Goal: Task Accomplishment & Management: Use online tool/utility

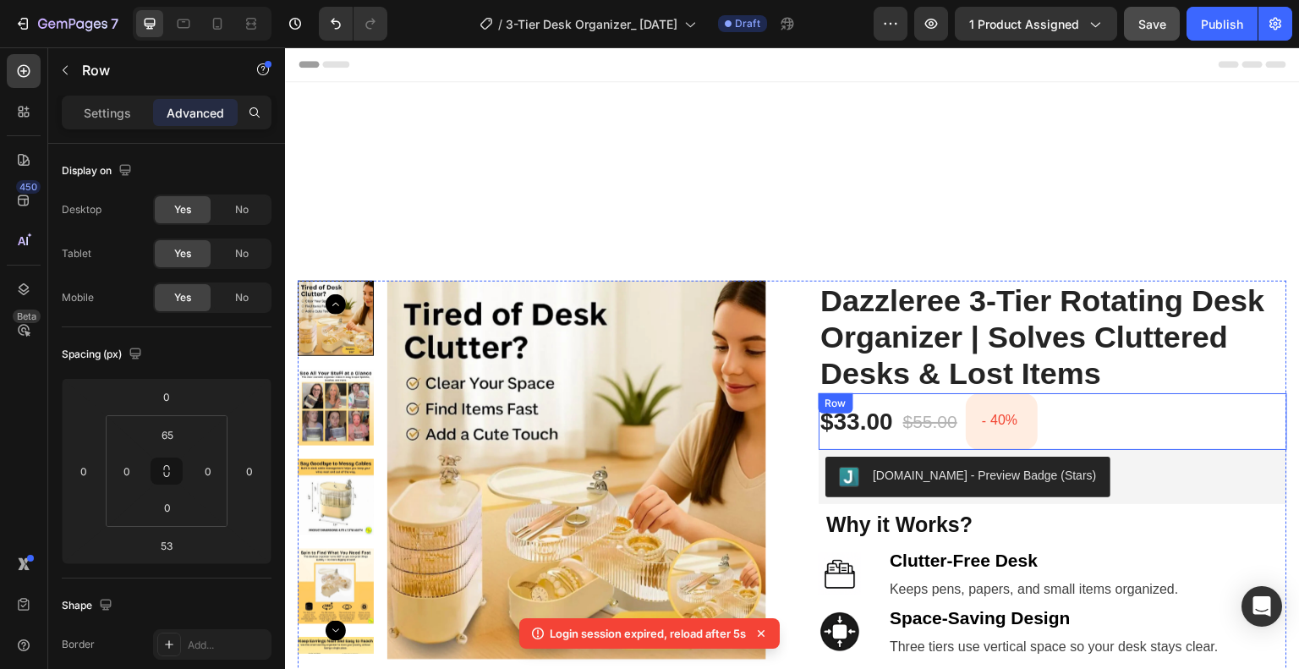
scroll to position [331, 0]
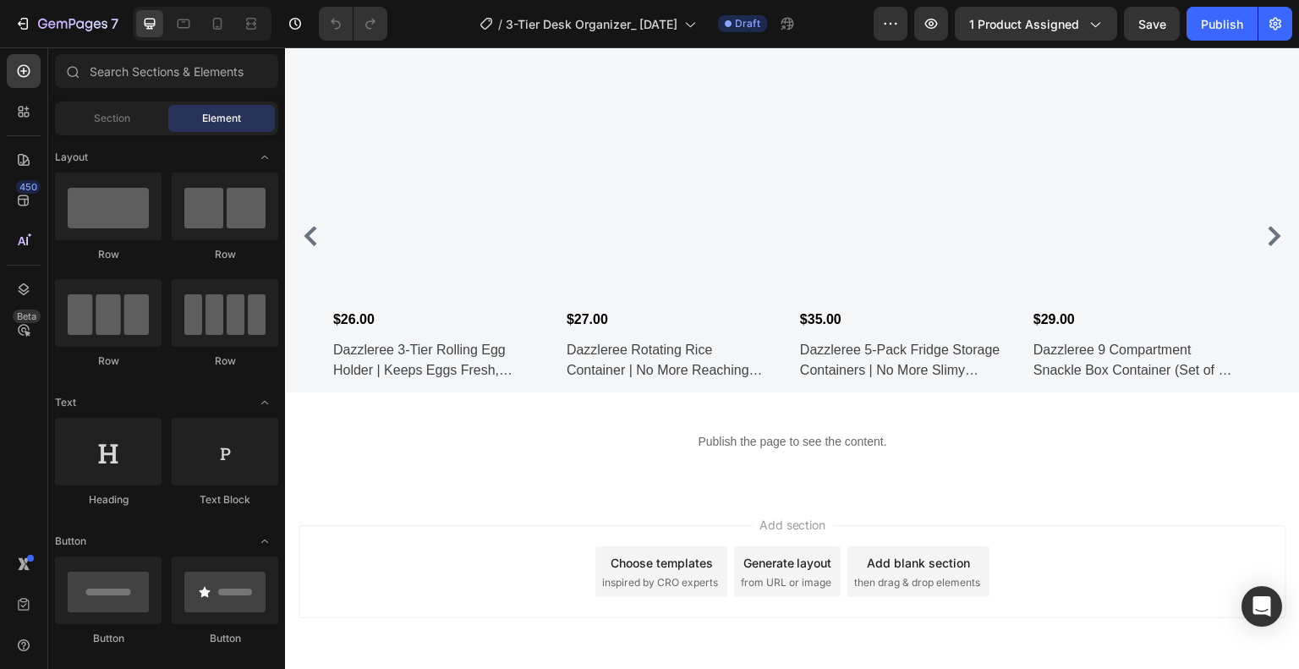
scroll to position [6265, 0]
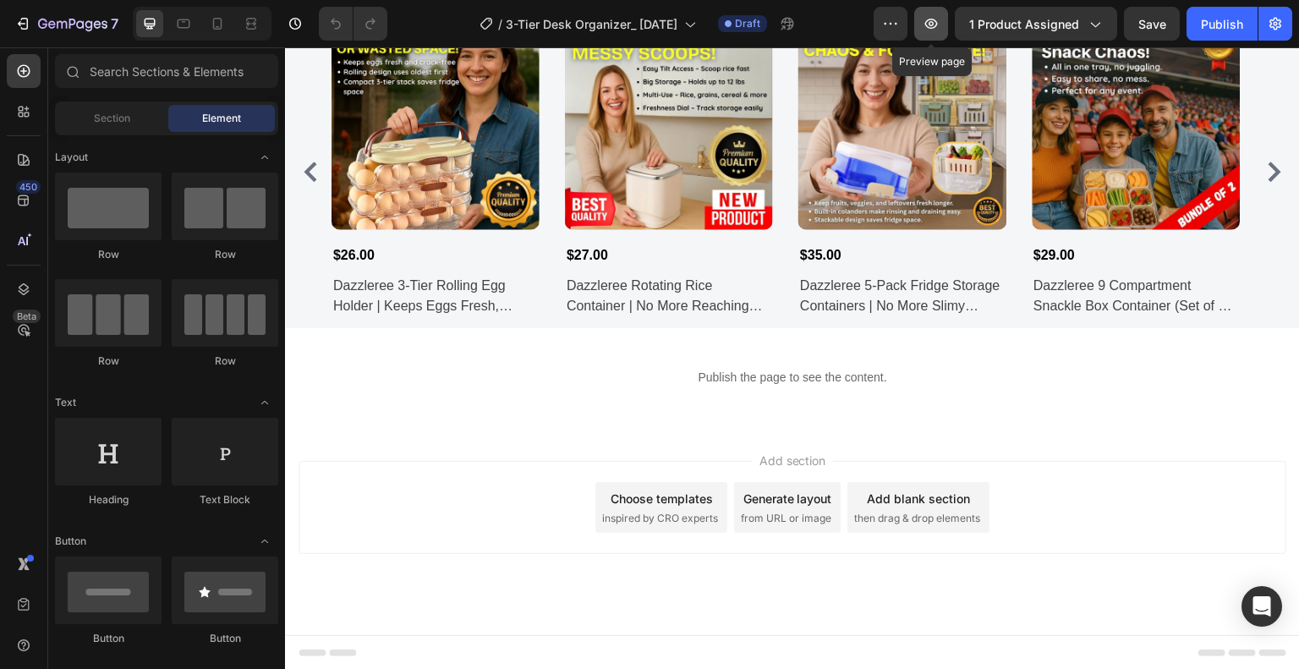
click at [932, 31] on icon "button" at bounding box center [931, 23] width 17 height 17
click at [1201, 24] on div "Publish" at bounding box center [1222, 24] width 42 height 18
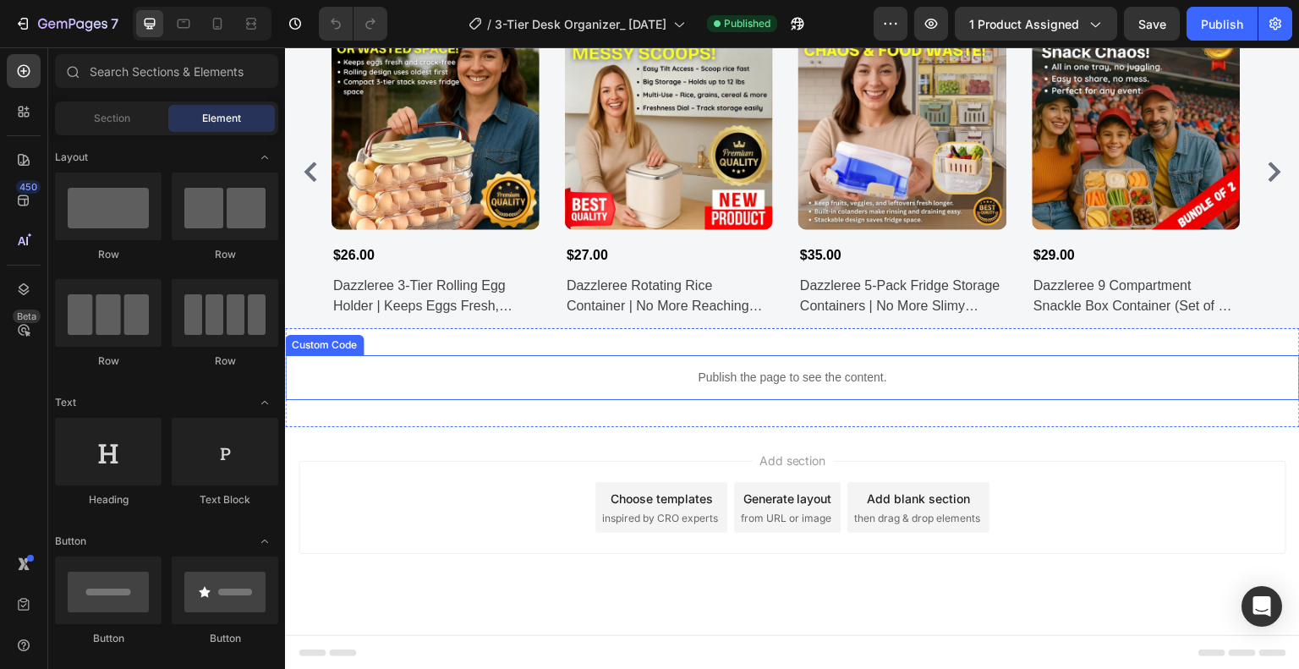
click at [843, 379] on p "Publish the page to see the content." at bounding box center [792, 378] width 1015 height 18
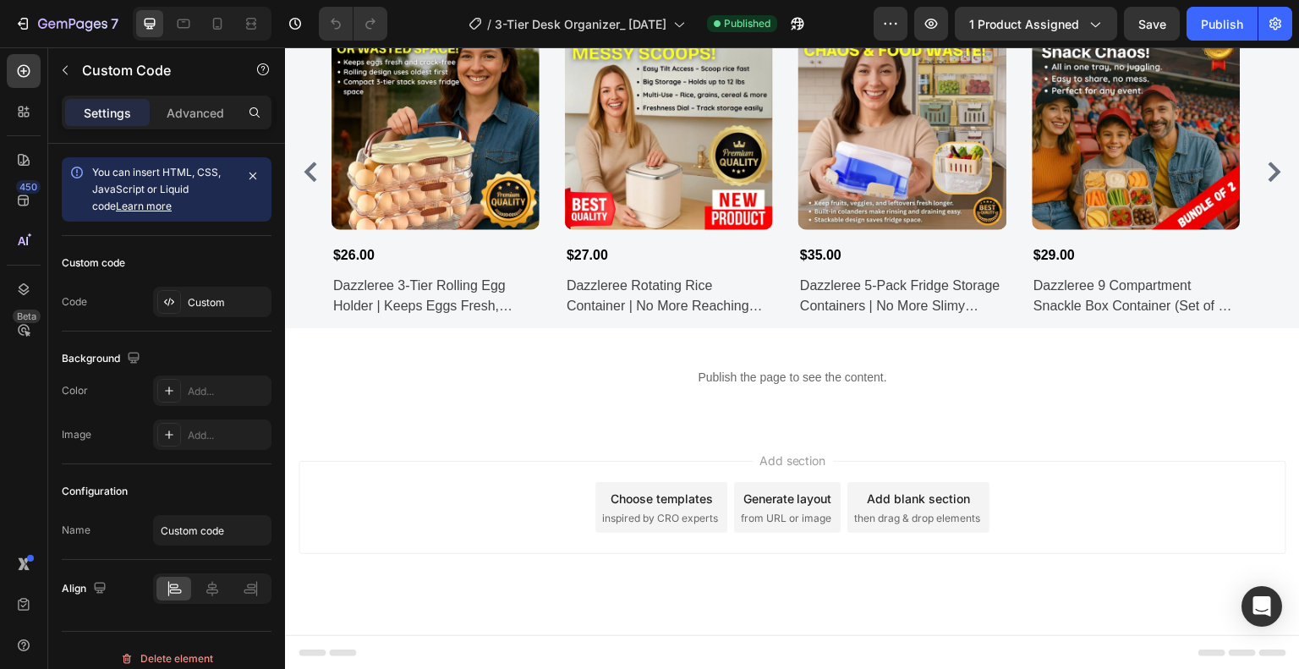
click at [792, 381] on p "Publish the page to see the content." at bounding box center [792, 378] width 1015 height 18
click at [759, 372] on p "Publish the page to see the content." at bounding box center [792, 378] width 1015 height 18
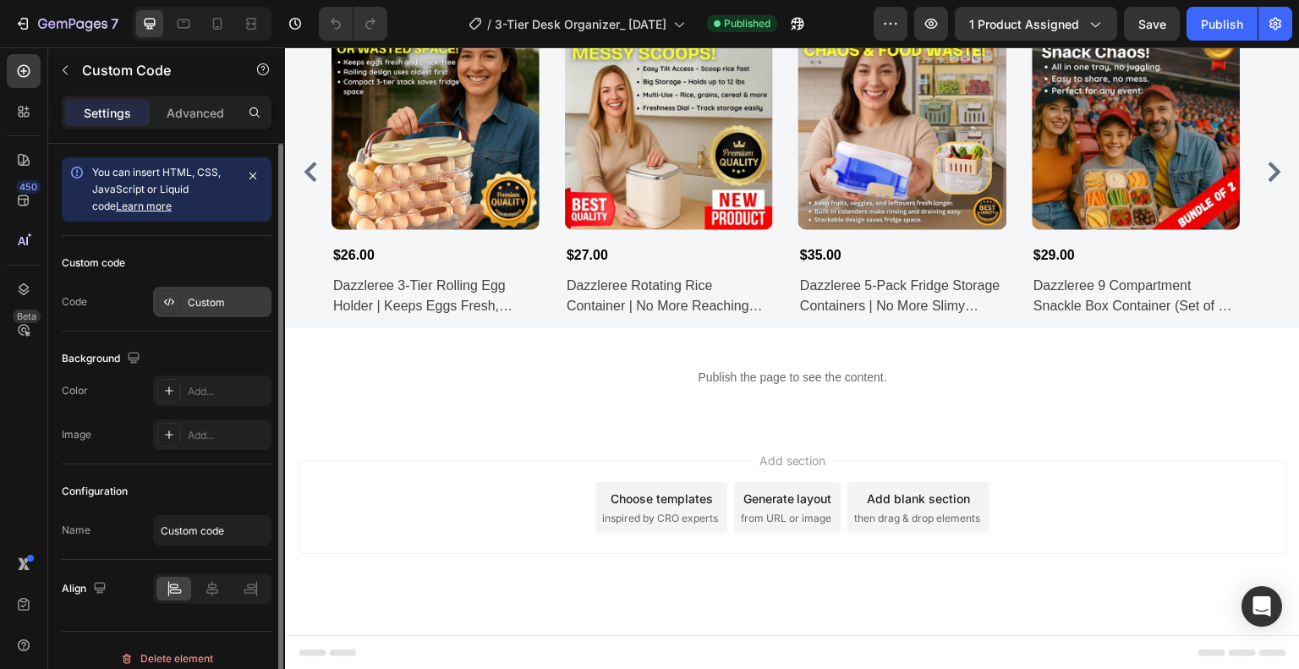
click at [222, 304] on div "Custom" at bounding box center [228, 302] width 80 height 15
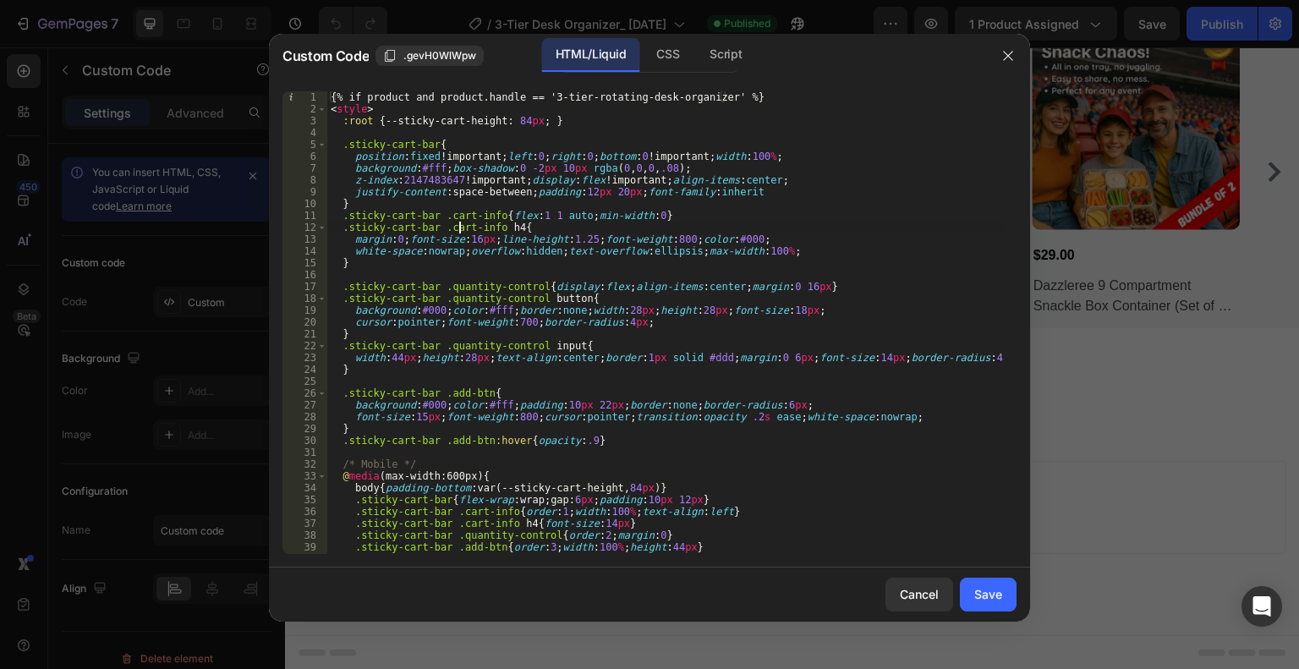
click at [458, 229] on div "{% if product and product.handle == '3-tier-rotating-desk-organizer' %} < style…" at bounding box center [665, 334] width 677 height 486
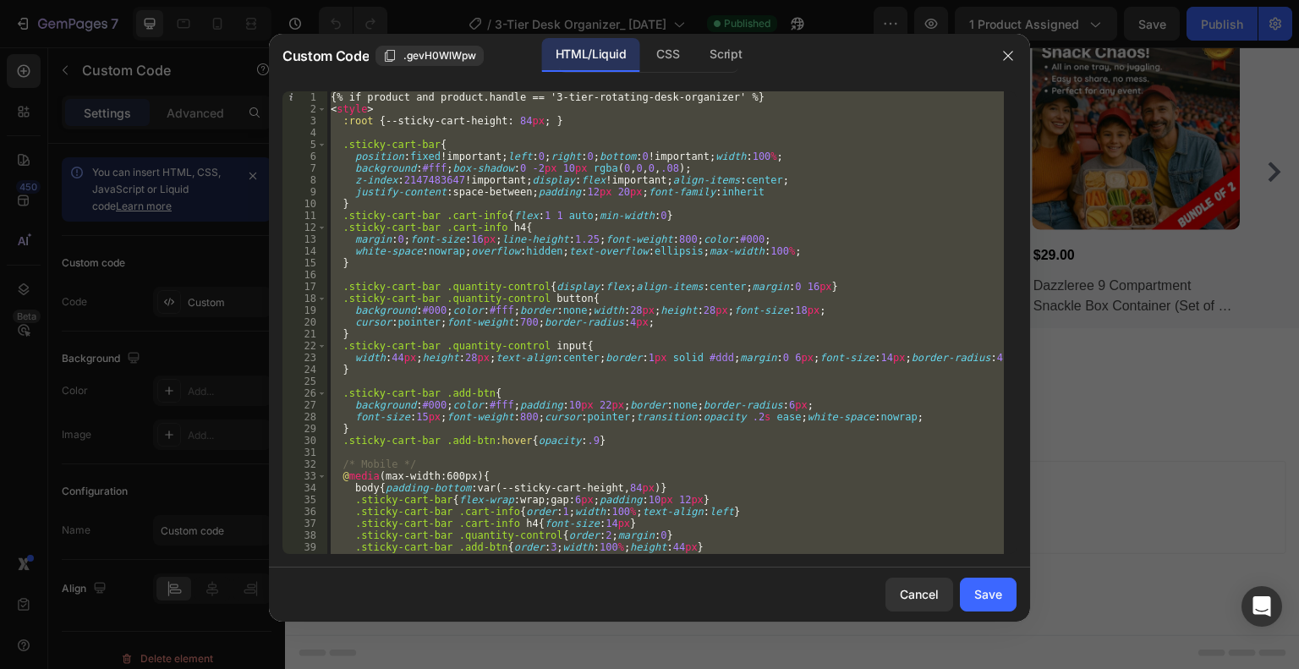
click at [573, 310] on div "{% if product and product.handle == '3-tier-rotating-desk-organizer' %} < style…" at bounding box center [665, 322] width 677 height 463
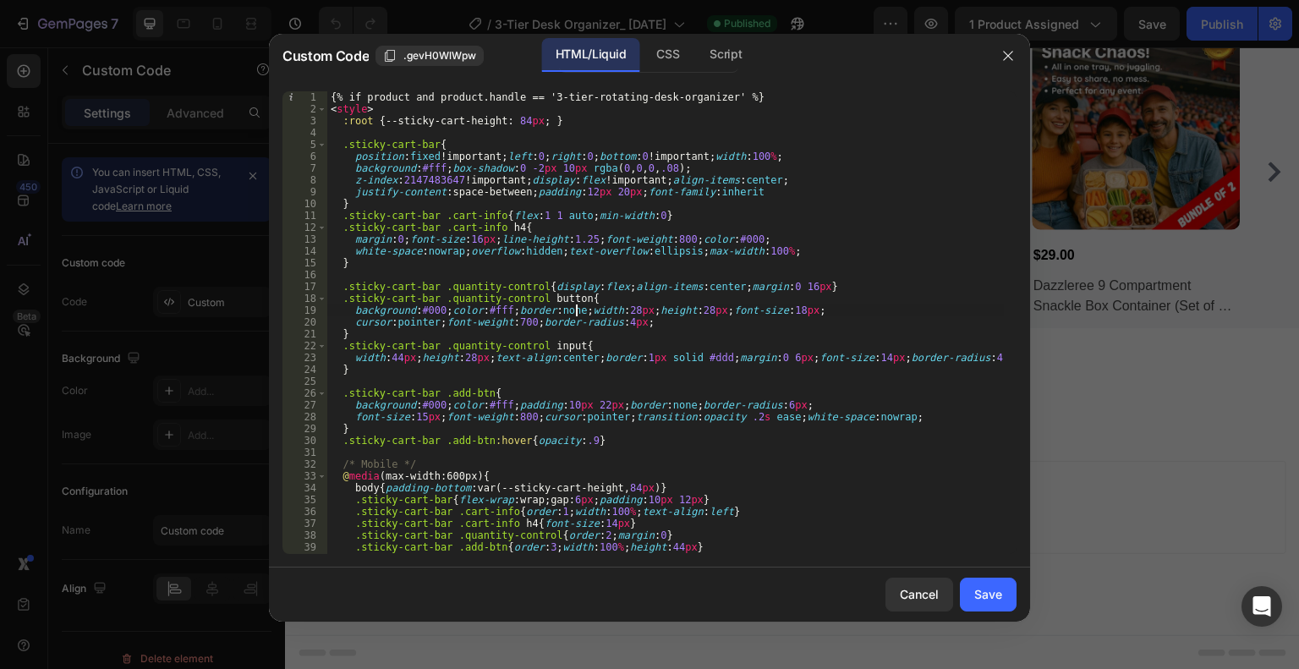
type textarea "{% endif %}"
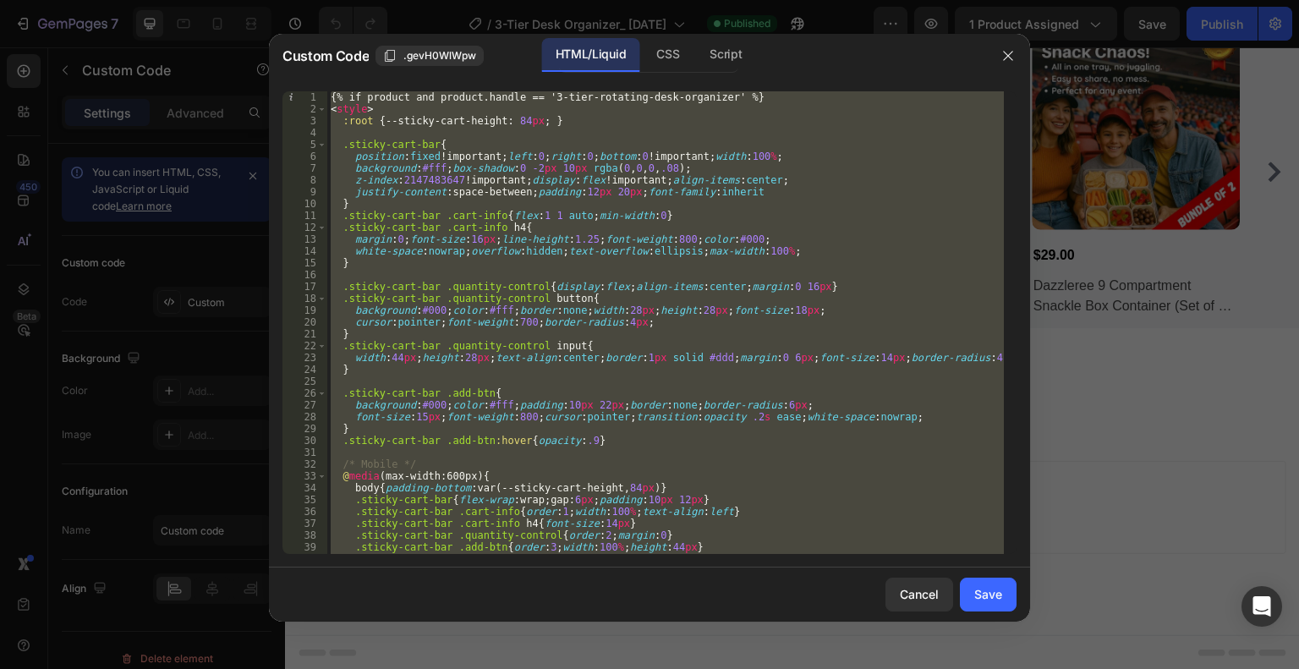
paste textarea
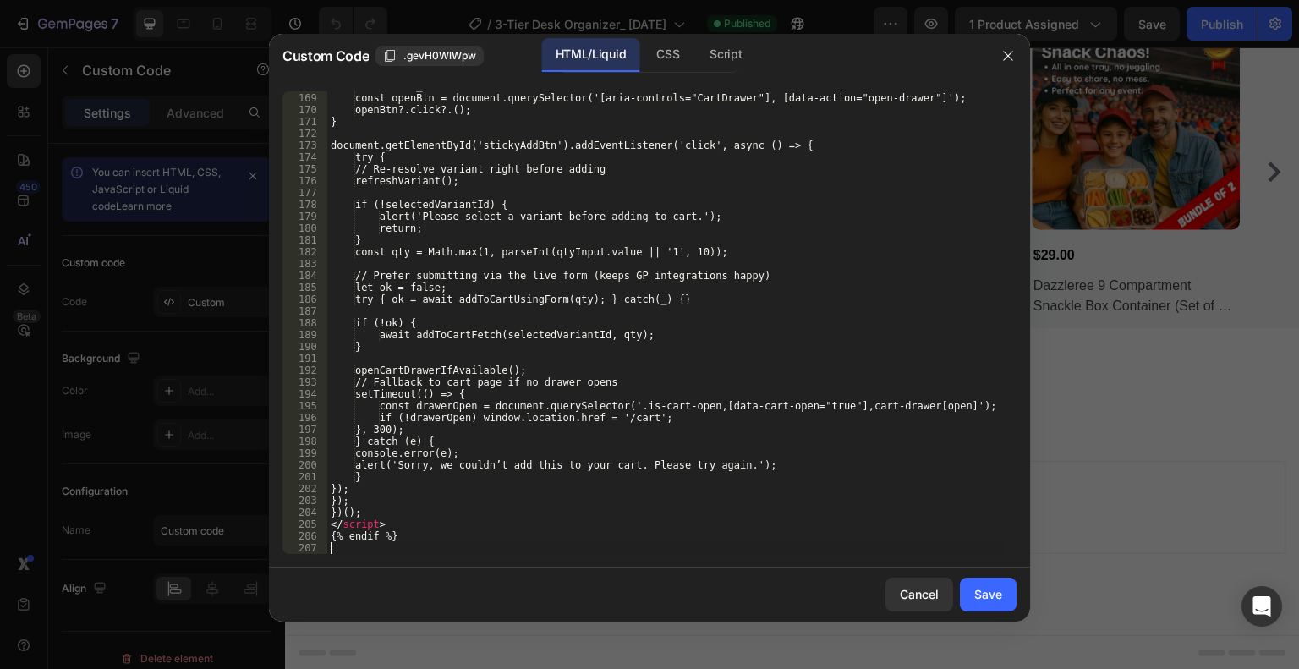
scroll to position [1999, 0]
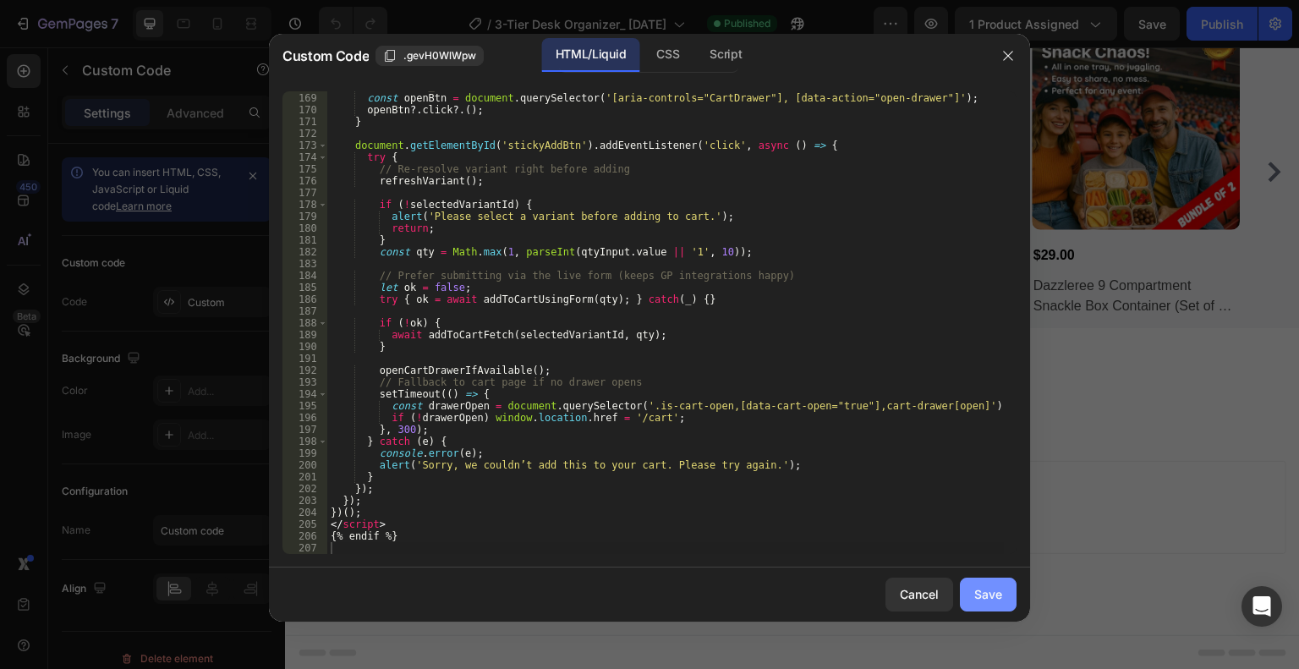
click at [973, 589] on button "Save" at bounding box center [988, 595] width 57 height 34
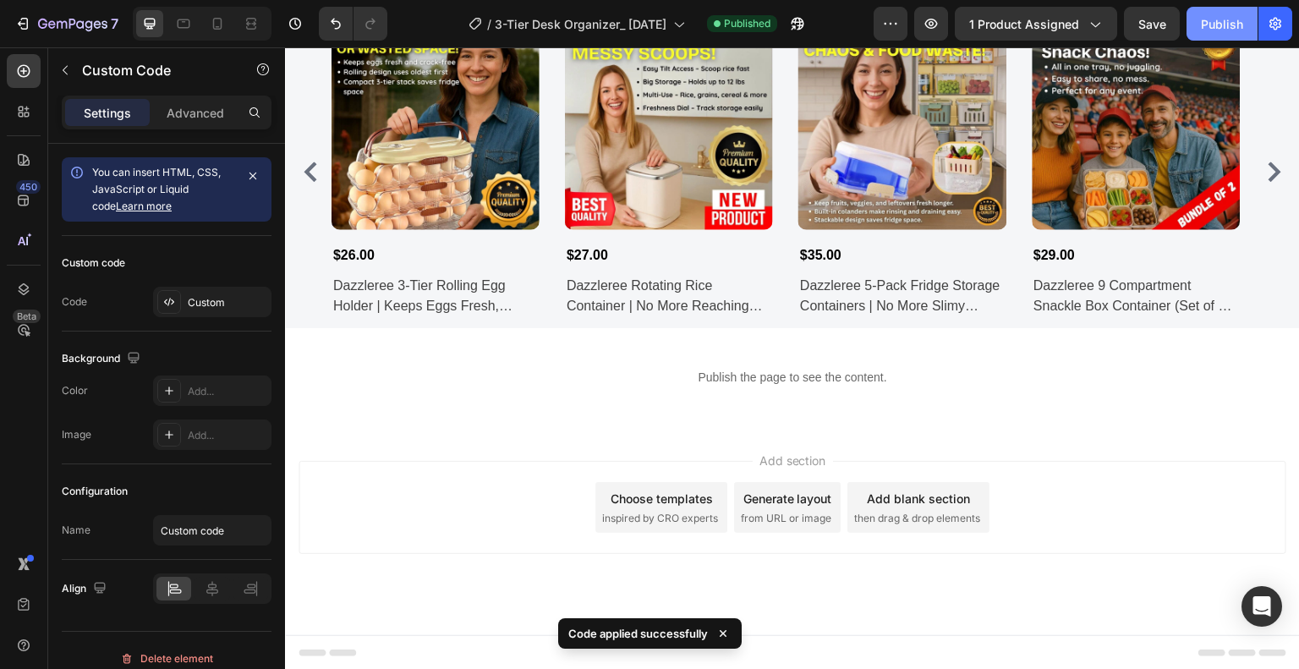
click at [1208, 23] on div "Publish" at bounding box center [1222, 24] width 42 height 18
click at [1208, 22] on div "Publish" at bounding box center [1222, 24] width 42 height 18
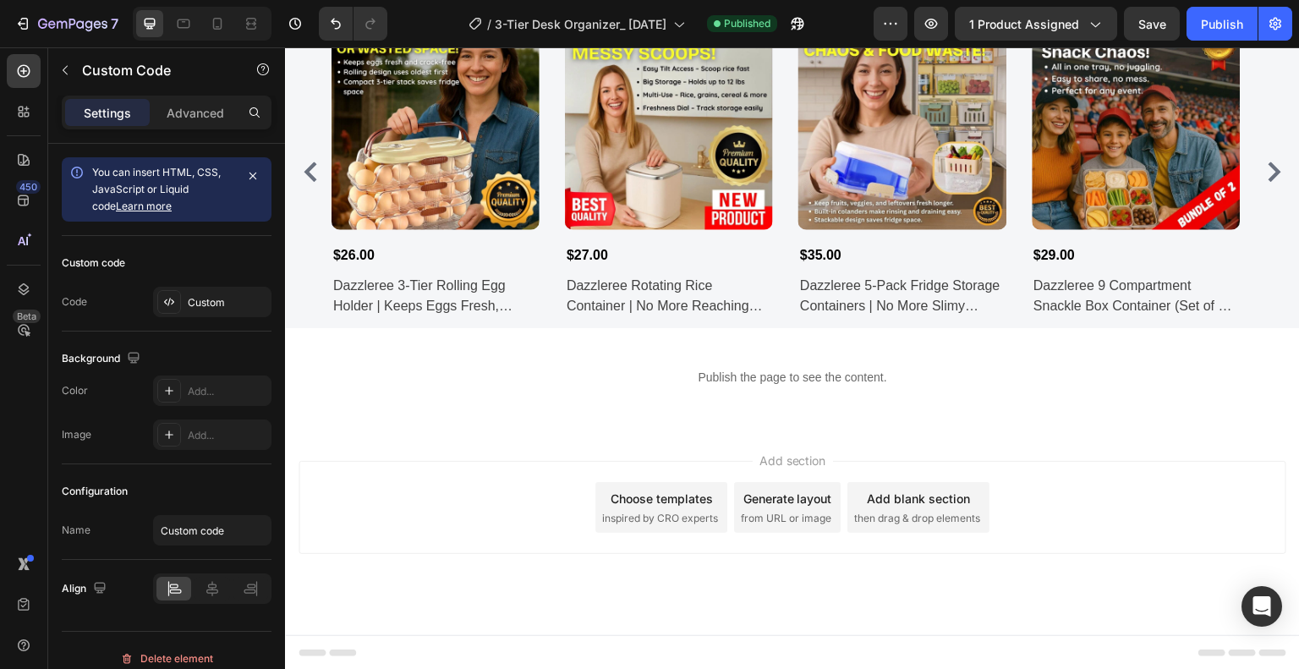
click at [758, 379] on p "Publish the page to see the content." at bounding box center [792, 378] width 1015 height 18
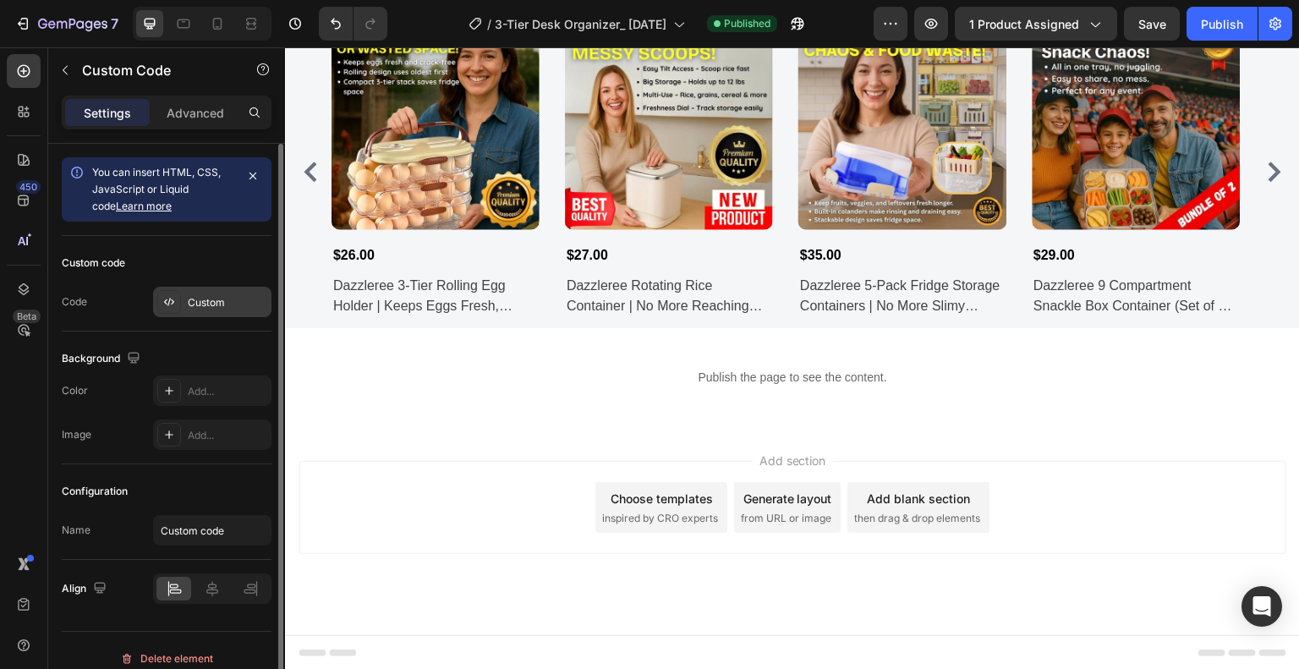
click at [237, 300] on div "Custom" at bounding box center [228, 302] width 80 height 15
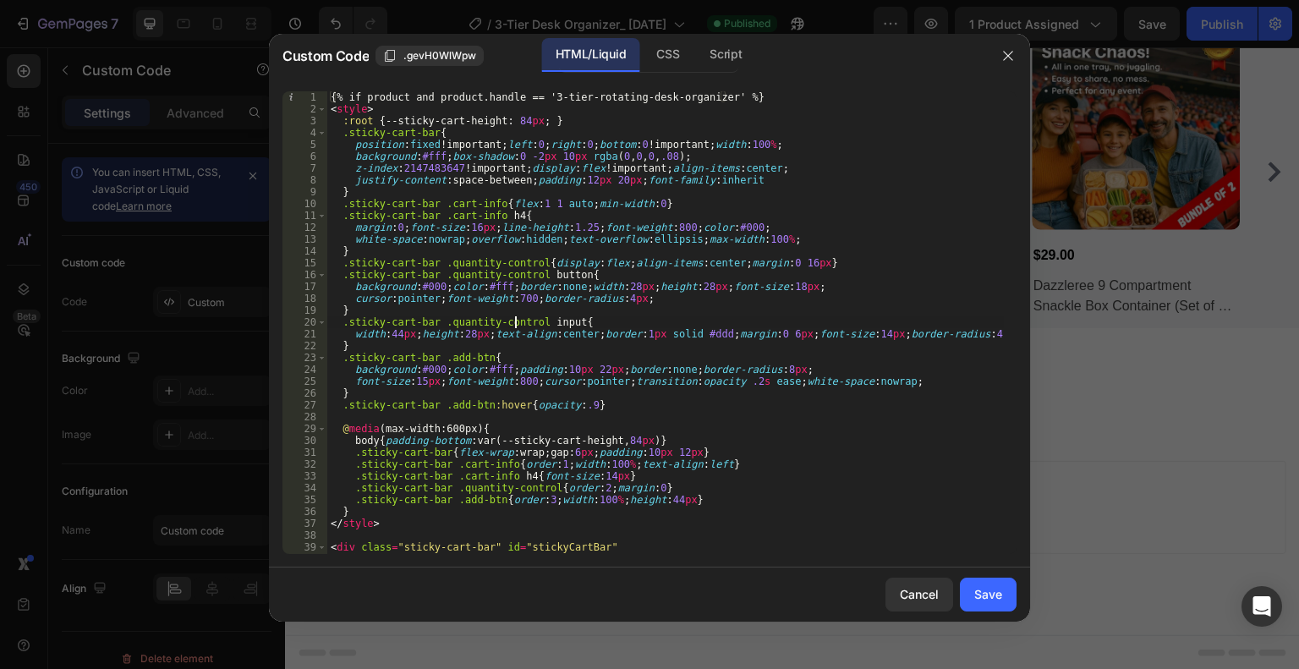
click at [513, 324] on div "{% if product and product.handle == '3-tier-rotating-desk-organizer' %} < style…" at bounding box center [665, 334] width 677 height 486
type textarea "{% endif %}"
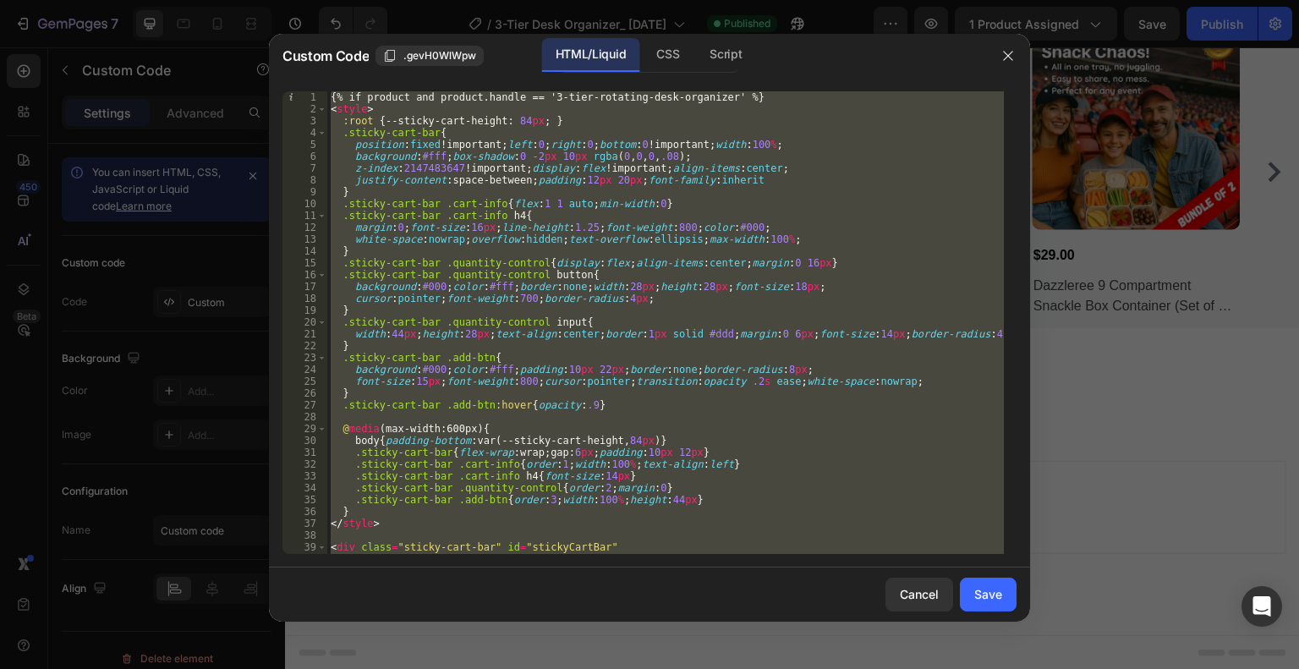
paste textarea
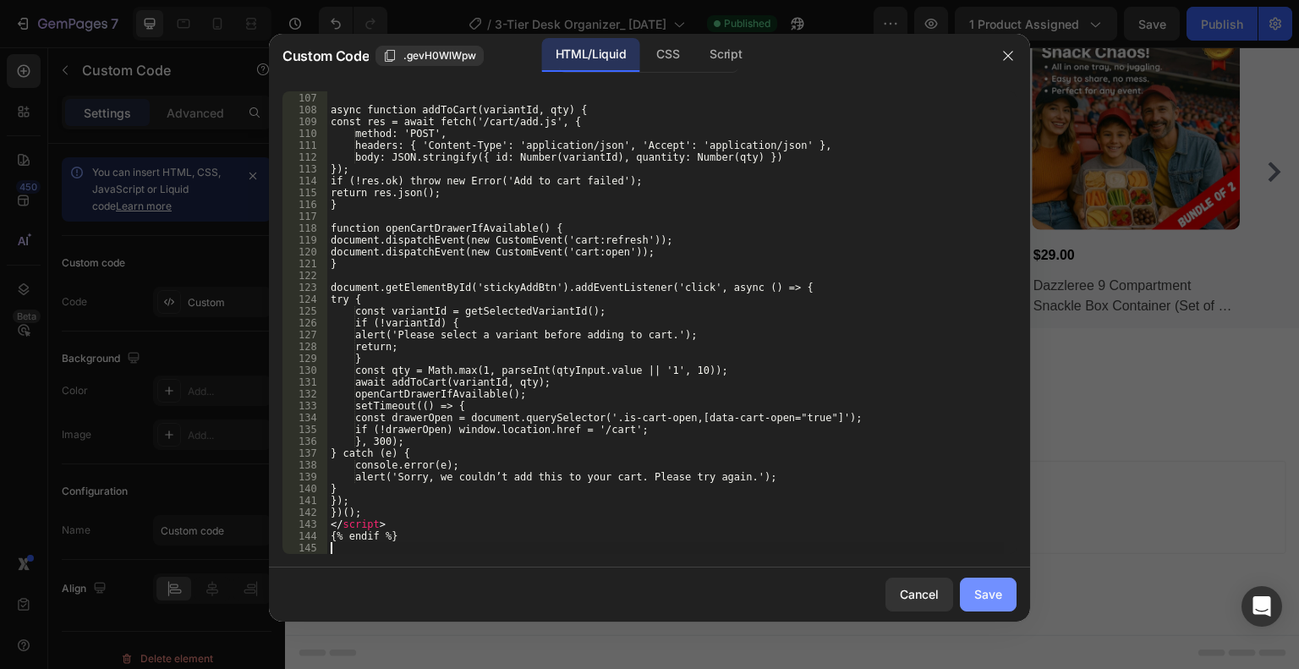
click at [1001, 594] on div "Save" at bounding box center [988, 594] width 28 height 18
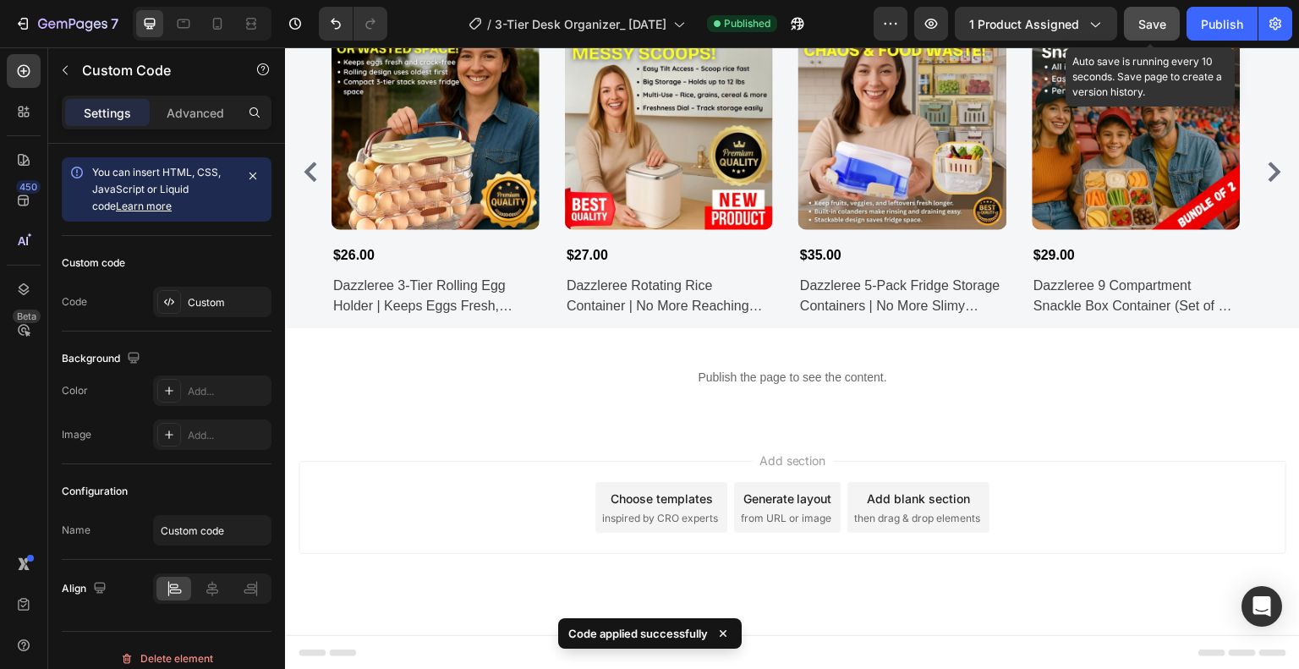
click at [1154, 27] on span "Save" at bounding box center [1152, 24] width 28 height 14
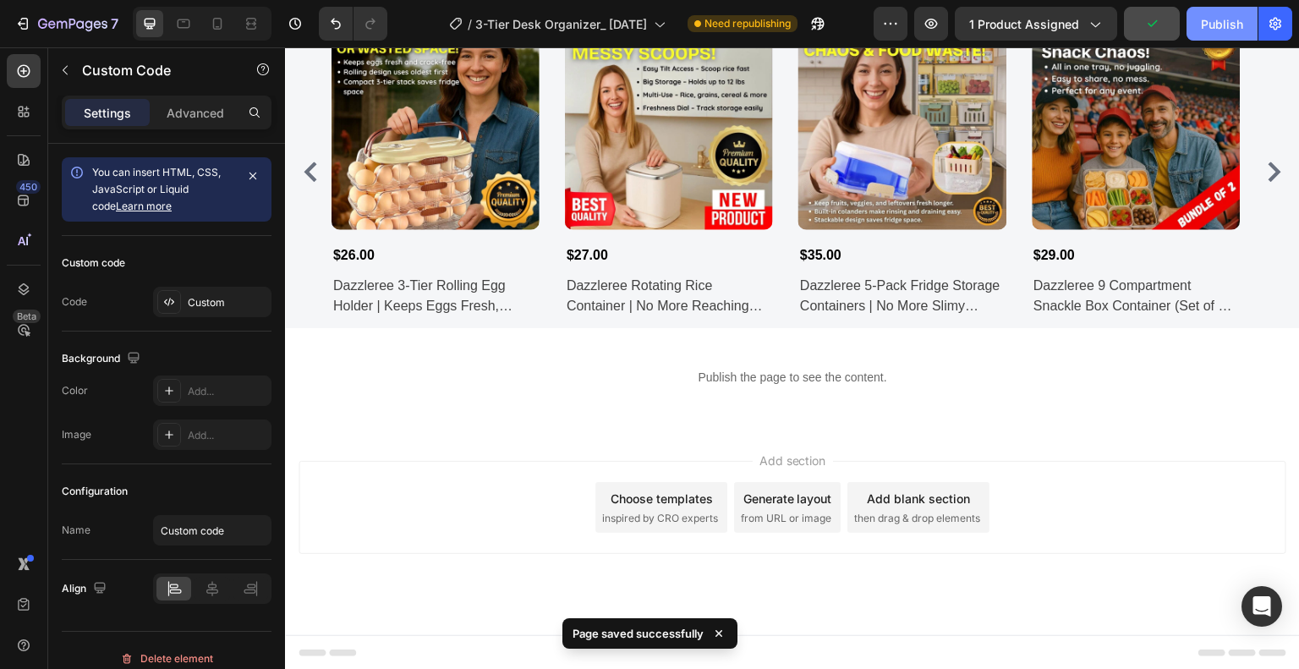
click at [1218, 9] on button "Publish" at bounding box center [1222, 24] width 71 height 34
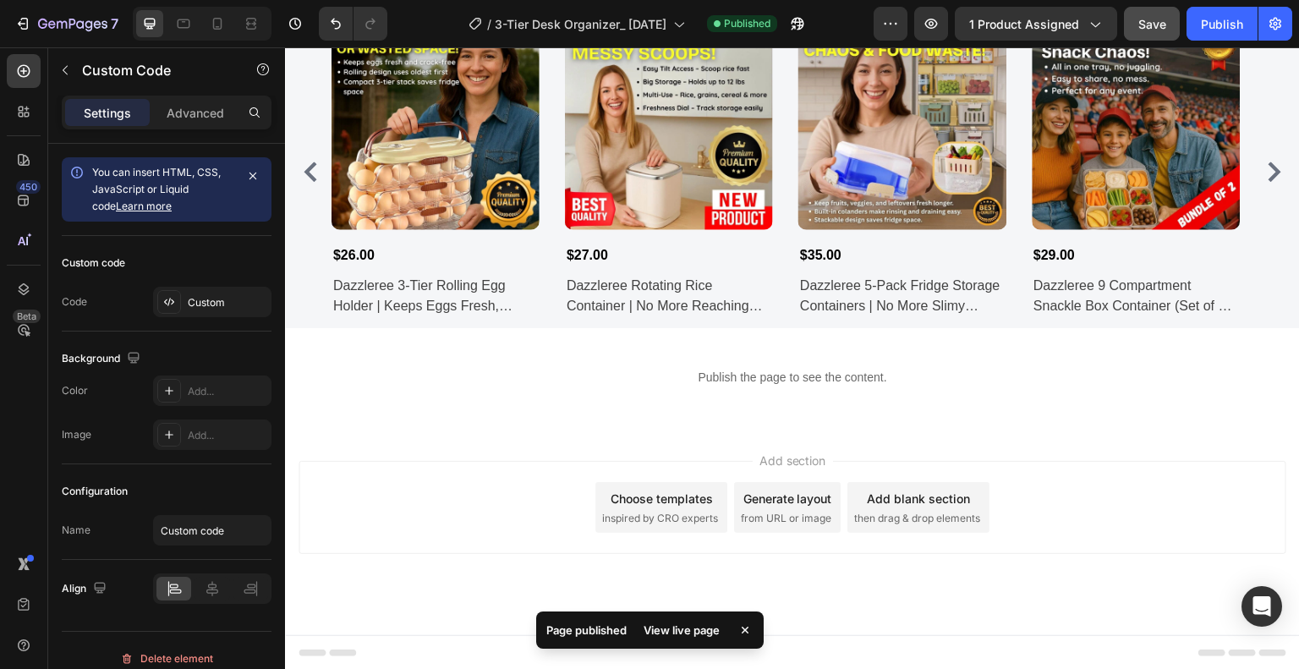
click at [689, 634] on div "View live page" at bounding box center [681, 630] width 96 height 24
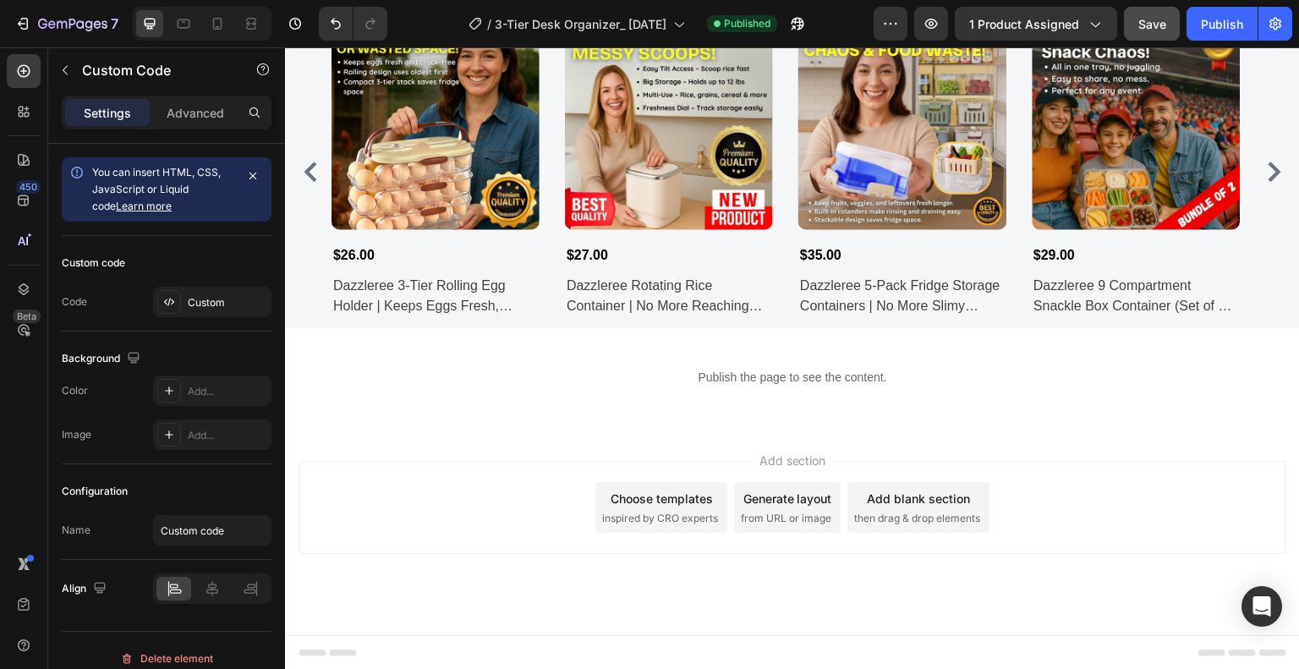
click at [760, 376] on p "Publish the page to see the content." at bounding box center [792, 378] width 1015 height 18
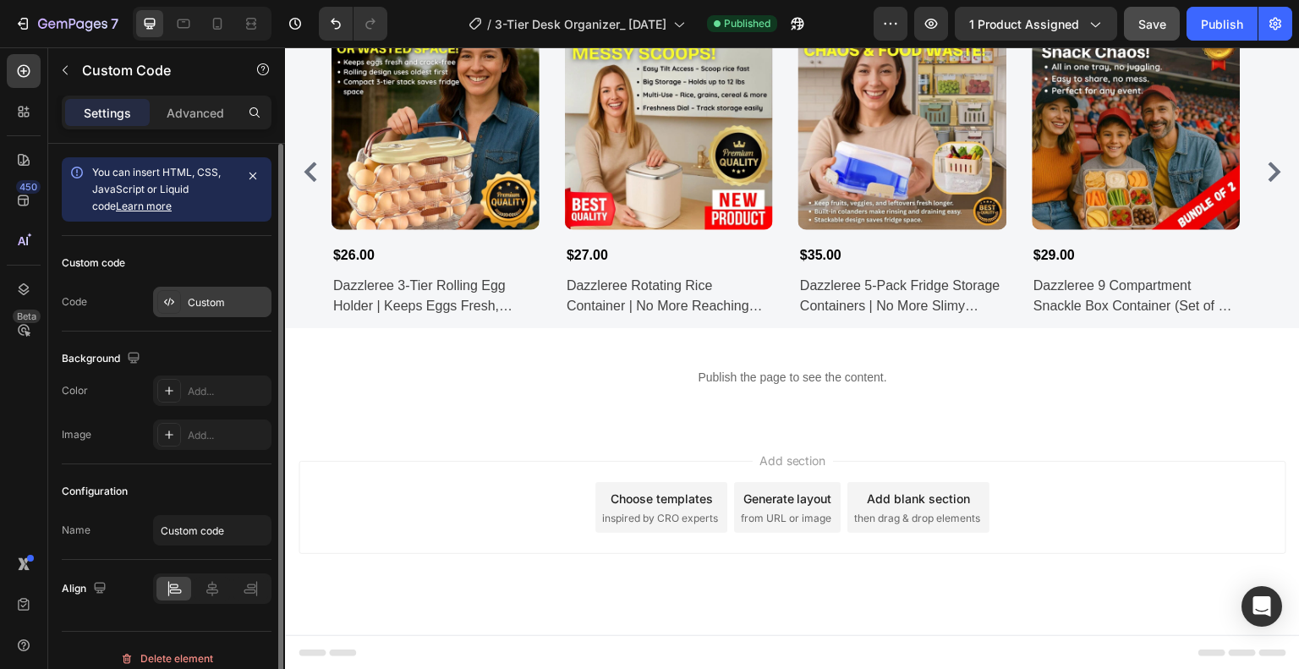
click at [221, 301] on div "Custom" at bounding box center [228, 302] width 80 height 15
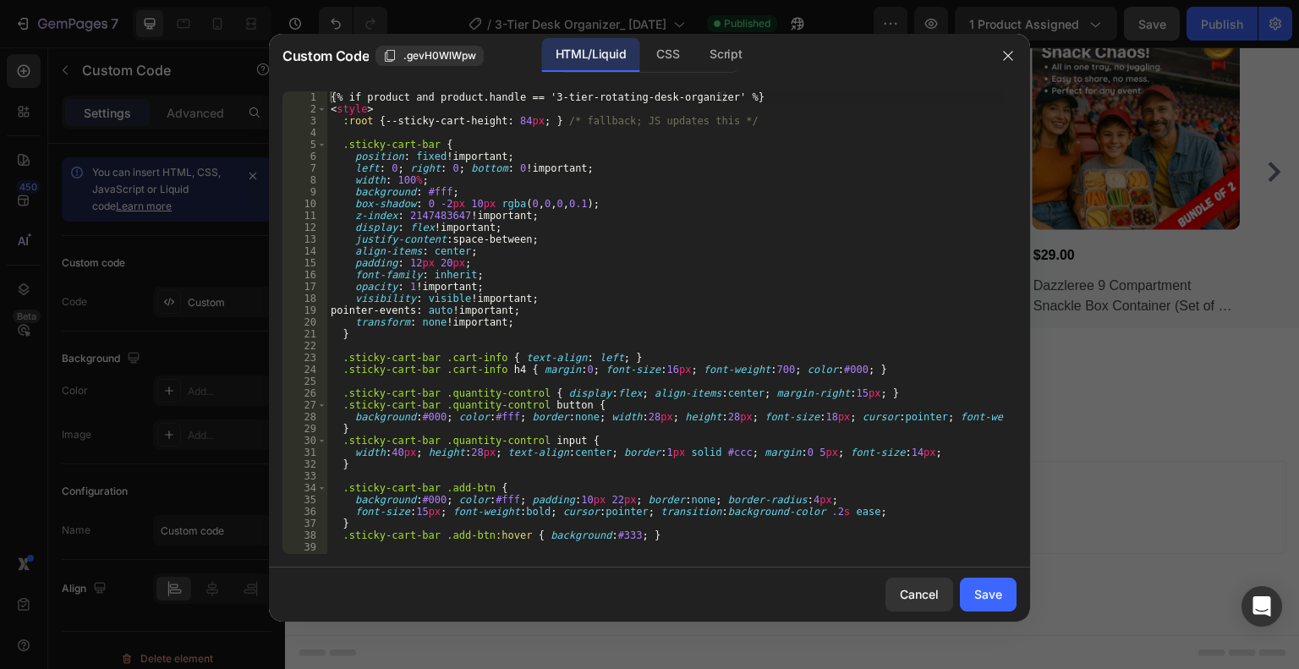
click at [541, 216] on div "{% if product and product.handle == '3-tier-rotating-desk-organizer' %} < style…" at bounding box center [665, 334] width 677 height 486
type textarea "{% endif %}"
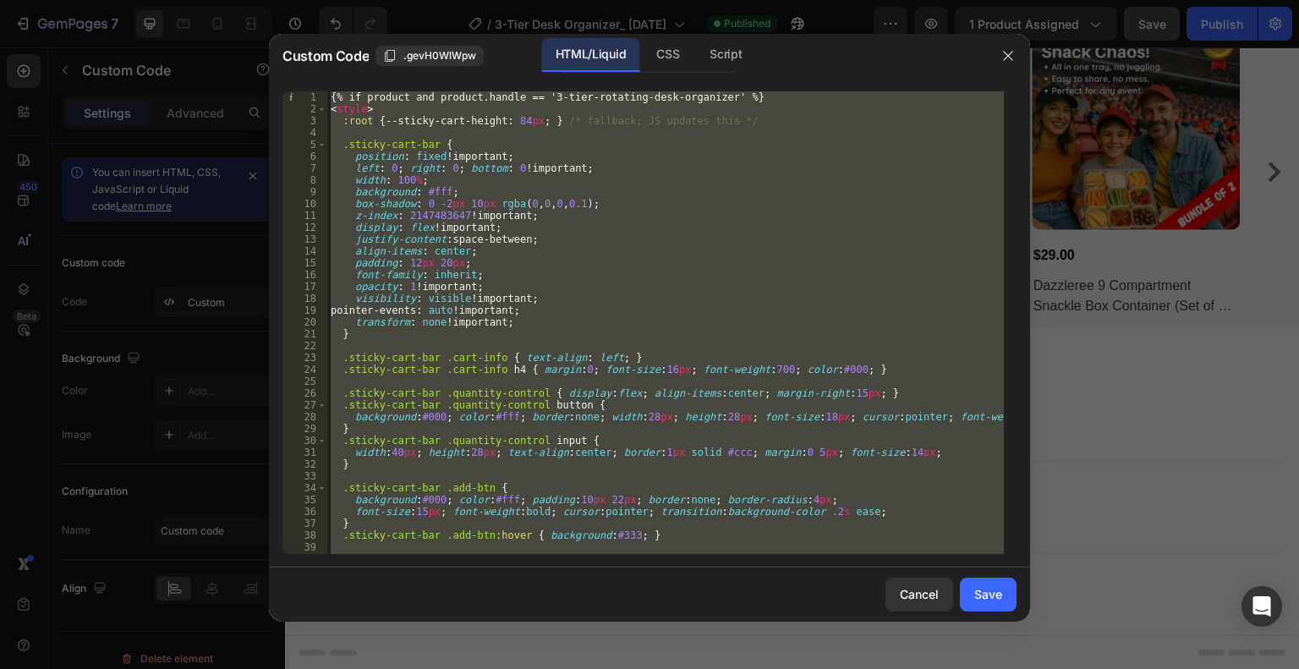
paste textarea
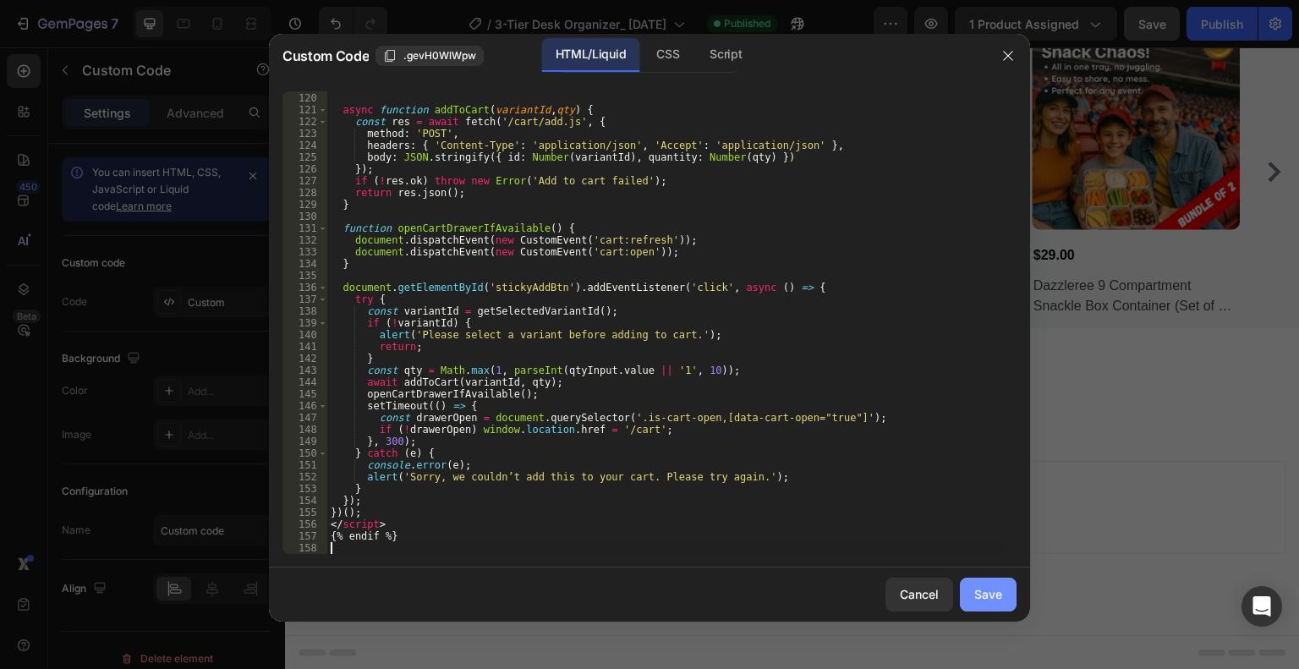
click at [993, 591] on div "Save" at bounding box center [988, 594] width 28 height 18
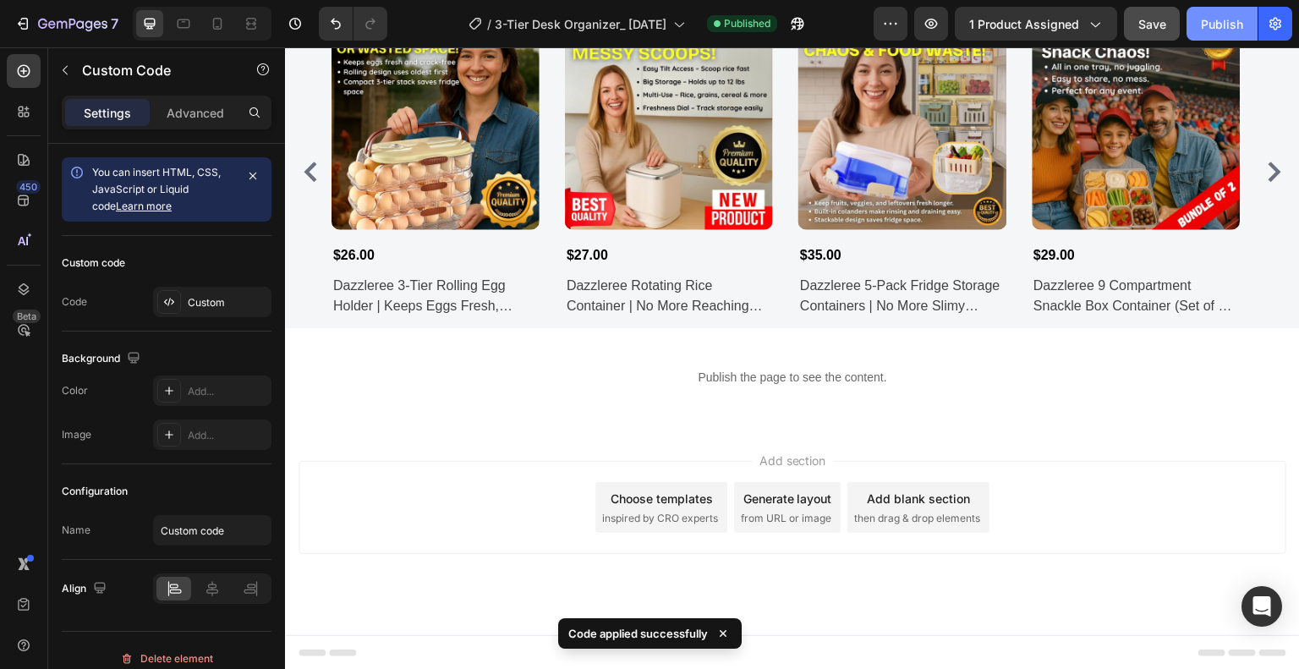
click at [1198, 26] on button "Publish" at bounding box center [1222, 24] width 71 height 34
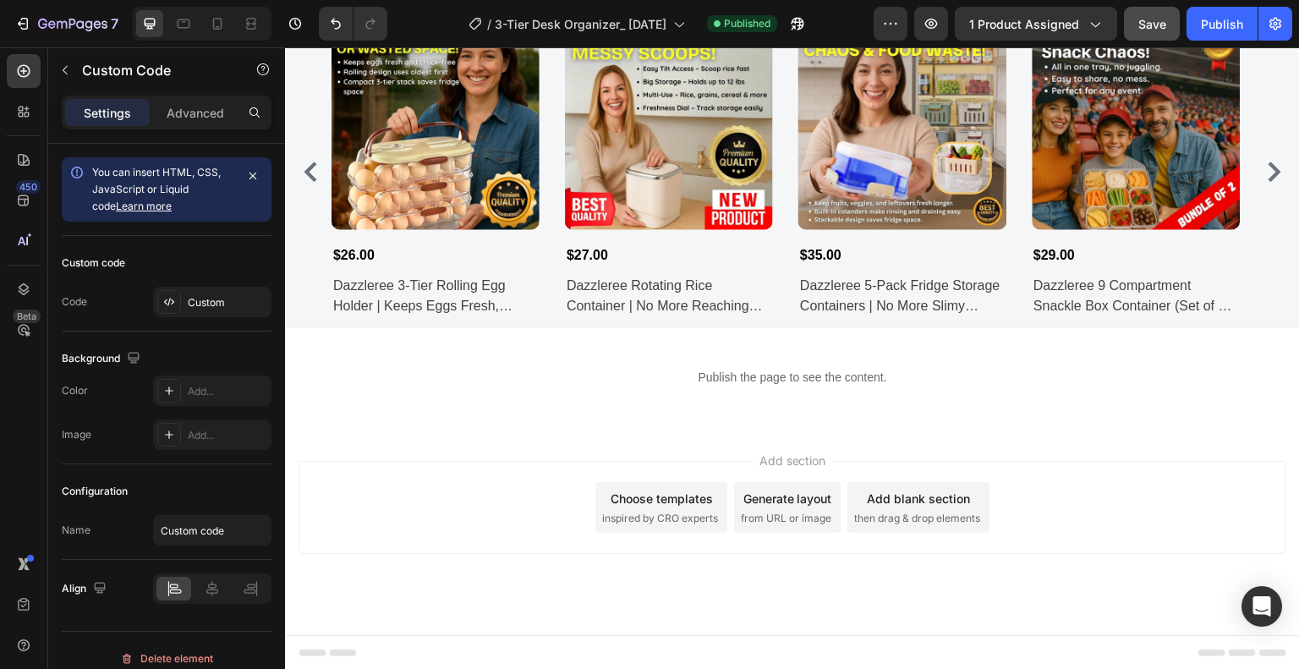
click at [778, 386] on p "Publish the page to see the content." at bounding box center [792, 378] width 1015 height 18
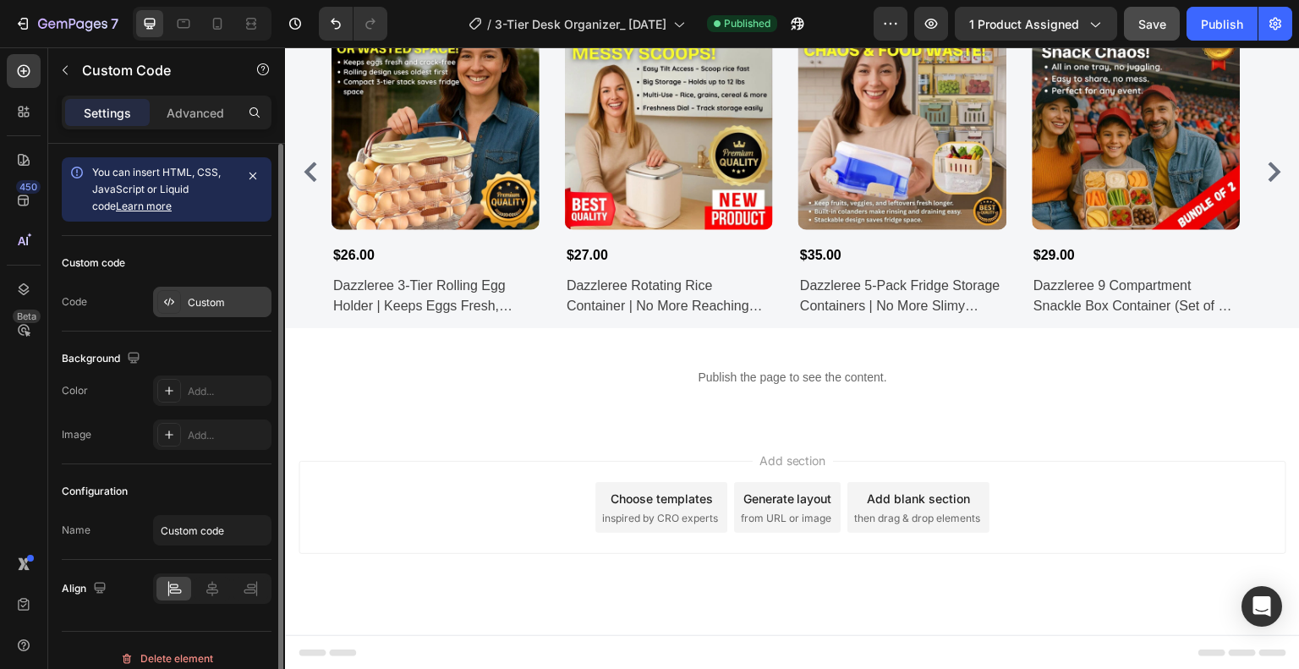
click at [213, 310] on div "Custom" at bounding box center [212, 302] width 118 height 30
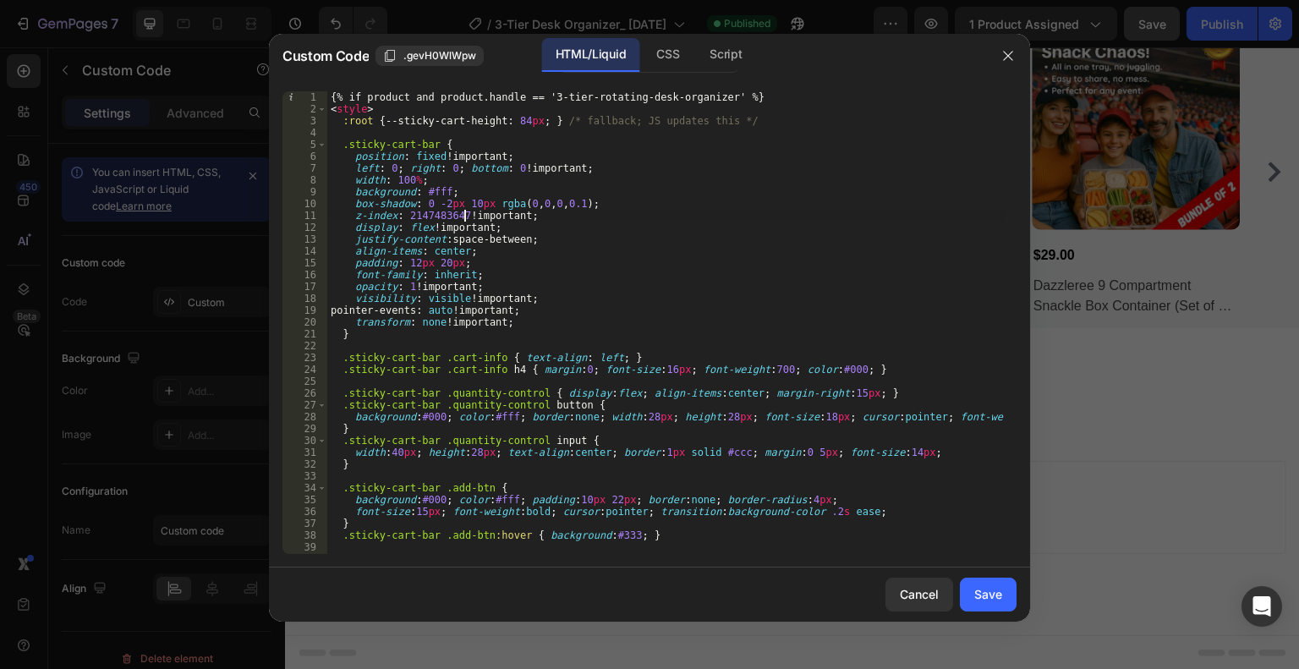
click at [463, 221] on div "{% if product and product.handle == '3-tier-rotating-desk-organizer' %} < style…" at bounding box center [665, 334] width 677 height 486
type textarea "{% endif %}"
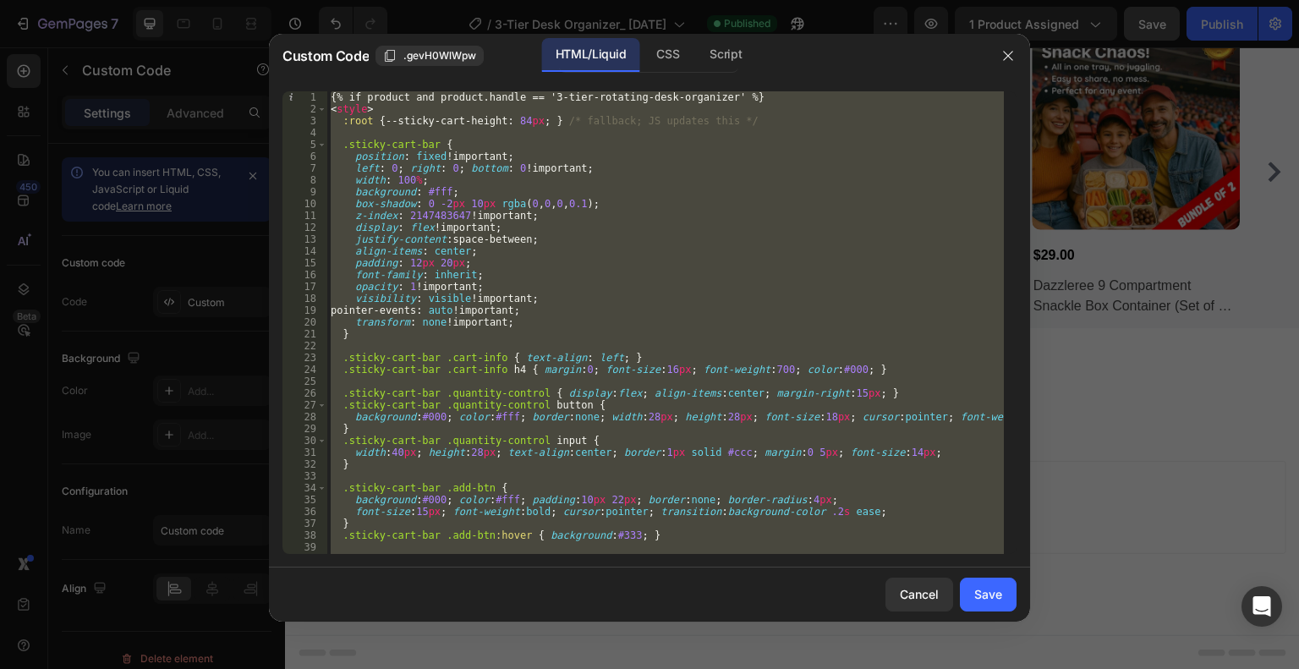
paste textarea
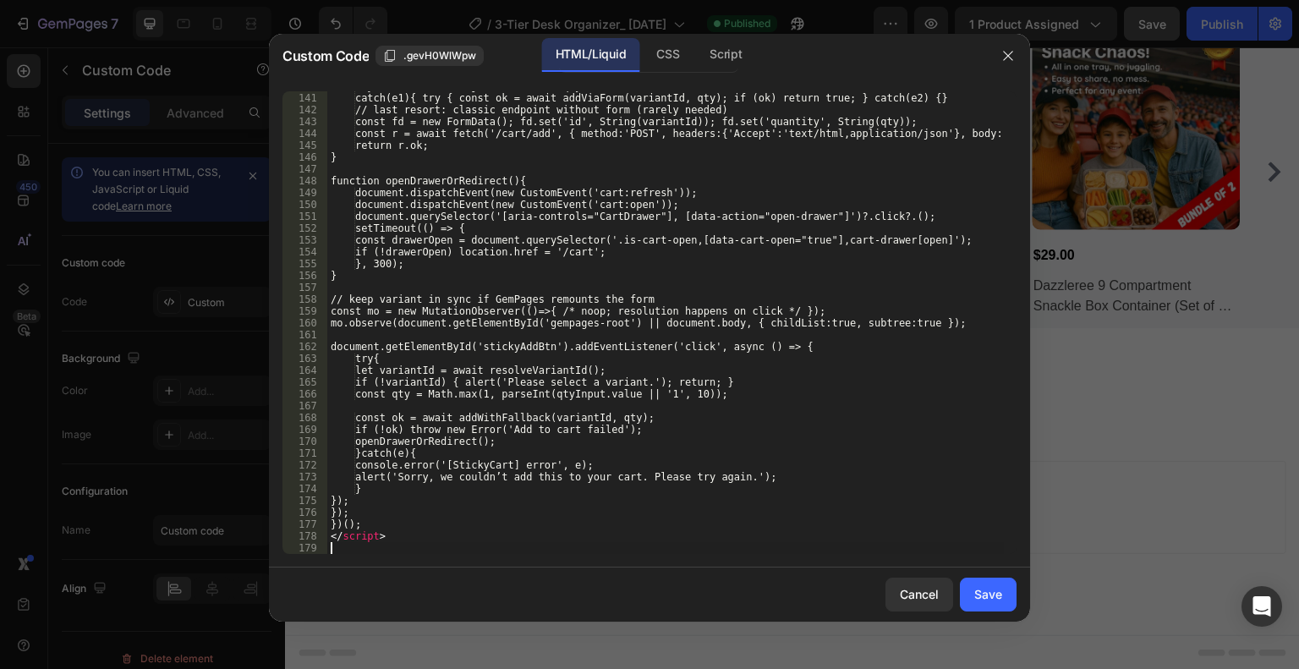
scroll to position [1728, 0]
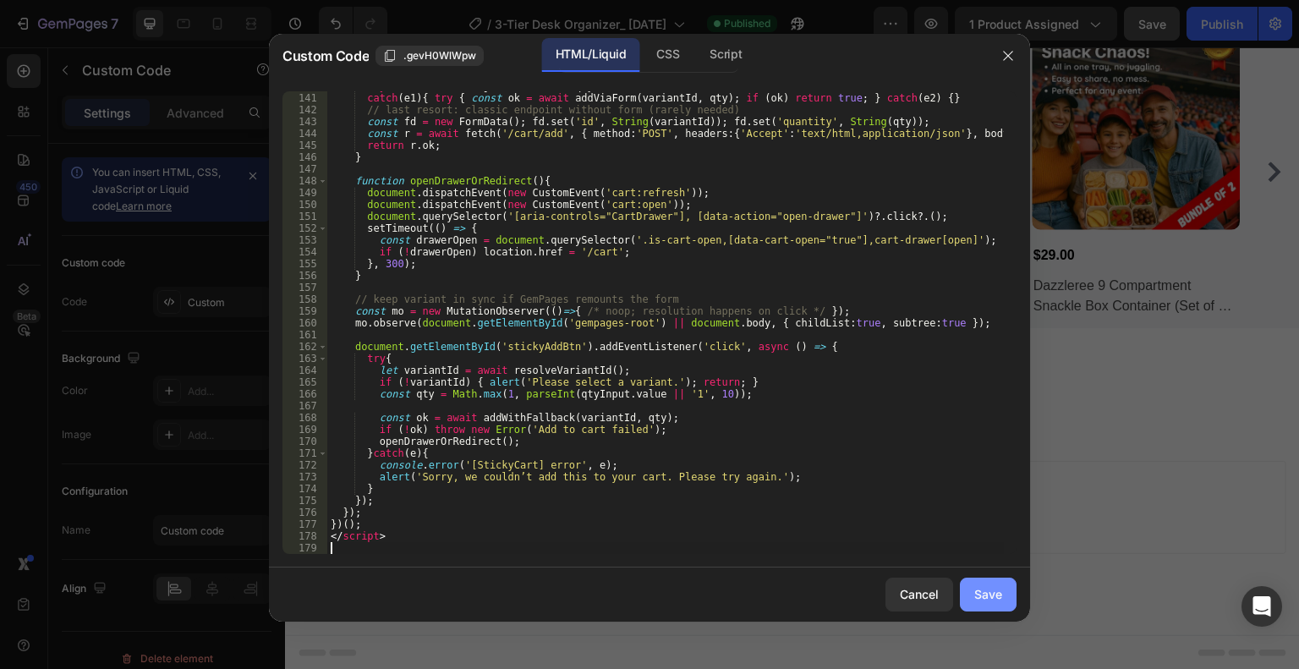
click at [984, 581] on button "Save" at bounding box center [988, 595] width 57 height 34
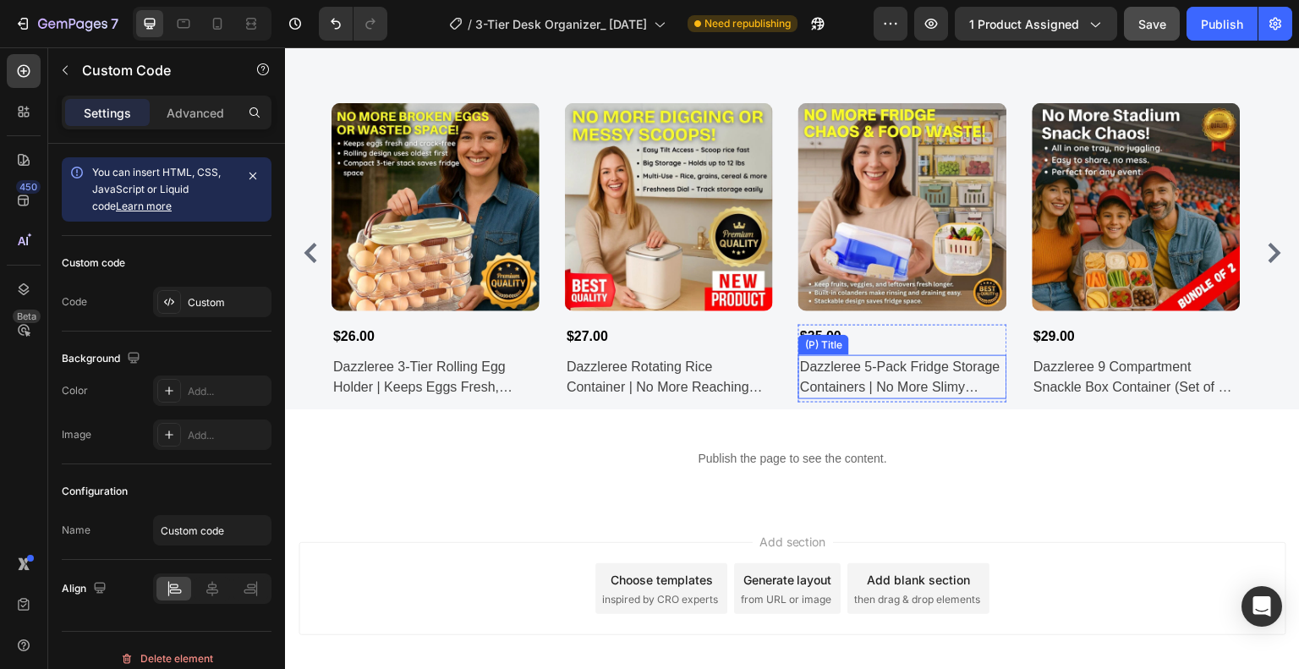
scroll to position [6220, 0]
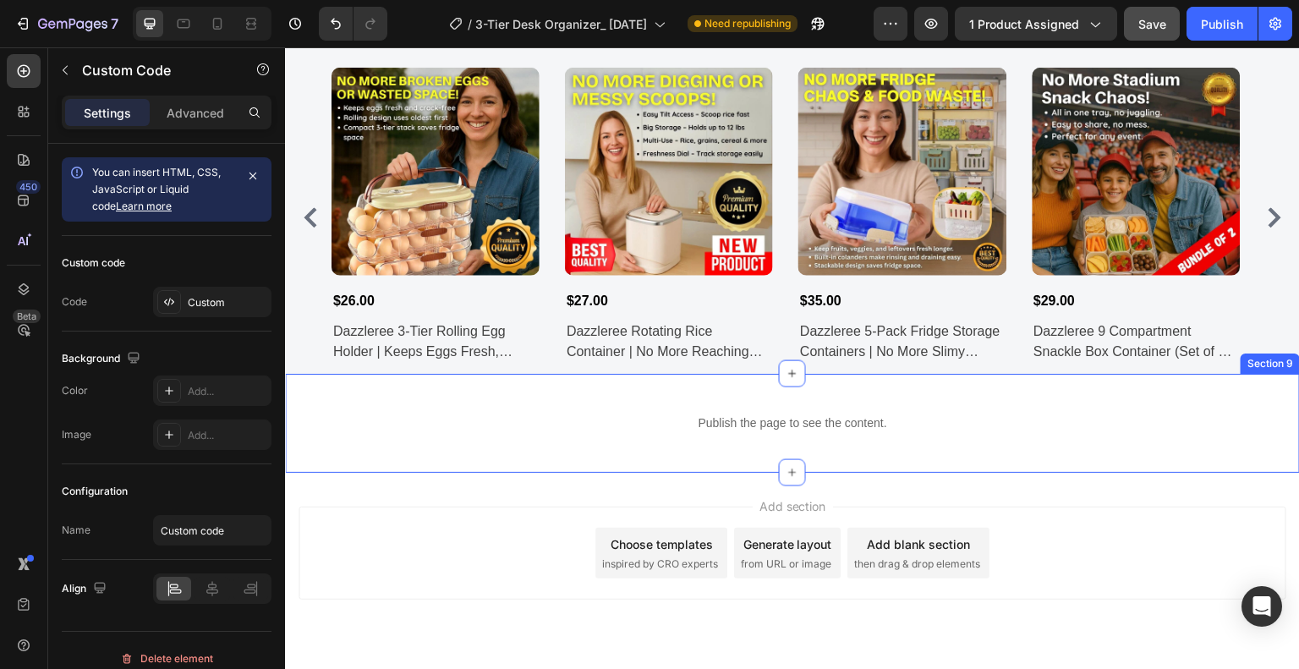
click at [731, 396] on div "Publish the page to see the content. Custom Code Section 9" at bounding box center [792, 423] width 1015 height 99
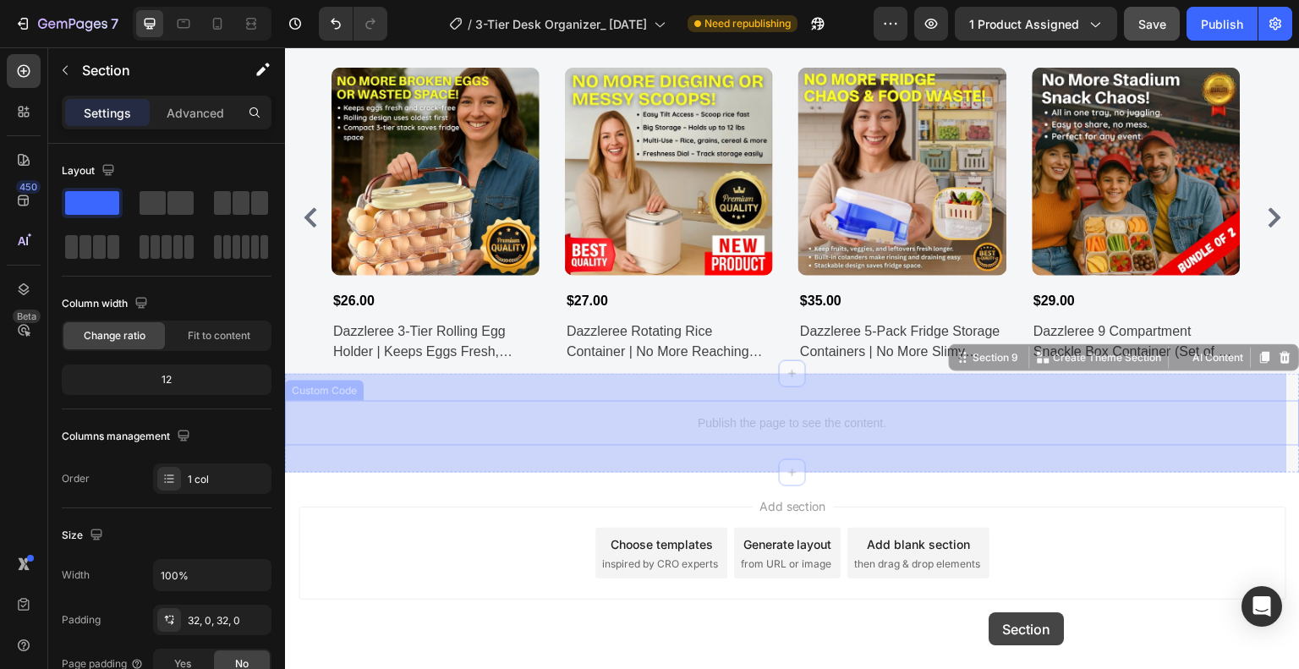
scroll to position [6265, 0]
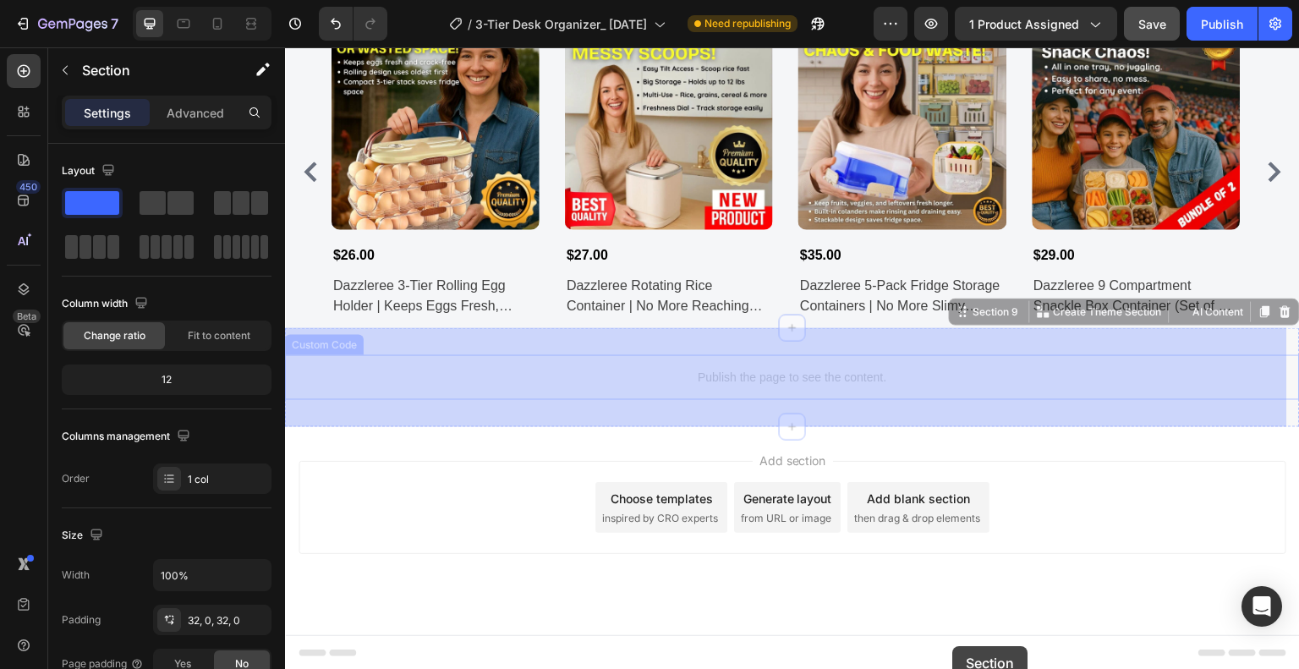
drag, startPoint x: 946, startPoint y: 359, endPoint x: 953, endPoint y: 647, distance: 287.7
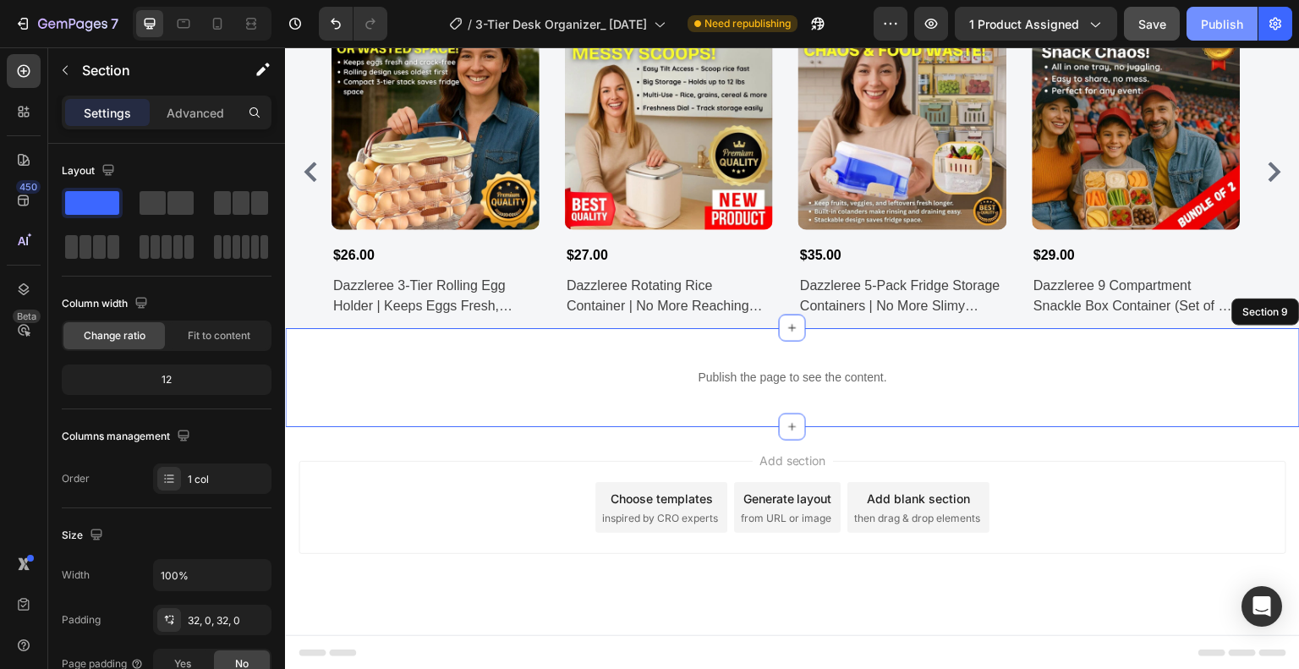
click at [1213, 25] on div "Publish" at bounding box center [1222, 24] width 42 height 18
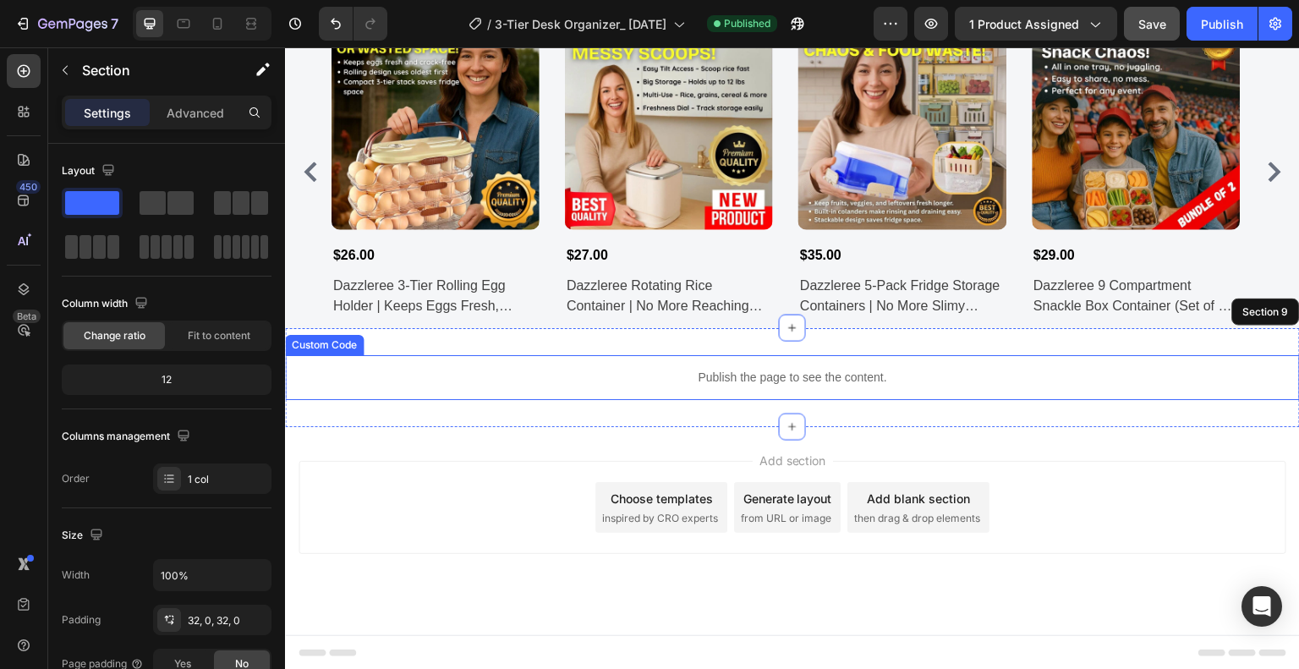
click at [831, 394] on div "Publish the page to see the content." at bounding box center [792, 377] width 1015 height 45
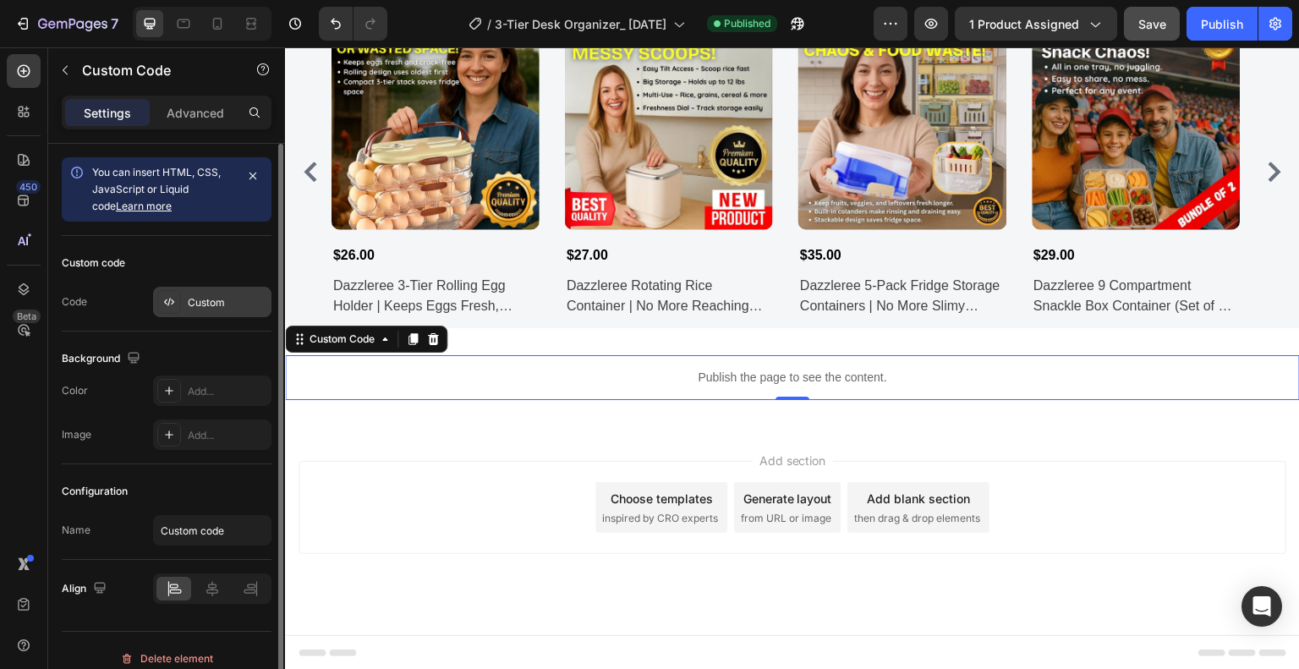
click at [217, 299] on div "Custom" at bounding box center [228, 302] width 80 height 15
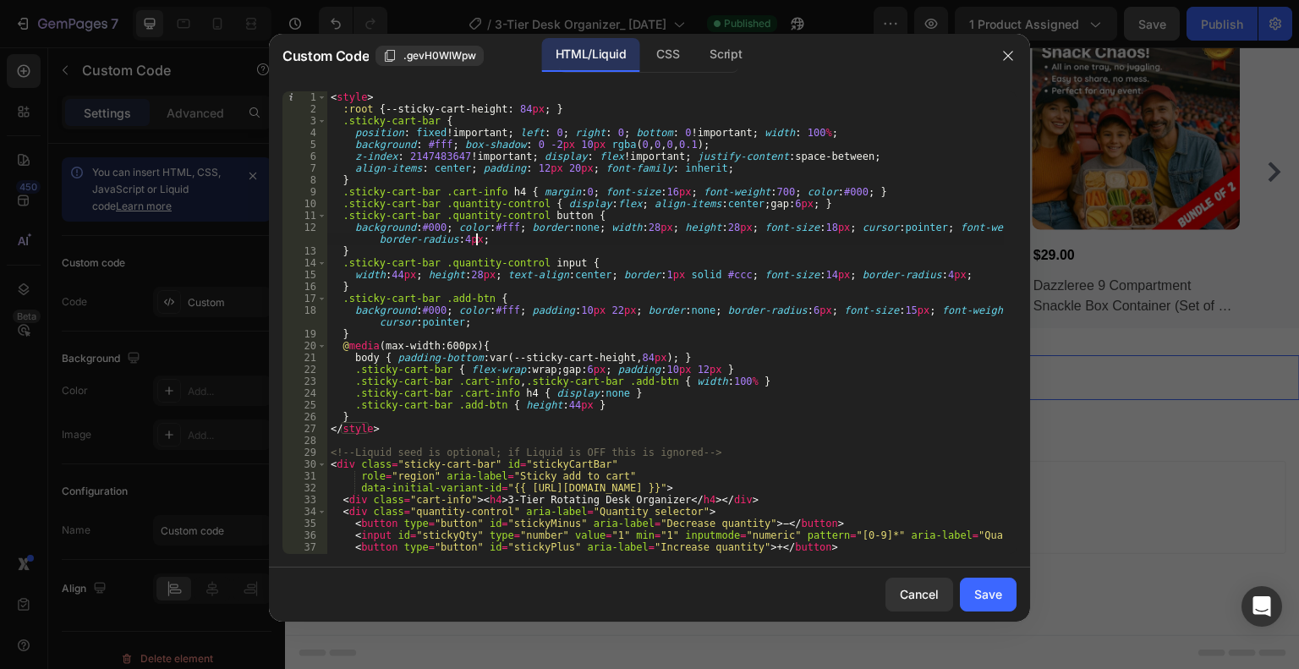
click at [679, 239] on div "< style > :root { --sticky-cart-height : 84 px ; } .sticky-cart-bar { position …" at bounding box center [665, 334] width 677 height 486
type textarea "</script>"
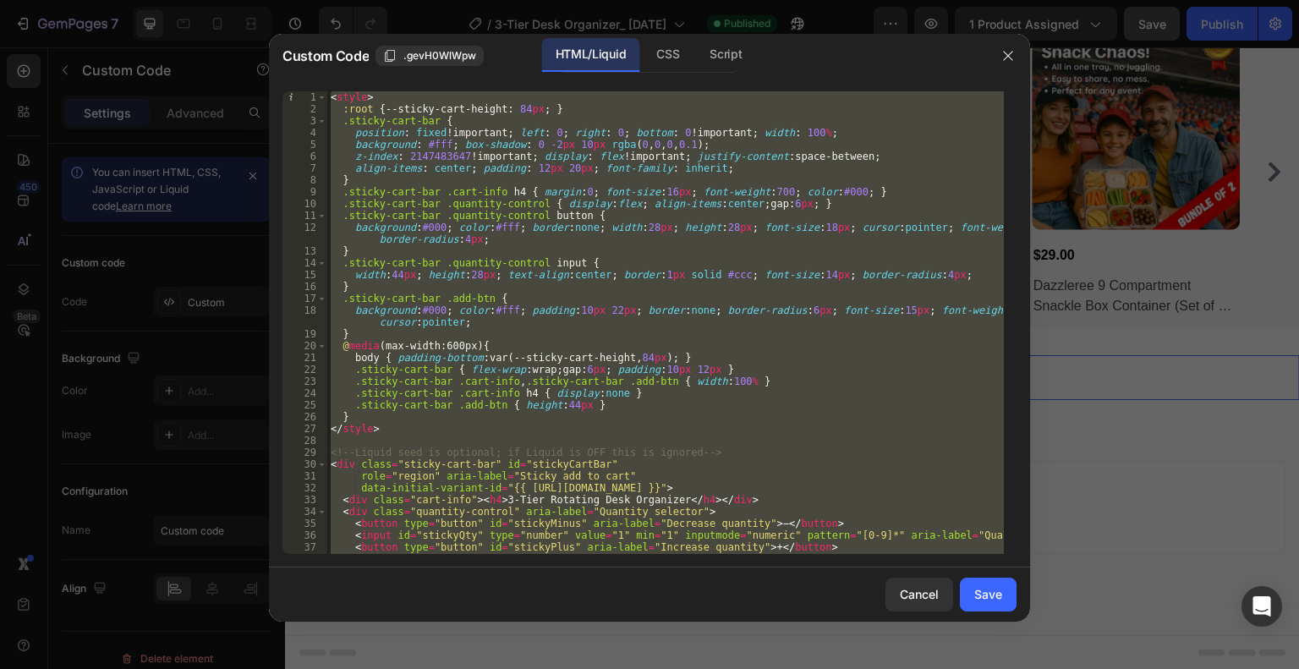
paste textarea
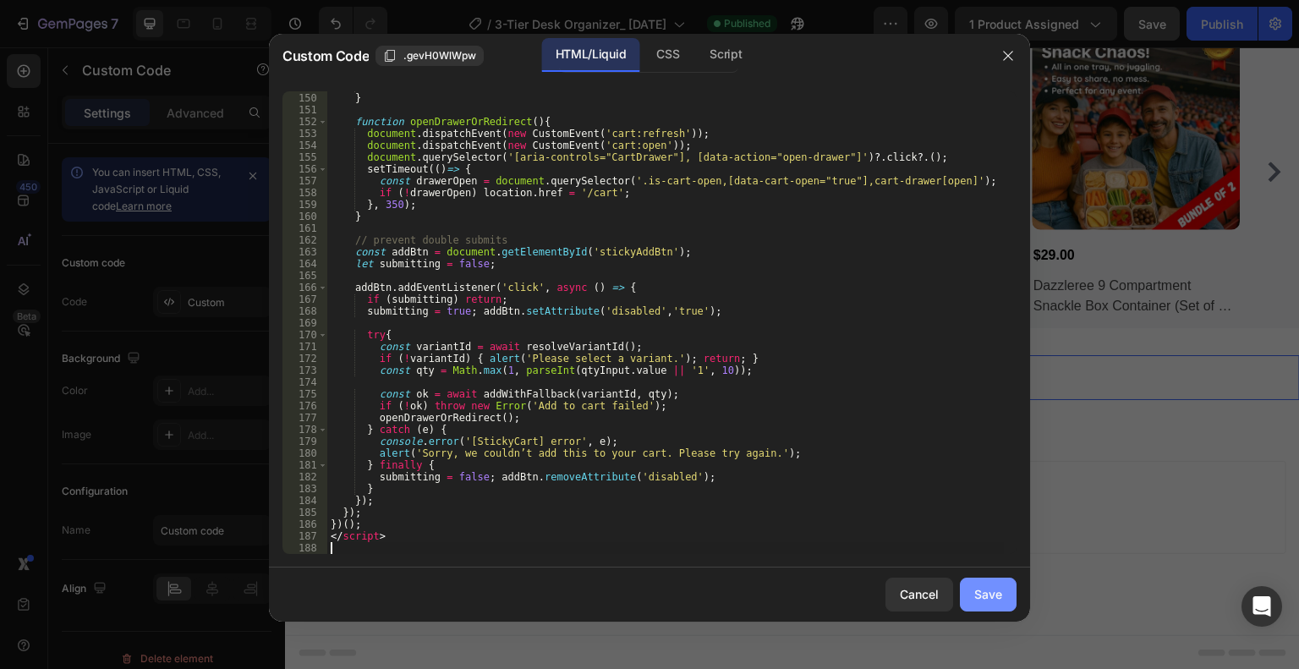
click at [993, 595] on div "Save" at bounding box center [988, 594] width 28 height 18
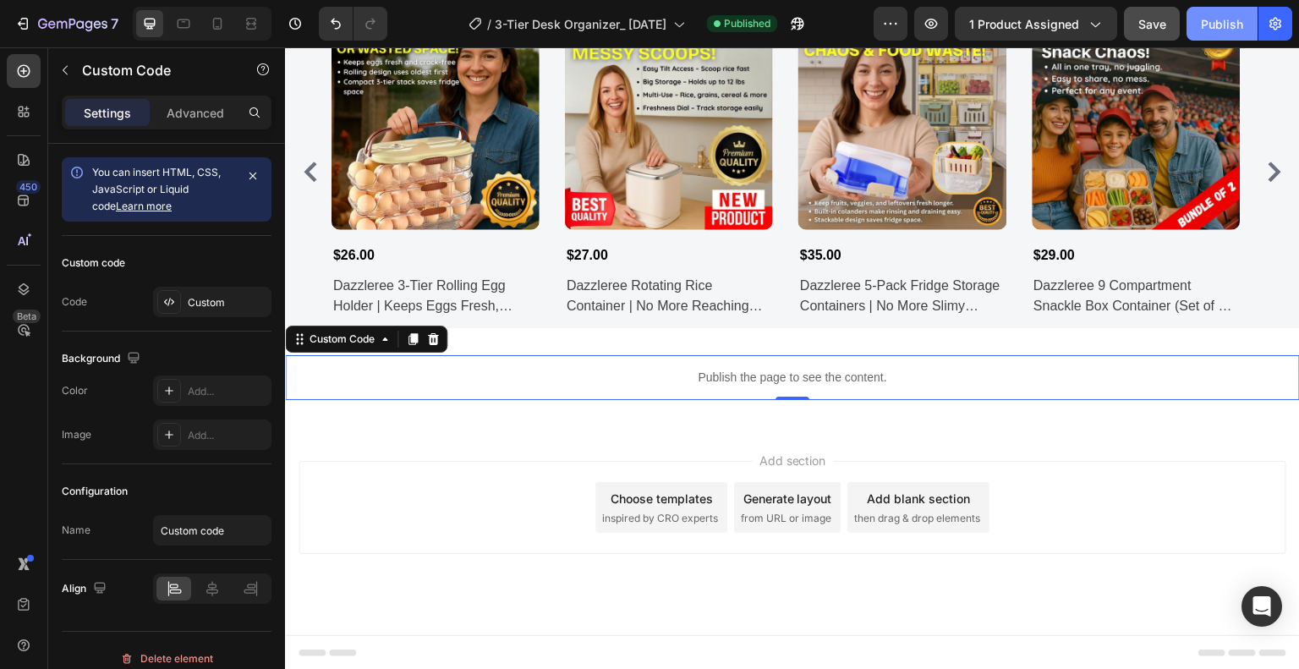
click at [1202, 23] on div "Publish" at bounding box center [1222, 24] width 42 height 18
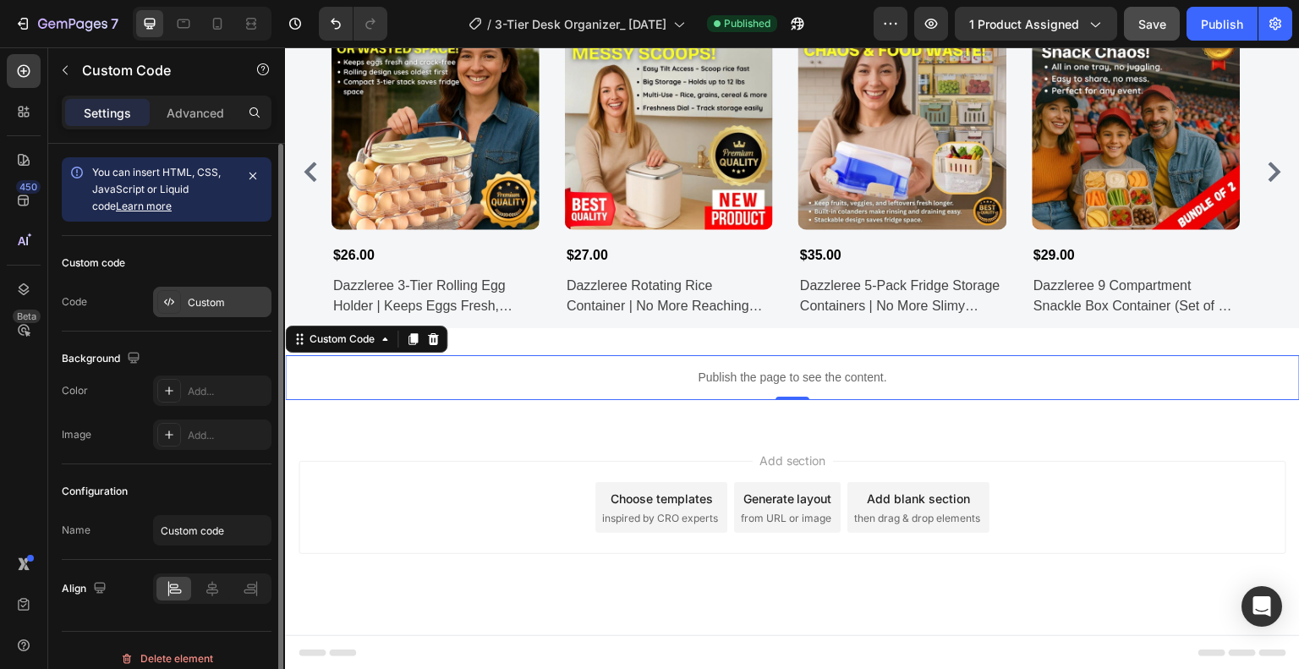
click at [233, 293] on div "Custom" at bounding box center [212, 302] width 118 height 30
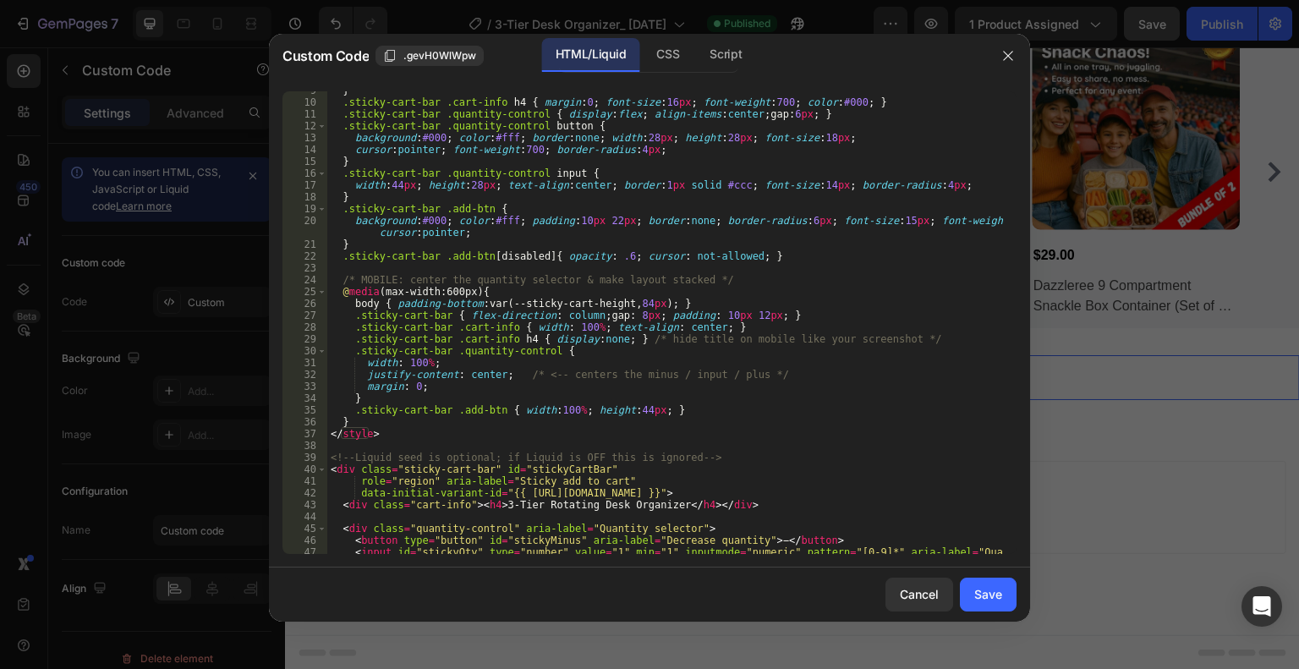
scroll to position [152, 0]
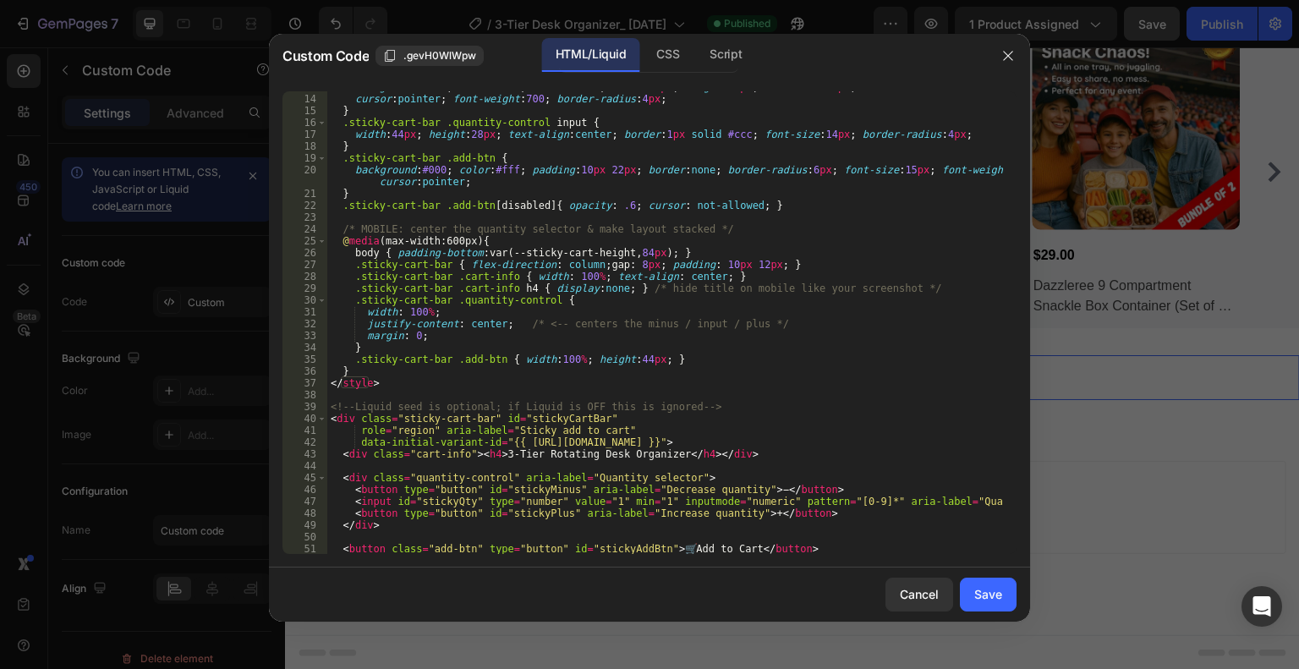
click at [494, 457] on div "background : #000 ; color : #fff ; border : none ; width : 28 px ; height : 28 …" at bounding box center [665, 324] width 677 height 486
type textarea "<div class="cart-info"><h4>Dazzleree 3-Tier Rotating Desk Organizer</h4></div>"
click at [972, 590] on button "Save" at bounding box center [988, 595] width 57 height 34
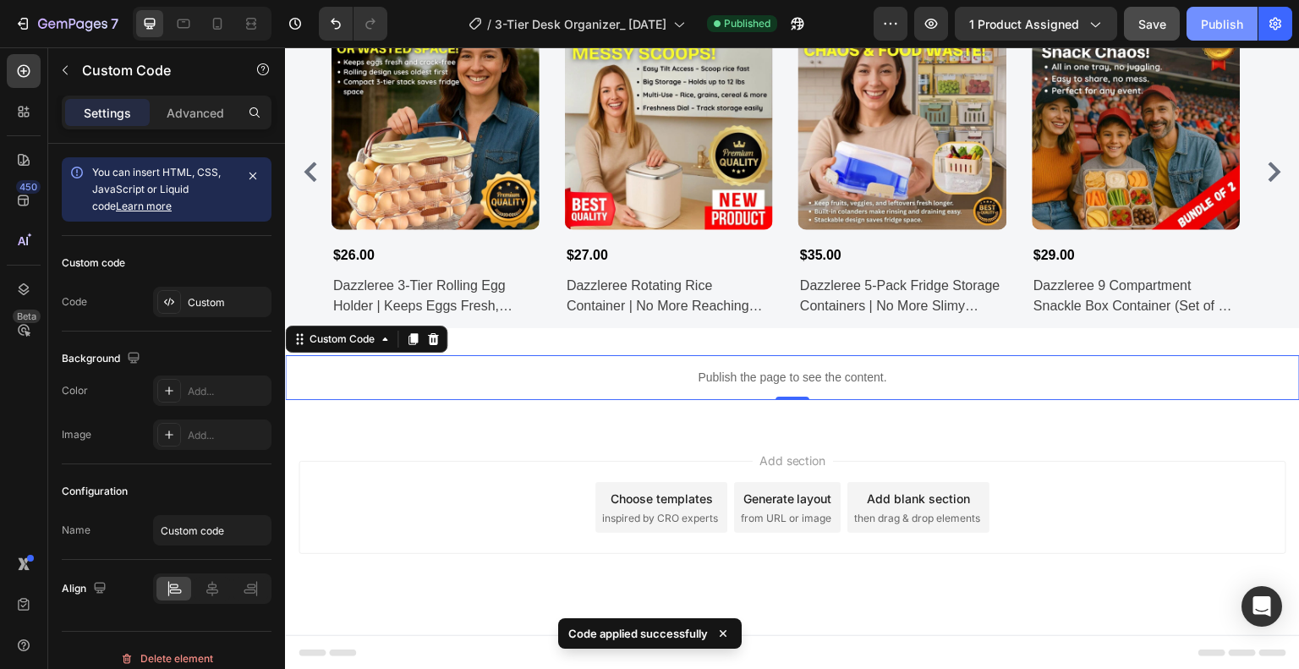
click at [1213, 23] on div "Publish" at bounding box center [1222, 24] width 42 height 18
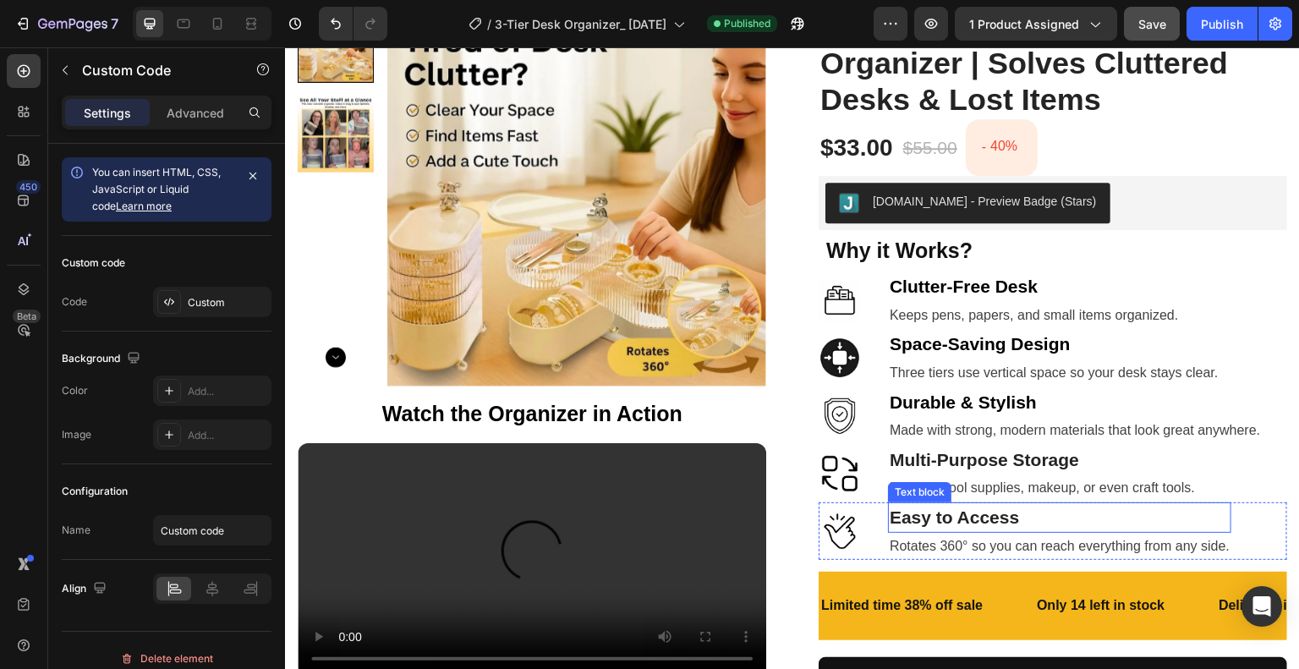
scroll to position [217, 0]
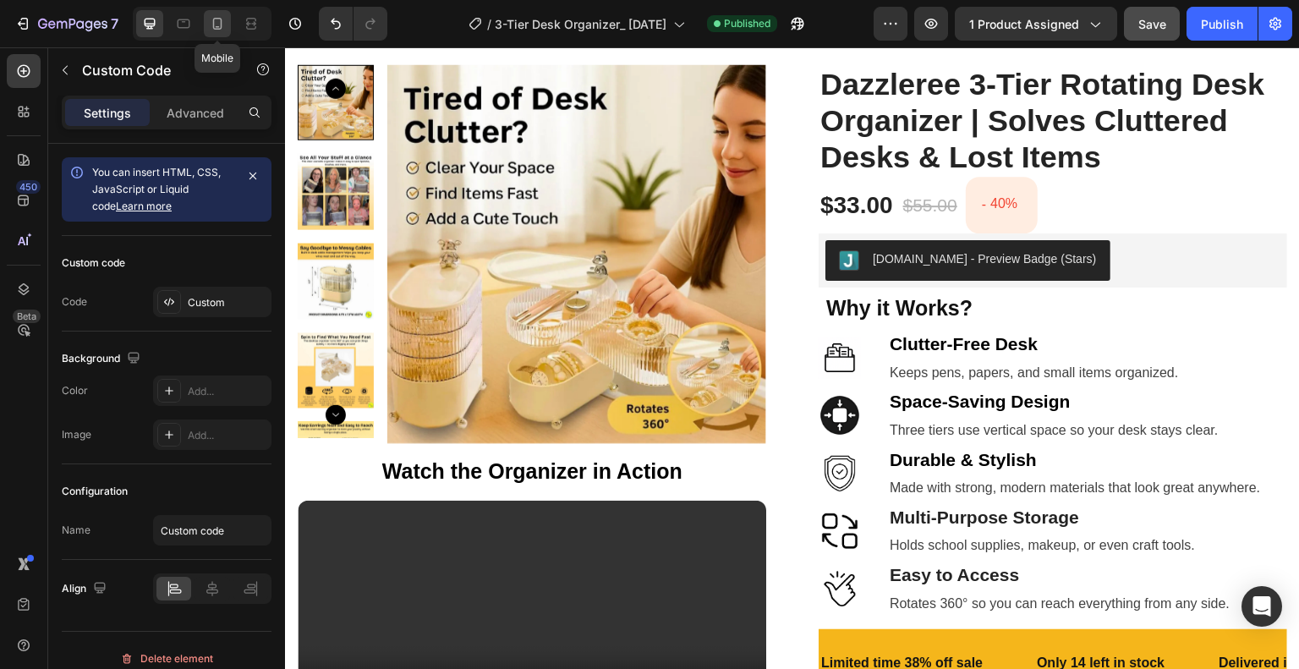
click at [206, 15] on div at bounding box center [217, 23] width 27 height 27
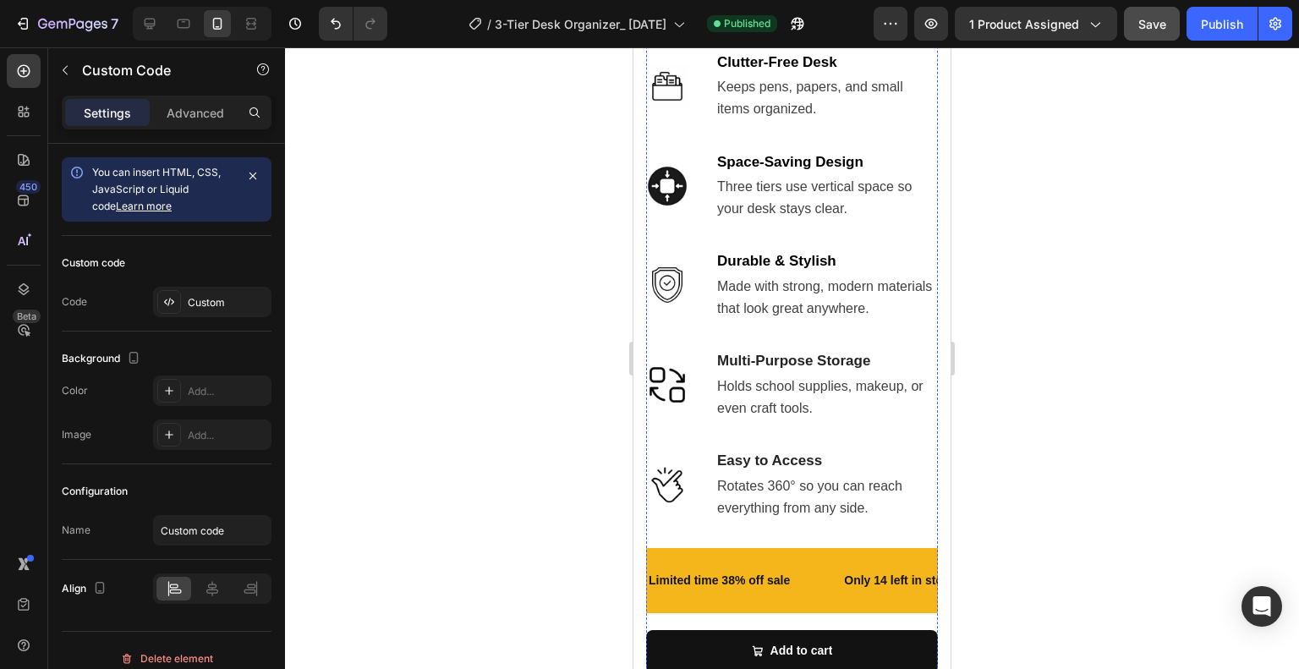
scroll to position [1015, 0]
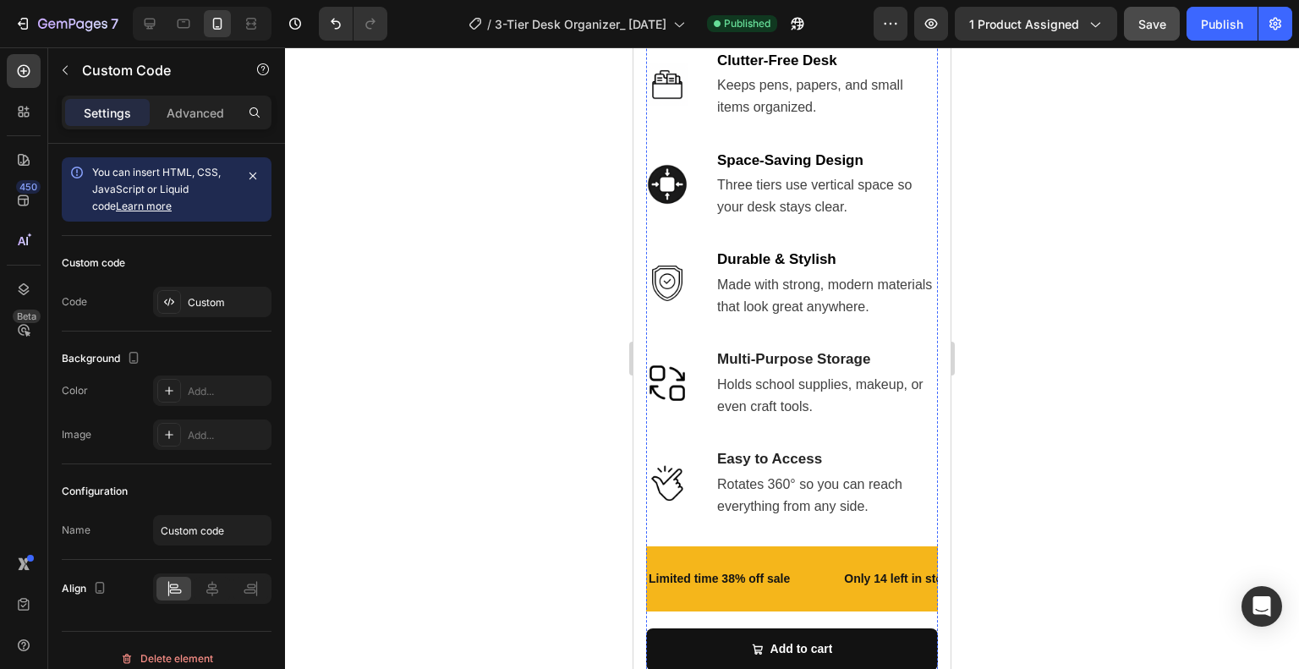
click at [765, 13] on strong "Why it Works?" at bounding box center [794, 4] width 112 height 18
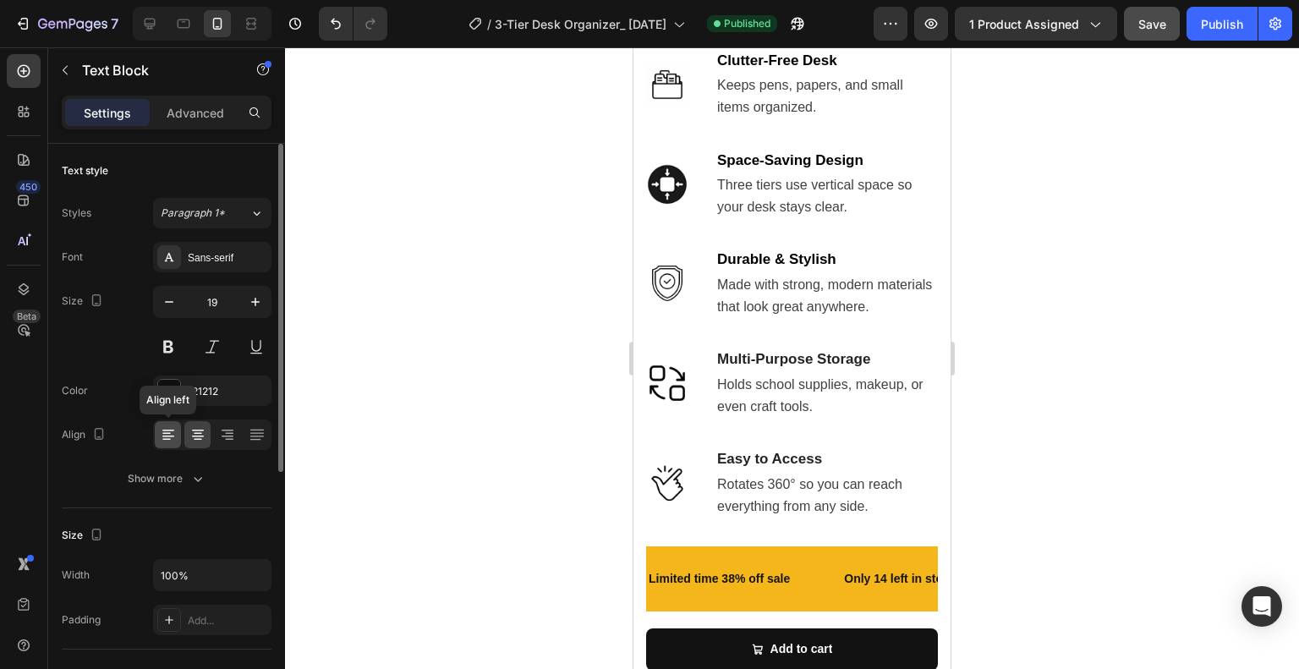
click at [167, 446] on div at bounding box center [168, 434] width 26 height 27
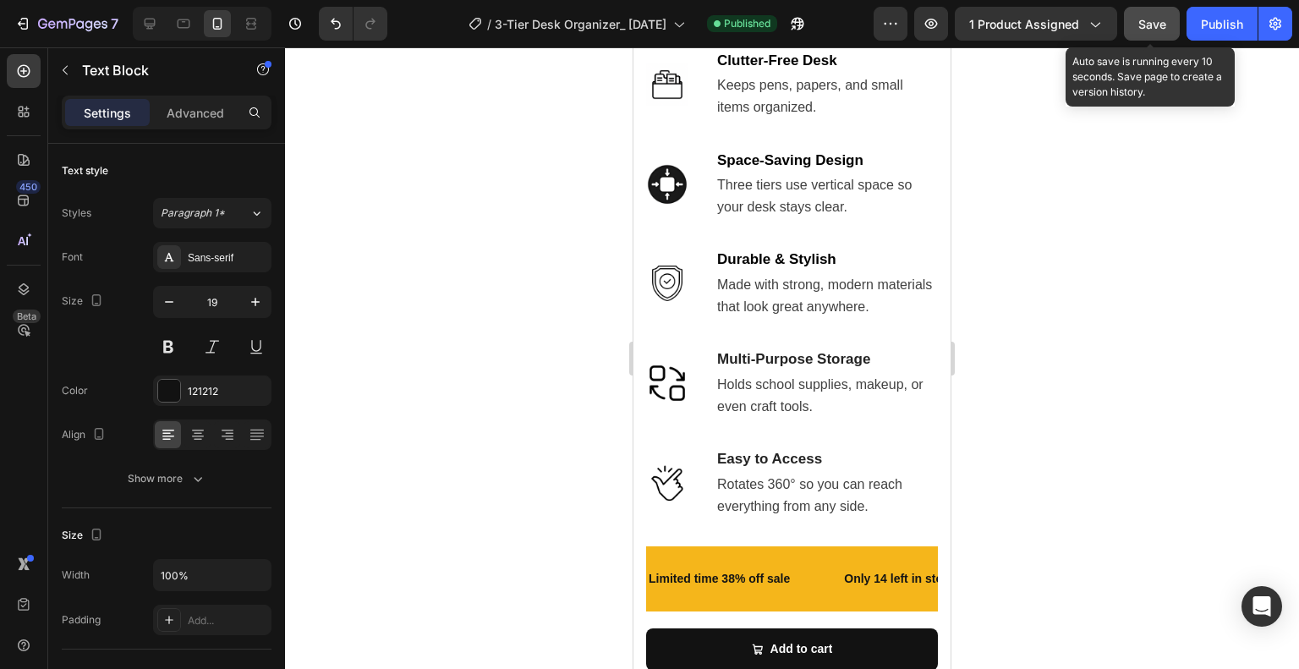
click at [1139, 25] on span "Save" at bounding box center [1152, 24] width 28 height 14
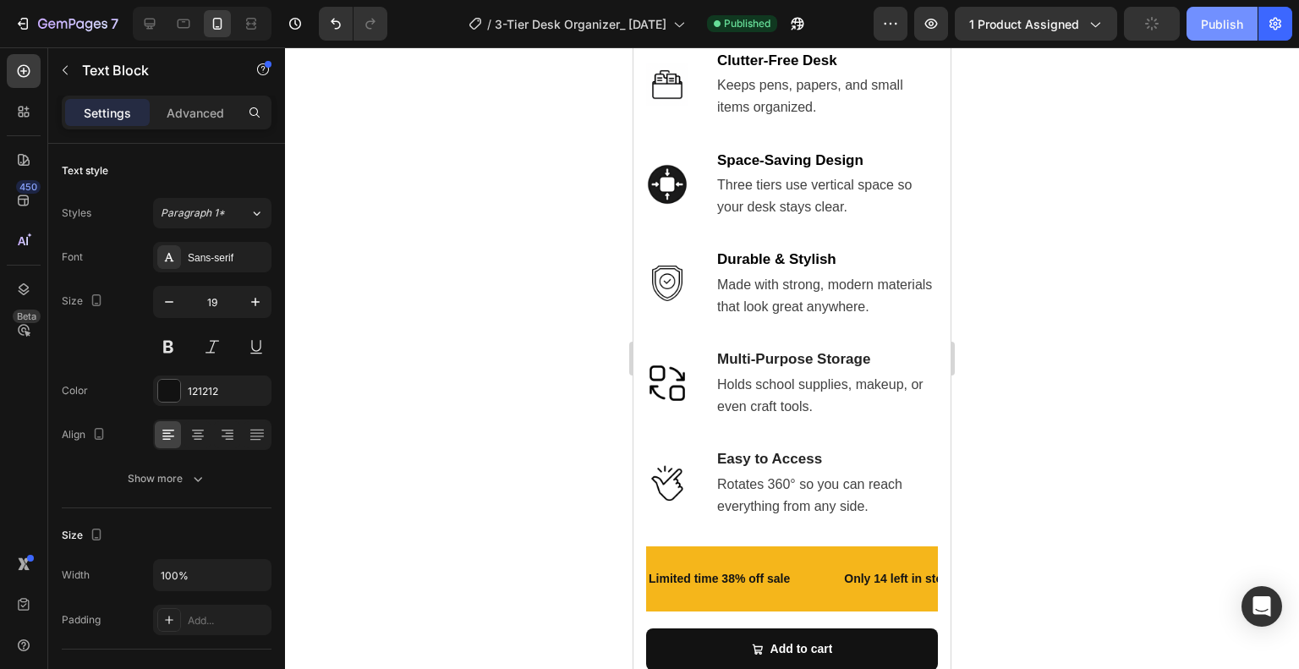
click at [1214, 25] on div "Publish" at bounding box center [1222, 24] width 42 height 18
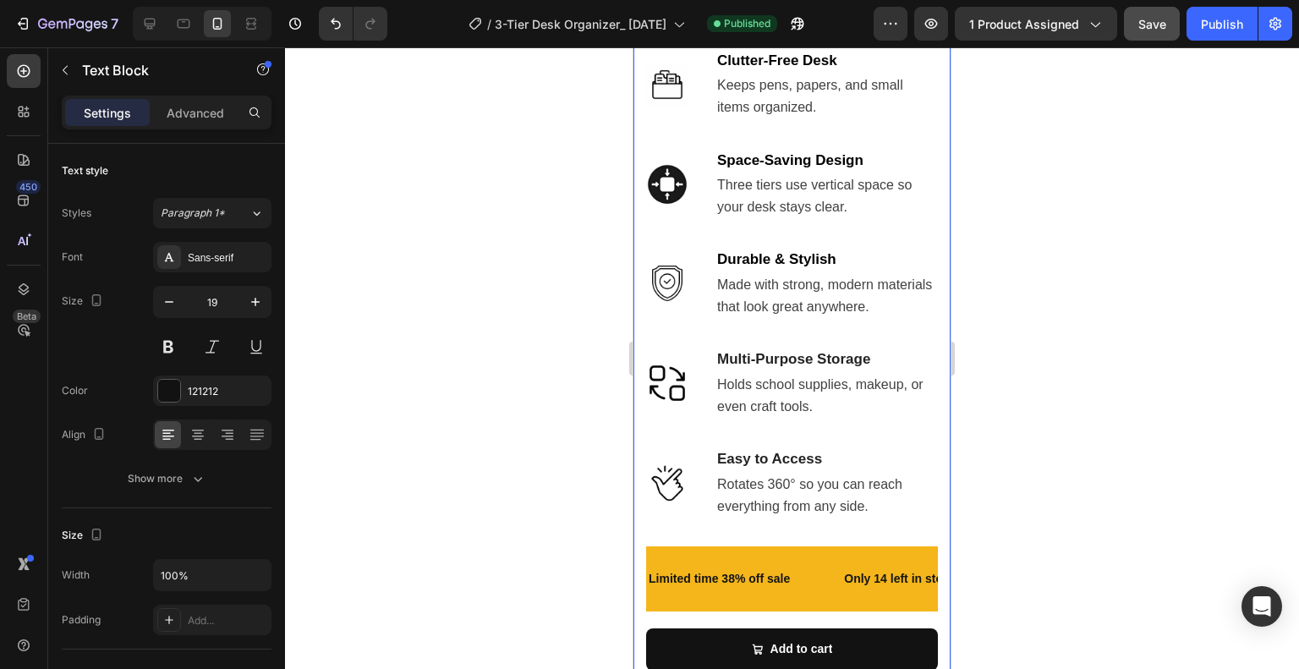
click at [930, 223] on div "Product Images Watch the Organizer in Action Text Block Your browser does not s…" at bounding box center [791, 454] width 317 height 2334
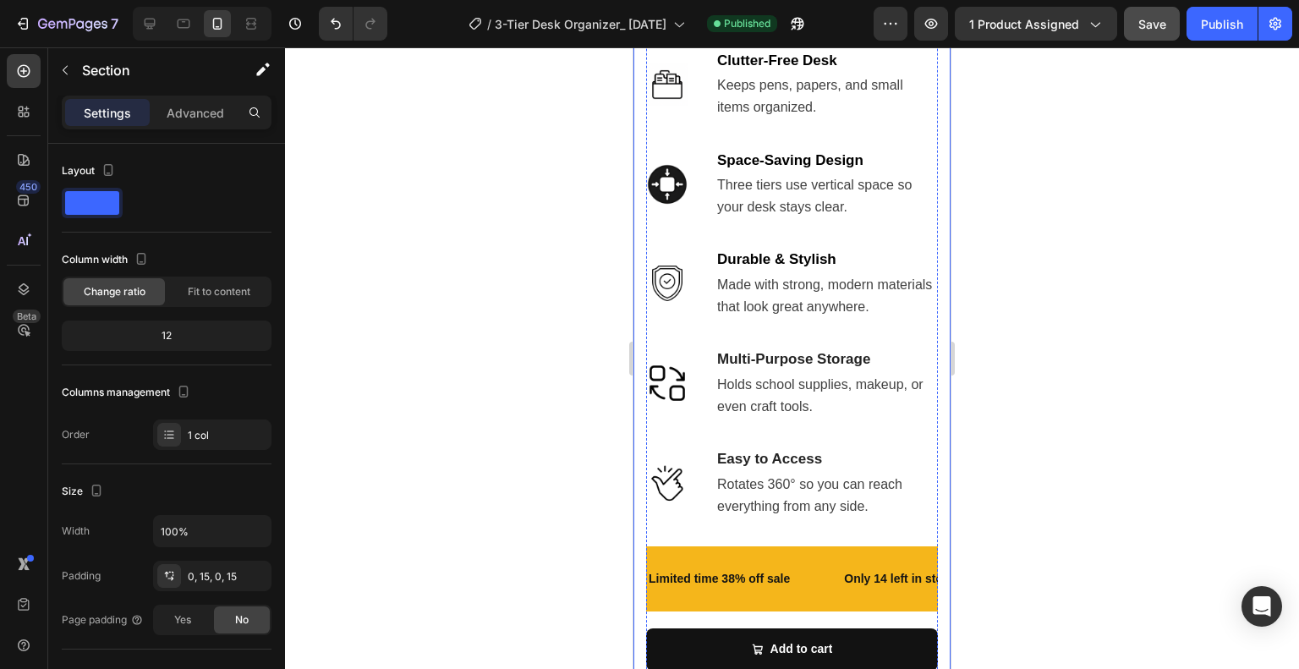
click at [771, 19] on p "Why it Works?" at bounding box center [792, 4] width 288 height 29
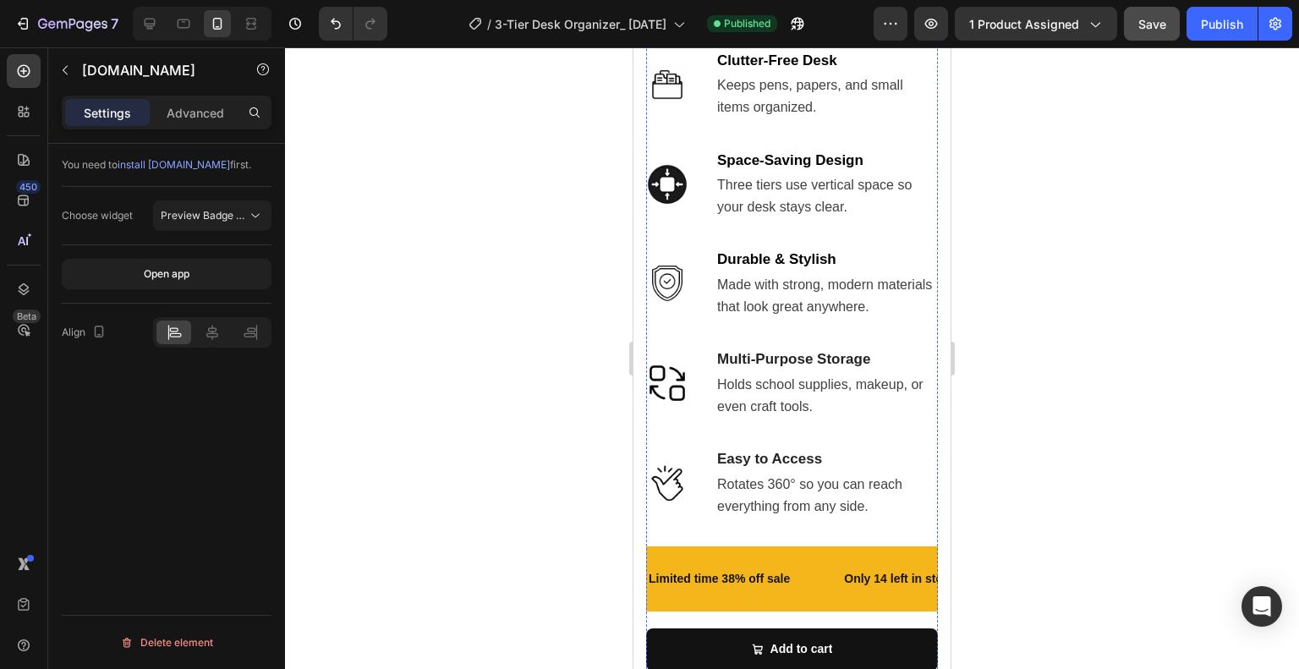
click at [754, 13] on strong "Why it Works?" at bounding box center [708, 4] width 112 height 18
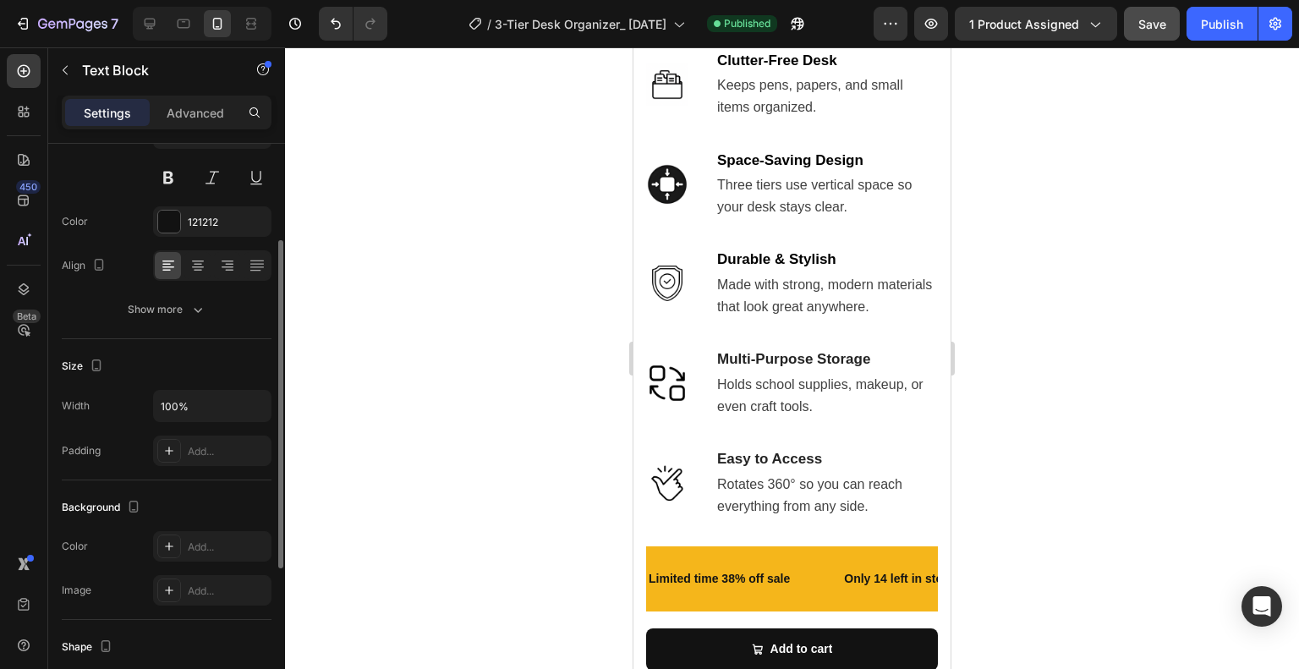
scroll to position [254, 0]
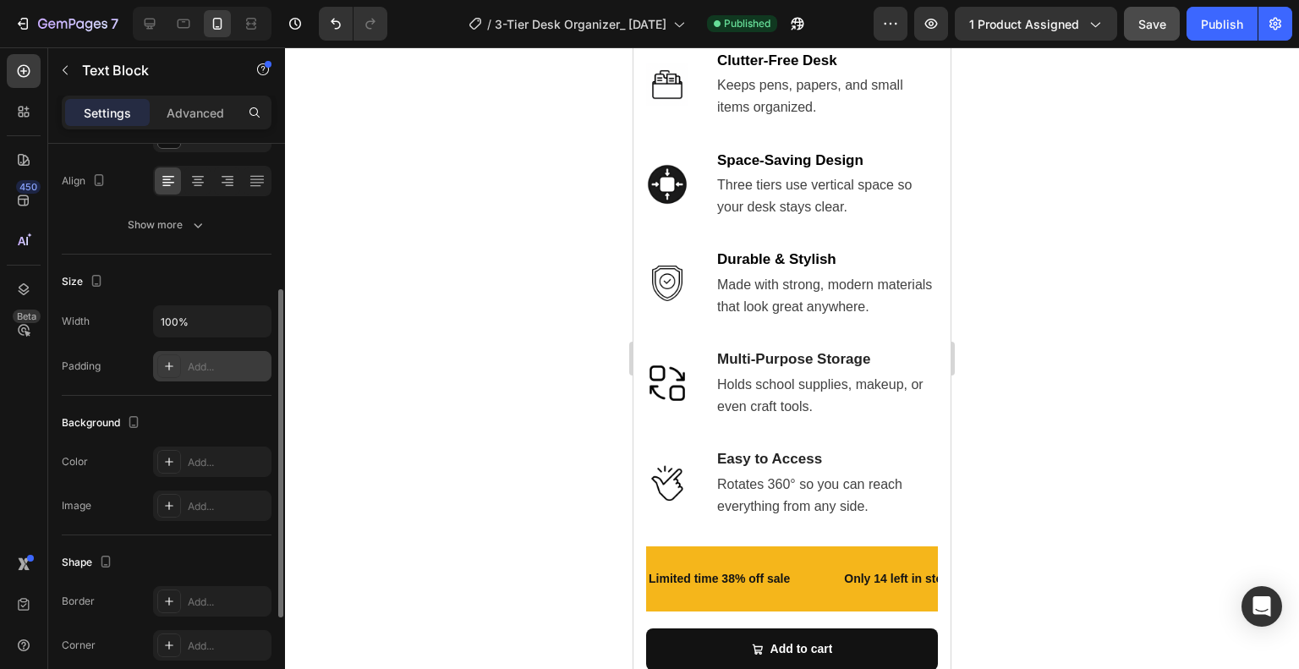
click at [197, 368] on div "Add..." at bounding box center [228, 366] width 80 height 15
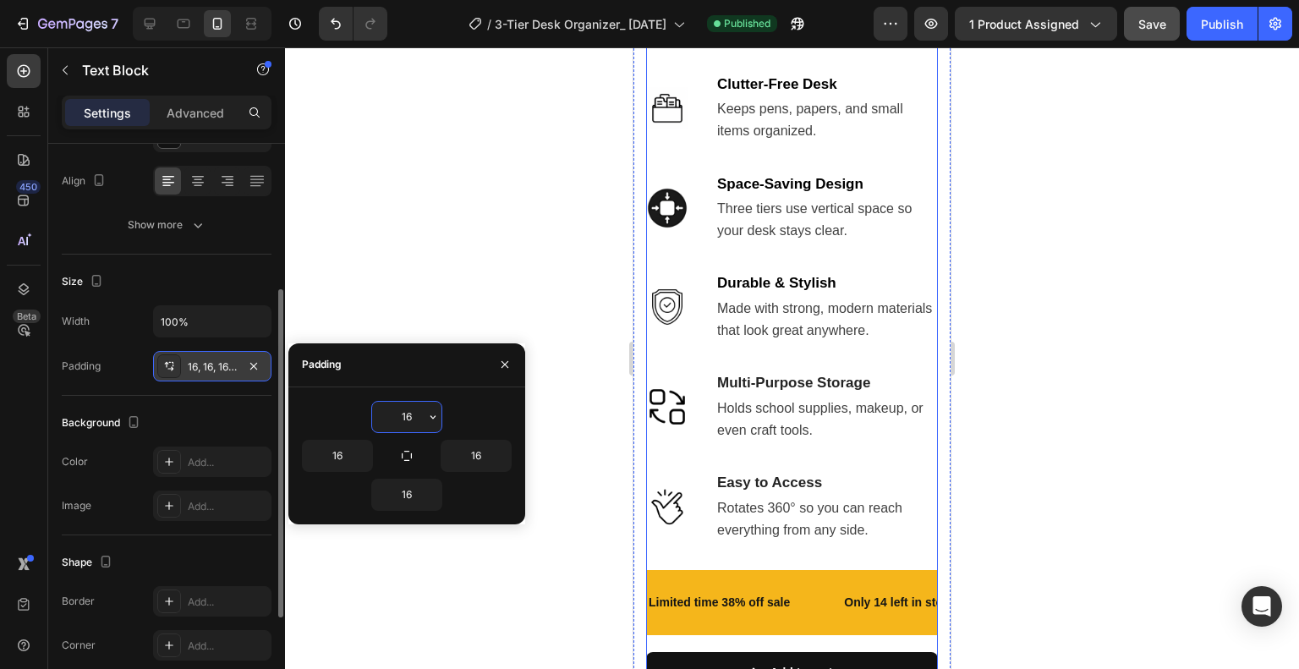
click at [895, 365] on div "Dazzleree 3-Tier Rotating Desk Organizer | Solves Cluttered Desks & Lost Items …" at bounding box center [792, 681] width 292 height 1927
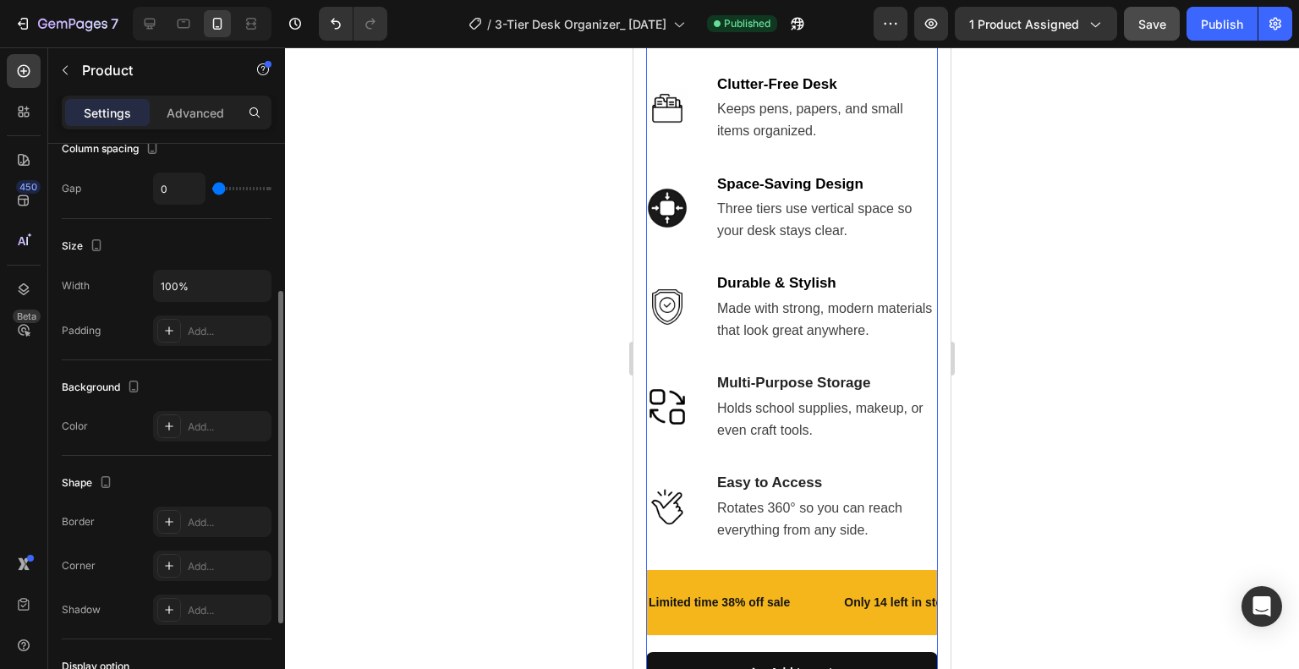
scroll to position [0, 0]
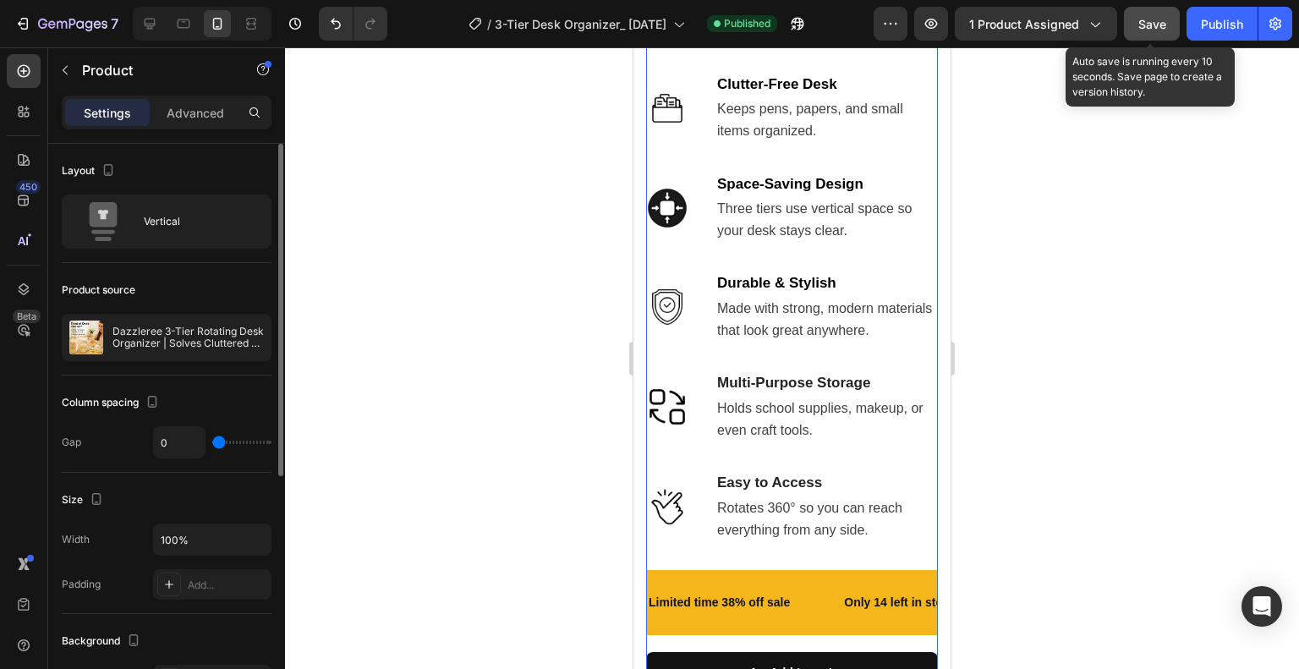
click at [1161, 30] on span "Save" at bounding box center [1152, 24] width 28 height 14
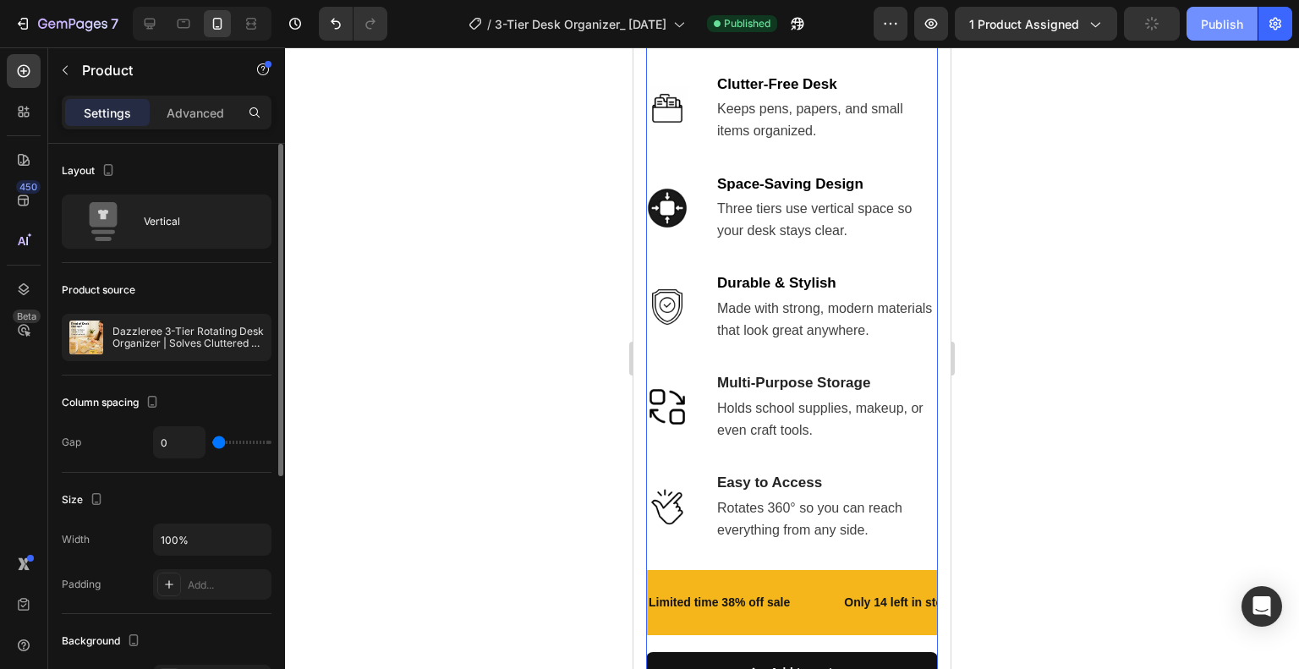
click at [1212, 20] on div "Publish" at bounding box center [1222, 24] width 42 height 18
click at [721, 25] on strong "Why it Works?" at bounding box center [720, 16] width 112 height 18
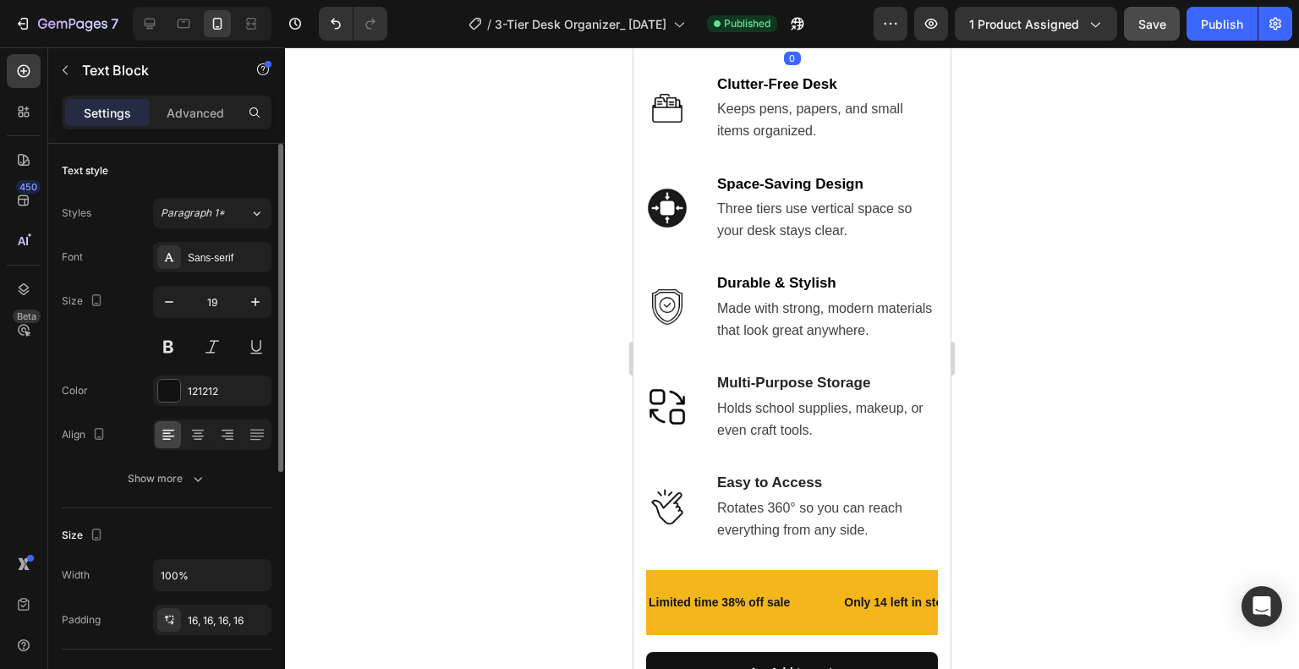
click at [672, 25] on strong "Why it Works?" at bounding box center [720, 16] width 112 height 18
click at [664, 25] on strong "Why it Works?" at bounding box center [720, 16] width 112 height 18
click at [253, 300] on icon "button" at bounding box center [255, 302] width 8 height 8
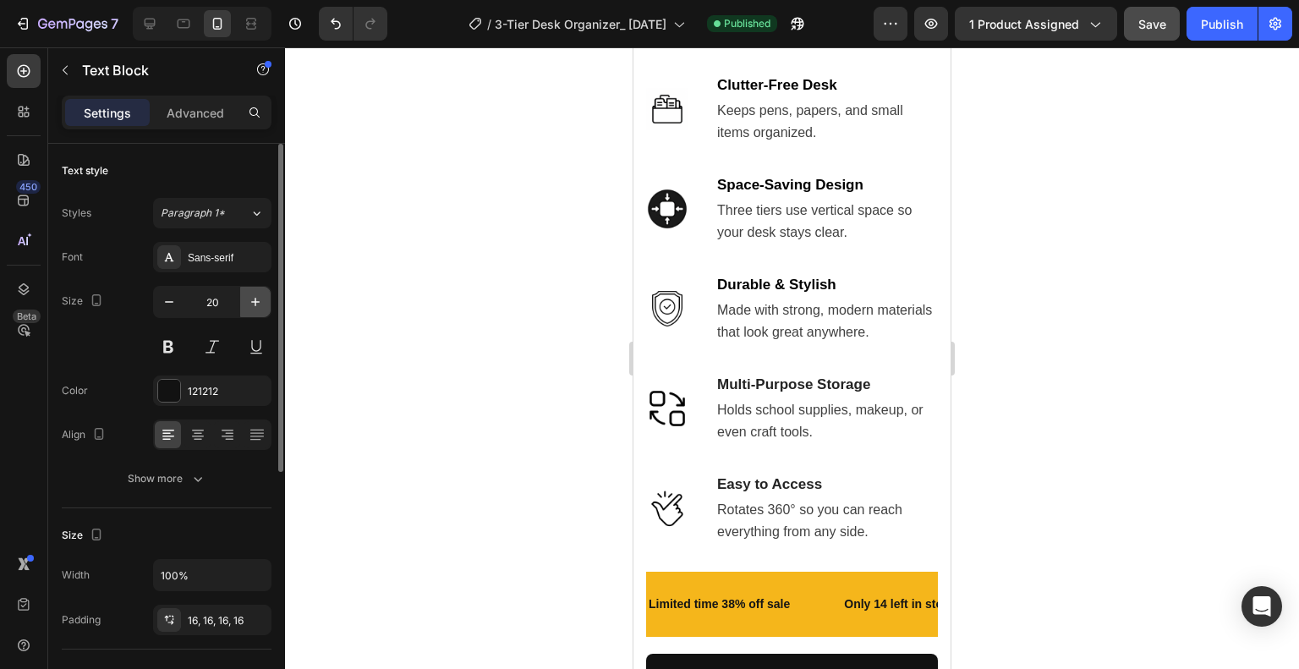
click at [253, 300] on icon "button" at bounding box center [255, 302] width 8 height 8
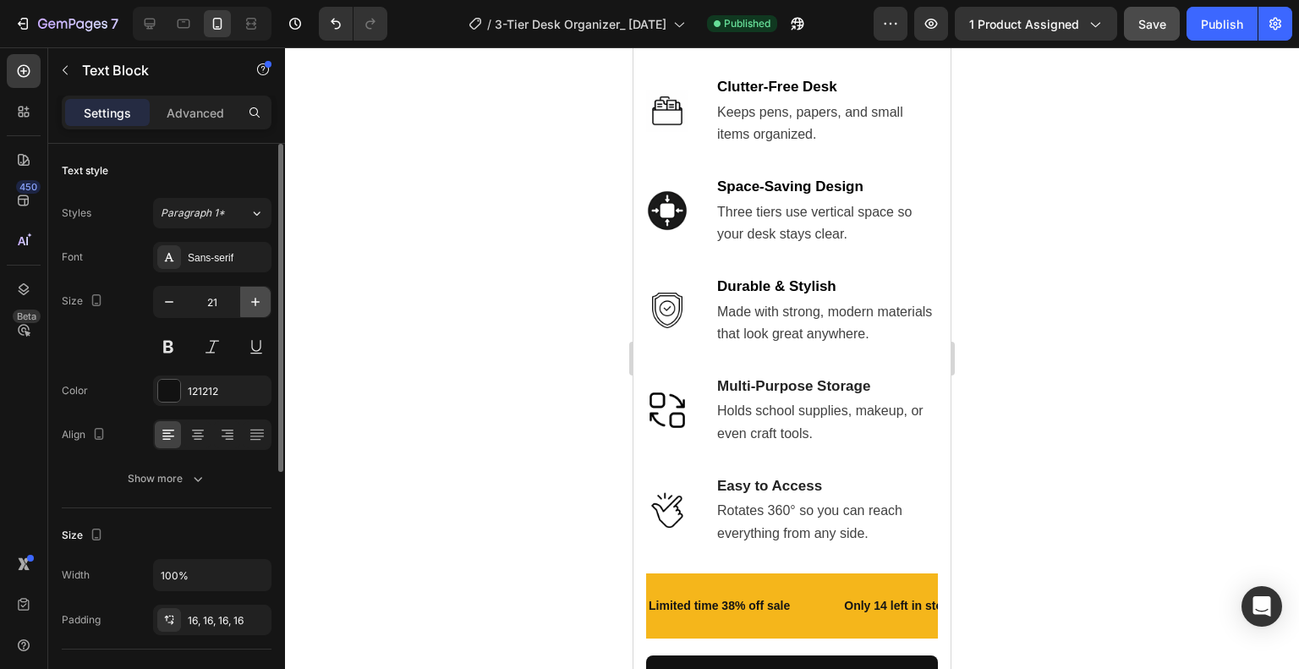
type input "22"
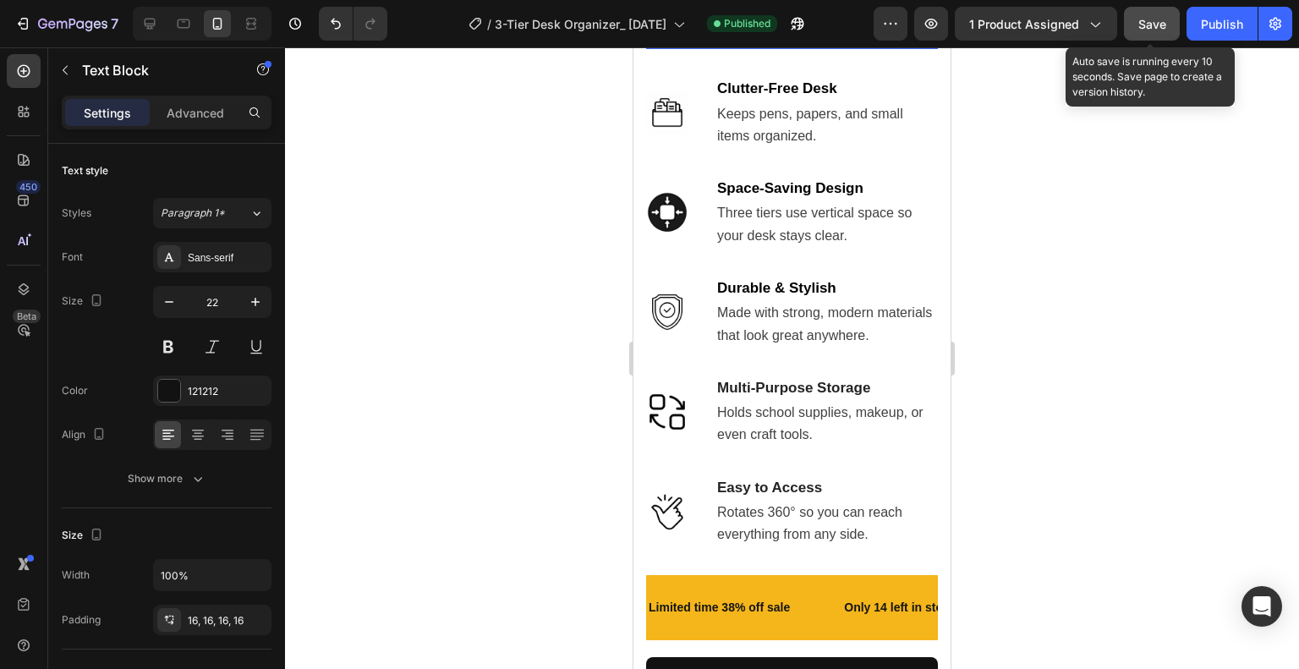
click at [1154, 30] on span "Save" at bounding box center [1152, 24] width 28 height 14
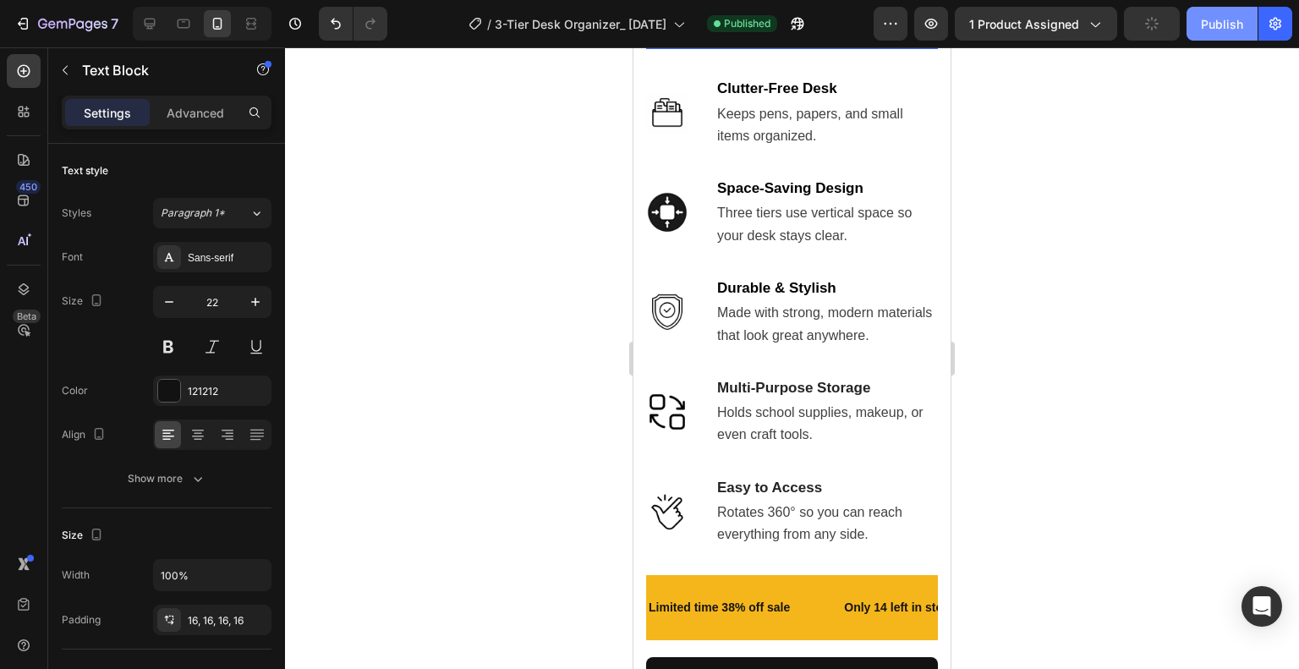
click at [1221, 25] on div "Publish" at bounding box center [1222, 24] width 42 height 18
click at [216, 624] on div "16, 16, 16, 16" at bounding box center [212, 620] width 49 height 15
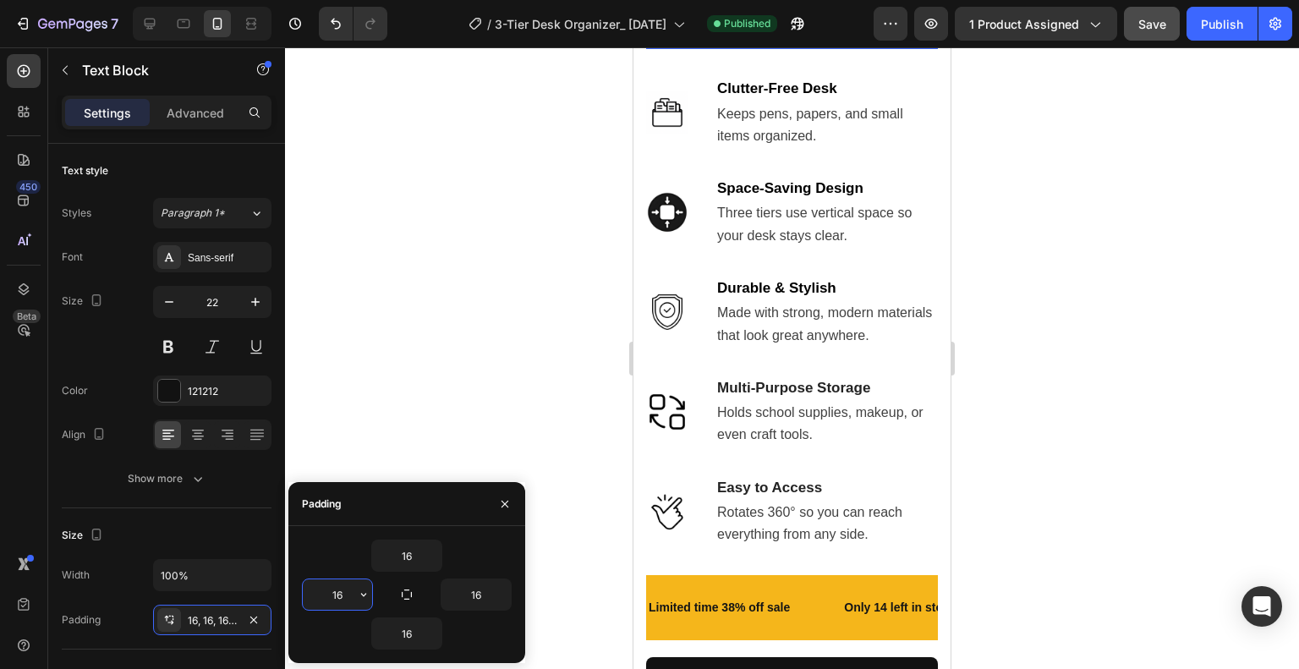
click at [328, 591] on input "16" at bounding box center [337, 594] width 69 height 30
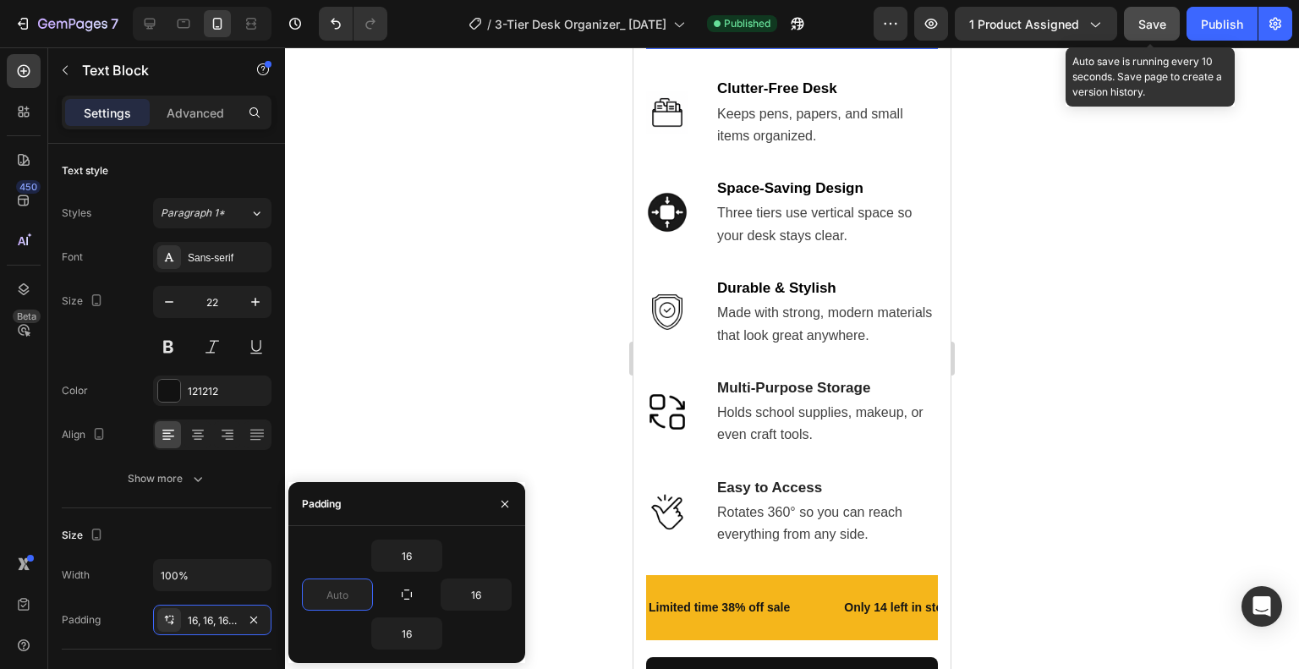
click at [1154, 25] on span "Save" at bounding box center [1152, 24] width 28 height 14
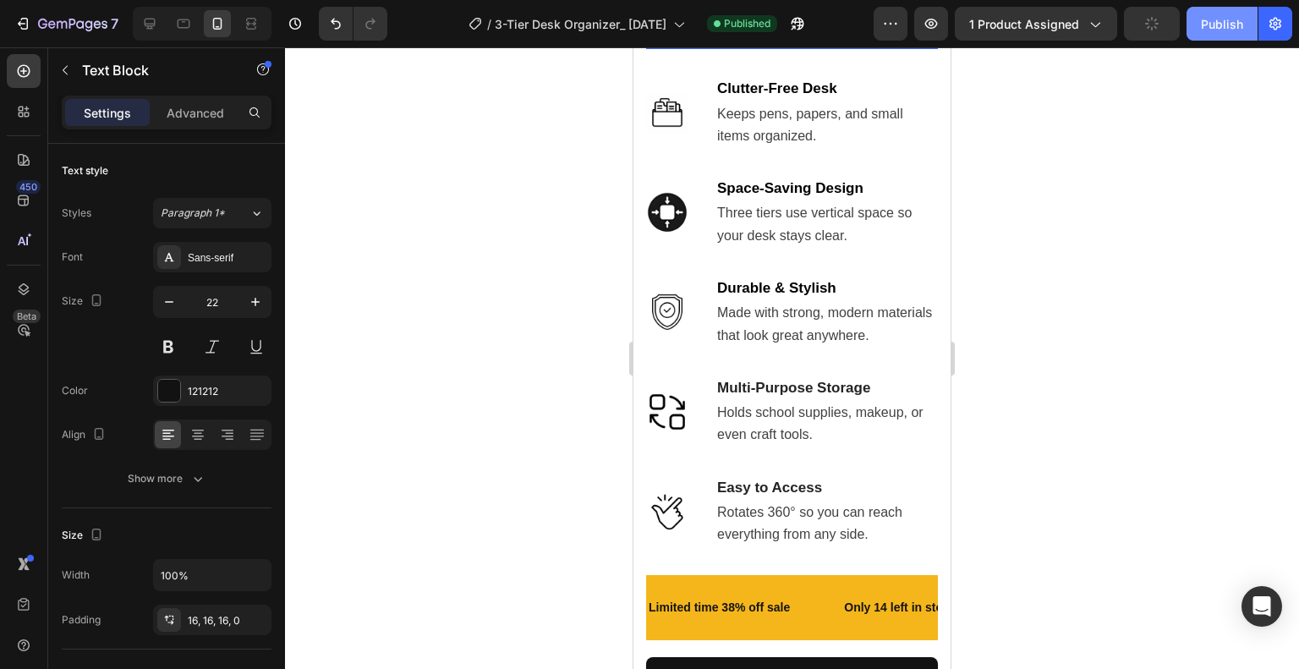
click at [1201, 29] on div "Publish" at bounding box center [1222, 24] width 42 height 18
drag, startPoint x: 778, startPoint y: 347, endPoint x: 781, endPoint y: 333, distance: 13.8
click at [781, 49] on div "Why it Works? Text Block 0" at bounding box center [792, 18] width 292 height 61
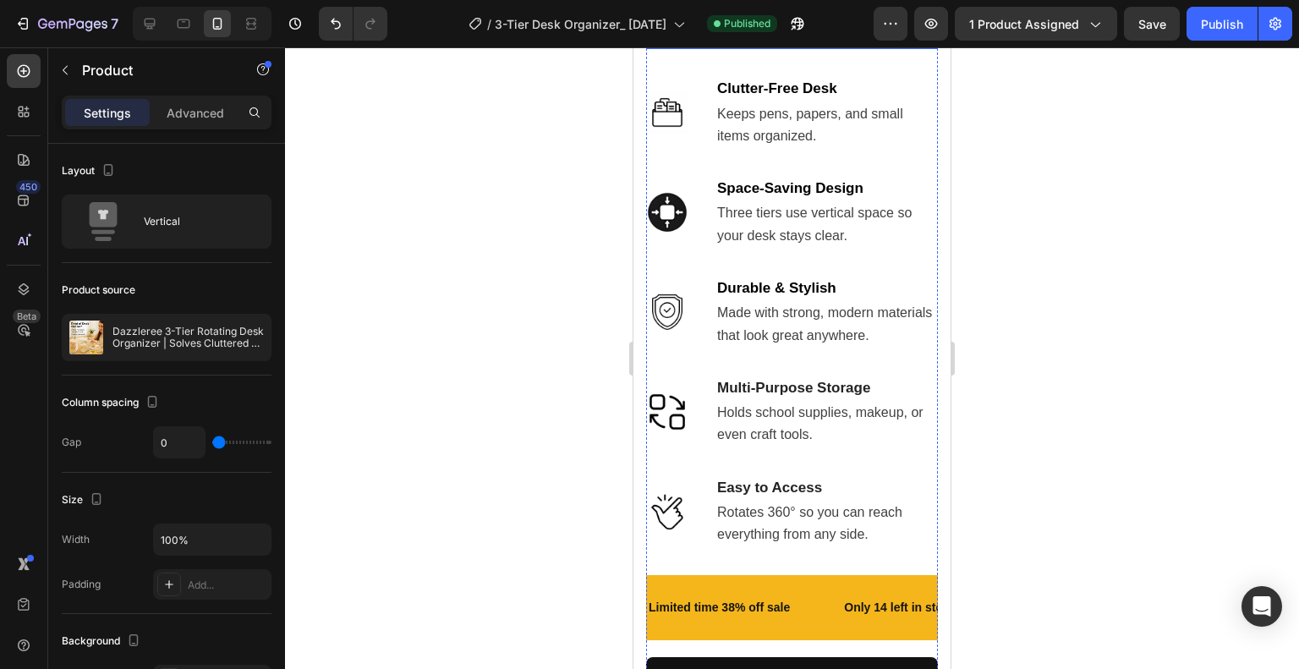
click at [797, 36] on p "Why it Works?" at bounding box center [785, 19] width 278 height 34
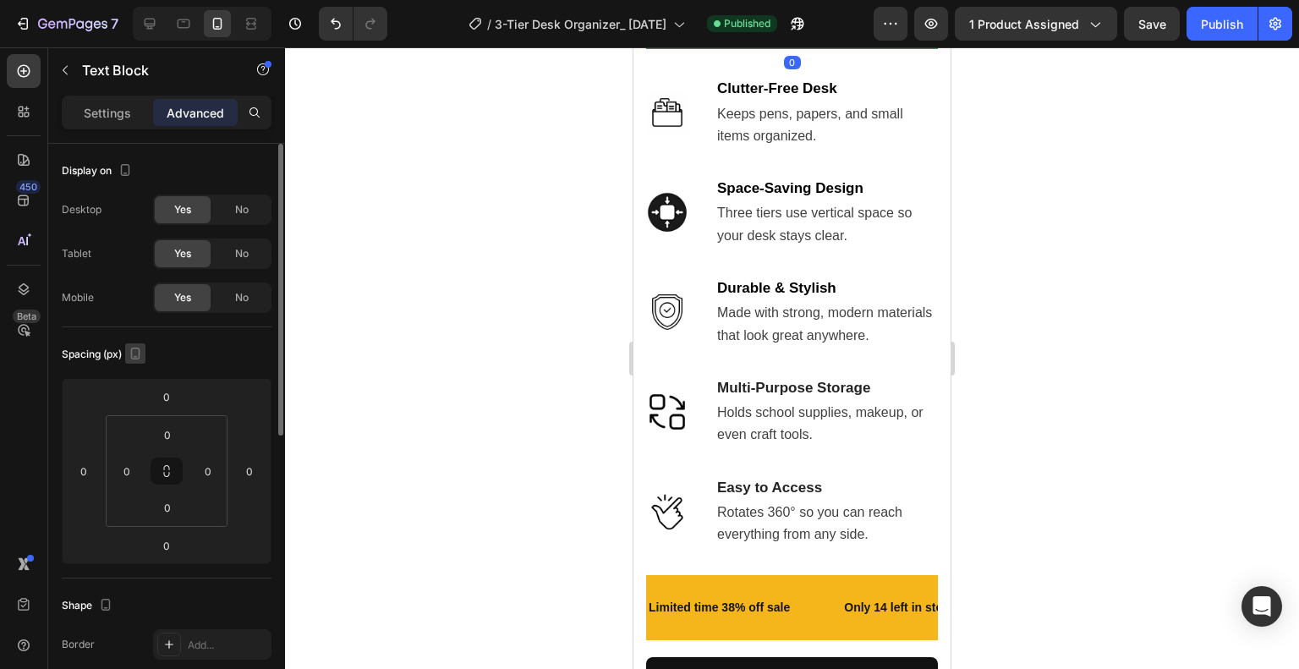
scroll to position [85, 0]
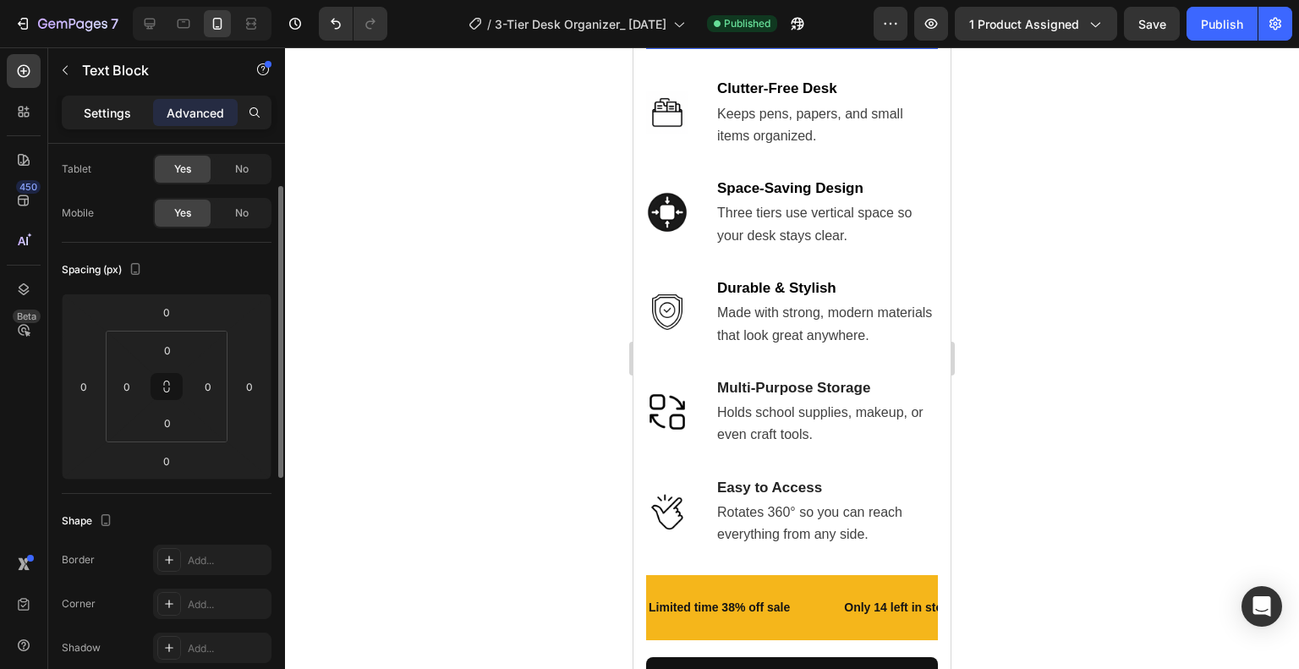
click at [122, 118] on p "Settings" at bounding box center [107, 113] width 47 height 18
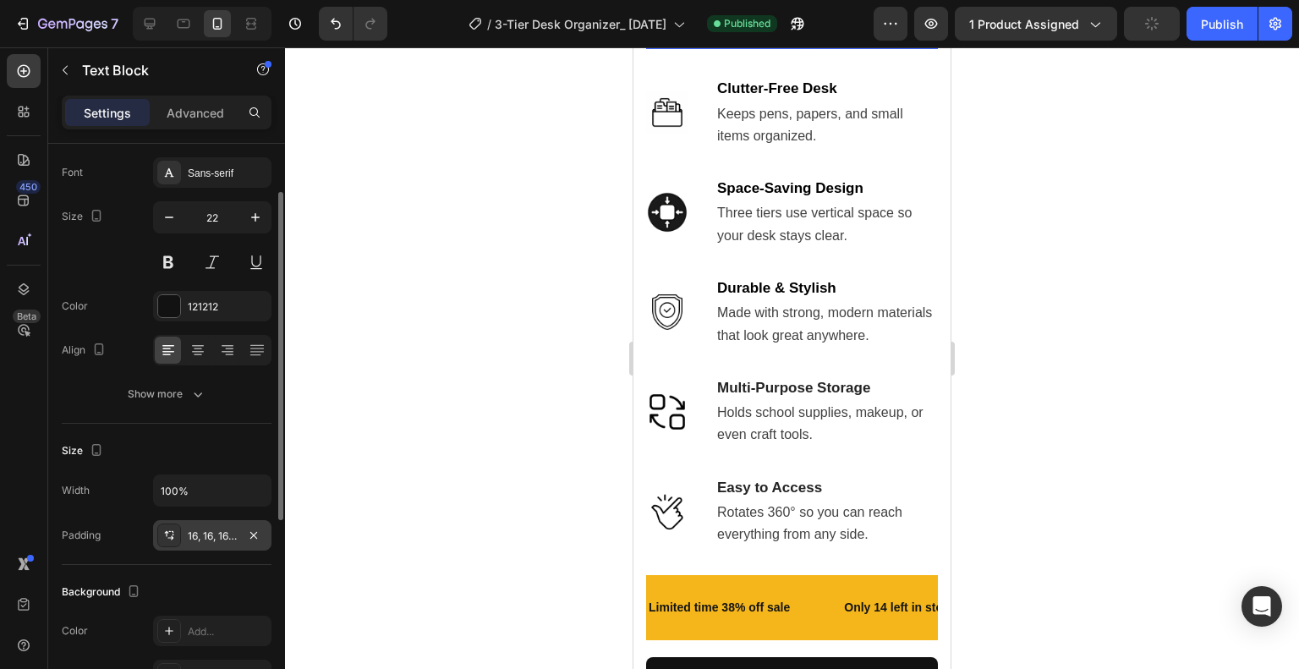
click at [206, 537] on div "16, 16, 16, 0" at bounding box center [212, 536] width 49 height 15
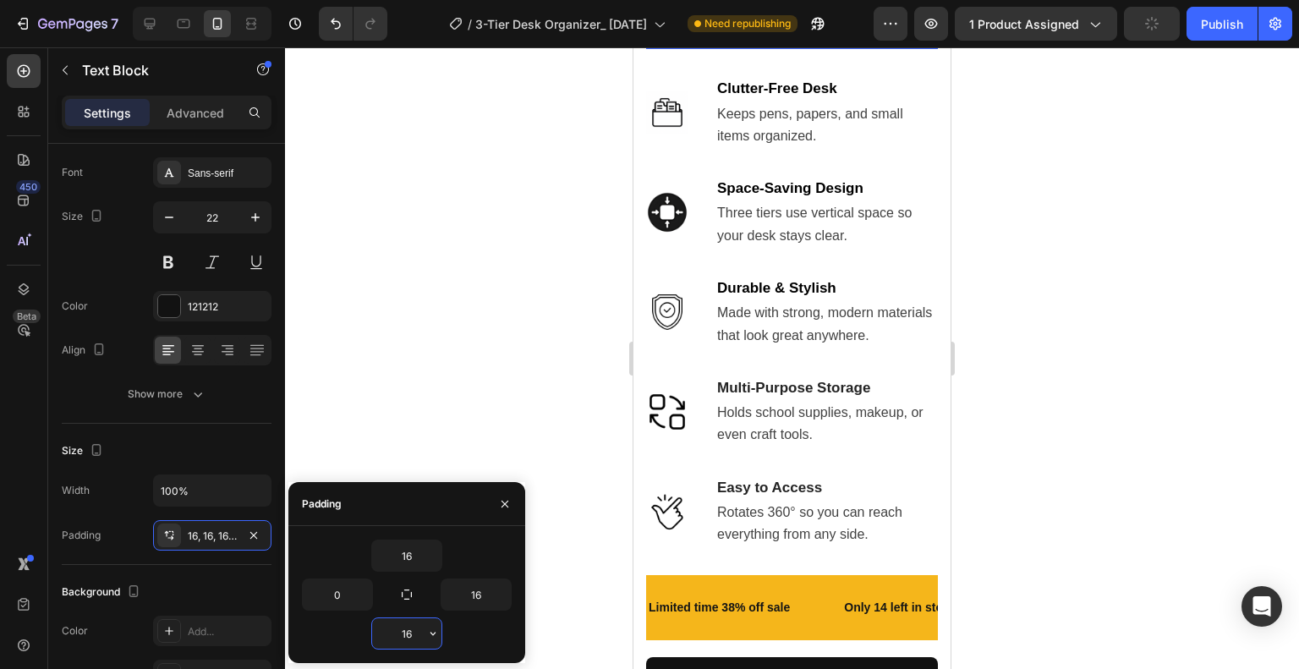
click at [392, 630] on input "16" at bounding box center [406, 633] width 69 height 30
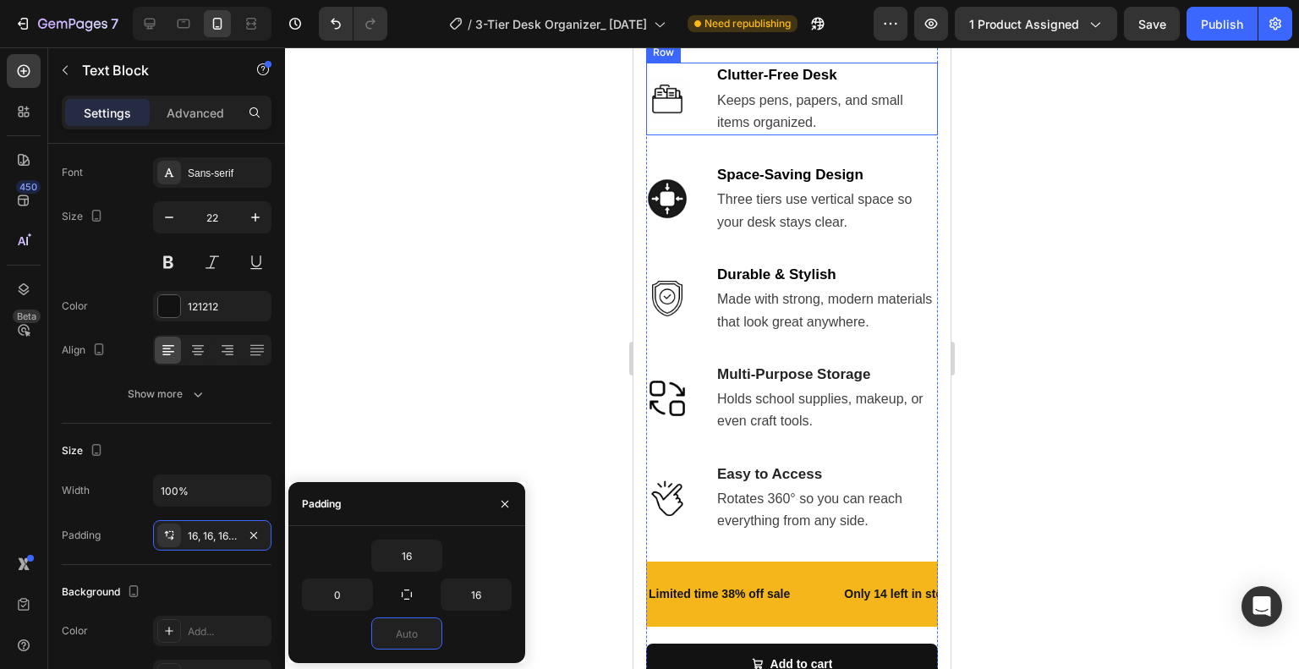
click at [700, 135] on div "Image Clutter-Free Desk Text block Keeps pens, papers, and small items organize…" at bounding box center [792, 99] width 292 height 73
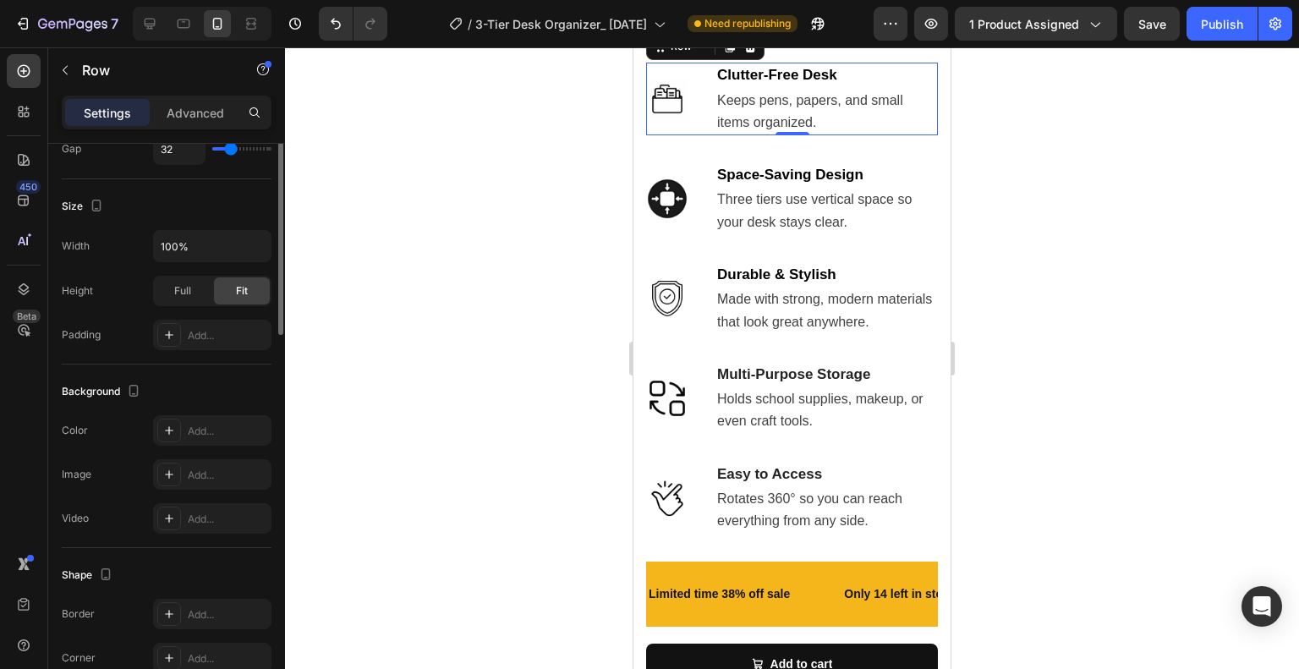
scroll to position [0, 0]
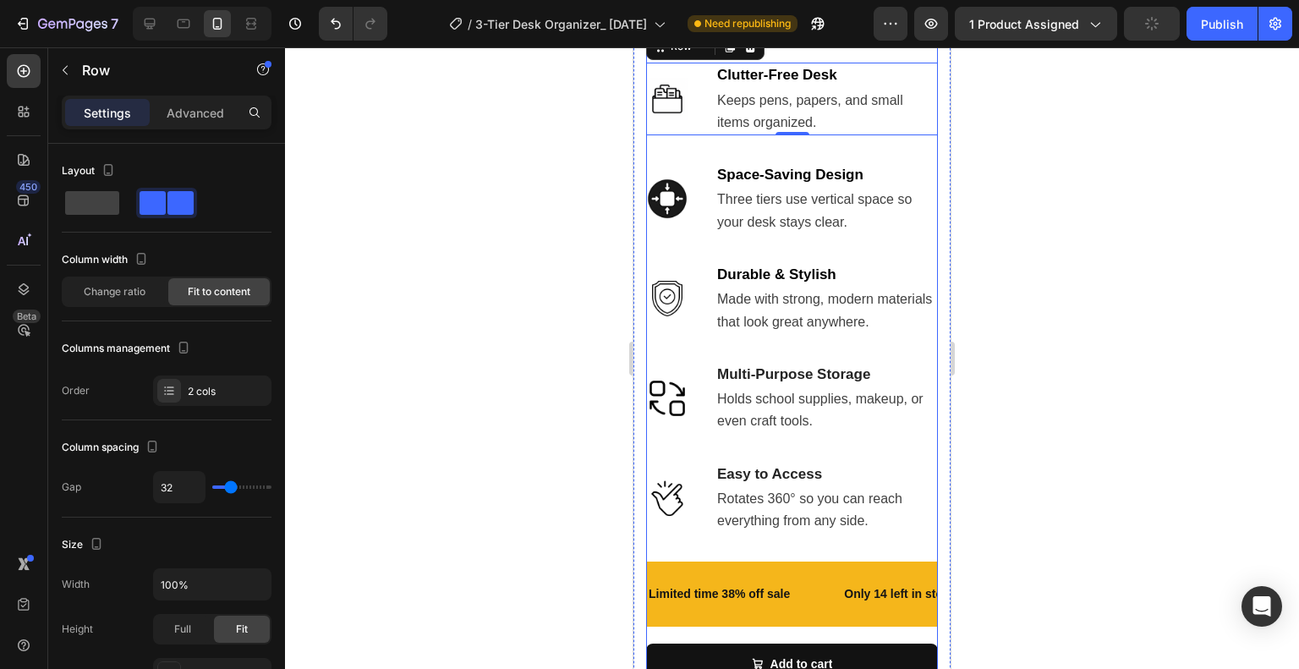
click at [849, 341] on div "Dazzleree 3-Tier Rotating Desk Organizer | Solves Cluttered Desks & Lost Items …" at bounding box center [792, 676] width 292 height 1917
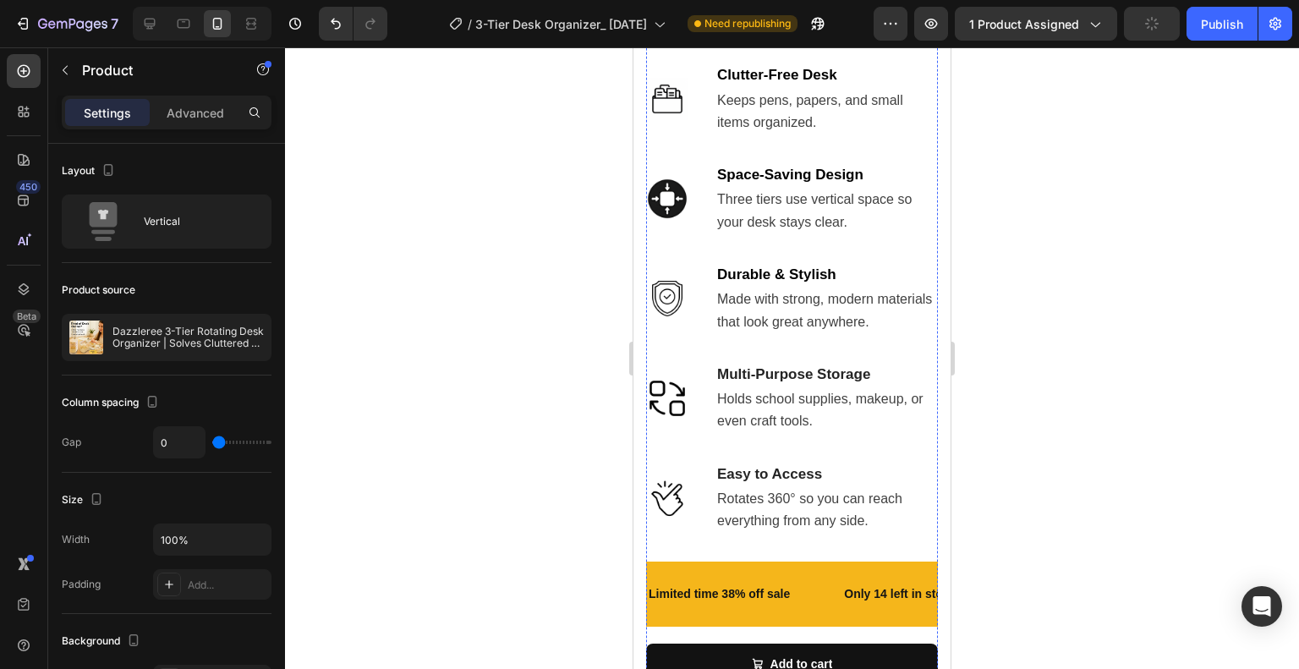
click at [770, 29] on strong "Why it Works?" at bounding box center [710, 18] width 129 height 21
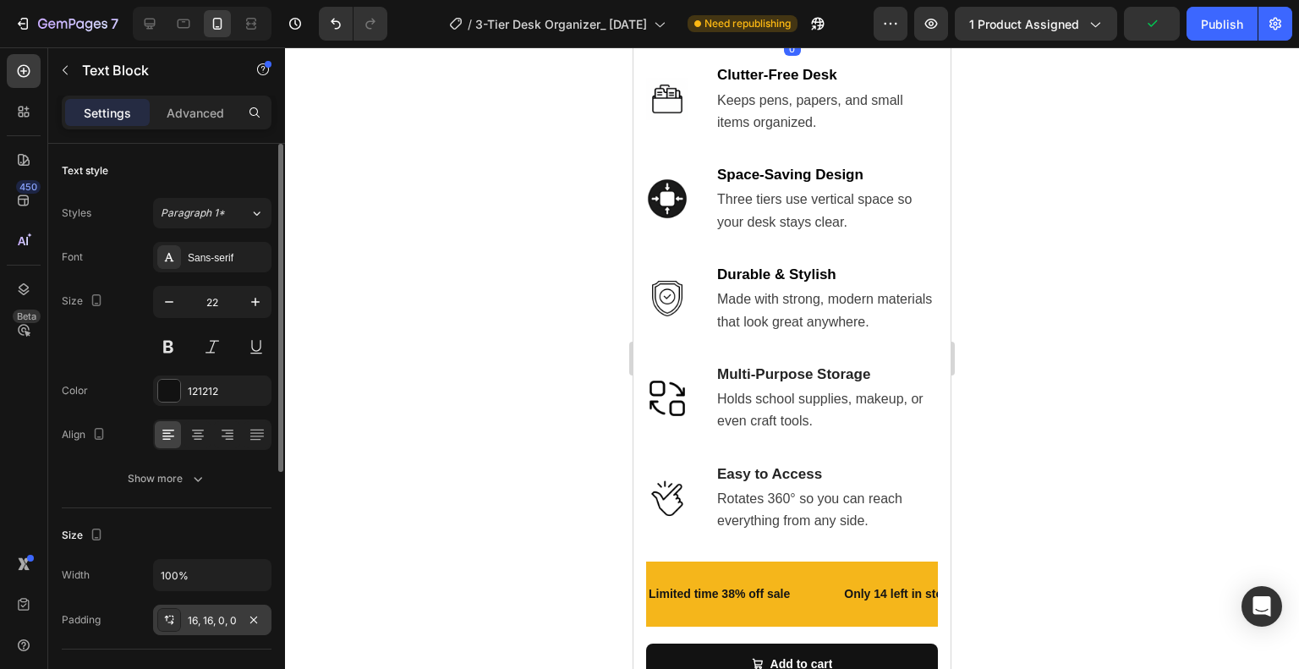
click at [218, 617] on div "16, 16, 0, 0" at bounding box center [212, 620] width 49 height 15
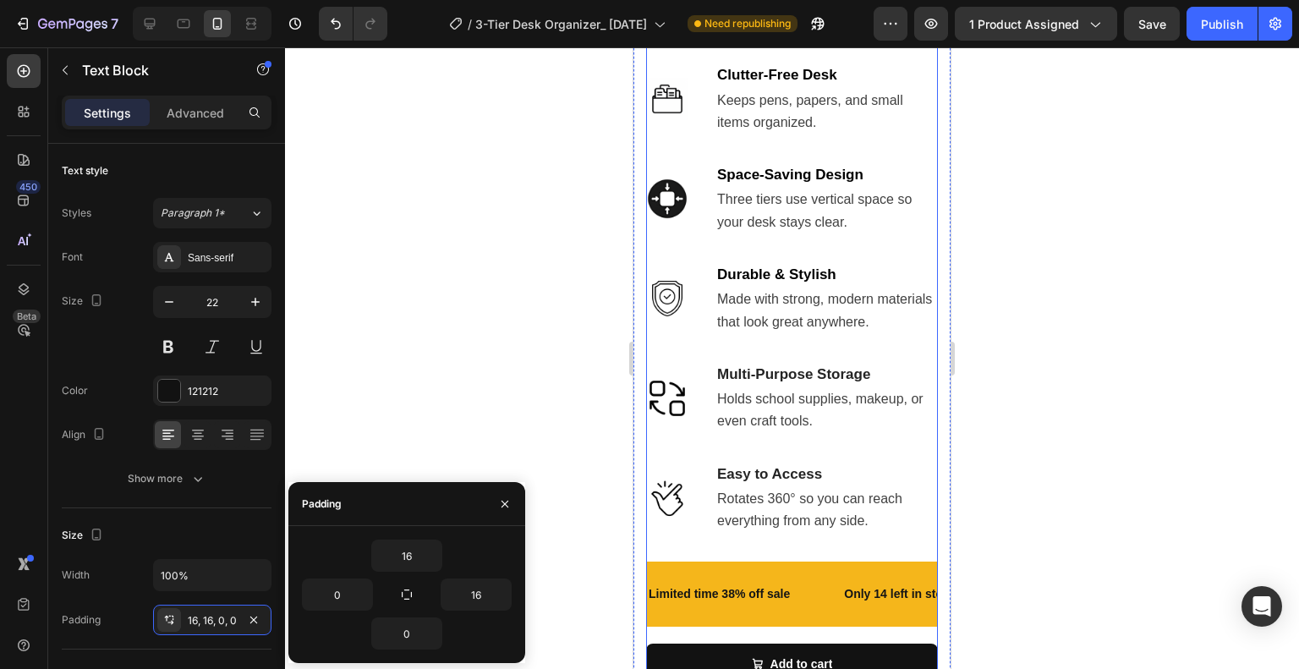
click at [821, 351] on div "Dazzleree 3-Tier Rotating Desk Organizer | Solves Cluttered Desks & Lost Items …" at bounding box center [792, 676] width 292 height 1917
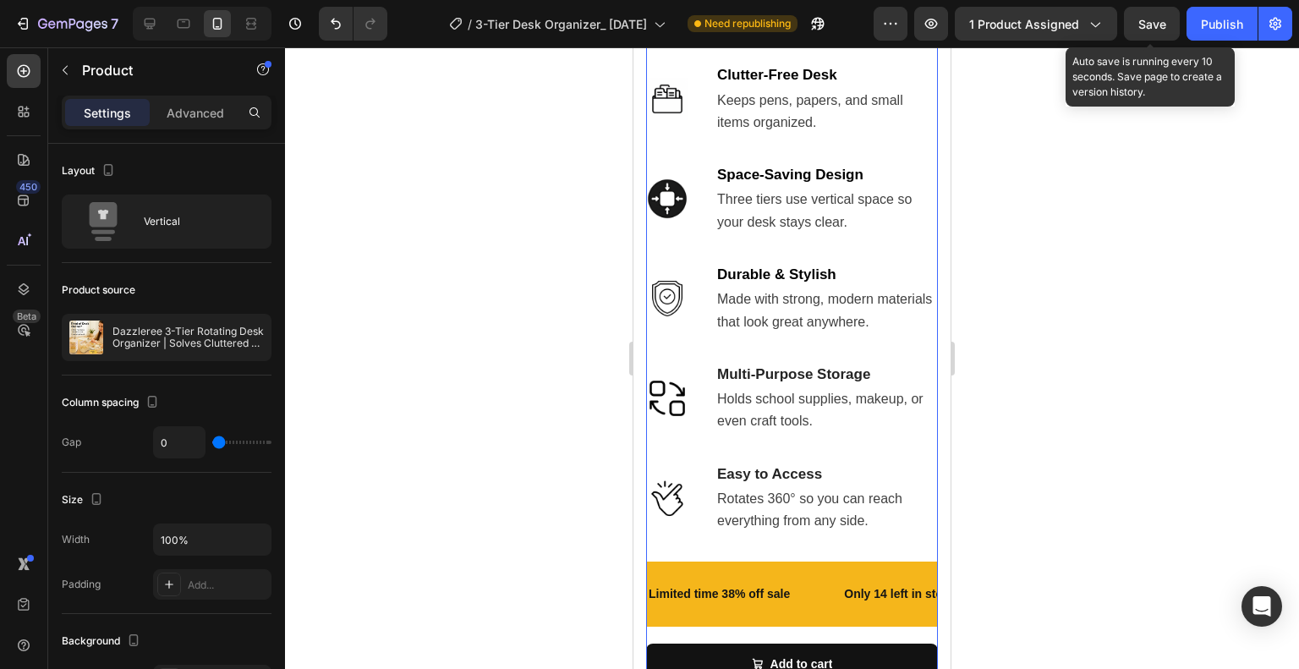
click at [1160, 15] on div "Save" at bounding box center [1152, 24] width 28 height 18
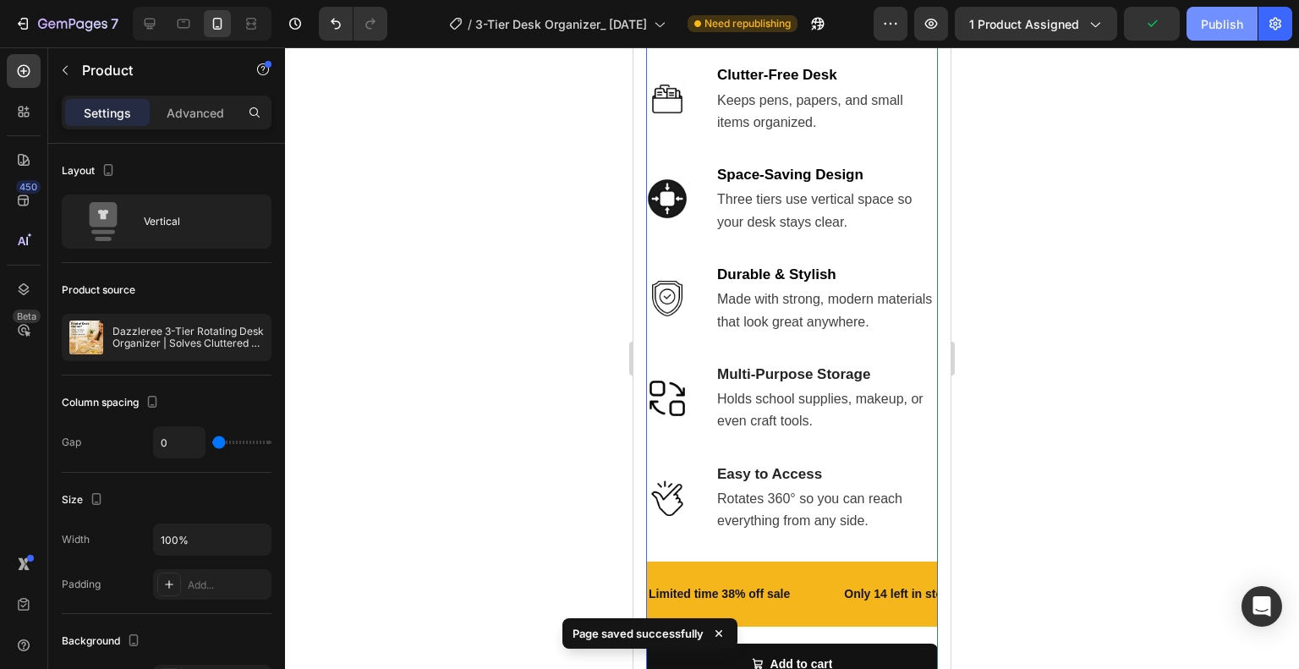
click at [1208, 22] on div "Publish" at bounding box center [1222, 24] width 42 height 18
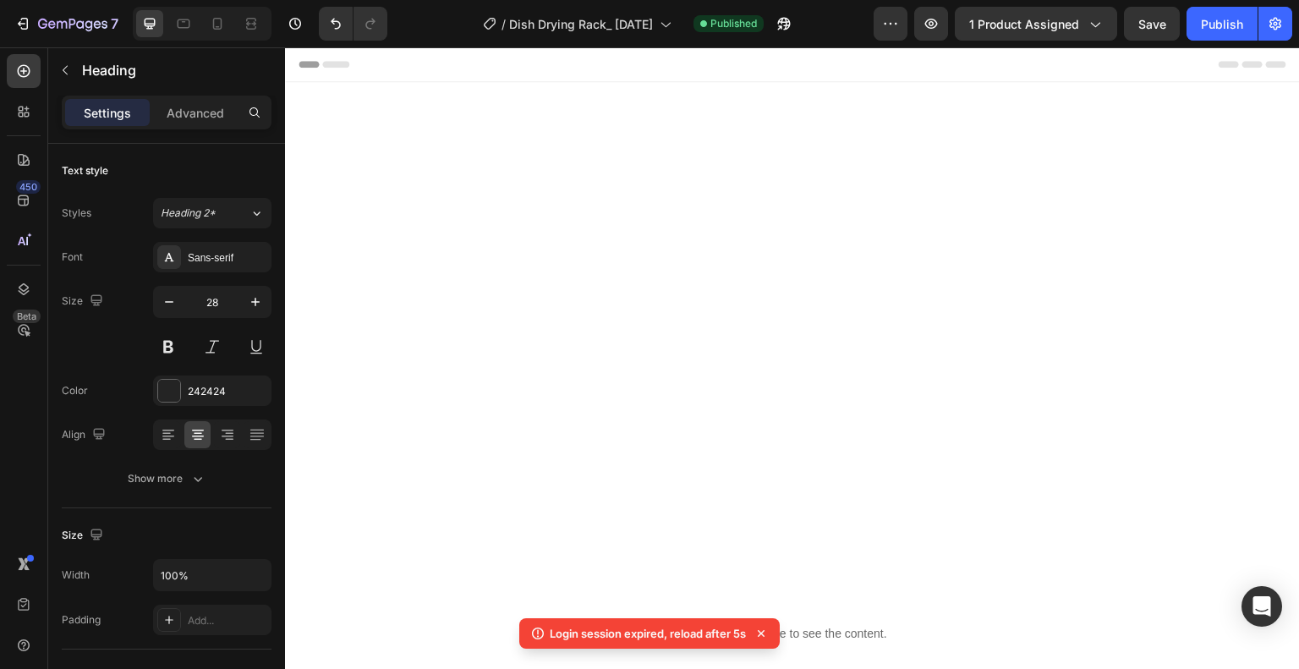
scroll to position [5431, 0]
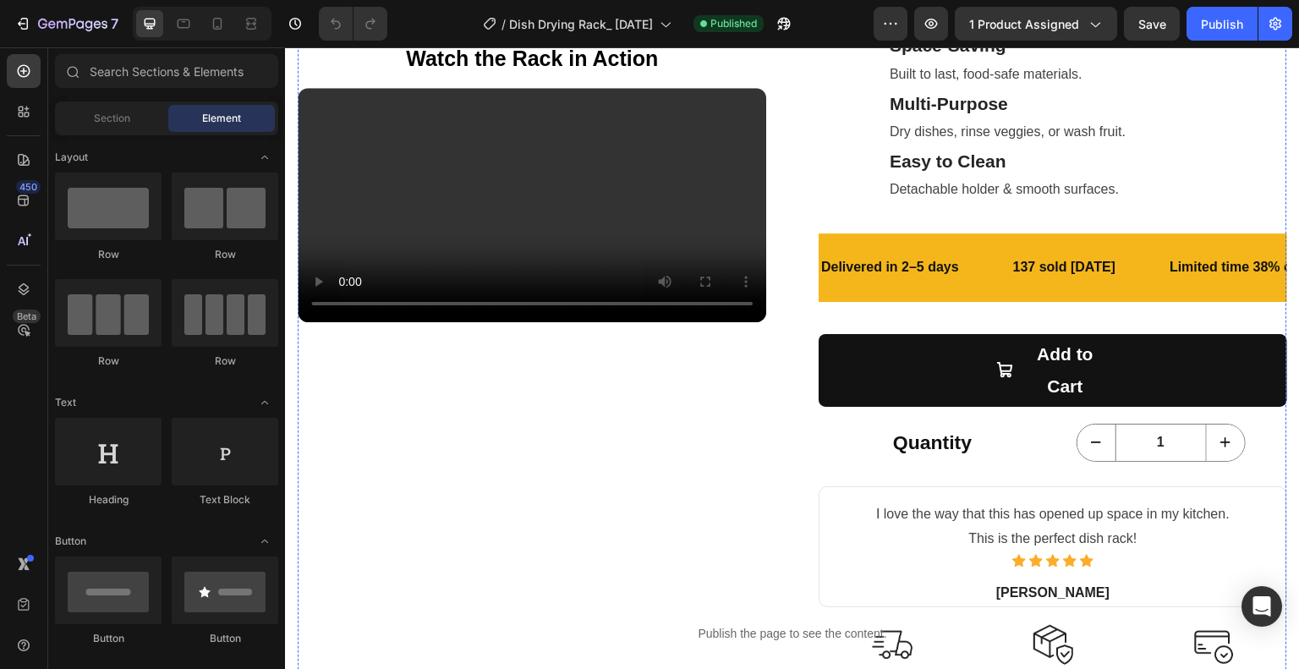
scroll to position [1099, 0]
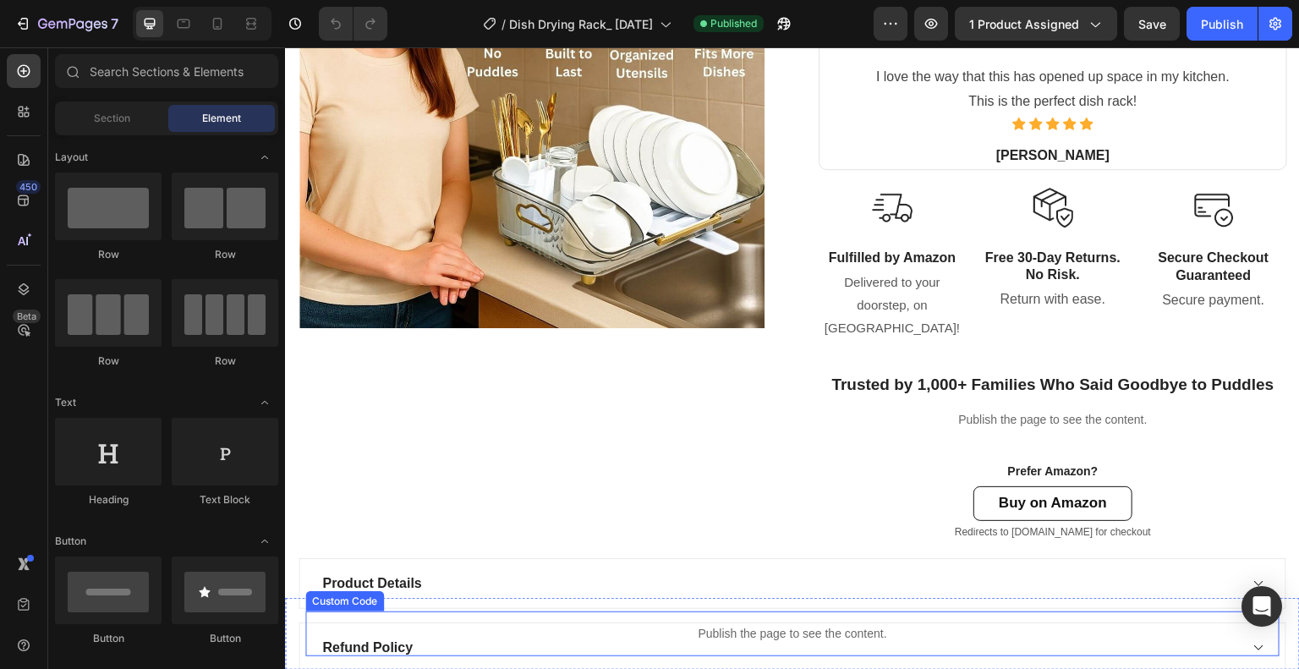
click at [736, 630] on p "Publish the page to see the content." at bounding box center [792, 634] width 974 height 18
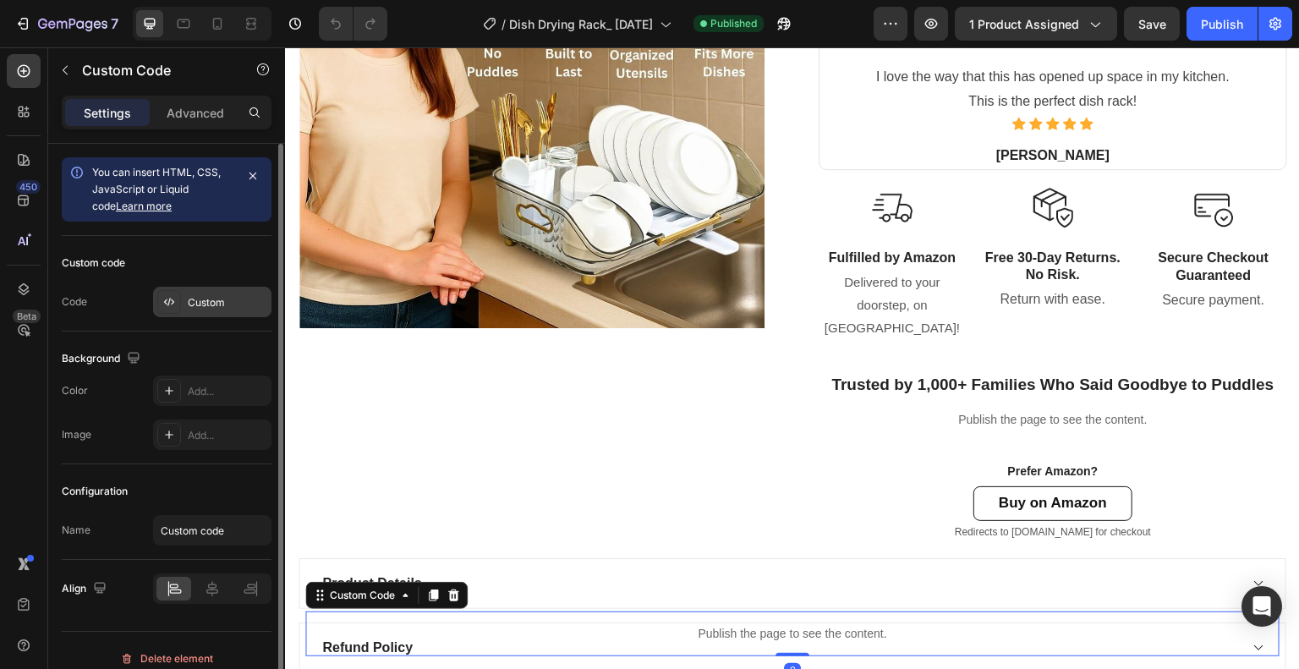
click at [222, 295] on div "Custom" at bounding box center [228, 302] width 80 height 15
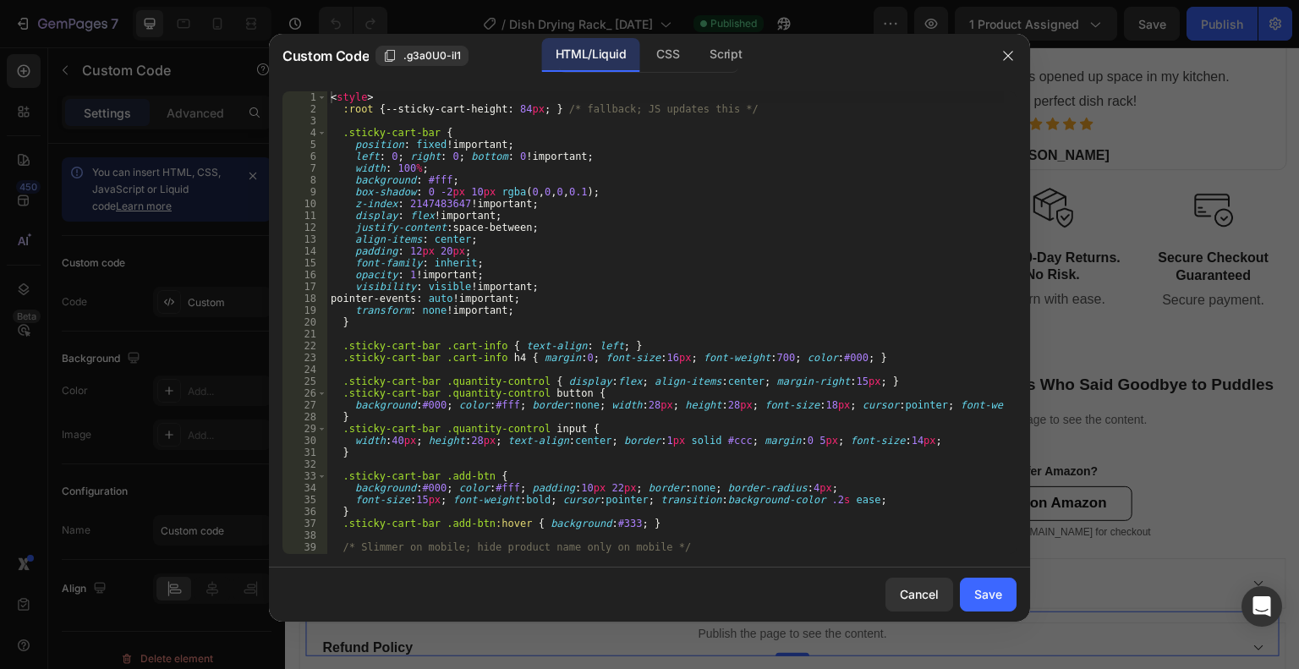
click at [440, 351] on div "< style > :root { --sticky-cart-height : 84 px ; } /* fallback; JS updates this…" at bounding box center [665, 334] width 677 height 486
type textarea "</script>"
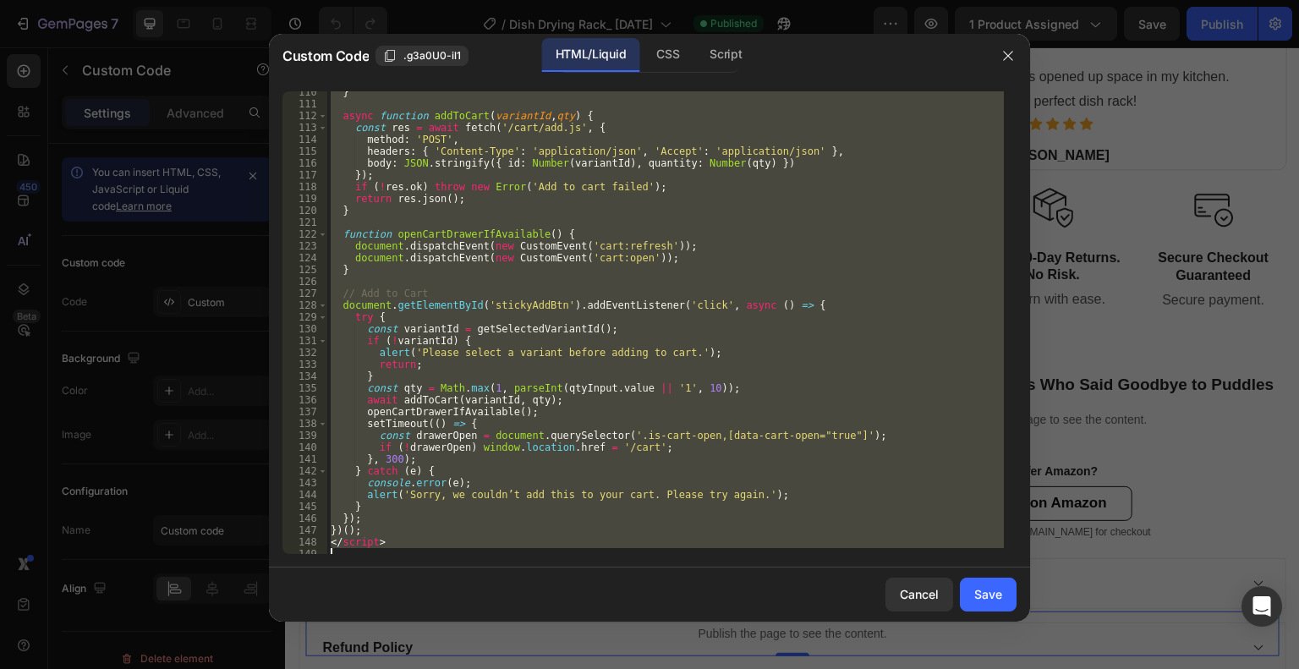
scroll to position [1325, 0]
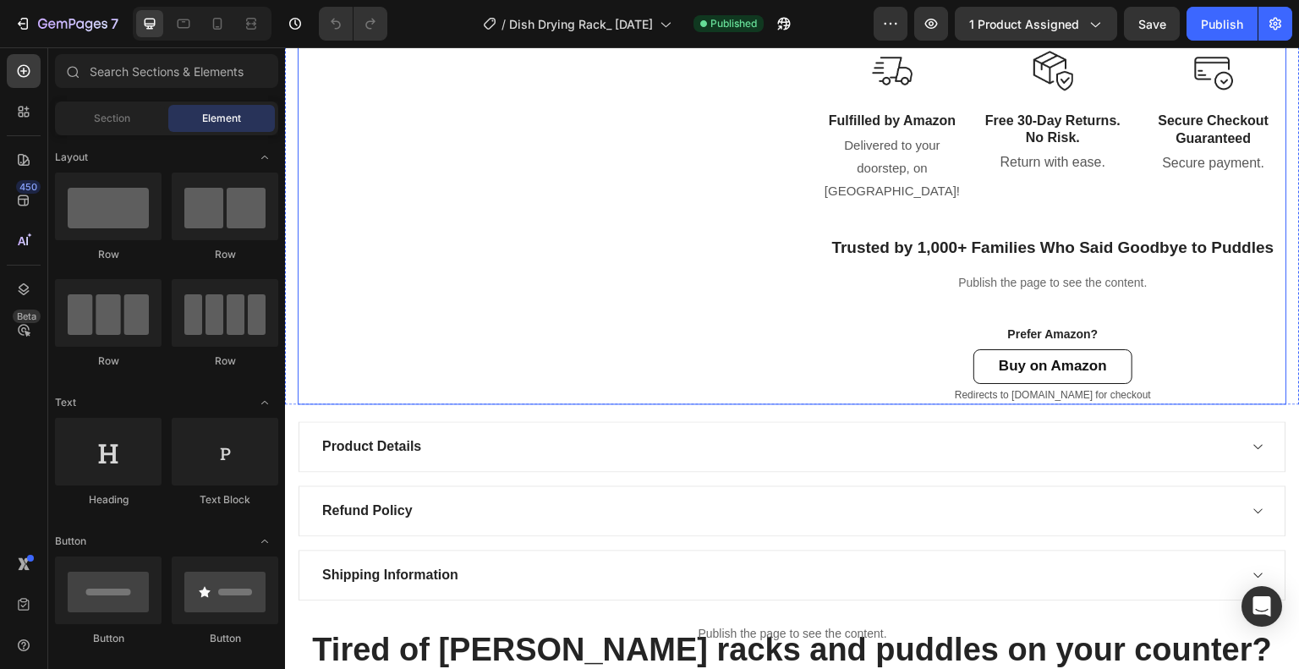
scroll to position [1184, 0]
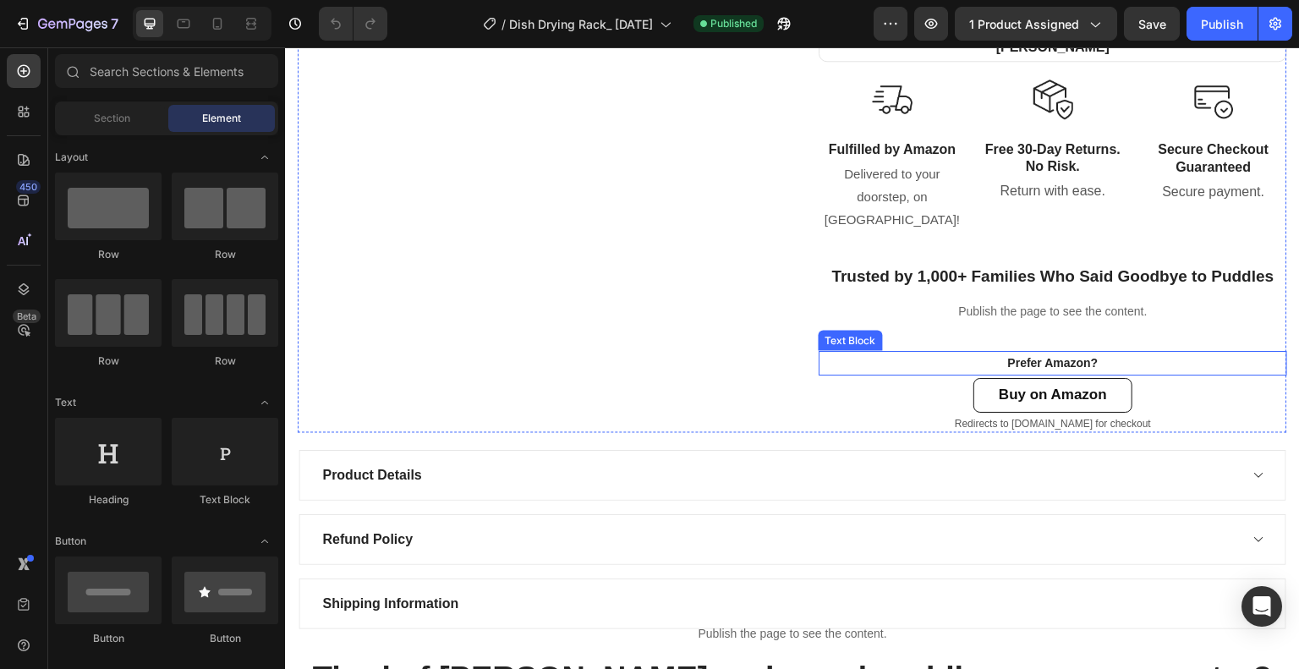
click at [1046, 367] on strong "Prefer Amazon?" at bounding box center [1053, 363] width 90 height 14
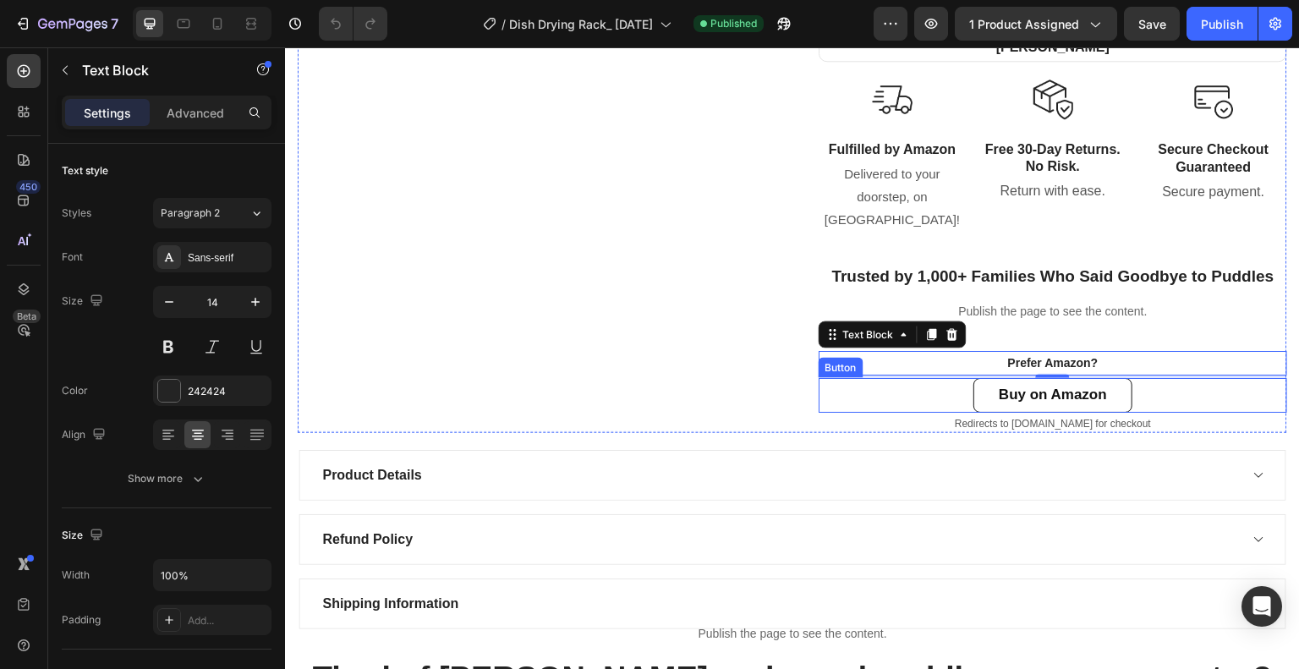
click at [1127, 393] on div "Buy on Amazon Button" at bounding box center [1053, 395] width 469 height 35
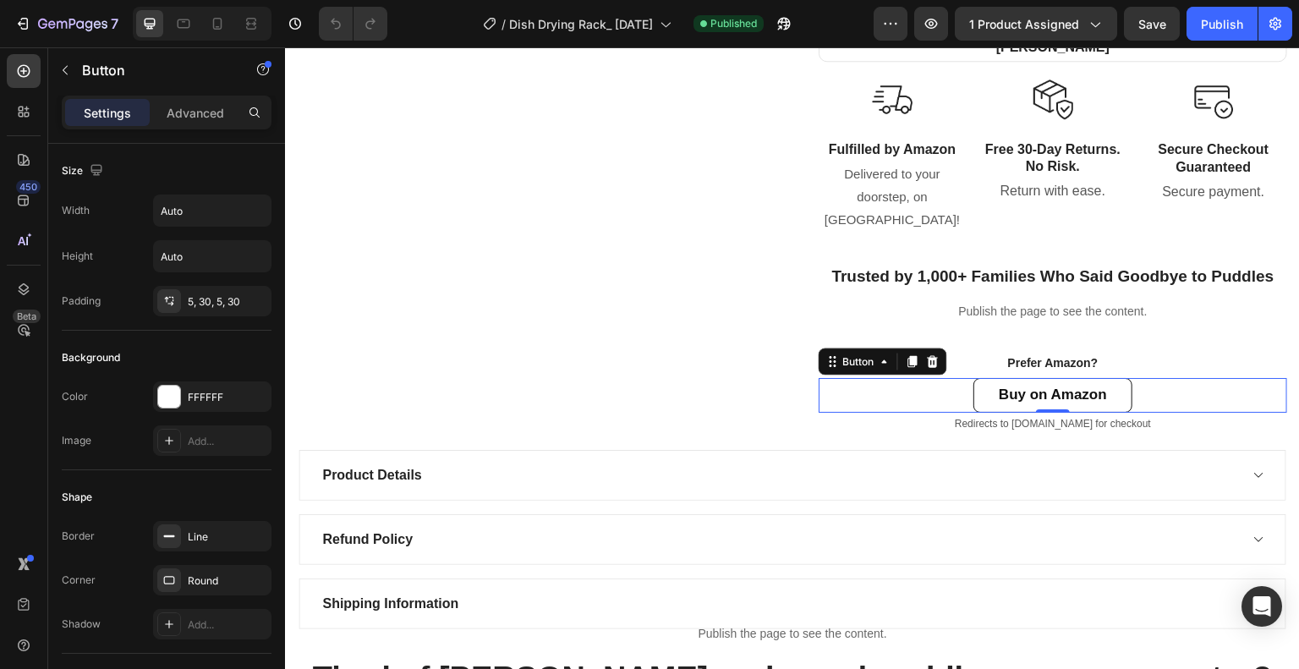
click at [946, 397] on div "Buy on Amazon Button 0" at bounding box center [1053, 395] width 469 height 35
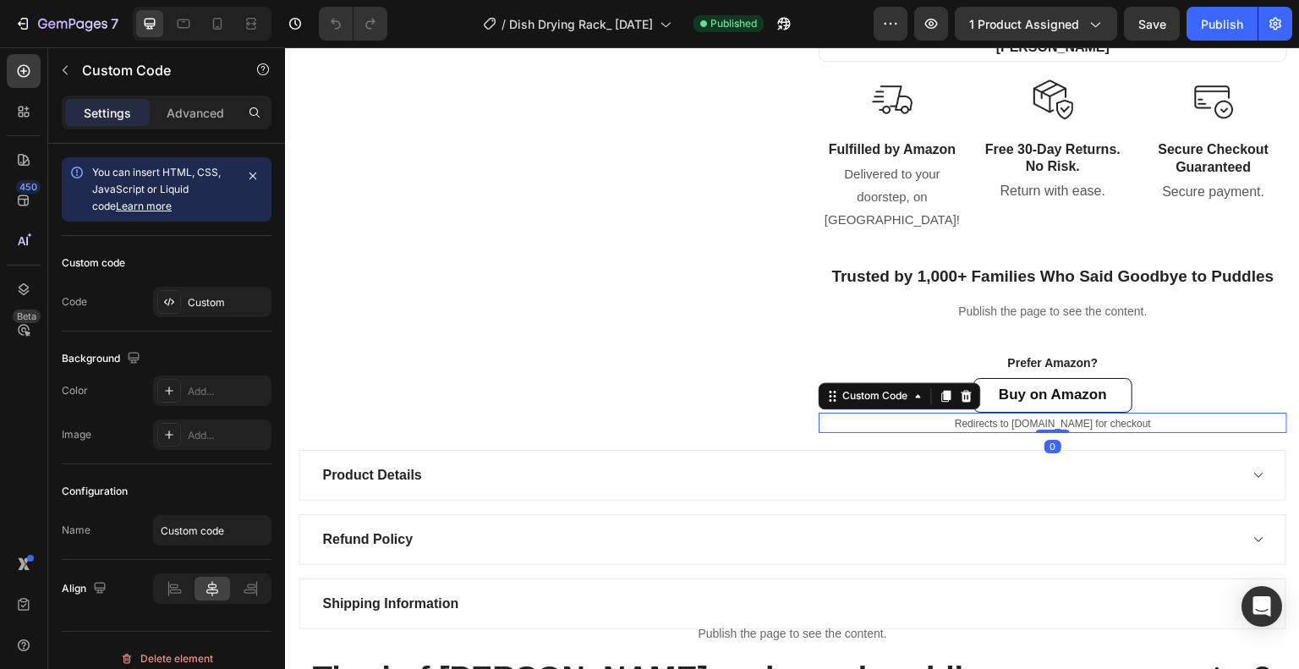
click at [1012, 423] on small "Redirects to [DOMAIN_NAME] for checkout" at bounding box center [1053, 424] width 196 height 12
click at [203, 298] on div "Custom" at bounding box center [228, 302] width 80 height 15
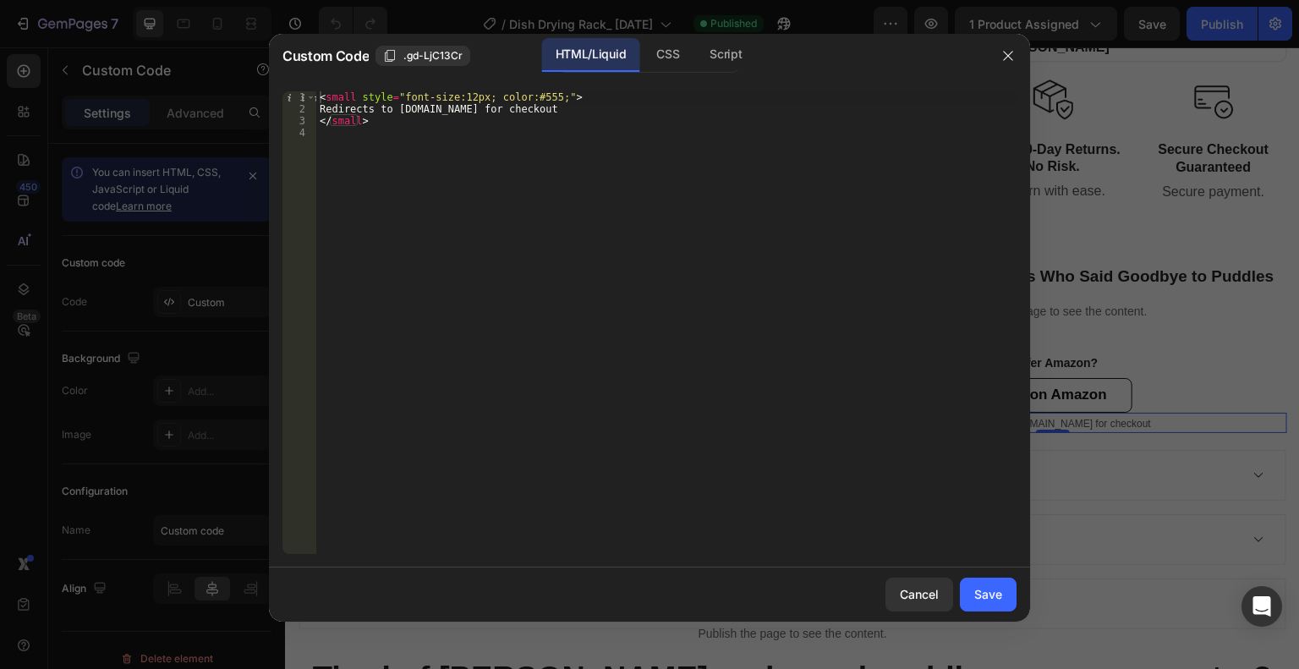
click at [482, 132] on div "< small style = "font-size:12px; color:#555;" > Redirects to Amazon.com for che…" at bounding box center [666, 334] width 700 height 486
type textarea "</small>"
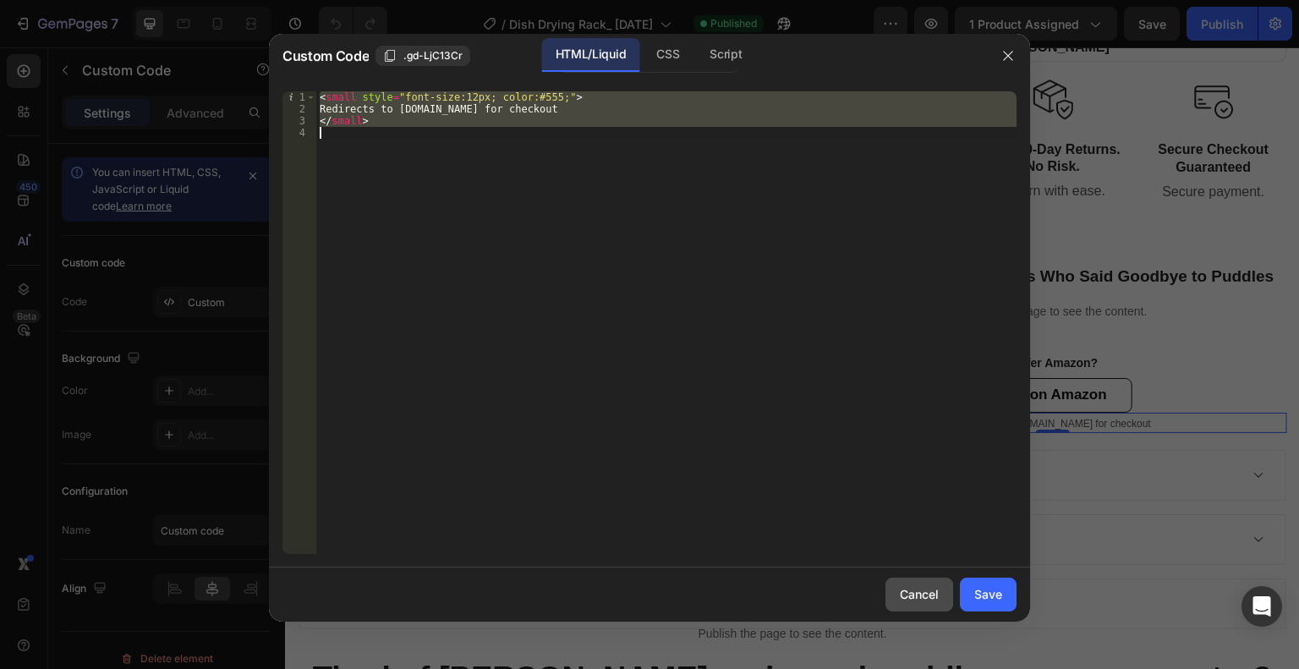
click at [917, 595] on div "Cancel" at bounding box center [919, 594] width 39 height 18
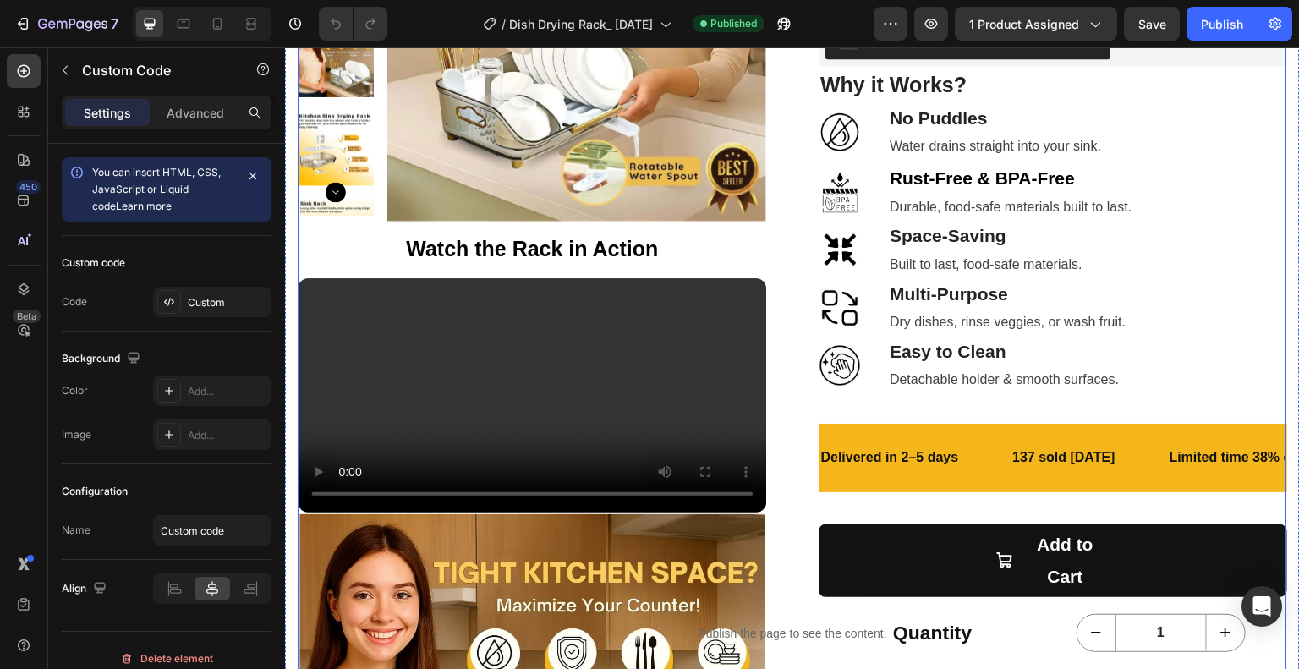
scroll to position [423, 0]
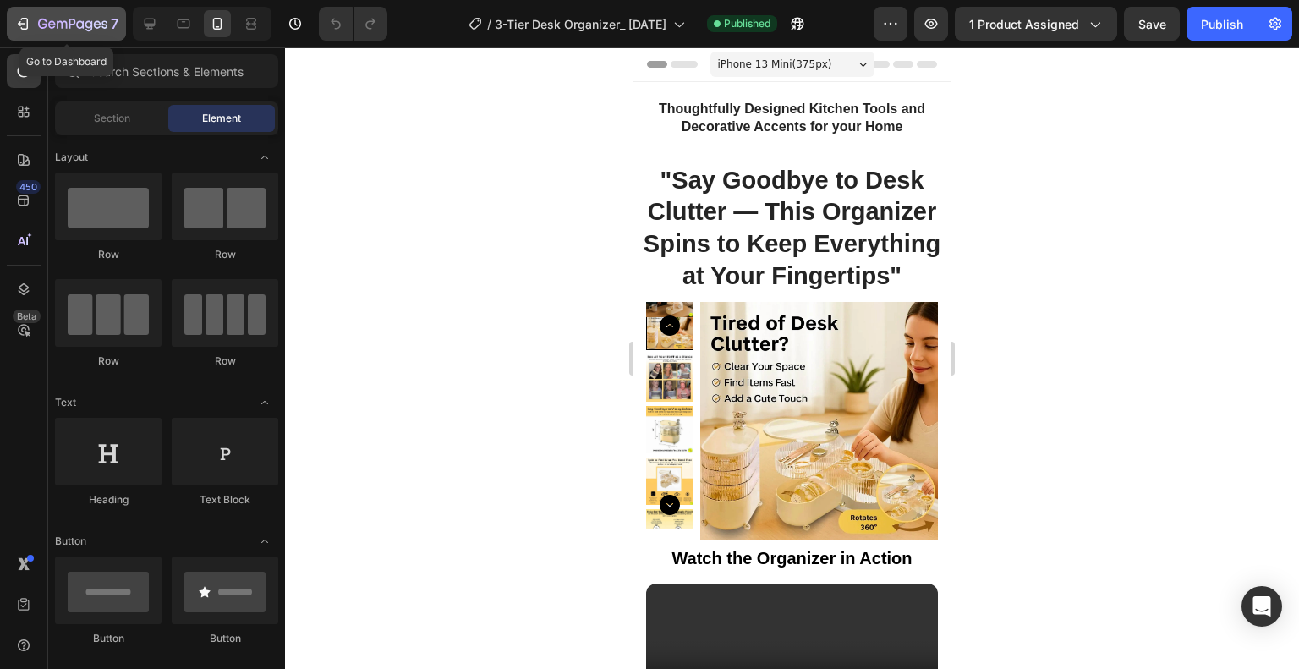
click at [21, 29] on icon "button" at bounding box center [25, 24] width 8 height 12
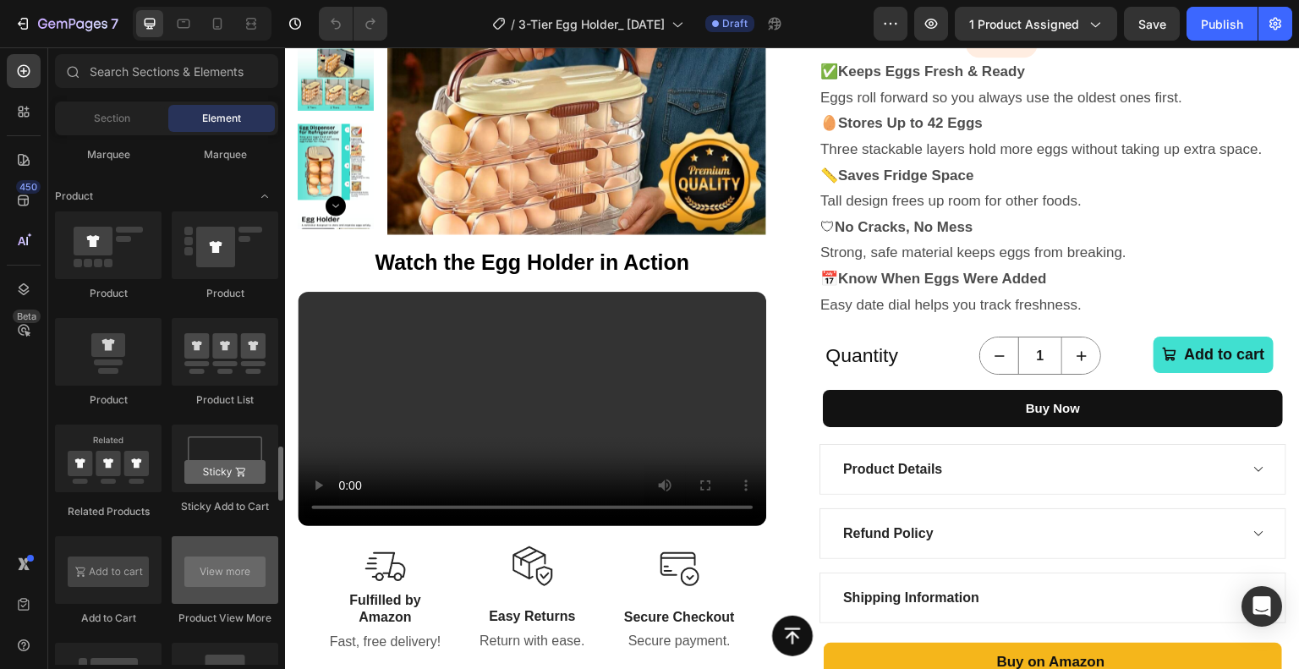
scroll to position [2199, 0]
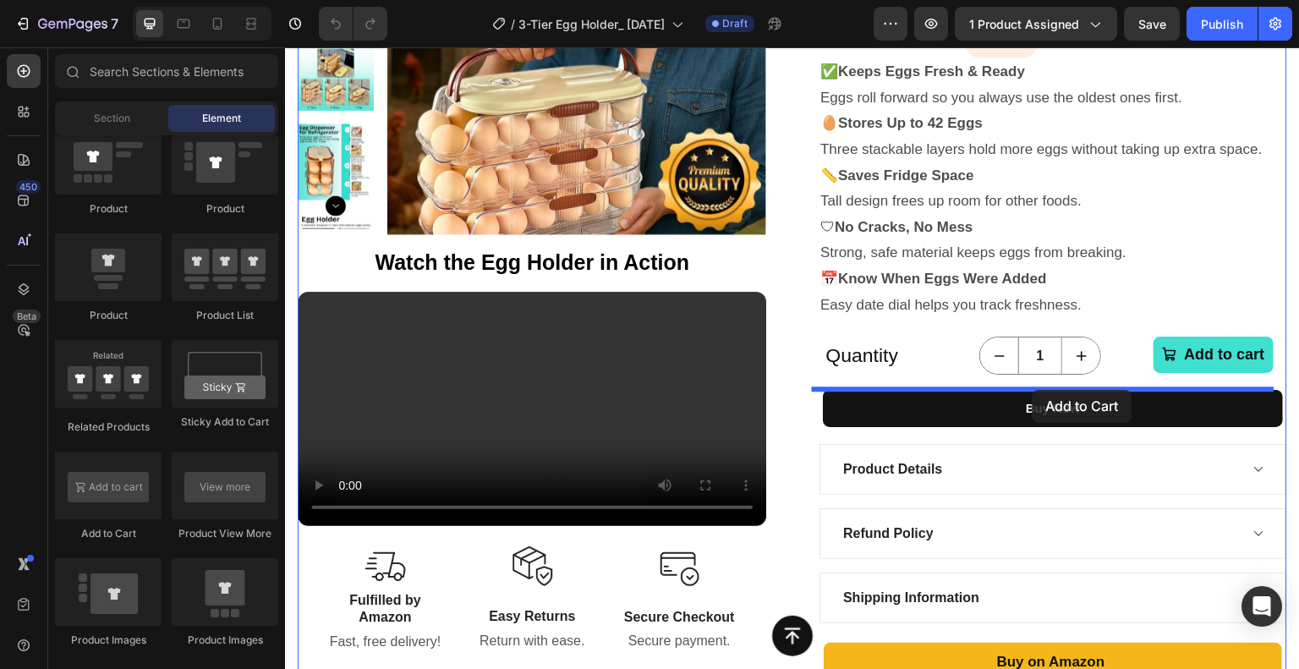
drag, startPoint x: 405, startPoint y: 546, endPoint x: 1033, endPoint y: 390, distance: 646.8
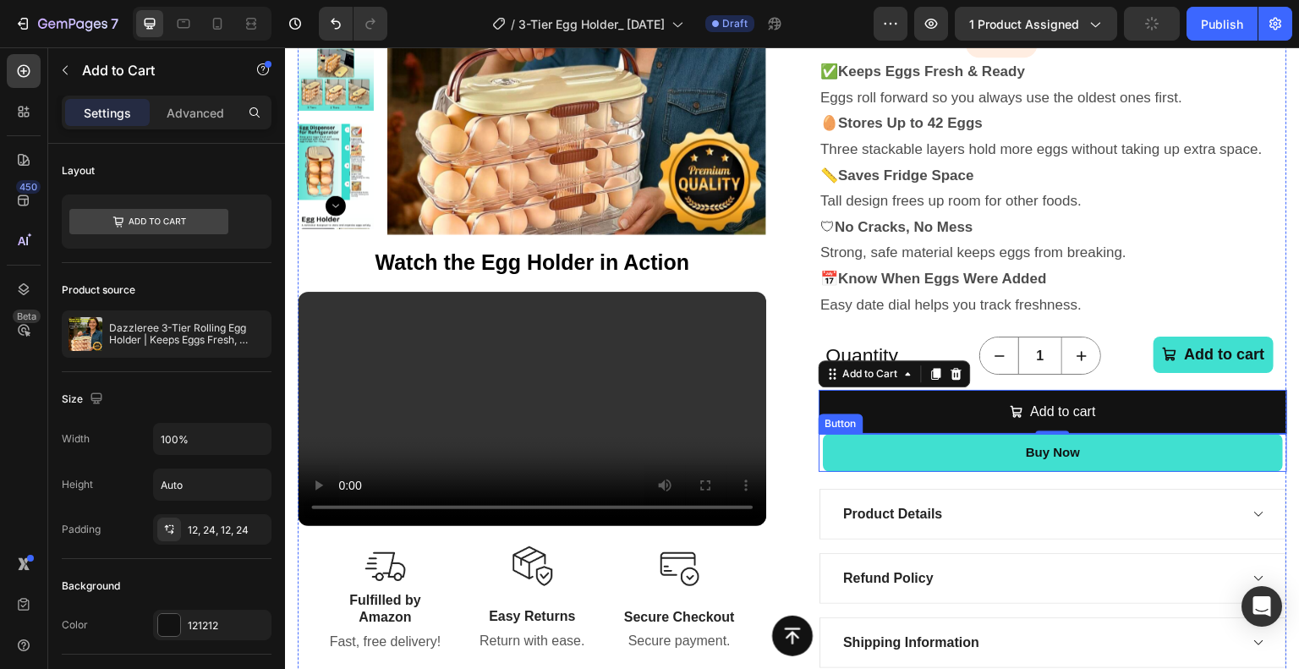
click at [891, 441] on link "Buy Now" at bounding box center [1053, 453] width 460 height 38
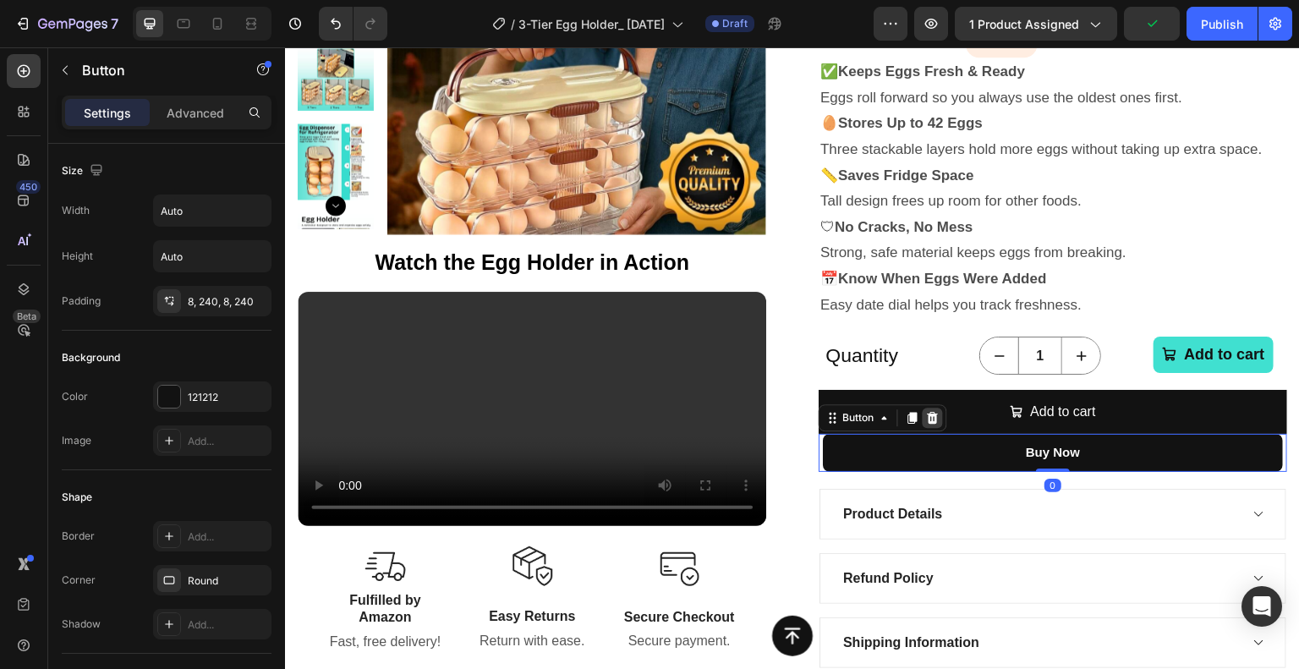
click at [925, 408] on div at bounding box center [933, 418] width 20 height 20
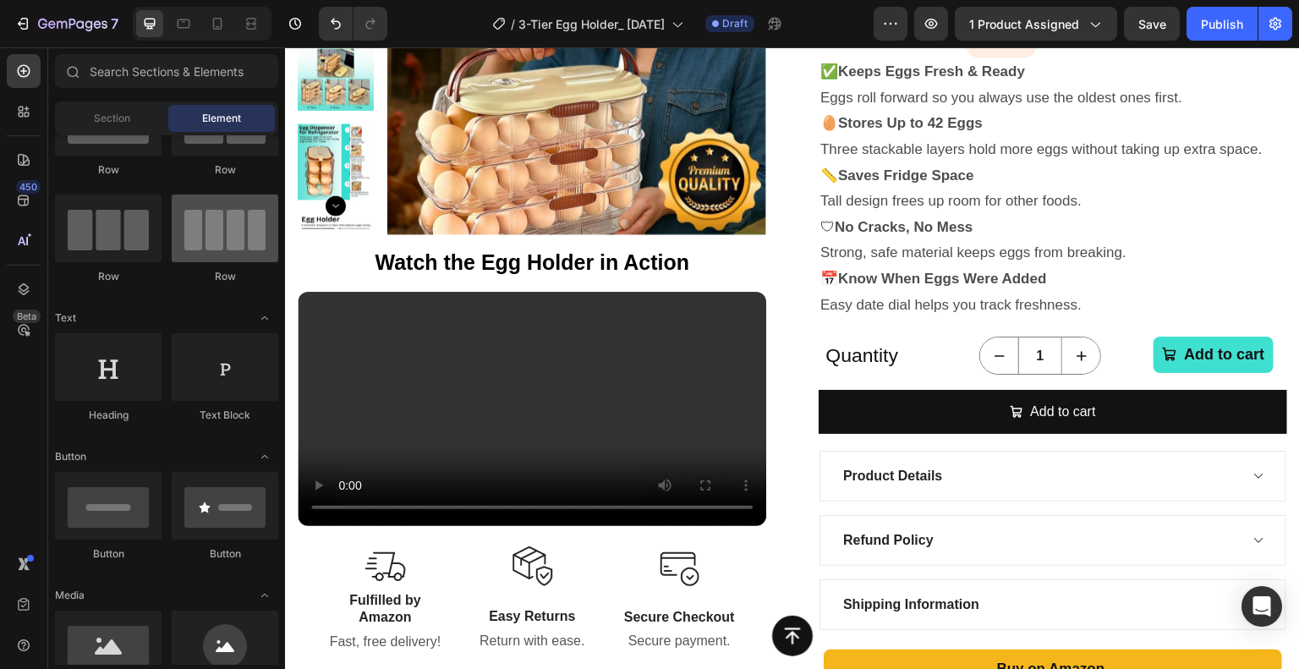
scroll to position [0, 0]
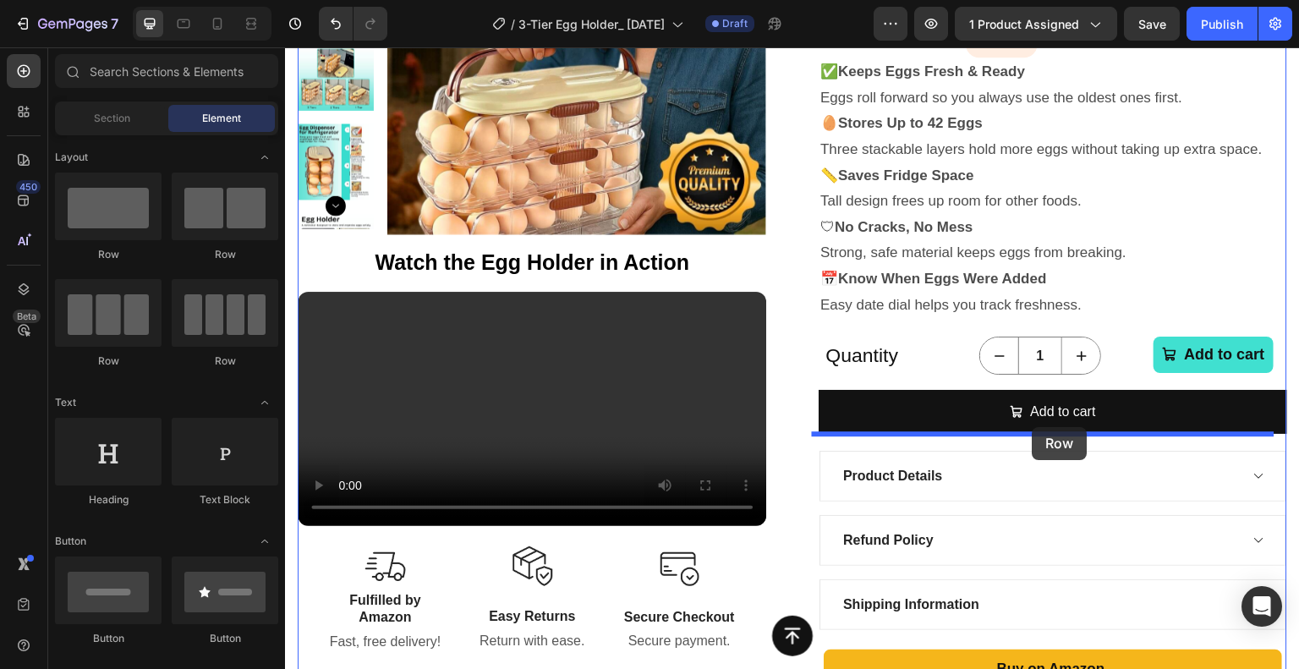
drag, startPoint x: 483, startPoint y: 272, endPoint x: 1033, endPoint y: 427, distance: 571.1
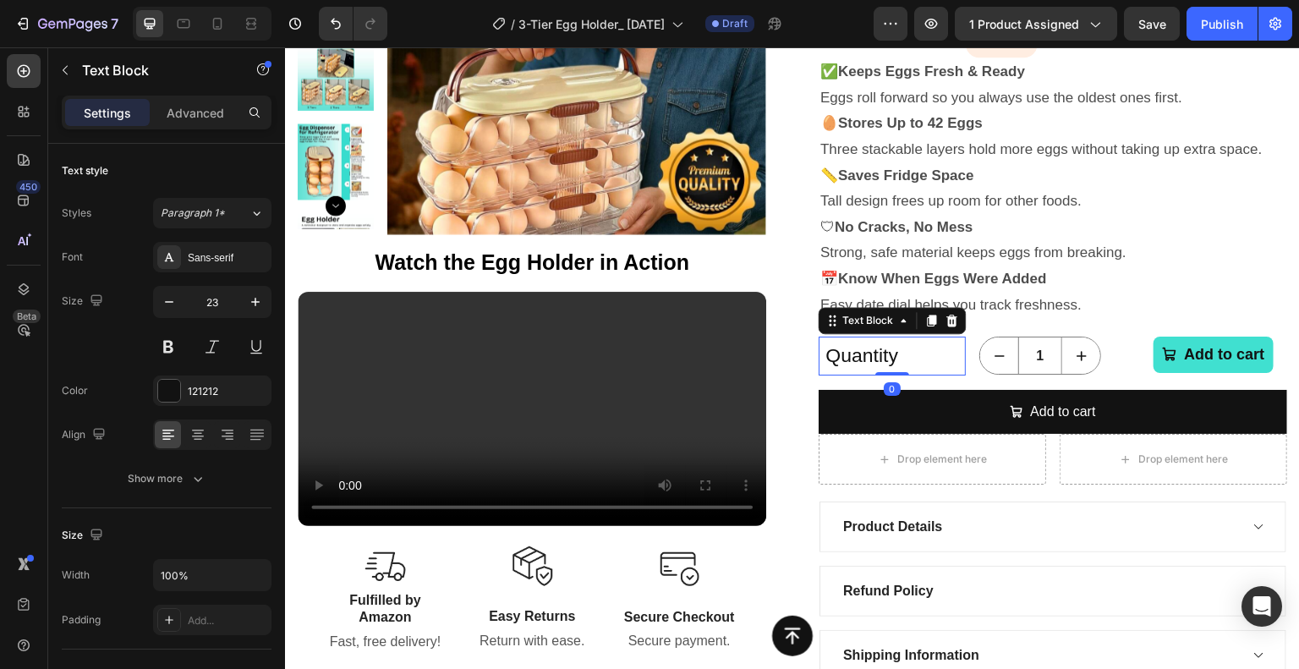
click at [894, 359] on p "Quantity" at bounding box center [892, 355] width 144 height 35
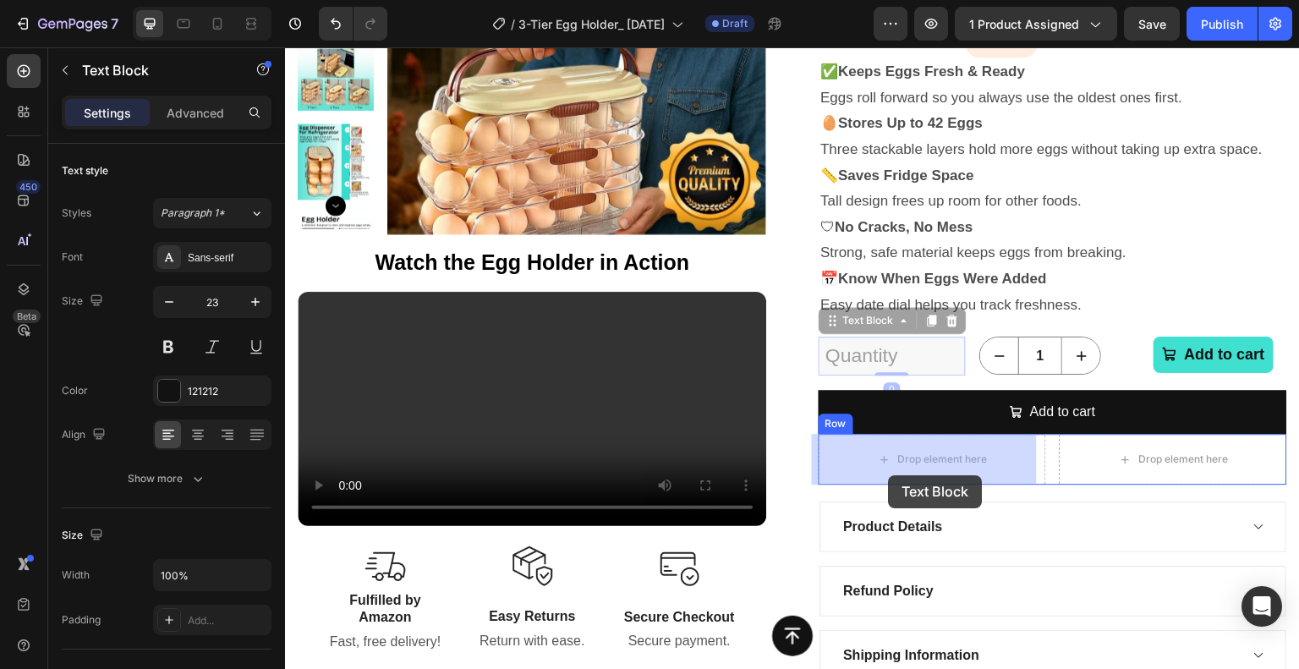
drag, startPoint x: 827, startPoint y: 321, endPoint x: 889, endPoint y: 475, distance: 166.6
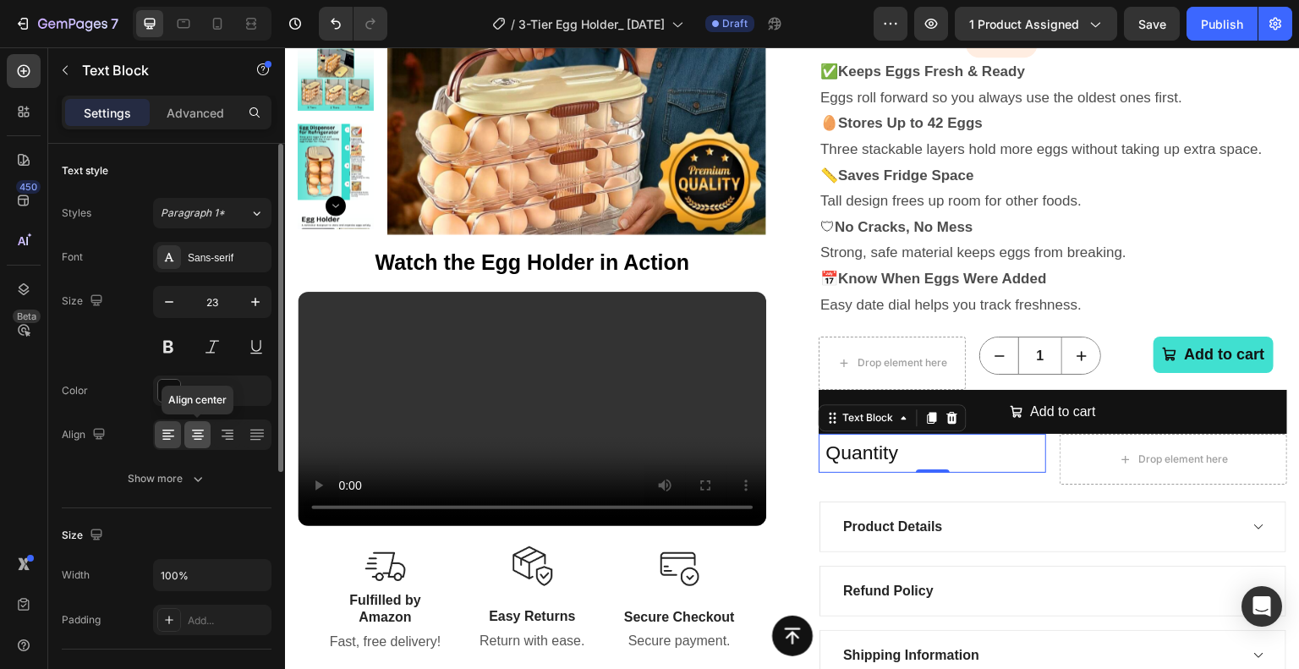
click at [195, 433] on icon at bounding box center [198, 434] width 8 height 2
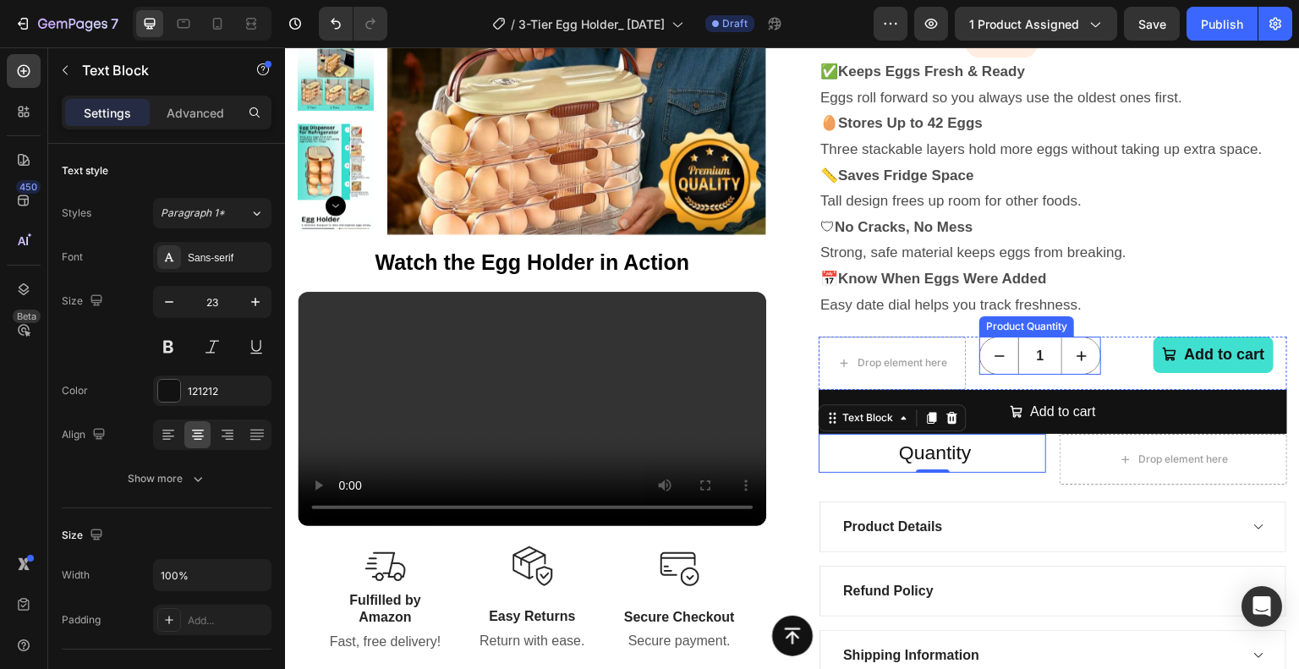
click at [991, 343] on button "decrement" at bounding box center [999, 355] width 38 height 36
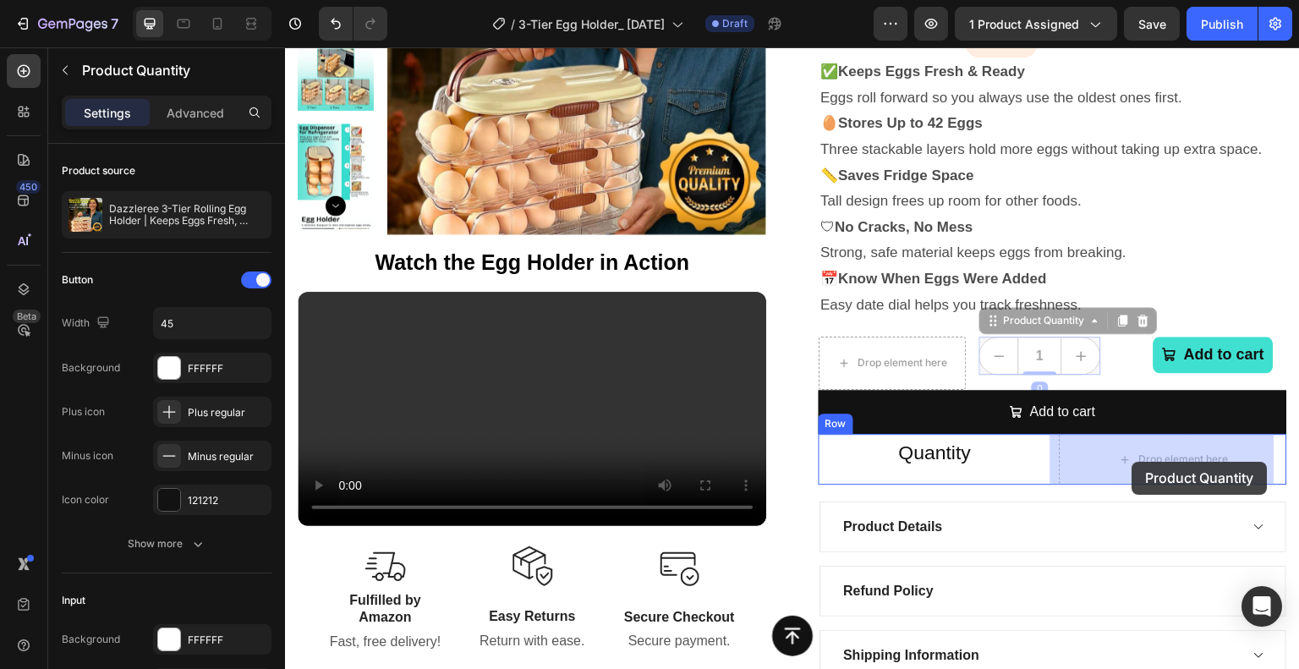
drag, startPoint x: 983, startPoint y: 326, endPoint x: 1133, endPoint y: 461, distance: 202.4
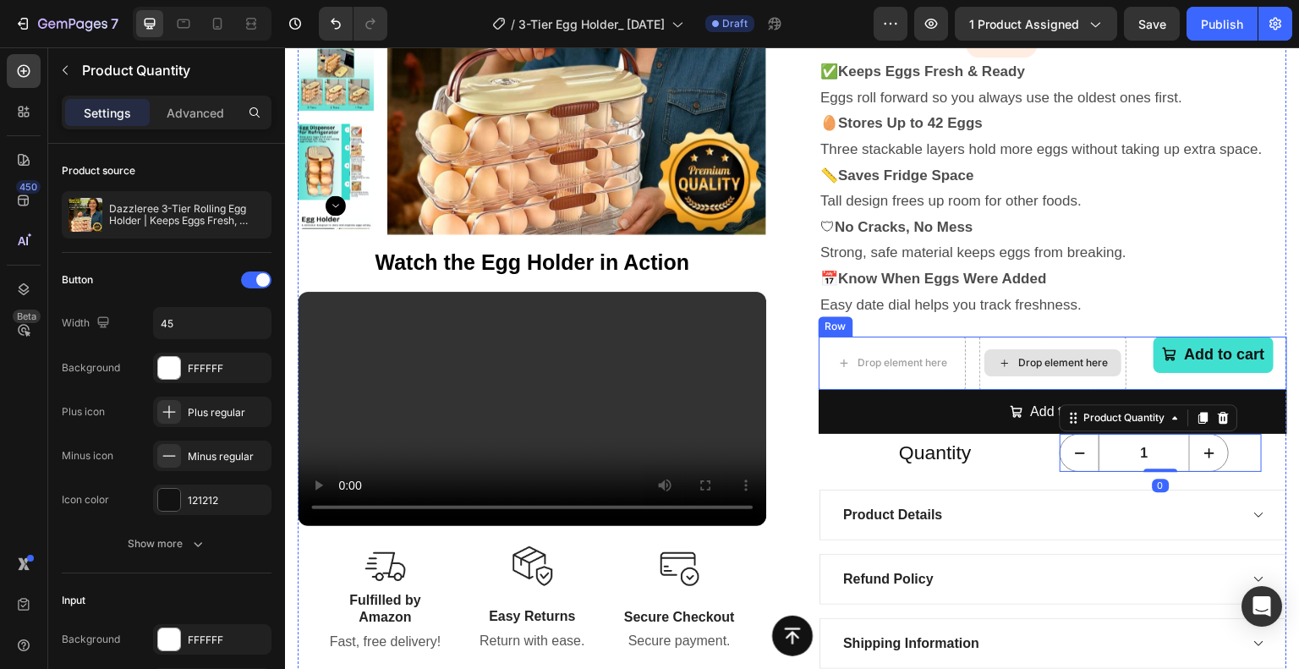
click at [1000, 340] on div "Drop element here" at bounding box center [1052, 363] width 147 height 52
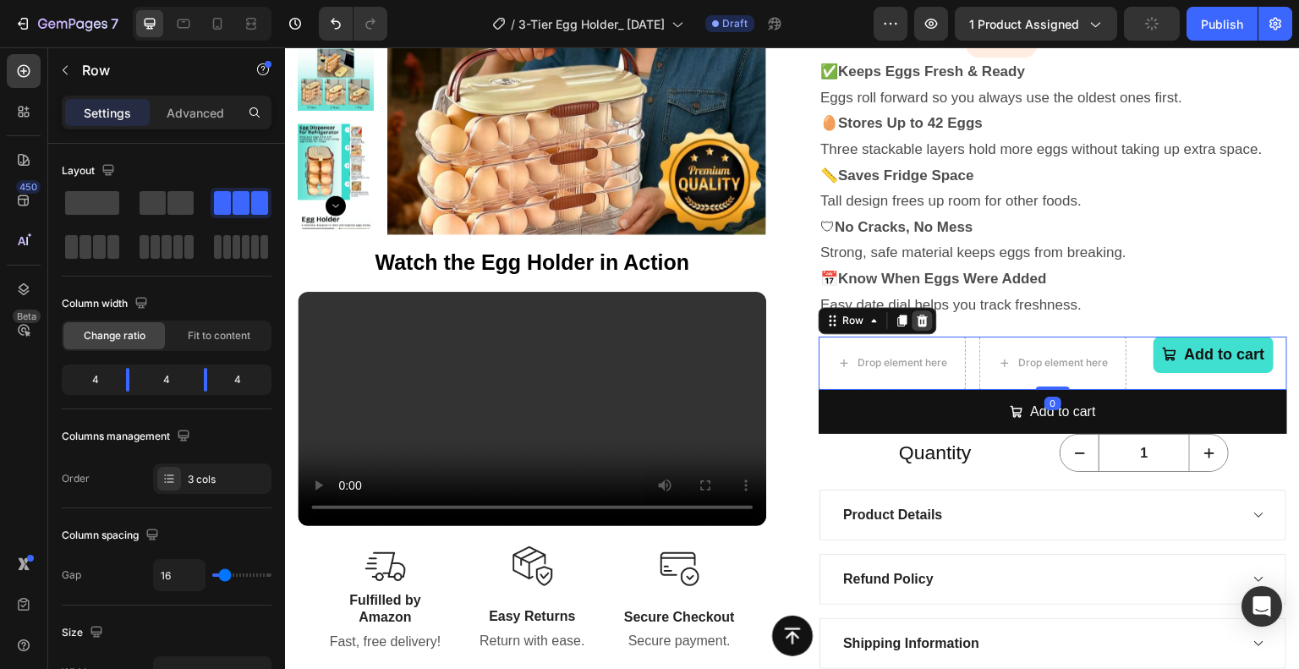
click at [925, 321] on div at bounding box center [923, 320] width 20 height 20
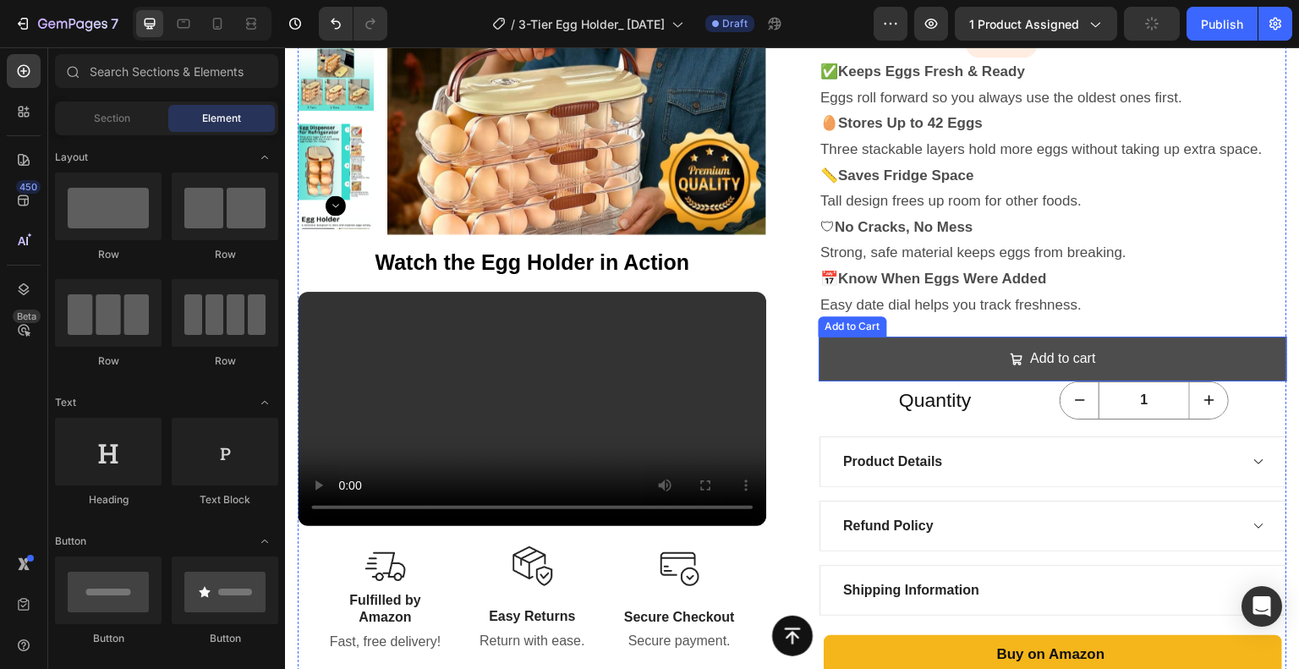
click at [834, 343] on button "Add to cart" at bounding box center [1053, 359] width 469 height 45
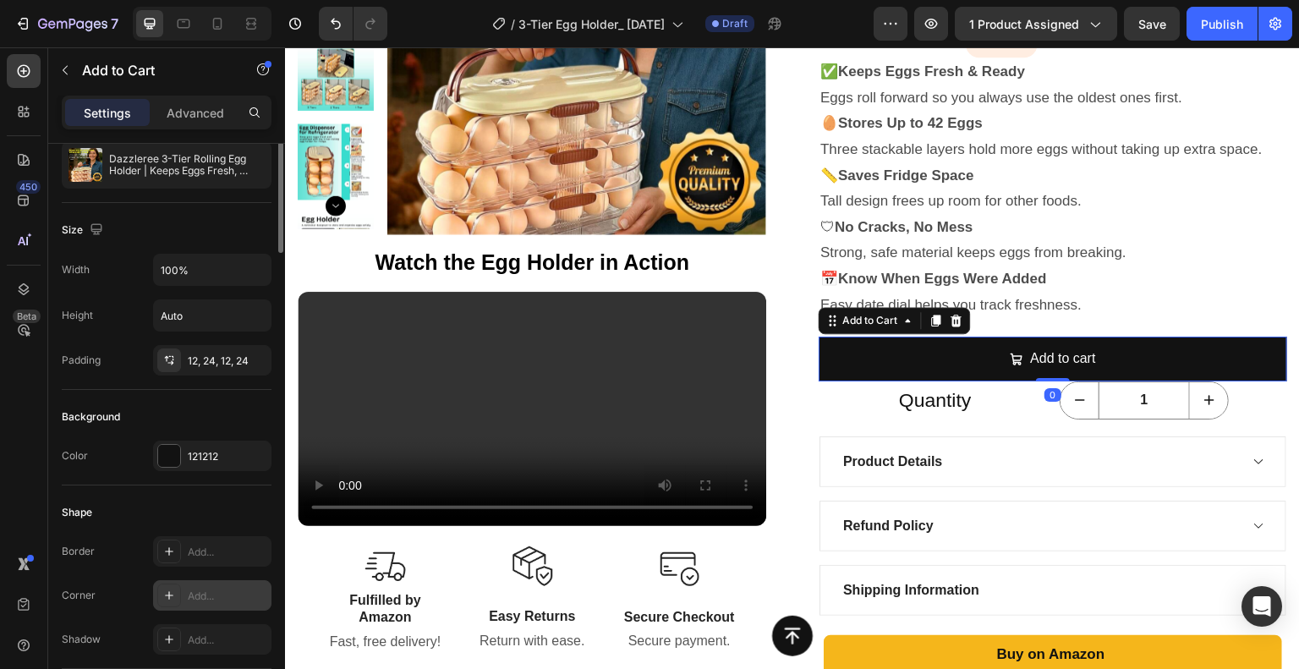
scroll to position [254, 0]
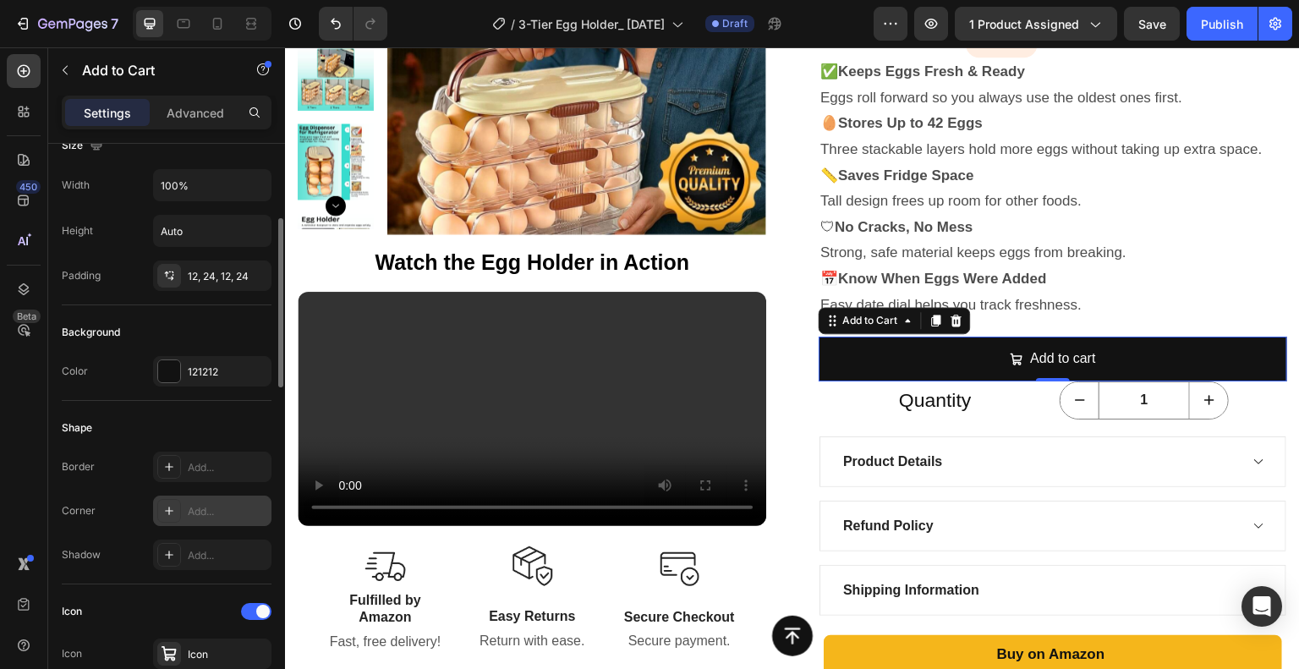
click at [195, 514] on div "Add..." at bounding box center [228, 511] width 80 height 15
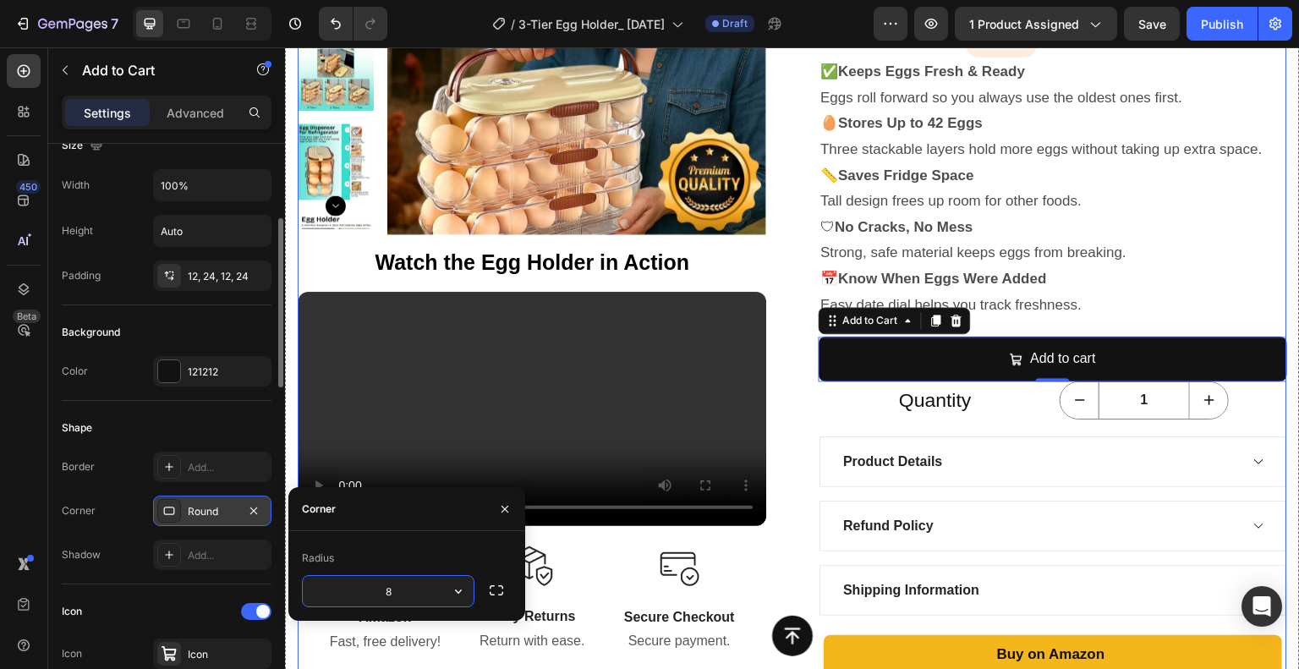
click at [800, 379] on div "Product Images Watch the Egg Holder in Action Text Block Your browser does not …" at bounding box center [793, 275] width 990 height 841
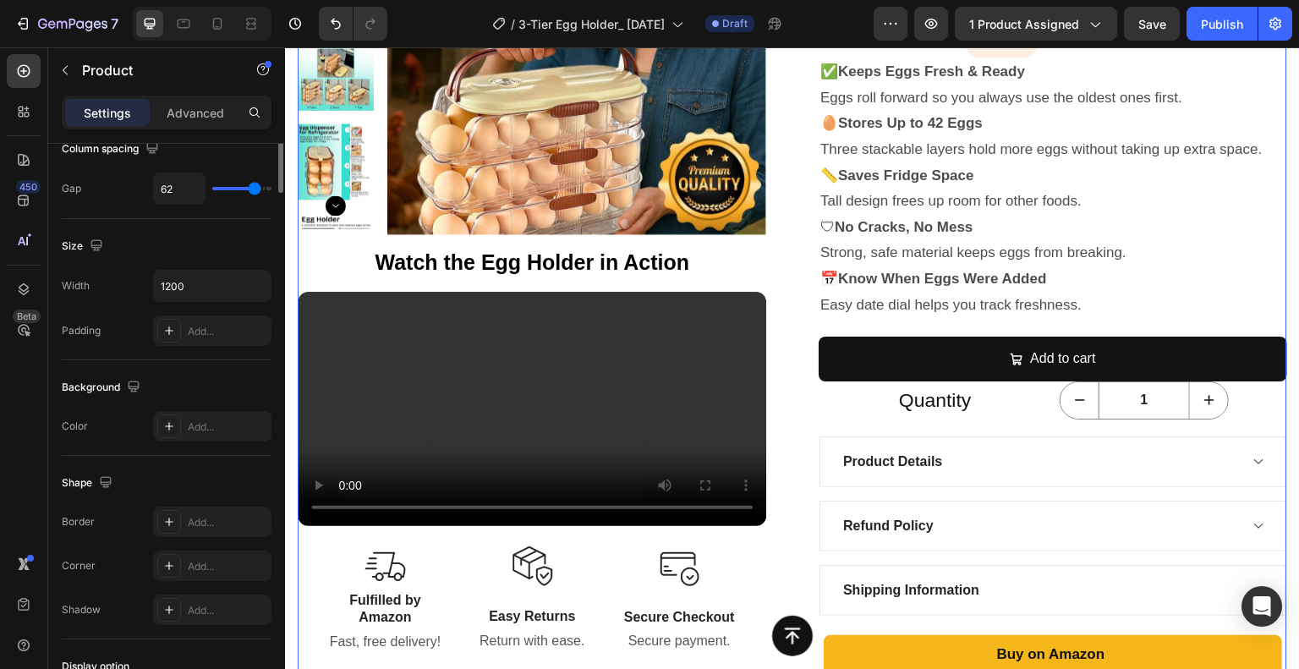
scroll to position [0, 0]
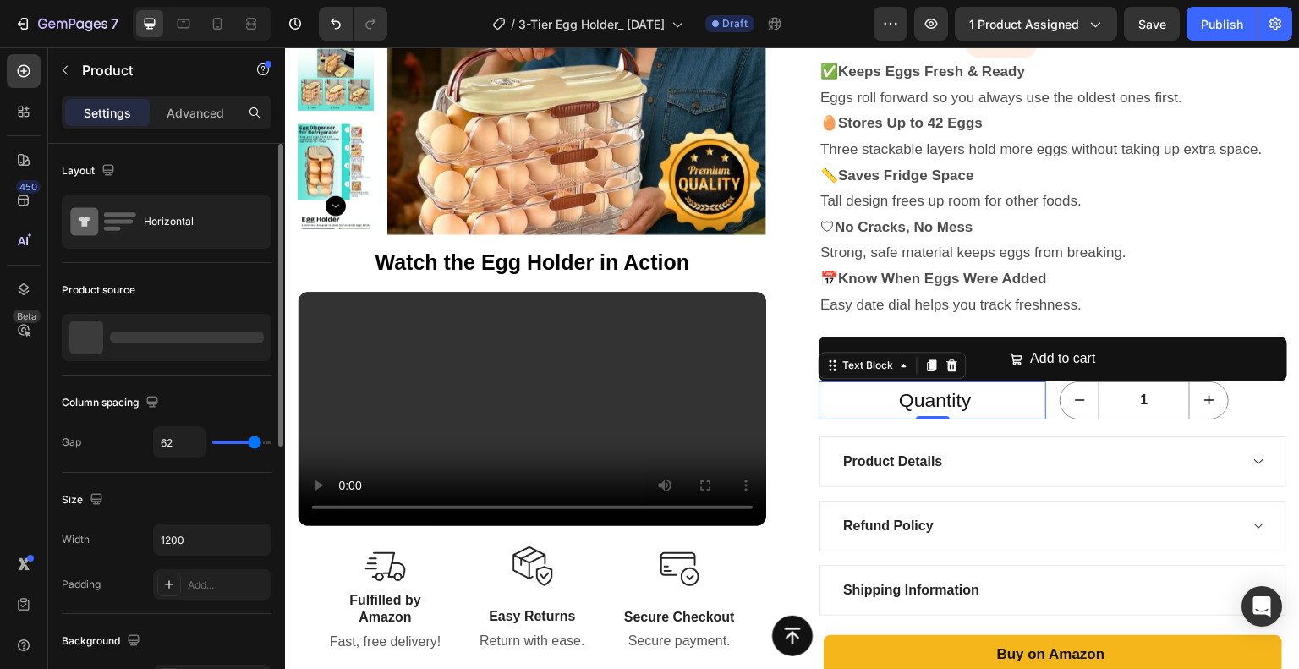
click at [914, 411] on p "Quantity" at bounding box center [932, 400] width 224 height 35
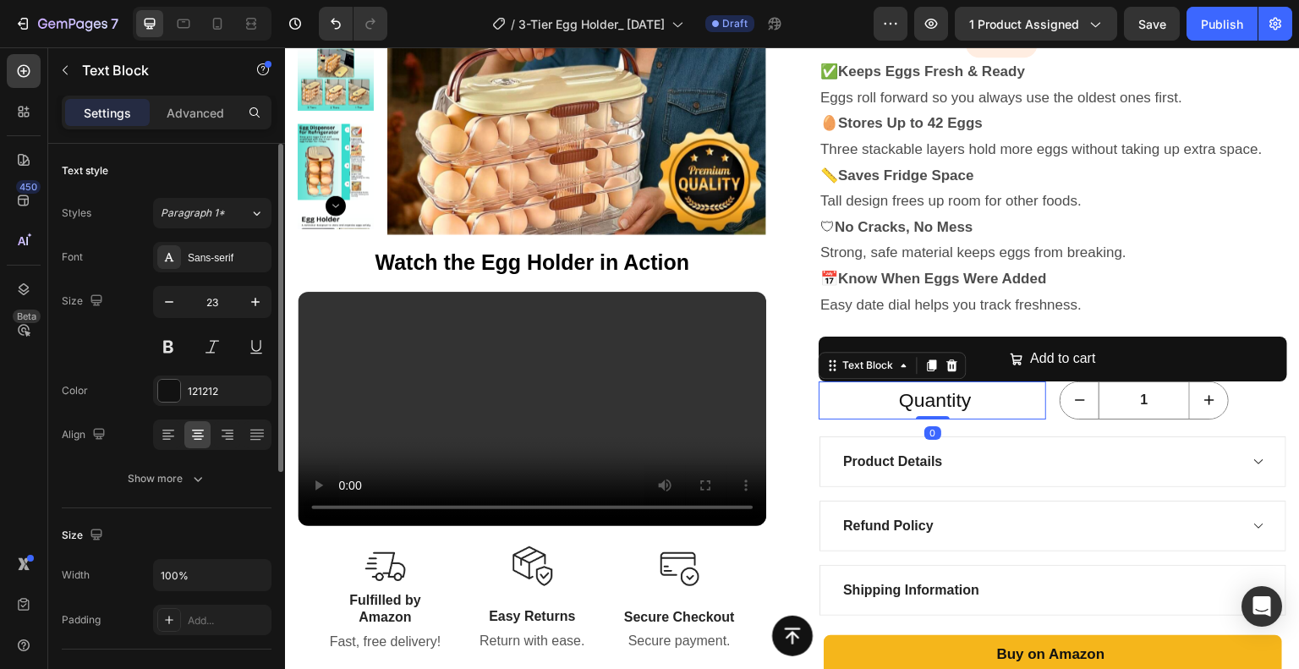
click at [913, 405] on p "Quantity" at bounding box center [932, 400] width 224 height 35
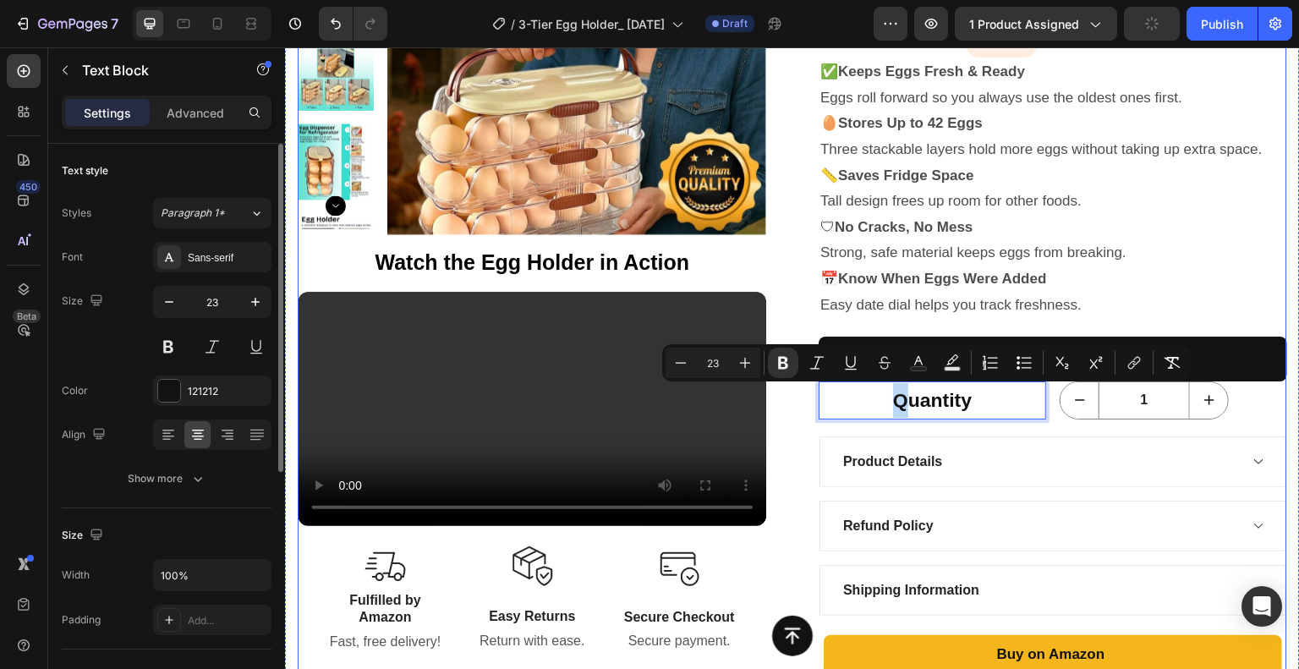
click at [797, 407] on div "Product Images Watch the Egg Holder in Action Text Block Your browser does not …" at bounding box center [793, 275] width 990 height 841
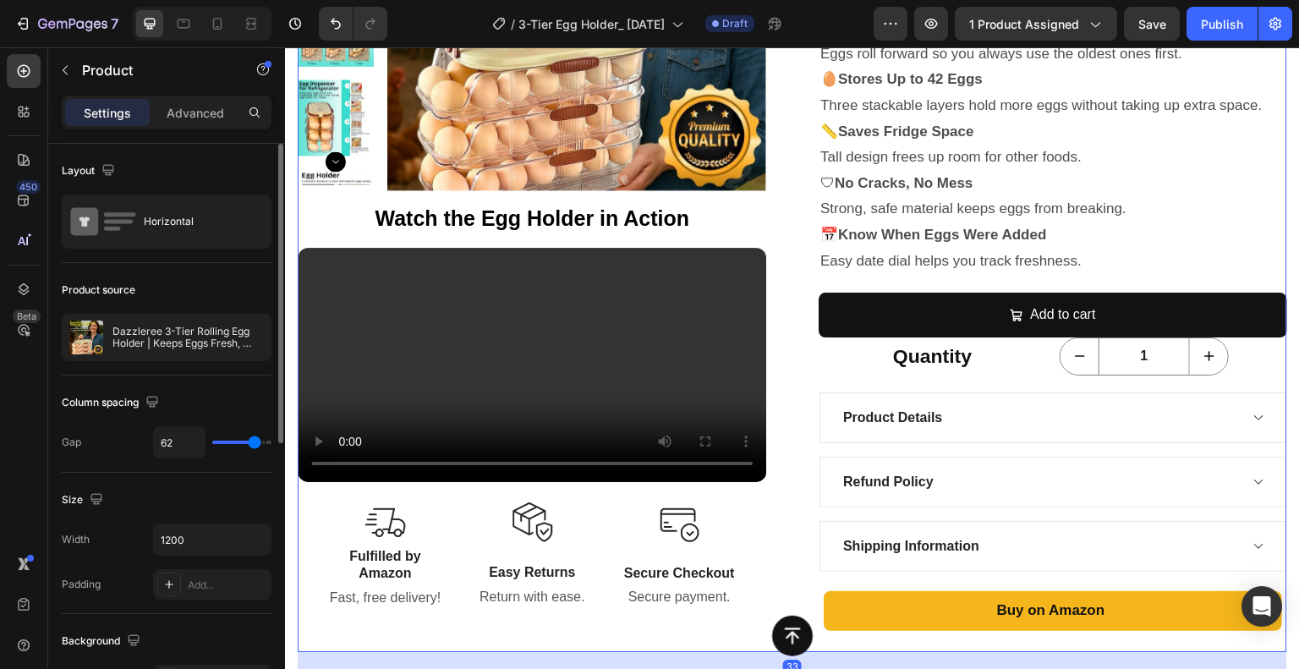
scroll to position [592, 0]
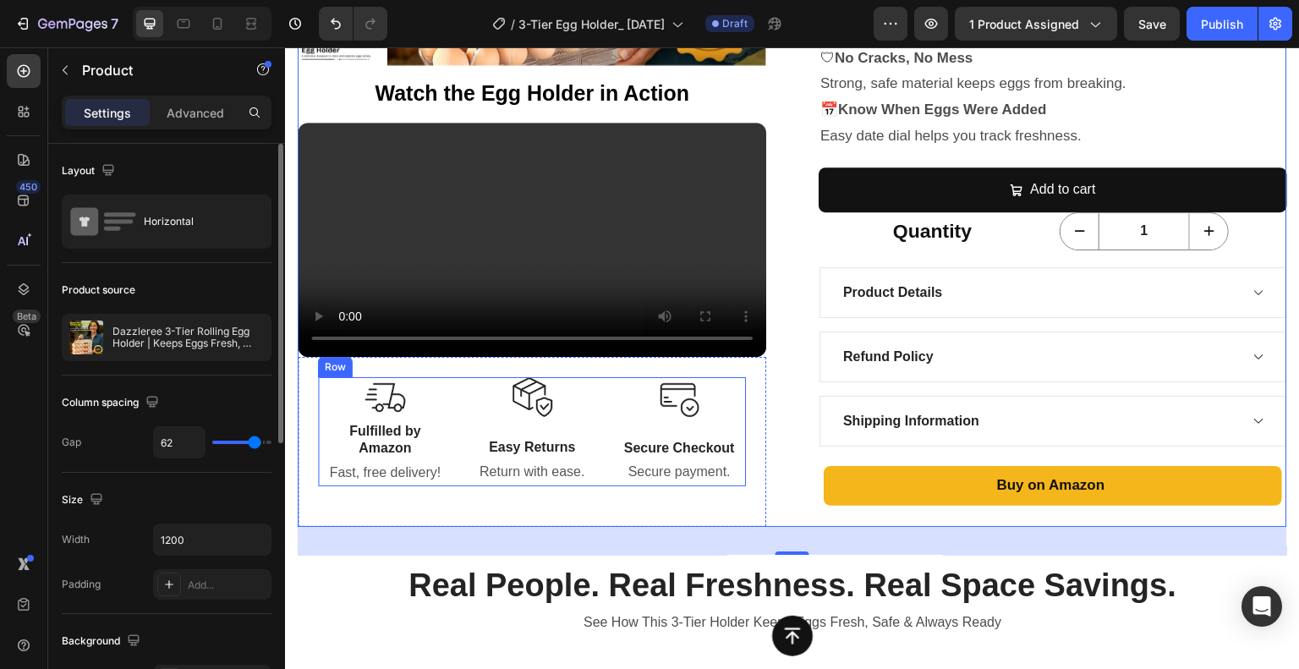
click at [459, 430] on div "Image Fulfilled by Amazon Text Block Fast, free delivery! Text block Image Easy…" at bounding box center [532, 431] width 428 height 109
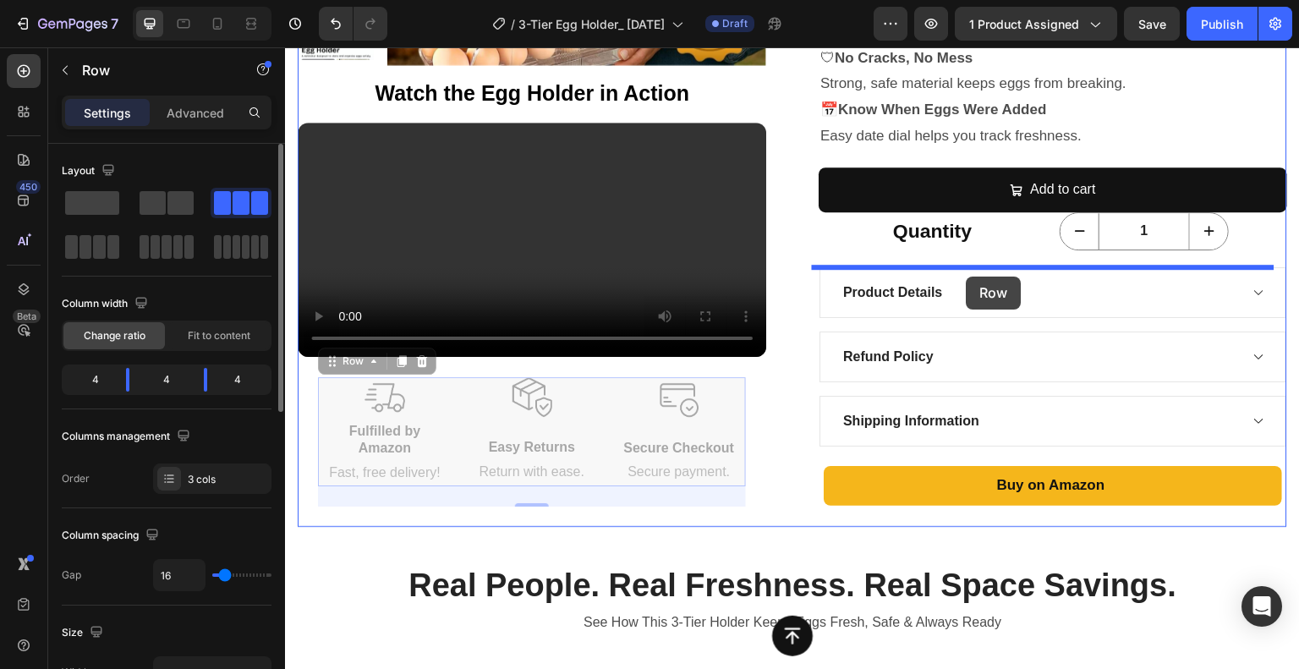
drag, startPoint x: 338, startPoint y: 388, endPoint x: 967, endPoint y: 277, distance: 638.2
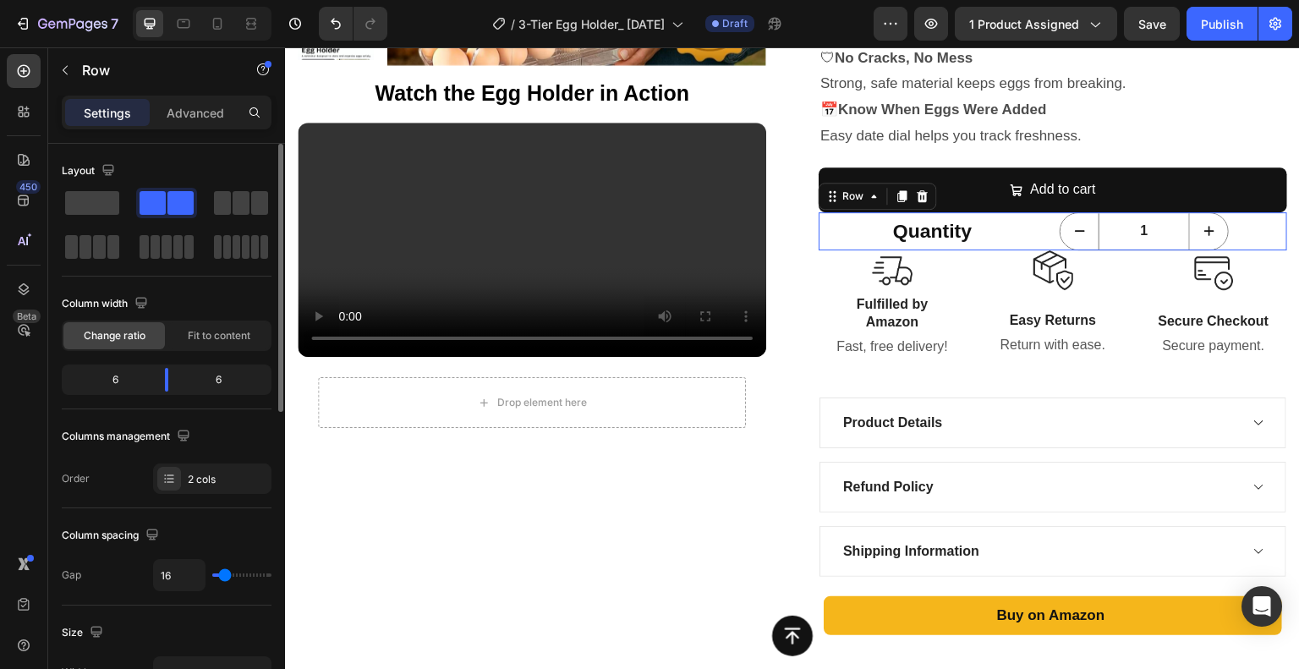
click at [1038, 239] on div "Quantity Text Block 1 Product Quantity Row 0" at bounding box center [1053, 231] width 469 height 38
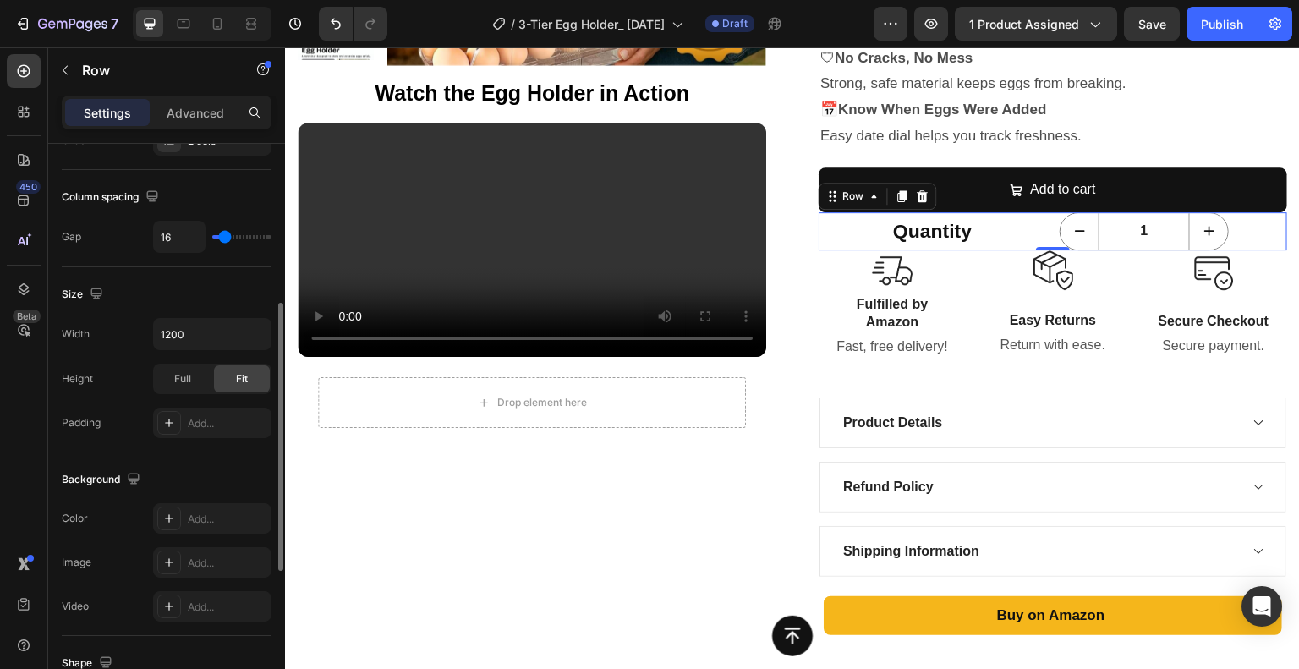
scroll to position [423, 0]
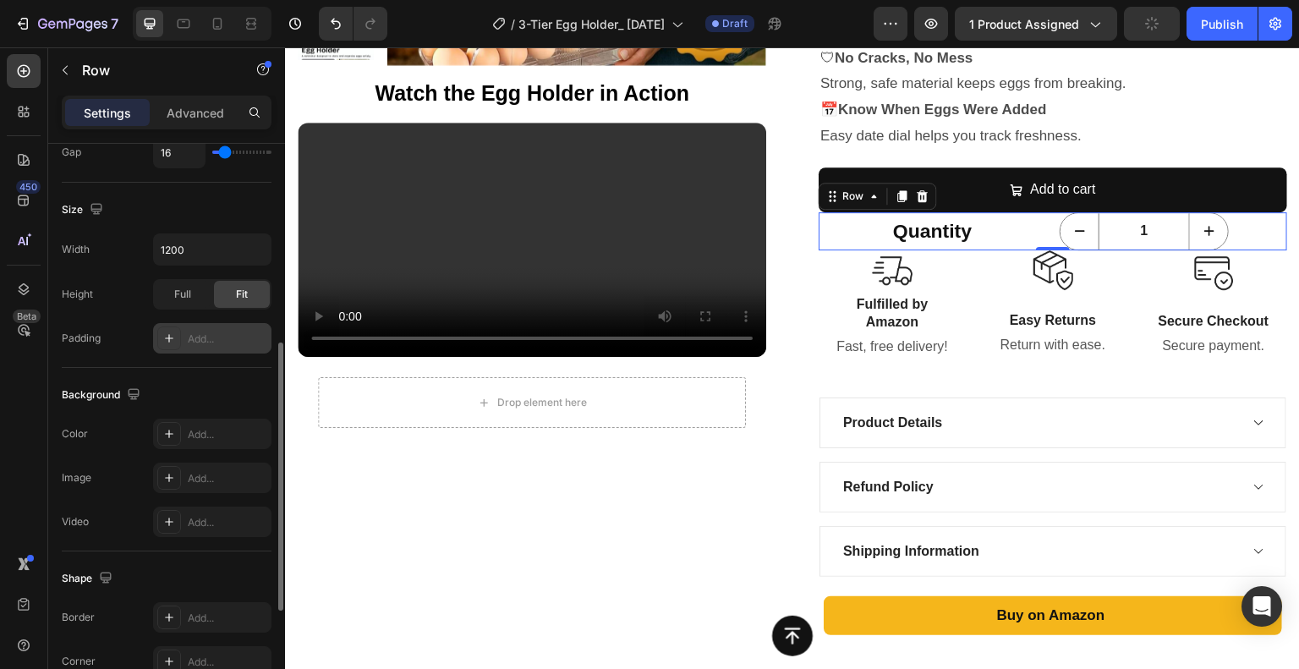
click at [205, 337] on div "Add..." at bounding box center [228, 339] width 80 height 15
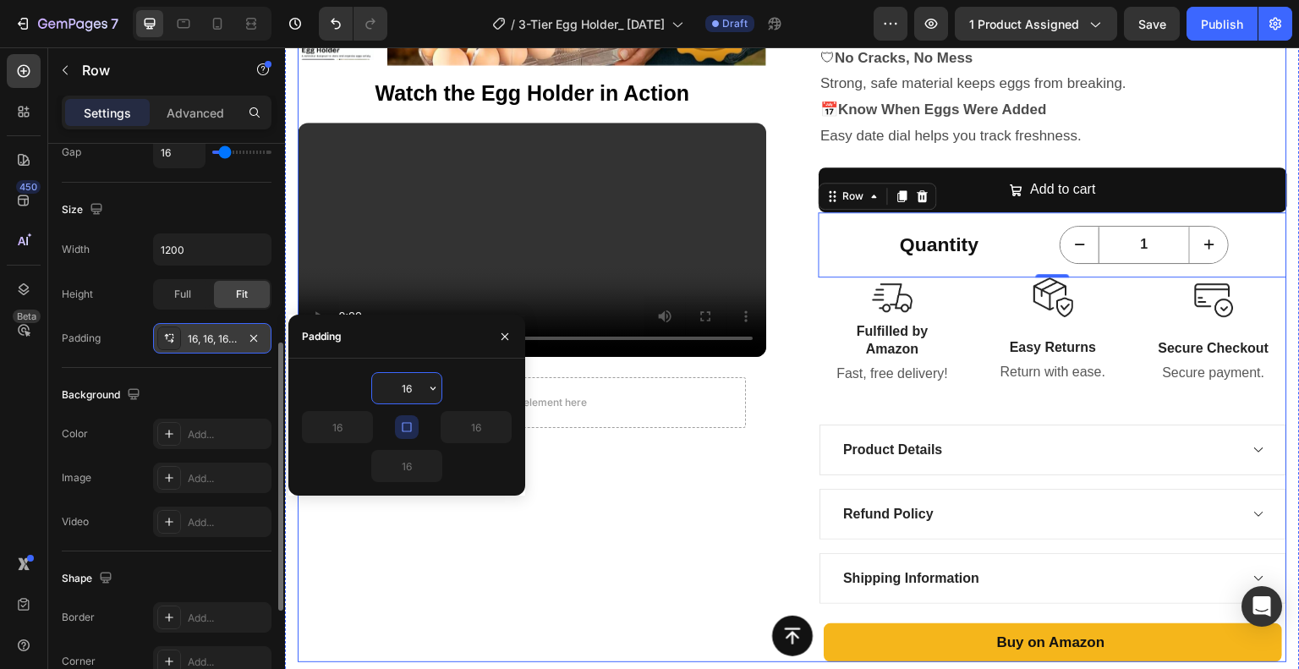
click at [798, 242] on div "Product Images Watch the Egg Holder in Action Text Block Your browser does not …" at bounding box center [793, 174] width 990 height 976
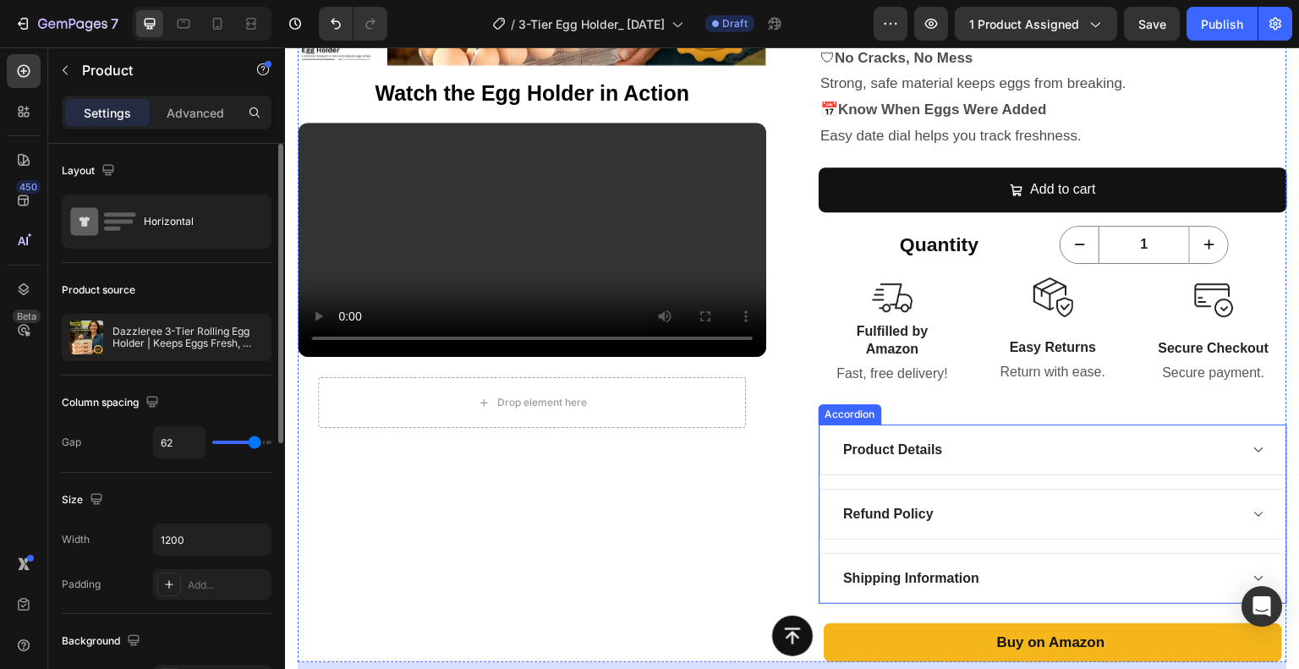
scroll to position [761, 0]
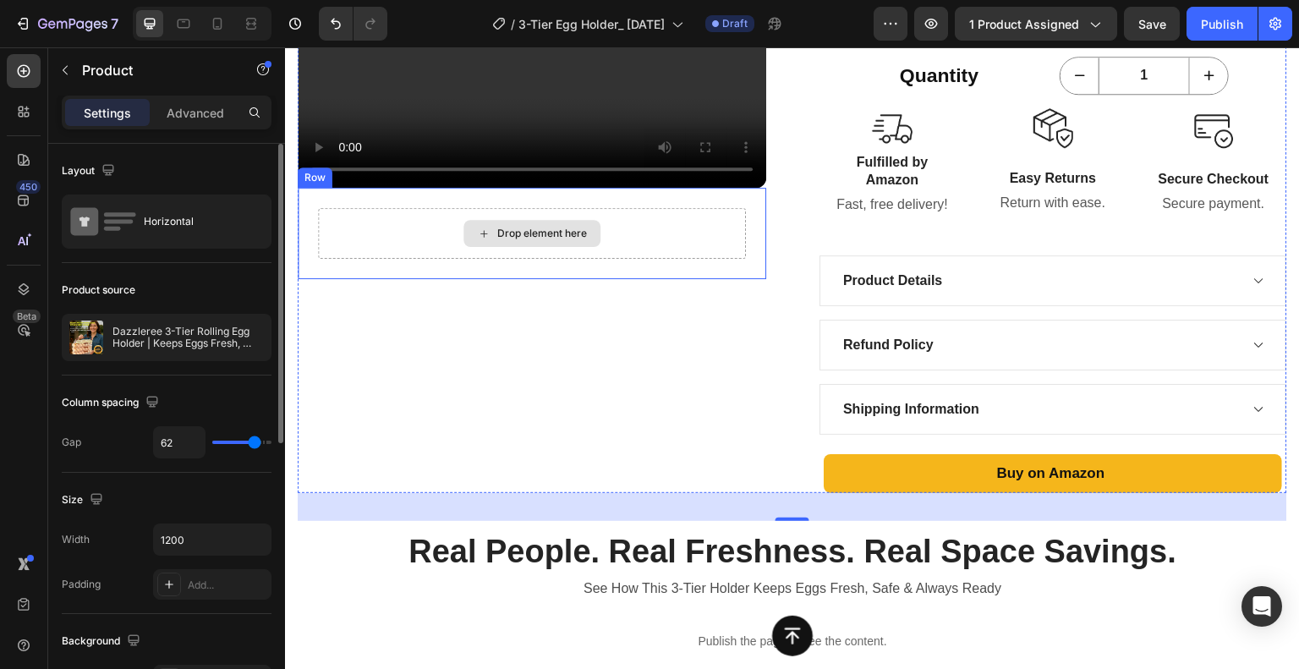
click at [712, 244] on div "Drop element here" at bounding box center [532, 233] width 428 height 51
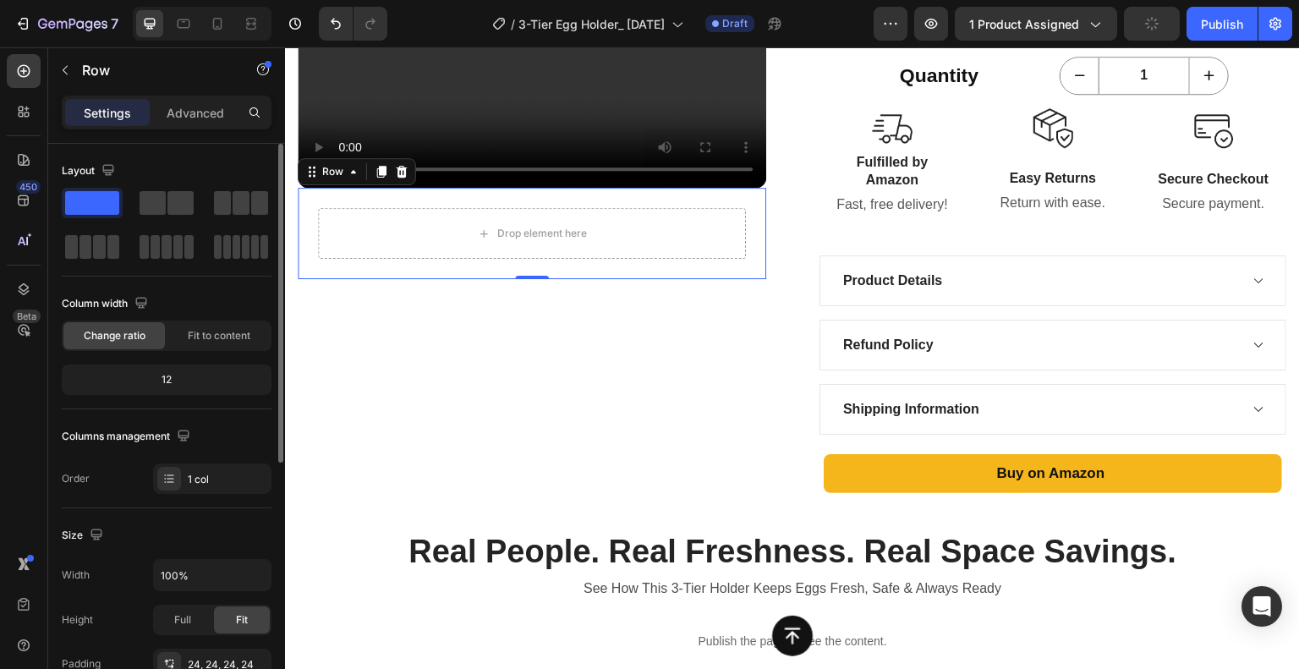
scroll to position [169, 0]
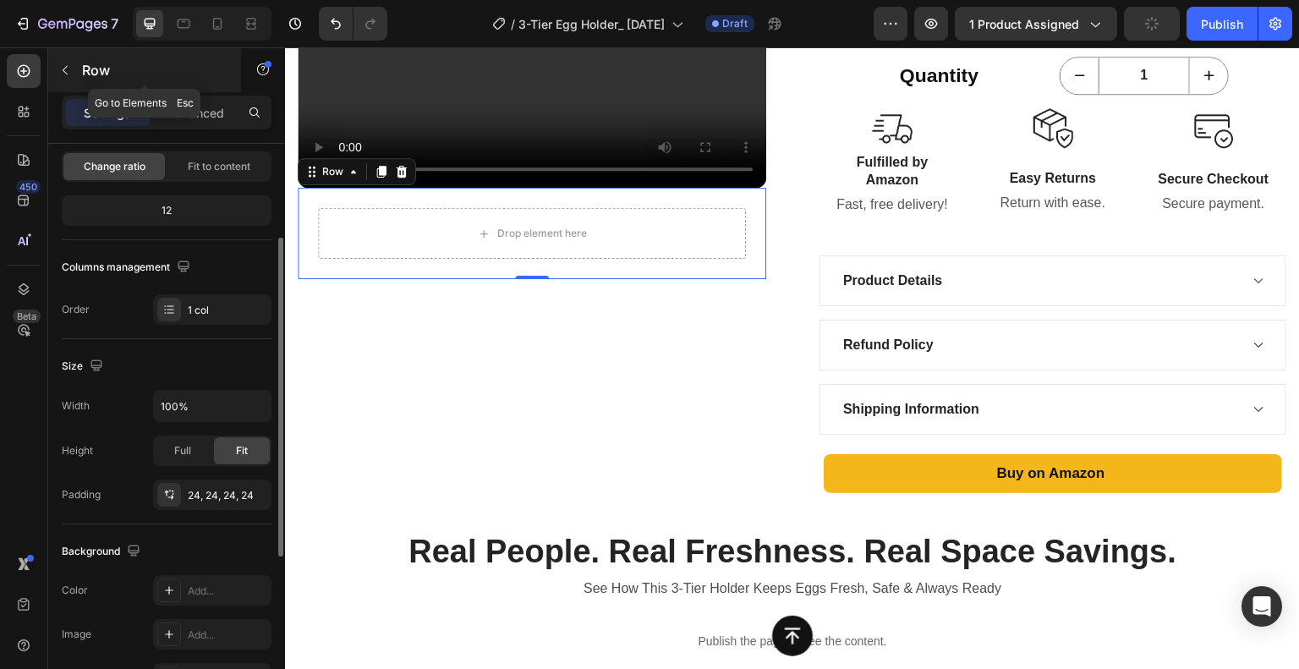
click at [68, 63] on icon "button" at bounding box center [65, 70] width 14 height 14
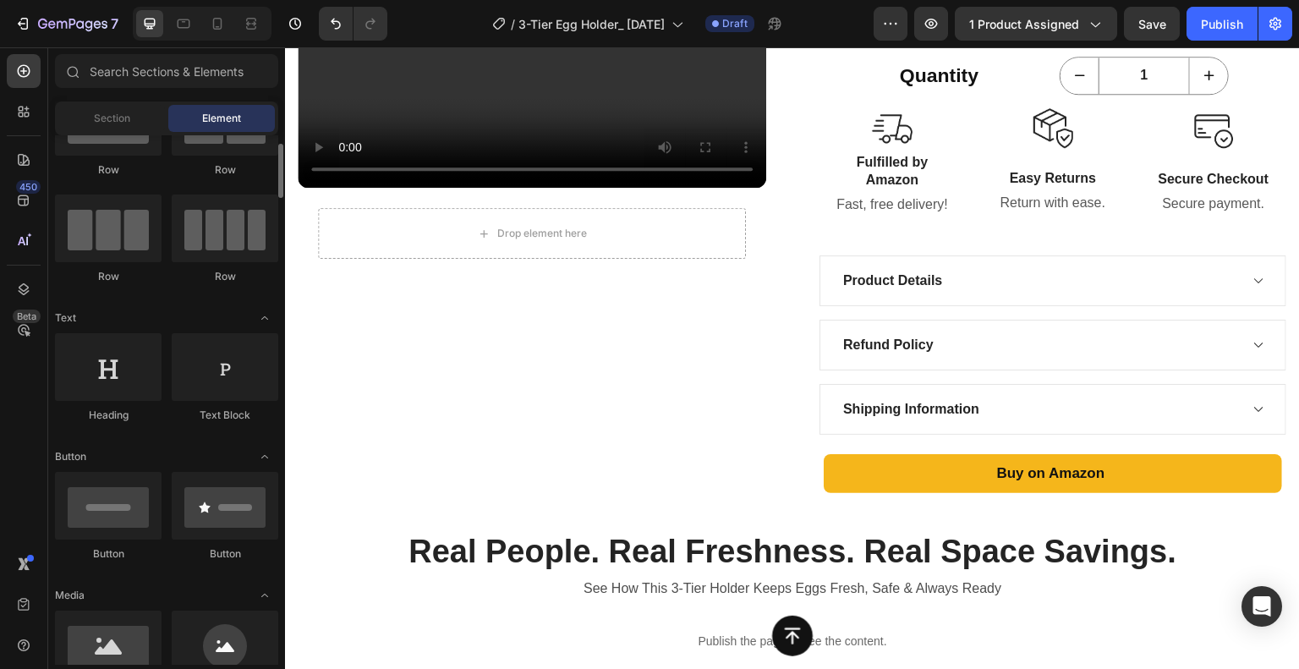
scroll to position [254, 0]
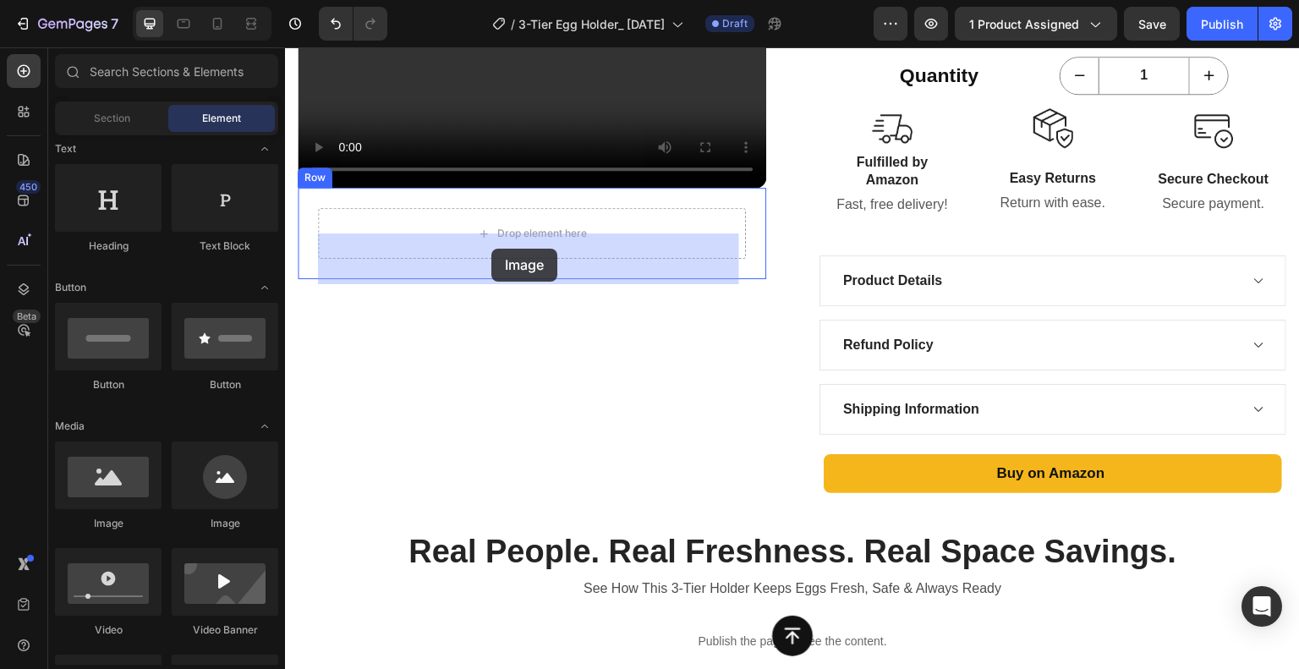
drag, startPoint x: 403, startPoint y: 534, endPoint x: 491, endPoint y: 249, distance: 298.3
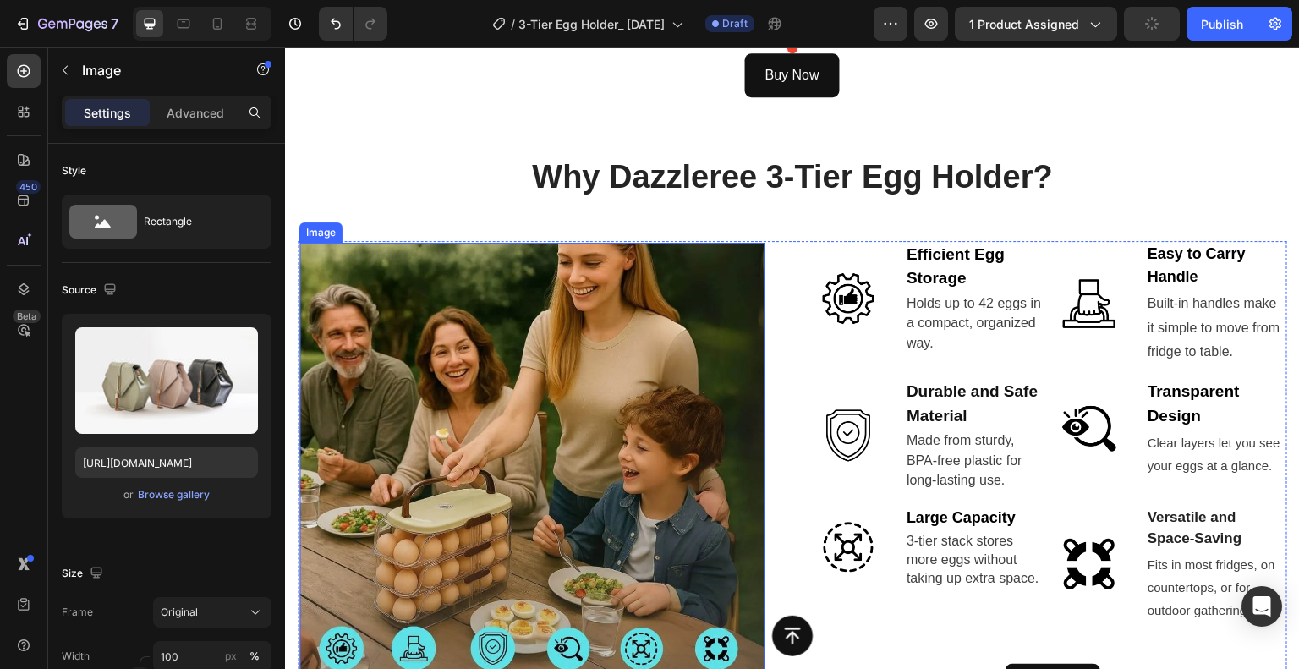
scroll to position [1776, 0]
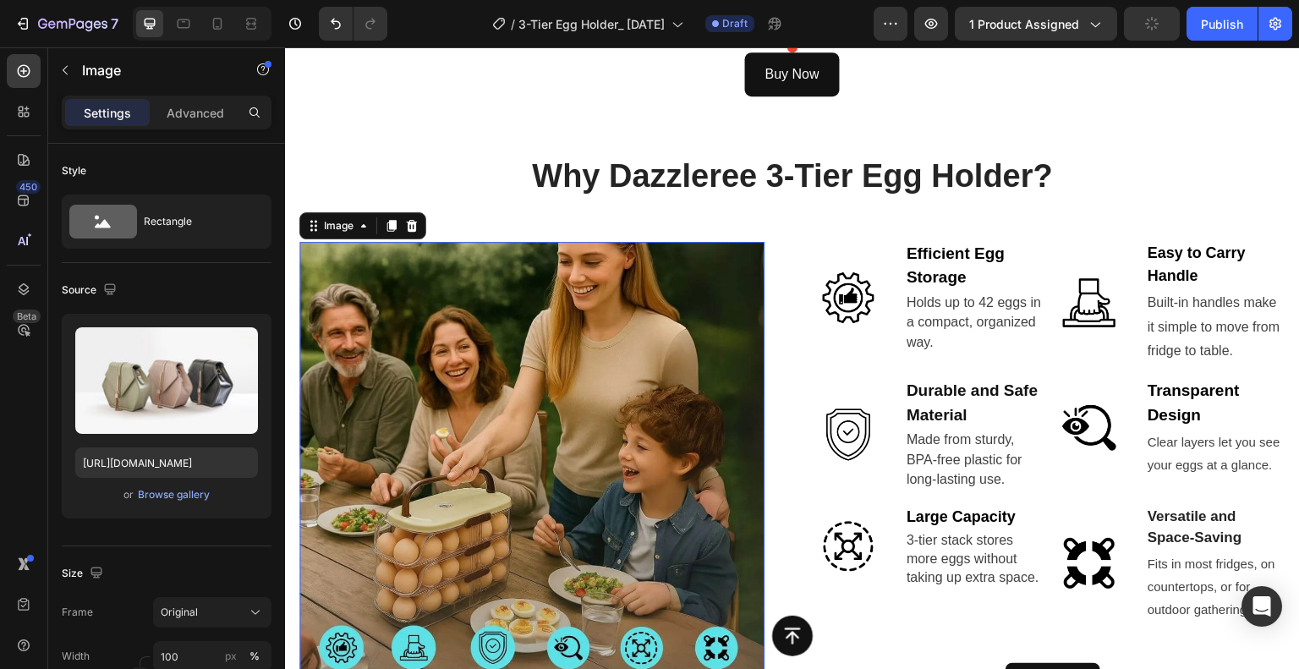
click at [576, 403] on img at bounding box center [531, 474] width 465 height 465
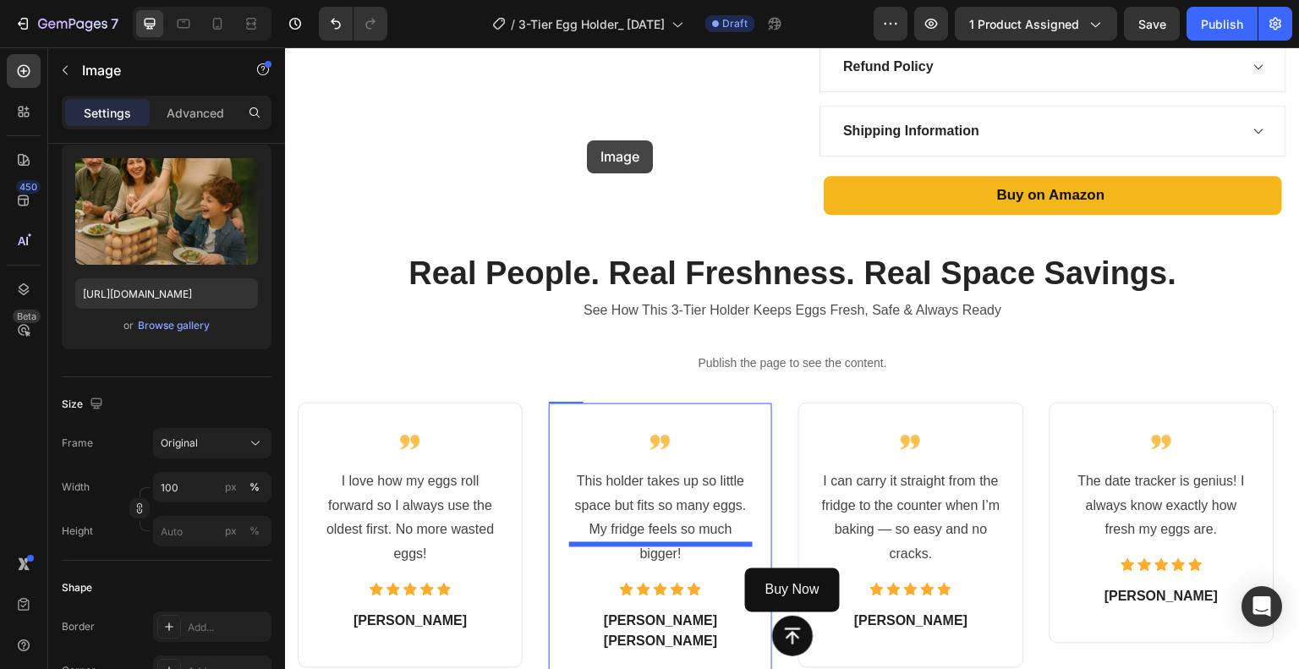
scroll to position [767, 0]
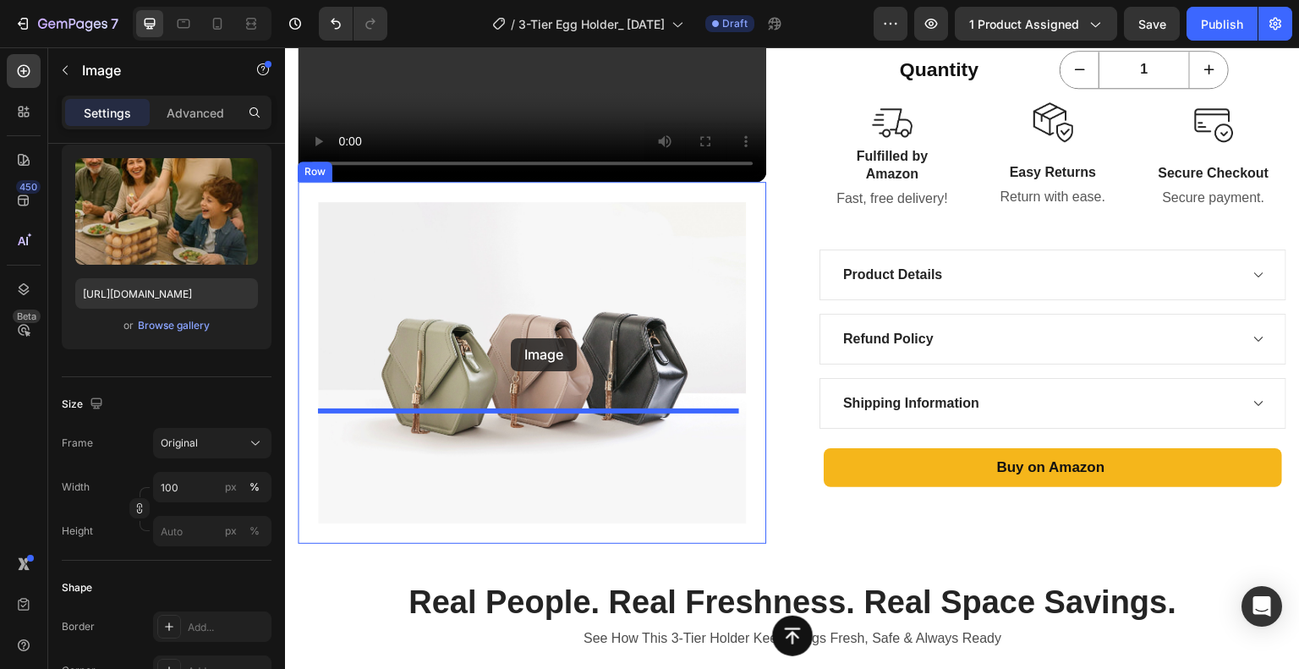
drag, startPoint x: 316, startPoint y: 206, endPoint x: 511, endPoint y: 338, distance: 235.5
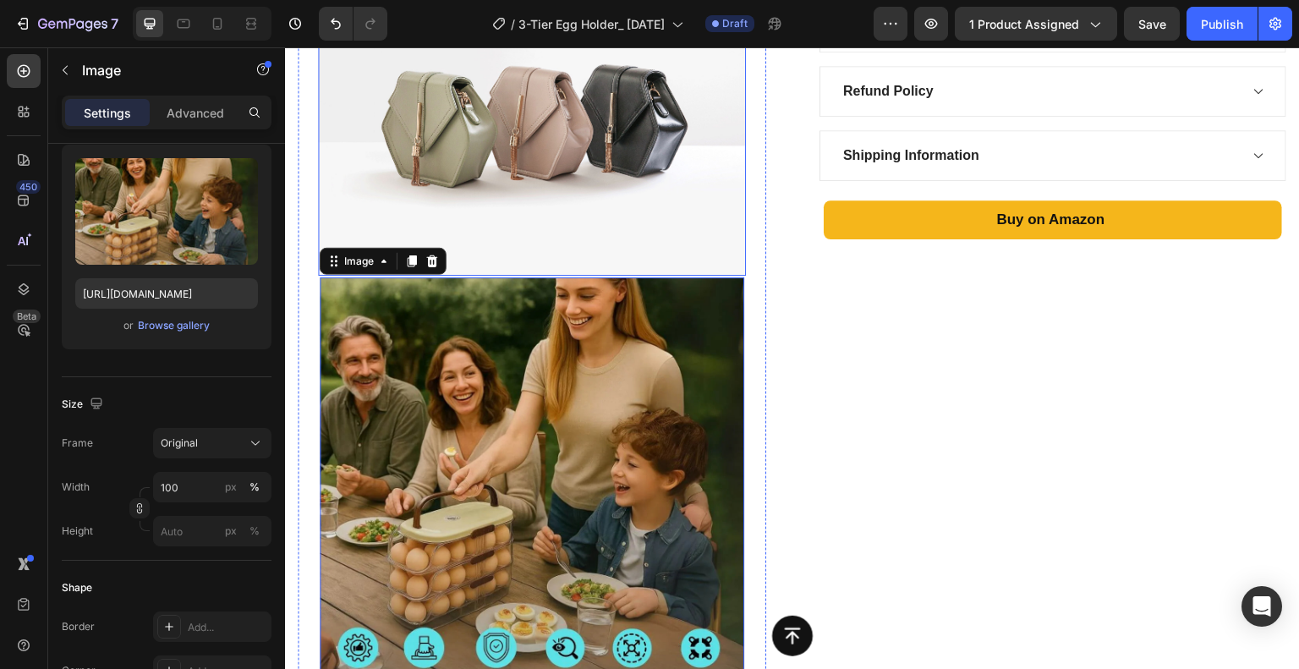
scroll to position [1021, 0]
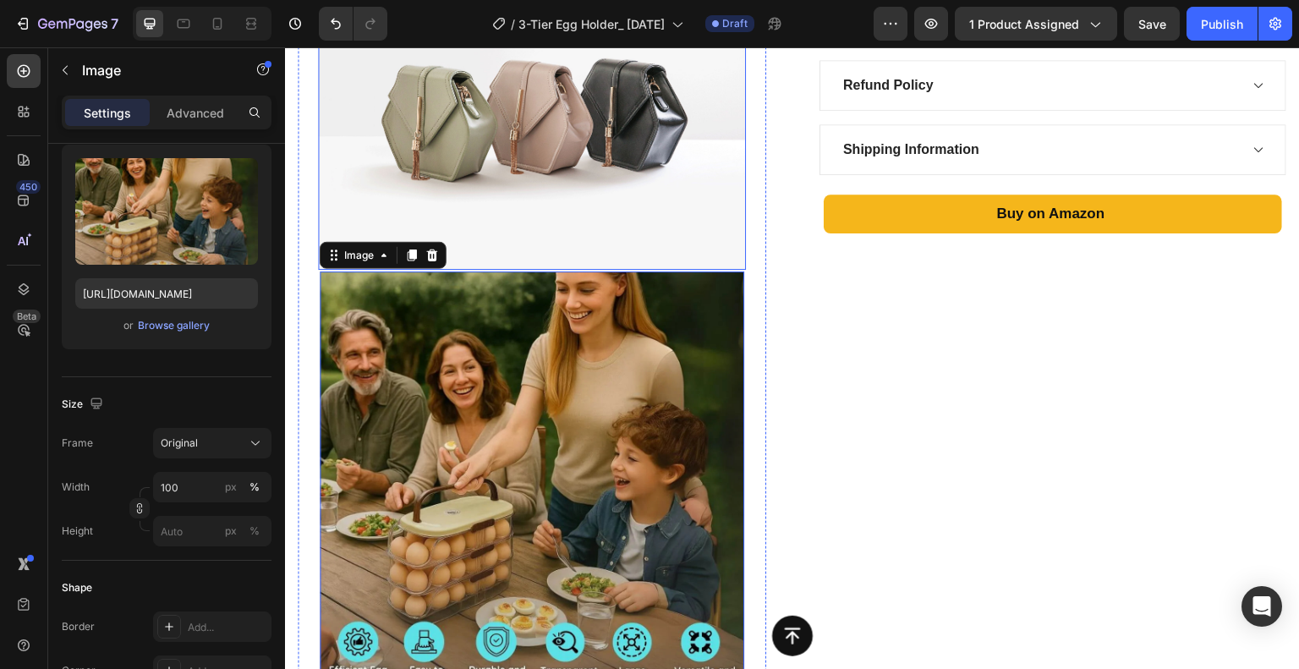
click at [639, 169] on img at bounding box center [532, 108] width 428 height 321
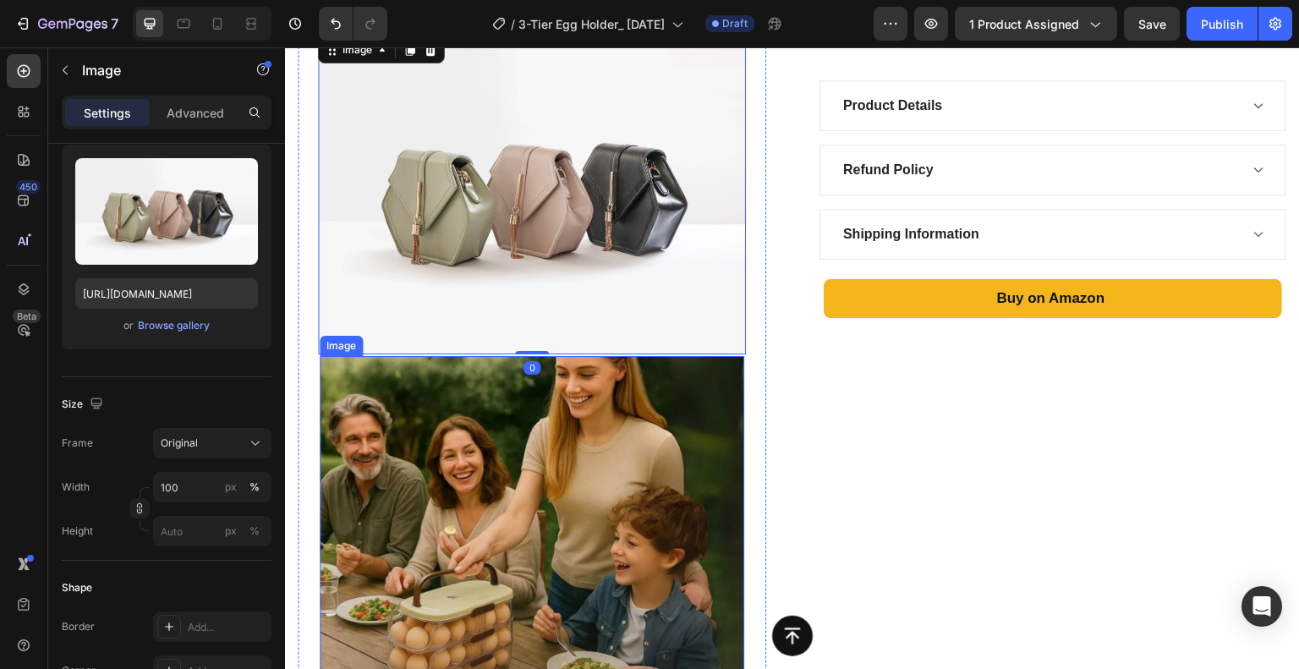
scroll to position [852, 0]
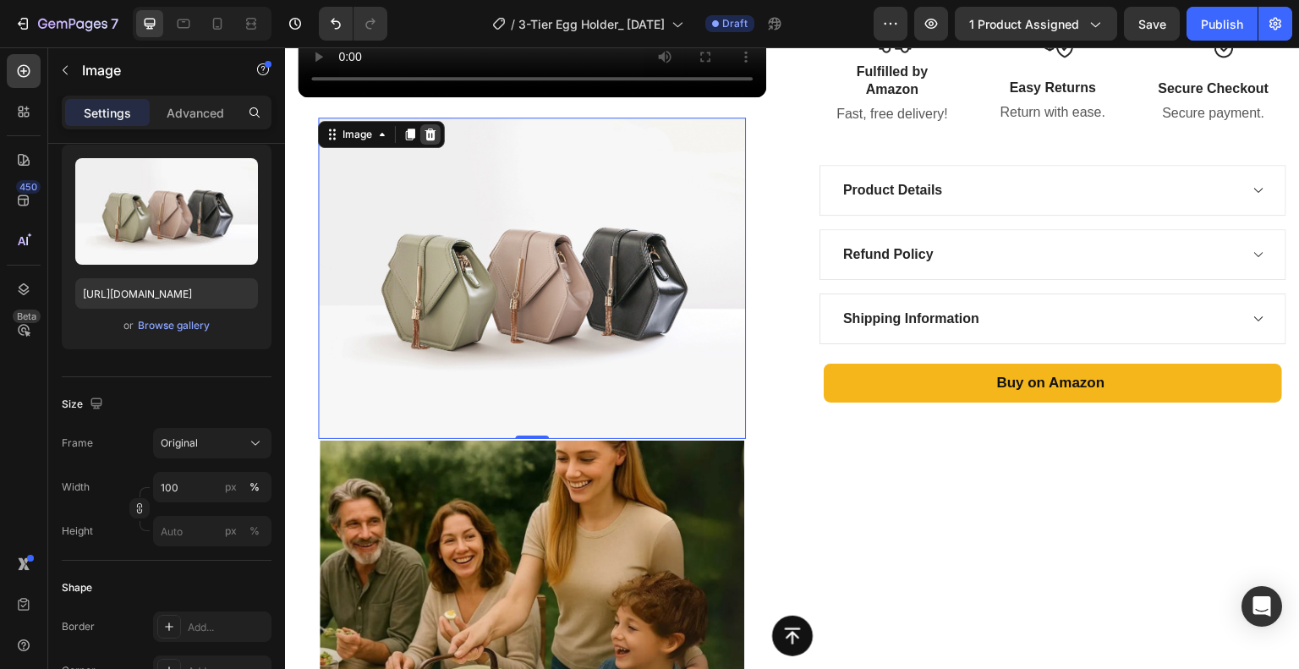
click at [433, 141] on icon at bounding box center [431, 135] width 14 height 14
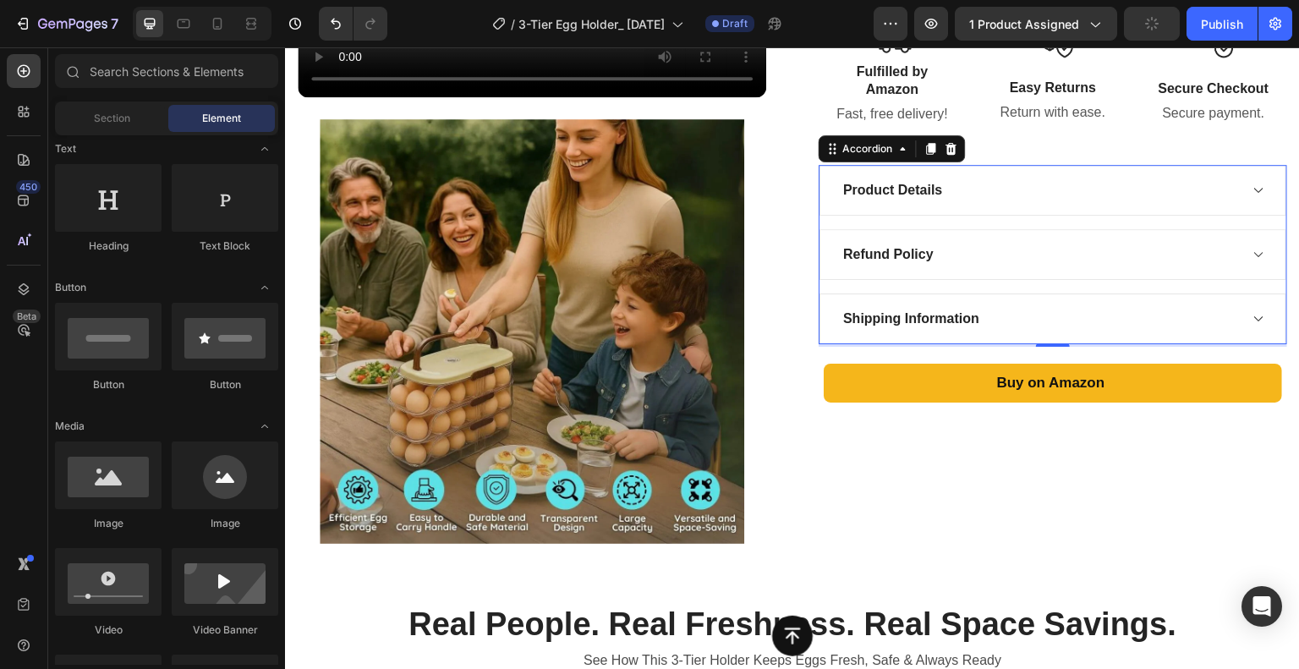
click at [830, 182] on div "Product Details" at bounding box center [1053, 190] width 467 height 51
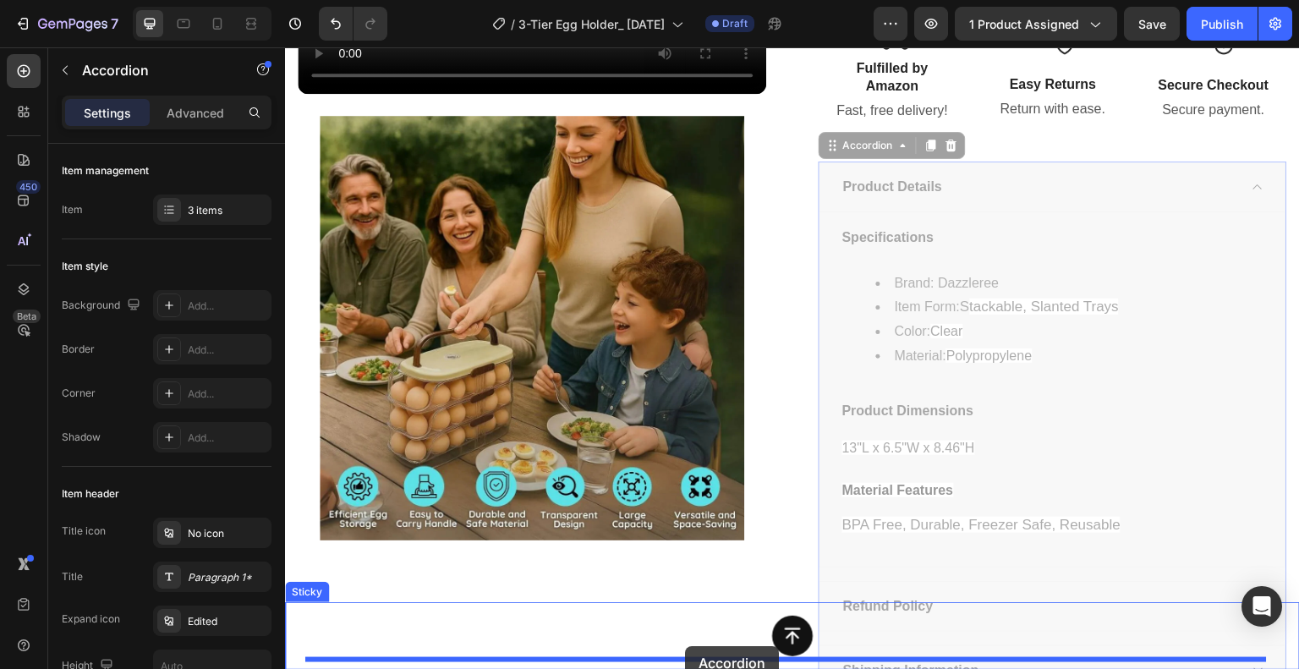
scroll to position [858, 0]
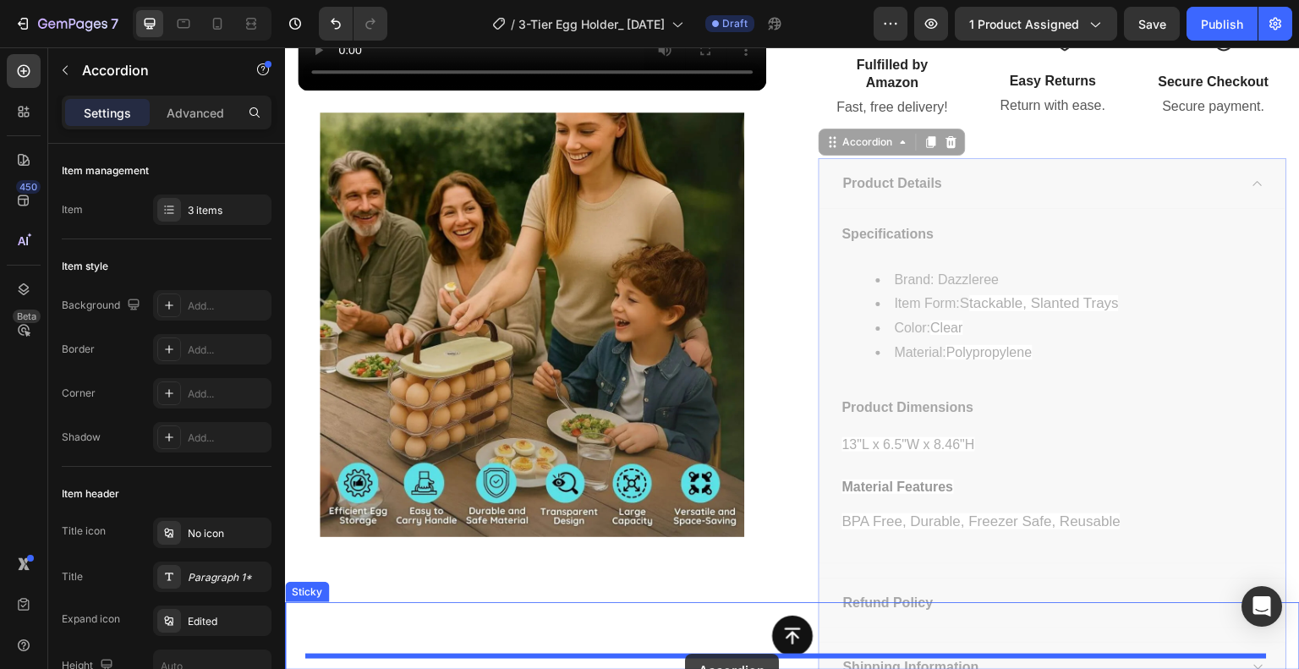
drag, startPoint x: 826, startPoint y: 151, endPoint x: 685, endPoint y: 652, distance: 521.0
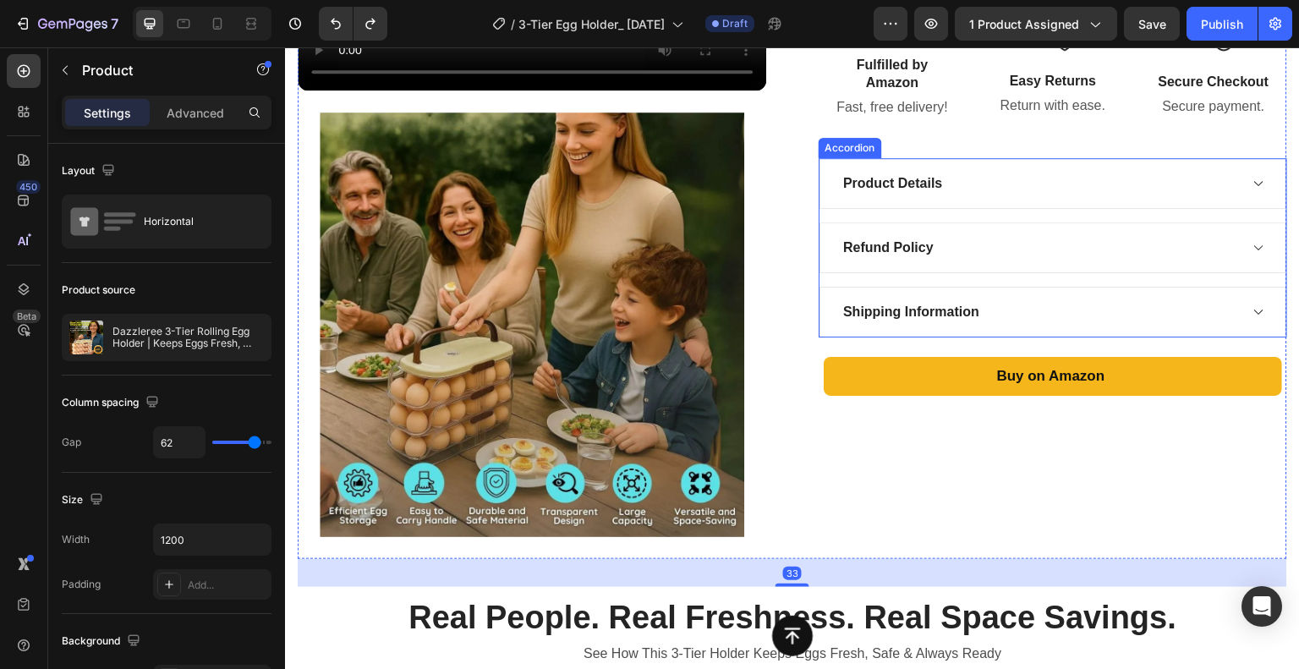
click at [820, 167] on div "Product Details" at bounding box center [1053, 183] width 467 height 51
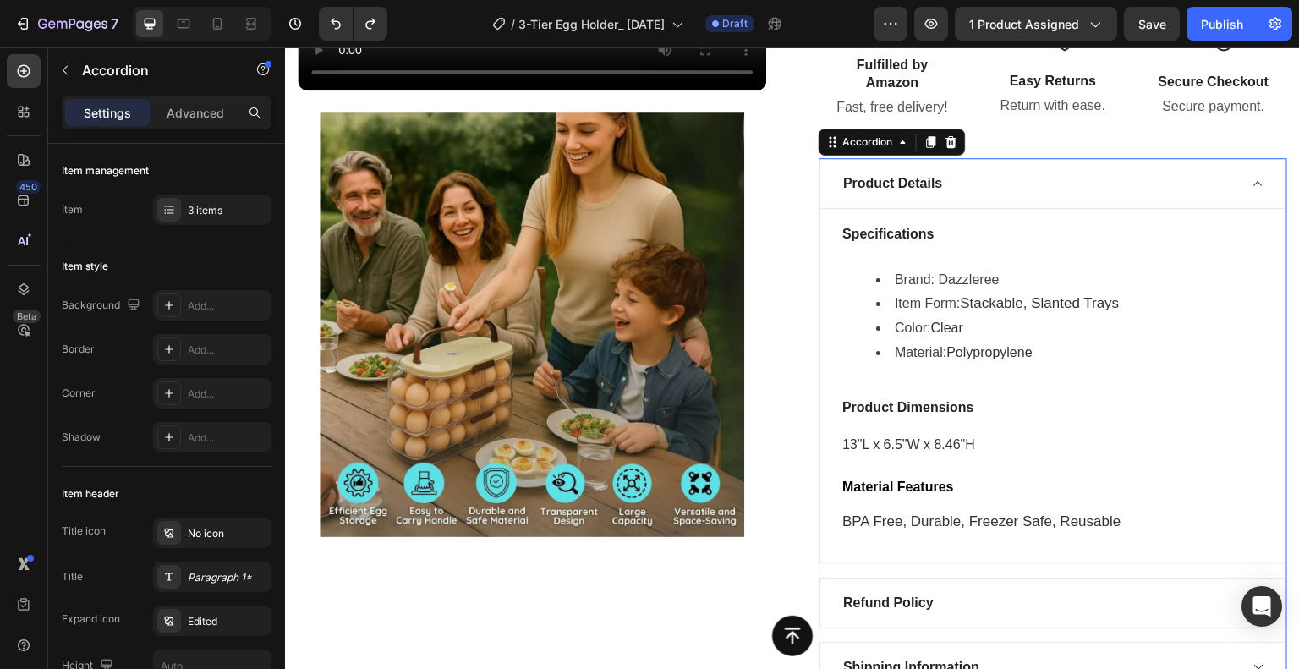
click at [1253, 187] on div "Product Details" at bounding box center [1053, 183] width 467 height 51
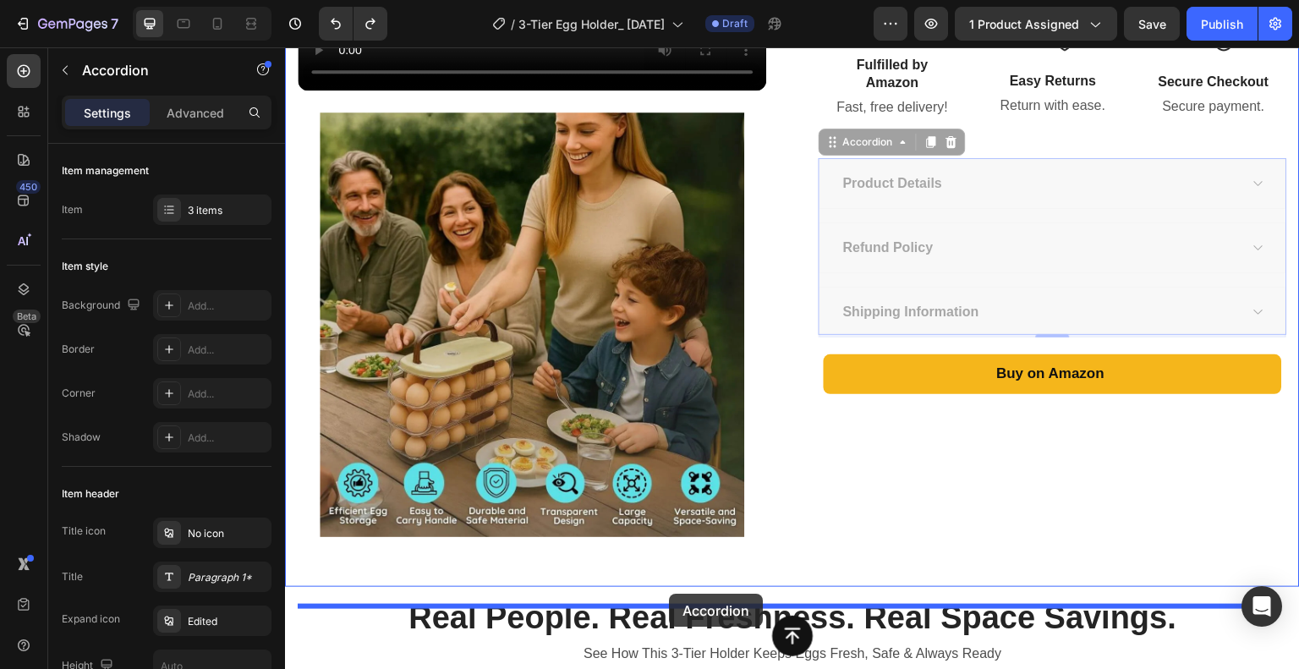
drag, startPoint x: 827, startPoint y: 147, endPoint x: 669, endPoint y: 595, distance: 474.5
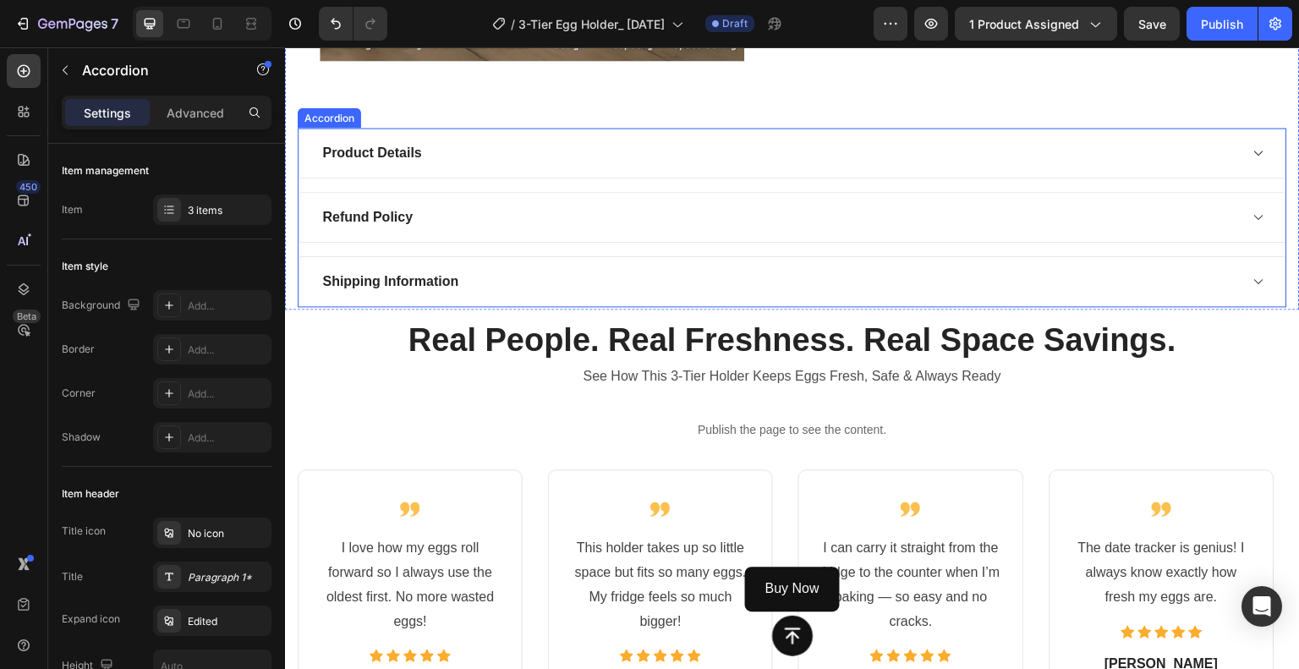
scroll to position [1450, 0]
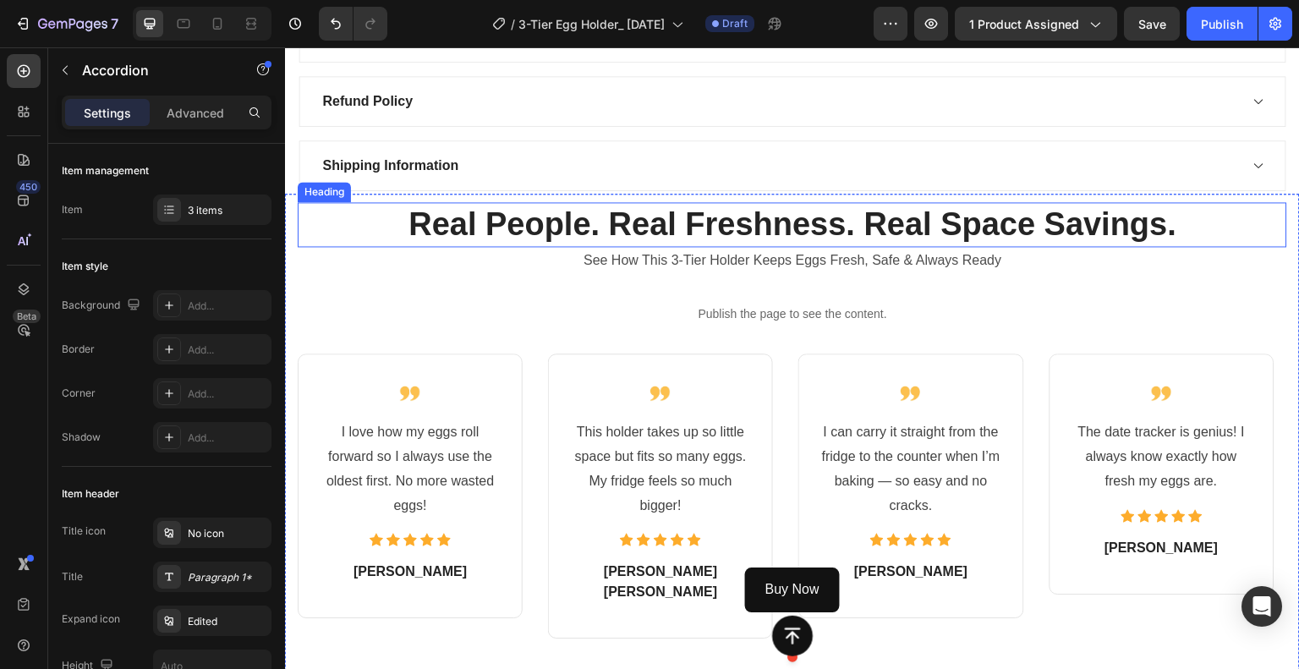
click at [695, 247] on h2 "Real People. Real Freshness. Real Space Savings." at bounding box center [793, 224] width 990 height 45
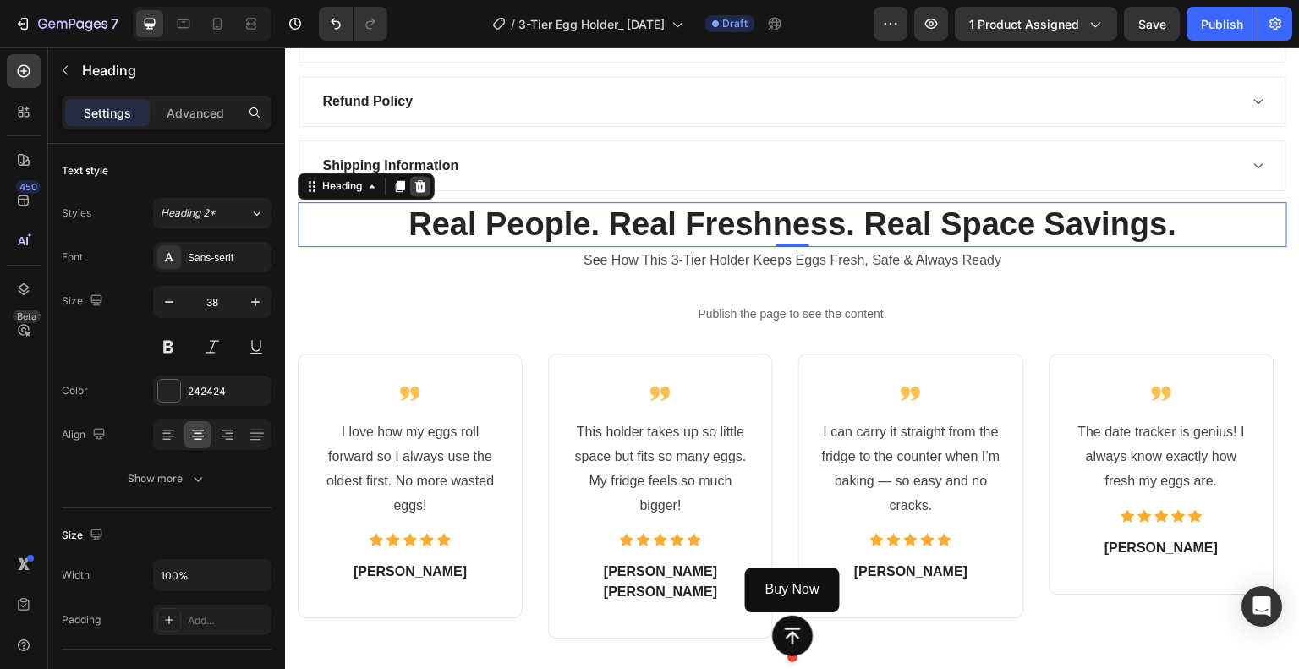
click at [414, 193] on icon at bounding box center [421, 186] width 14 height 14
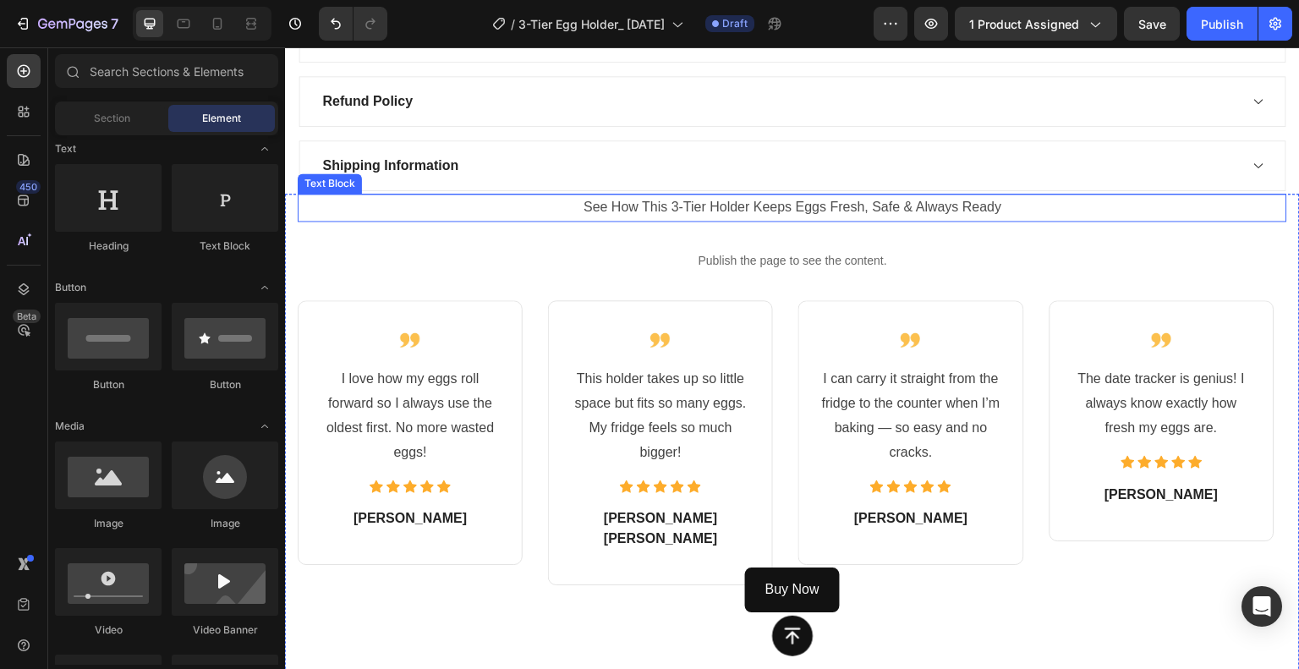
click at [618, 217] on p "See How This 3-Tier Holder Keeps Eggs Fresh, Safe & Always Ready" at bounding box center [792, 207] width 986 height 25
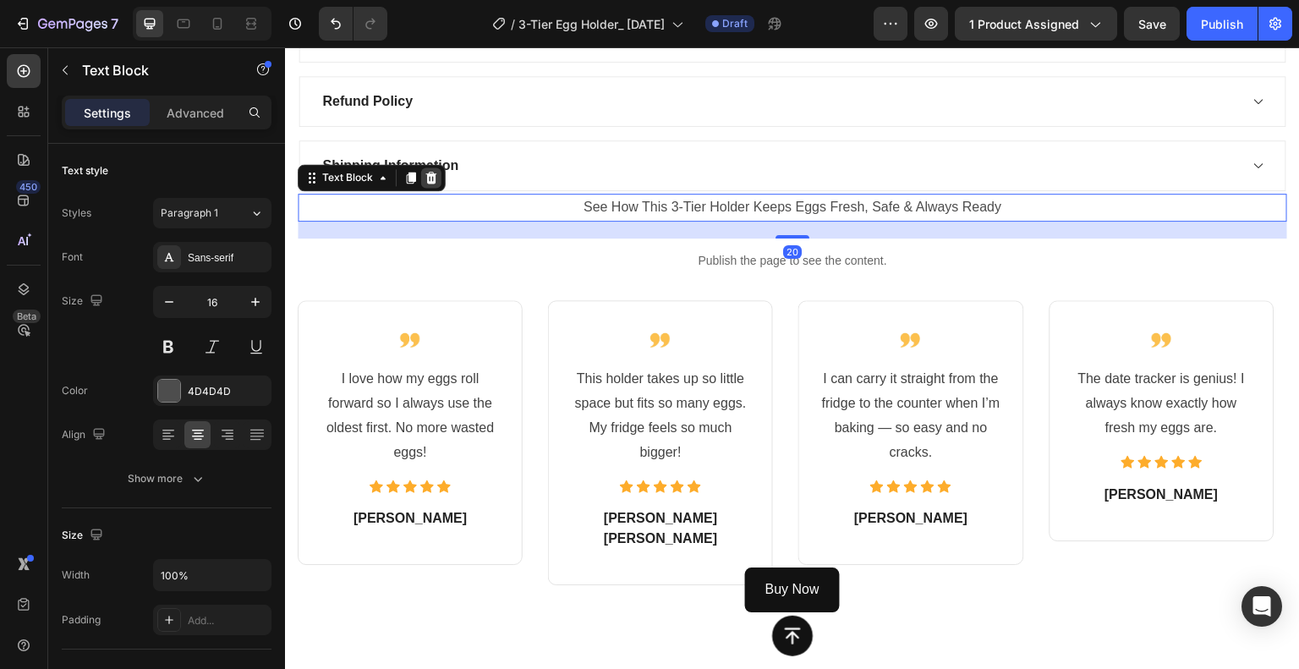
click at [438, 188] on div at bounding box center [431, 177] width 20 height 20
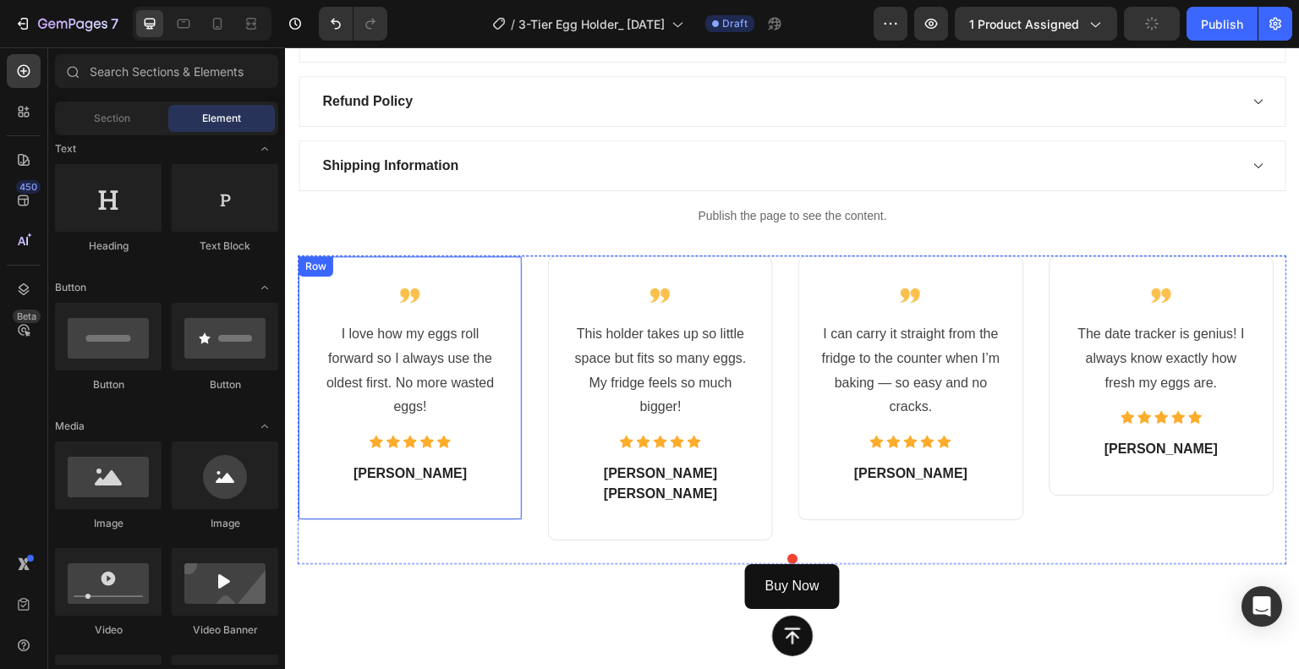
click at [508, 294] on div "Image I love how my eggs roll forward so I always use the oldest first. No more…" at bounding box center [410, 387] width 225 height 265
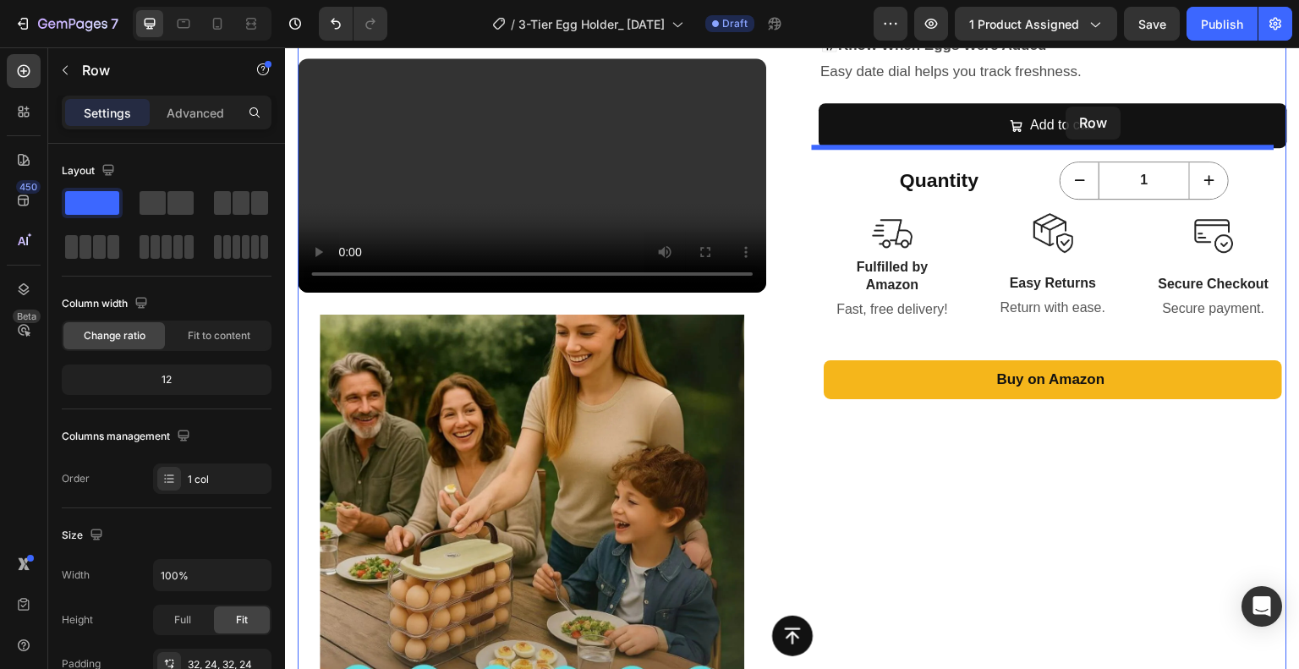
scroll to position [638, 0]
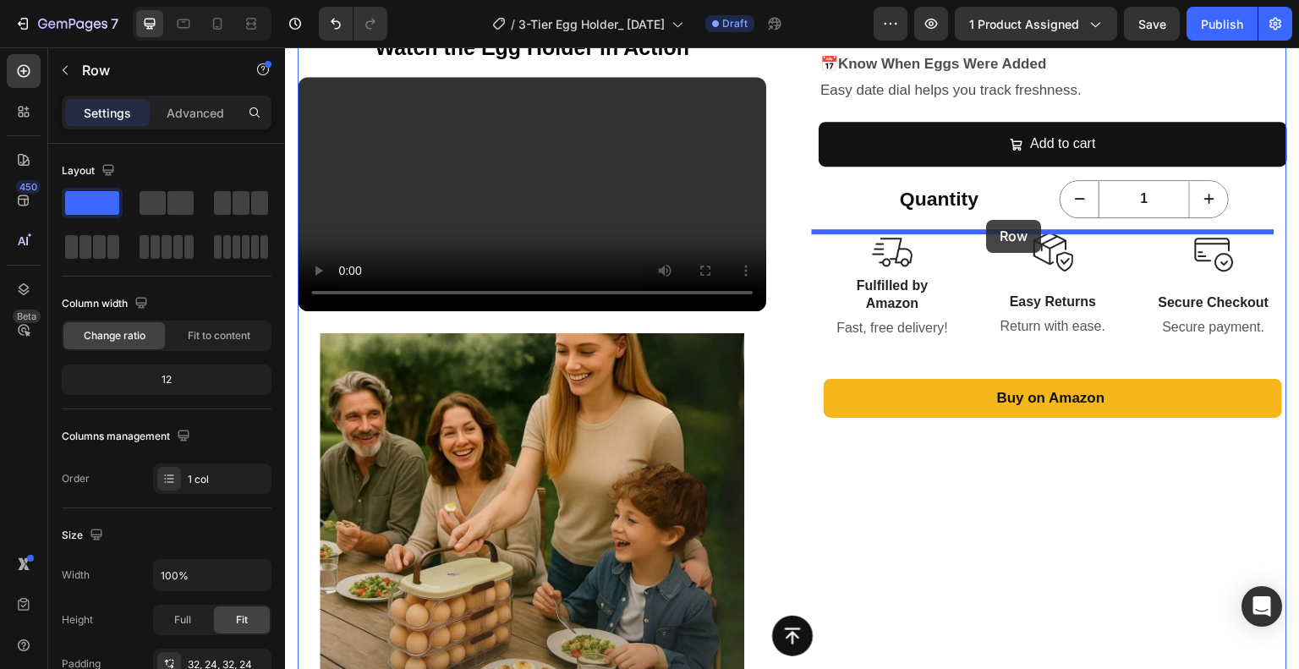
drag, startPoint x: 315, startPoint y: 298, endPoint x: 987, endPoint y: 220, distance: 676.9
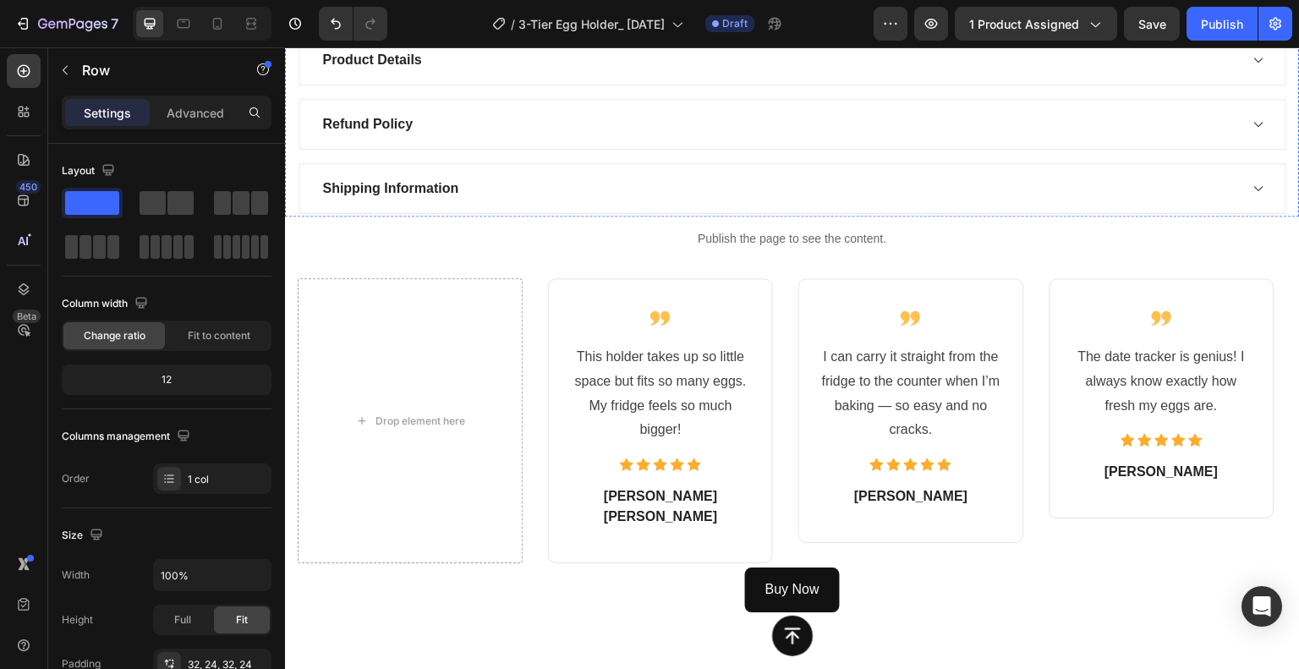
scroll to position [1483, 0]
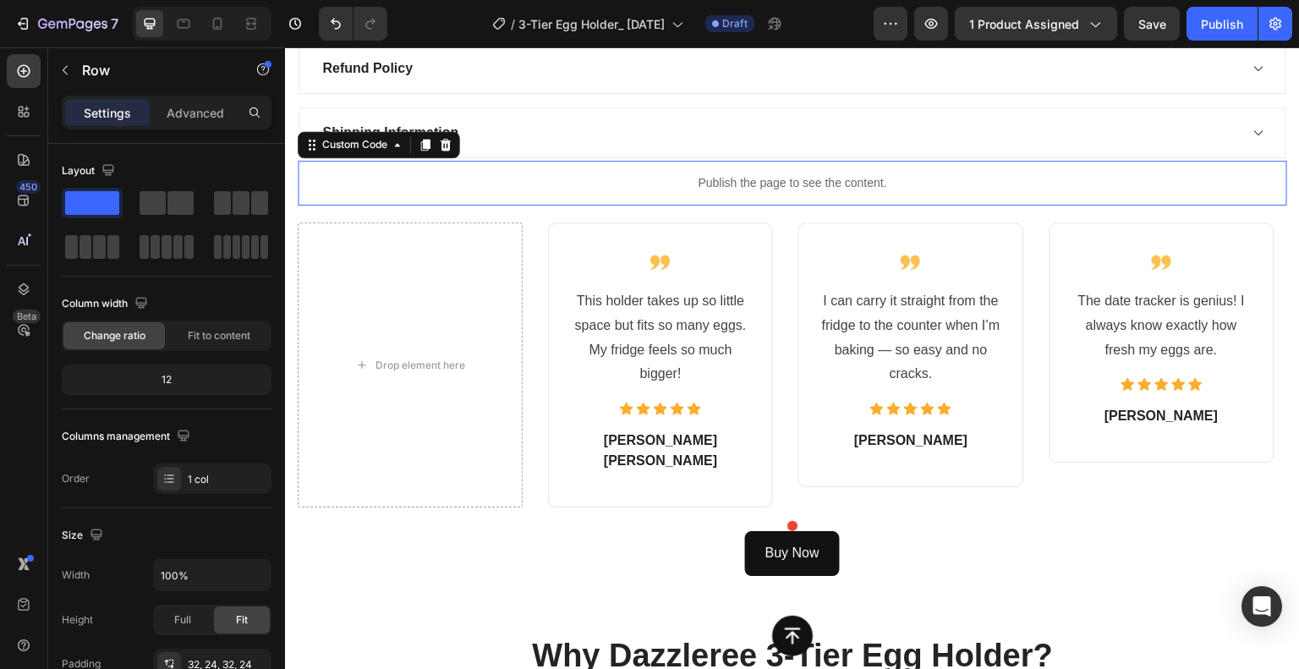
click at [883, 192] on p "Publish the page to see the content." at bounding box center [793, 183] width 990 height 18
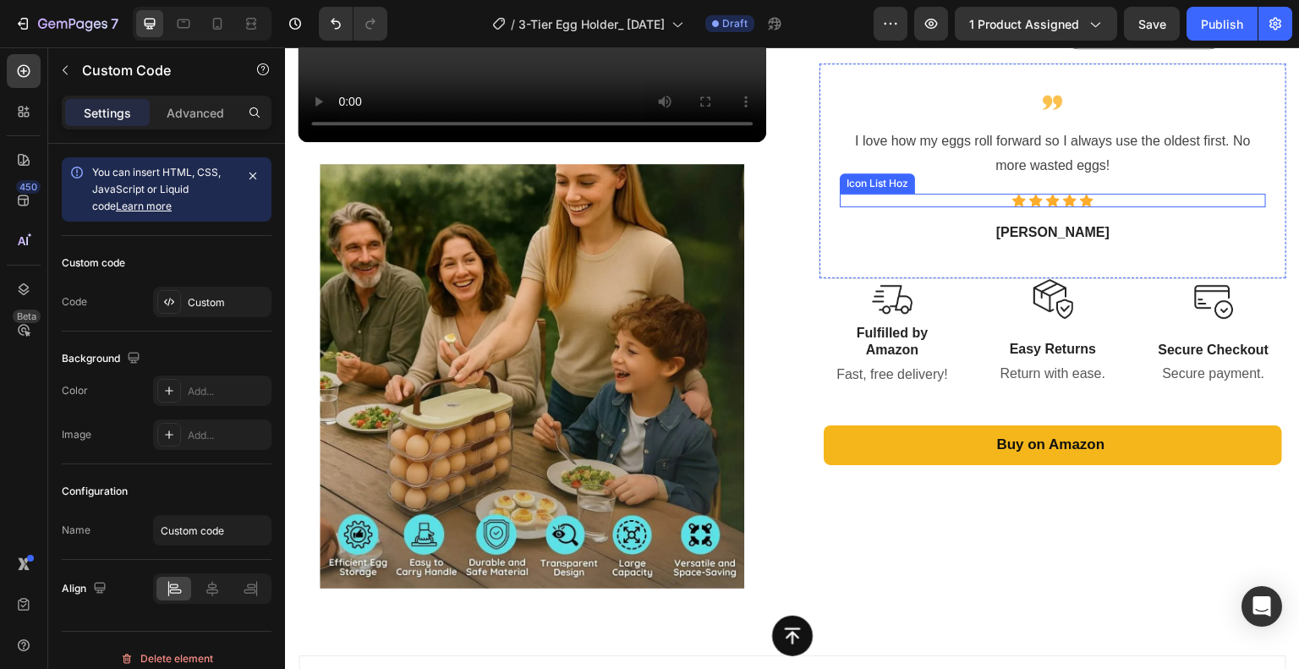
scroll to position [638, 0]
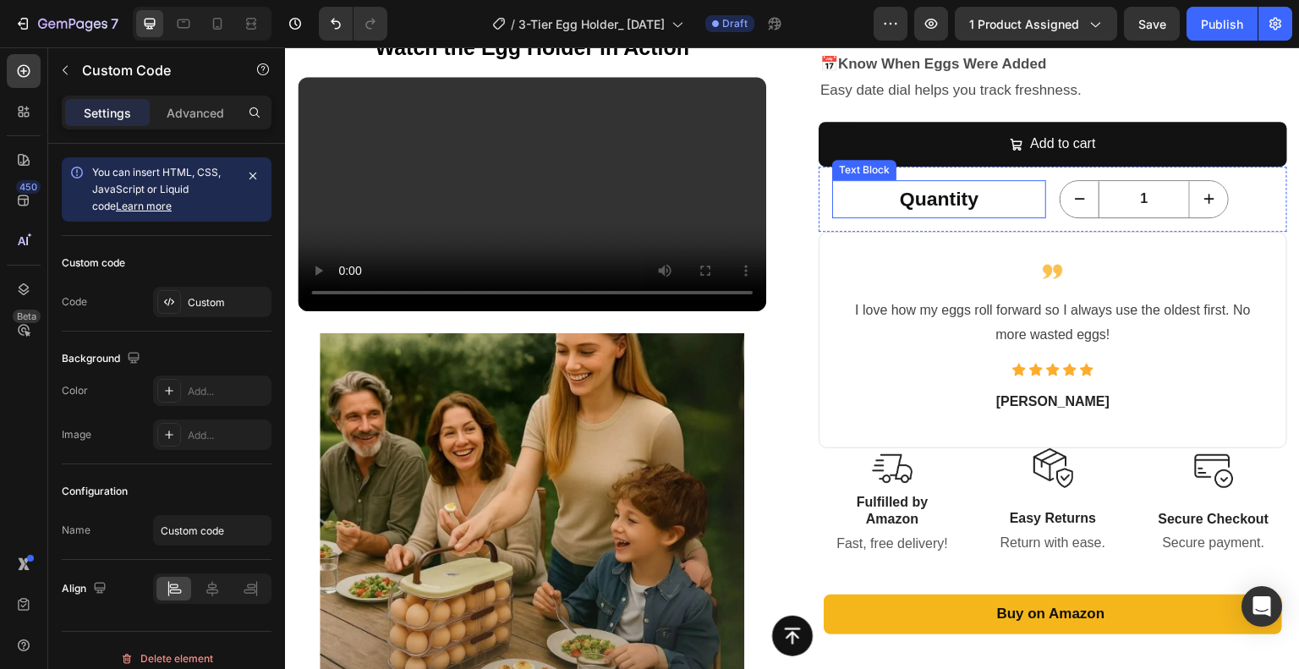
click at [973, 199] on p "Quantity" at bounding box center [939, 199] width 211 height 35
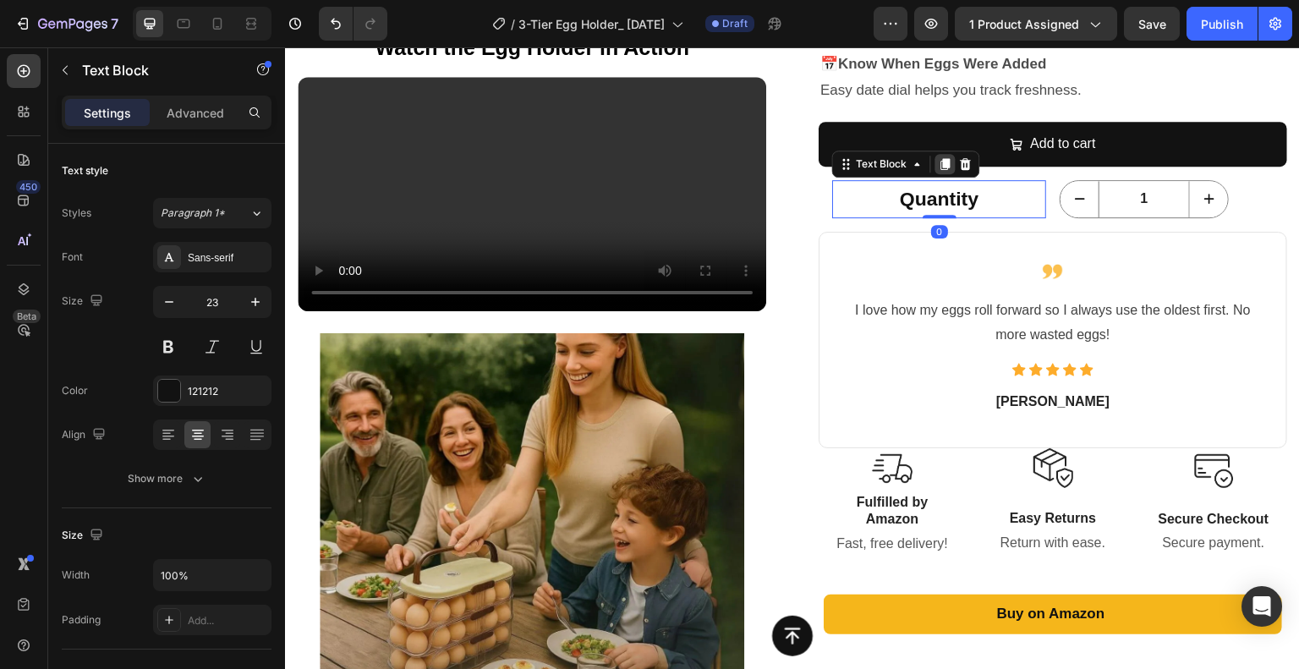
click at [941, 160] on icon at bounding box center [945, 164] width 9 height 12
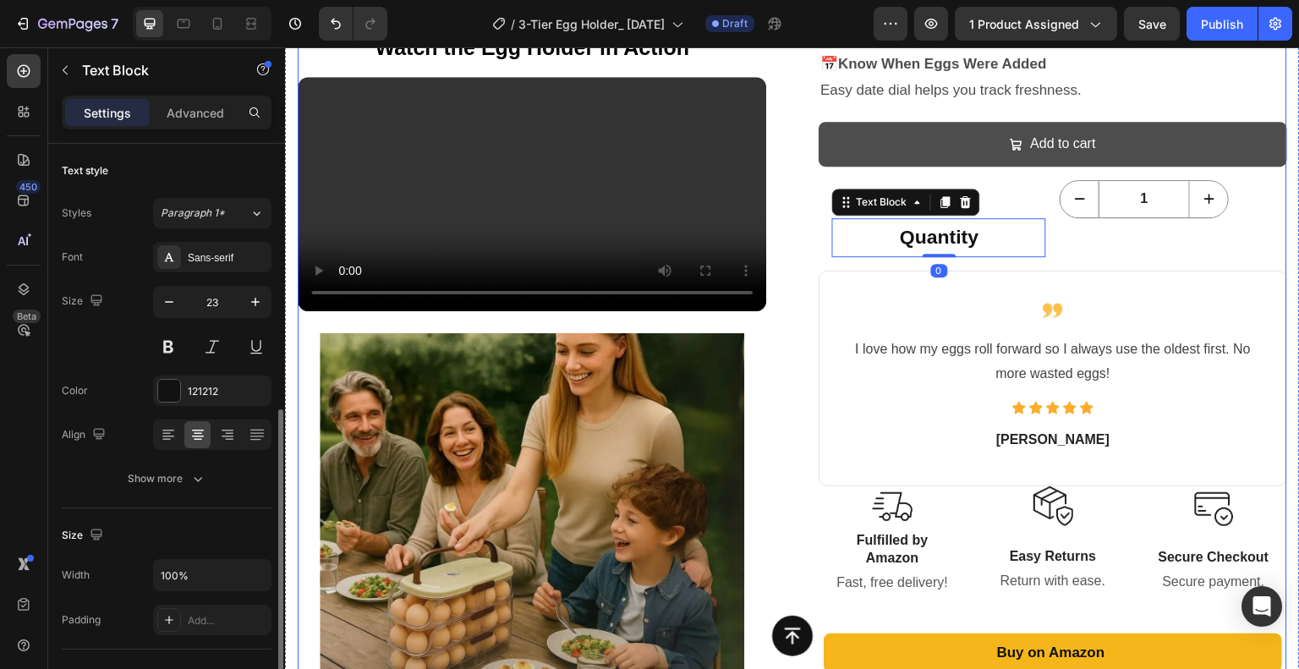
scroll to position [169, 0]
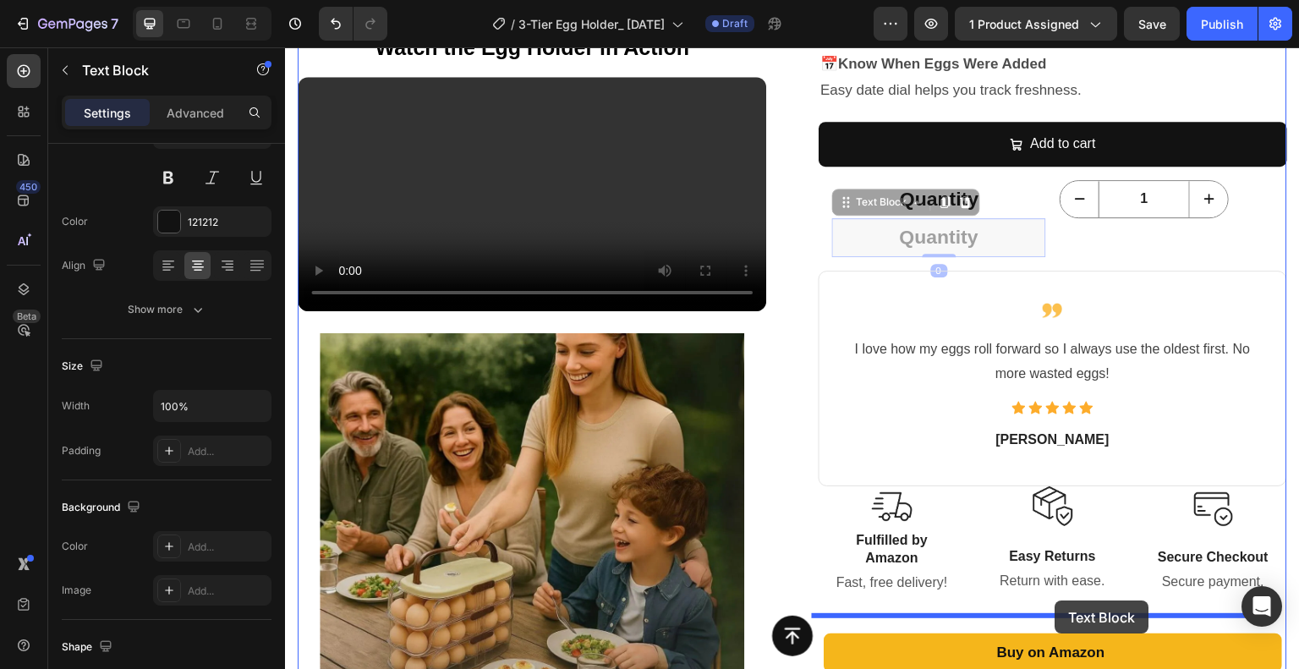
drag, startPoint x: 837, startPoint y: 204, endPoint x: 1056, endPoint y: 601, distance: 453.5
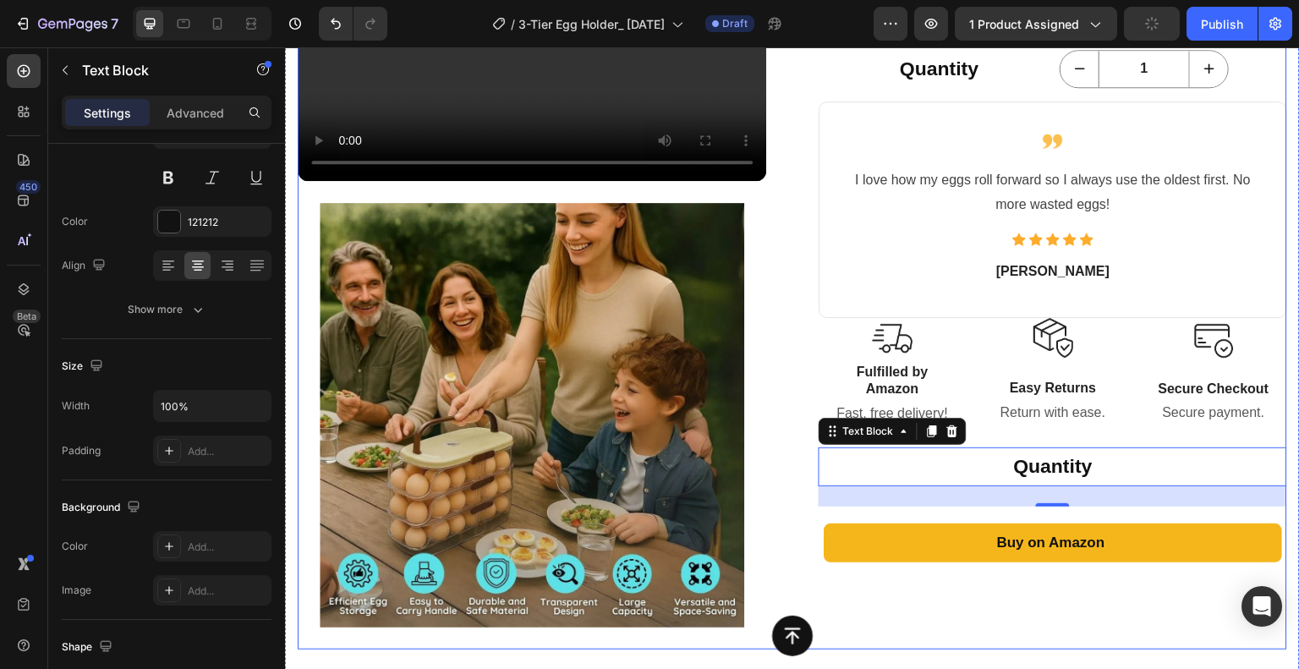
scroll to position [807, 0]
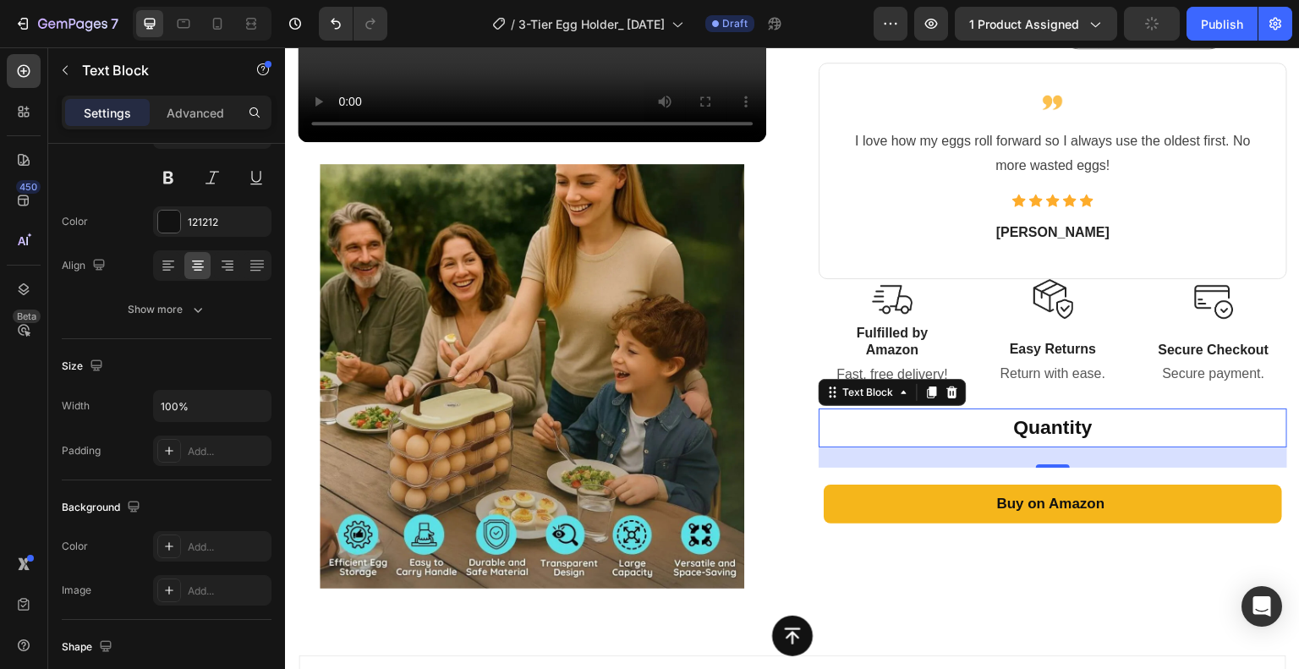
click at [1109, 428] on p "Quantity" at bounding box center [1052, 427] width 465 height 35
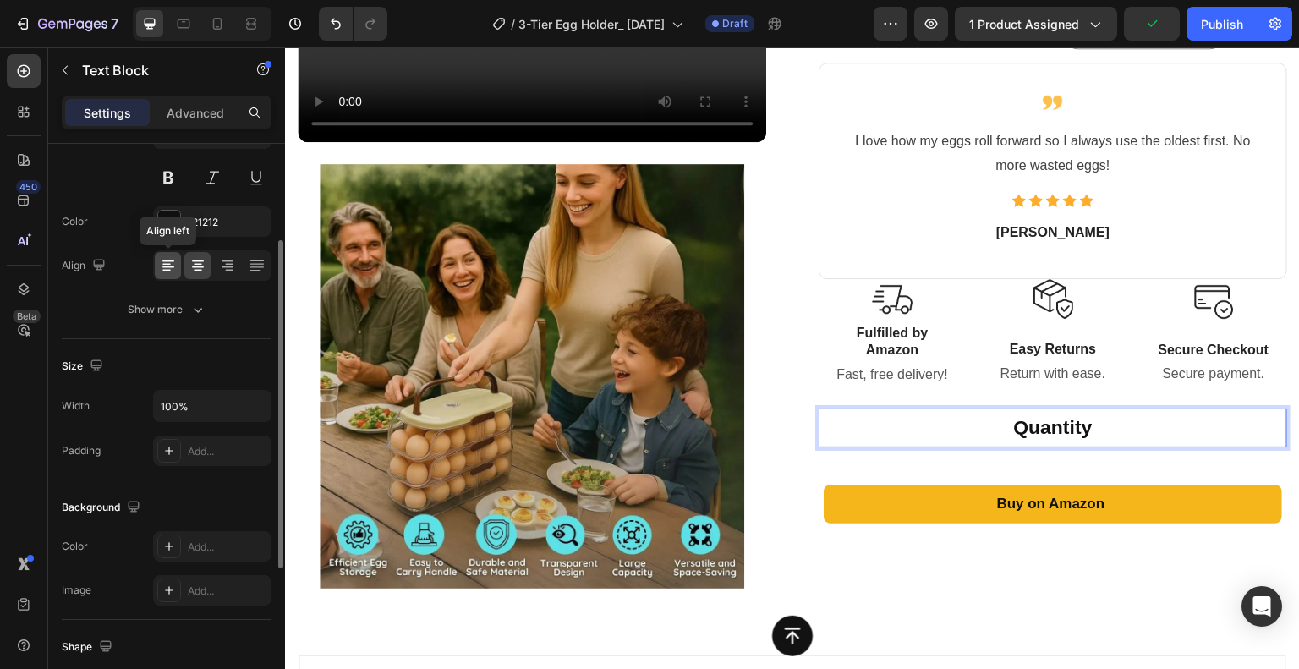
click at [160, 260] on icon at bounding box center [168, 265] width 17 height 17
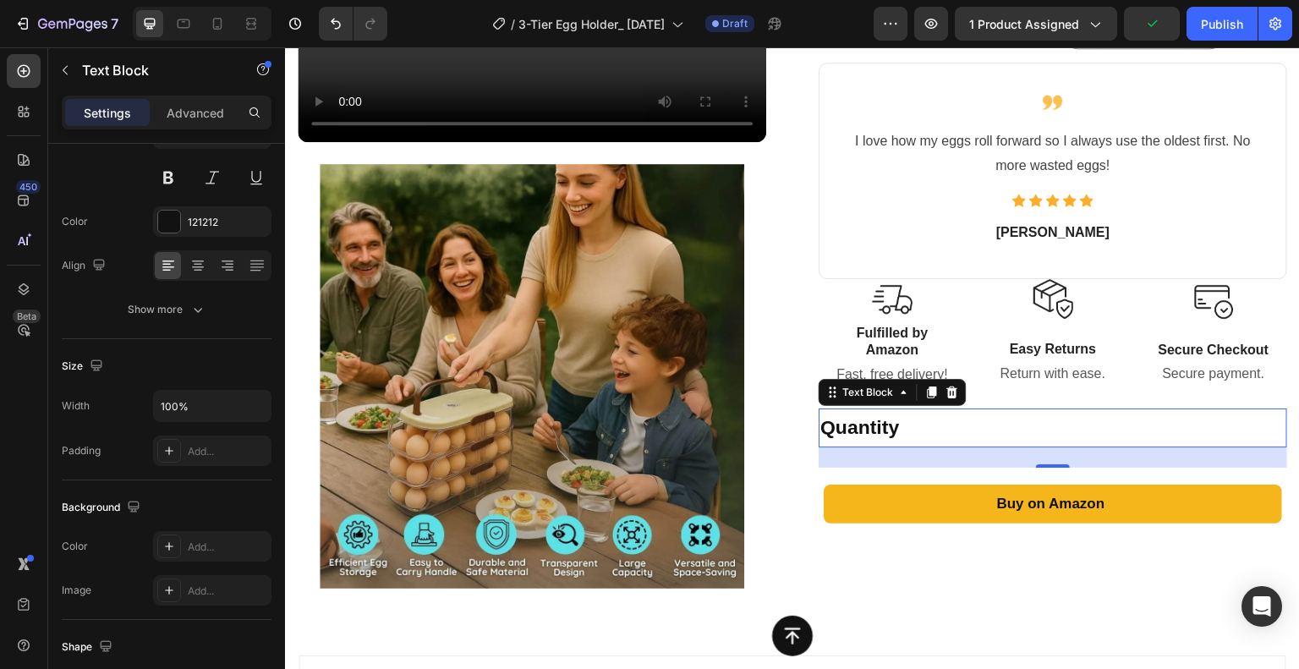
click at [860, 426] on strong "Quantity" at bounding box center [859, 427] width 79 height 22
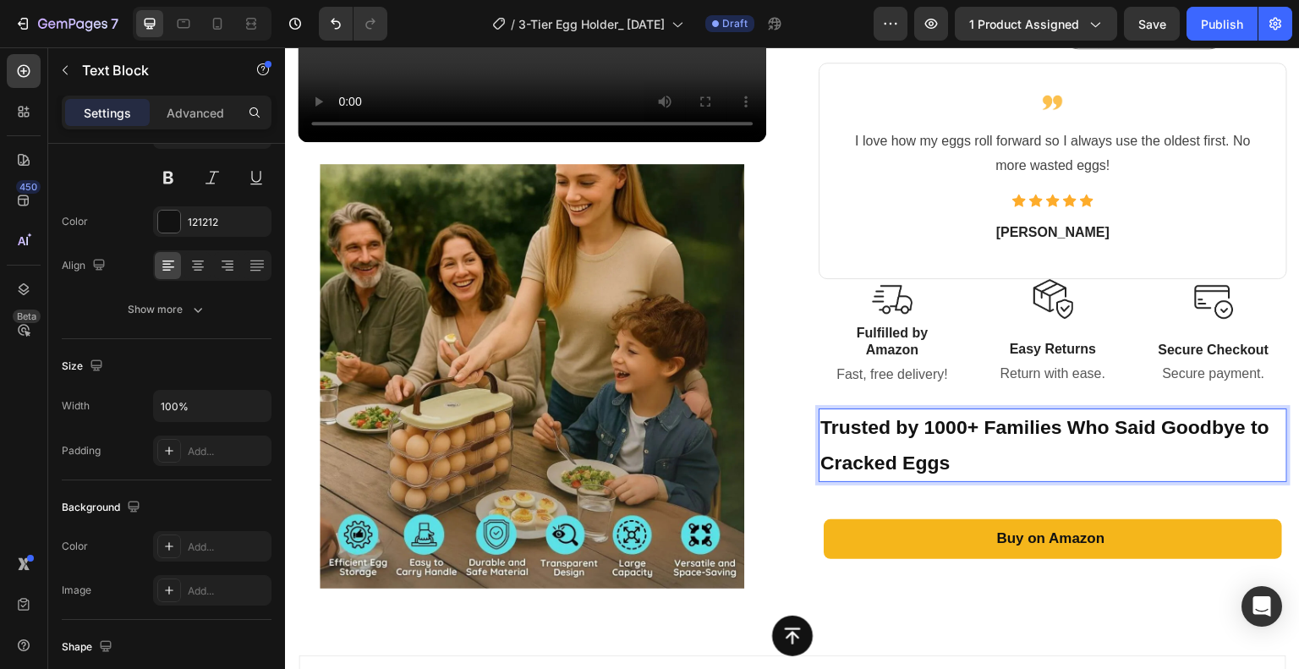
click at [821, 427] on strong "Trusted by 1000+ Families Who Said Goodbye to Cracked Eggs" at bounding box center [1044, 444] width 449 height 57
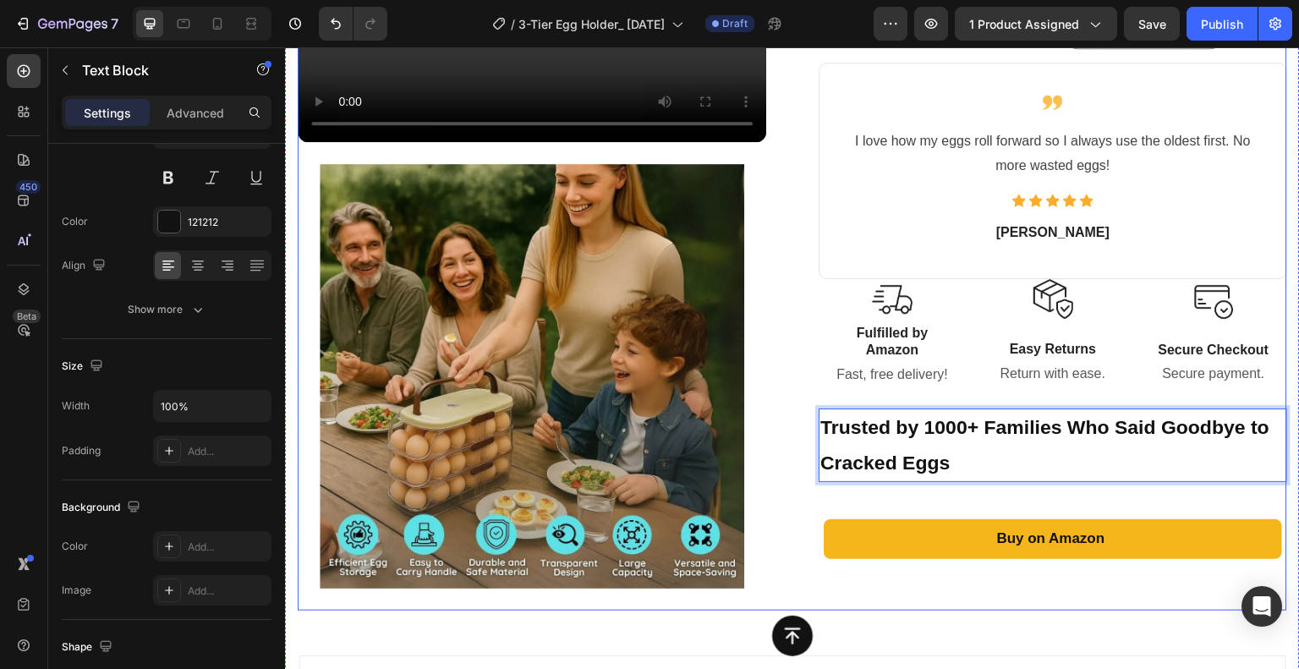
click at [790, 376] on div "Product Images Watch the Egg Holder in Action Text Block Your browser does not …" at bounding box center [793, 40] width 990 height 1139
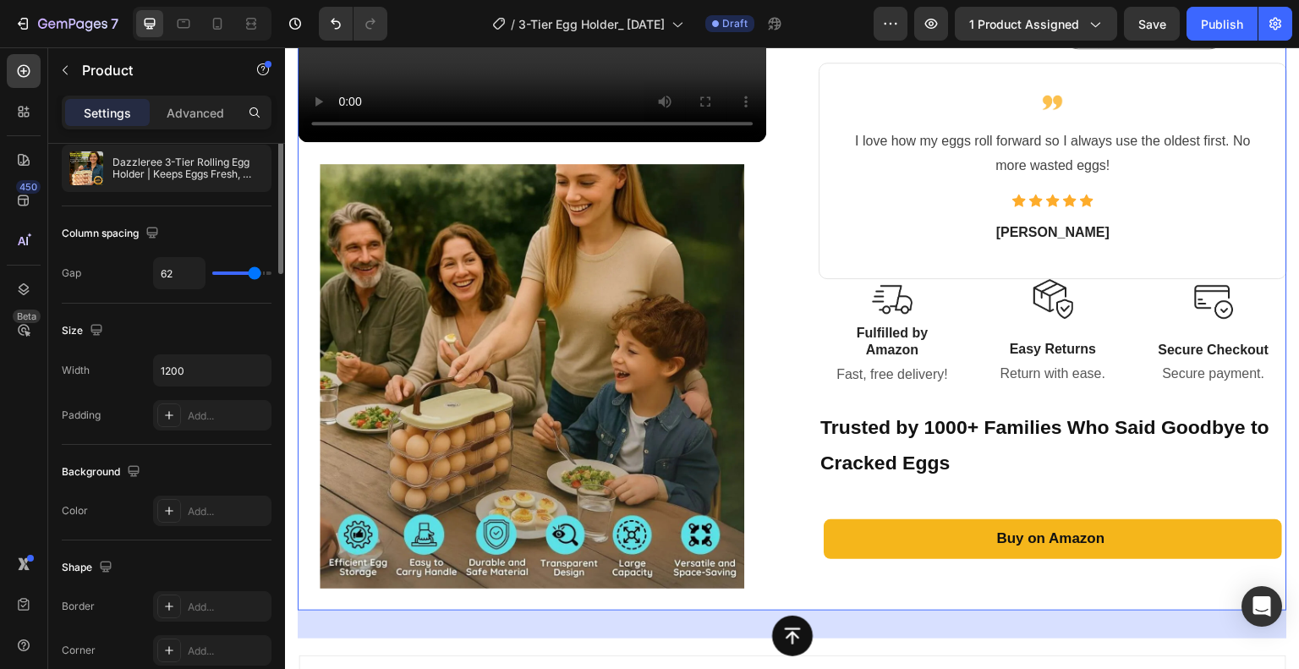
scroll to position [0, 0]
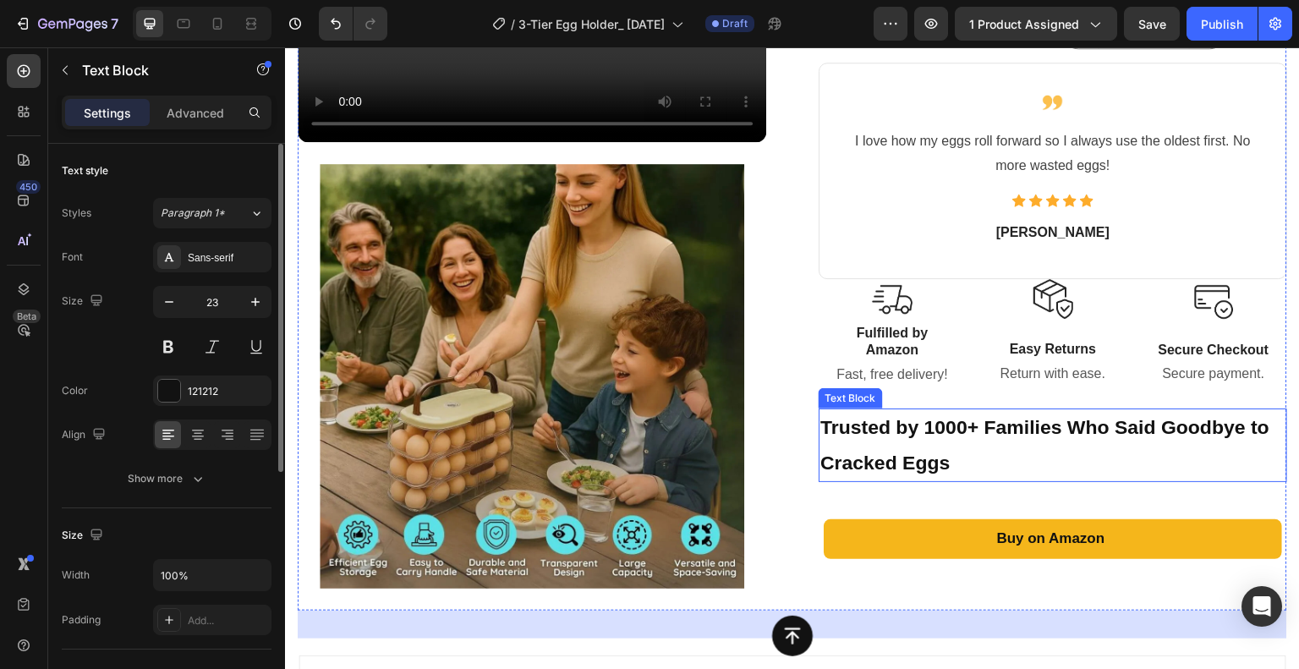
click at [851, 426] on strong "Trusted by 1000+ Families Who Said Goodbye to Cracked Eggs" at bounding box center [1044, 444] width 449 height 57
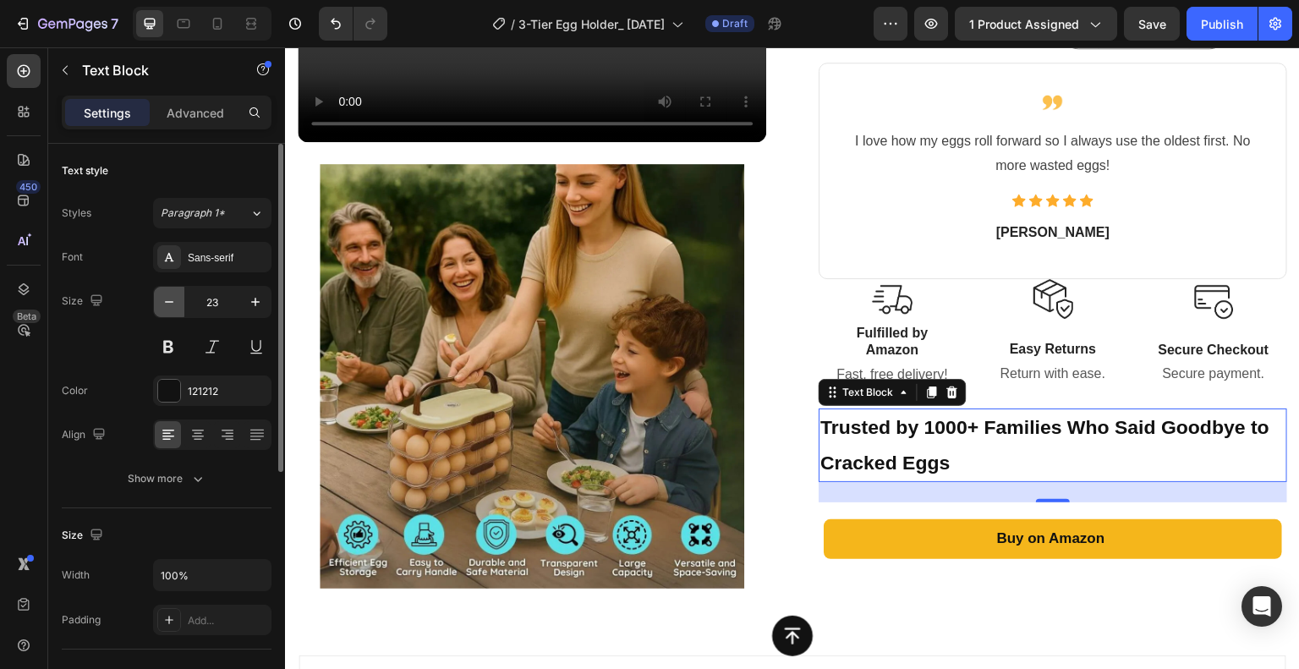
click at [171, 308] on icon "button" at bounding box center [169, 301] width 17 height 17
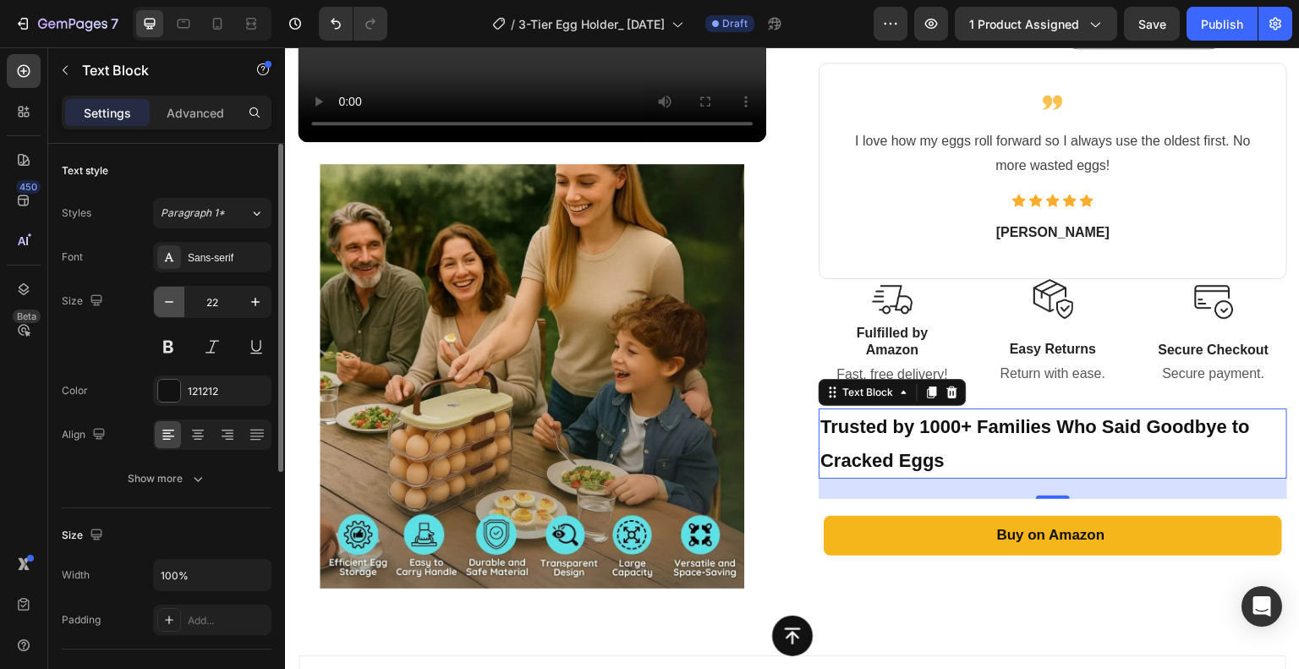
click at [171, 308] on icon "button" at bounding box center [169, 301] width 17 height 17
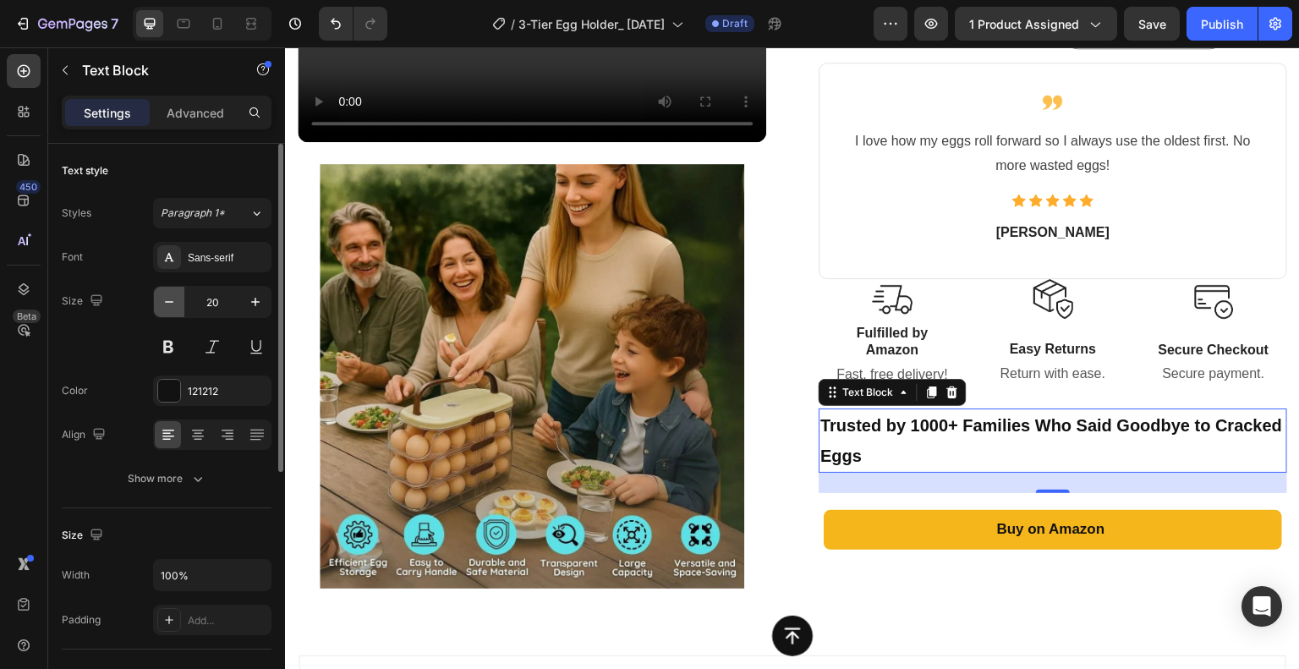
click at [171, 308] on icon "button" at bounding box center [169, 301] width 17 height 17
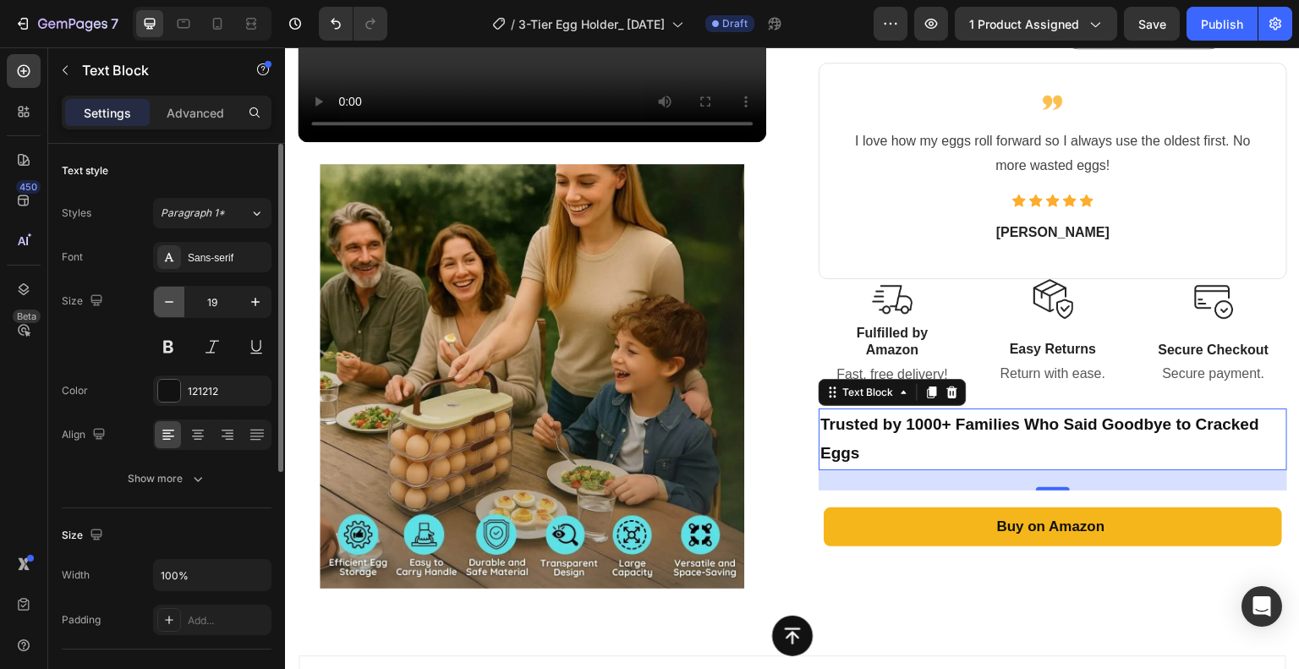
click at [171, 308] on icon "button" at bounding box center [169, 301] width 17 height 17
type input "18"
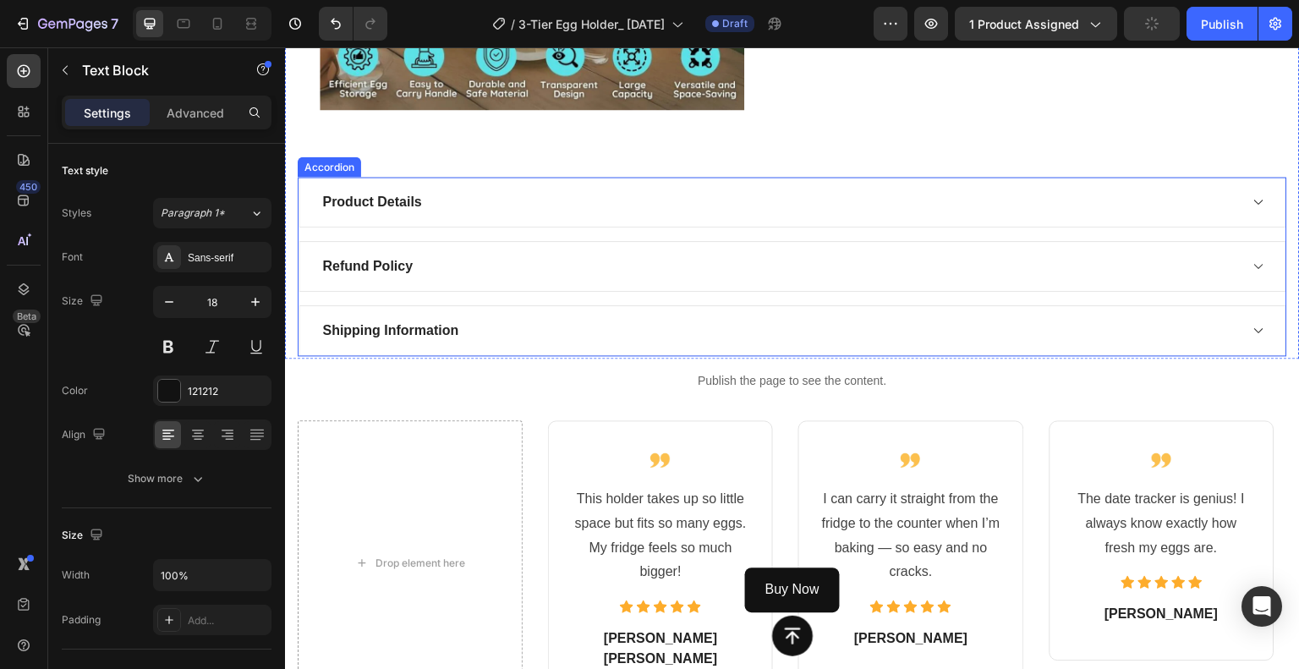
scroll to position [1314, 0]
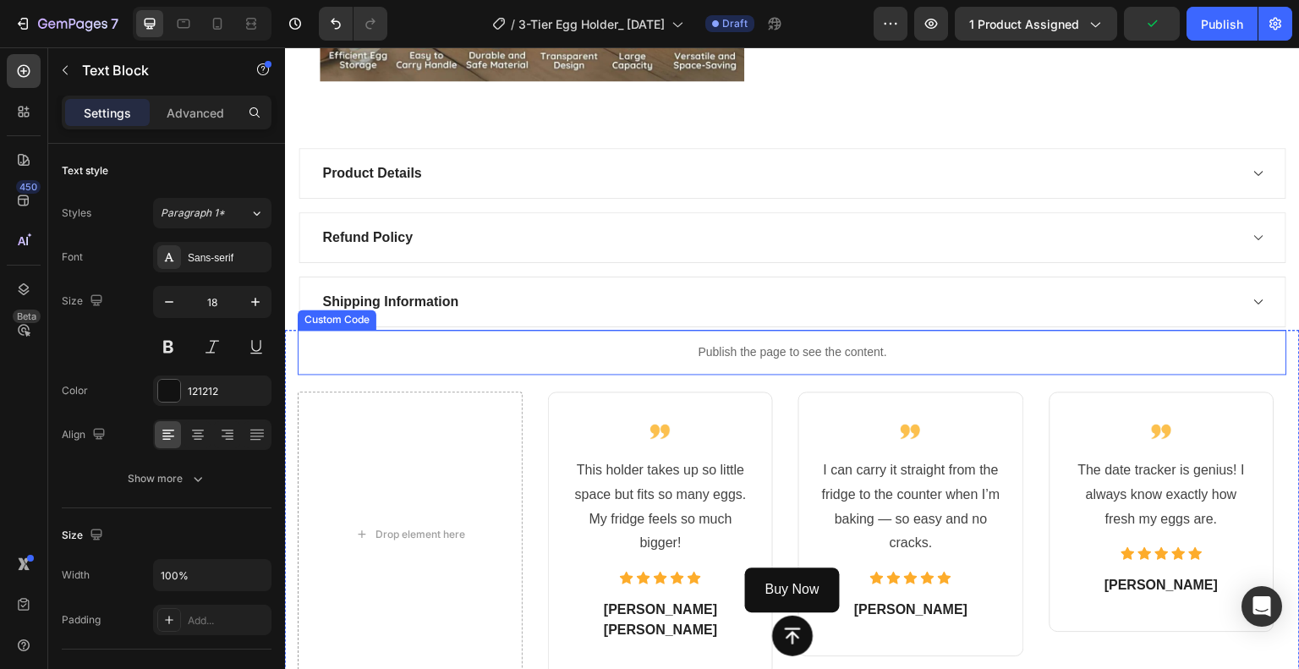
click at [691, 361] on p "Publish the page to see the content." at bounding box center [793, 352] width 990 height 18
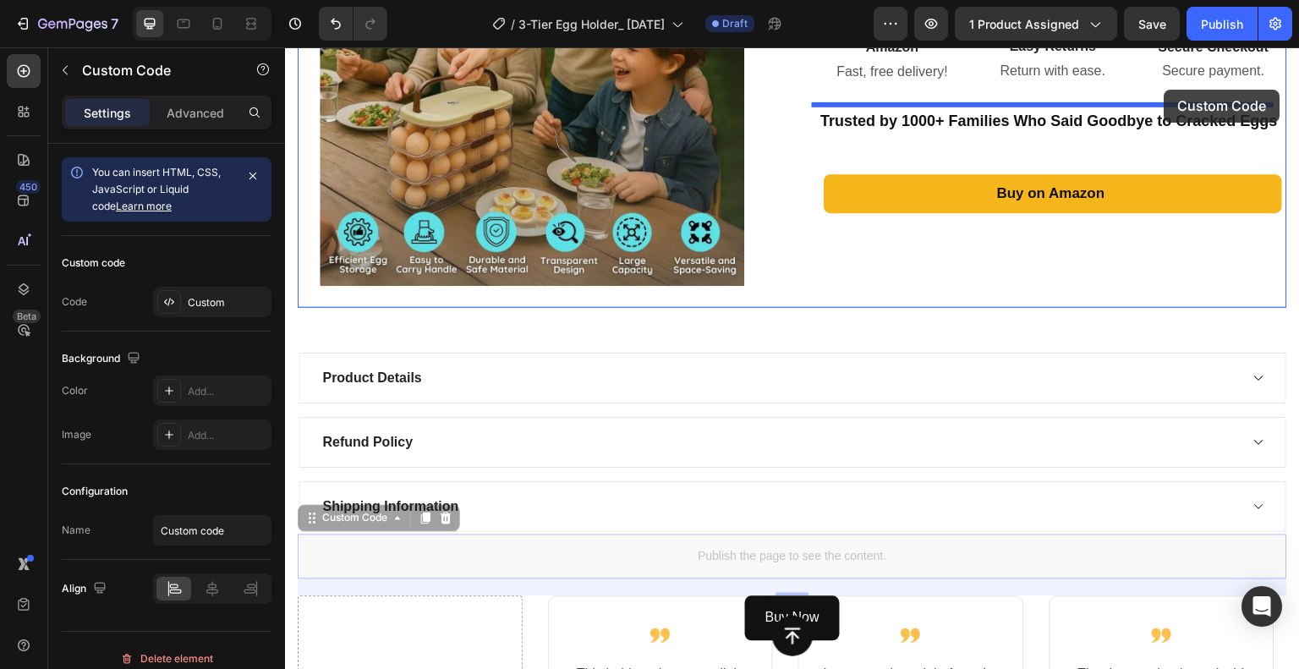
scroll to position [1070, 0]
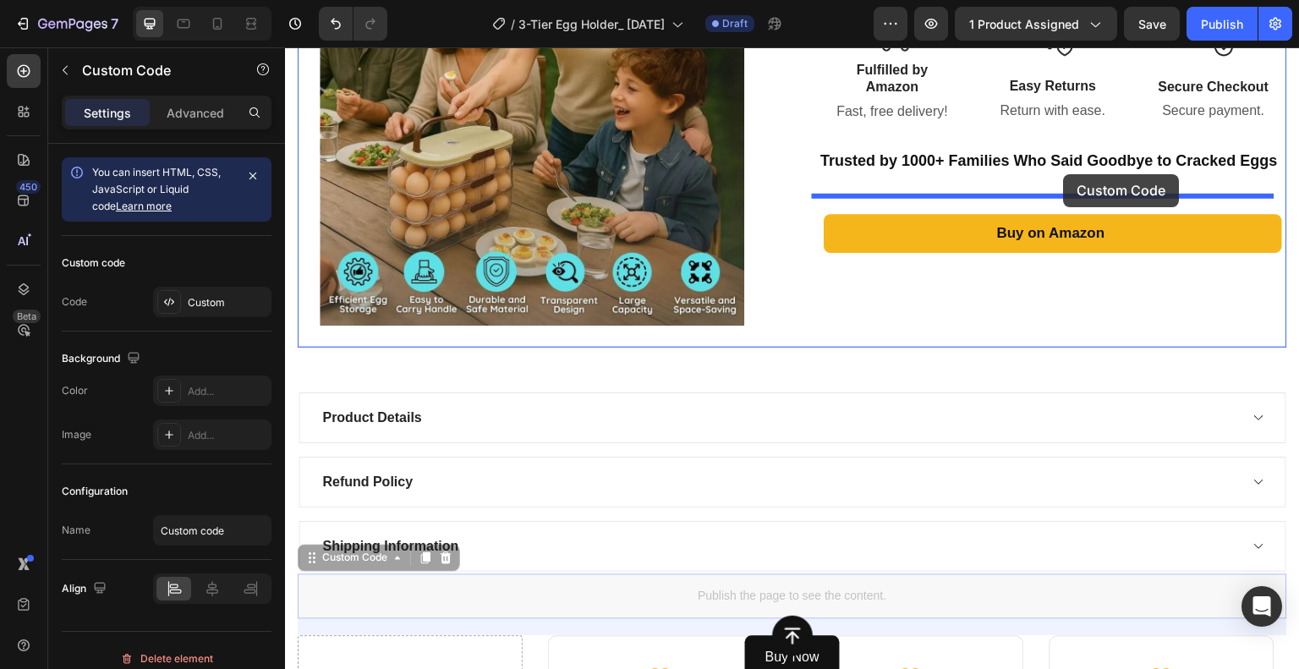
drag, startPoint x: 315, startPoint y: 332, endPoint x: 1064, endPoint y: 174, distance: 765.8
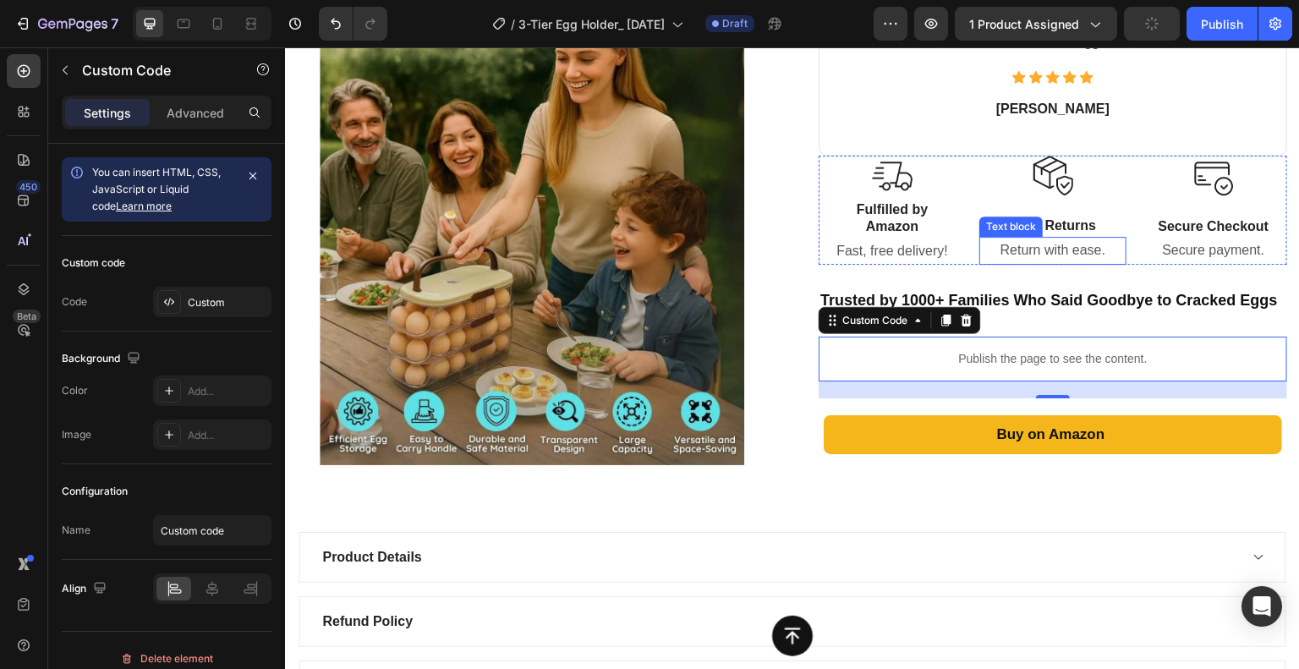
scroll to position [901, 0]
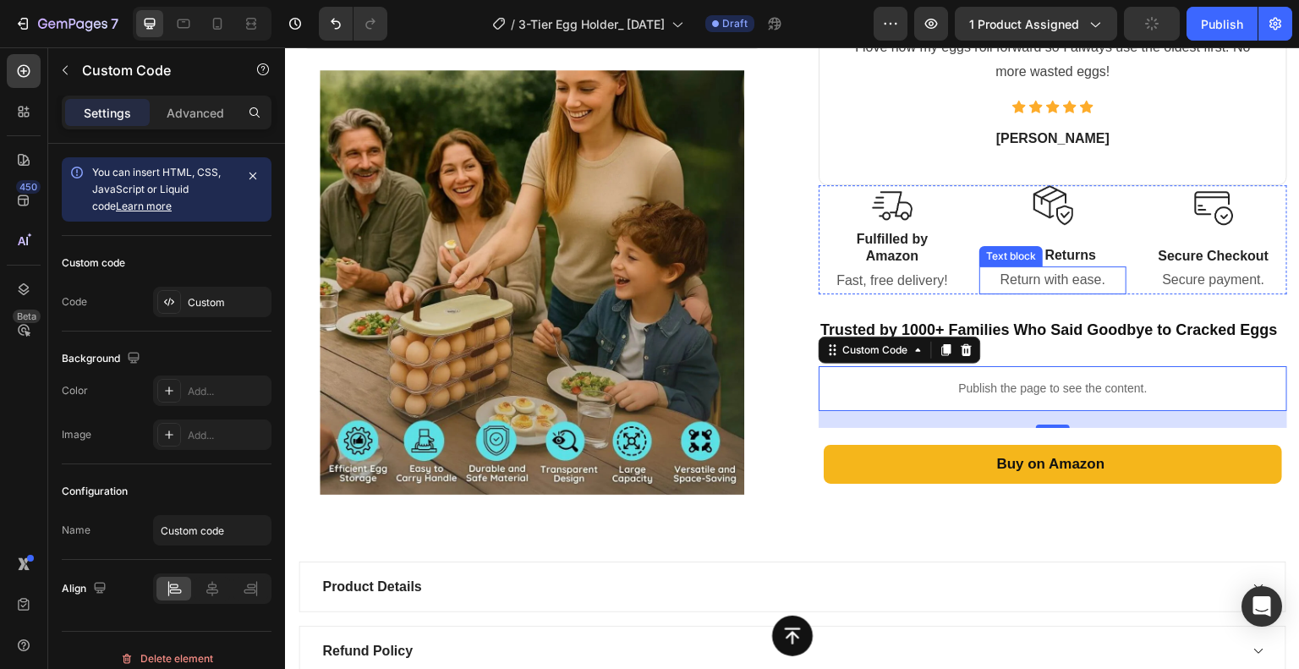
click at [1081, 282] on p "Return with ease." at bounding box center [1053, 280] width 144 height 25
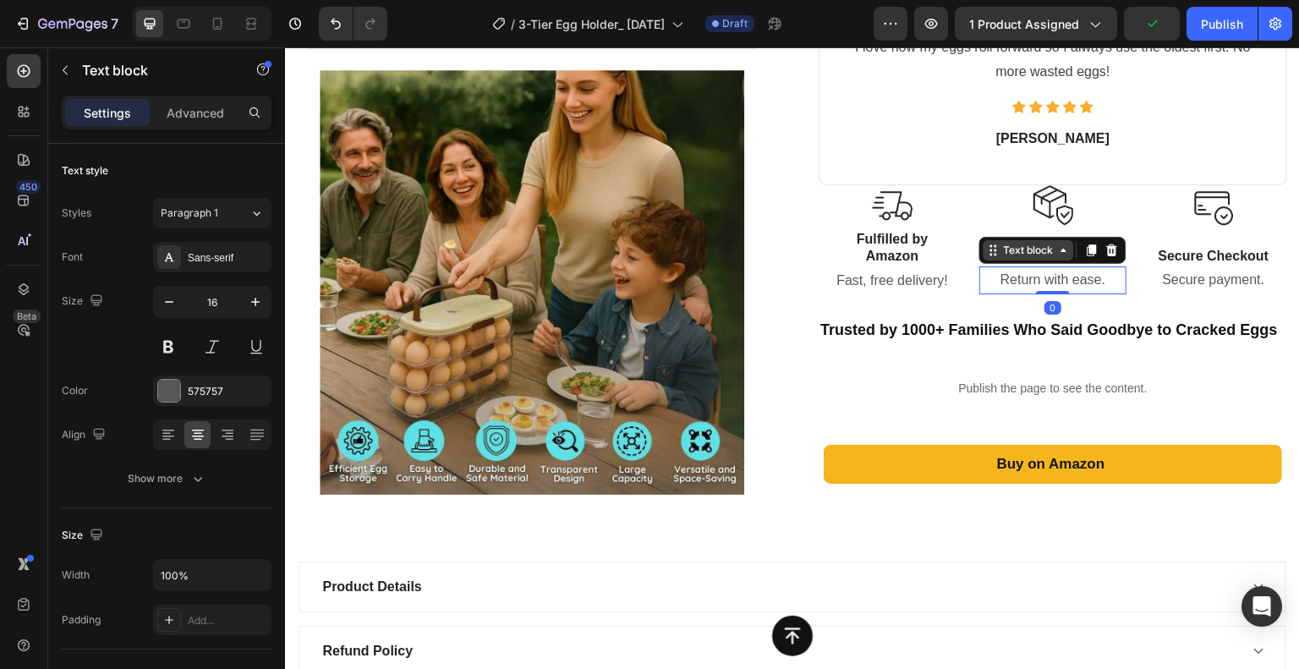
click at [1088, 253] on icon at bounding box center [1092, 250] width 9 height 12
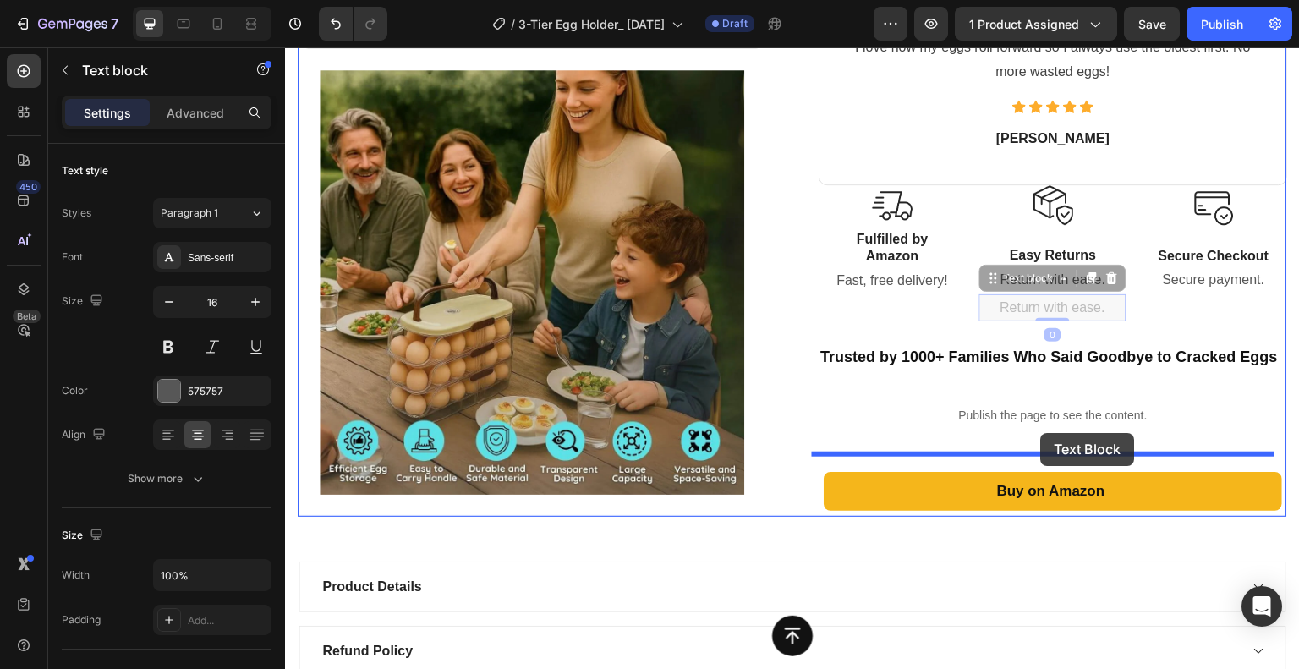
drag, startPoint x: 990, startPoint y: 279, endPoint x: 1041, endPoint y: 433, distance: 162.1
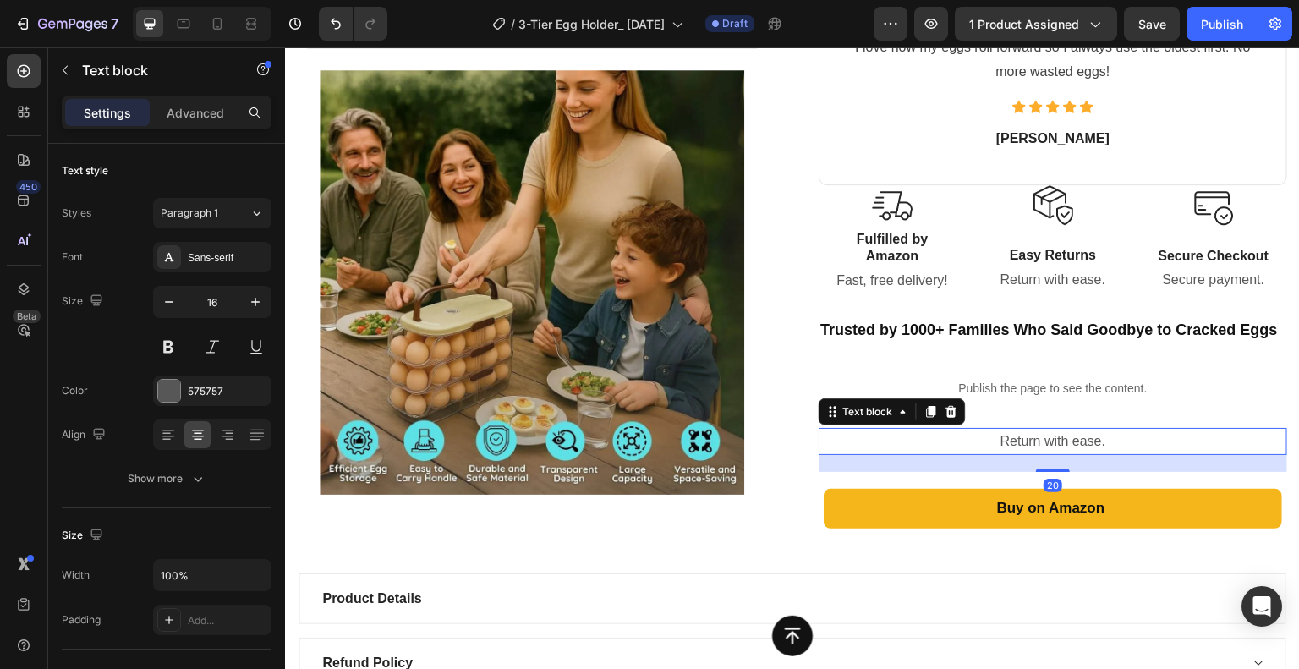
click at [1052, 439] on p "Return with ease." at bounding box center [1052, 442] width 465 height 25
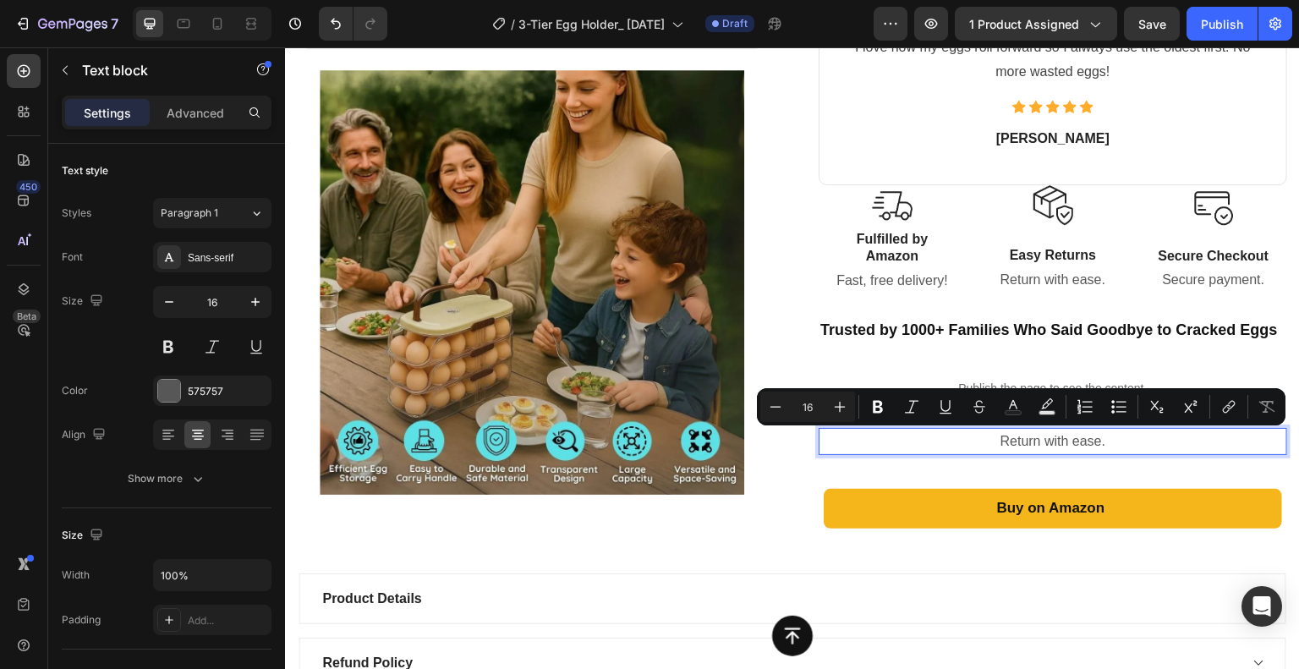
click at [1088, 438] on p "Return with ease." at bounding box center [1052, 442] width 465 height 25
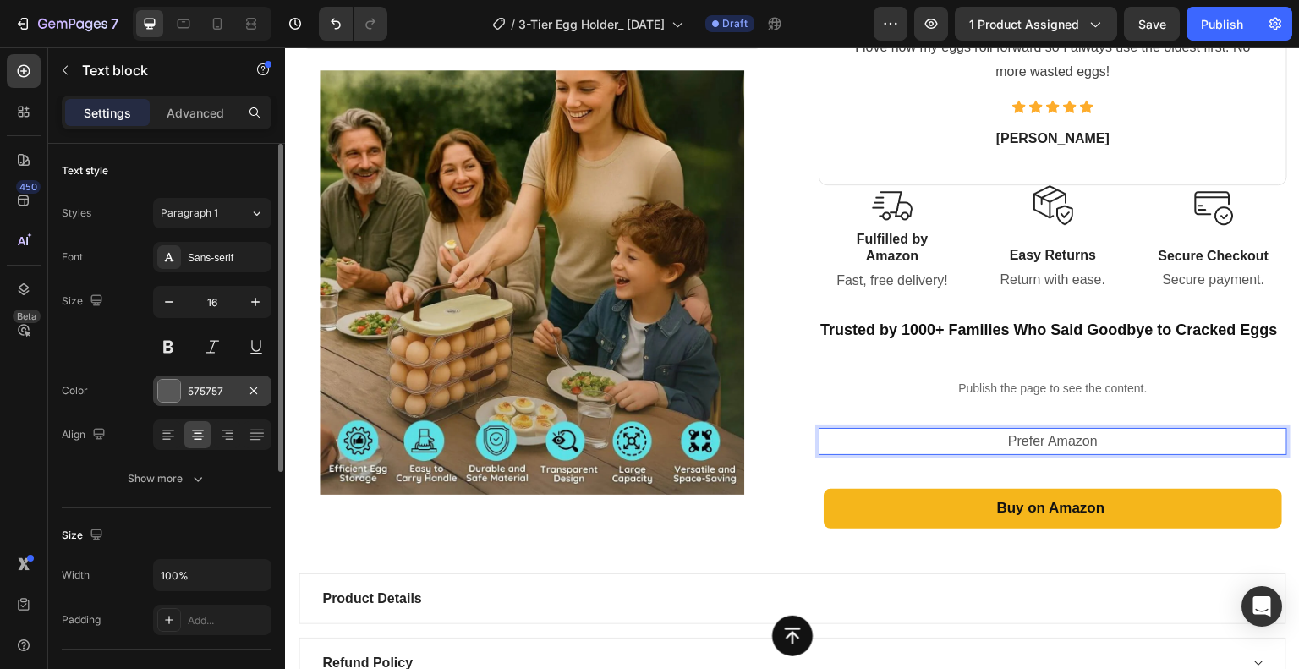
click at [216, 381] on div "575757" at bounding box center [212, 391] width 118 height 30
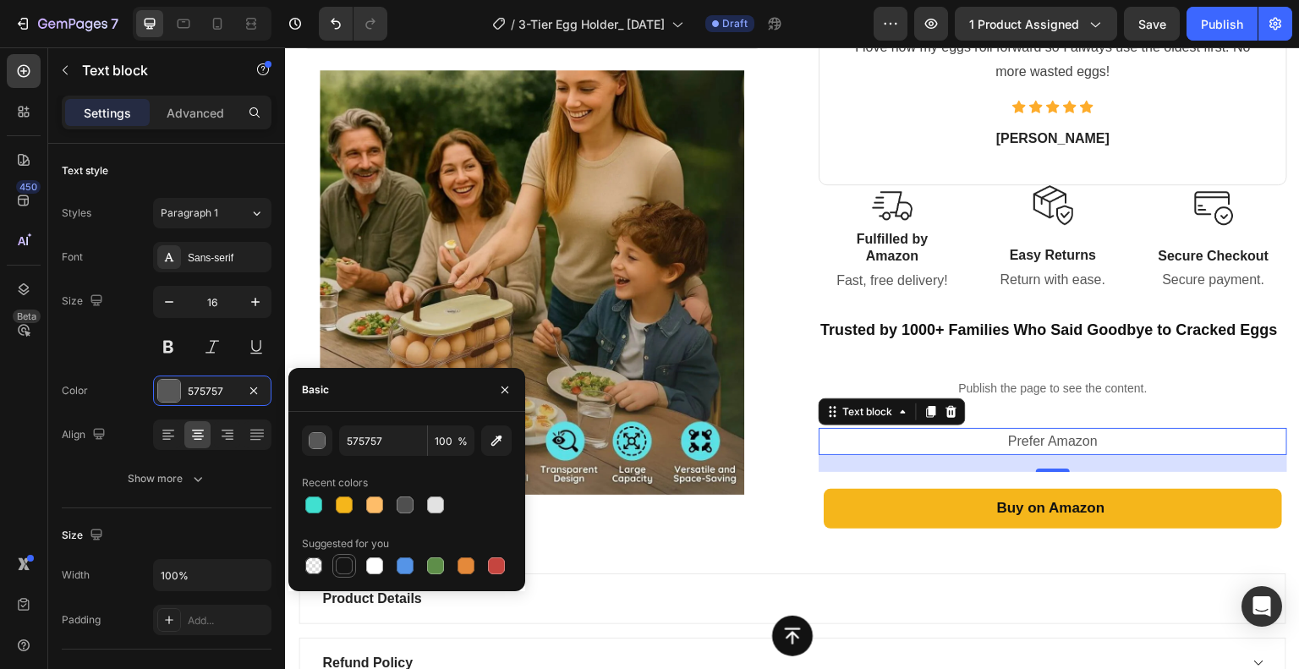
click at [346, 566] on div at bounding box center [344, 565] width 17 height 17
type input "151515"
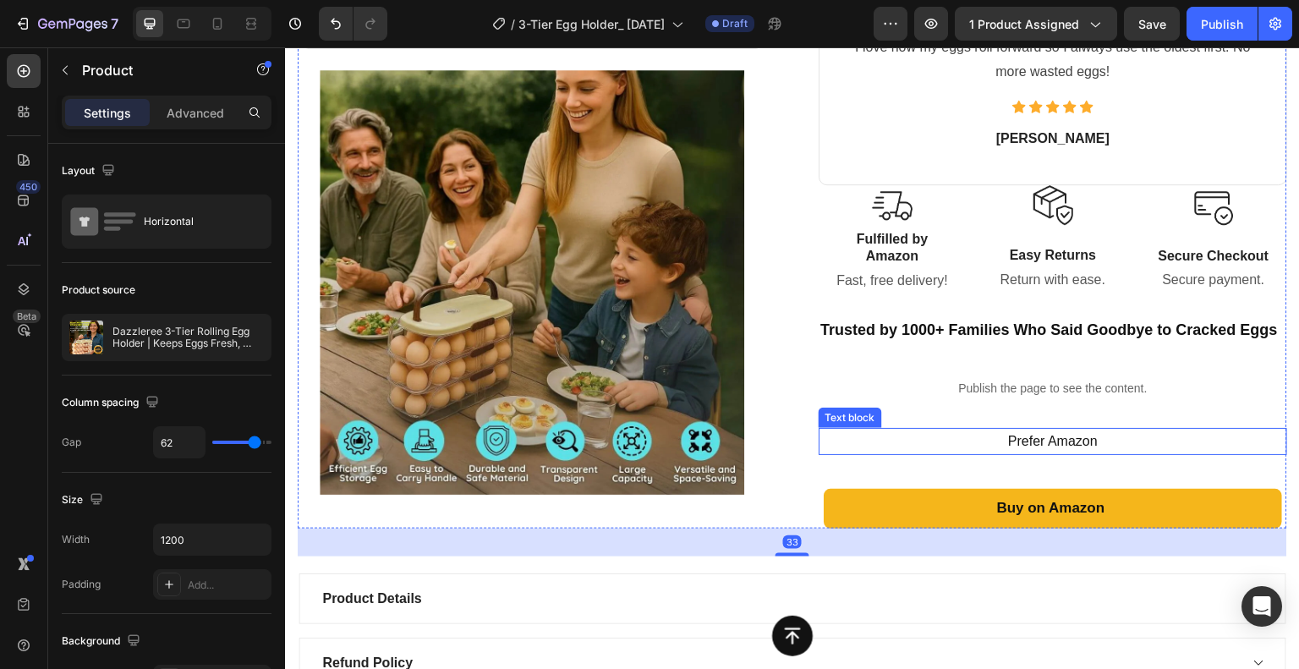
click at [1103, 436] on p "Prefer Amazon" at bounding box center [1052, 442] width 465 height 25
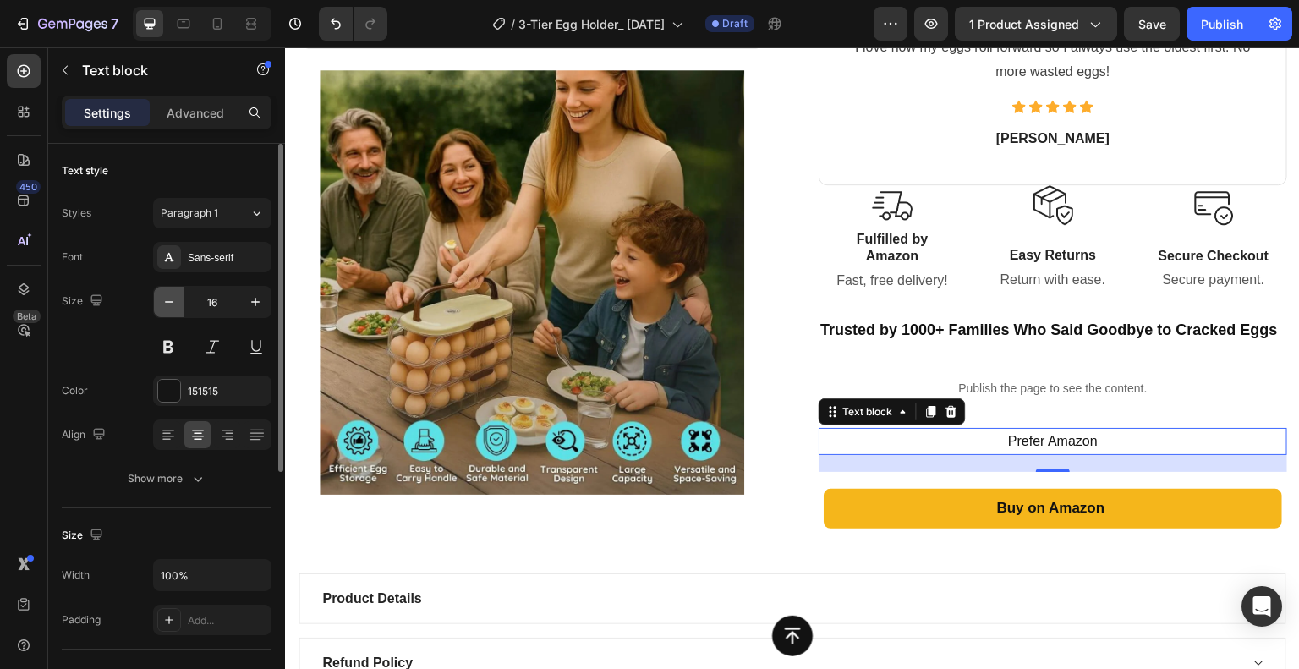
click at [176, 309] on icon "button" at bounding box center [169, 301] width 17 height 17
click at [175, 308] on icon "button" at bounding box center [169, 301] width 17 height 17
type input "14"
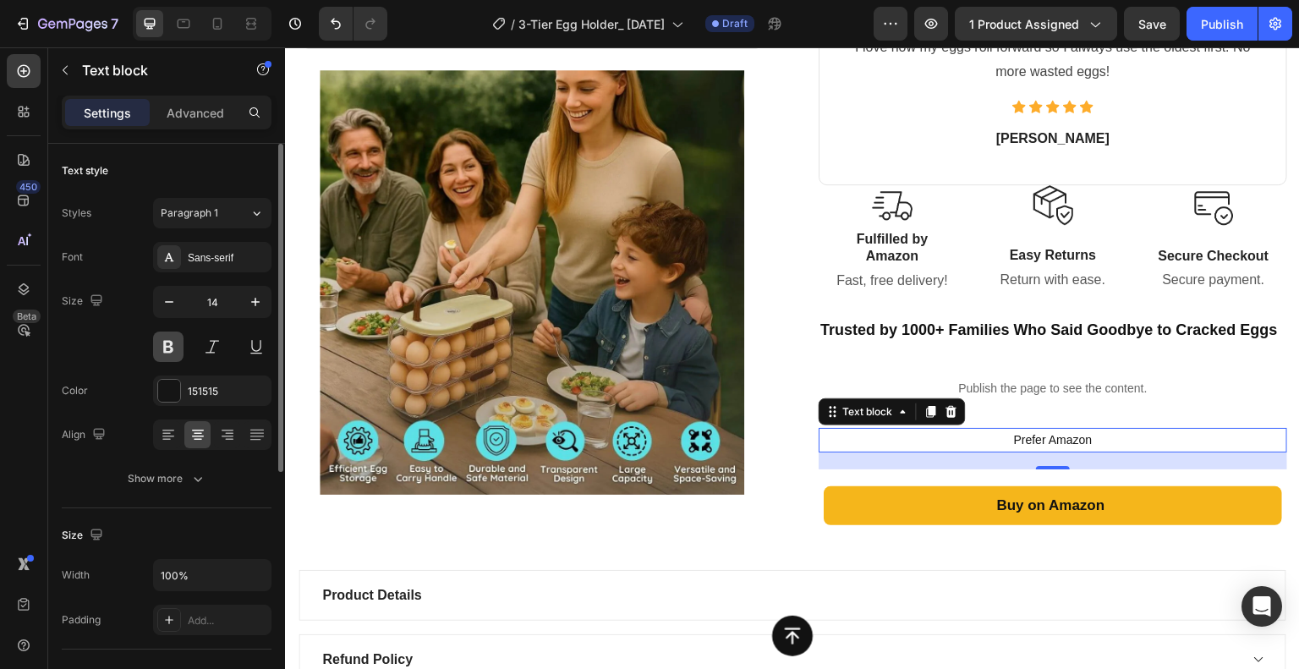
click at [162, 344] on button at bounding box center [168, 347] width 30 height 30
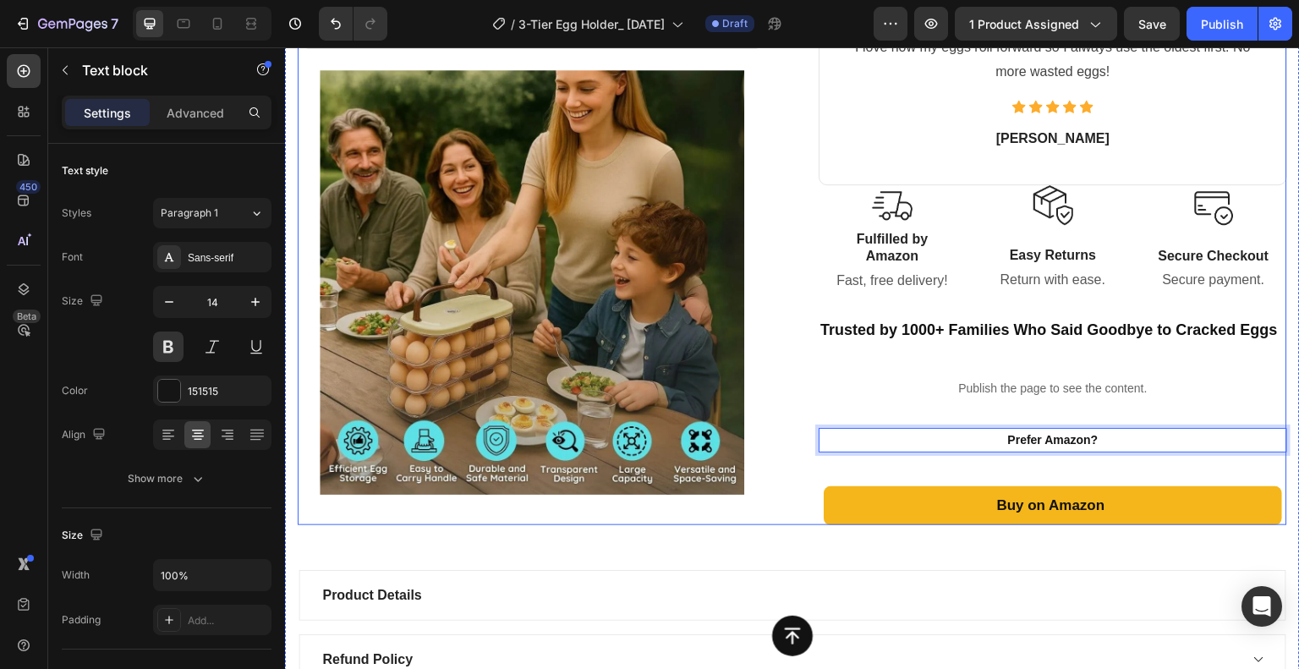
click at [939, 477] on div "Buy on Amazon Button" at bounding box center [1053, 497] width 469 height 57
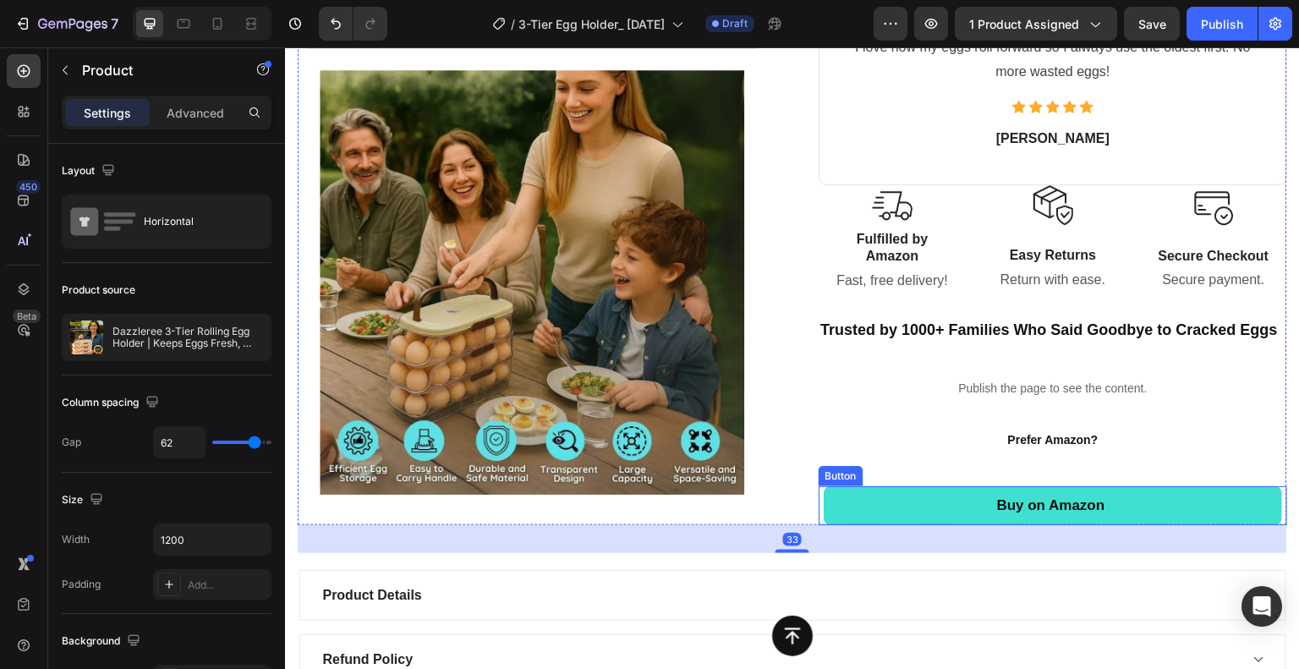
click at [943, 494] on link "Buy on Amazon" at bounding box center [1053, 506] width 459 height 40
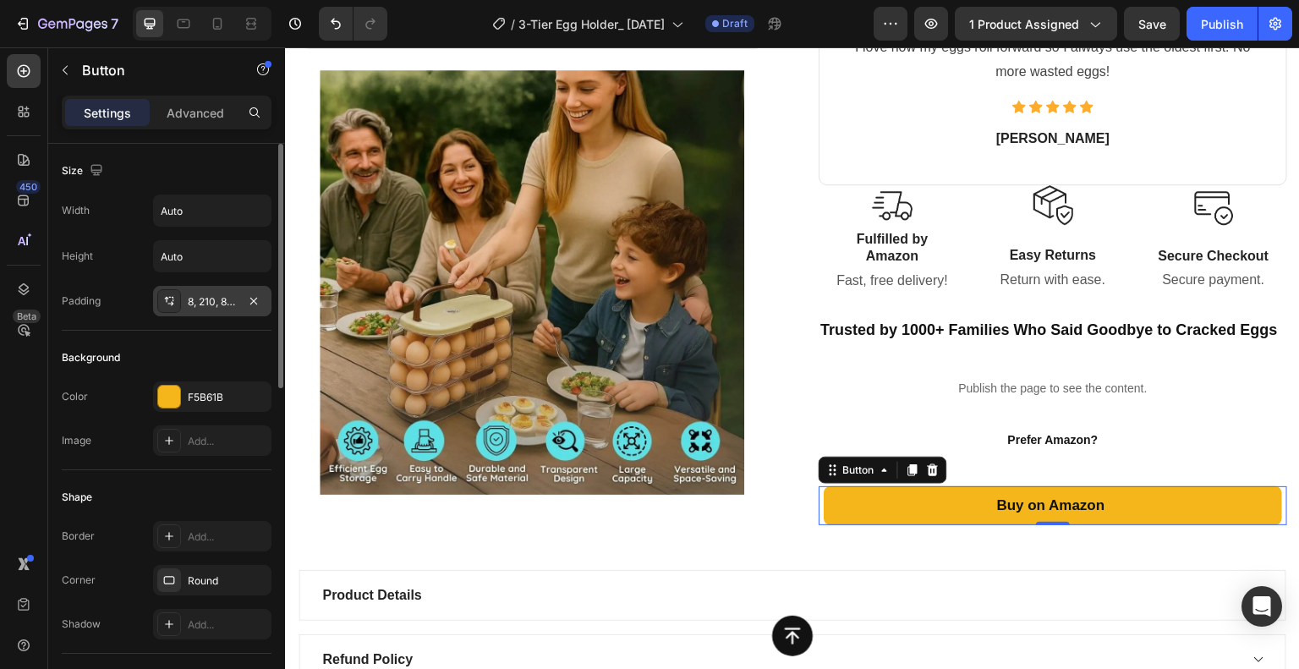
click at [199, 297] on div "8, 210, 8, 205" at bounding box center [212, 301] width 49 height 15
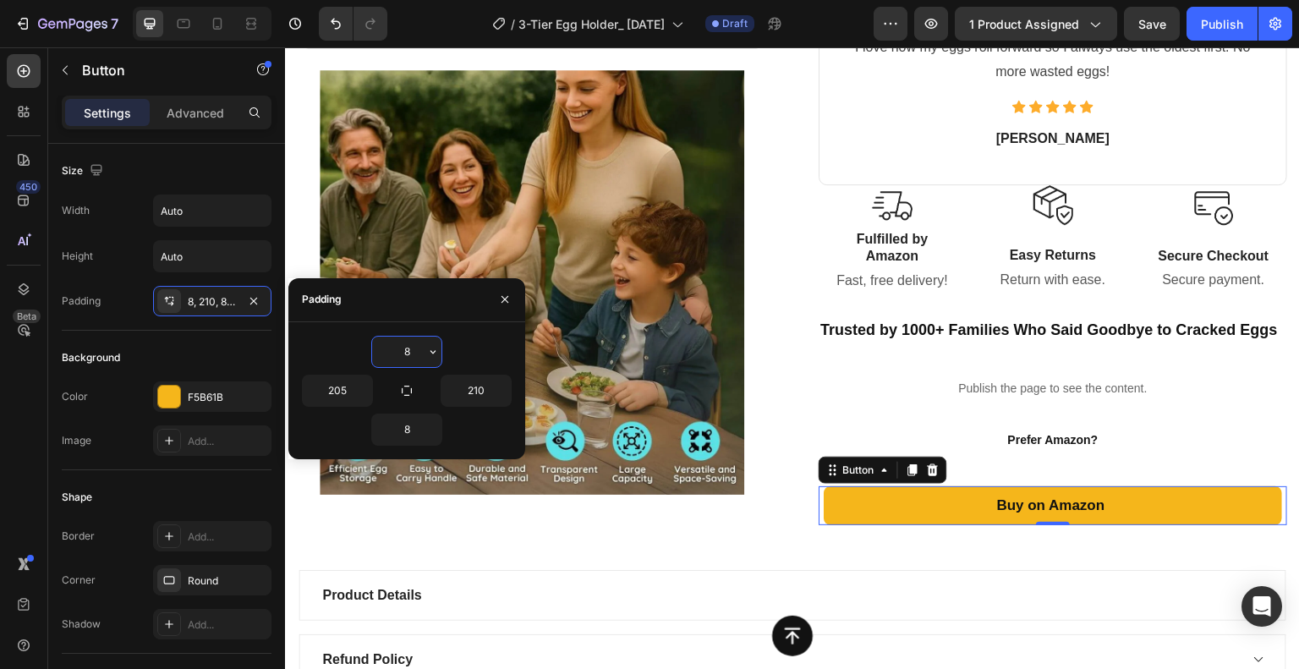
click at [397, 348] on input "8" at bounding box center [406, 352] width 69 height 30
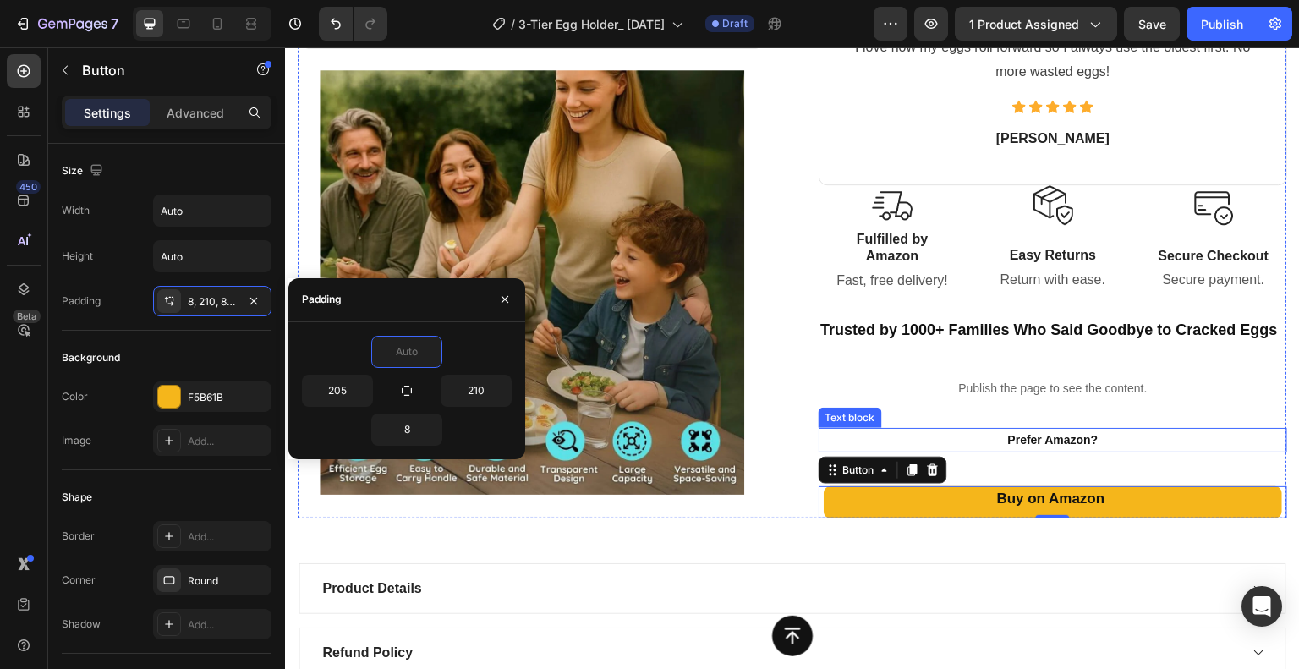
click at [1151, 446] on p "Prefer Amazon?" at bounding box center [1052, 440] width 465 height 21
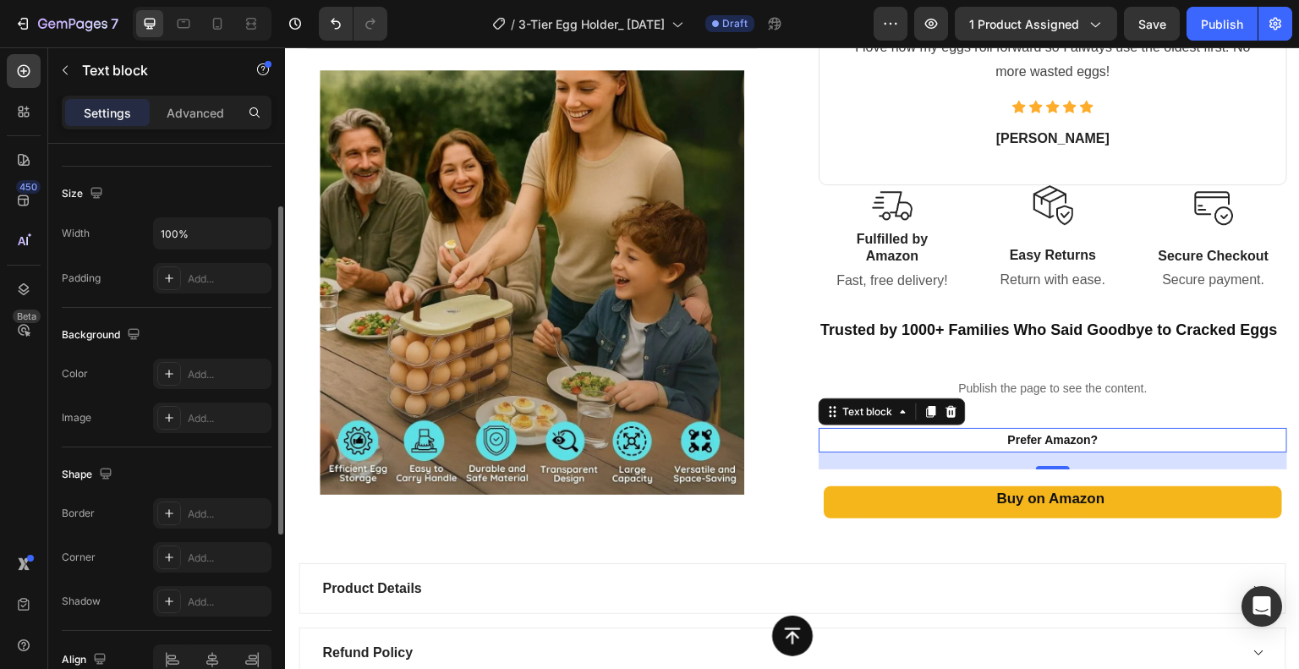
scroll to position [257, 0]
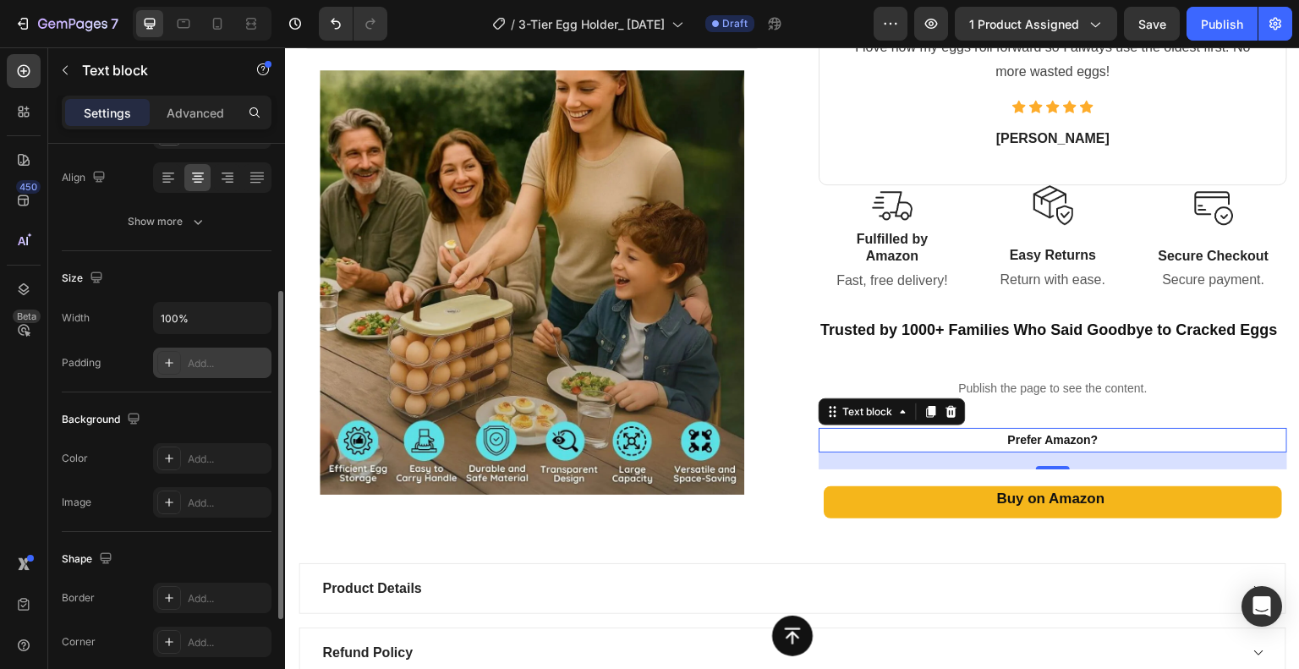
click at [197, 365] on div "Add..." at bounding box center [228, 363] width 80 height 15
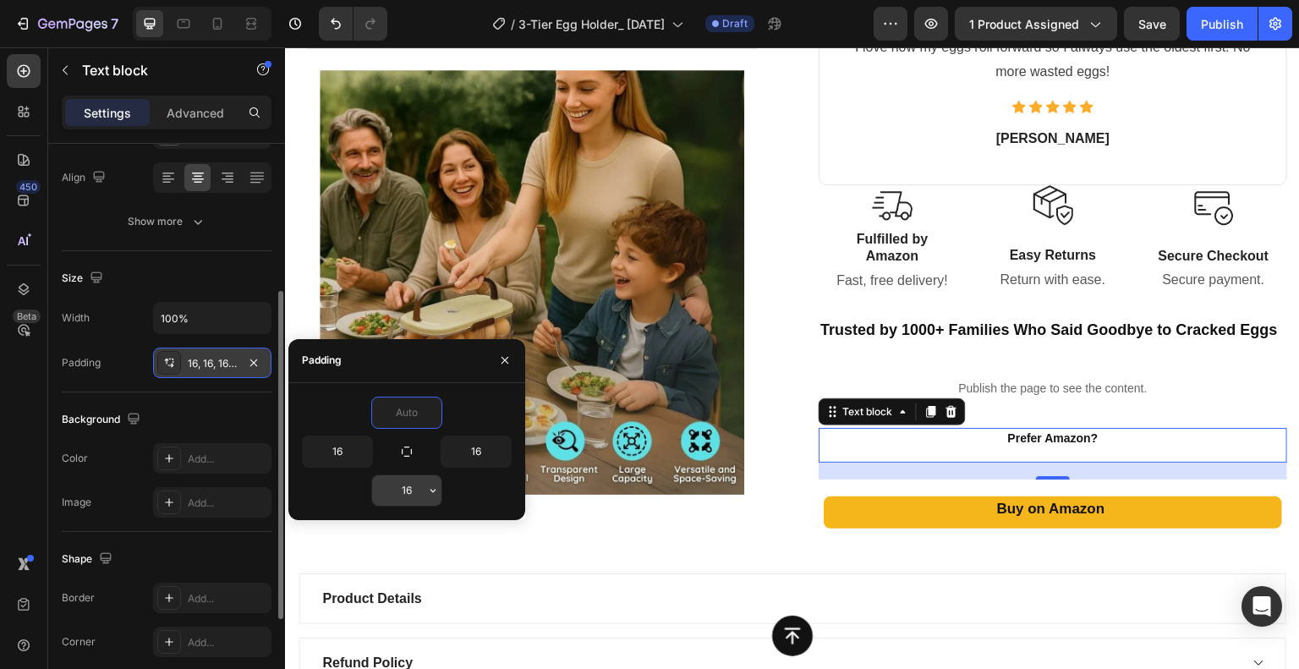
click at [402, 486] on input "16" at bounding box center [406, 490] width 69 height 30
type input "0"
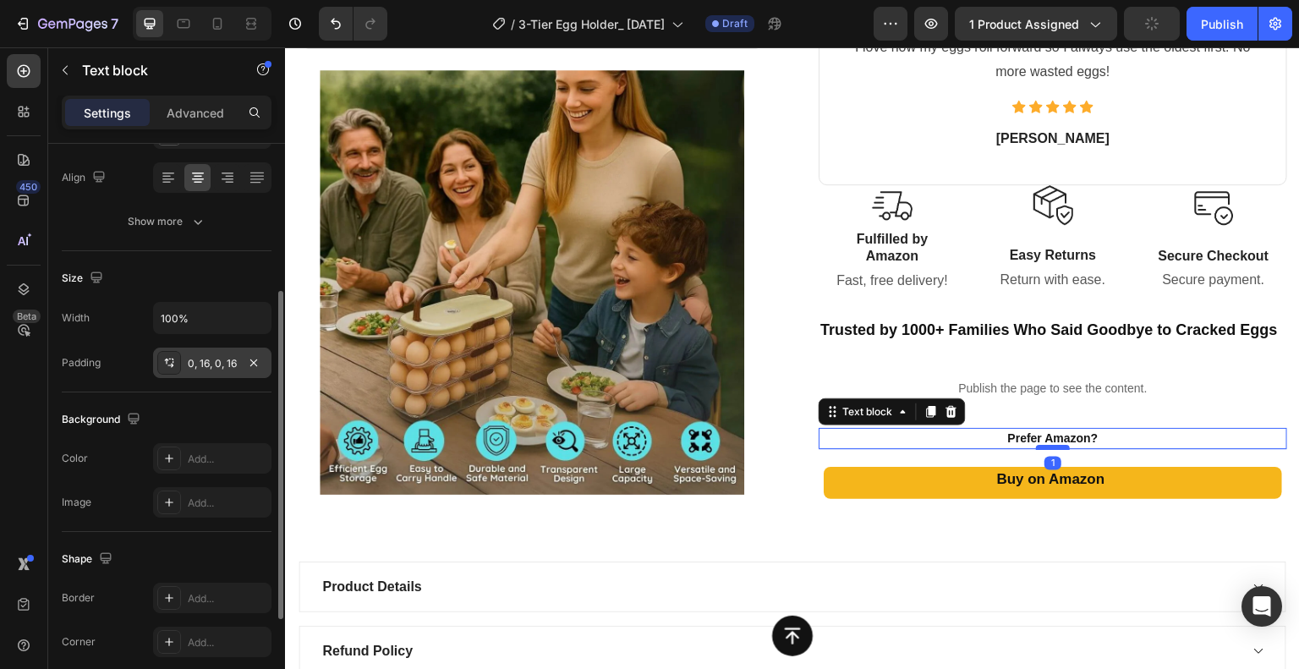
drag, startPoint x: 1045, startPoint y: 460, endPoint x: 1050, endPoint y: 446, distance: 15.0
click at [1050, 446] on div at bounding box center [1053, 447] width 34 height 5
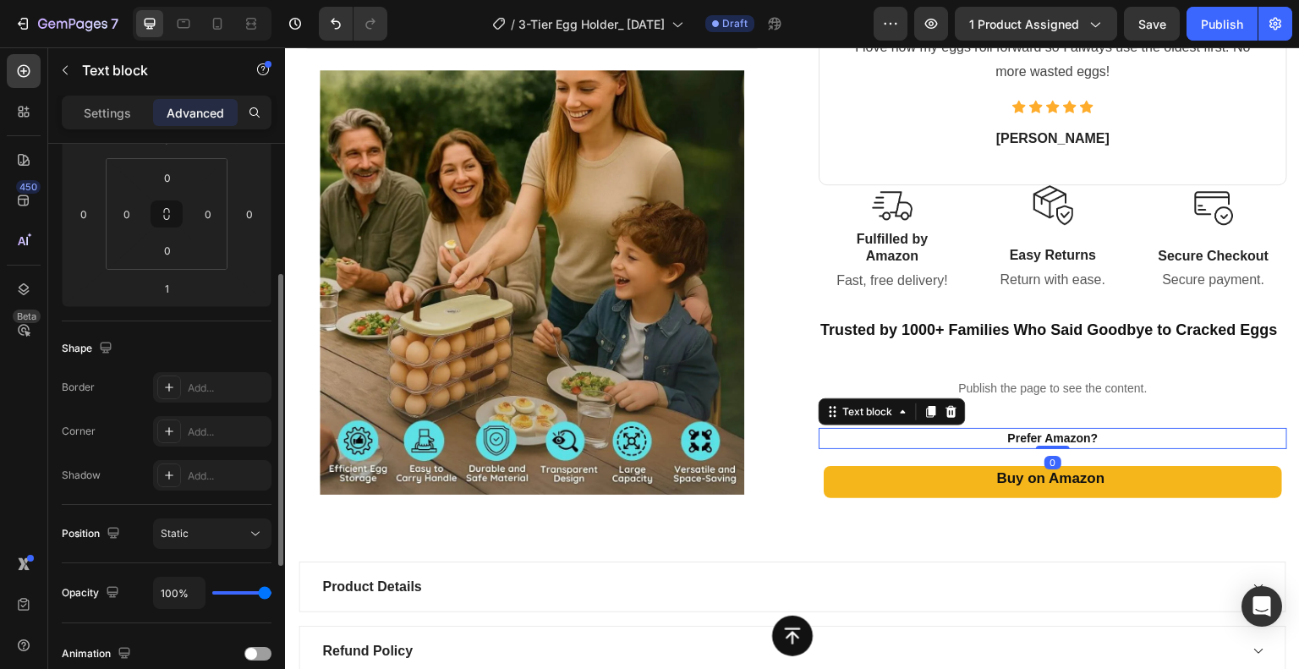
drag, startPoint x: 1042, startPoint y: 447, endPoint x: 1044, endPoint y: 438, distance: 8.6
click at [1044, 438] on div "Prefer Amazon? Text block 0" at bounding box center [1053, 438] width 469 height 21
type input "0"
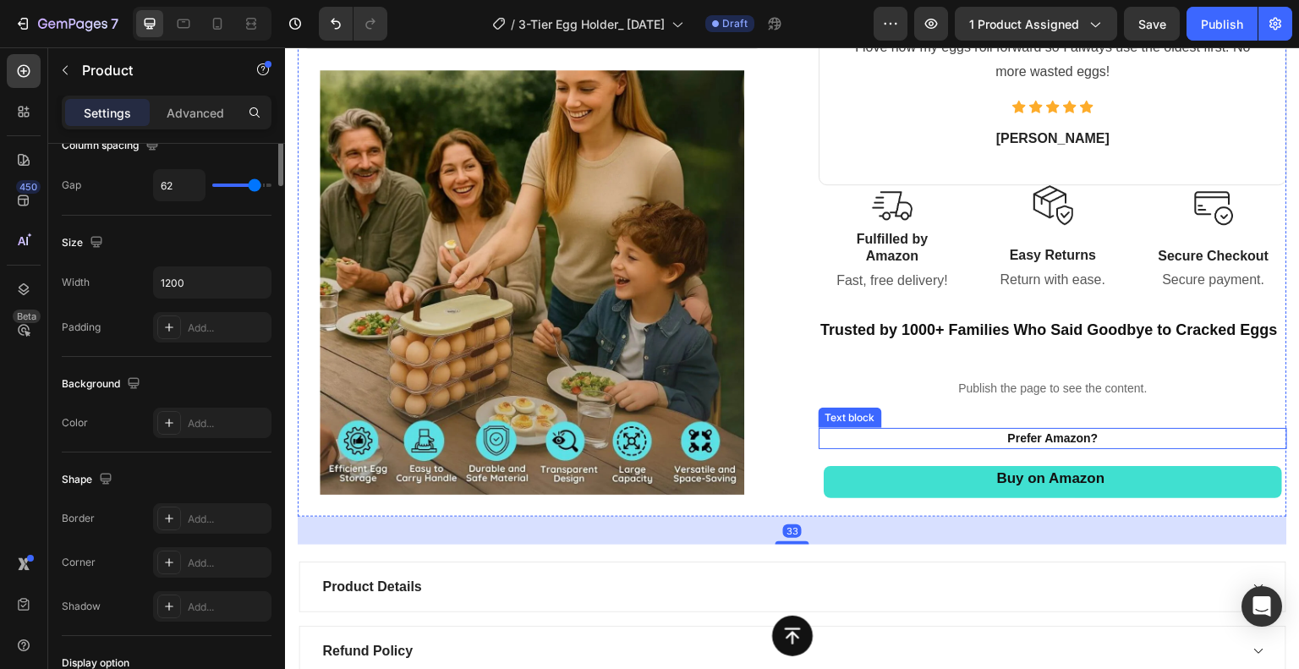
scroll to position [0, 0]
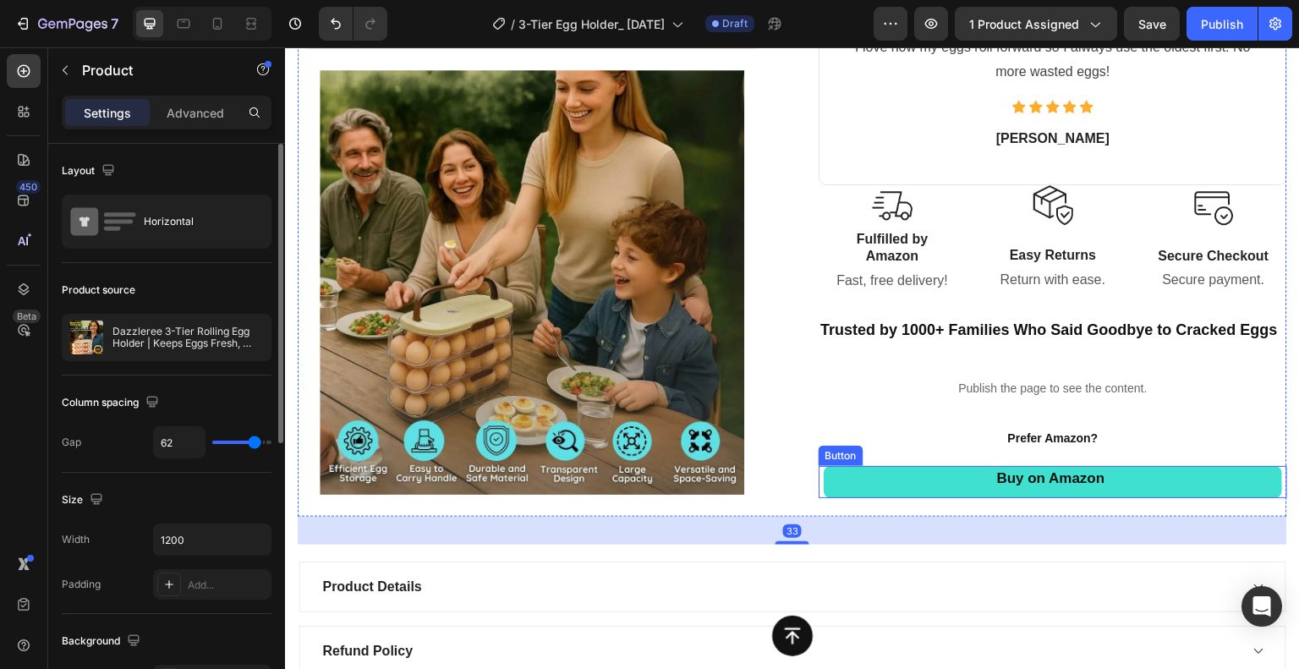
click at [868, 487] on link "Buy on Amazon" at bounding box center [1053, 482] width 459 height 33
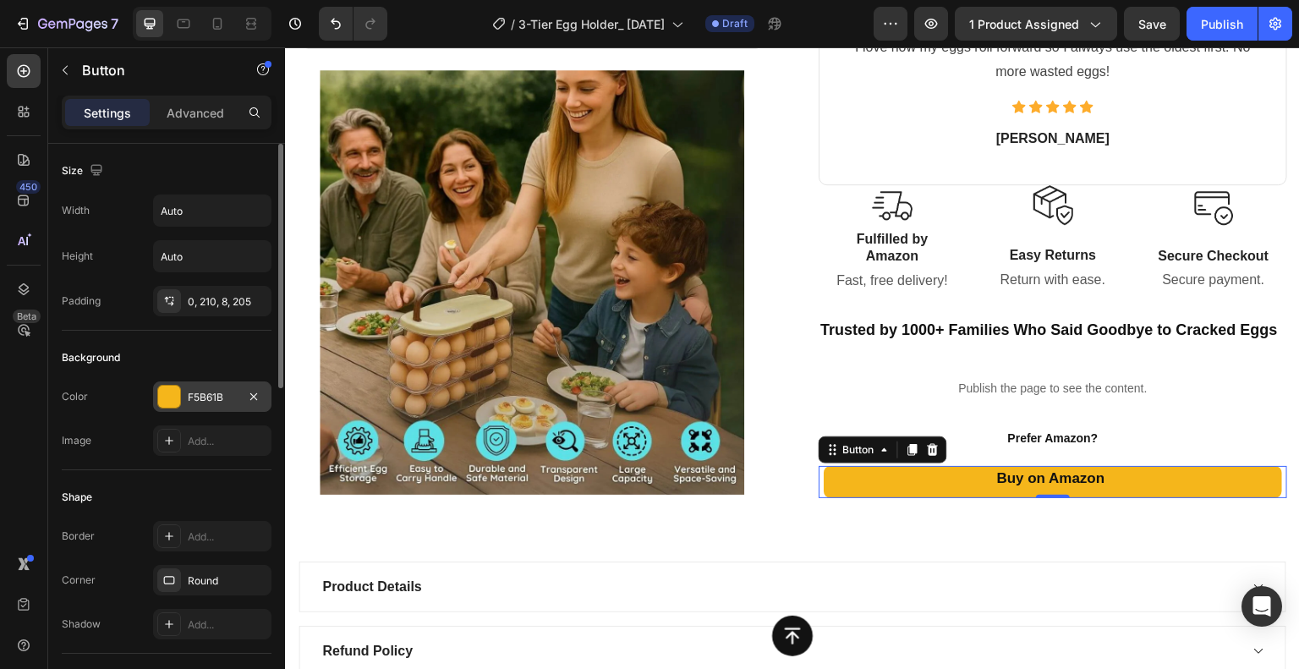
click at [204, 402] on div "F5B61B" at bounding box center [212, 397] width 49 height 15
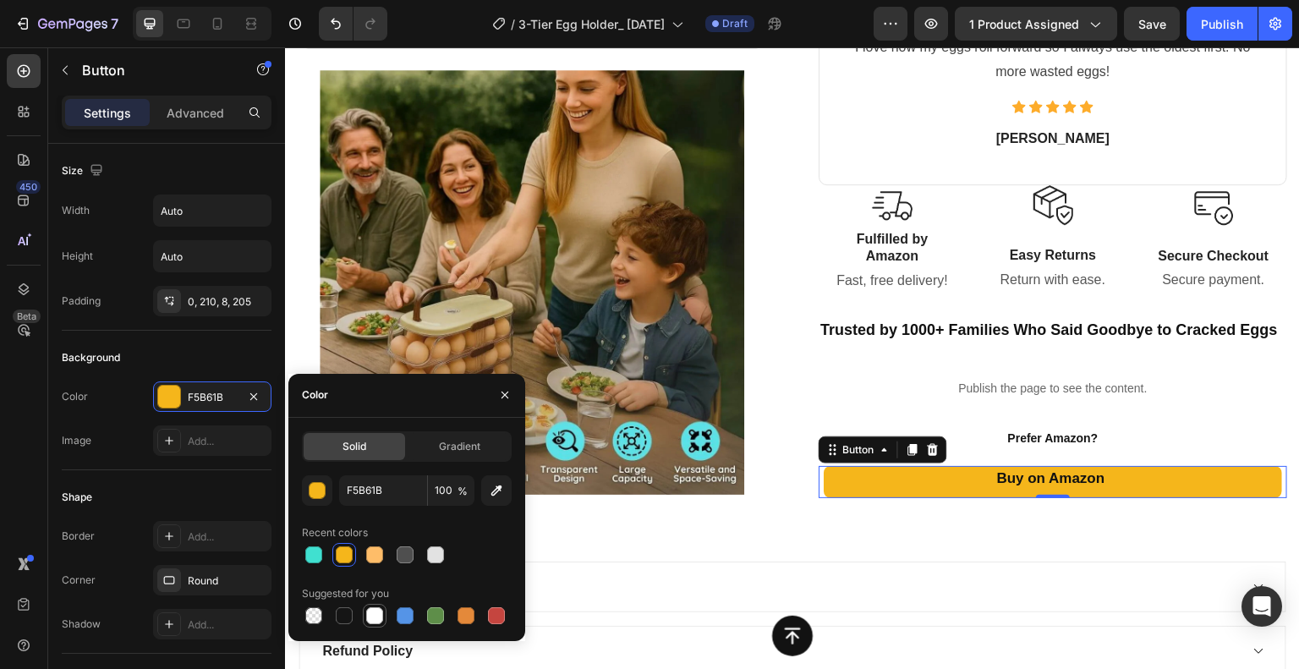
click at [382, 617] on div at bounding box center [374, 615] width 17 height 17
type input "FFFFFF"
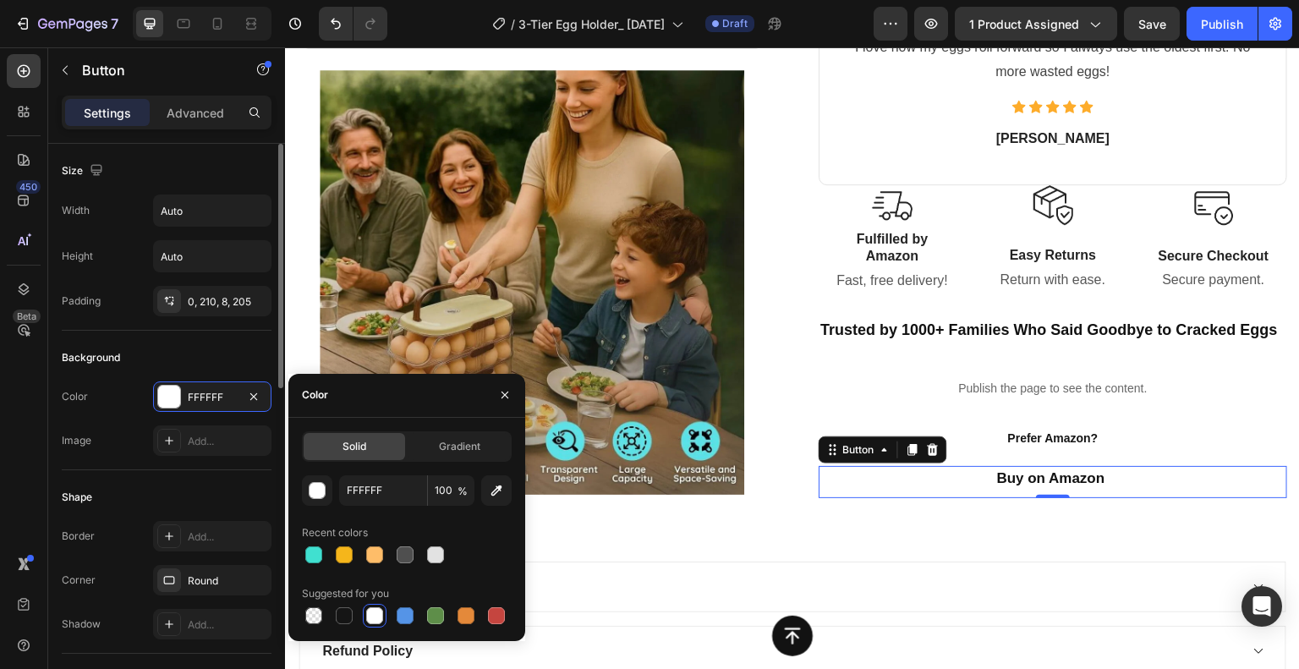
click at [267, 359] on div "Background" at bounding box center [167, 357] width 210 height 27
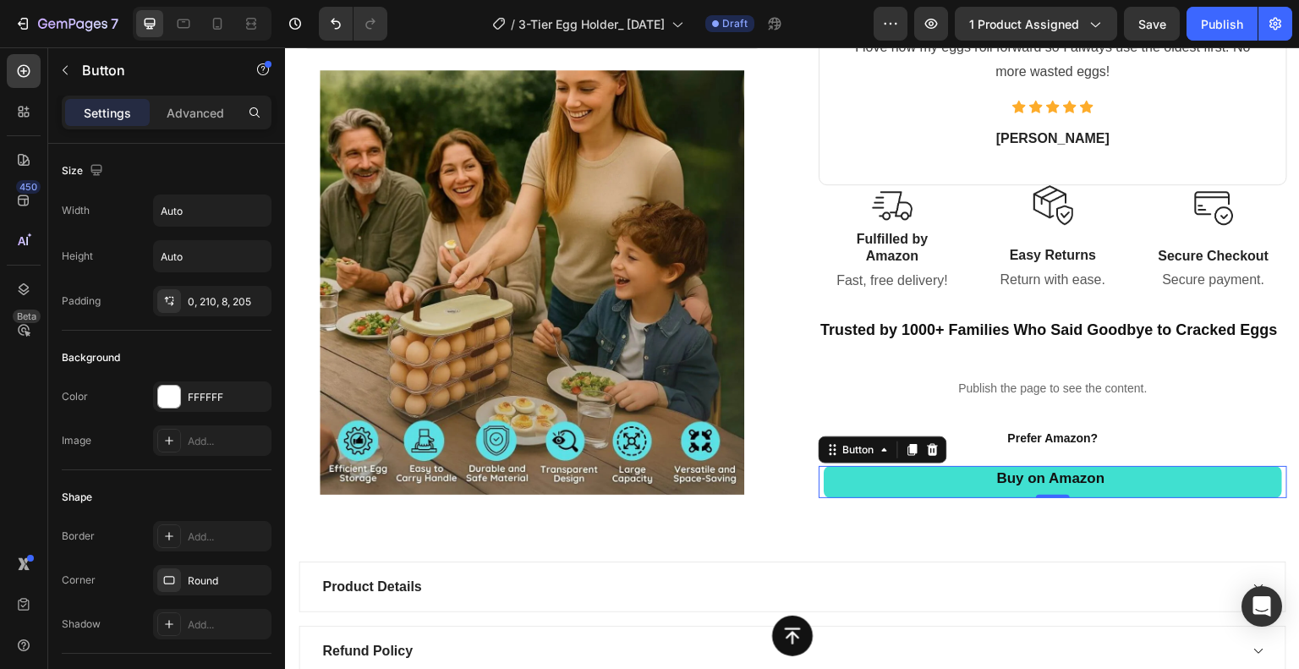
click at [848, 486] on link "Buy on Amazon" at bounding box center [1053, 482] width 459 height 33
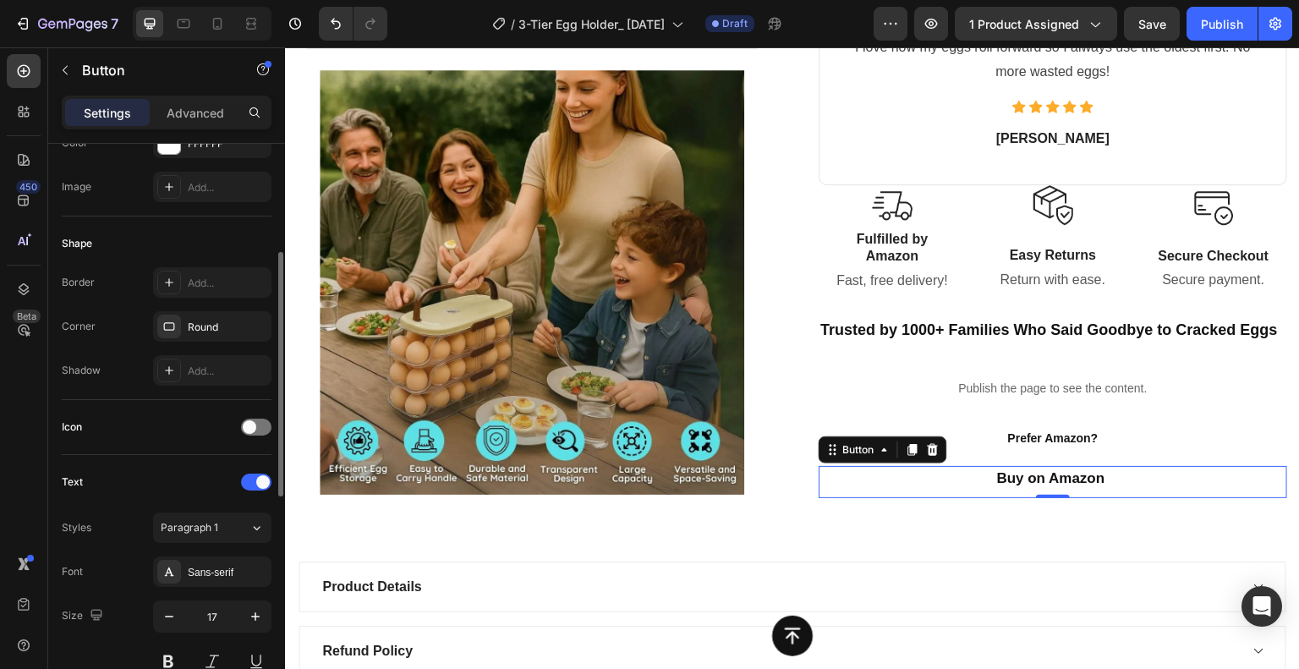
scroll to position [169, 0]
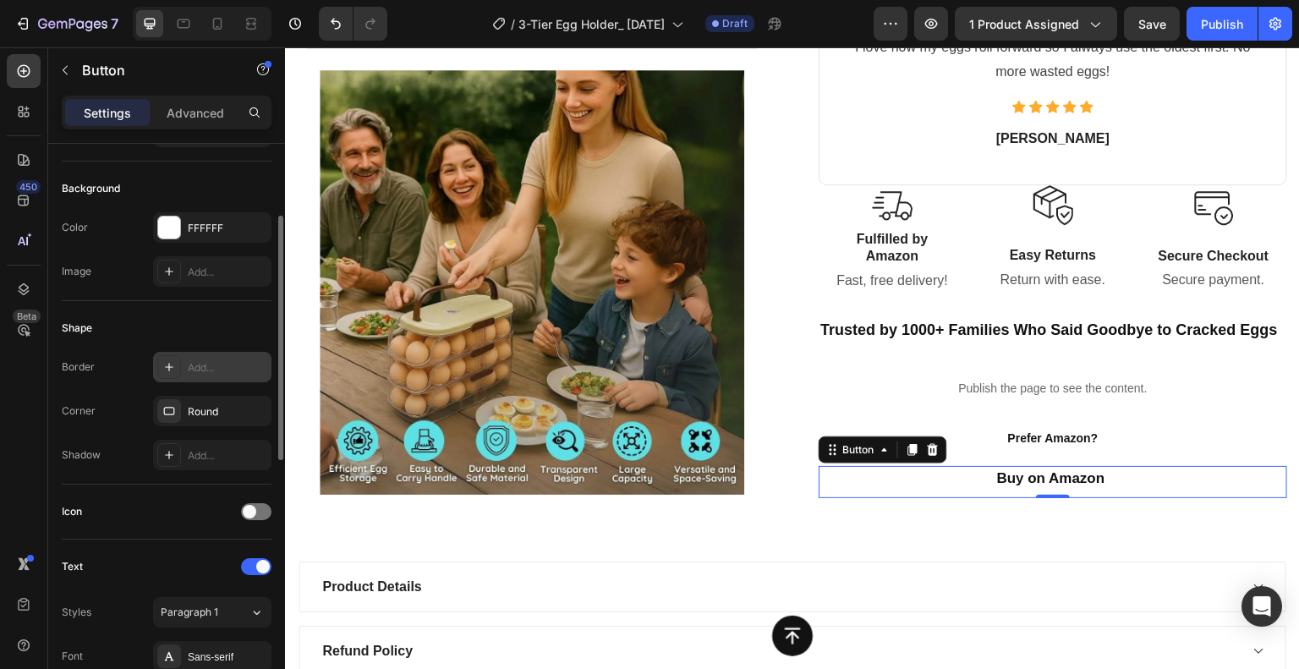
click at [203, 376] on div "Add..." at bounding box center [212, 367] width 118 height 30
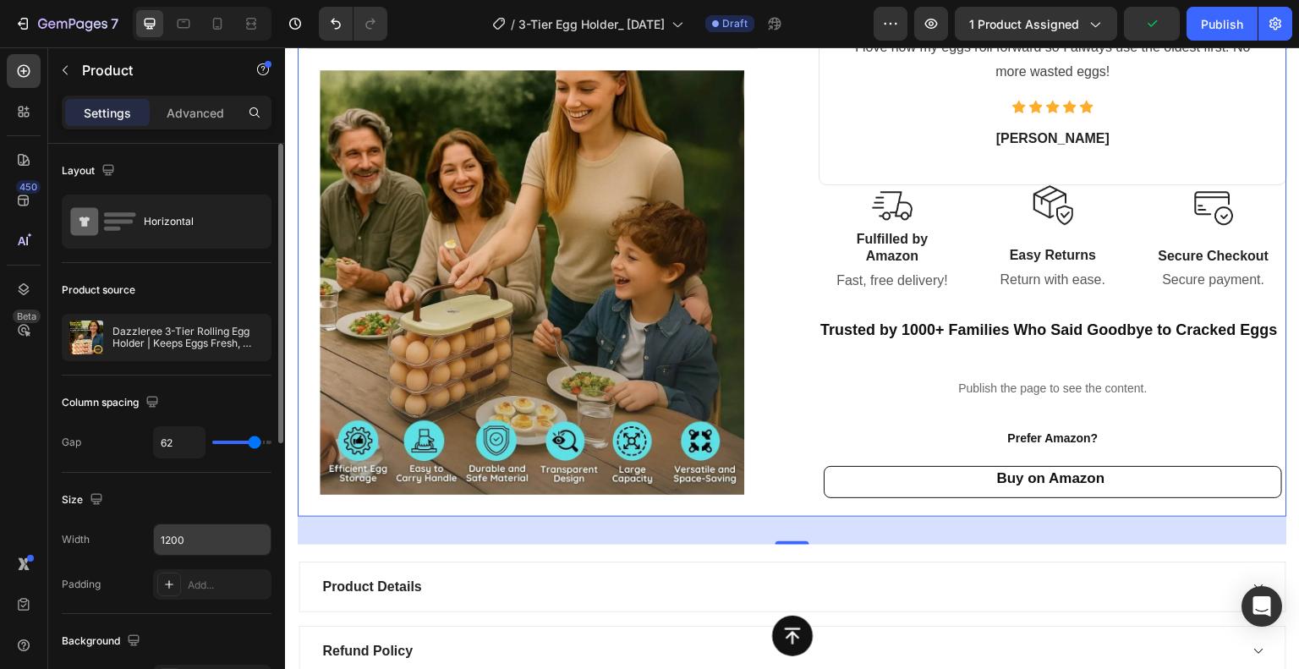
scroll to position [85, 0]
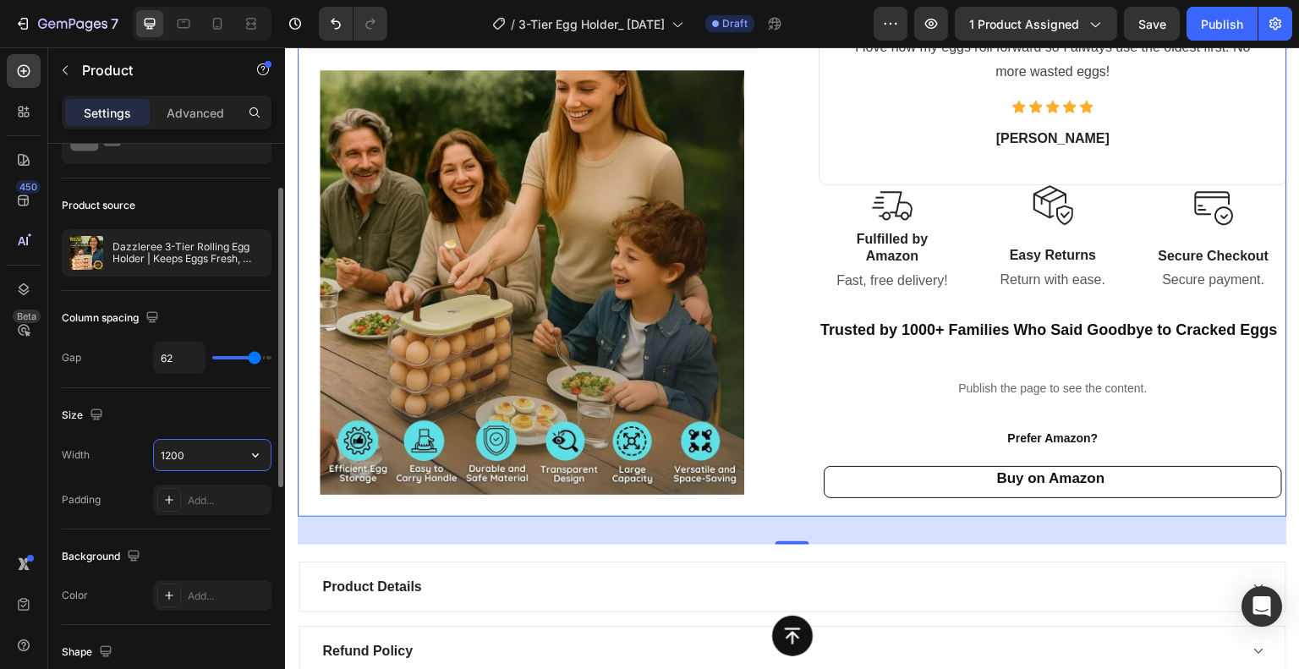
click at [178, 458] on input "1200" at bounding box center [212, 455] width 117 height 30
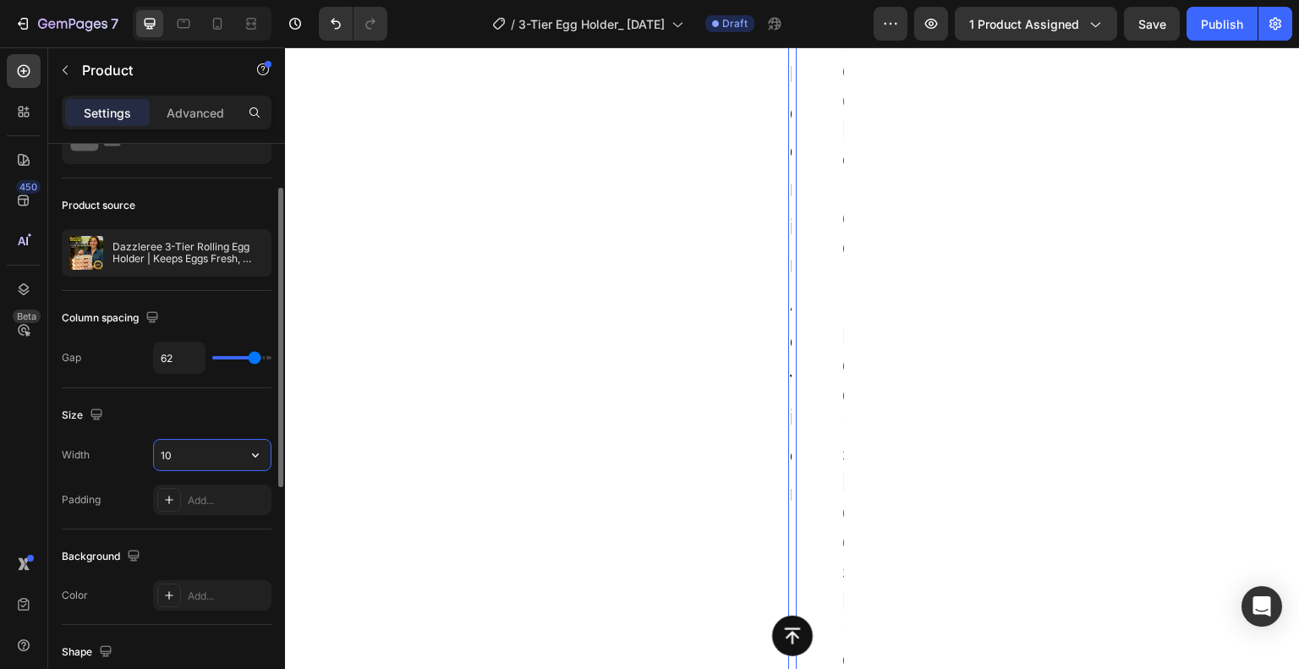
type input "1200"
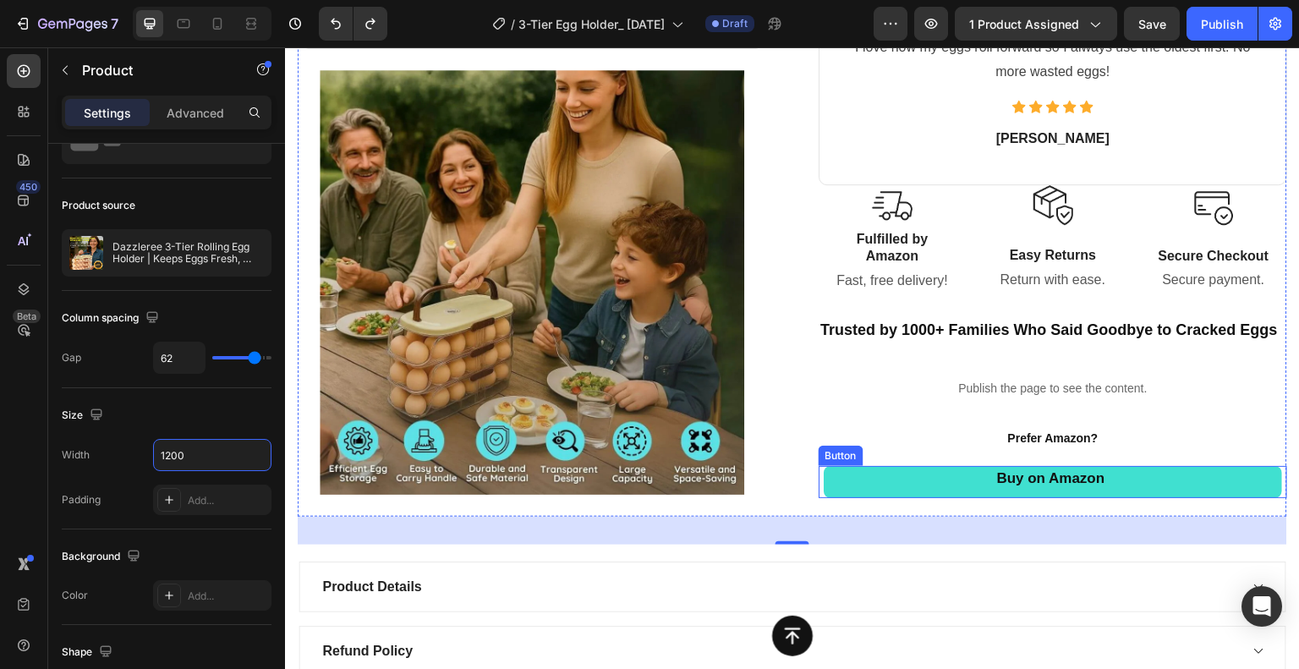
click at [948, 478] on link "Buy on Amazon" at bounding box center [1053, 482] width 459 height 33
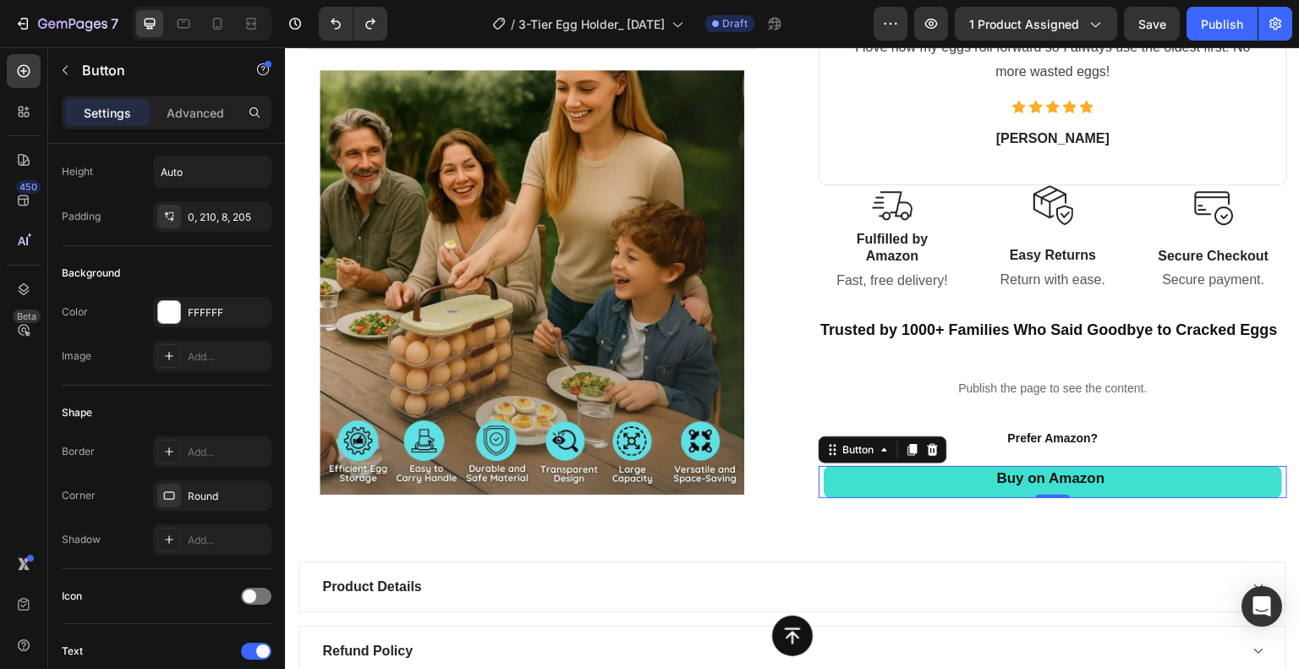
scroll to position [0, 0]
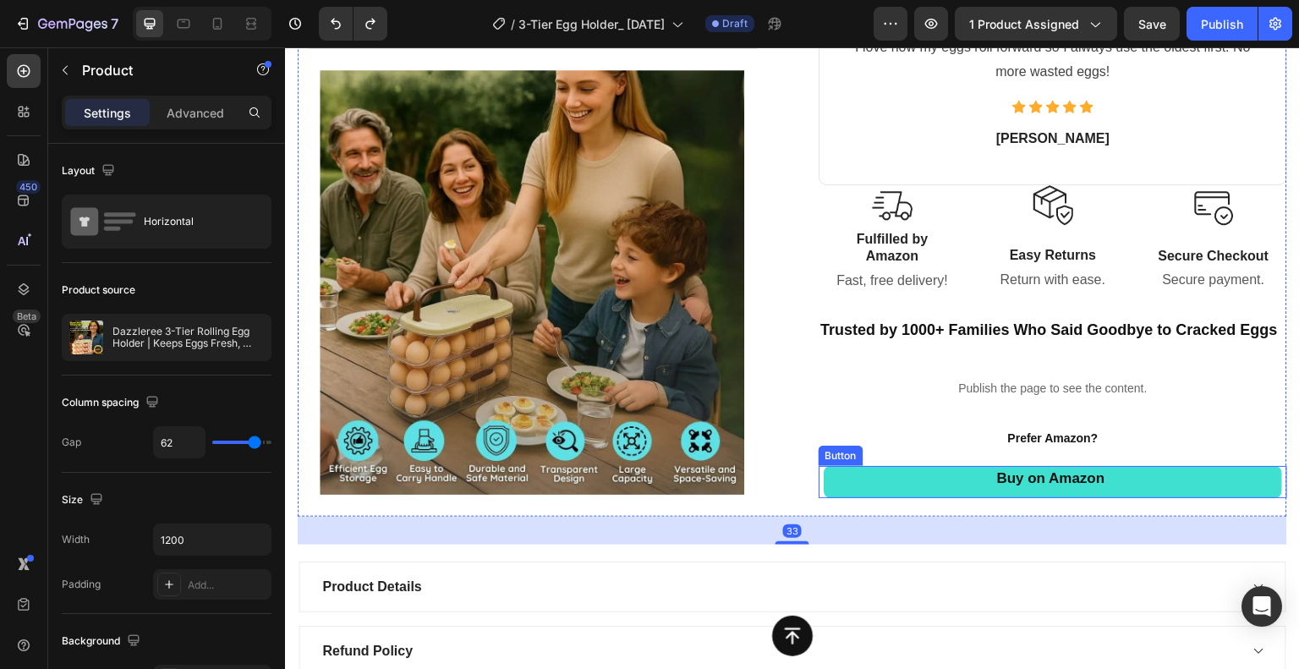
click at [922, 480] on link "Buy on Amazon" at bounding box center [1053, 482] width 459 height 33
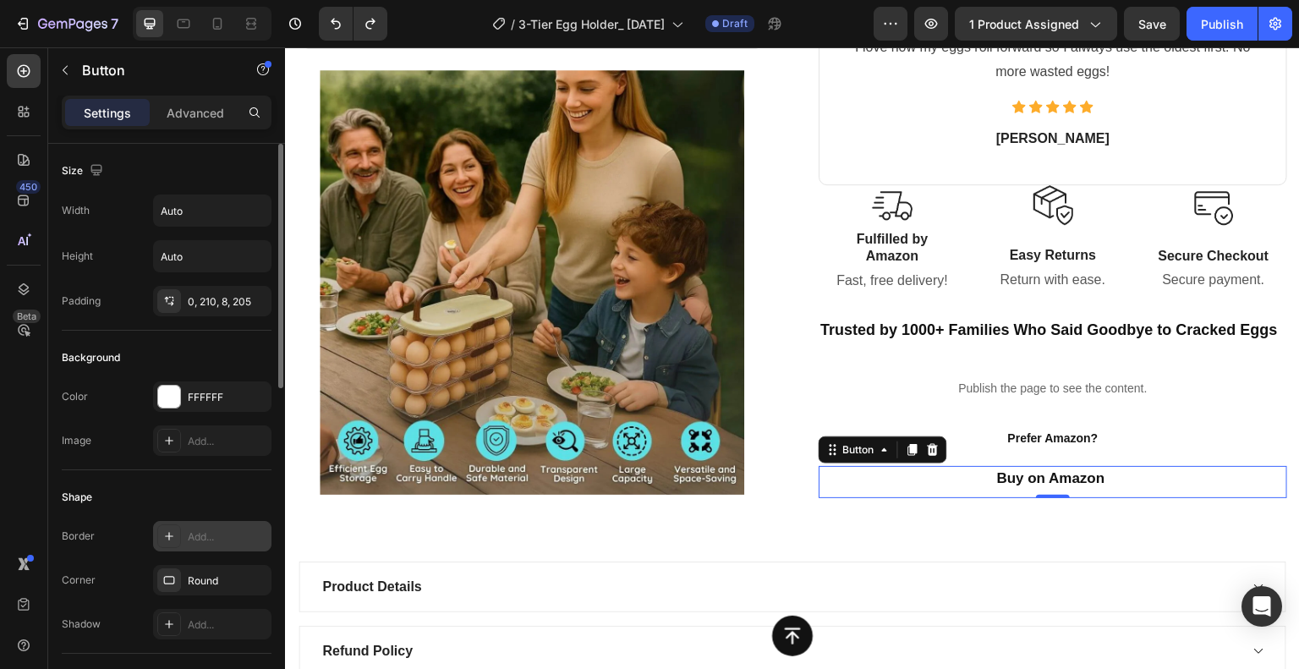
click at [191, 526] on div "Add..." at bounding box center [212, 536] width 118 height 30
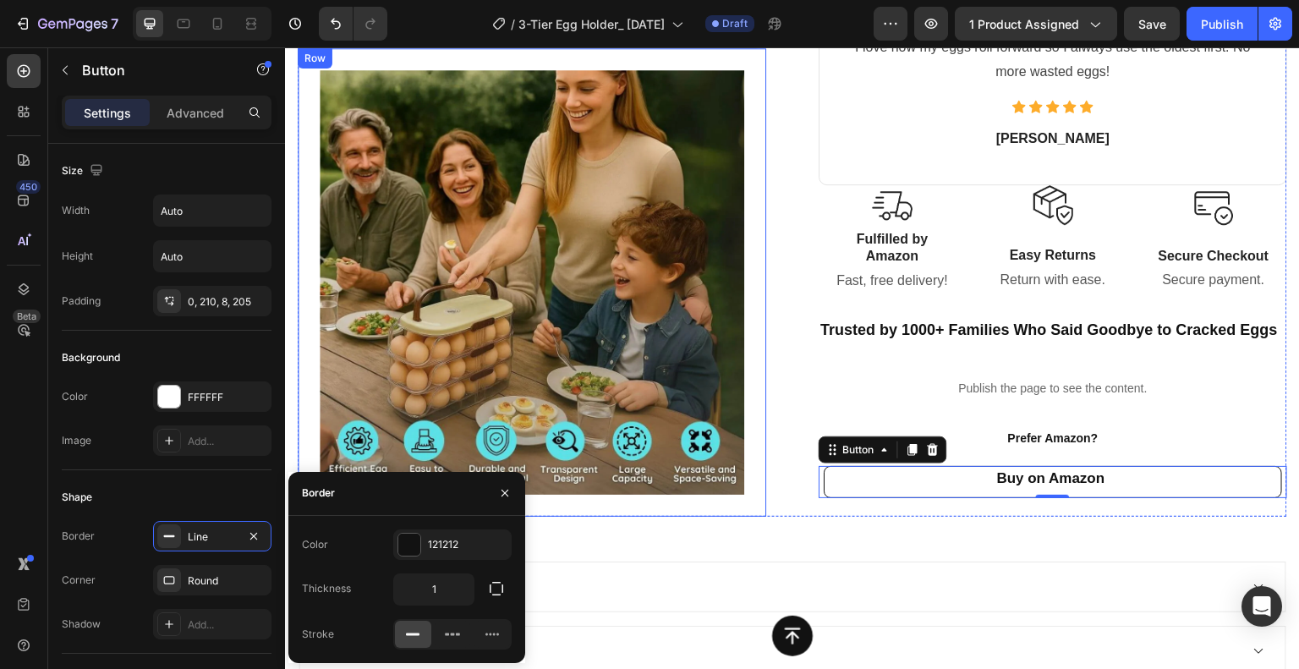
click at [746, 488] on div "Image Row" at bounding box center [532, 282] width 469 height 469
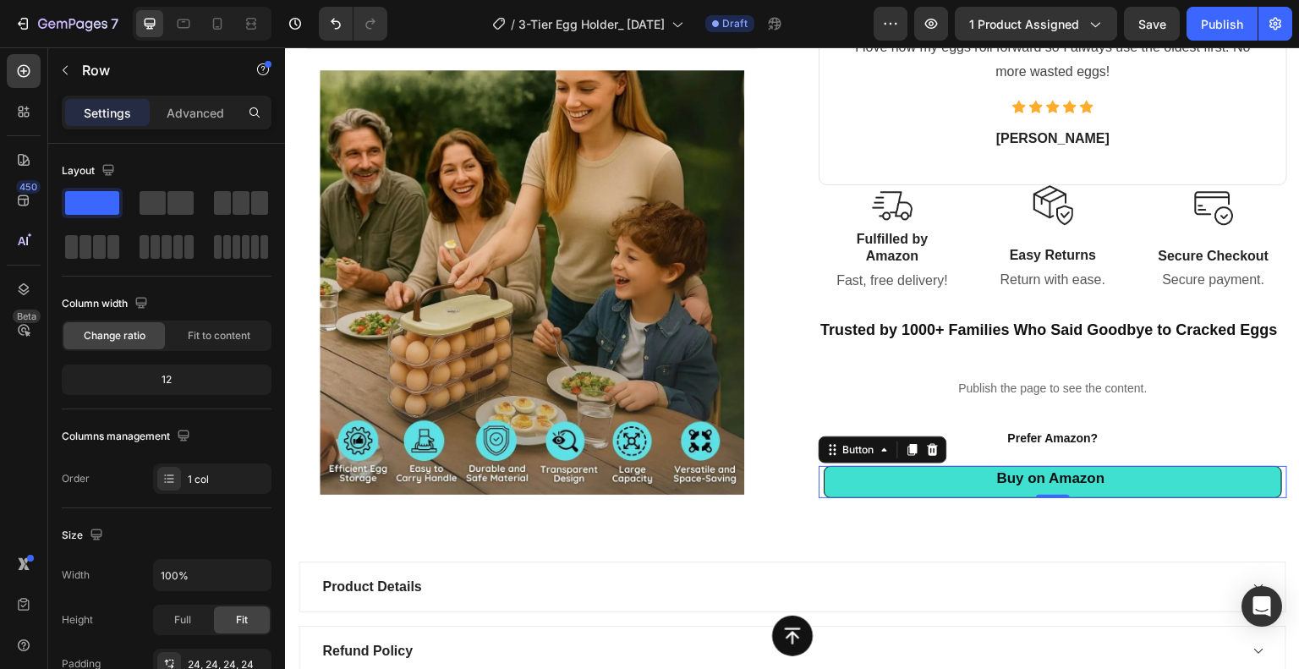
click at [860, 485] on link "Buy on Amazon" at bounding box center [1053, 482] width 459 height 33
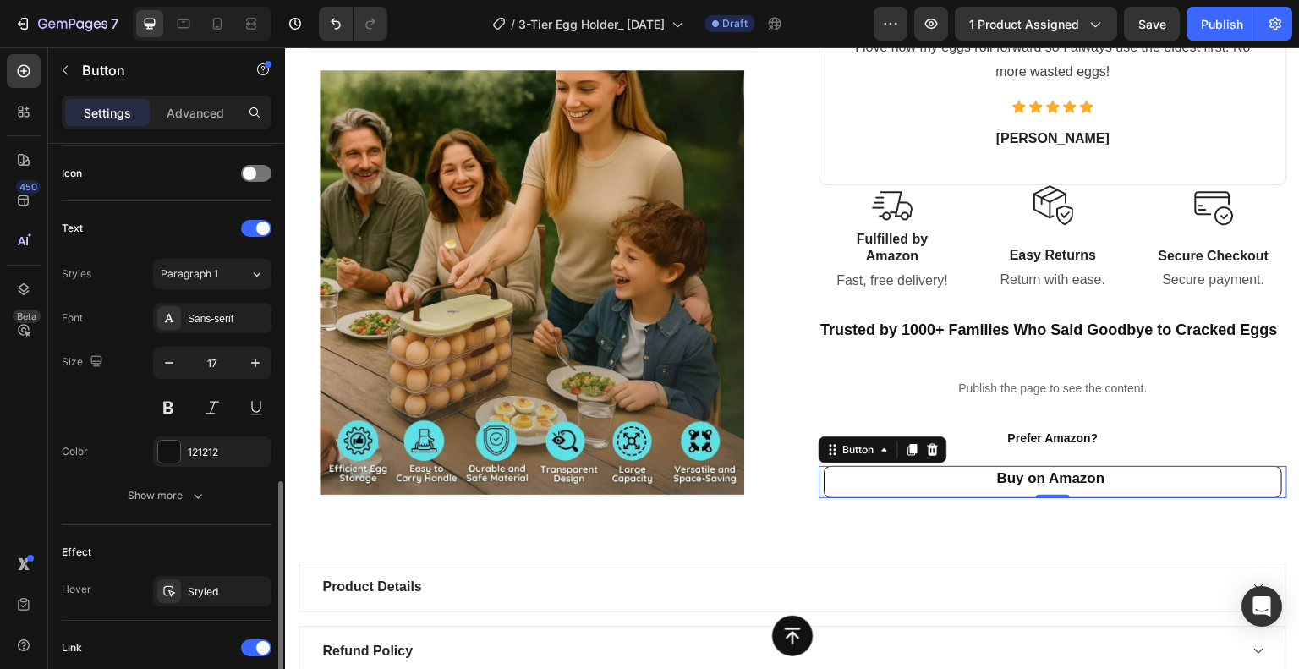
scroll to position [592, 0]
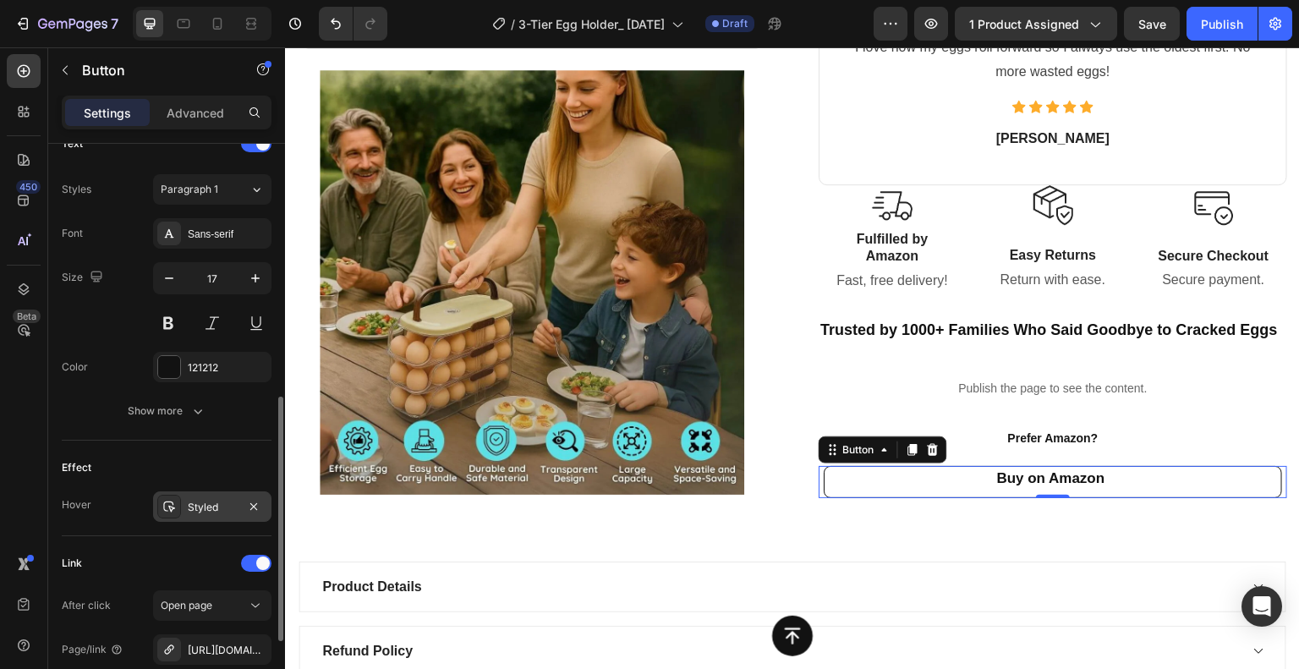
click at [195, 500] on div "Styled" at bounding box center [212, 507] width 49 height 15
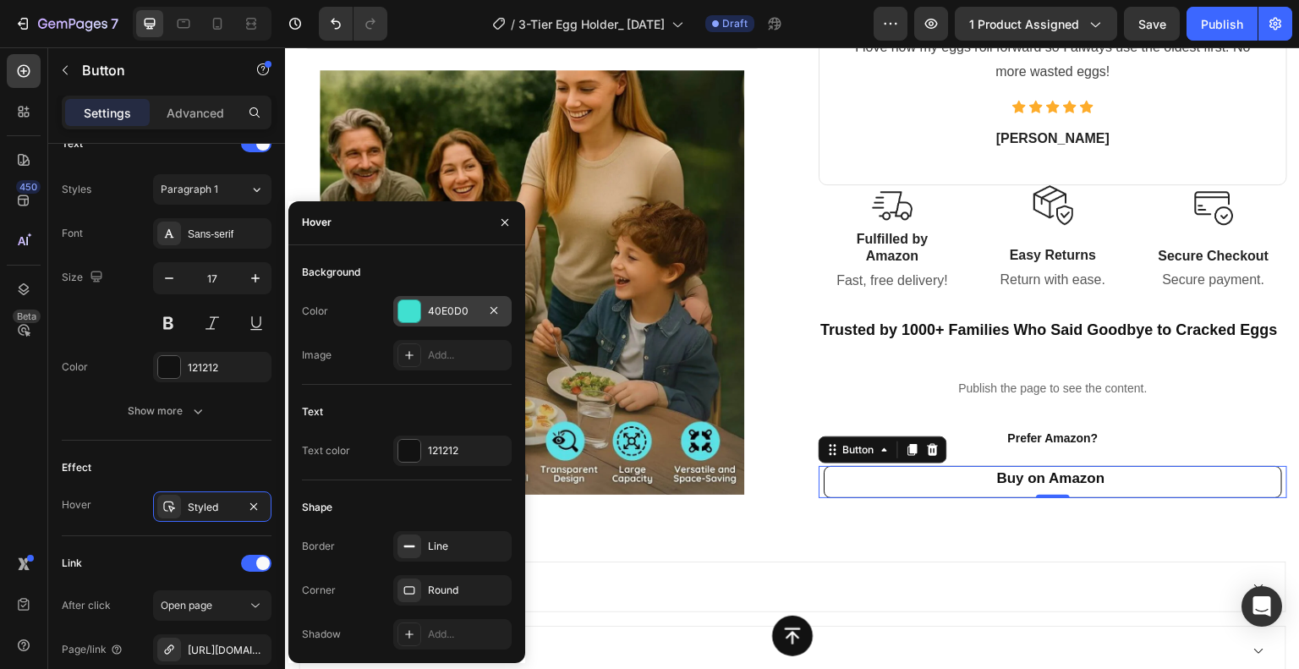
click at [413, 306] on div at bounding box center [409, 311] width 22 height 22
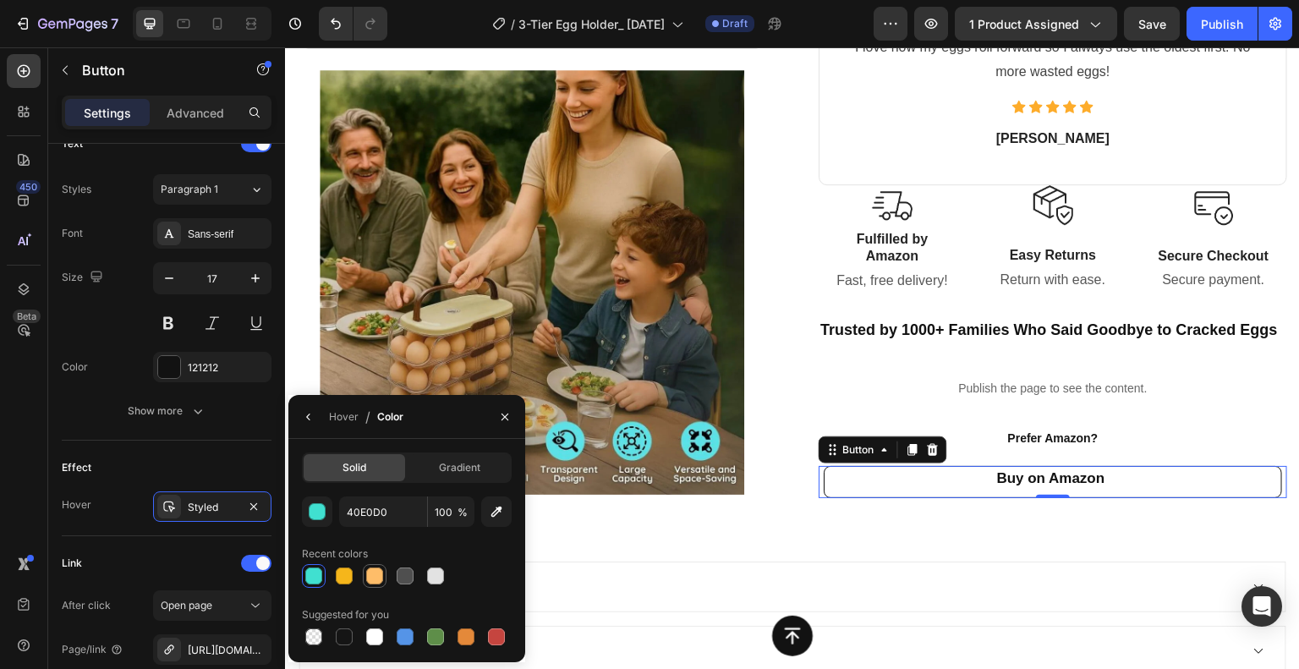
click at [369, 580] on div at bounding box center [374, 576] width 17 height 17
type input "FEBD69"
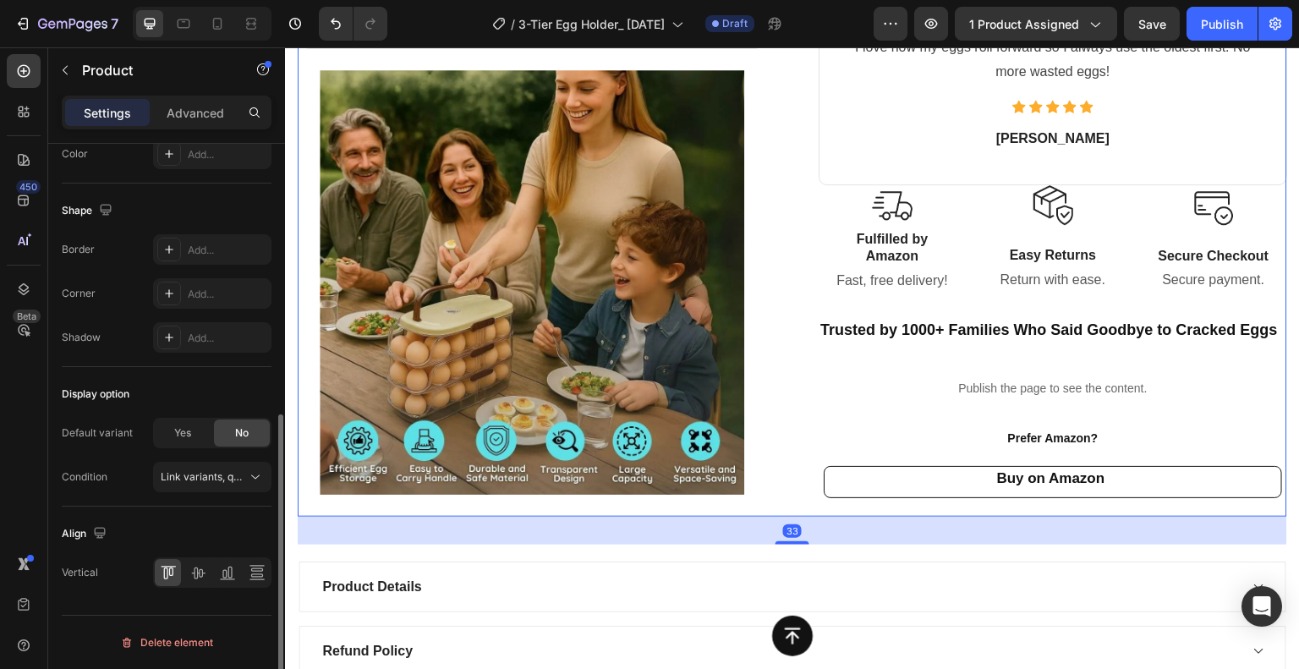
scroll to position [0, 0]
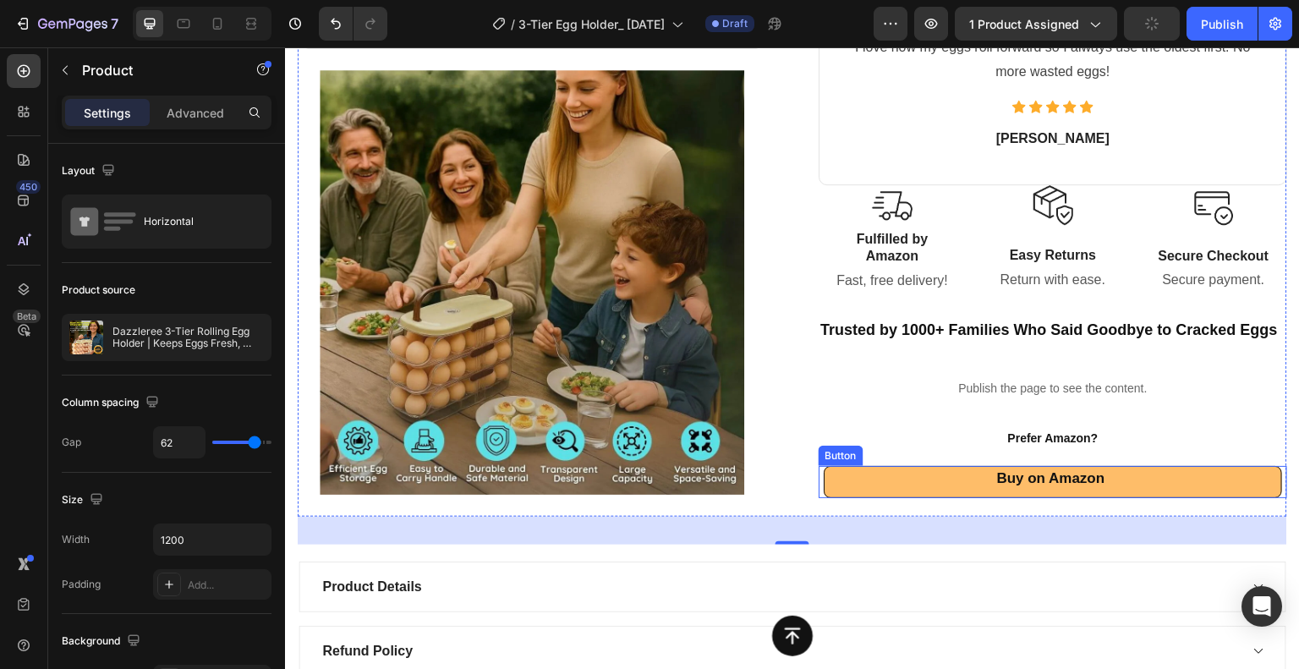
click at [886, 491] on link "Buy on Amazon" at bounding box center [1053, 482] width 459 height 33
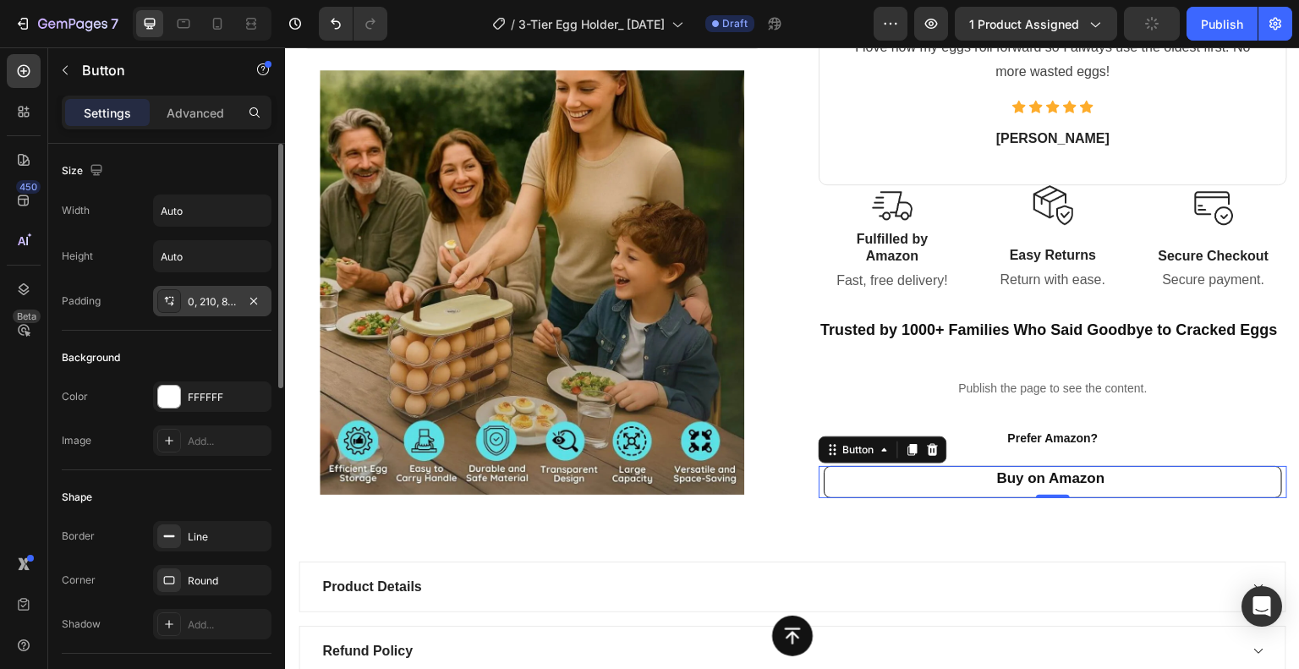
click at [217, 291] on div "0, 210, 8, 205" at bounding box center [212, 301] width 118 height 30
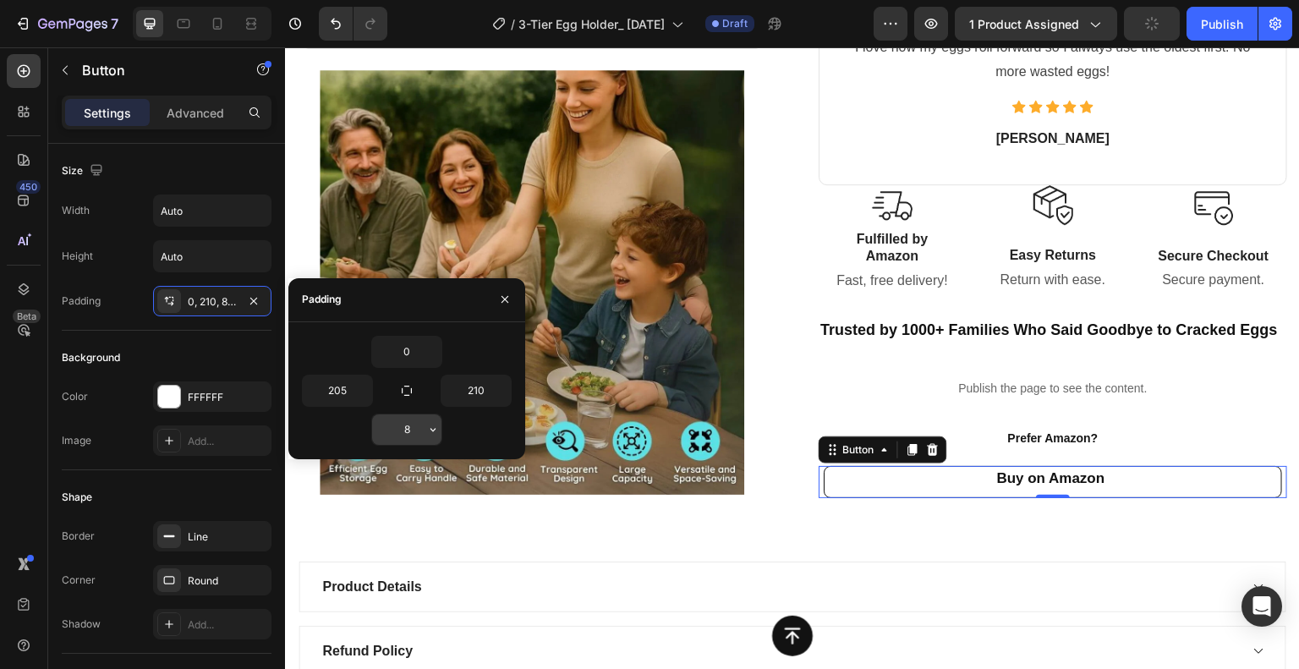
click at [395, 439] on input "8" at bounding box center [406, 429] width 69 height 30
type input "0"
click at [347, 388] on input "205" at bounding box center [337, 391] width 69 height 30
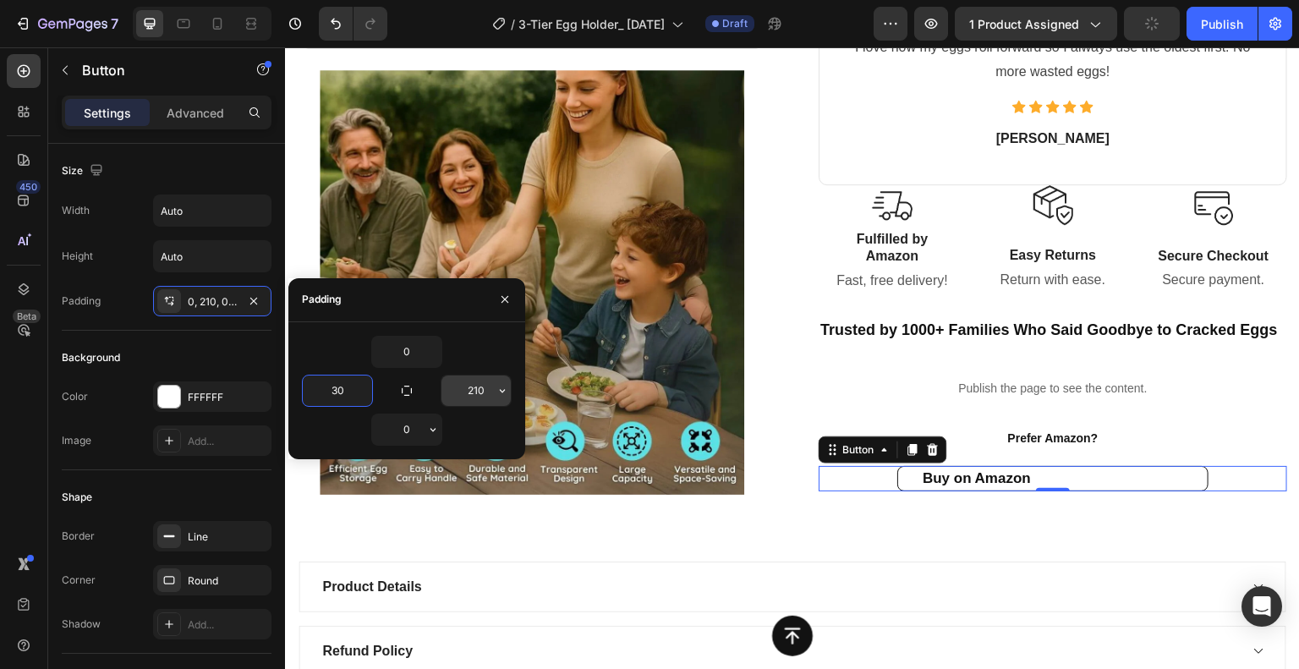
type input "30"
click at [466, 392] on input "210" at bounding box center [475, 391] width 69 height 30
type input "30"
click at [408, 346] on input "0" at bounding box center [406, 352] width 69 height 30
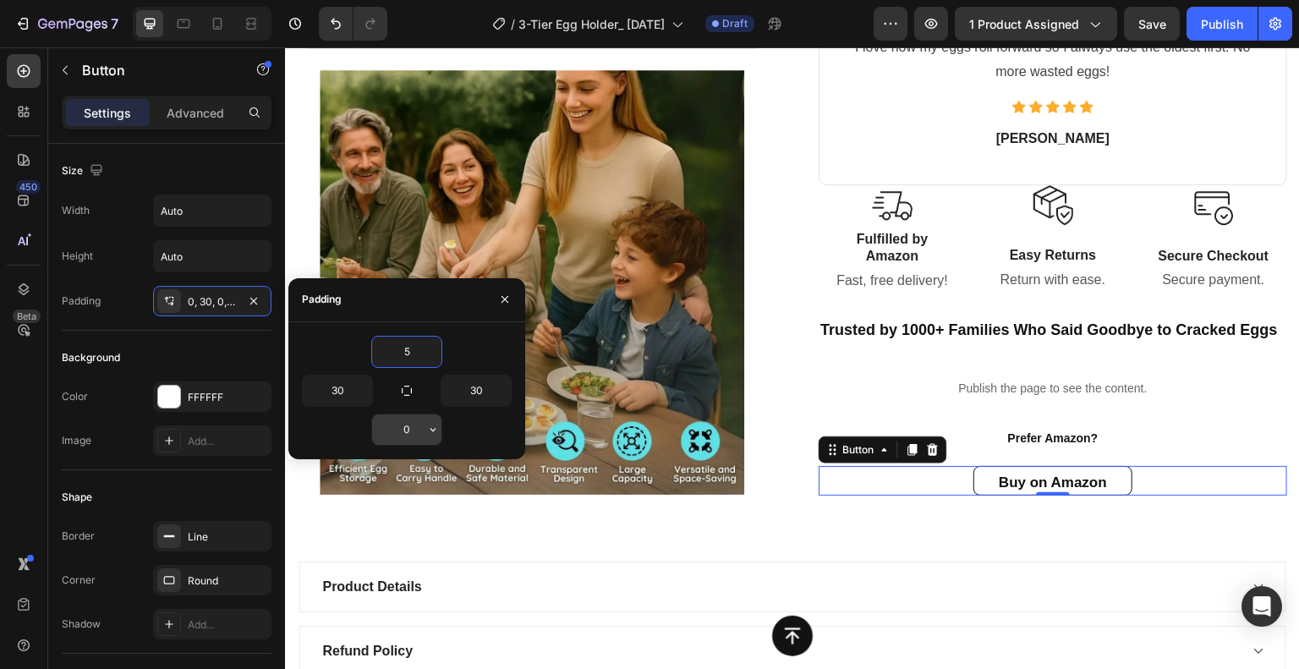
type input "5"
click at [410, 434] on input "0" at bounding box center [406, 429] width 69 height 30
type input "5"
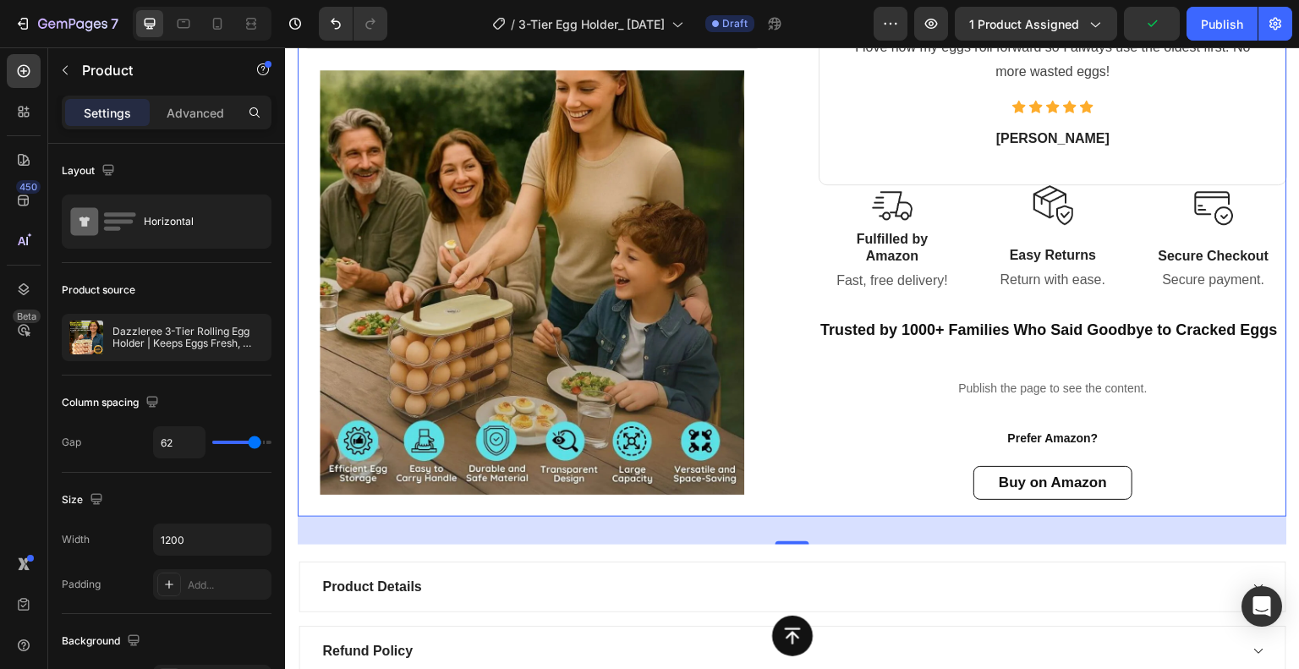
click at [1015, 437] on p "Prefer Amazon?" at bounding box center [1052, 438] width 441 height 21
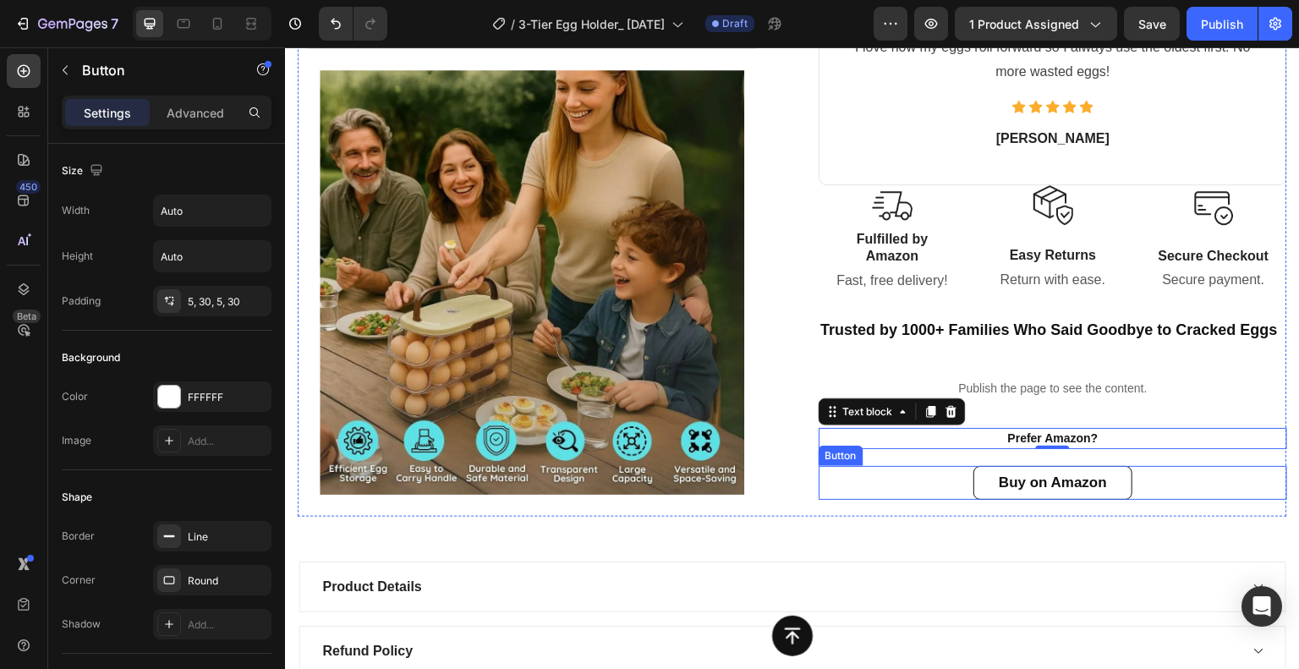
click at [952, 475] on div "Buy on Amazon Button" at bounding box center [1053, 483] width 469 height 35
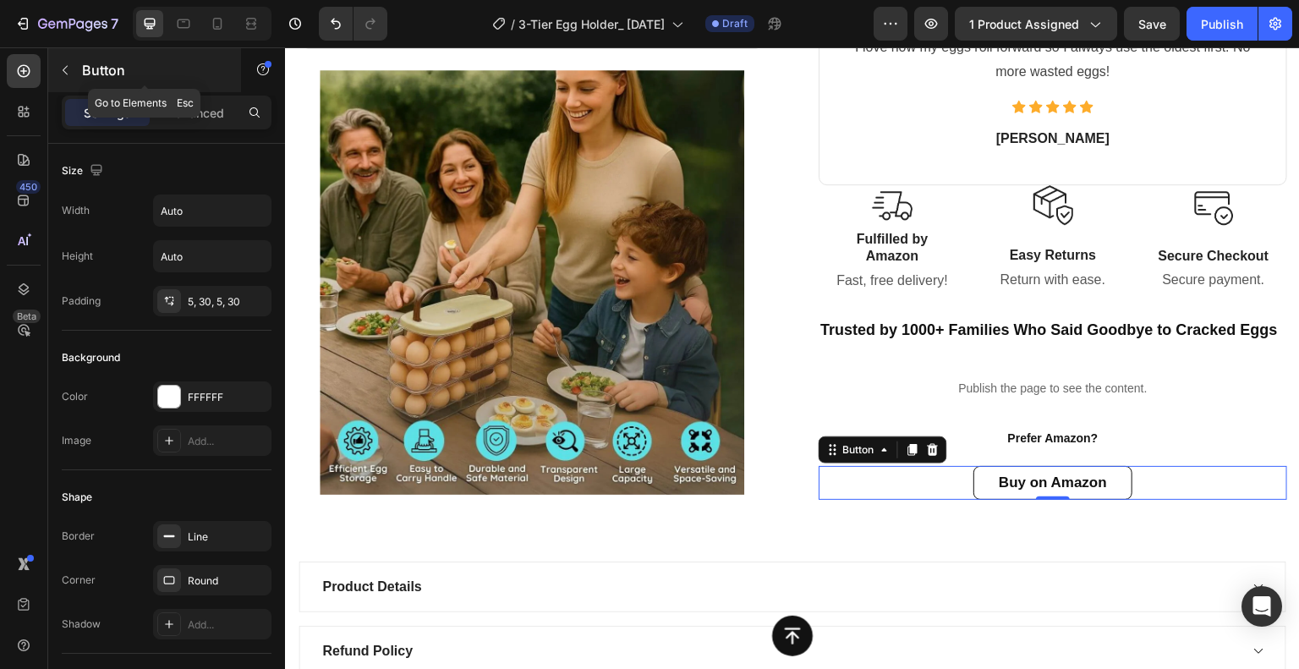
click at [60, 63] on icon "button" at bounding box center [65, 70] width 14 height 14
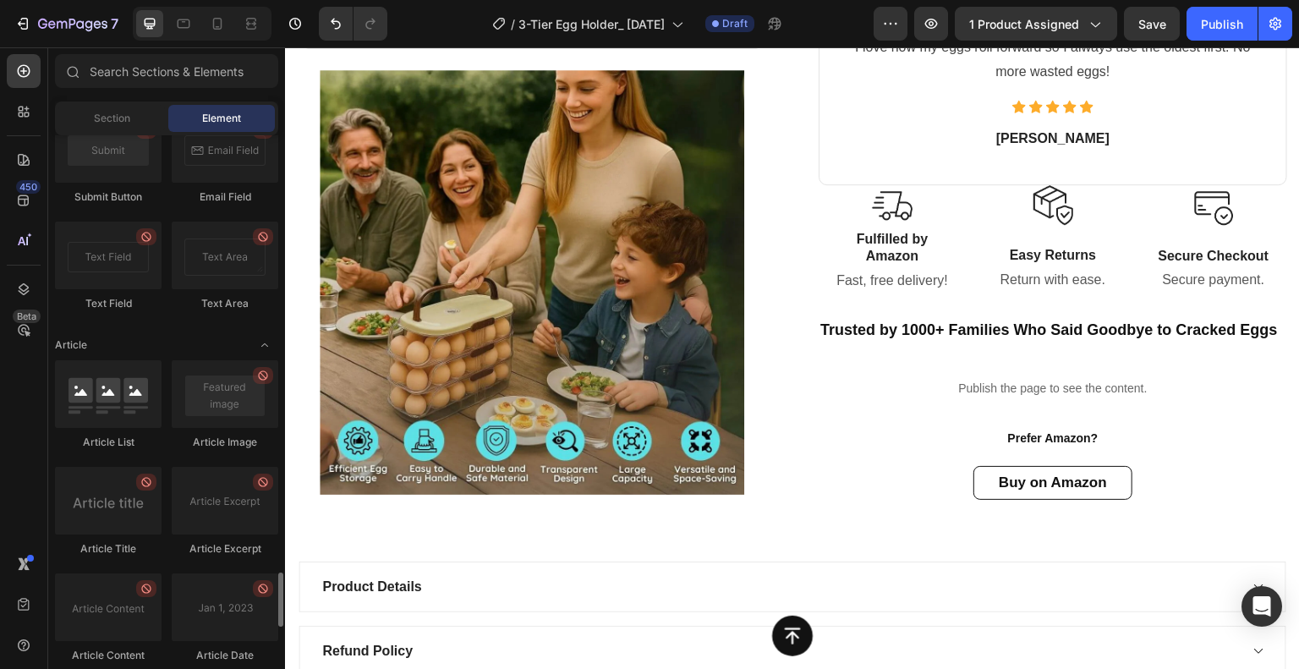
scroll to position [4594, 0]
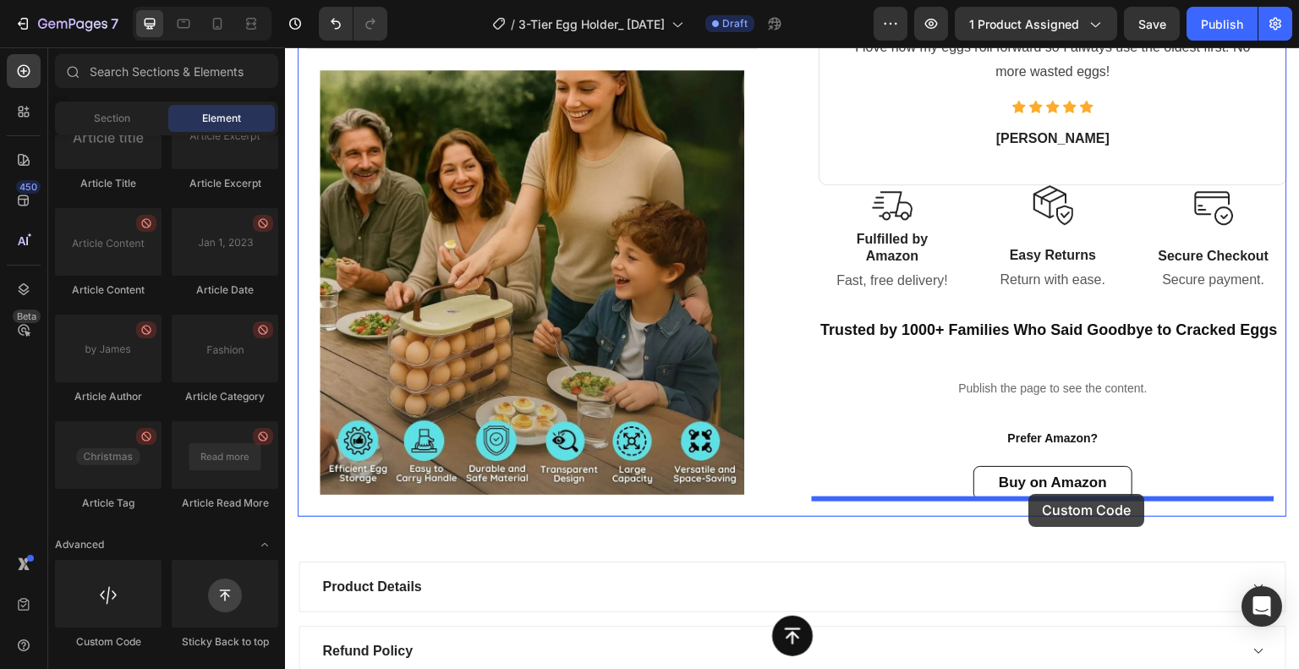
drag, startPoint x: 418, startPoint y: 654, endPoint x: 1029, endPoint y: 494, distance: 632.0
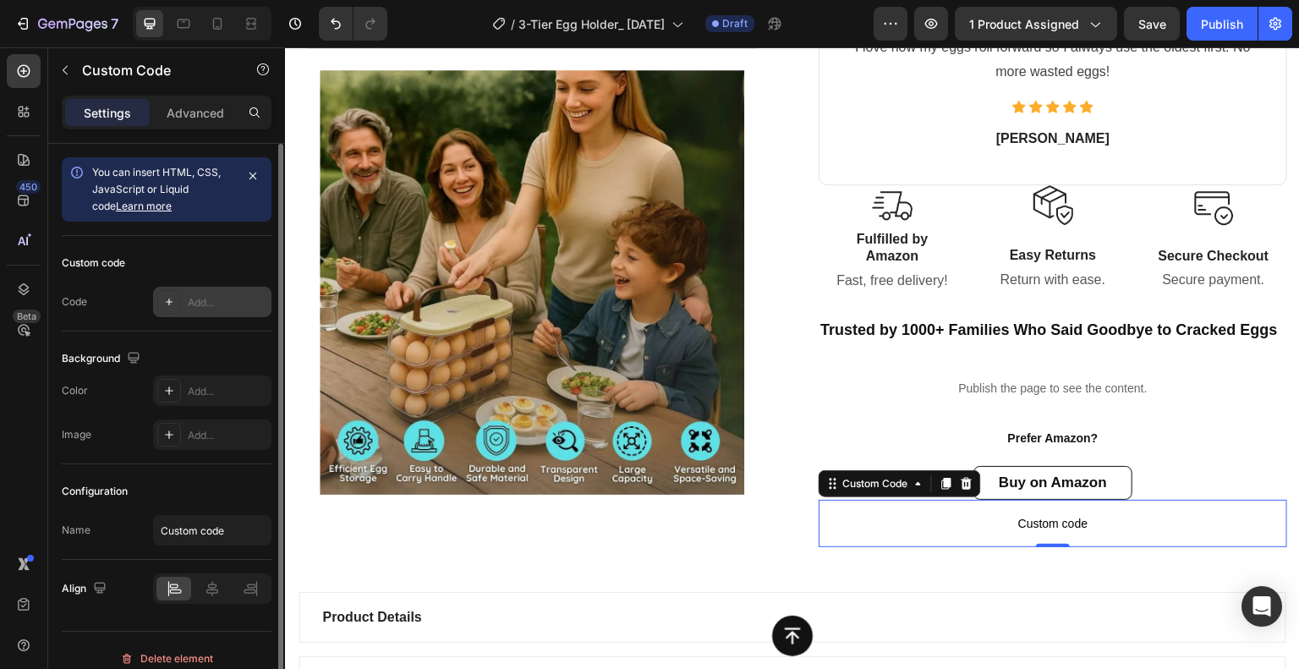
click at [209, 295] on div "Add..." at bounding box center [228, 302] width 80 height 15
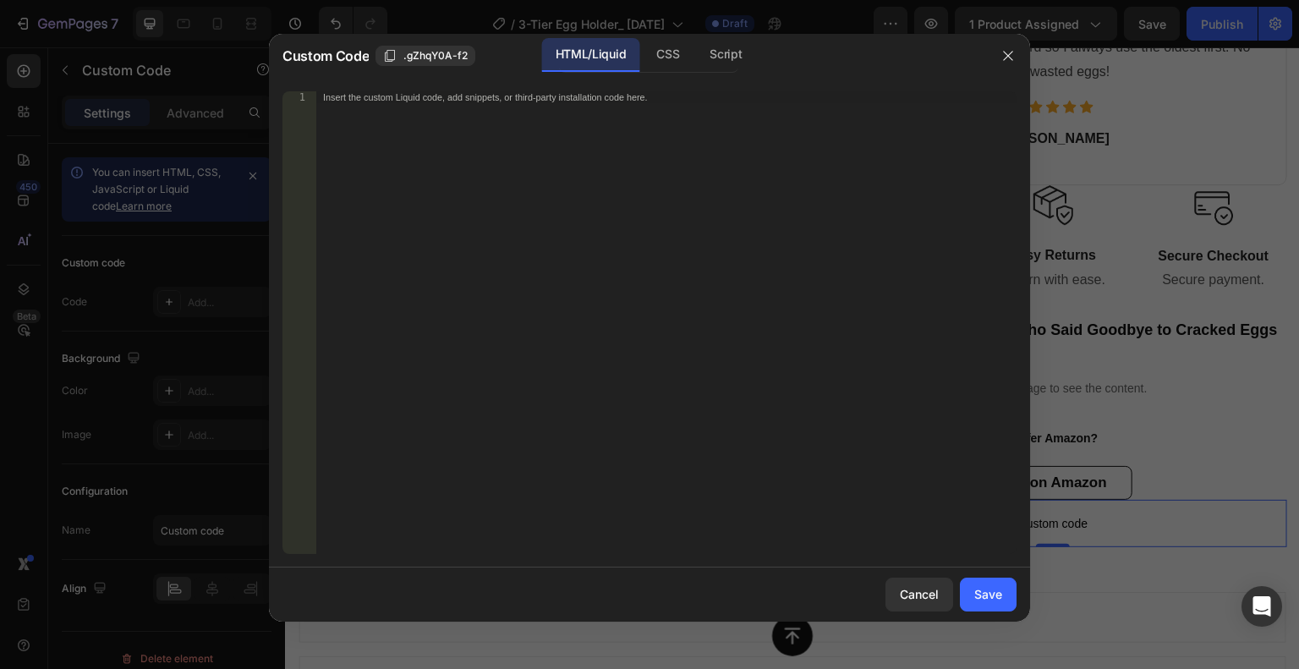
click at [559, 96] on div "Insert the custom Liquid code, add snippets, or third-party installation code h…" at bounding box center [631, 96] width 617 height 11
click at [993, 591] on div "Save" at bounding box center [988, 594] width 28 height 18
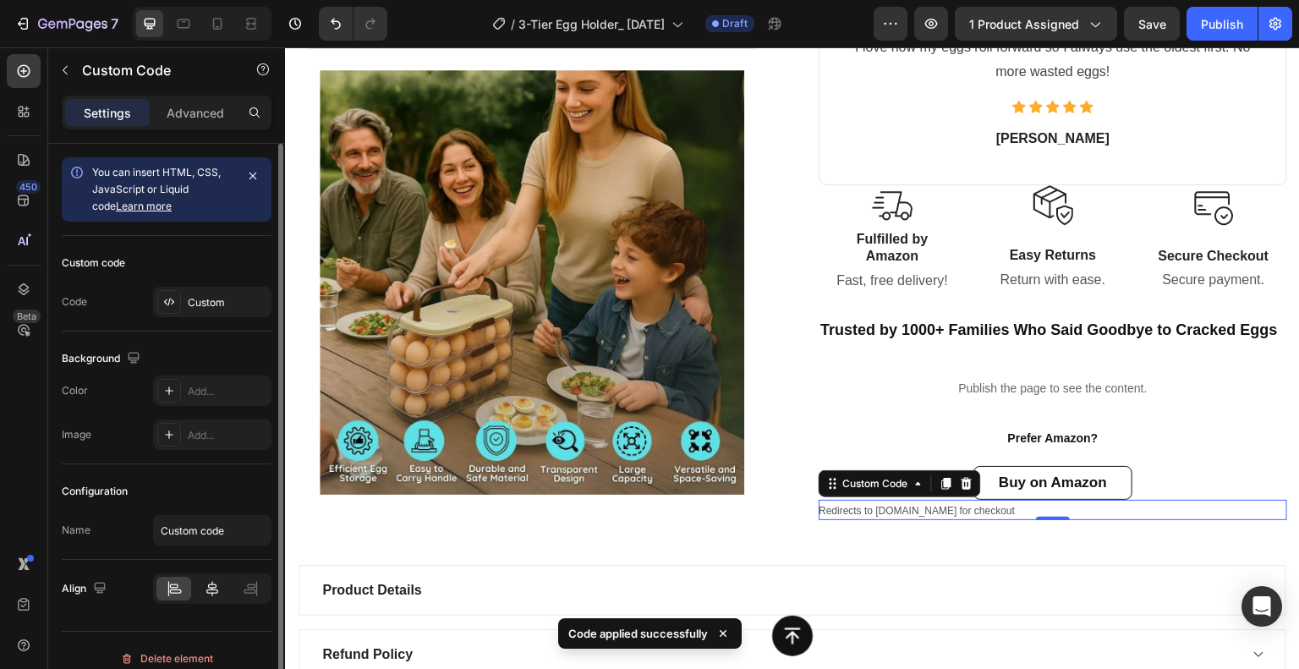
click at [211, 581] on icon at bounding box center [212, 588] width 12 height 15
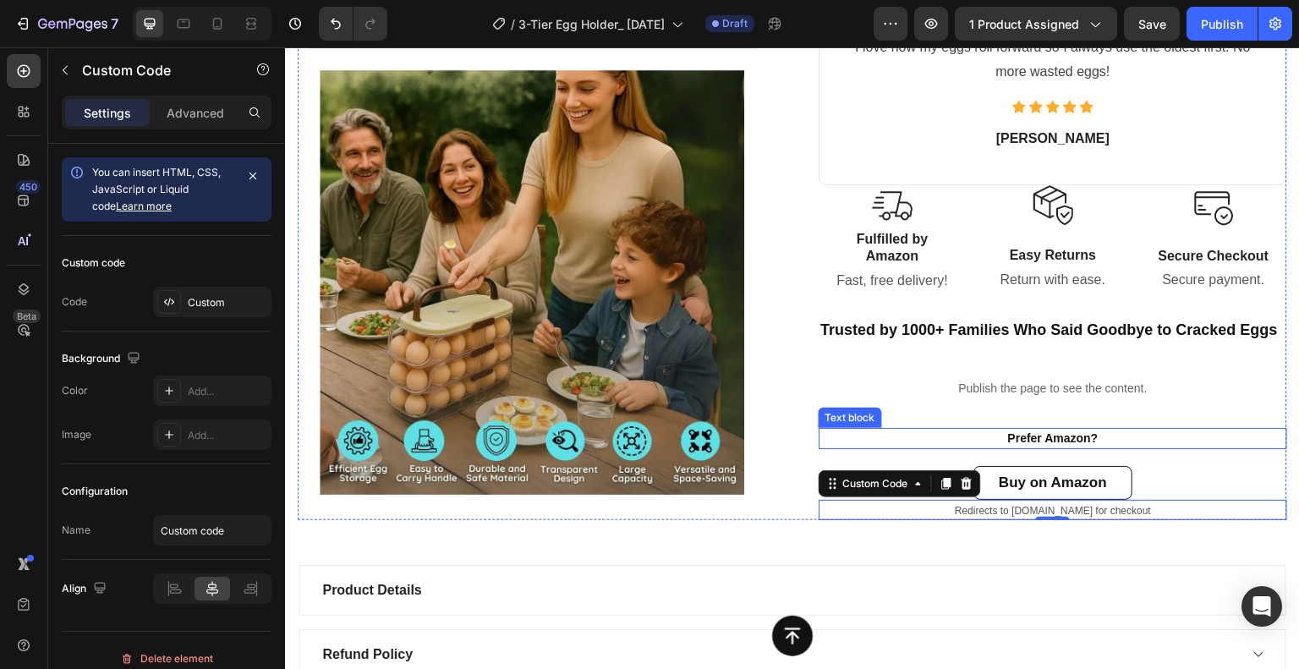
click at [1085, 436] on p "Prefer Amazon?" at bounding box center [1052, 438] width 441 height 21
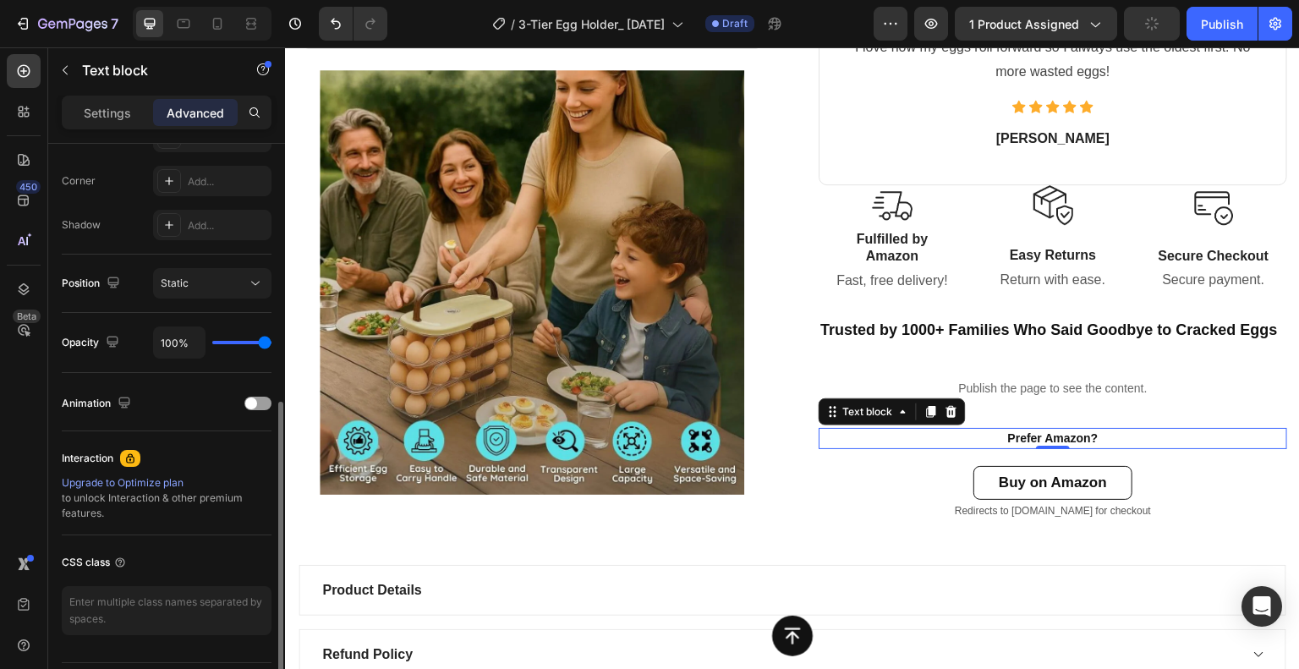
scroll to position [169, 0]
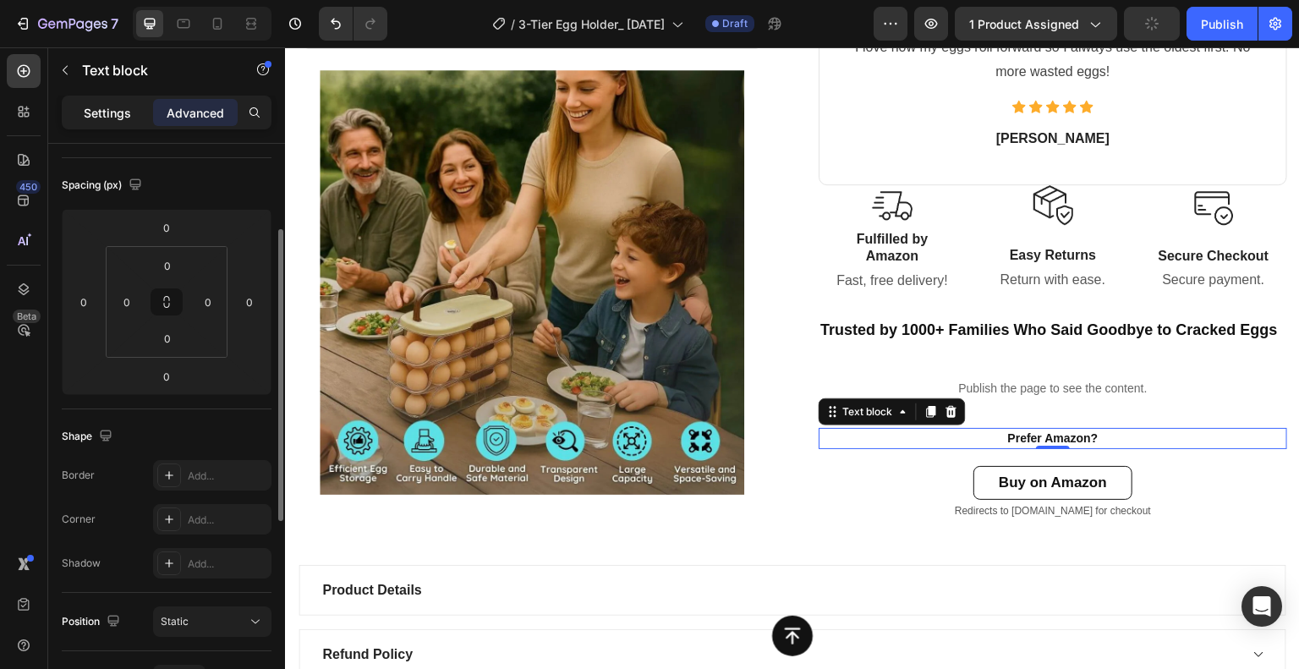
click at [110, 114] on p "Settings" at bounding box center [107, 113] width 47 height 18
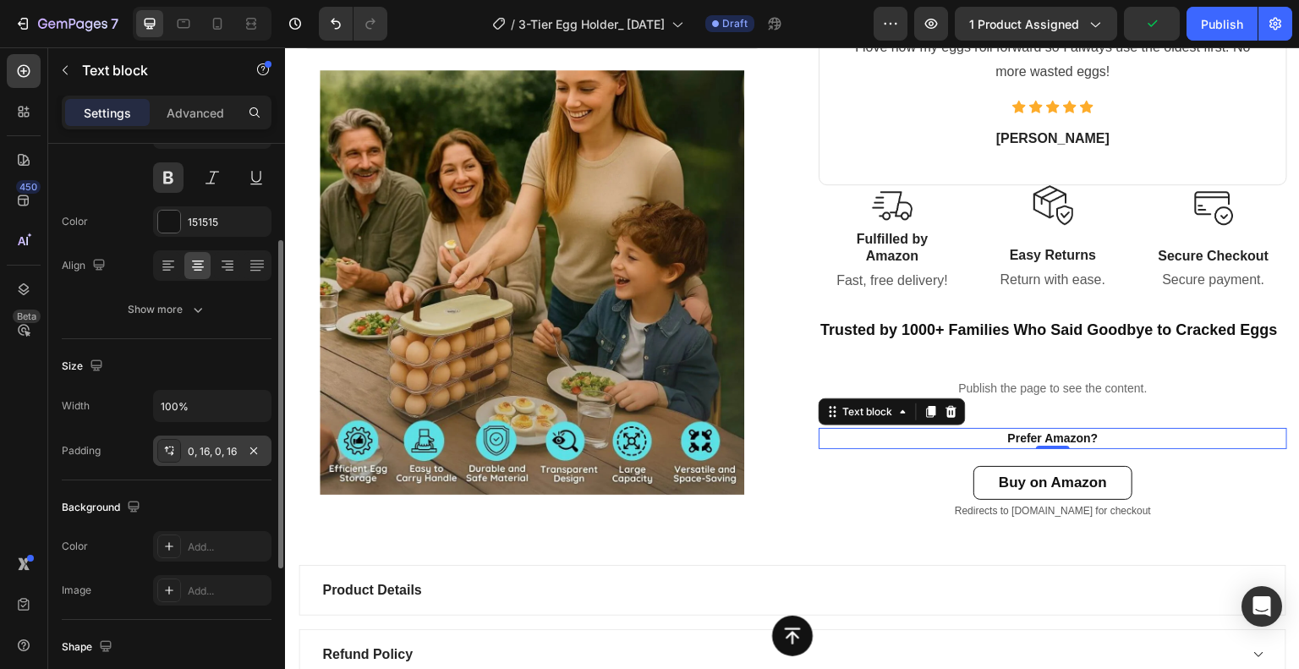
click at [216, 444] on div "0, 16, 0, 16" at bounding box center [212, 451] width 49 height 15
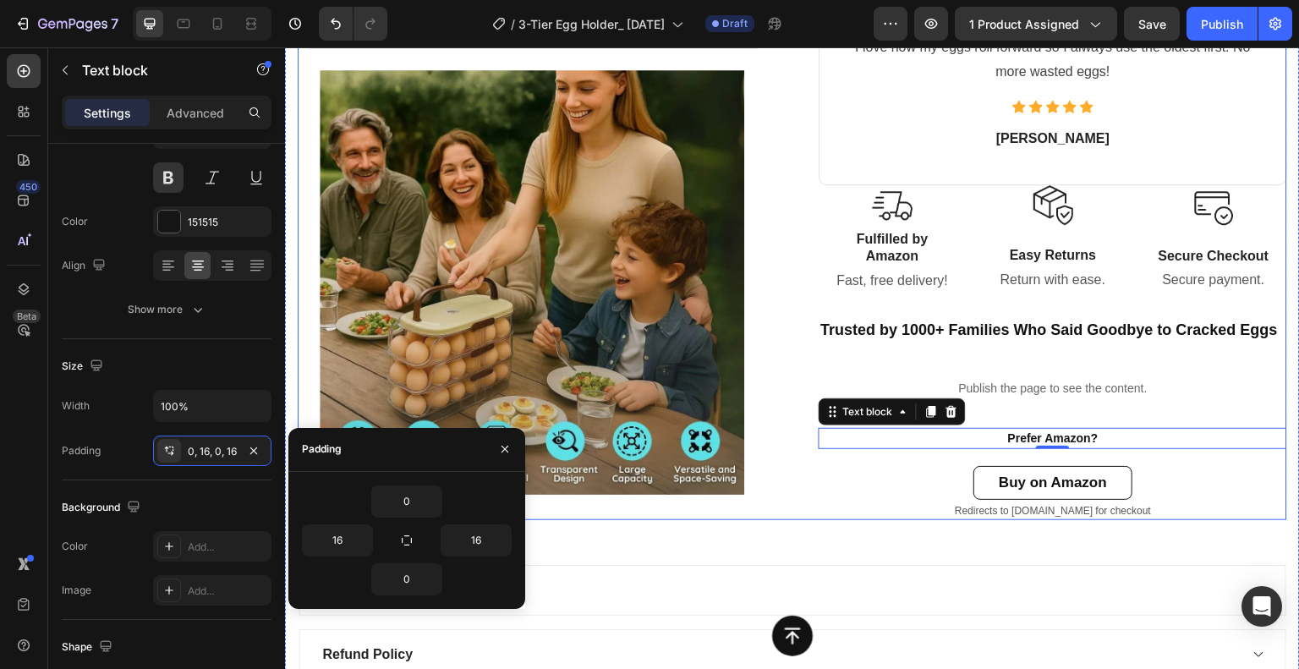
click at [953, 453] on div "Buy on Amazon Button" at bounding box center [1053, 475] width 469 height 52
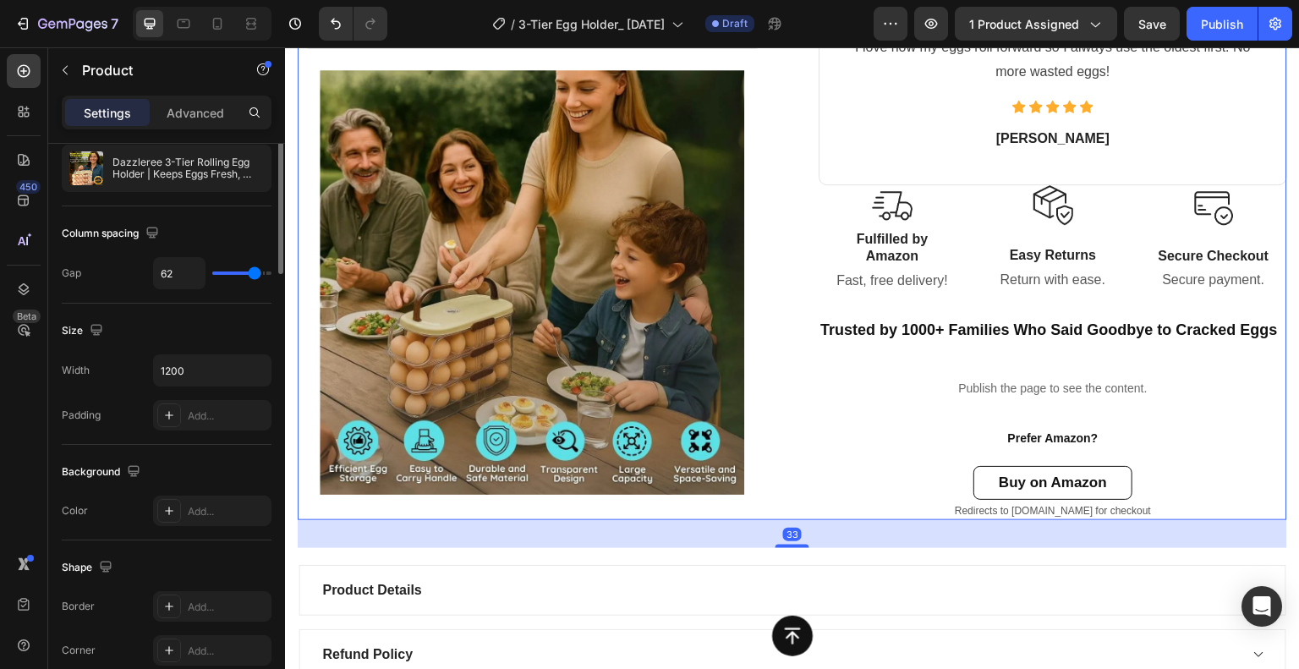
scroll to position [0, 0]
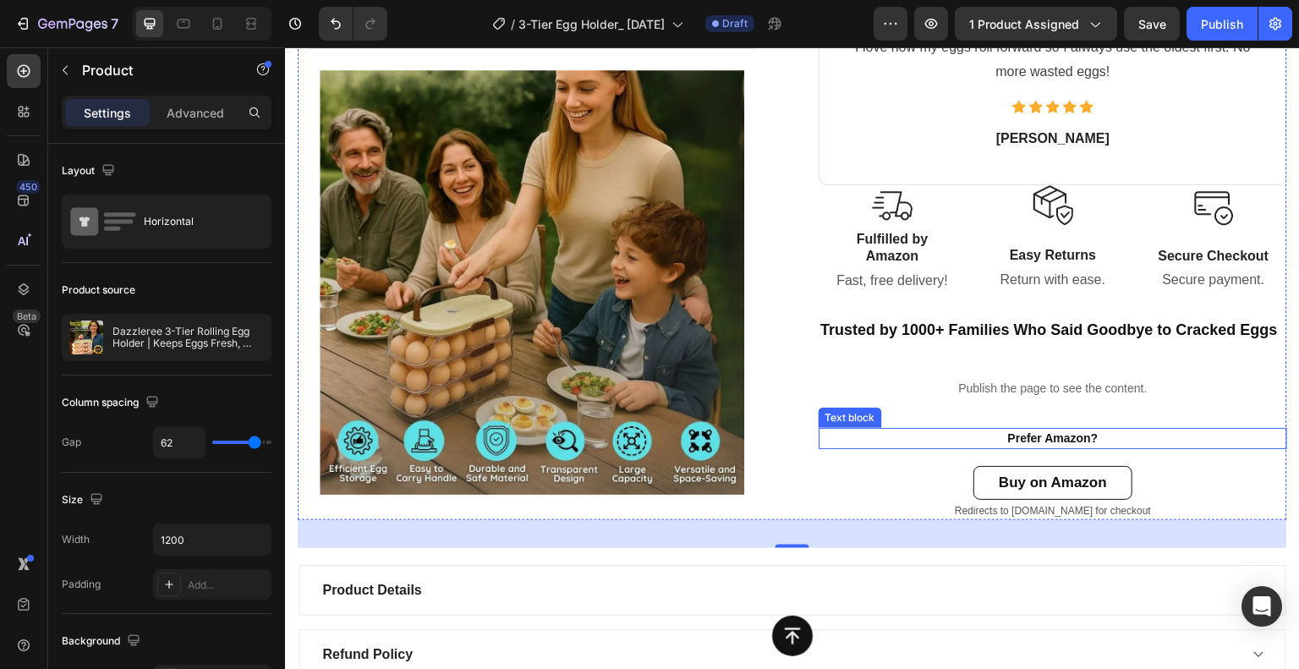
click at [1137, 430] on p "Prefer Amazon?" at bounding box center [1052, 438] width 441 height 21
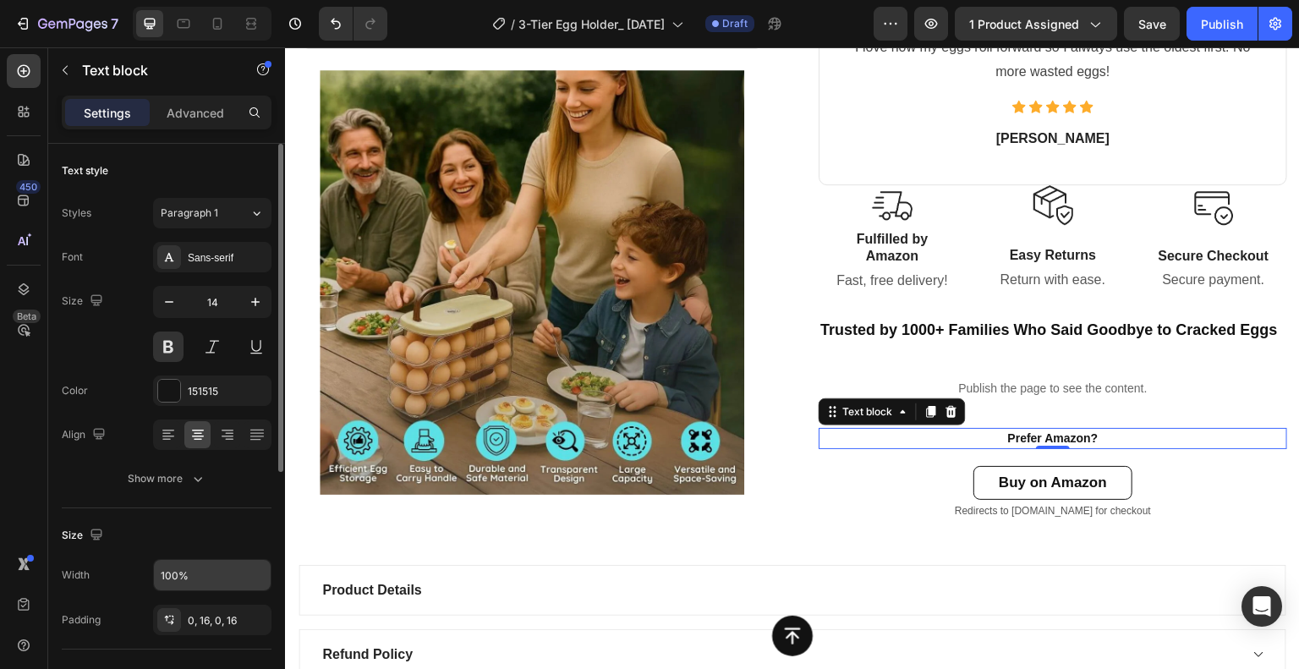
scroll to position [85, 0]
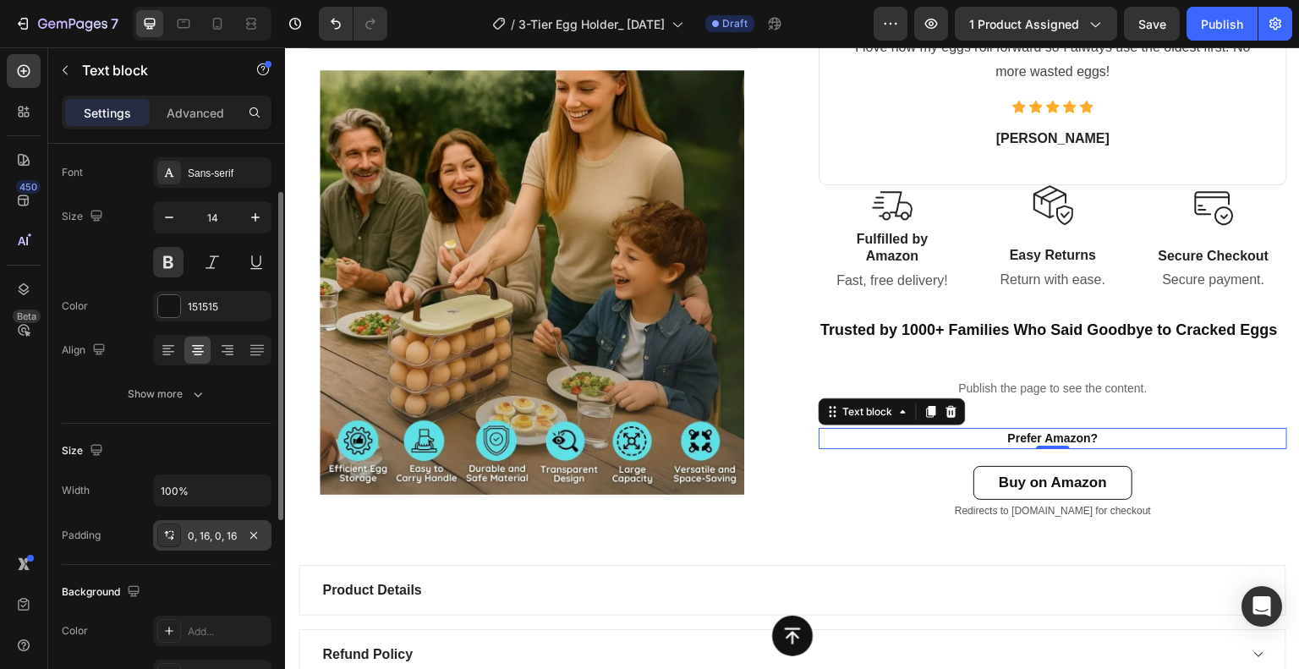
click at [211, 534] on div "0, 16, 0, 16" at bounding box center [212, 536] width 49 height 15
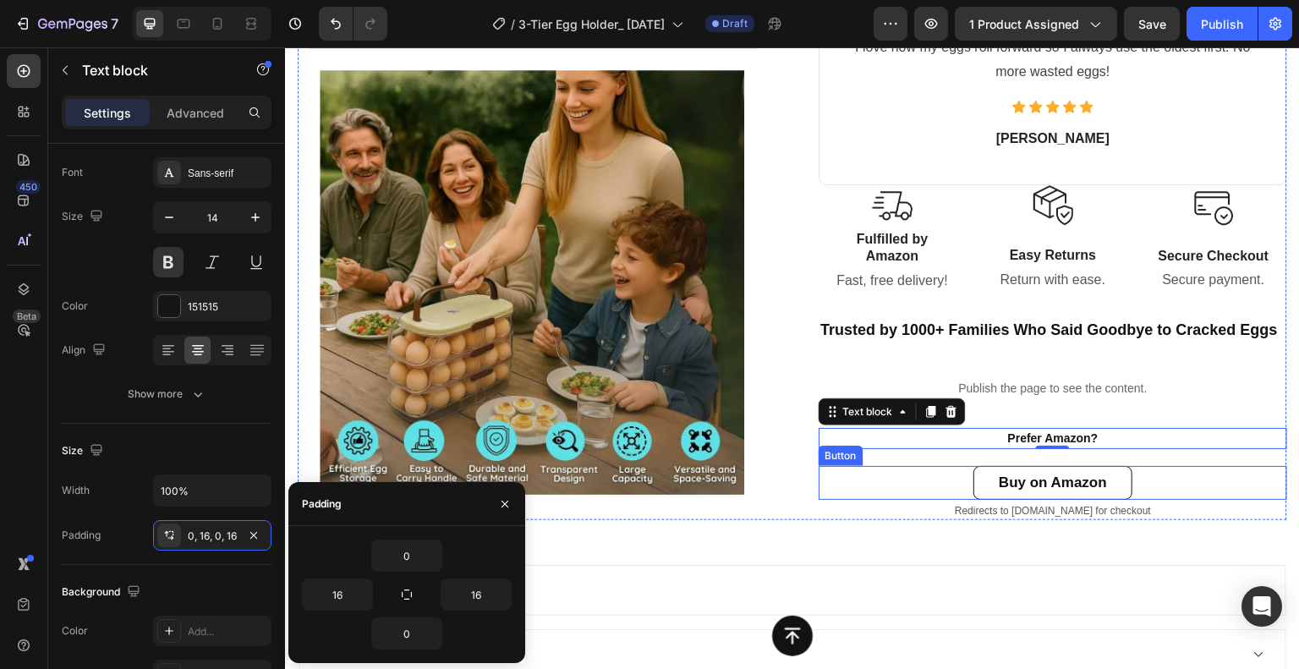
click at [940, 484] on div "Buy on Amazon Button" at bounding box center [1053, 483] width 469 height 35
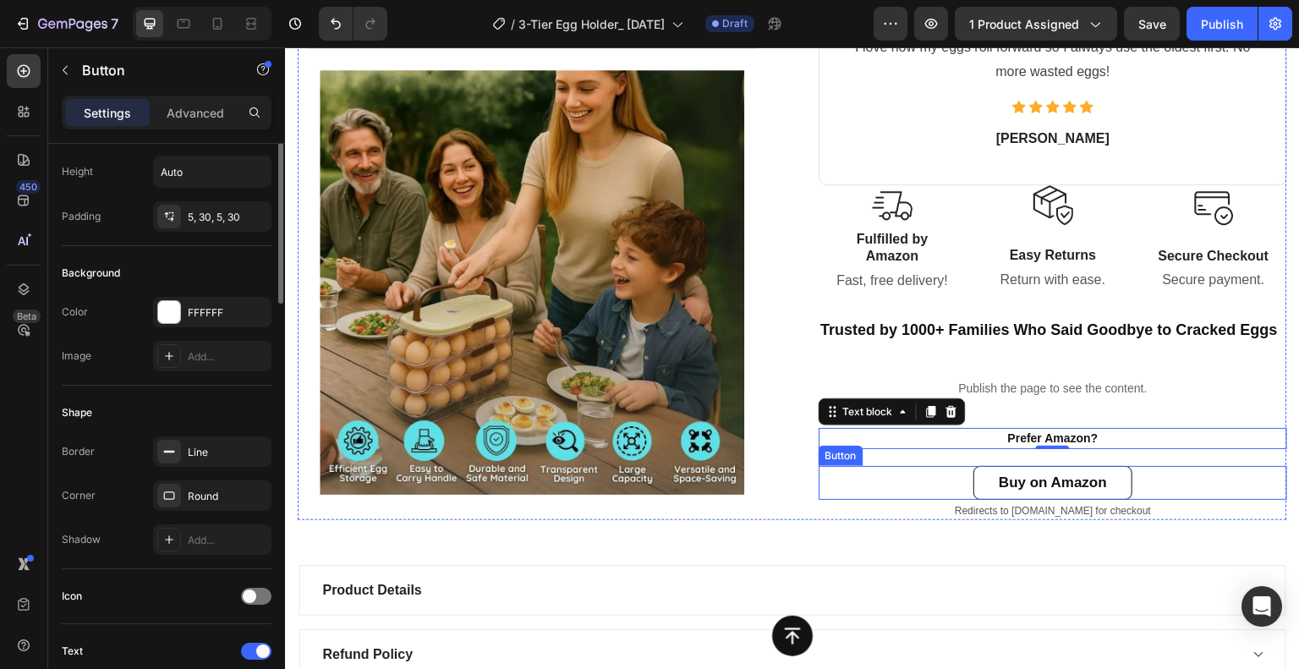
scroll to position [0, 0]
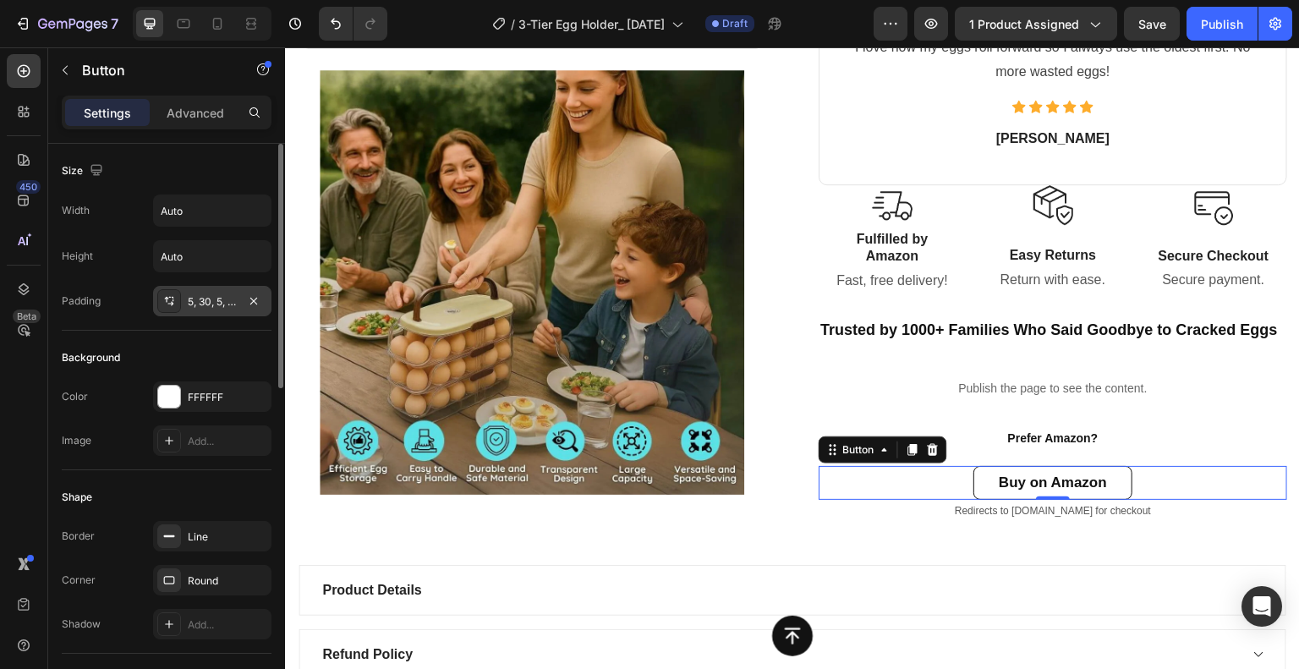
click at [188, 290] on div "5, 30, 5, 30" at bounding box center [212, 301] width 118 height 30
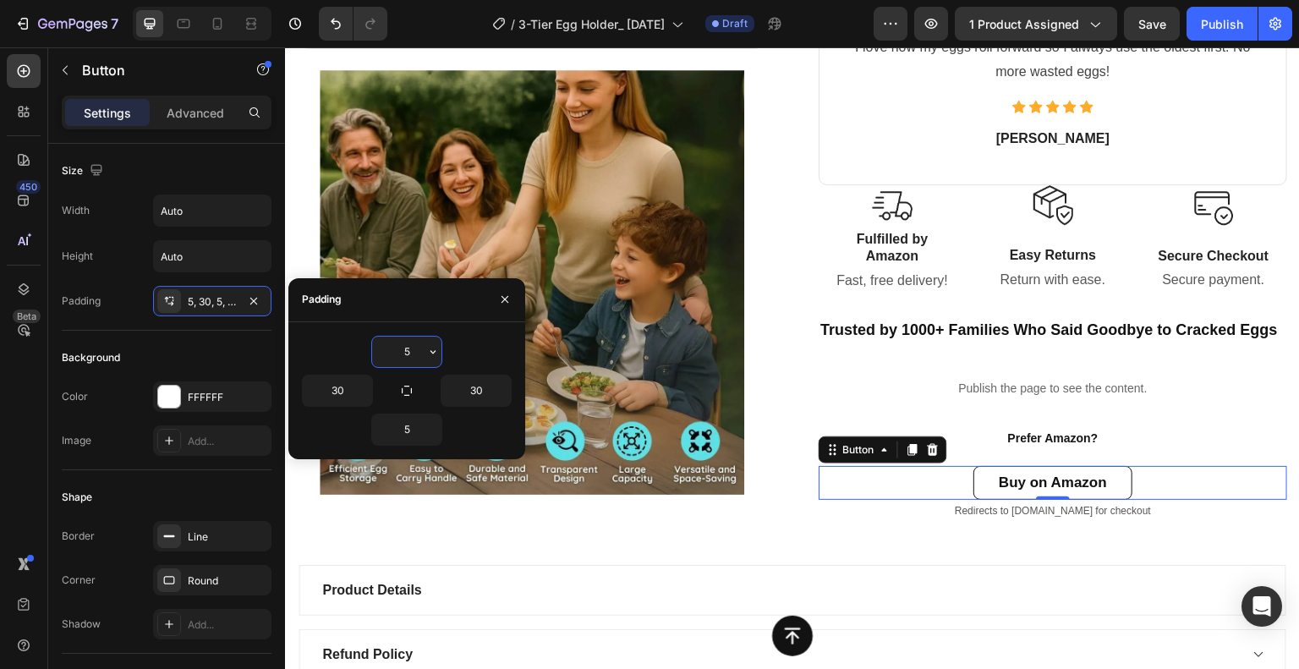
click at [400, 345] on input "5" at bounding box center [406, 352] width 69 height 30
type input "5"
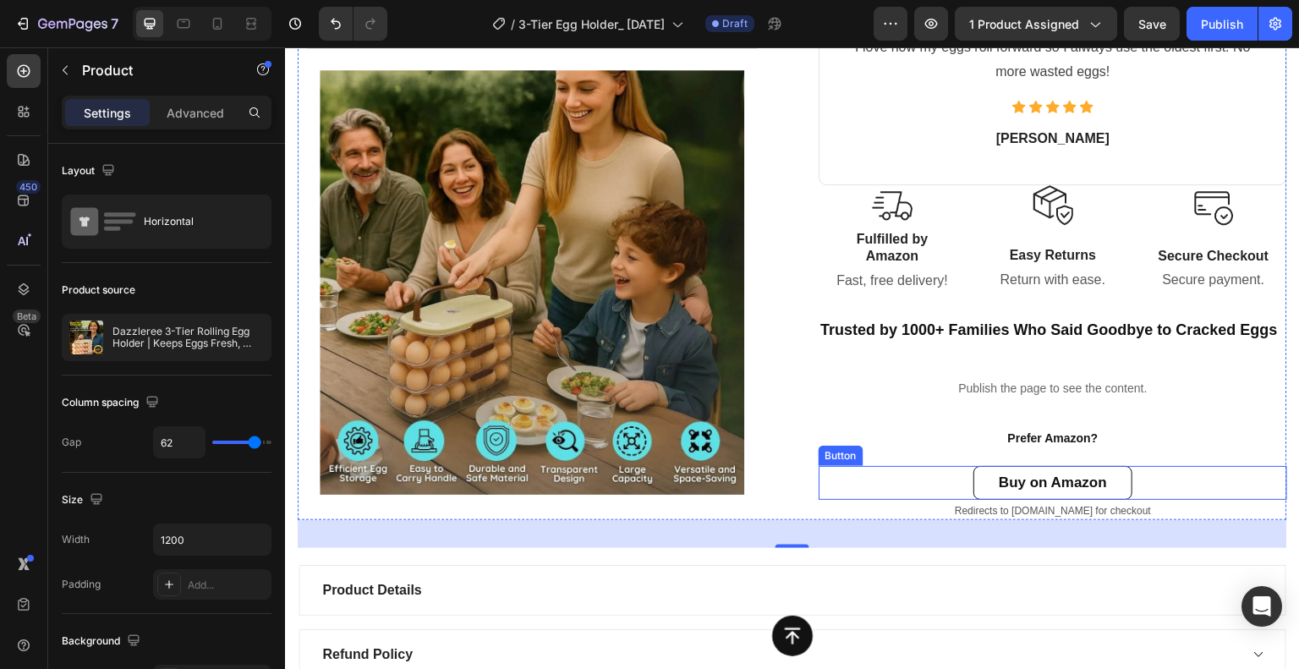
click at [940, 472] on div "Buy on Amazon Button" at bounding box center [1053, 483] width 469 height 35
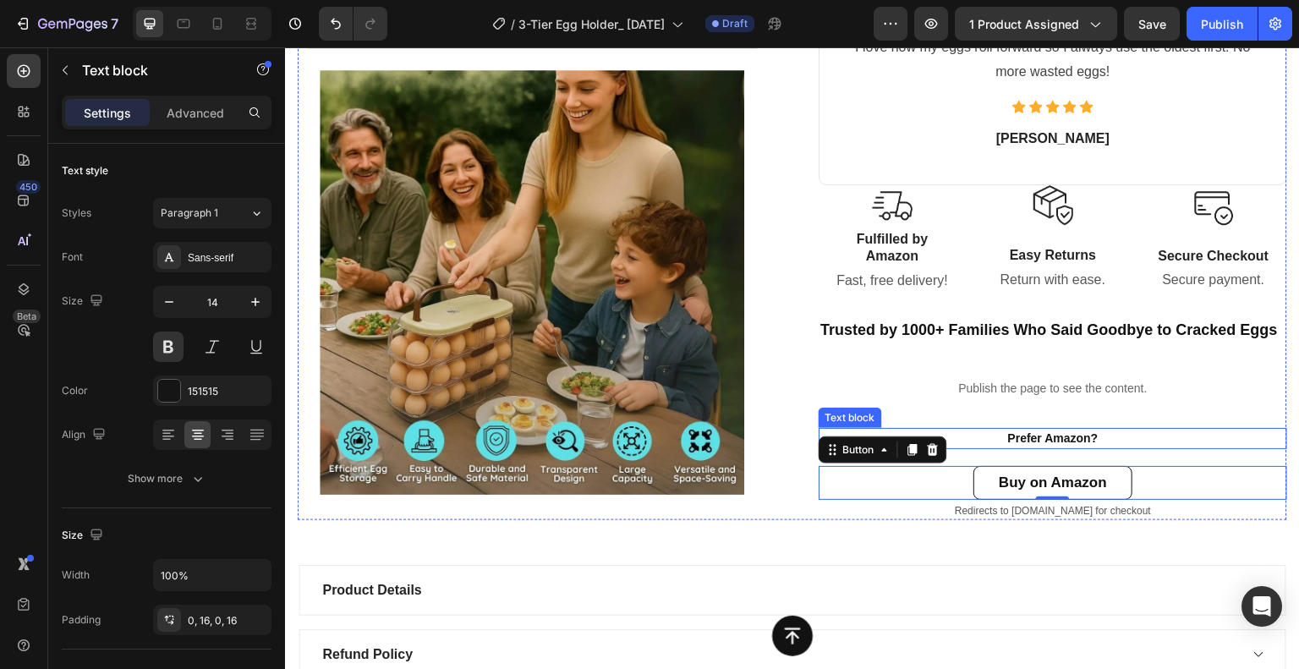
click at [1023, 435] on p "Prefer Amazon?" at bounding box center [1052, 438] width 441 height 21
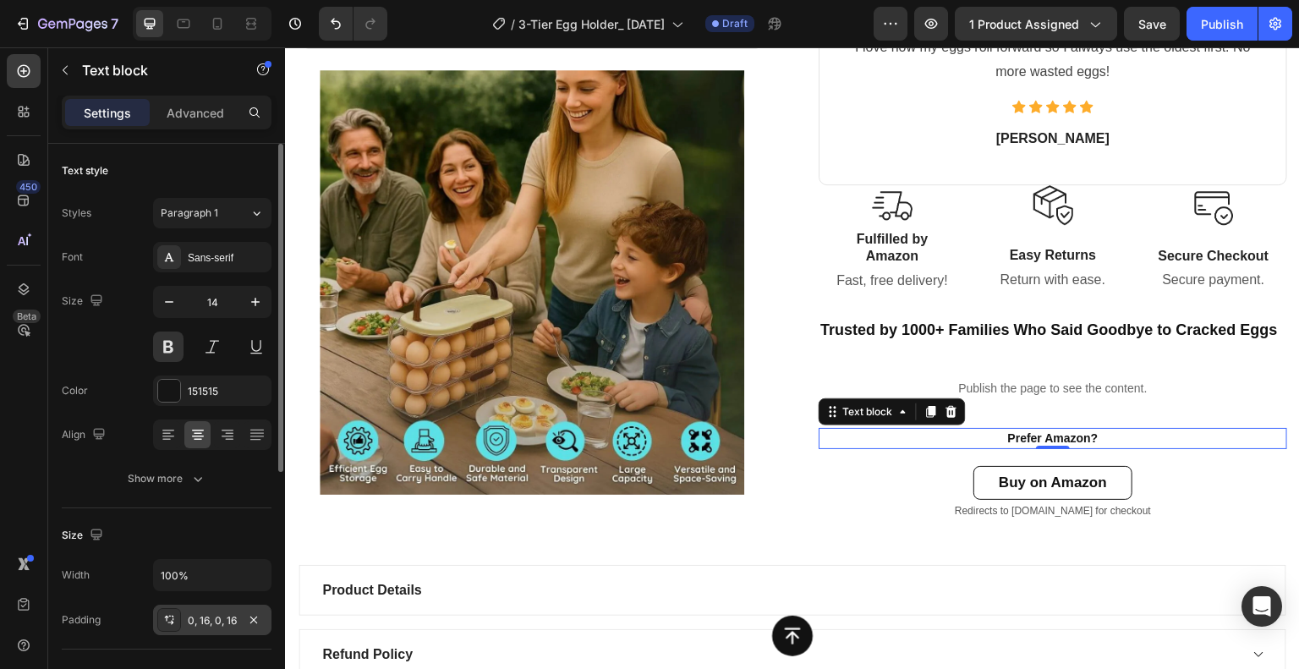
click at [217, 619] on div "0, 16, 0, 16" at bounding box center [212, 620] width 49 height 15
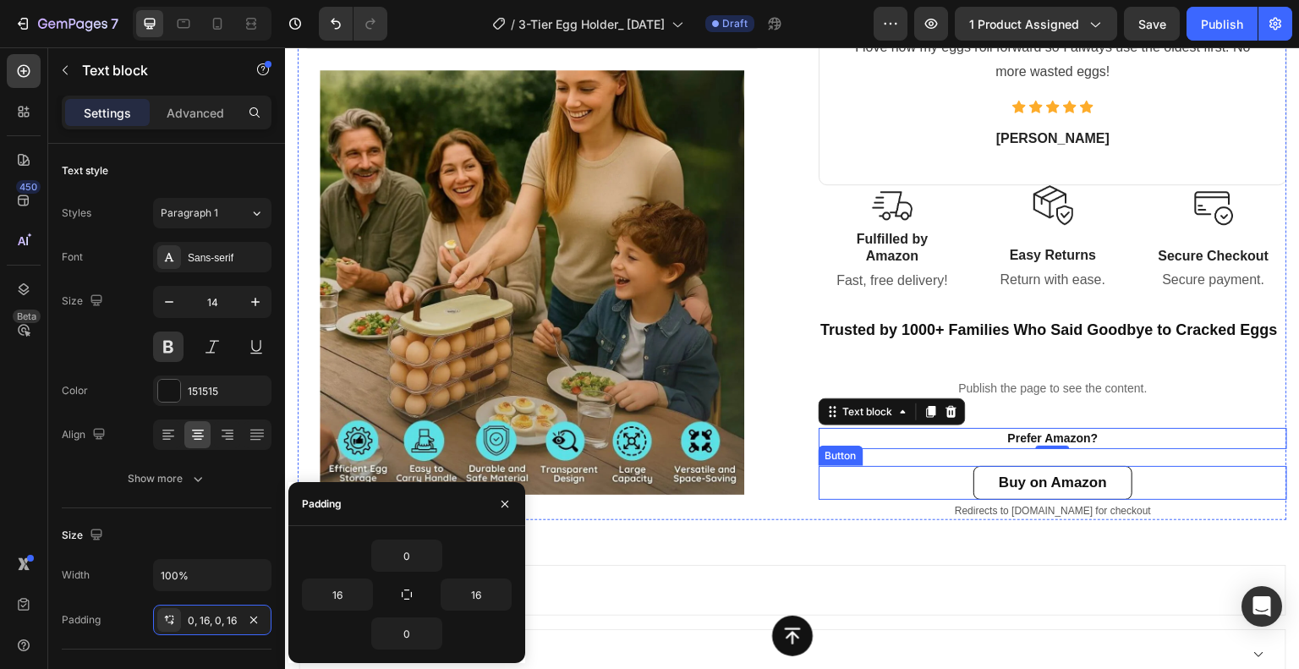
click at [1212, 482] on div "Buy on Amazon Button" at bounding box center [1053, 483] width 469 height 35
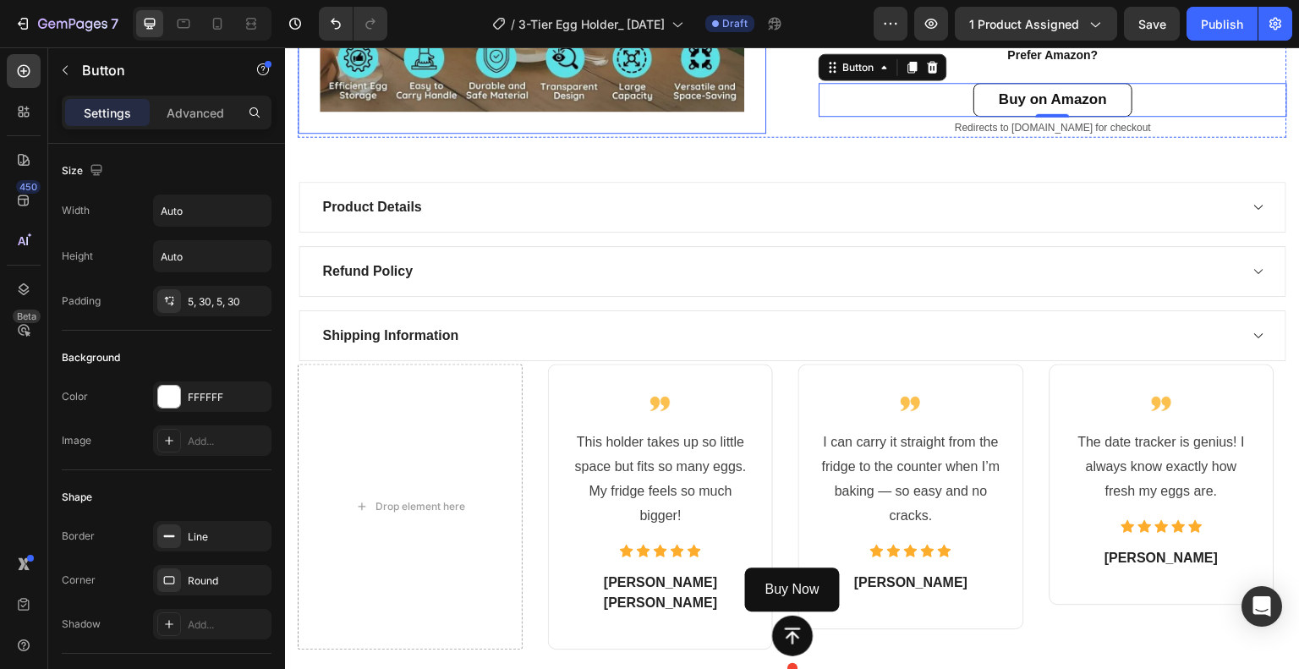
scroll to position [1324, 0]
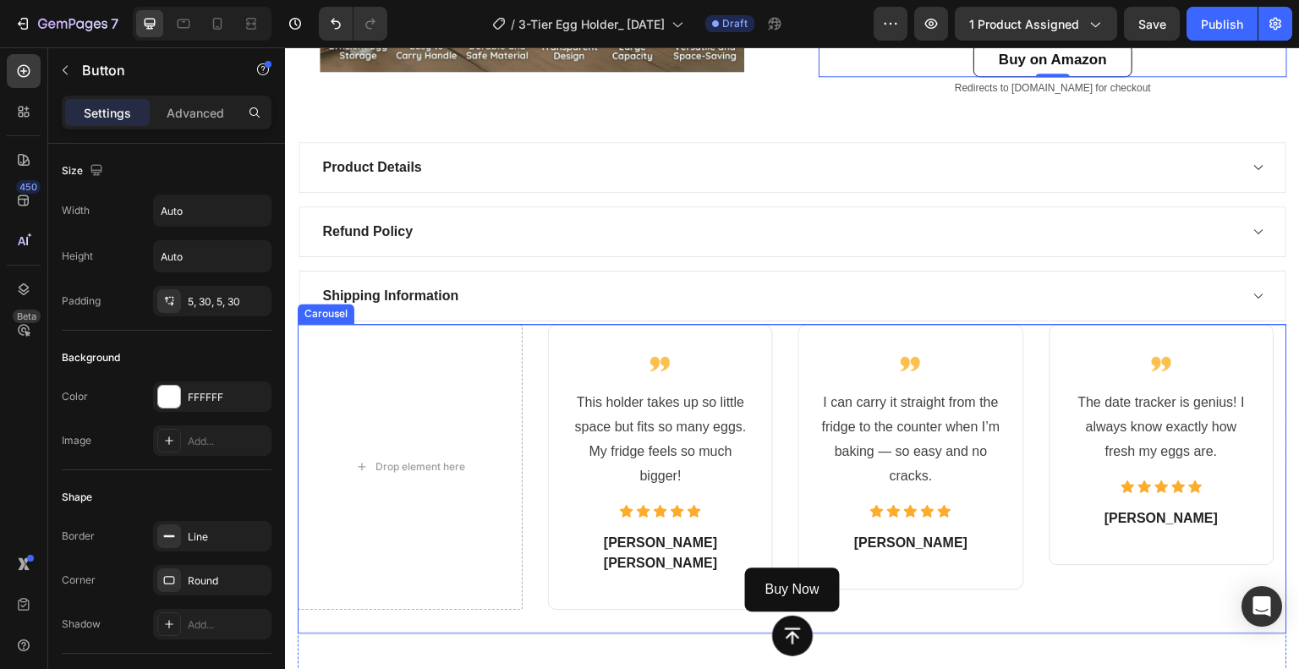
click at [539, 342] on div "Drop element here Image This holder takes up so little space but fits so many e…" at bounding box center [793, 466] width 990 height 285
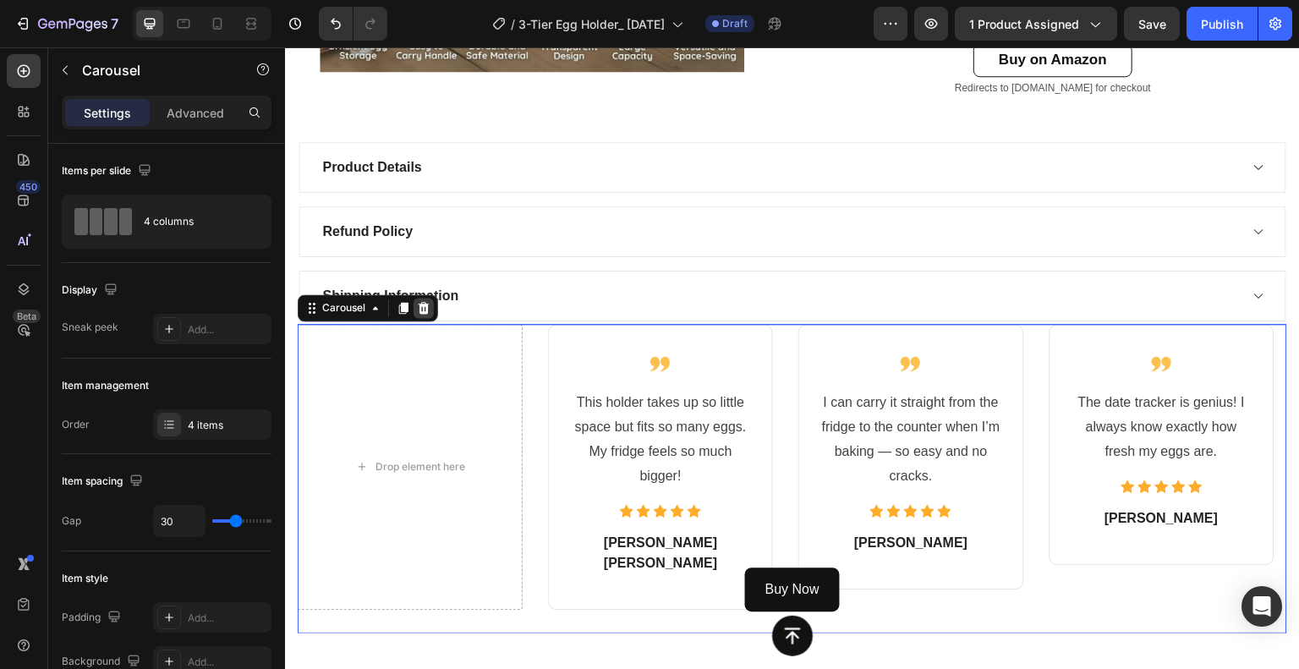
click at [429, 315] on icon at bounding box center [424, 308] width 14 height 14
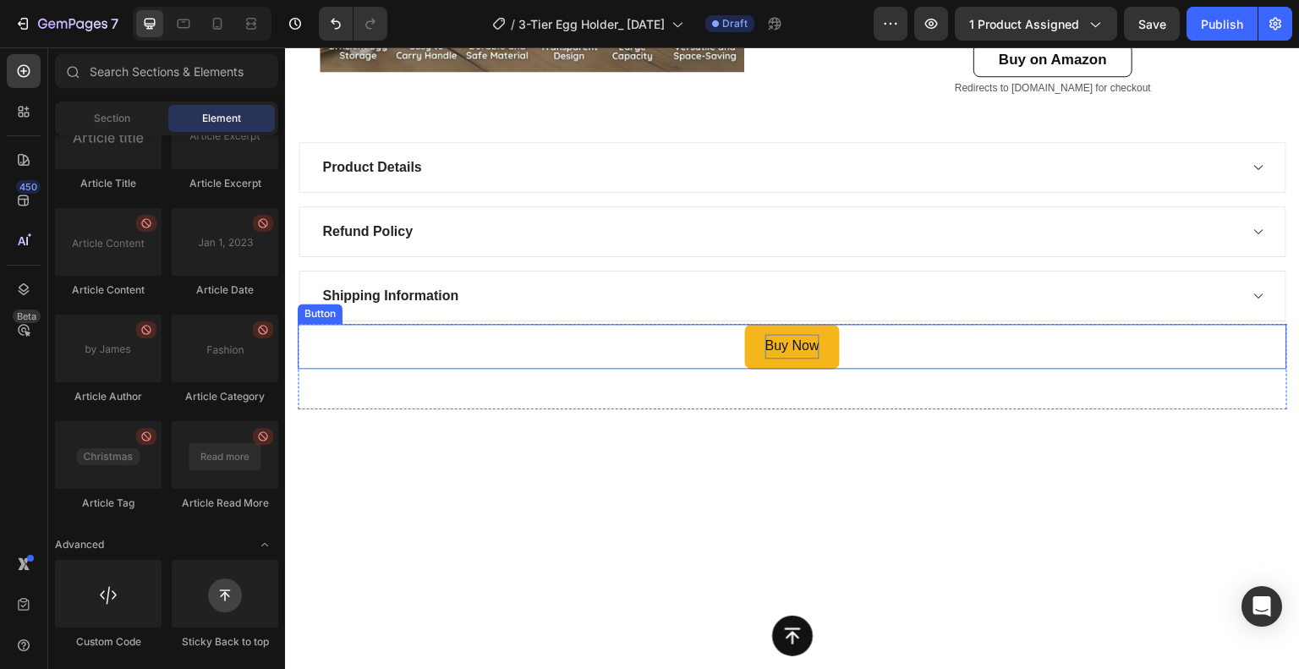
drag, startPoint x: 842, startPoint y: 365, endPoint x: 804, endPoint y: 359, distance: 37.7
click at [842, 365] on div "Buy Now Button" at bounding box center [793, 346] width 990 height 45
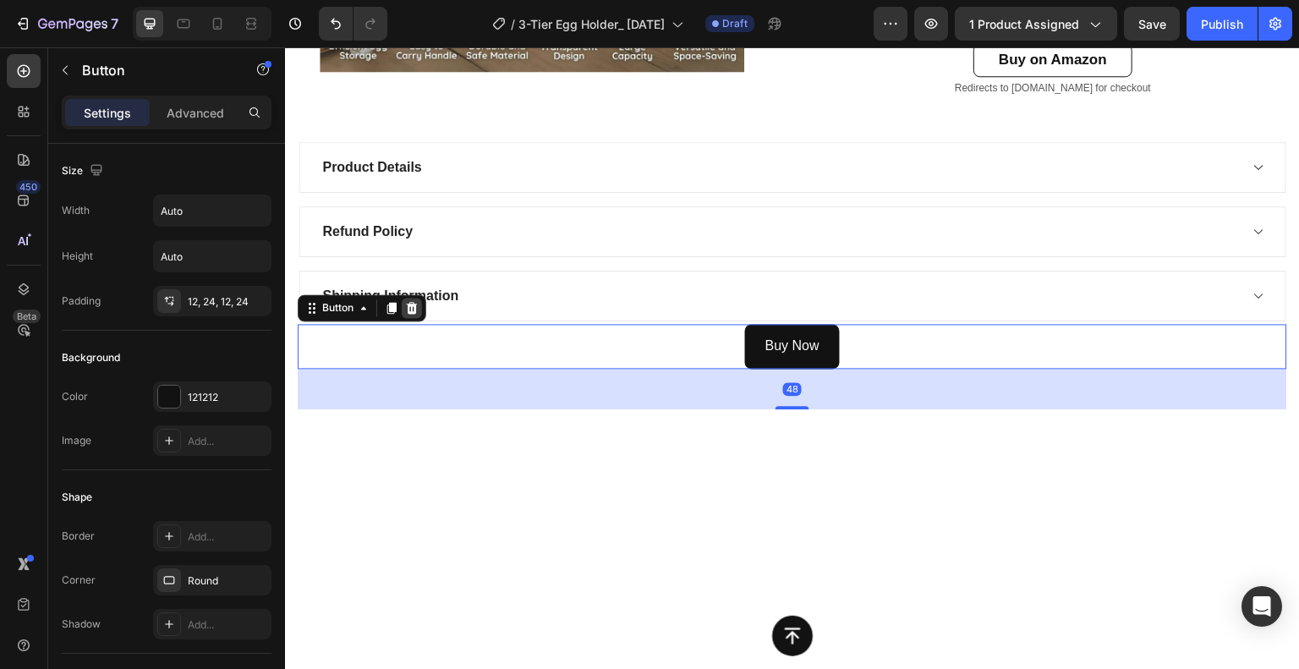
click at [409, 314] on icon at bounding box center [412, 308] width 11 height 12
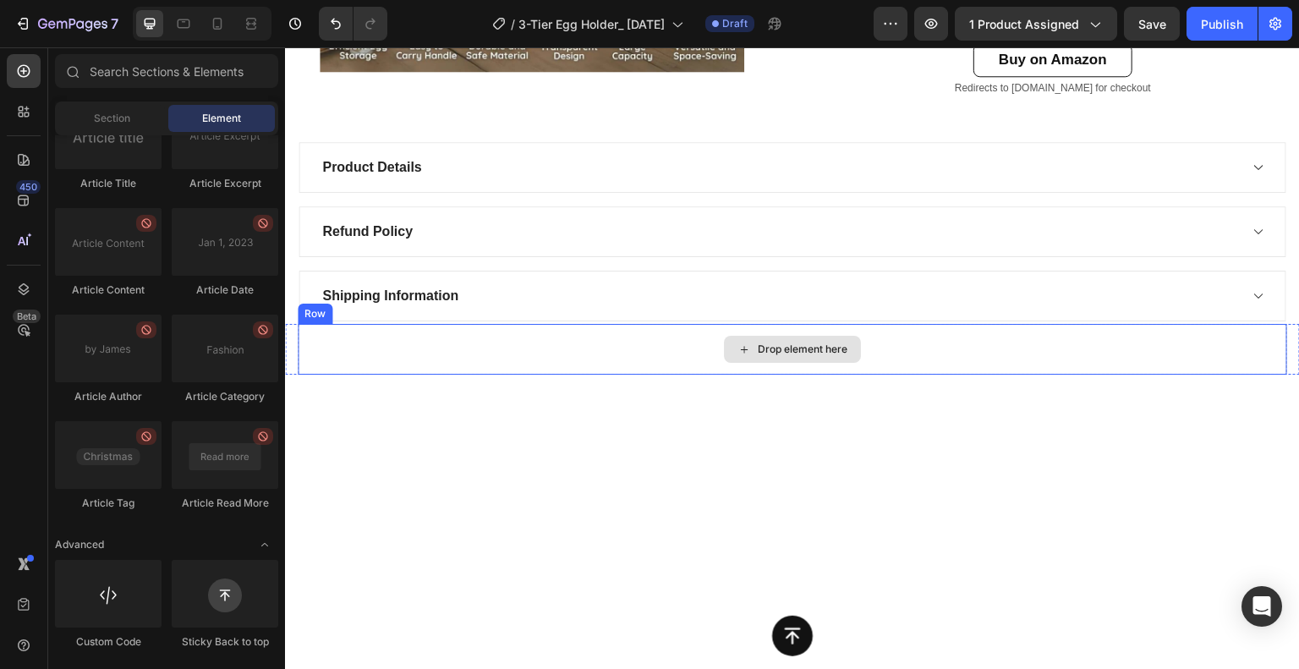
click at [657, 353] on div "Drop element here" at bounding box center [793, 349] width 990 height 51
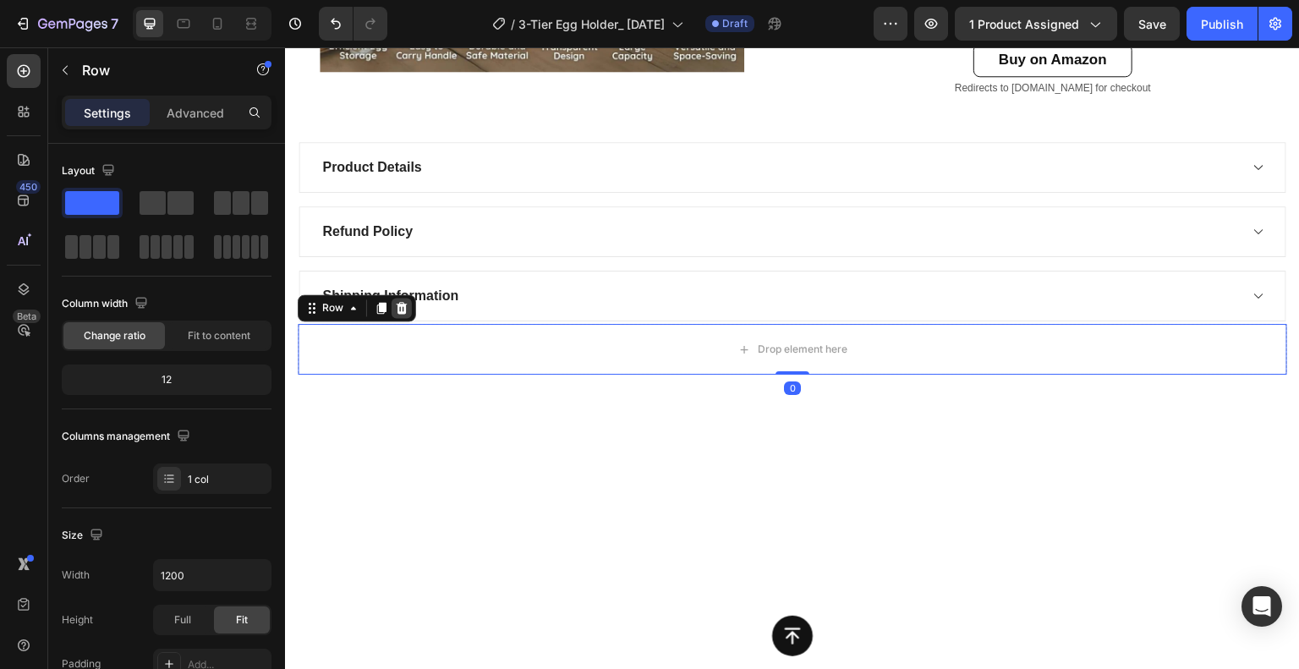
click at [396, 315] on icon at bounding box center [402, 308] width 14 height 14
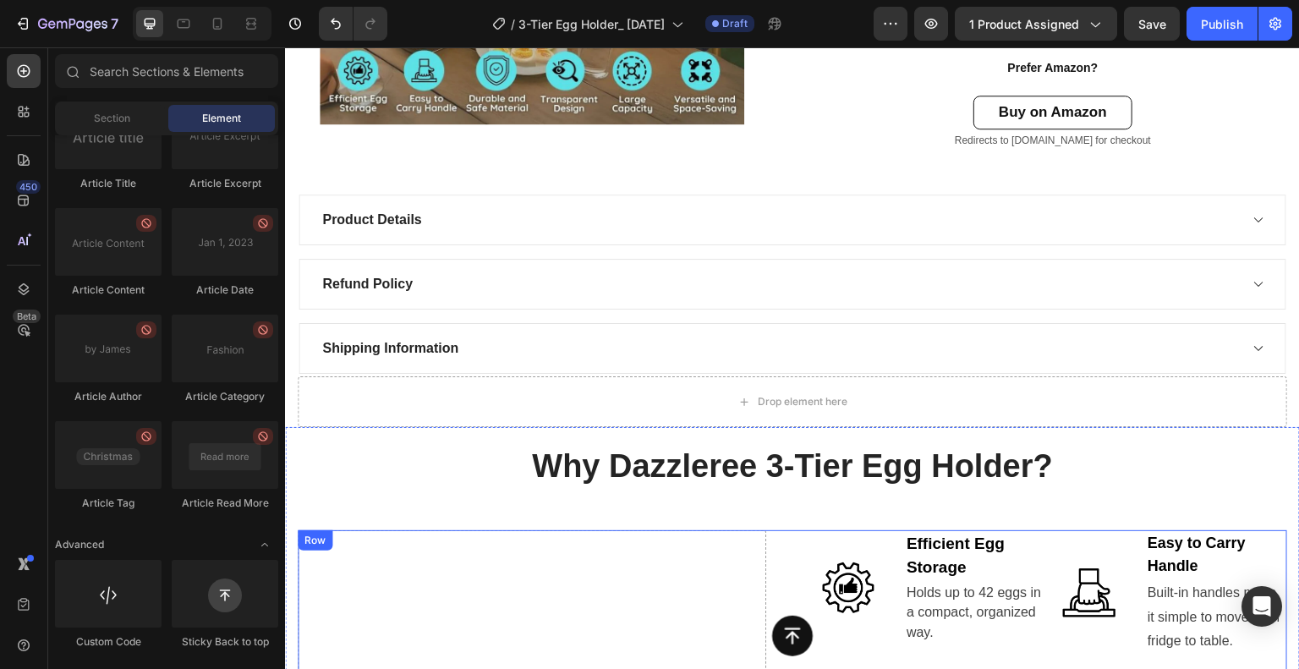
scroll to position [1255, 0]
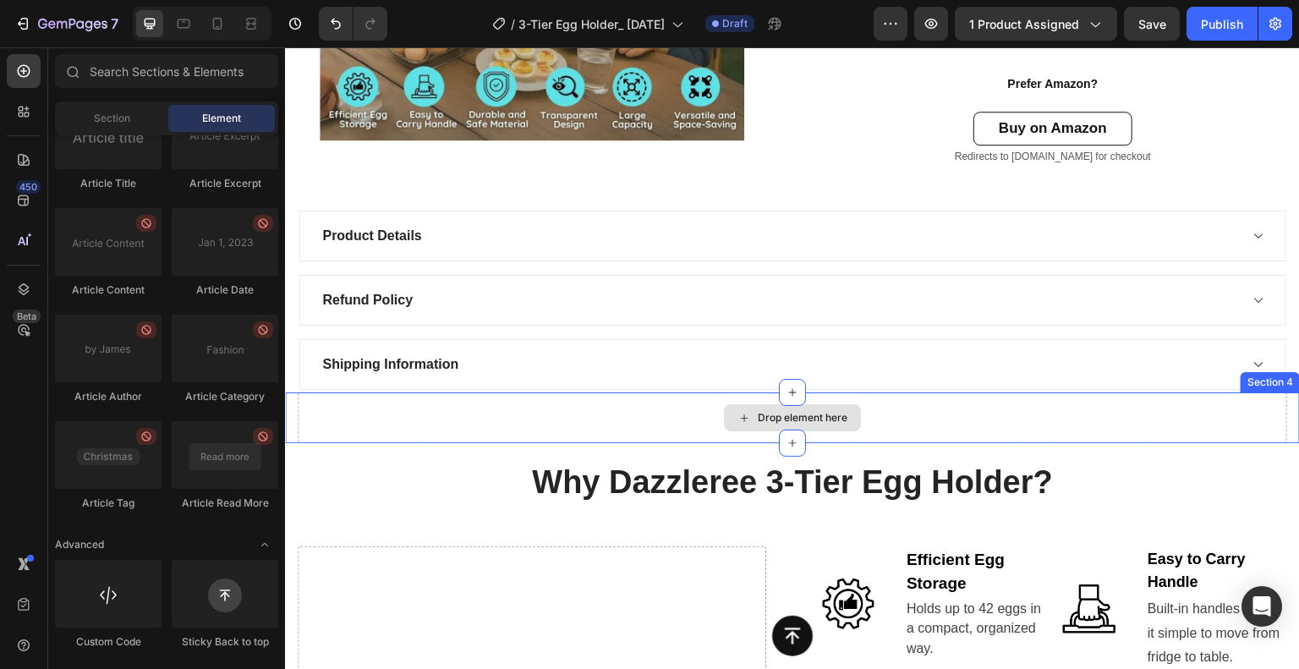
click at [532, 416] on div "Drop element here" at bounding box center [793, 417] width 990 height 51
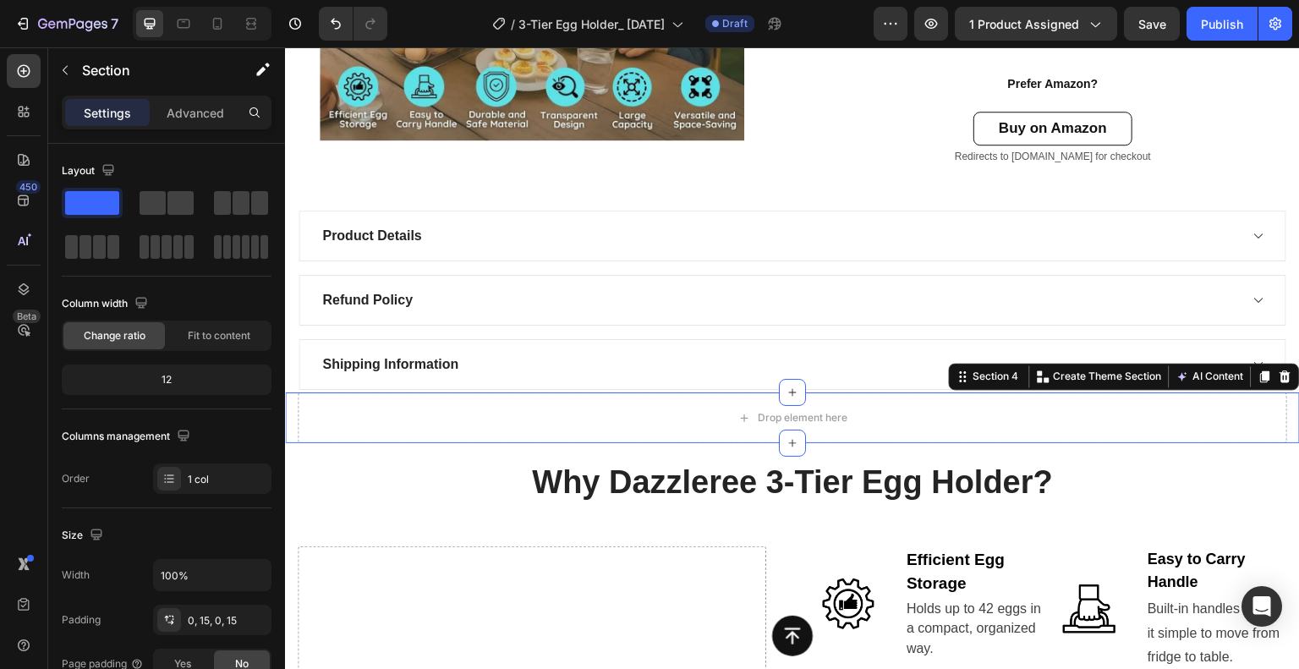
drag, startPoint x: 1270, startPoint y: 381, endPoint x: 1258, endPoint y: 372, distance: 14.6
click at [1275, 382] on div at bounding box center [1285, 376] width 20 height 20
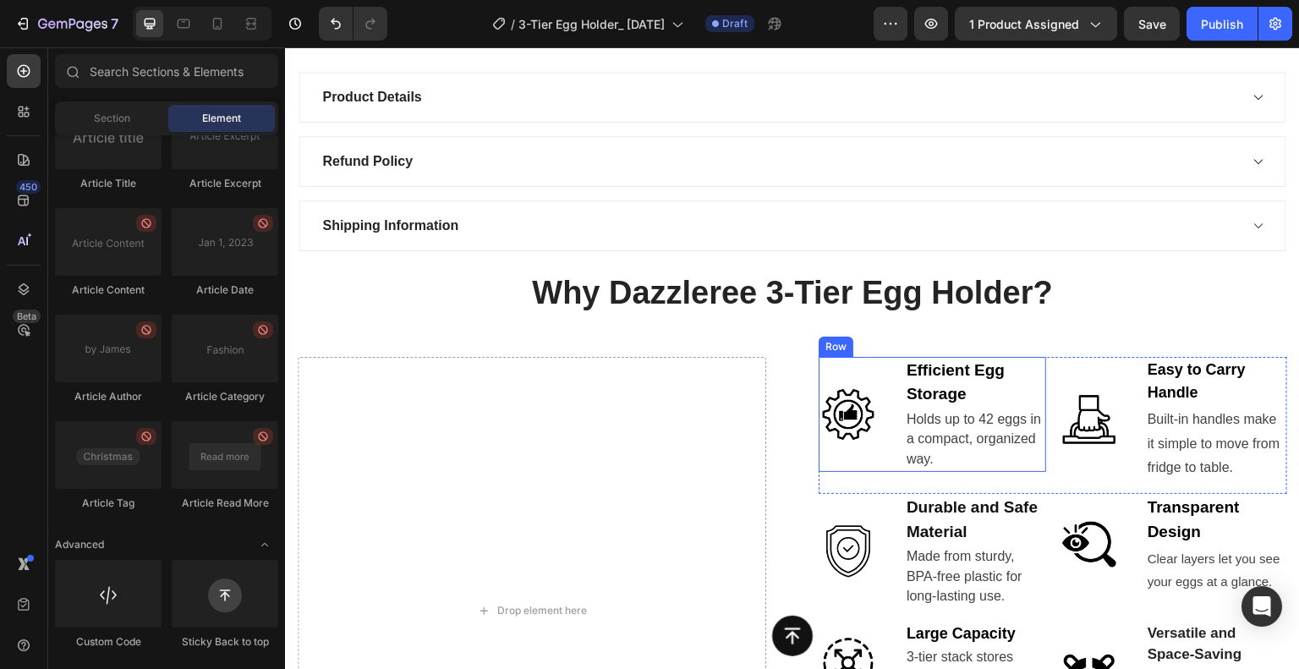
scroll to position [1424, 0]
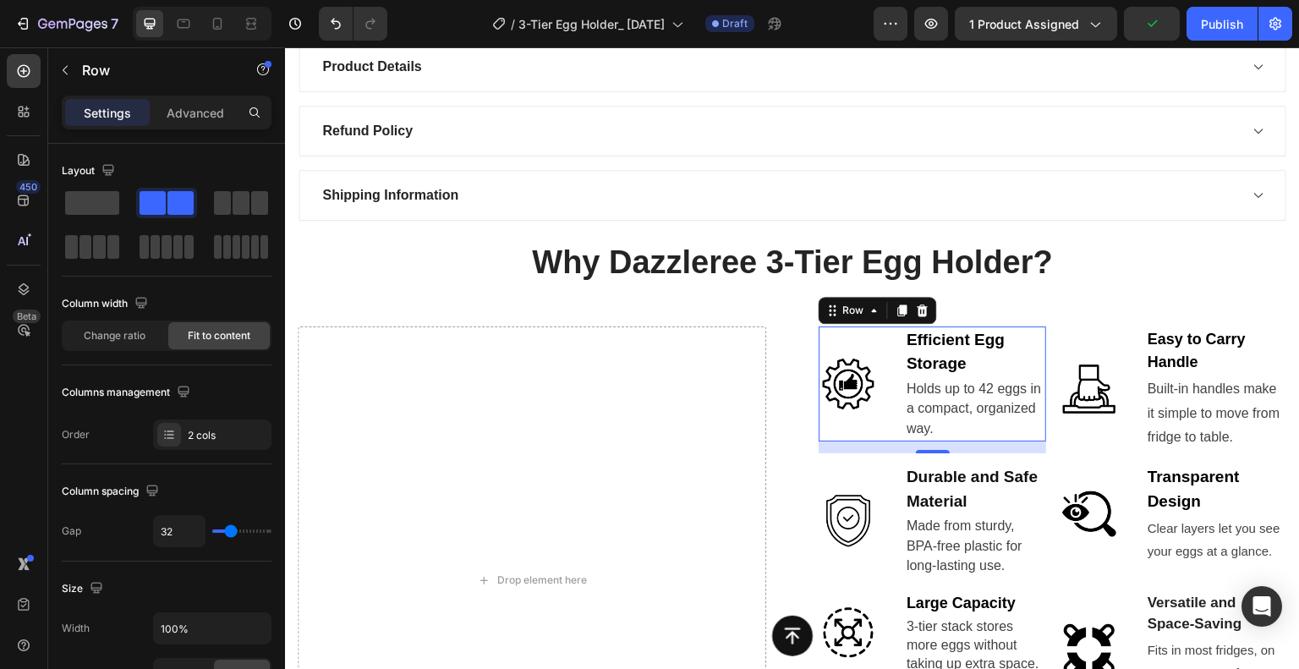
click at [889, 373] on div "Image Efficient Egg Storage Text block Holds up to 42 eggs in a compact, organi…" at bounding box center [933, 383] width 228 height 115
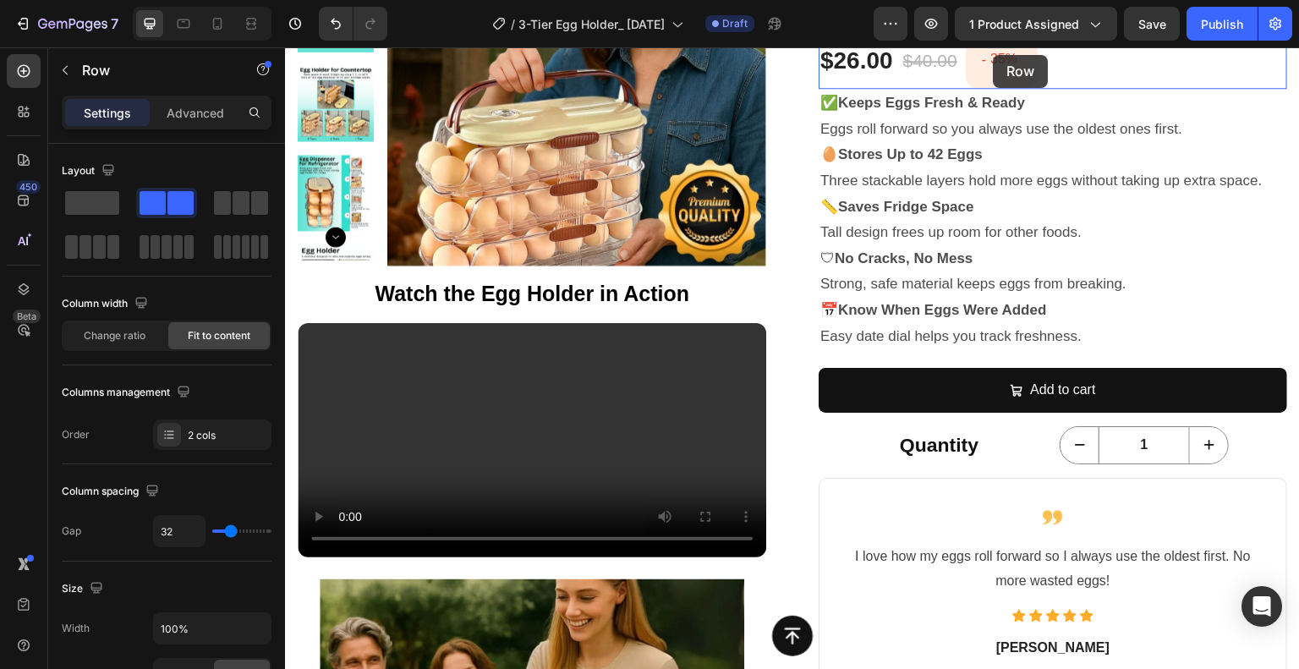
scroll to position [191, 0]
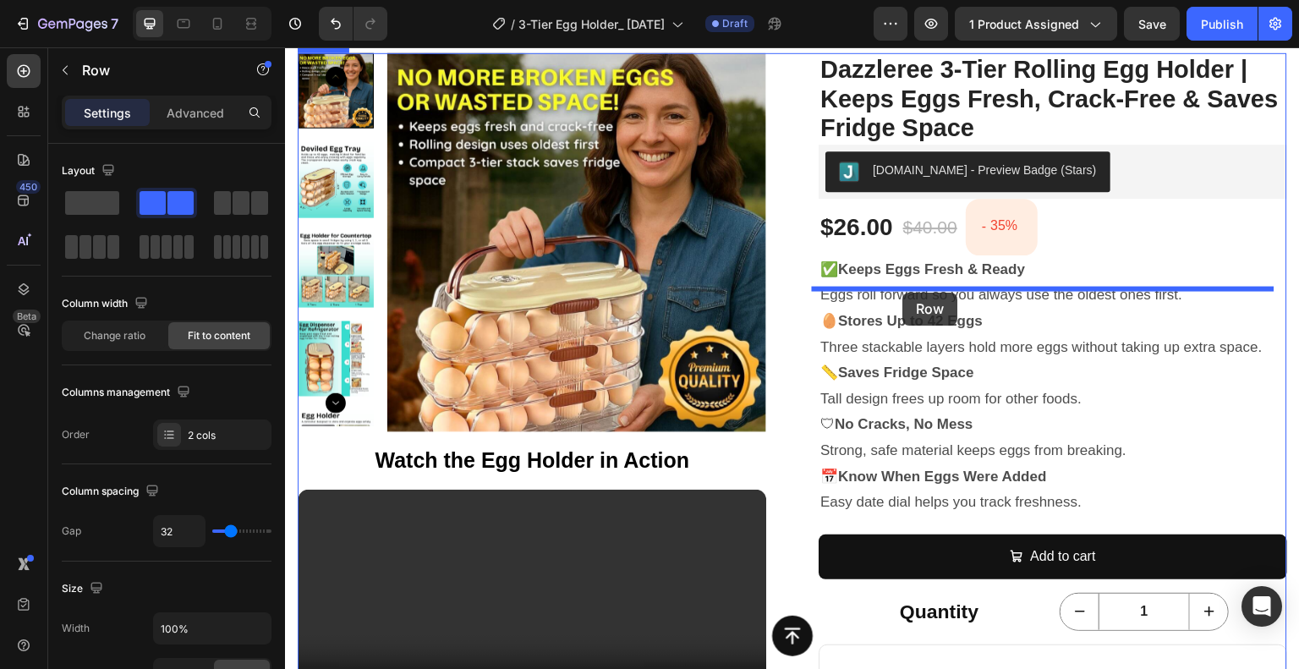
drag, startPoint x: 828, startPoint y: 332, endPoint x: 903, endPoint y: 293, distance: 84.7
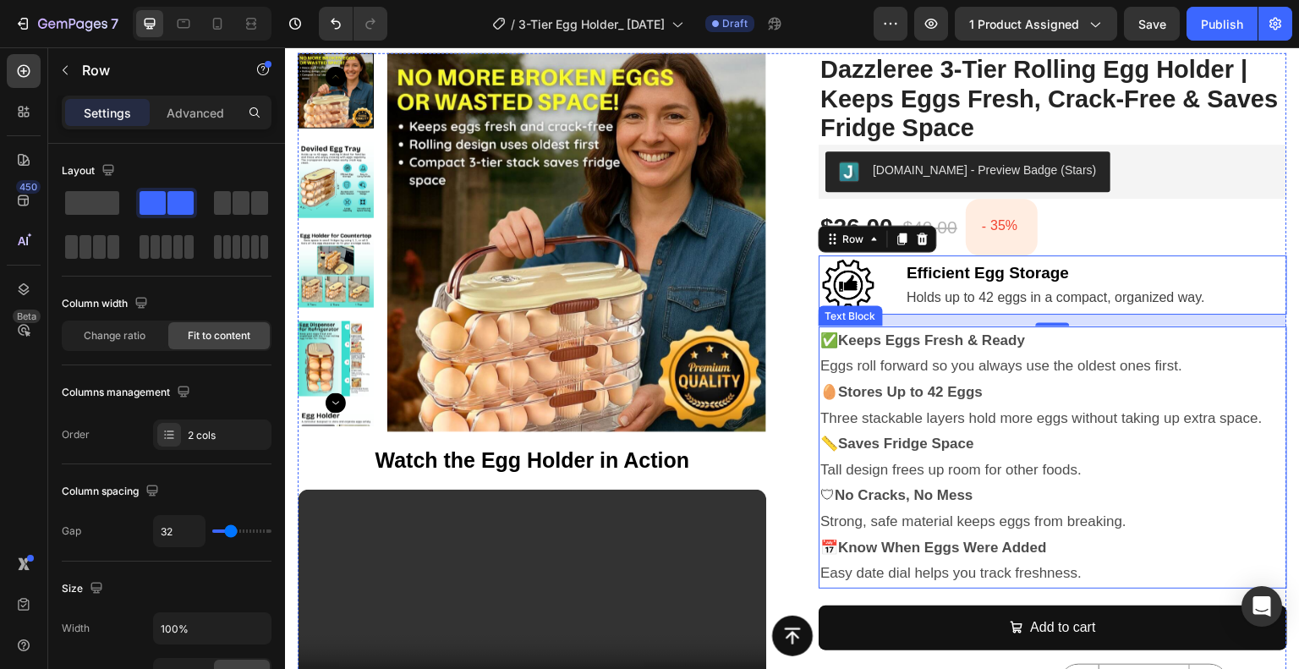
scroll to position [276, 0]
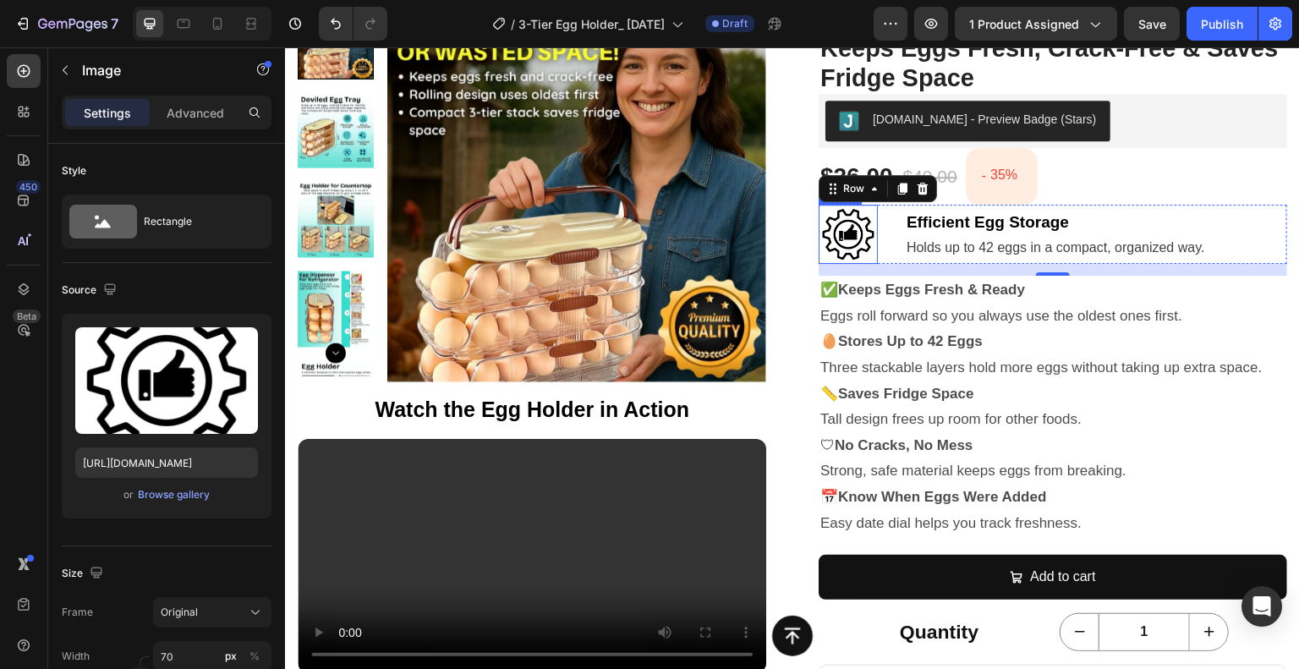
click at [849, 236] on img at bounding box center [848, 234] width 59 height 59
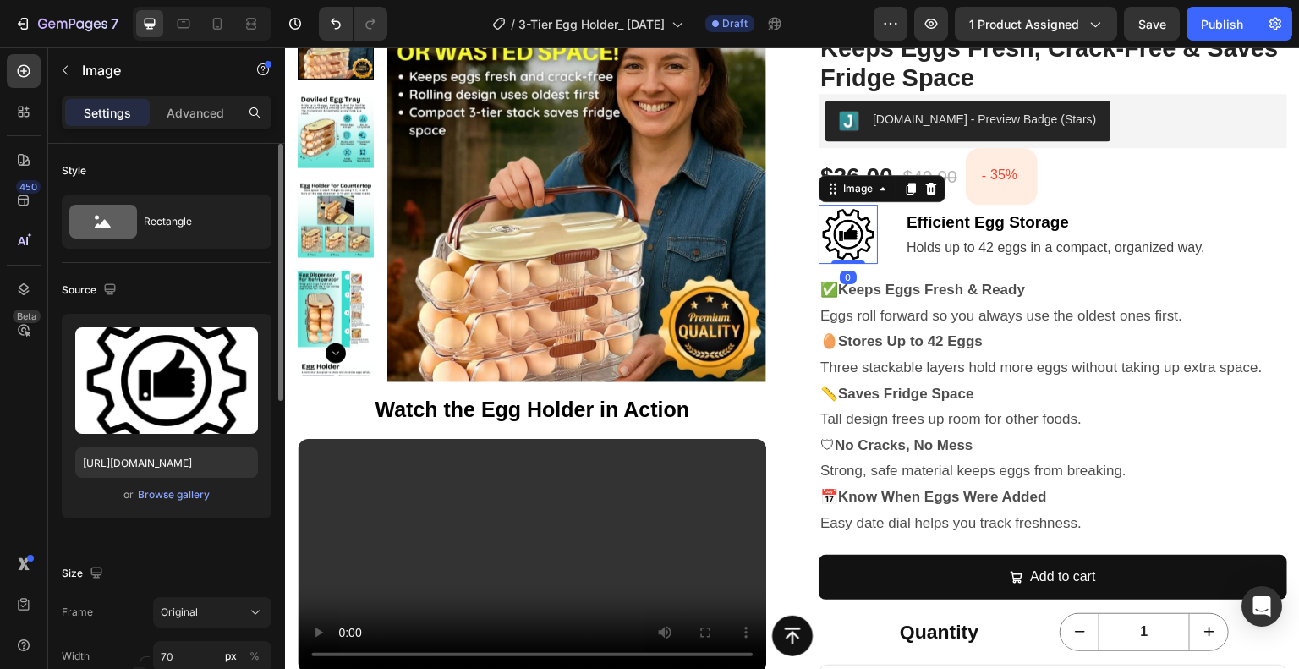
scroll to position [169, 0]
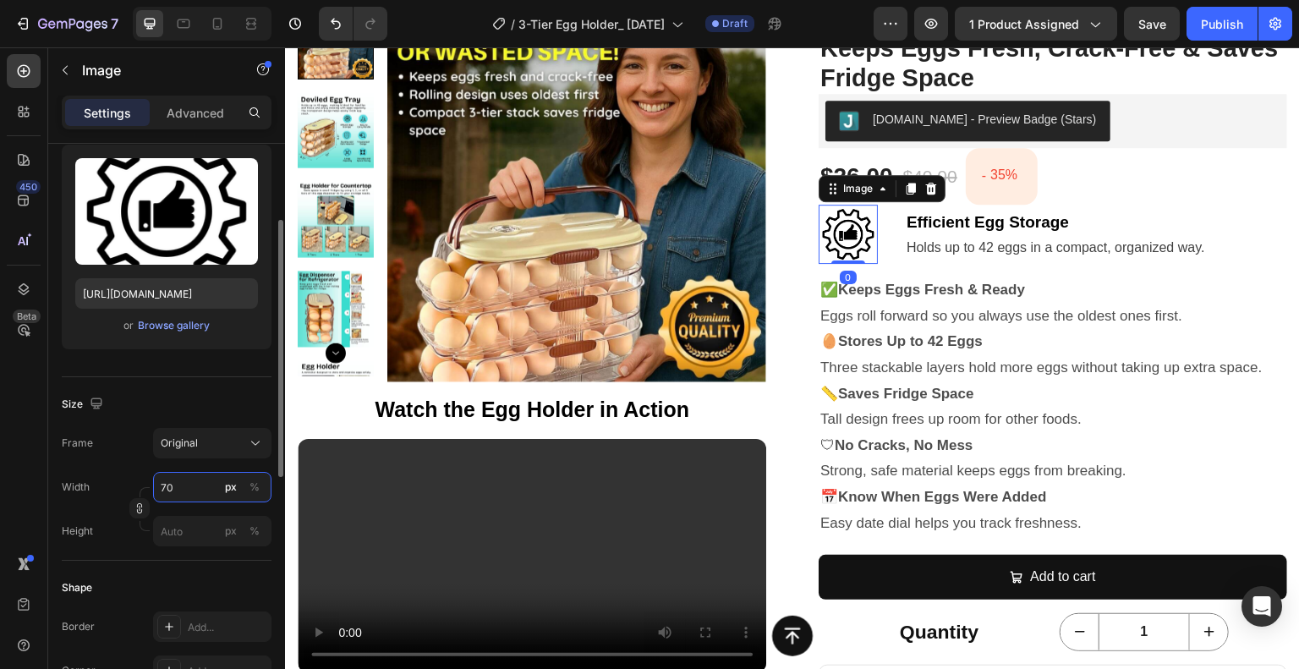
click at [166, 492] on input "70" at bounding box center [212, 487] width 118 height 30
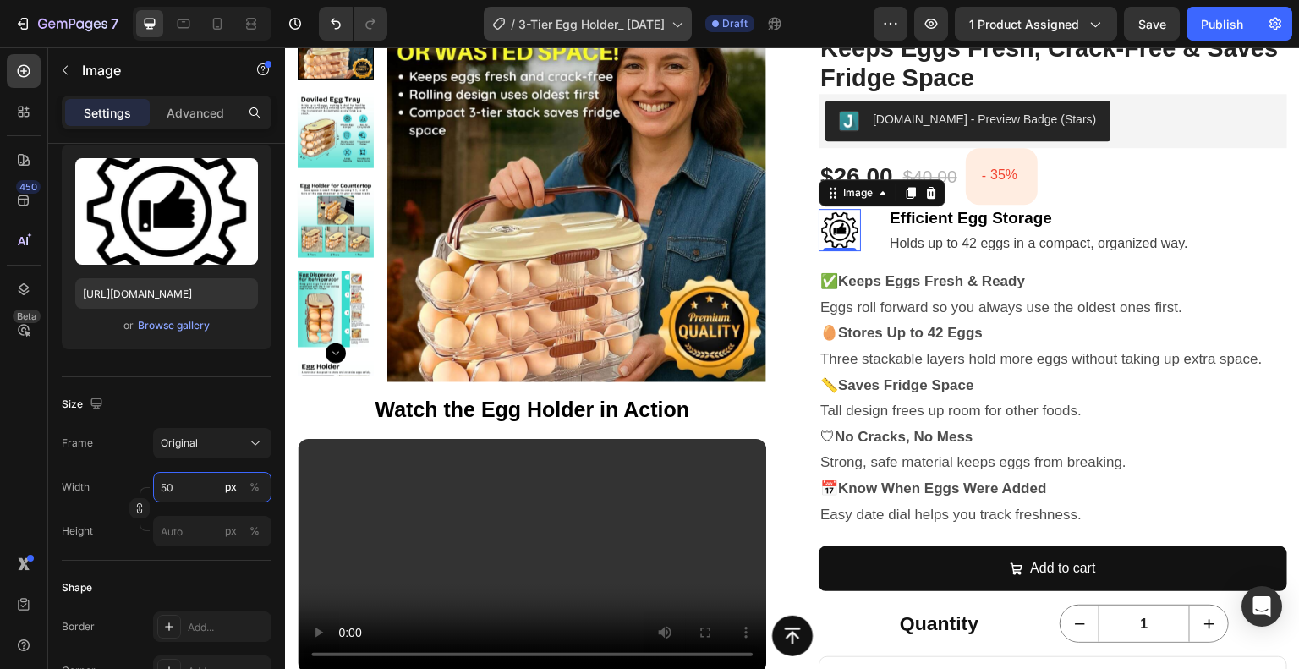
type input "50"
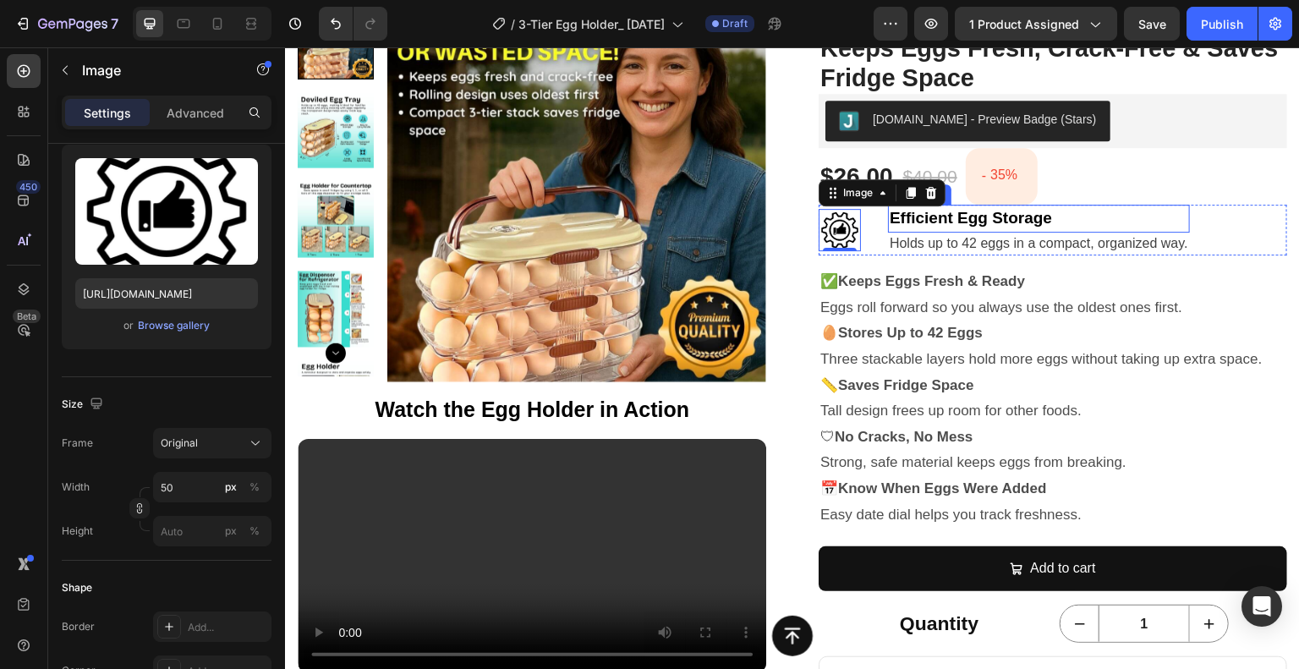
click at [1005, 228] on p "Efficient Egg Storage" at bounding box center [1039, 218] width 299 height 25
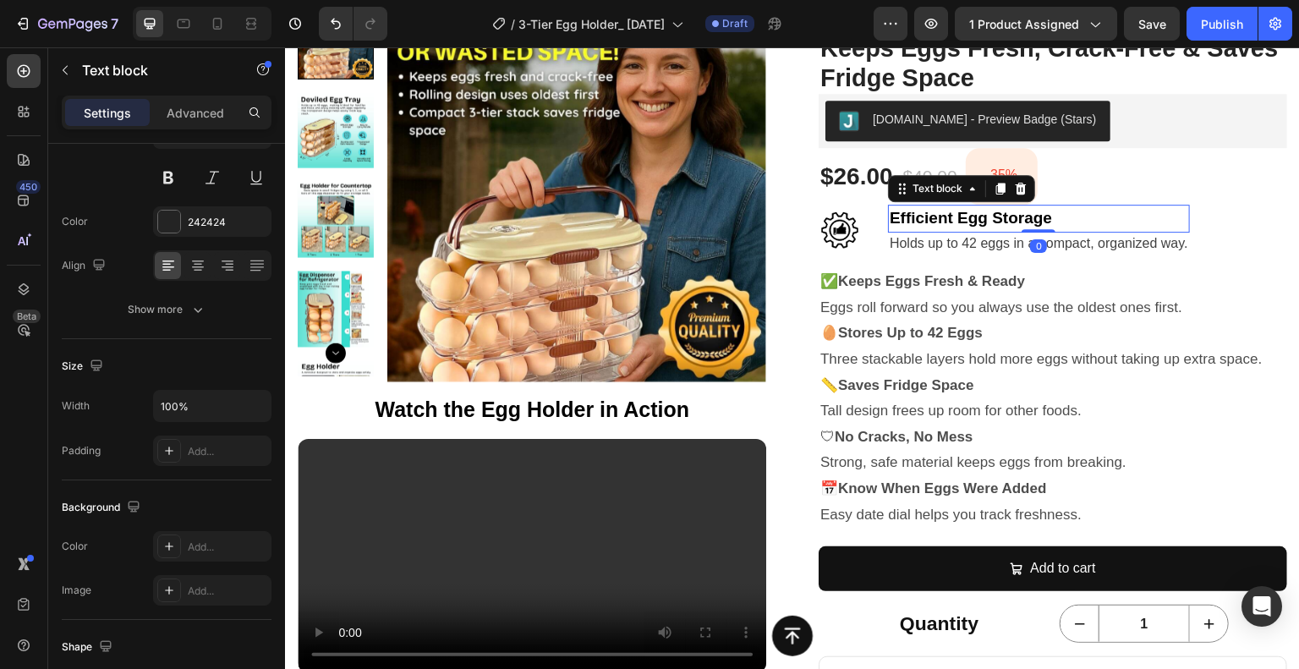
scroll to position [0, 0]
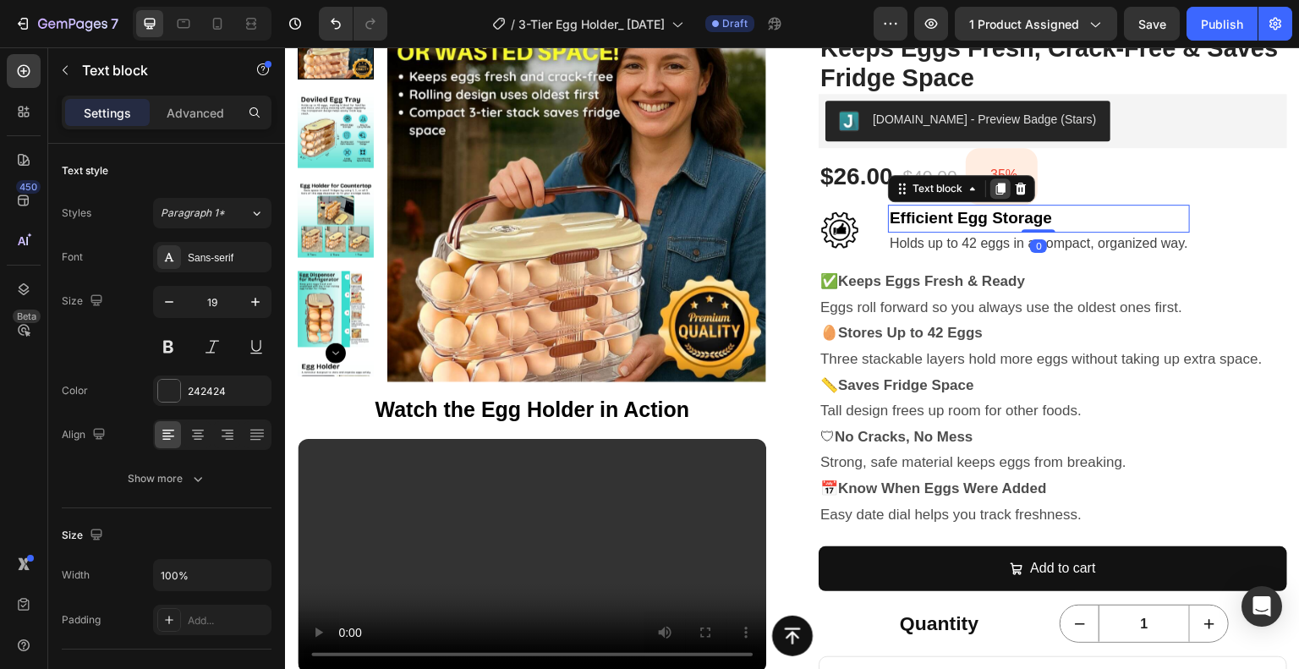
click at [996, 185] on icon at bounding box center [1000, 189] width 9 height 12
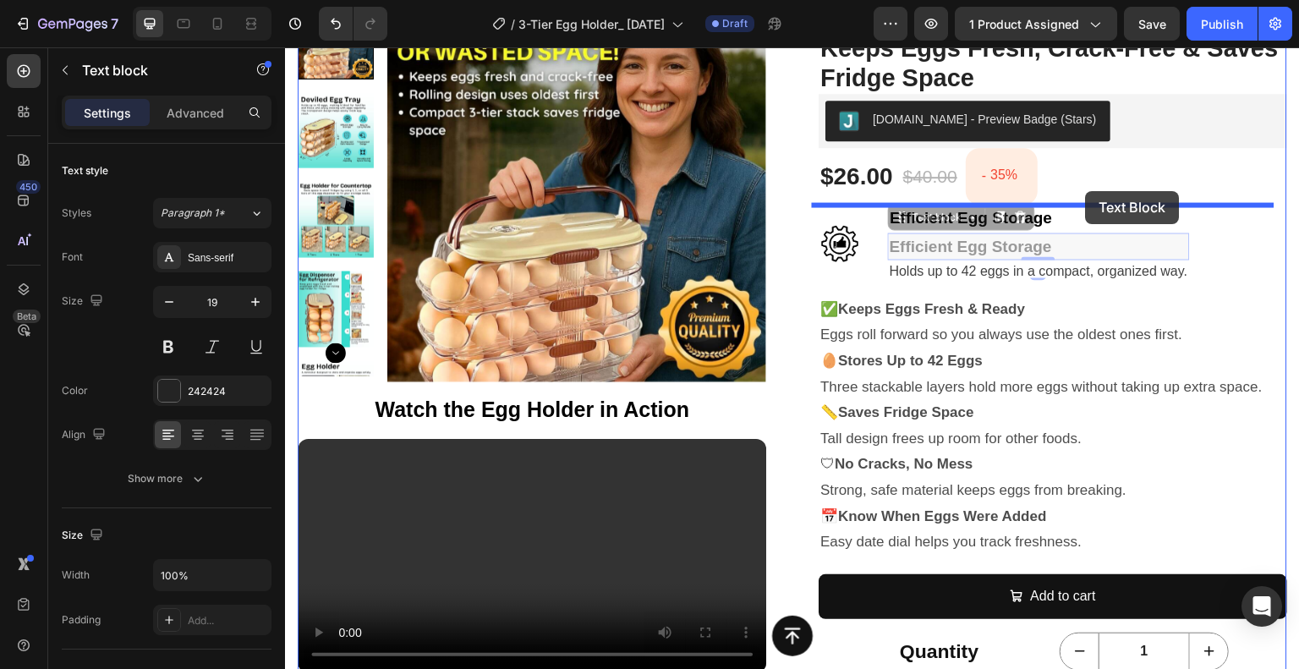
drag, startPoint x: 891, startPoint y: 216, endPoint x: 1086, endPoint y: 191, distance: 196.1
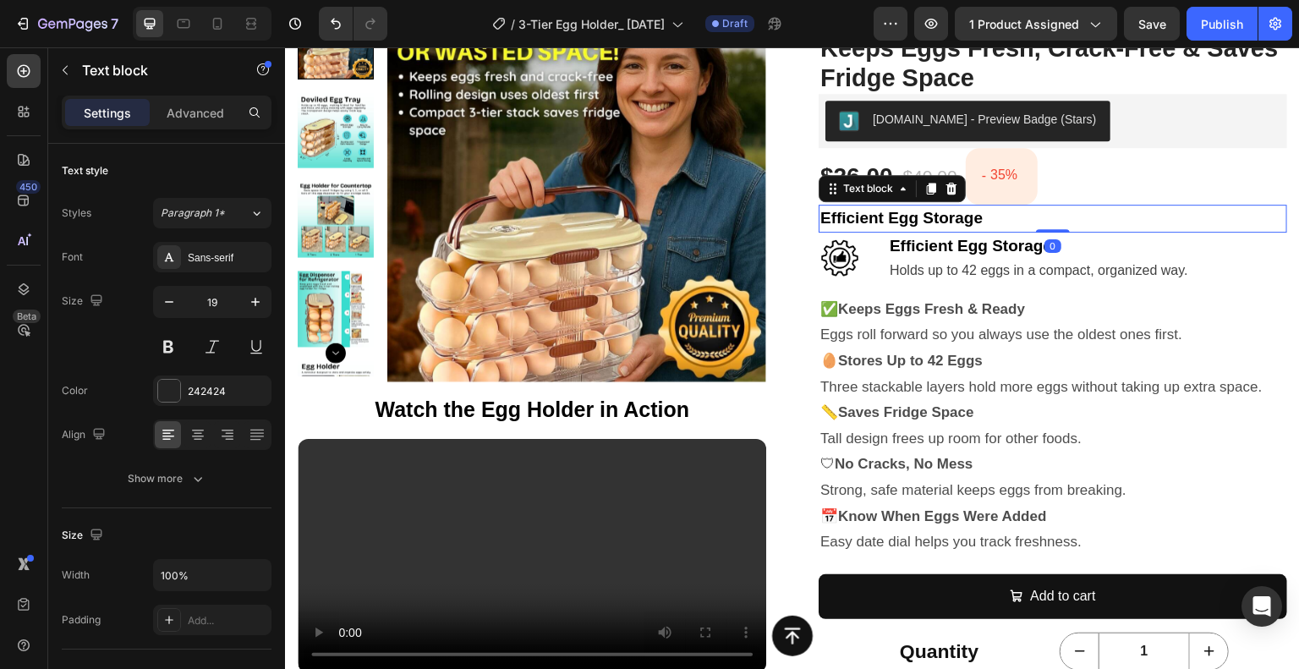
click at [912, 216] on strong "Efficient Egg Storage" at bounding box center [901, 218] width 162 height 18
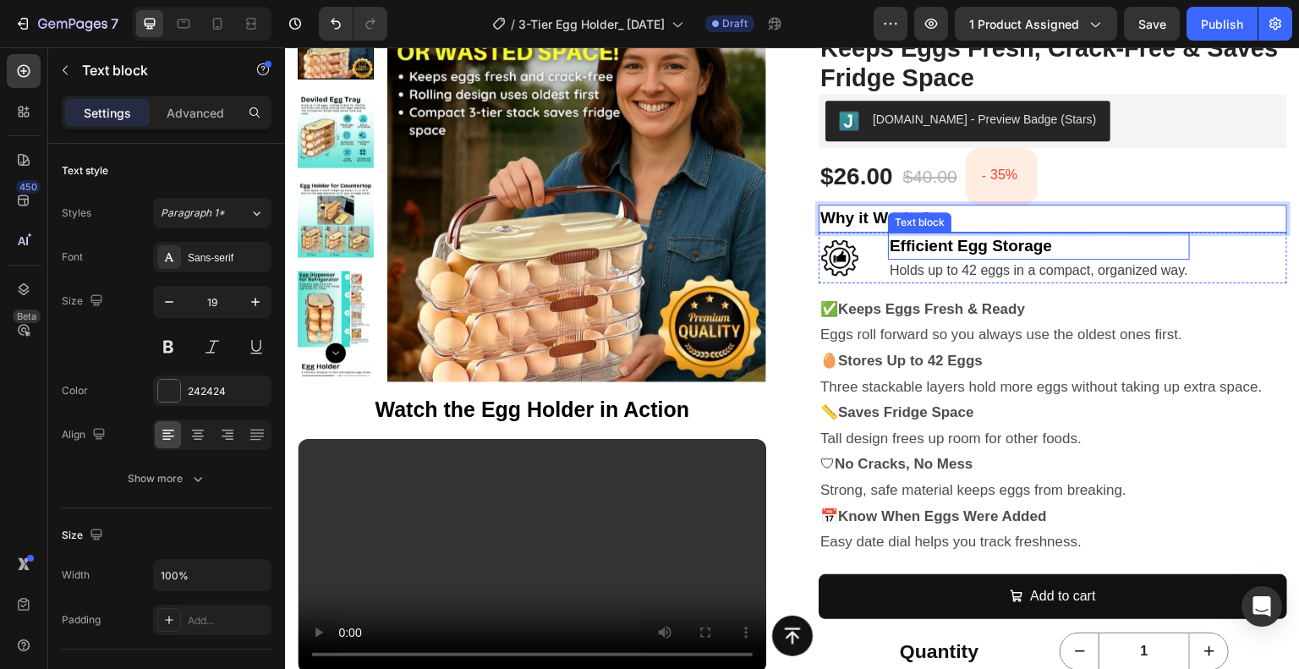
click at [916, 245] on strong "Efficient Egg Storage" at bounding box center [971, 246] width 162 height 18
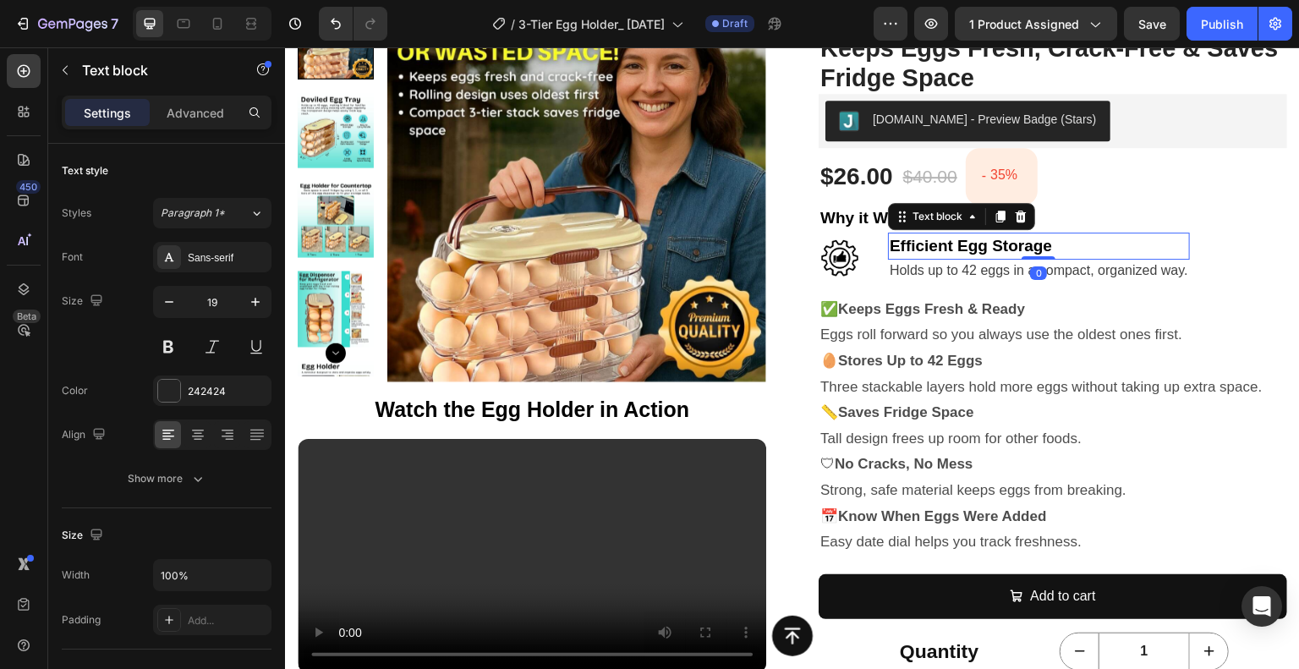
click at [916, 245] on strong "Efficient Egg Storage" at bounding box center [971, 246] width 162 height 18
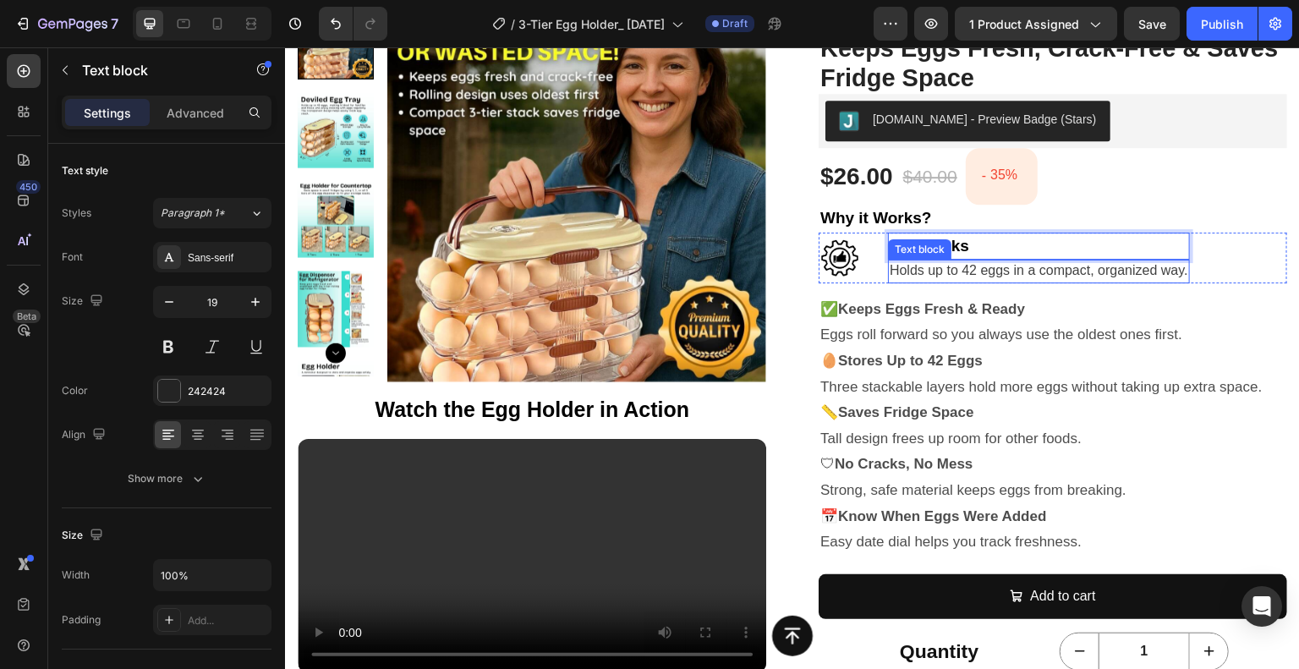
click at [940, 269] on span "Holds up to 42 eggs in a compact, organized way." at bounding box center [1039, 270] width 299 height 14
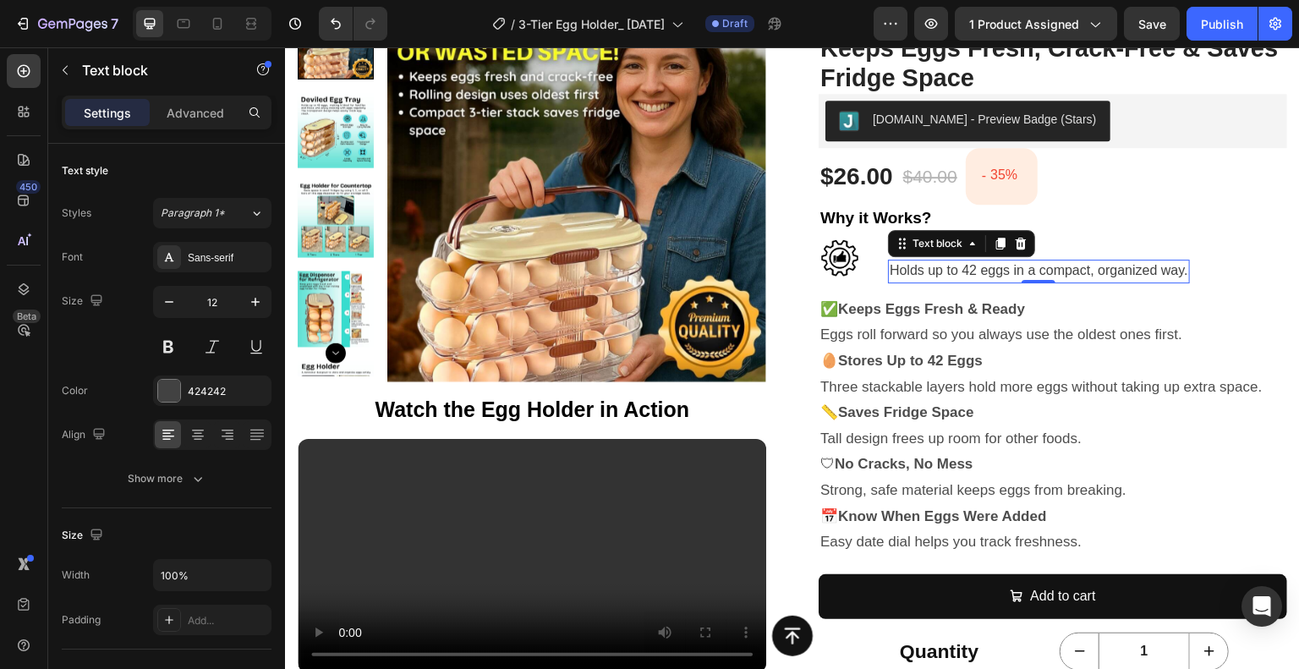
click at [1039, 269] on span "Holds up to 42 eggs in a compact, organized way." at bounding box center [1039, 270] width 299 height 14
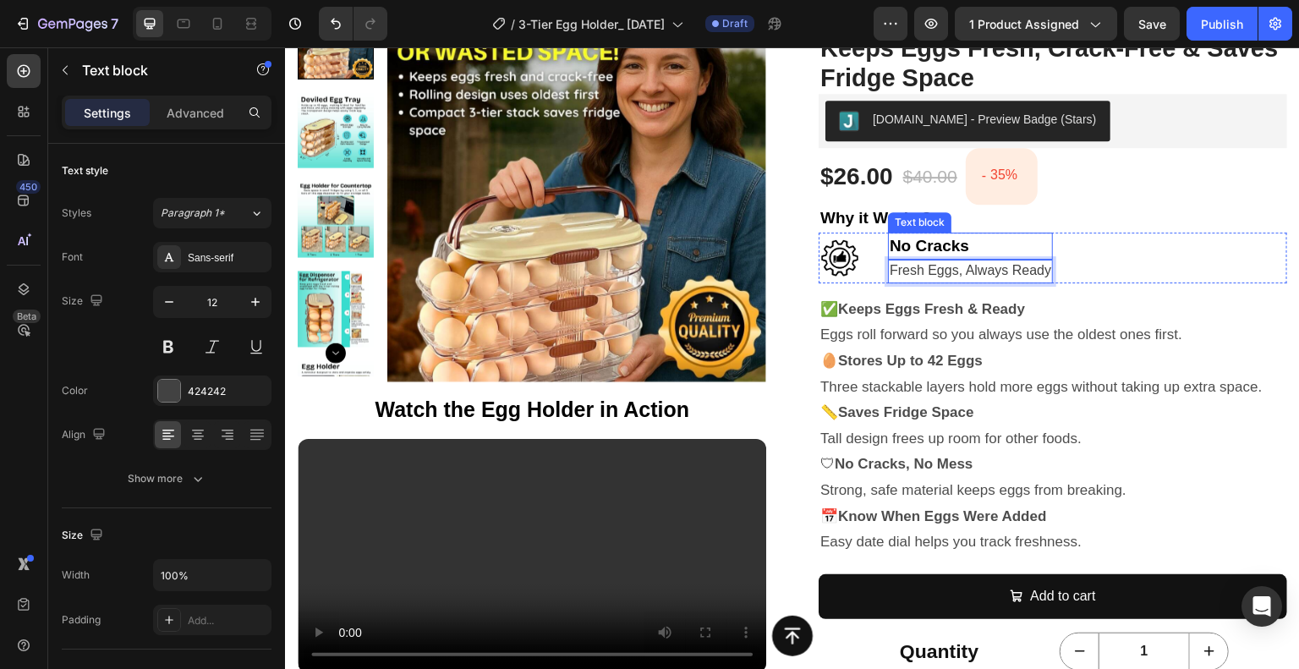
click at [999, 237] on p "No Cracks" at bounding box center [971, 246] width 162 height 25
click at [949, 277] on p "Fresh Eggs, Always Ready" at bounding box center [992, 271] width 204 height 20
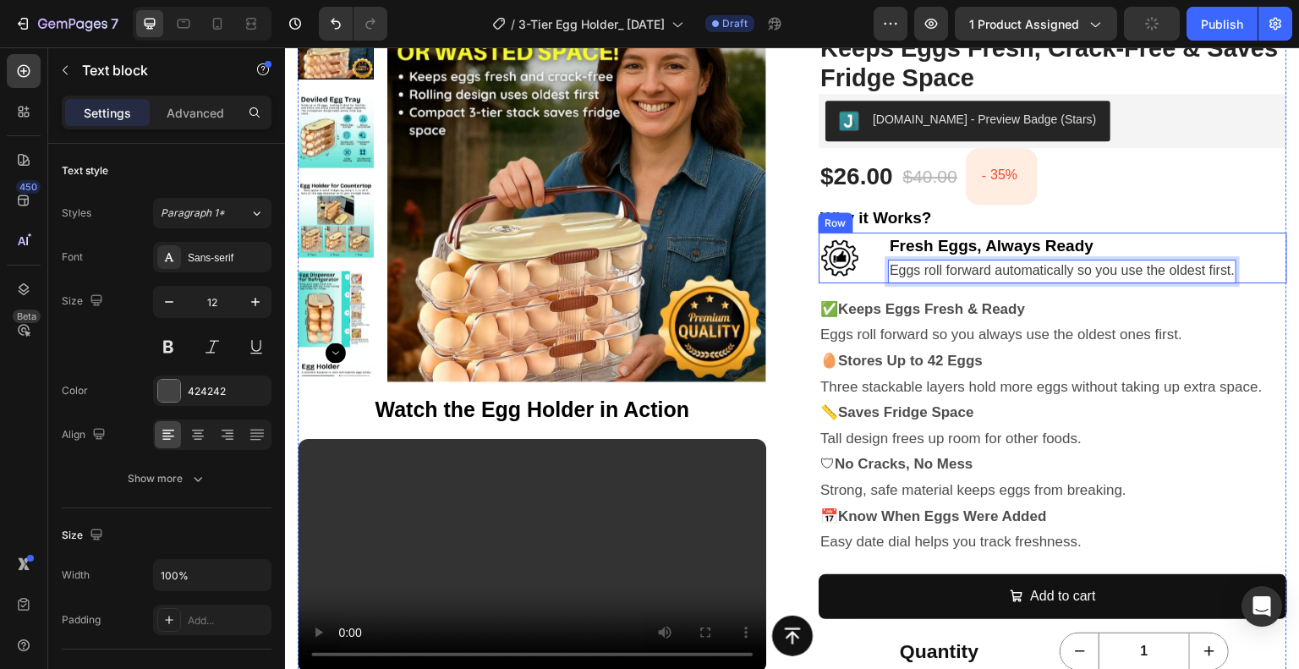
click at [866, 264] on div "Image Fresh Eggs, Always Ready Text block Eggs roll forward automatically so yo…" at bounding box center [1053, 258] width 469 height 51
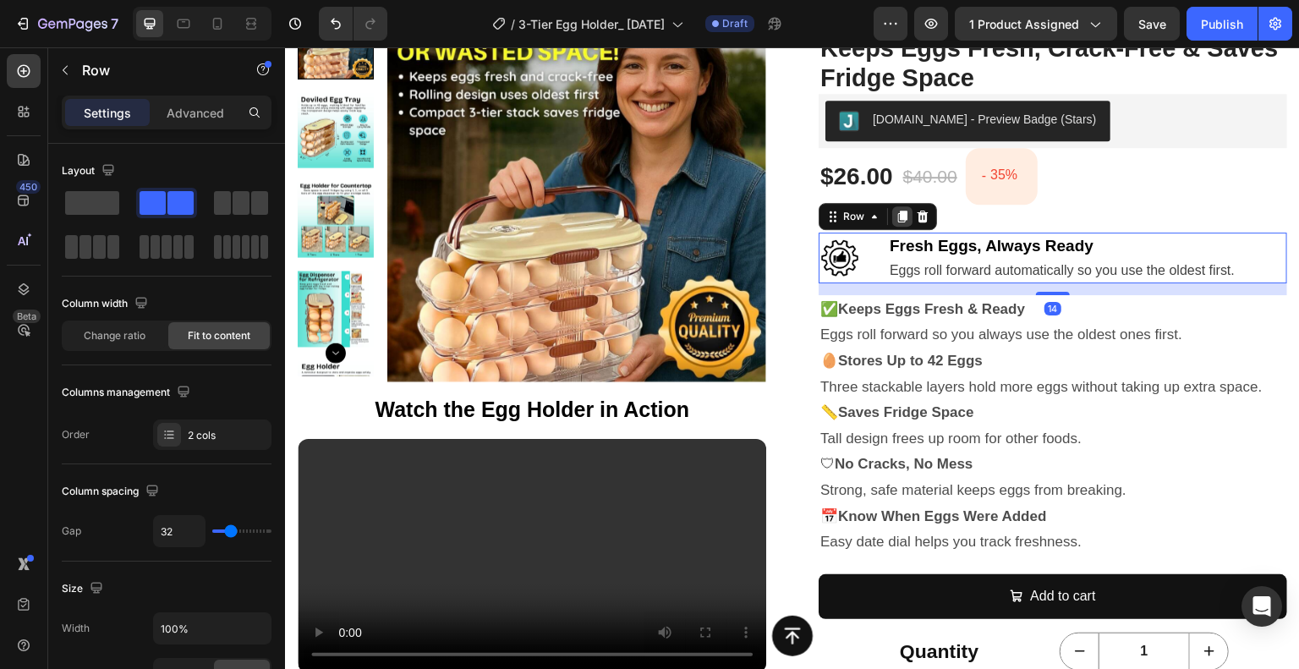
click at [896, 221] on icon at bounding box center [903, 217] width 14 height 14
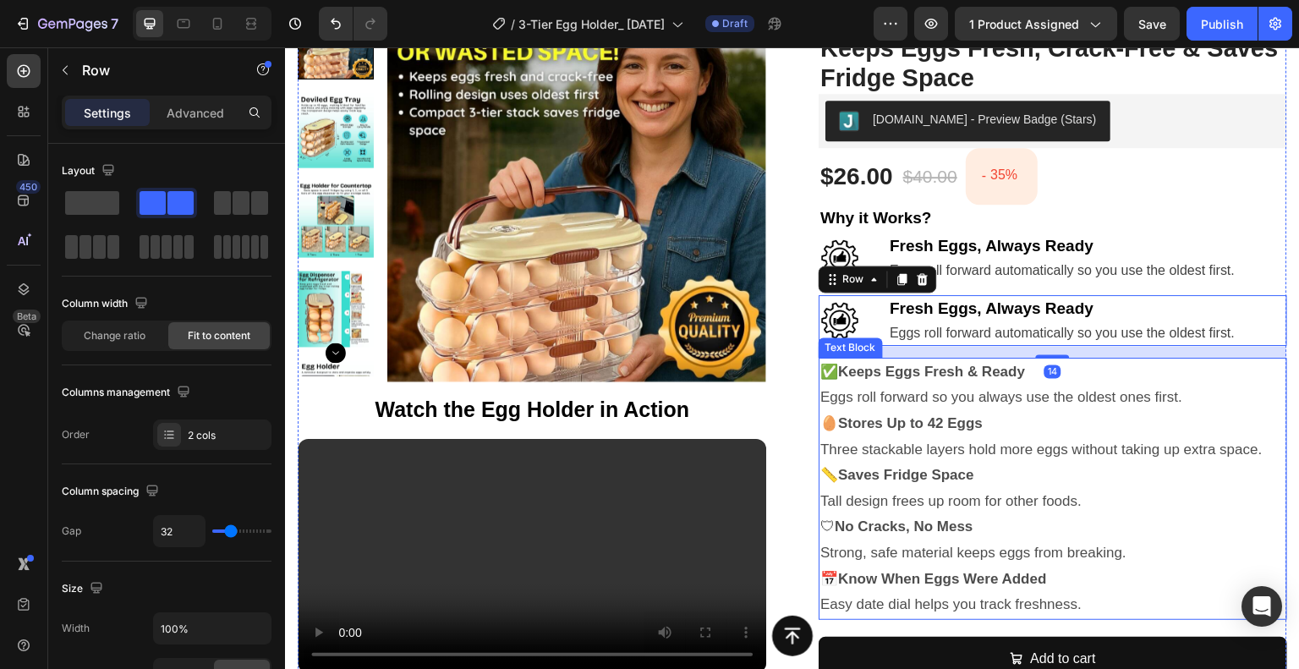
click at [996, 411] on p "🥚 Stores Up to 42 Eggs Three stackable layers hold more eggs without taking up …" at bounding box center [1052, 437] width 465 height 52
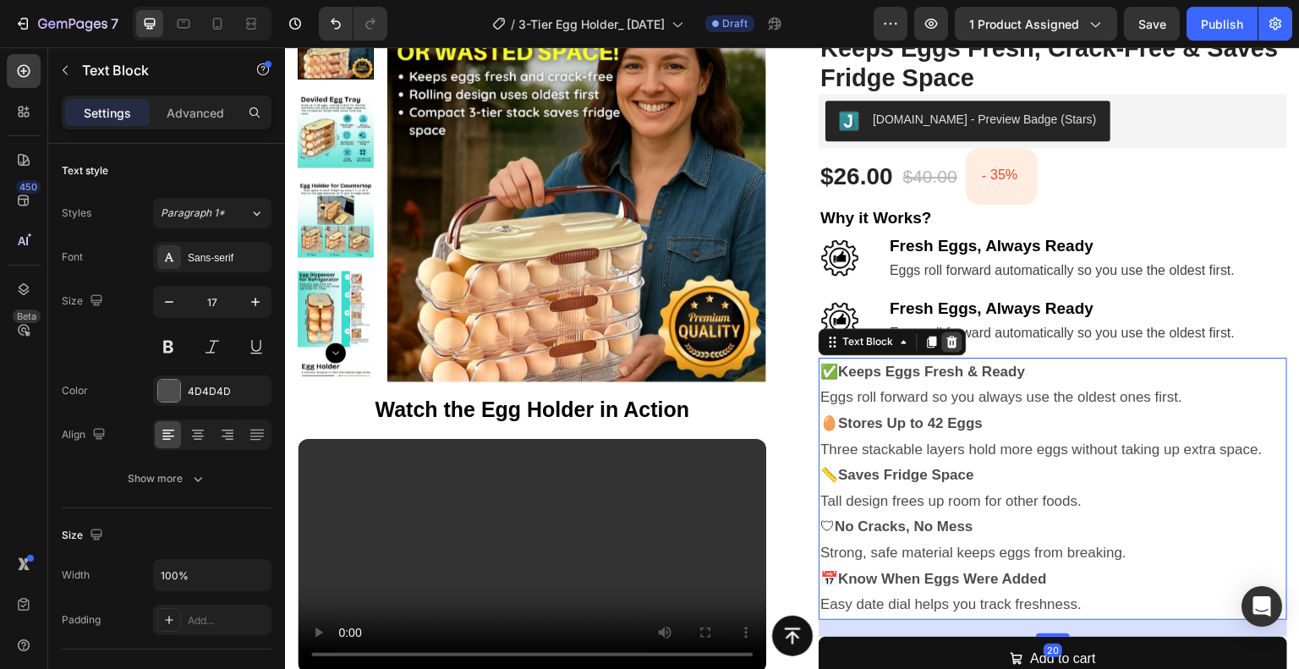
click at [947, 338] on icon at bounding box center [952, 342] width 11 height 12
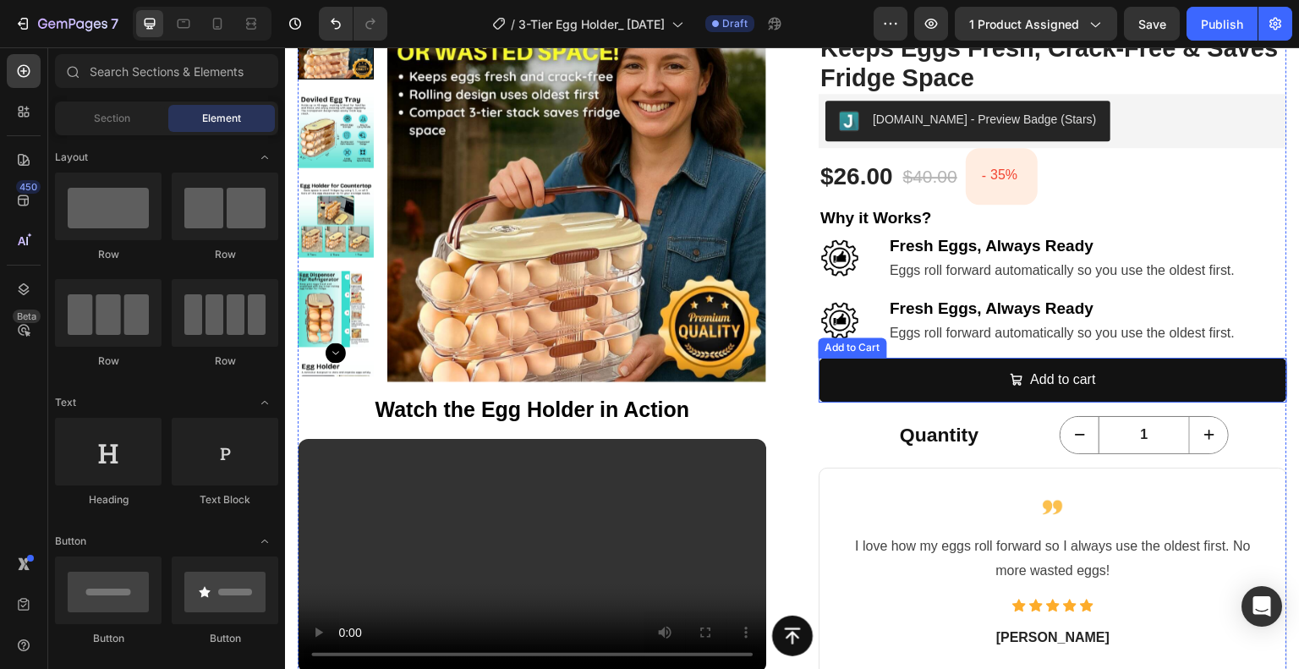
scroll to position [4594, 0]
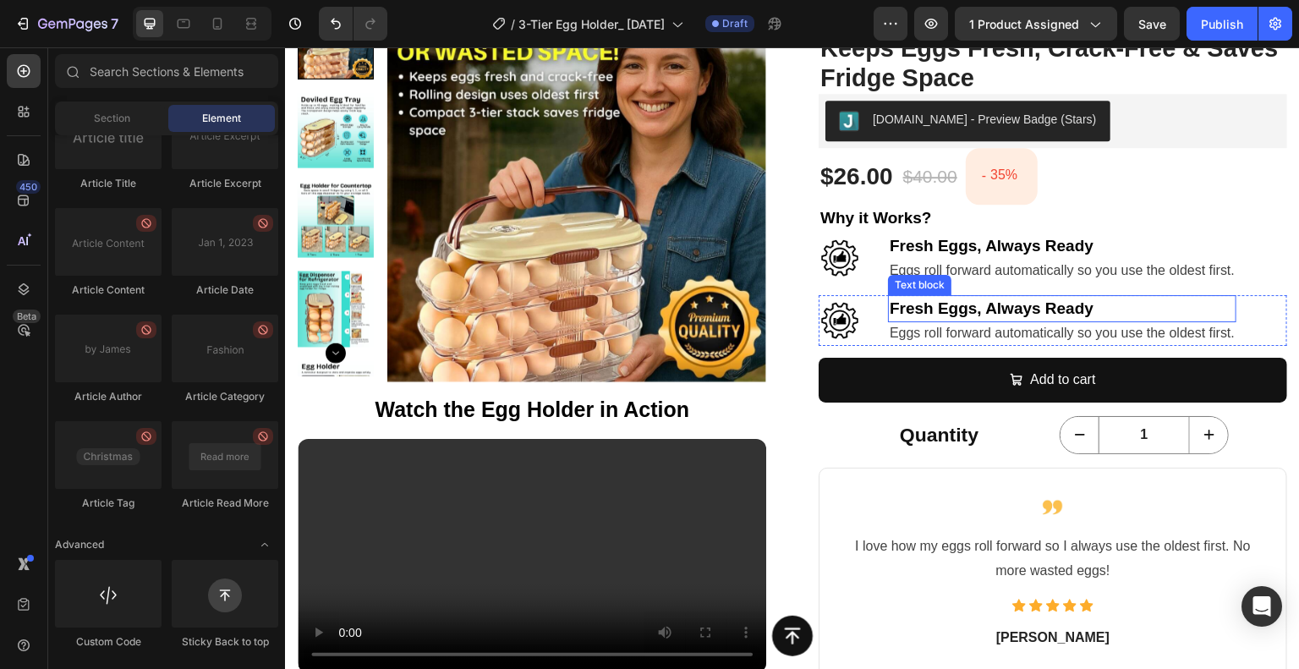
click at [926, 309] on strong "Fresh Eggs, Always Ready" at bounding box center [992, 308] width 204 height 18
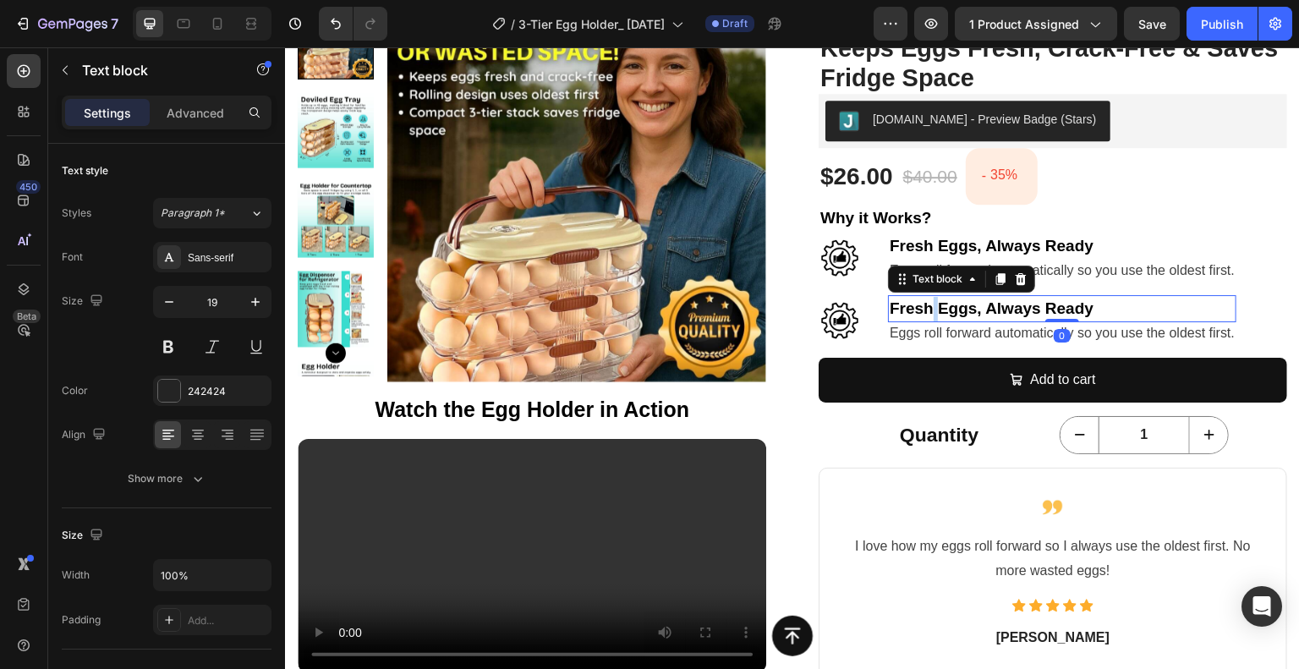
click at [926, 309] on strong "Fresh Eggs, Always Ready" at bounding box center [992, 308] width 204 height 18
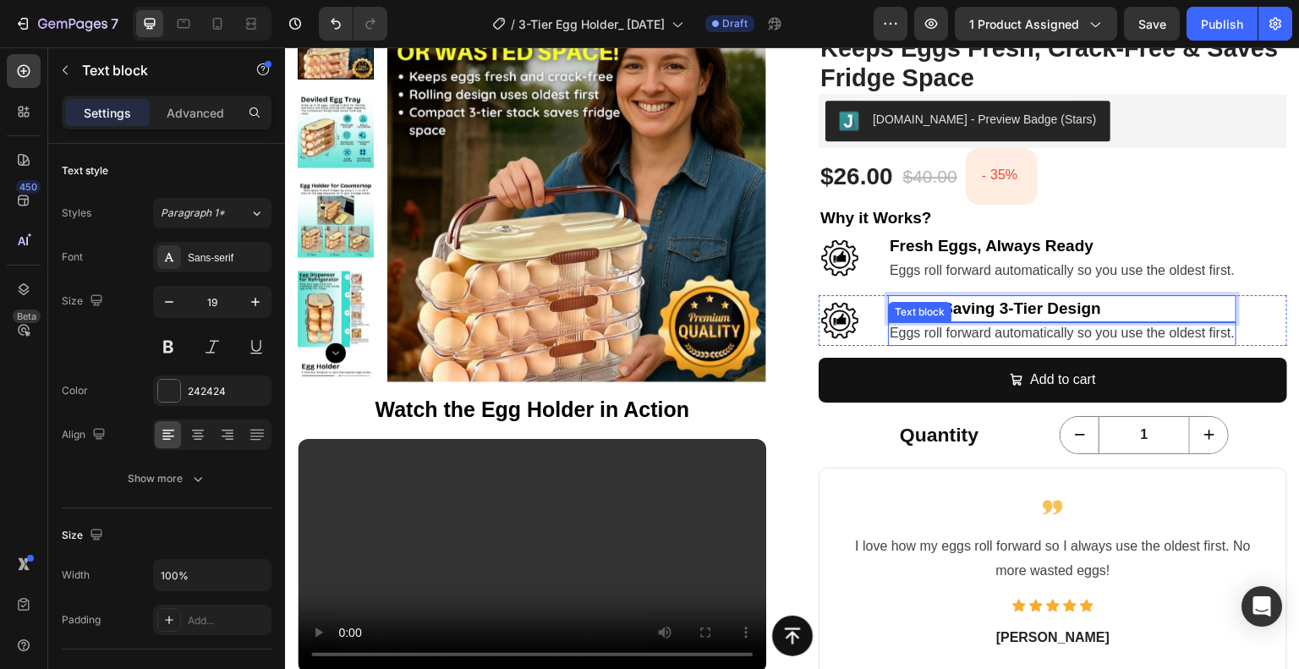
click at [935, 336] on span "Eggs roll forward automatically so you use the oldest first." at bounding box center [1062, 333] width 345 height 14
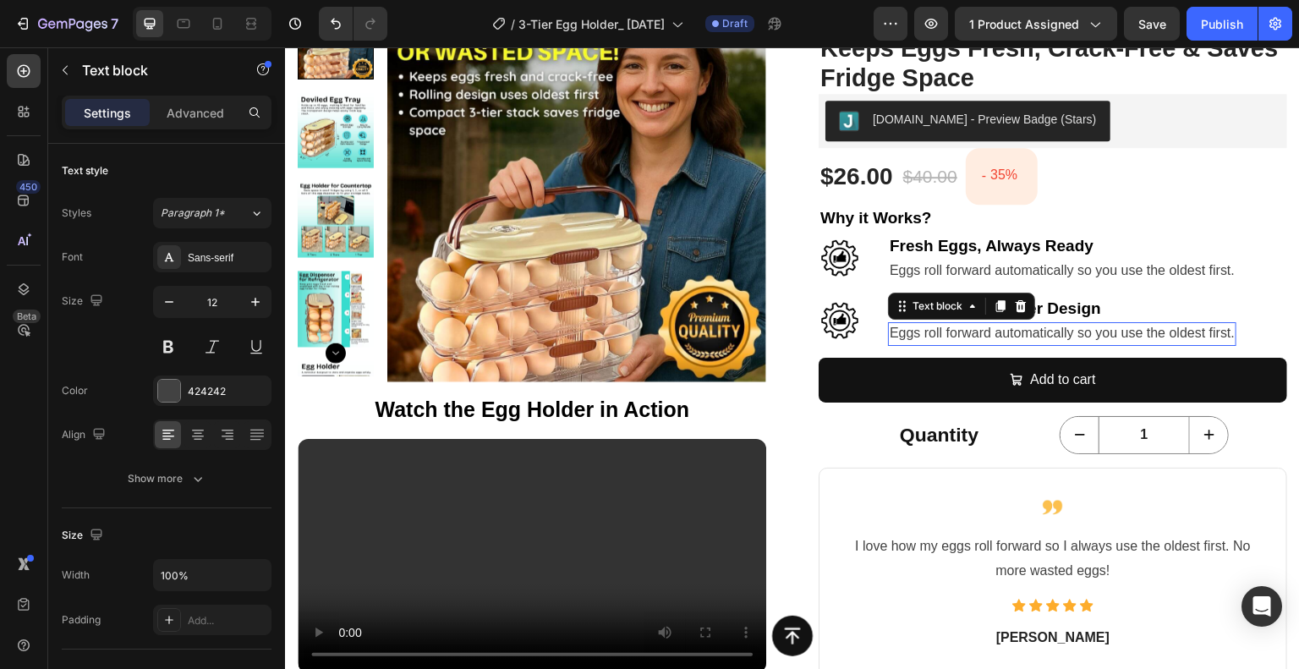
click at [935, 336] on span "Eggs roll forward automatically so you use the oldest first." at bounding box center [1062, 333] width 345 height 14
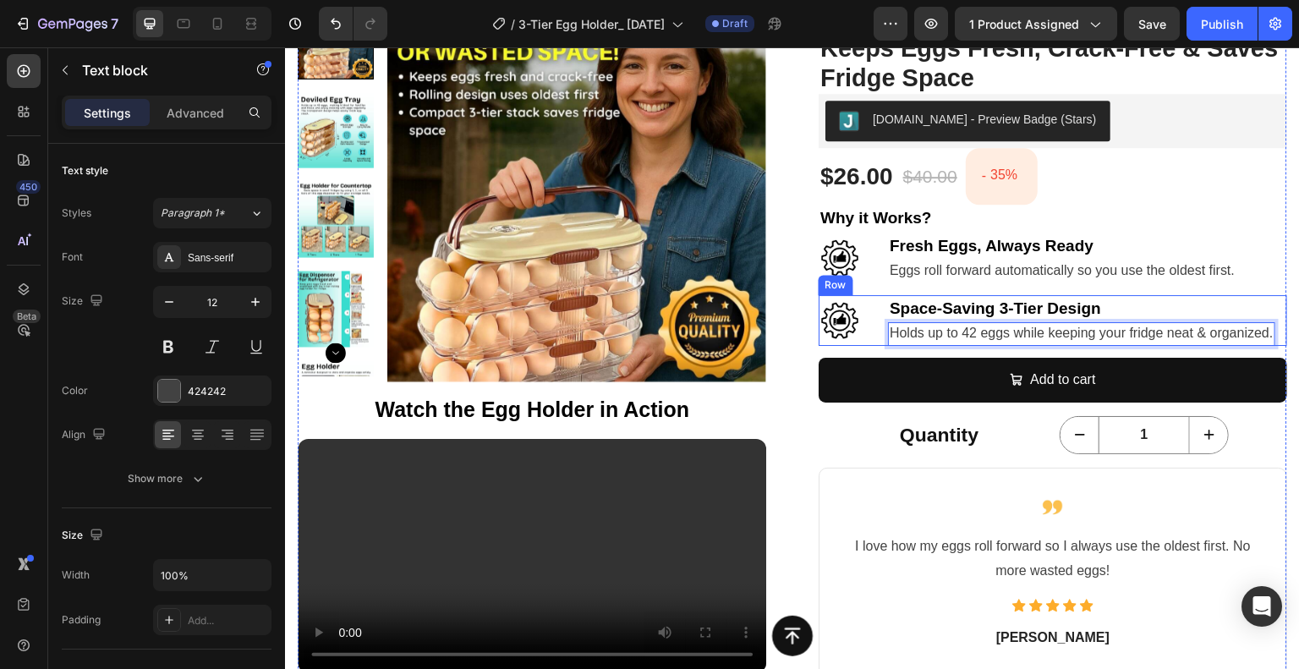
click at [869, 310] on div "Image Space-Saving 3-Tier Design Text block Holds up to 42 eggs while keeping y…" at bounding box center [1053, 320] width 469 height 51
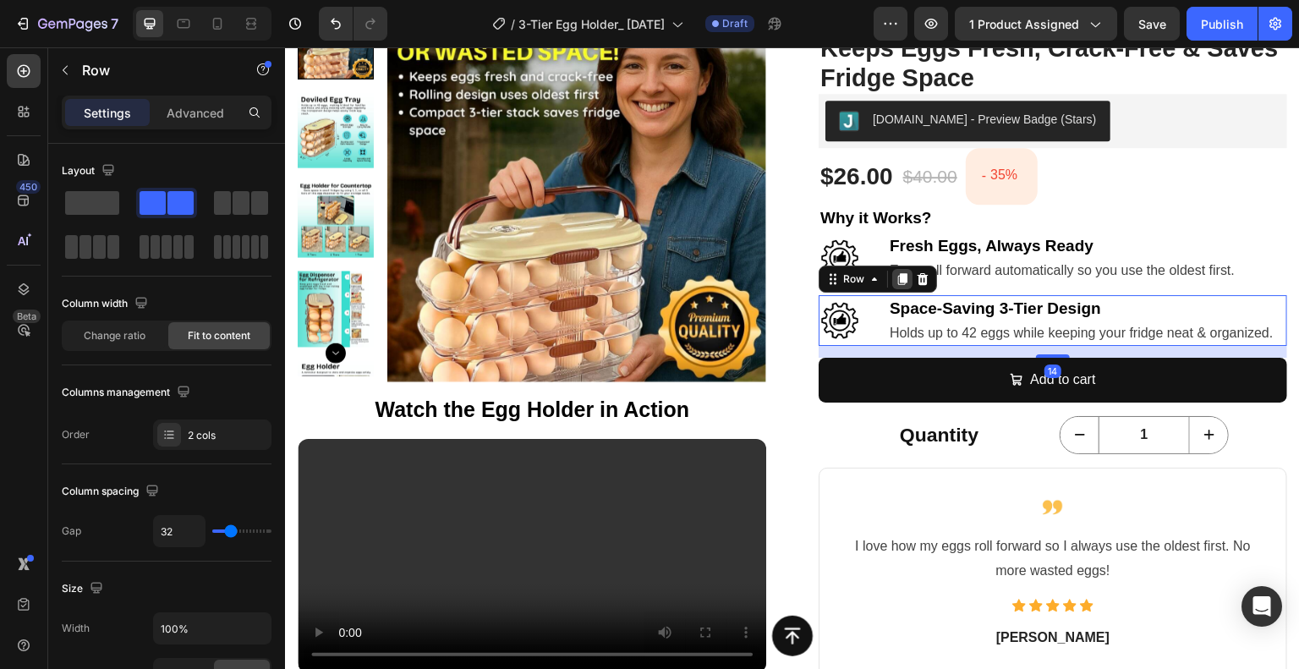
click at [898, 277] on icon at bounding box center [902, 279] width 9 height 12
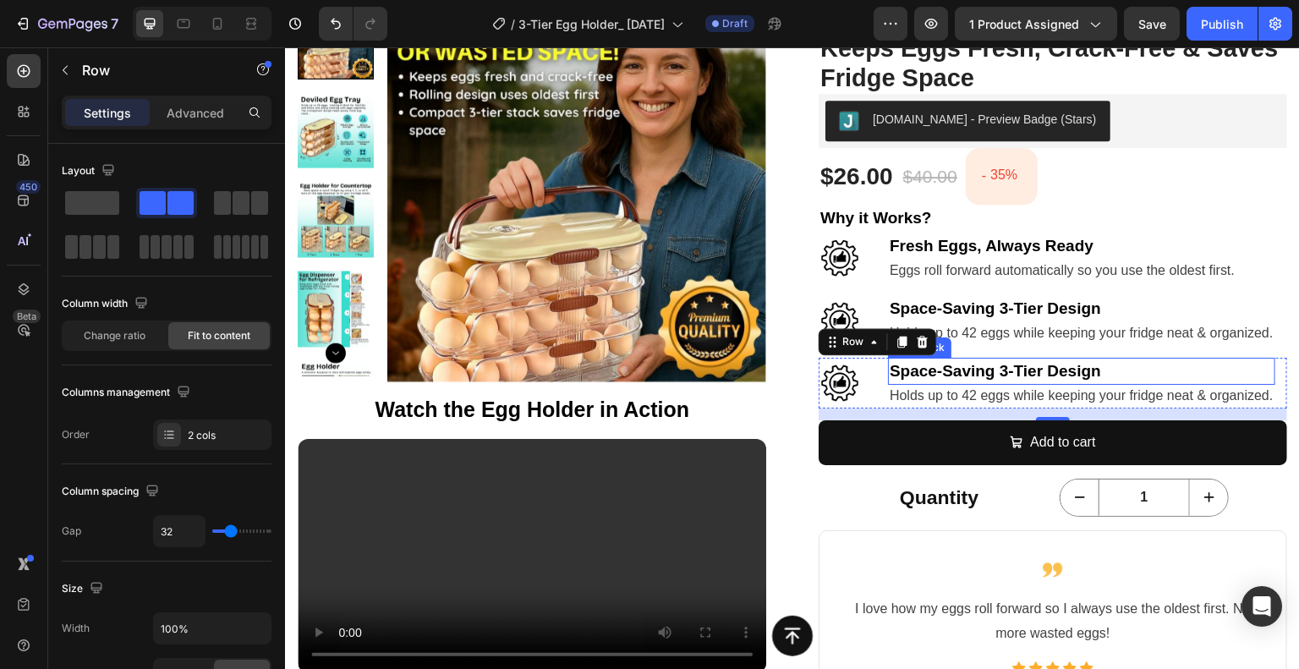
click at [1004, 371] on strong "Space-Saving 3-Tier Design" at bounding box center [995, 371] width 211 height 18
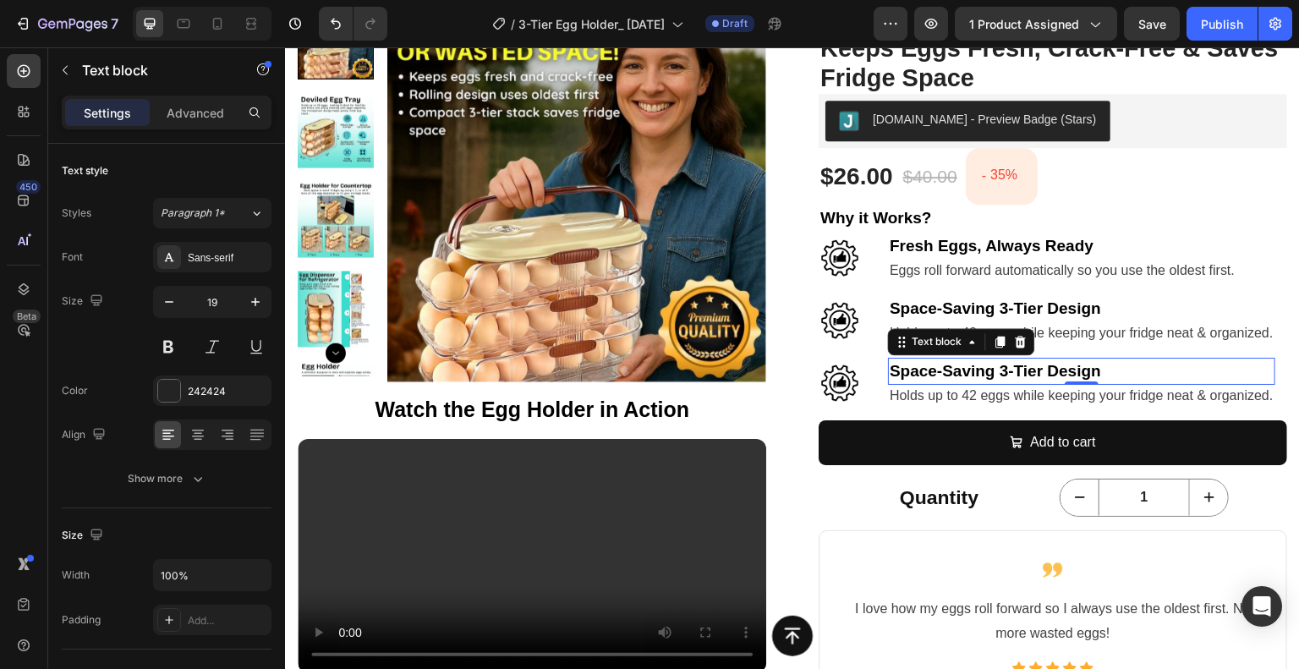
click at [1004, 371] on strong "Space-Saving 3-Tier Design" at bounding box center [995, 371] width 211 height 18
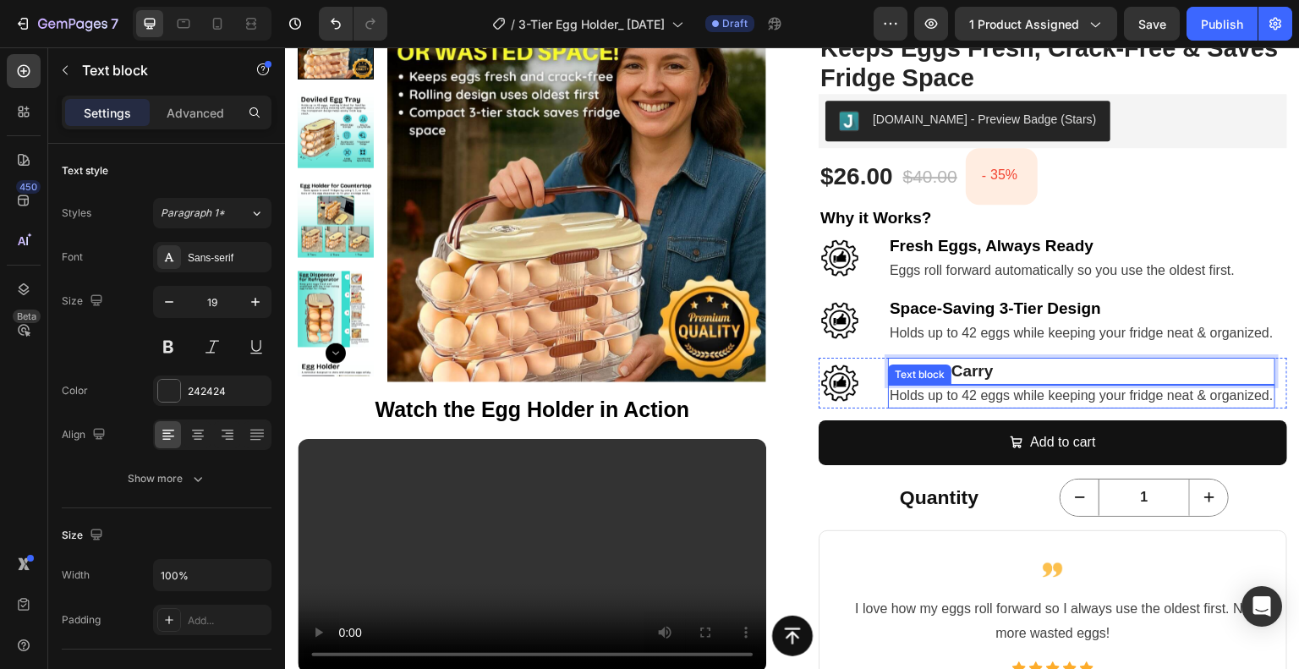
click at [949, 393] on span "Holds up to 42 eggs while keeping your fridge neat & organized." at bounding box center [1082, 395] width 384 height 14
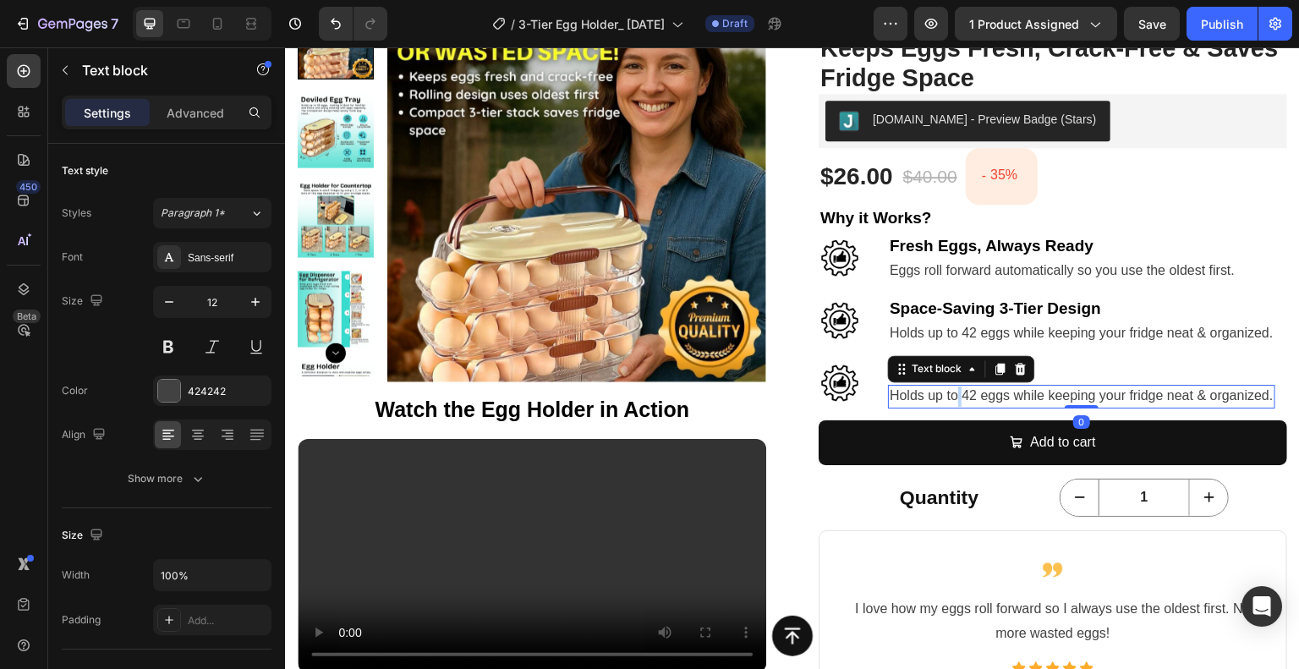
click at [949, 393] on span "Holds up to 42 eggs while keeping your fridge neat & organized." at bounding box center [1082, 395] width 384 height 14
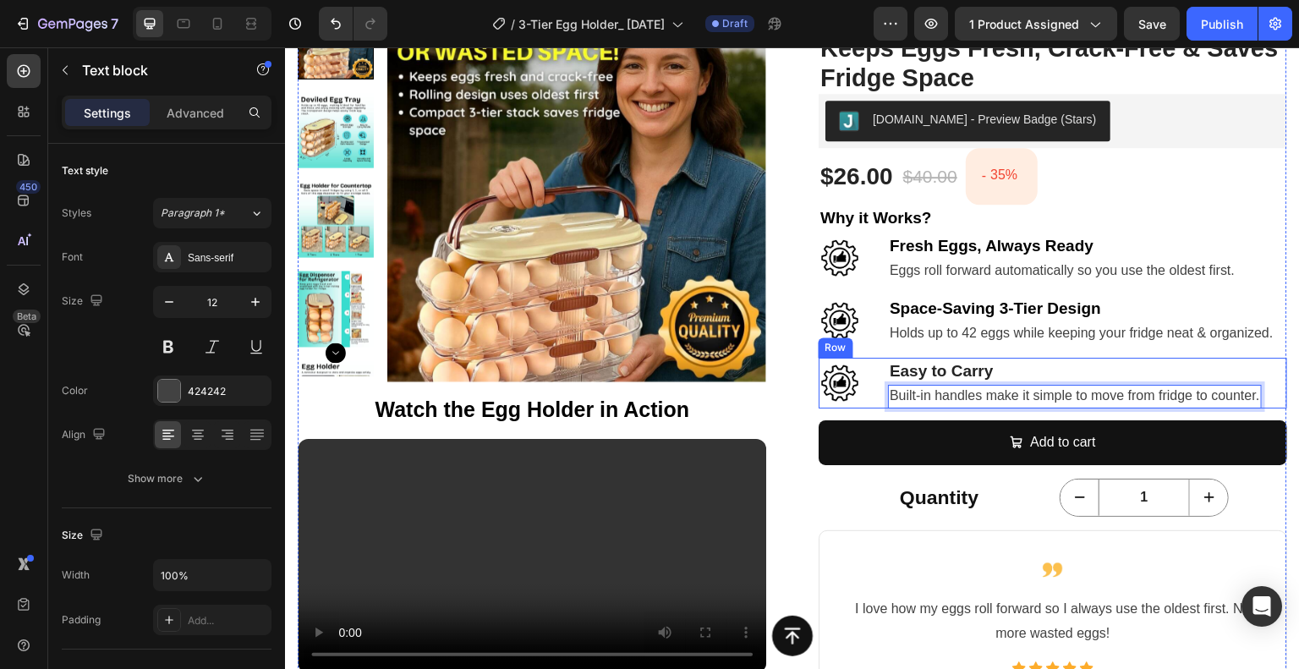
click at [871, 376] on div "Image Easy to Carry Text block Built-in handles make it simple to move from fri…" at bounding box center [1053, 383] width 469 height 51
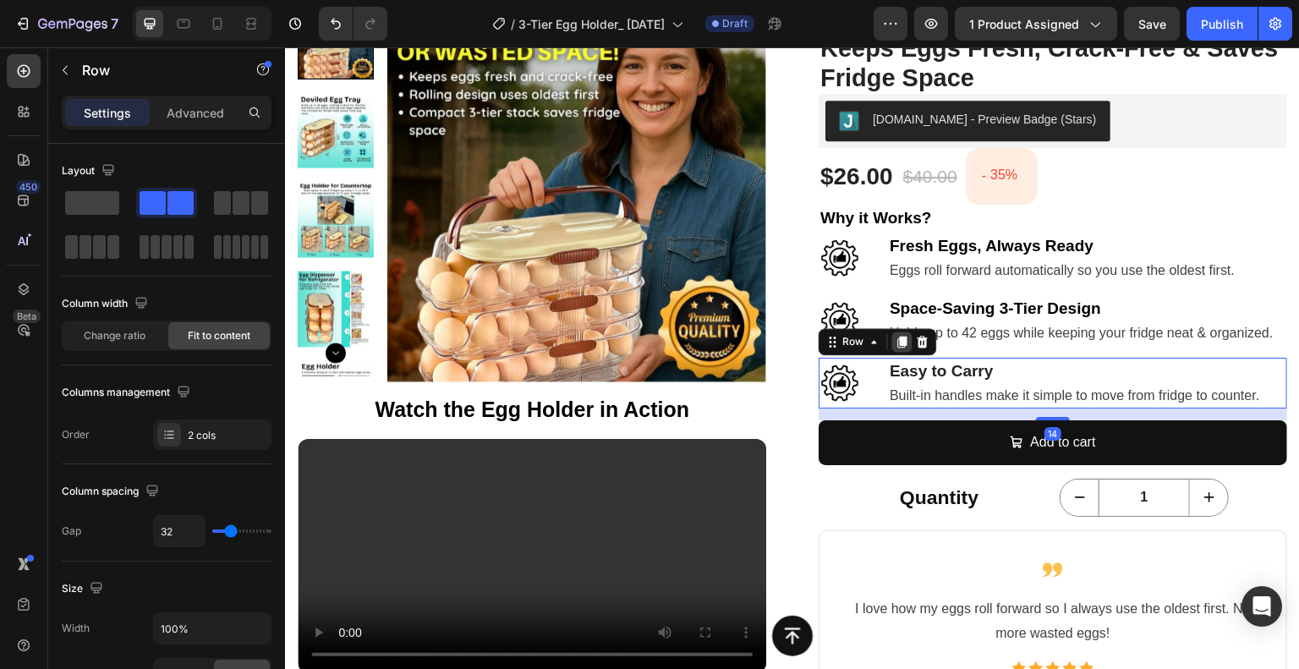
click at [896, 343] on icon at bounding box center [903, 342] width 14 height 14
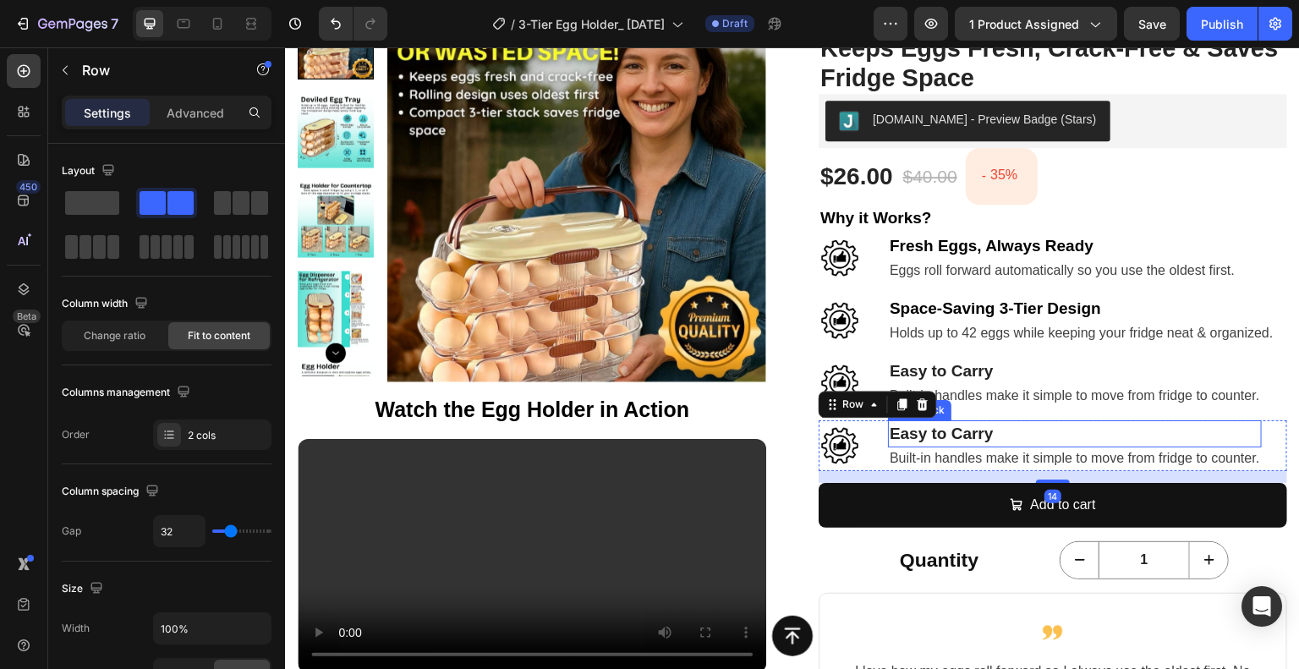
click at [961, 434] on strong "Easy to Carry" at bounding box center [942, 434] width 104 height 18
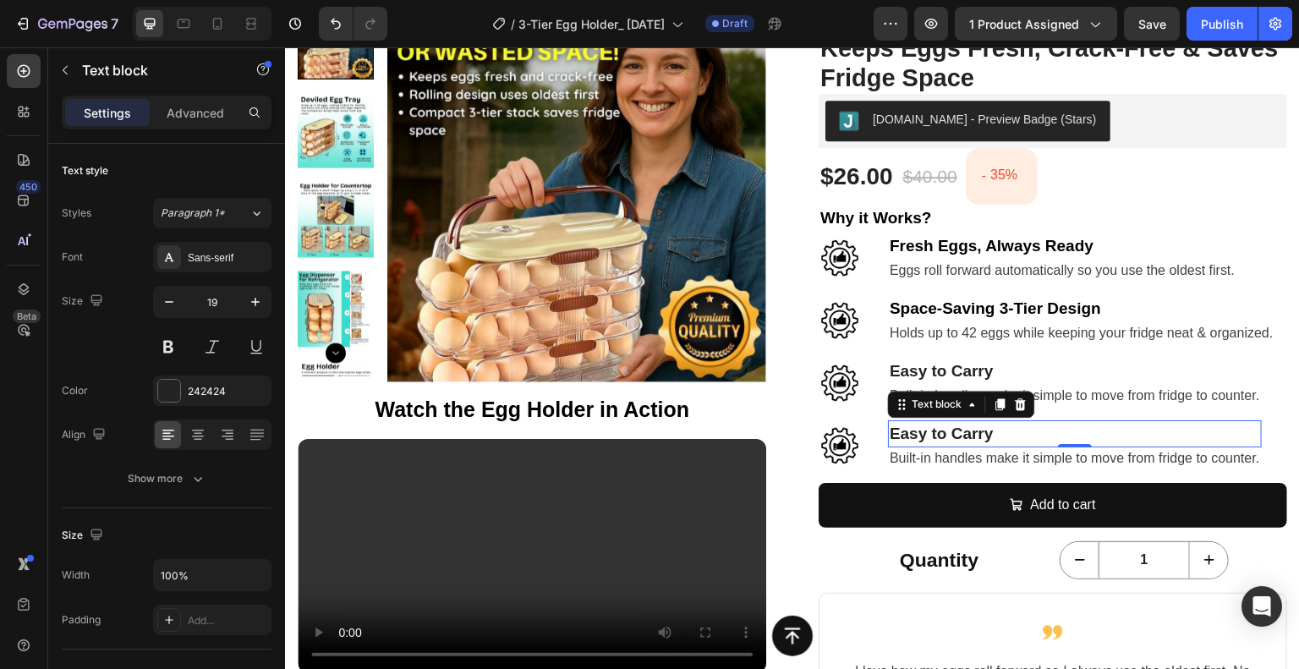
click at [954, 427] on strong "Easy to Carry" at bounding box center [942, 434] width 104 height 18
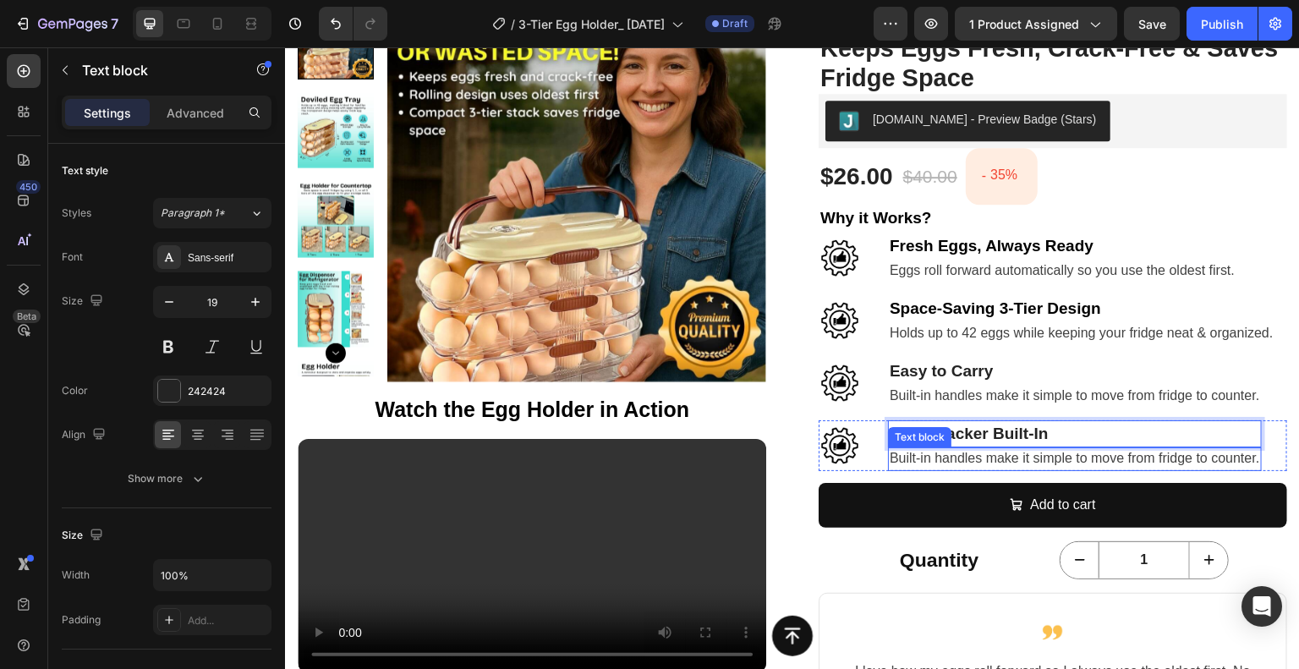
click at [926, 453] on span "Built-in handles make it simple to move from fridge to counter." at bounding box center [1075, 458] width 370 height 14
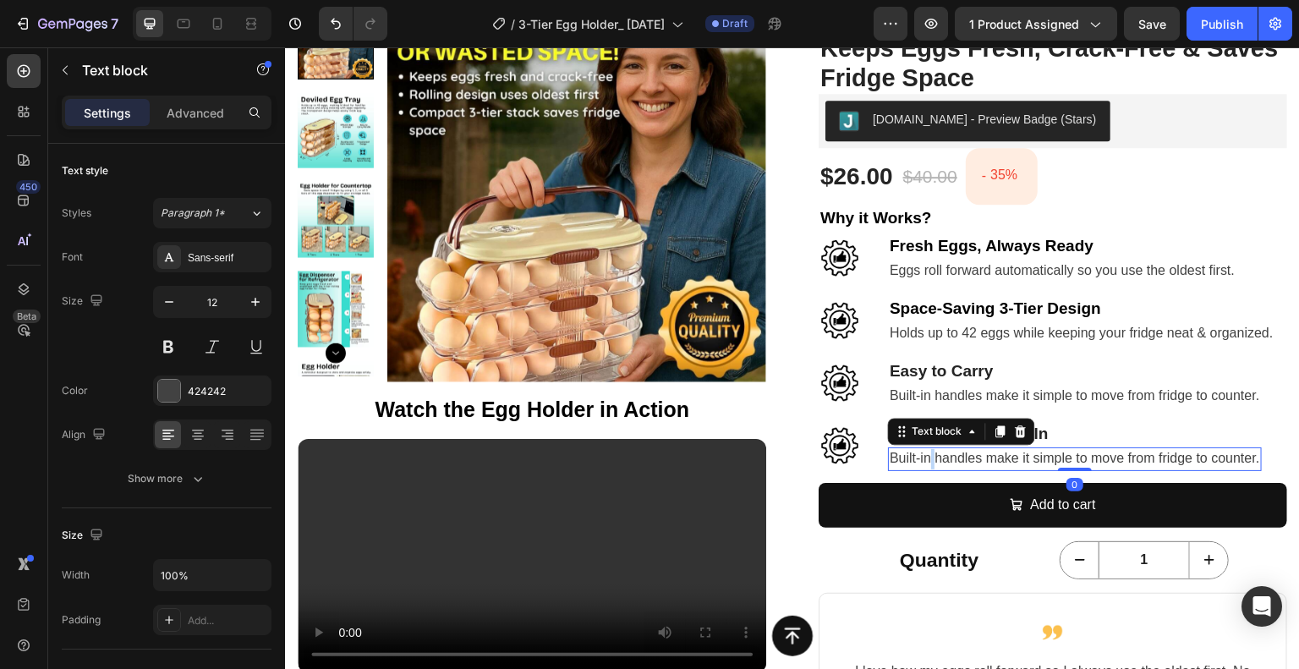
click at [926, 453] on span "Built-in handles make it simple to move from fridge to counter." at bounding box center [1075, 458] width 370 height 14
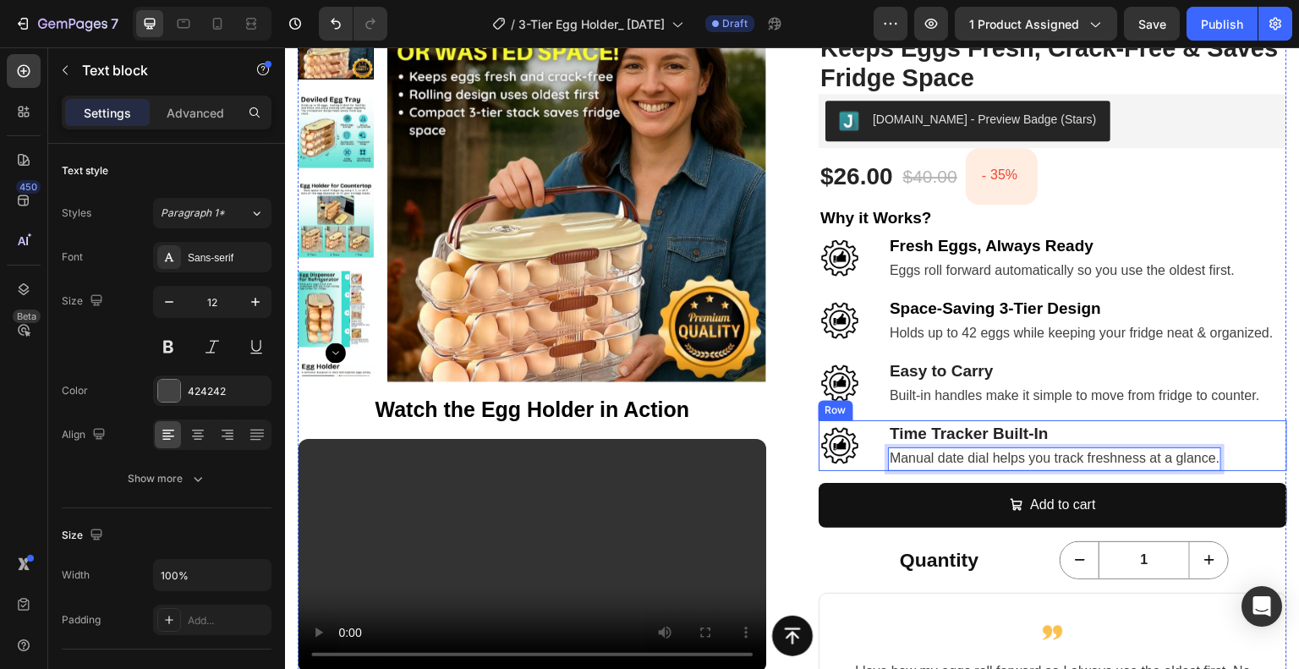
click at [1241, 448] on div "Image Time Tracker Built-In Text block Manual date dial helps you track freshne…" at bounding box center [1053, 445] width 469 height 51
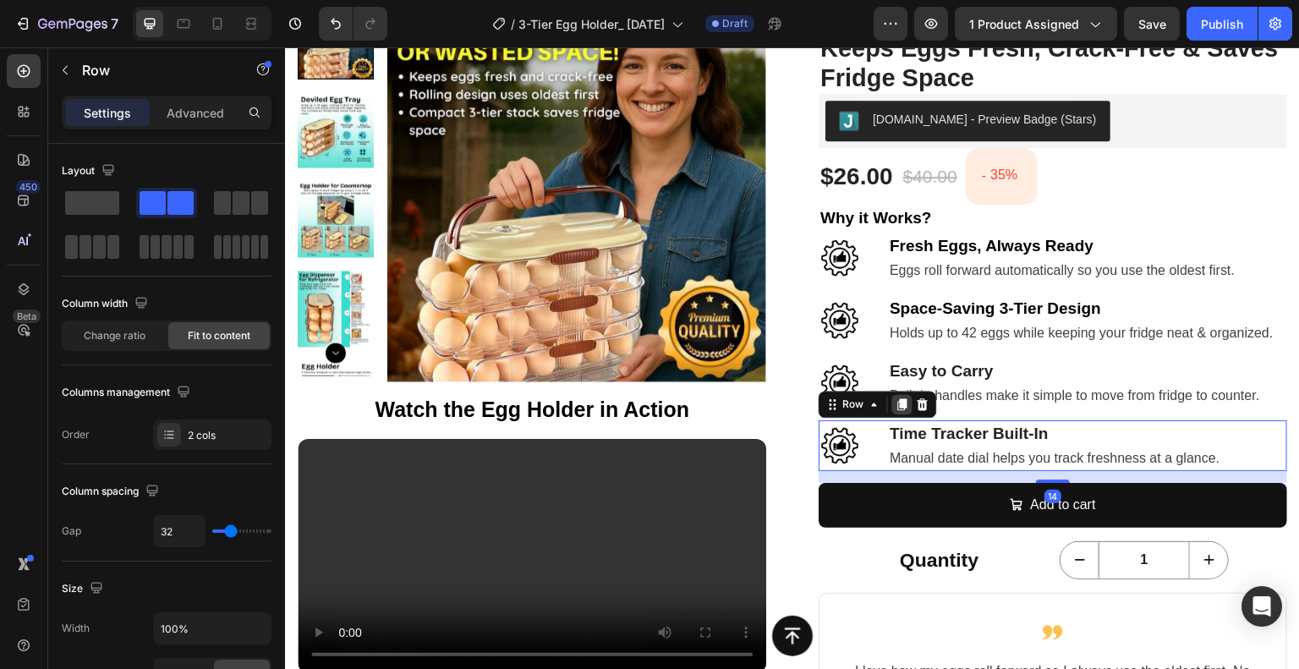
click at [898, 402] on icon at bounding box center [902, 404] width 9 height 12
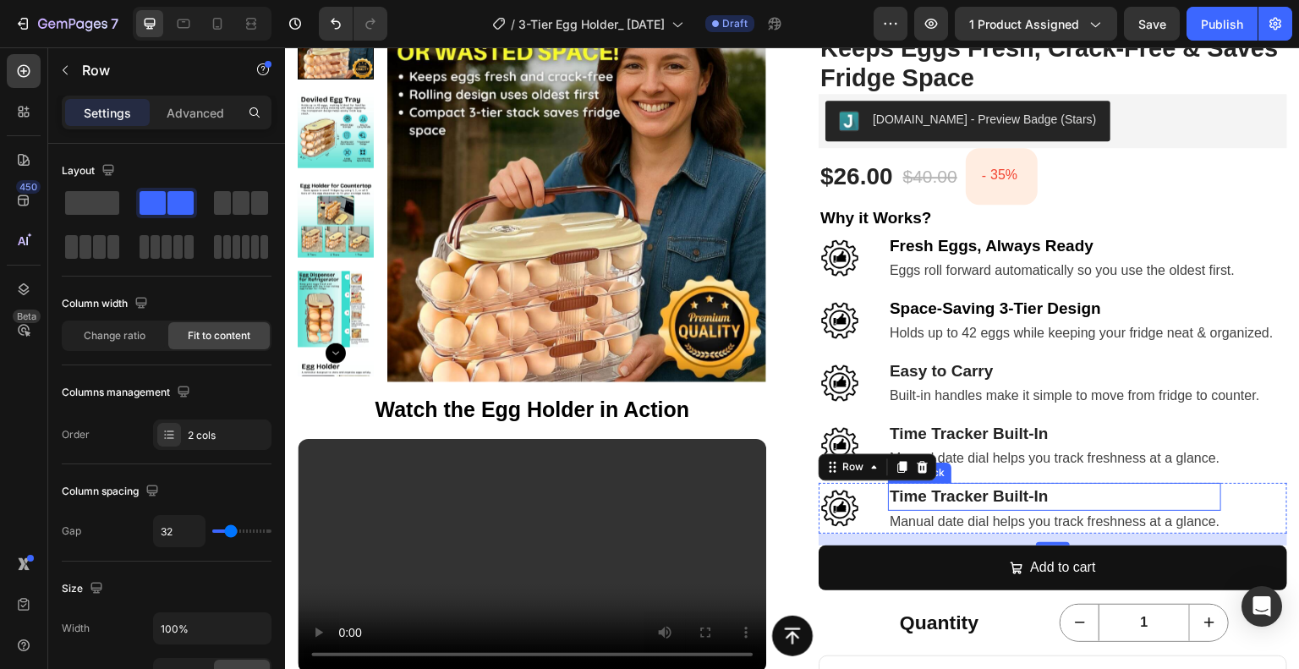
click at [930, 491] on strong "Time Tracker Built-In" at bounding box center [969, 496] width 159 height 18
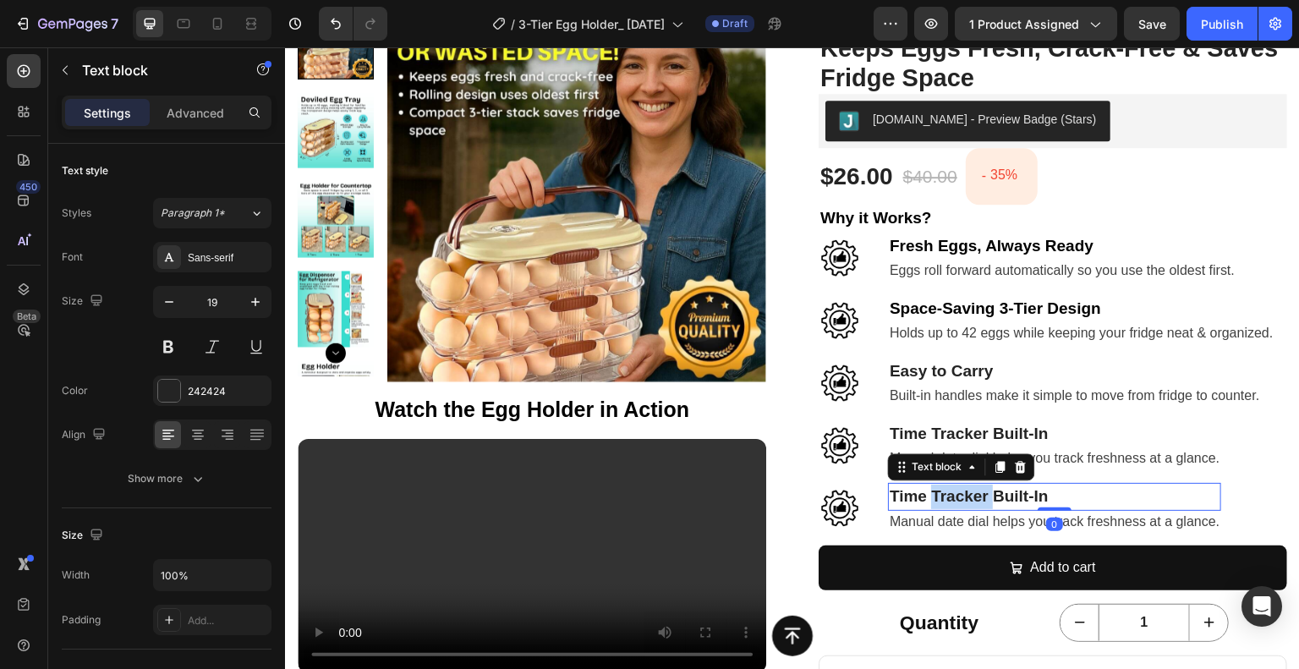
click at [930, 491] on strong "Time Tracker Built-In" at bounding box center [969, 496] width 159 height 18
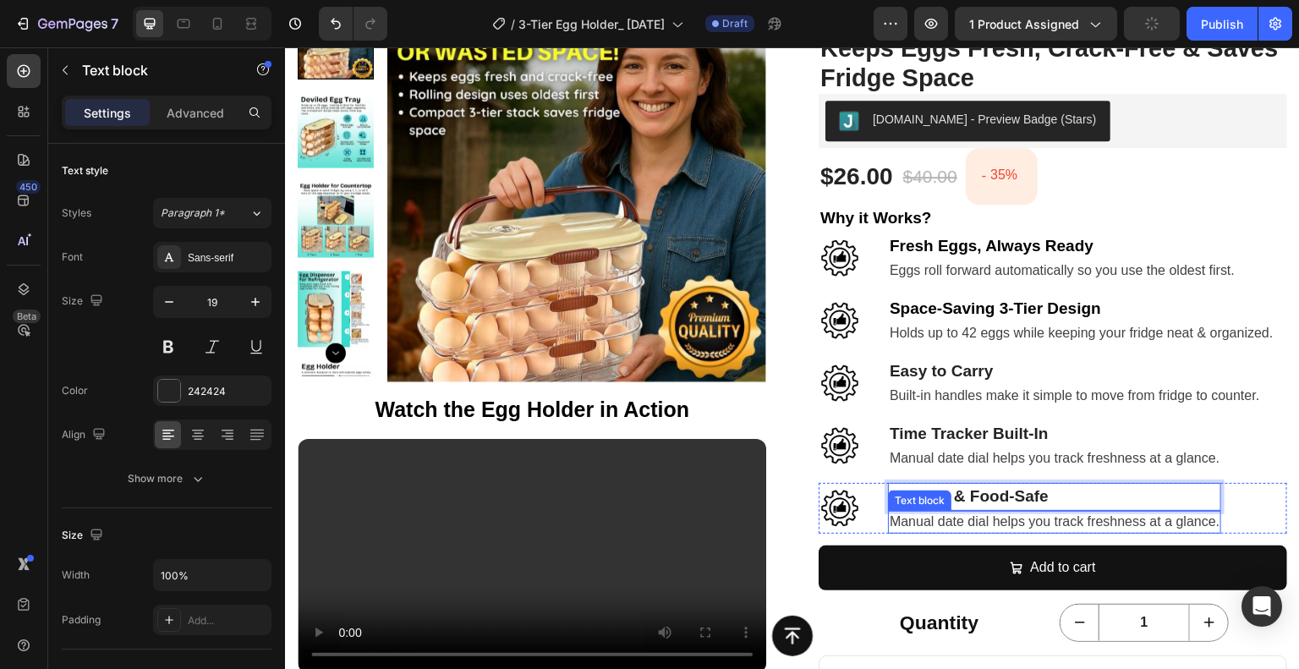
click at [962, 517] on span "Manual date dial helps you track freshness at a glance." at bounding box center [1055, 521] width 330 height 14
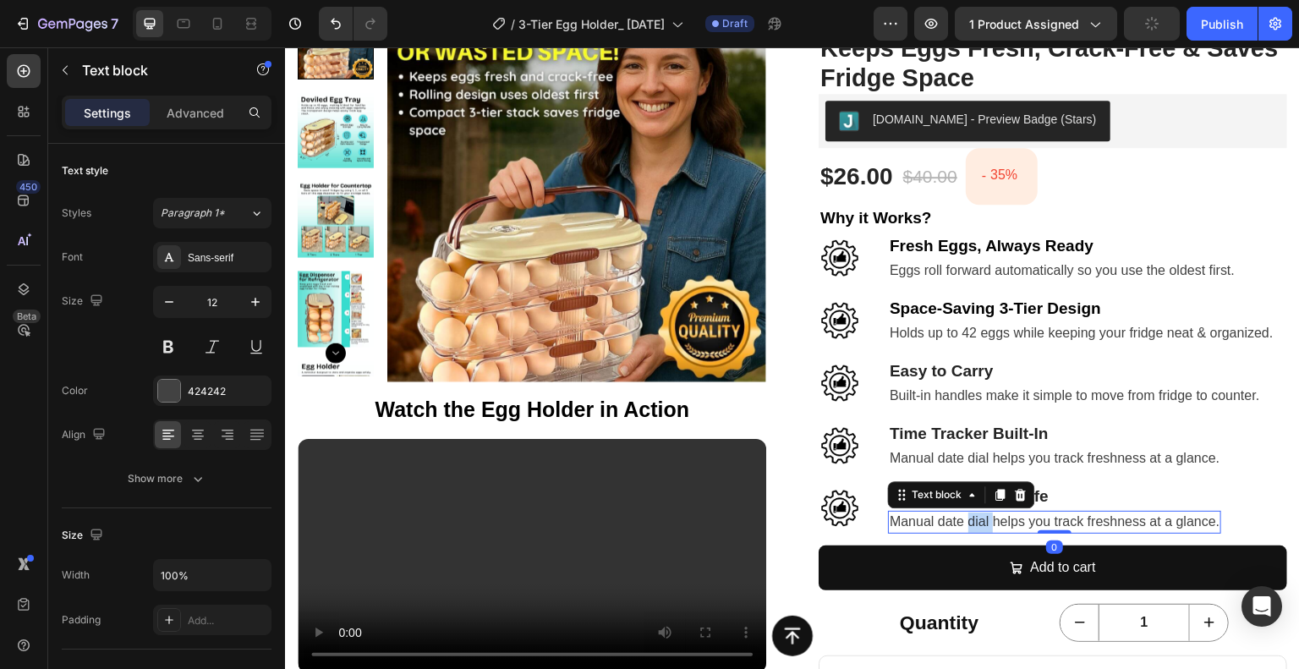
click at [962, 517] on span "Manual date dial helps you track freshness at a glance." at bounding box center [1055, 521] width 330 height 14
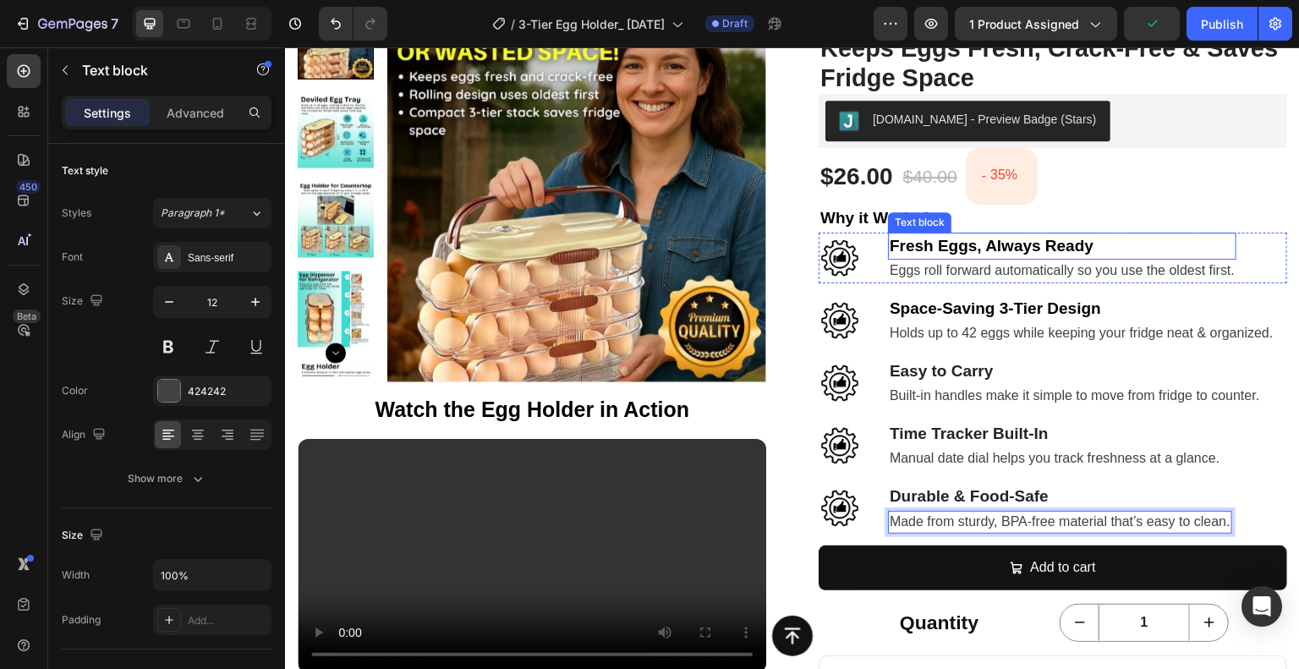
click at [965, 248] on strong "Fresh Eggs, Always Ready" at bounding box center [992, 246] width 204 height 18
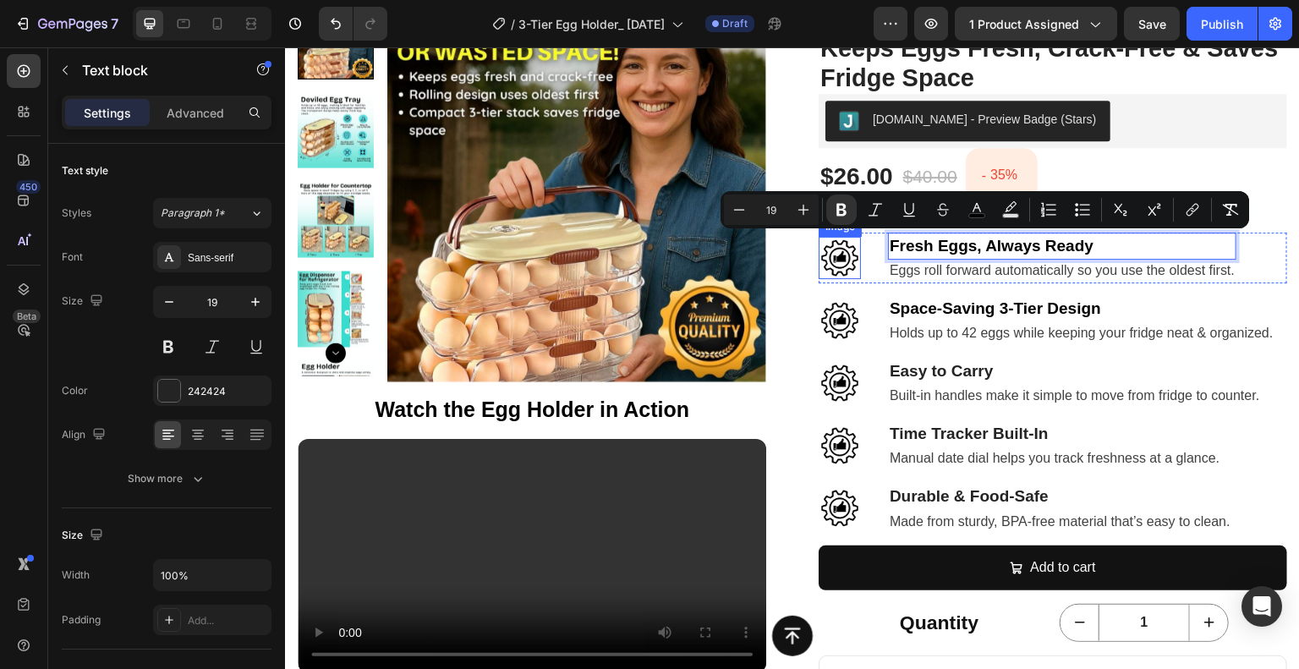
click at [840, 254] on img at bounding box center [840, 258] width 42 height 42
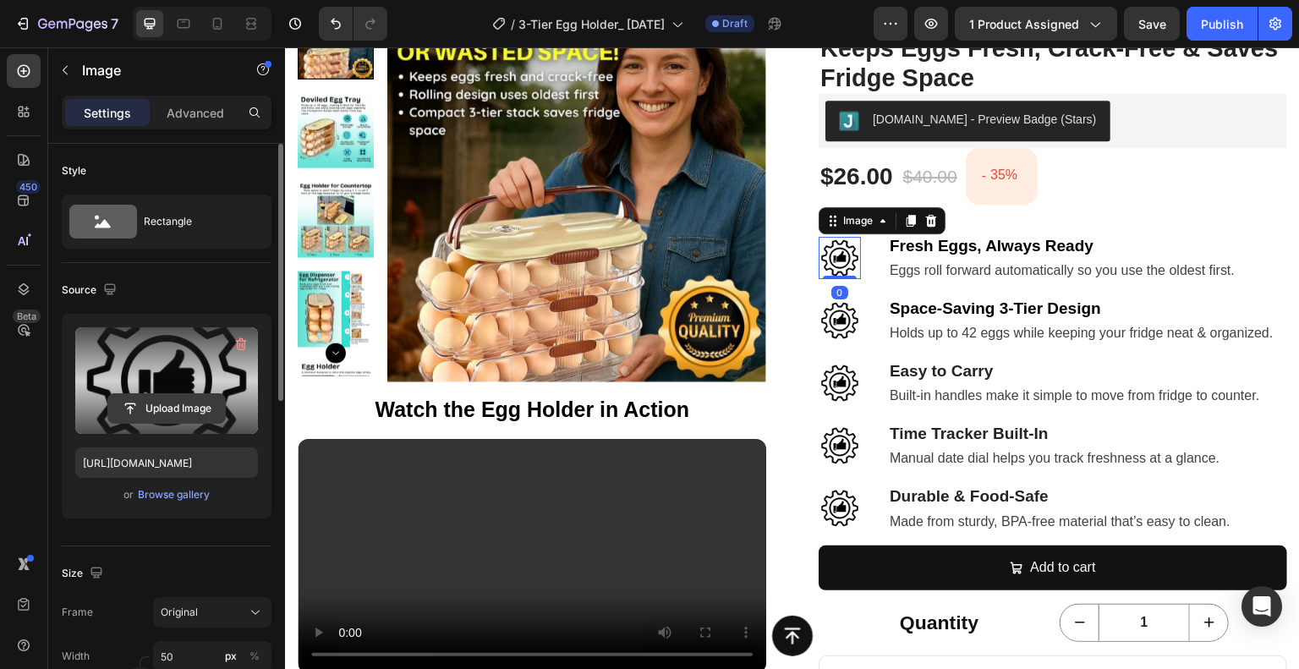
click at [189, 411] on input "file" at bounding box center [166, 408] width 117 height 29
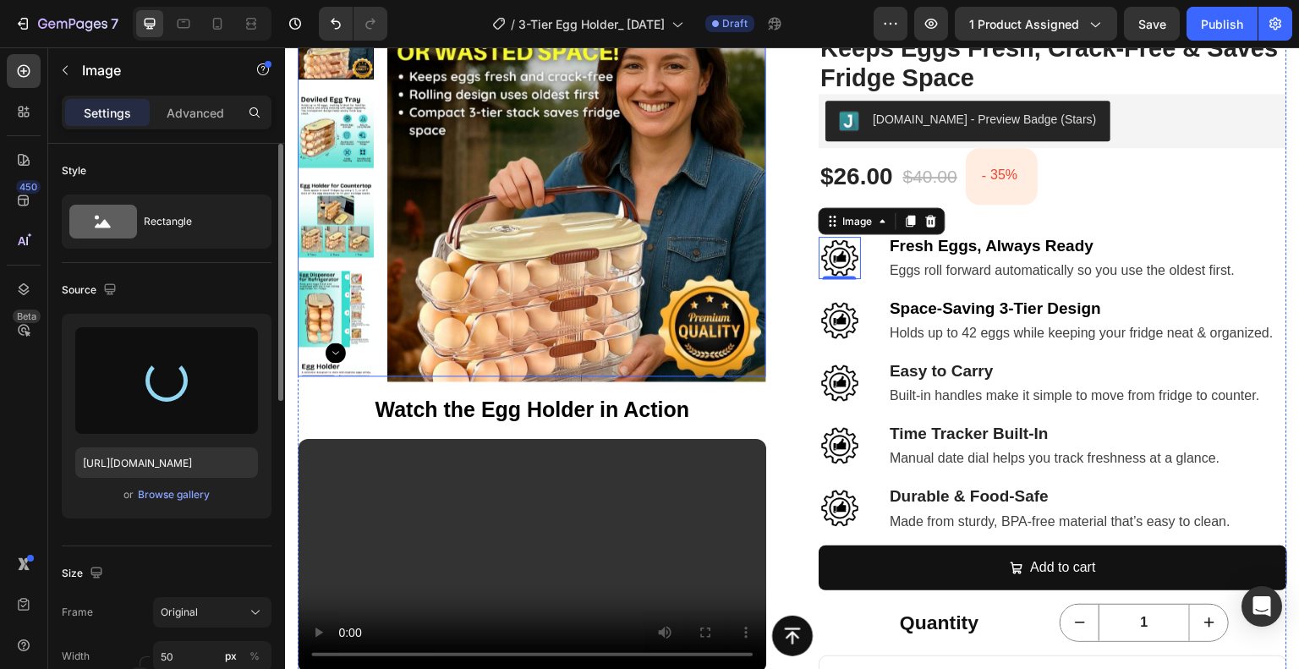
type input "https://cdn.shopify.com/s/files/1/0690/8474/1844/files/gempages_576787008068780…"
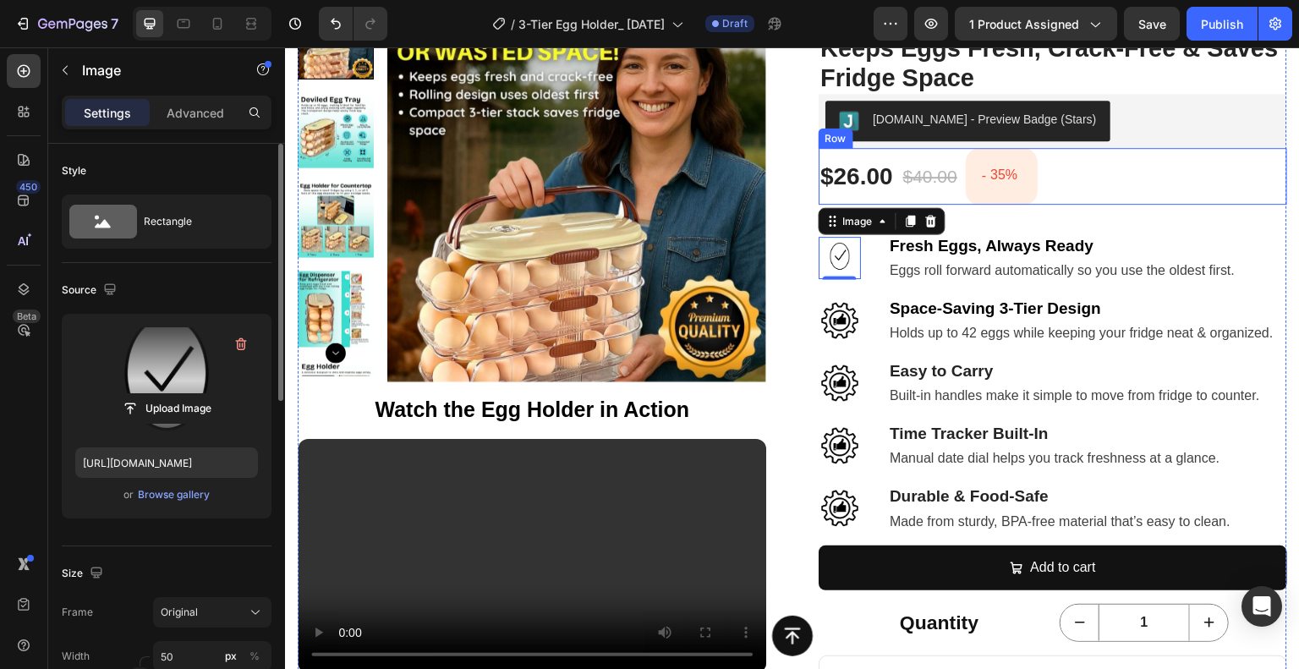
click at [1227, 189] on div "$26.00 (P) Price (P) Price $40.00 (P) Price (P) Price - 35% (P) Tag Row" at bounding box center [1053, 176] width 469 height 57
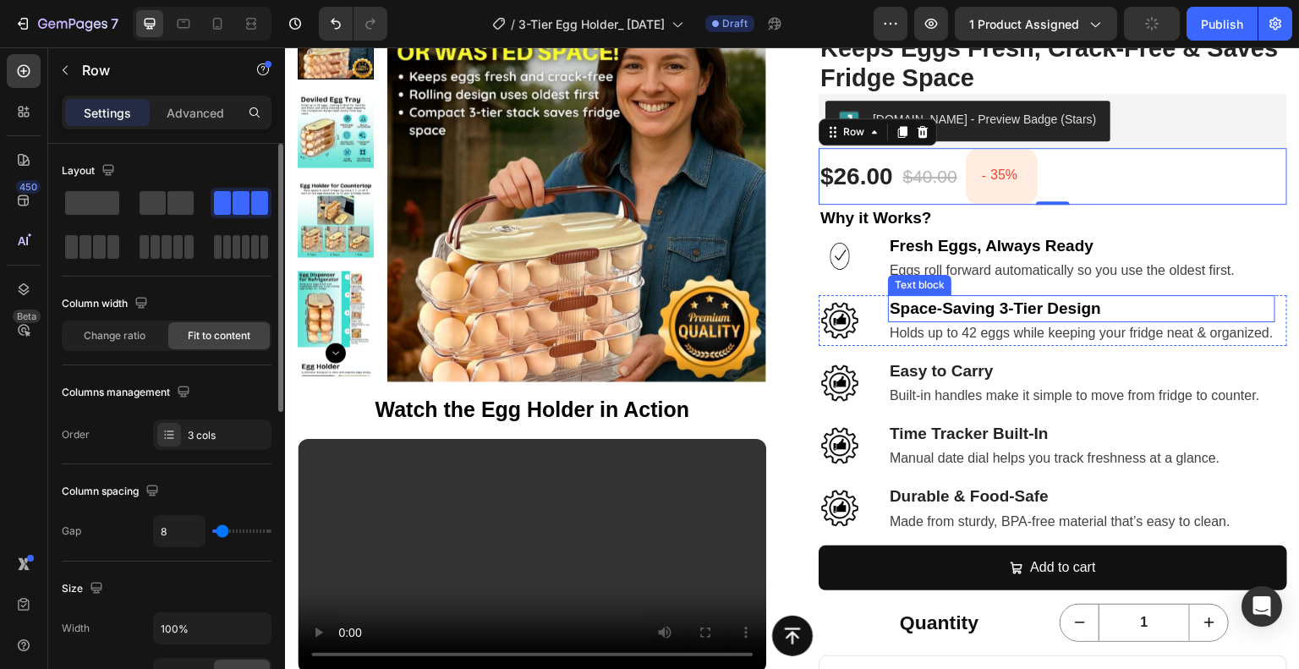
click at [895, 310] on strong "Space-Saving 3-Tier Design" at bounding box center [995, 308] width 211 height 18
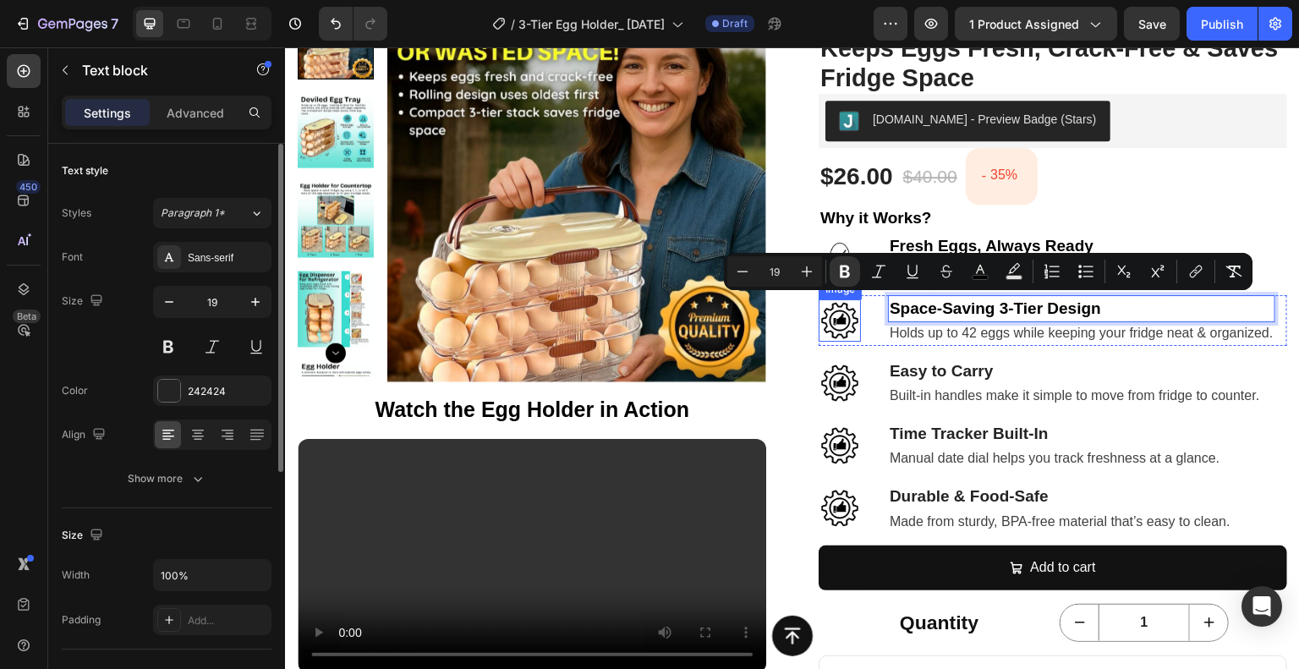
click at [842, 317] on img at bounding box center [840, 320] width 42 height 42
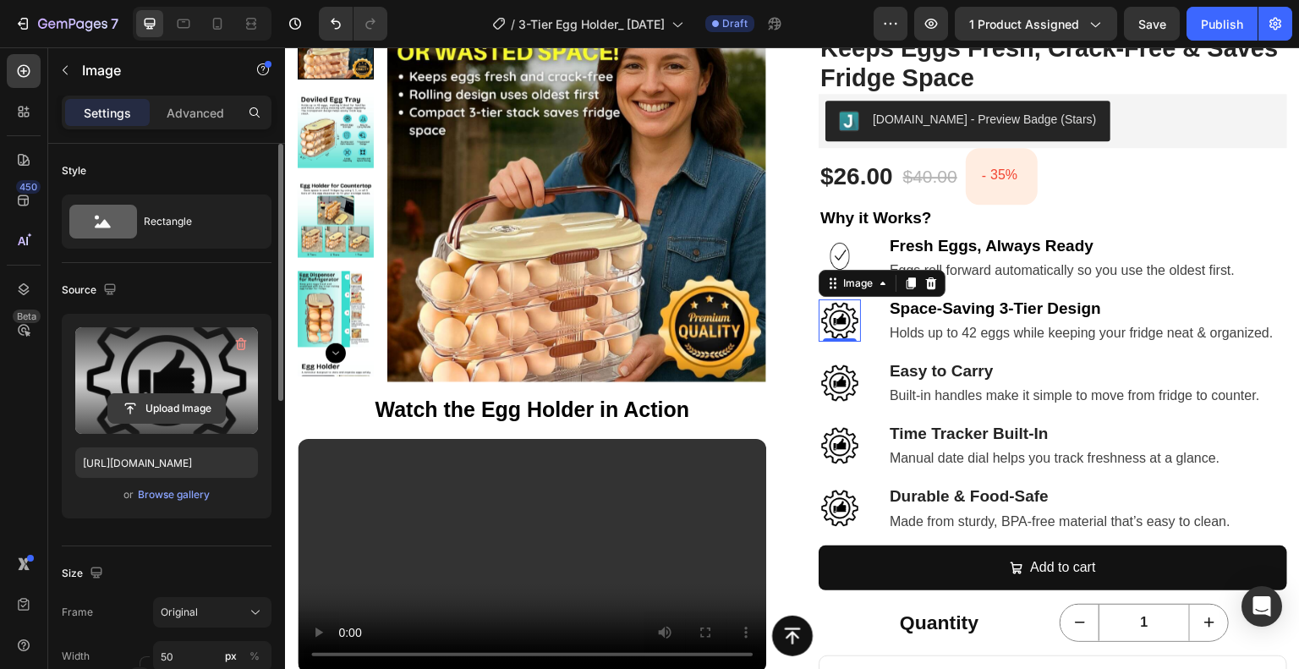
click at [157, 402] on input "file" at bounding box center [166, 408] width 117 height 29
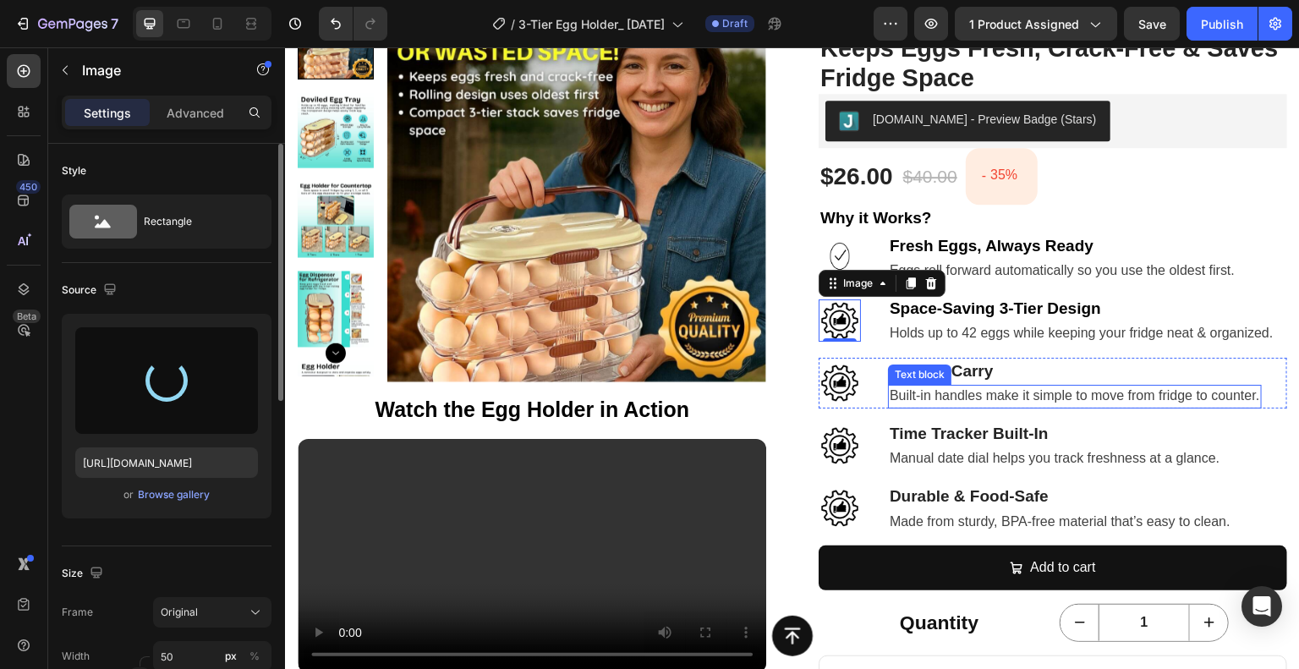
type input "https://cdn.shopify.com/s/files/1/0690/8474/1844/files/gempages_576787008068780…"
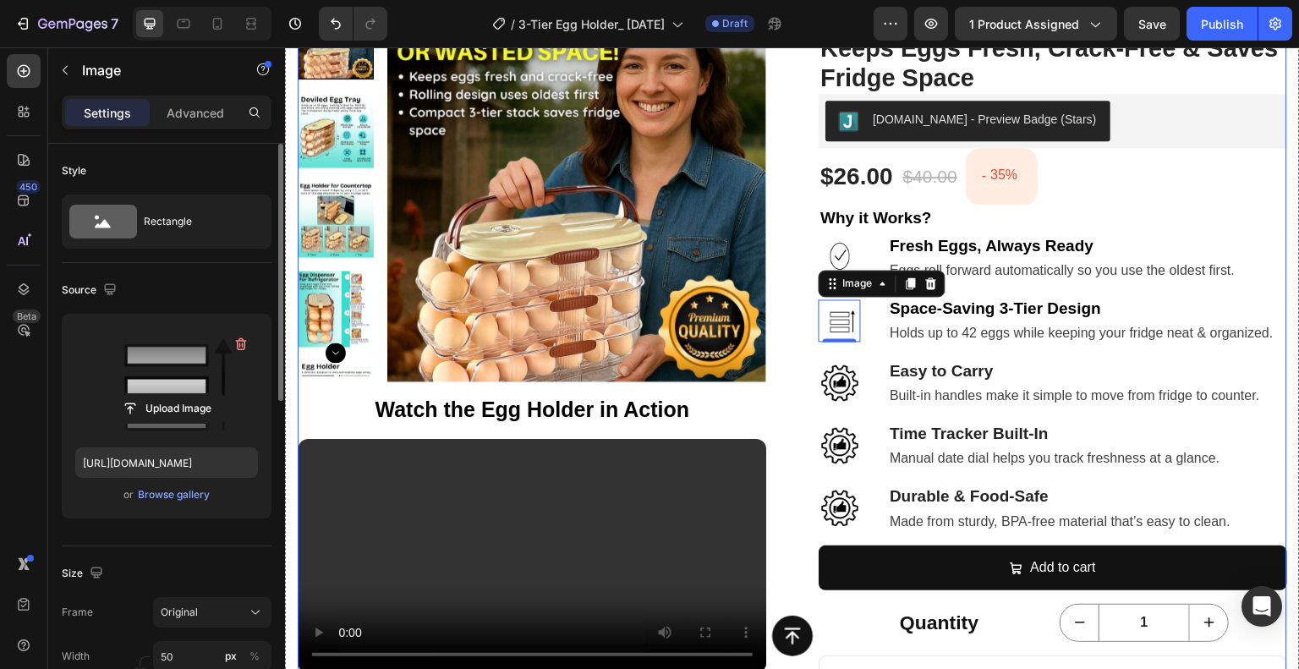
click at [788, 236] on div "Product Images Watch the Egg Holder in Action Text Block Your browser does not …" at bounding box center [793, 605] width 990 height 1204
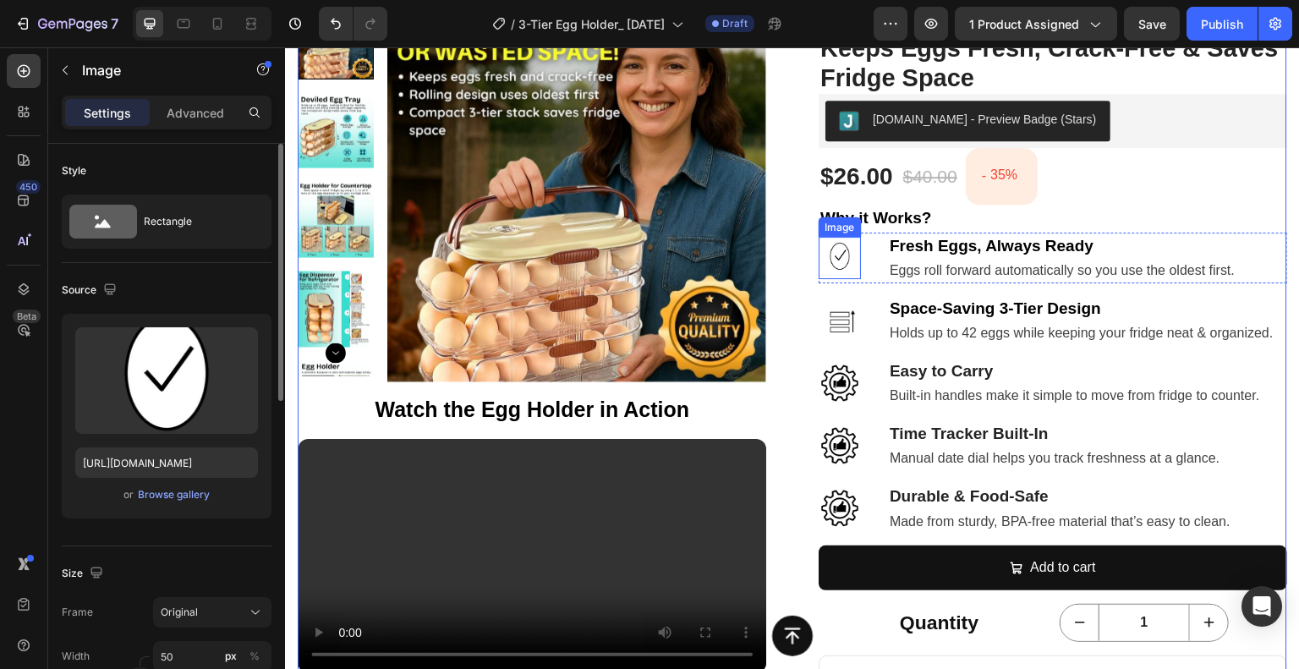
click at [837, 262] on img at bounding box center [840, 258] width 42 height 42
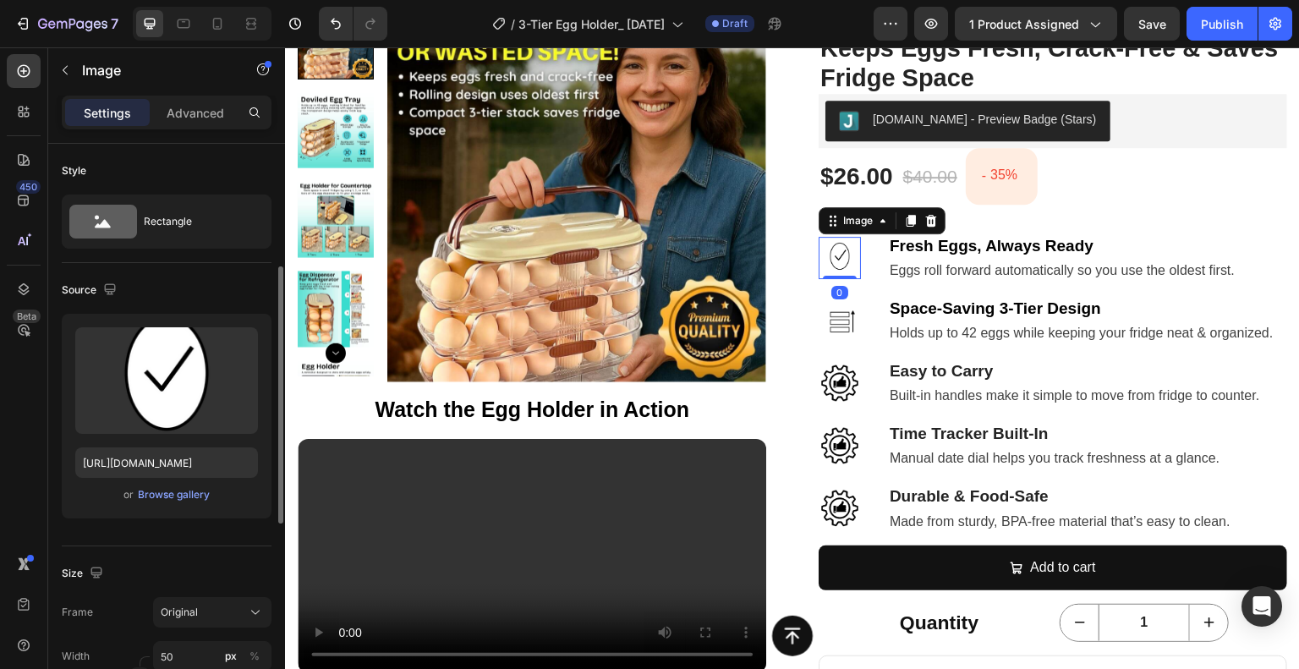
scroll to position [85, 0]
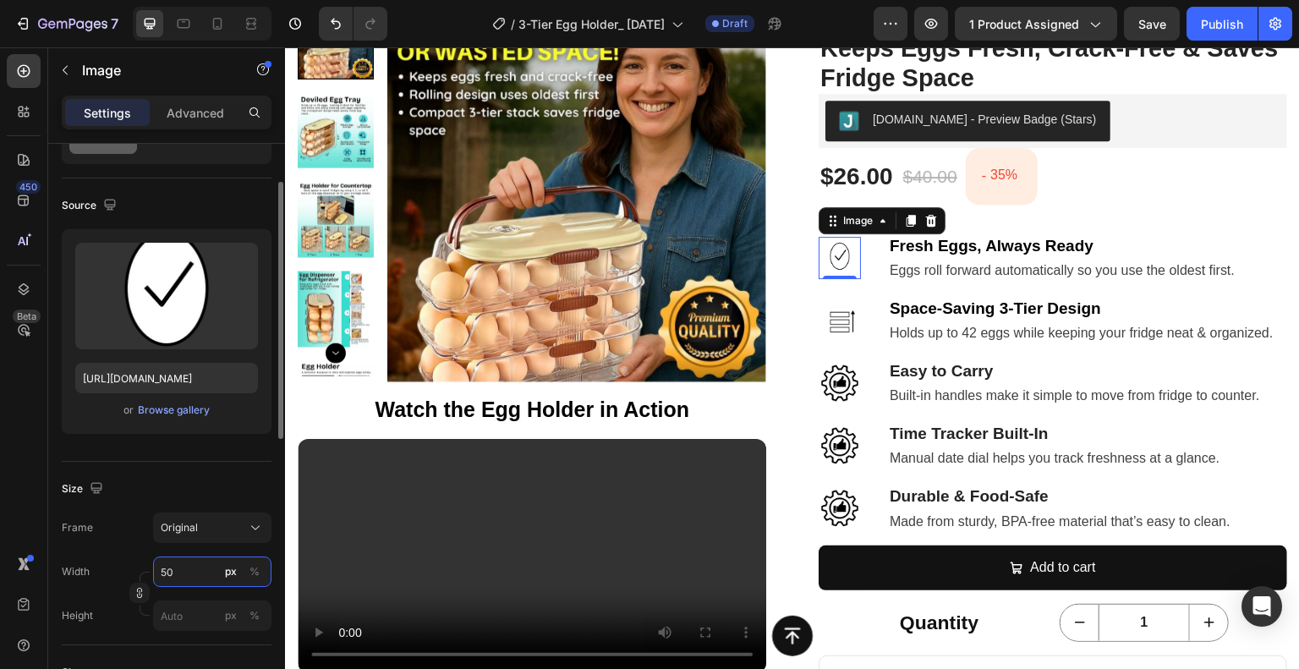
click at [179, 571] on input "50" at bounding box center [212, 572] width 118 height 30
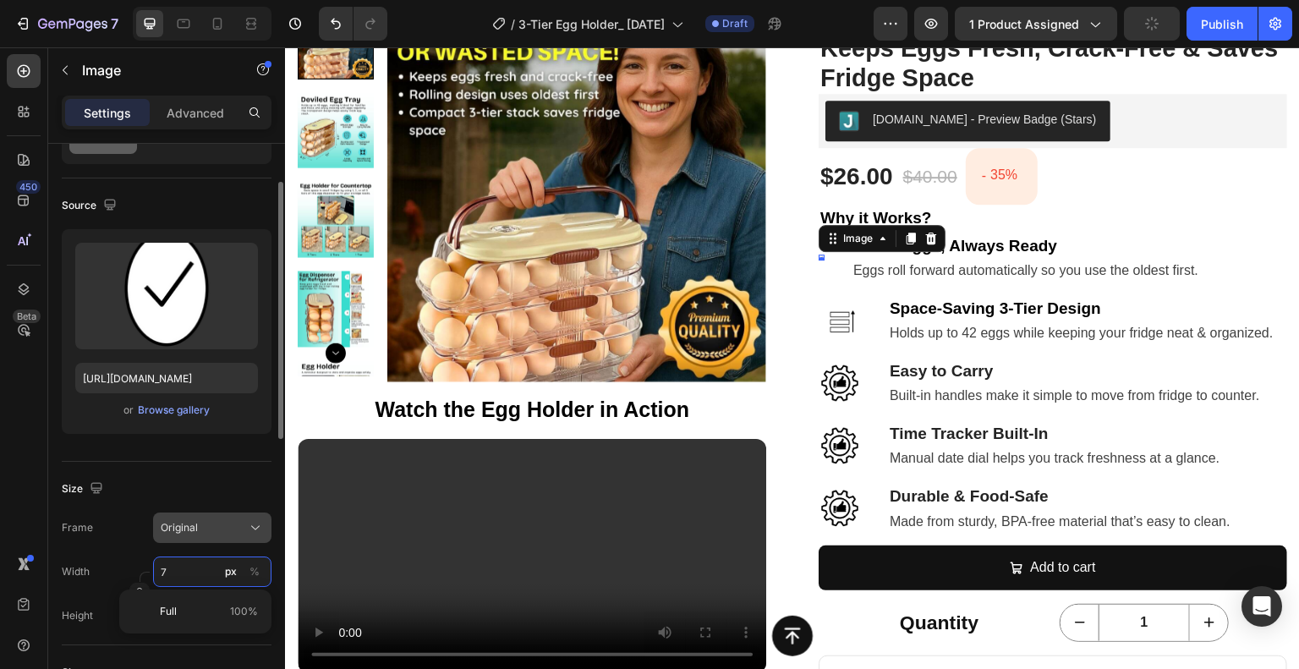
type input "70"
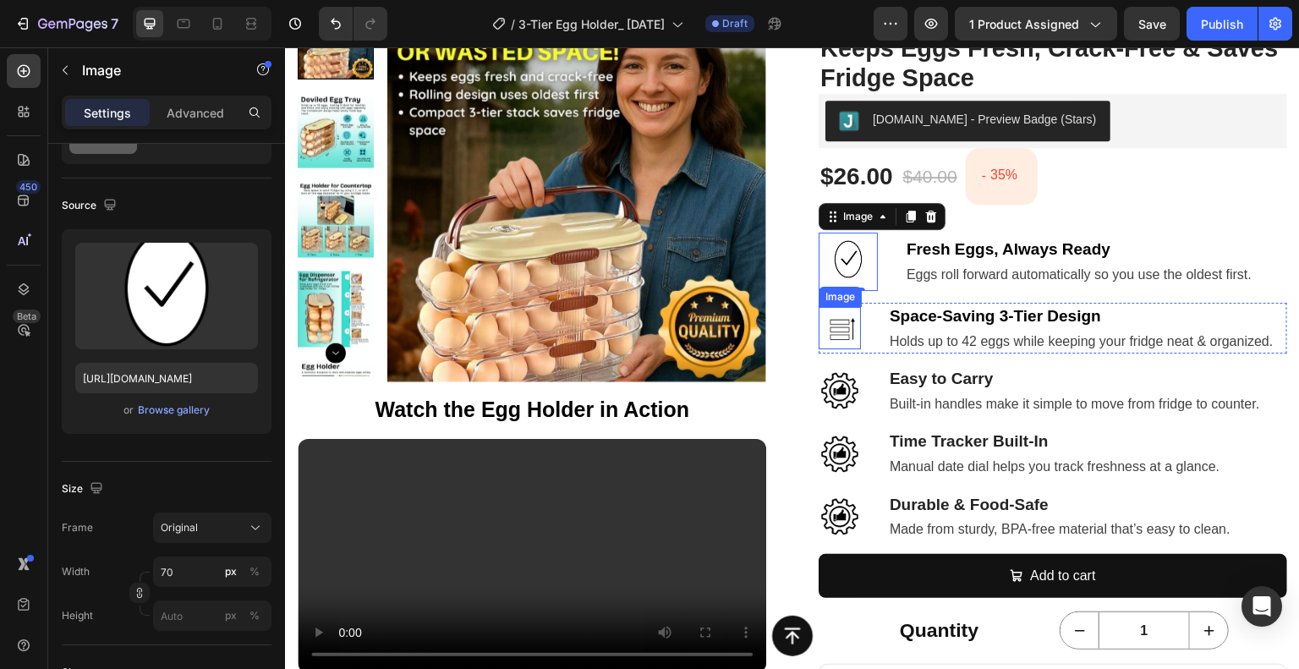
click at [834, 339] on img at bounding box center [840, 328] width 42 height 42
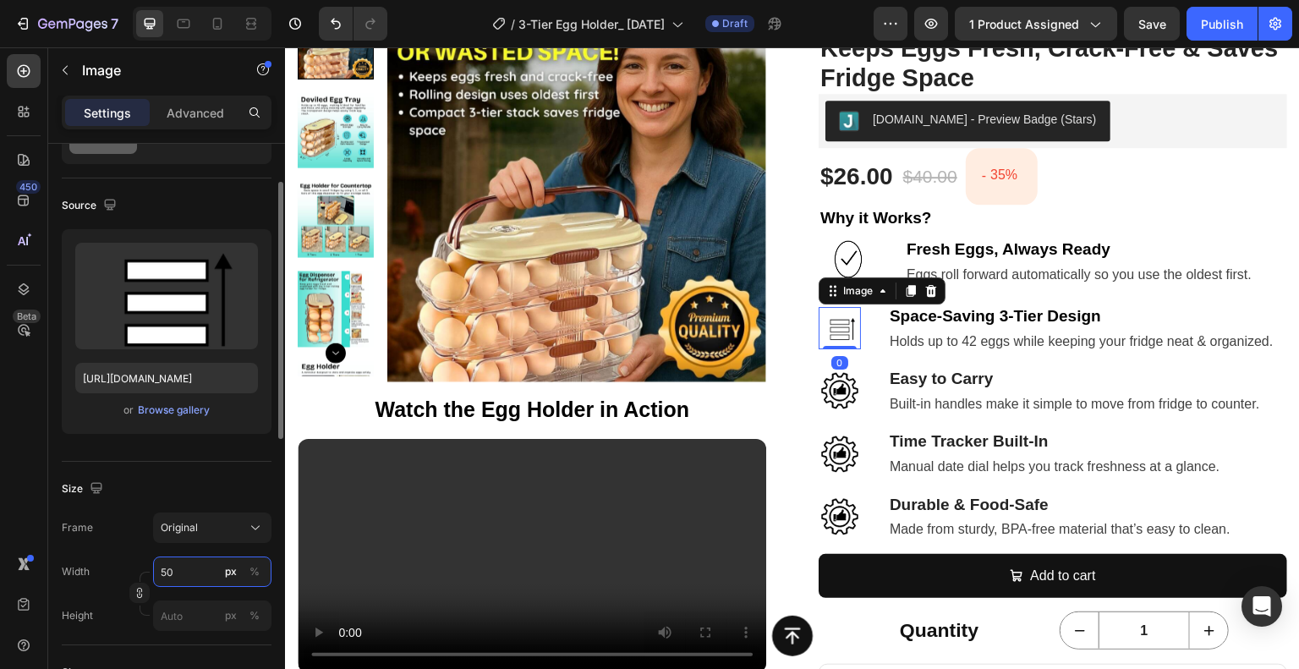
click at [171, 564] on input "50" at bounding box center [212, 572] width 118 height 30
type input "70"
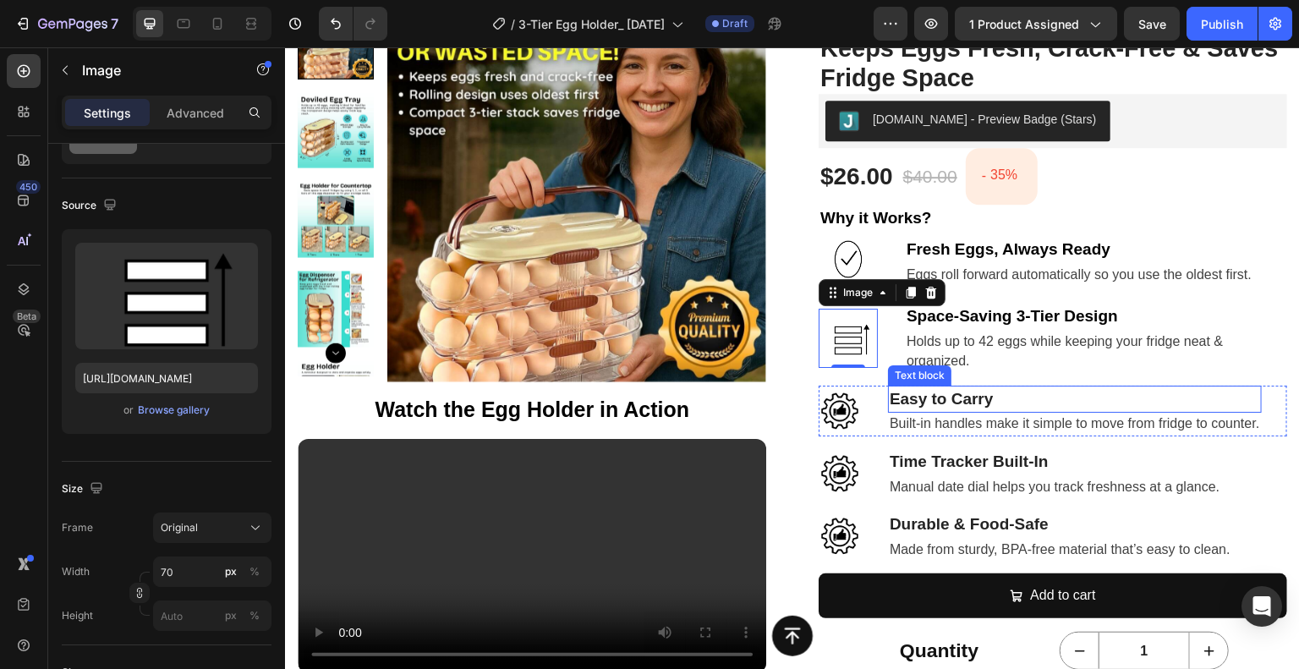
click at [953, 394] on strong "Easy to Carry" at bounding box center [942, 399] width 104 height 18
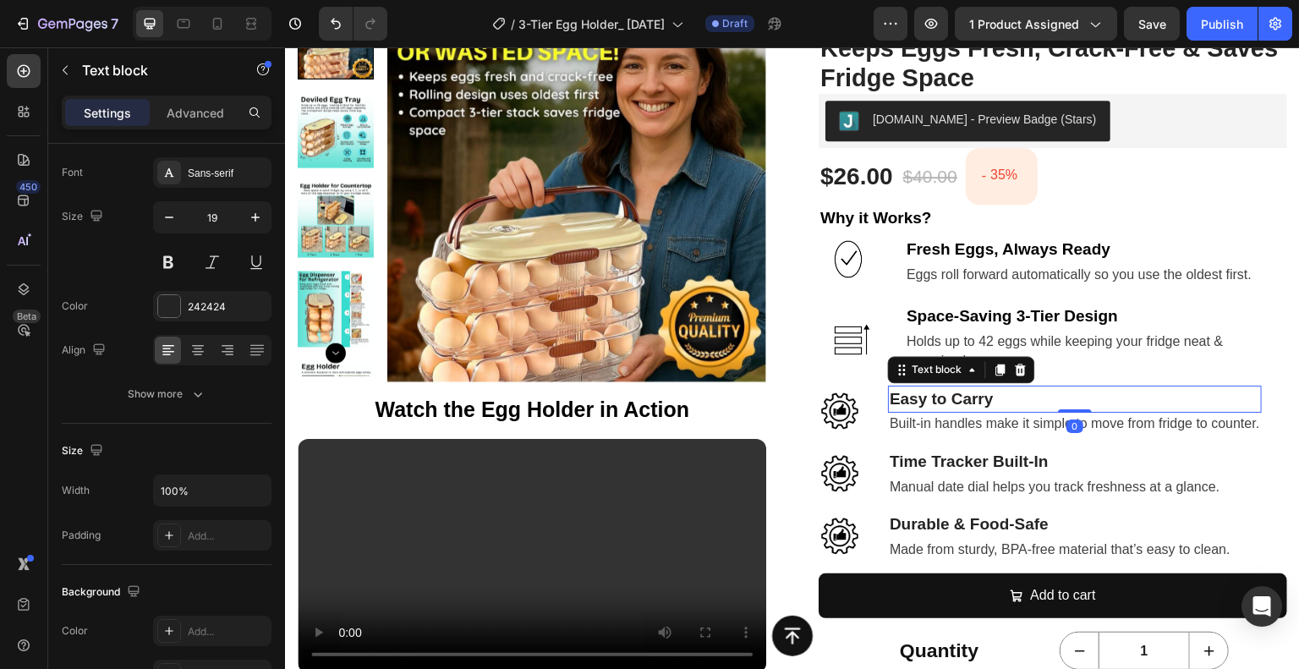
scroll to position [0, 0]
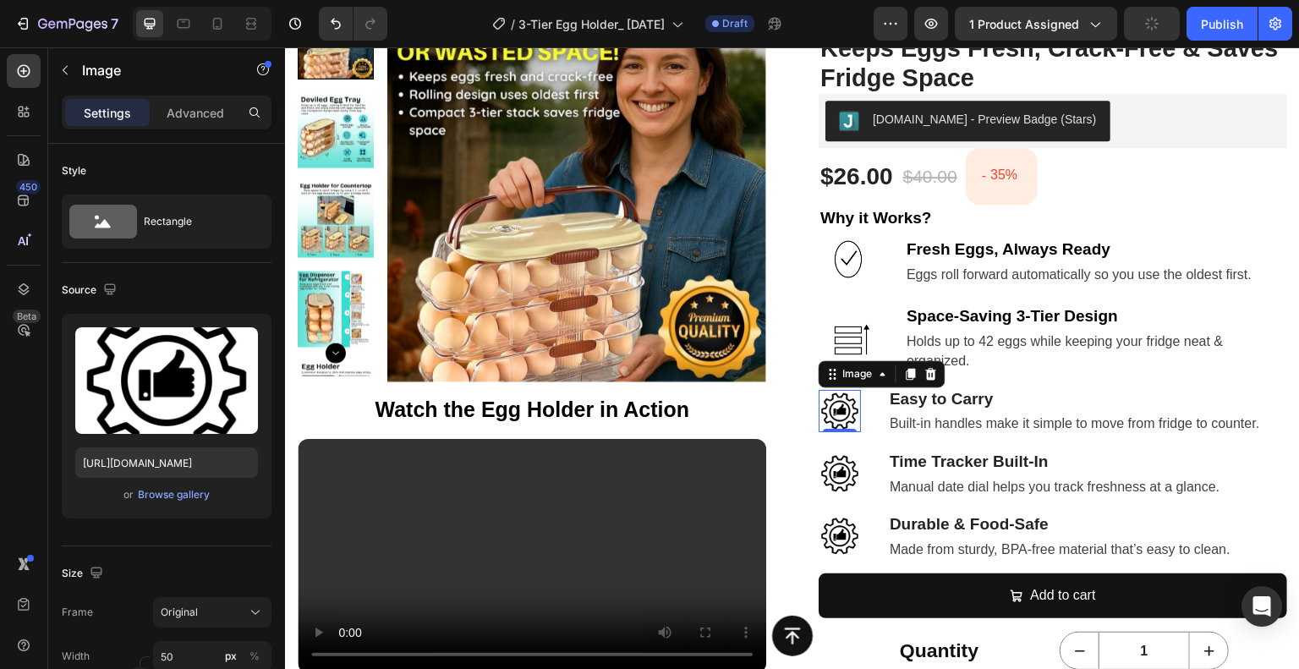
click at [830, 409] on img at bounding box center [840, 411] width 42 height 42
click at [953, 402] on strong "Easy to Carry" at bounding box center [942, 399] width 104 height 18
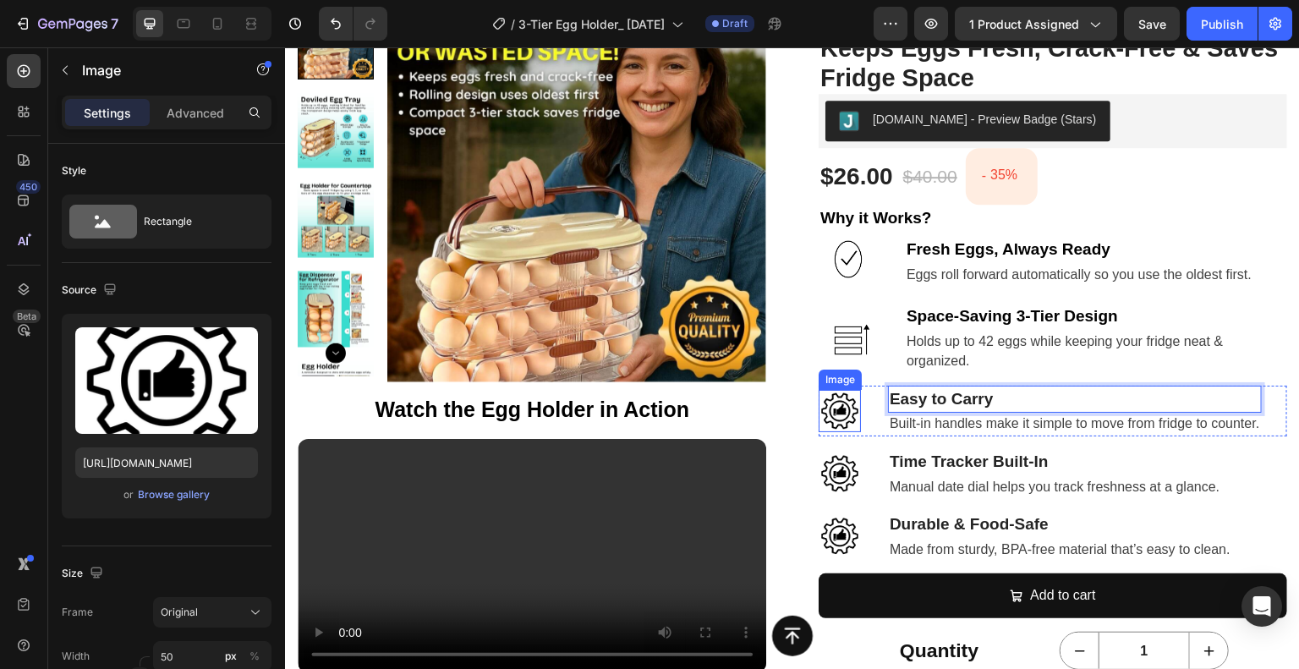
click at [841, 396] on img at bounding box center [840, 411] width 42 height 42
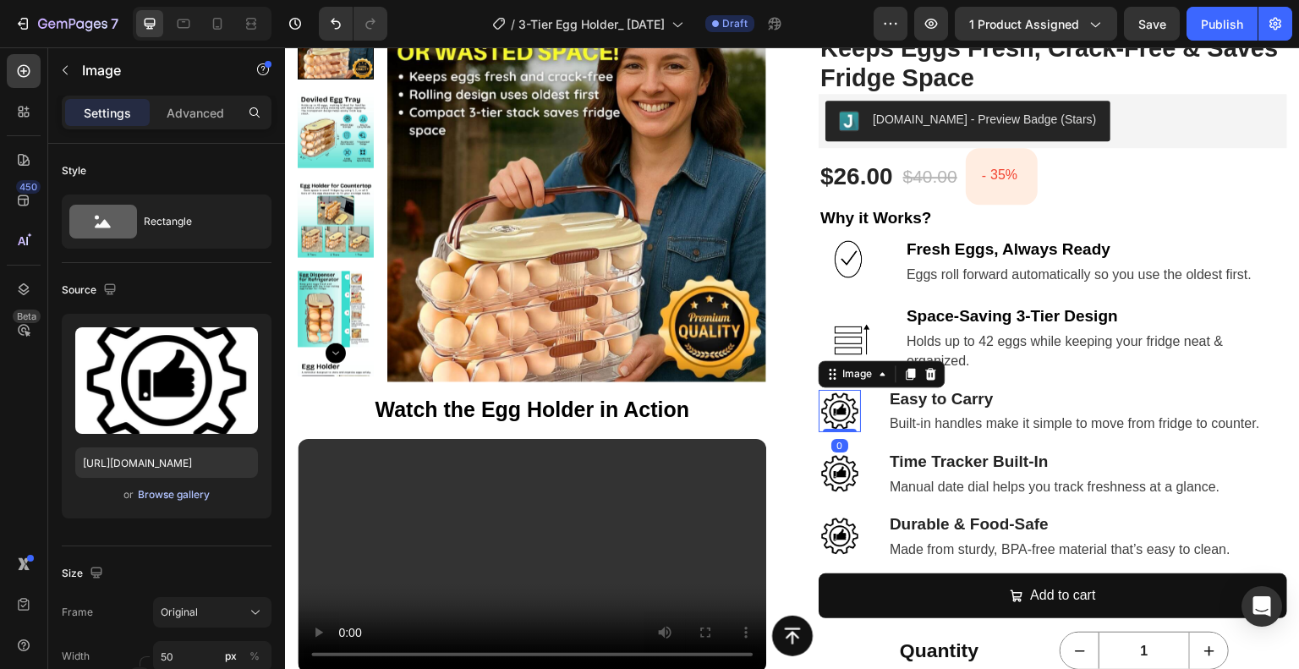
click at [188, 490] on div "Browse gallery" at bounding box center [174, 494] width 72 height 15
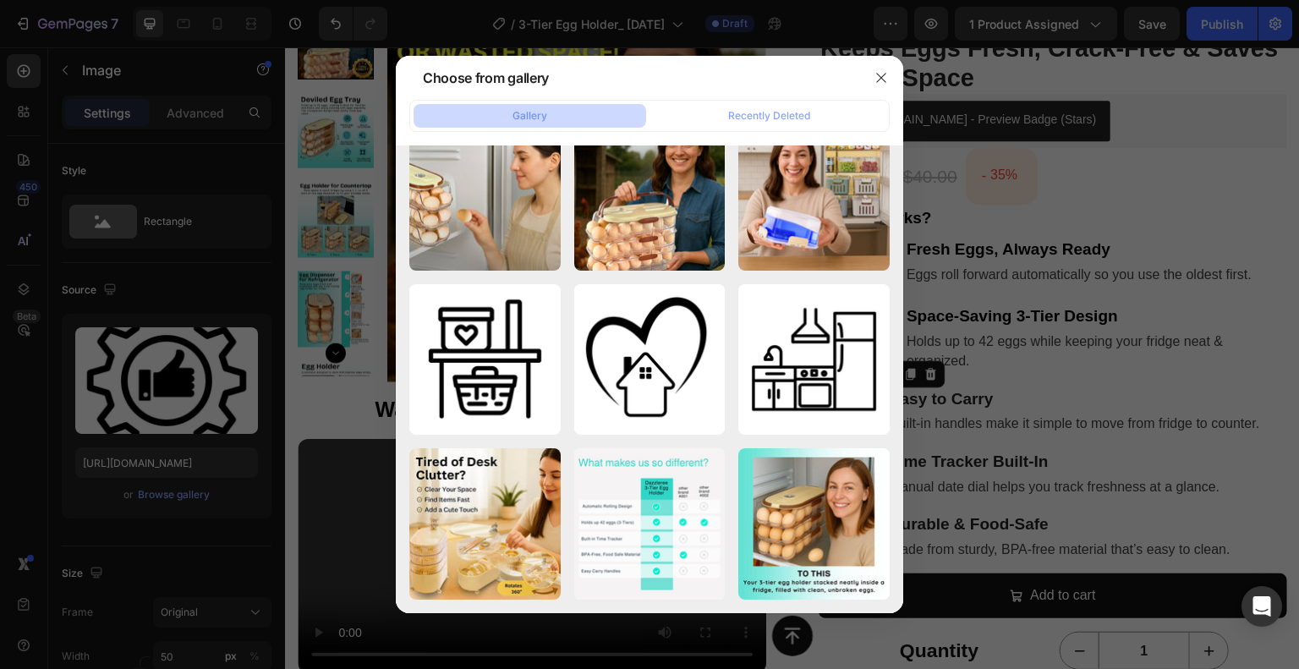
scroll to position [2683, 0]
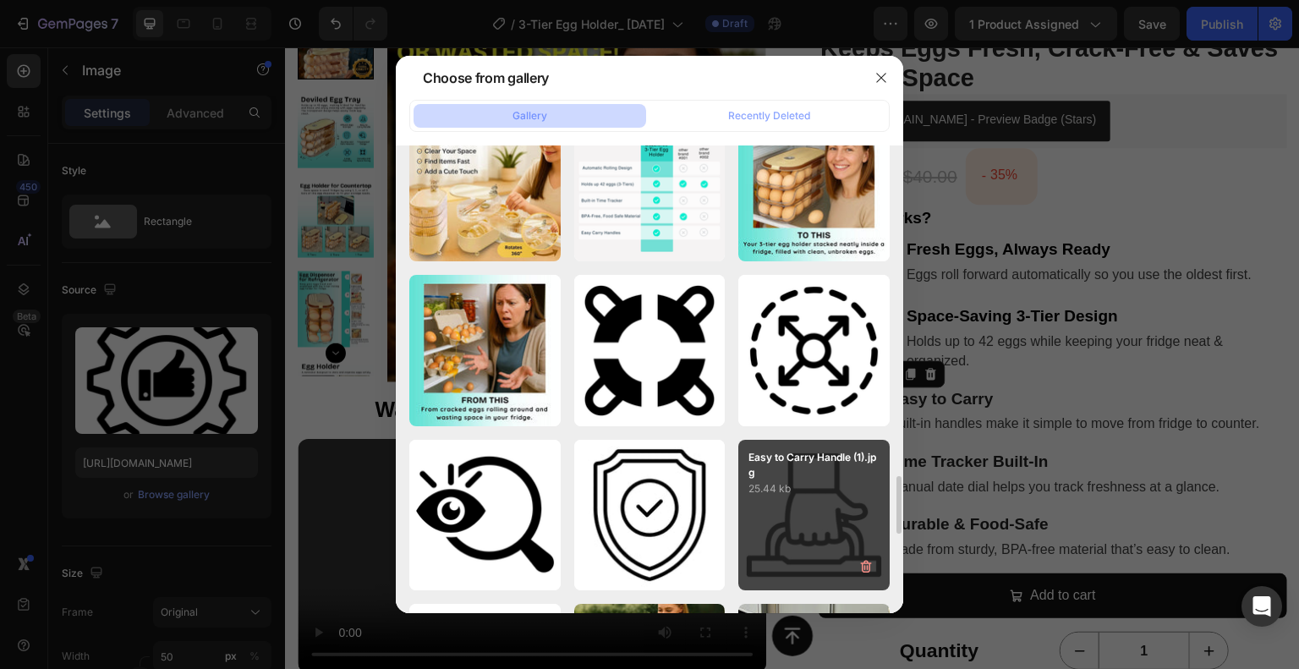
click at [783, 469] on p "Easy to Carry Handle (1).jpg" at bounding box center [813, 465] width 131 height 30
type input "https://cdn.shopify.com/s/files/1/0690/8474/1844/files/gempages_576787008068780…"
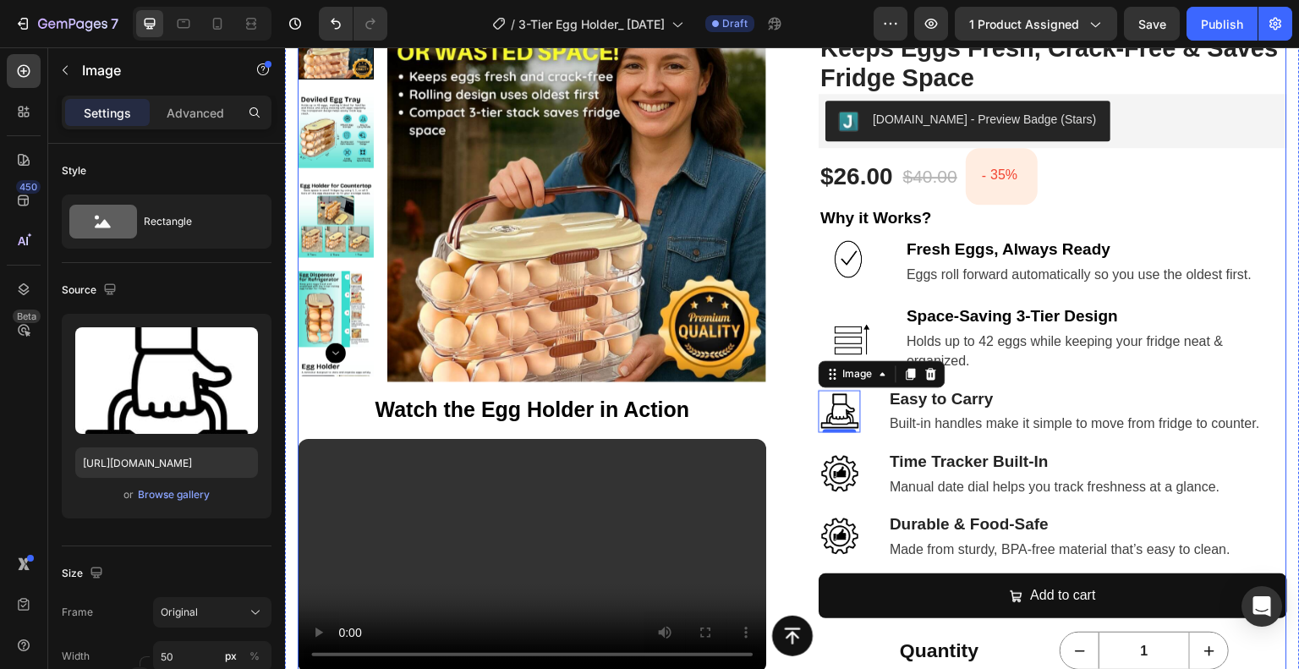
click at [796, 315] on div "Product Images Watch the Egg Holder in Action Text Block Your browser does not …" at bounding box center [793, 619] width 990 height 1233
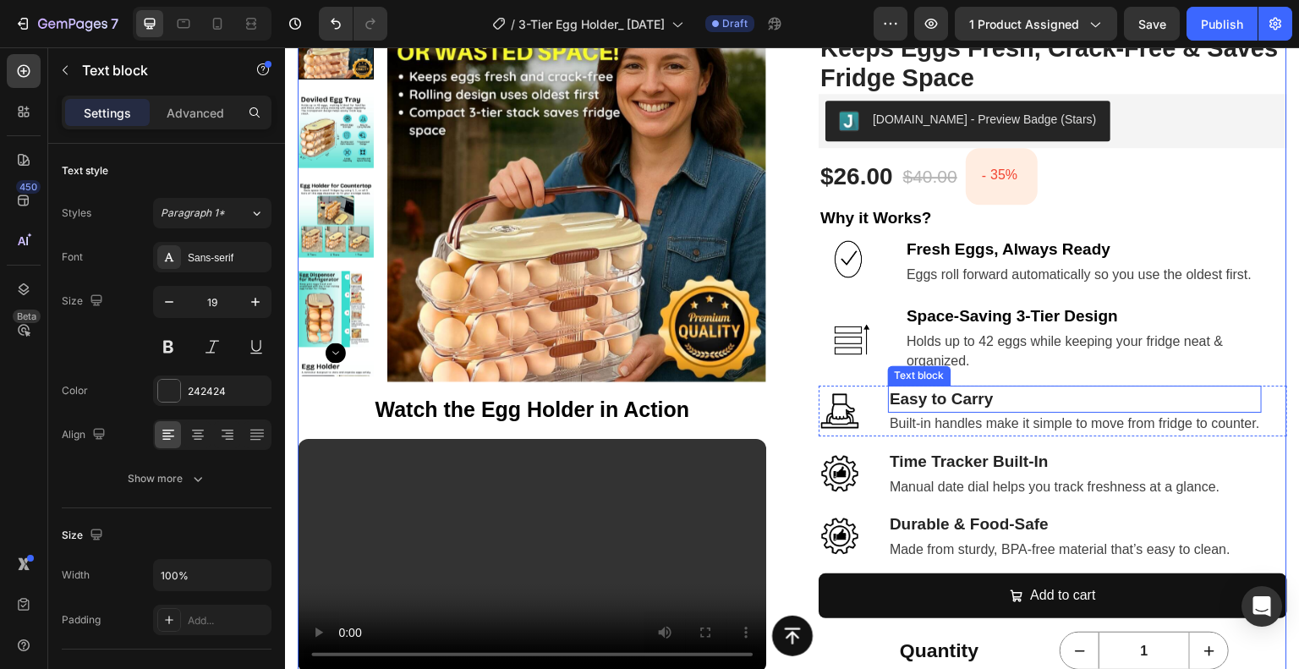
click at [900, 392] on strong "Easy to Carry" at bounding box center [942, 399] width 104 height 18
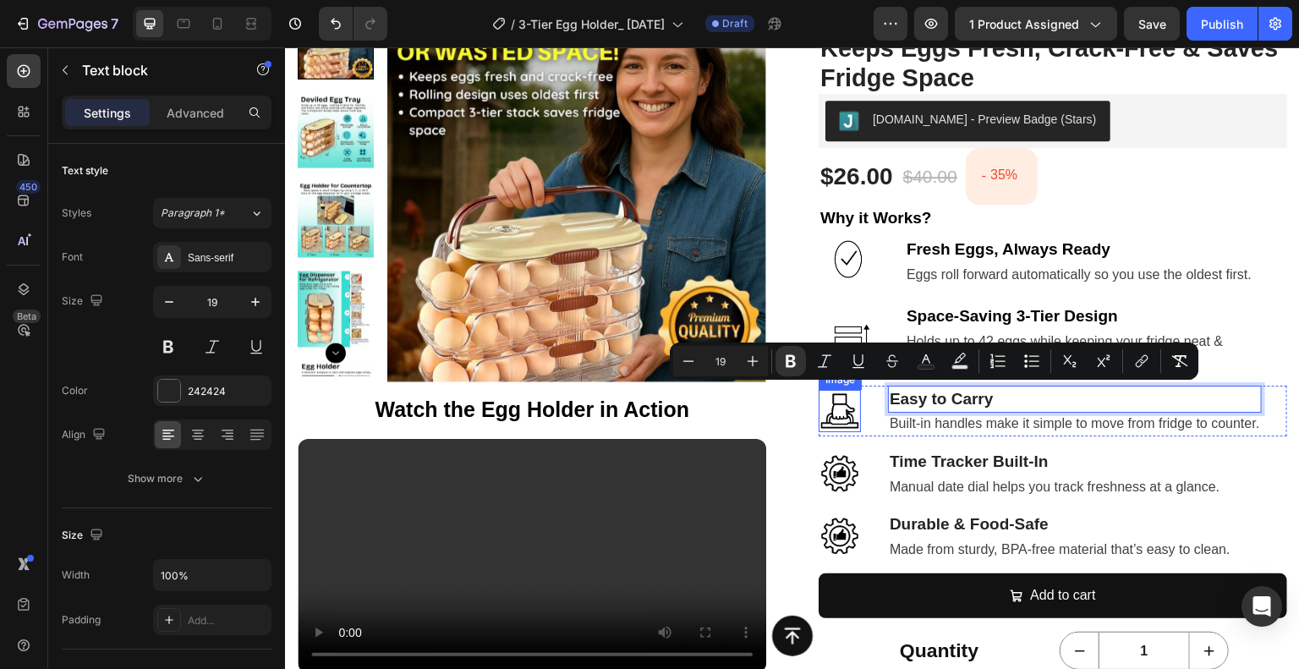
click at [844, 408] on img at bounding box center [840, 411] width 42 height 42
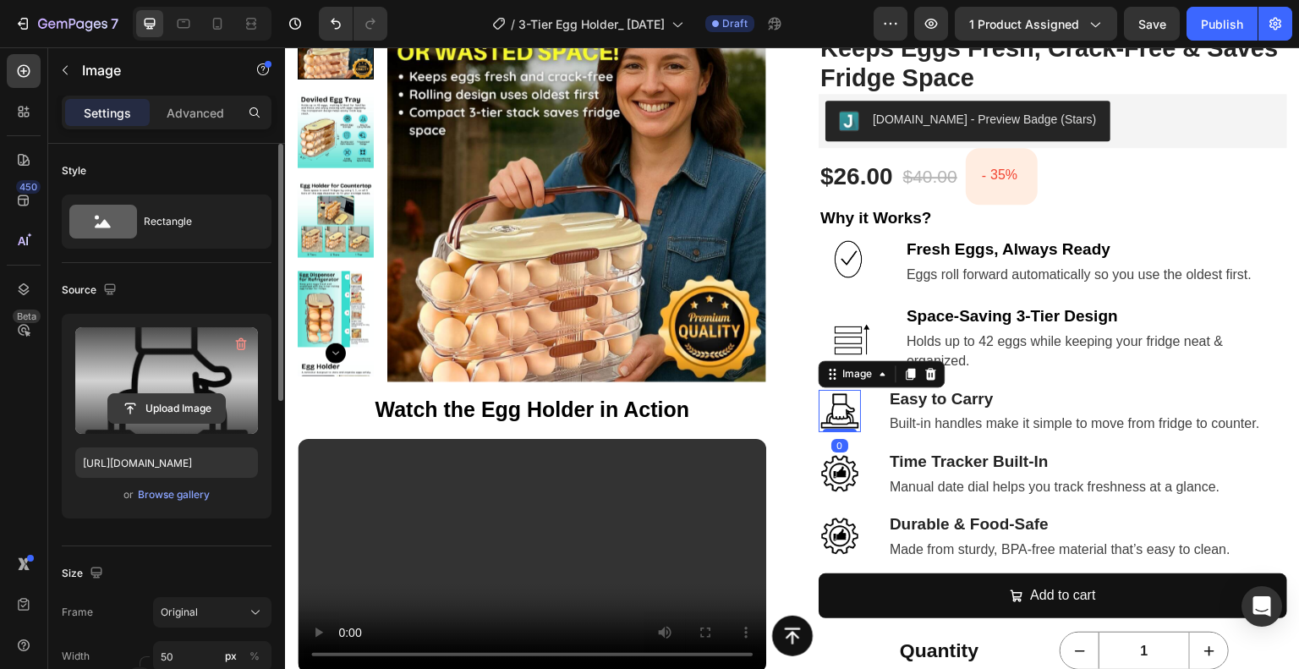
click at [177, 408] on input "file" at bounding box center [166, 408] width 117 height 29
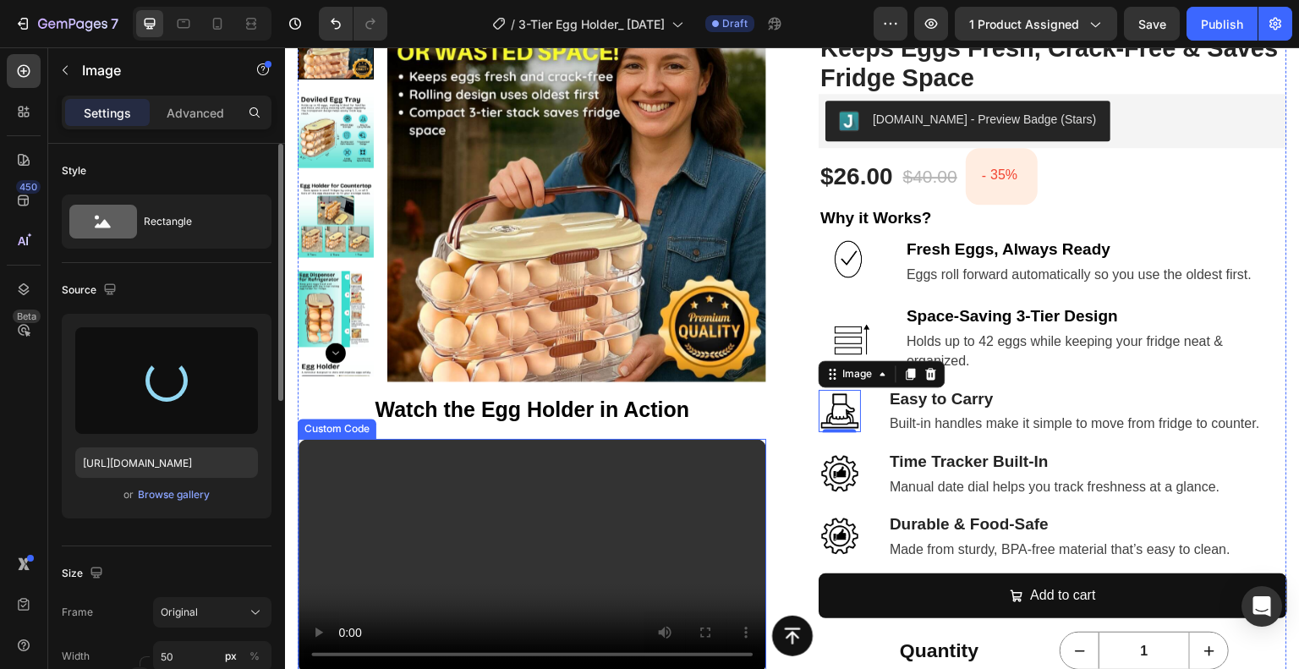
type input "https://cdn.shopify.com/s/files/1/0690/8474/1844/files/gempages_576787008068780…"
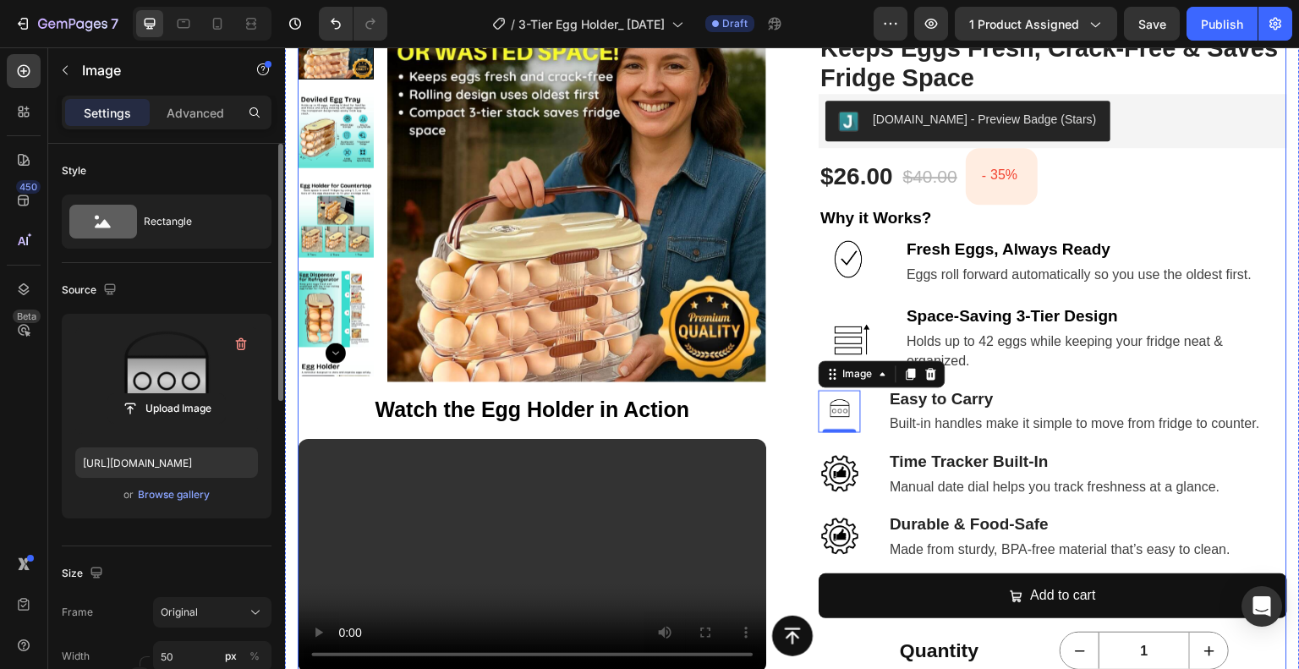
click at [796, 406] on div "Product Images Watch the Egg Holder in Action Text Block Your browser does not …" at bounding box center [793, 619] width 990 height 1233
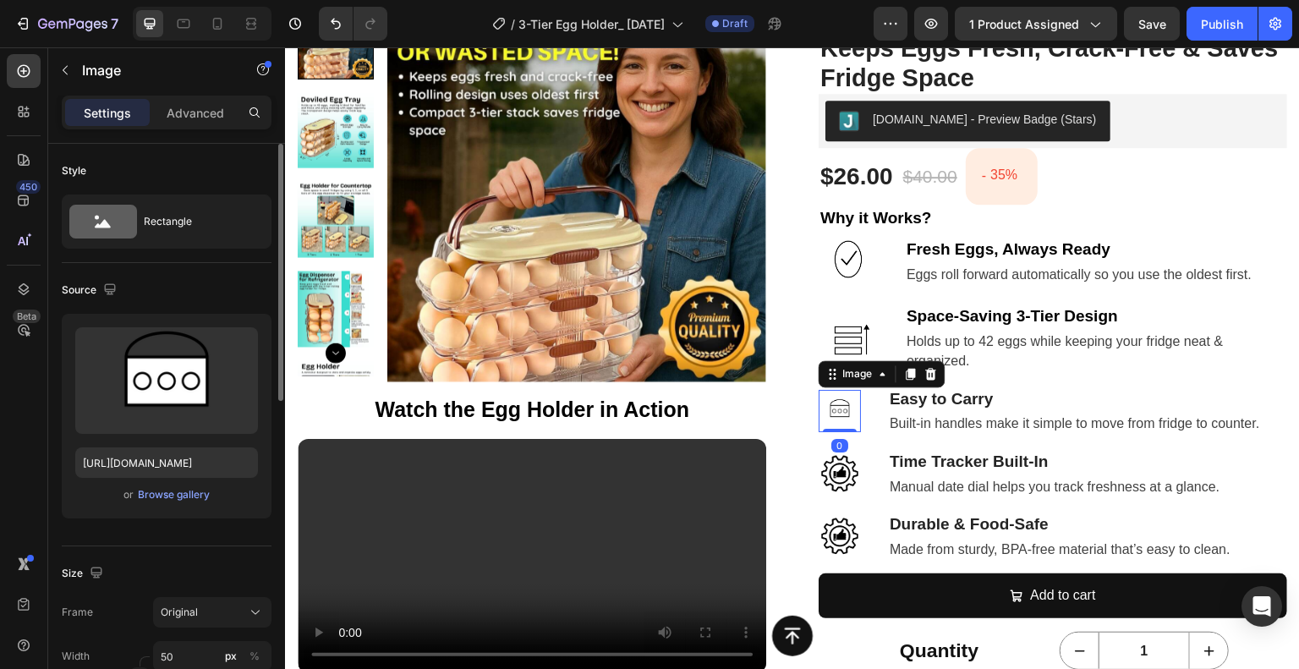
click at [843, 406] on img at bounding box center [840, 411] width 42 height 42
click at [178, 649] on input "50" at bounding box center [212, 656] width 118 height 30
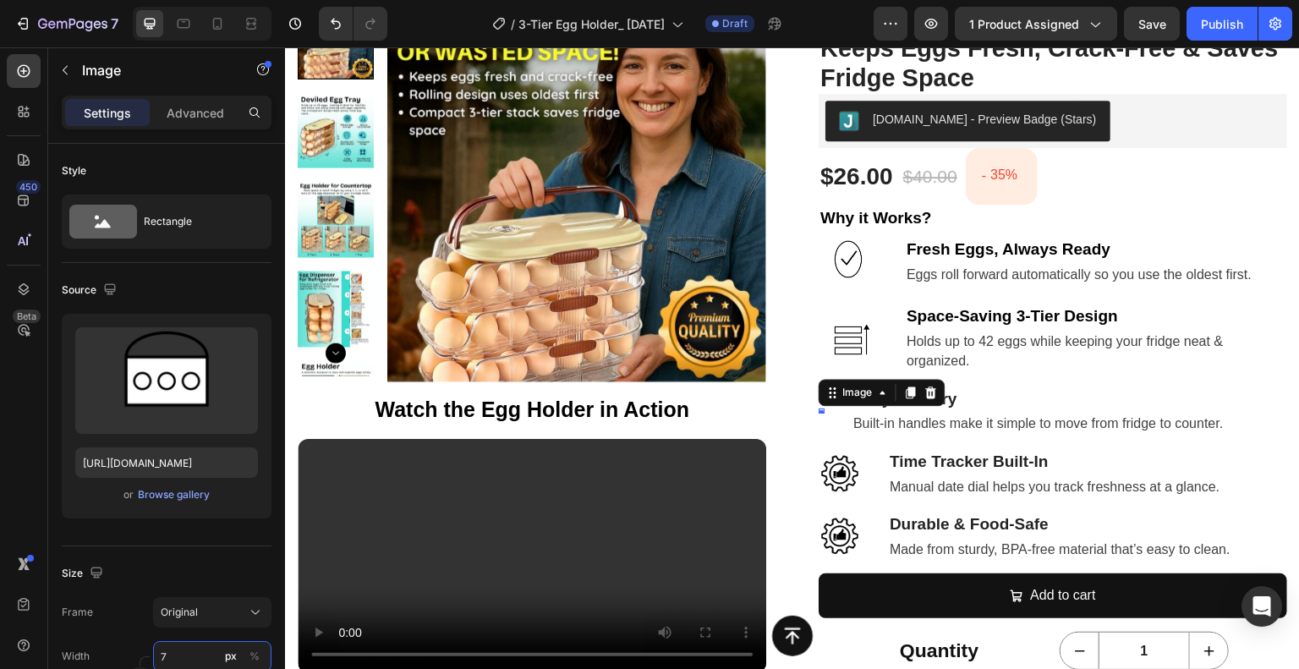
type input "70"
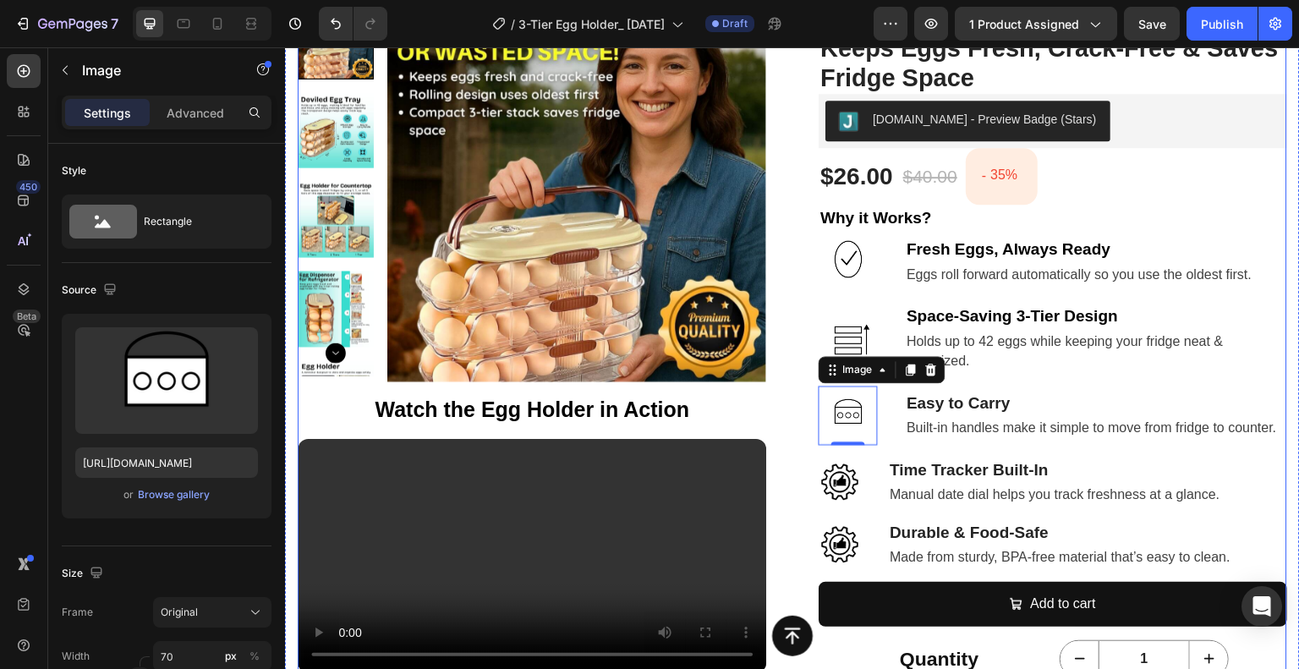
click at [796, 415] on div "Product Images Watch the Egg Holder in Action Text Block Your browser does not …" at bounding box center [793, 623] width 990 height 1241
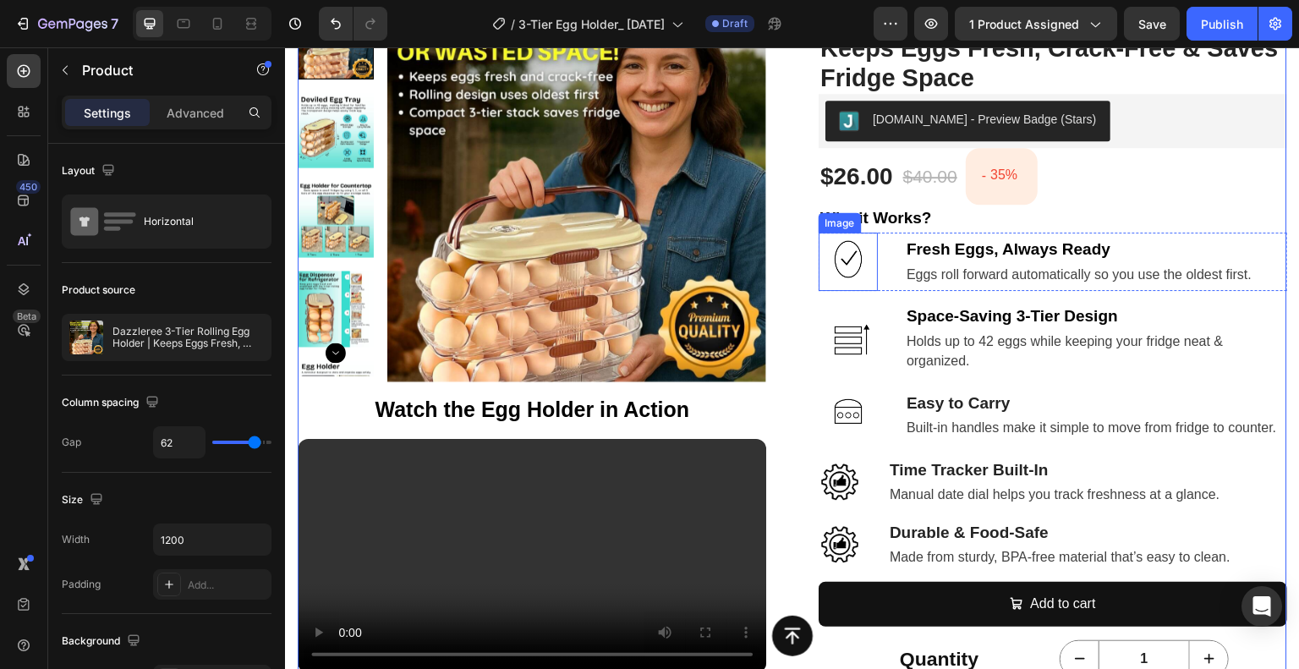
click at [842, 260] on img at bounding box center [848, 262] width 59 height 59
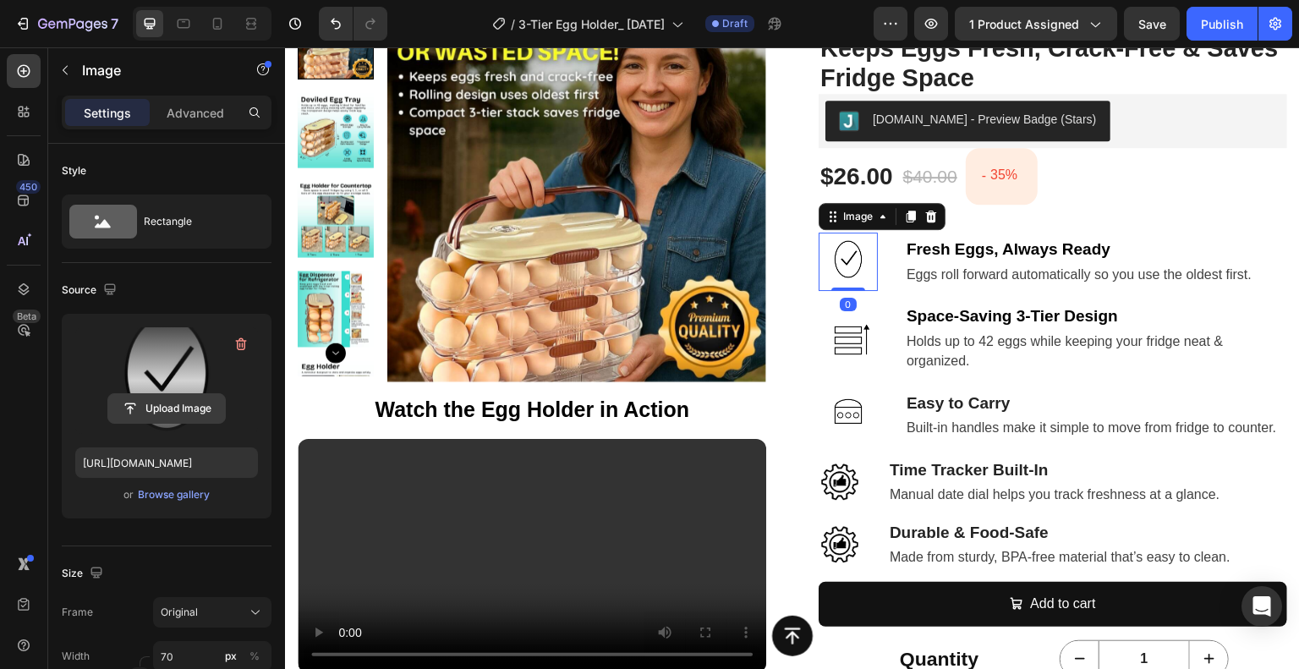
click at [178, 394] on input "file" at bounding box center [166, 408] width 117 height 29
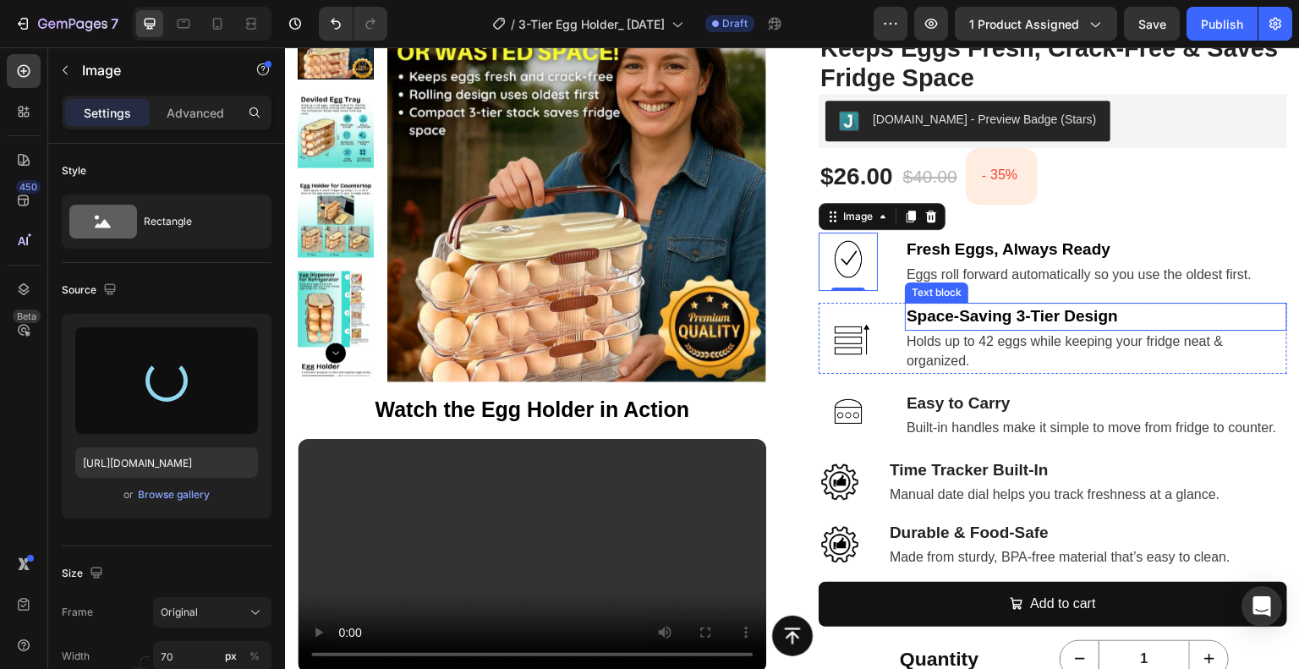
type input "https://cdn.shopify.com/s/files/1/0690/8474/1844/files/gempages_576787008068780…"
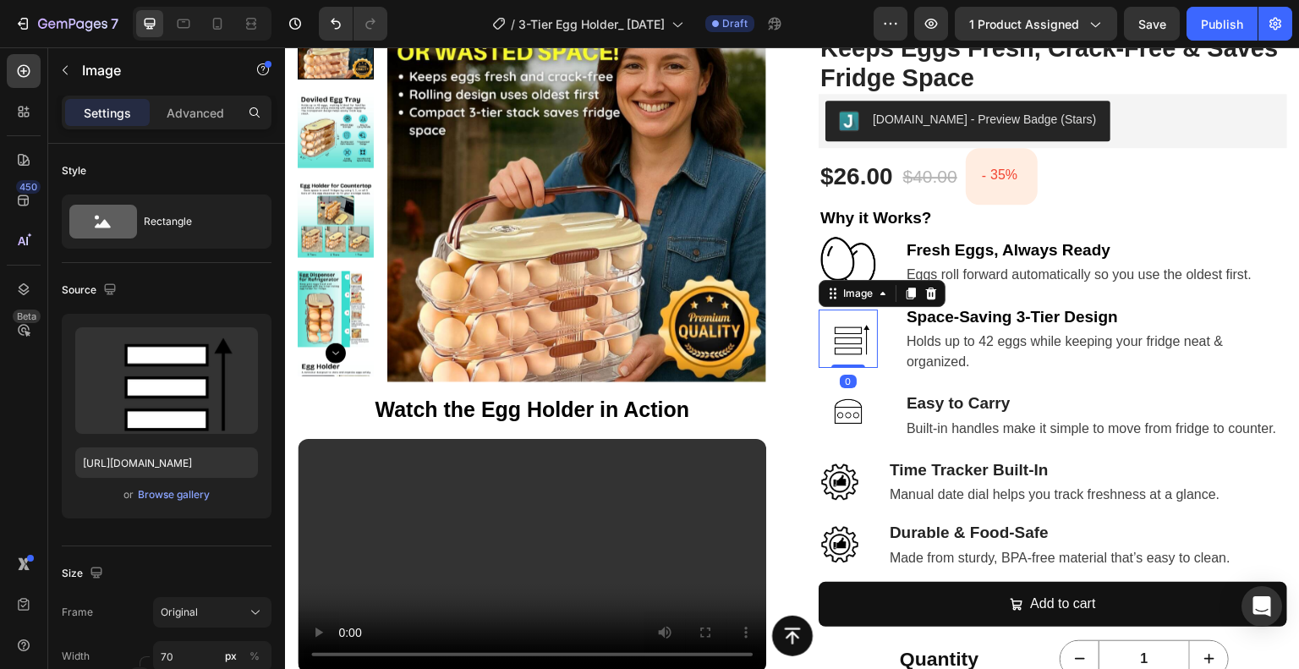
click at [843, 337] on img at bounding box center [848, 339] width 59 height 59
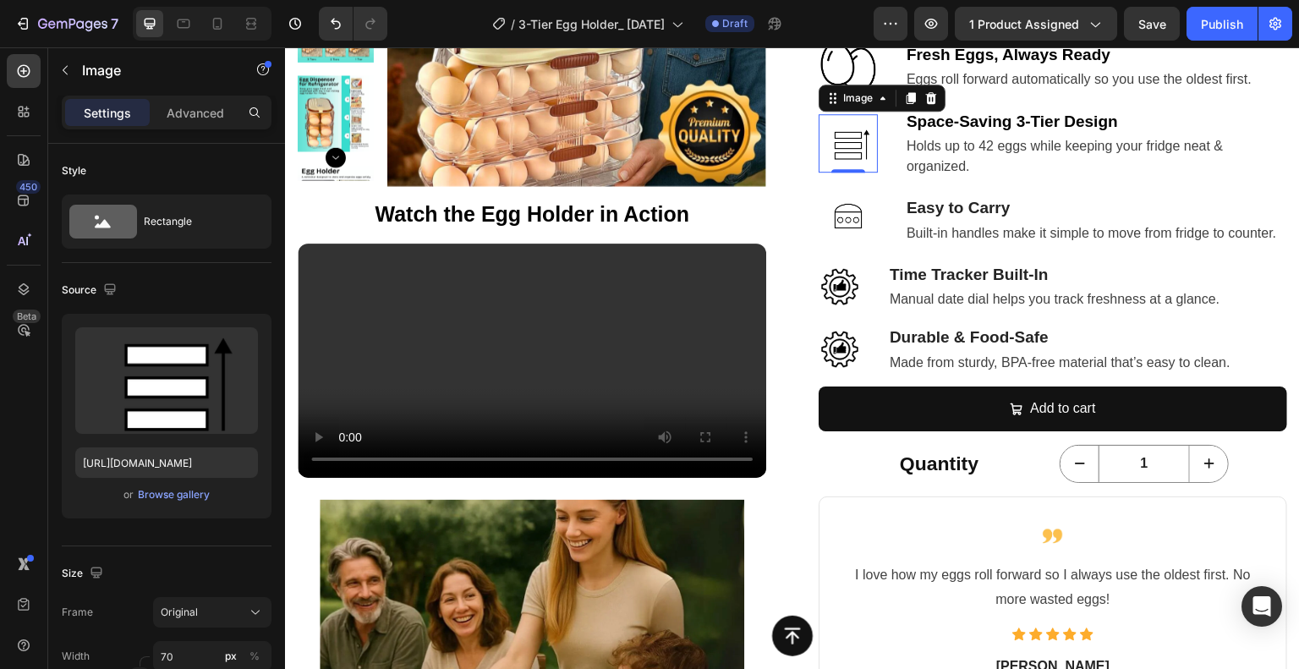
scroll to position [445, 0]
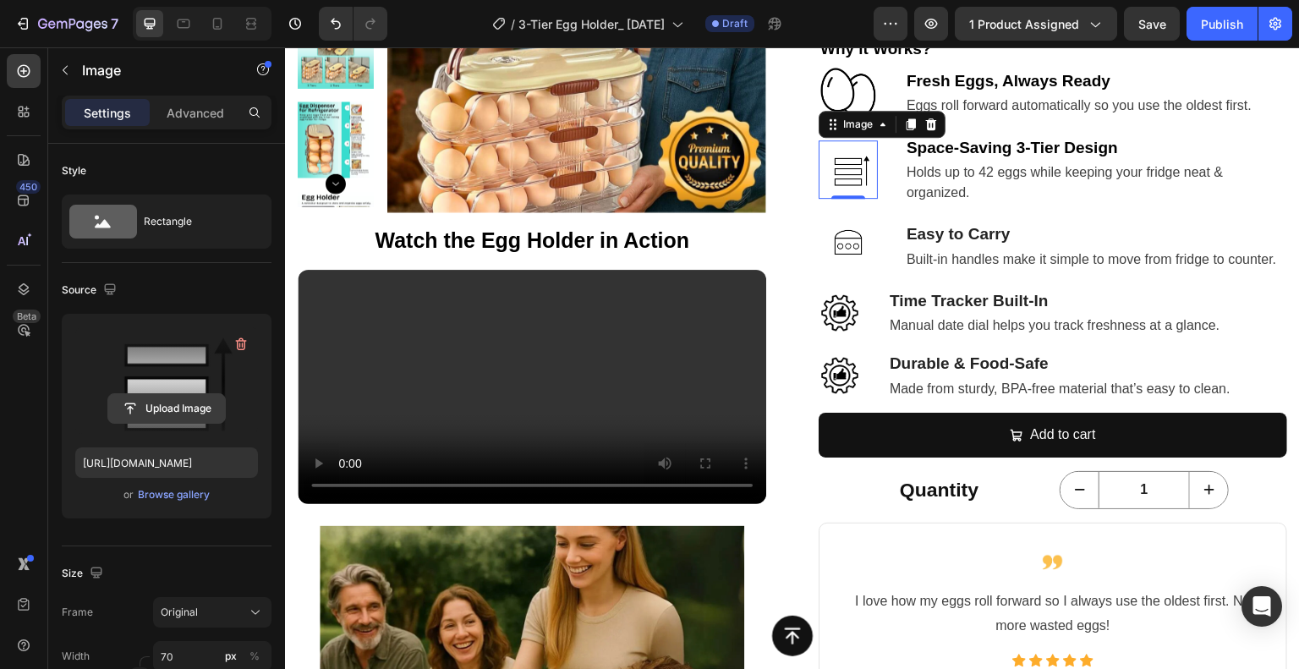
click at [169, 405] on input "file" at bounding box center [166, 408] width 117 height 29
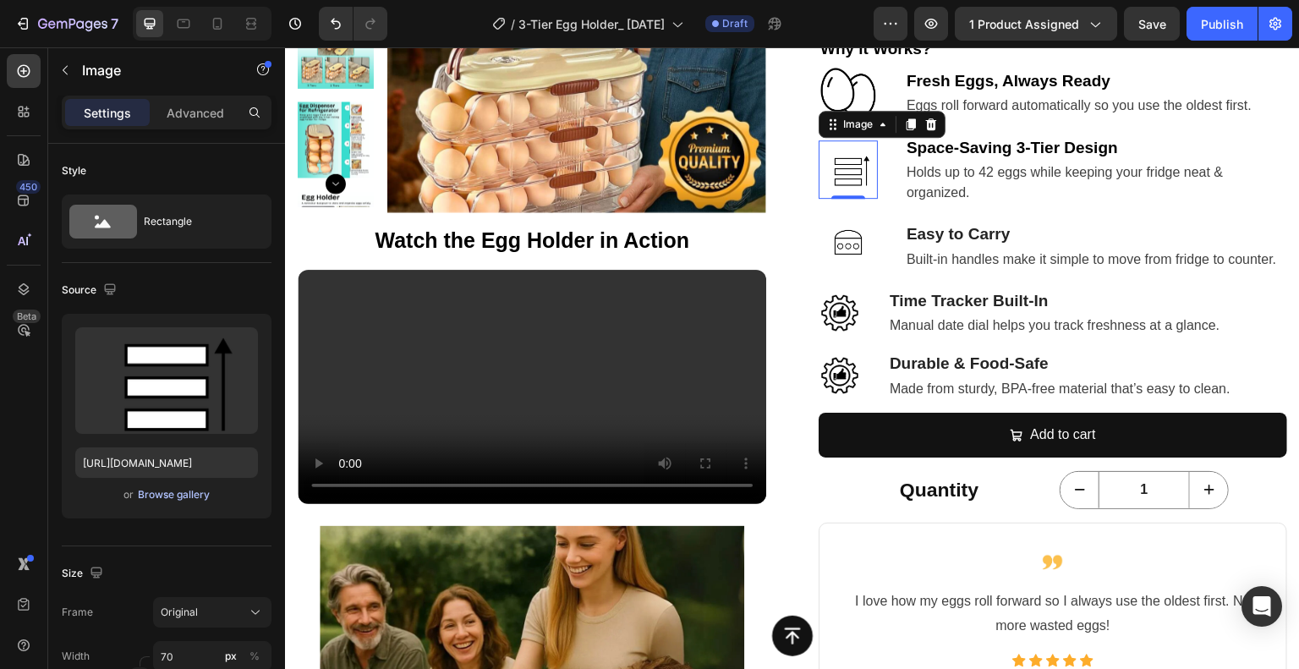
click at [183, 496] on div "Browse gallery" at bounding box center [174, 494] width 72 height 15
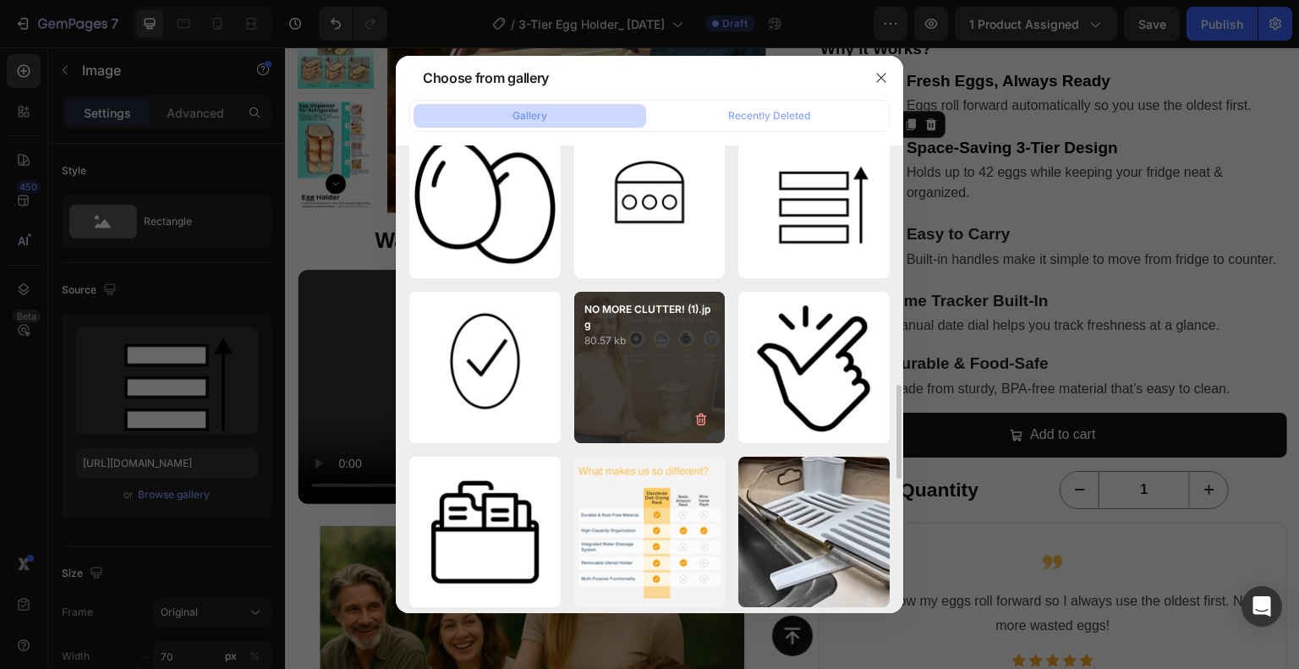
scroll to position [1269, 0]
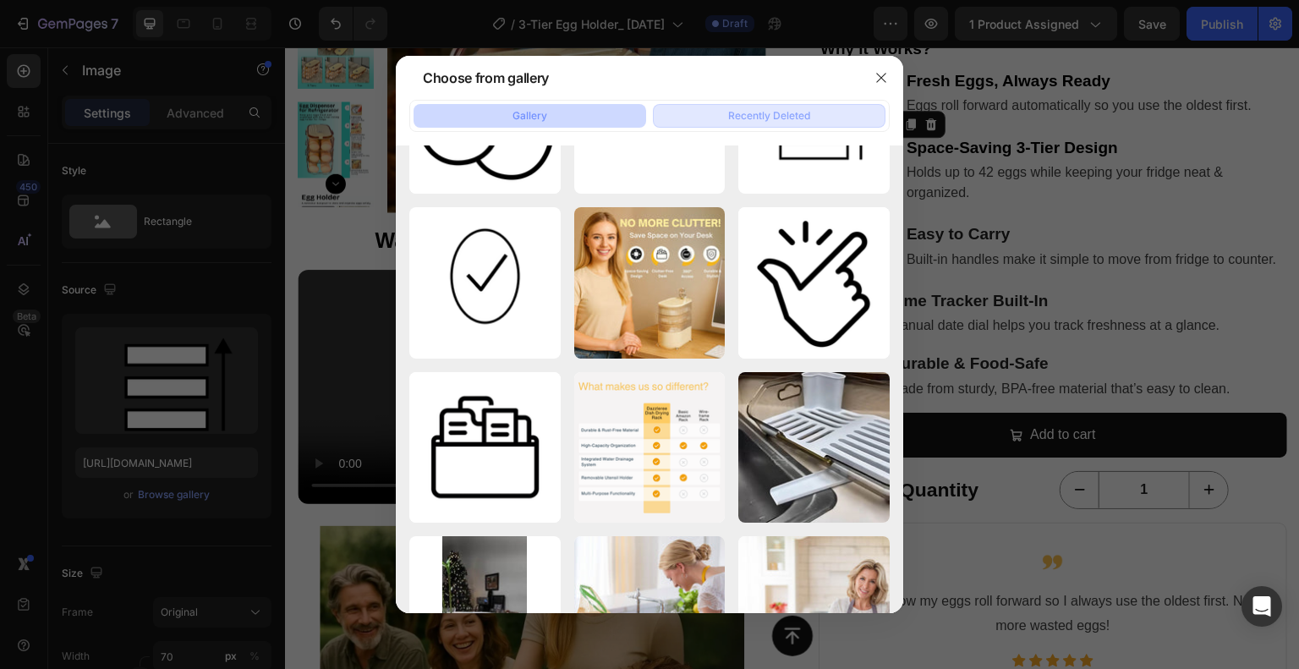
click at [765, 107] on button "Recently Deleted" at bounding box center [769, 116] width 233 height 24
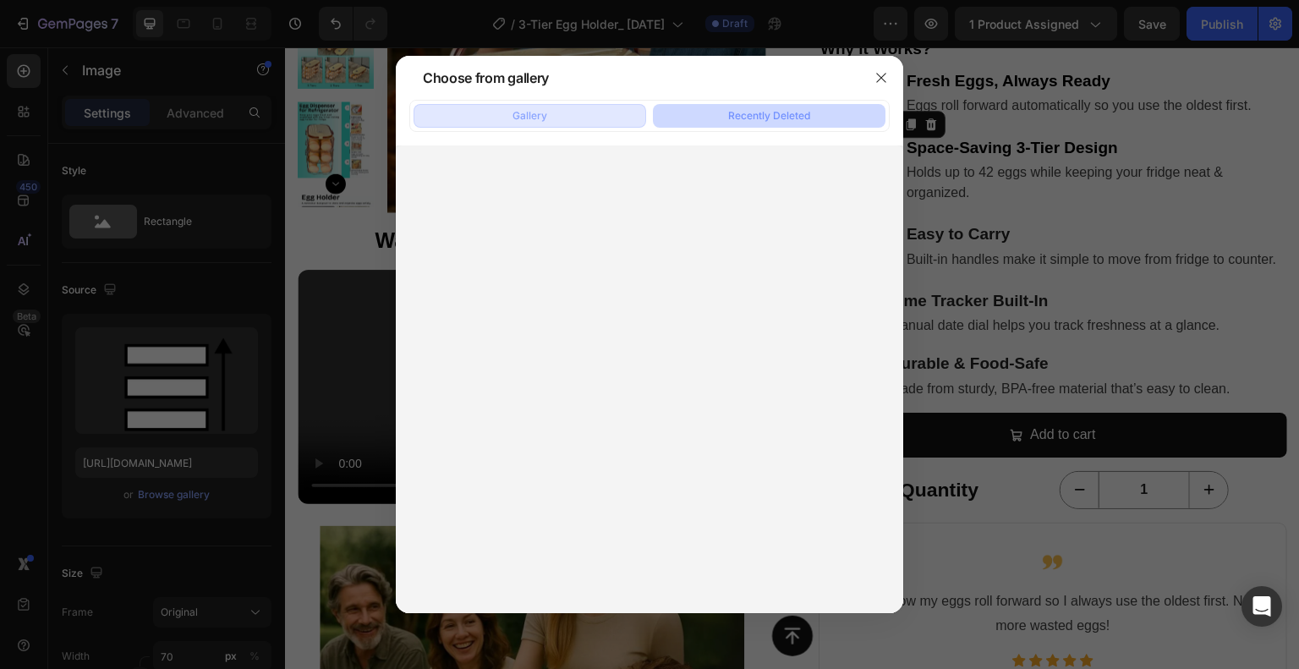
click at [545, 114] on div "Gallery" at bounding box center [530, 115] width 35 height 15
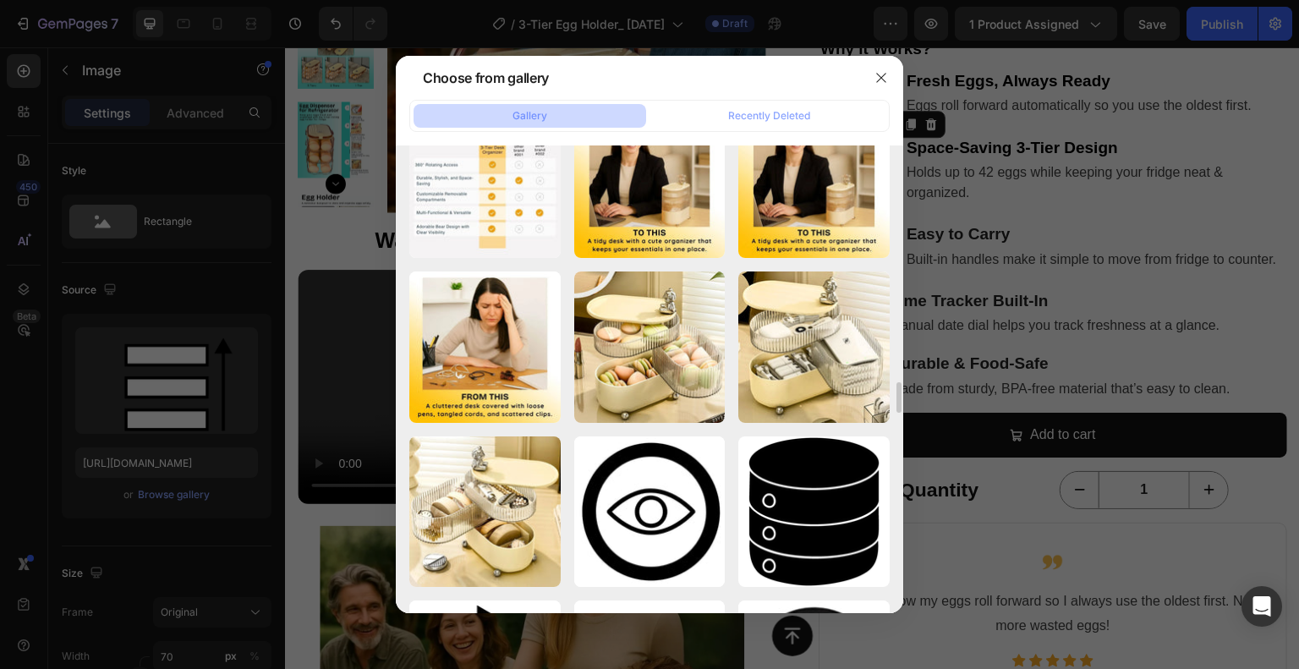
scroll to position [6478, 0]
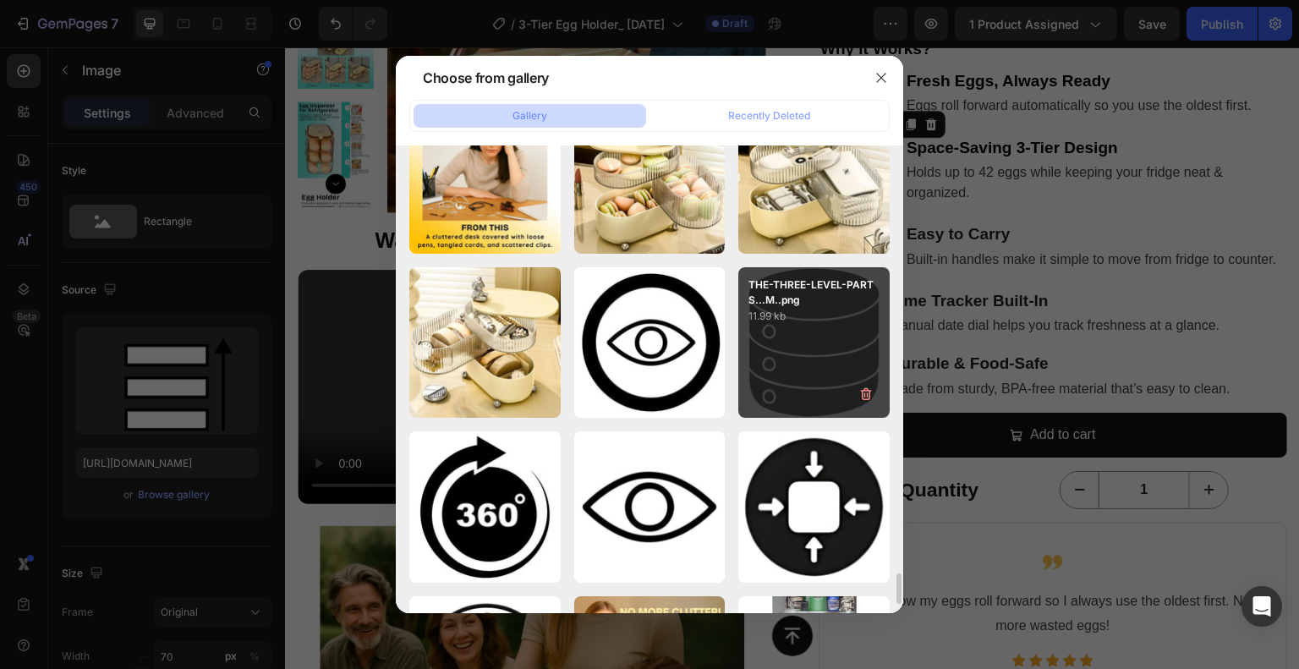
click at [822, 340] on div "THE-THREE-LEVEL-PARTS...M..png 11.99 kb" at bounding box center [813, 342] width 151 height 151
type input "https://cdn.shopify.com/s/files/1/0690/8474/1844/files/gempages_576787008068780…"
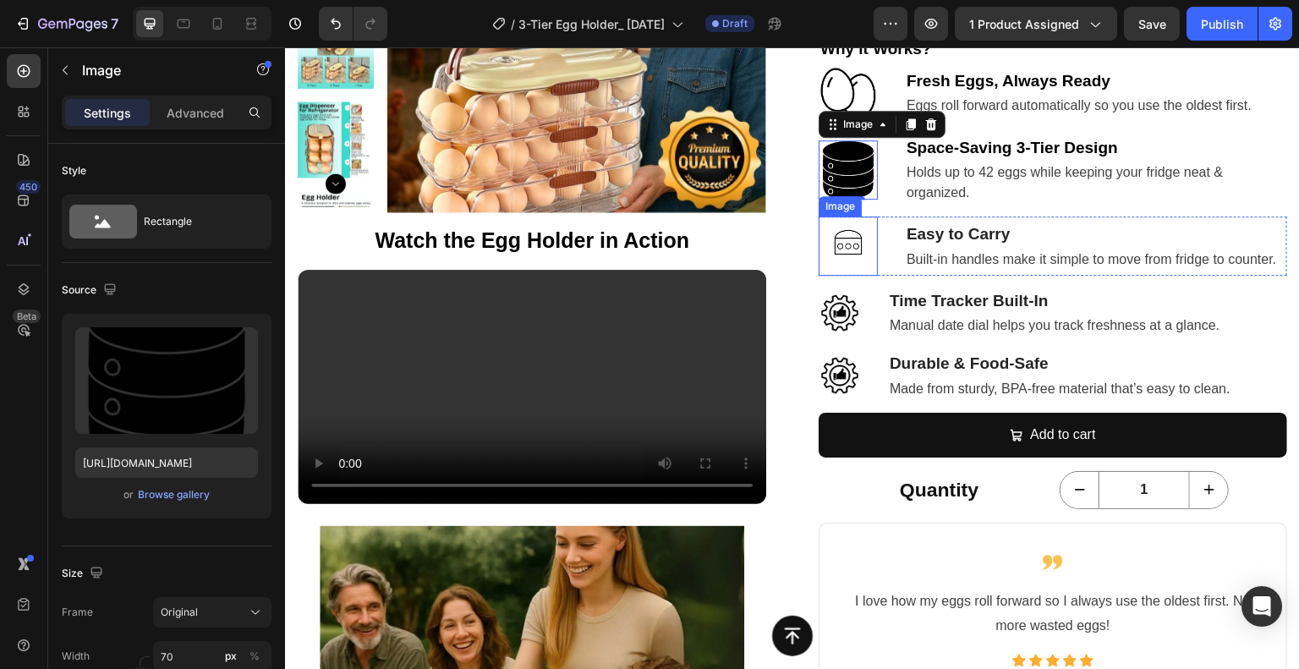
click at [830, 243] on img at bounding box center [848, 246] width 59 height 59
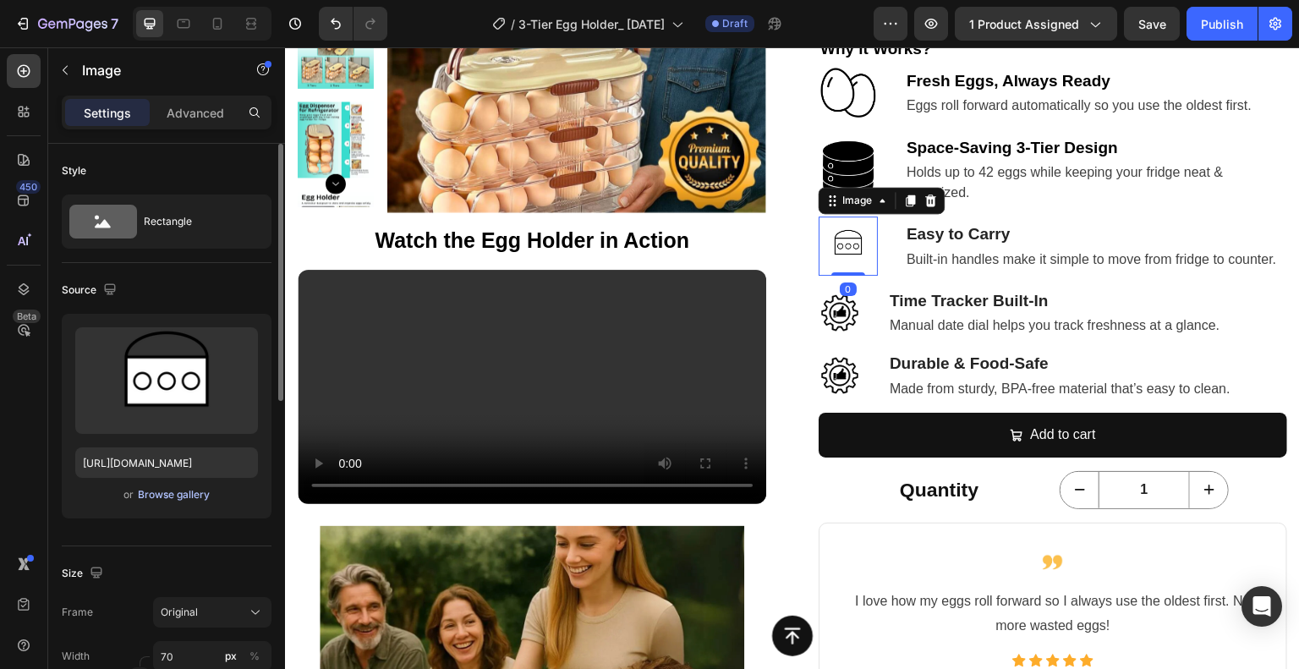
click at [158, 494] on div "Browse gallery" at bounding box center [174, 494] width 72 height 15
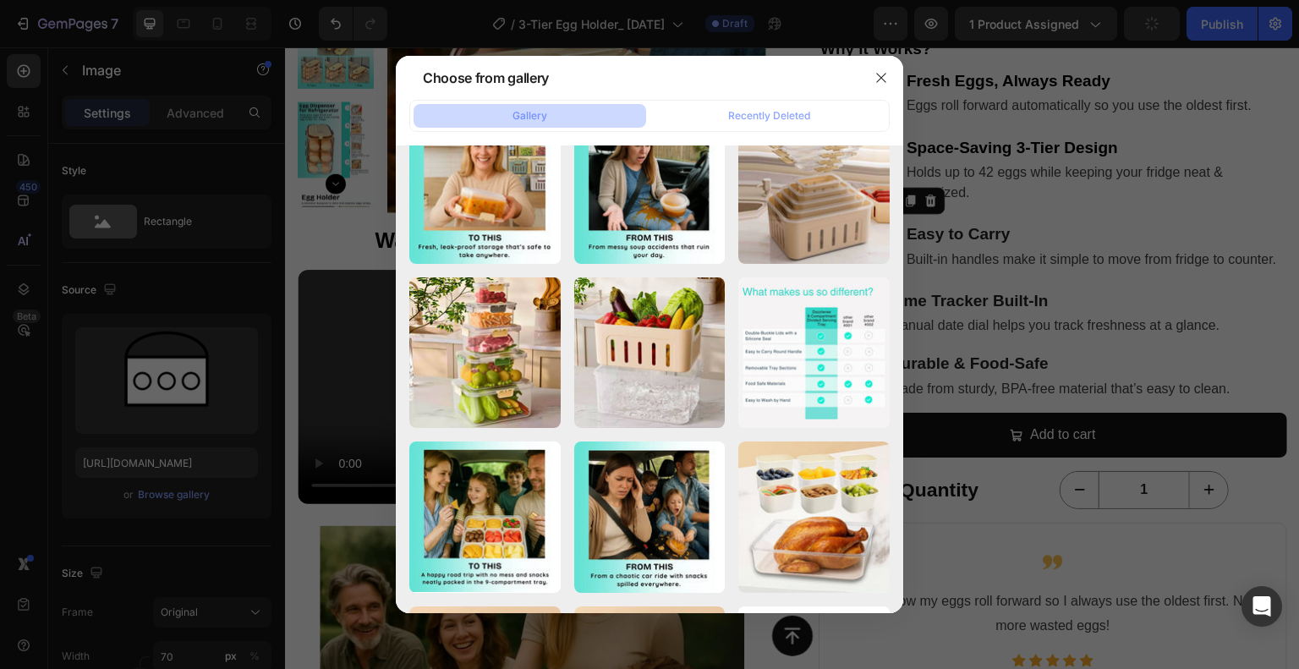
scroll to position [5244, 0]
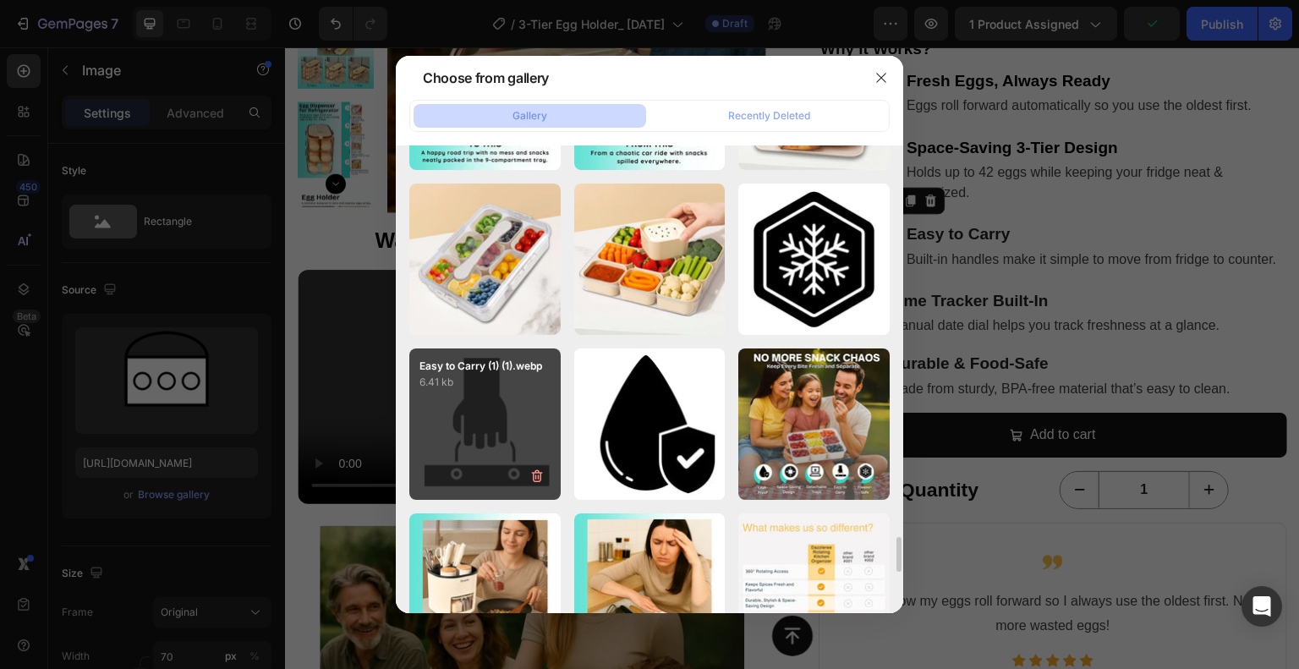
click at [479, 406] on div "Easy to Carry (1) (1).webp 6.41 kb" at bounding box center [484, 423] width 151 height 151
type input "https://cdn.shopify.com/s/files/1/0690/8474/1844/files/gempages_576787008068780…"
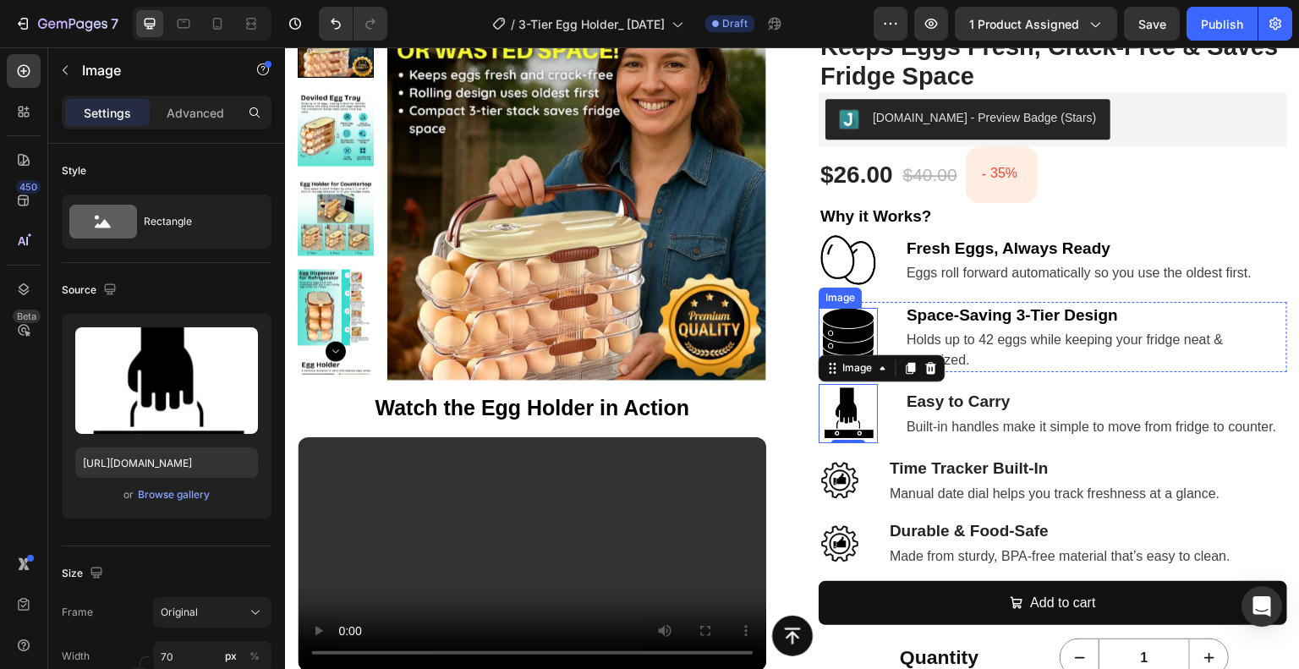
scroll to position [276, 0]
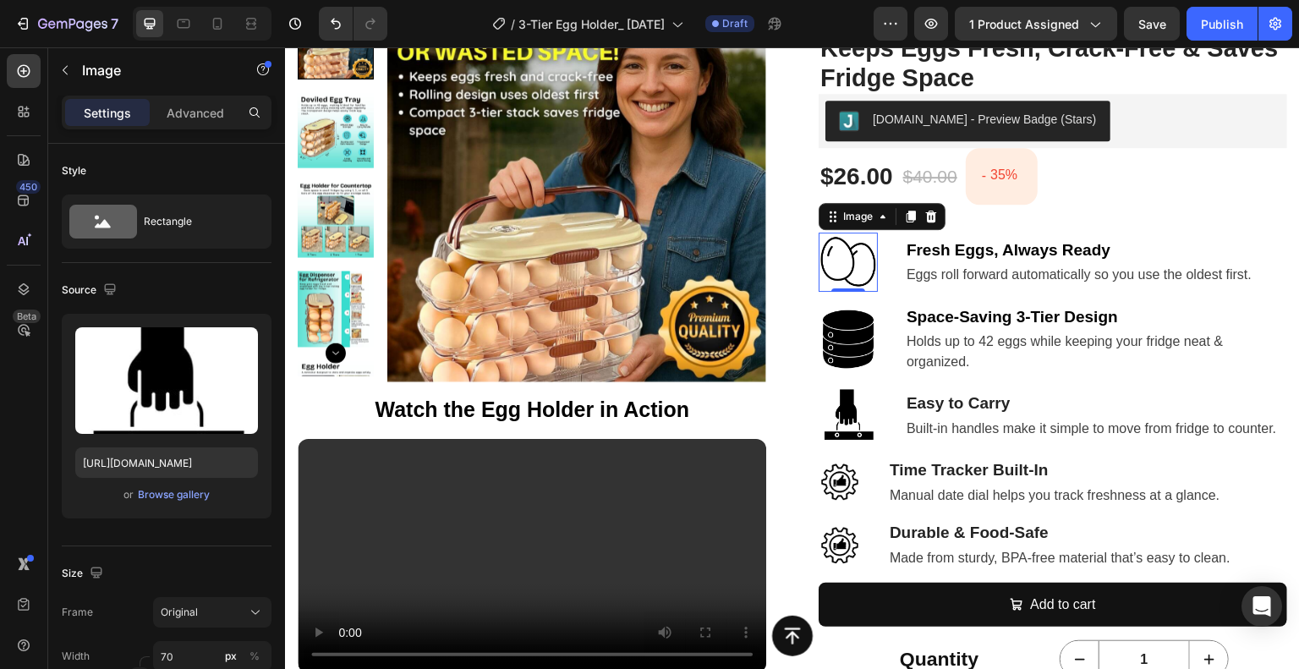
click at [855, 251] on img at bounding box center [848, 262] width 59 height 59
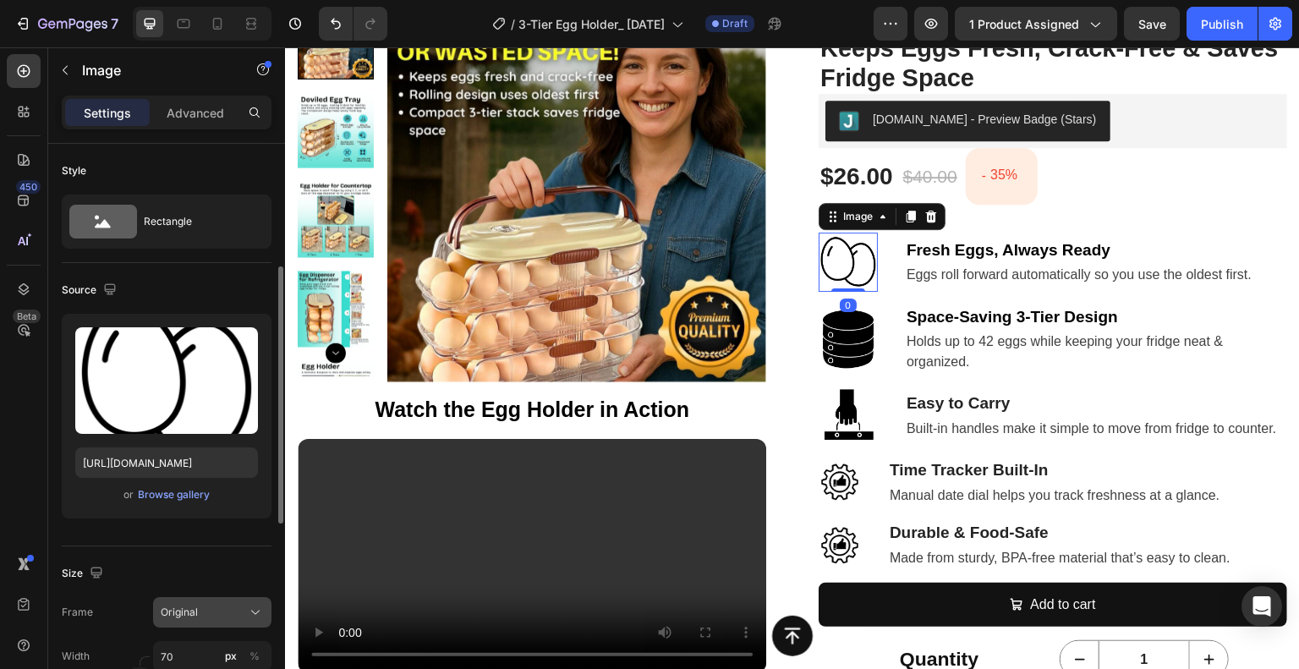
scroll to position [85, 0]
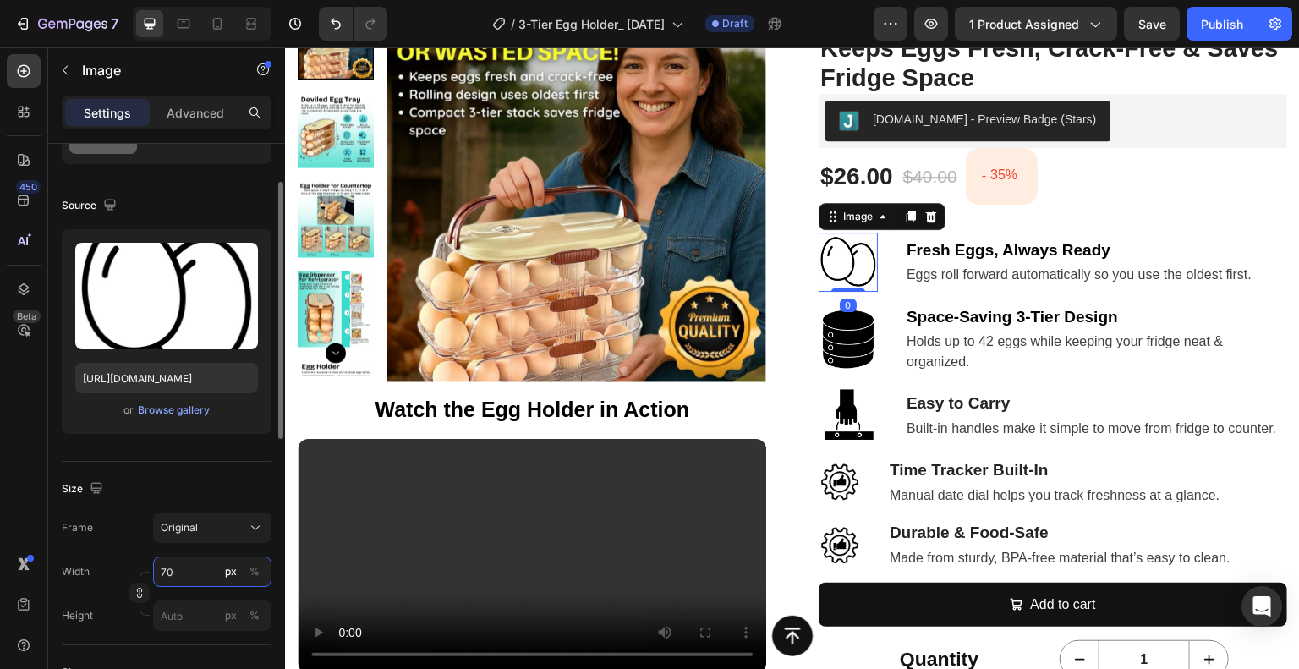
click at [173, 568] on input "70" at bounding box center [212, 572] width 118 height 30
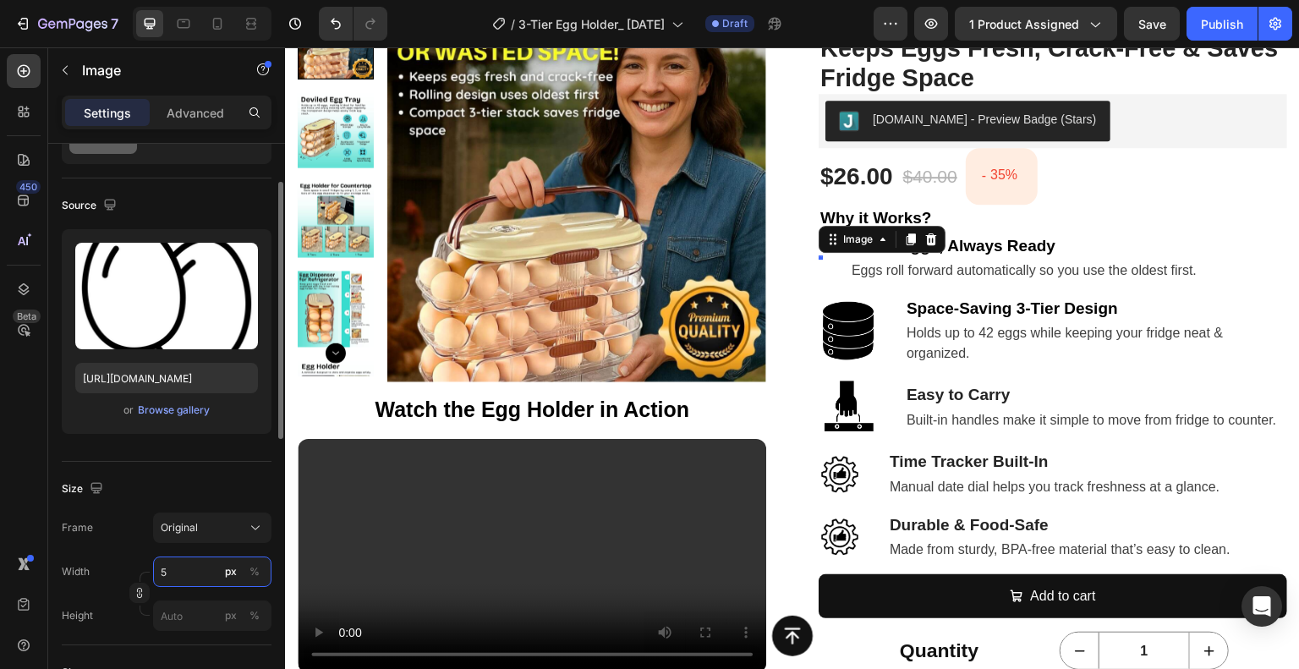
type input "50"
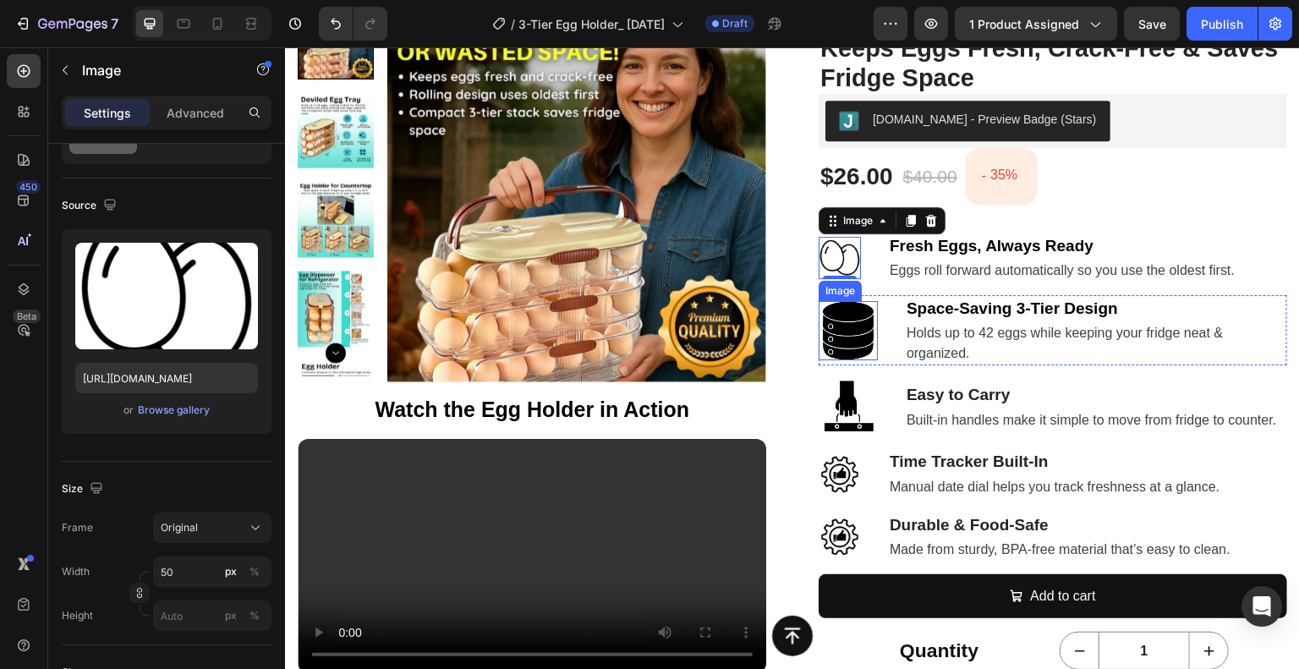
click at [846, 332] on img at bounding box center [848, 330] width 59 height 59
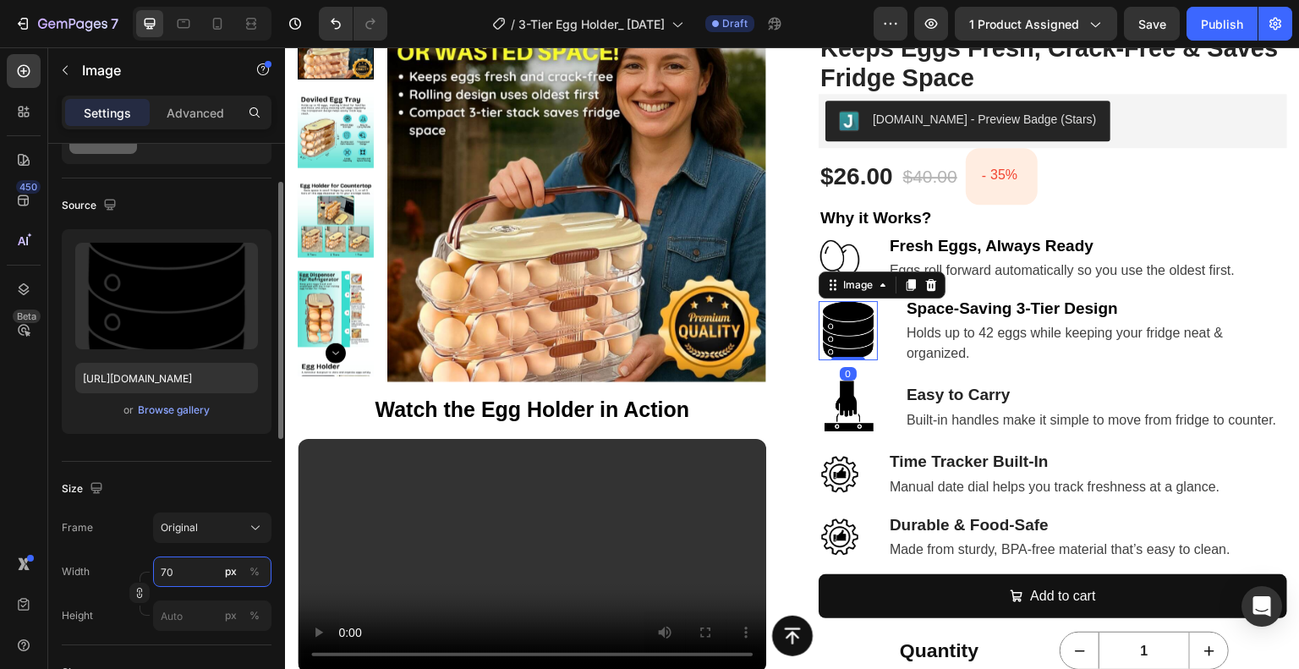
click at [169, 573] on input "70" at bounding box center [212, 572] width 118 height 30
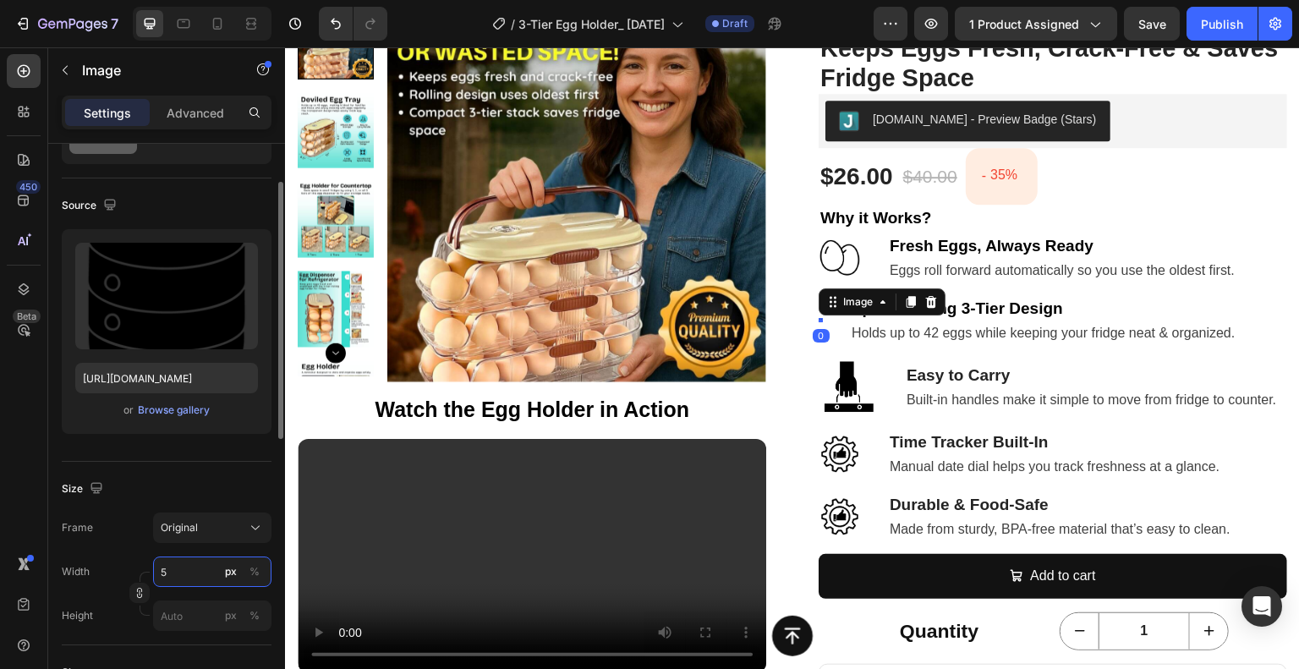
type input "50"
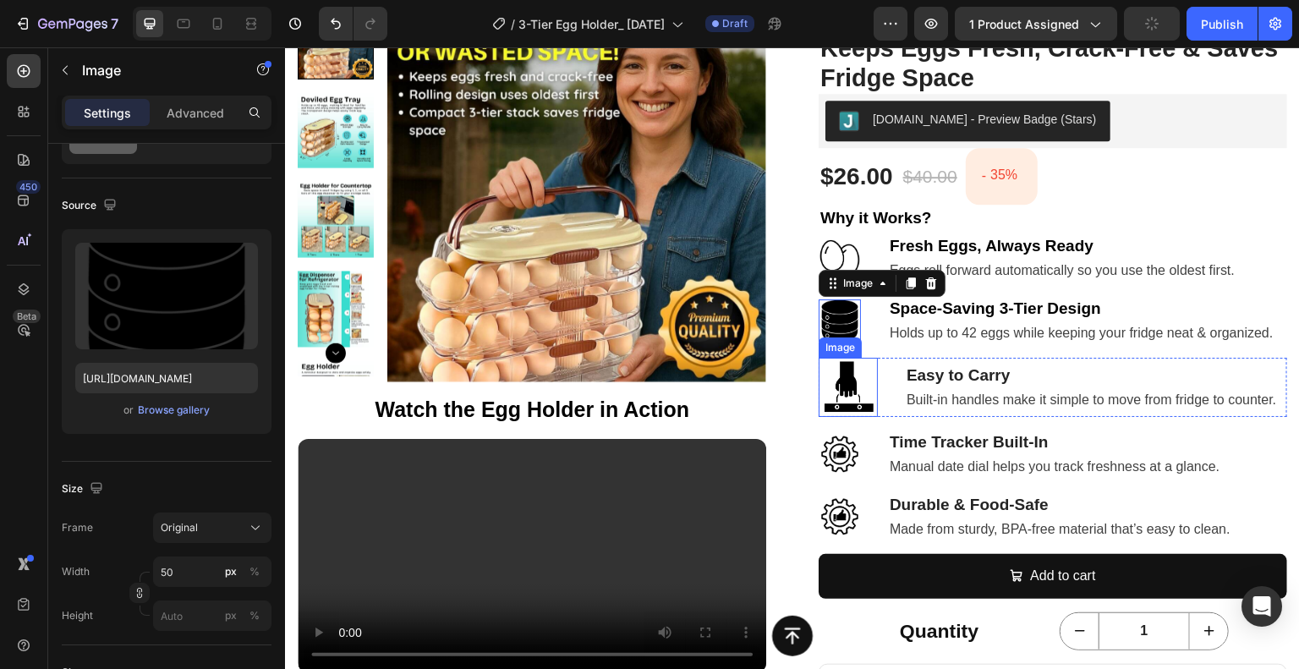
click at [842, 398] on img at bounding box center [848, 387] width 59 height 59
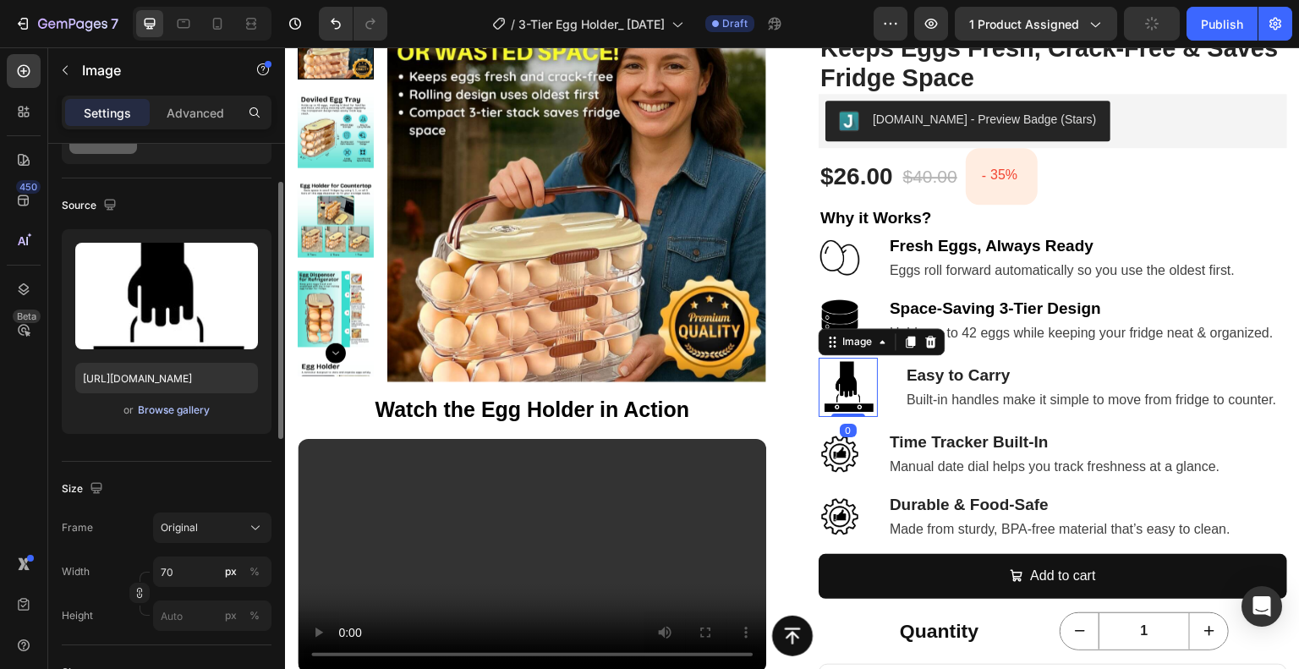
click at [186, 407] on div "Browse gallery" at bounding box center [174, 410] width 72 height 15
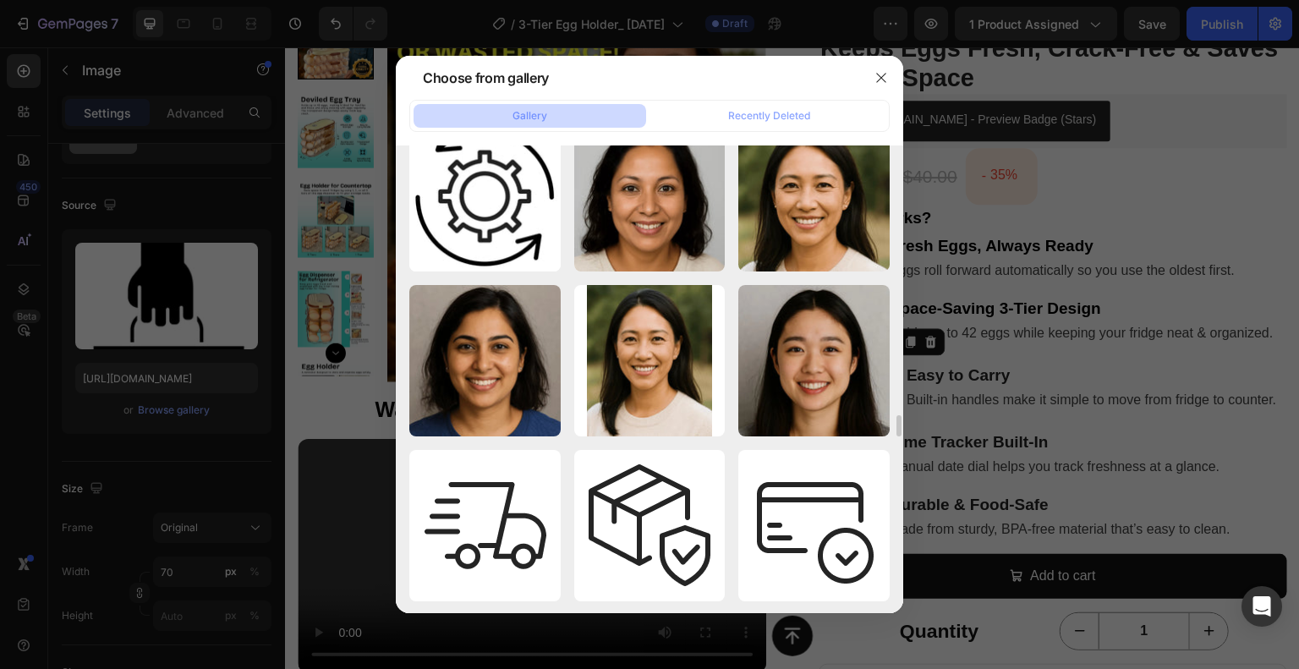
scroll to position [9334, 0]
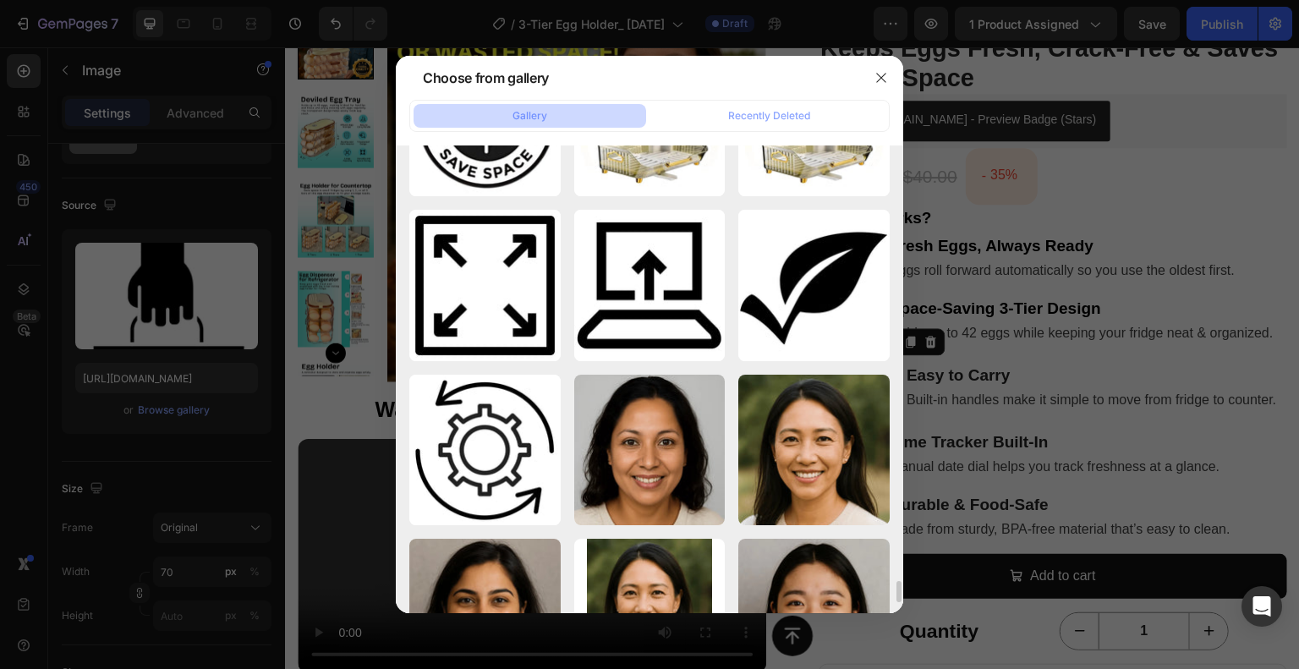
click at [1099, 255] on div at bounding box center [649, 334] width 1299 height 669
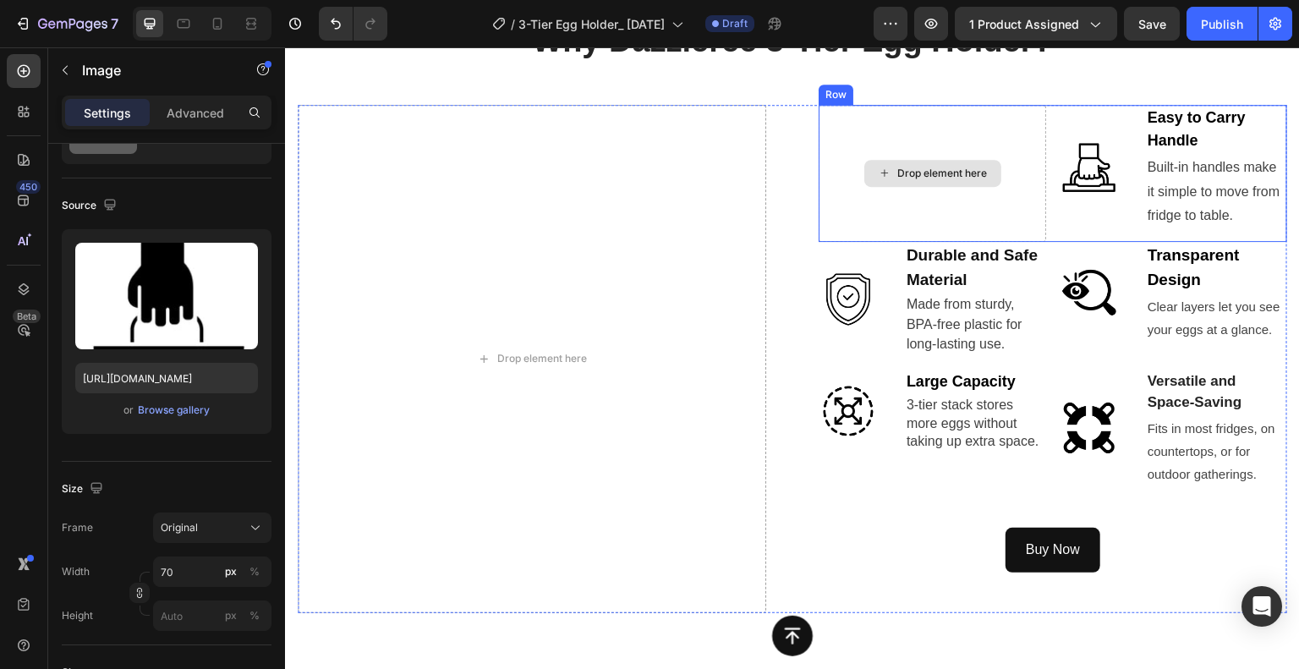
scroll to position [1629, 0]
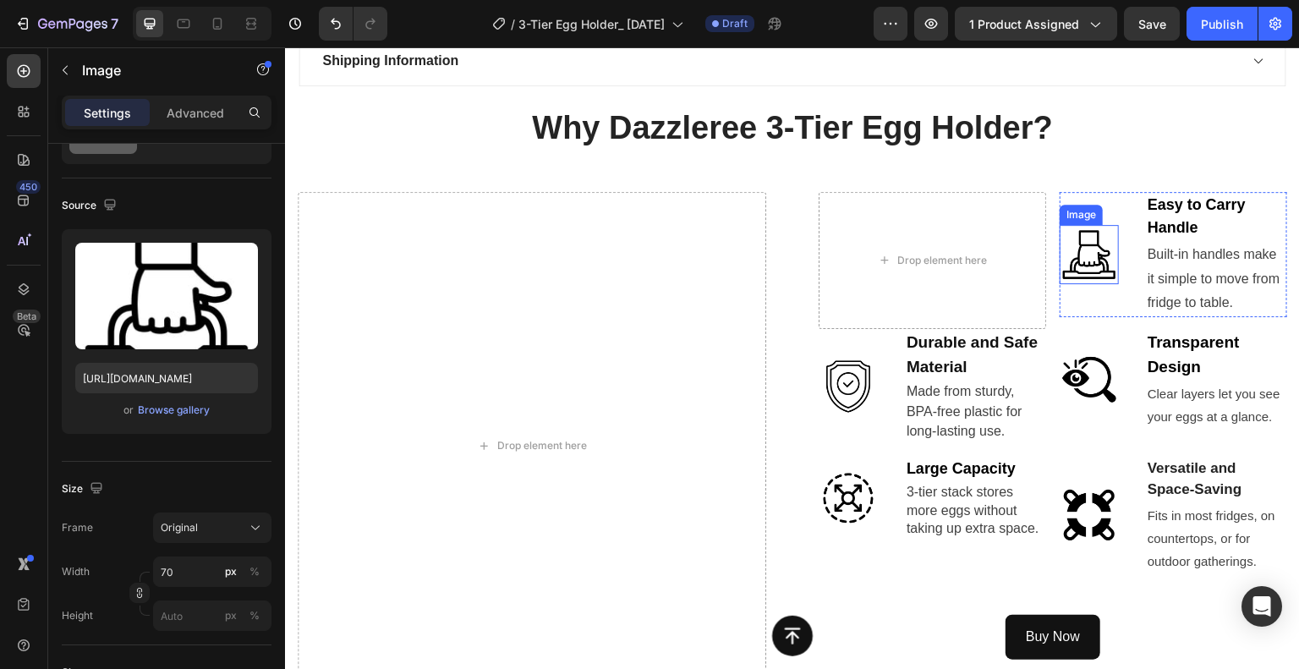
click at [1078, 261] on img at bounding box center [1089, 254] width 59 height 59
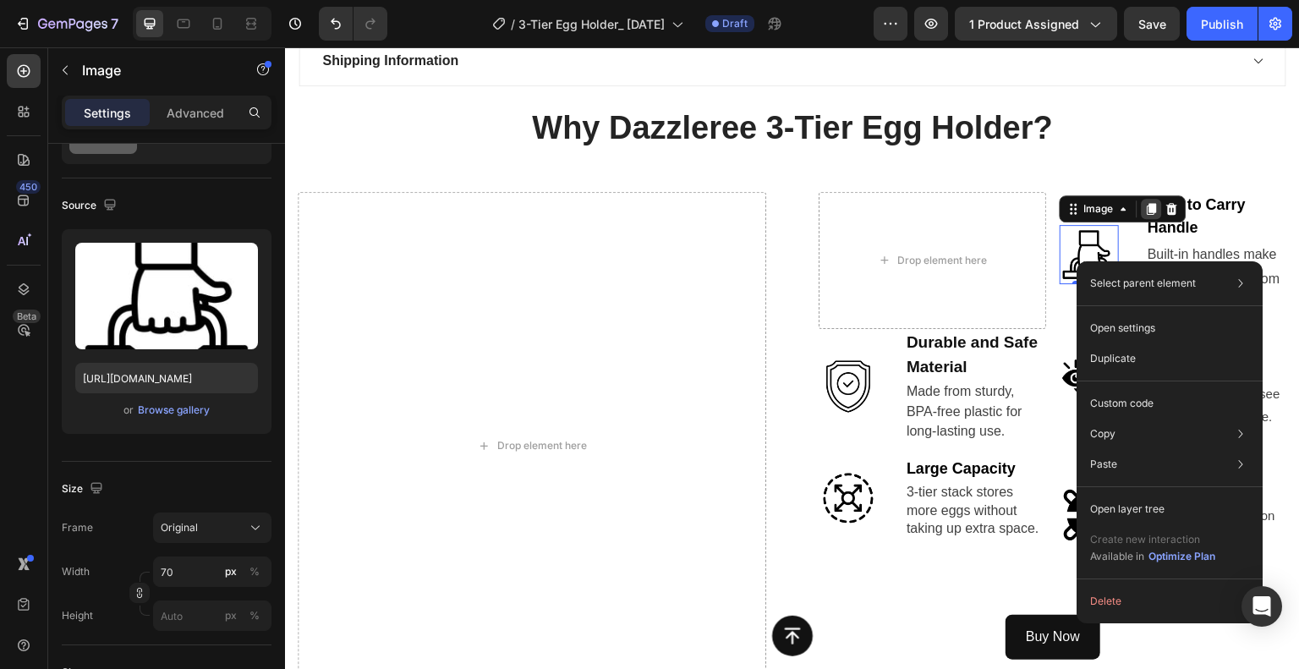
click at [1145, 206] on icon at bounding box center [1152, 209] width 14 height 14
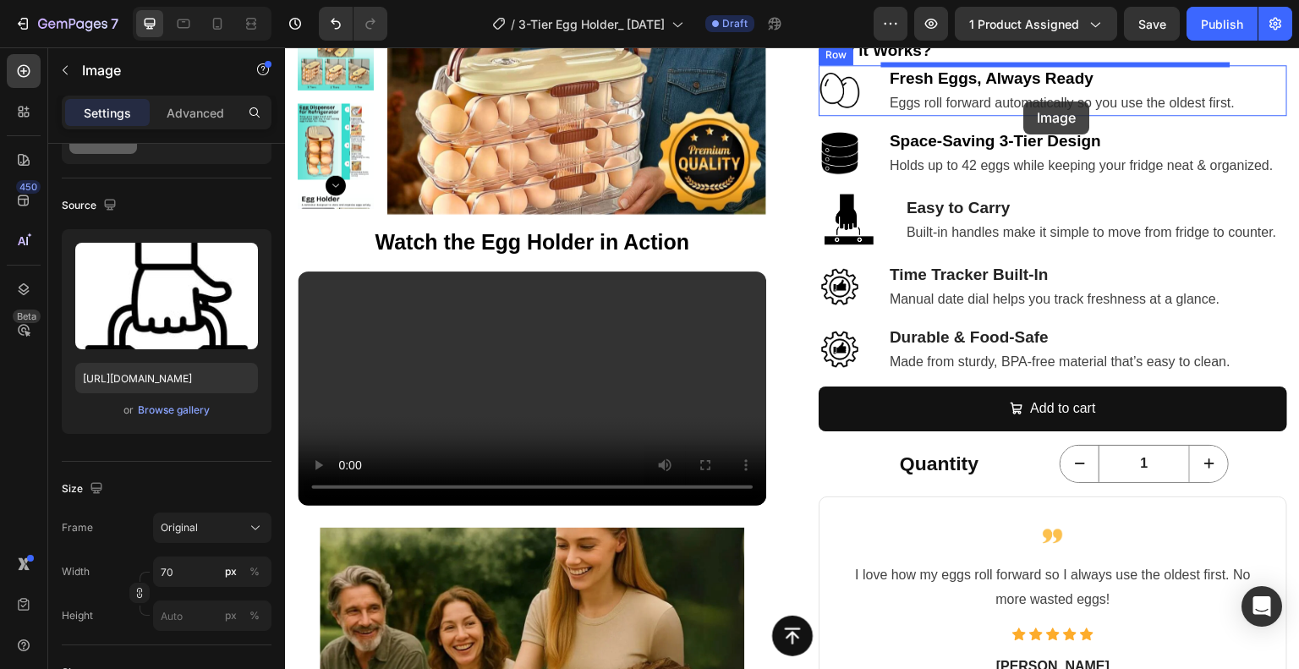
scroll to position [407, 0]
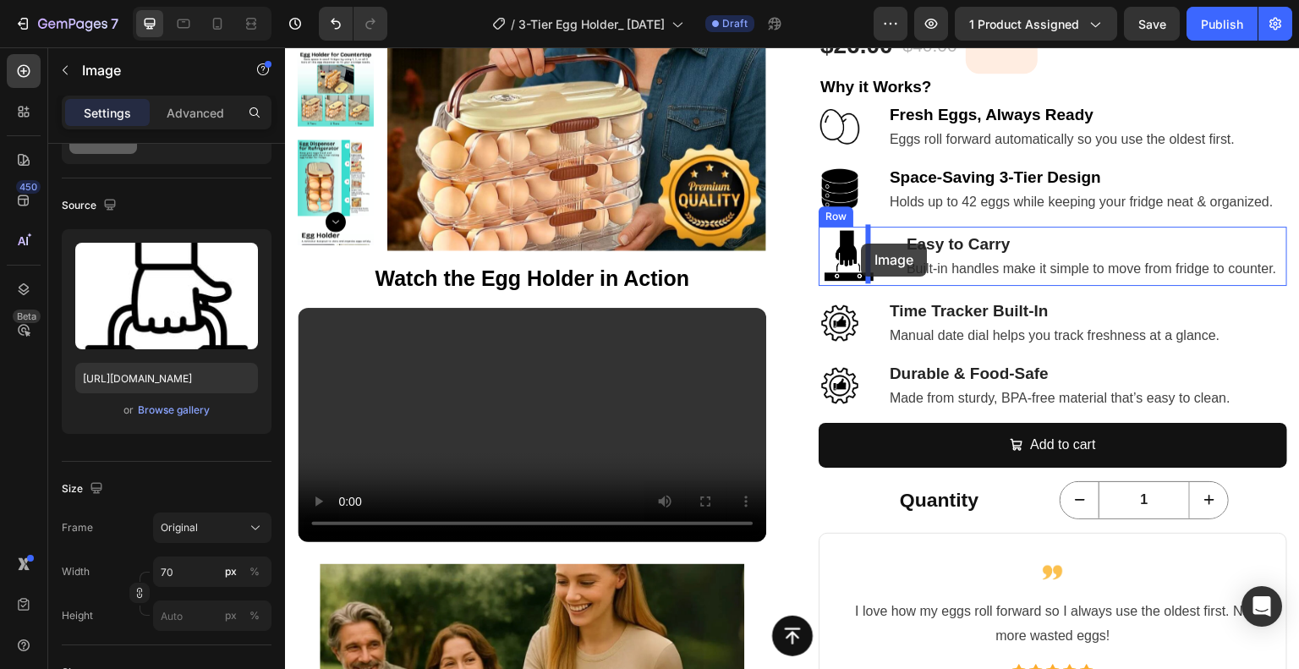
drag, startPoint x: 1063, startPoint y: 234, endPoint x: 862, endPoint y: 244, distance: 201.5
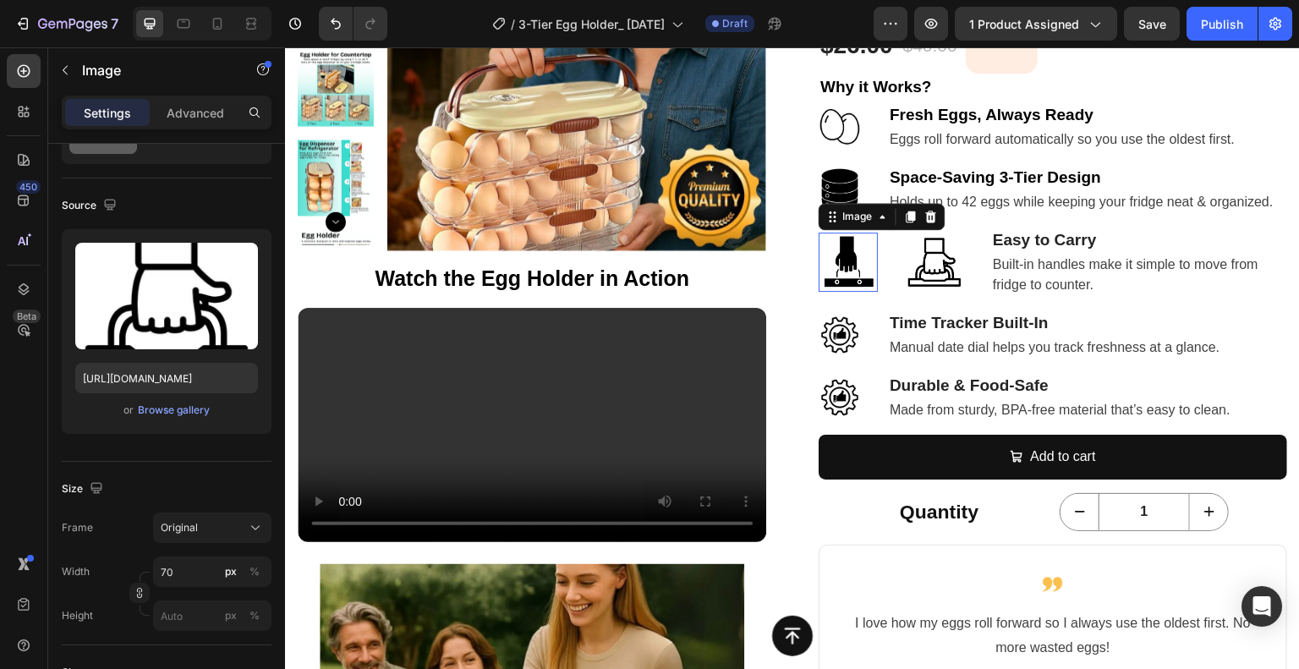
click at [860, 253] on img at bounding box center [848, 262] width 59 height 59
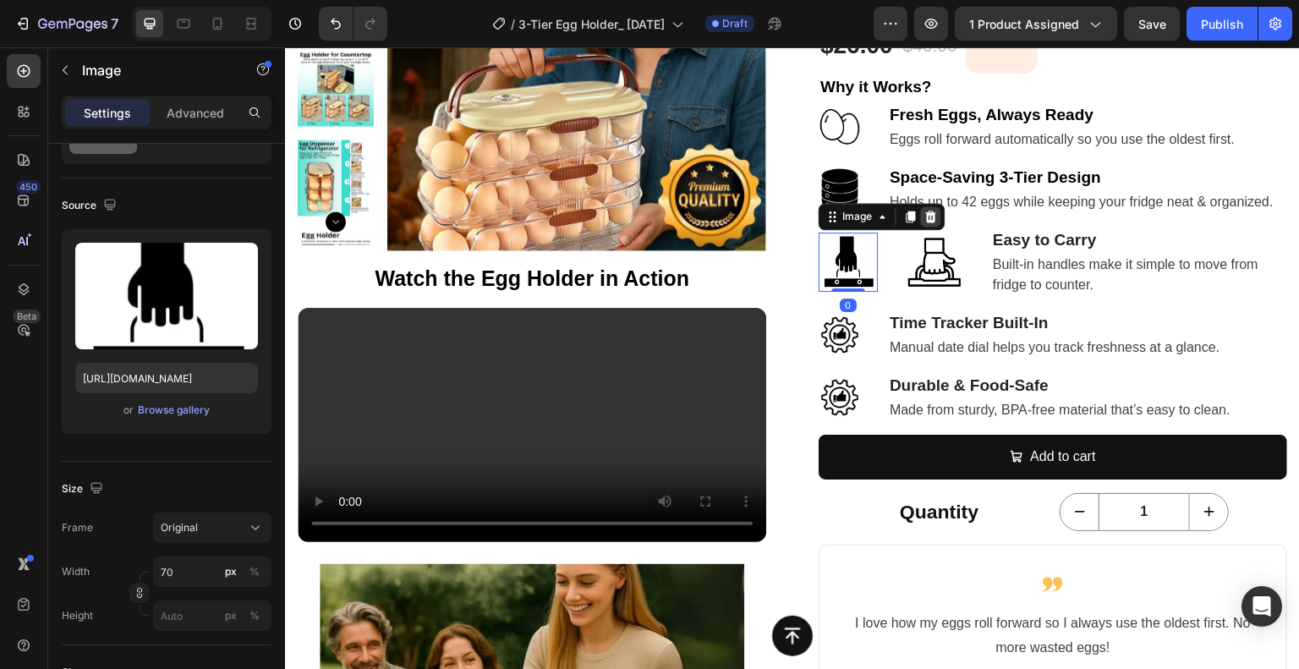
click at [926, 211] on icon at bounding box center [931, 217] width 11 height 12
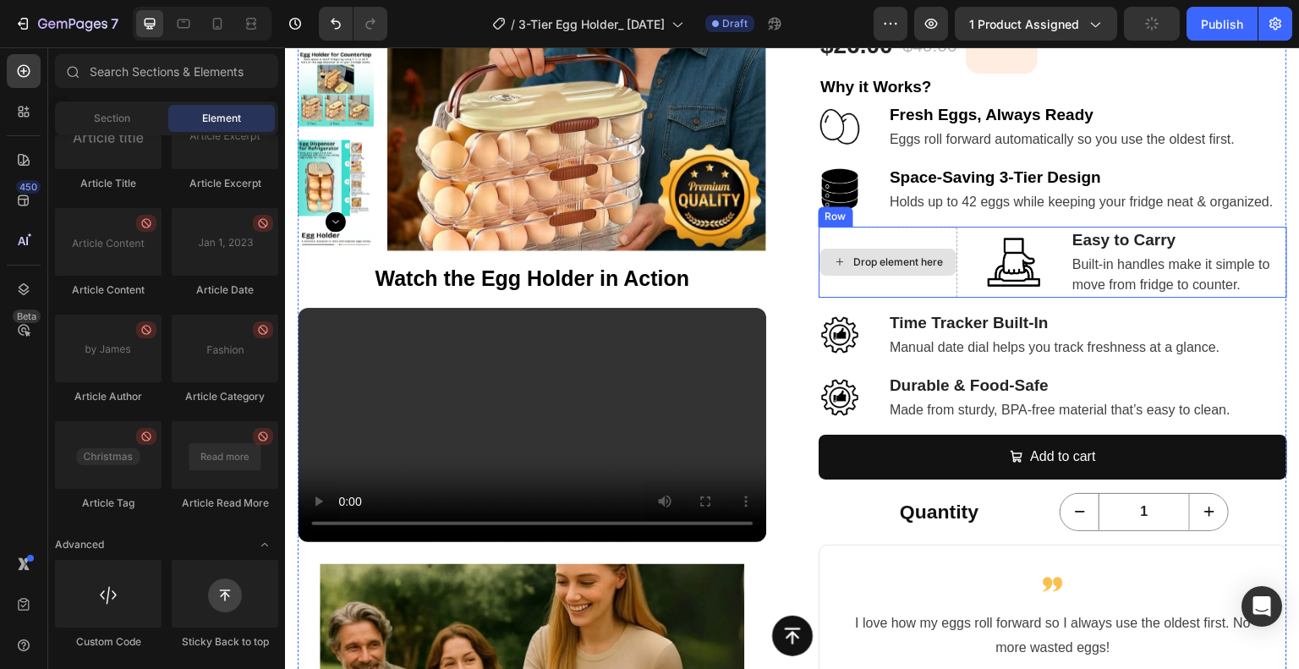
click at [940, 237] on div "Drop element here" at bounding box center [888, 262] width 139 height 71
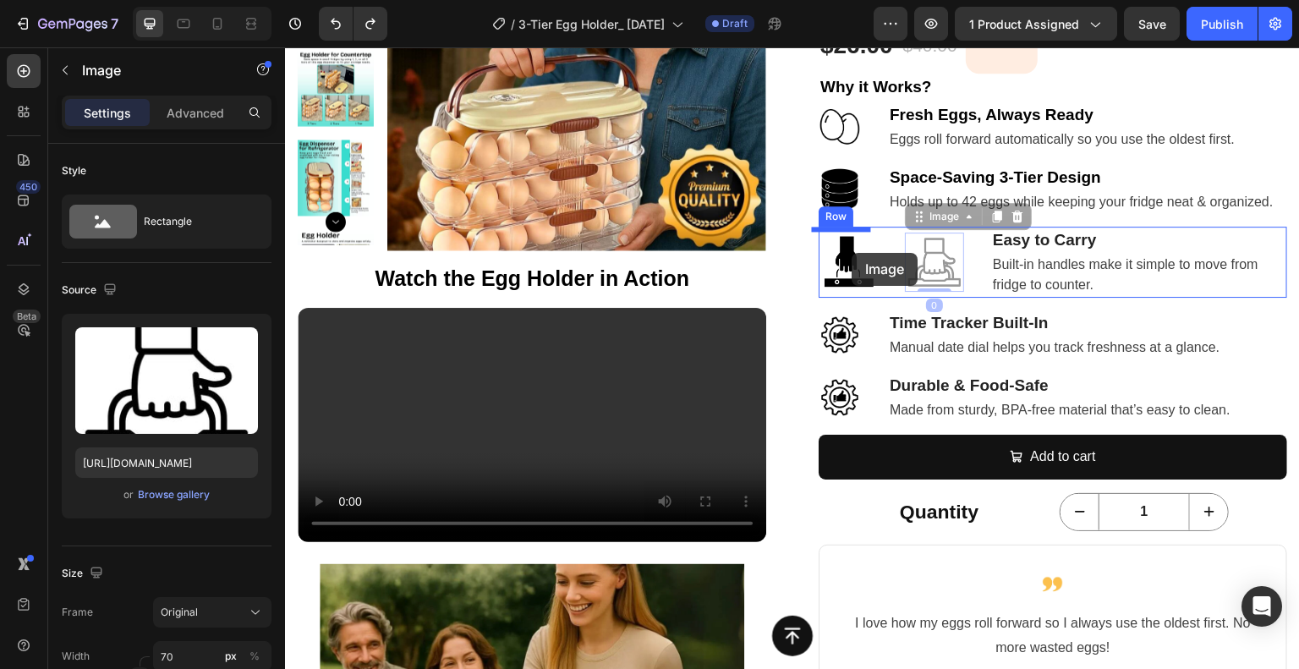
drag, startPoint x: 924, startPoint y: 251, endPoint x: 853, endPoint y: 253, distance: 71.9
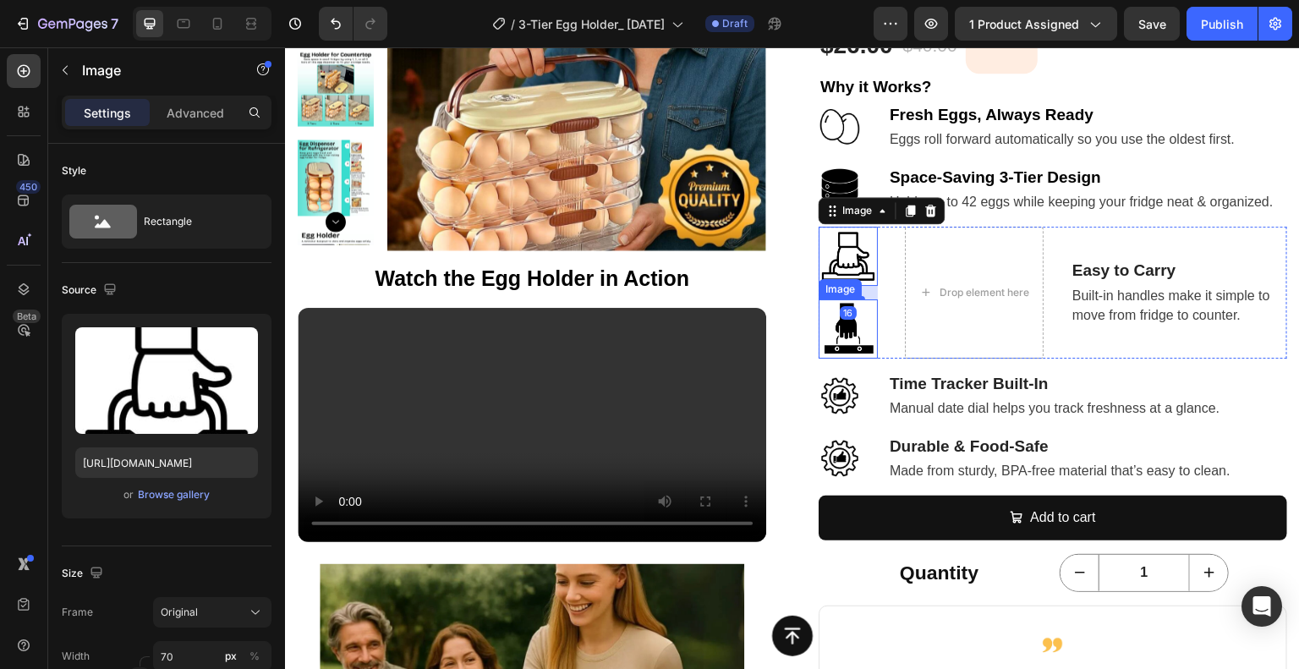
click at [862, 319] on img at bounding box center [848, 328] width 59 height 59
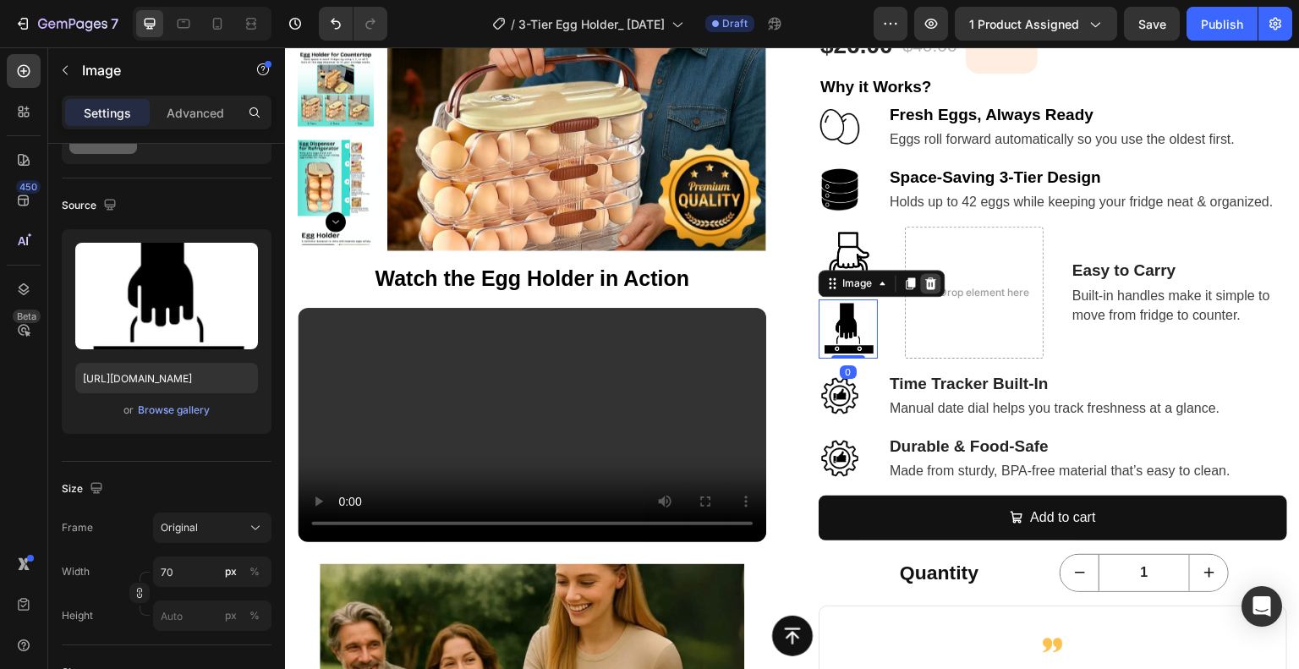
click at [926, 279] on icon at bounding box center [931, 283] width 11 height 12
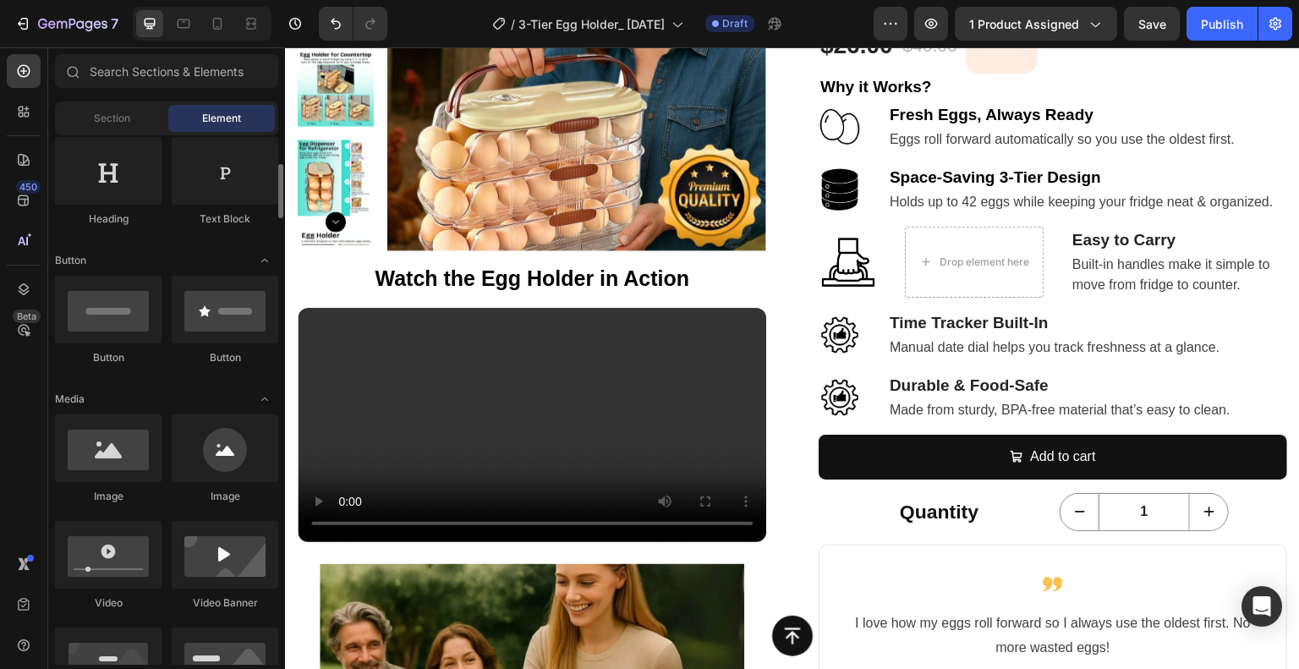
scroll to position [27, 0]
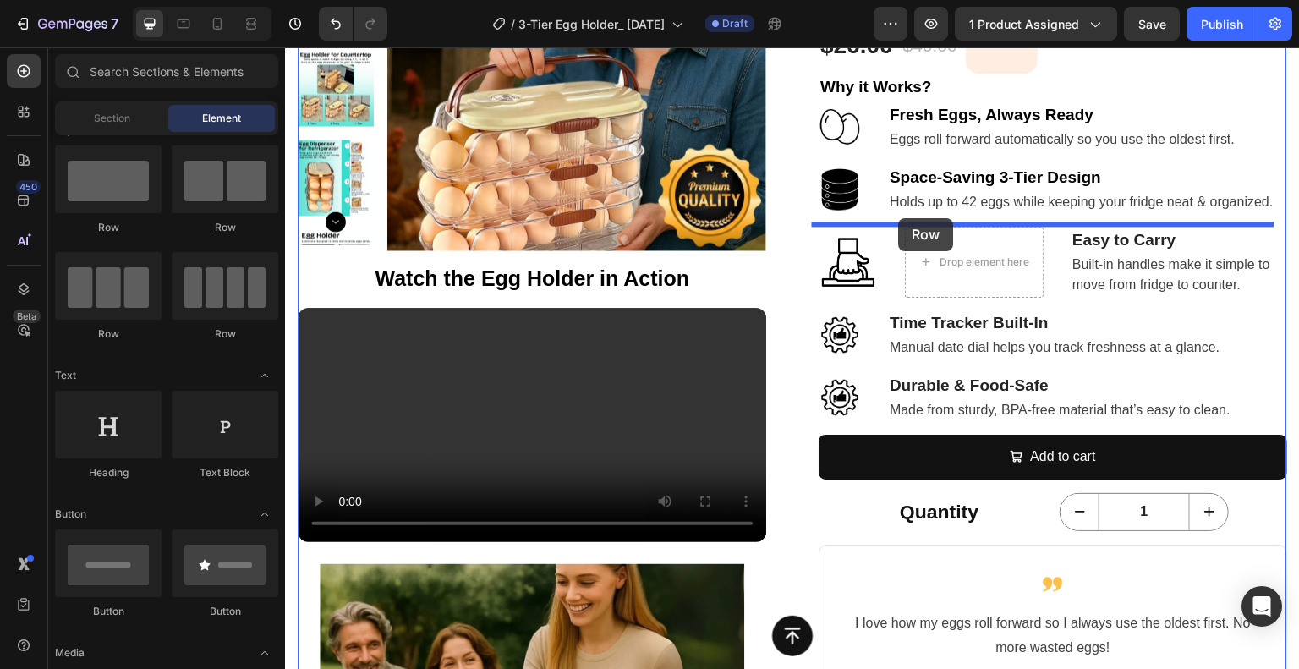
drag, startPoint x: 502, startPoint y: 244, endPoint x: 899, endPoint y: 218, distance: 398.3
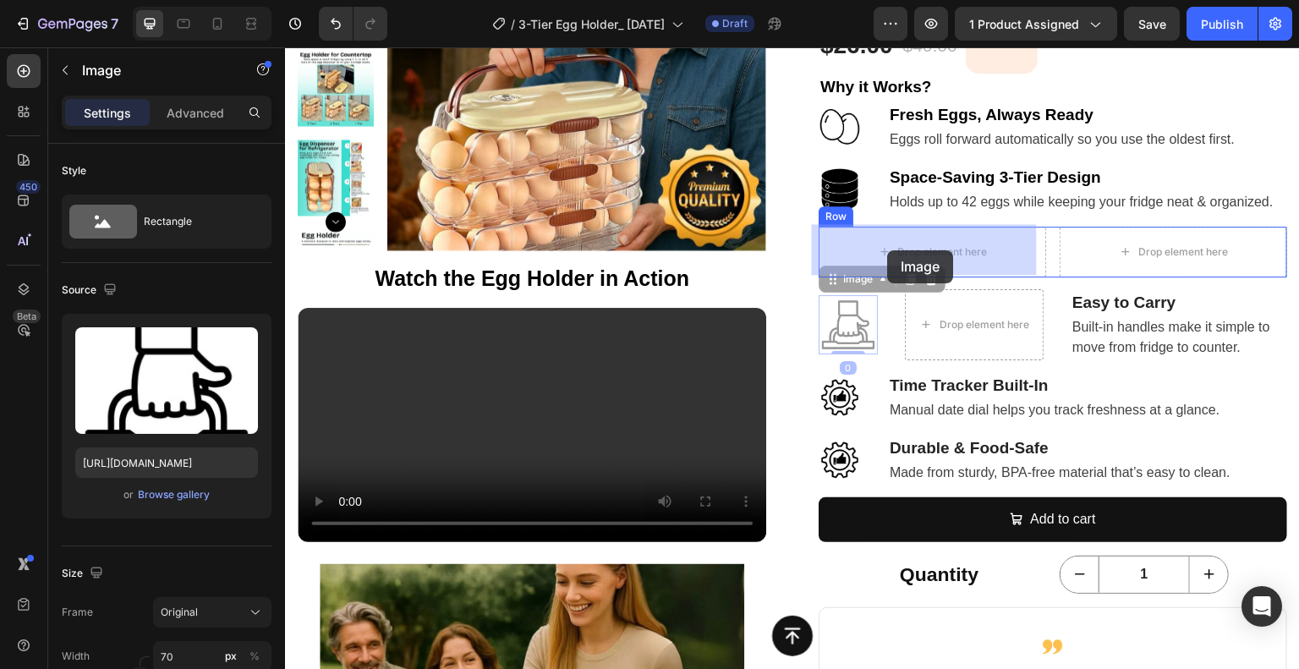
drag, startPoint x: 847, startPoint y: 321, endPoint x: 886, endPoint y: 257, distance: 75.1
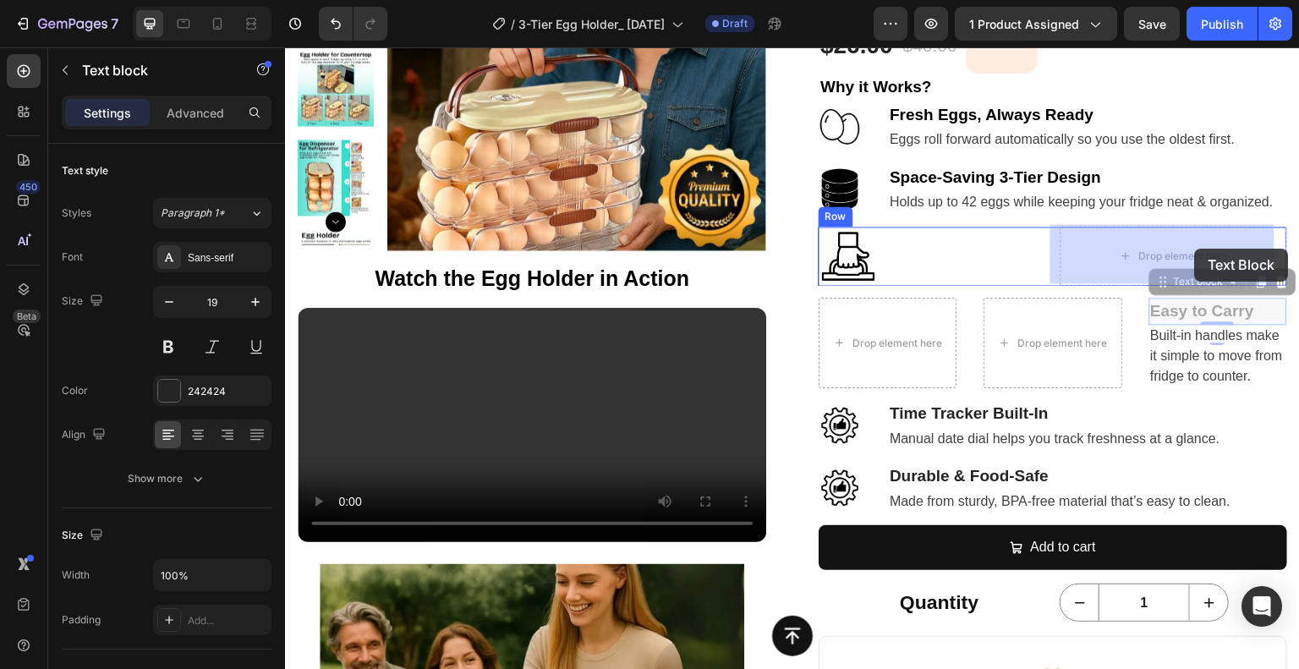
drag, startPoint x: 1228, startPoint y: 311, endPoint x: 1227, endPoint y: 292, distance: 19.5
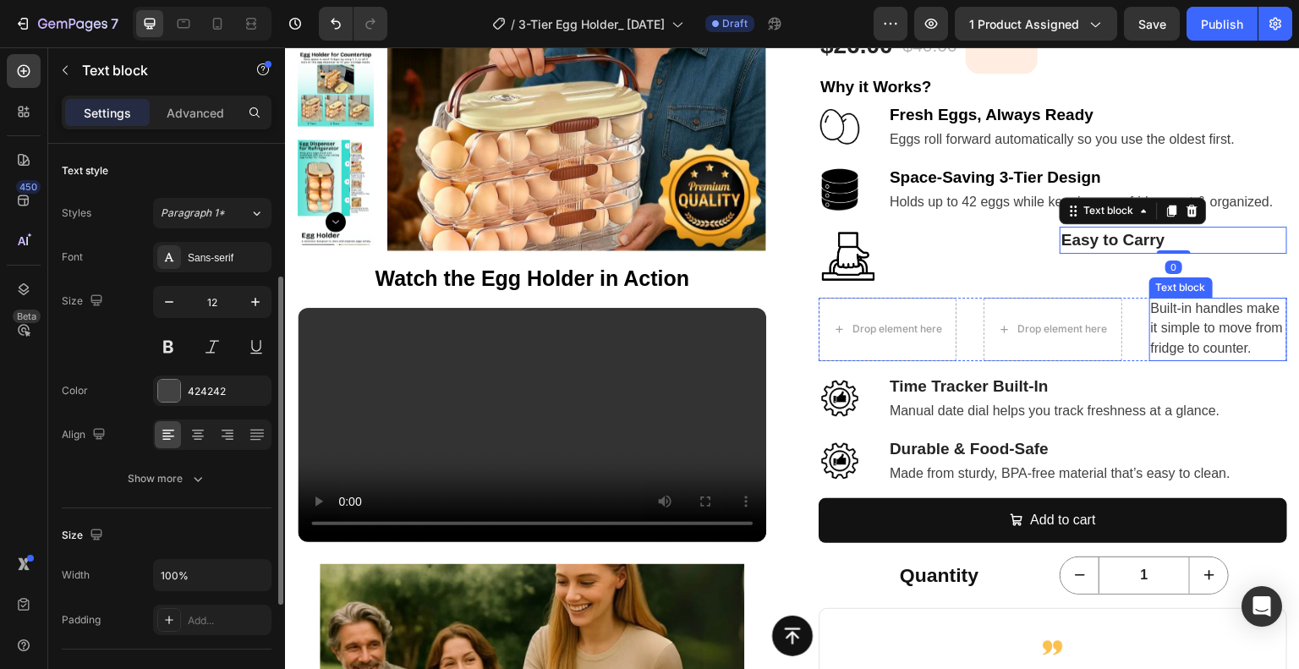
scroll to position [85, 0]
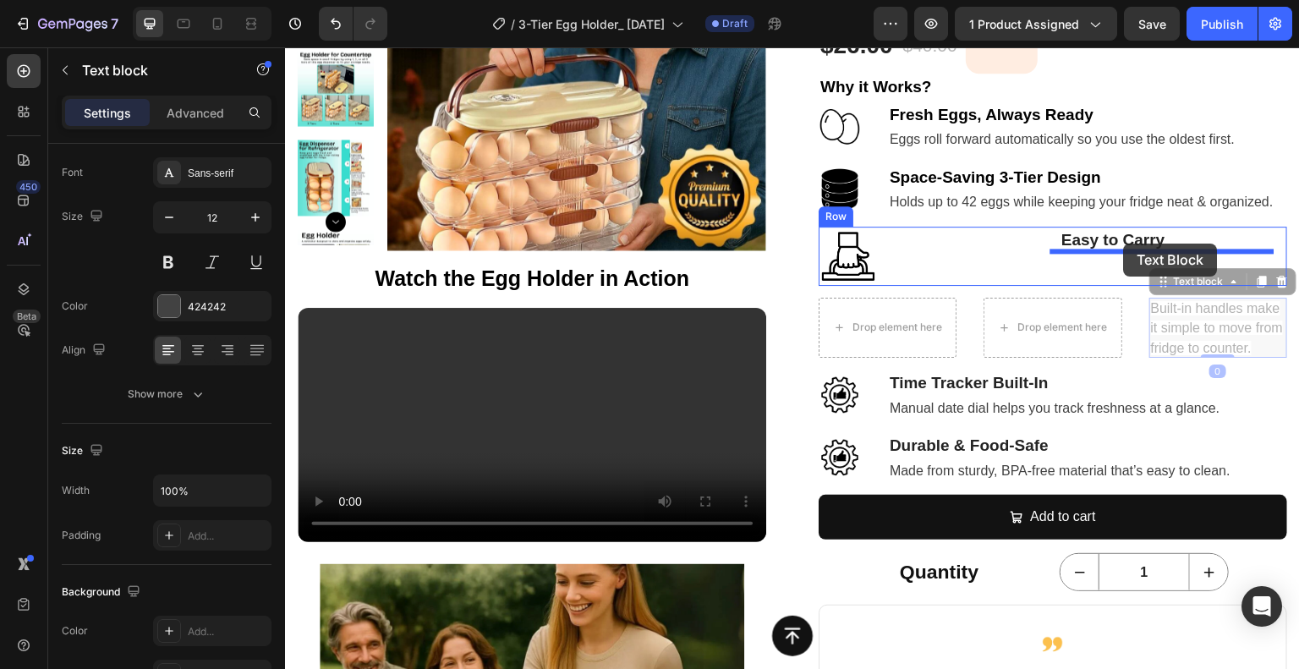
drag, startPoint x: 1195, startPoint y: 316, endPoint x: 1124, endPoint y: 244, distance: 101.7
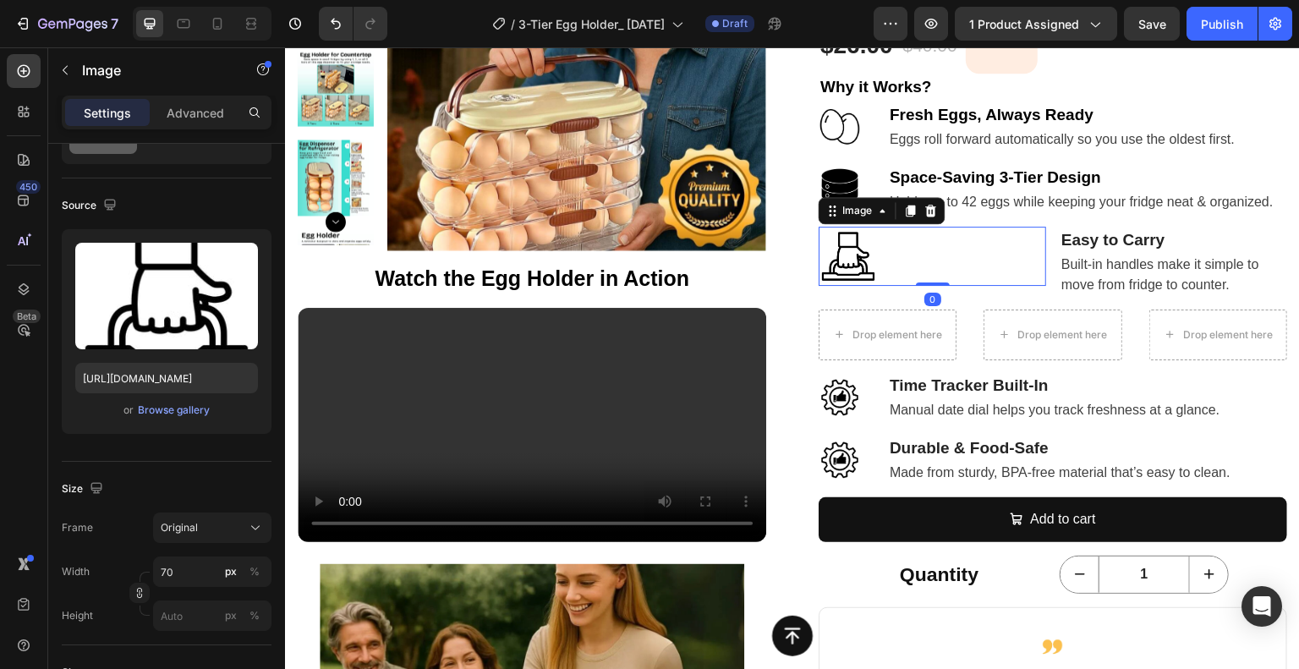
click at [1013, 247] on div at bounding box center [933, 256] width 228 height 59
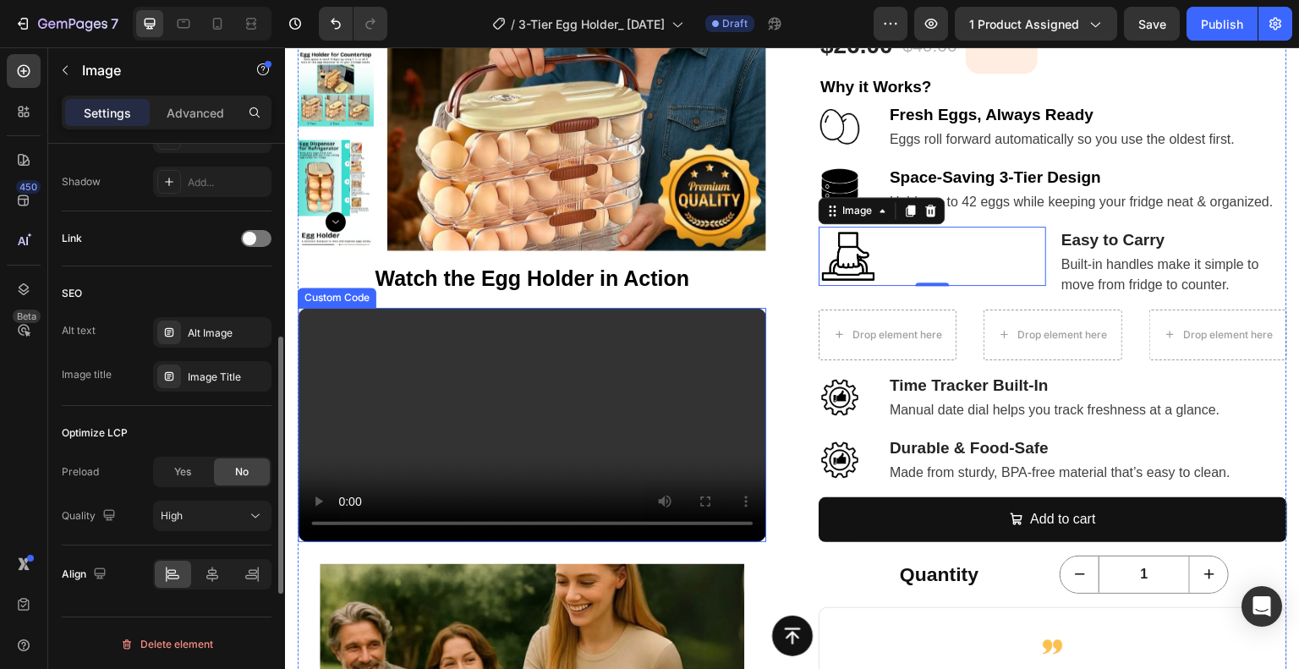
scroll to position [617, 0]
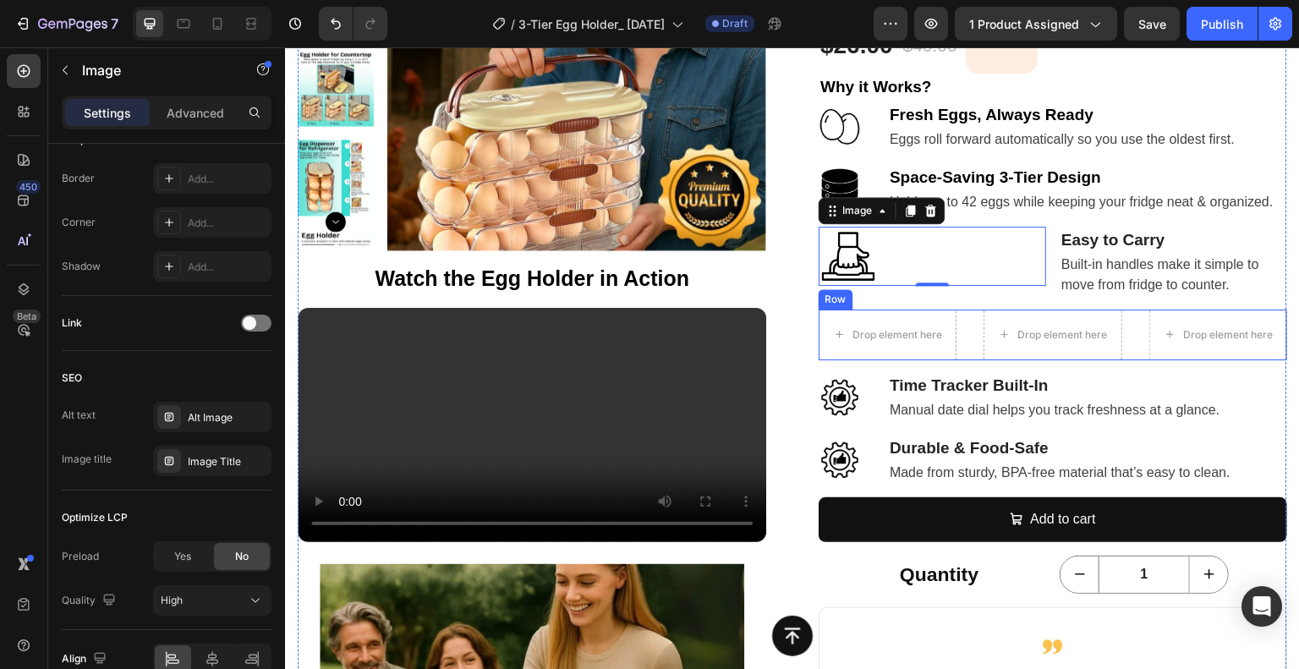
click at [1118, 312] on div "Drop element here Drop element here Drop element here Row" at bounding box center [1053, 335] width 469 height 51
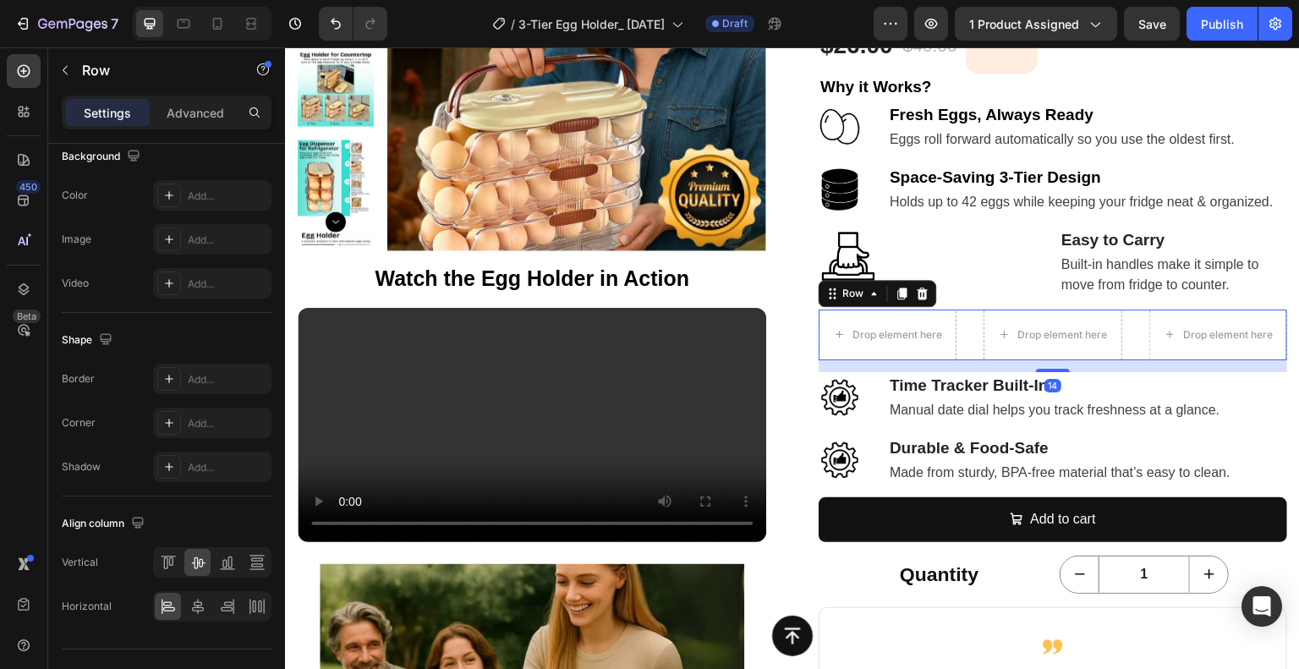
scroll to position [0, 0]
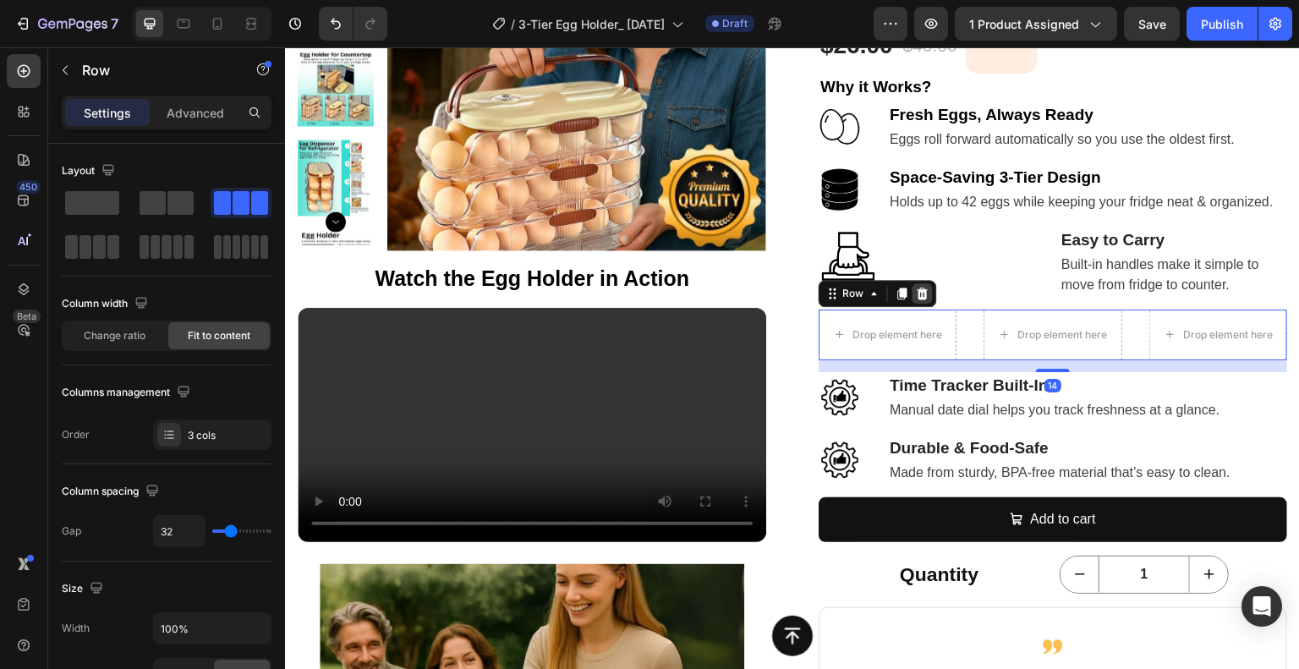
click at [917, 290] on icon at bounding box center [923, 294] width 14 height 14
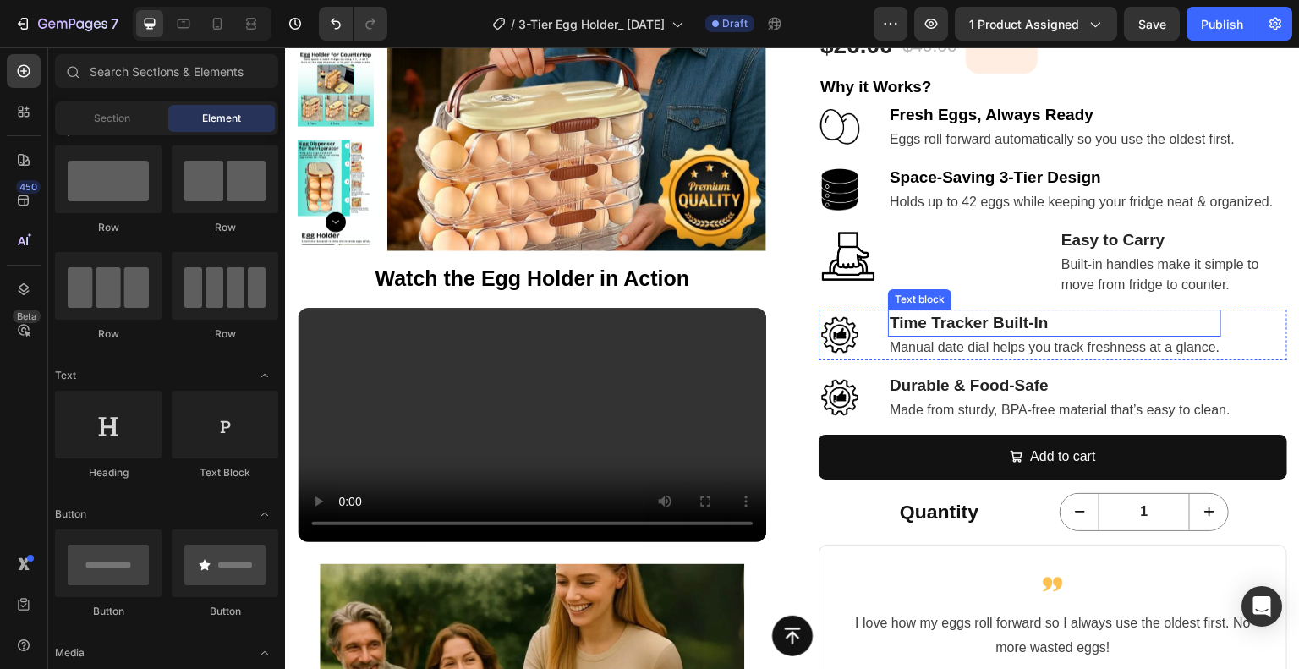
click at [962, 318] on strong "Time Tracker Built-In" at bounding box center [969, 323] width 159 height 18
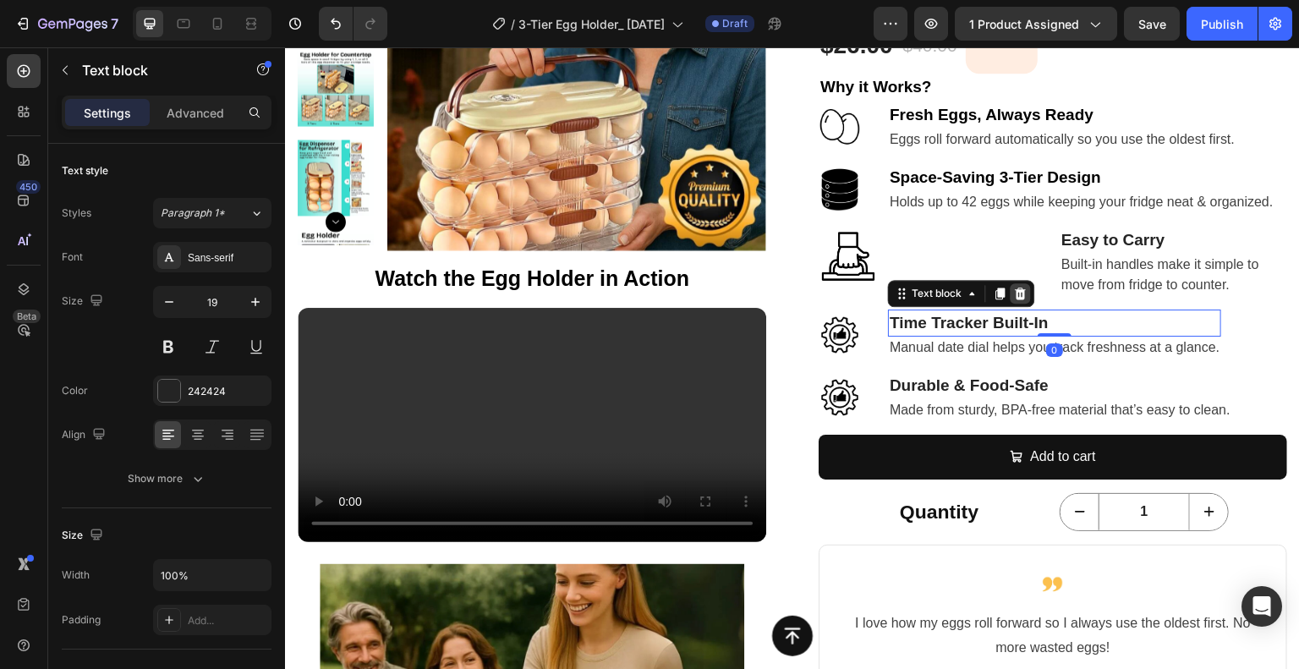
click at [1016, 291] on icon at bounding box center [1021, 293] width 11 height 12
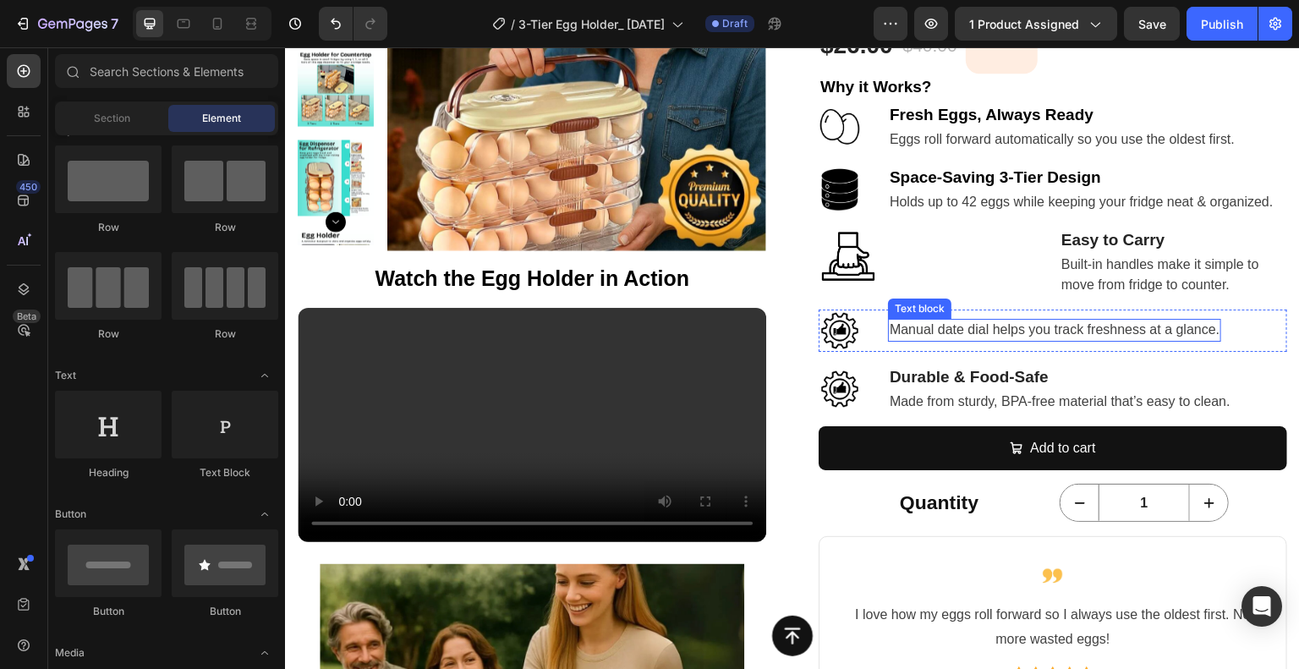
click at [994, 332] on p "Manual date dial helps you track freshness at a glance." at bounding box center [1055, 331] width 330 height 20
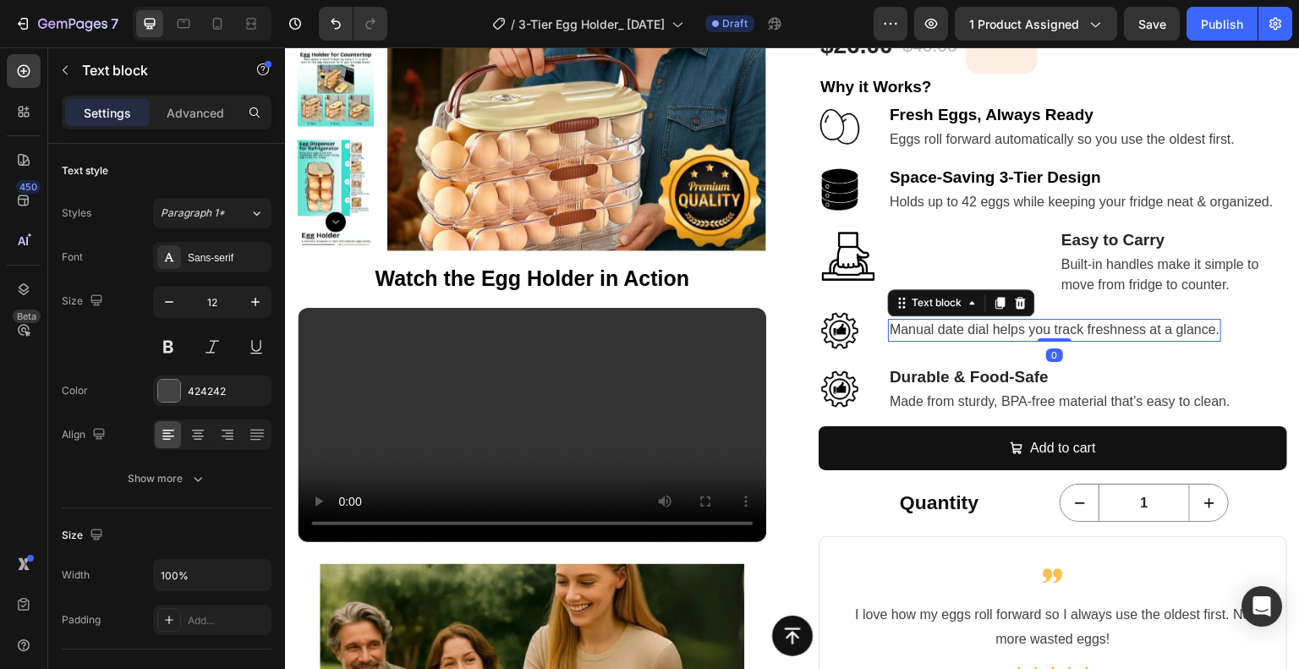
click at [1014, 303] on icon at bounding box center [1021, 303] width 14 height 14
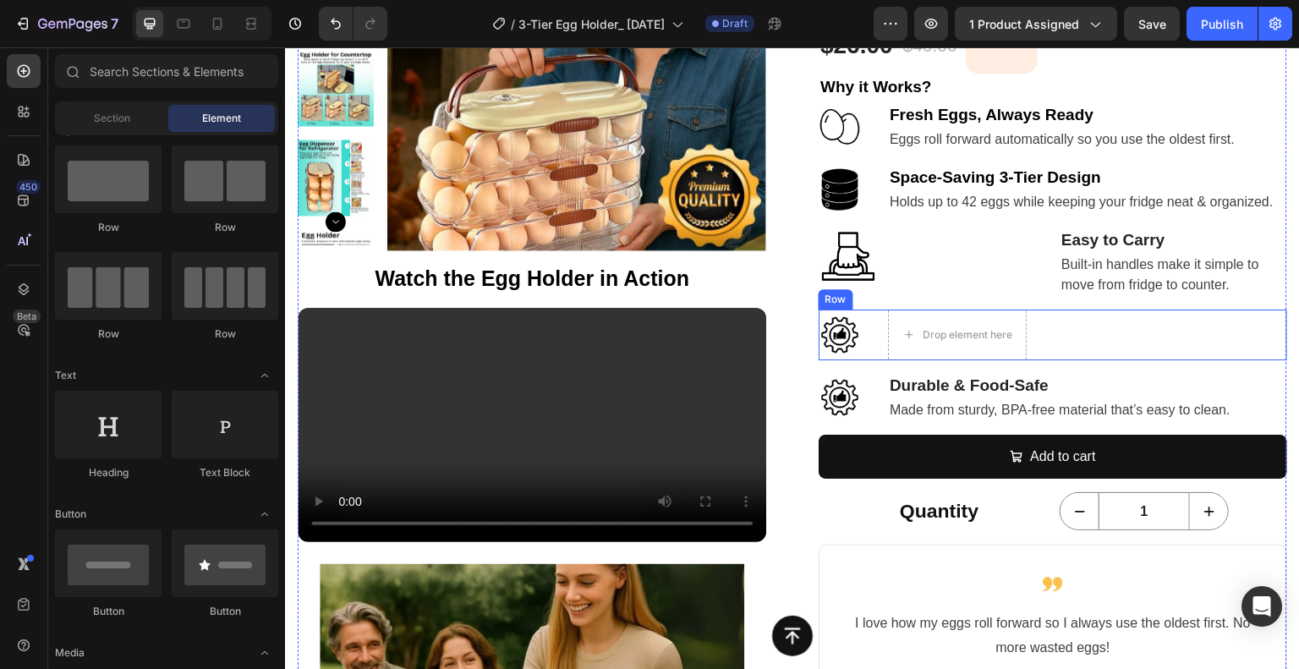
click at [855, 328] on div "Image Drop element here Row" at bounding box center [1053, 335] width 469 height 51
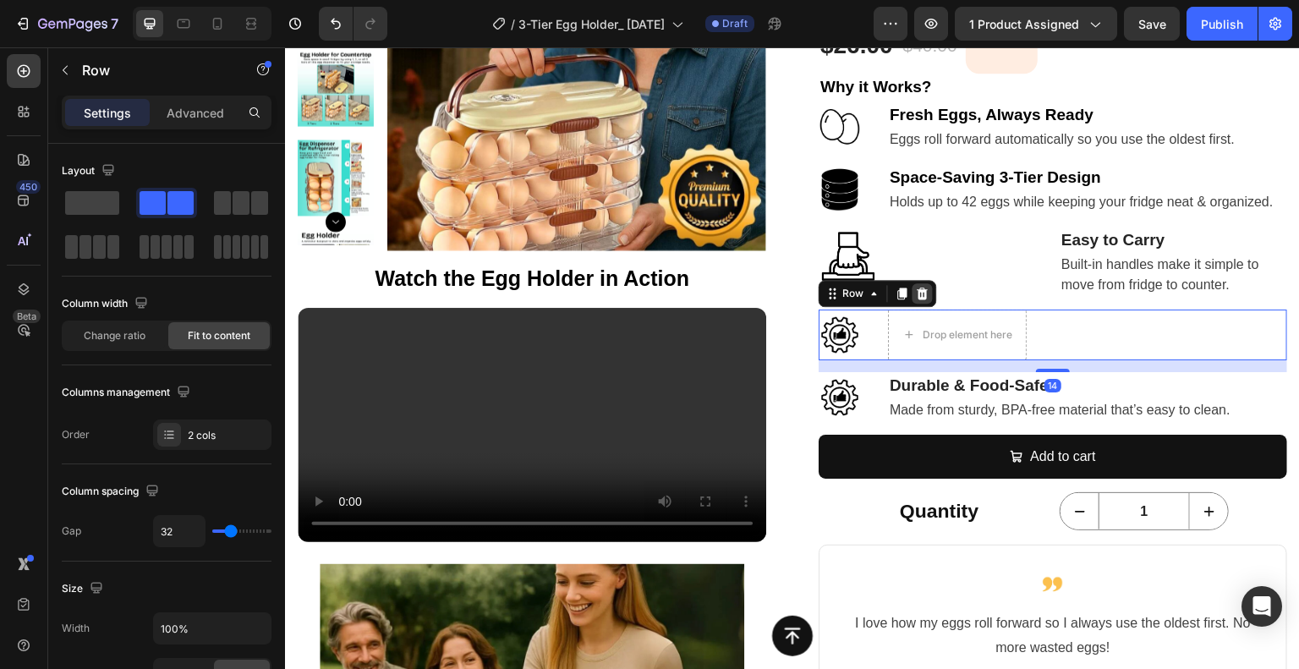
click at [916, 291] on icon at bounding box center [923, 294] width 14 height 14
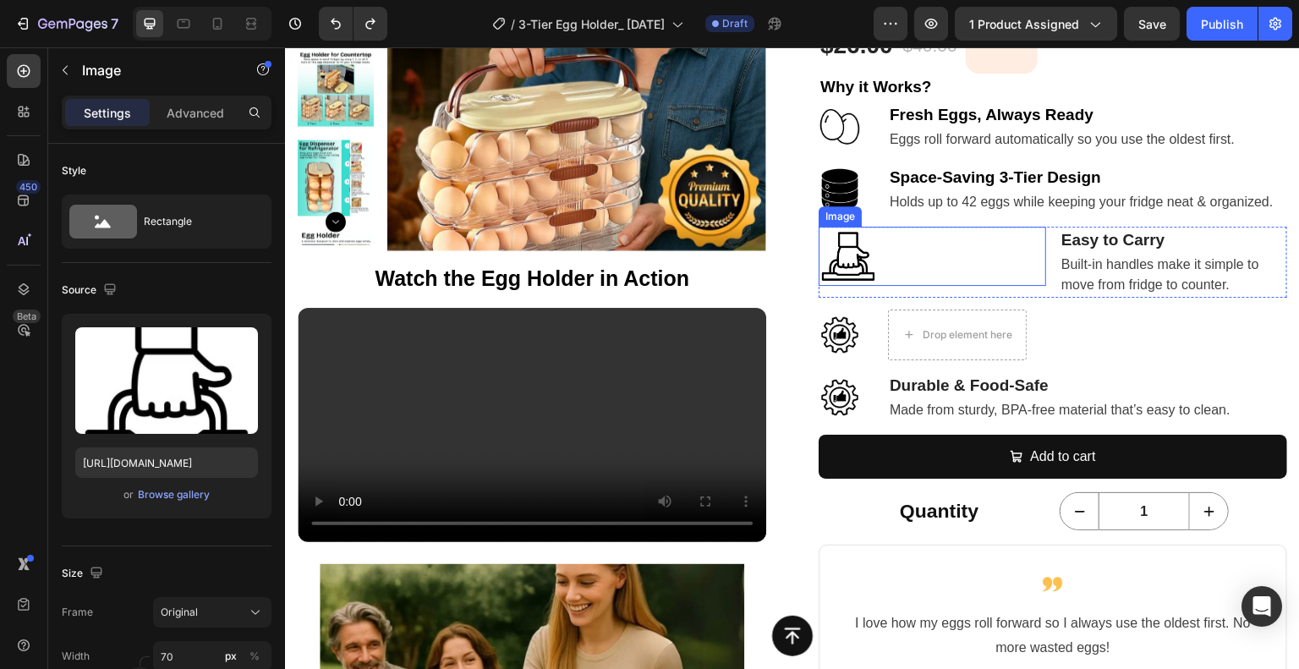
click at [850, 259] on img at bounding box center [848, 256] width 59 height 59
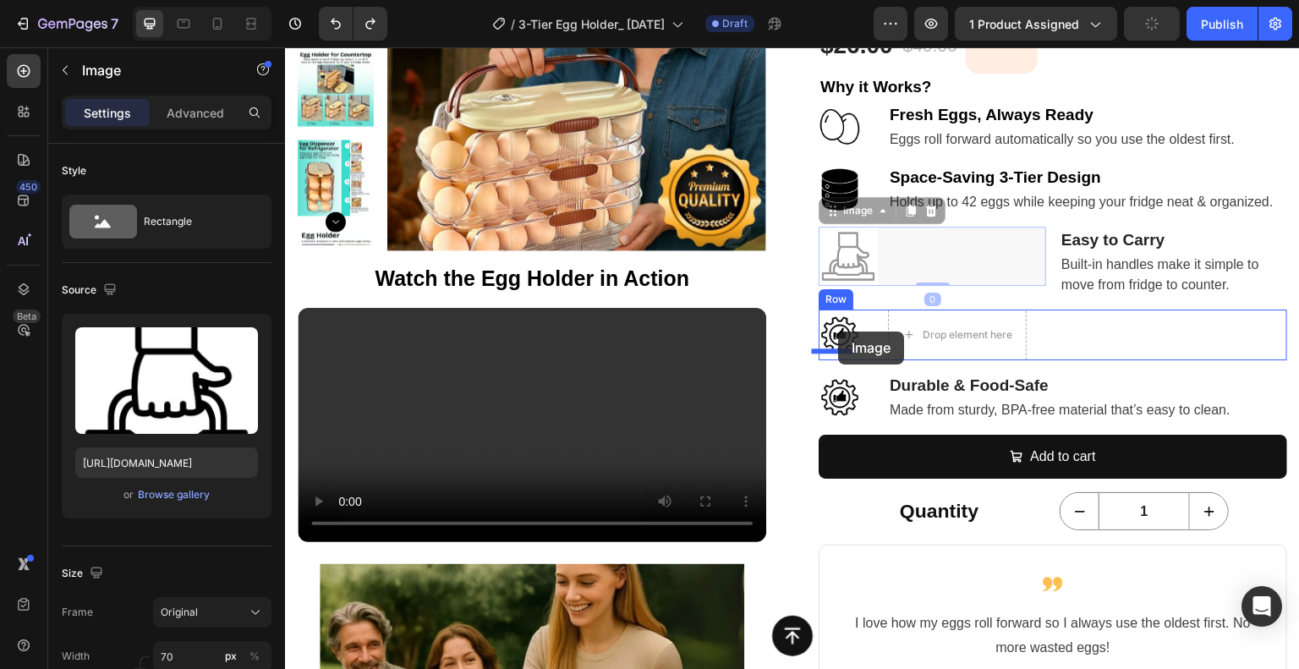
drag, startPoint x: 847, startPoint y: 258, endPoint x: 839, endPoint y: 332, distance: 74.0
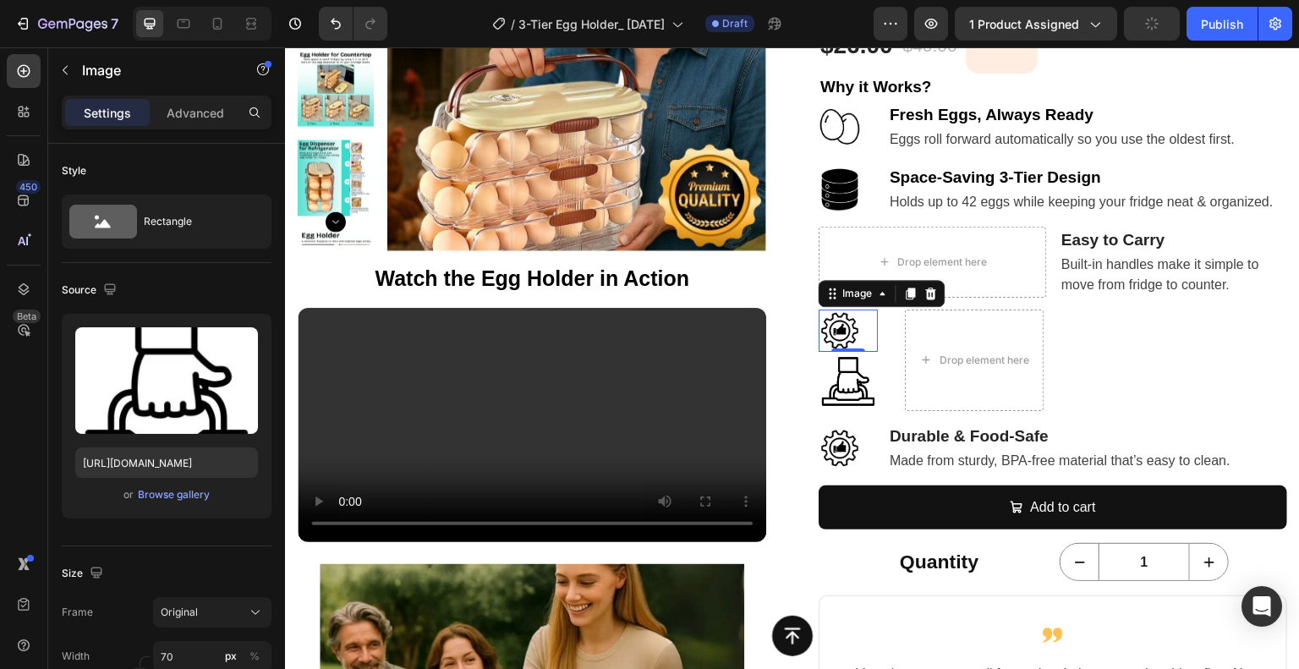
click at [858, 311] on div at bounding box center [848, 331] width 59 height 42
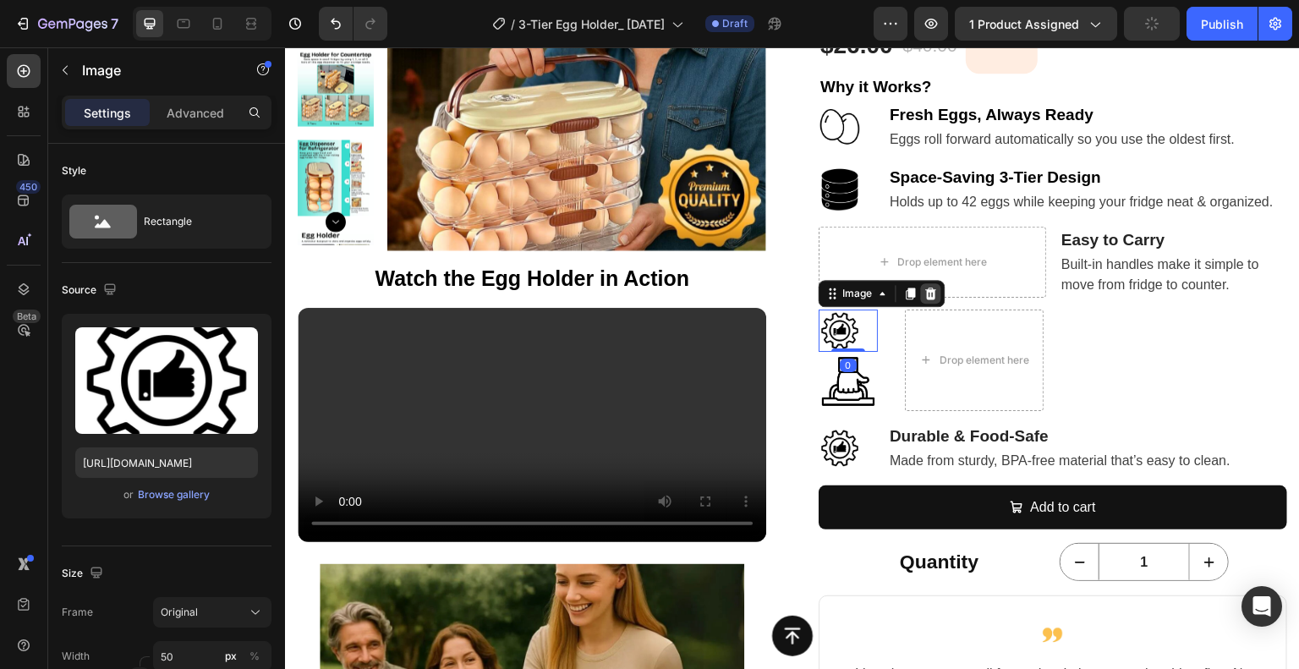
click at [926, 287] on icon at bounding box center [931, 293] width 11 height 12
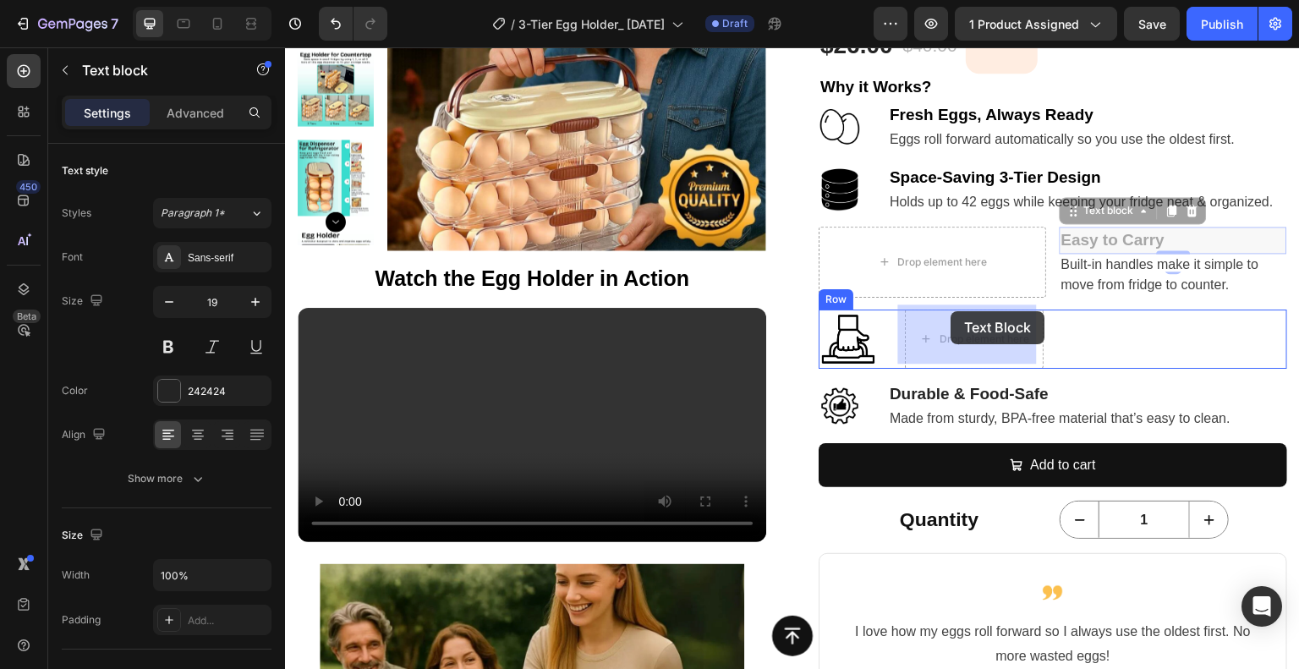
drag, startPoint x: 1132, startPoint y: 243, endPoint x: 951, endPoint y: 311, distance: 192.7
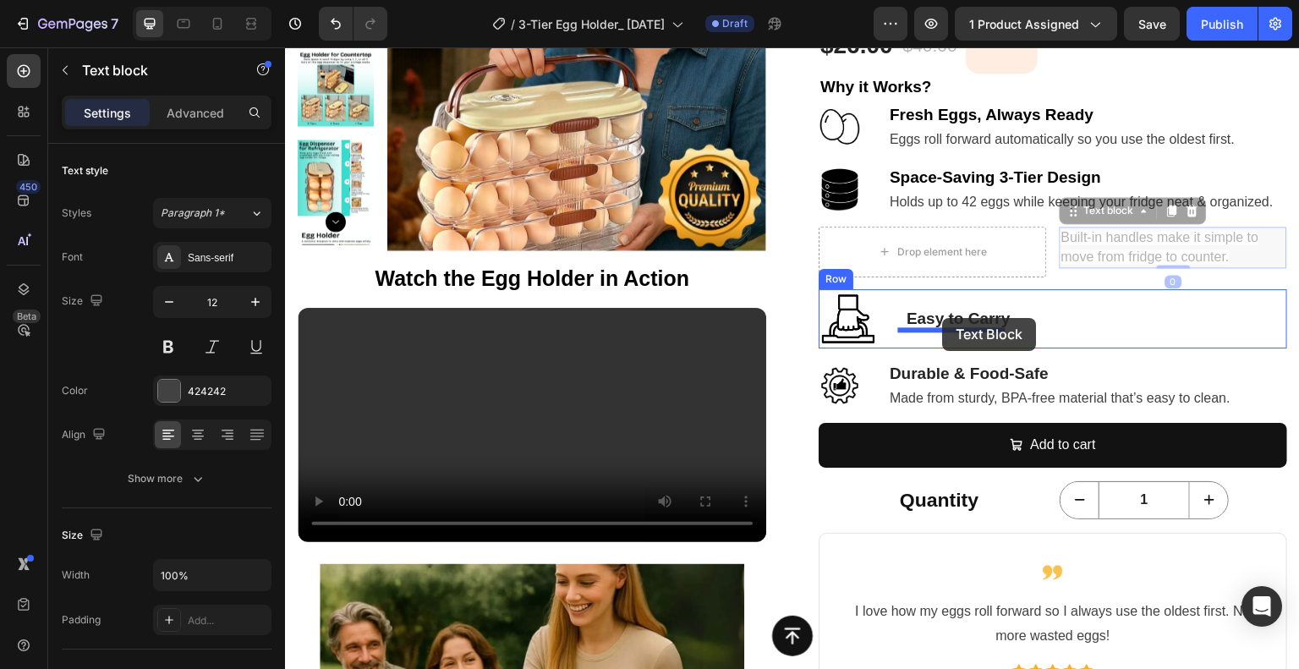
drag, startPoint x: 1113, startPoint y: 233, endPoint x: 943, endPoint y: 318, distance: 190.3
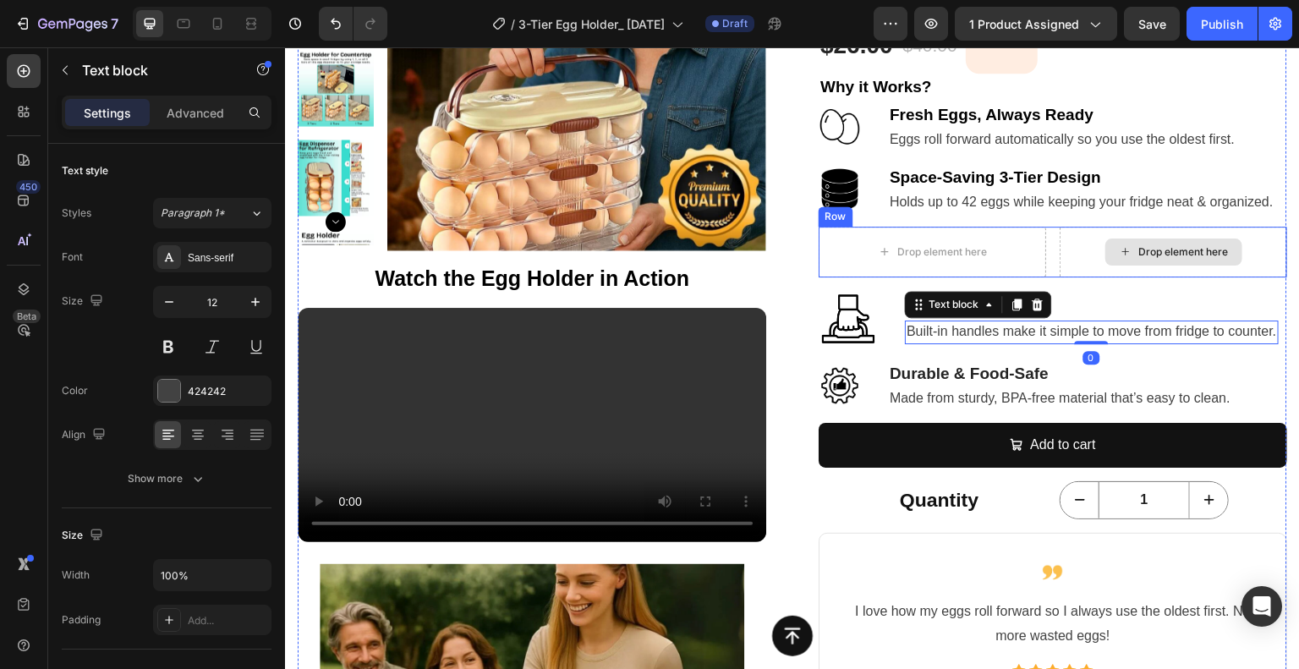
click at [1060, 236] on div "Drop element here" at bounding box center [1174, 252] width 228 height 51
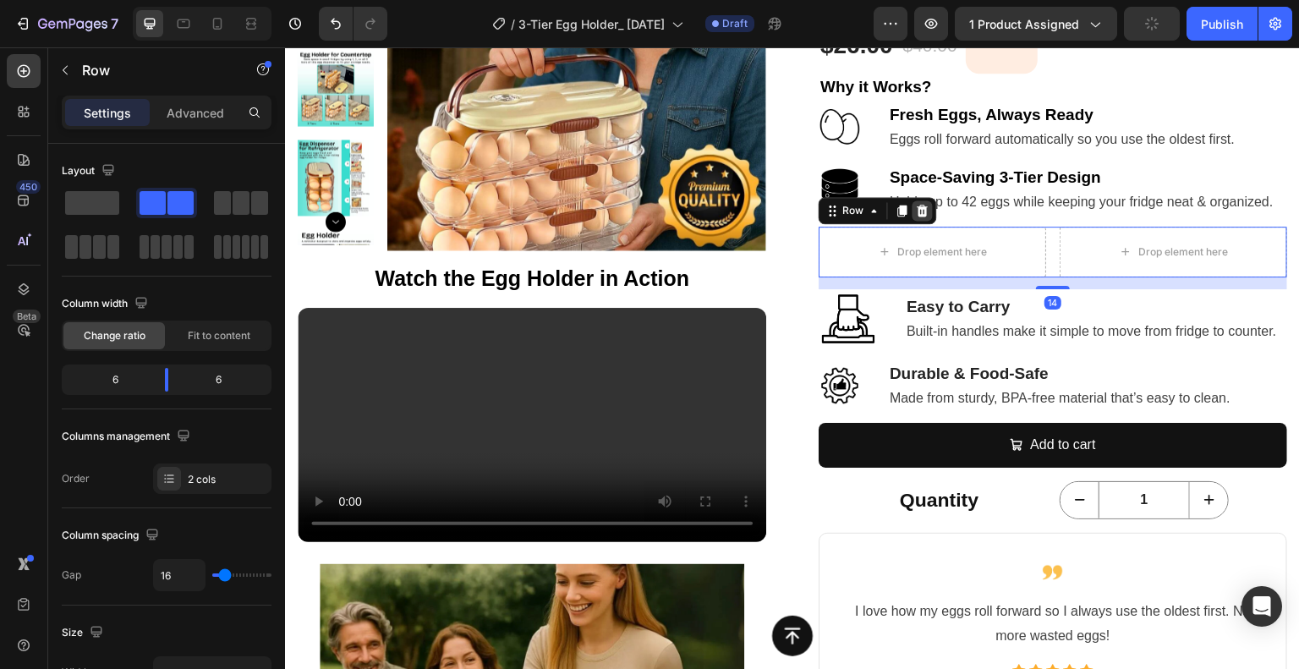
click at [922, 206] on icon at bounding box center [923, 211] width 14 height 14
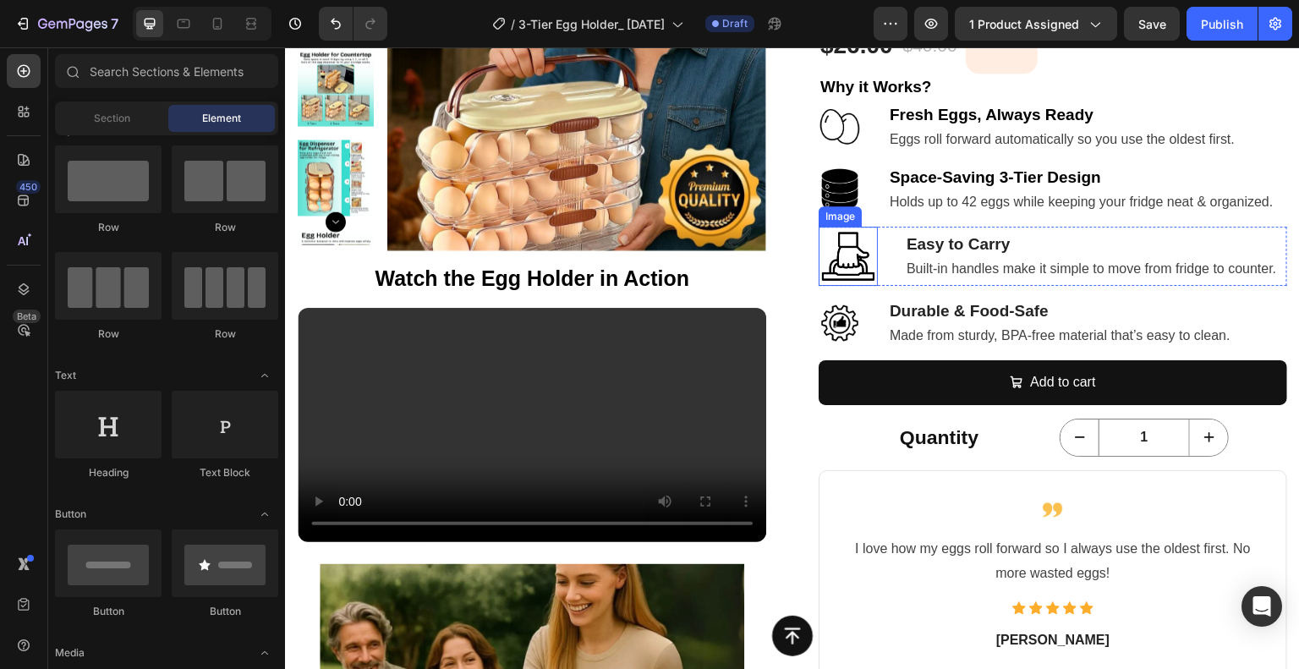
click at [851, 272] on img at bounding box center [848, 256] width 59 height 59
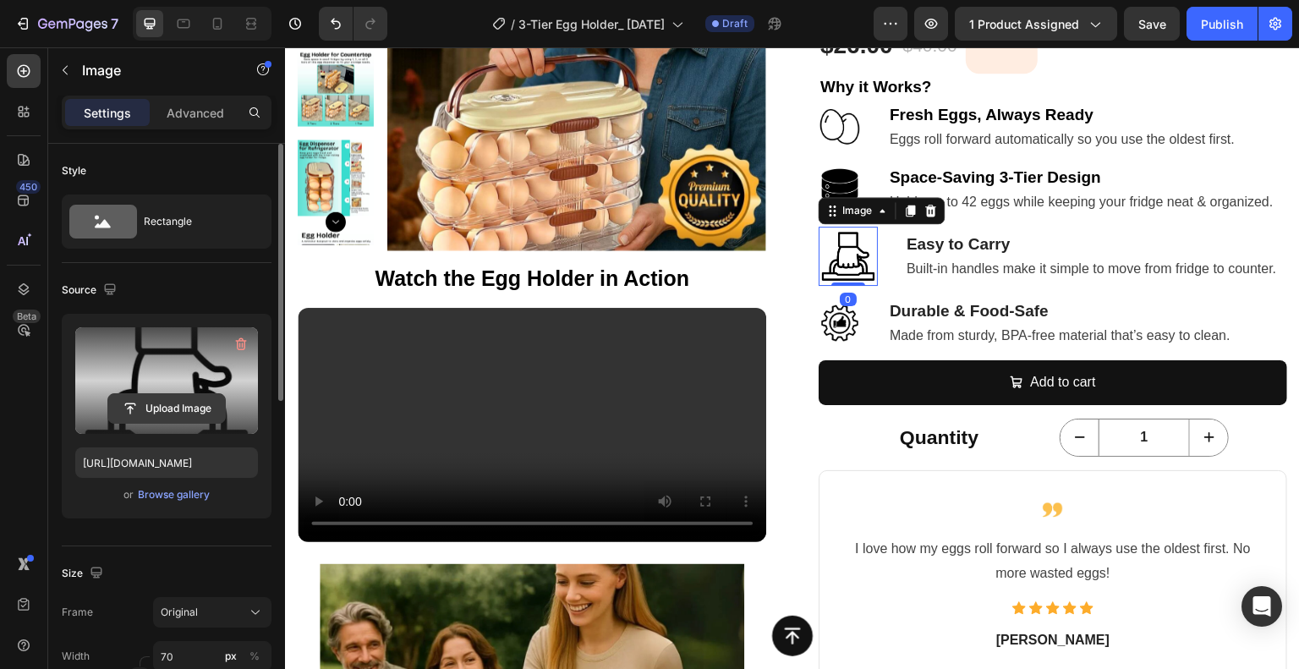
click at [193, 408] on input "file" at bounding box center [166, 408] width 117 height 29
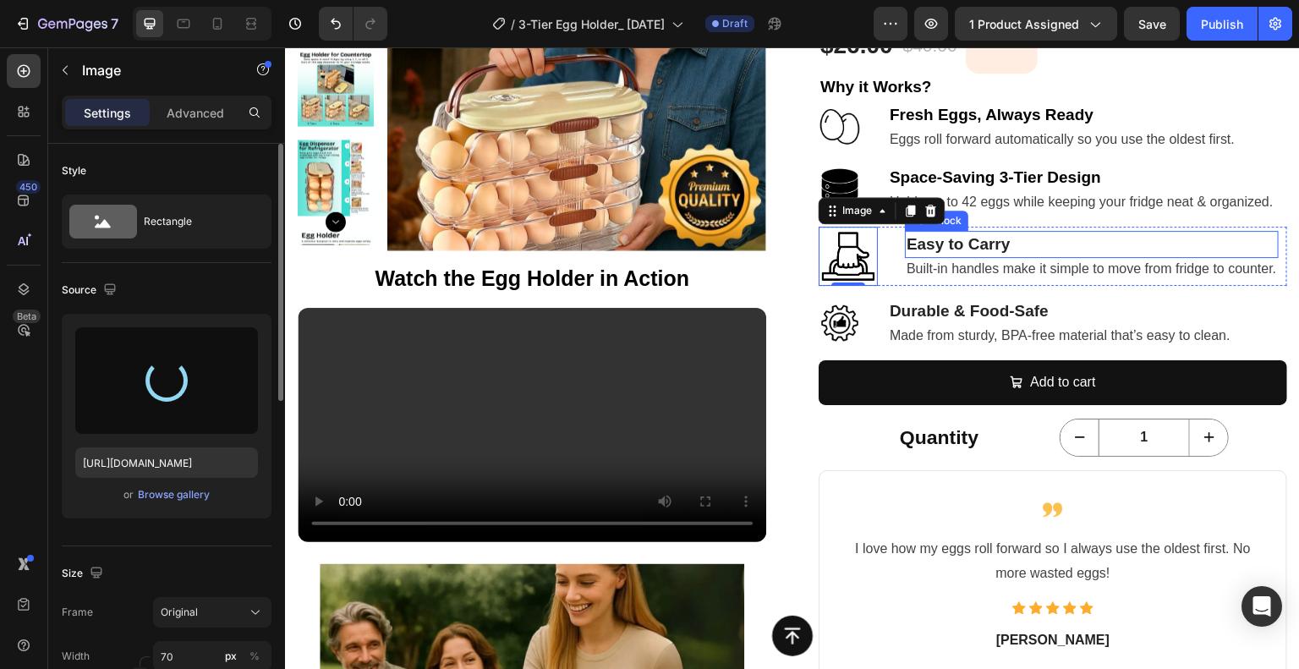
type input "https://cdn.shopify.com/s/files/1/0690/8474/1844/files/gempages_576787008068780…"
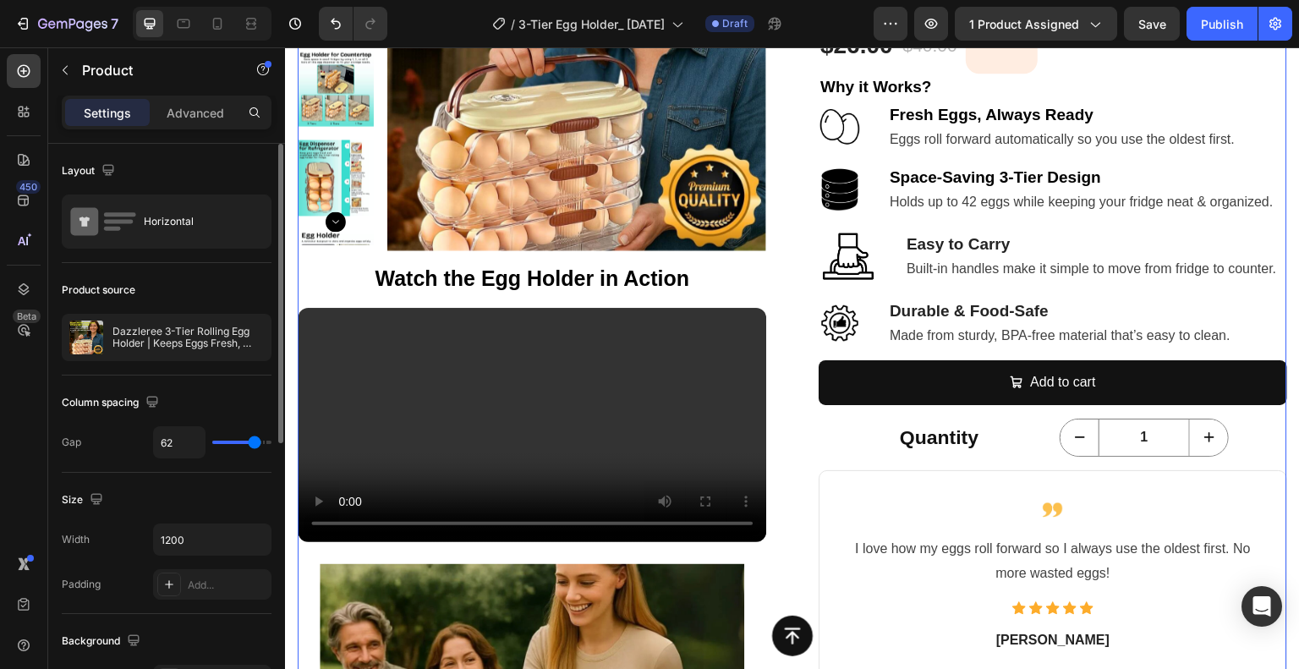
click at [784, 240] on div "Product Images Watch the Egg Holder in Action Text Block Your browser does not …" at bounding box center [793, 446] width 990 height 1150
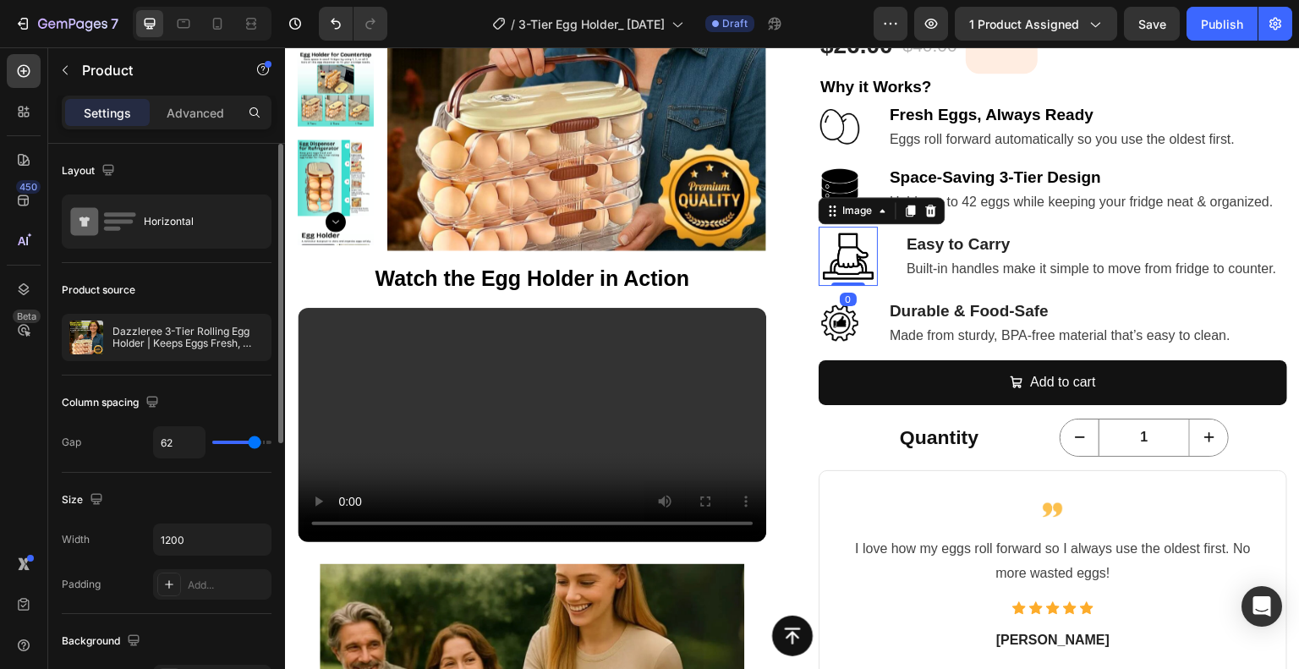
click at [842, 243] on img at bounding box center [848, 256] width 59 height 59
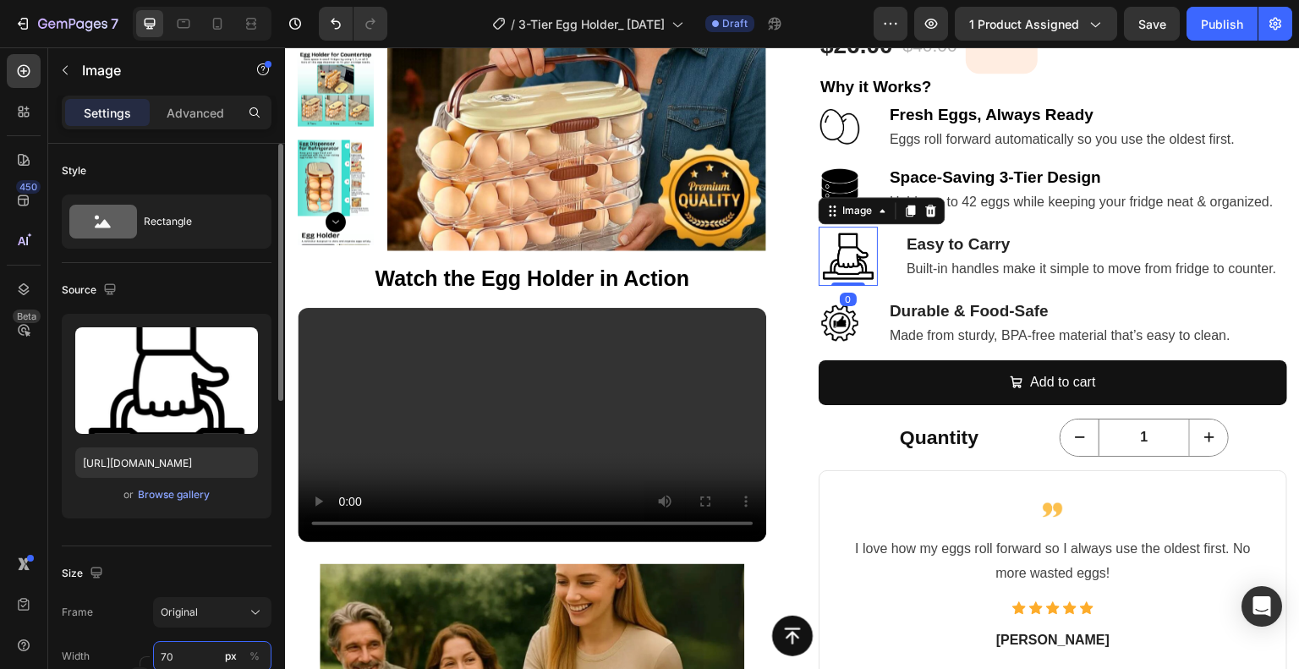
click at [162, 650] on input "70" at bounding box center [212, 656] width 118 height 30
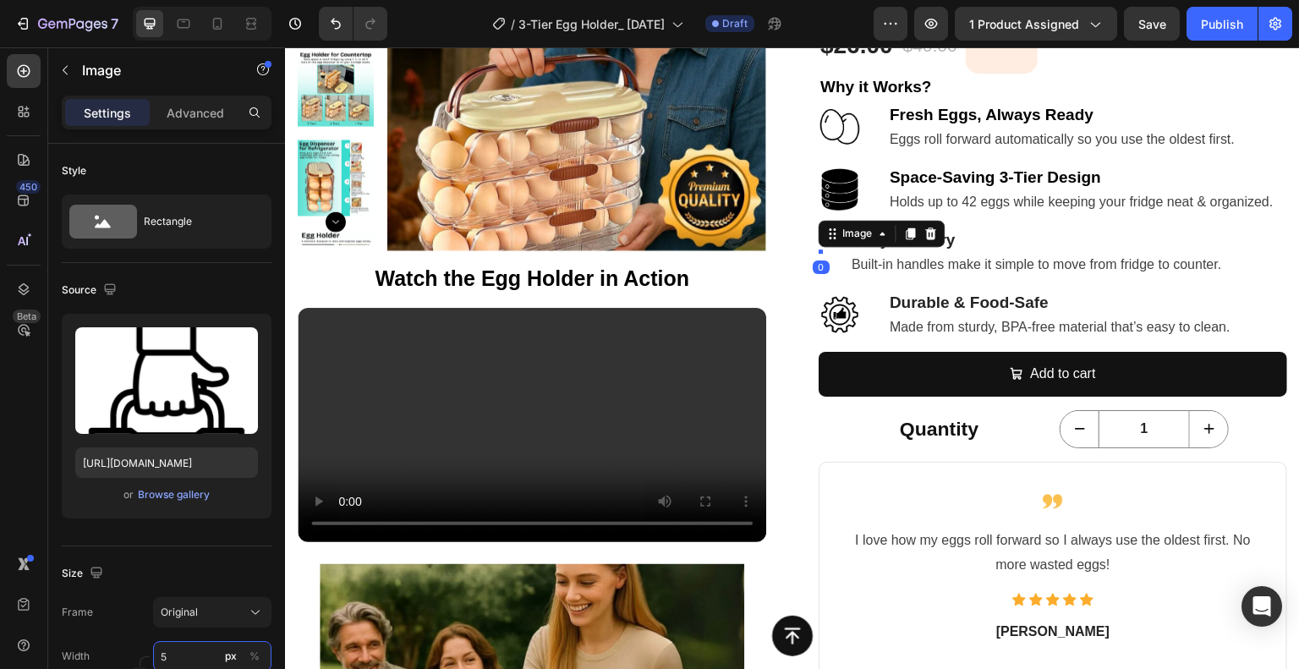
type input "50"
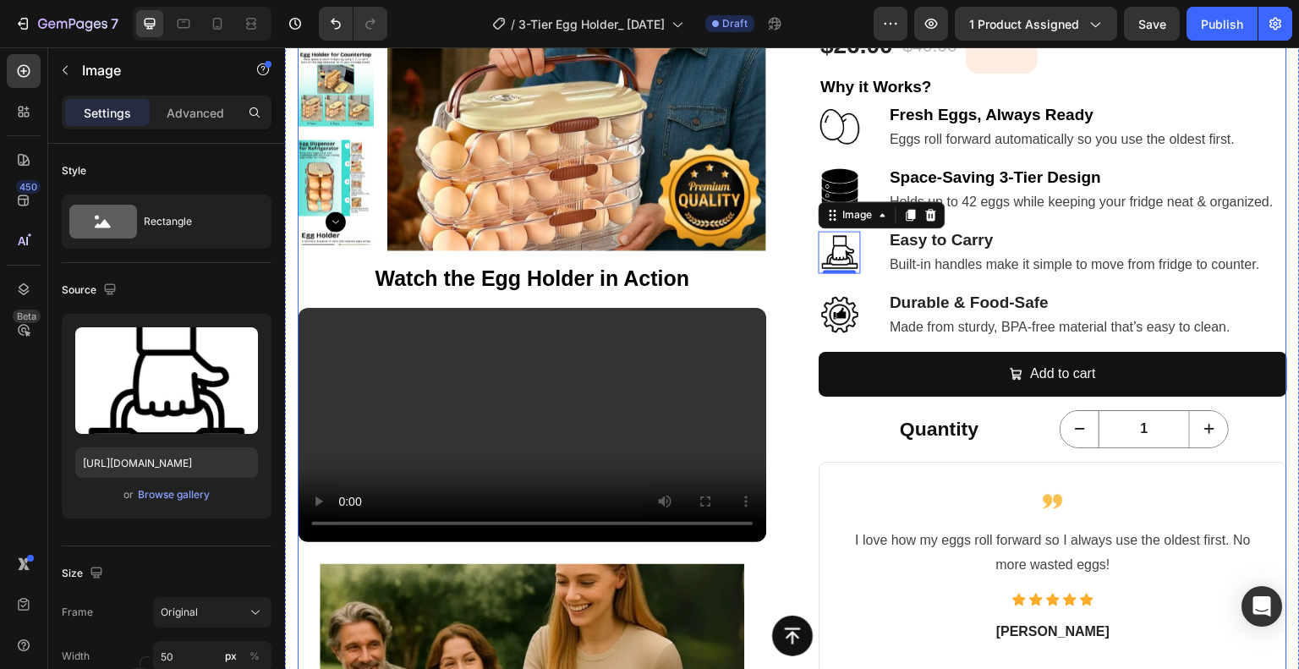
click at [782, 255] on div "Product Images Watch the Egg Holder in Action Text Block Your browser does not …" at bounding box center [793, 442] width 990 height 1142
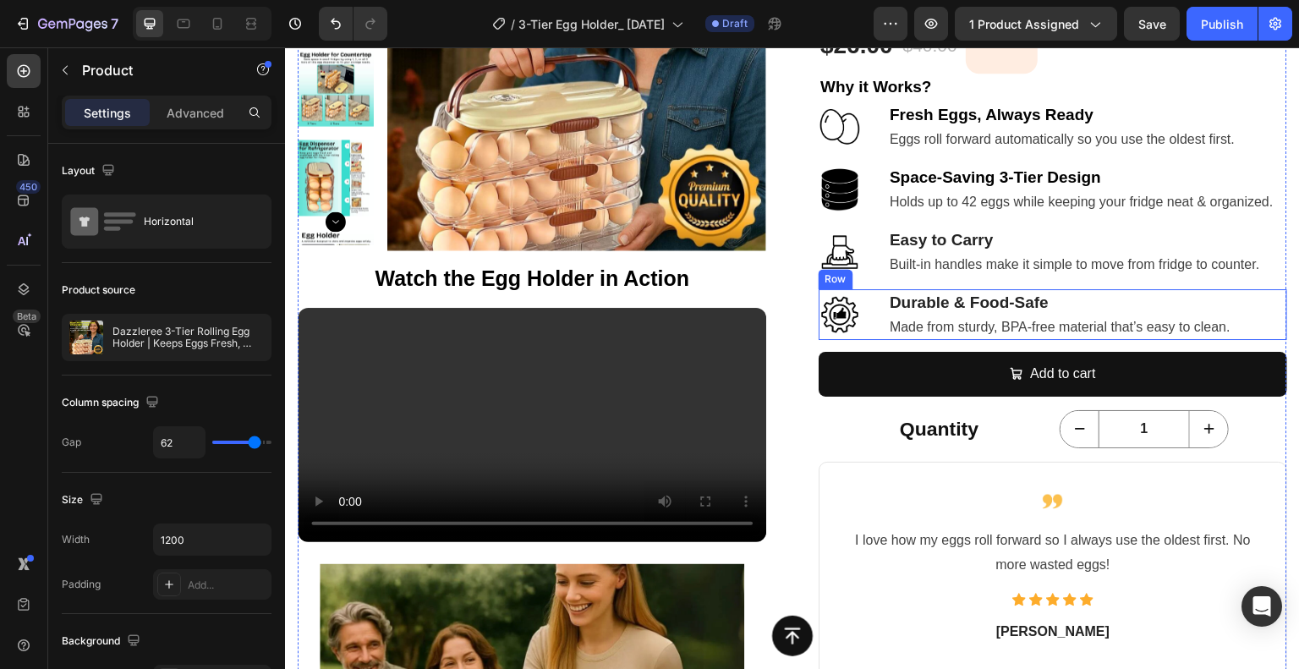
click at [879, 297] on div "Image Durable & Food-Safe Text block Made from sturdy, BPA-free material that’s…" at bounding box center [1053, 314] width 469 height 51
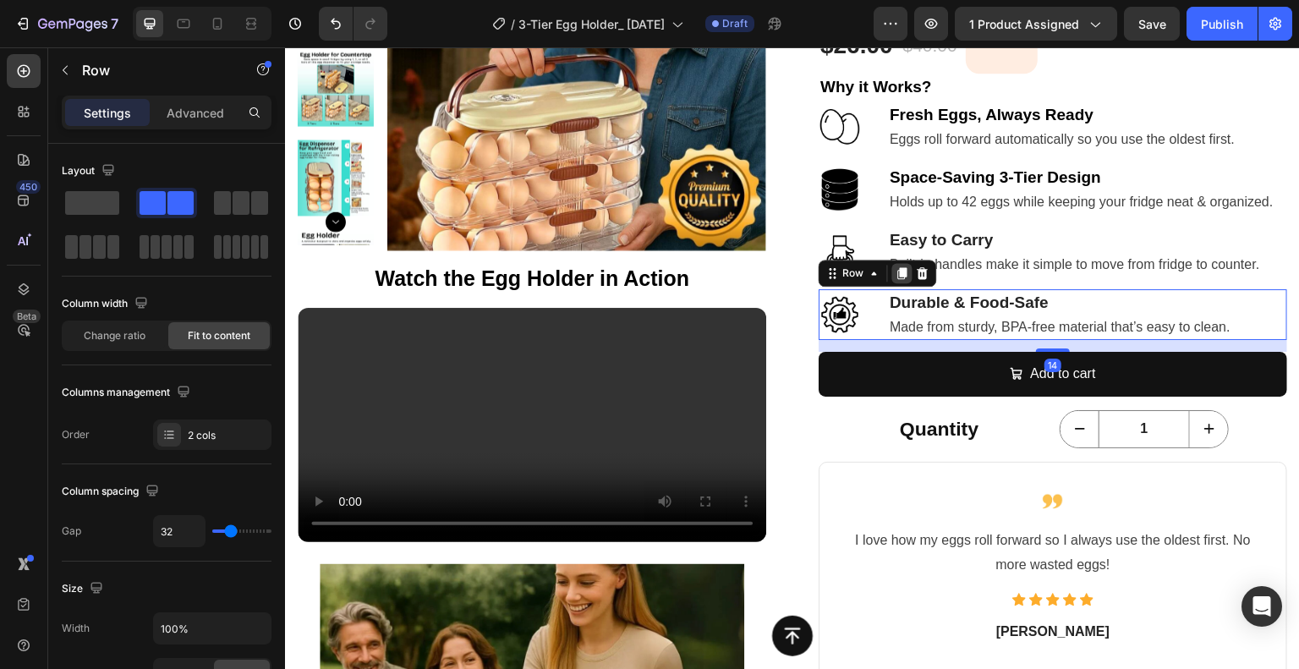
click at [899, 267] on icon at bounding box center [902, 273] width 9 height 12
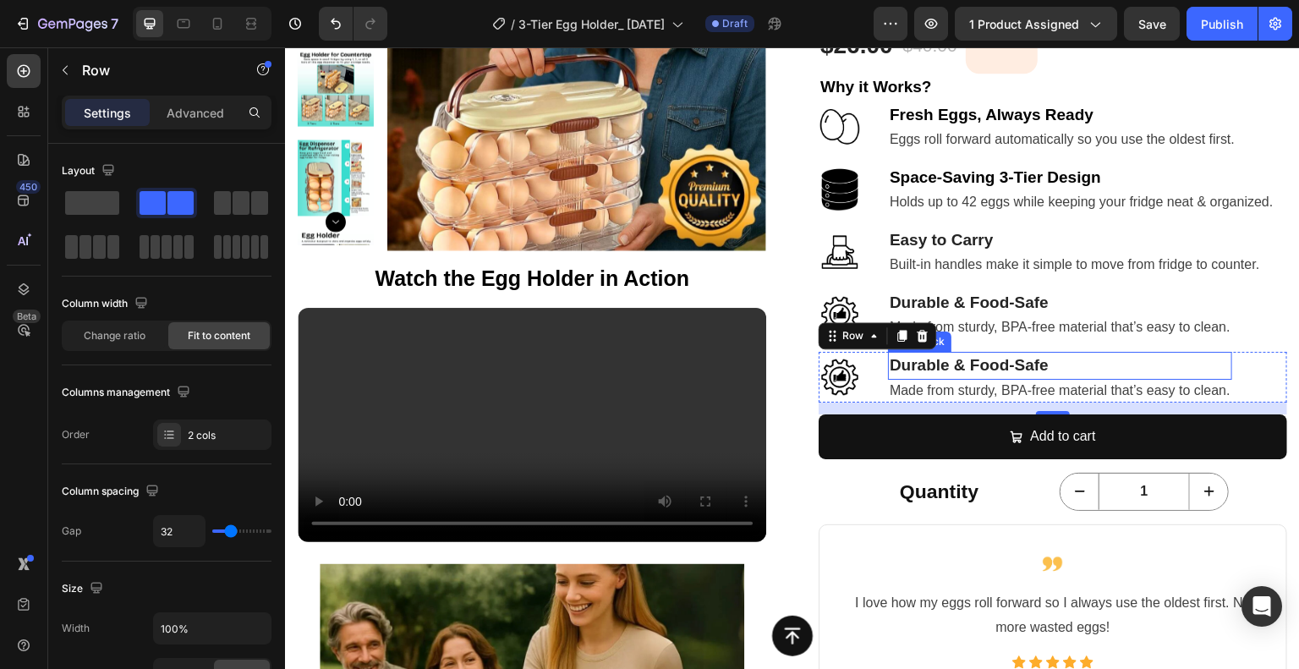
click at [959, 356] on strong "Durable & Food-Safe" at bounding box center [969, 365] width 159 height 18
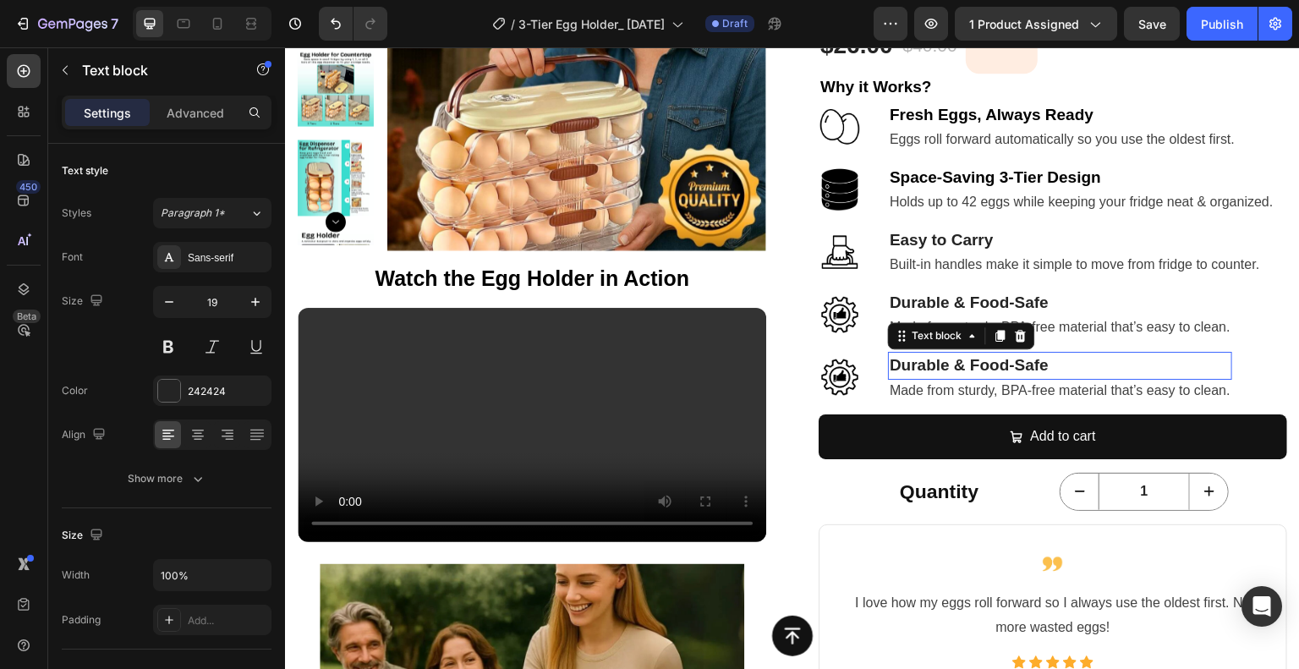
click at [959, 356] on strong "Durable & Food-Safe" at bounding box center [969, 365] width 159 height 18
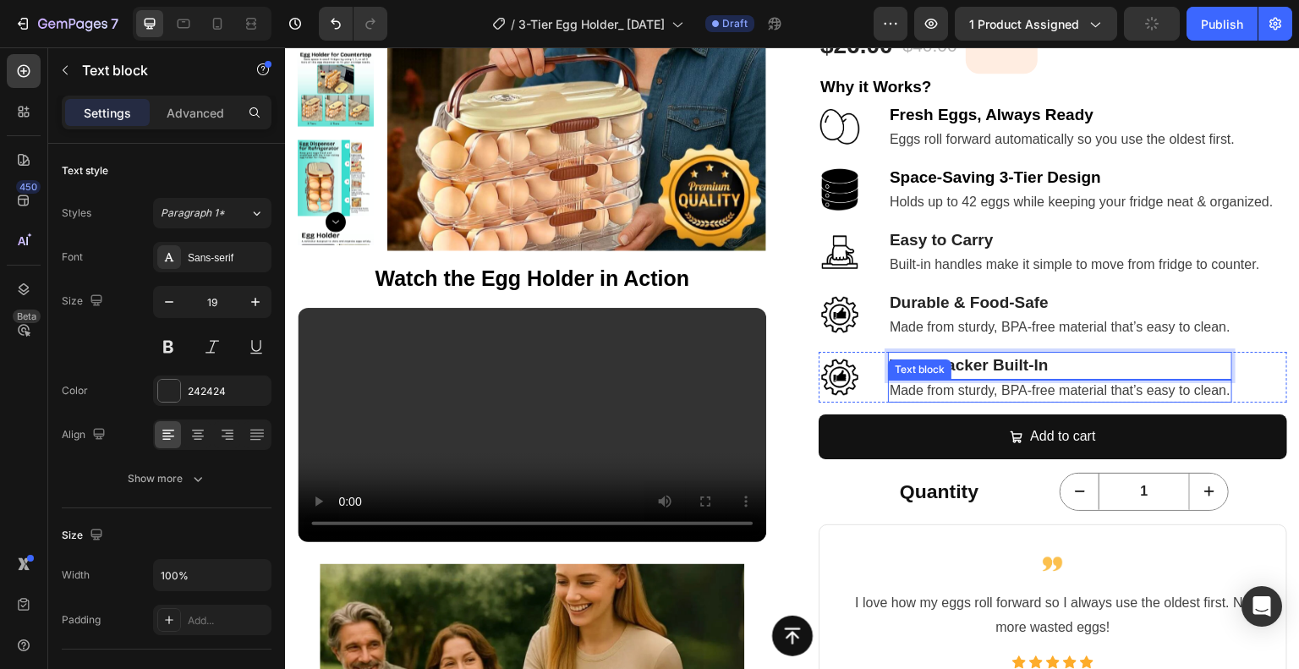
click at [947, 389] on span "Made from sturdy, BPA-free material that’s easy to clean." at bounding box center [1060, 390] width 341 height 14
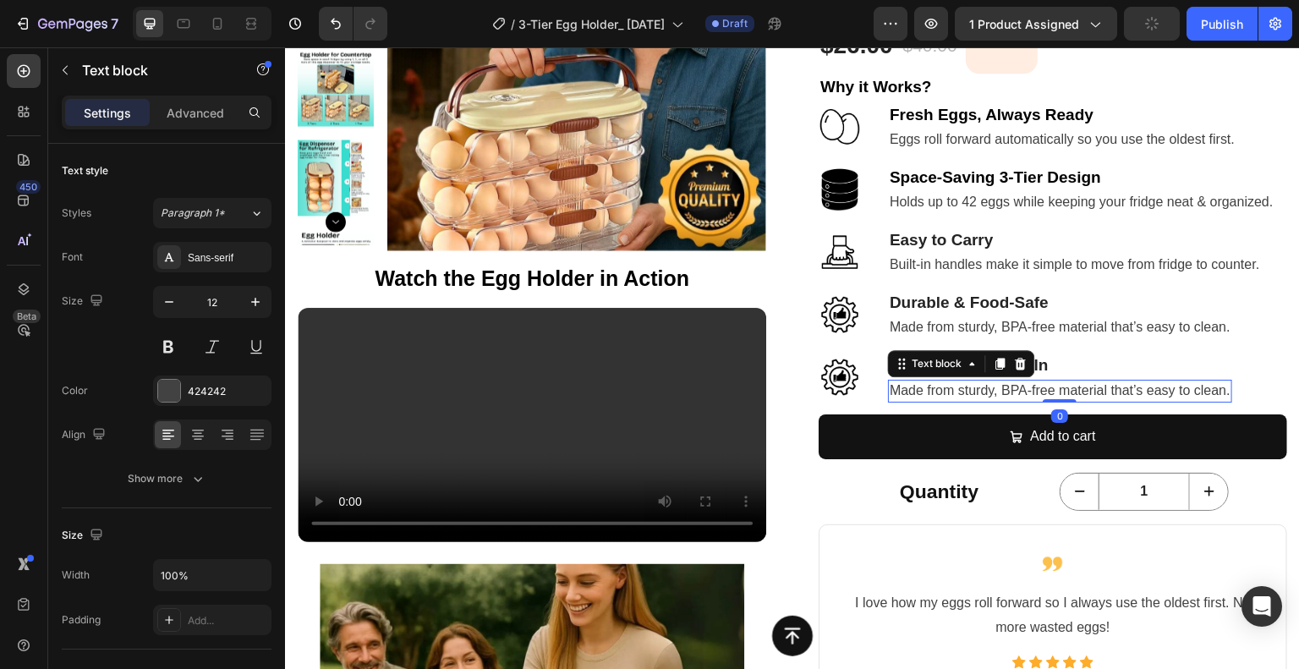
click at [947, 389] on span "Made from sturdy, BPA-free material that’s easy to clean." at bounding box center [1060, 390] width 341 height 14
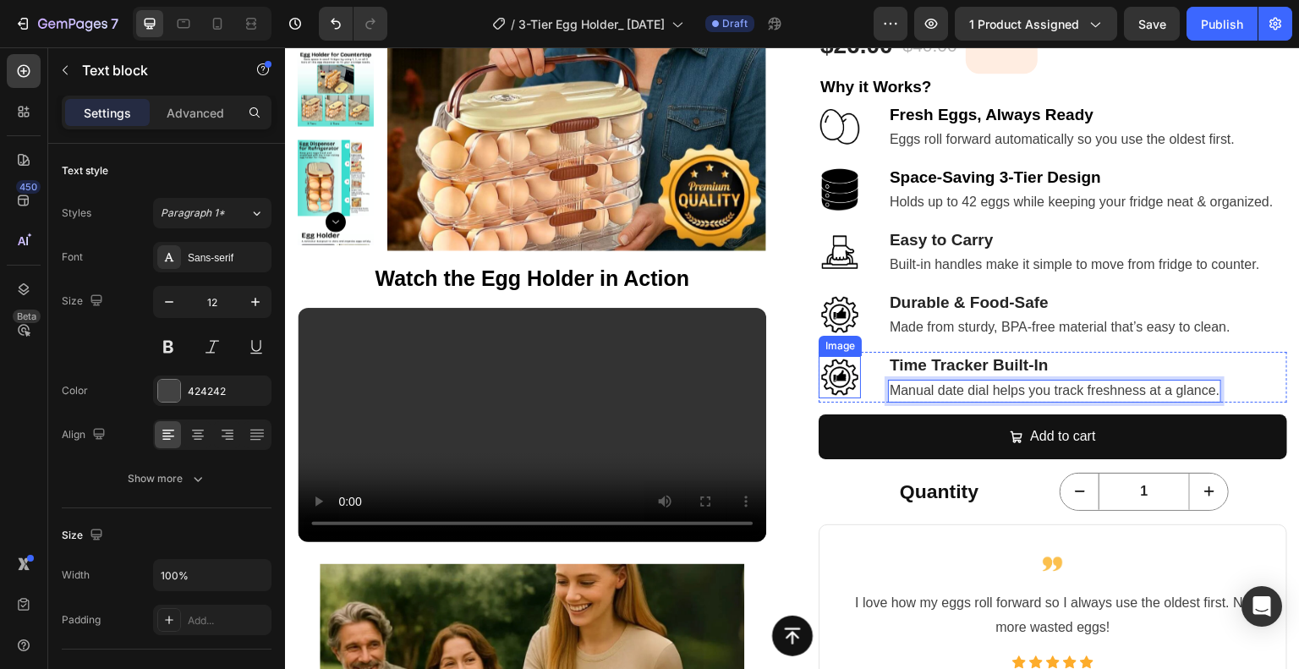
click at [833, 370] on img at bounding box center [840, 377] width 42 height 42
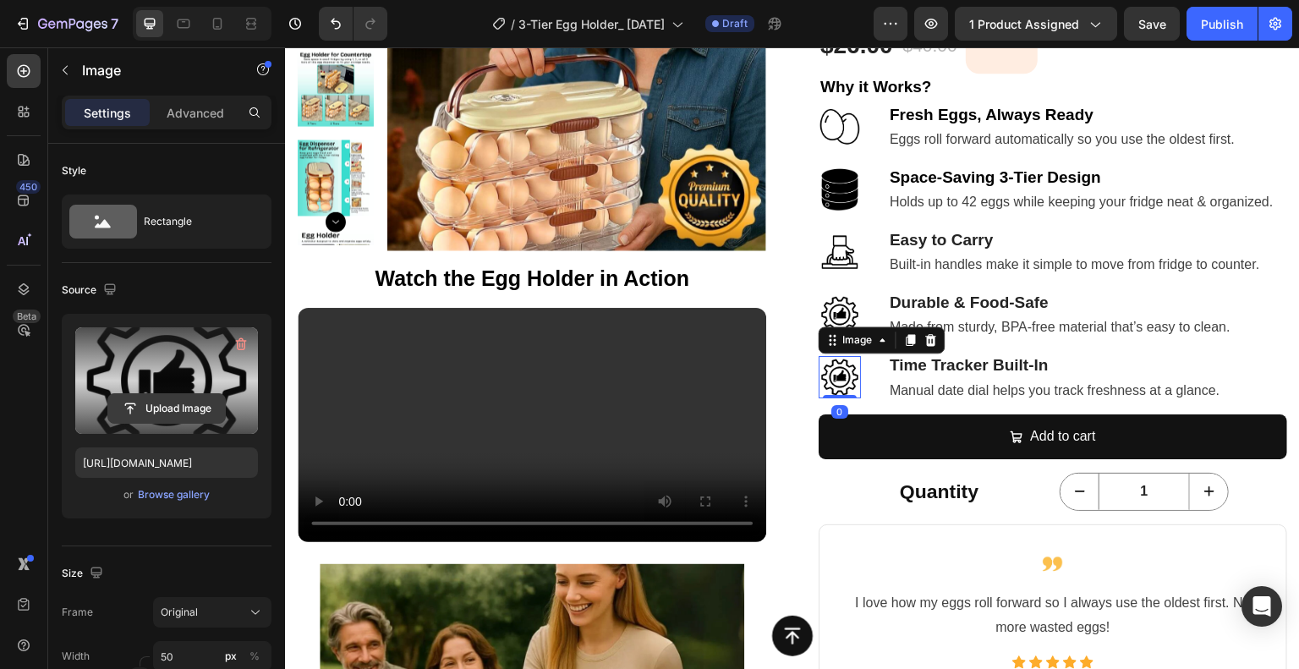
click at [186, 408] on input "file" at bounding box center [166, 408] width 117 height 29
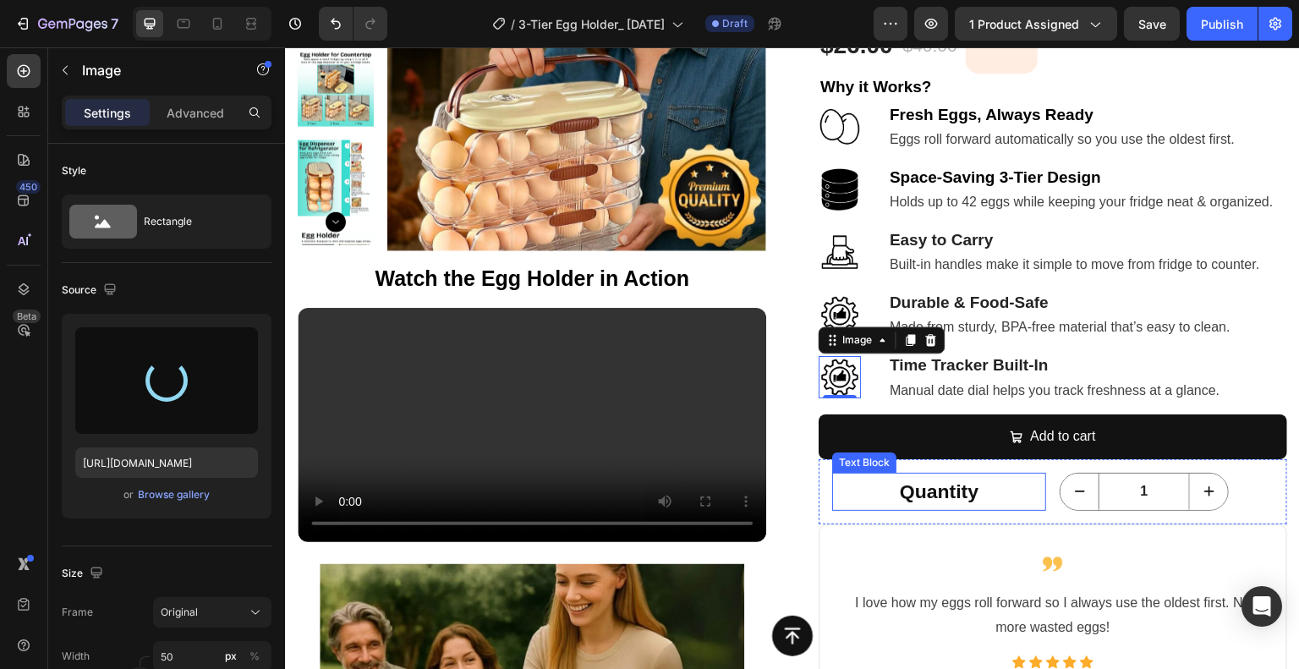
type input "https://cdn.shopify.com/s/files/1/0690/8474/1844/files/gempages_576787008068780…"
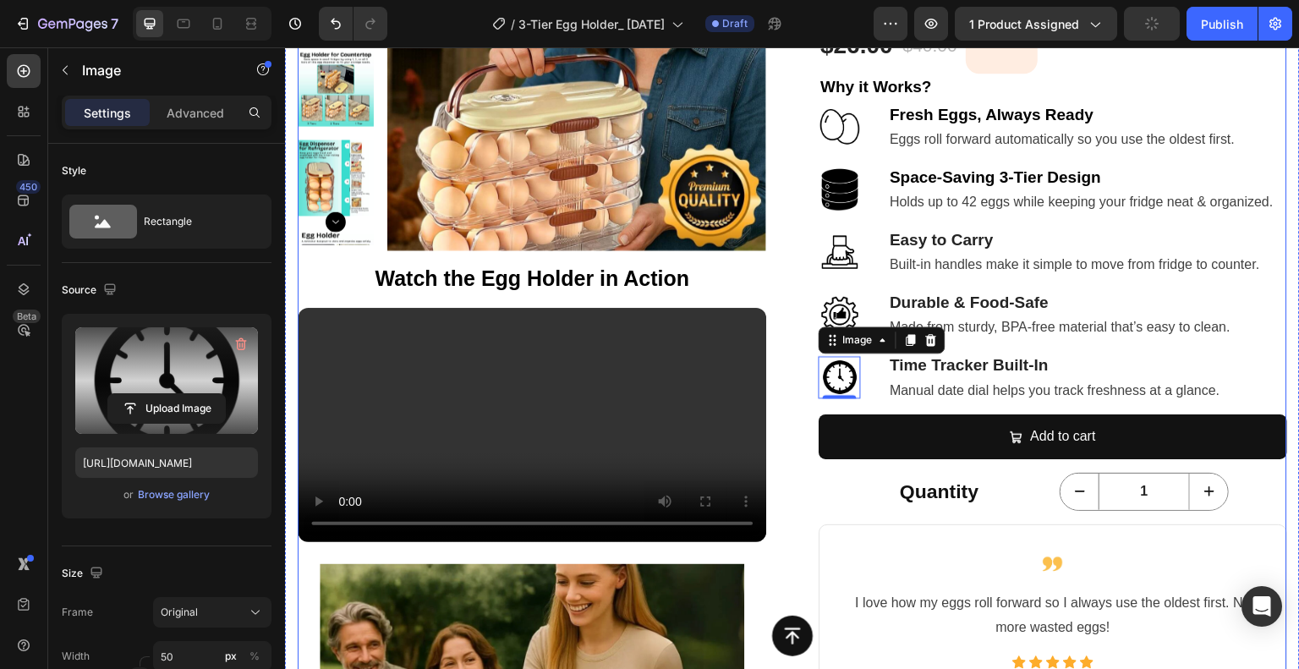
click at [784, 271] on div "Product Images Watch the Egg Holder in Action Text Block Your browser does not …" at bounding box center [793, 473] width 990 height 1204
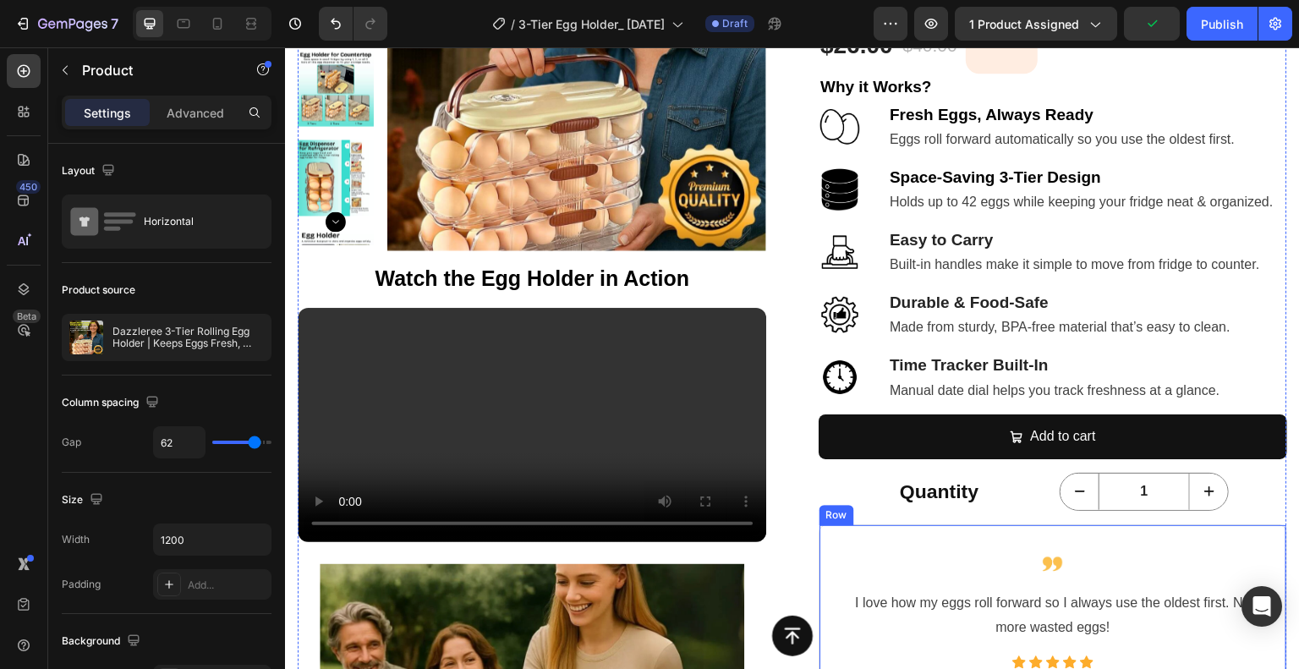
scroll to position [491, 0]
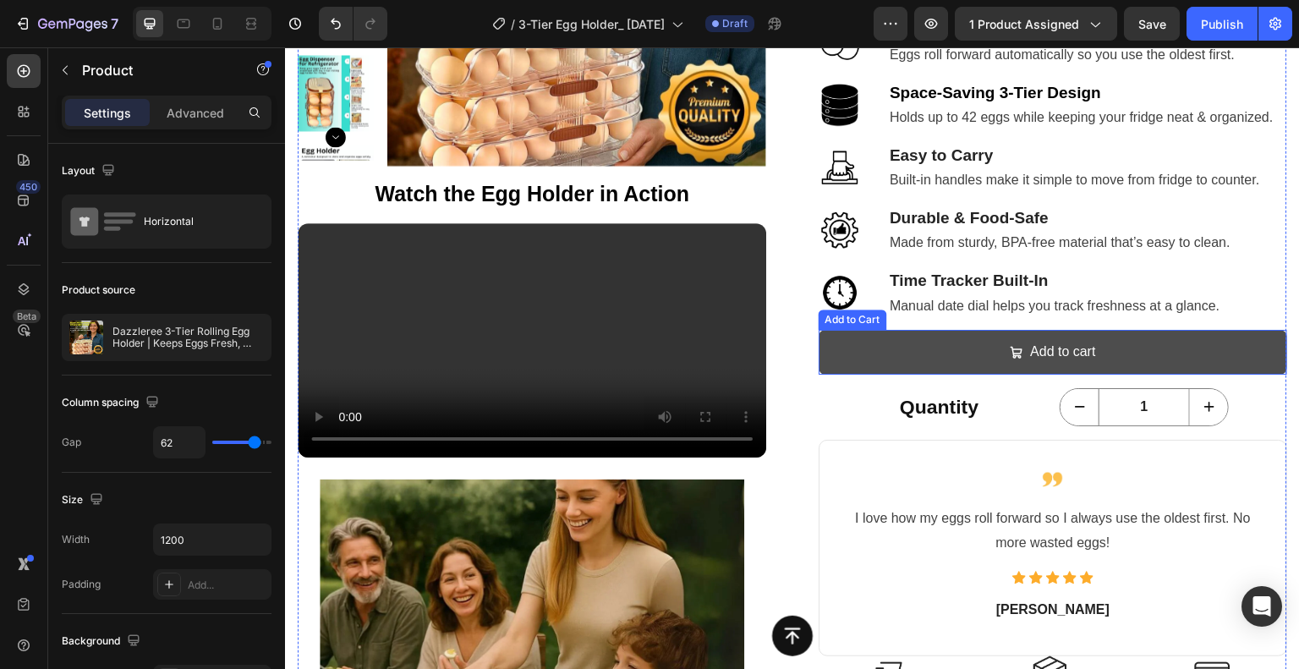
click at [860, 345] on button "Add to cart" at bounding box center [1053, 352] width 469 height 45
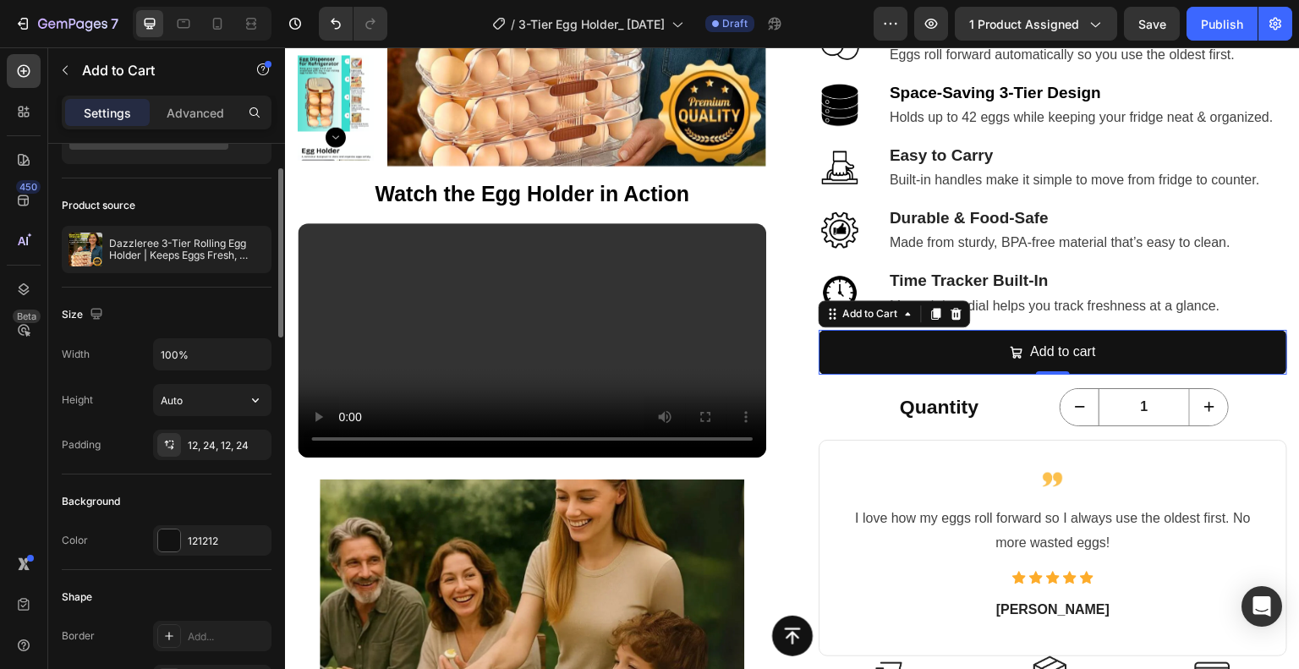
scroll to position [0, 0]
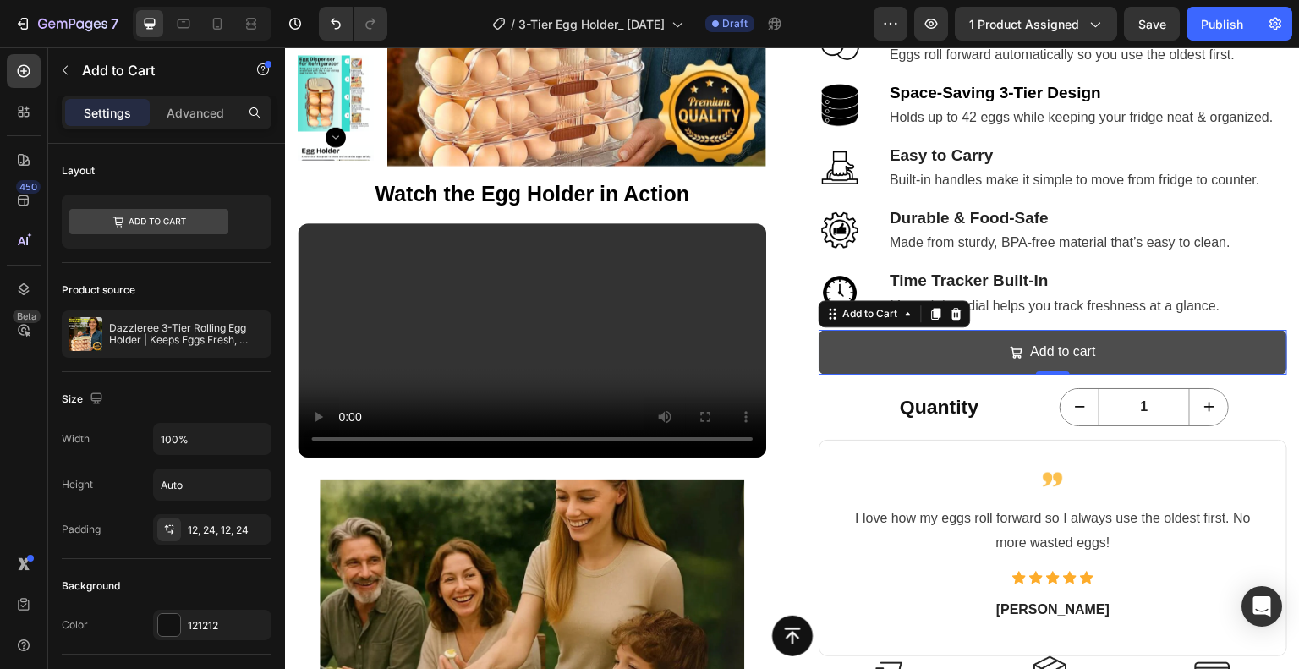
click at [854, 334] on button "Add to cart" at bounding box center [1053, 352] width 469 height 45
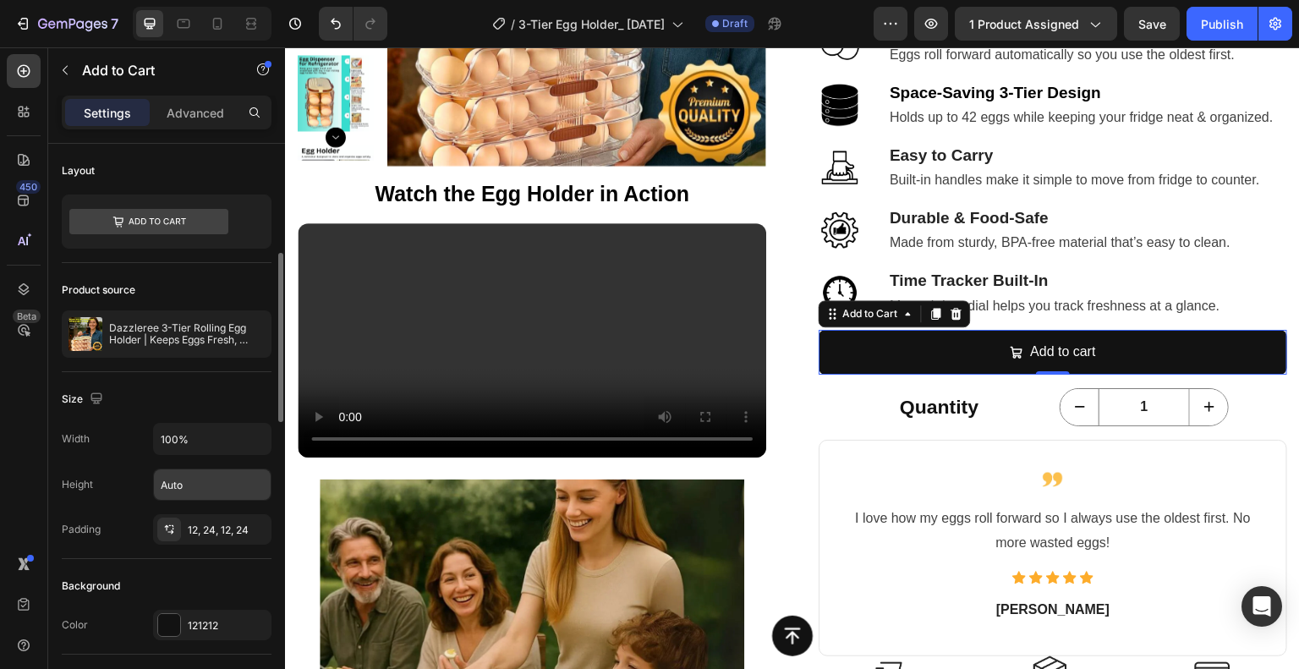
scroll to position [169, 0]
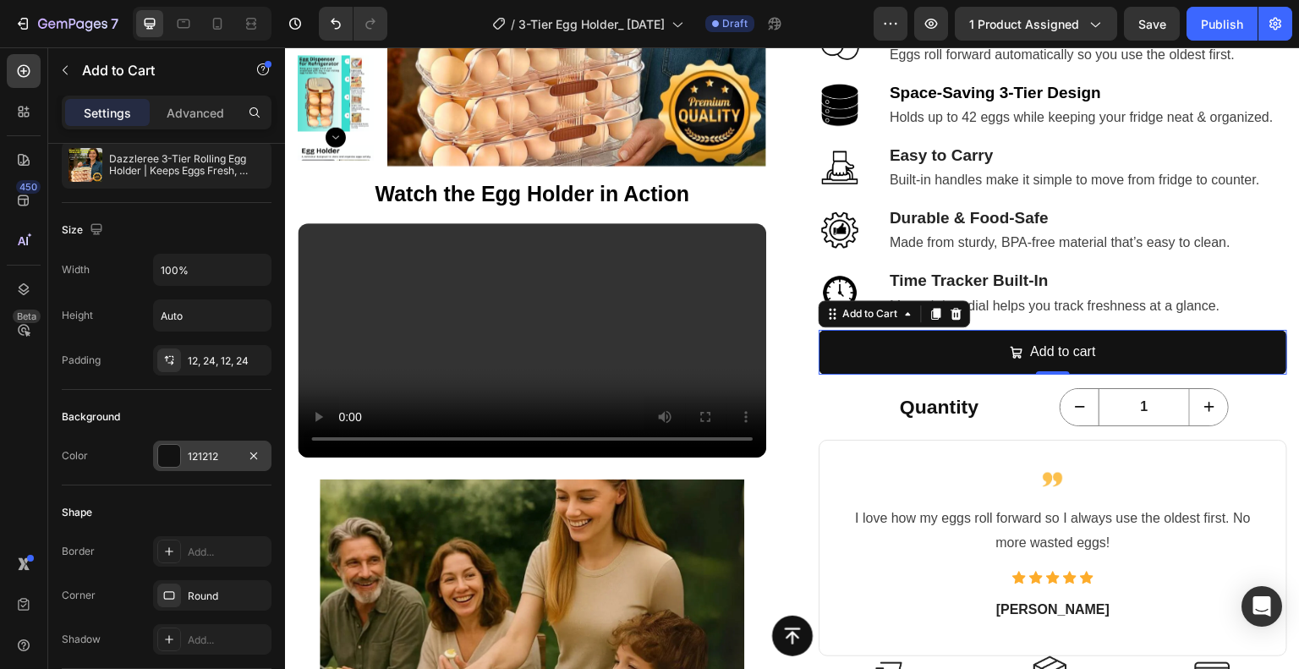
click at [214, 457] on div "121212" at bounding box center [212, 456] width 49 height 15
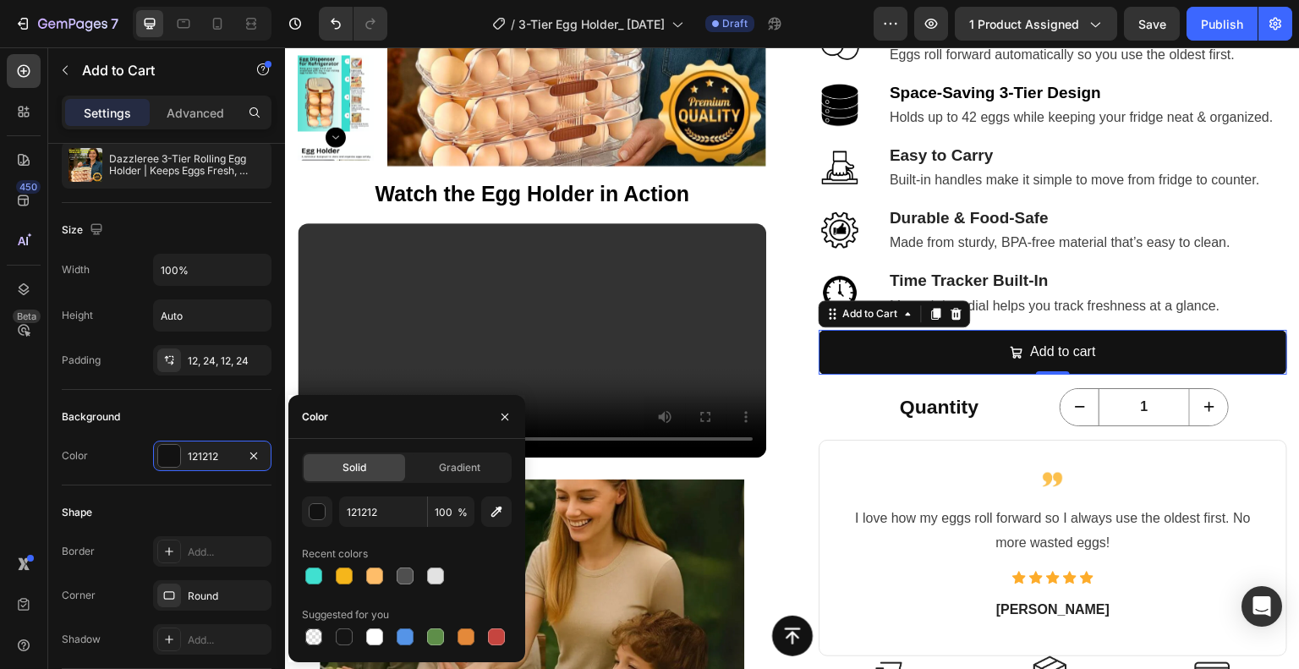
click at [202, 499] on div "Shape" at bounding box center [167, 512] width 210 height 27
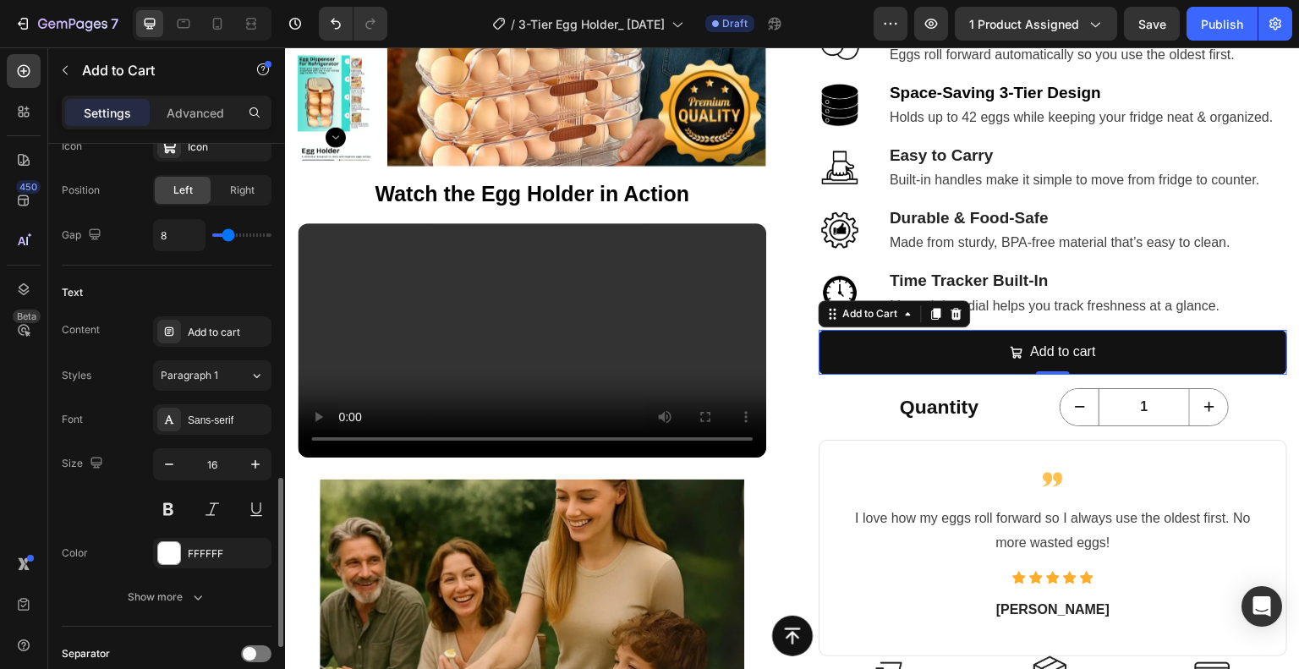
scroll to position [846, 0]
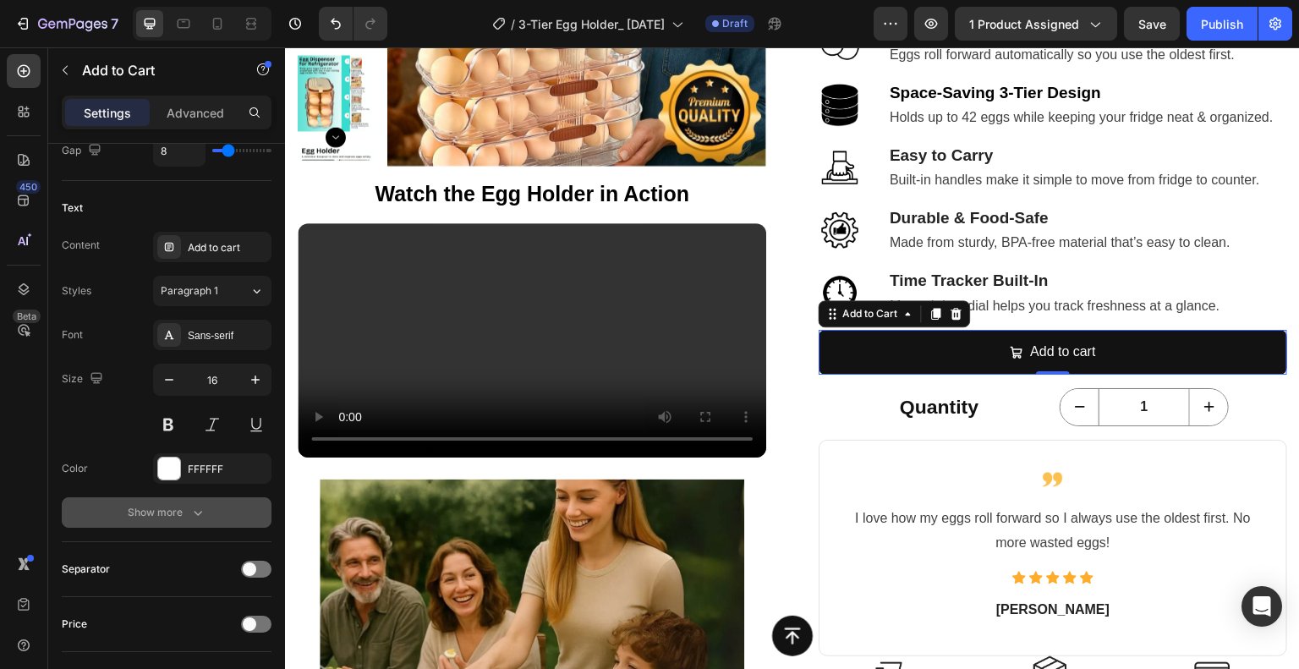
click at [189, 507] on icon "button" at bounding box center [197, 512] width 17 height 17
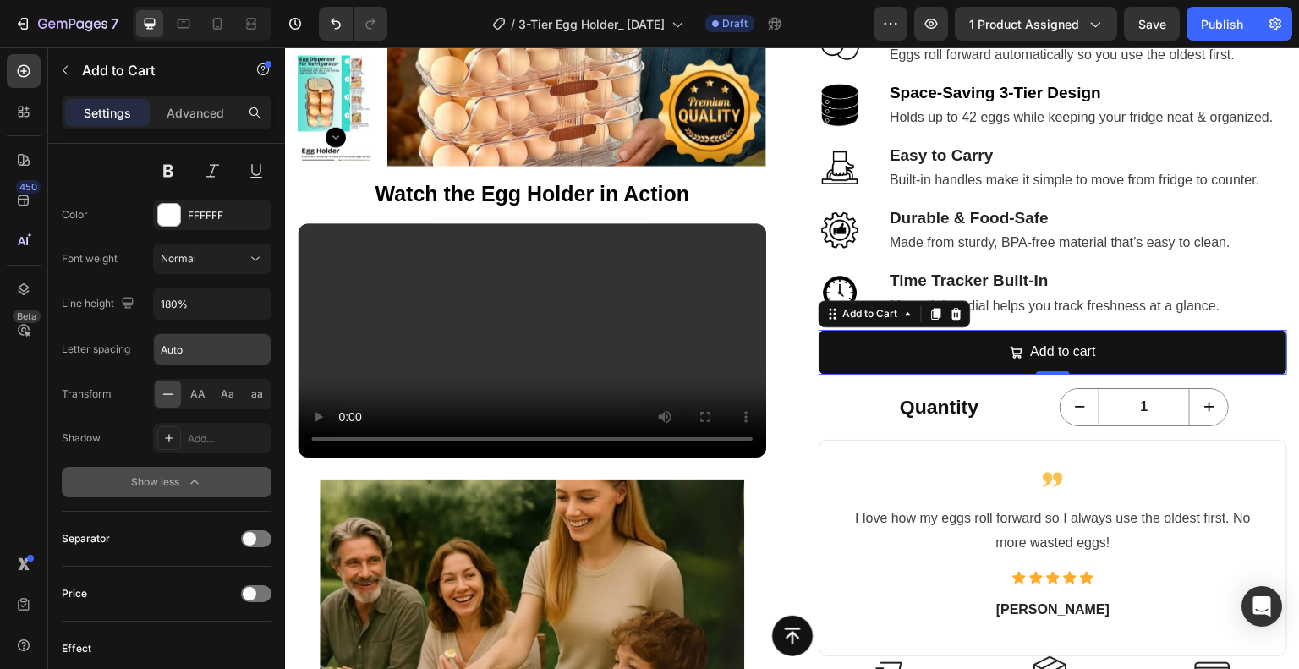
scroll to position [1184, 0]
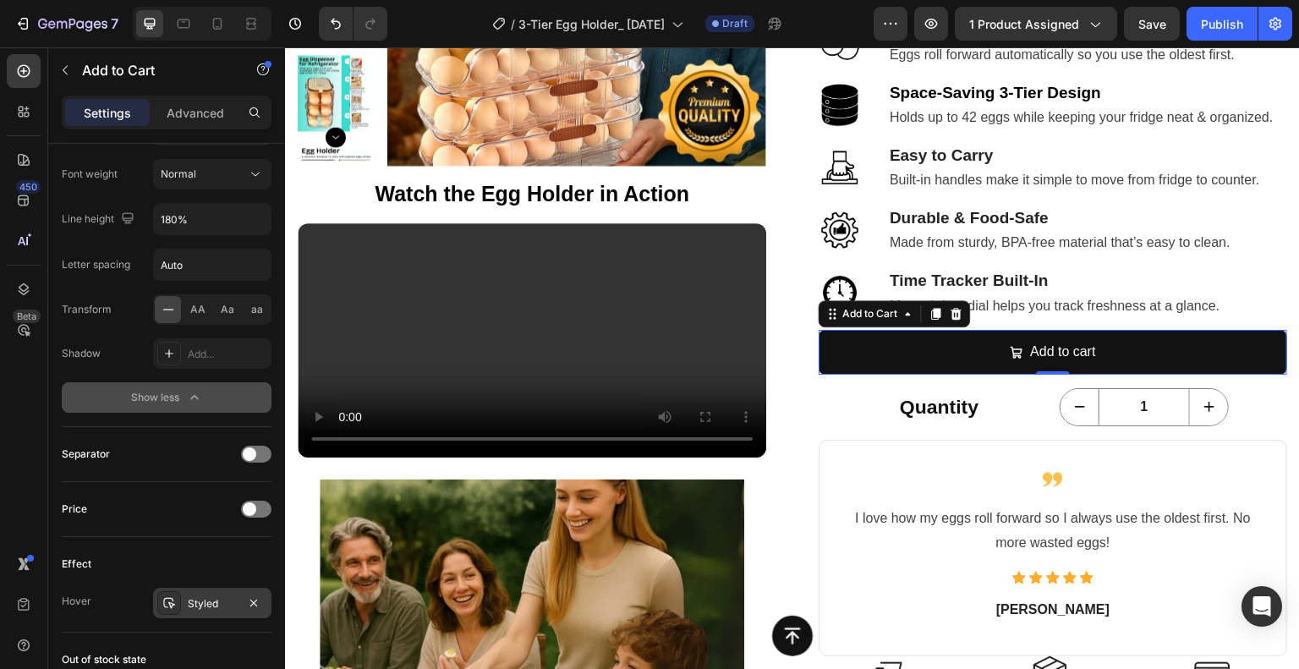
click at [206, 602] on div "Styled" at bounding box center [212, 603] width 49 height 15
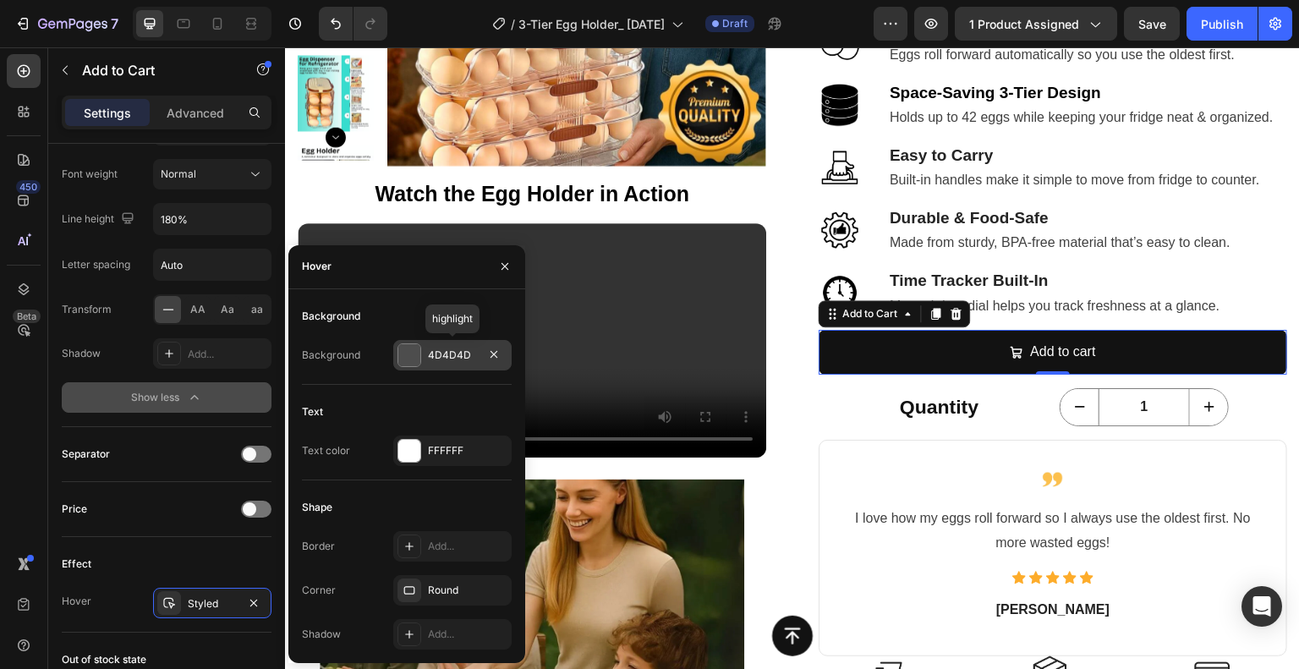
click at [401, 358] on div at bounding box center [409, 355] width 22 height 22
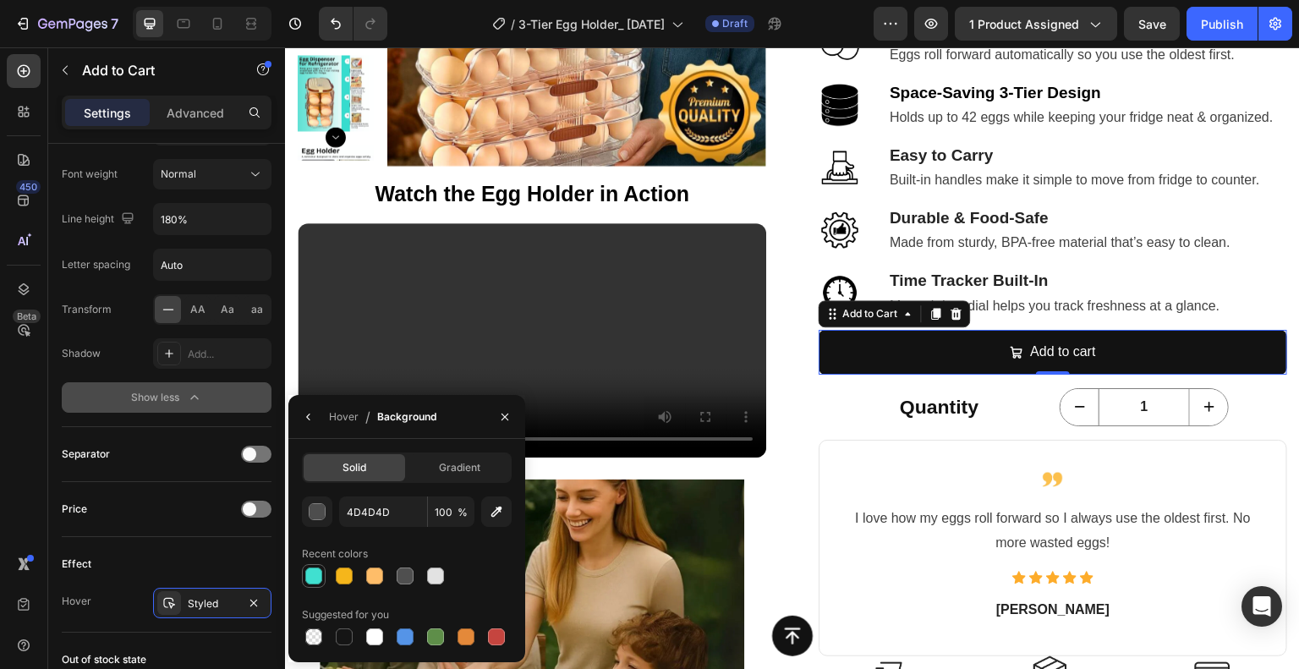
click at [314, 584] on div at bounding box center [314, 576] width 20 height 20
type input "40E0D0"
click at [311, 423] on icon "button" at bounding box center [309, 417] width 14 height 14
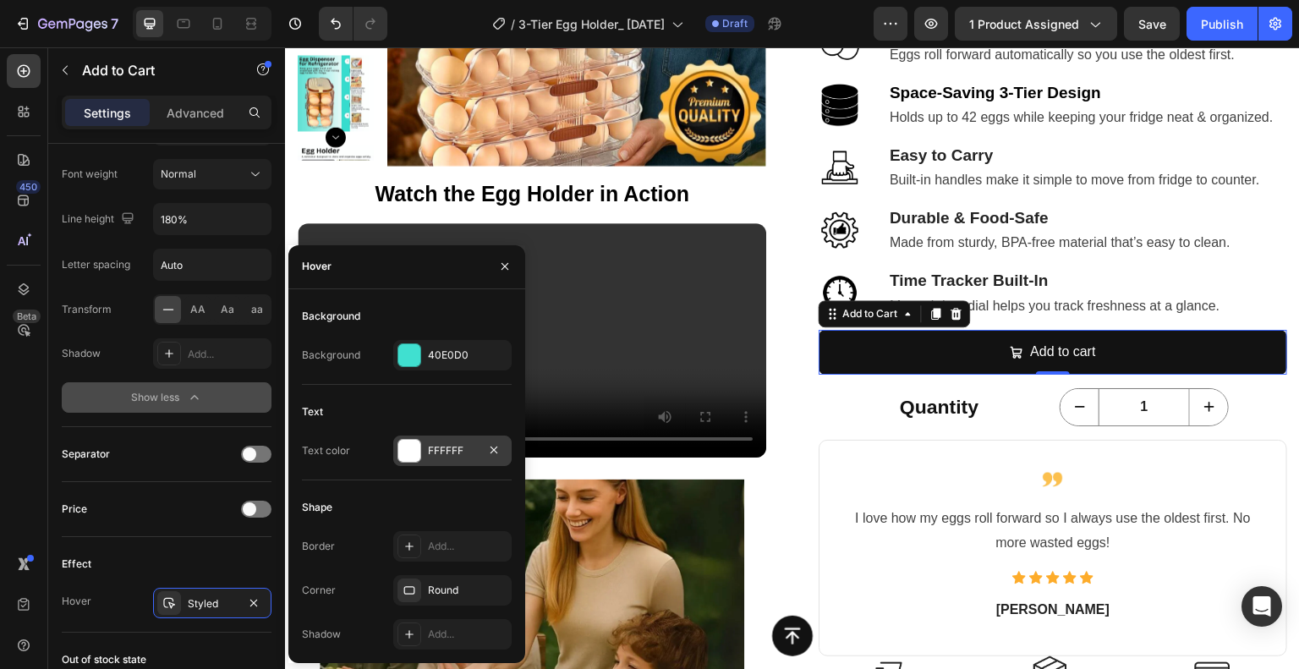
click at [416, 444] on div at bounding box center [409, 451] width 22 height 22
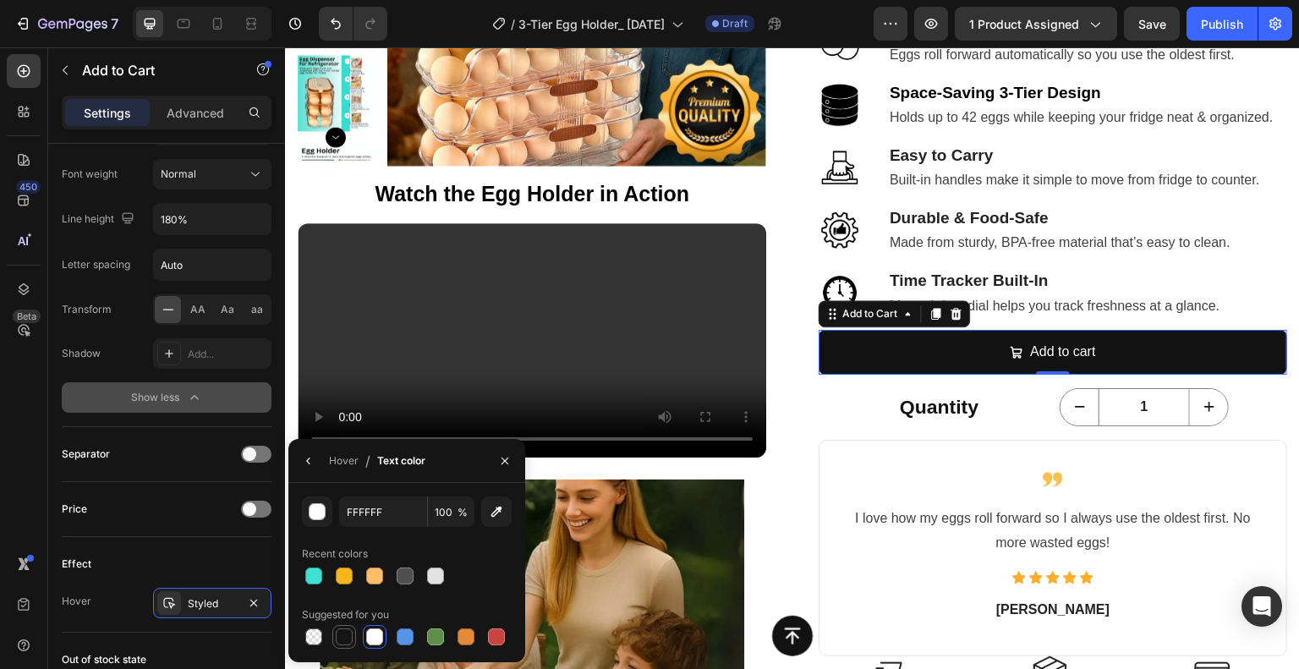
click at [346, 636] on div at bounding box center [344, 636] width 17 height 17
type input "151515"
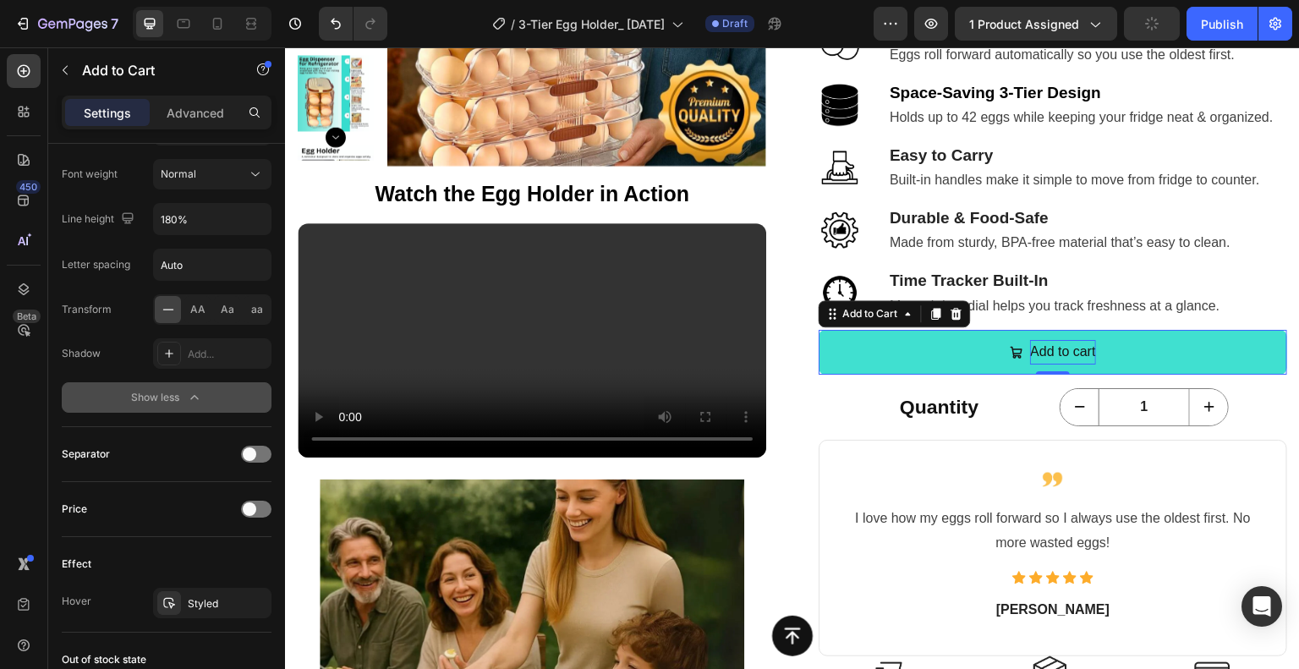
click at [1046, 351] on div "Add to cart" at bounding box center [1062, 352] width 65 height 25
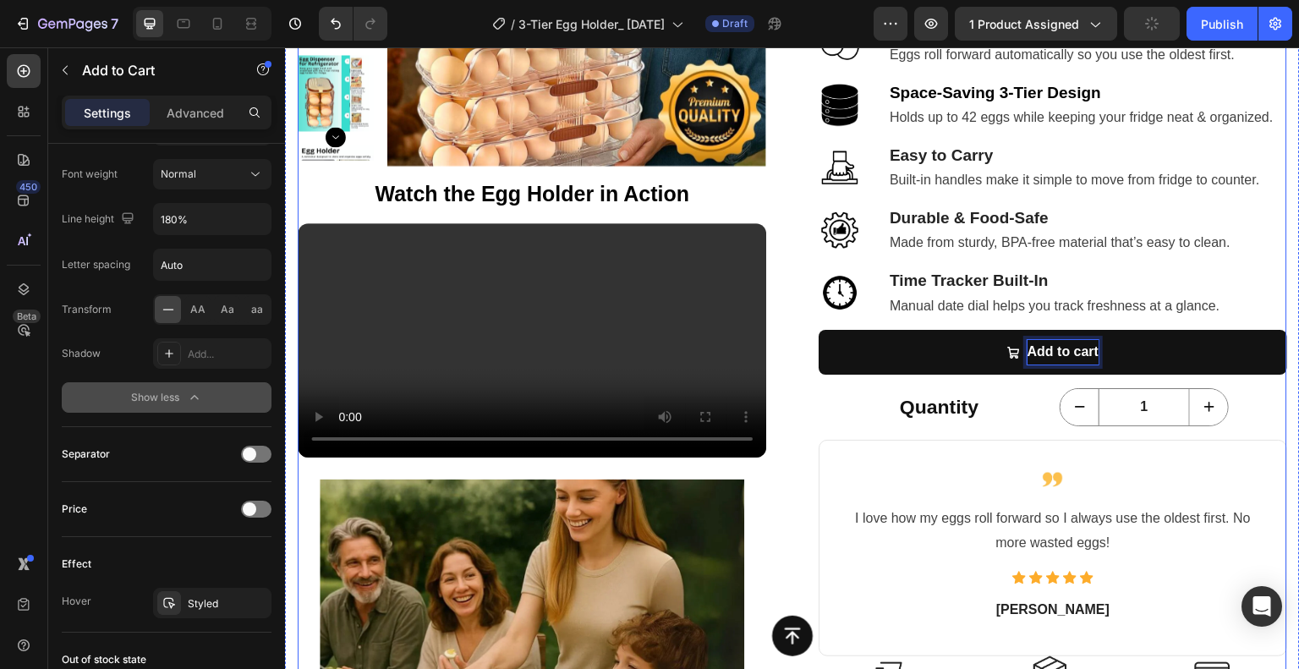
click at [798, 342] on div "Product Images Watch the Egg Holder in Action Text Block Your browser does not …" at bounding box center [793, 389] width 990 height 1204
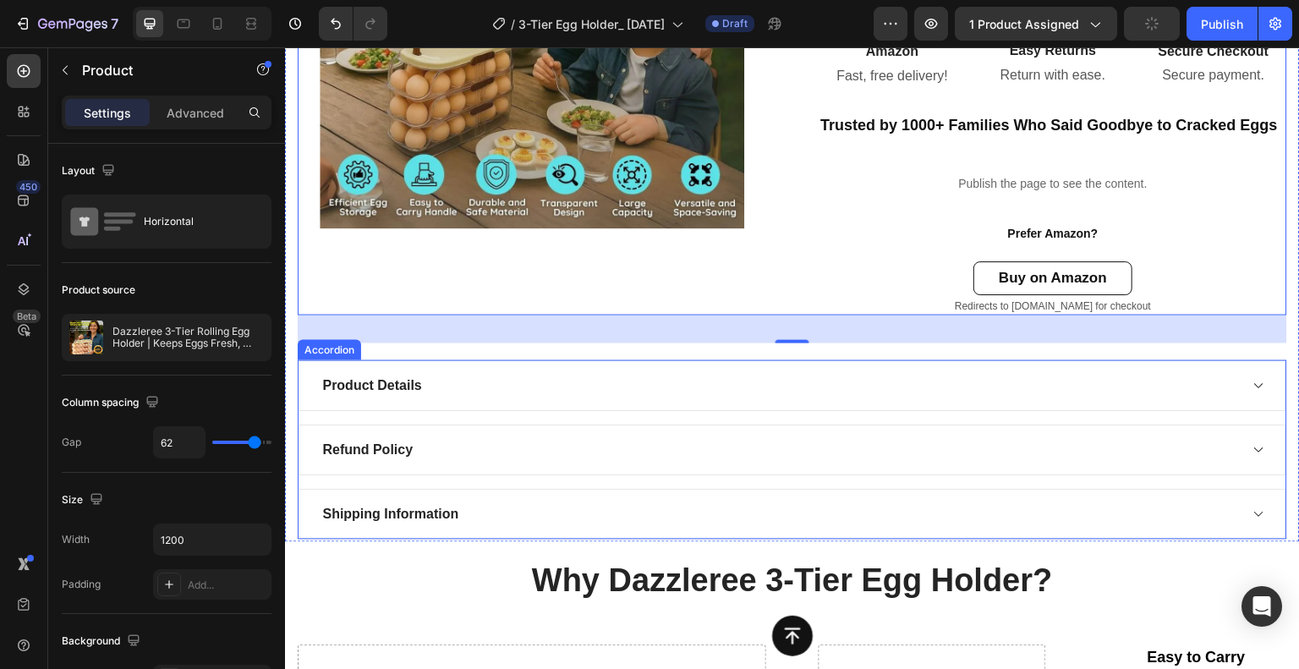
scroll to position [1168, 0]
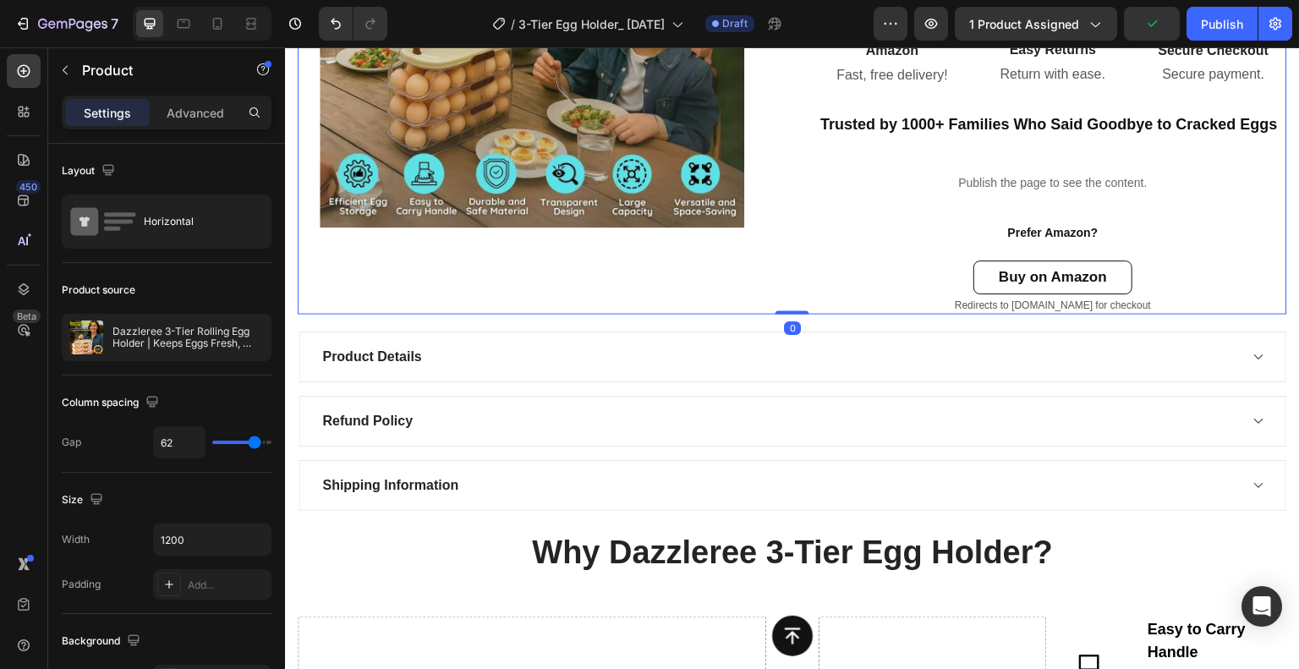
drag, startPoint x: 781, startPoint y: 334, endPoint x: 787, endPoint y: 299, distance: 35.0
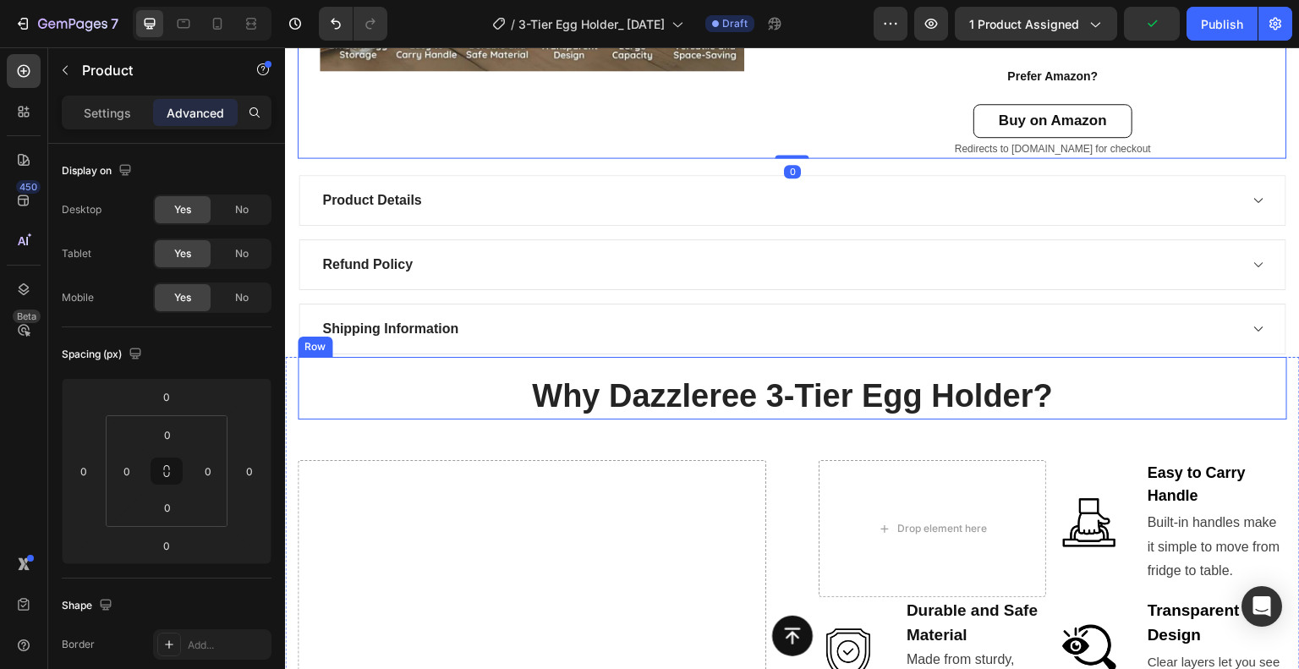
scroll to position [1337, 0]
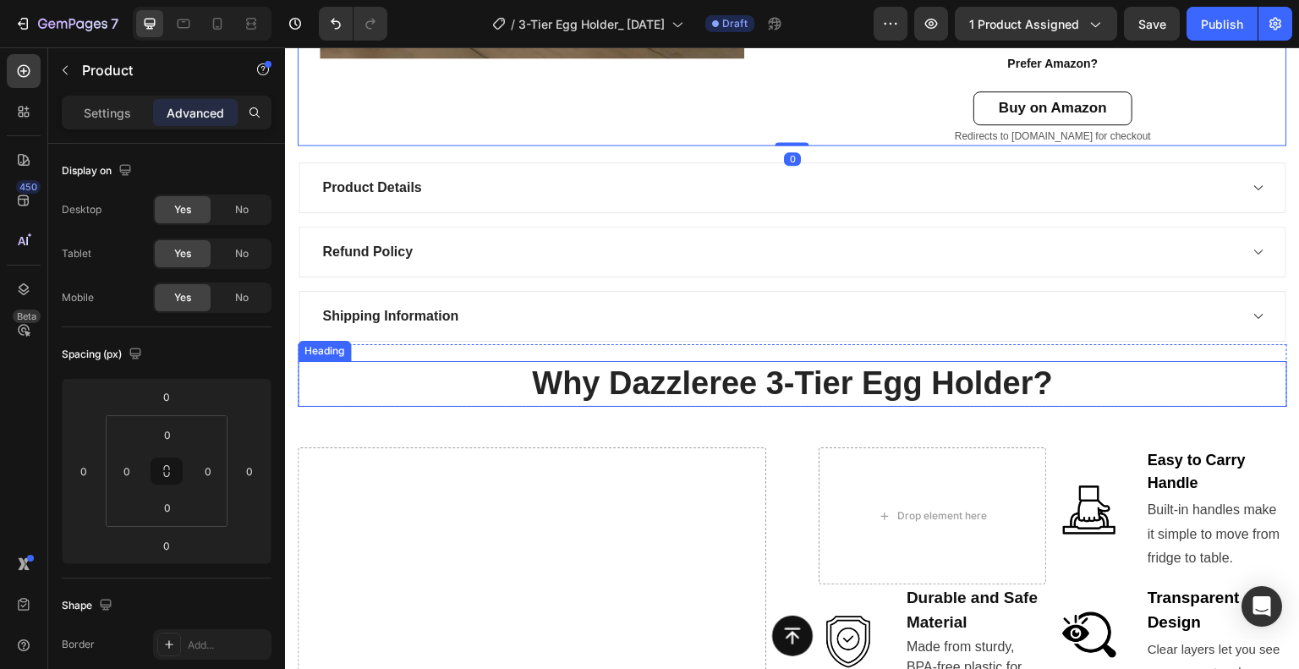
click at [936, 374] on h2 "Why Dazzleree 3-Tier Egg Holder?" at bounding box center [793, 383] width 990 height 45
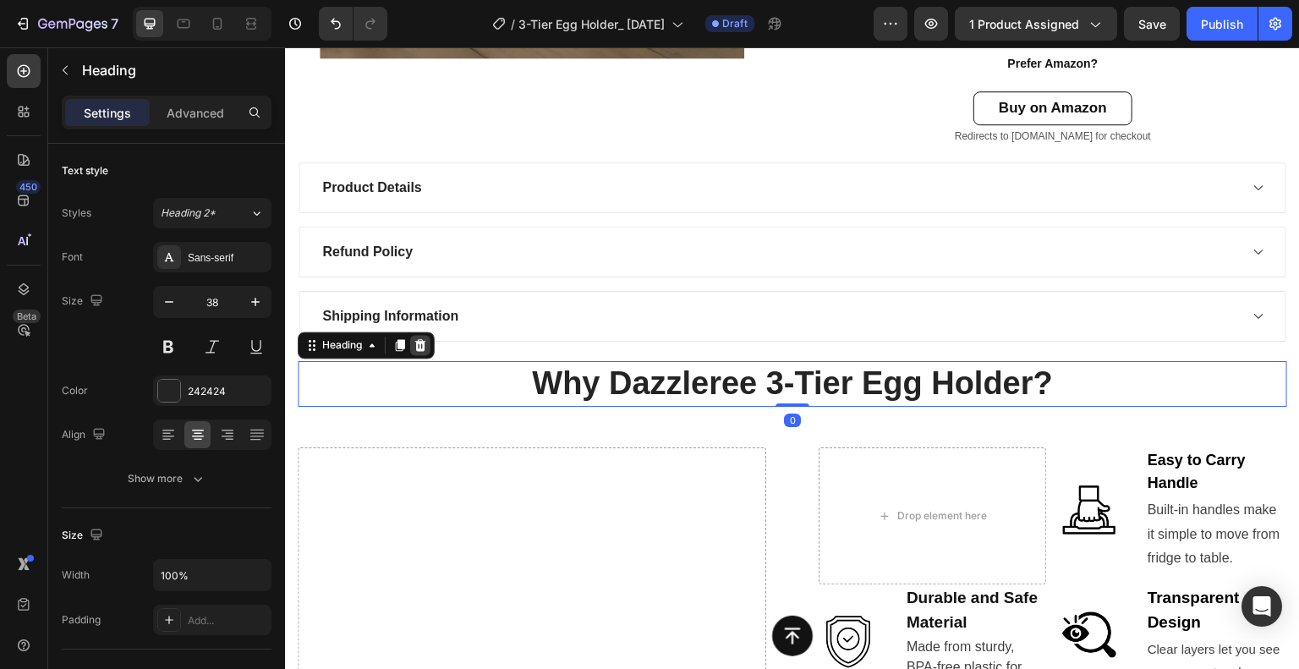
click at [419, 338] on icon at bounding box center [421, 345] width 14 height 14
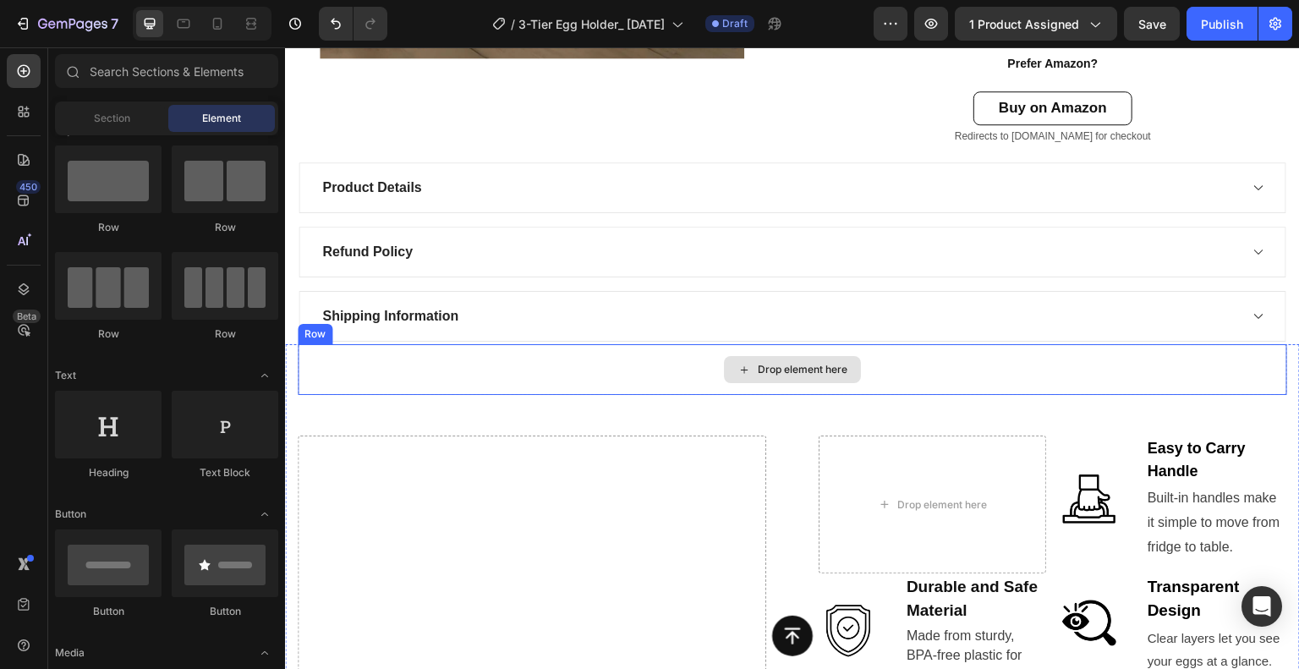
click at [434, 349] on div "Drop element here" at bounding box center [793, 369] width 990 height 51
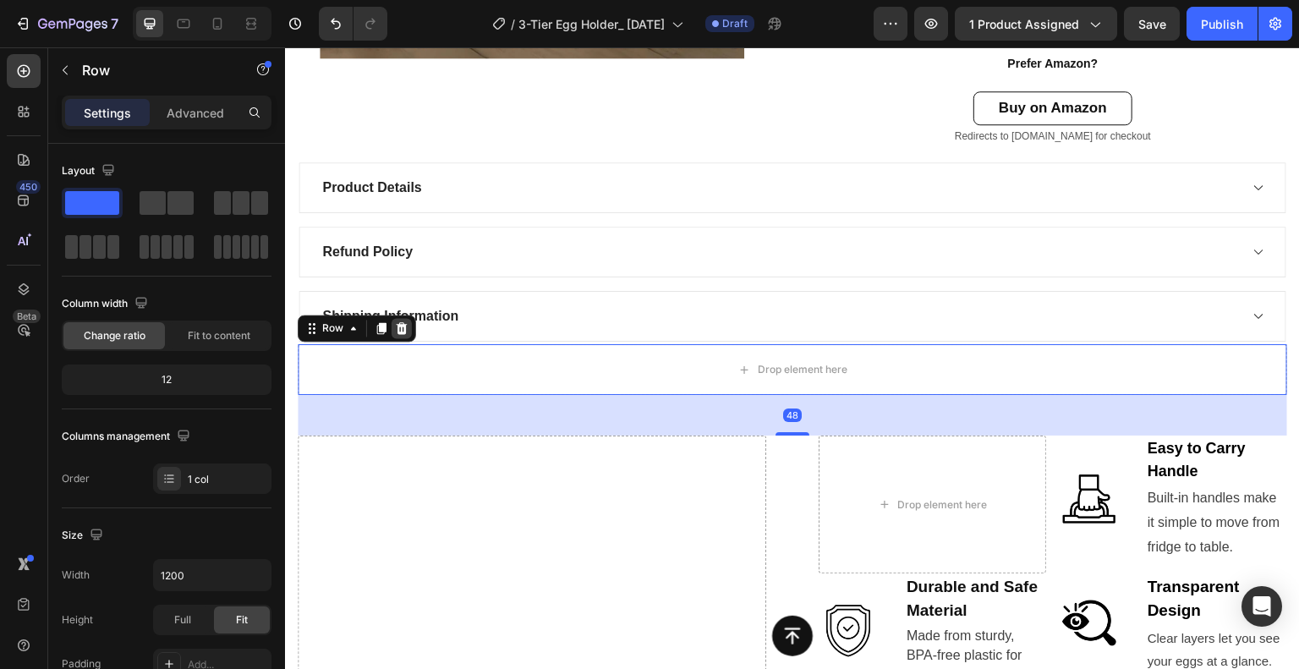
click at [406, 321] on icon at bounding box center [402, 328] width 14 height 14
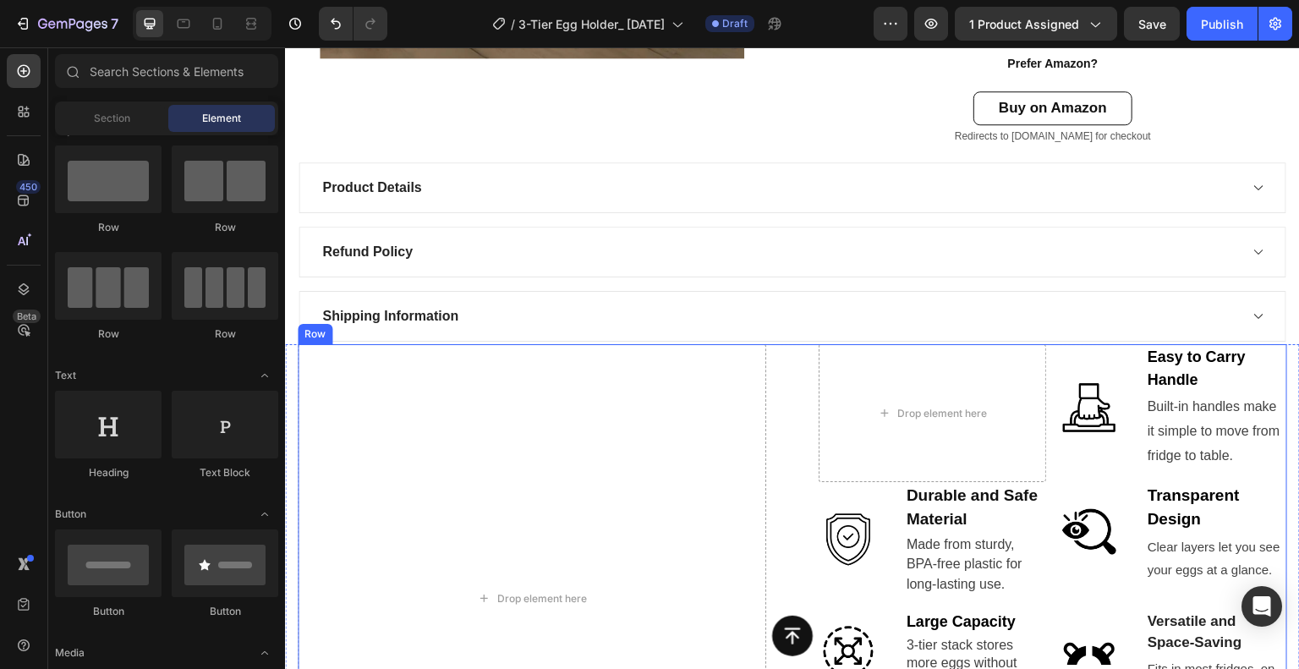
click at [788, 369] on div "Drop element here Drop element here Image Easy to Carry Handle Text block Built…" at bounding box center [793, 598] width 990 height 508
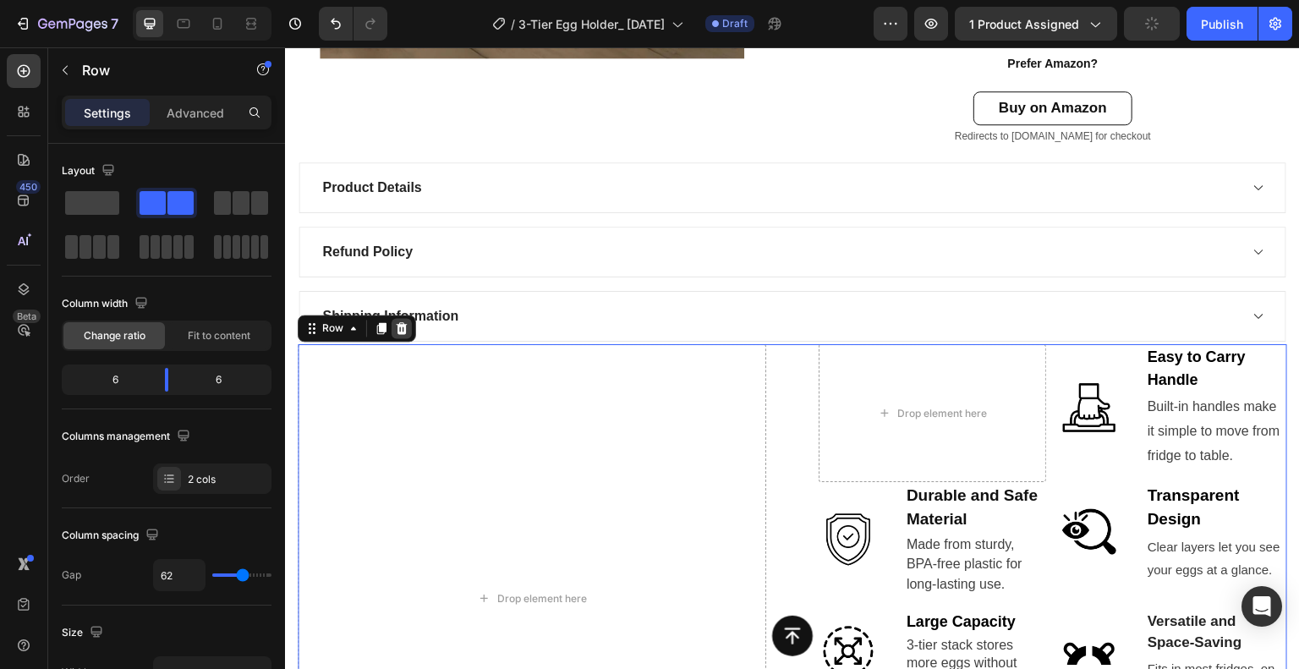
click at [401, 322] on icon at bounding box center [402, 328] width 11 height 12
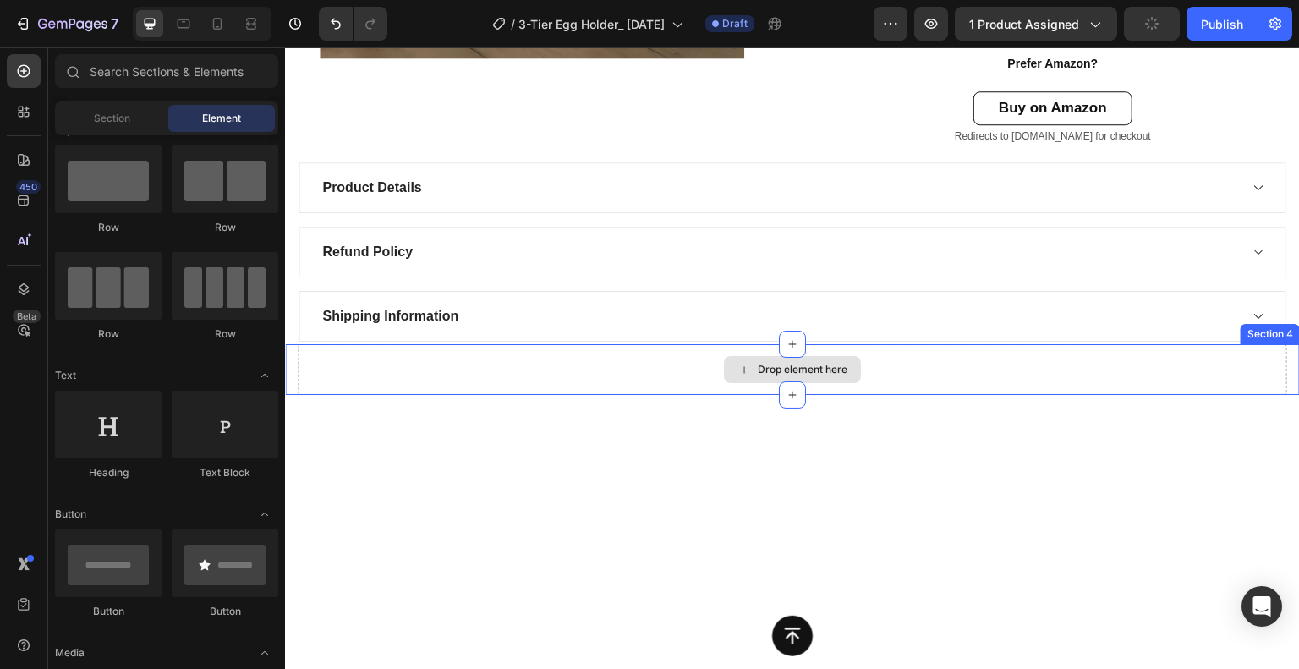
click at [665, 365] on div "Drop element here" at bounding box center [793, 369] width 990 height 51
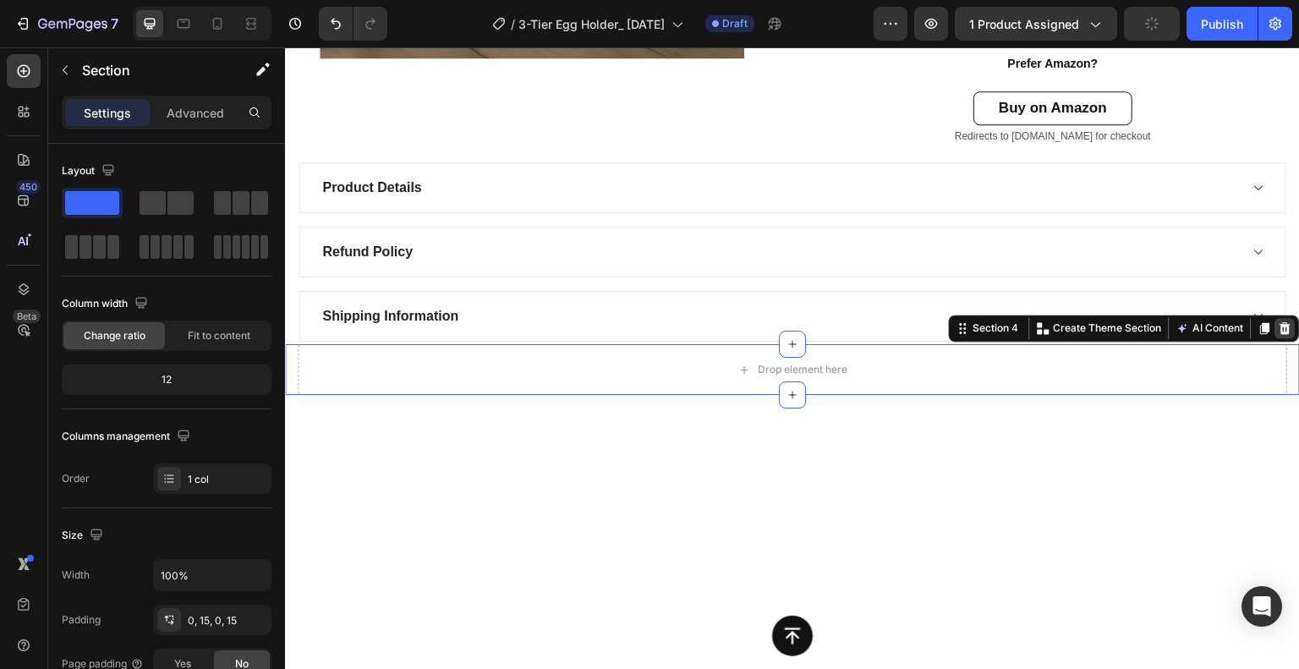
click at [1280, 325] on icon at bounding box center [1285, 328] width 11 height 12
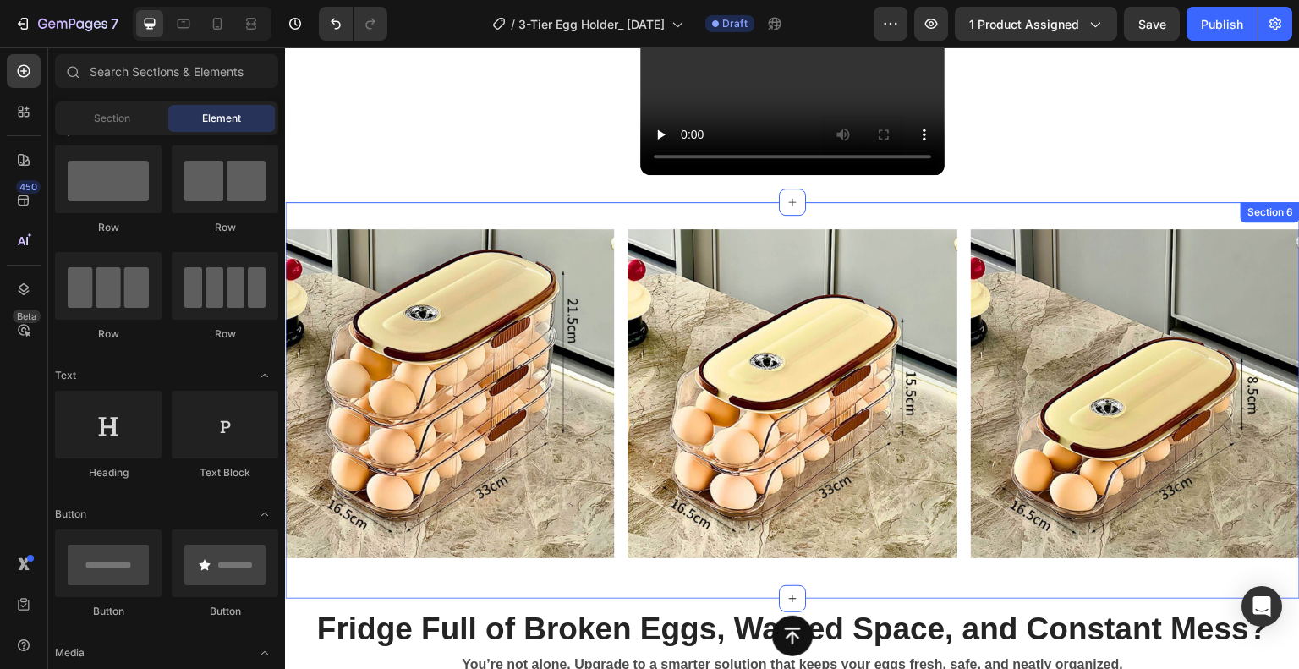
scroll to position [2183, 0]
click at [644, 210] on div "Image Image Image Row Section 6" at bounding box center [792, 401] width 1015 height 397
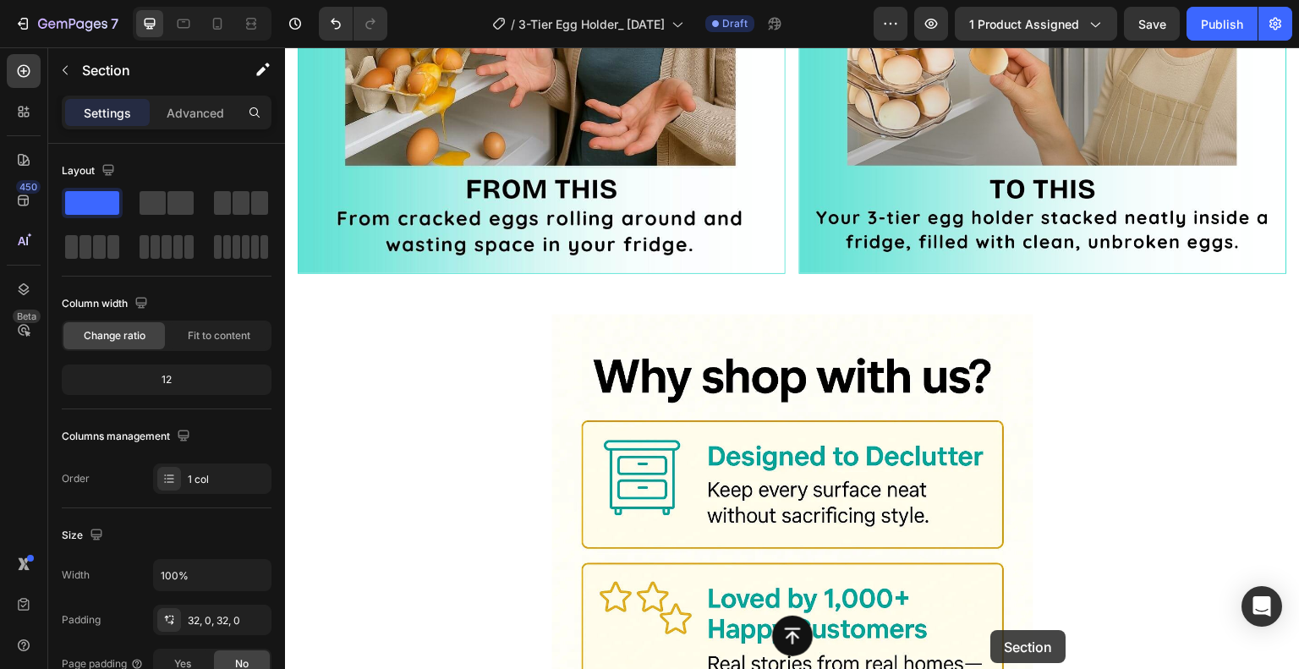
scroll to position [3109, 0]
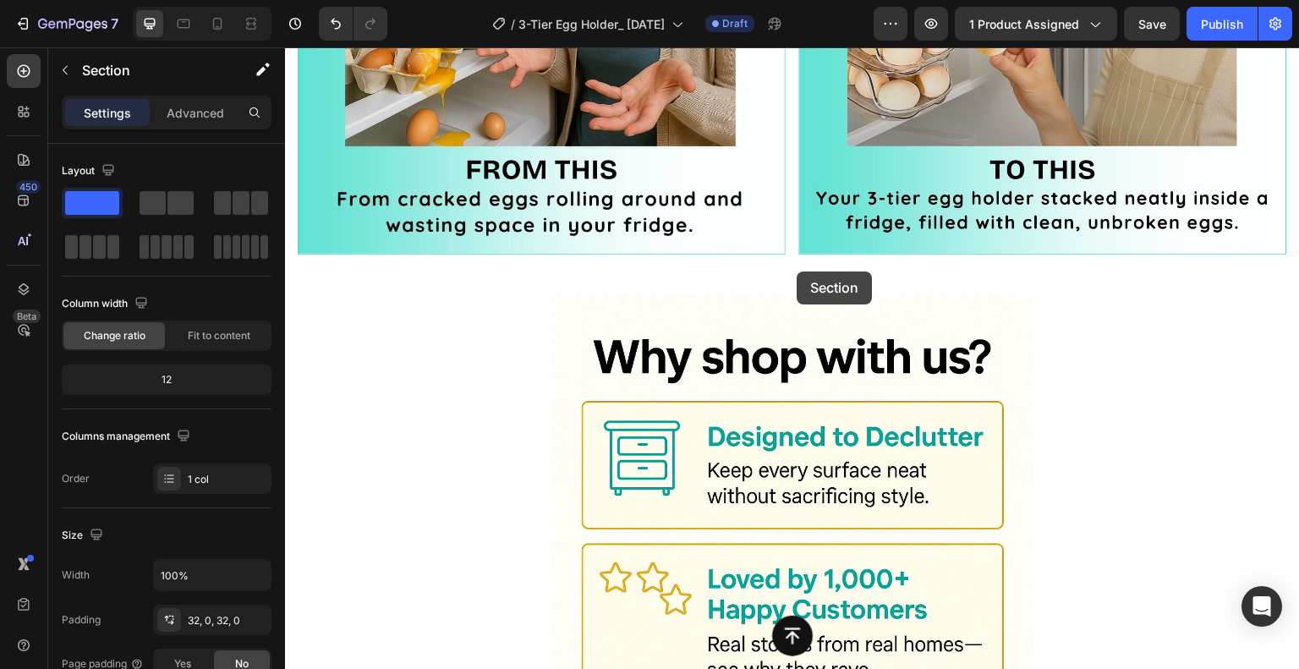
drag, startPoint x: 951, startPoint y: 195, endPoint x: 798, endPoint y: 271, distance: 171.7
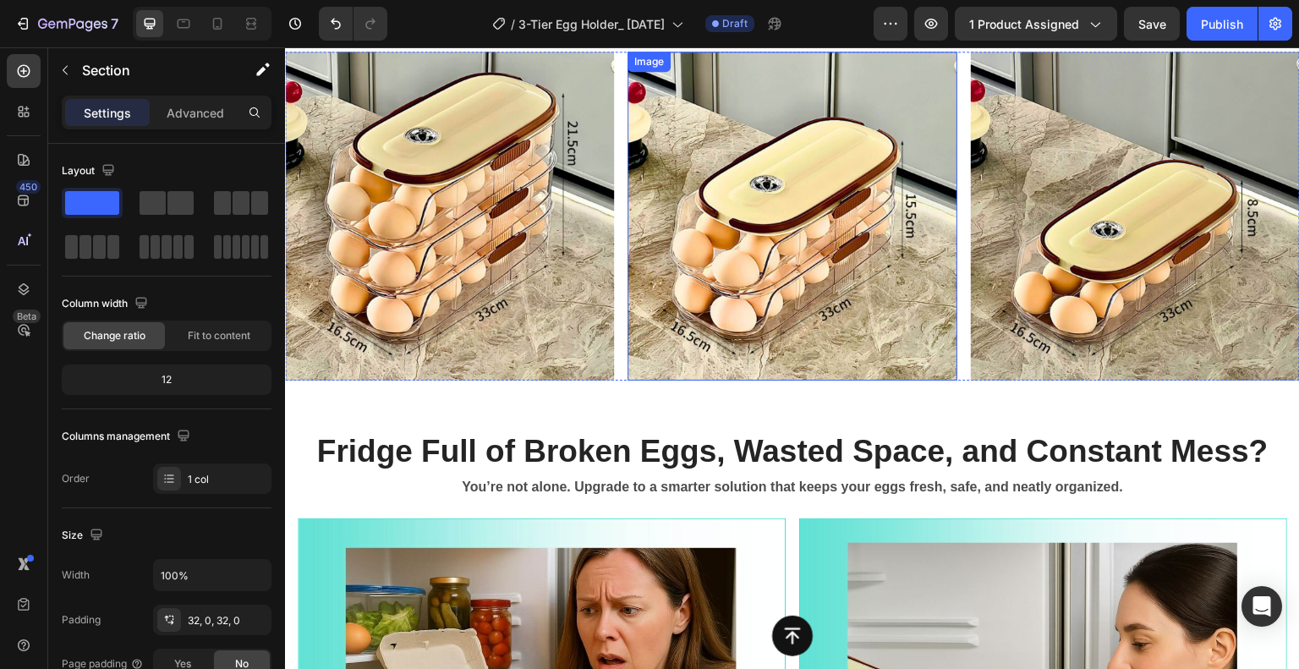
scroll to position [2263, 0]
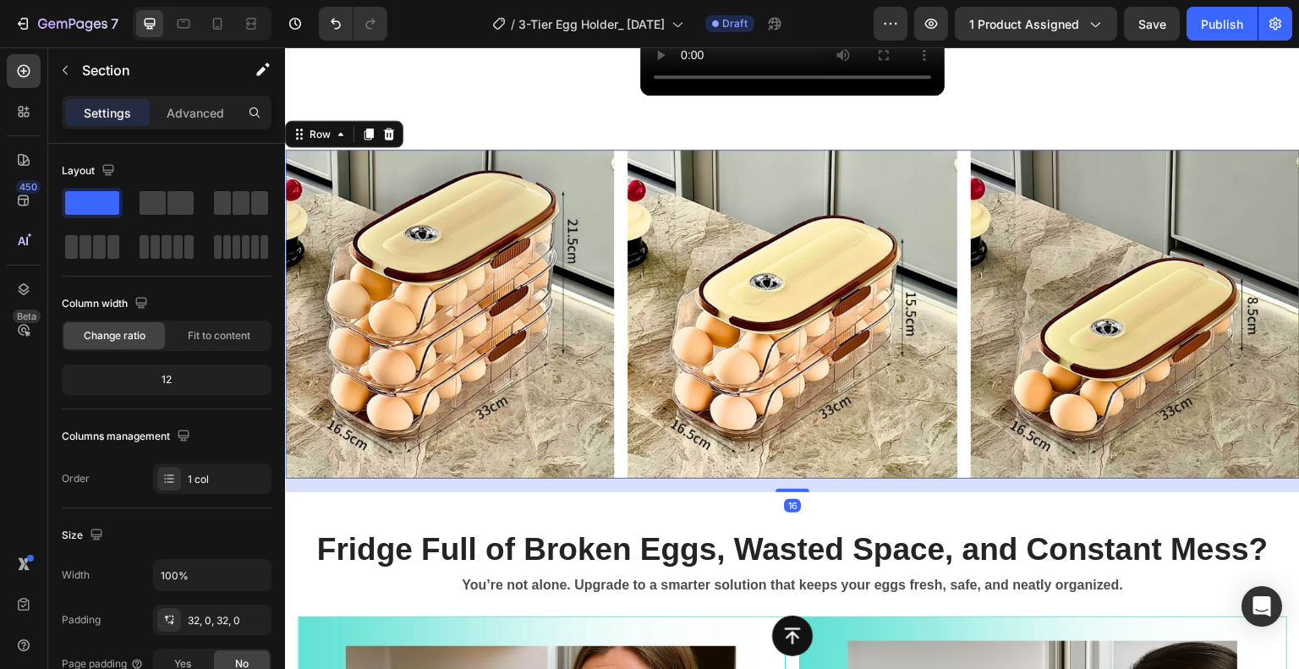
click at [615, 159] on div "Image Image Image Row 16" at bounding box center [792, 314] width 1015 height 329
click at [610, 135] on div "Image Image Image Row 16 Section 6" at bounding box center [792, 321] width 1015 height 397
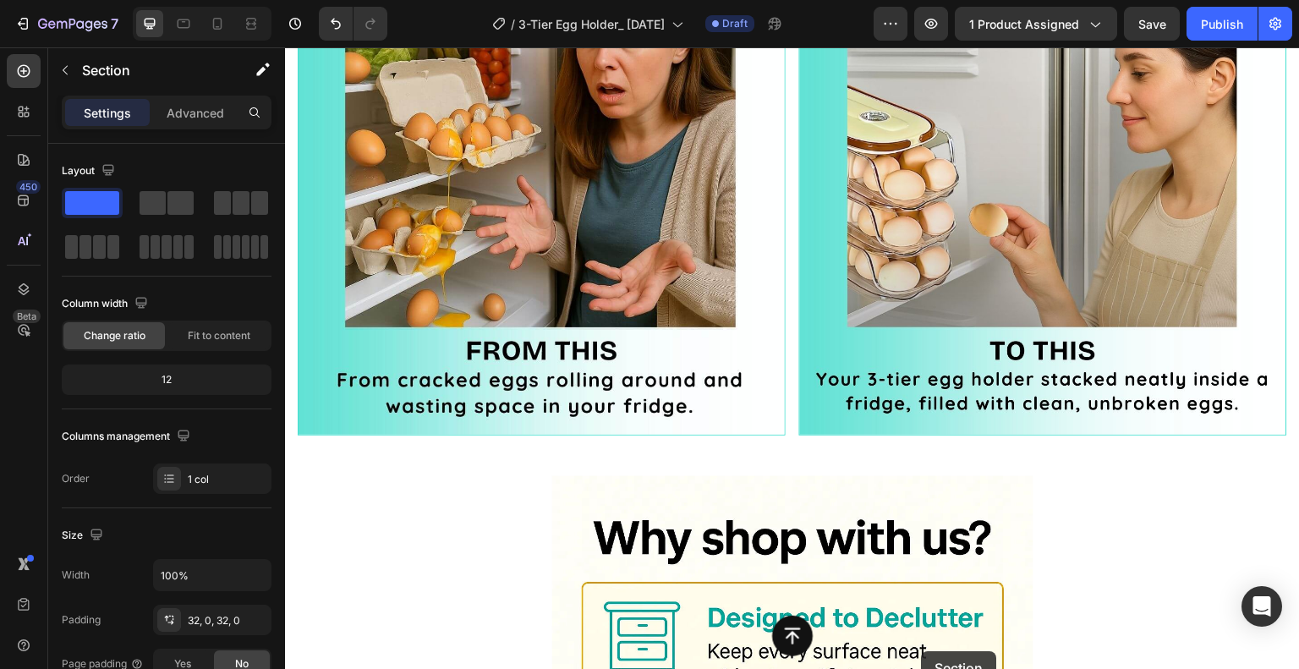
scroll to position [2975, 0]
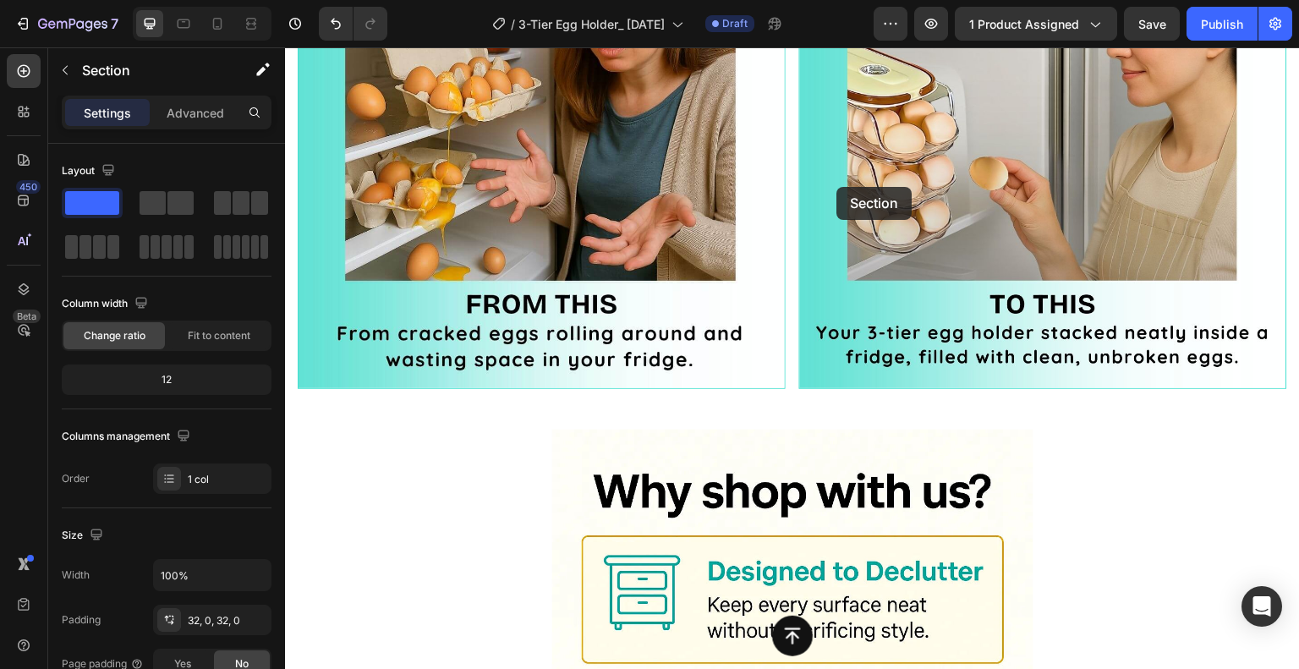
drag, startPoint x: 948, startPoint y: 108, endPoint x: 837, endPoint y: 195, distance: 140.9
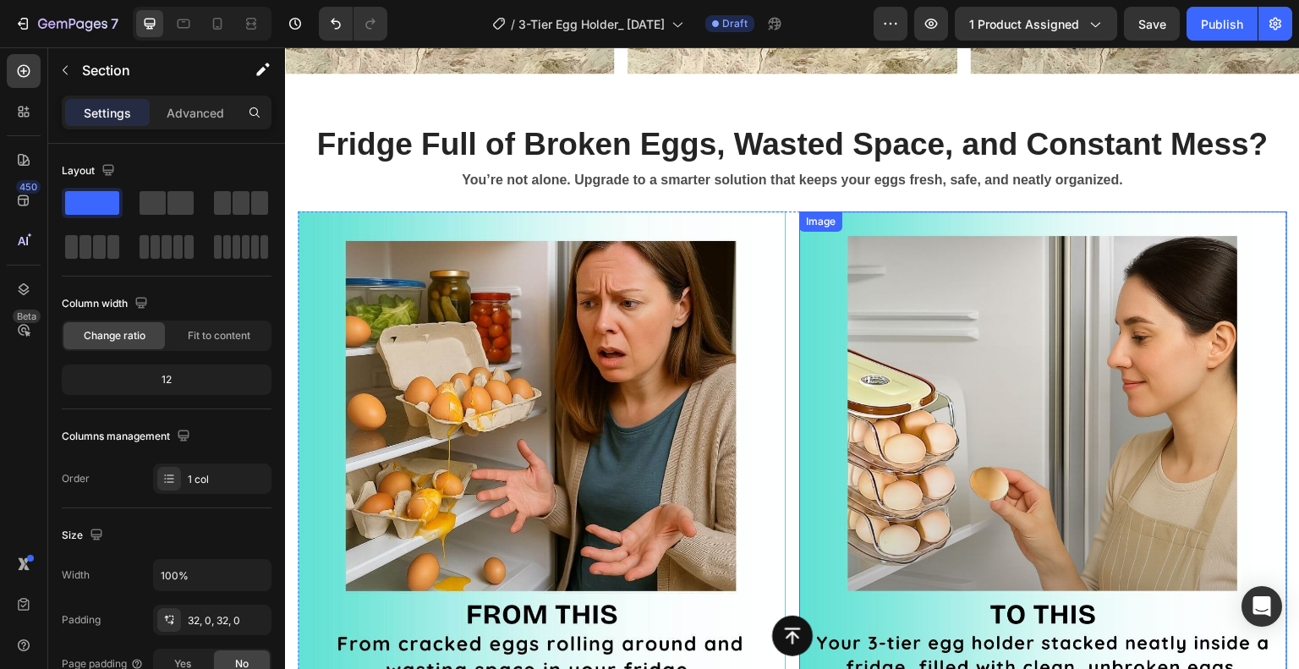
scroll to position [2636, 0]
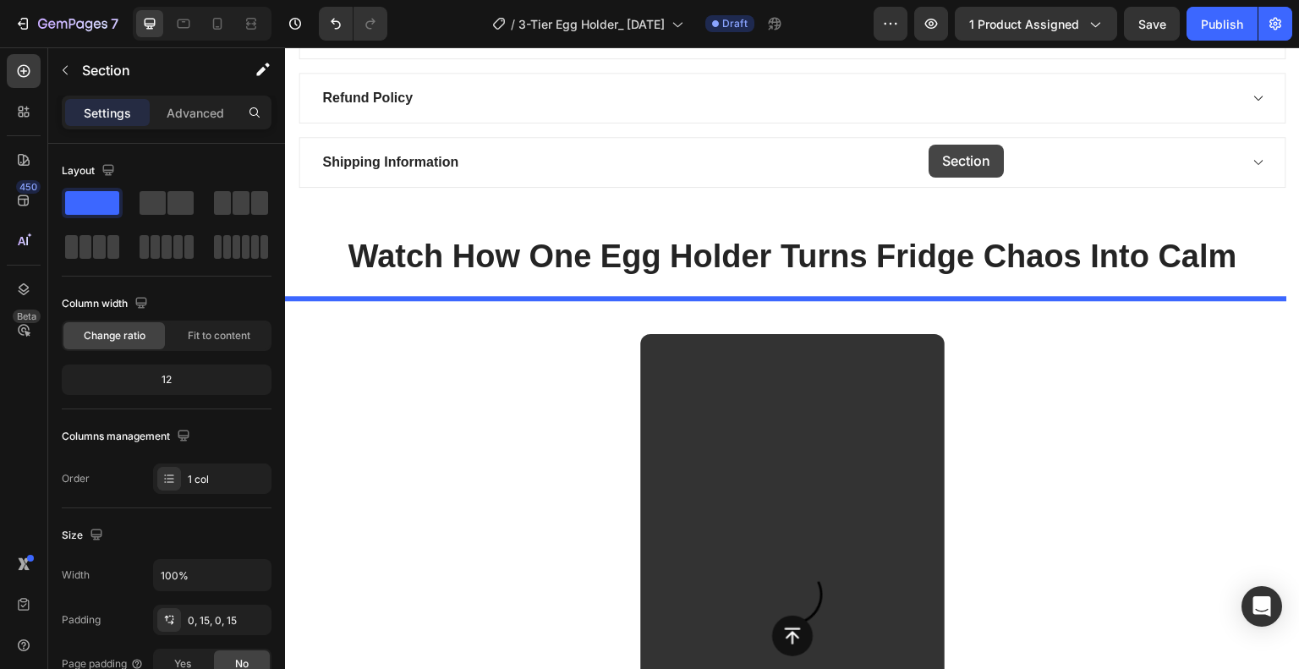
scroll to position [1445, 0]
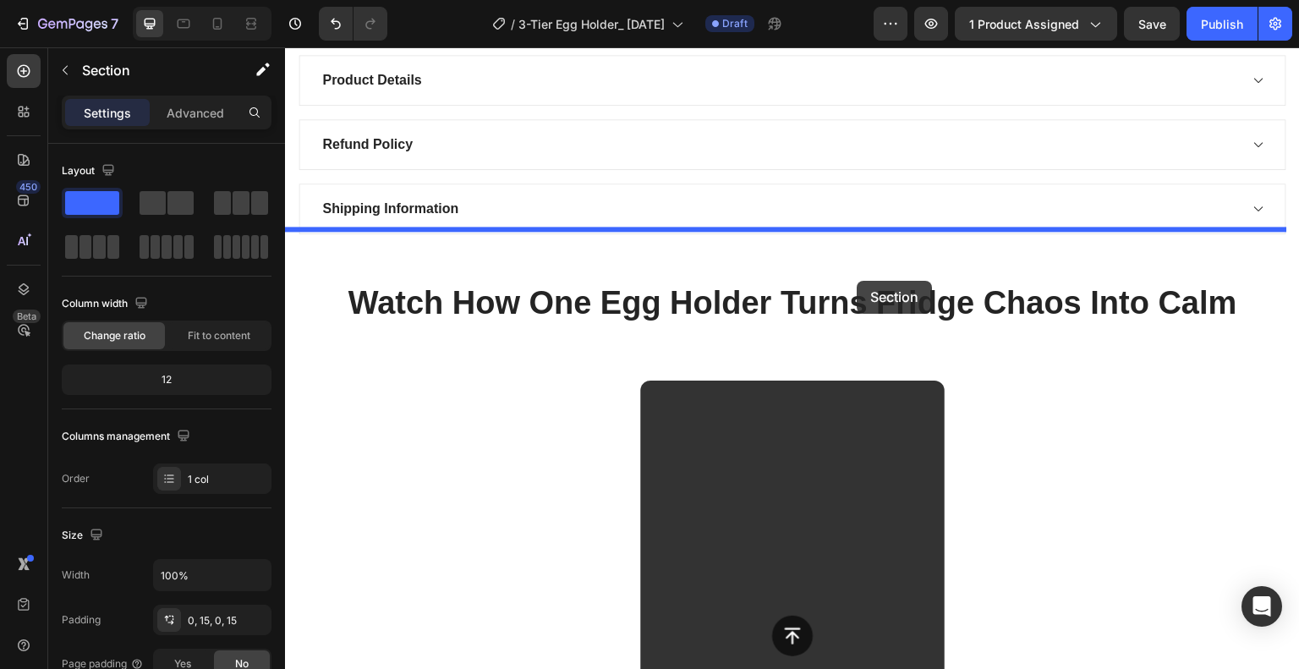
drag, startPoint x: 948, startPoint y: 132, endPoint x: 858, endPoint y: 281, distance: 174.2
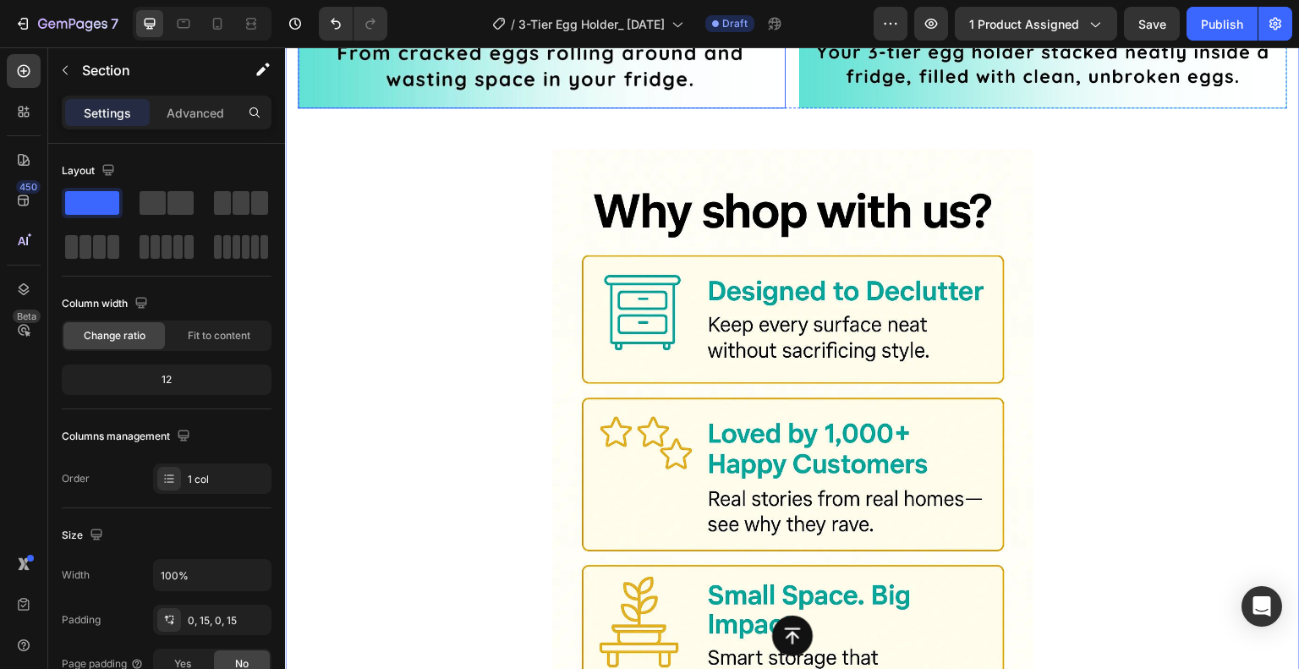
scroll to position [2121, 0]
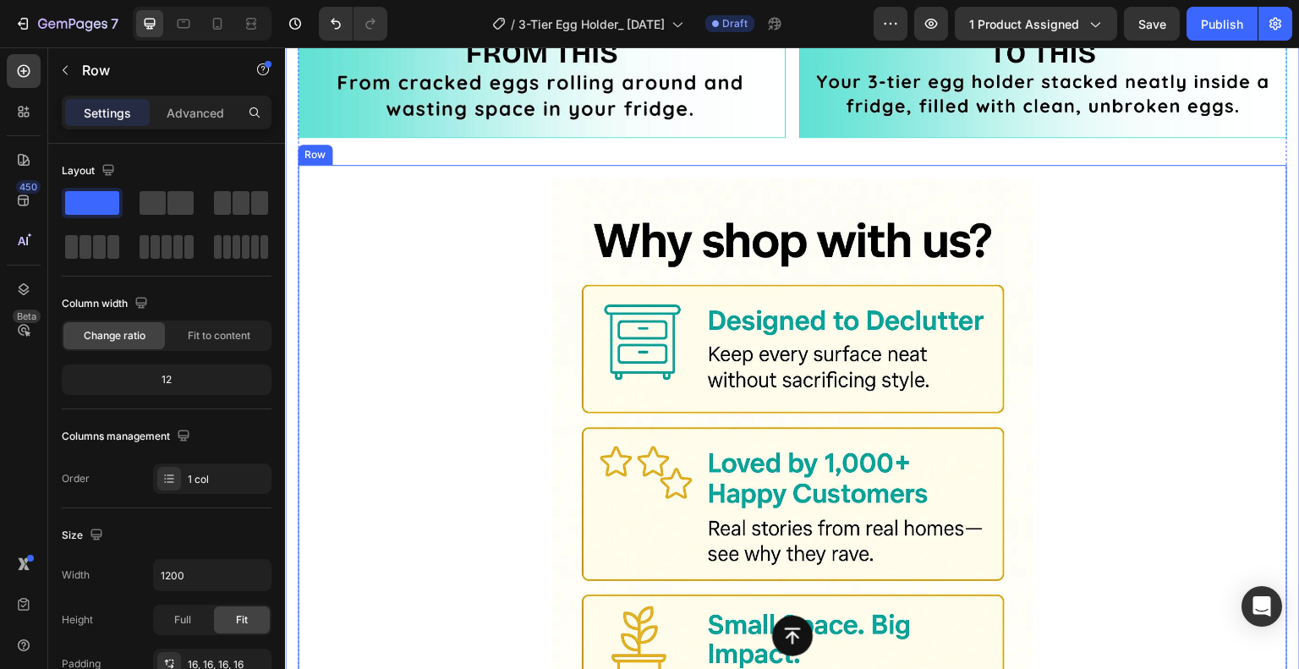
click at [557, 168] on div "Image Row" at bounding box center [793, 539] width 990 height 749
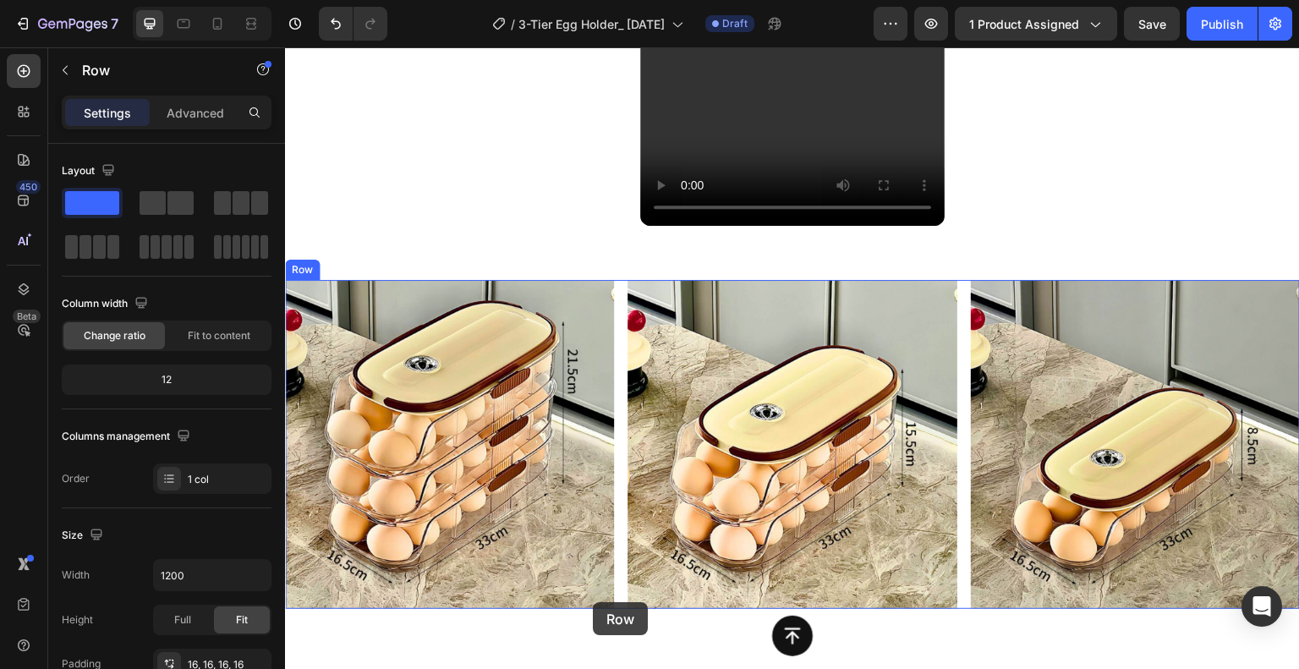
scroll to position [3487, 0]
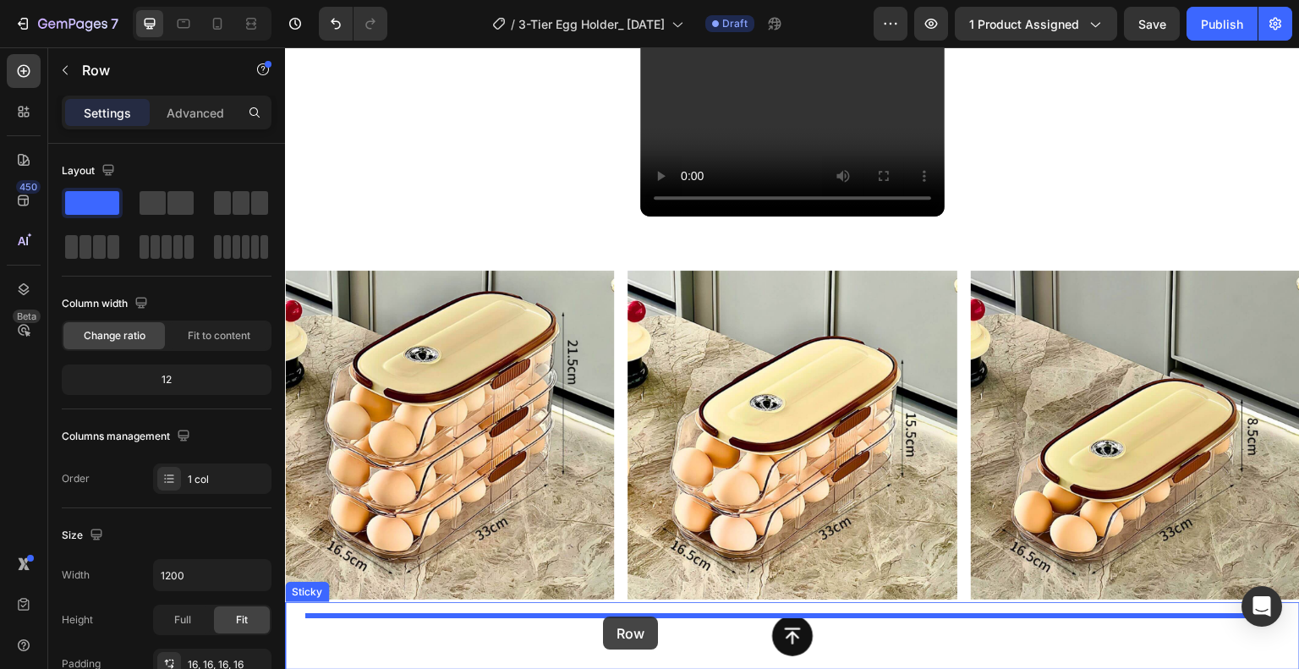
drag, startPoint x: 318, startPoint y: 143, endPoint x: 603, endPoint y: 617, distance: 553.5
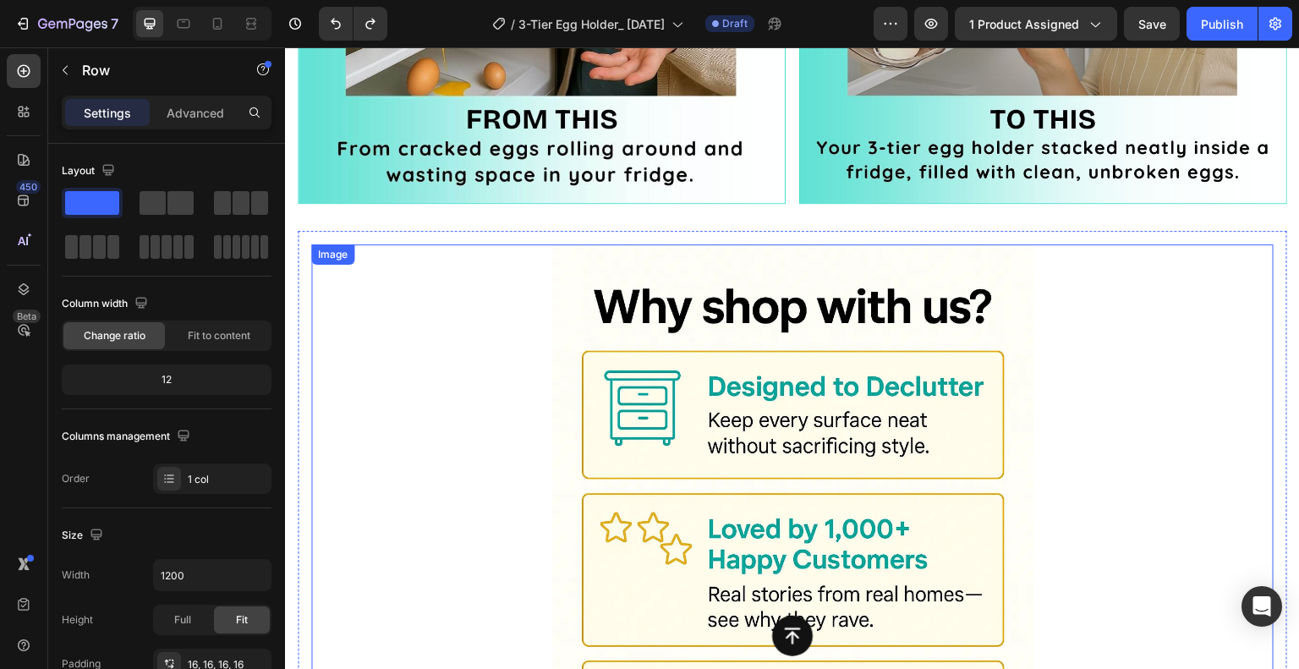
scroll to position [2049, 0]
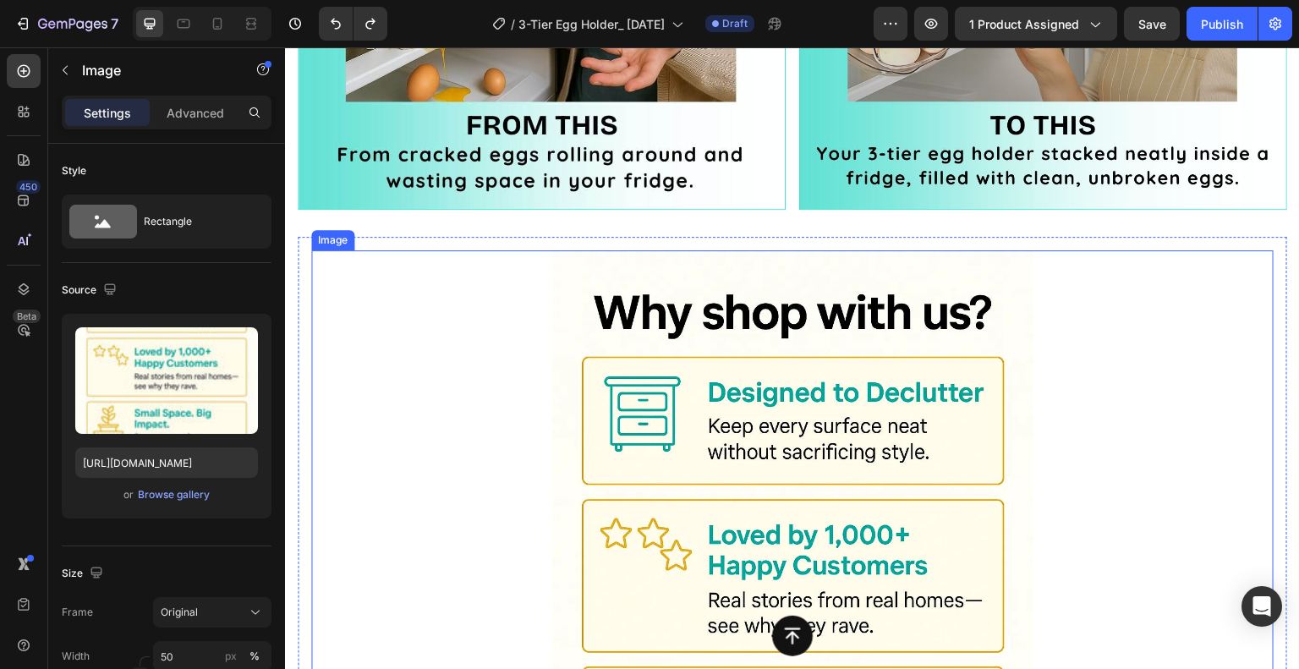
click at [1124, 264] on div at bounding box center [792, 611] width 962 height 722
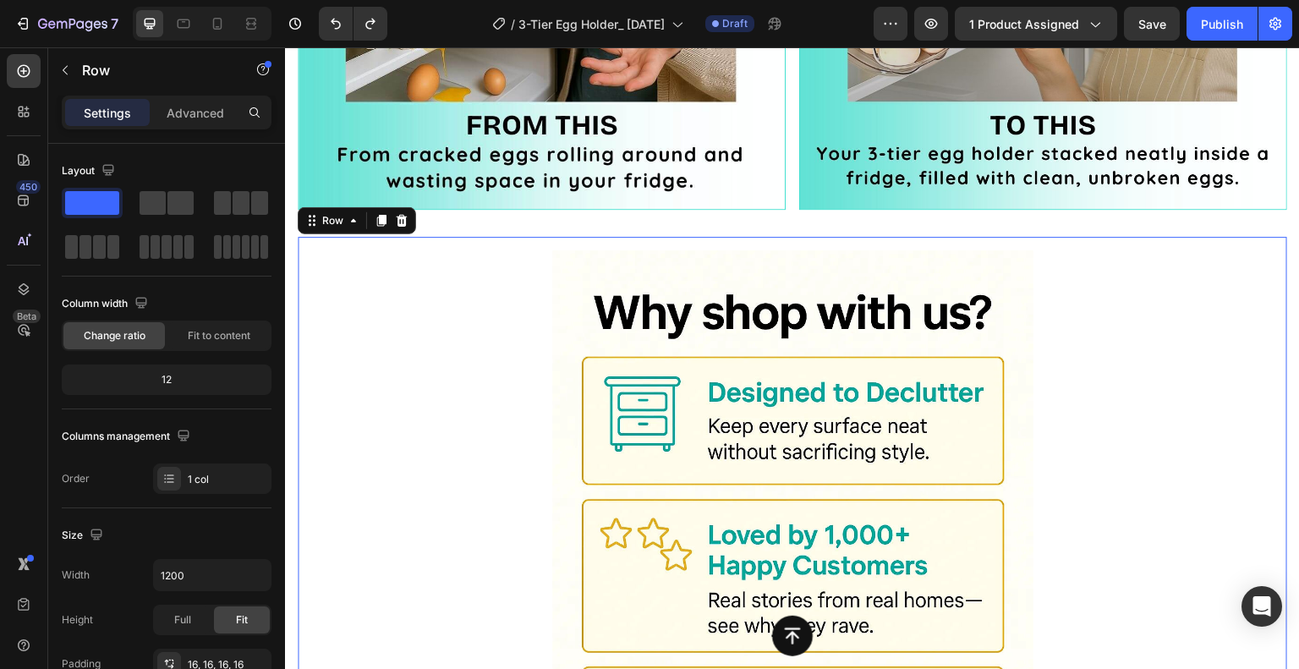
click at [1242, 238] on div "Image Row 0" at bounding box center [793, 611] width 990 height 749
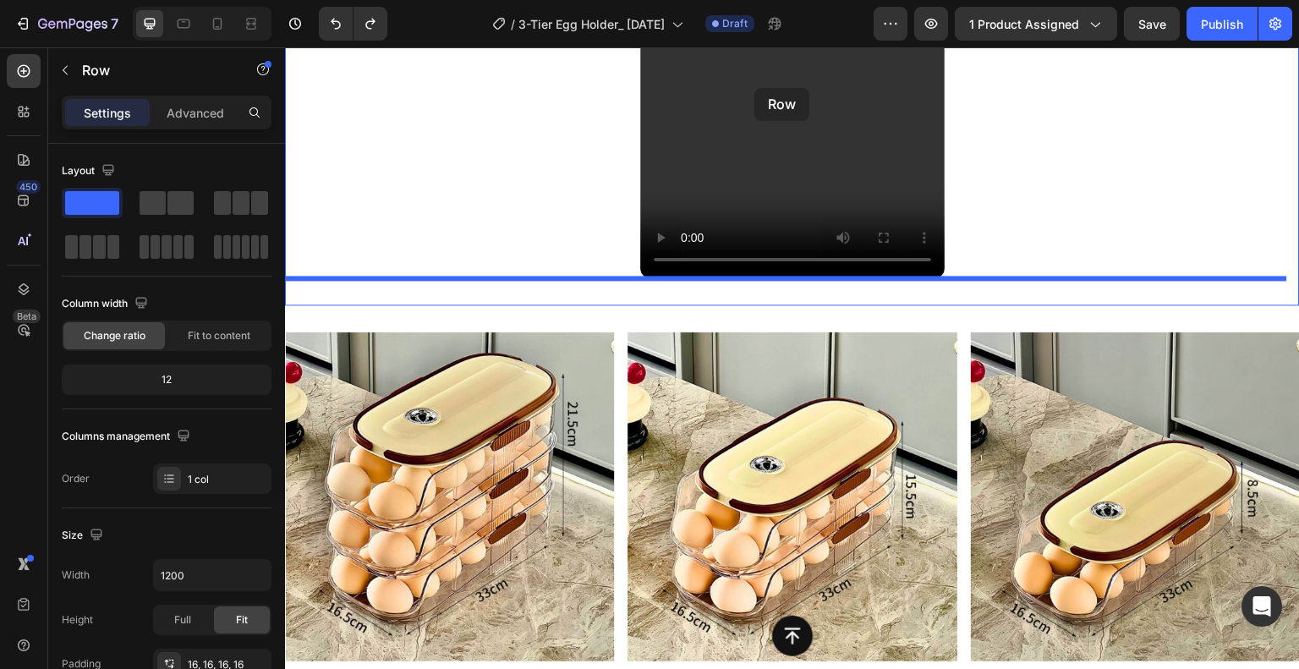
scroll to position [3418, 0]
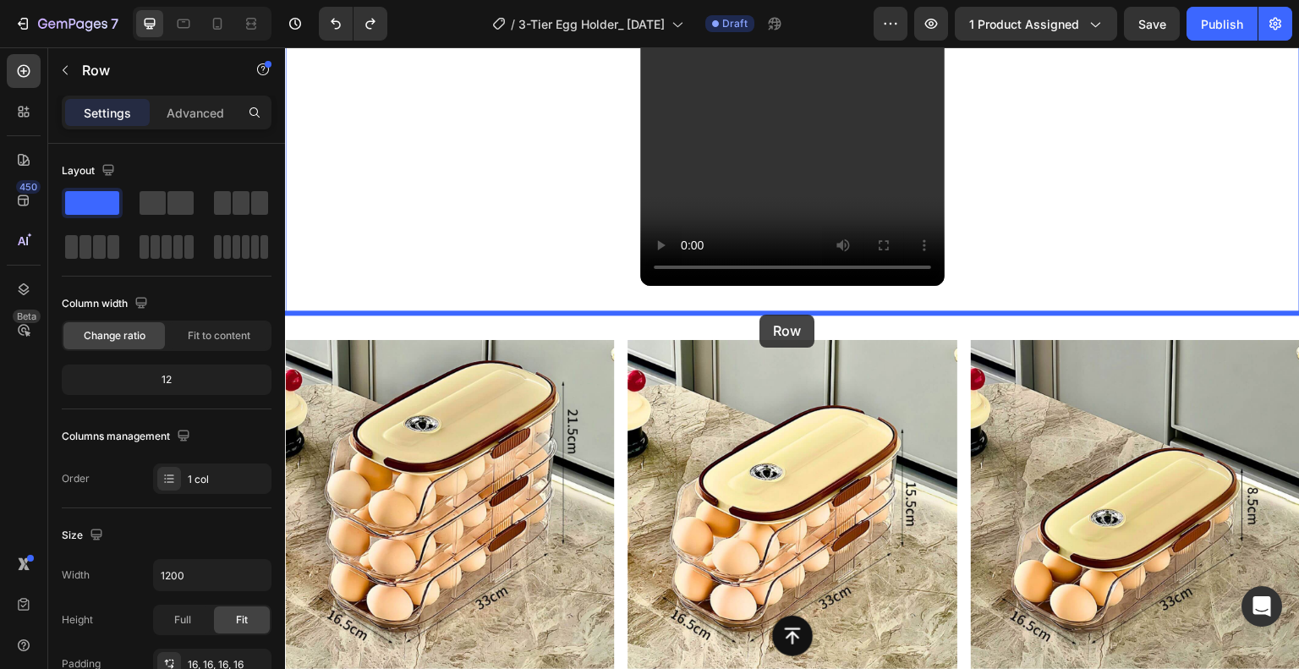
drag, startPoint x: 315, startPoint y: 219, endPoint x: 759, endPoint y: 313, distance: 454.7
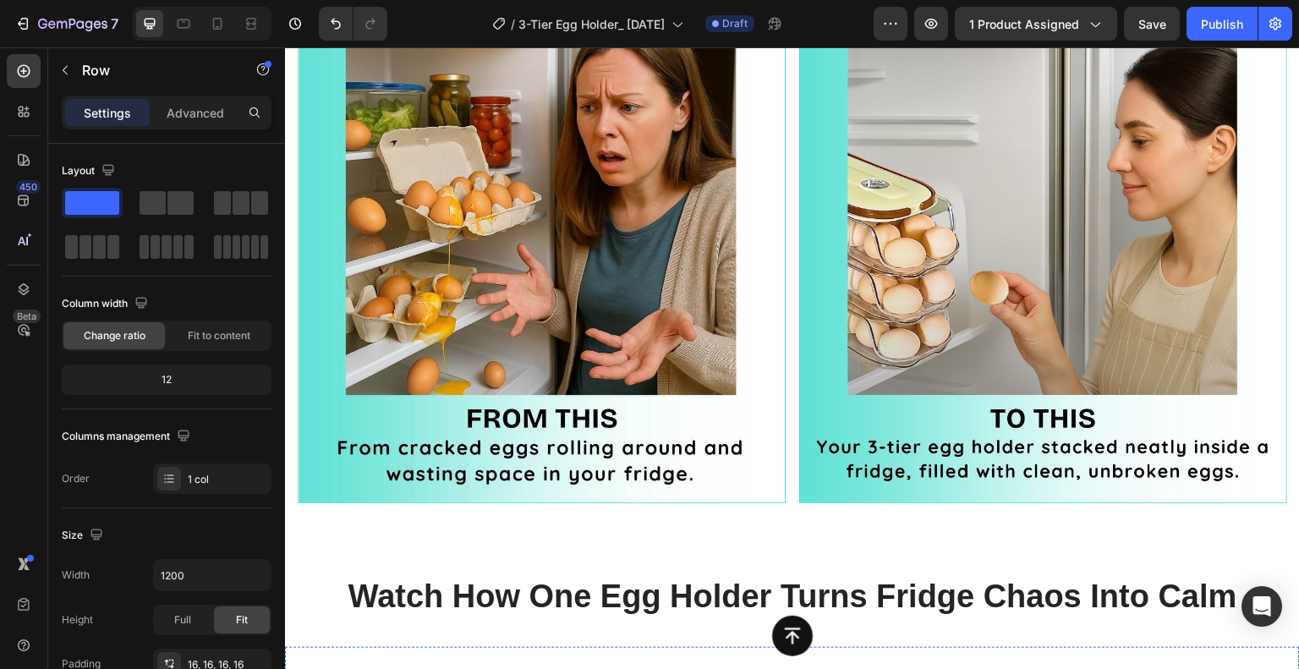
scroll to position [1726, 0]
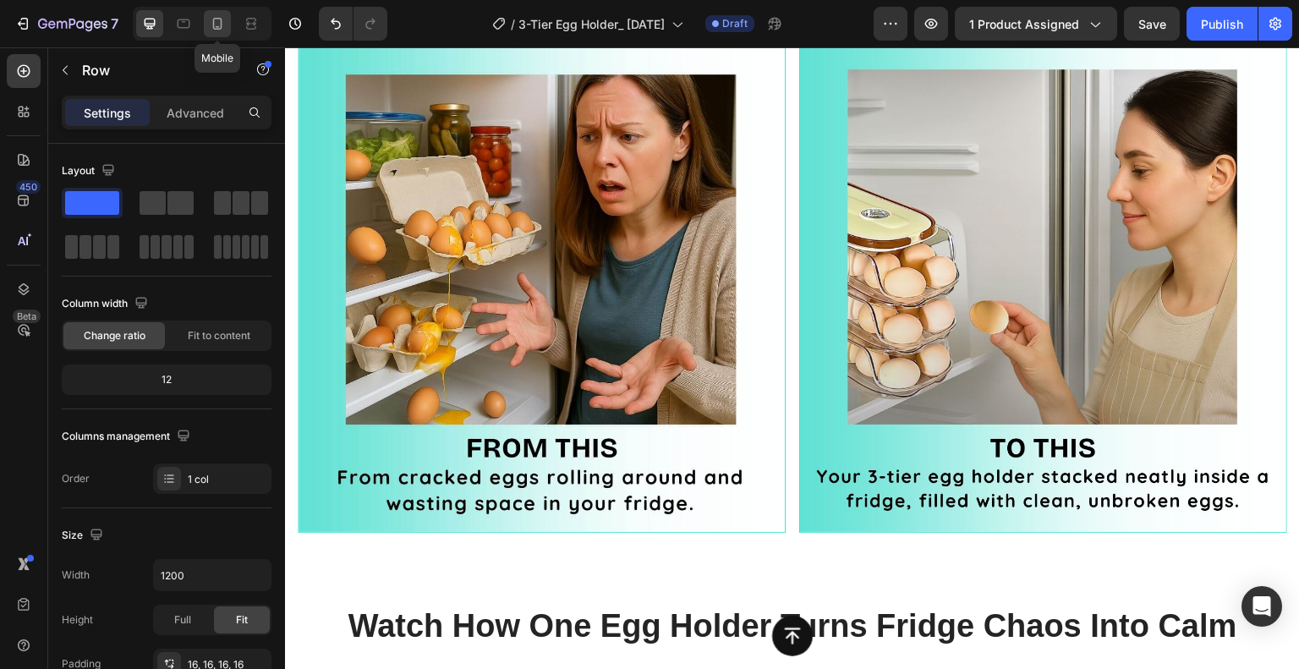
click at [225, 21] on icon at bounding box center [217, 23] width 17 height 17
type input "100%"
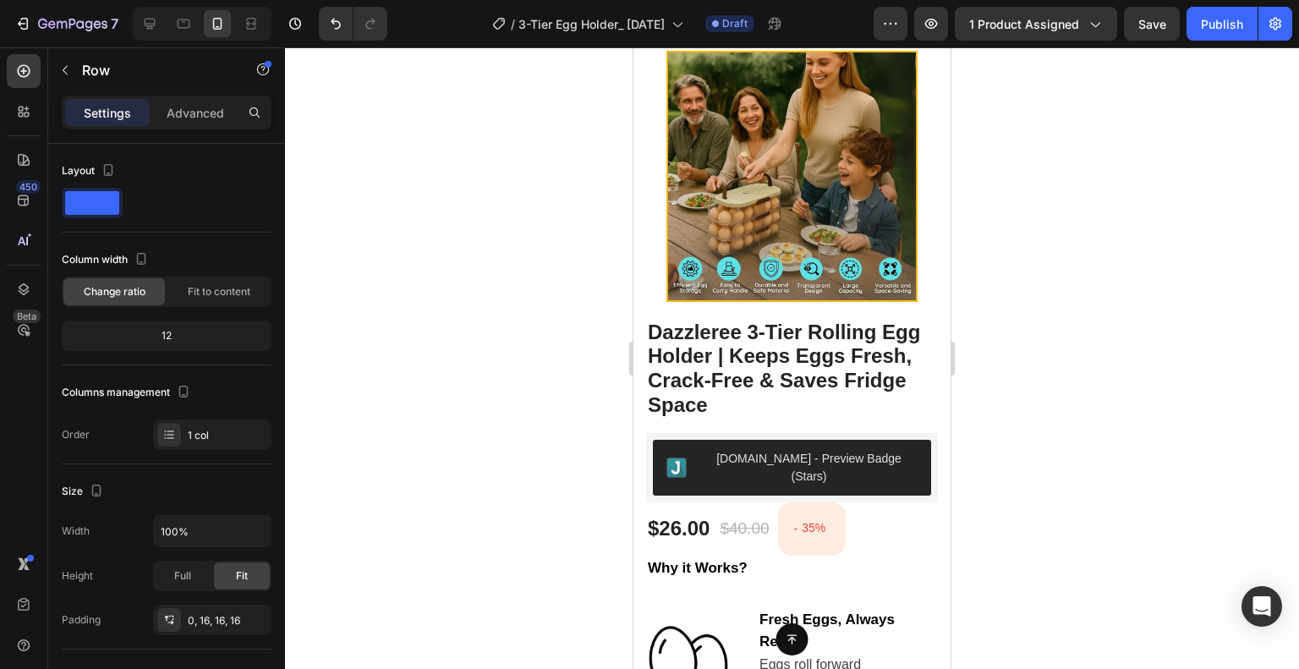
scroll to position [582, 0]
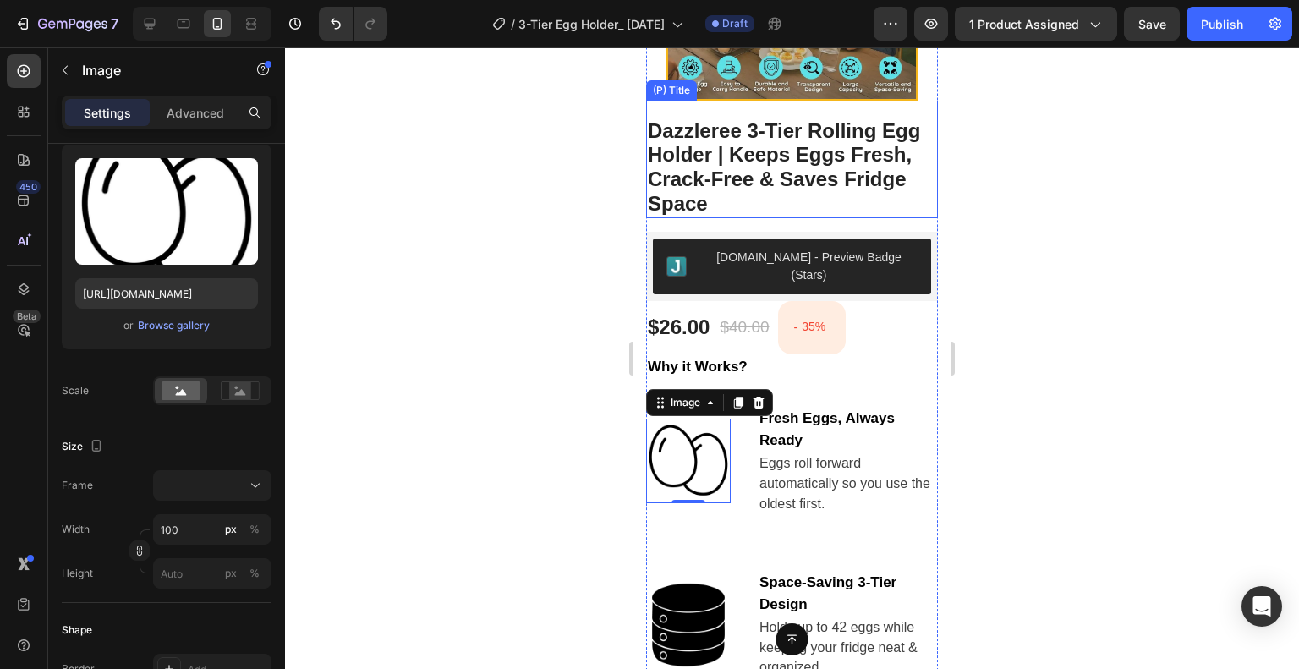
scroll to position [920, 0]
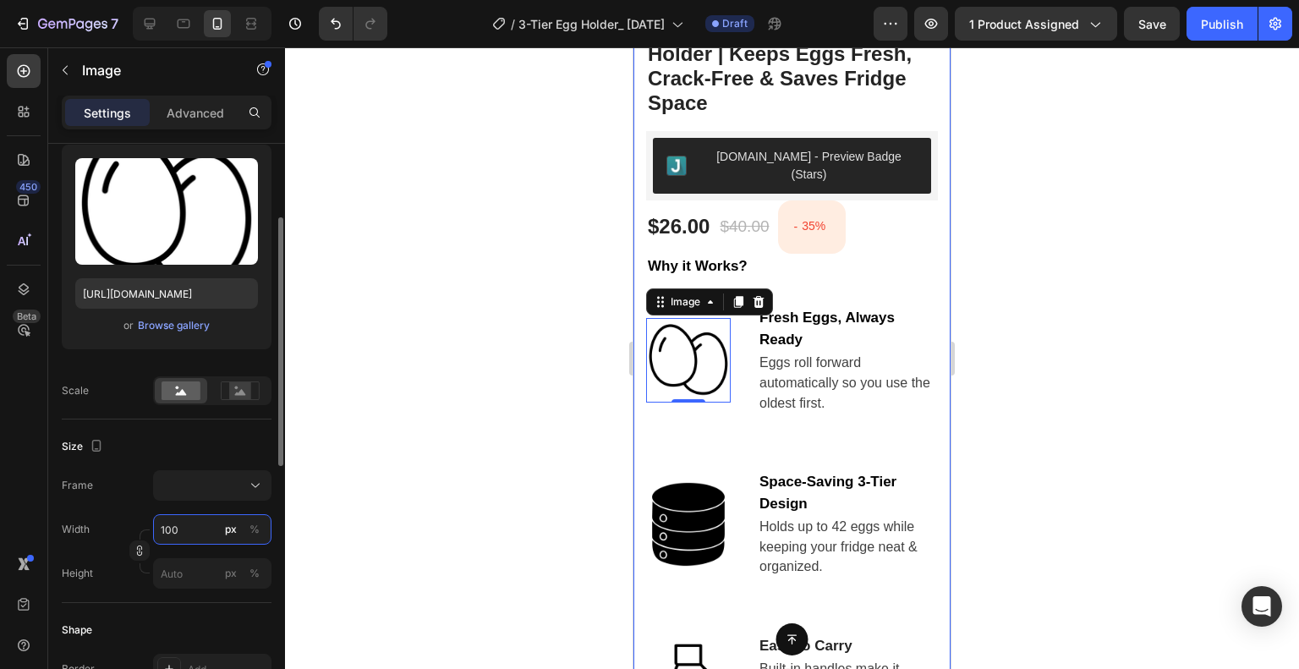
click at [184, 531] on input "100" at bounding box center [212, 529] width 118 height 30
type input "5"
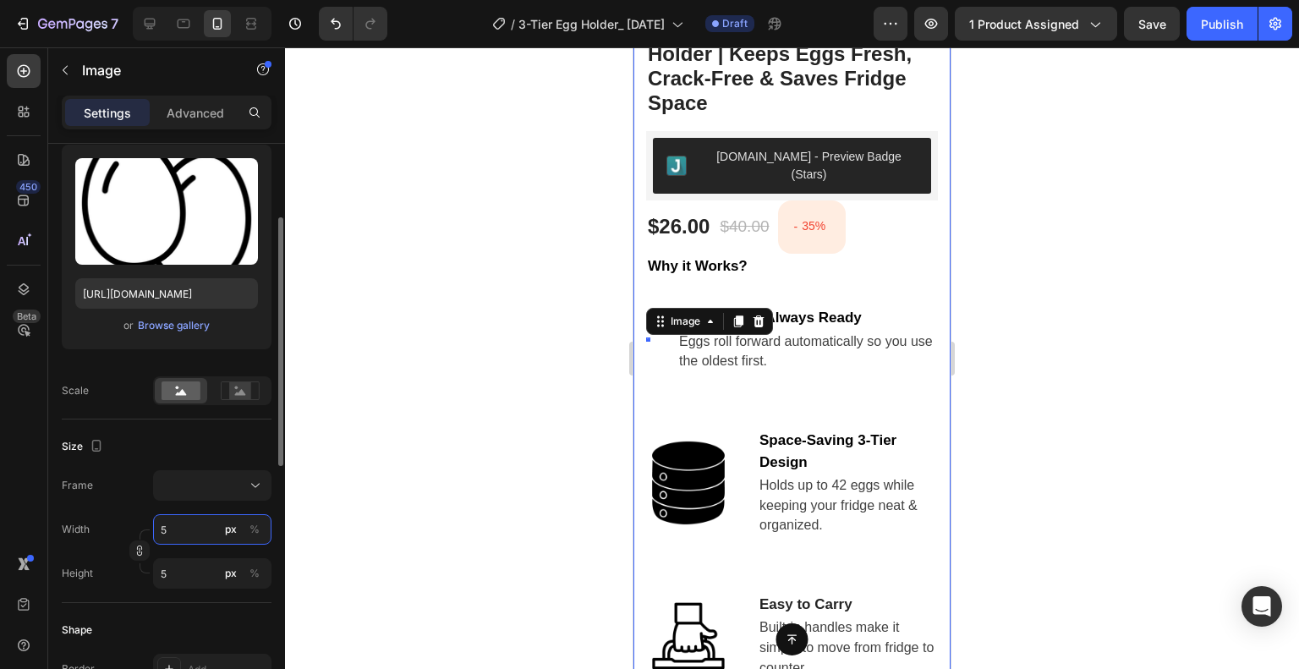
type input "50"
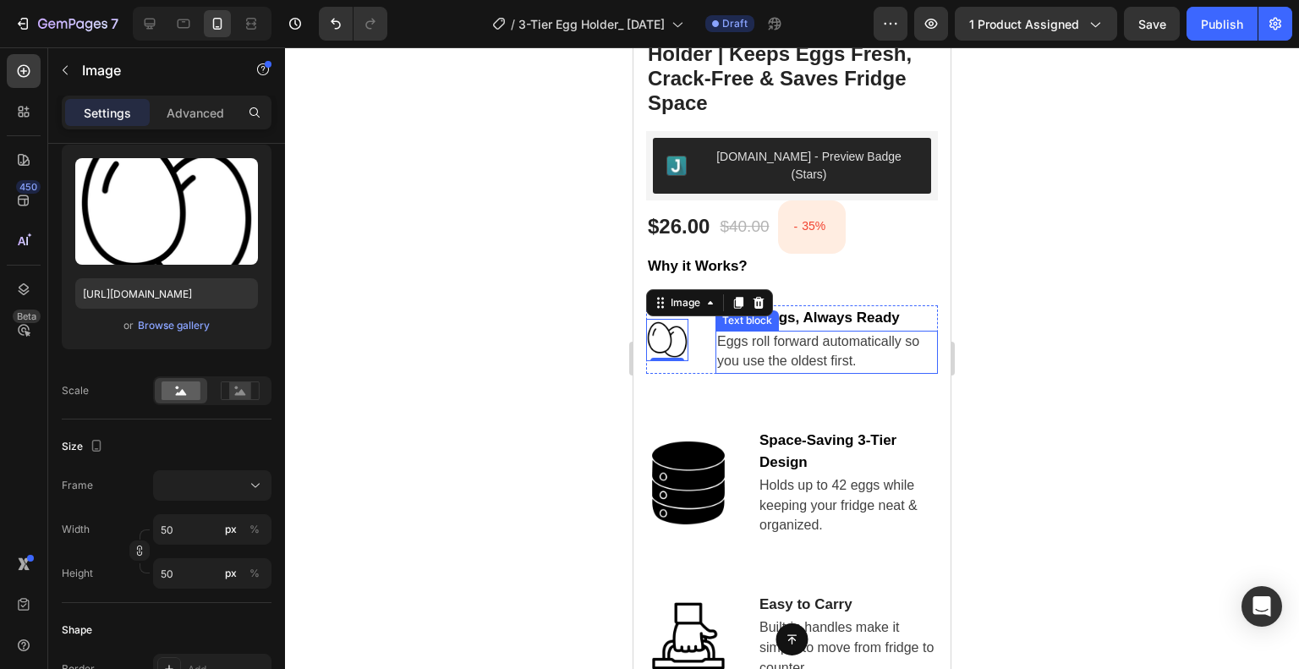
click at [861, 310] on strong "Fresh Eggs, Always Ready" at bounding box center [808, 318] width 183 height 16
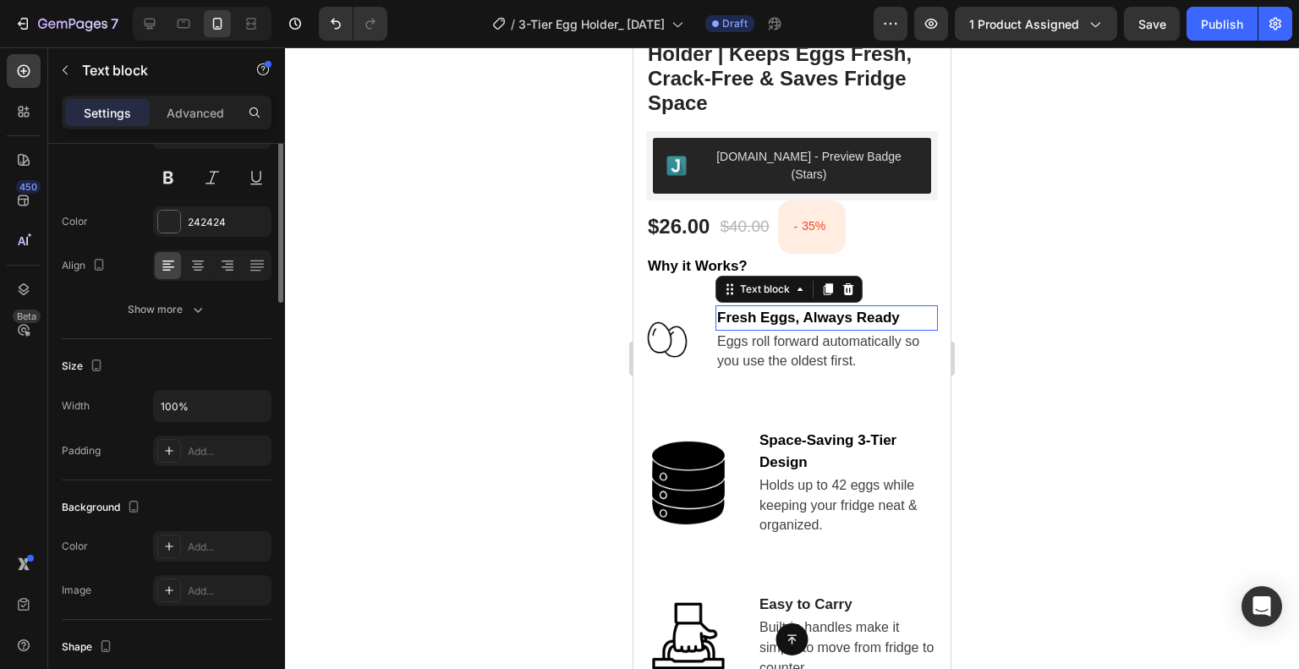
scroll to position [0, 0]
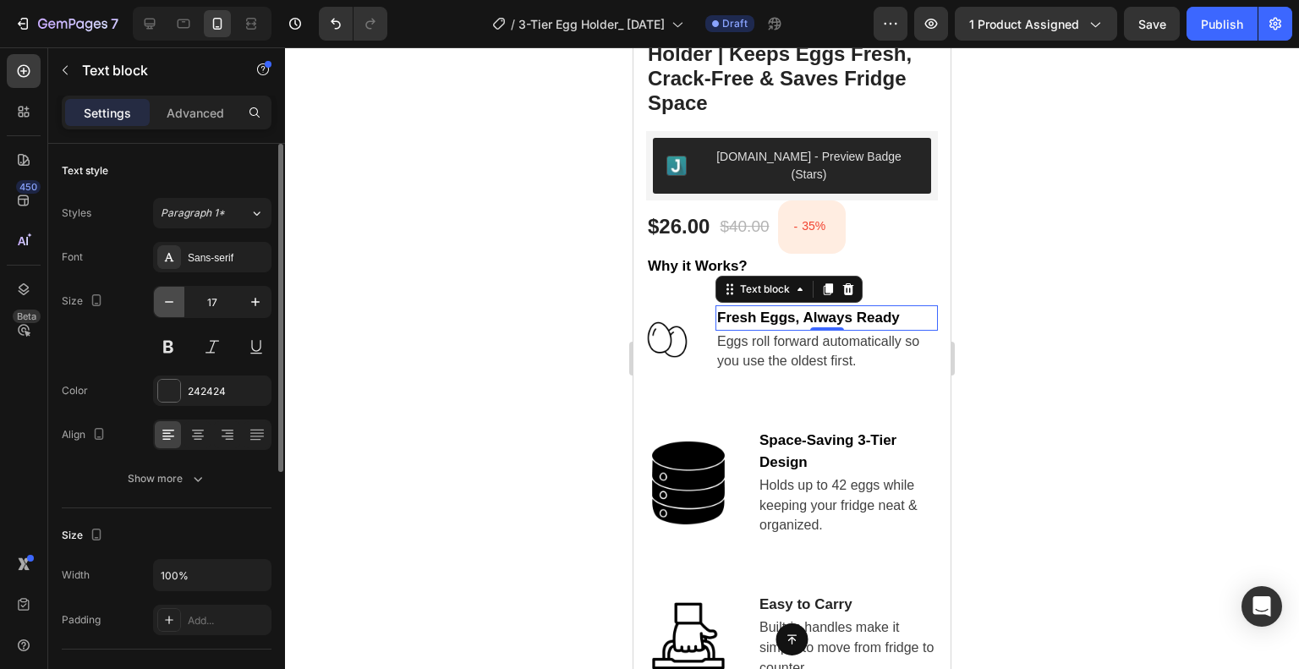
click at [175, 297] on icon "button" at bounding box center [169, 301] width 17 height 17
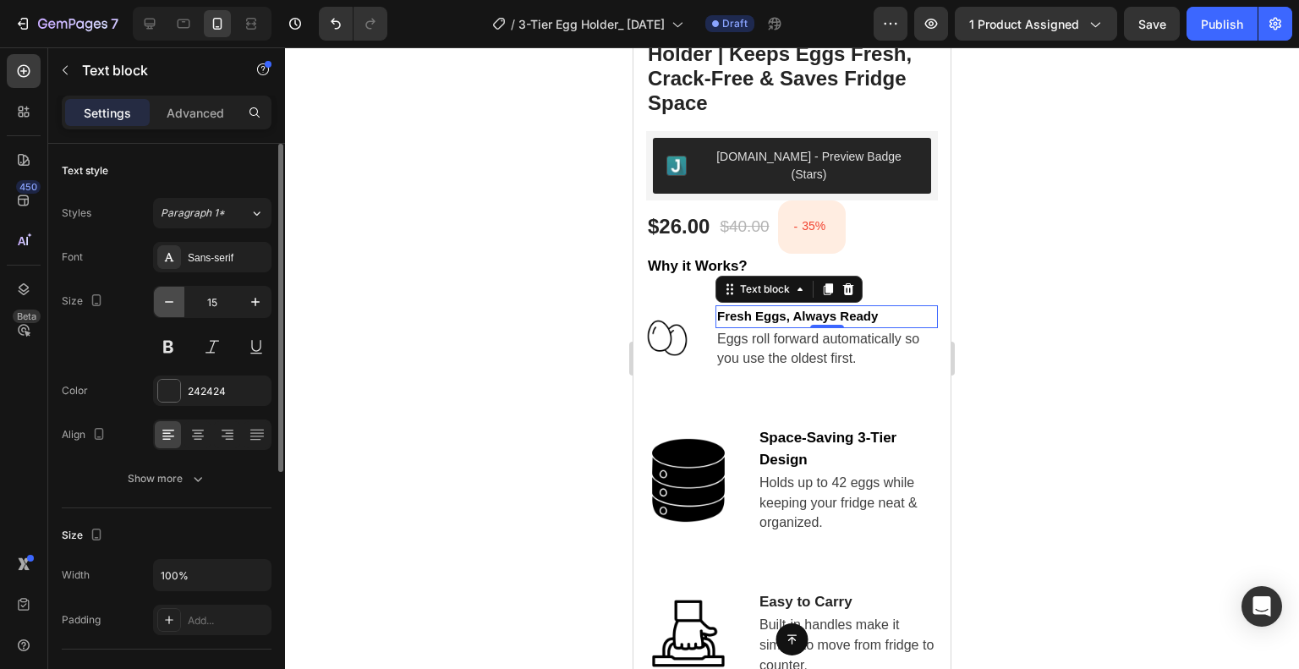
click at [175, 297] on icon "button" at bounding box center [169, 301] width 17 height 17
click at [253, 291] on button "button" at bounding box center [255, 302] width 30 height 30
type input "17"
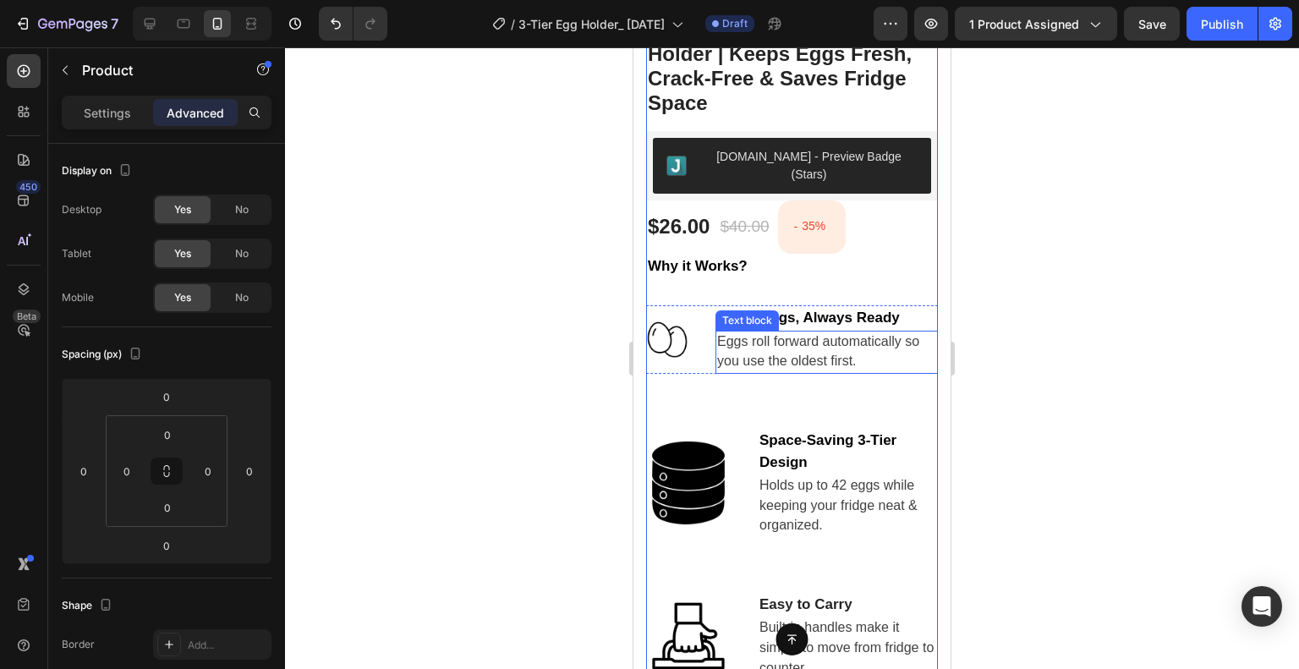
click at [737, 337] on span "Eggs roll forward automatically so you use the oldest first." at bounding box center [818, 351] width 202 height 35
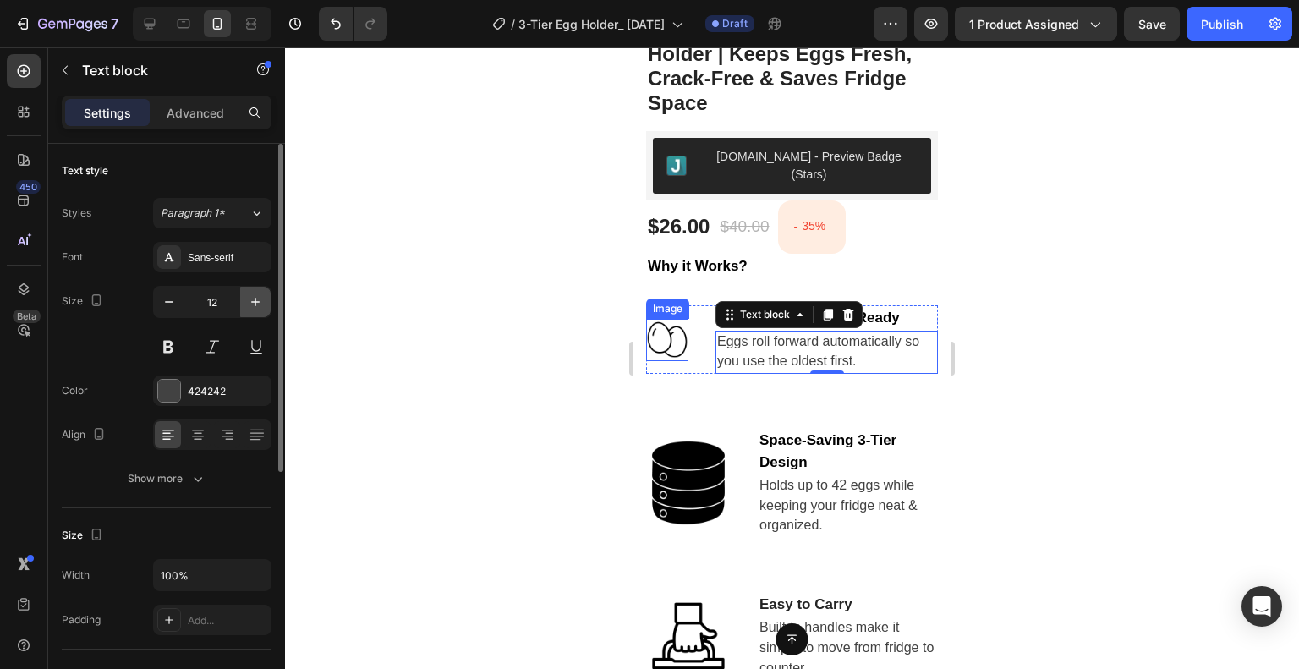
click at [256, 300] on icon "button" at bounding box center [255, 301] width 17 height 17
click at [254, 299] on icon "button" at bounding box center [255, 301] width 17 height 17
type input "14"
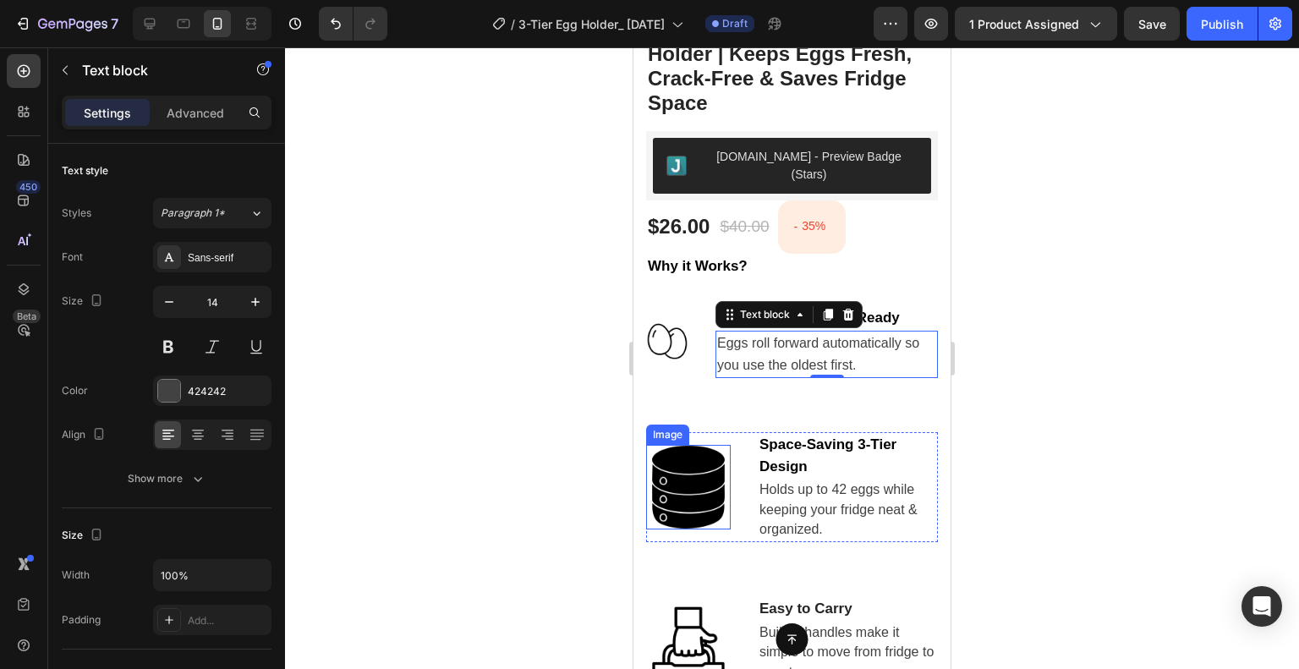
click at [706, 452] on img at bounding box center [688, 487] width 85 height 85
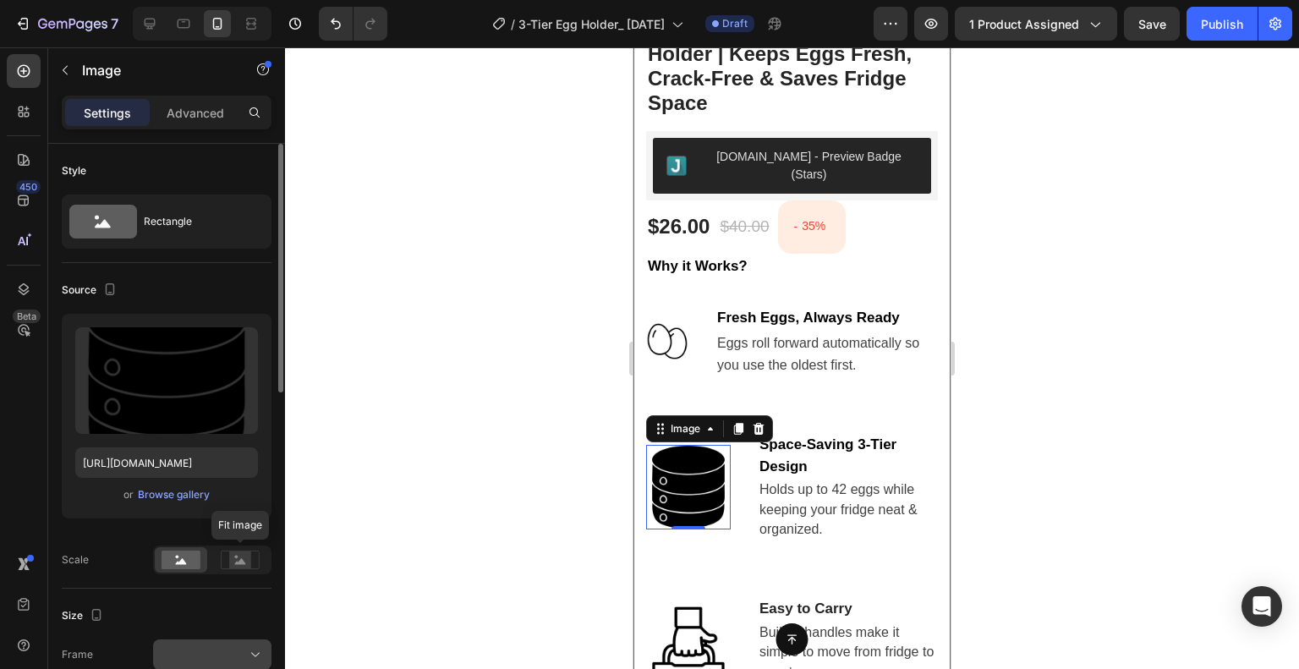
scroll to position [169, 0]
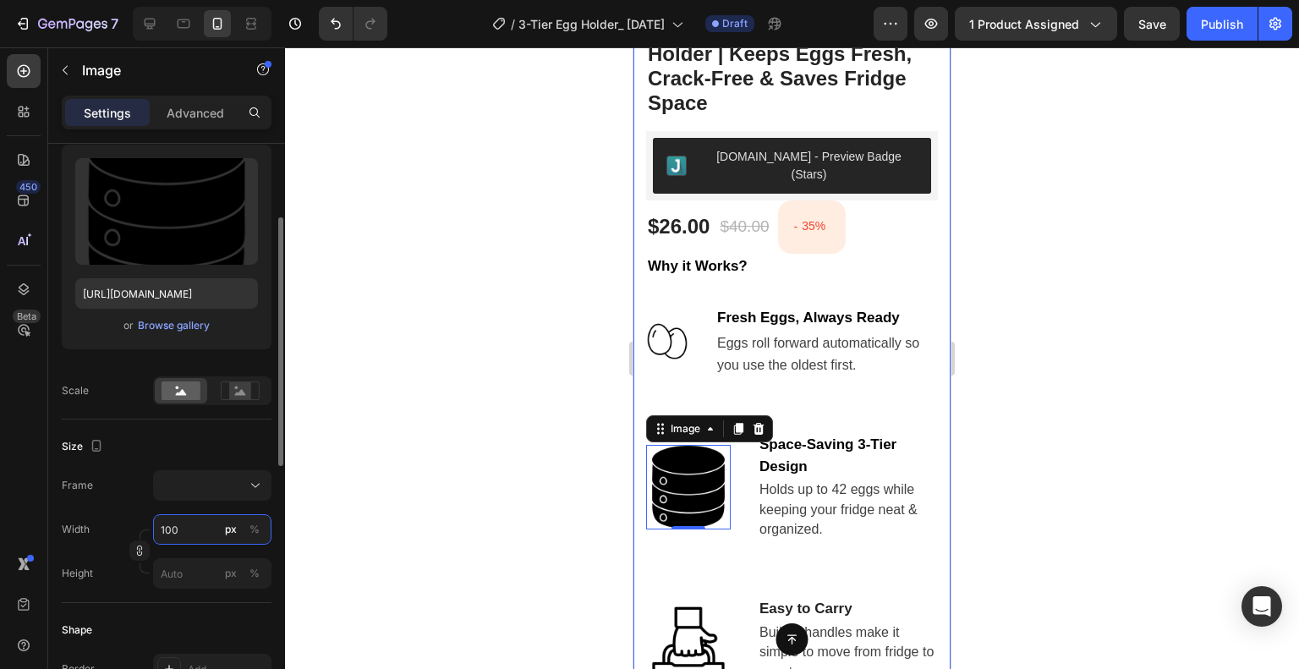
click at [183, 530] on input "100" at bounding box center [212, 529] width 118 height 30
type input "5"
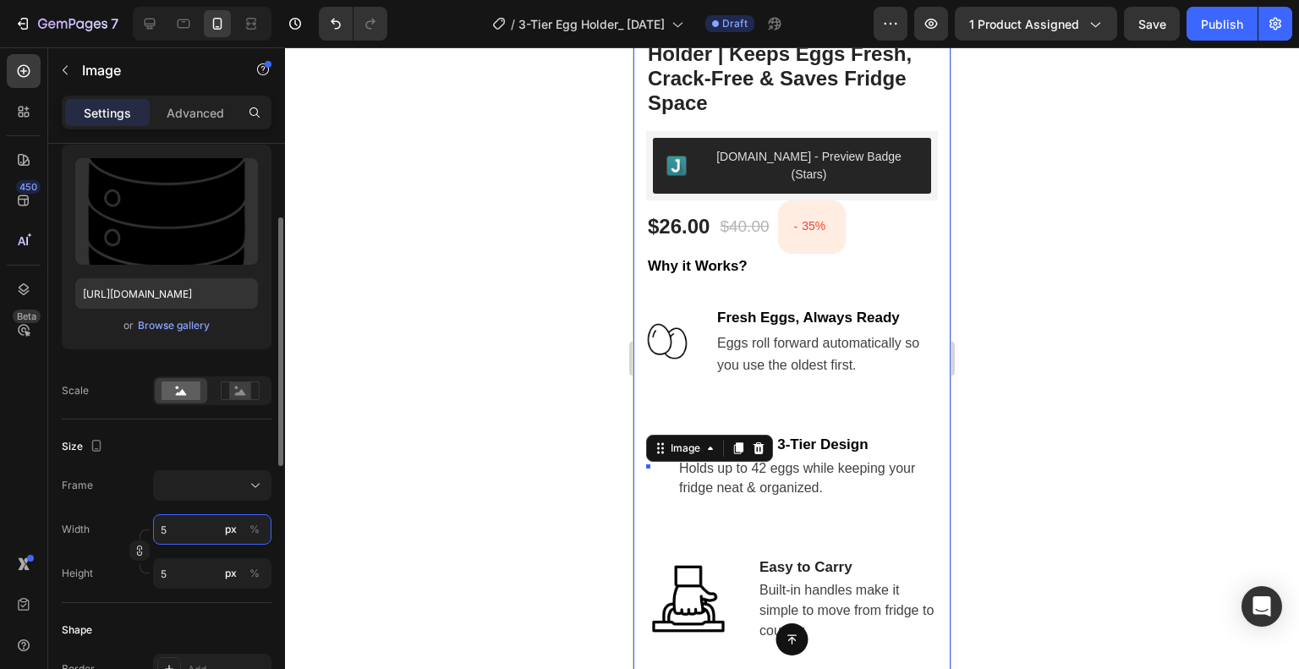
type input "50"
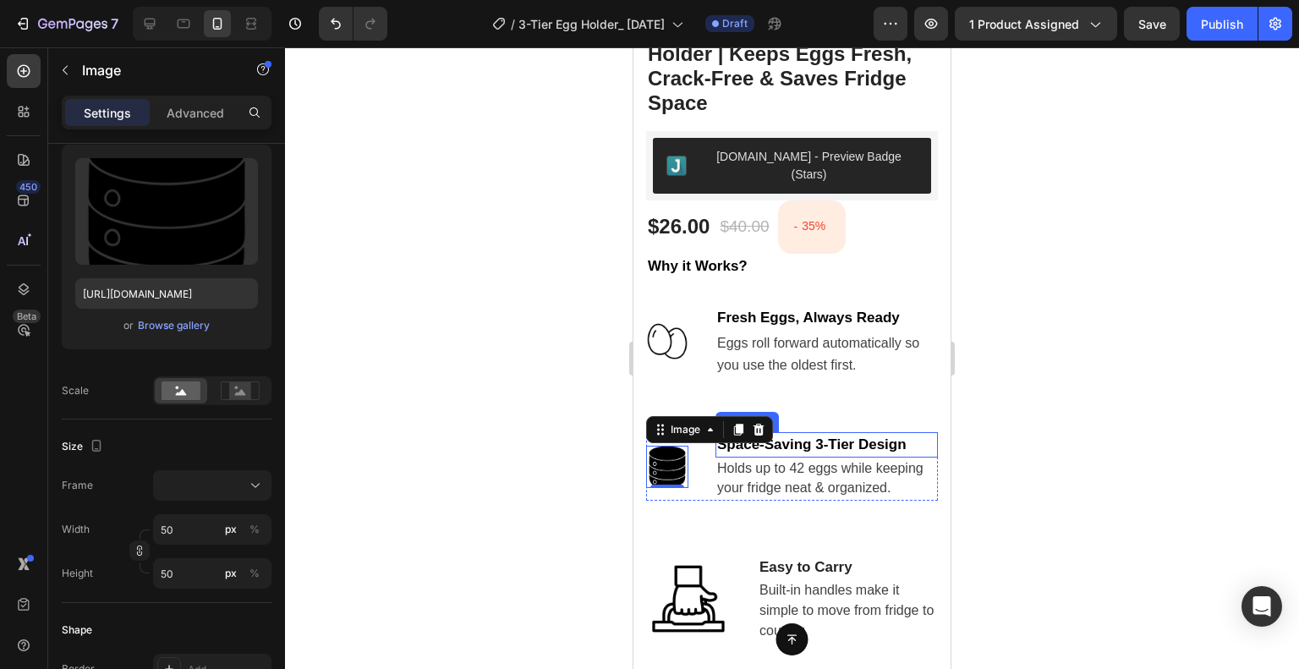
click at [798, 436] on strong "Space-Saving 3-Tier Design" at bounding box center [811, 444] width 189 height 16
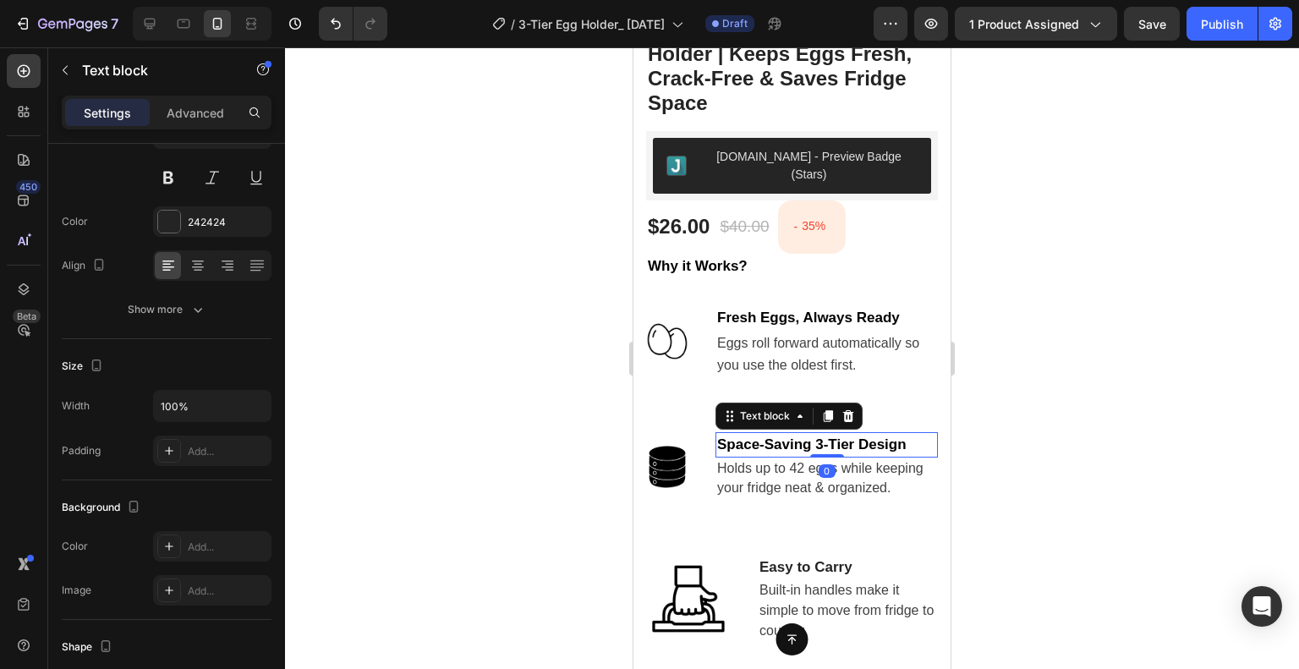
scroll to position [0, 0]
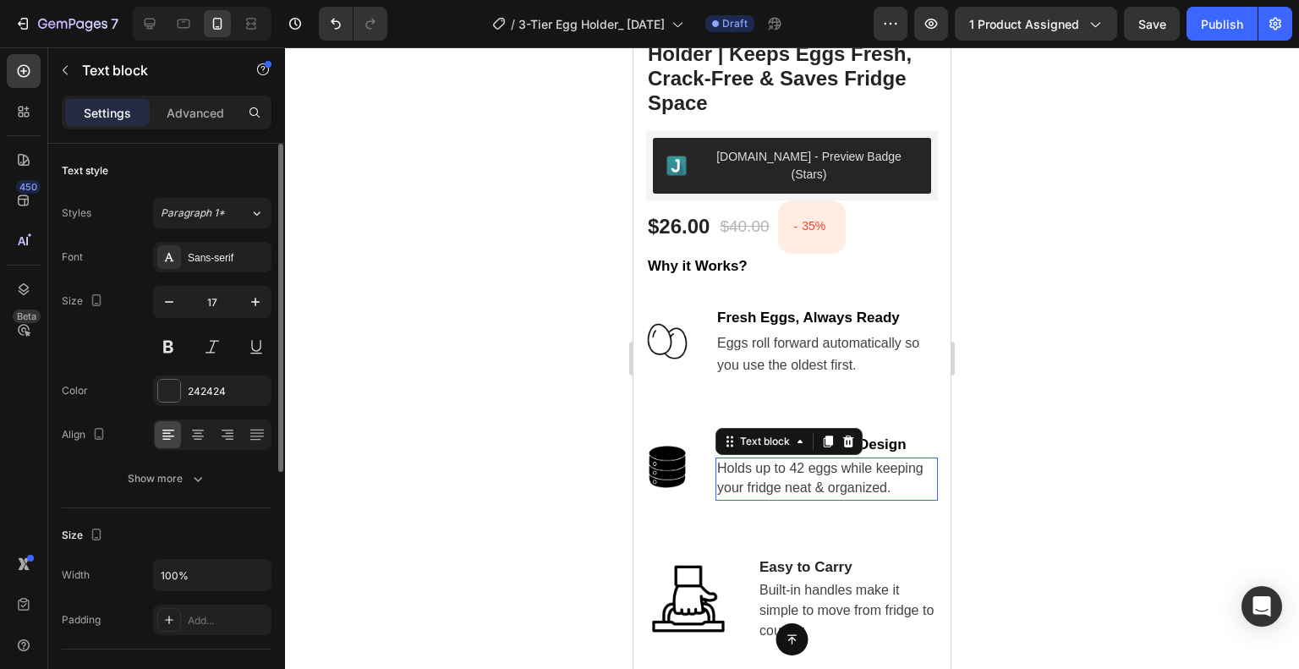
click at [791, 469] on span "Holds up to 42 eggs while keeping your fridge neat & organized." at bounding box center [820, 478] width 206 height 35
click at [258, 300] on icon "button" at bounding box center [255, 301] width 17 height 17
type input "14"
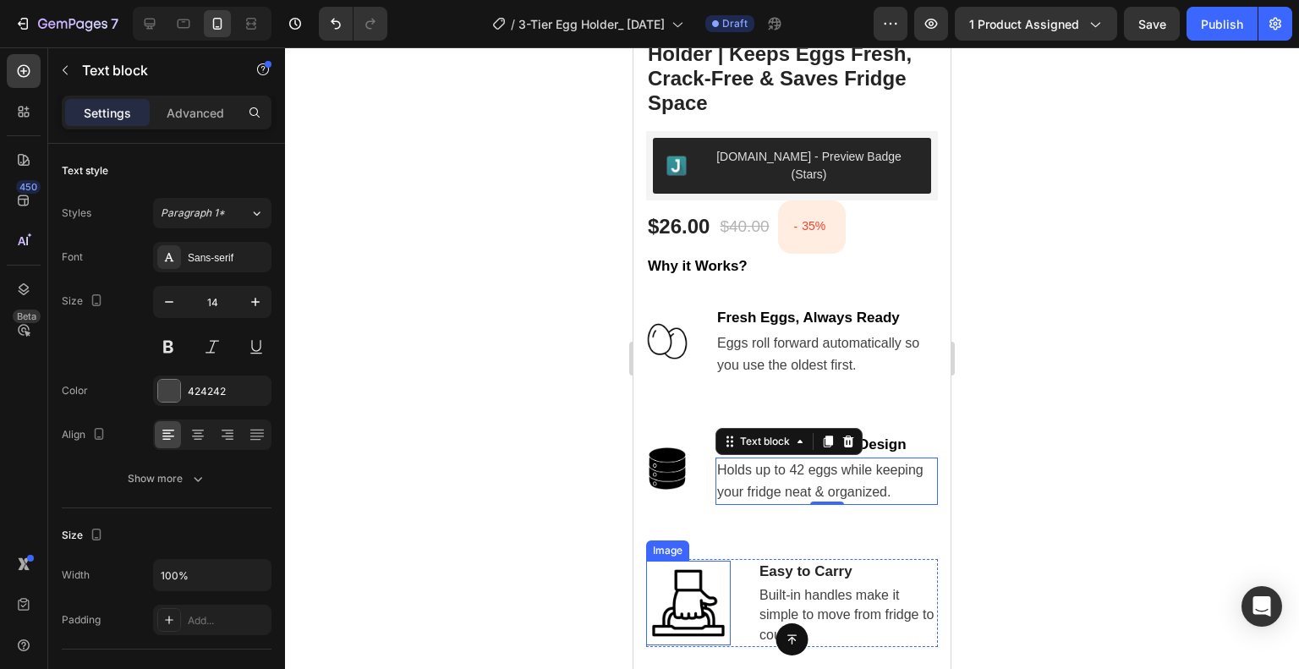
click at [689, 573] on img at bounding box center [688, 603] width 85 height 85
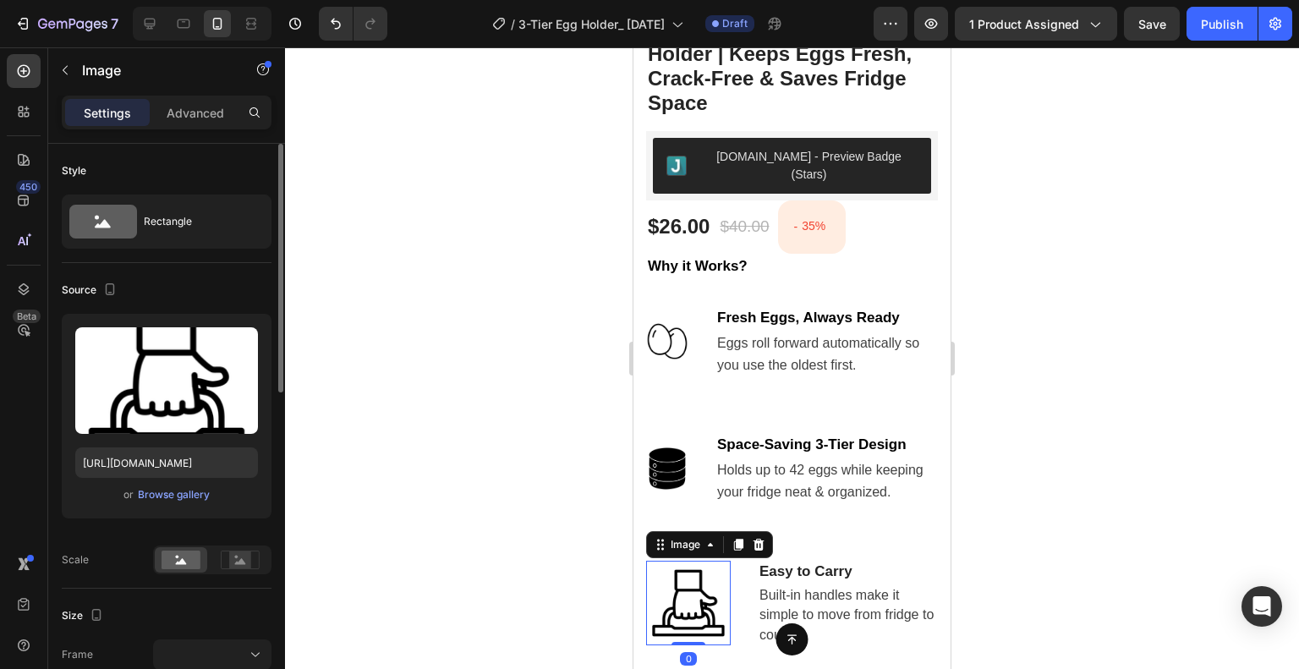
scroll to position [85, 0]
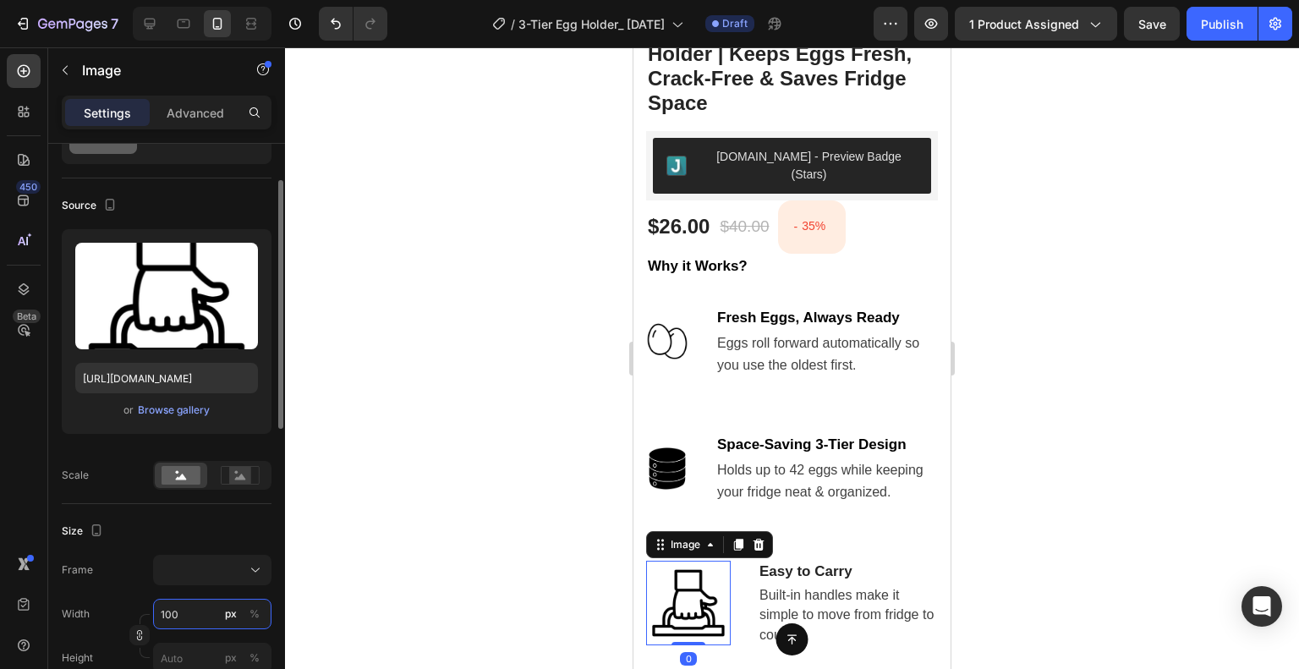
click at [188, 618] on input "100" at bounding box center [212, 614] width 118 height 30
type input "5"
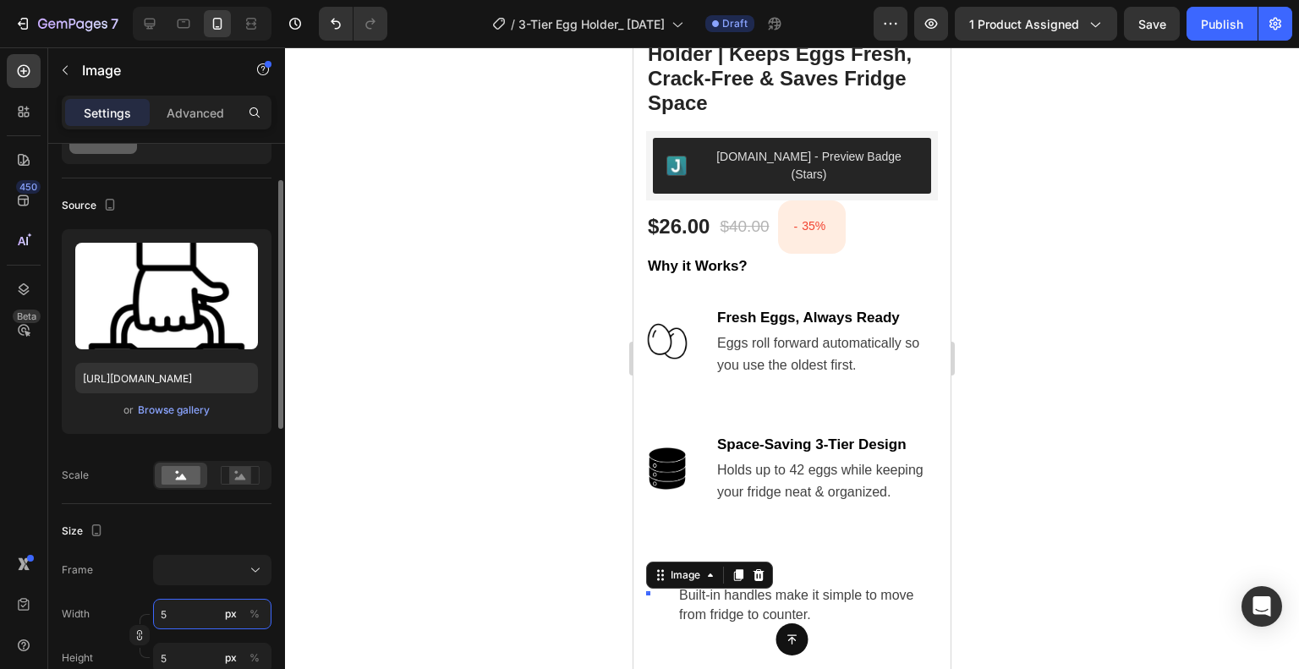
type input "50"
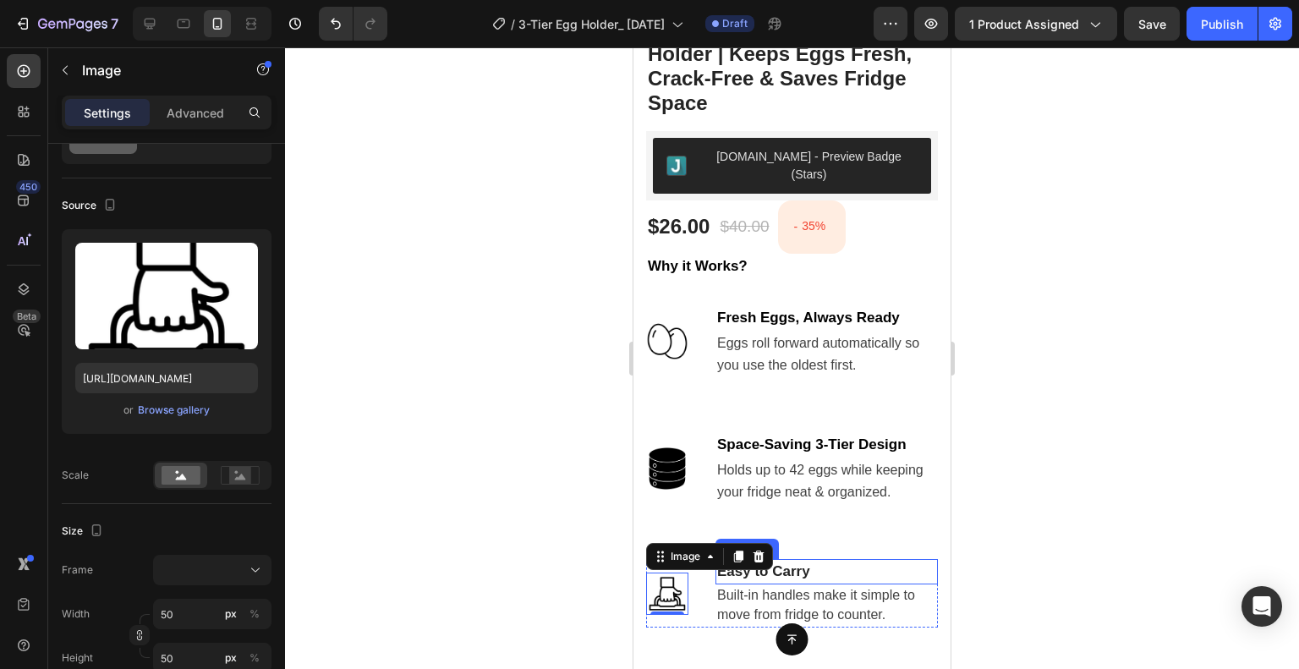
click at [868, 561] on p "Easy to Carry" at bounding box center [826, 572] width 219 height 22
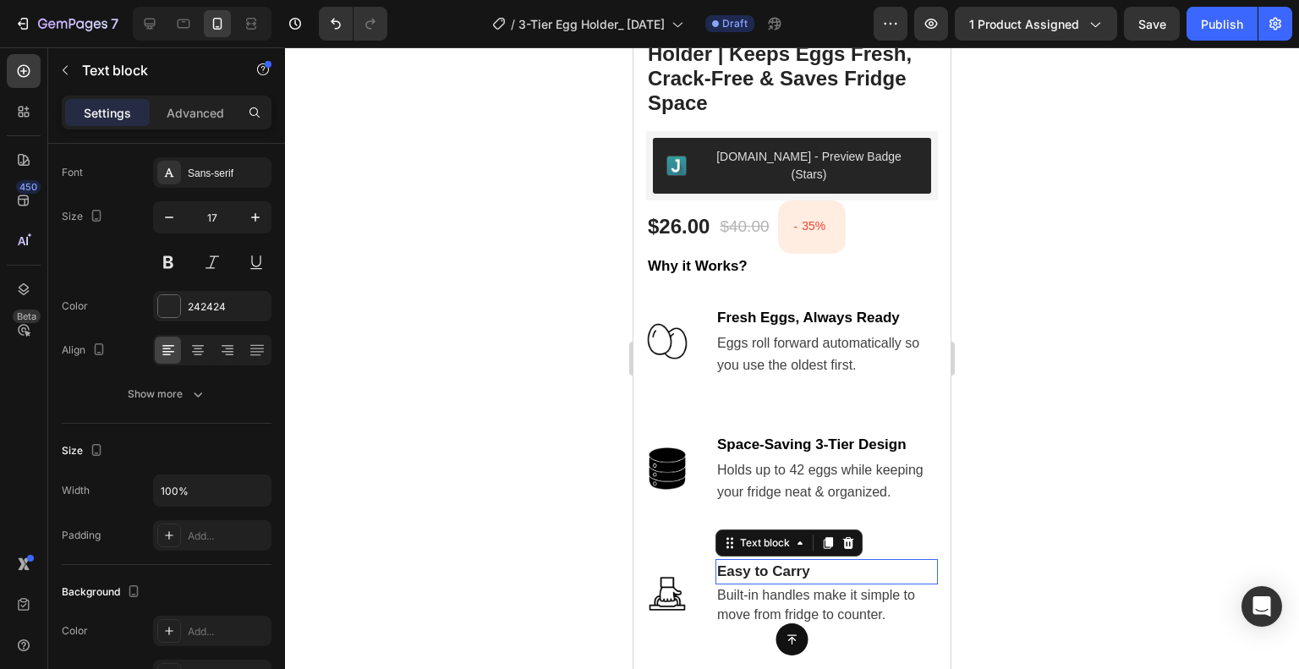
scroll to position [0, 0]
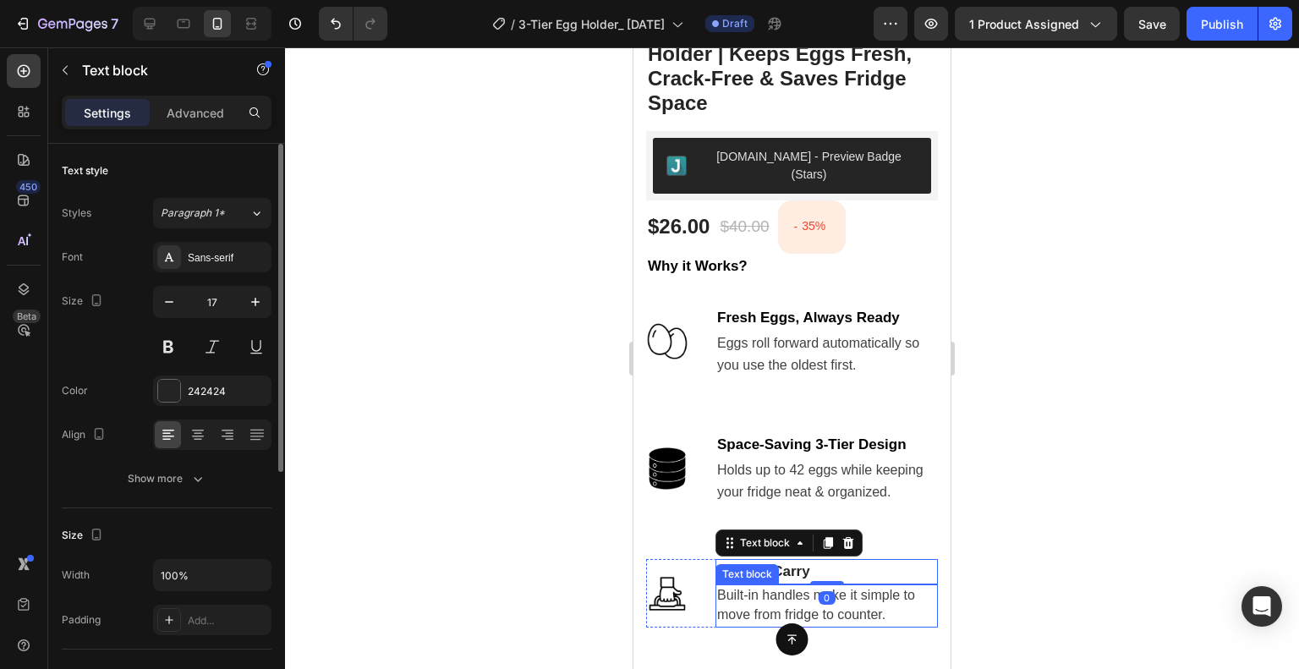
click at [826, 588] on span "Built-in handles make it simple to move from fridge to counter." at bounding box center [816, 605] width 198 height 35
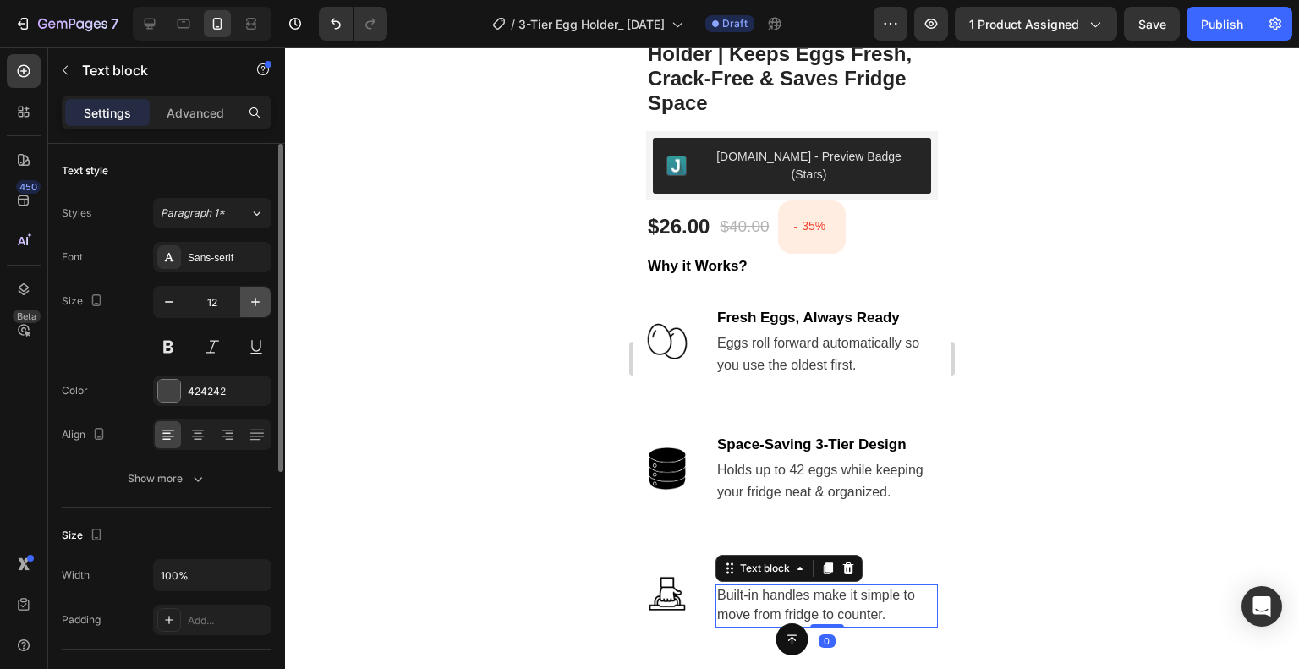
click at [248, 300] on icon "button" at bounding box center [255, 301] width 17 height 17
type input "14"
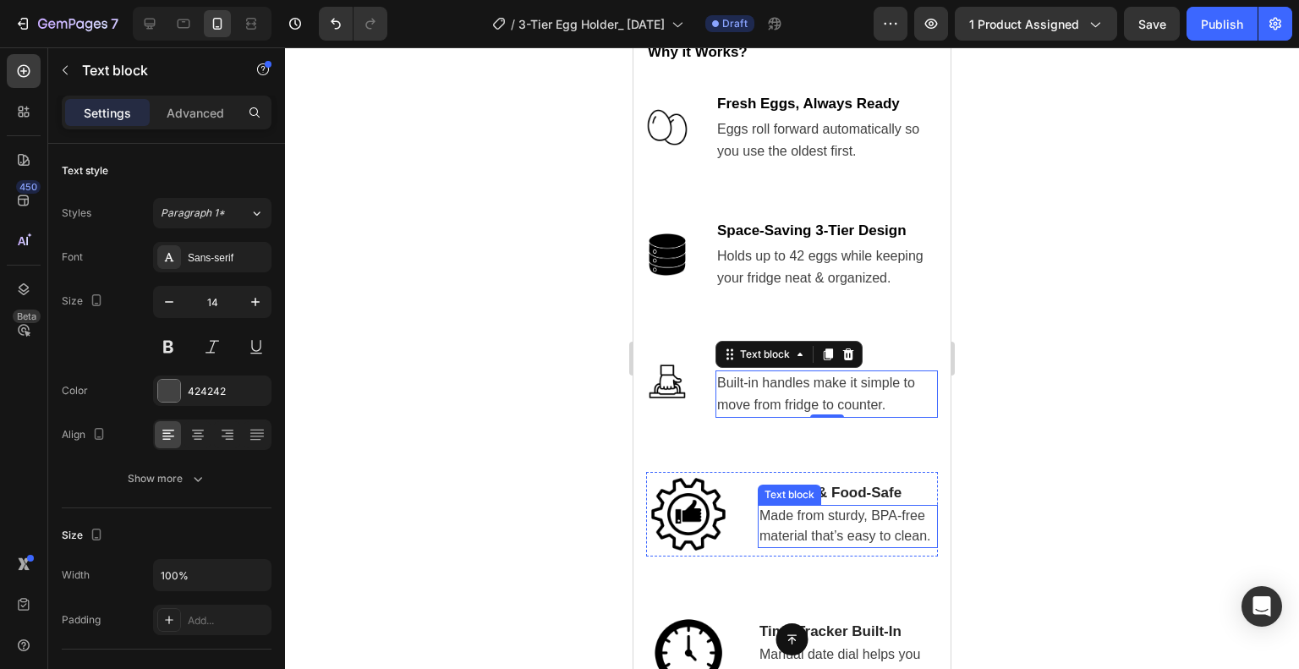
scroll to position [1174, 0]
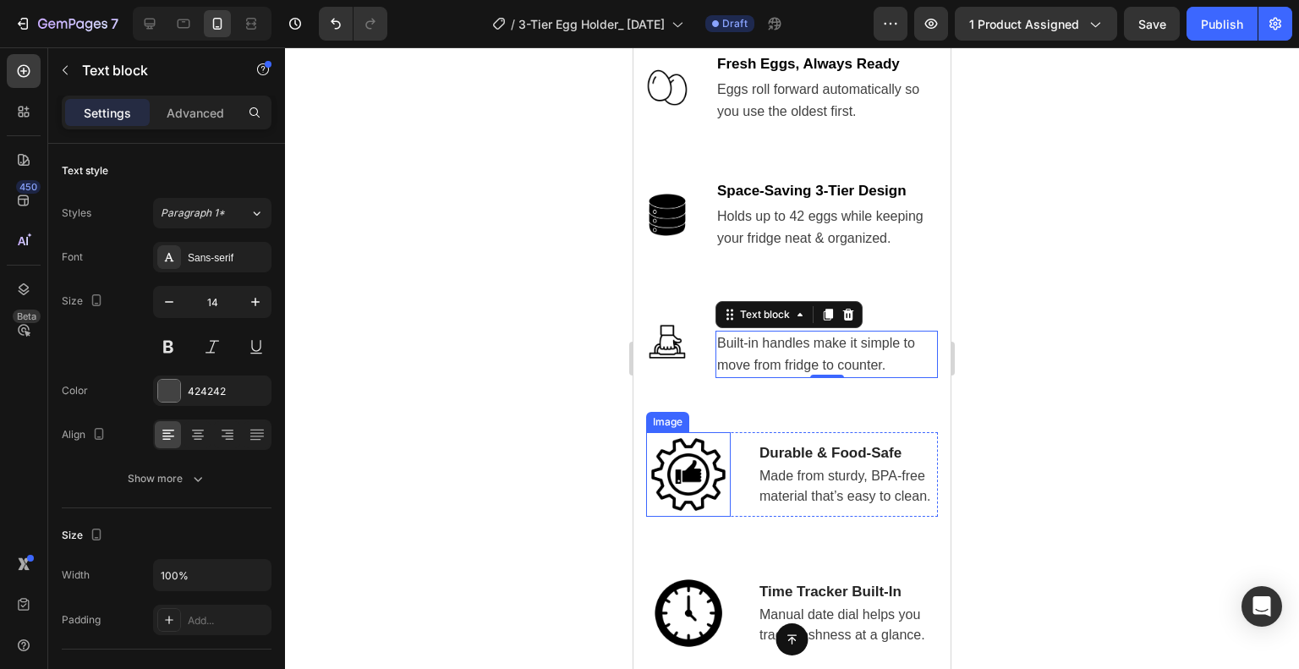
click at [687, 432] on img at bounding box center [688, 474] width 85 height 85
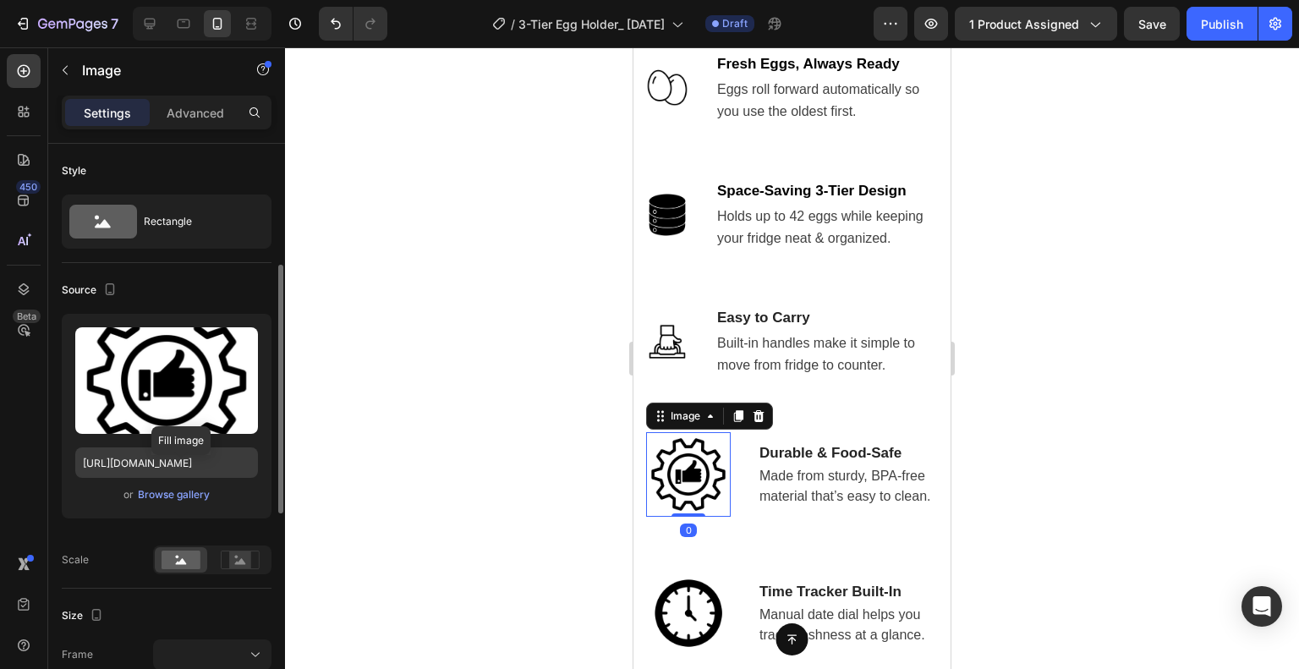
scroll to position [85, 0]
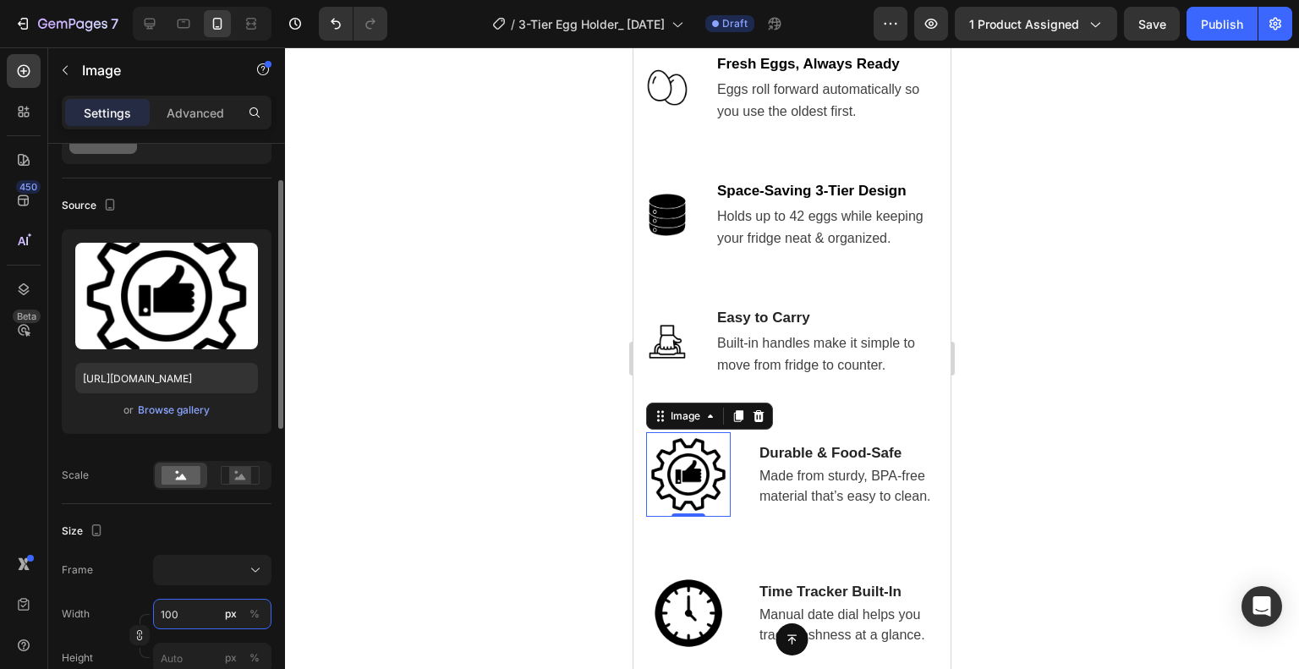
click at [183, 605] on input "100" at bounding box center [212, 614] width 118 height 30
type input "5"
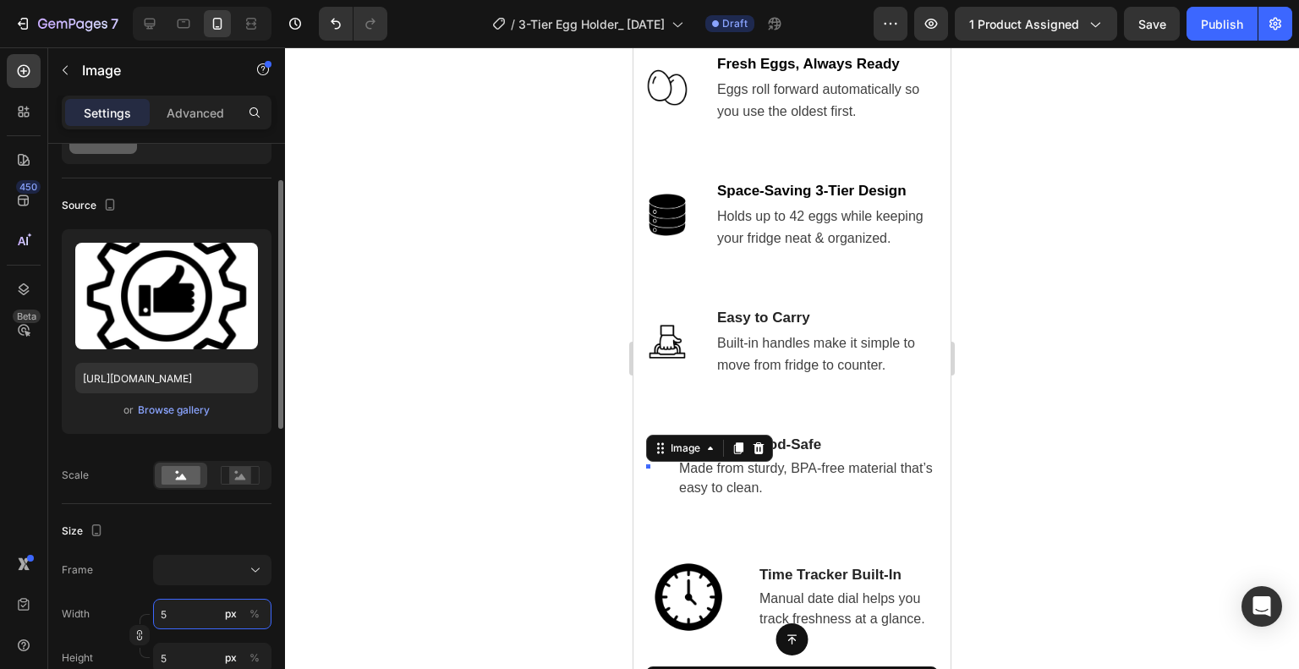
type input "50"
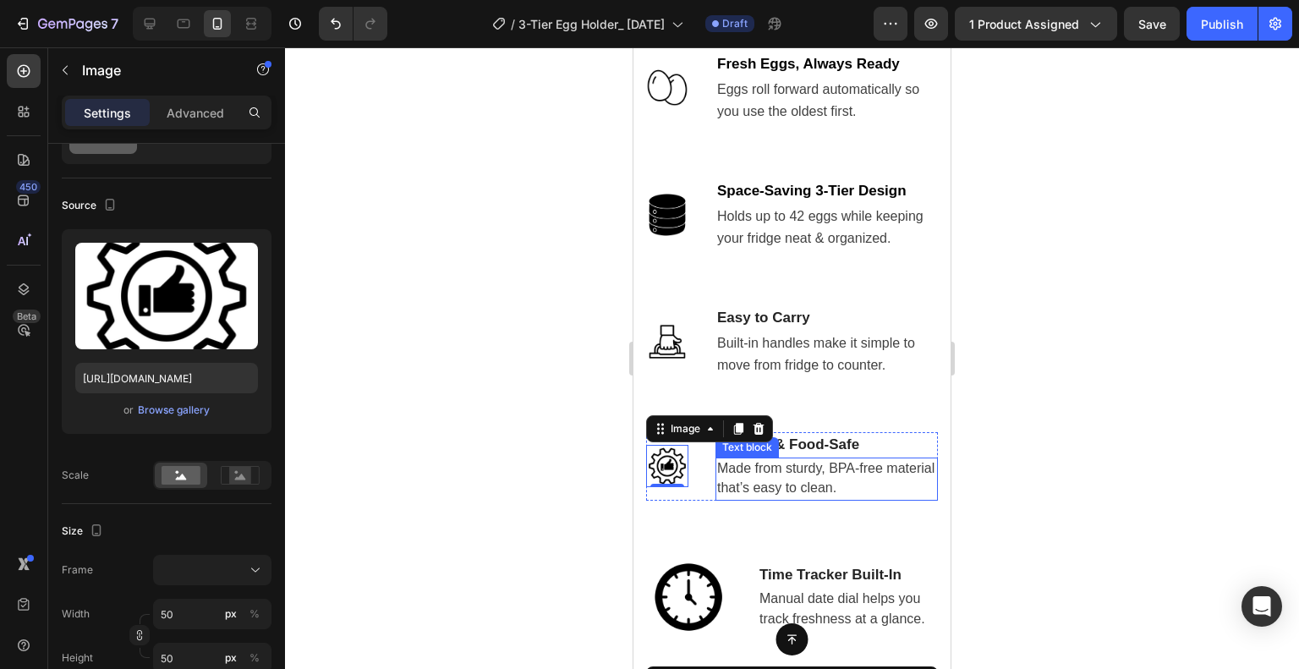
click at [771, 461] on span "Made from sturdy, BPA-free material that’s easy to clean." at bounding box center [825, 478] width 217 height 35
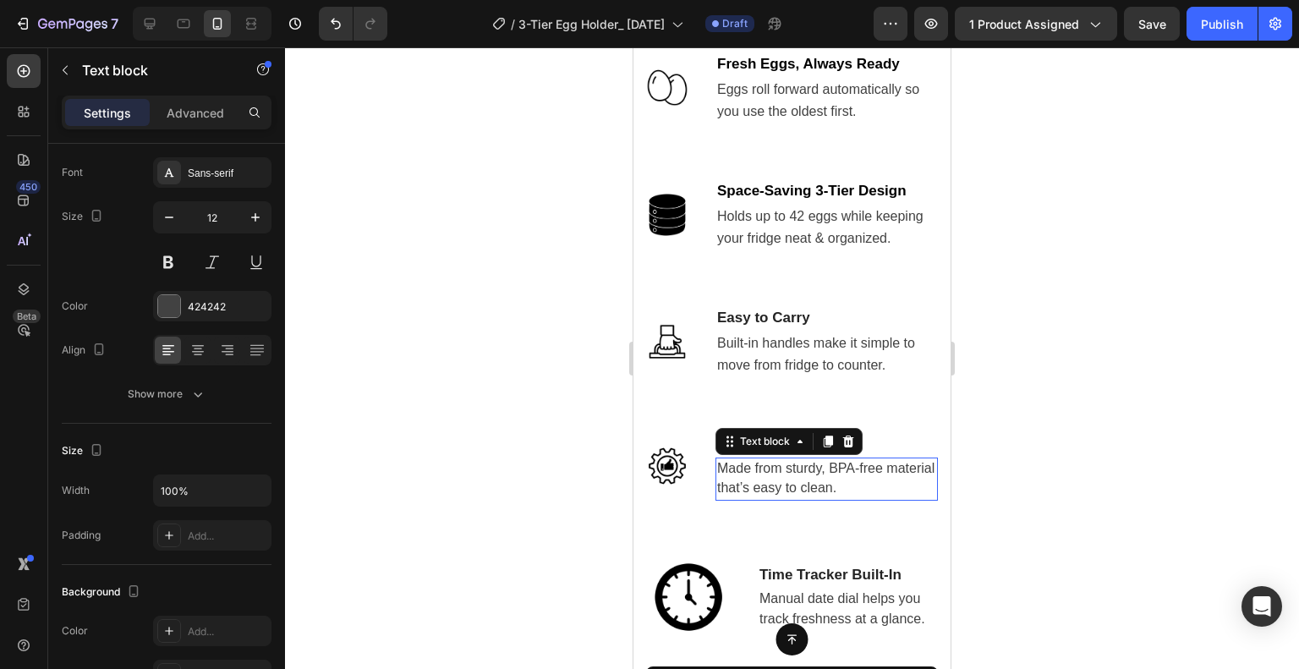
scroll to position [0, 0]
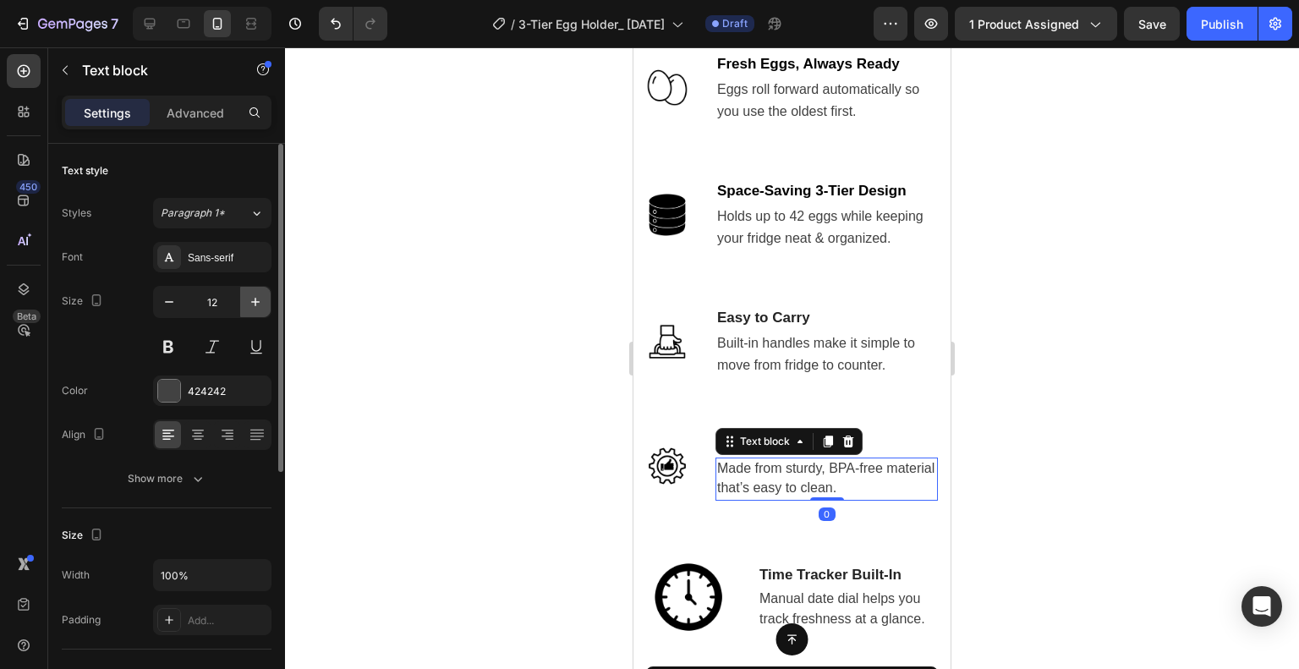
click at [254, 303] on icon "button" at bounding box center [255, 301] width 17 height 17
type input "14"
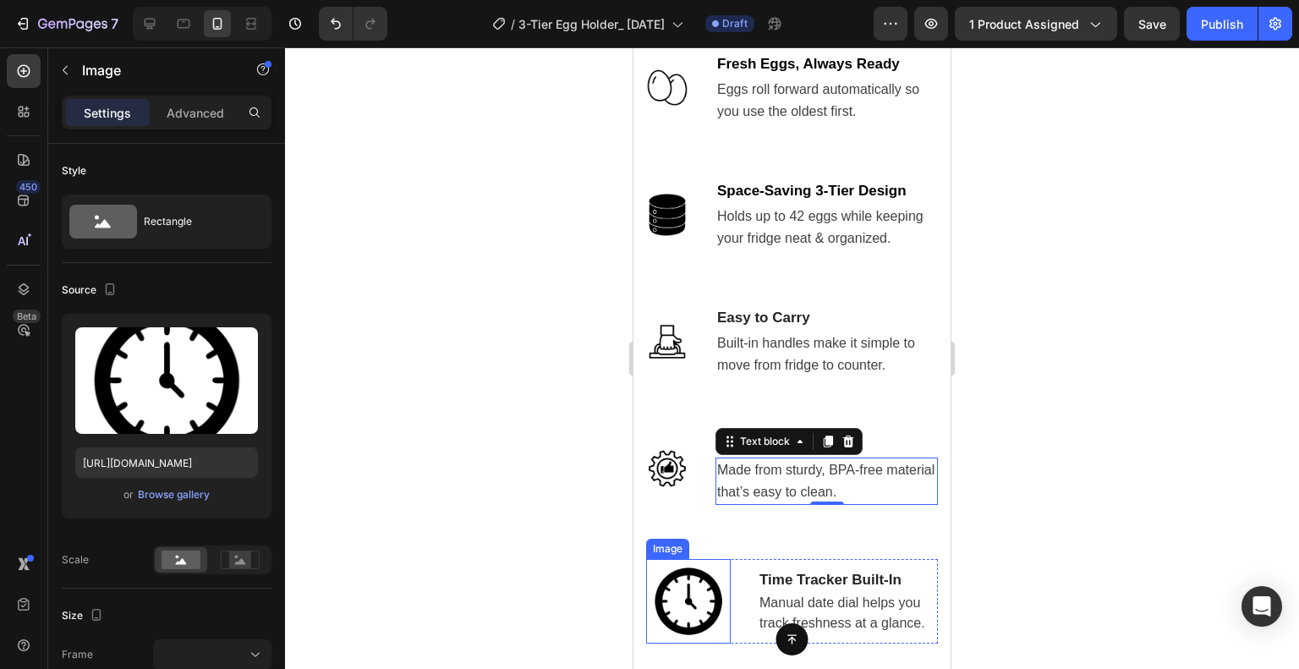
click at [698, 577] on img at bounding box center [688, 601] width 85 height 85
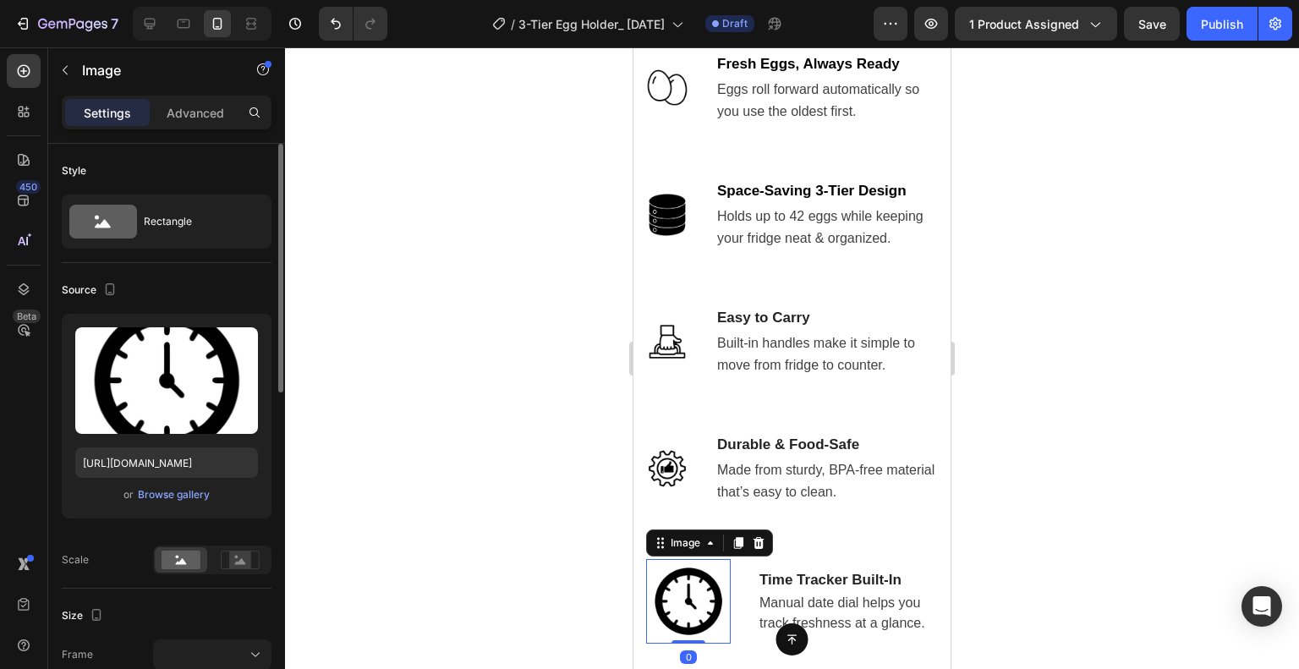
scroll to position [169, 0]
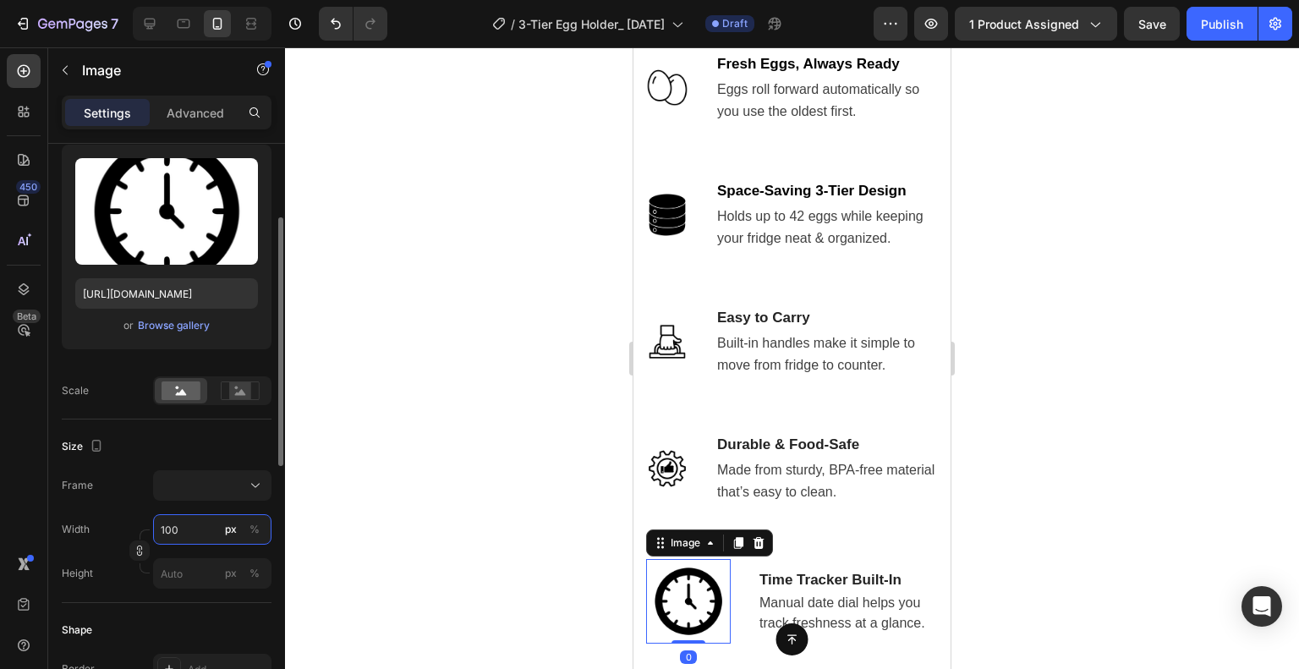
click at [176, 524] on input "100" at bounding box center [212, 529] width 118 height 30
type input "5"
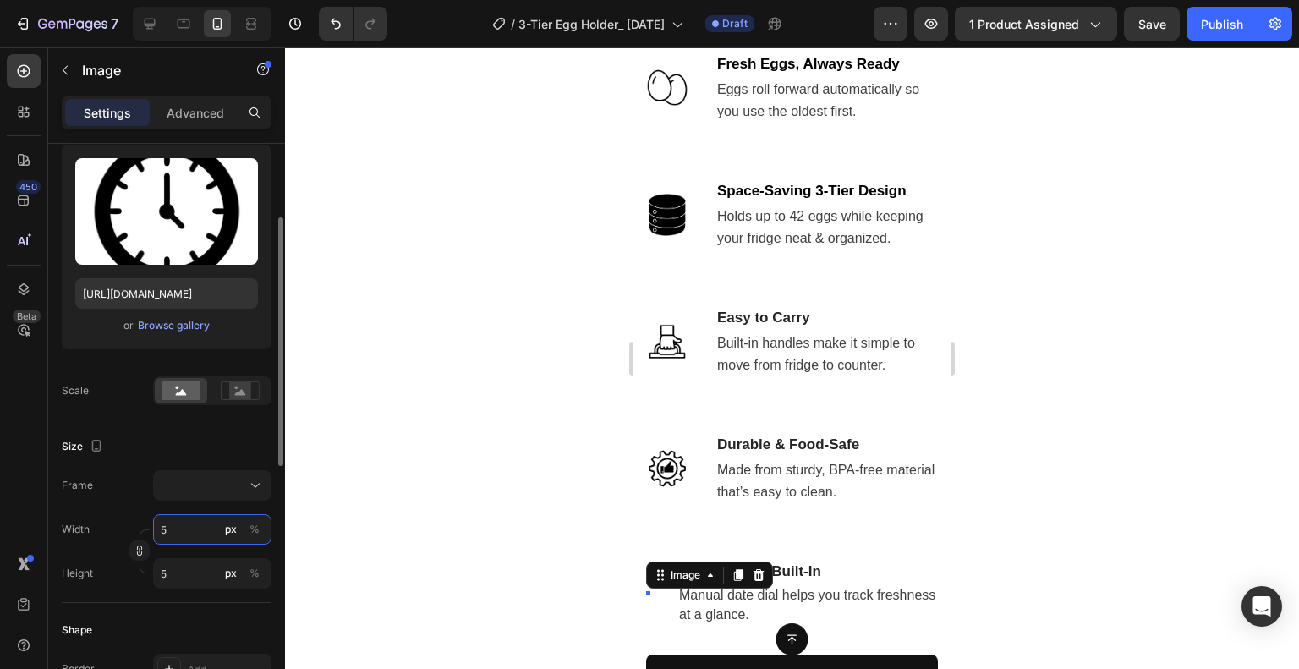
type input "50"
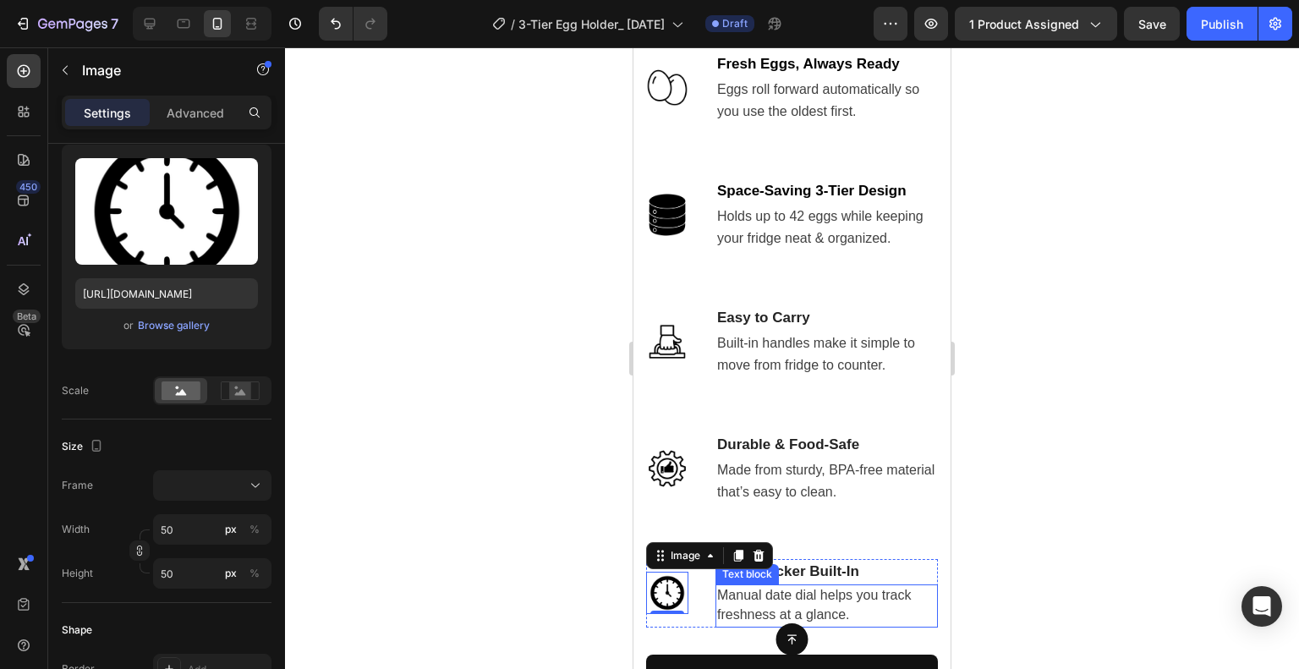
click at [868, 587] on p "Manual date dial helps you track freshness at a glance." at bounding box center [826, 606] width 219 height 40
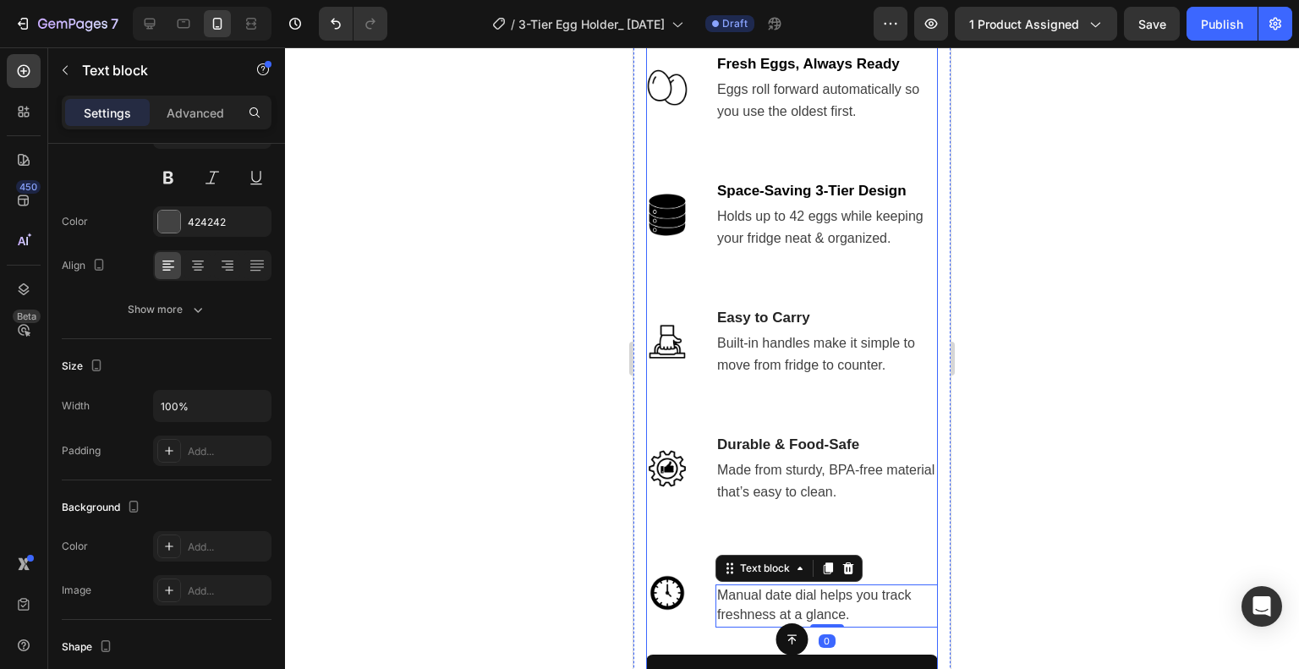
scroll to position [0, 0]
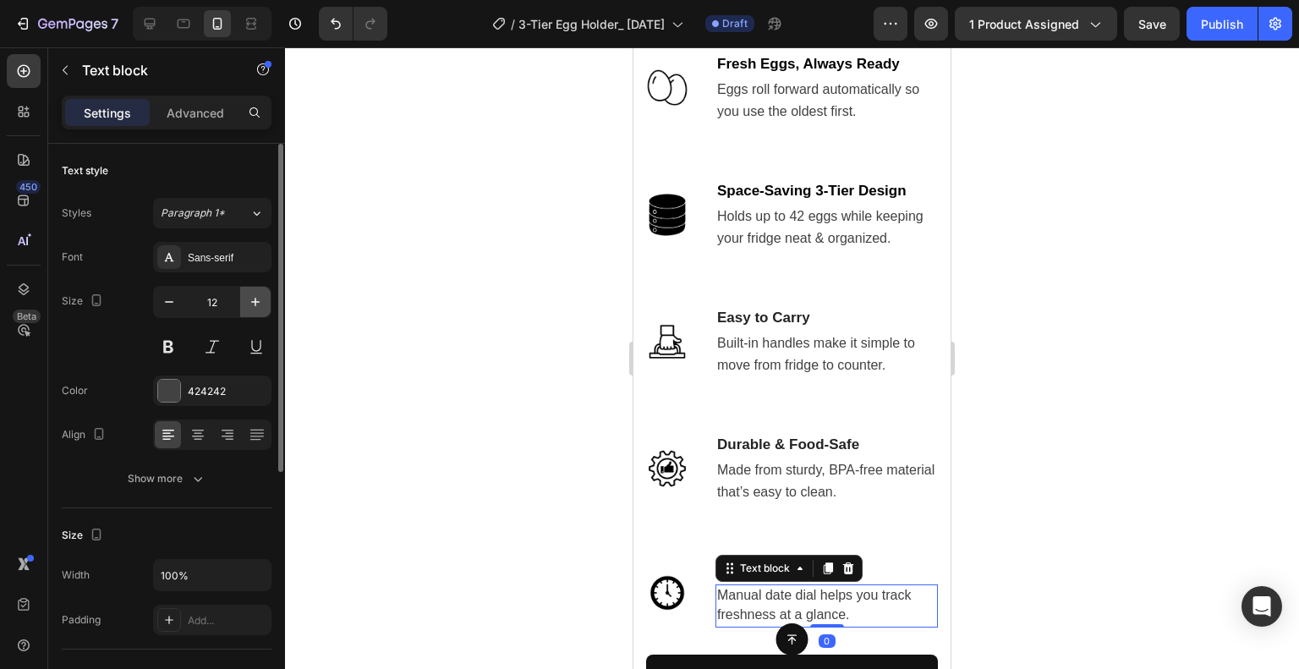
click at [250, 295] on icon "button" at bounding box center [255, 301] width 17 height 17
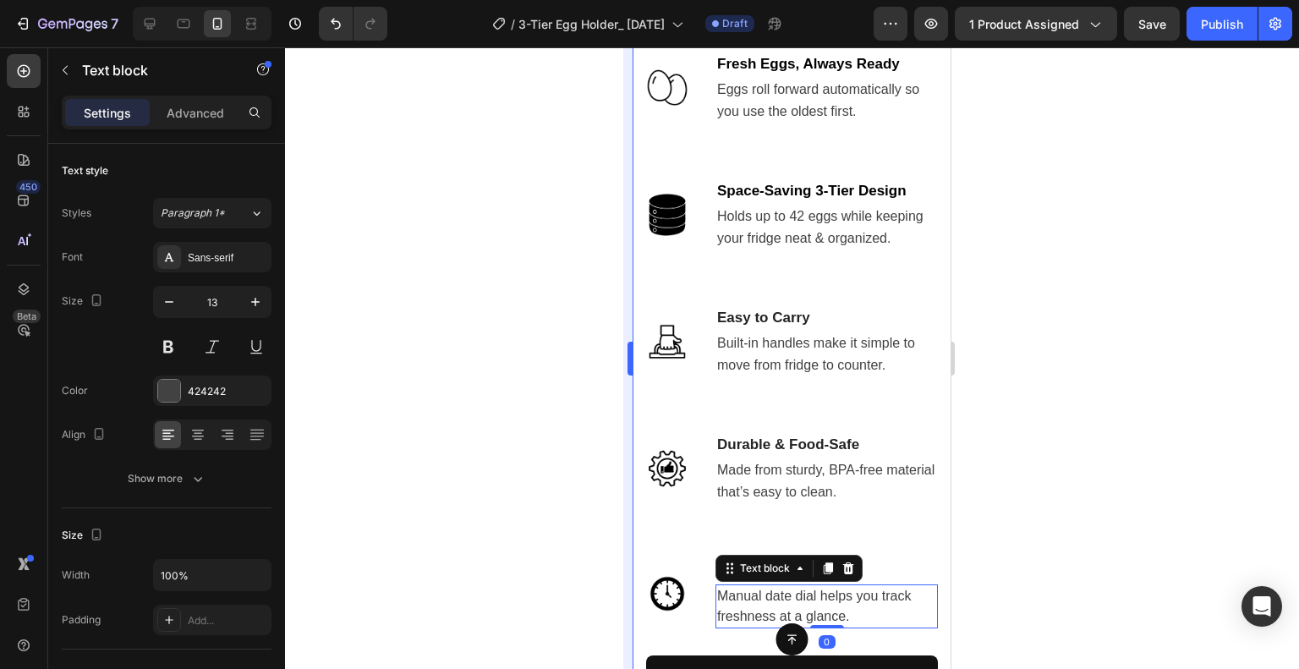
type input "14"
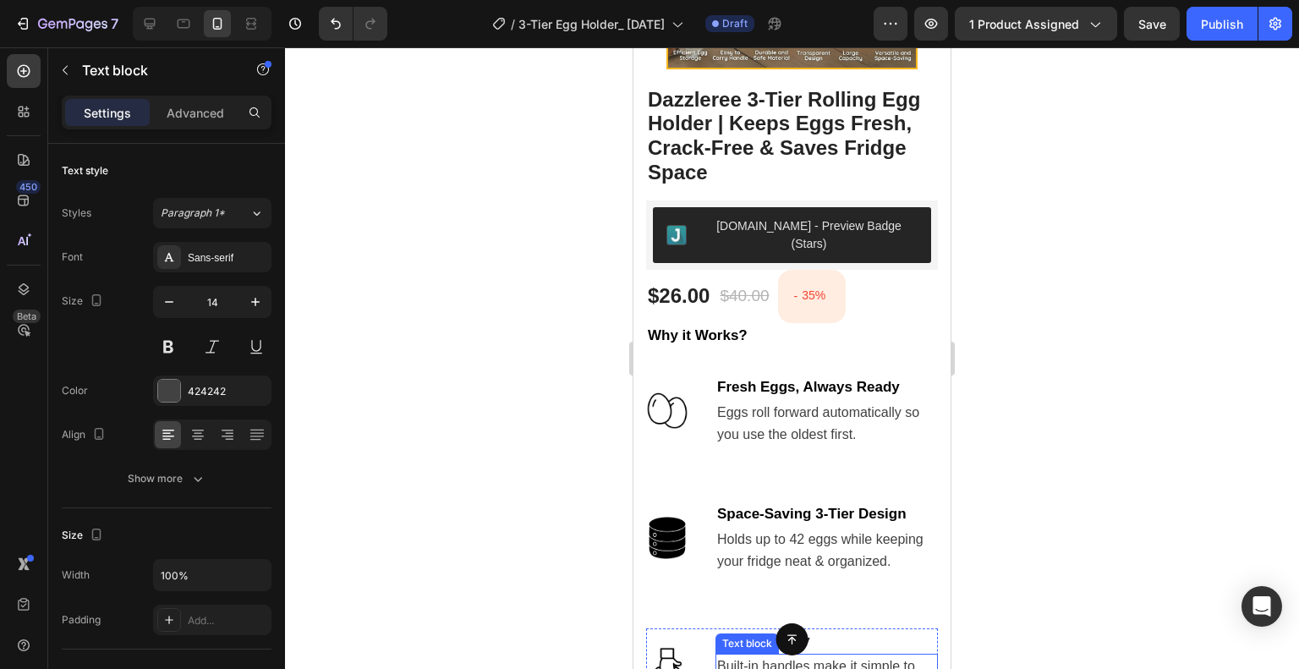
scroll to position [836, 0]
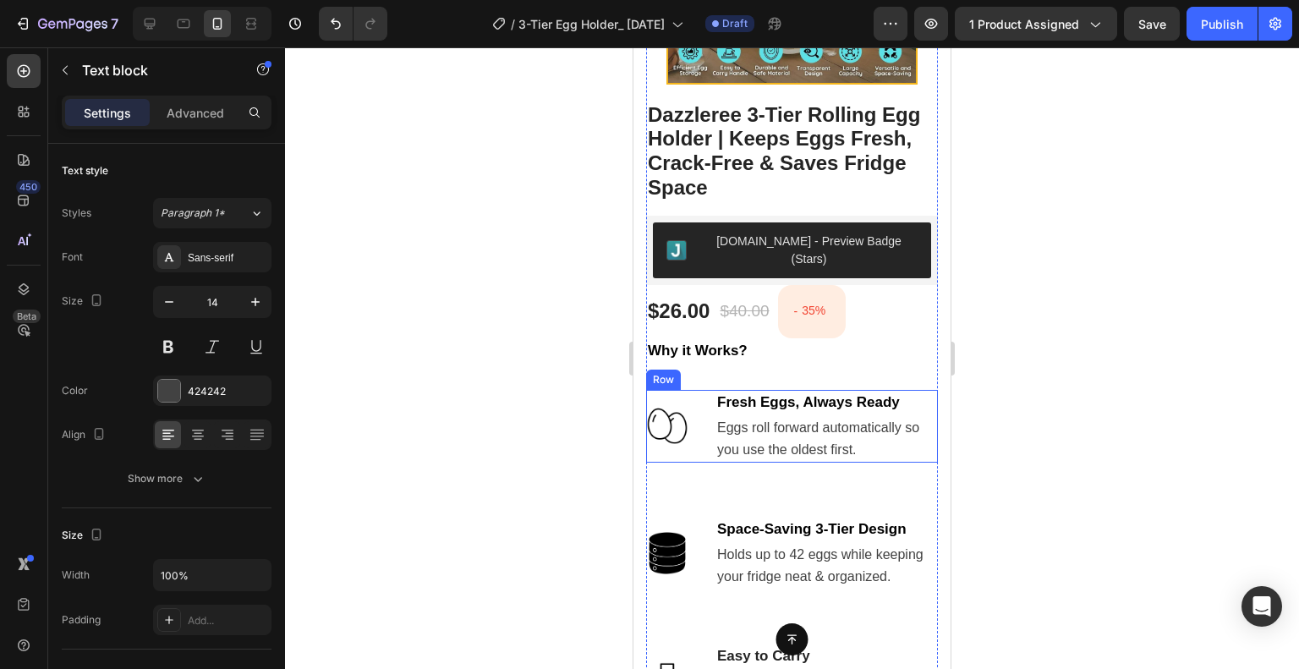
click at [710, 392] on div "Image Fresh Eggs, Always Ready Text block Eggs roll forward automatically so yo…" at bounding box center [792, 426] width 292 height 73
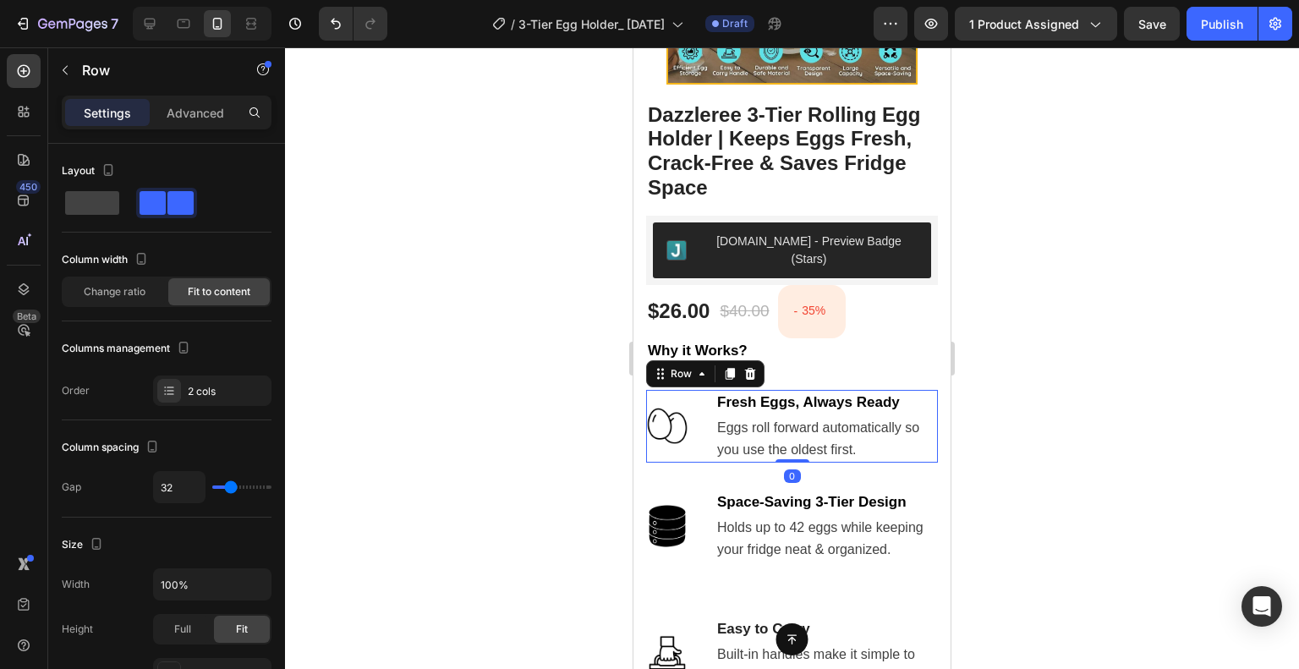
drag, startPoint x: 775, startPoint y: 469, endPoint x: 764, endPoint y: 426, distance: 44.5
click at [764, 426] on div "Image Fresh Eggs, Always Ready Text block Eggs roll forward automatically so yo…" at bounding box center [792, 426] width 292 height 73
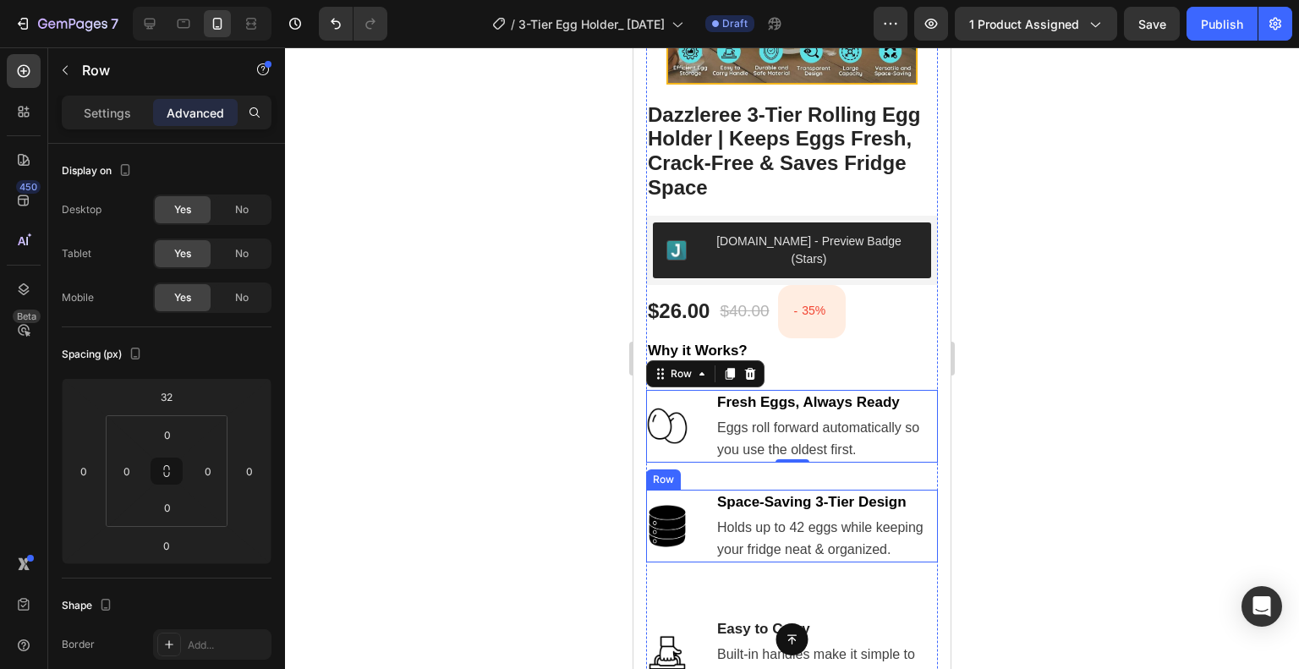
click at [704, 530] on div "Image Space-Saving 3-Tier Design Text block Holds up to 42 eggs while keeping y…" at bounding box center [792, 526] width 292 height 73
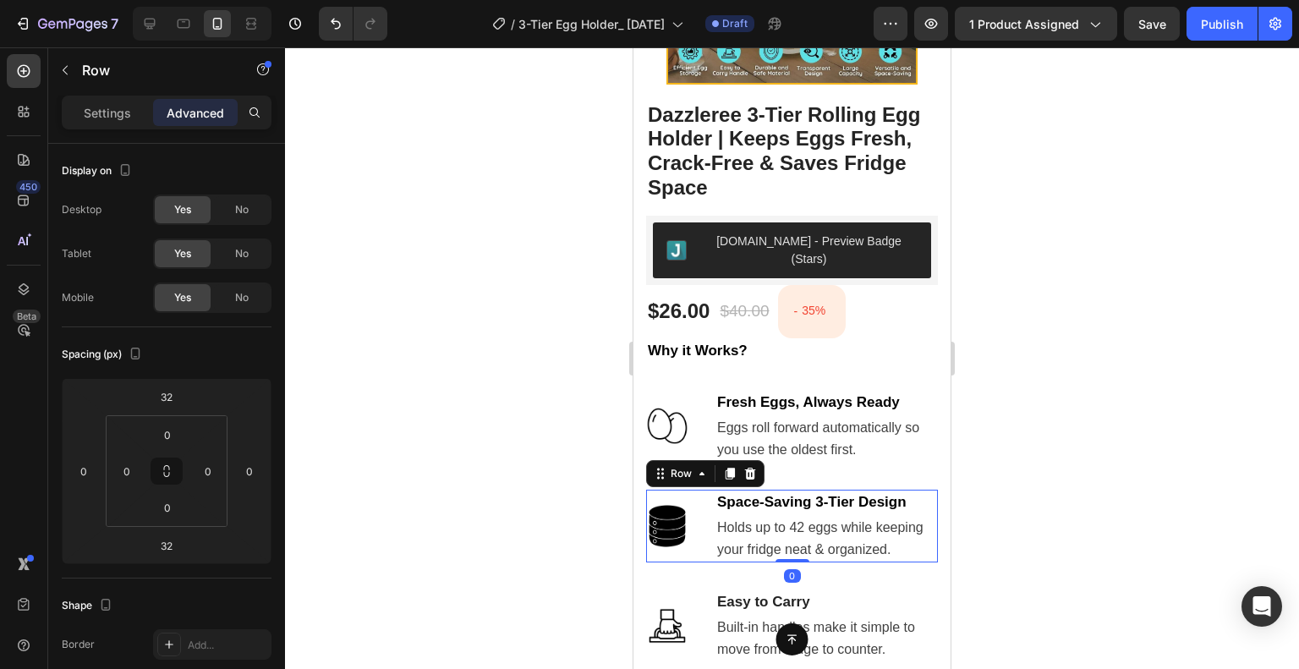
drag, startPoint x: 770, startPoint y: 568, endPoint x: 776, endPoint y: 535, distance: 33.7
click at [776, 535] on div "Image Space-Saving 3-Tier Design Text block Holds up to 42 eggs while keeping y…" at bounding box center [792, 526] width 292 height 73
type input "0"
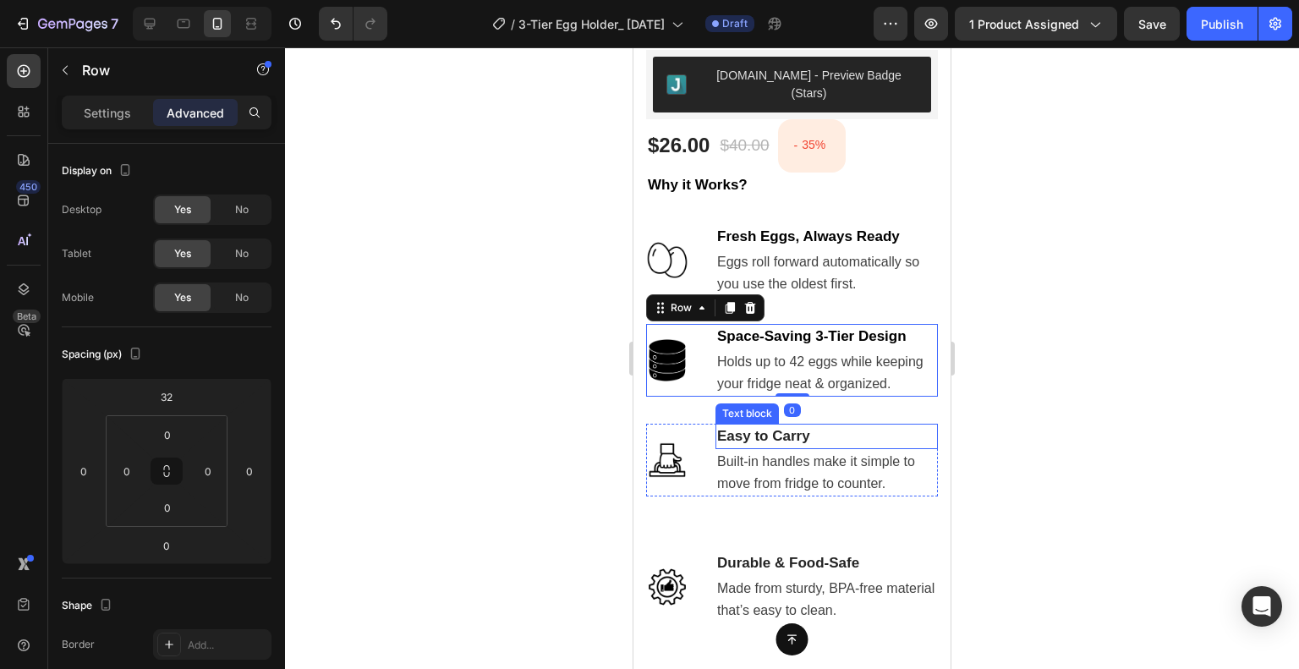
scroll to position [1005, 0]
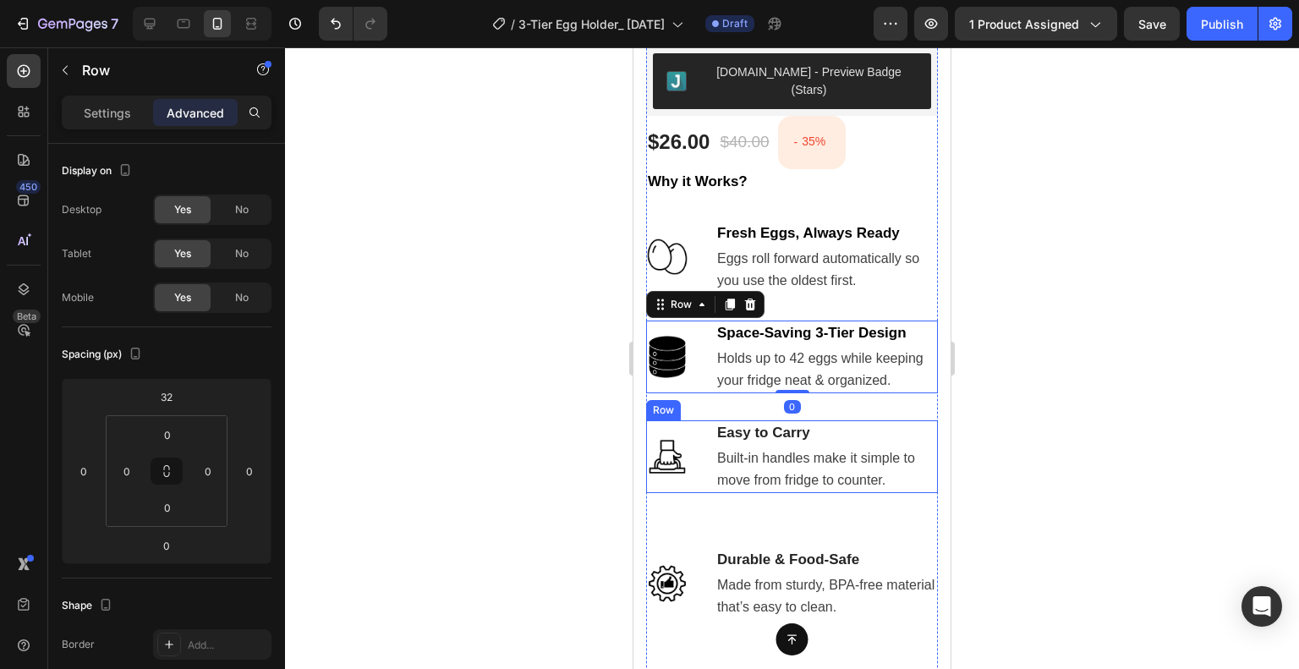
click at [703, 449] on div "Image Easy to Carry Text block Built-in handles make it simple to move from fri…" at bounding box center [792, 456] width 292 height 73
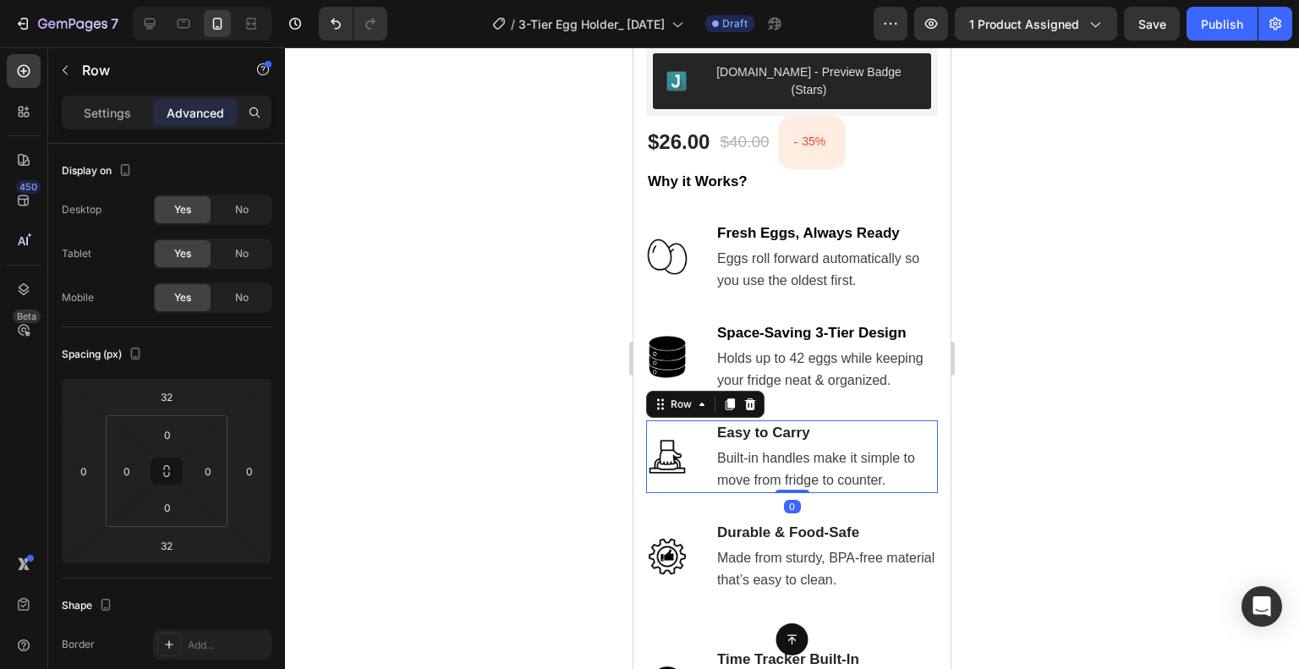
drag, startPoint x: 773, startPoint y: 499, endPoint x: 762, endPoint y: 458, distance: 42.1
click at [764, 459] on div "Image Easy to Carry Text block Built-in handles make it simple to move from fri…" at bounding box center [792, 456] width 292 height 73
type input "0"
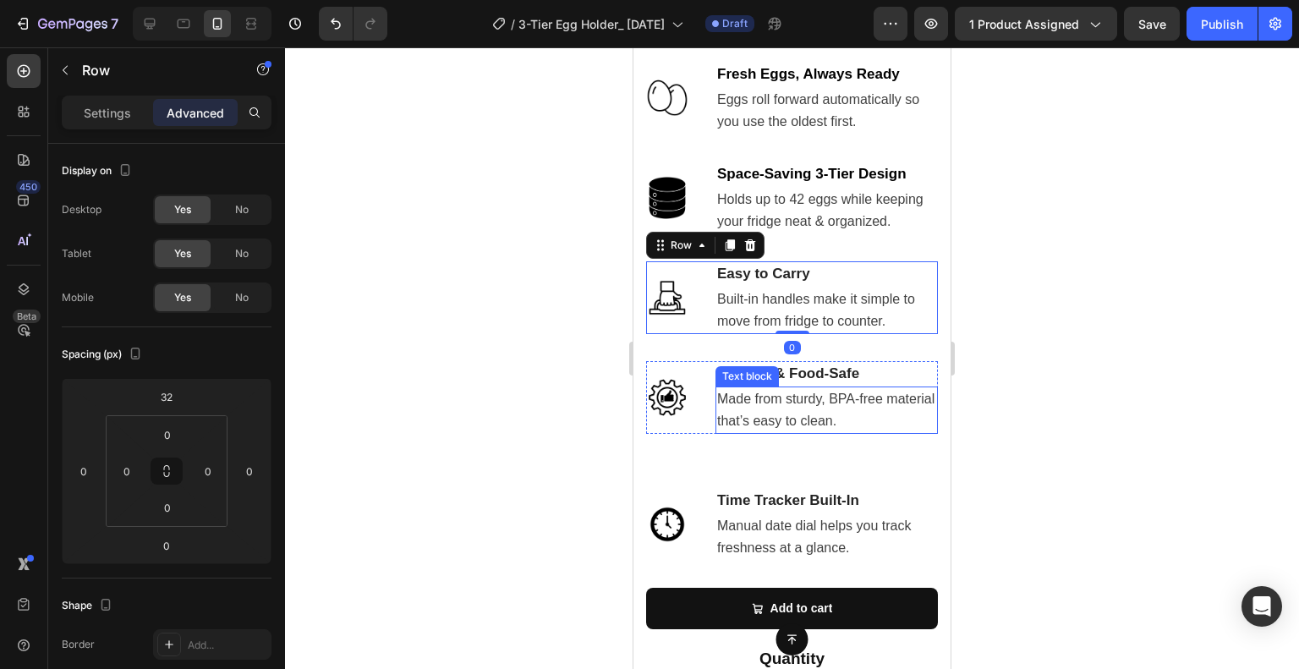
scroll to position [1174, 0]
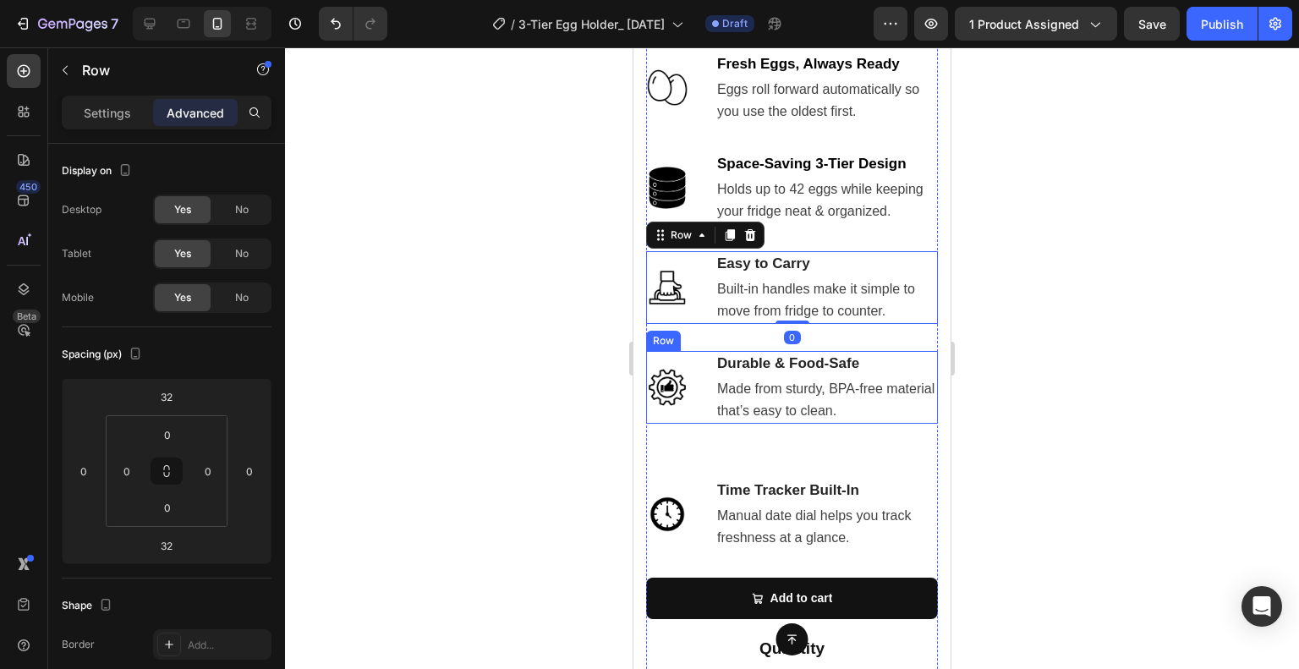
click at [697, 378] on div "Image Durable & Food-Safe Text block Made from sturdy, BPA-free material that’s…" at bounding box center [792, 387] width 292 height 73
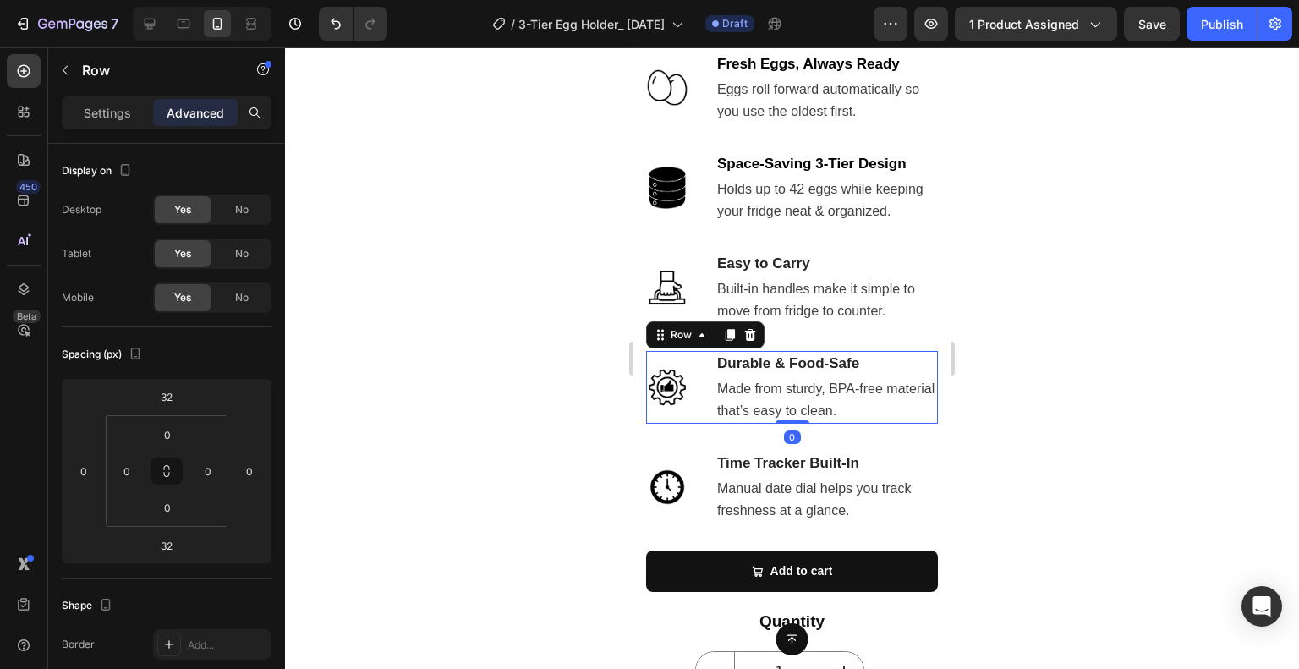
drag, startPoint x: 770, startPoint y: 427, endPoint x: 768, endPoint y: 389, distance: 38.1
click at [768, 389] on div "Image Durable & Food-Safe Text block Made from sturdy, BPA-free material that’s…" at bounding box center [792, 387] width 292 height 73
type input "0"
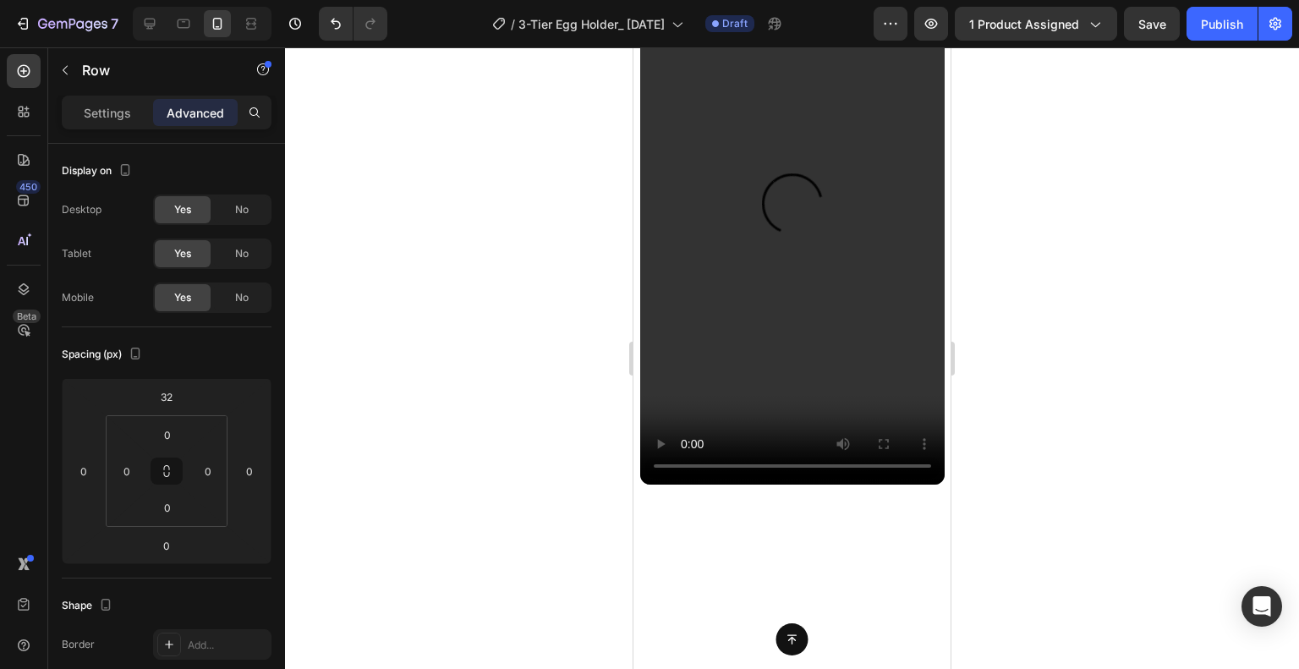
scroll to position [3373, 0]
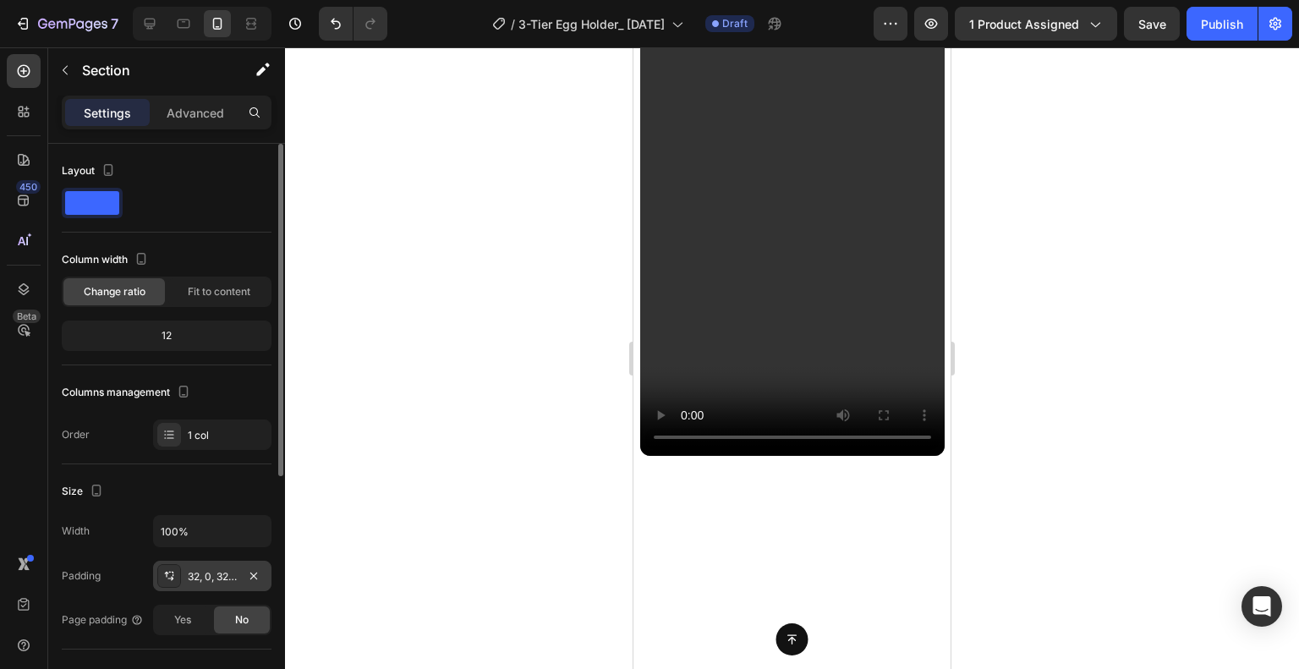
click at [208, 569] on div "32, 0, 32, 0" at bounding box center [212, 576] width 49 height 15
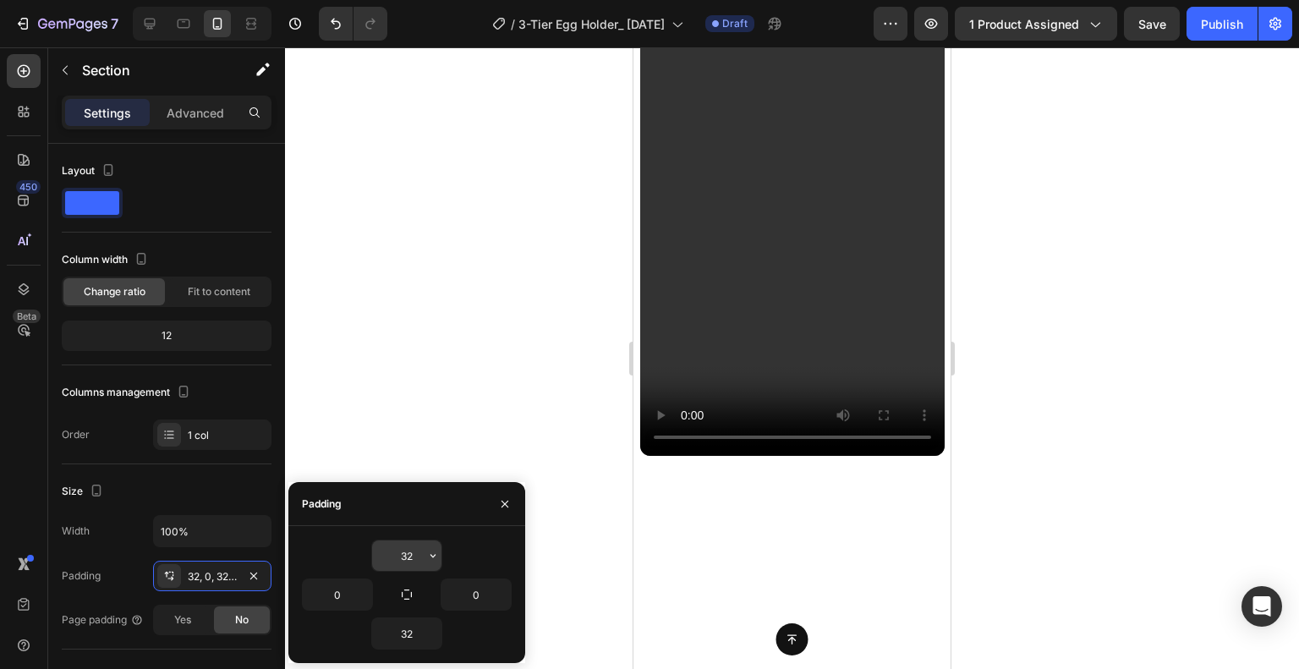
click at [413, 546] on input "32" at bounding box center [406, 555] width 69 height 30
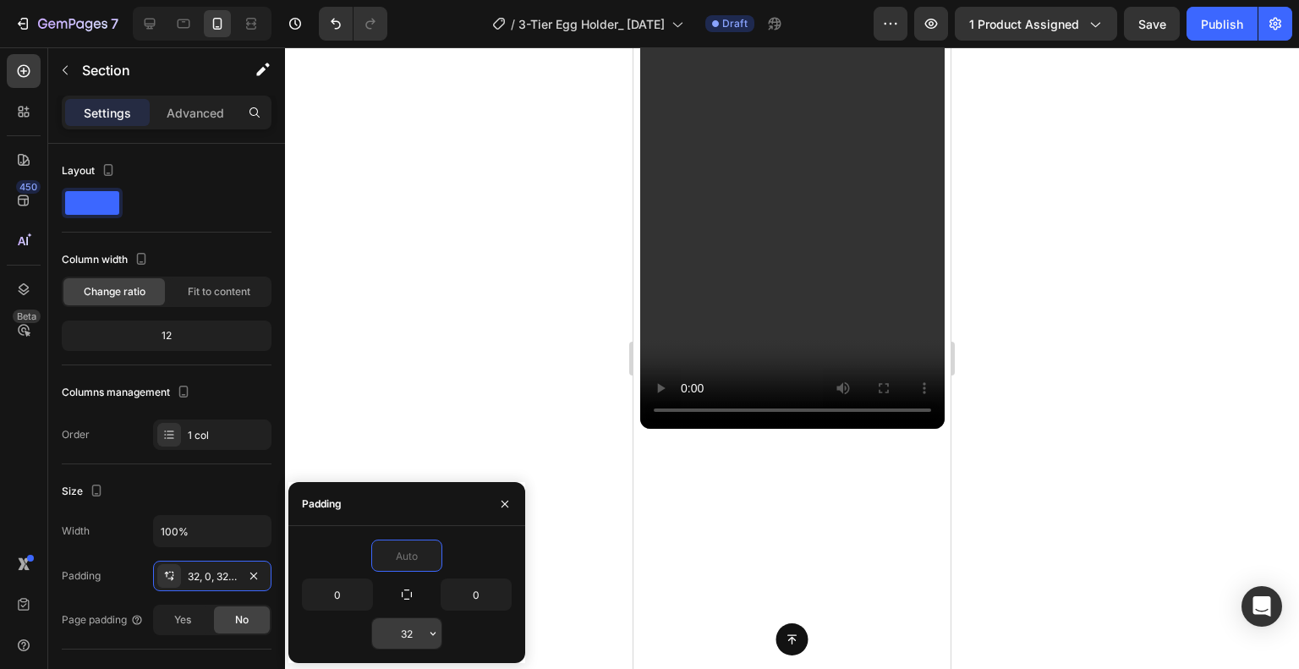
type input "0"
click at [402, 624] on input "32" at bounding box center [406, 633] width 69 height 30
type input "0"
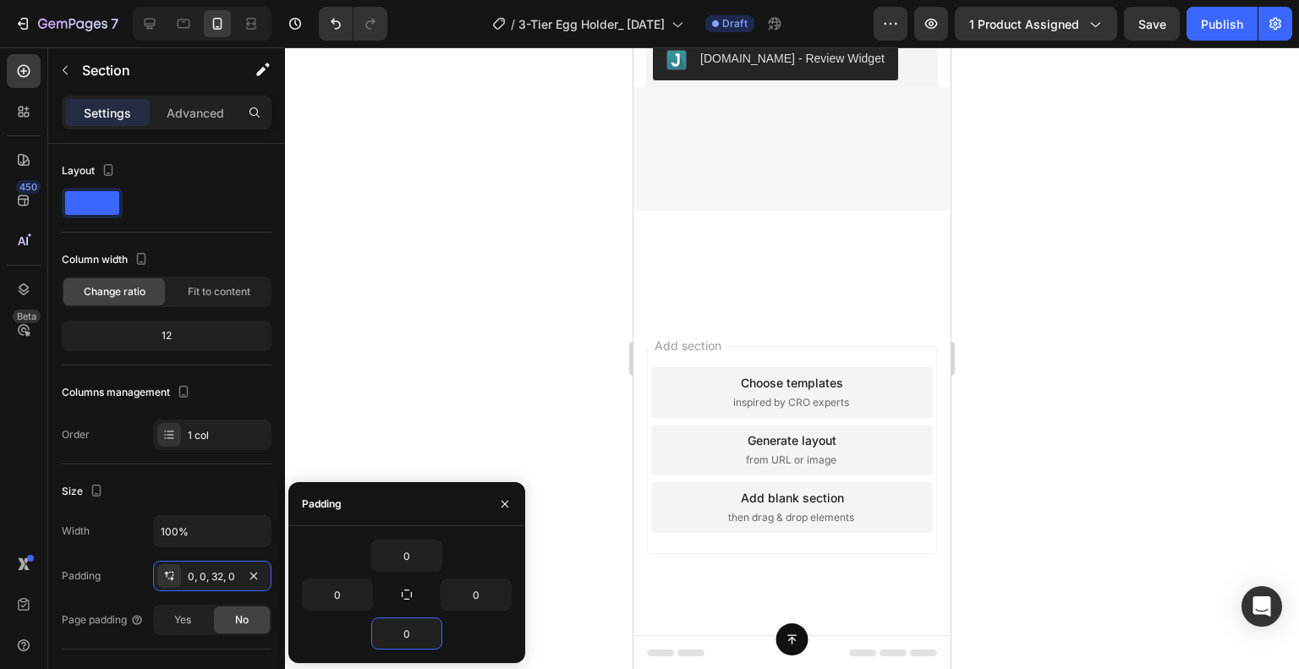
scroll to position [5656, 0]
drag, startPoint x: 728, startPoint y: 187, endPoint x: 720, endPoint y: 177, distance: 13.2
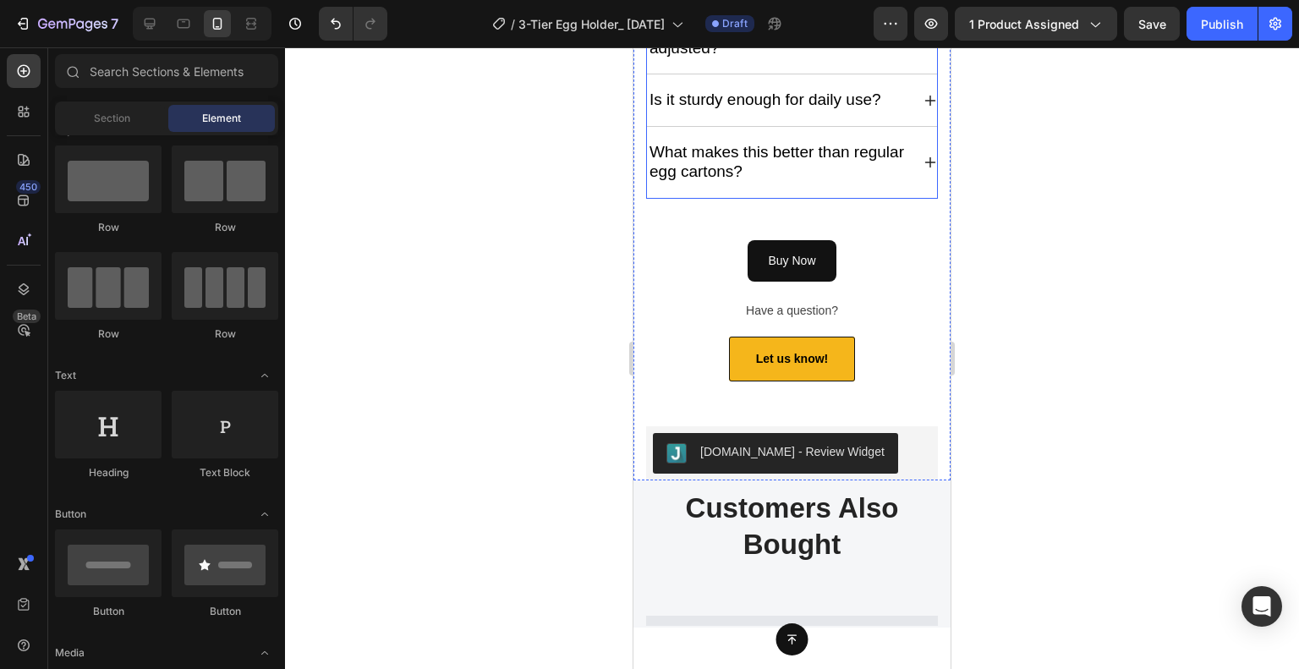
scroll to position [6164, 0]
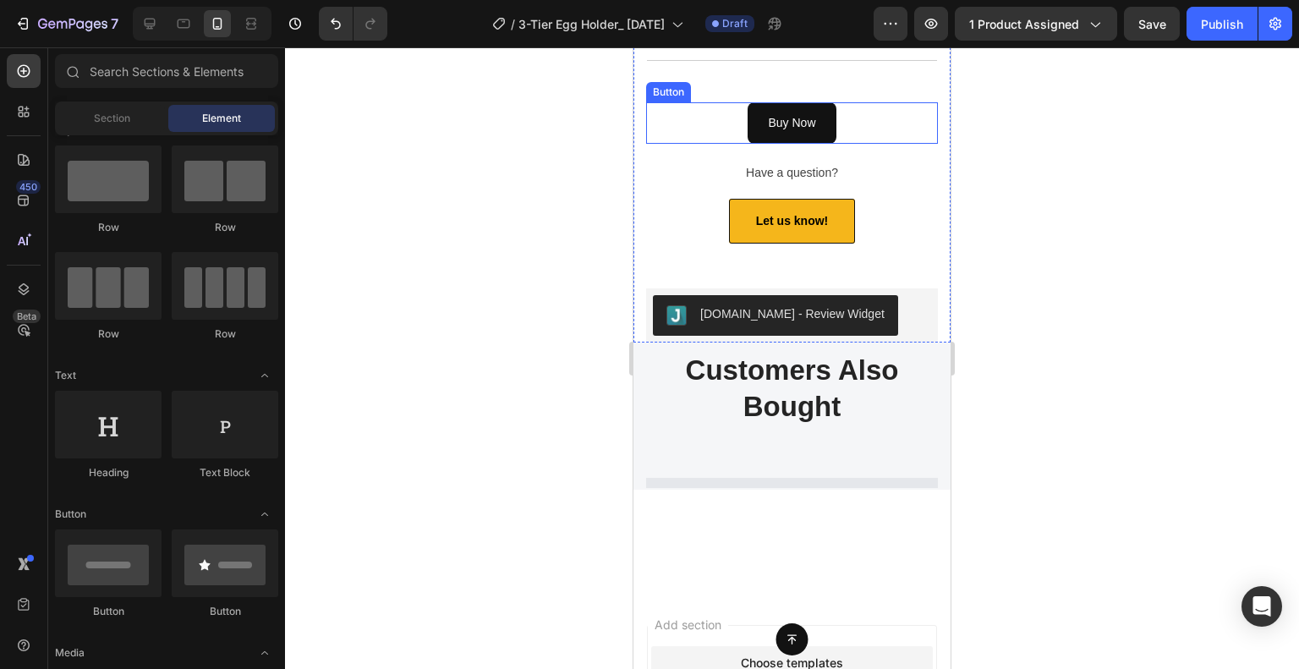
click at [859, 144] on div "Buy Now Button" at bounding box center [792, 122] width 292 height 41
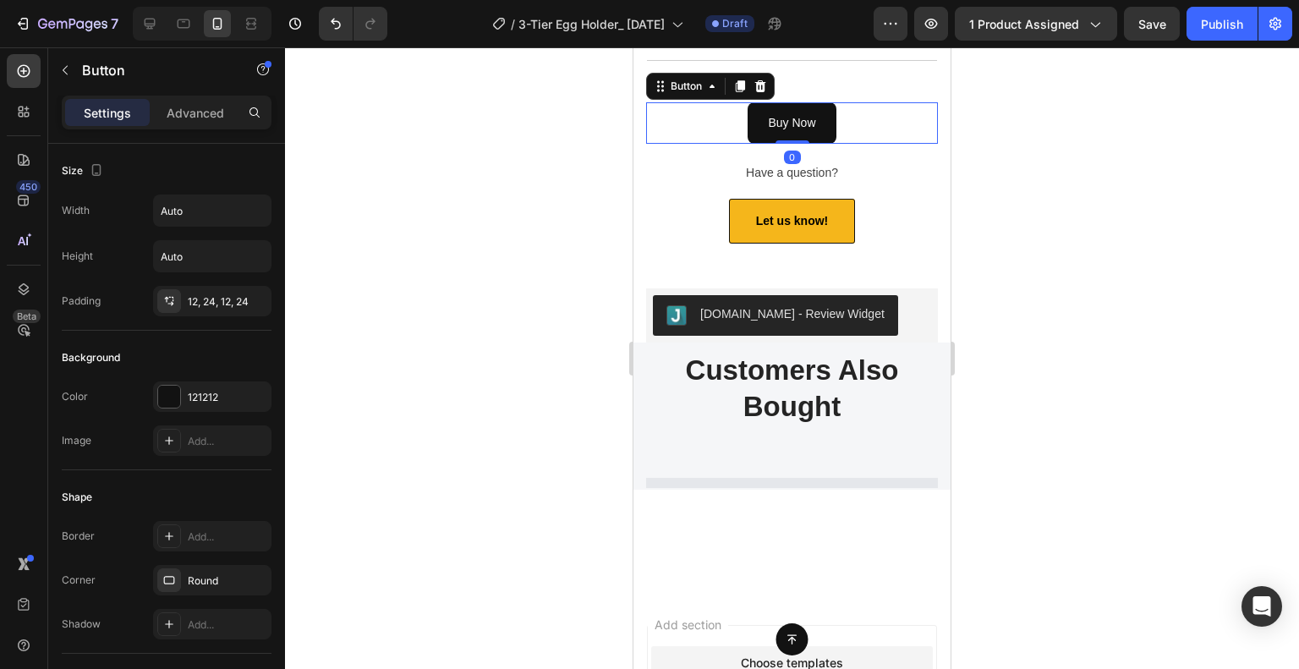
click at [760, 96] on div at bounding box center [760, 86] width 20 height 20
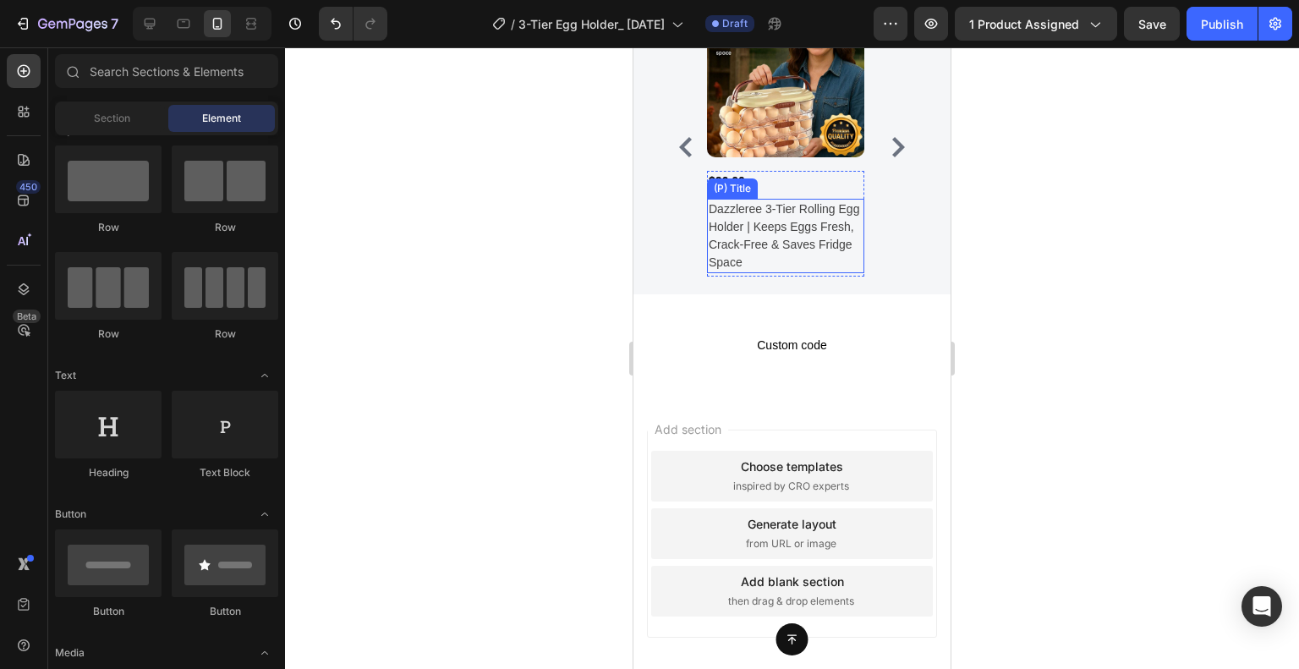
scroll to position [6597, 0]
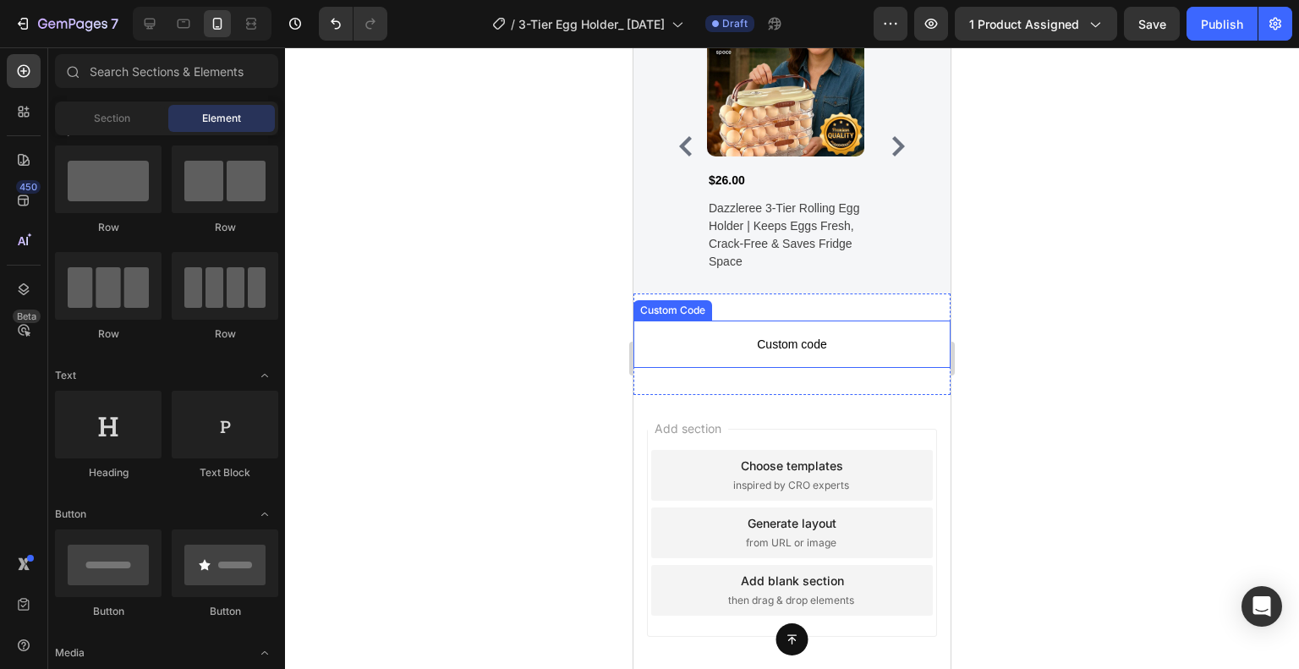
click at [802, 334] on span "Custom code" at bounding box center [791, 344] width 317 height 20
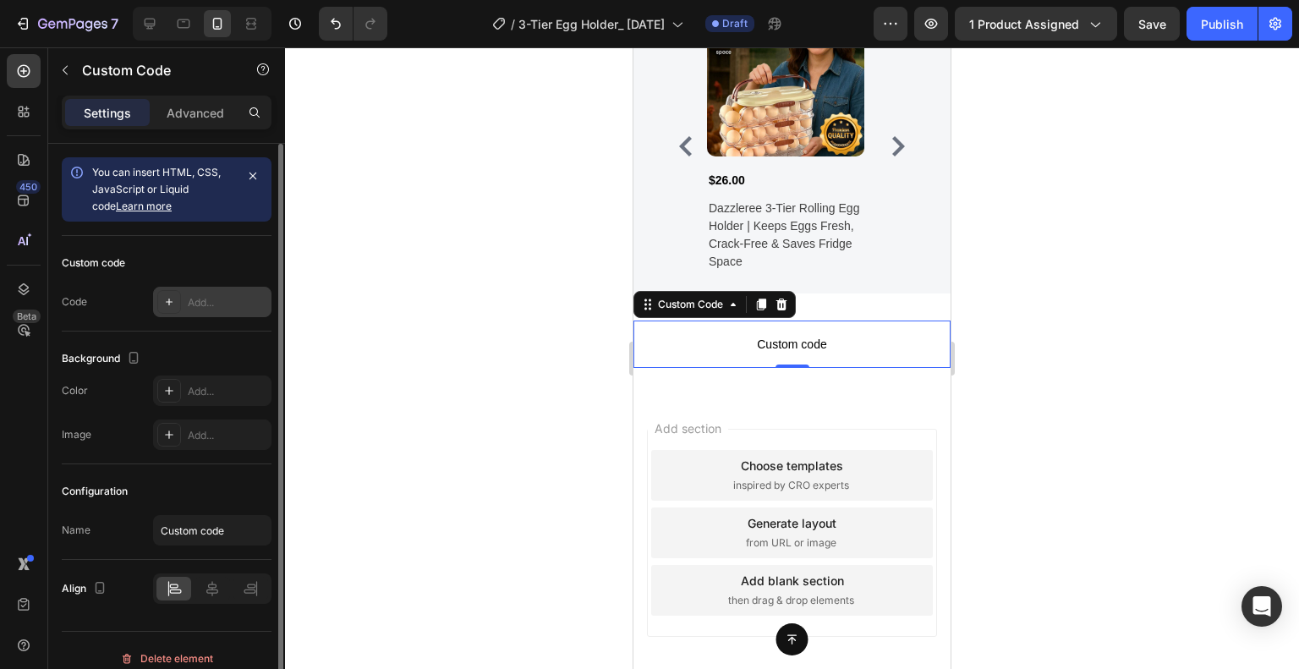
click at [236, 299] on div "Add..." at bounding box center [228, 302] width 80 height 15
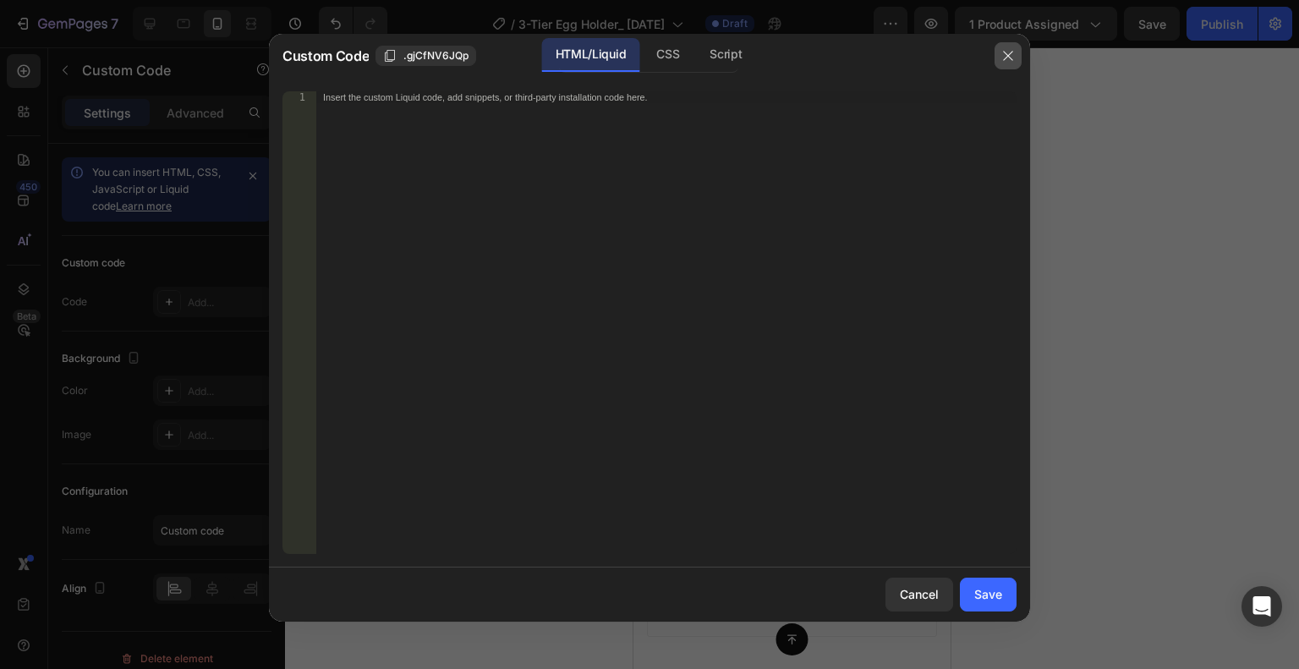
click at [1008, 52] on icon "button" at bounding box center [1008, 56] width 14 height 14
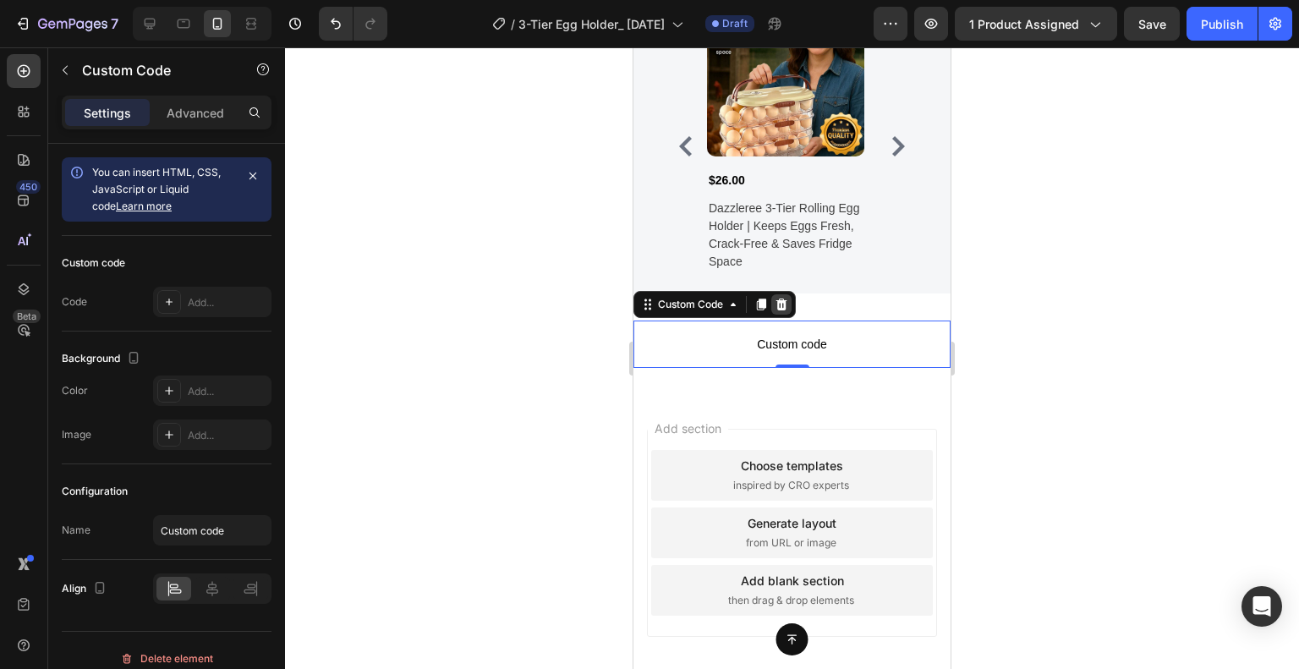
click at [783, 300] on icon at bounding box center [781, 305] width 11 height 12
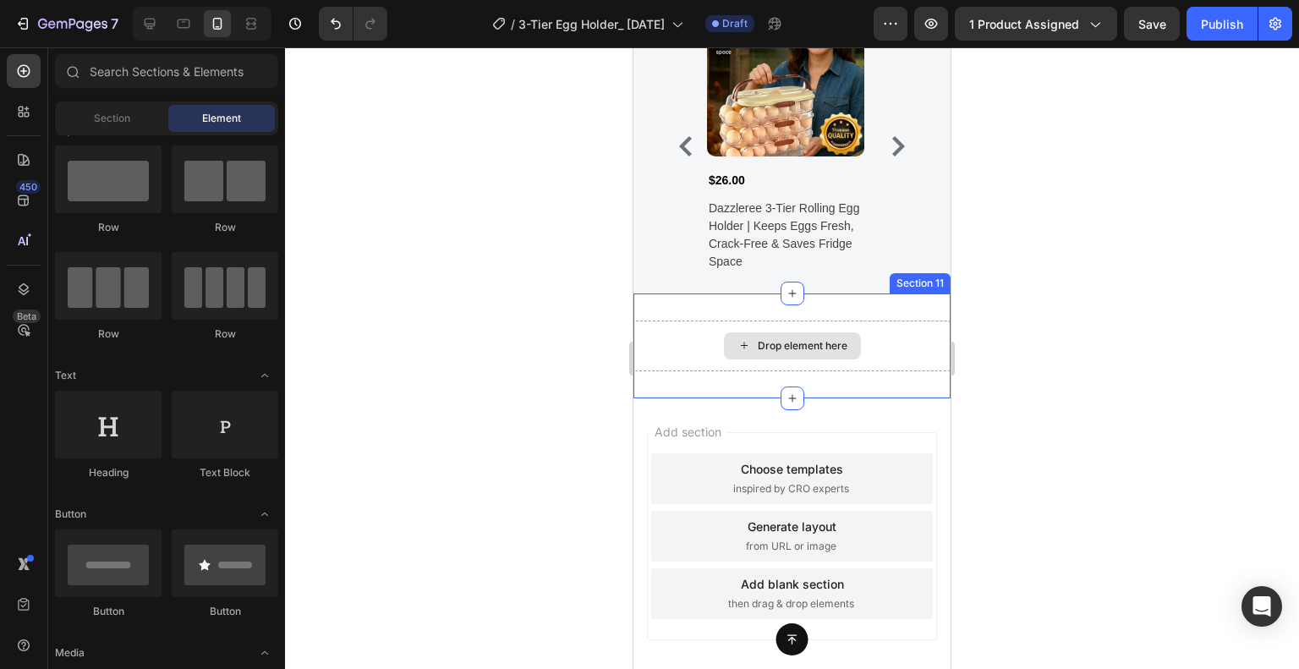
click at [862, 348] on div "Drop element here" at bounding box center [791, 346] width 317 height 51
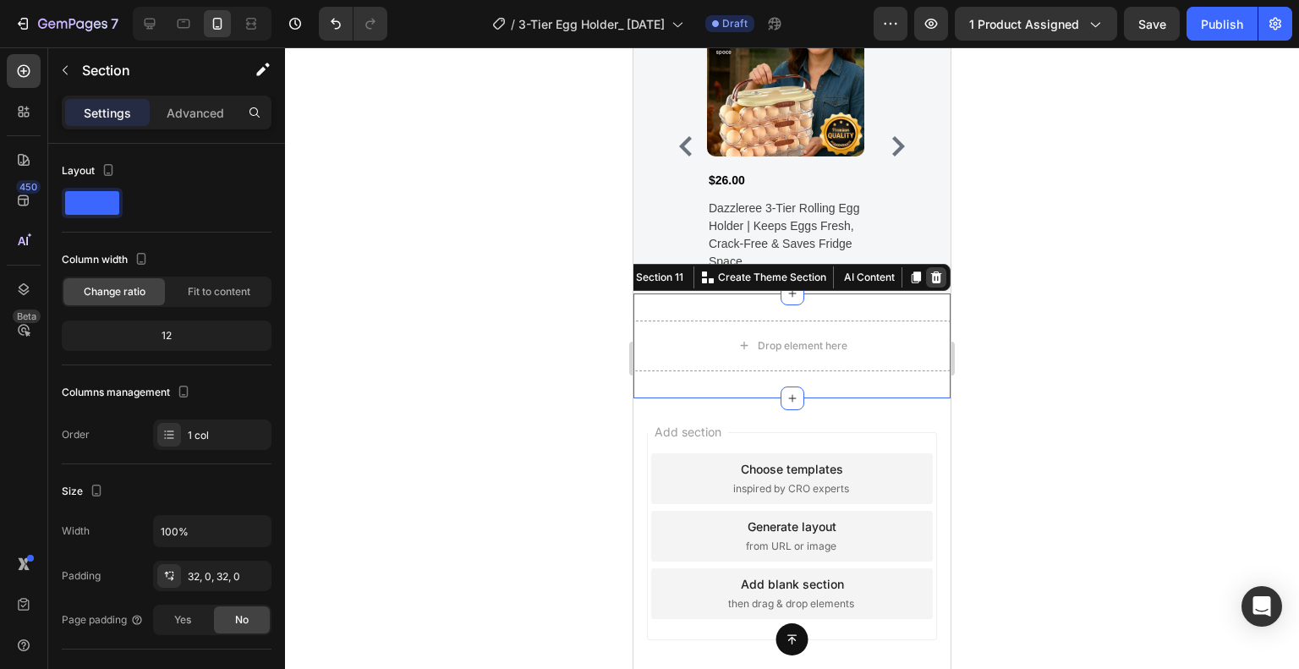
click at [931, 280] on icon at bounding box center [936, 277] width 11 height 12
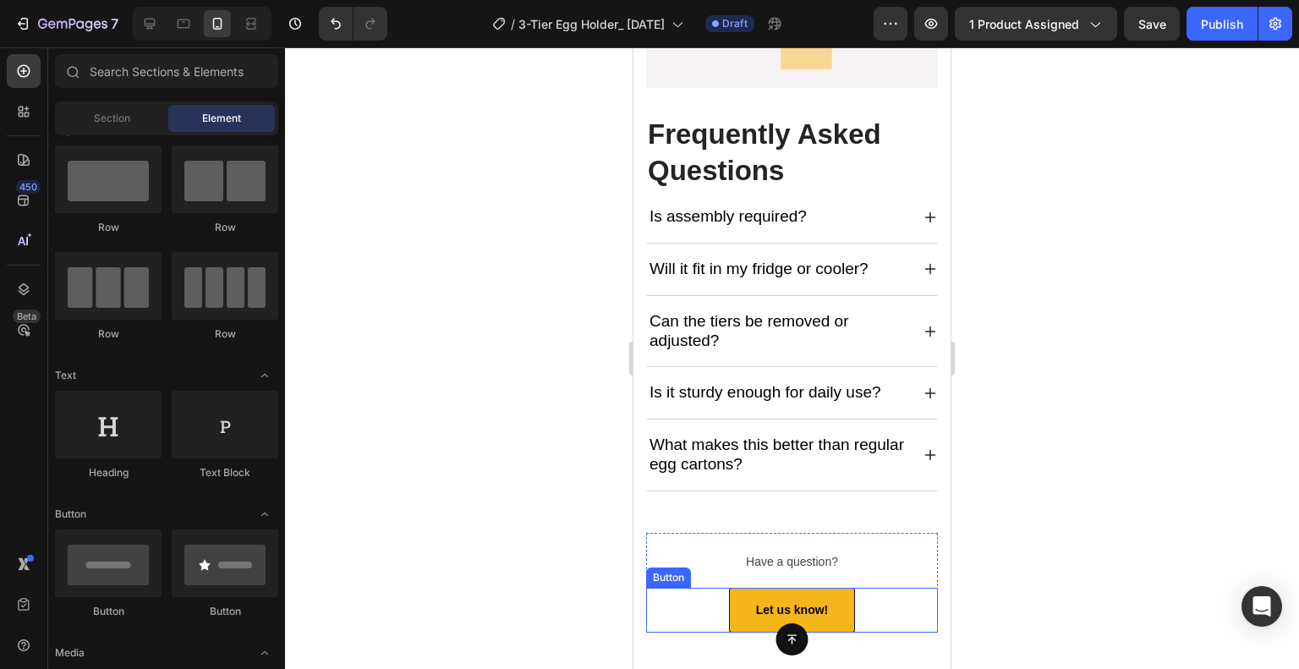
scroll to position [5903, 0]
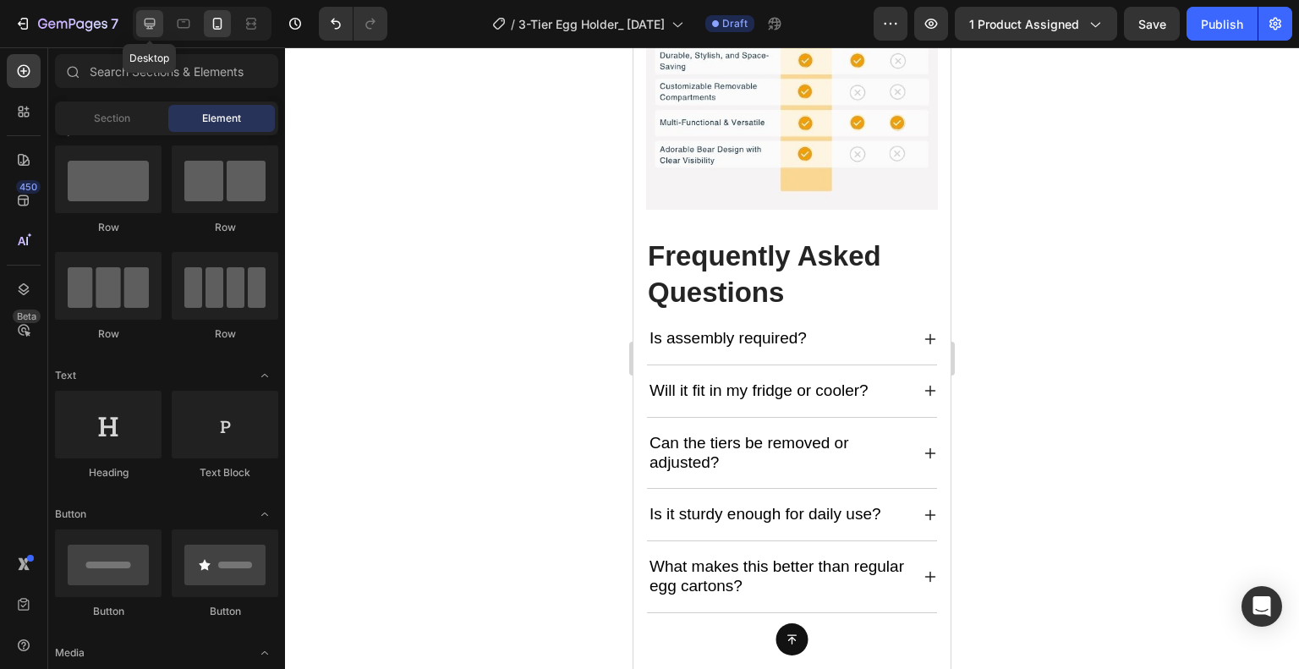
click at [156, 19] on icon at bounding box center [149, 23] width 17 height 17
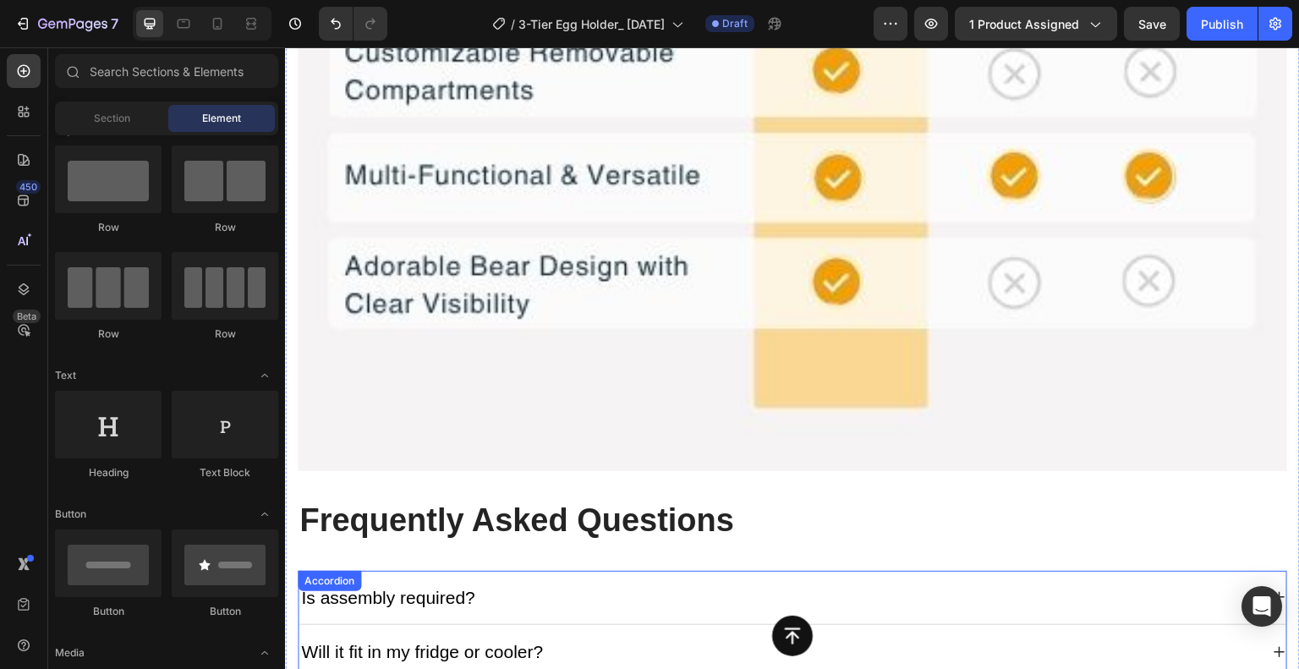
scroll to position [5873, 0]
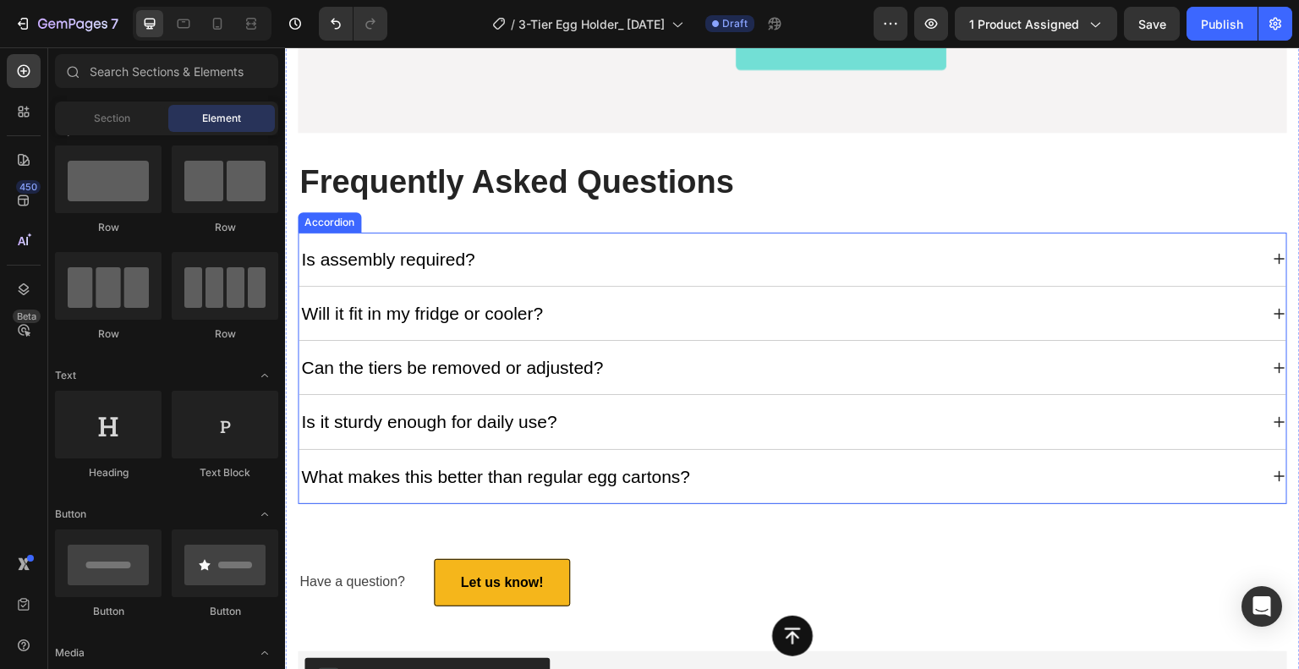
click at [541, 246] on div "Is assembly required?" at bounding box center [779, 259] width 961 height 26
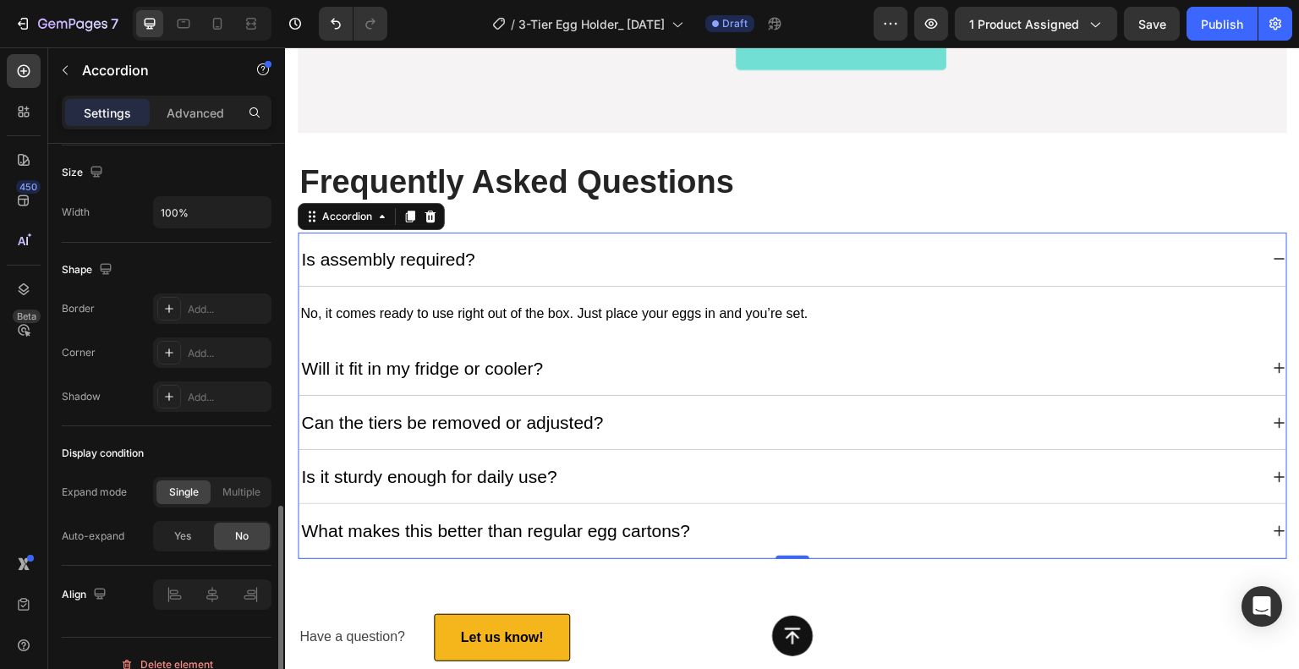
scroll to position [1034, 0]
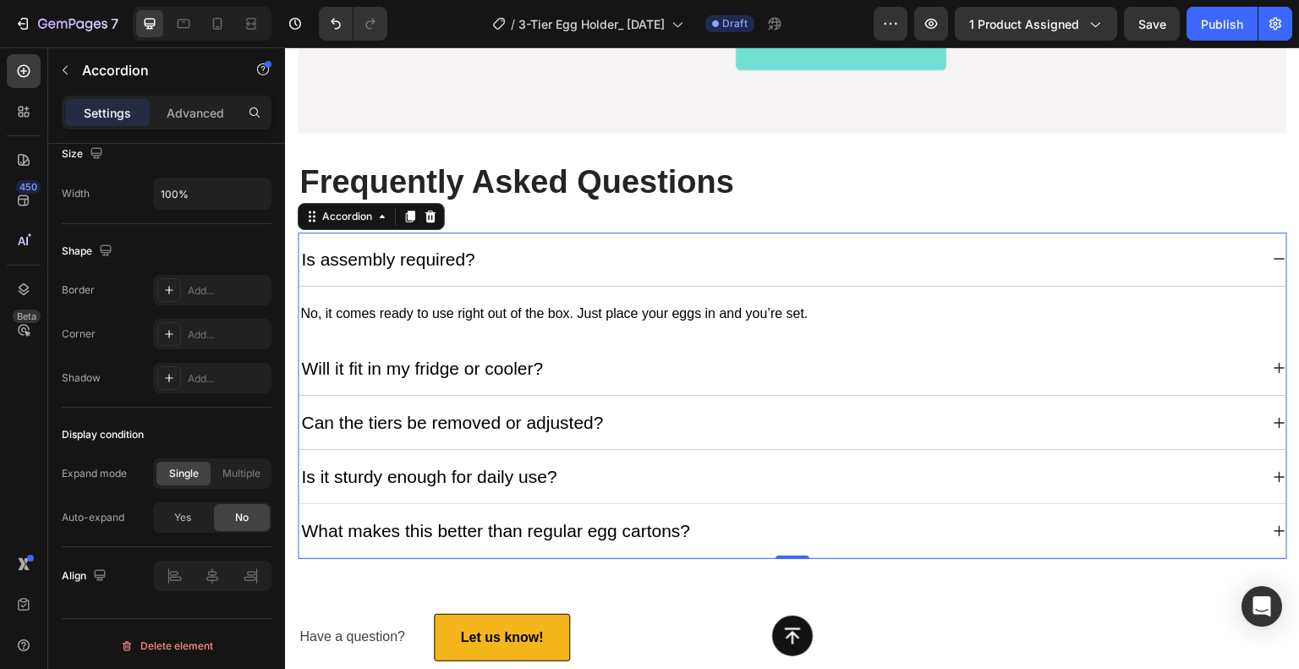
click at [403, 250] on p "Is assembly required?" at bounding box center [387, 259] width 173 height 21
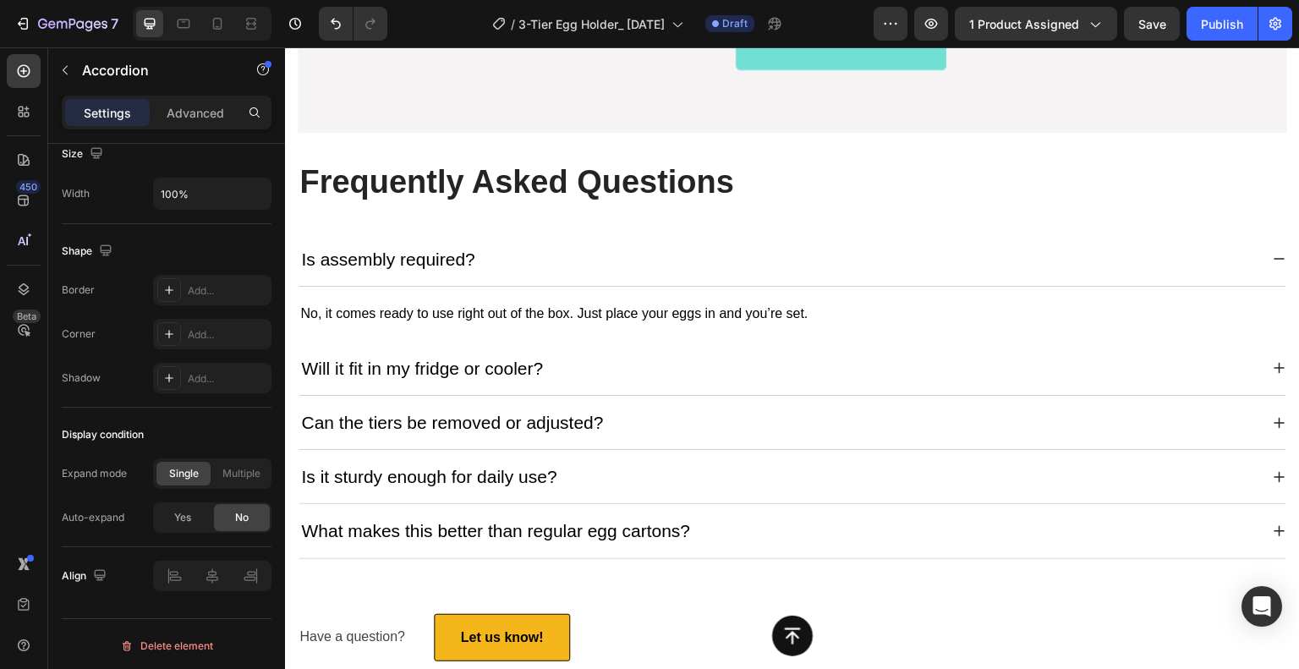
click at [842, 246] on div "Is assembly required?" at bounding box center [779, 259] width 961 height 26
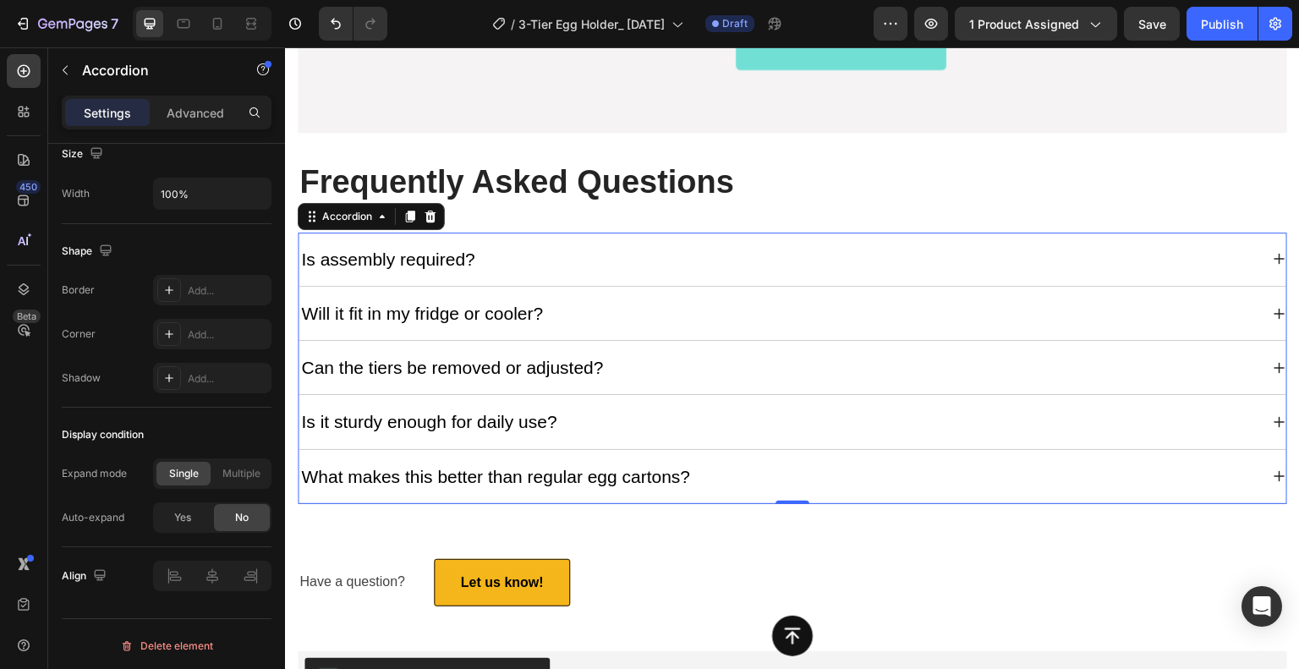
click at [1273, 252] on icon at bounding box center [1280, 259] width 14 height 14
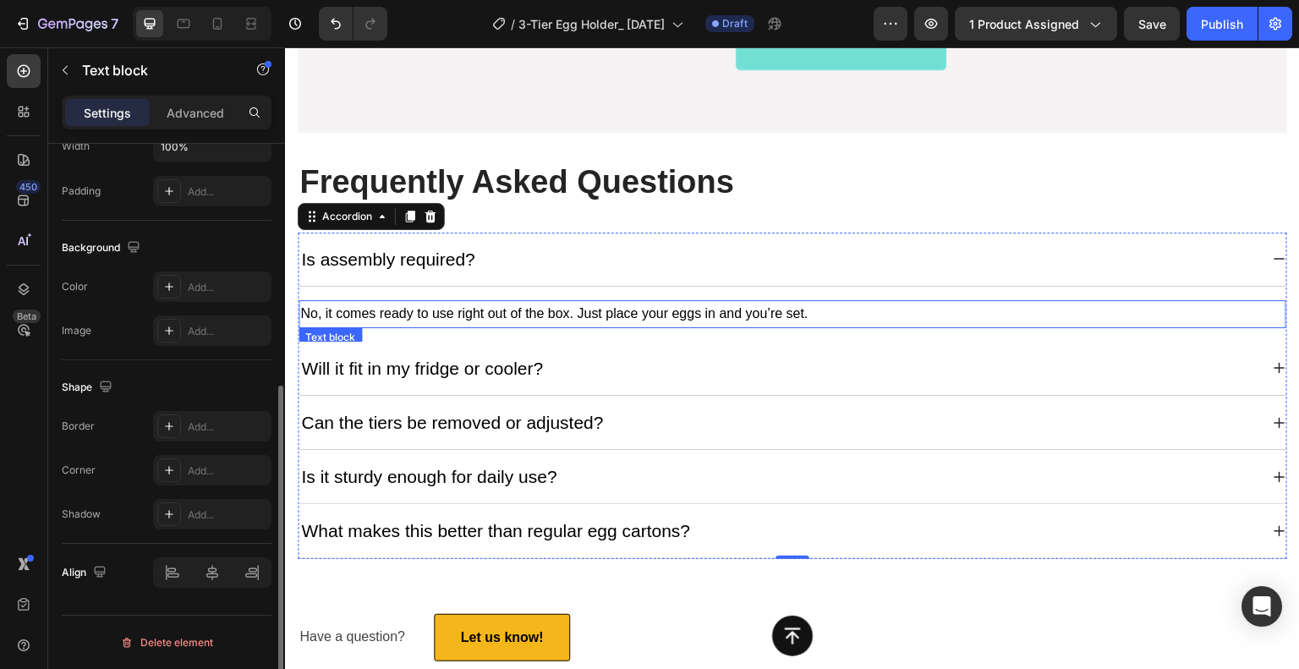
click at [553, 306] on span "No, it comes ready to use right out of the box. Just place your eggs in and you…" at bounding box center [553, 313] width 507 height 14
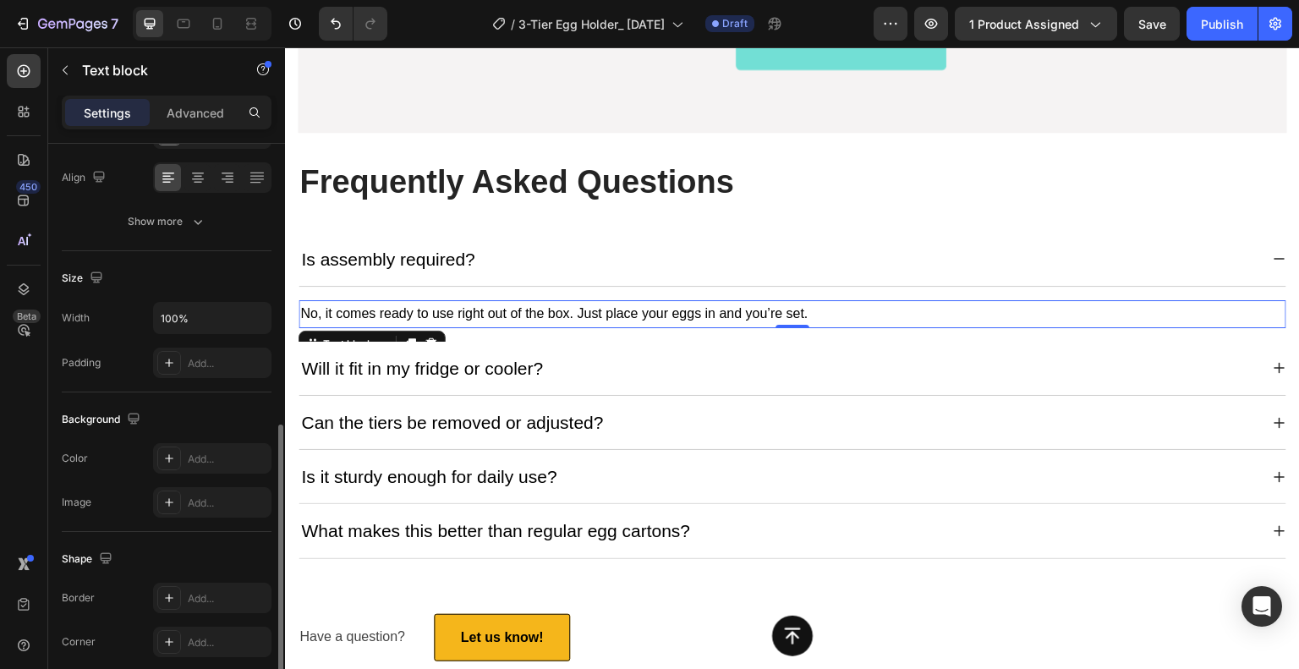
scroll to position [173, 0]
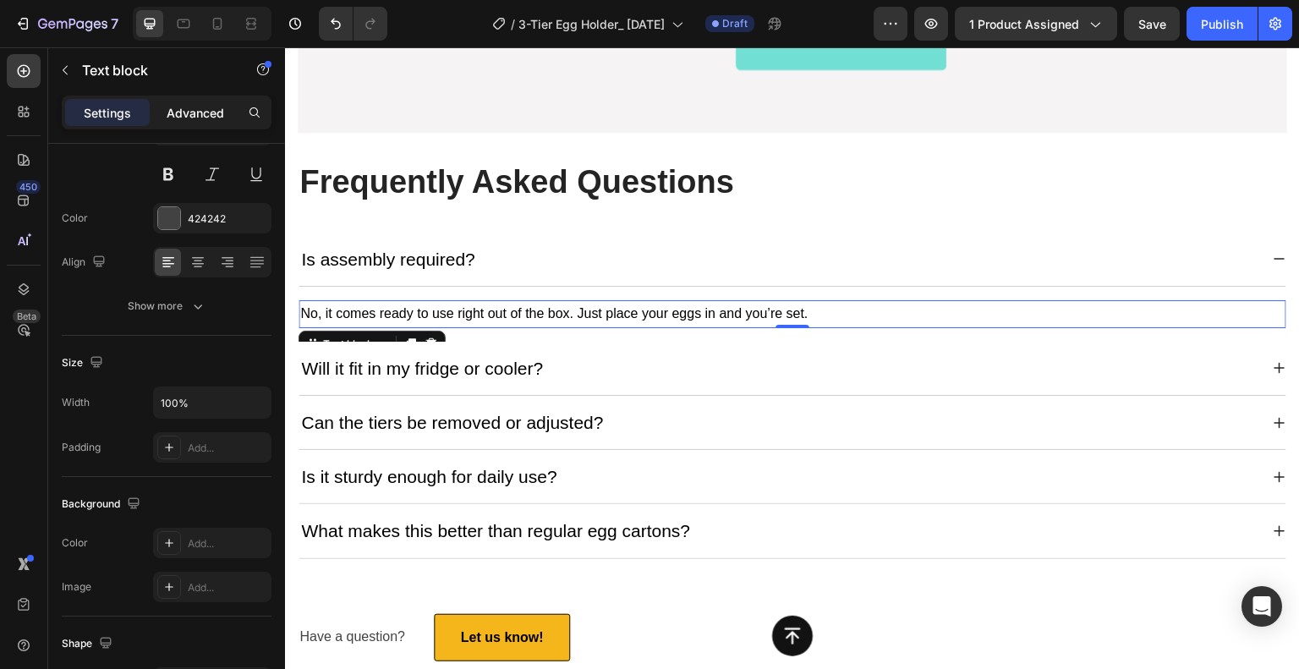
click at [193, 114] on p "Advanced" at bounding box center [196, 113] width 58 height 18
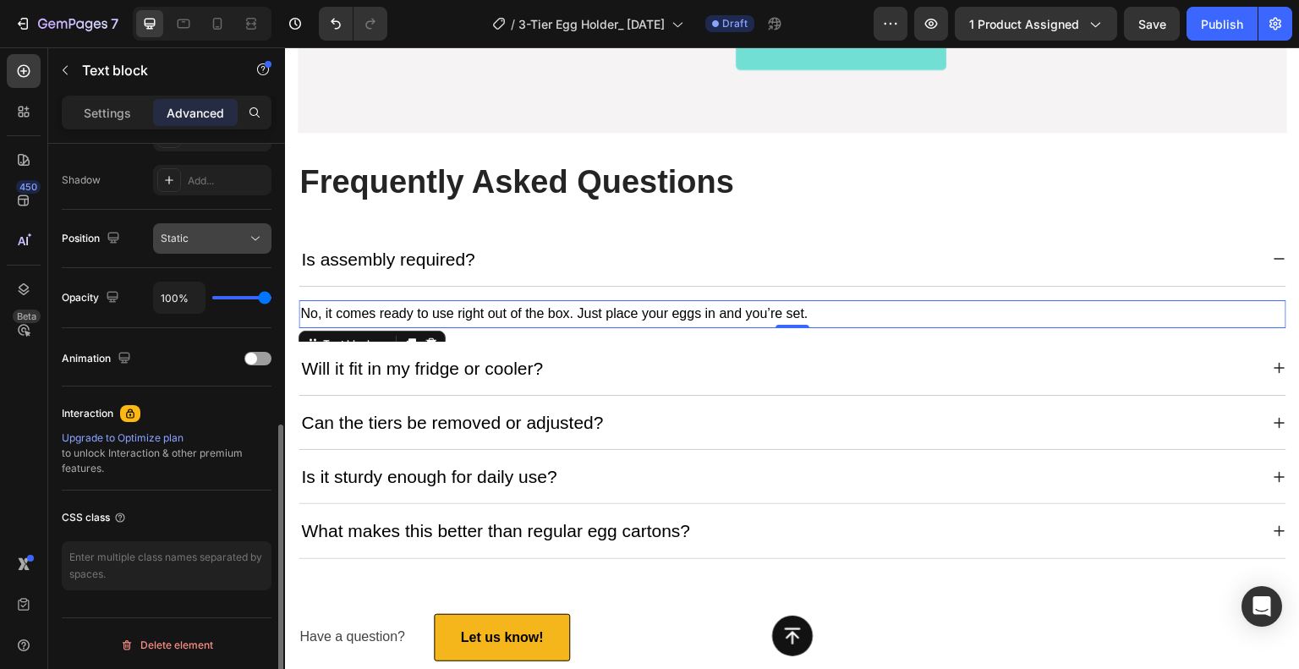
scroll to position [468, 0]
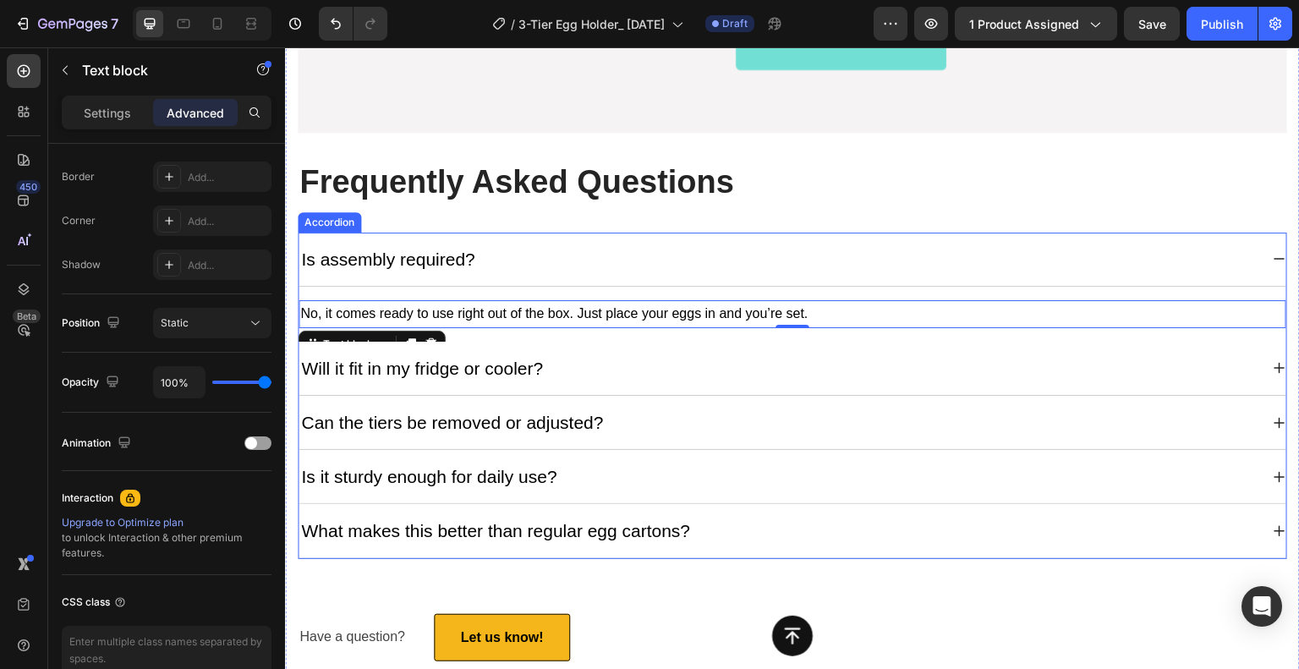
click at [539, 249] on div "Is assembly required?" at bounding box center [779, 259] width 961 height 26
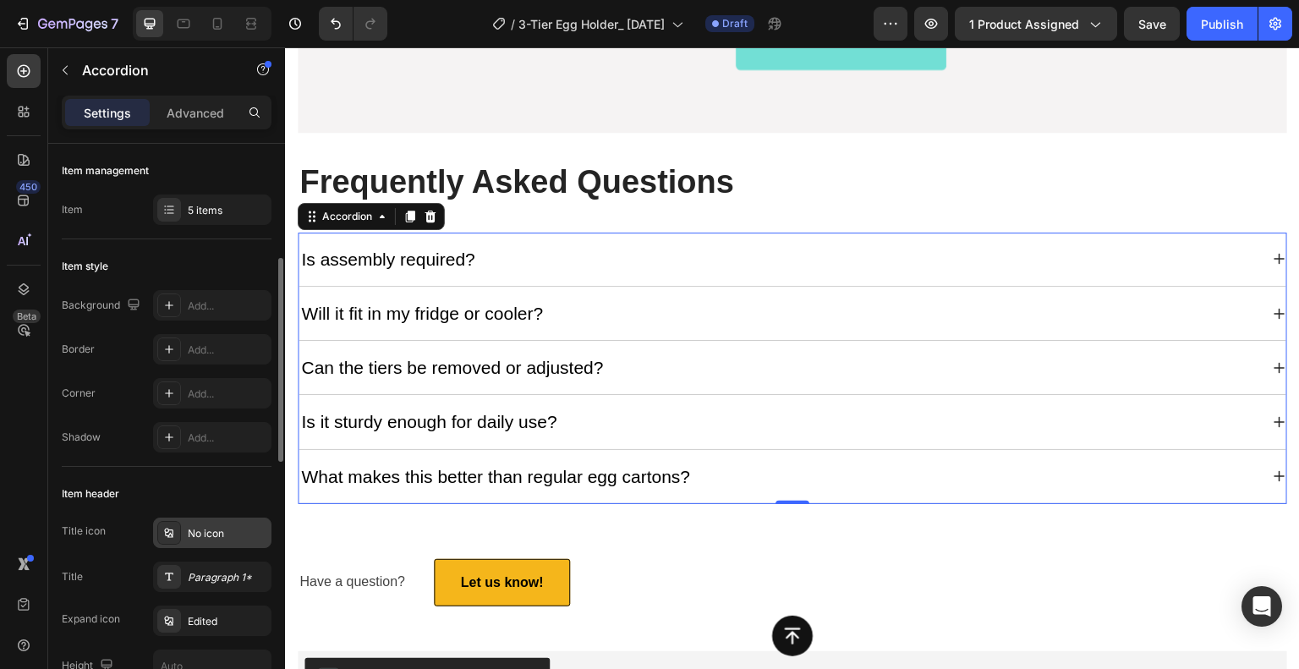
scroll to position [85, 0]
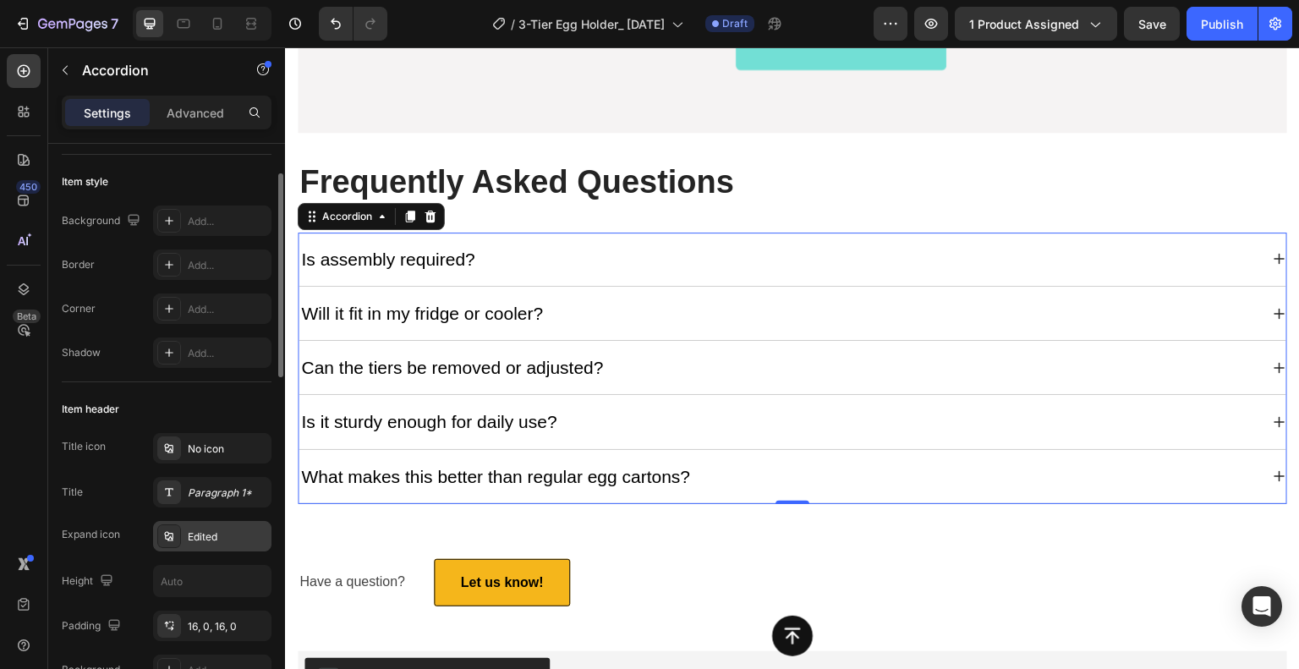
click at [205, 544] on div "Edited" at bounding box center [212, 536] width 118 height 30
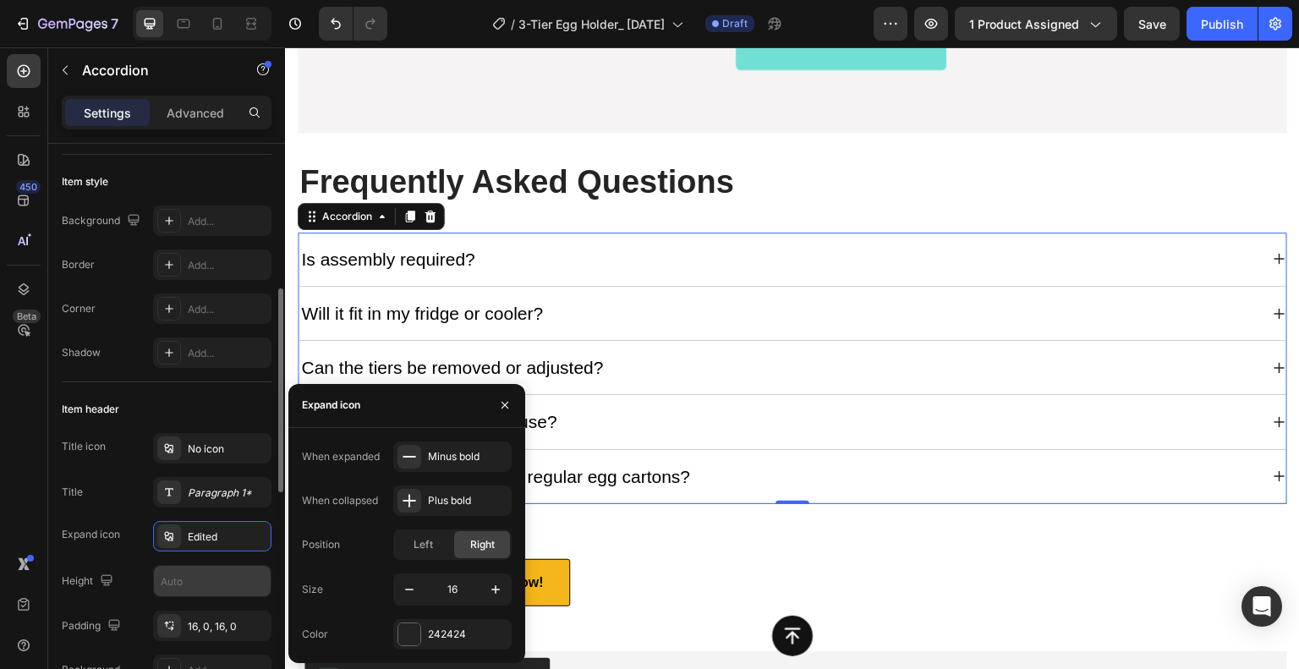
scroll to position [254, 0]
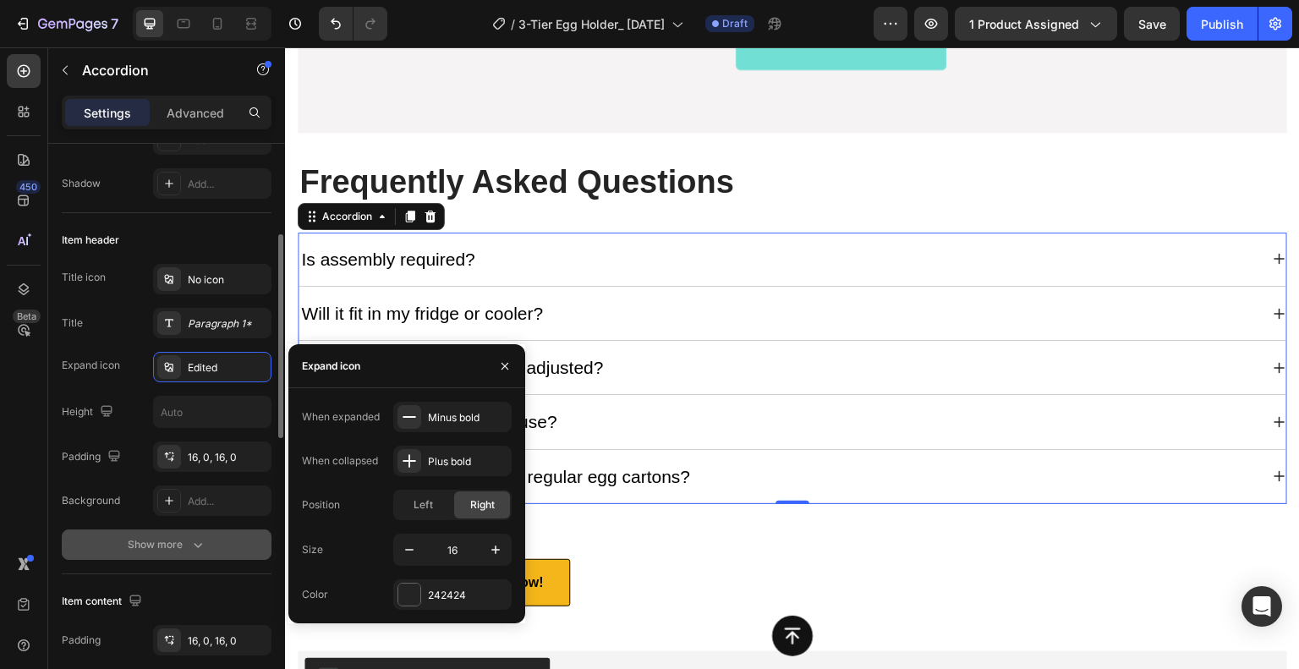
click at [186, 547] on div "Show more" at bounding box center [167, 544] width 79 height 17
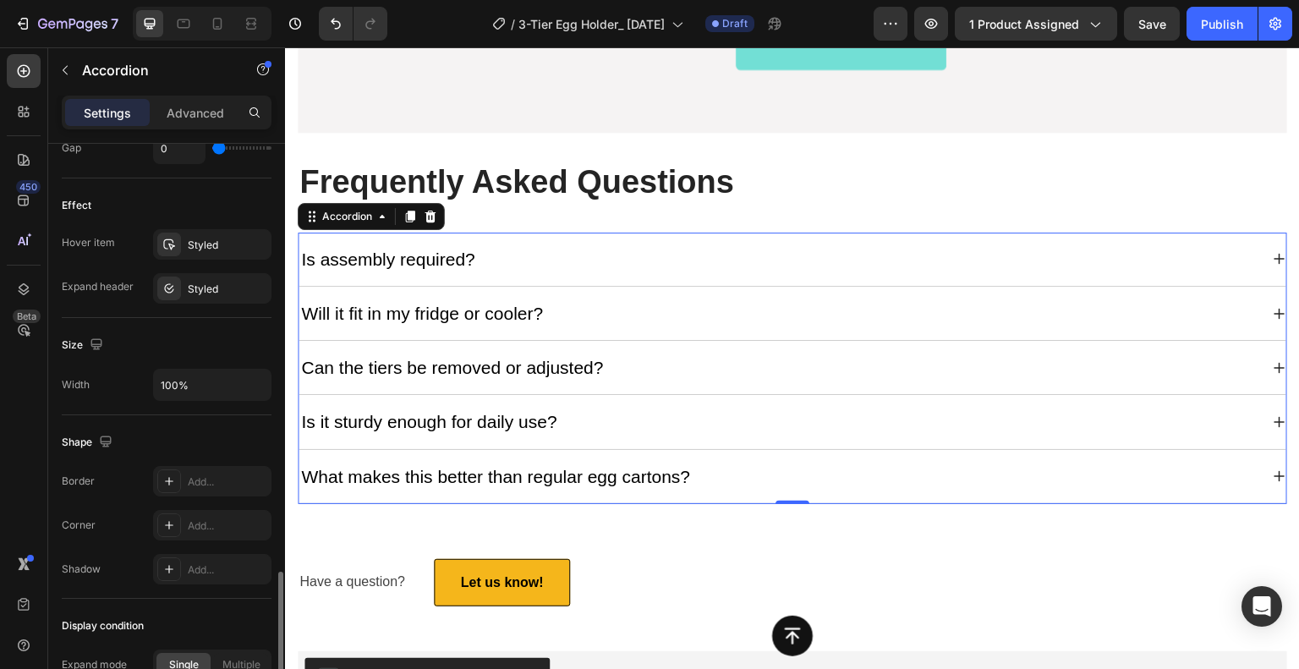
scroll to position [1099, 0]
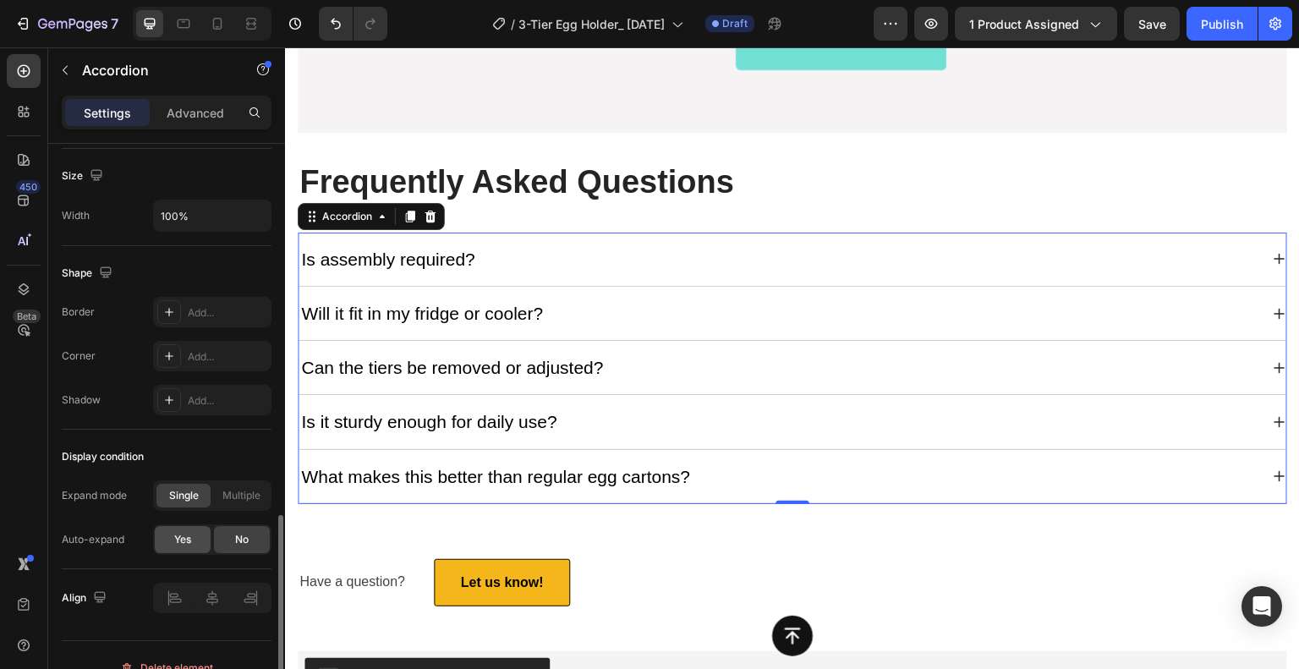
click at [185, 536] on span "Yes" at bounding box center [182, 539] width 17 height 15
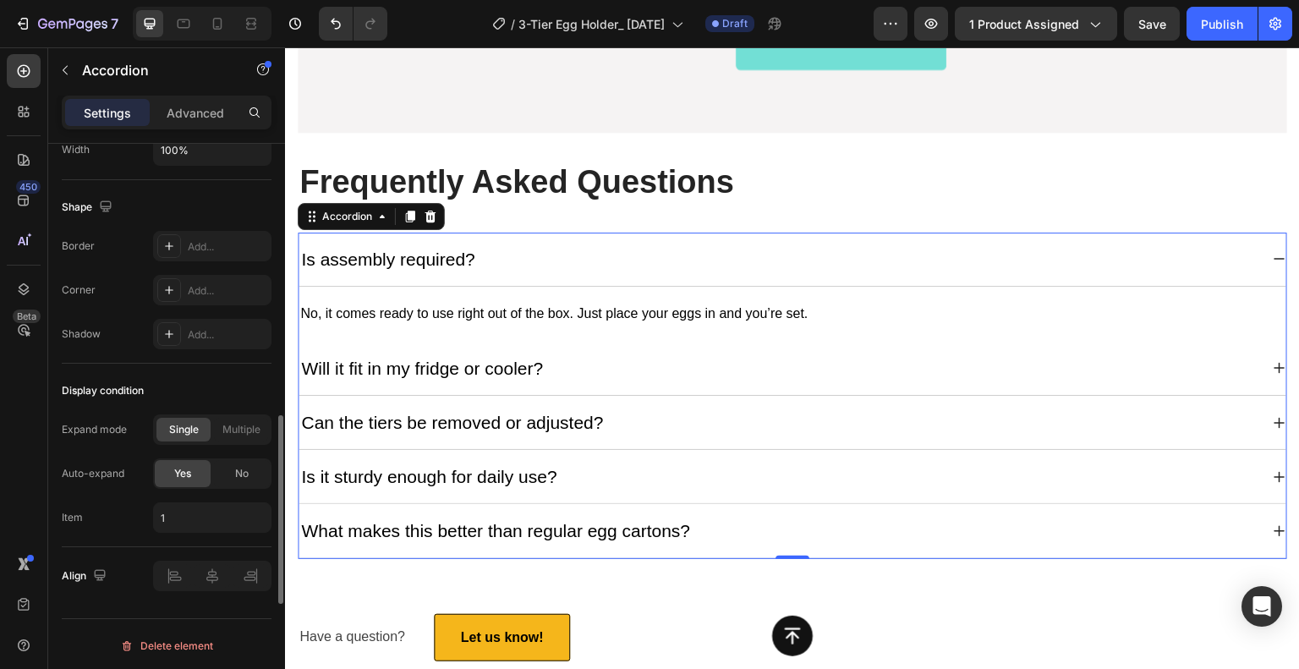
scroll to position [1081, 0]
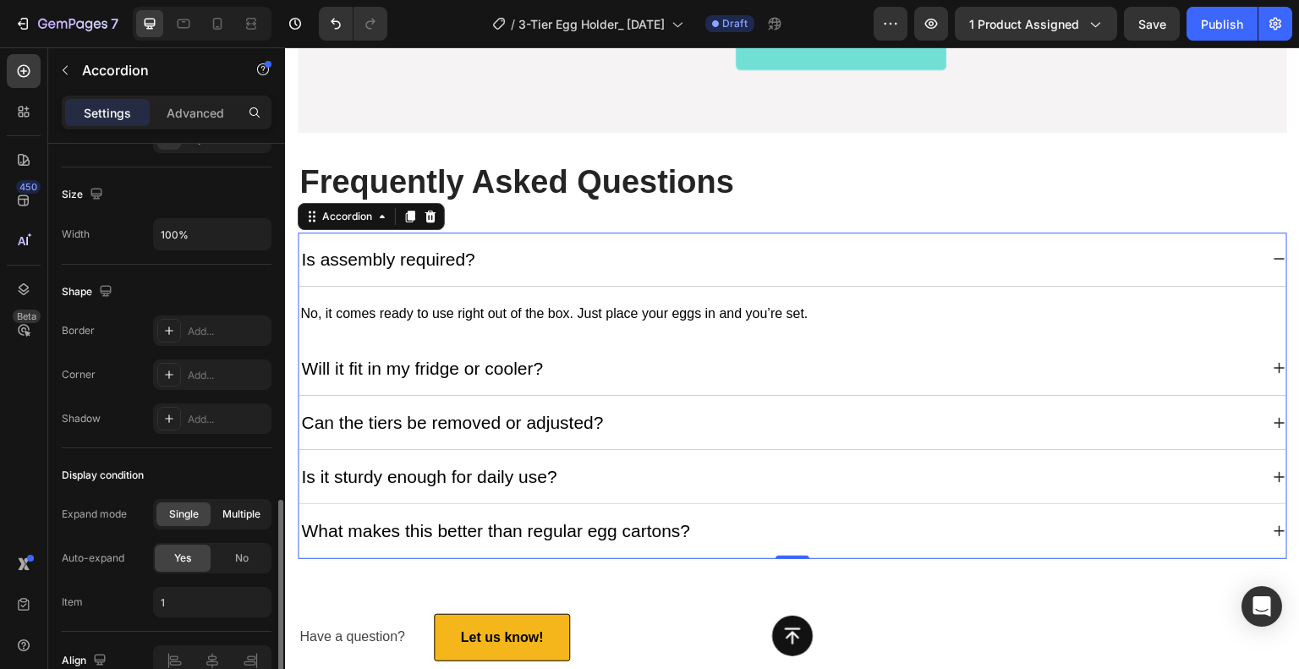
click at [235, 516] on span "Multiple" at bounding box center [241, 514] width 38 height 15
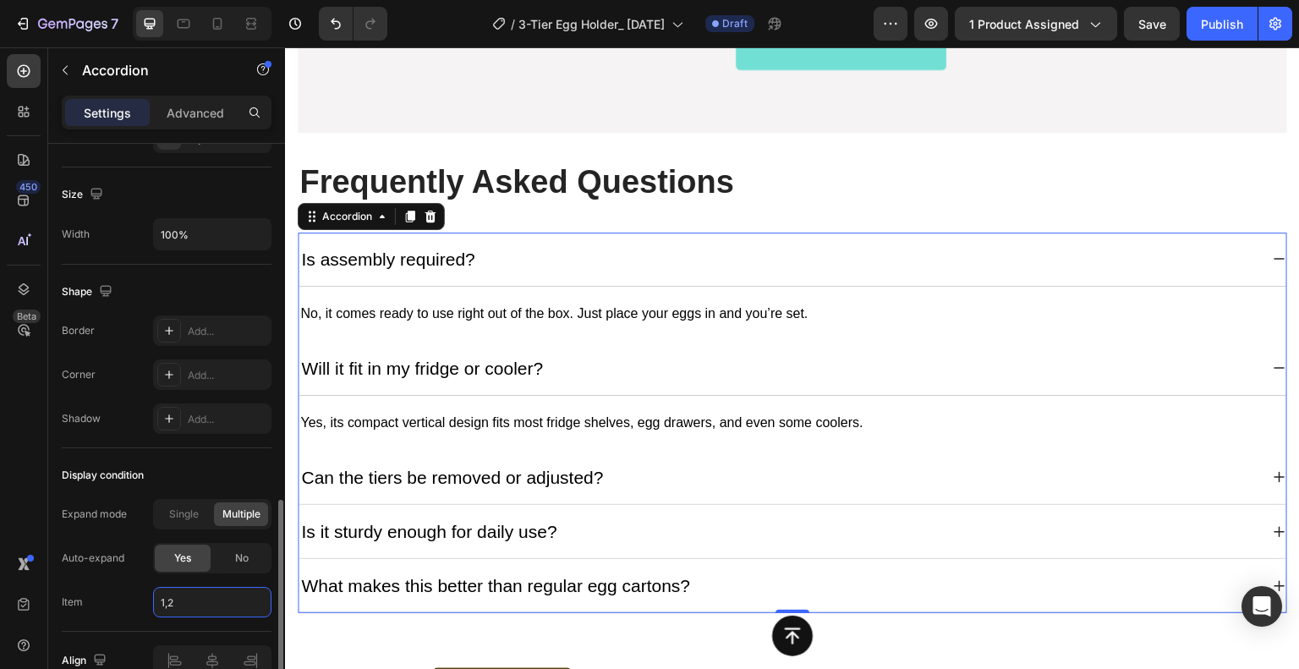
click at [205, 598] on input "1,2" at bounding box center [212, 602] width 118 height 30
click at [196, 598] on input "1,2" at bounding box center [212, 602] width 118 height 30
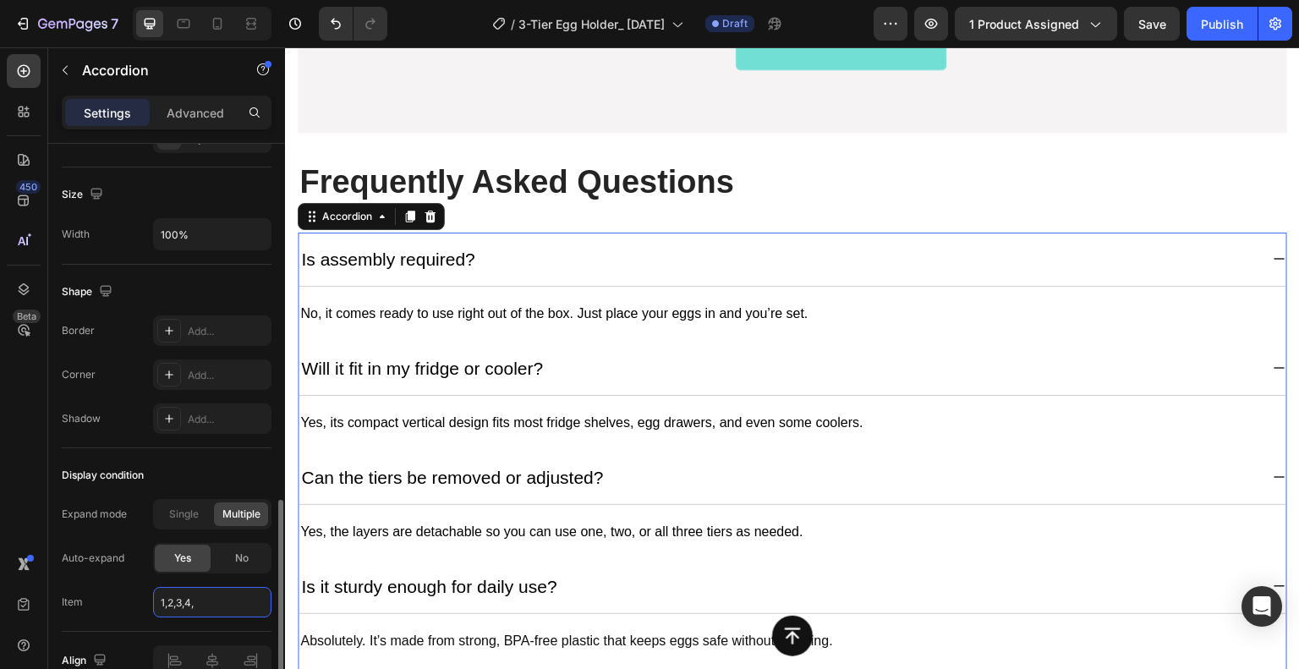
type input "1,2,3,4,5"
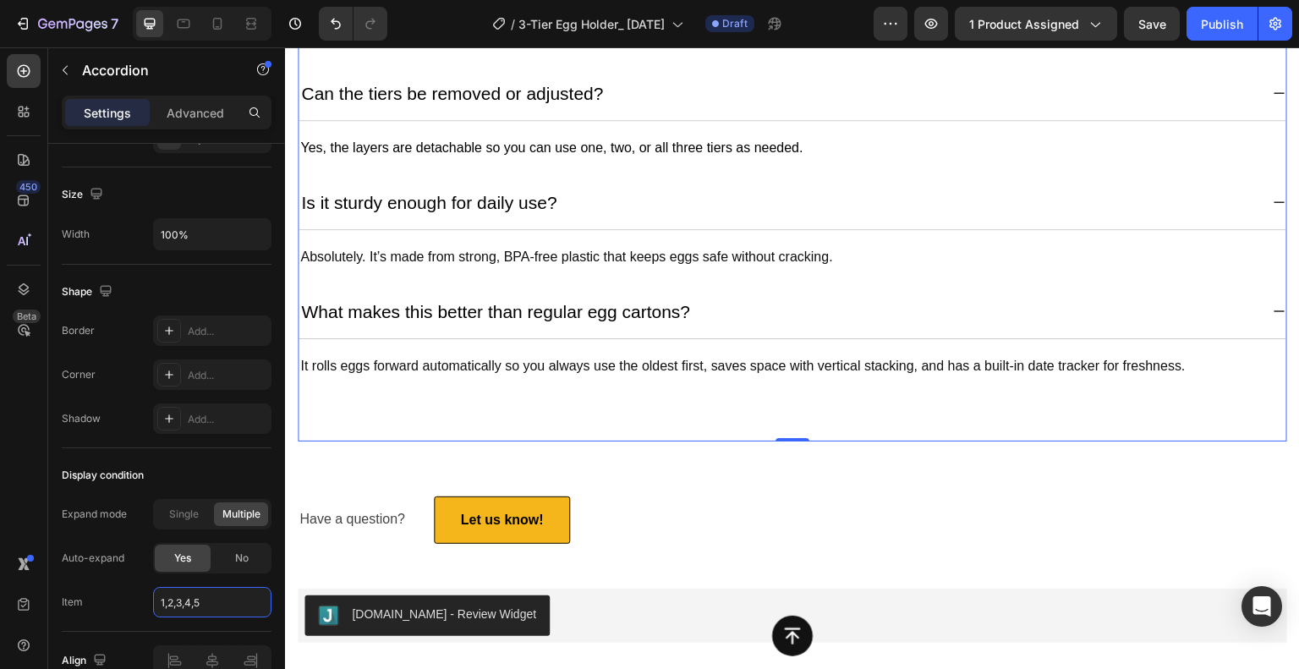
scroll to position [6296, 0]
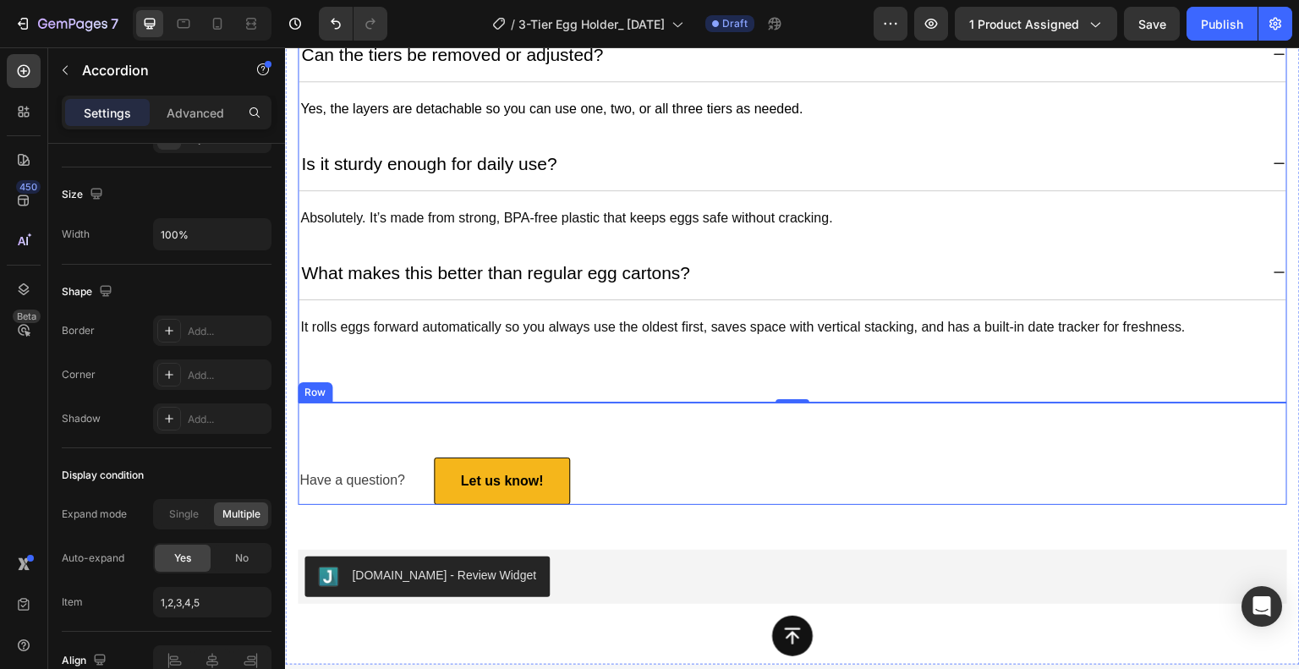
click at [891, 416] on div "Have a question? Text block Let us know! Button Row" at bounding box center [793, 454] width 990 height 102
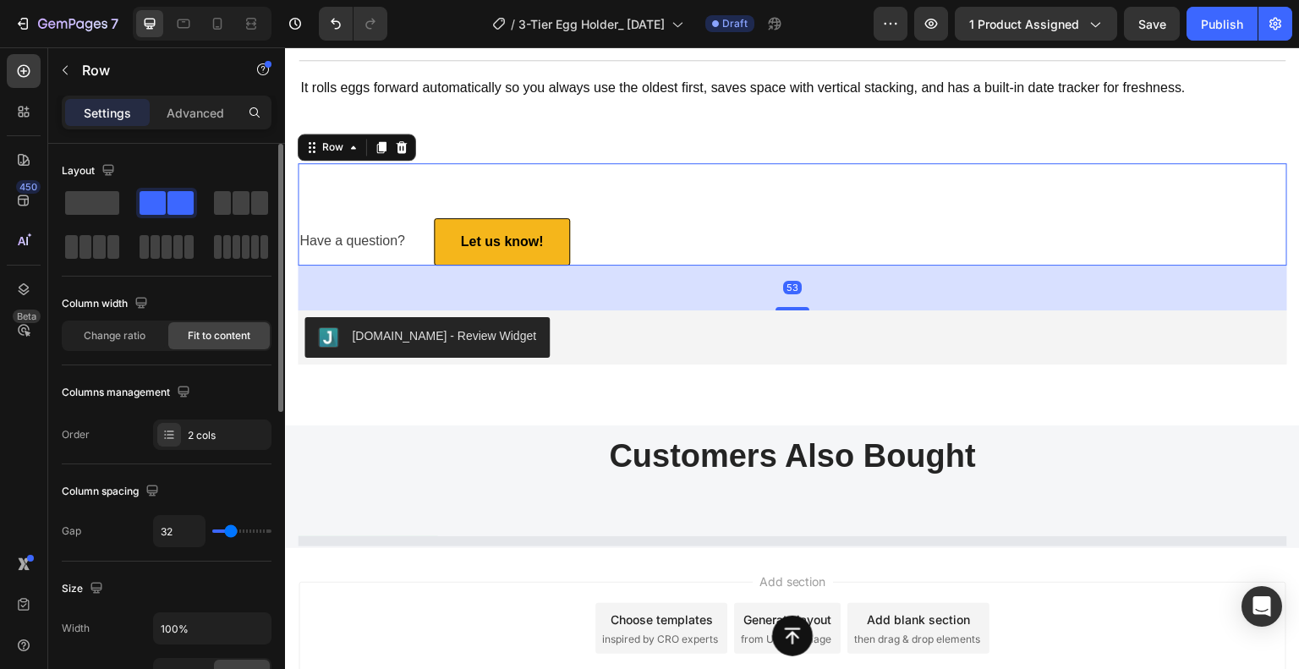
scroll to position [6550, 0]
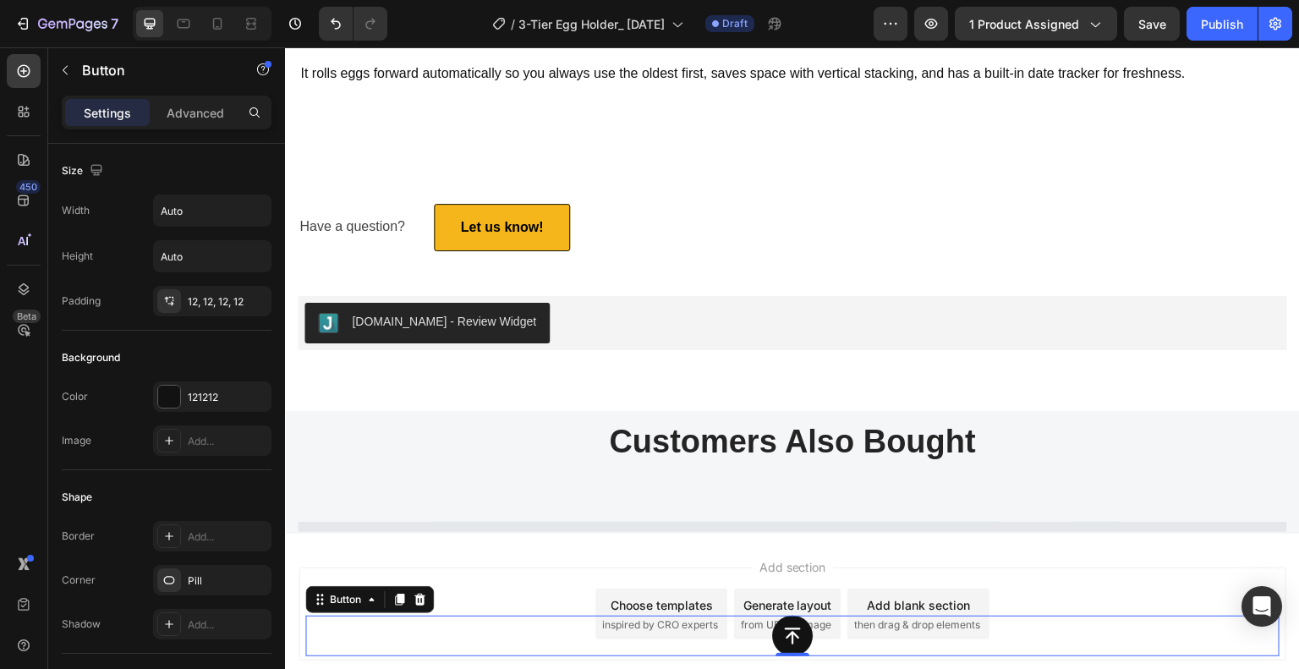
click at [805, 651] on div "Button 0" at bounding box center [792, 636] width 974 height 41
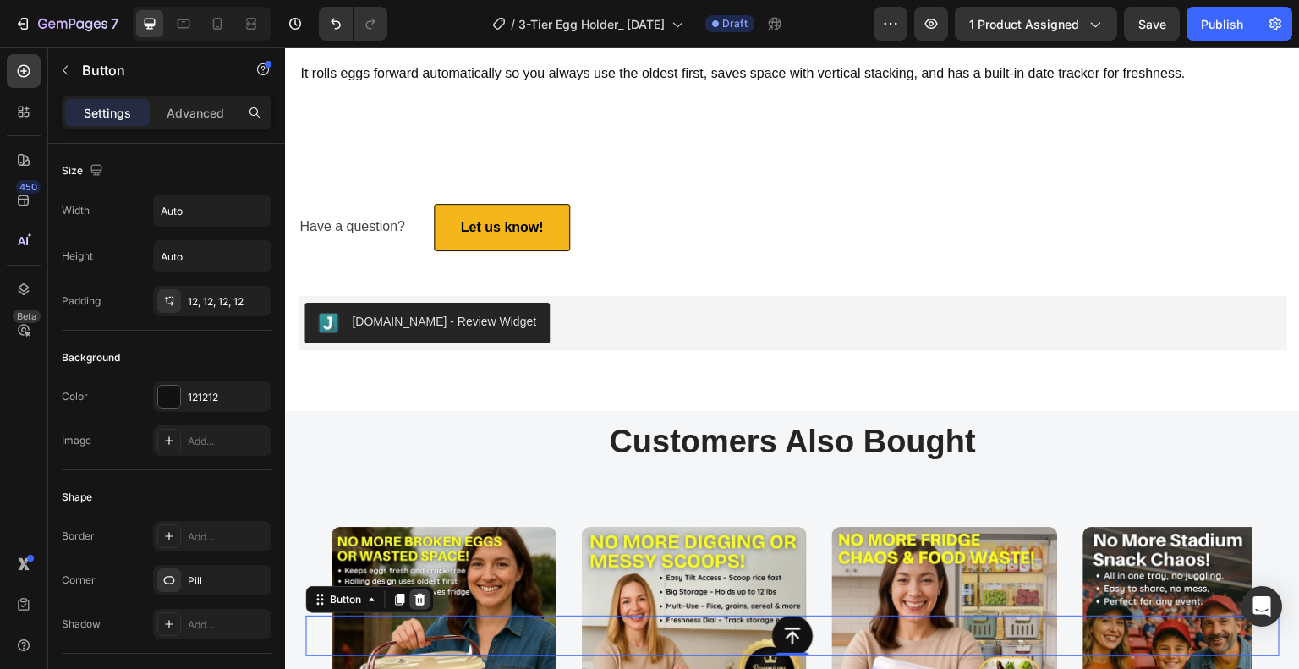
click at [412, 596] on div at bounding box center [419, 599] width 20 height 20
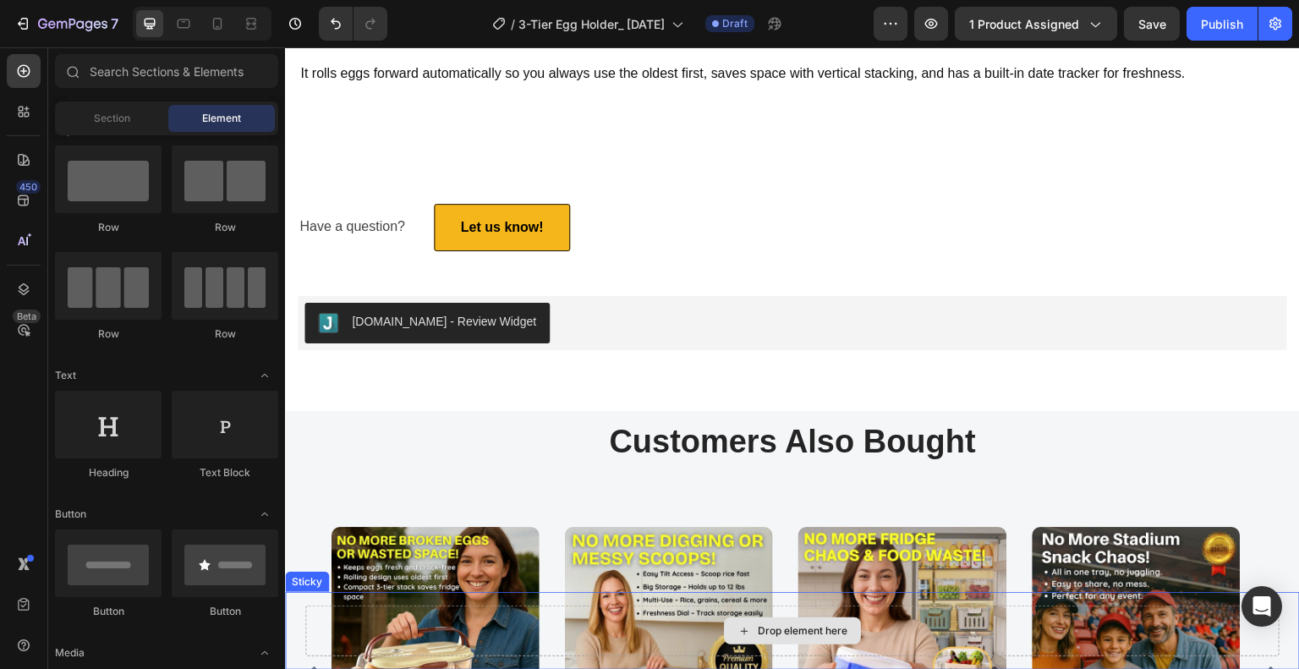
click at [578, 610] on div "Drop element here" at bounding box center [792, 631] width 974 height 51
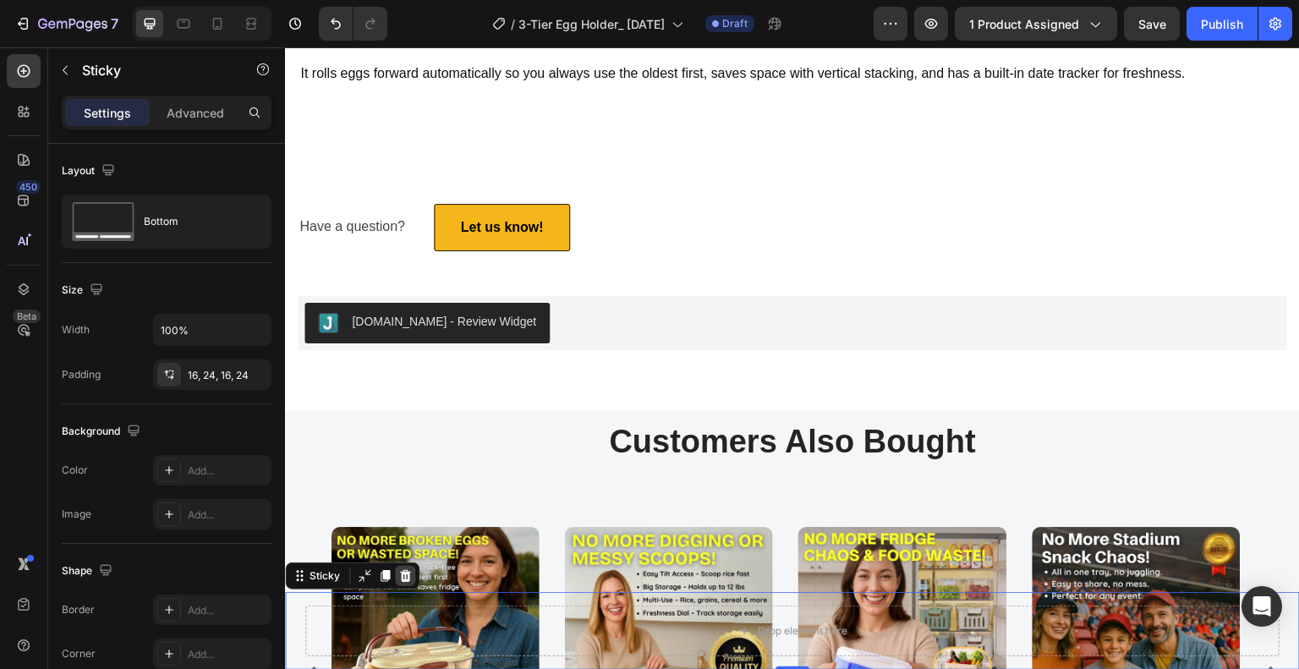
click at [403, 581] on icon at bounding box center [405, 576] width 11 height 12
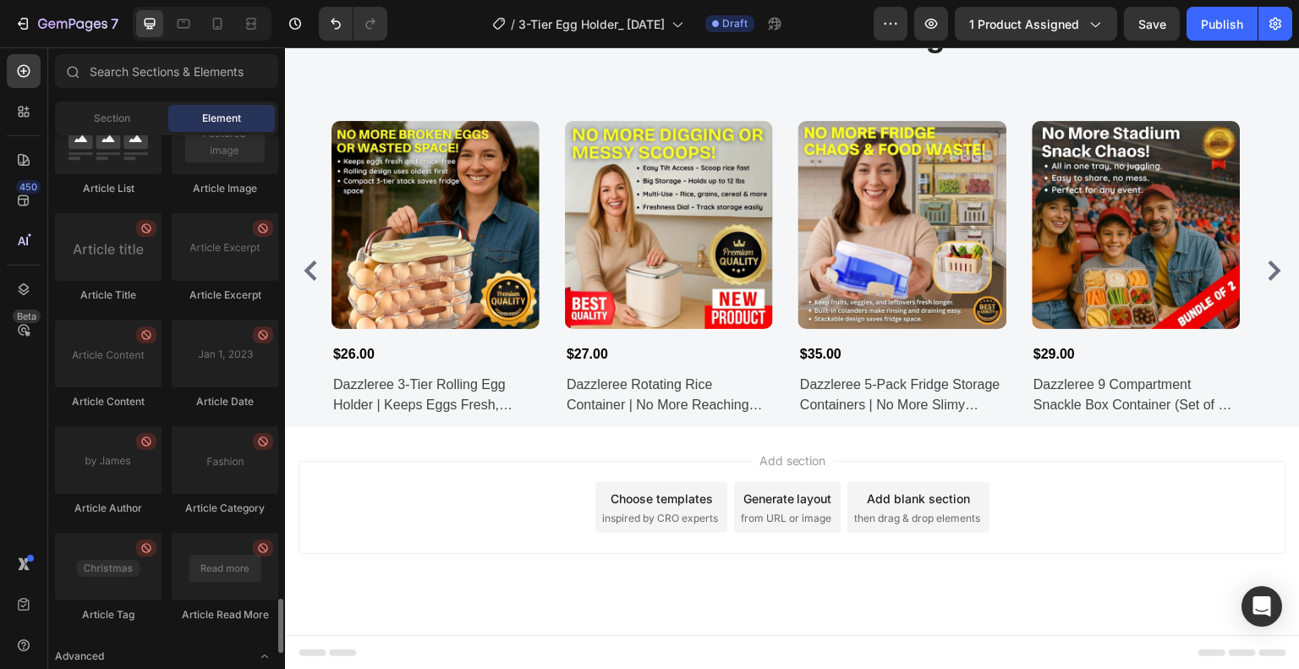
scroll to position [4594, 0]
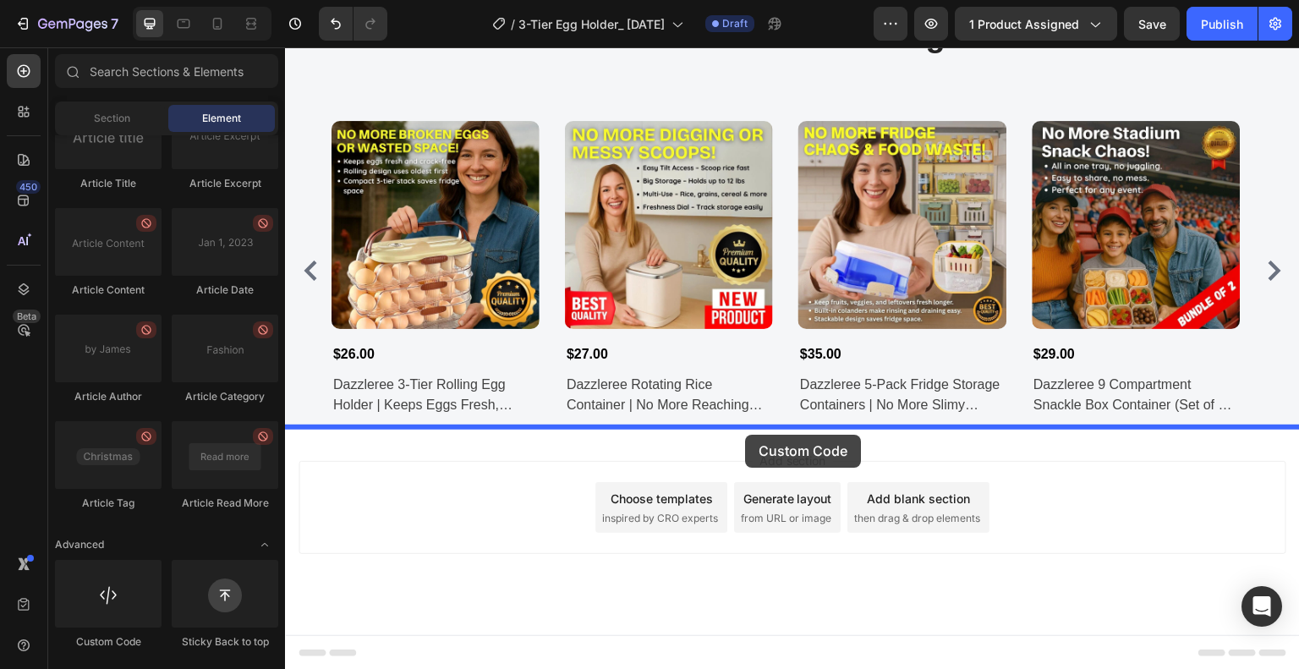
drag, startPoint x: 404, startPoint y: 659, endPoint x: 745, endPoint y: 435, distance: 407.9
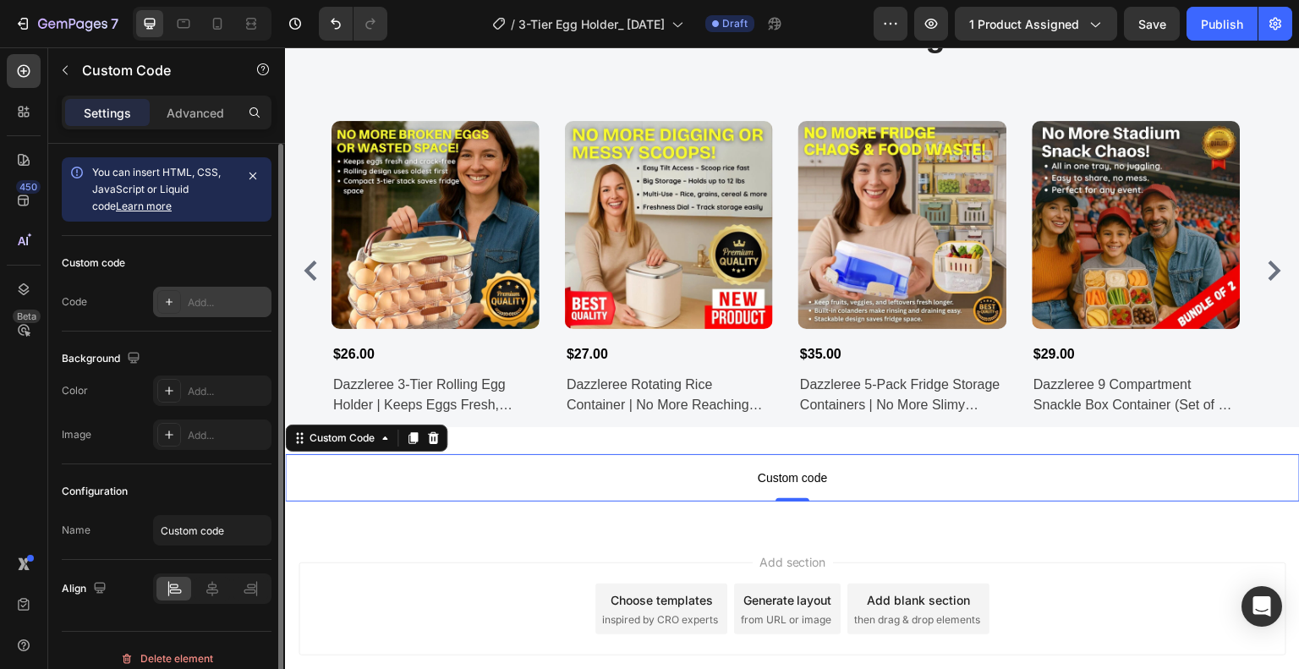
click at [206, 314] on div "Add..." at bounding box center [212, 302] width 118 height 30
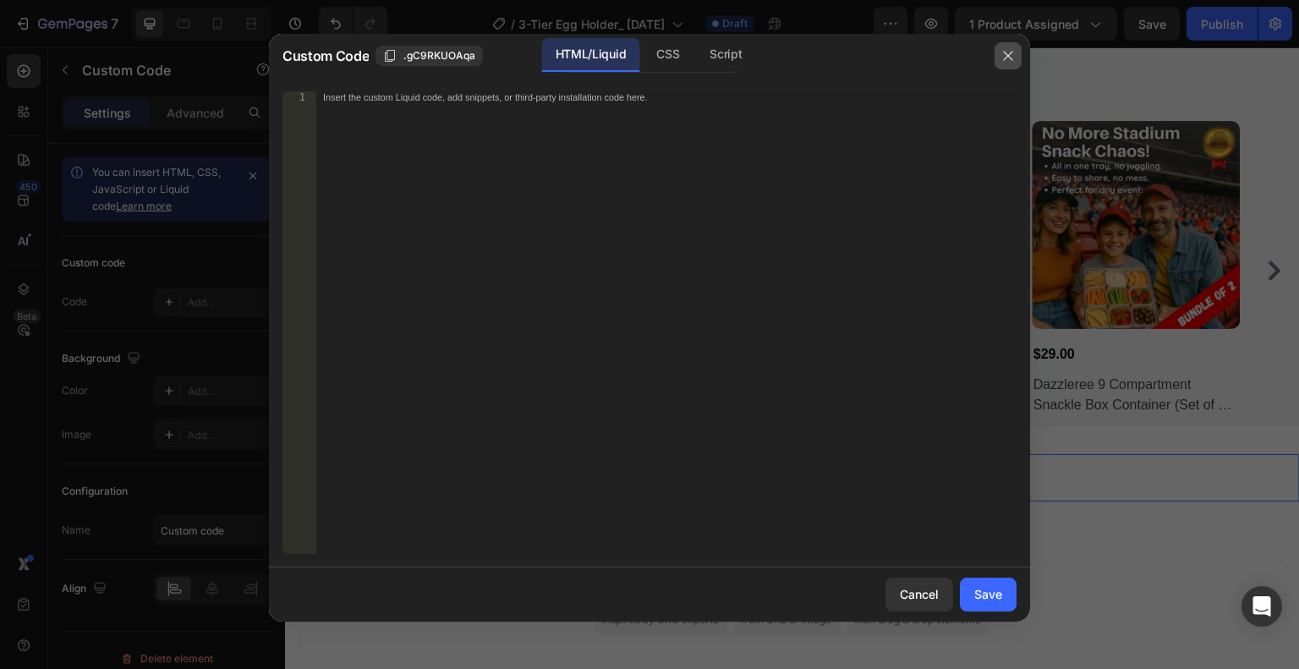
click at [1001, 53] on icon "button" at bounding box center [1008, 56] width 14 height 14
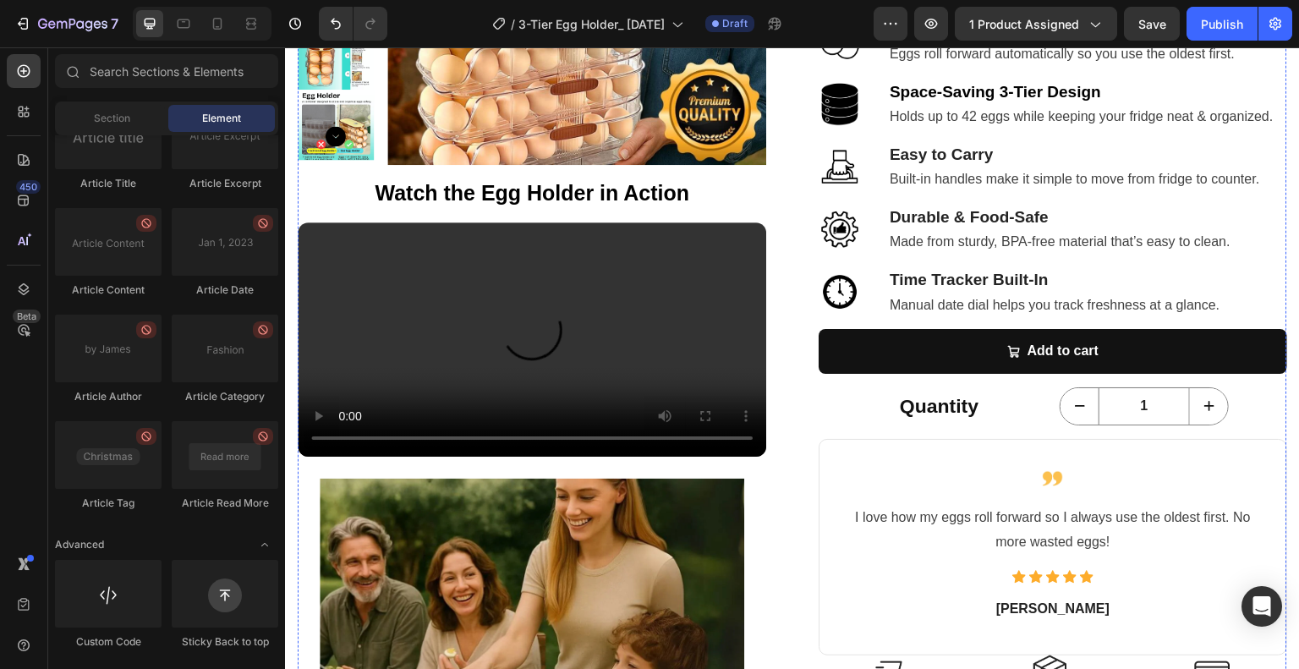
scroll to position [154, 0]
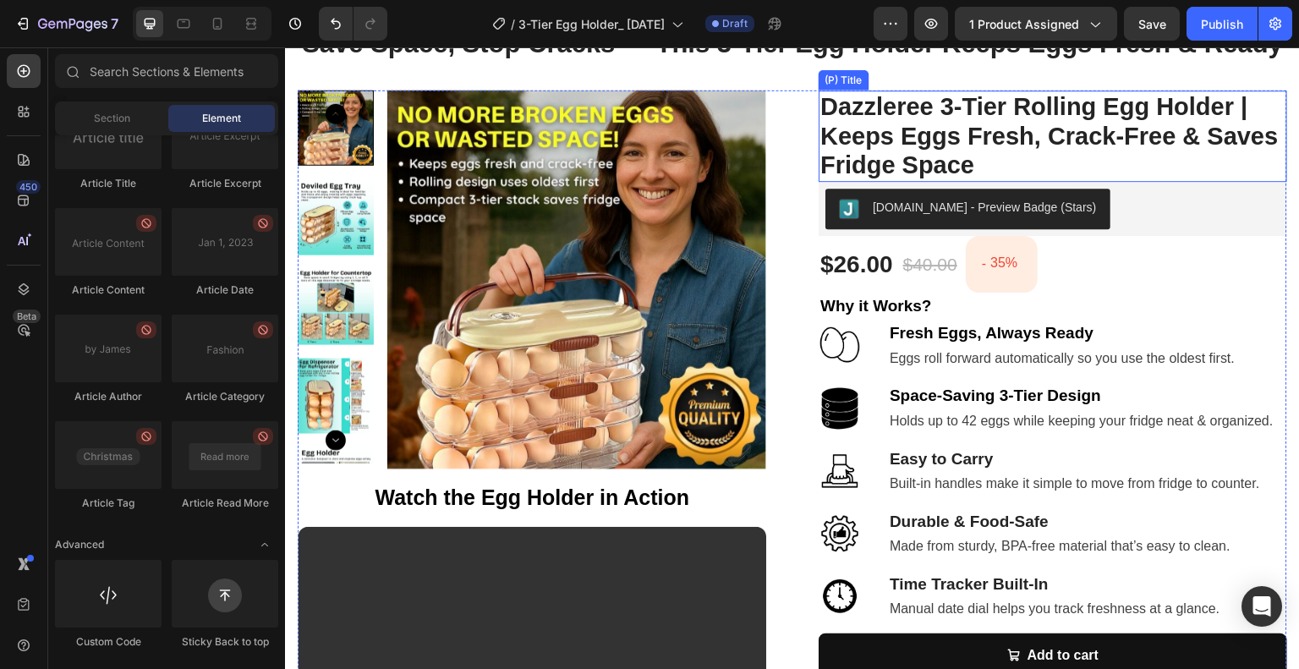
click at [941, 143] on h2 "Dazzleree 3-Tier Rolling Egg Holder | Keeps Eggs Fresh, Crack-Free & Saves Frid…" at bounding box center [1053, 135] width 469 height 91
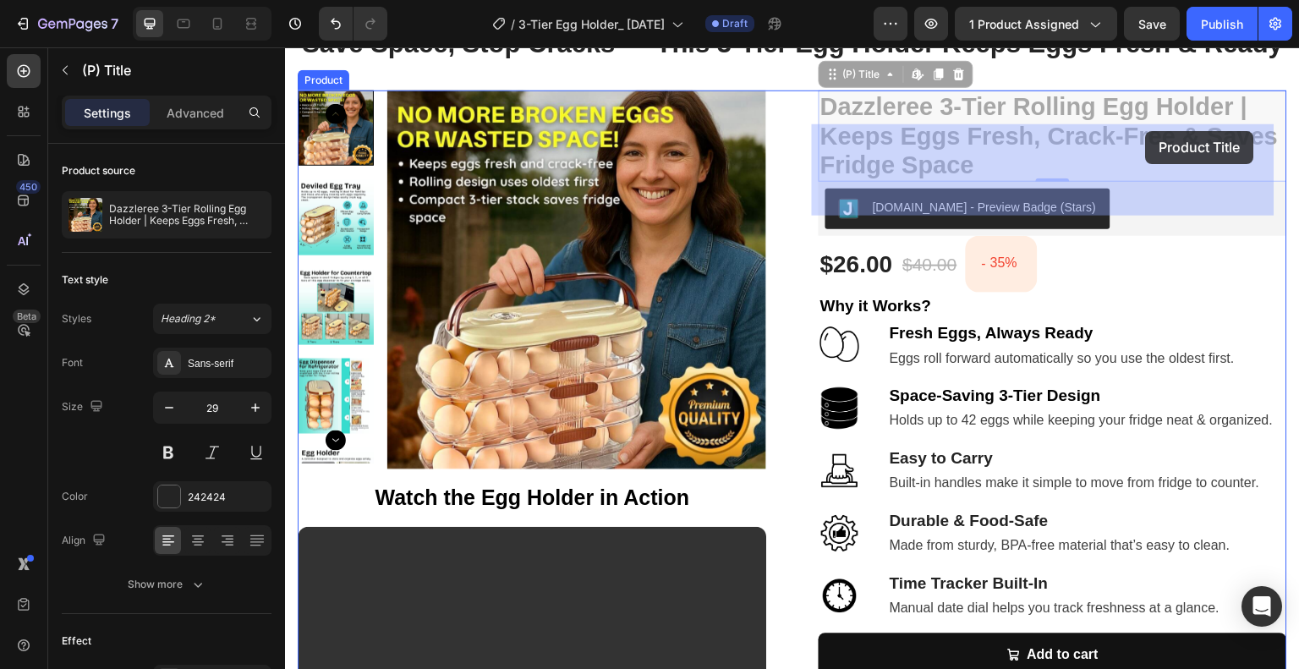
drag, startPoint x: 820, startPoint y: 141, endPoint x: 1143, endPoint y: 129, distance: 324.1
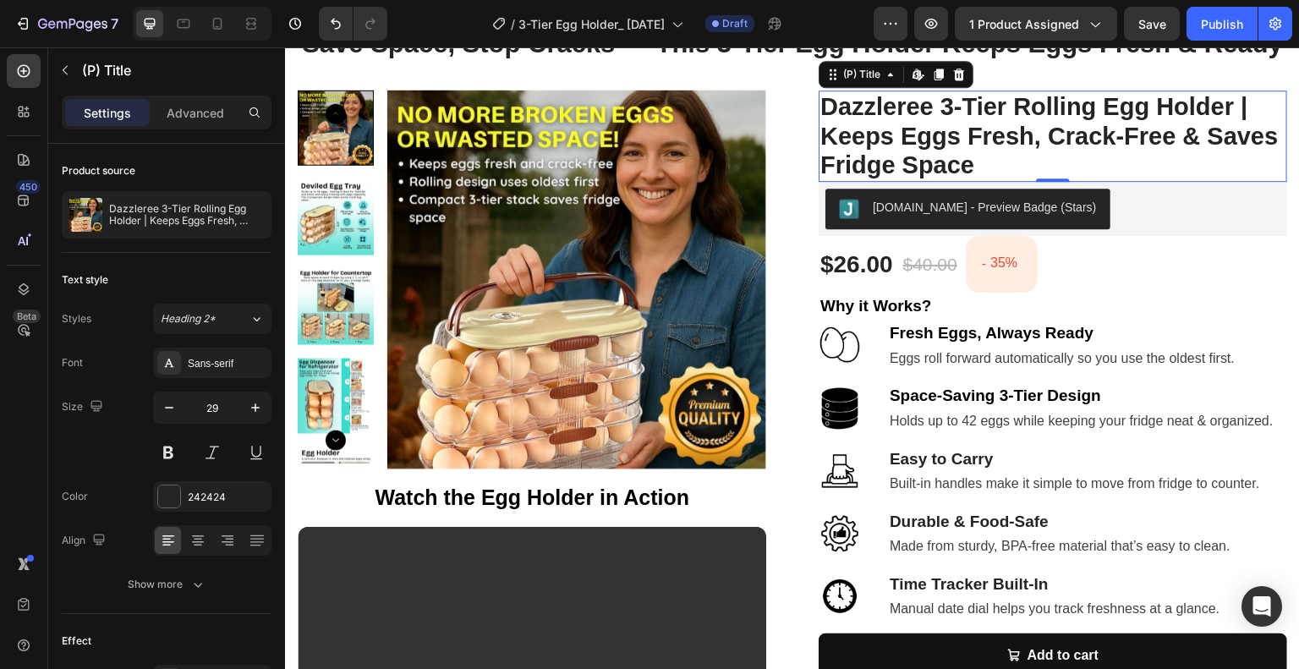
click at [1072, 160] on h2 "Dazzleree 3-Tier Rolling Egg Holder | Keeps Eggs Fresh, Crack-Free & Saves Frid…" at bounding box center [1053, 135] width 469 height 91
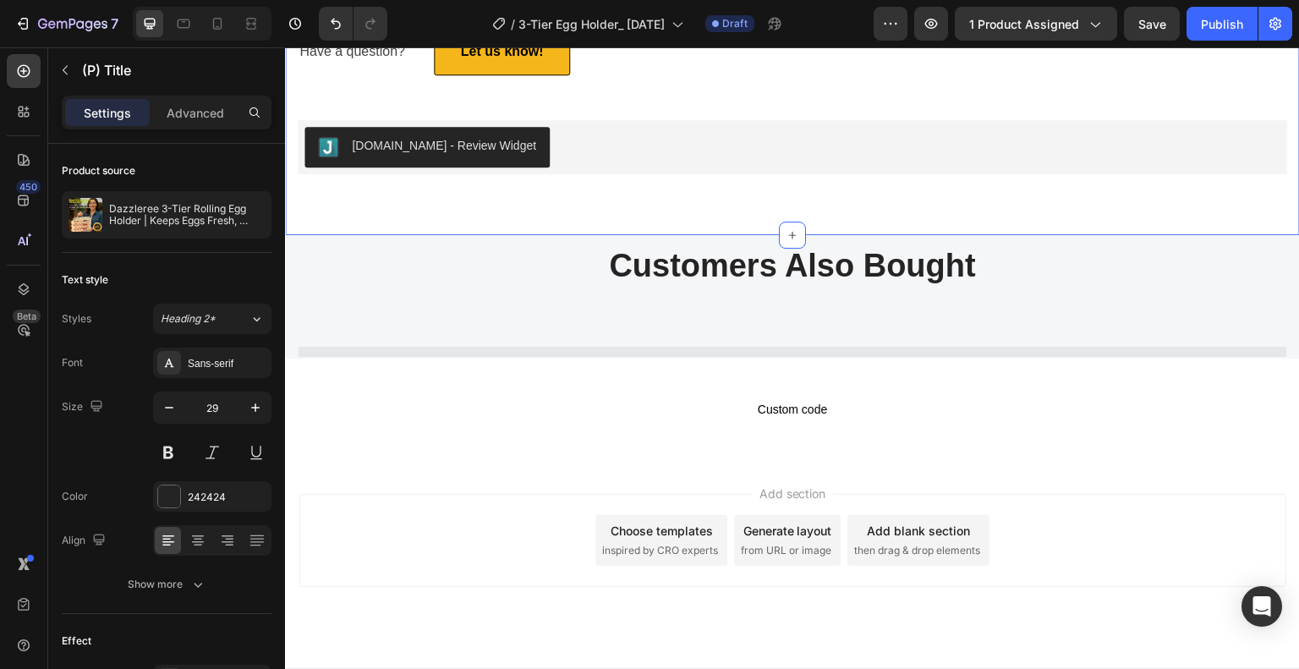
scroll to position [5922, 0]
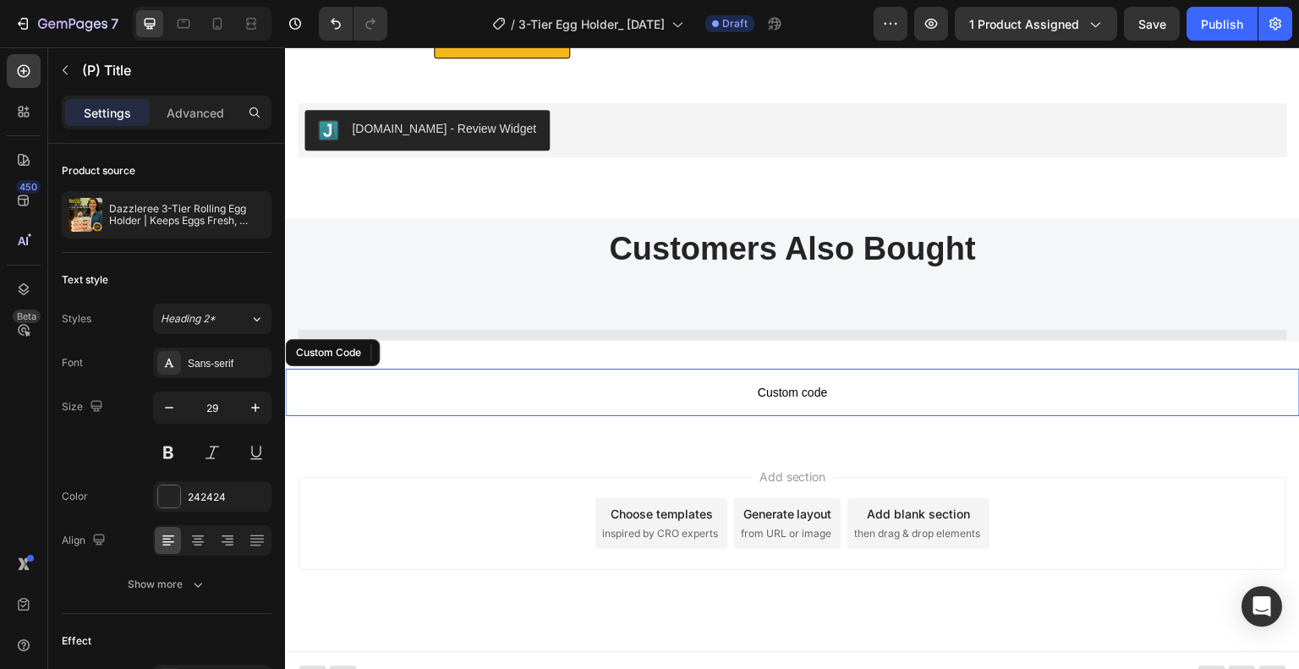
click at [818, 382] on span "Custom code" at bounding box center [792, 392] width 1015 height 20
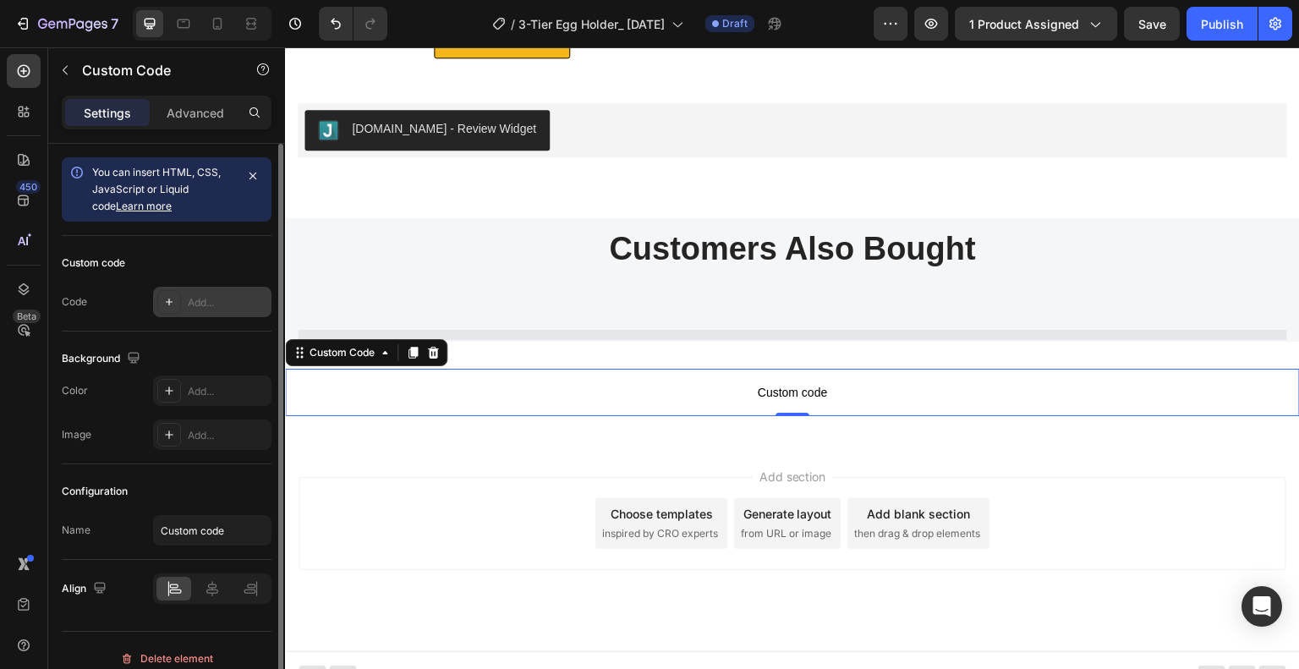
click at [203, 305] on div "Add..." at bounding box center [228, 302] width 80 height 15
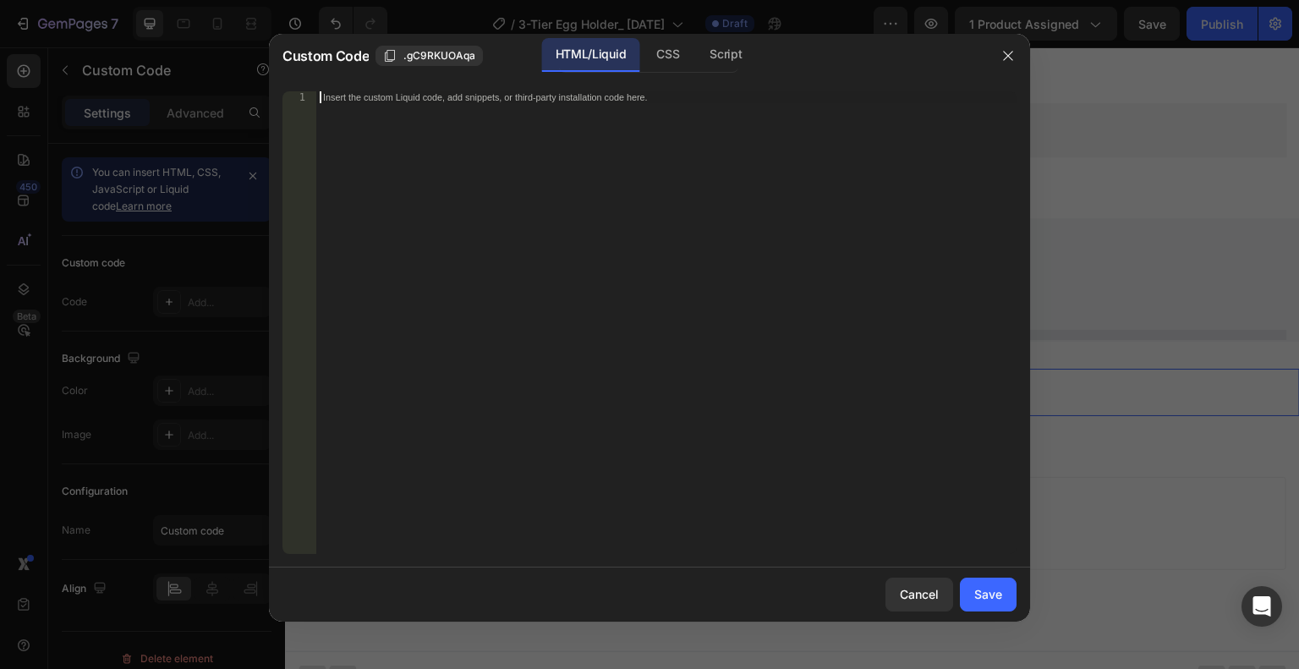
click at [372, 245] on div "Insert the custom Liquid code, add snippets, or third-party installation code h…" at bounding box center [666, 334] width 700 height 486
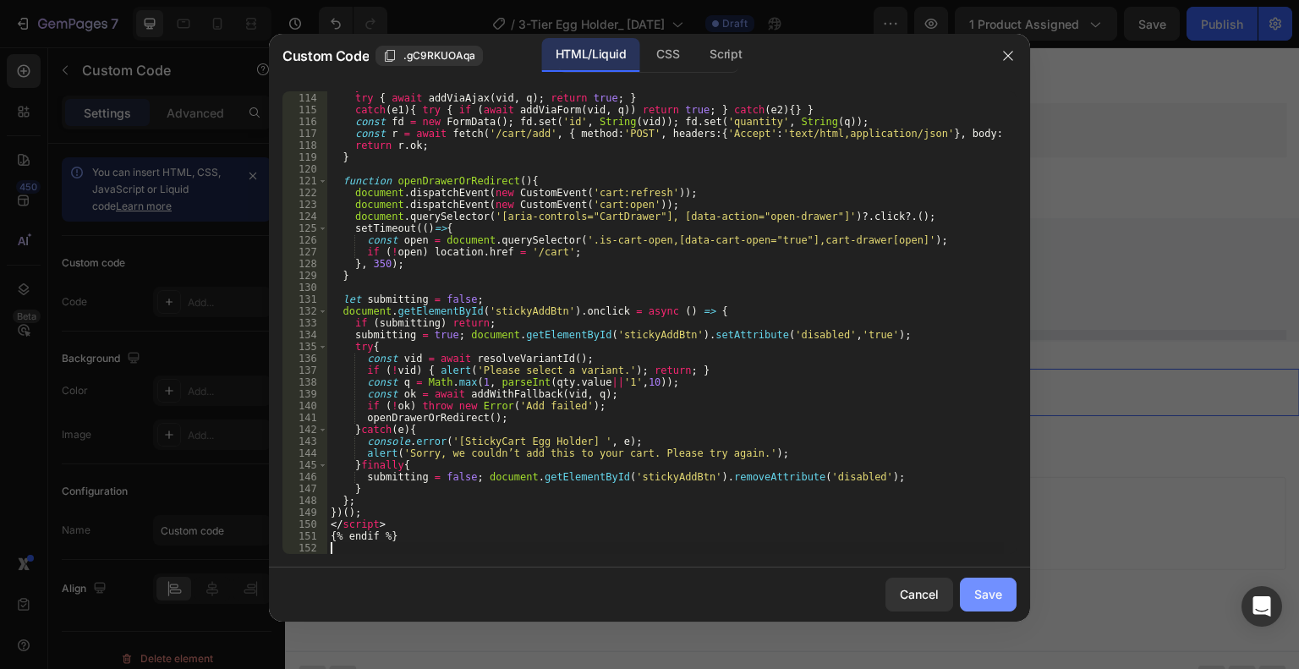
click at [987, 595] on div "Save" at bounding box center [988, 594] width 28 height 18
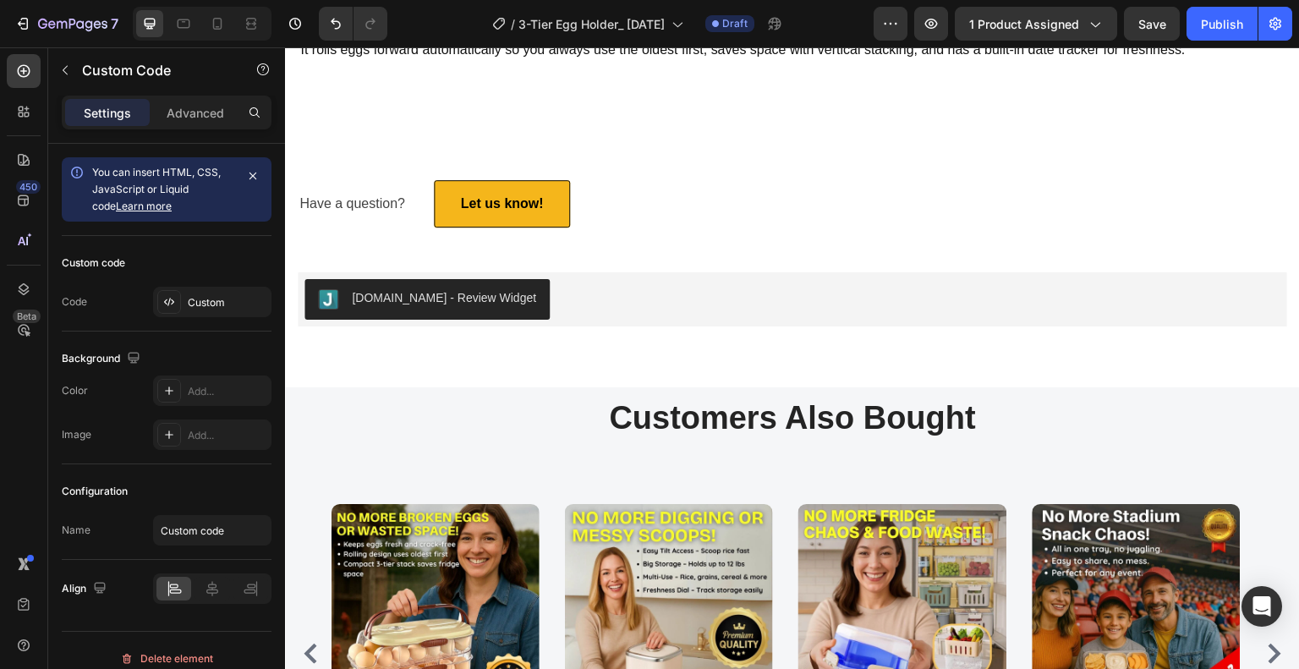
scroll to position [6219, 0]
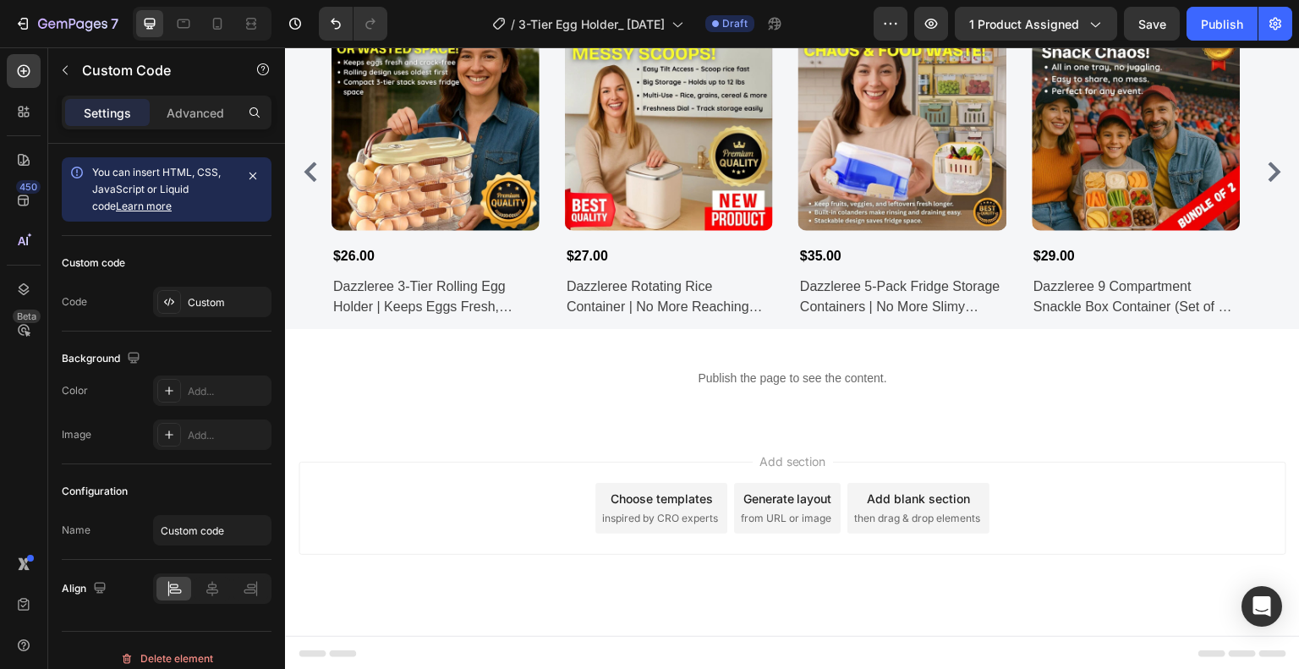
click at [754, 382] on p "Publish the page to see the content." at bounding box center [792, 379] width 1015 height 18
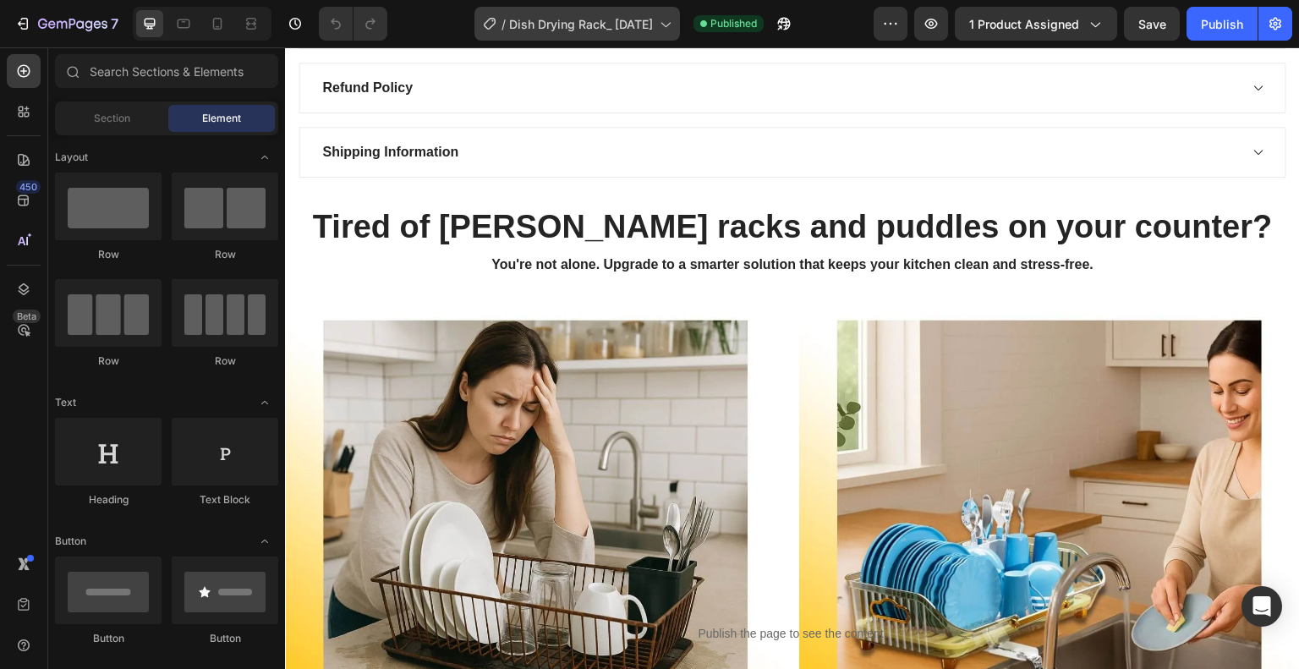
scroll to position [1522, 0]
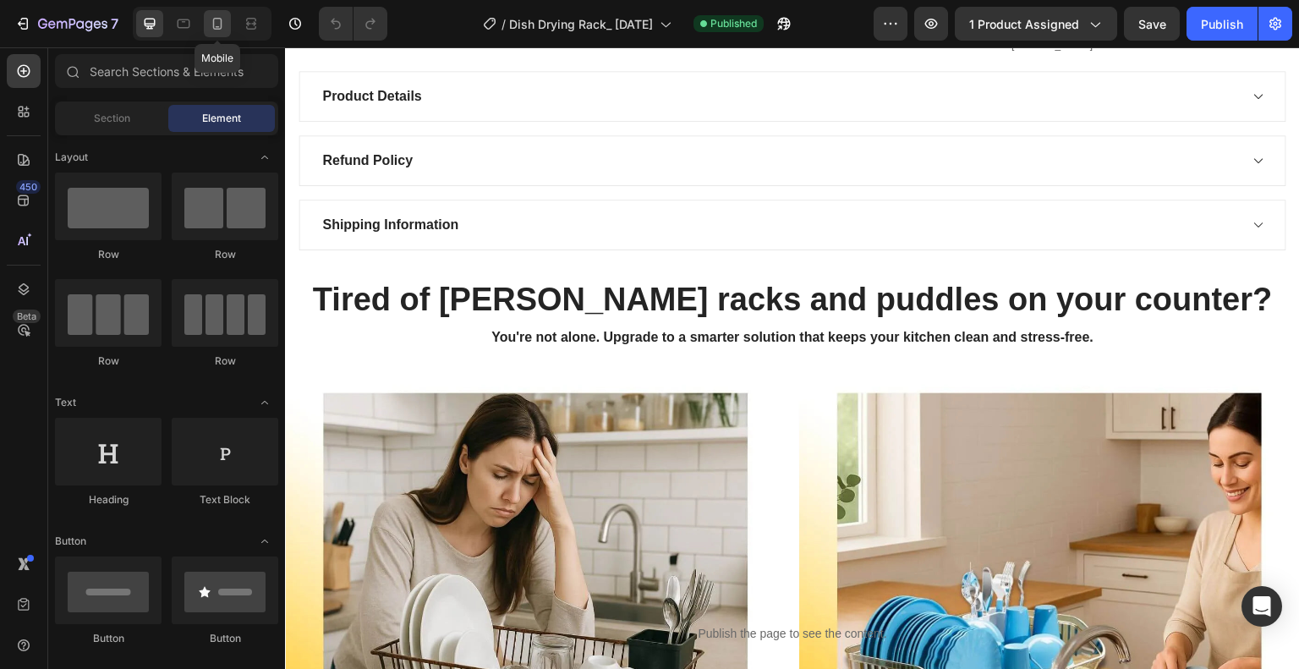
click at [216, 28] on icon at bounding box center [217, 23] width 17 height 17
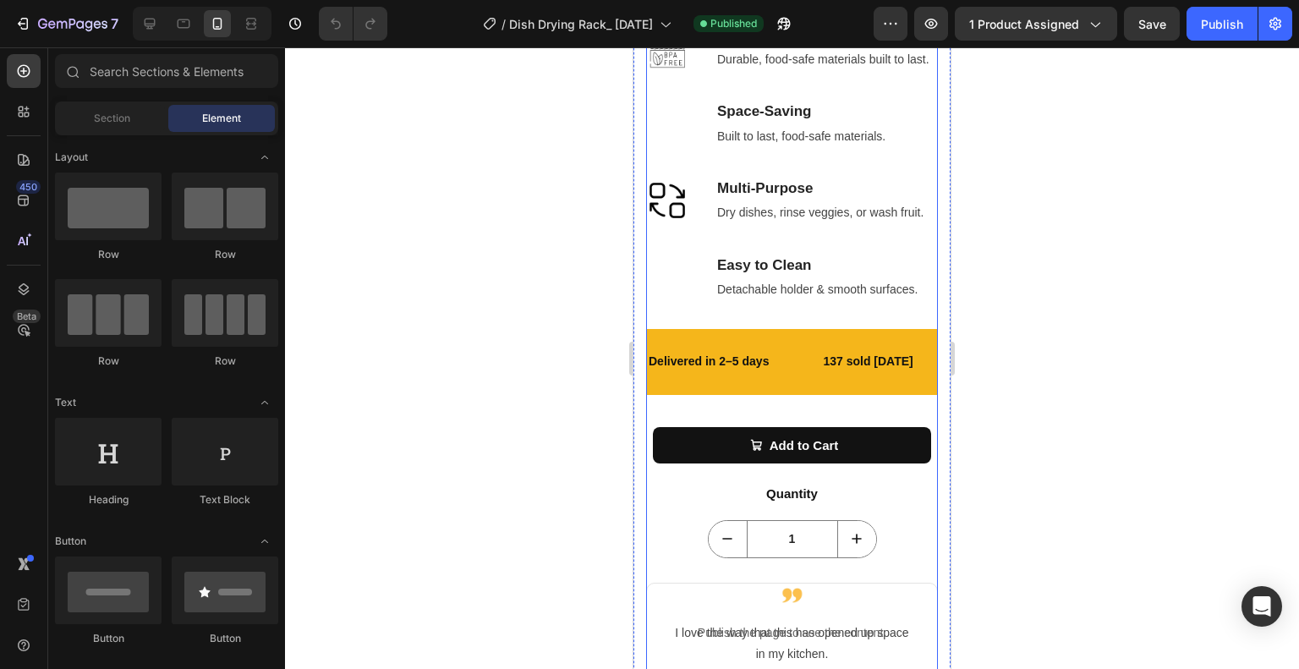
scroll to position [1045, 0]
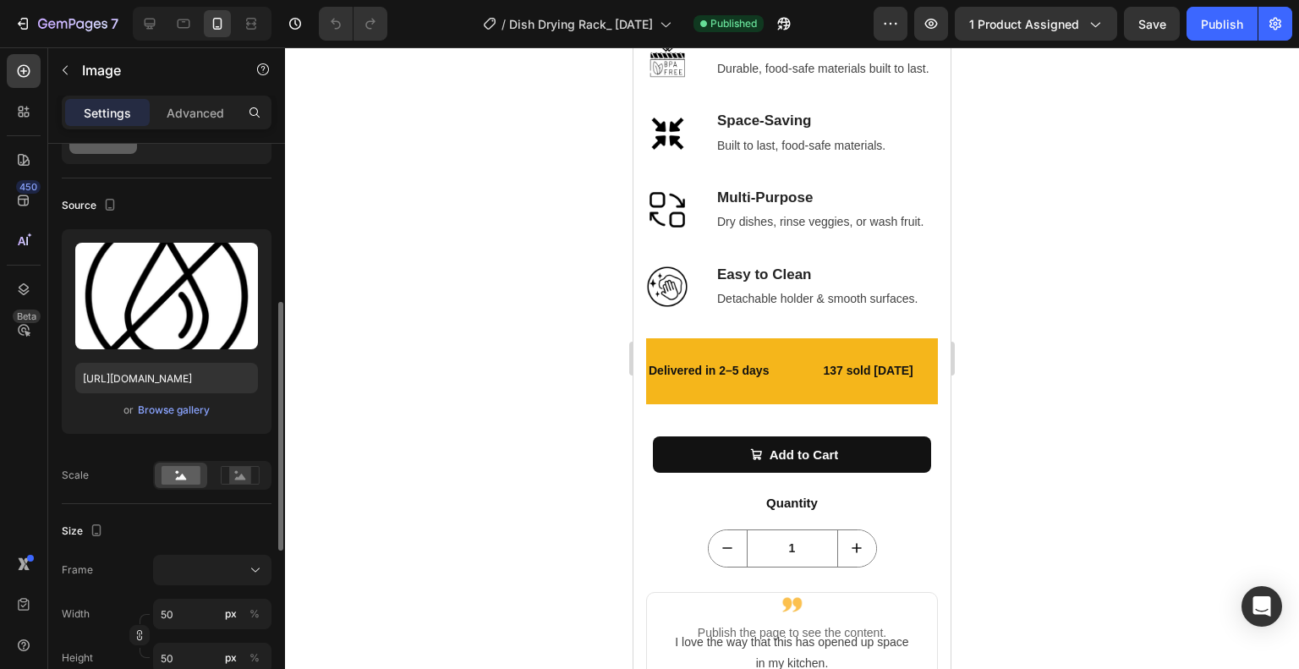
scroll to position [169, 0]
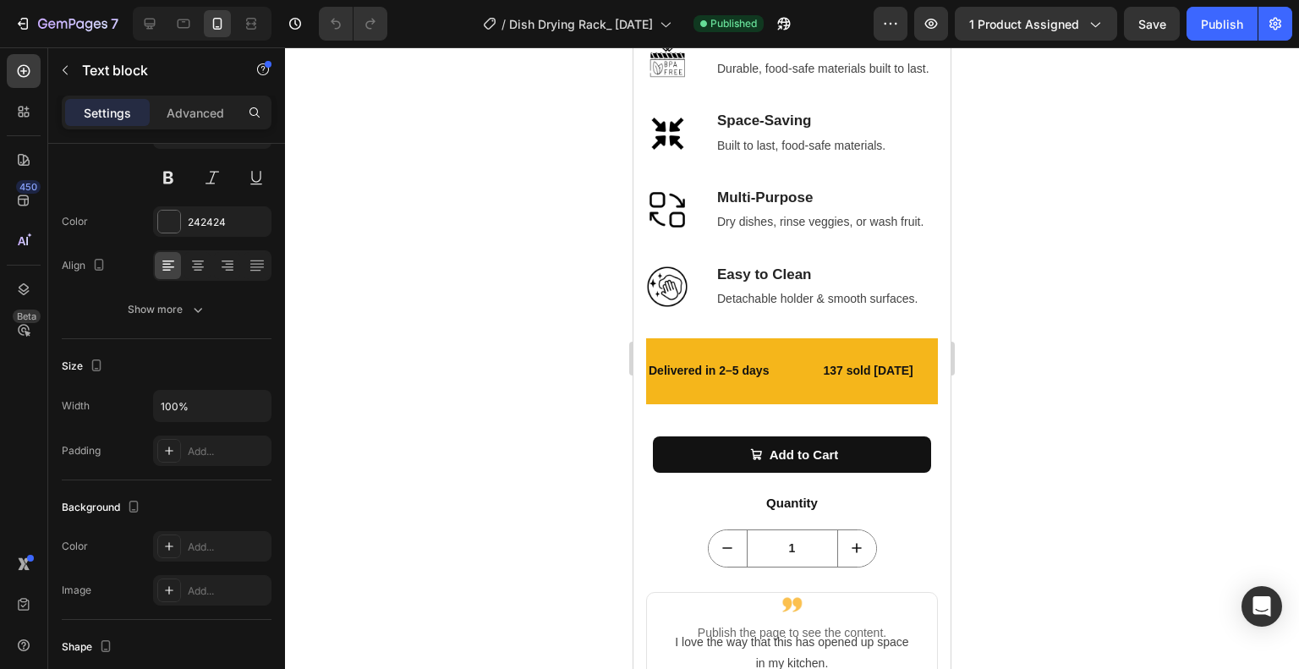
scroll to position [0, 0]
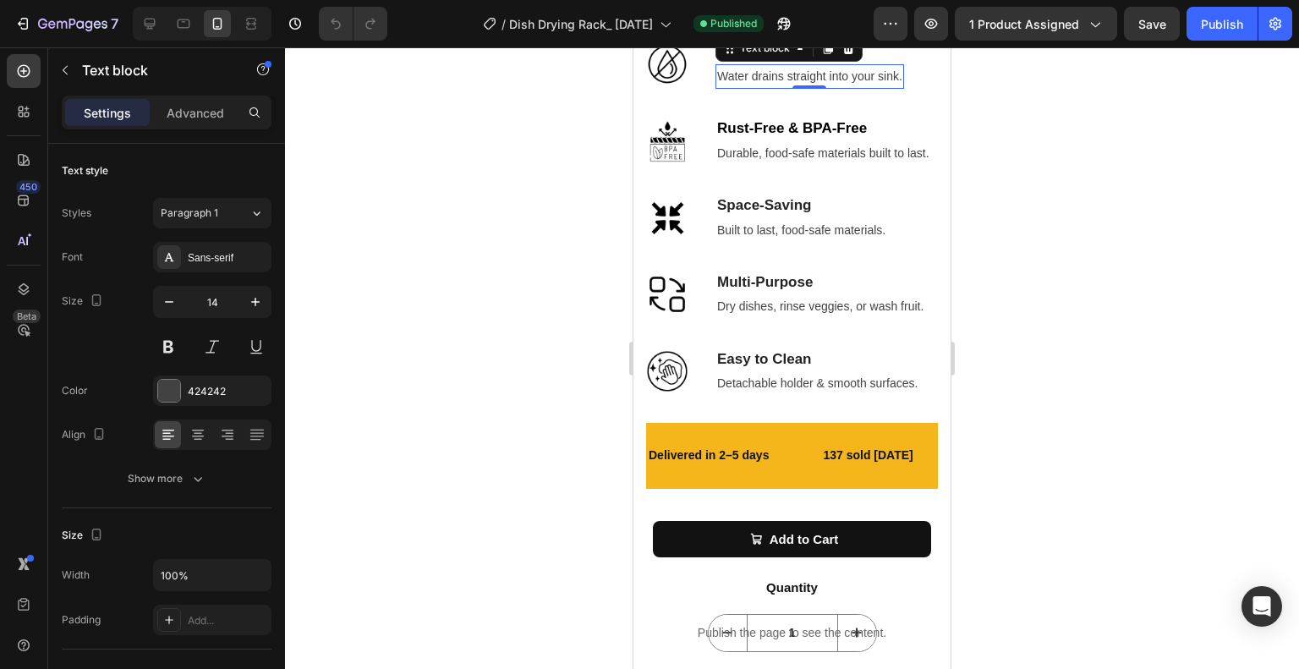
scroll to position [961, 0]
click at [160, 24] on div at bounding box center [149, 23] width 27 height 27
type input "16"
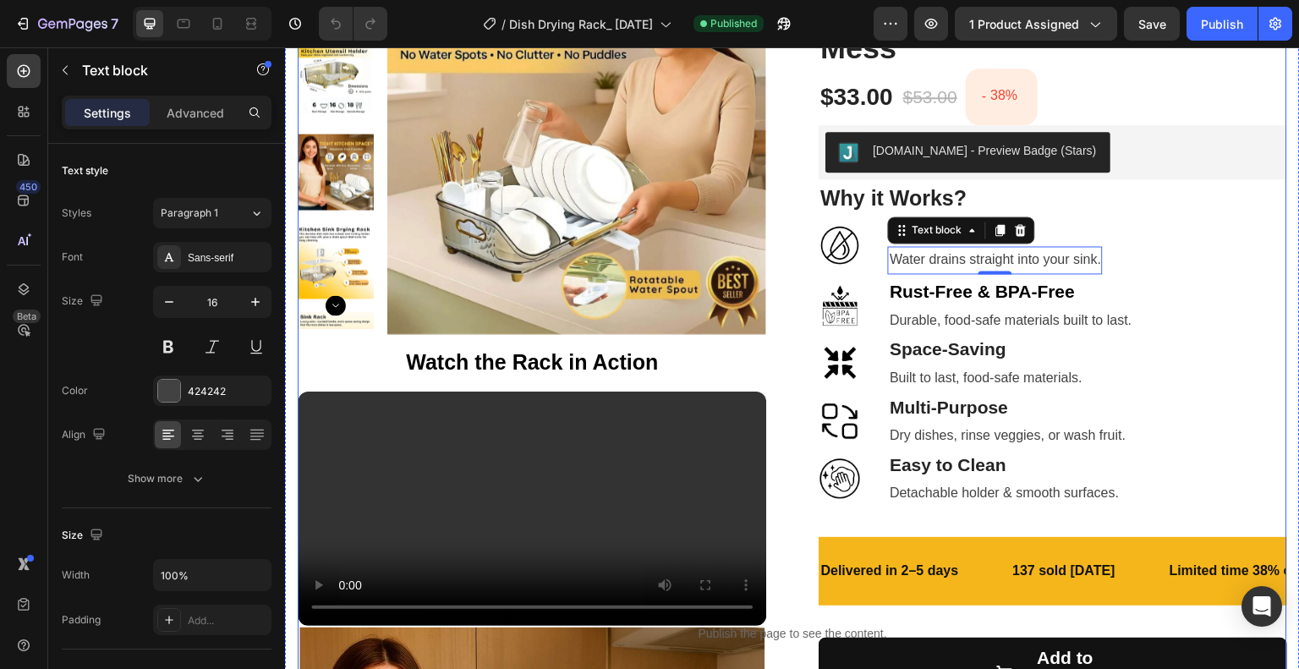
scroll to position [304, 0]
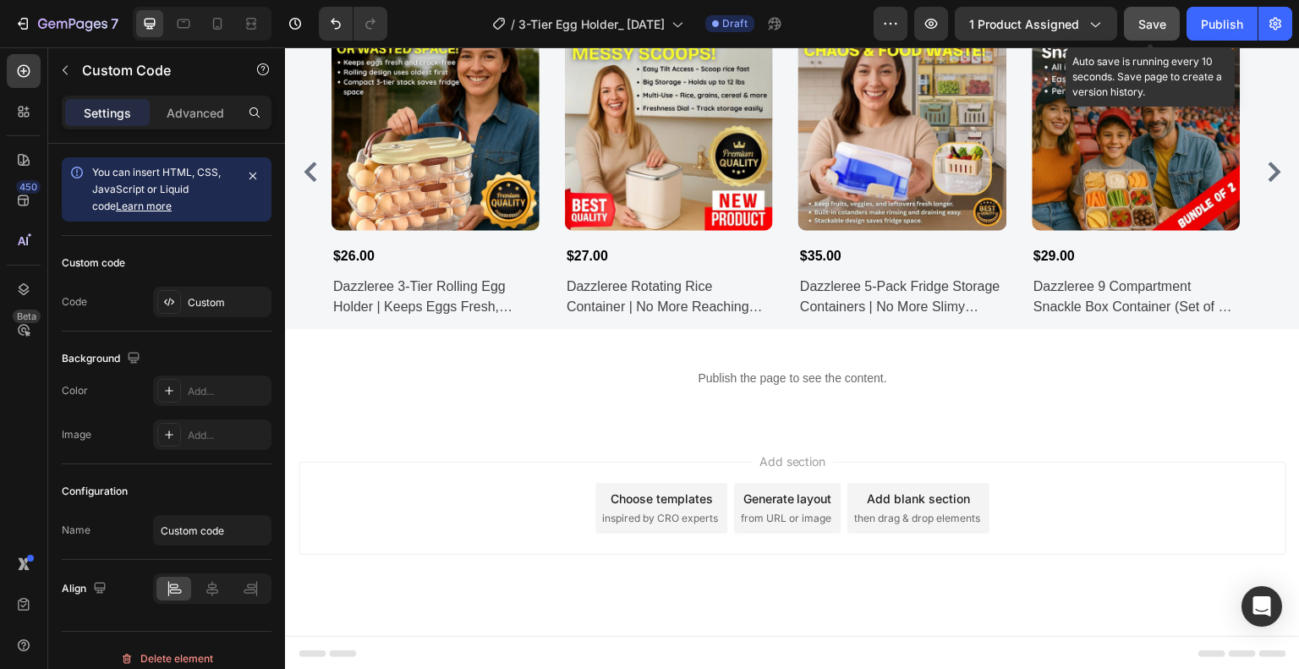
click at [1163, 19] on span "Save" at bounding box center [1152, 24] width 28 height 14
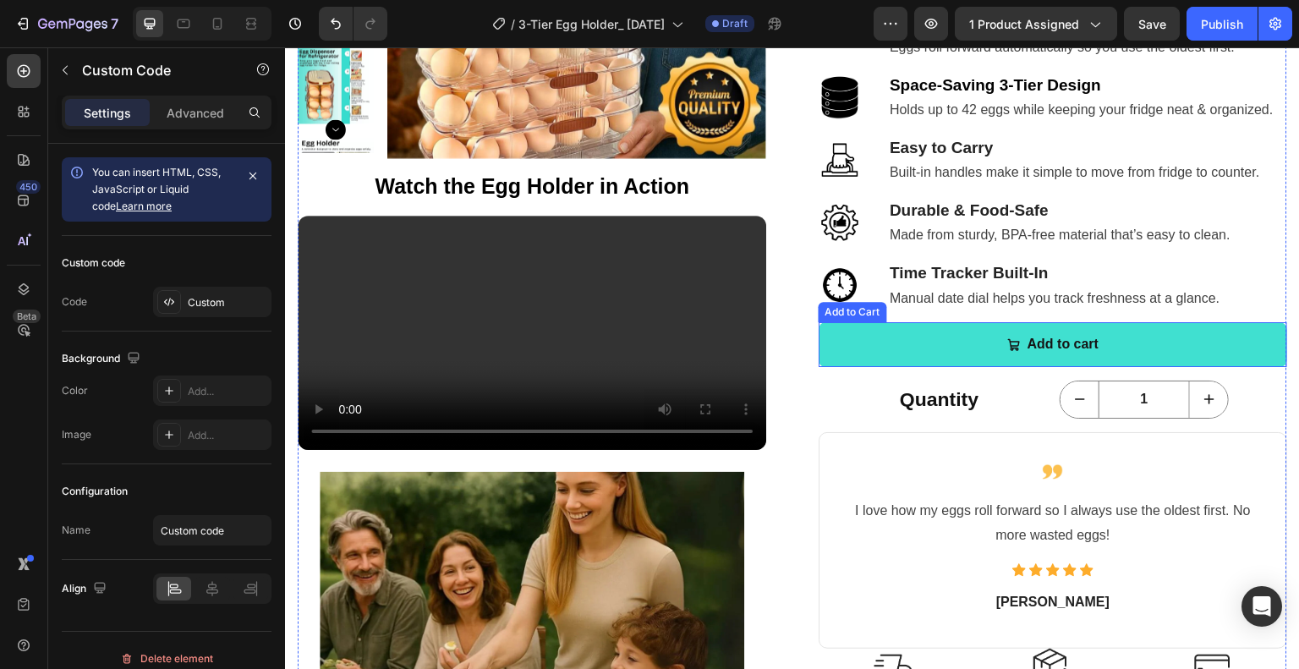
scroll to position [458, 0]
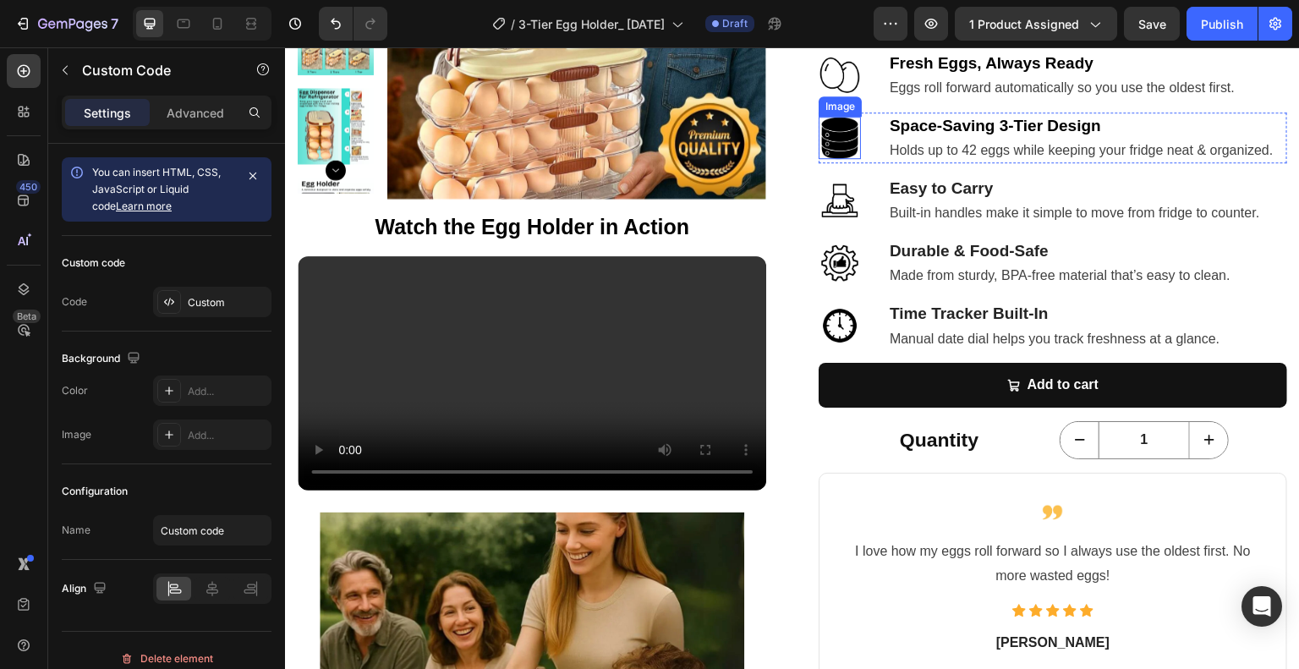
click at [837, 123] on img at bounding box center [840, 138] width 42 height 42
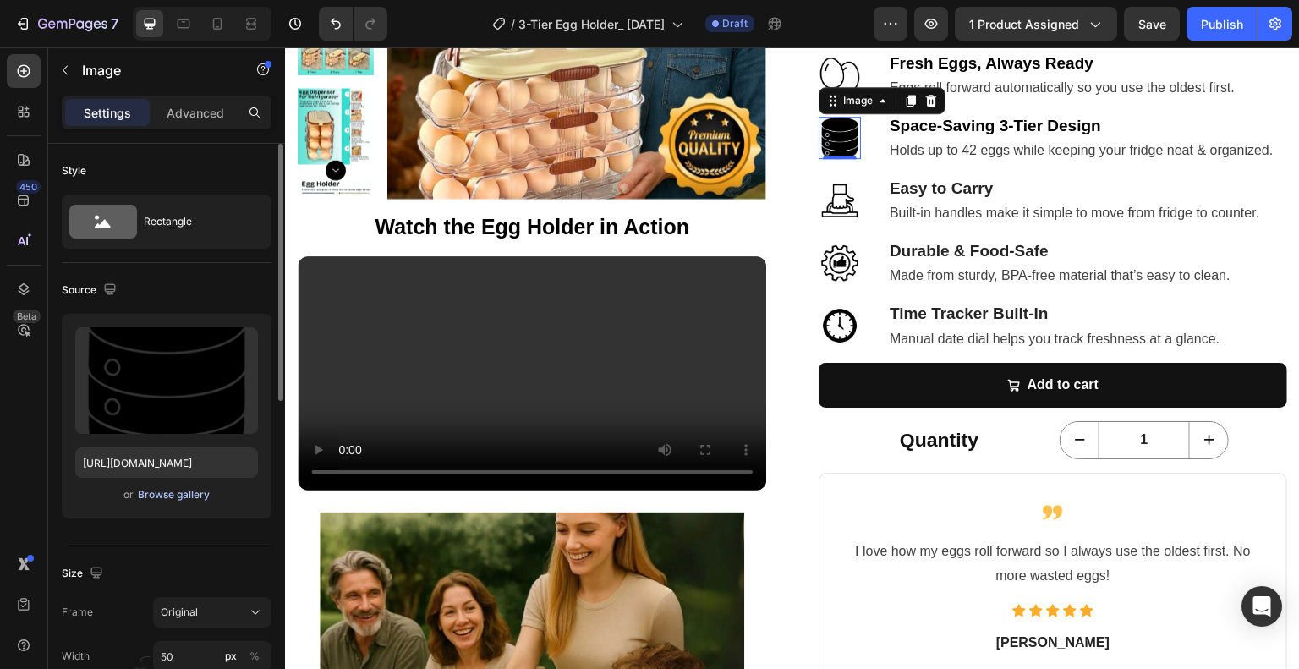
click at [176, 491] on div "Browse gallery" at bounding box center [174, 494] width 72 height 15
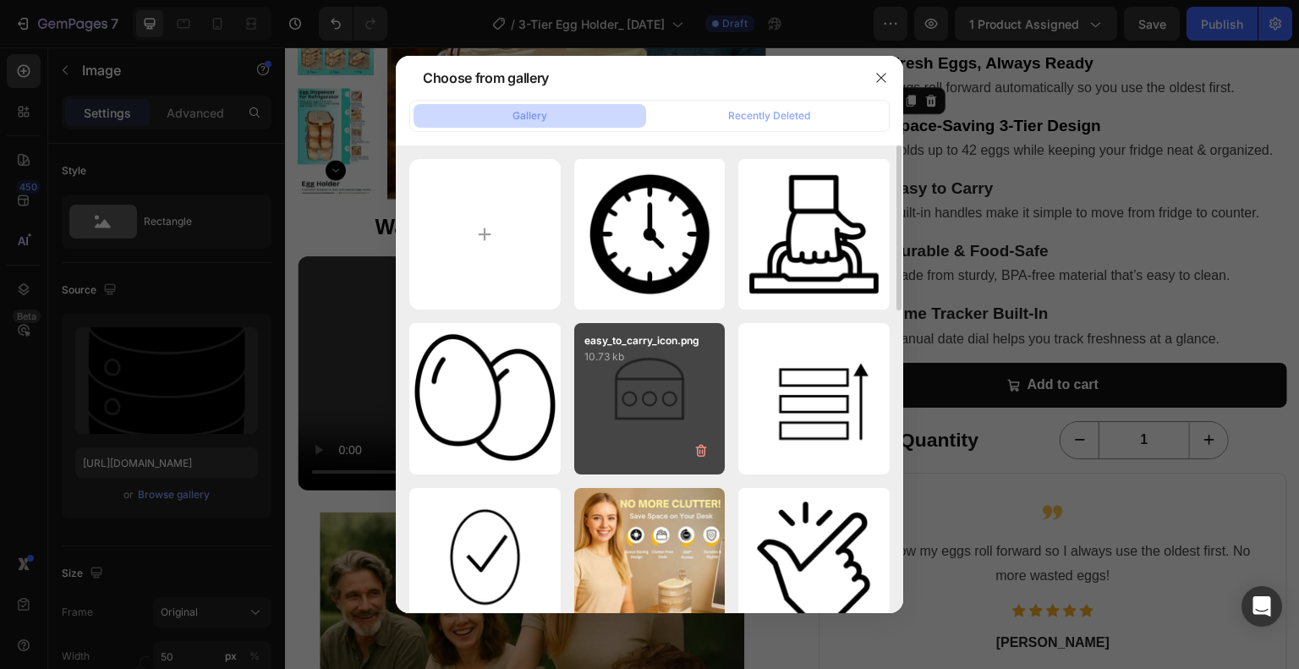
scroll to position [169, 0]
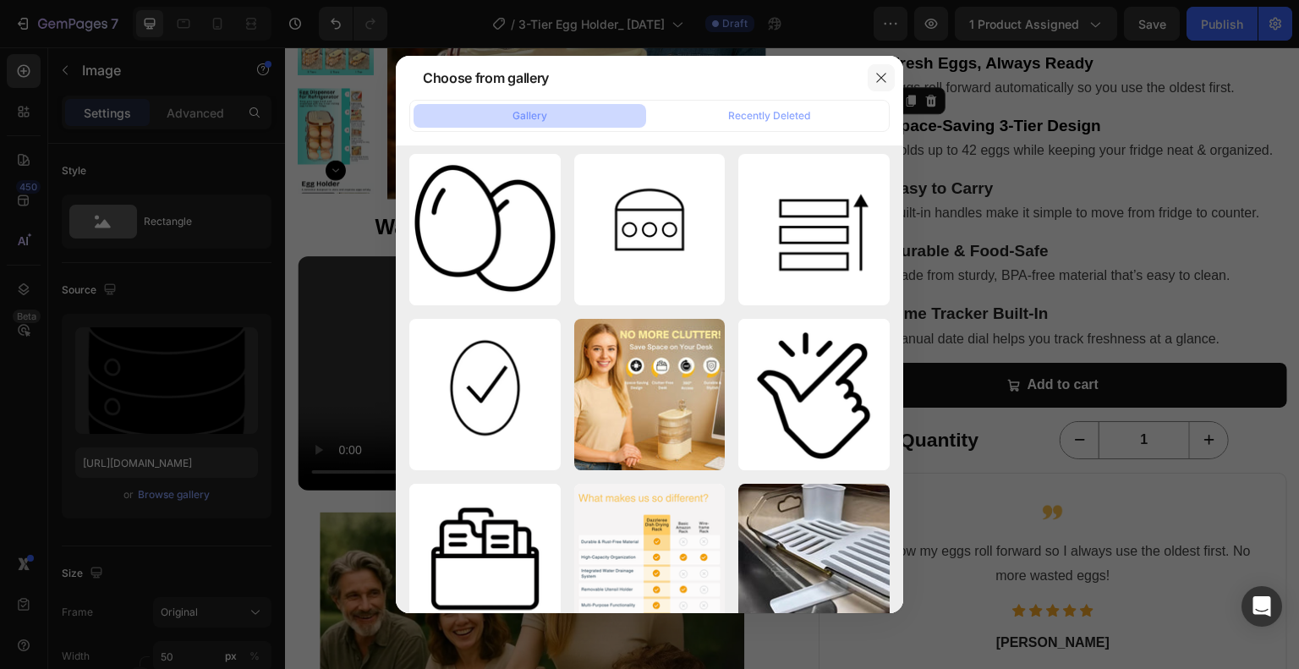
click at [876, 80] on icon "button" at bounding box center [882, 78] width 14 height 14
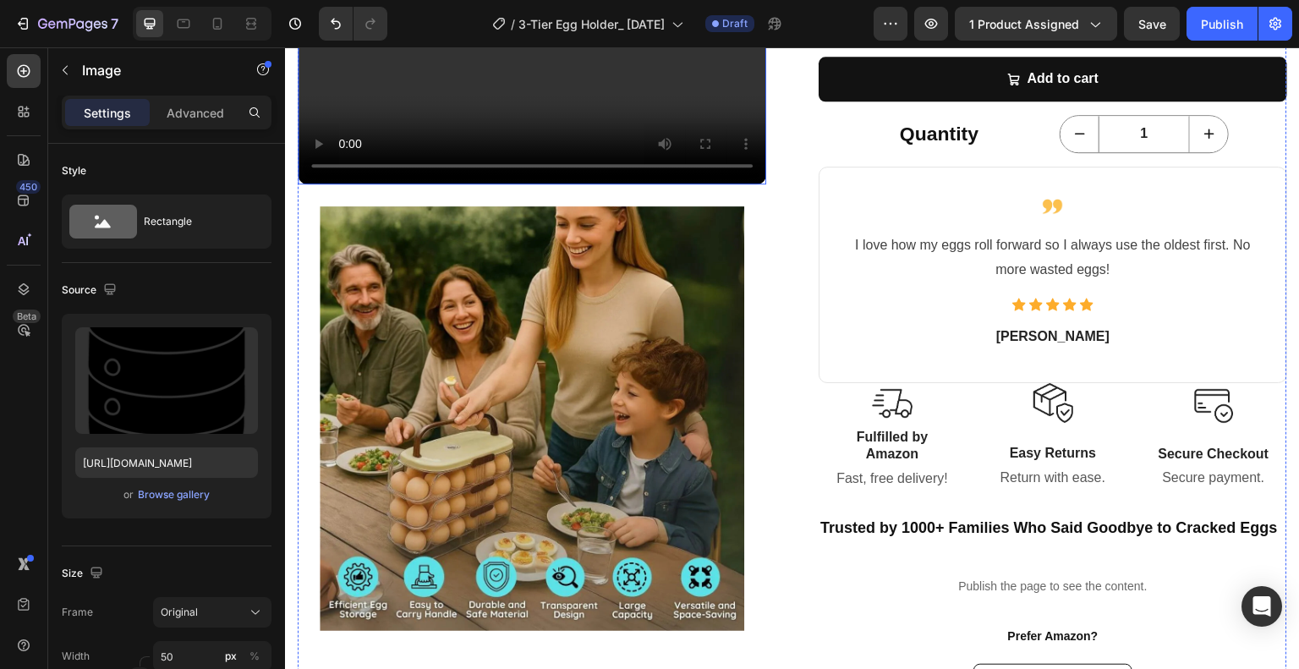
scroll to position [797, 0]
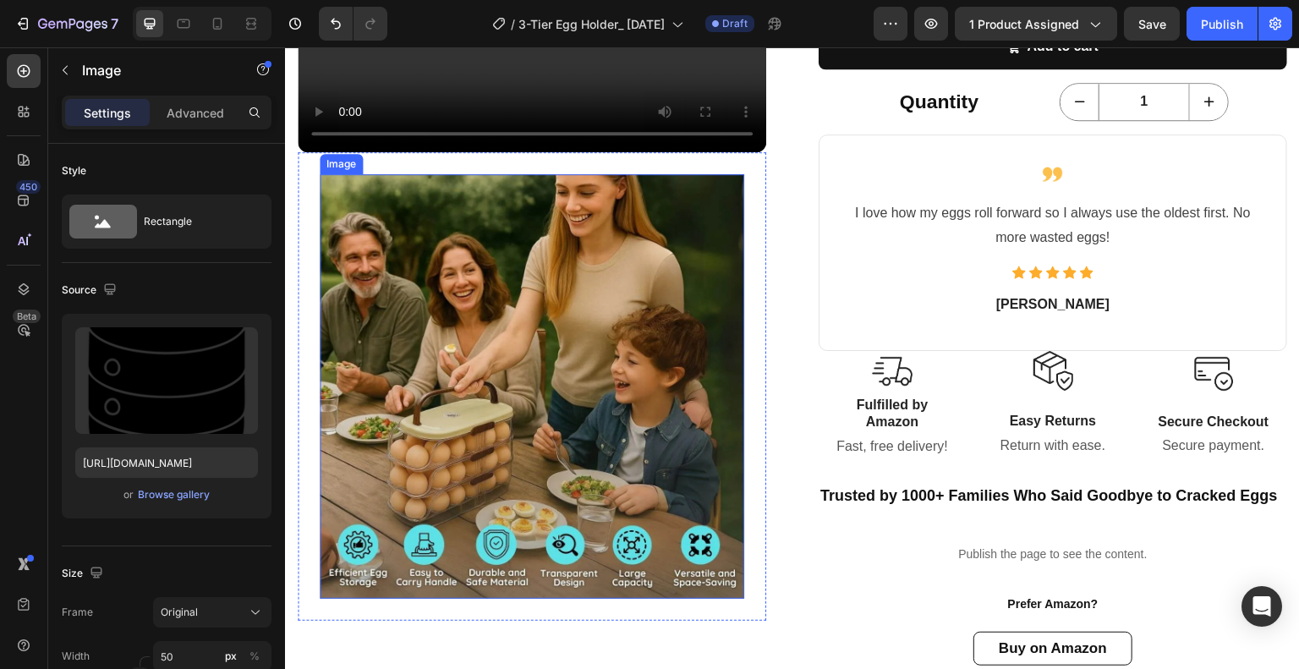
click at [617, 380] on img at bounding box center [532, 386] width 425 height 425
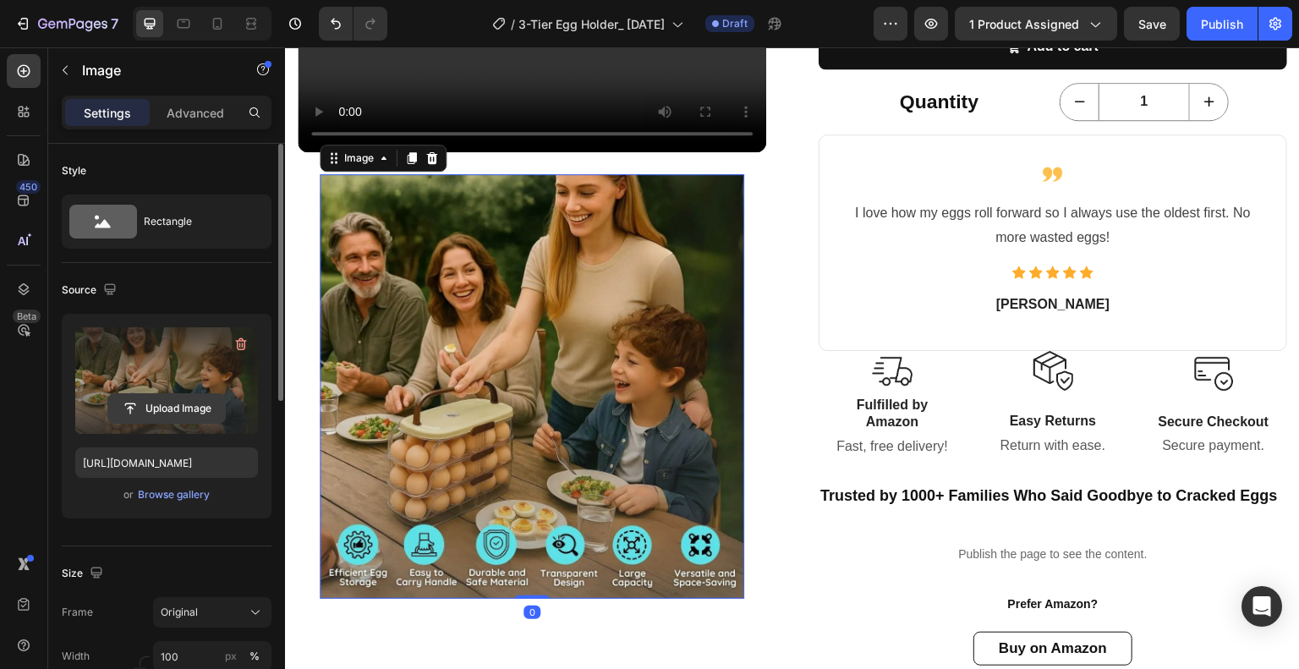
click at [200, 404] on input "file" at bounding box center [166, 408] width 117 height 29
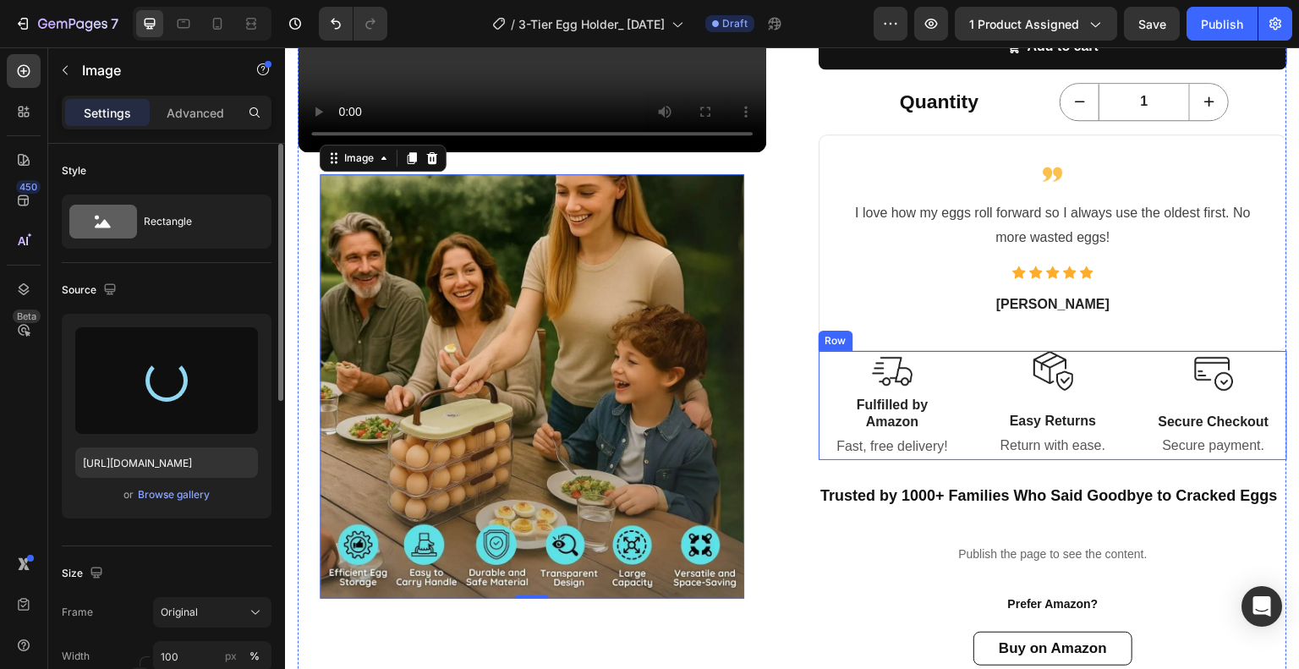
type input "[URL][DOMAIN_NAME]"
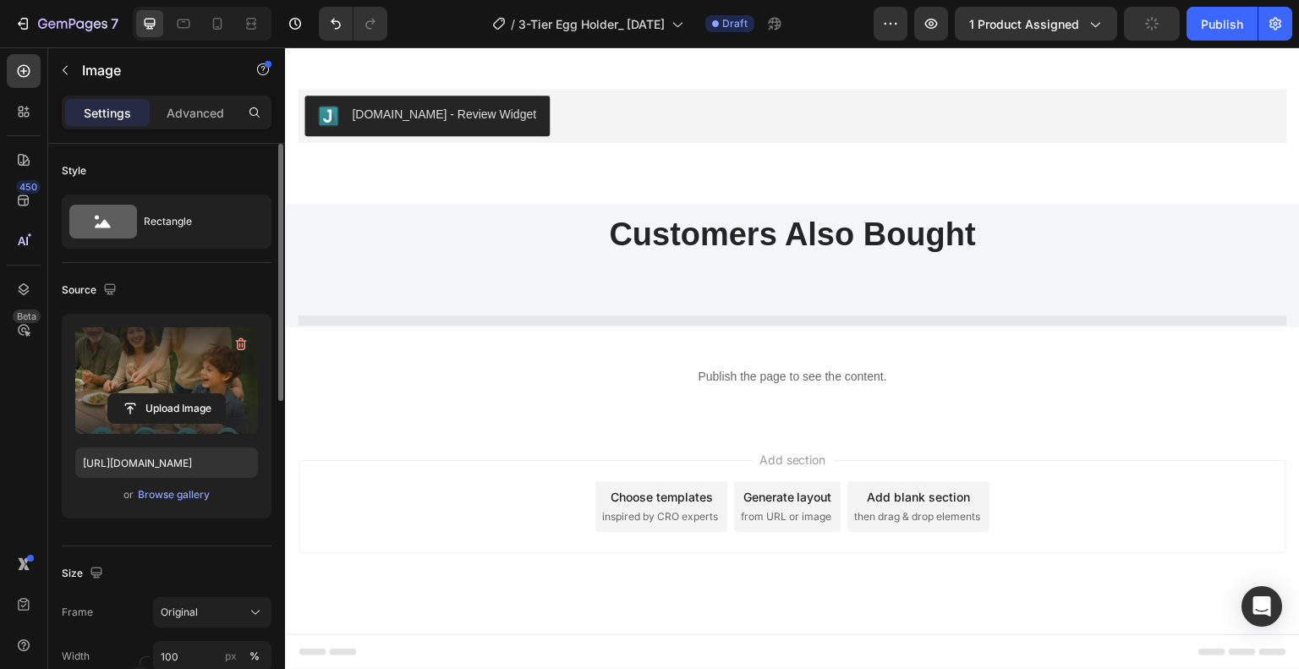
scroll to position [5919, 0]
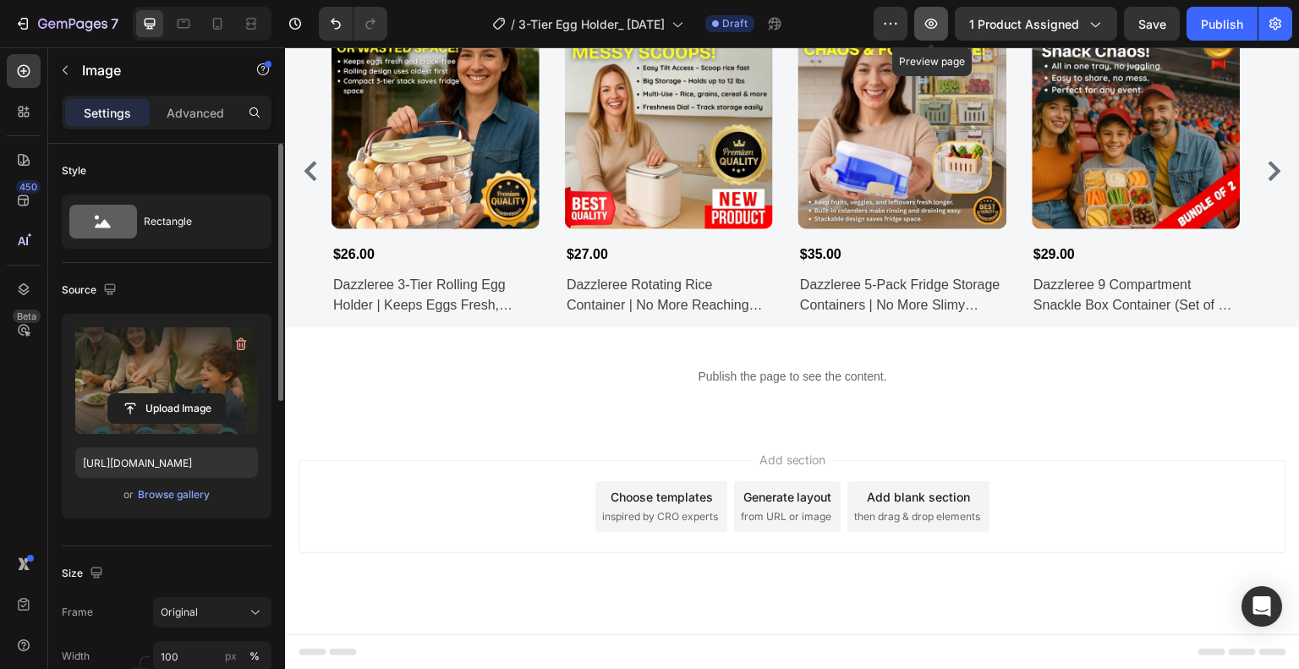
click at [936, 23] on icon "button" at bounding box center [931, 24] width 13 height 10
click at [1218, 28] on div "Publish" at bounding box center [1222, 24] width 42 height 18
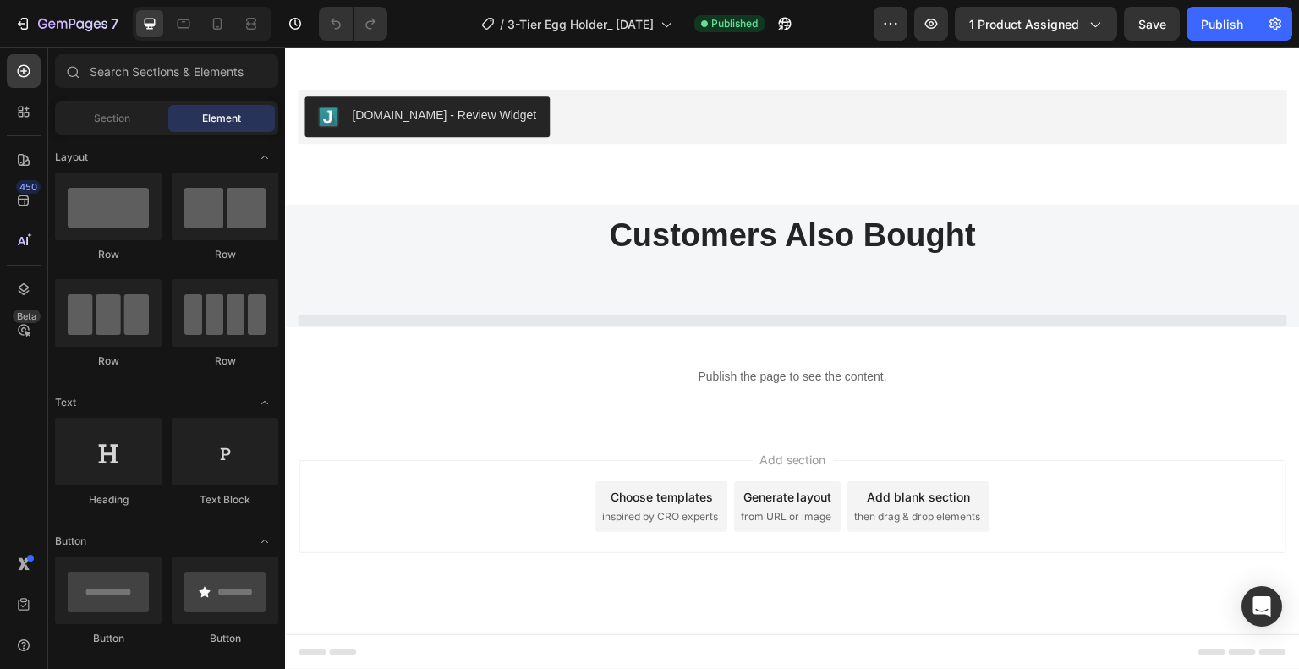
scroll to position [4734, 0]
click at [772, 372] on p "Publish the page to see the content." at bounding box center [792, 377] width 1015 height 18
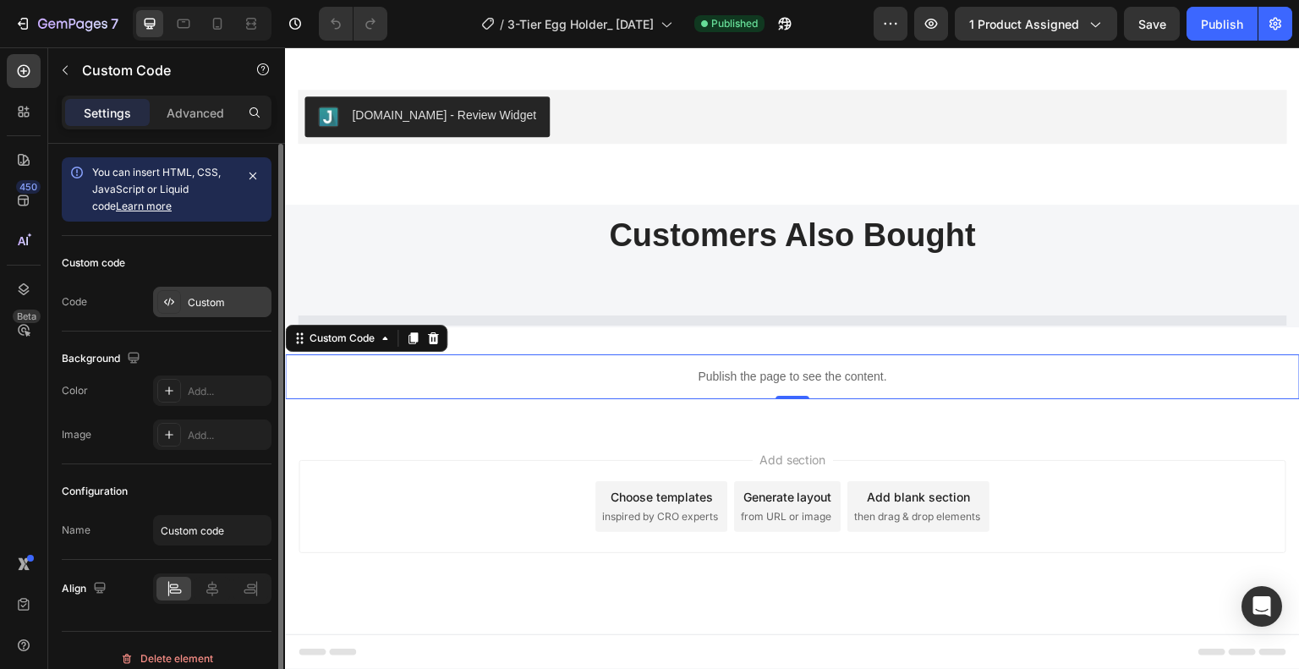
click at [241, 304] on div "Custom" at bounding box center [228, 302] width 80 height 15
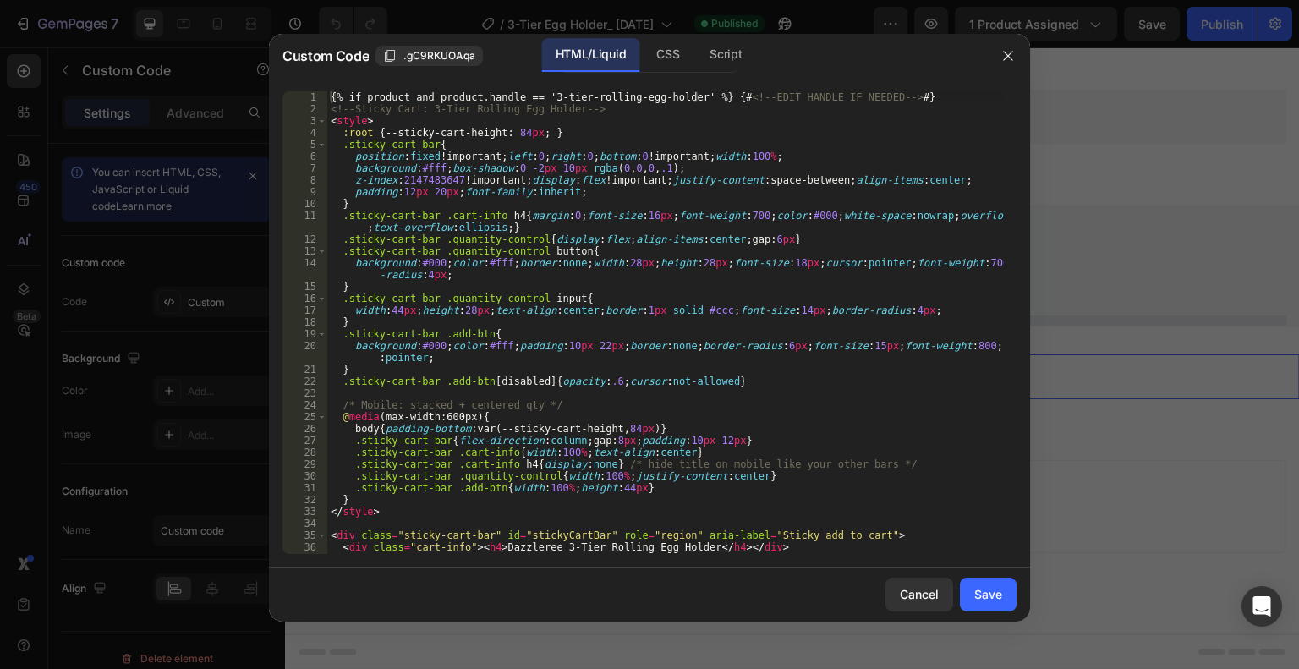
click at [602, 221] on div "{% if product and product.handle == '3-tier-rolling-egg-holder' %} {# <!-- EDIT…" at bounding box center [665, 334] width 677 height 486
type textarea "{% endif %}"
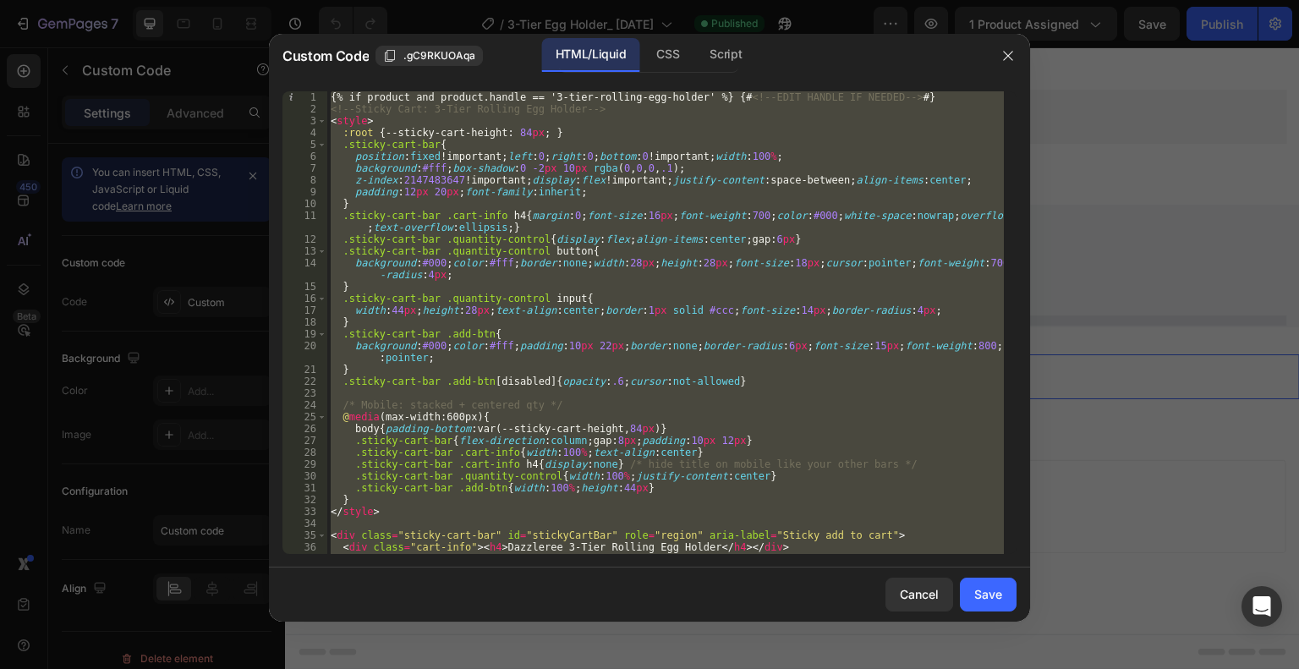
paste textarea
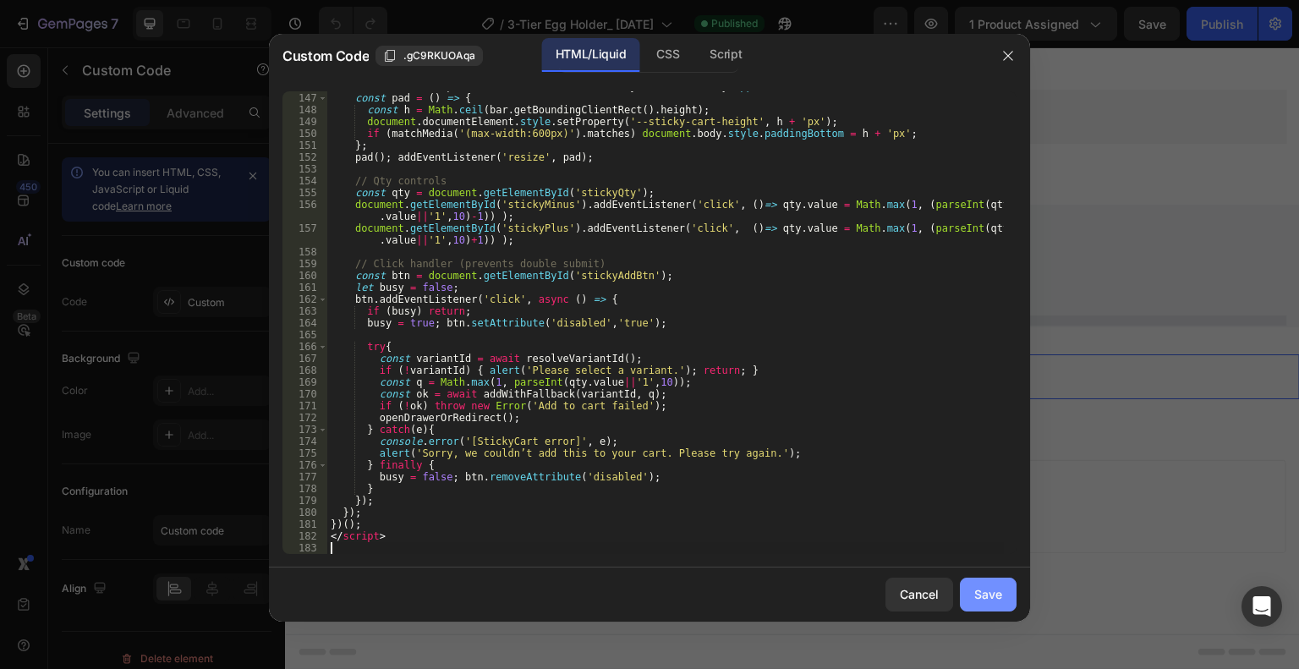
click at [1001, 592] on div "Save" at bounding box center [988, 594] width 28 height 18
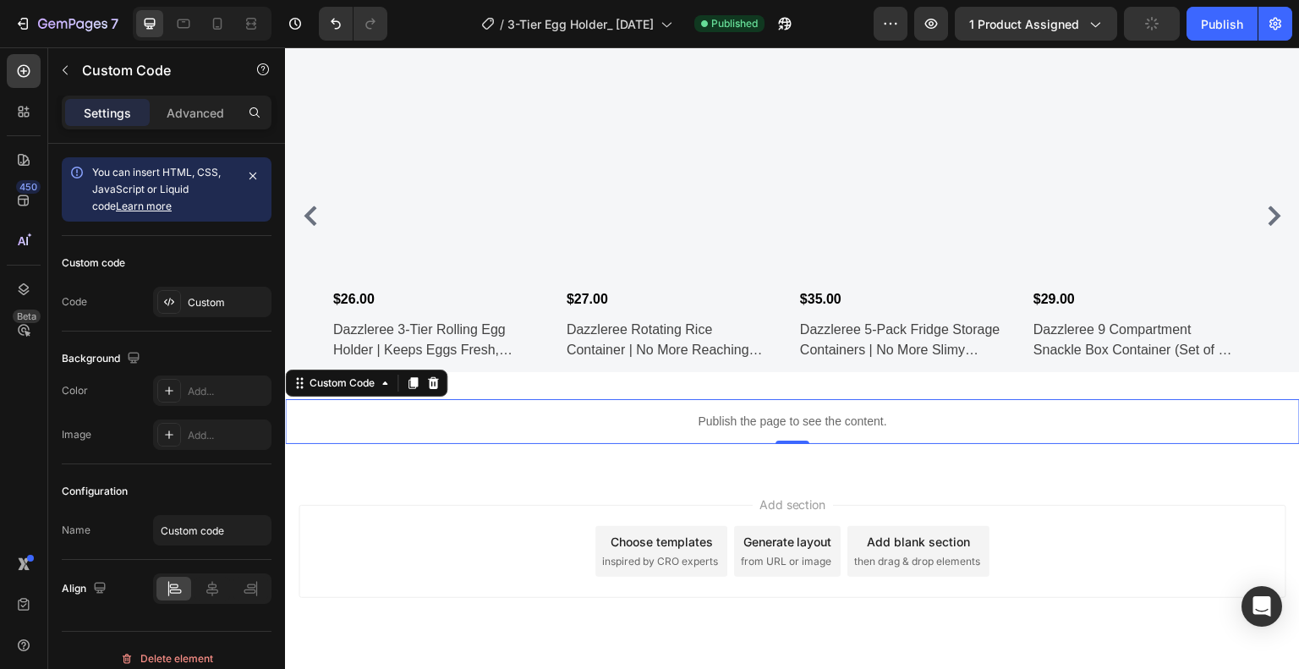
scroll to position [5034, 0]
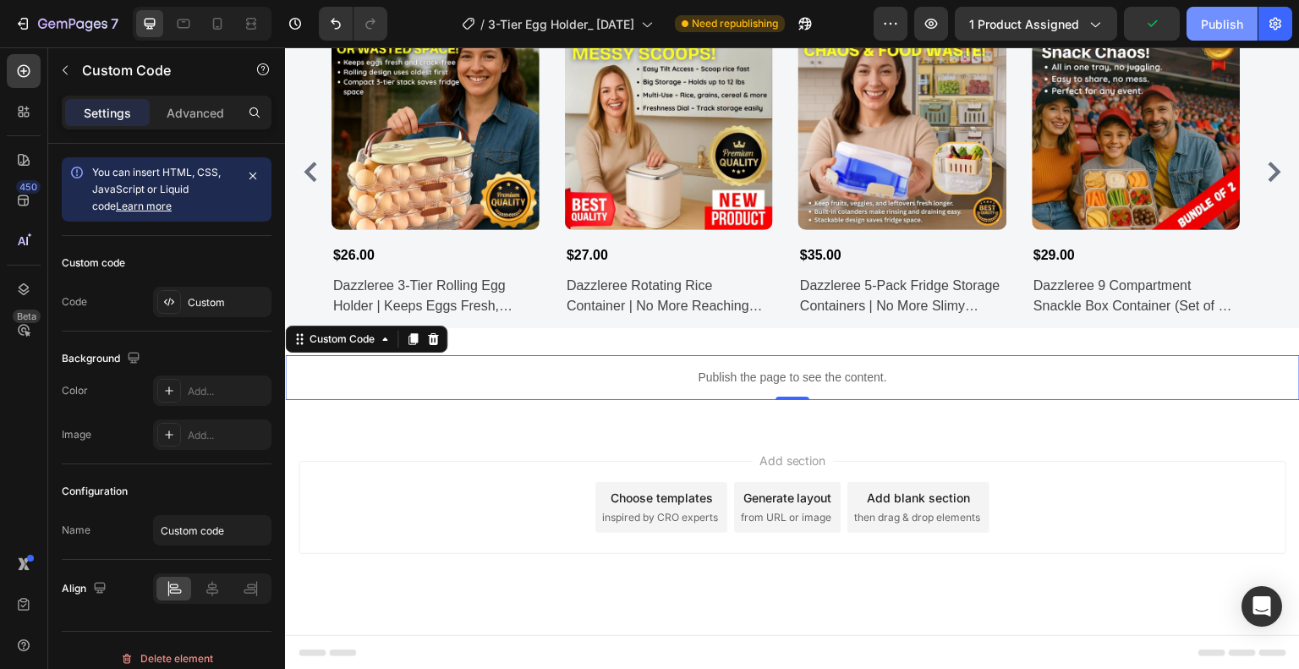
click at [1226, 25] on div "Publish" at bounding box center [1222, 24] width 42 height 18
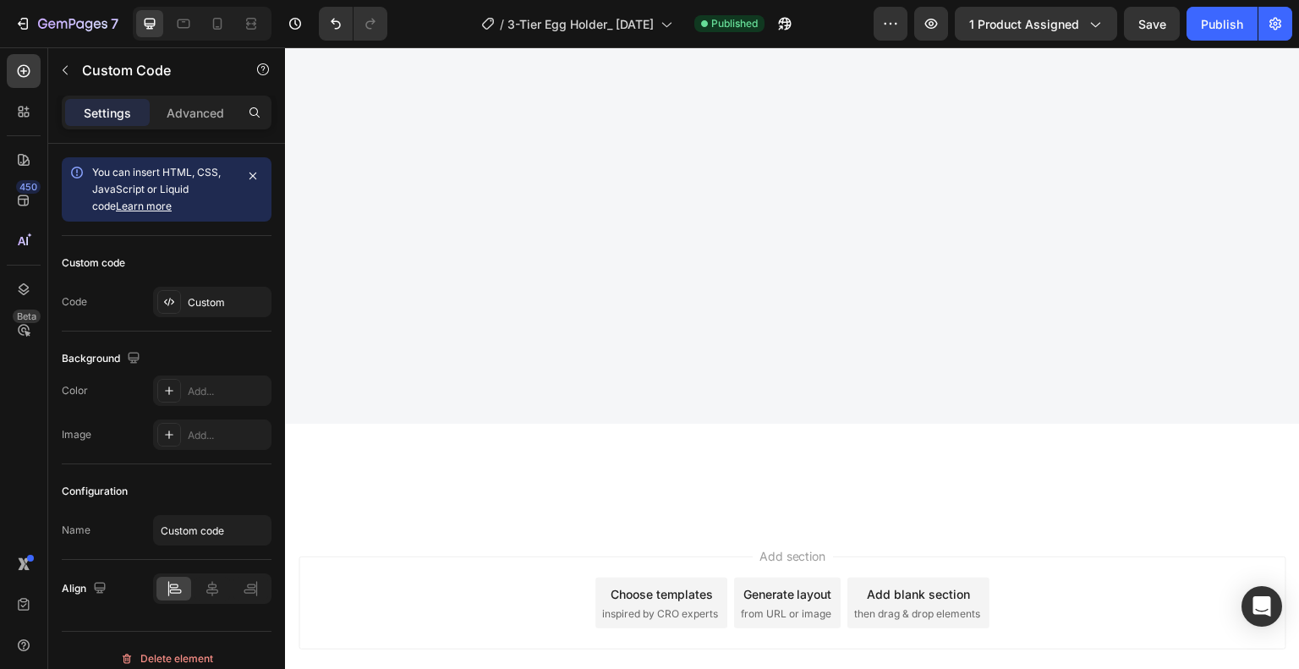
scroll to position [4052, 0]
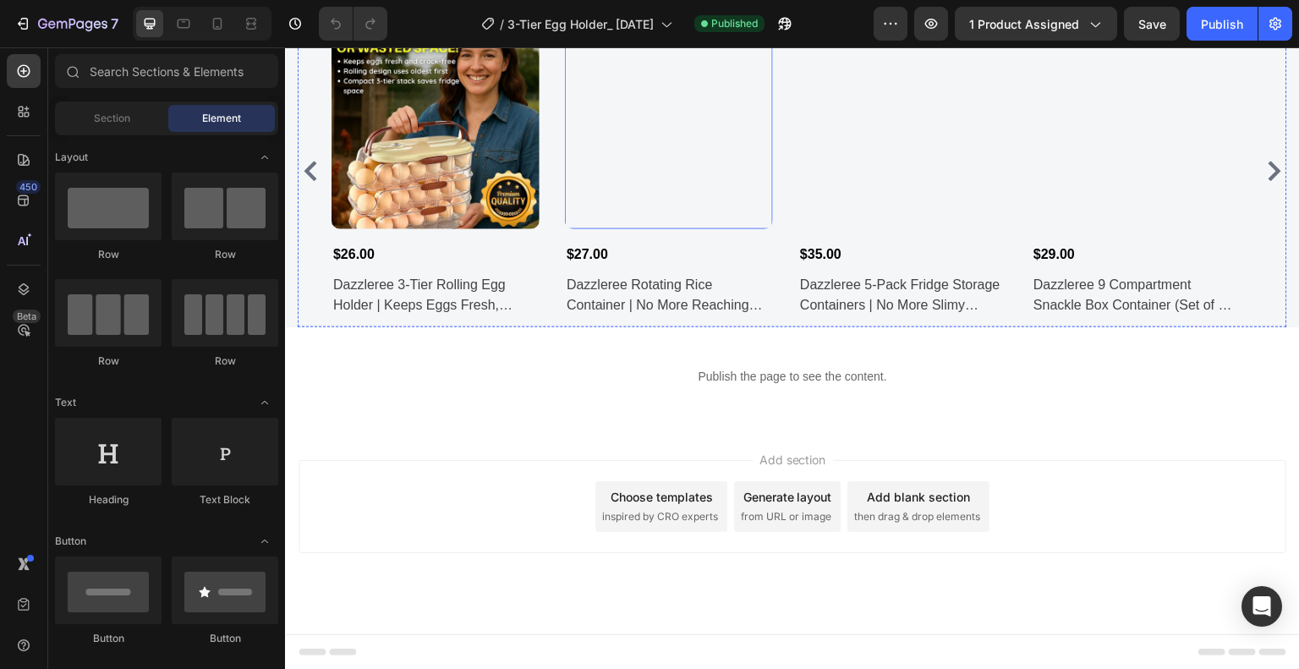
scroll to position [6174, 0]
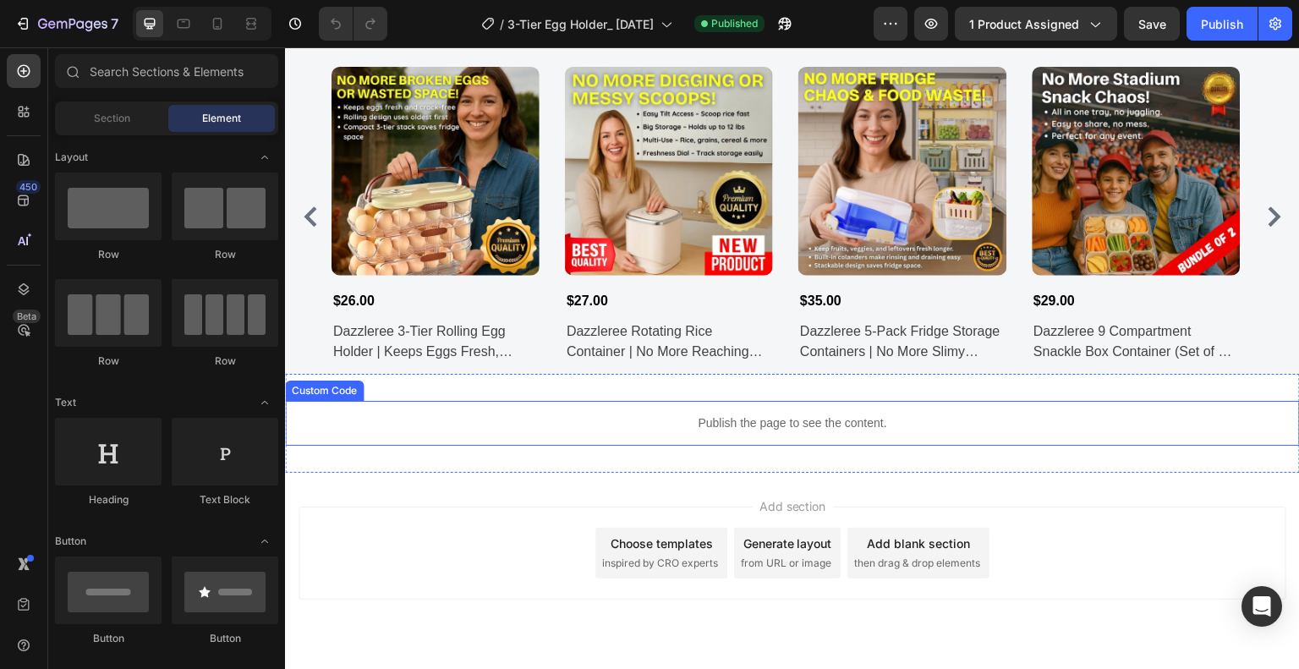
click at [739, 425] on p "Publish the page to see the content." at bounding box center [792, 423] width 1015 height 18
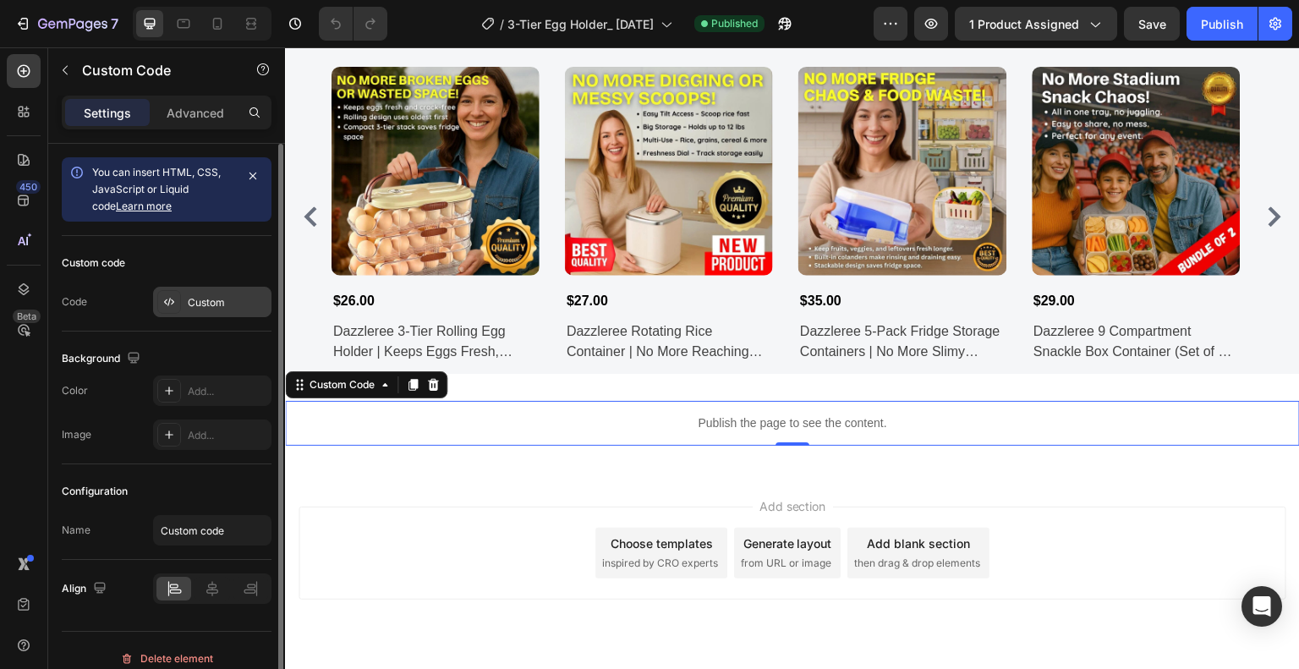
click at [222, 304] on div "Custom" at bounding box center [228, 302] width 80 height 15
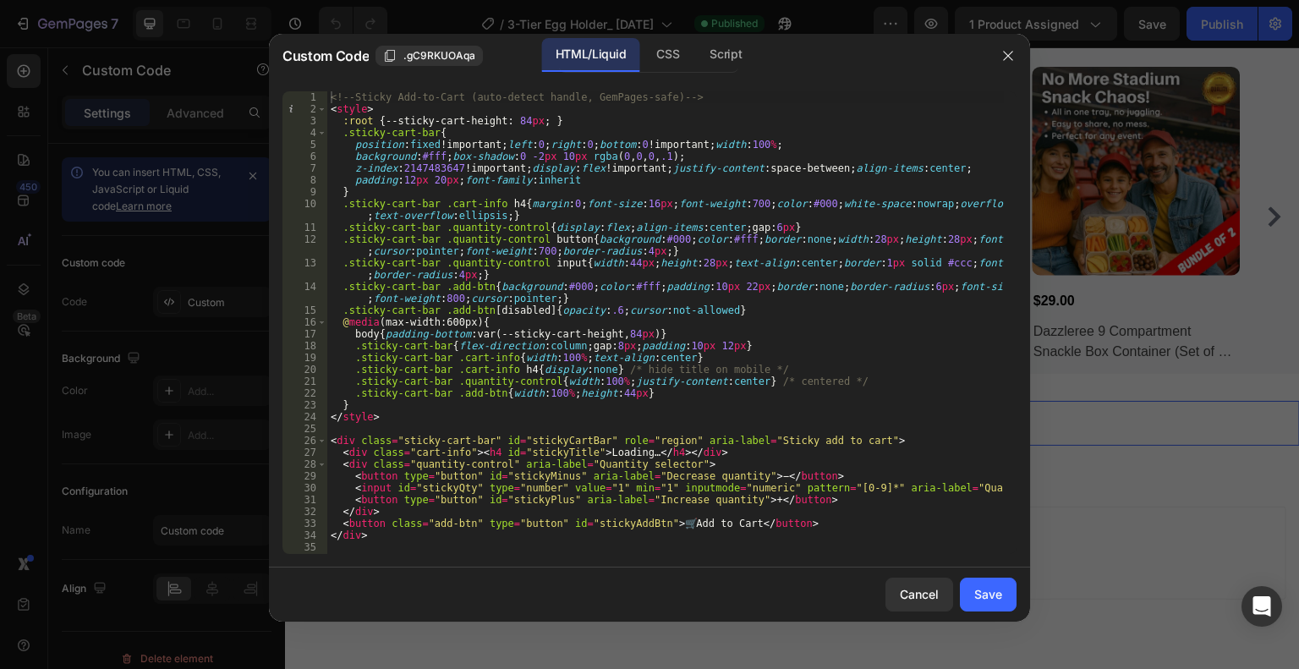
click at [414, 221] on div "<!-- Sticky Add-to-Cart (auto-detect handle, GemPages-safe) --> < style > :root…" at bounding box center [665, 334] width 677 height 486
type textarea "</script>"
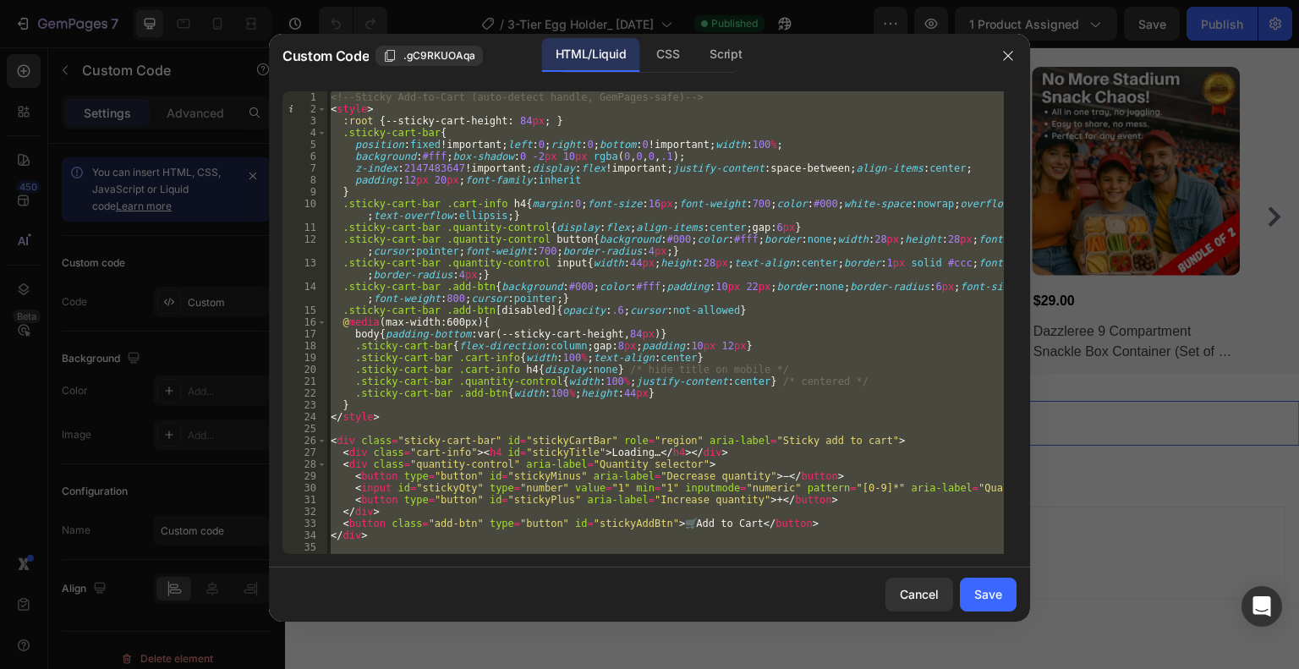
paste textarea
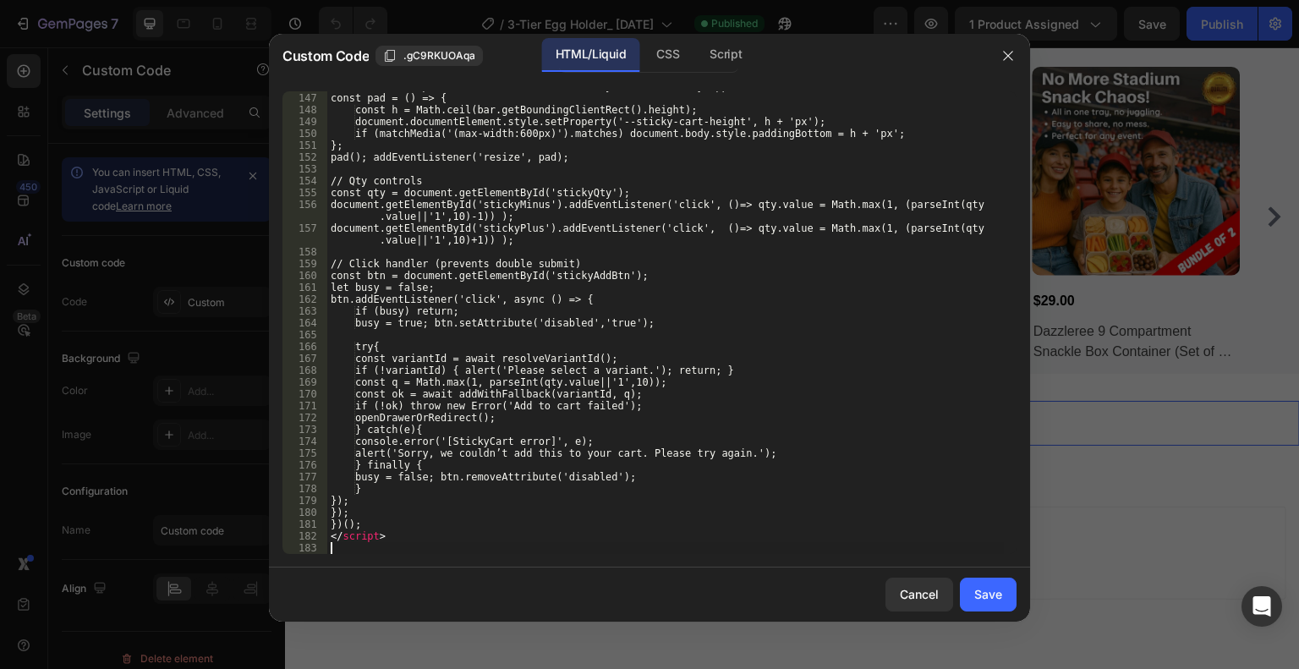
scroll to position [1786, 0]
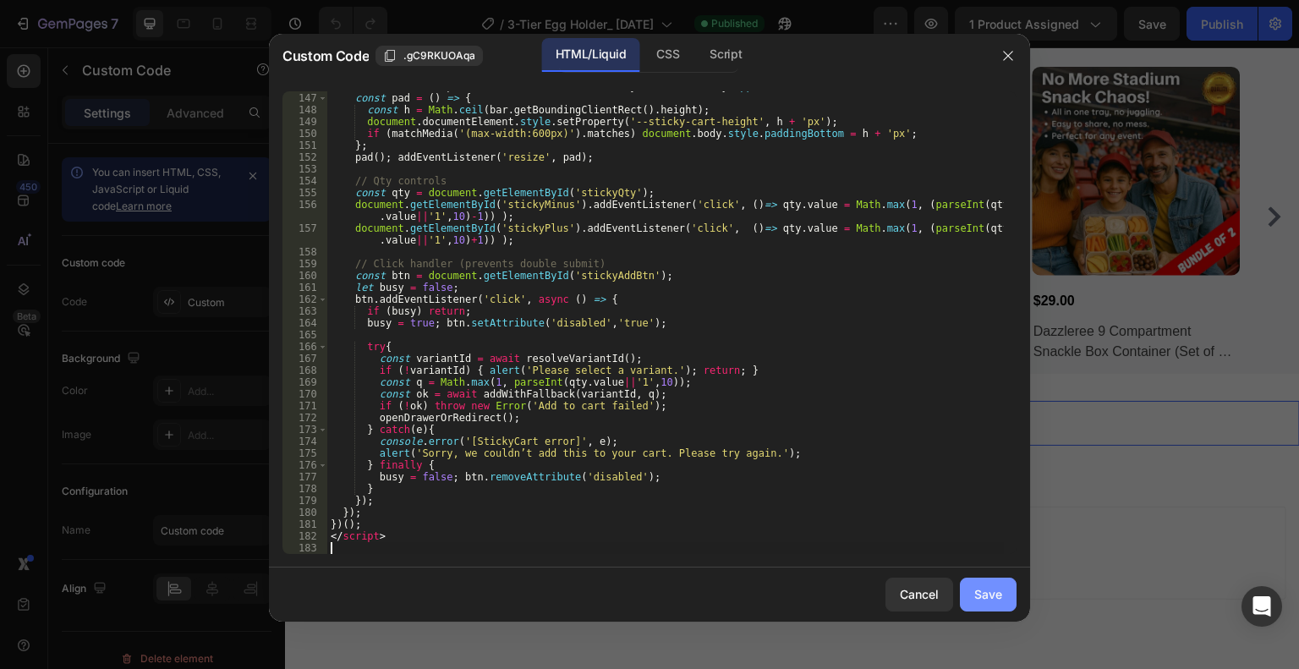
click at [994, 593] on div "Save" at bounding box center [988, 594] width 28 height 18
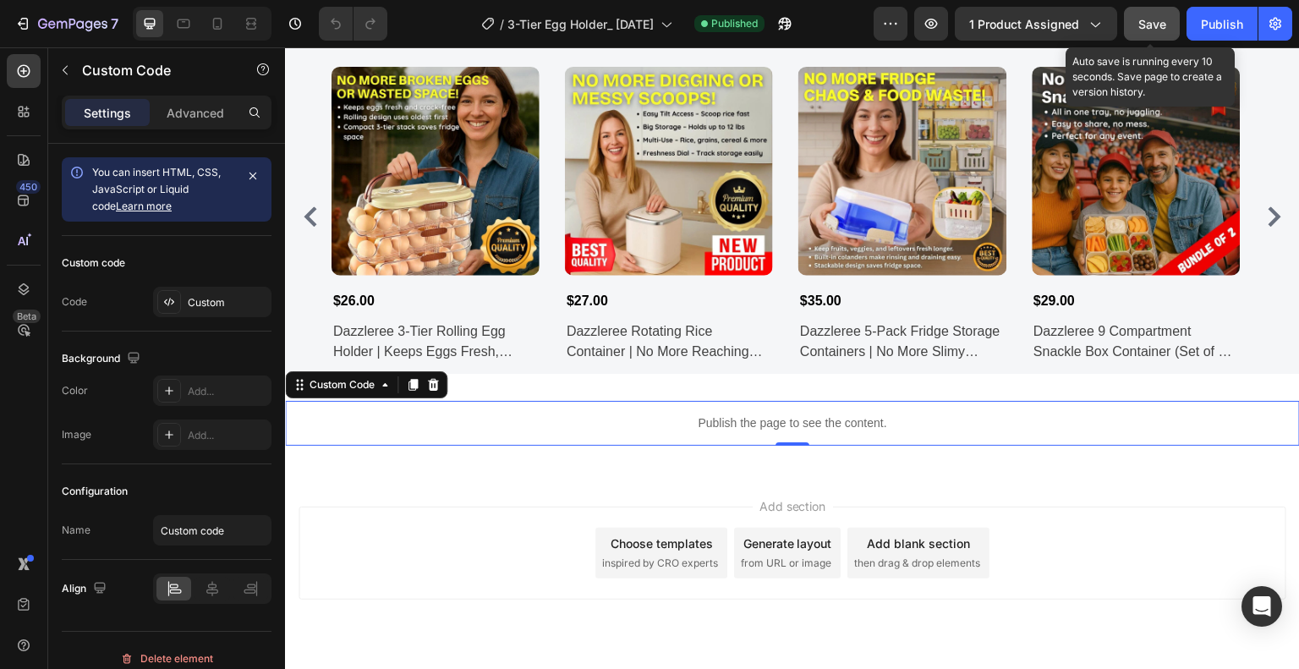
click at [1153, 22] on span "Save" at bounding box center [1152, 24] width 28 height 14
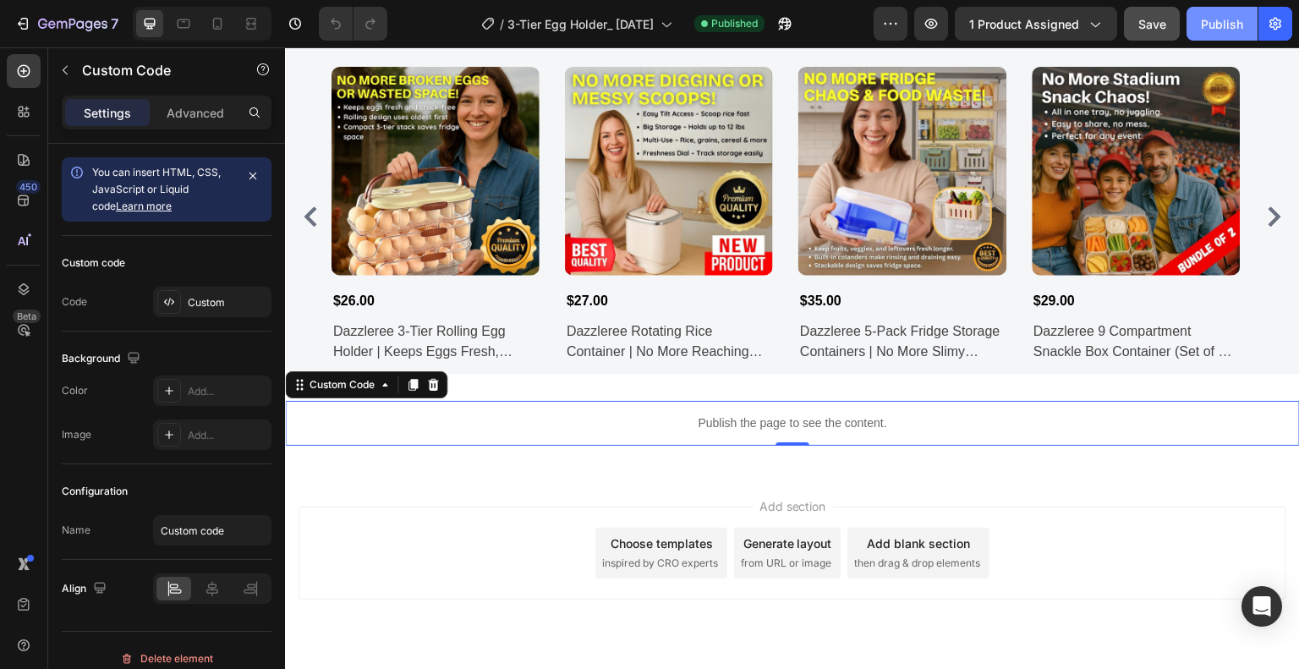
click at [1220, 19] on div "Publish" at bounding box center [1222, 24] width 42 height 18
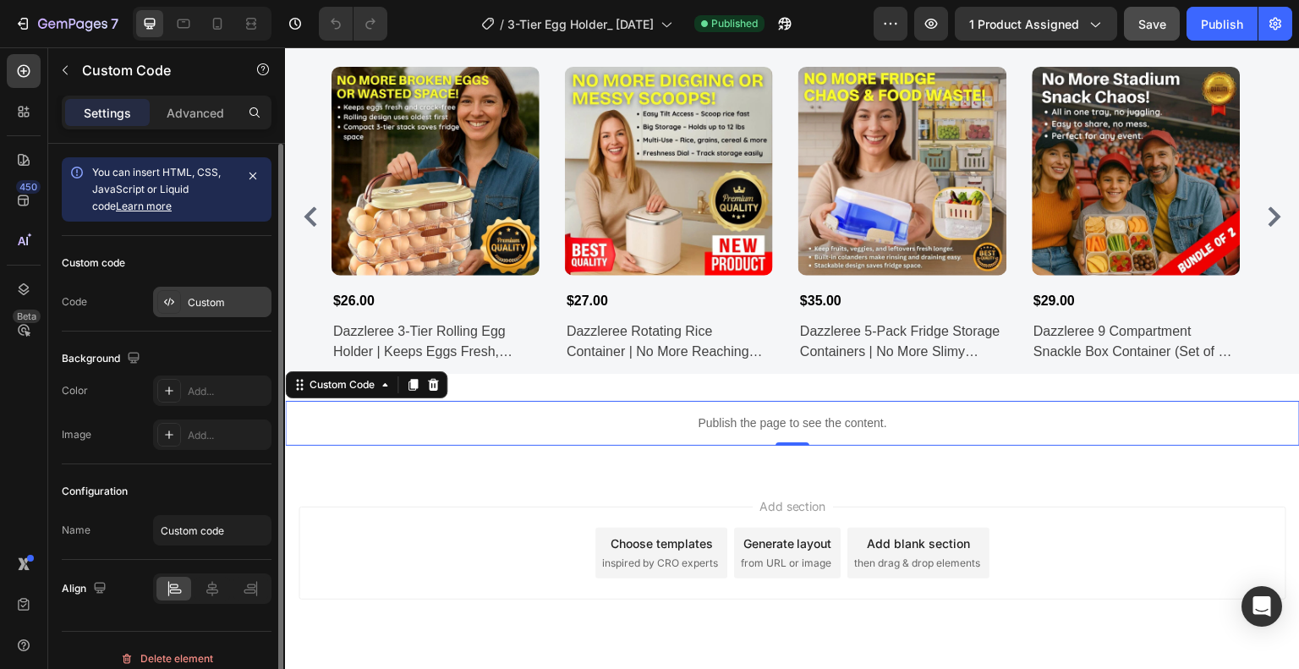
click at [217, 299] on div "Custom" at bounding box center [228, 302] width 80 height 15
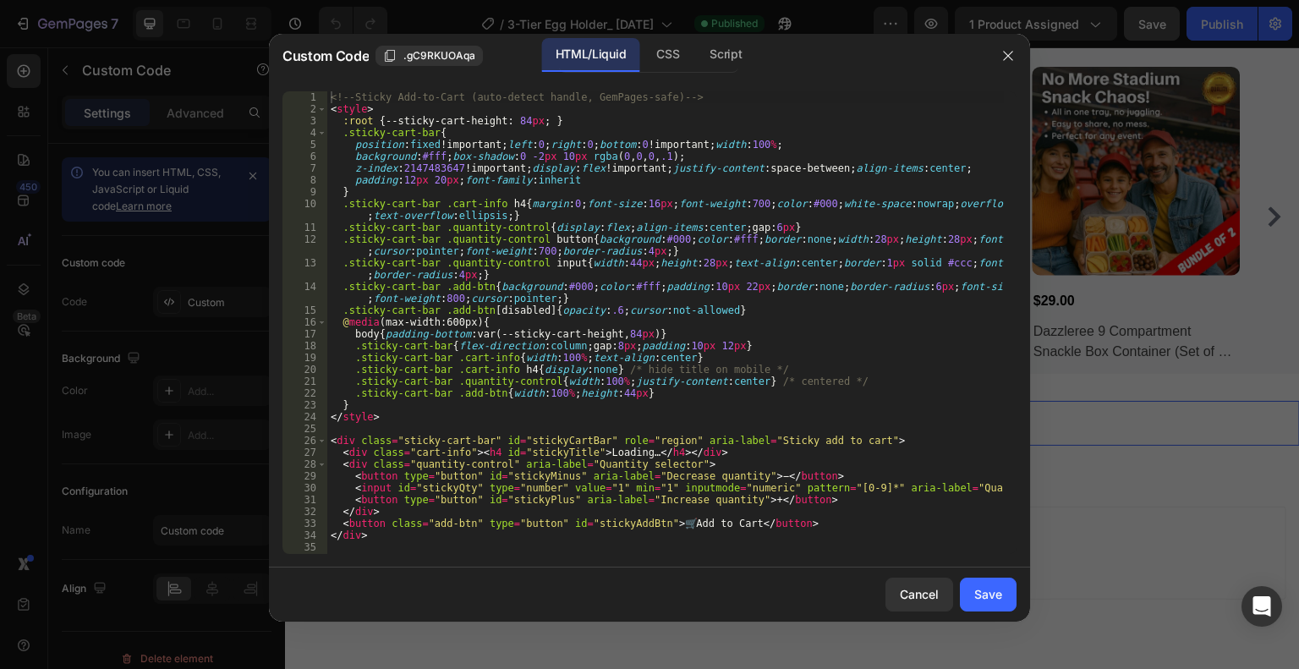
click at [480, 257] on div "<!-- Sticky Add-to-Cart (auto-detect handle, GemPages-safe) --> < style > :root…" at bounding box center [665, 334] width 677 height 486
type textarea "</script>"
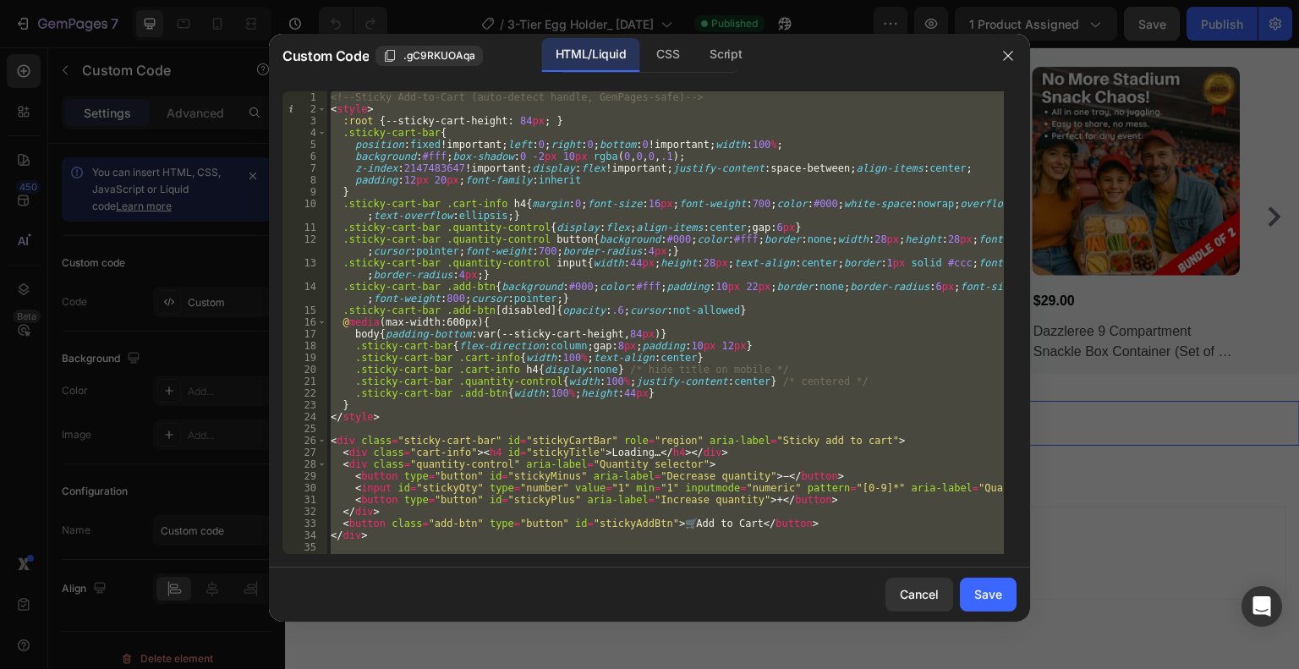
paste textarea
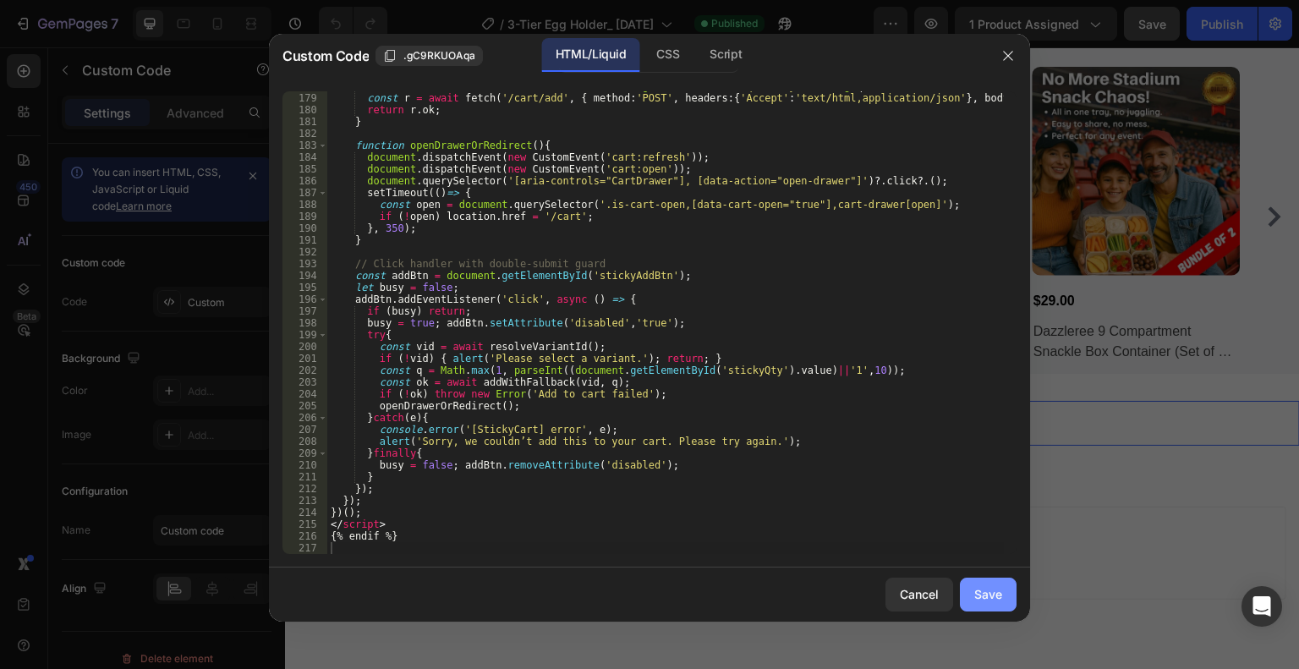
click at [984, 595] on div "Save" at bounding box center [988, 594] width 28 height 18
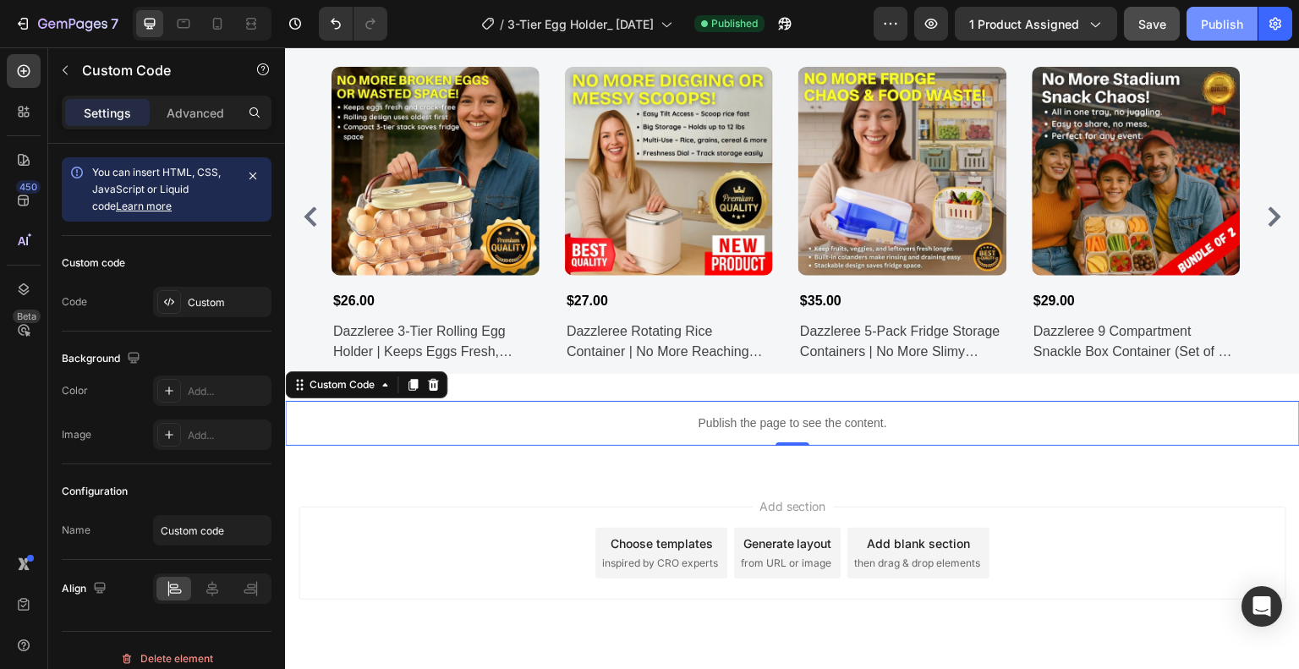
click at [1211, 19] on div "Publish" at bounding box center [1222, 24] width 42 height 18
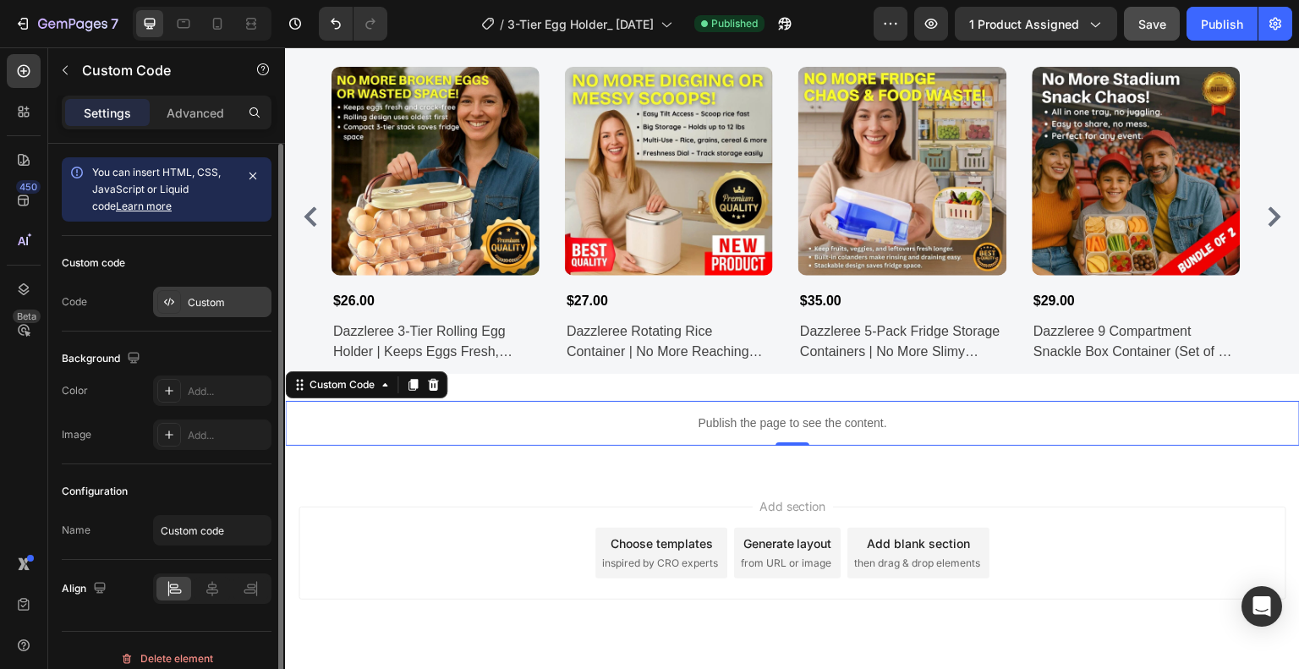
click at [200, 310] on div "Custom" at bounding box center [212, 302] width 118 height 30
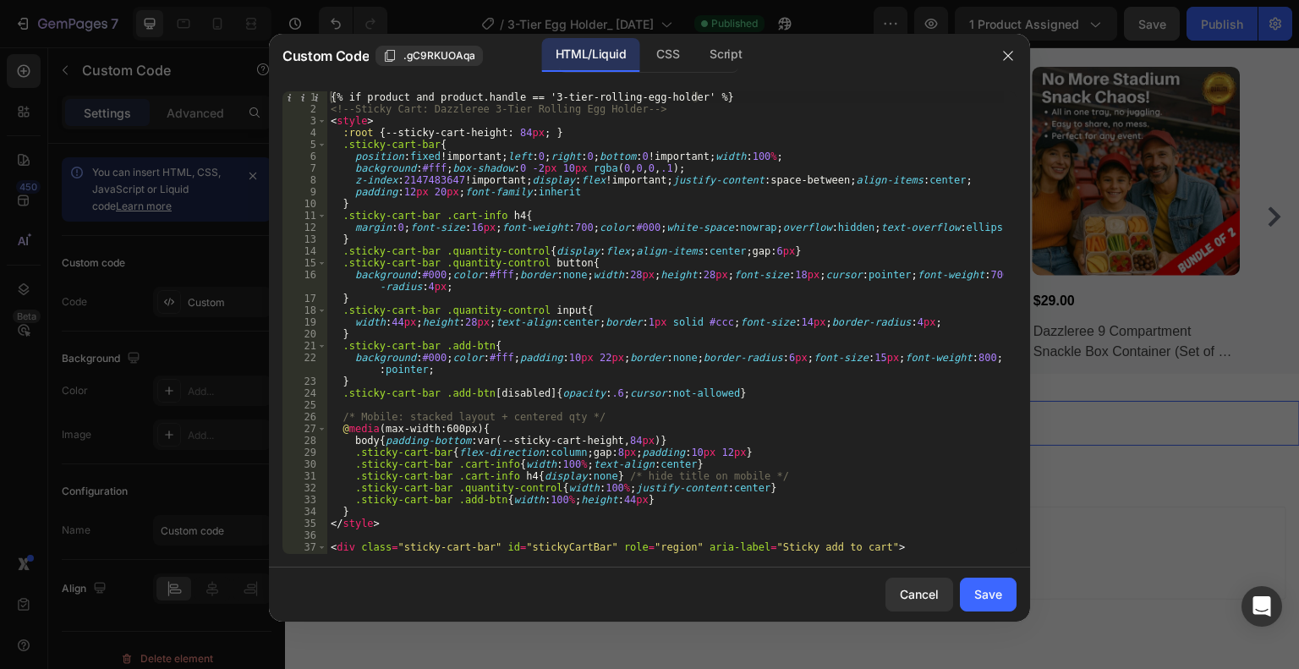
click at [443, 209] on div "{% if product and product.handle == '3-tier-rolling-egg-holder' %} <!-- Sticky …" at bounding box center [665, 334] width 677 height 486
type textarea "{% endif %}"
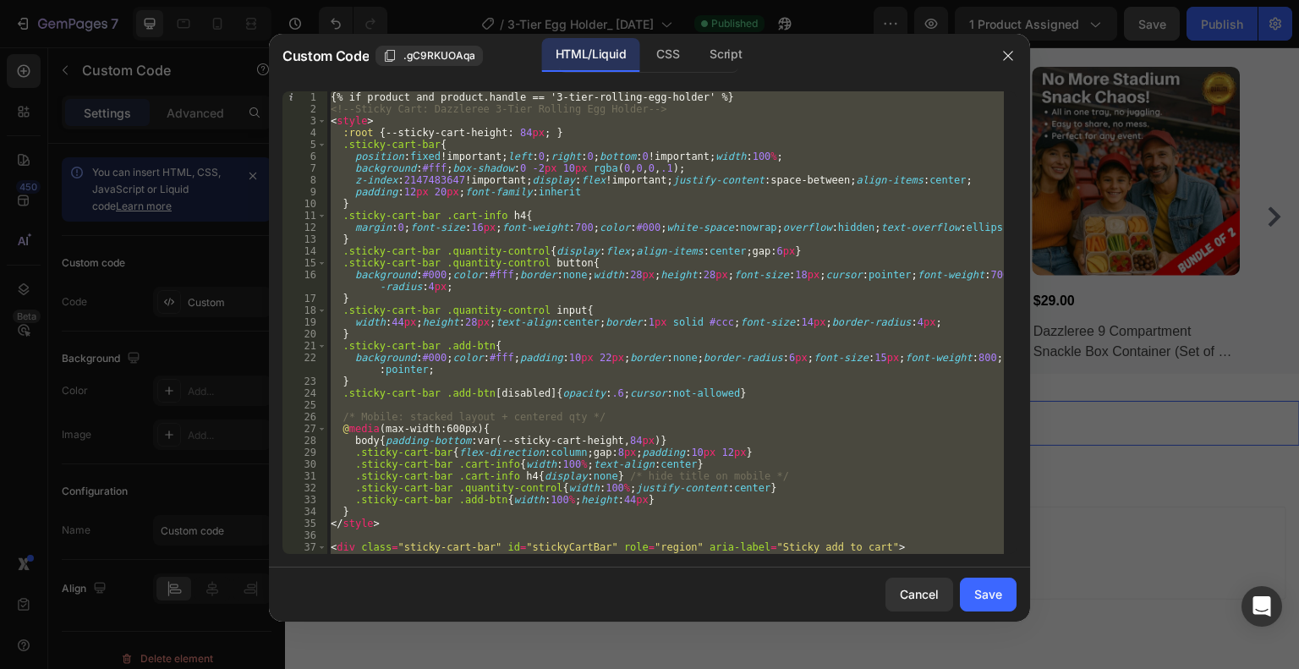
paste textarea
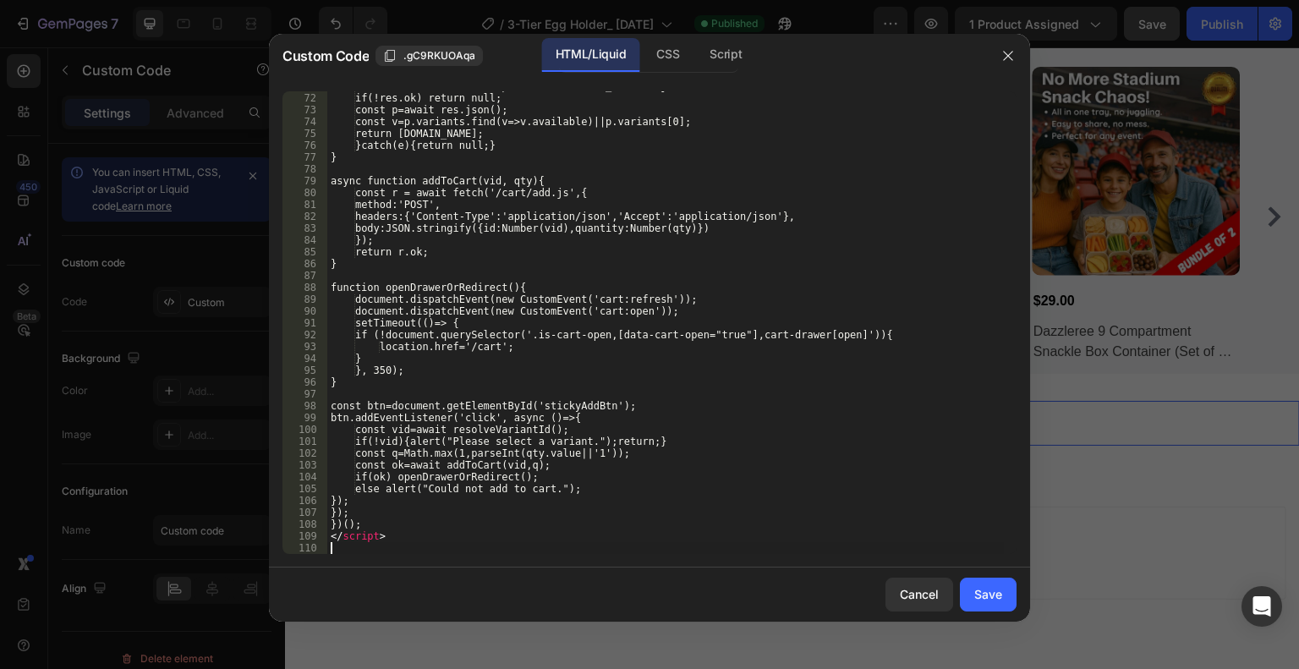
scroll to position [886, 0]
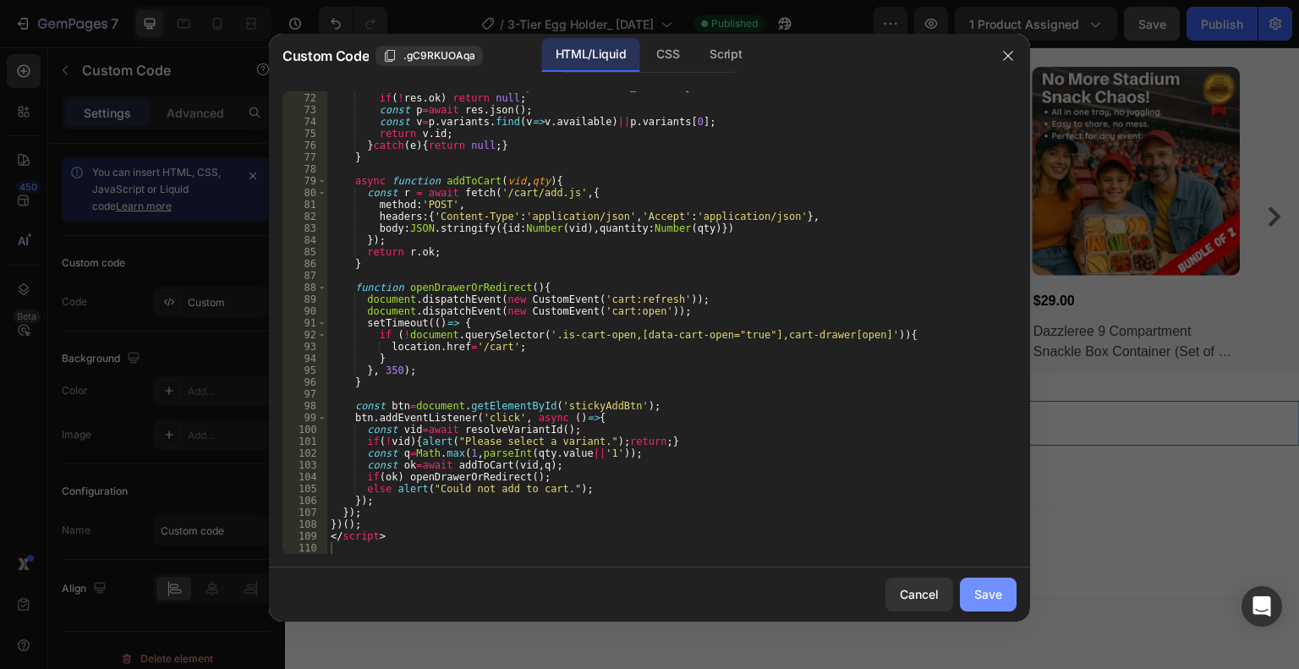
click at [981, 598] on div "Save" at bounding box center [988, 594] width 28 height 18
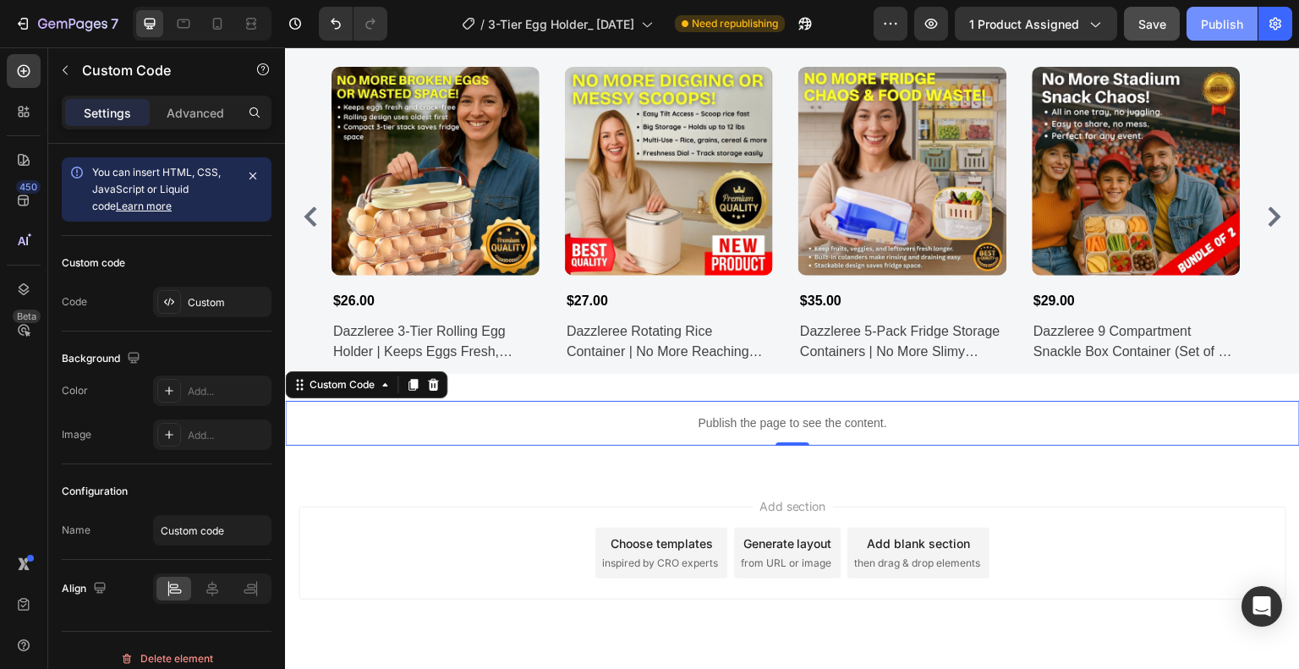
click at [1220, 28] on div "Publish" at bounding box center [1222, 24] width 42 height 18
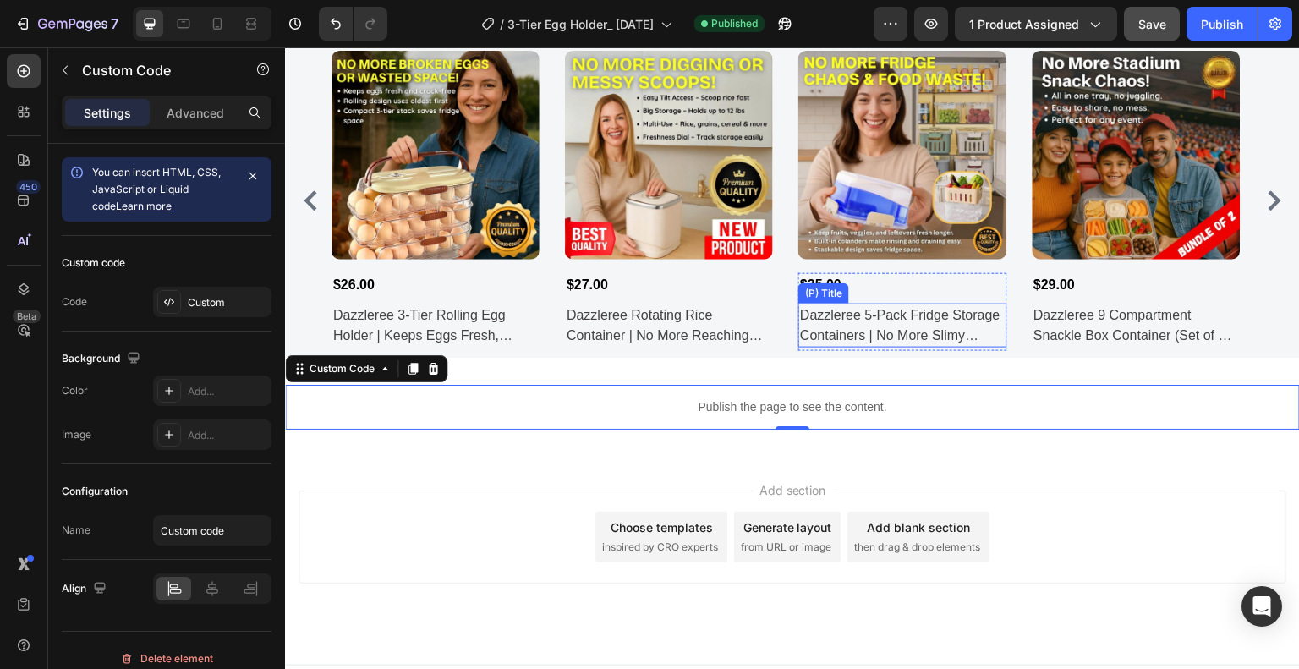
scroll to position [6219, 0]
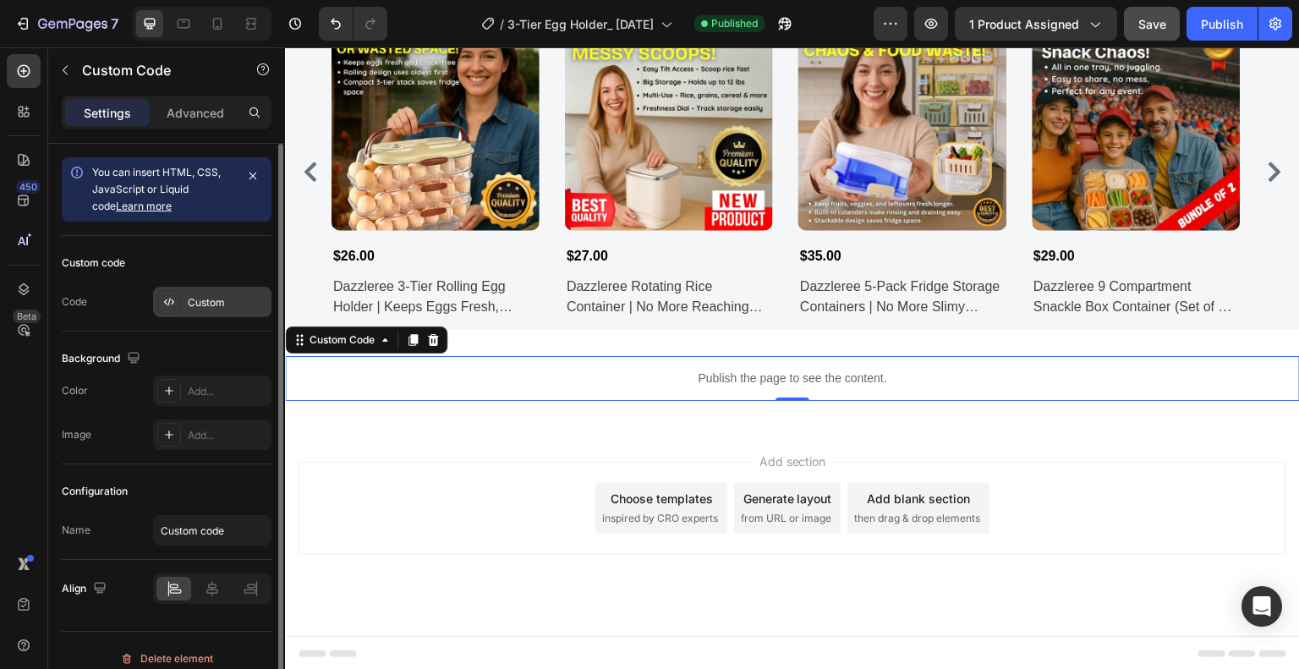
click at [230, 296] on div "Custom" at bounding box center [228, 302] width 80 height 15
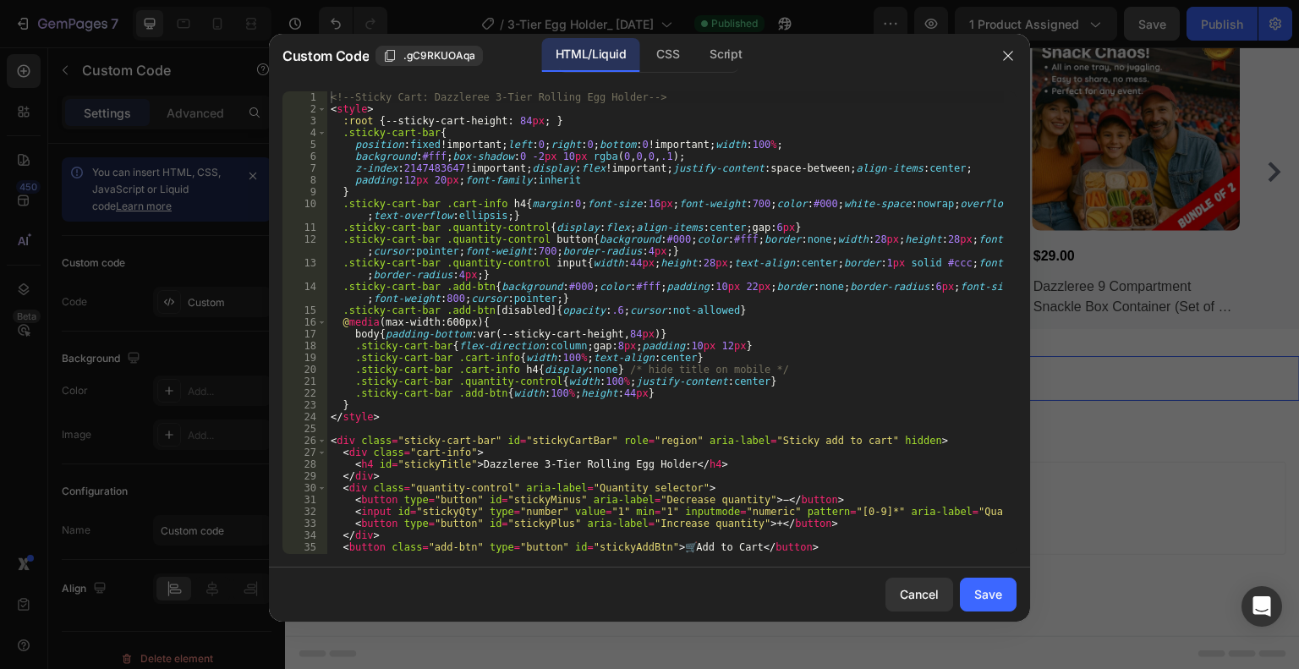
click at [589, 207] on div "<!-- Sticky Cart: Dazzleree 3-Tier Rolling Egg Holder --> < style > :root { --s…" at bounding box center [665, 334] width 677 height 486
type textarea "</script>"
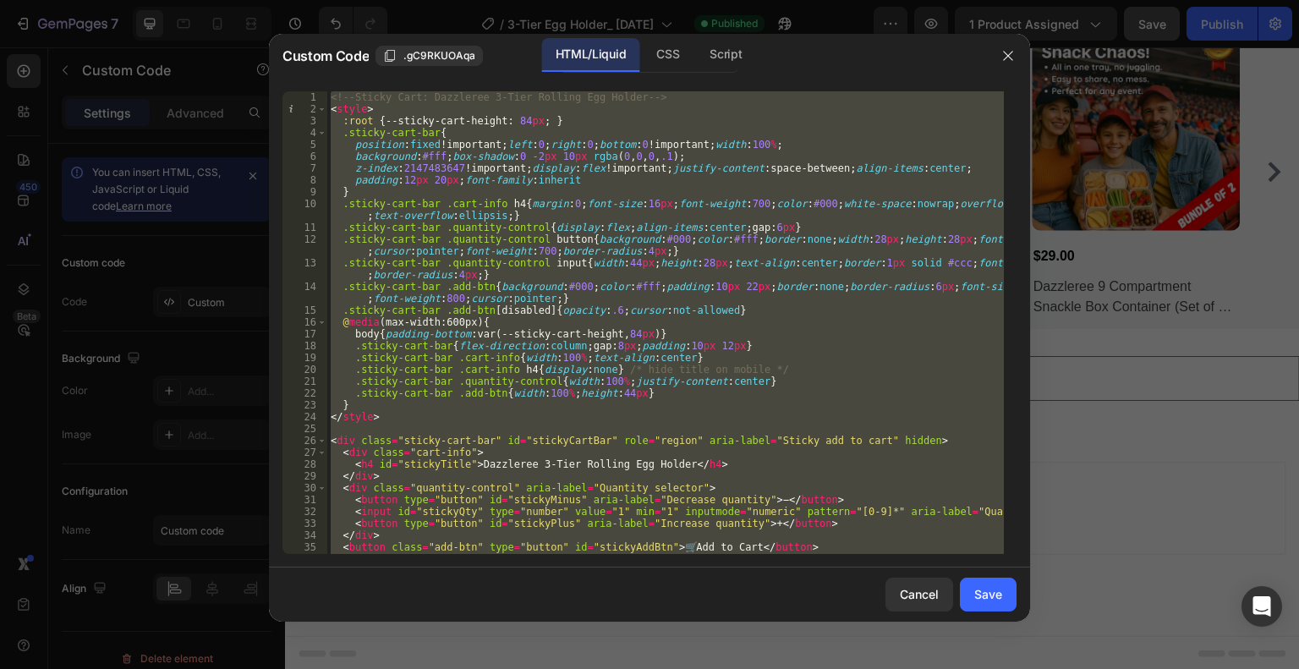
paste textarea
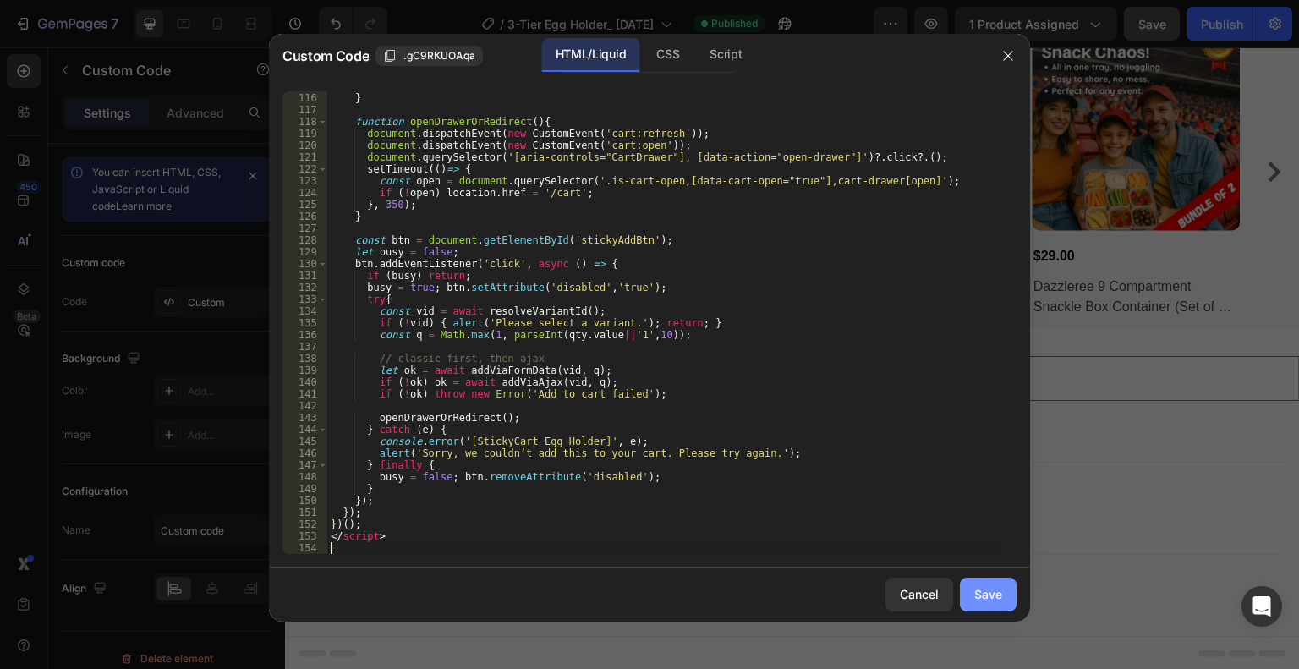
click at [992, 598] on div "Save" at bounding box center [988, 594] width 28 height 18
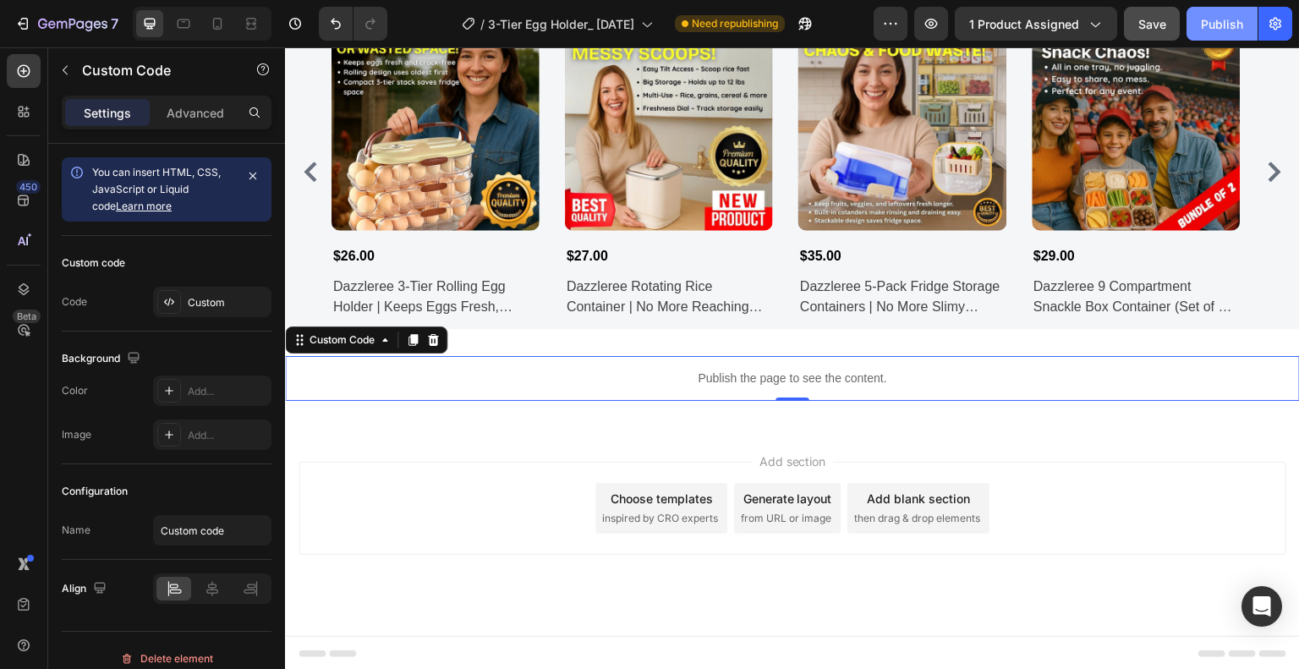
click at [1215, 30] on div "Publish" at bounding box center [1222, 24] width 42 height 18
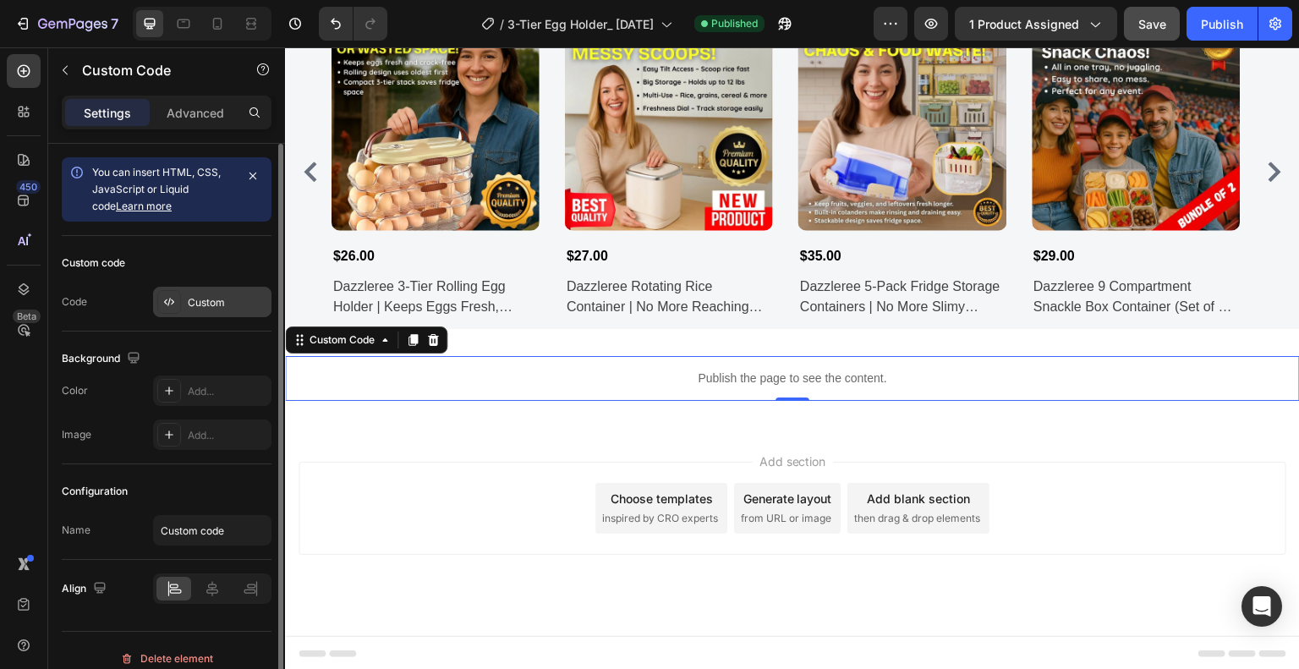
click at [182, 305] on div "Custom" at bounding box center [212, 302] width 118 height 30
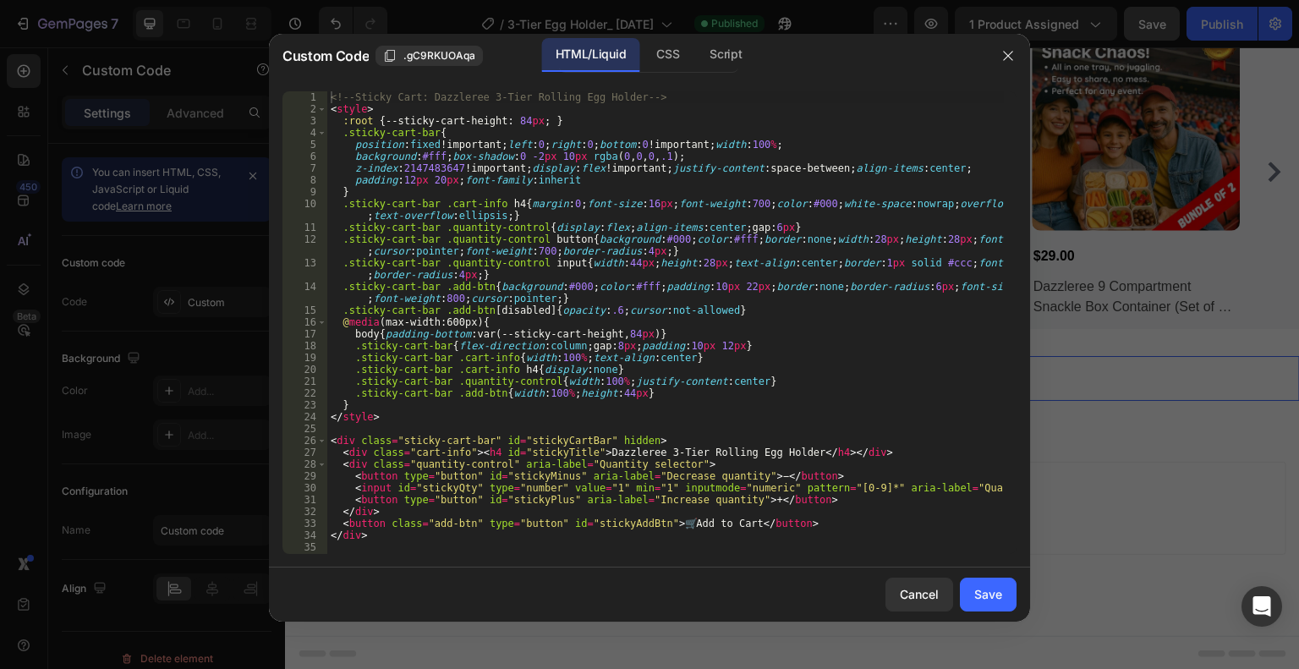
click at [557, 176] on div "<!-- Sticky Cart: Dazzleree 3-Tier Rolling Egg Holder --> < style > :root { --s…" at bounding box center [665, 334] width 677 height 486
type textarea "</script>"
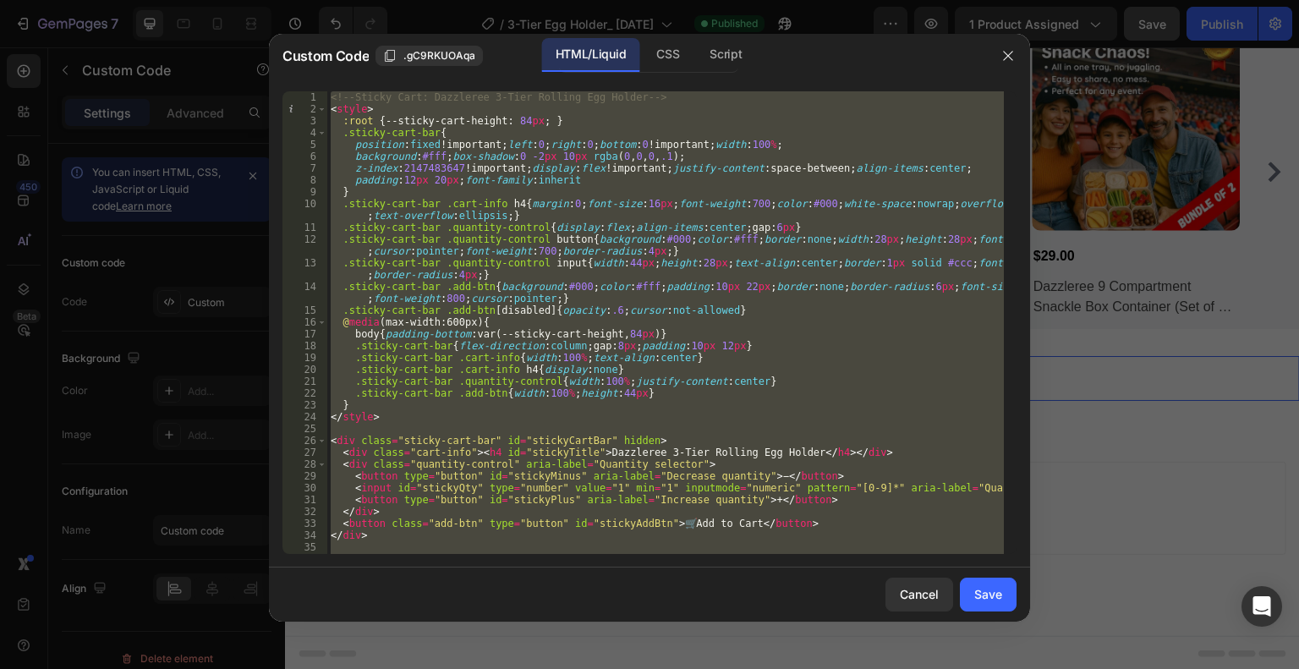
paste textarea
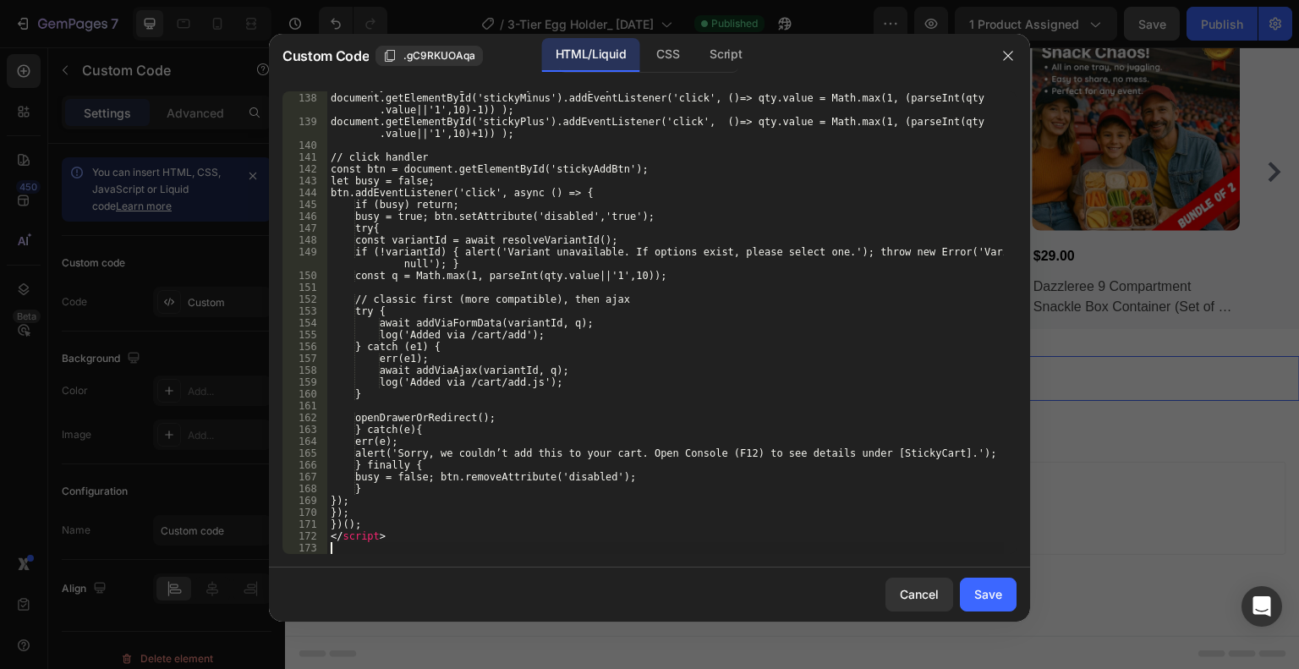
scroll to position [1668, 0]
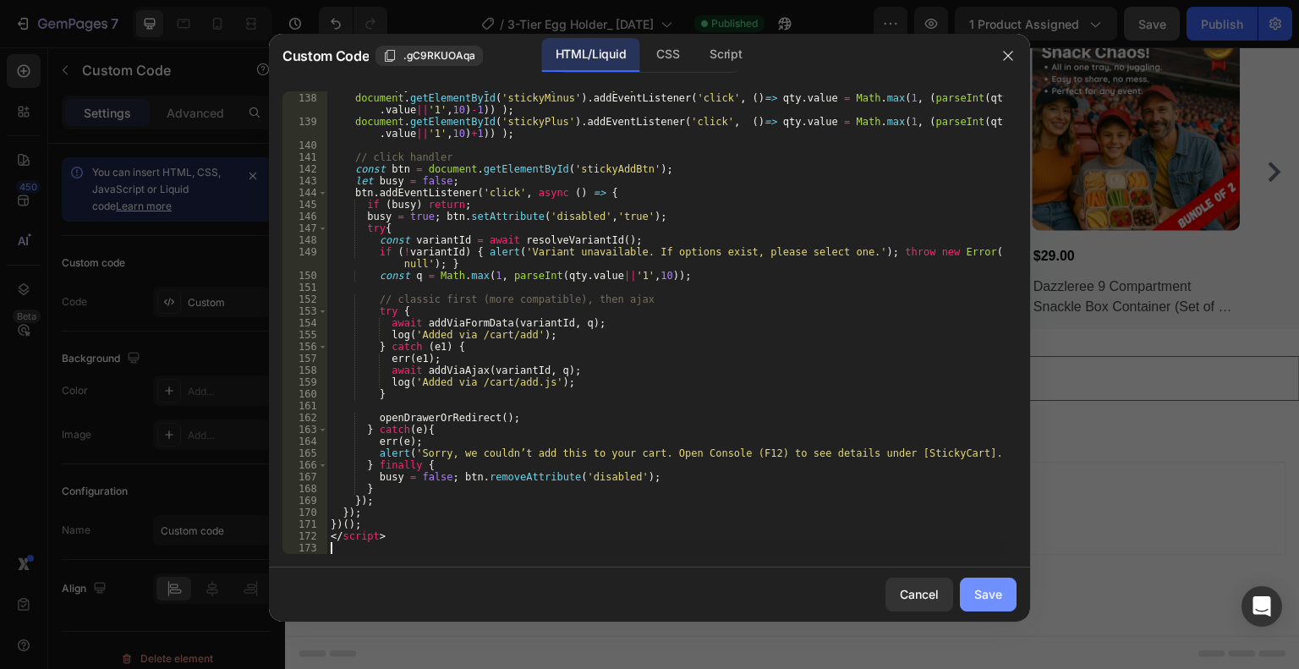
click at [984, 595] on div "Save" at bounding box center [988, 594] width 28 height 18
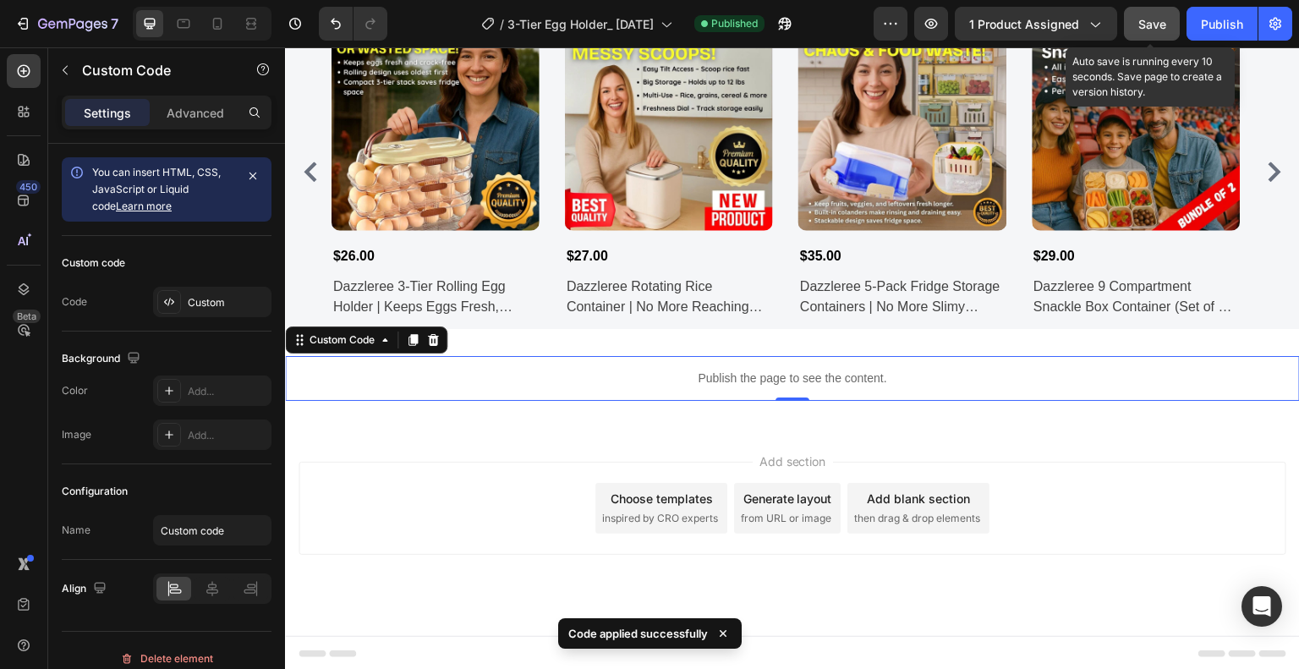
click at [1140, 15] on div "Save" at bounding box center [1152, 24] width 28 height 18
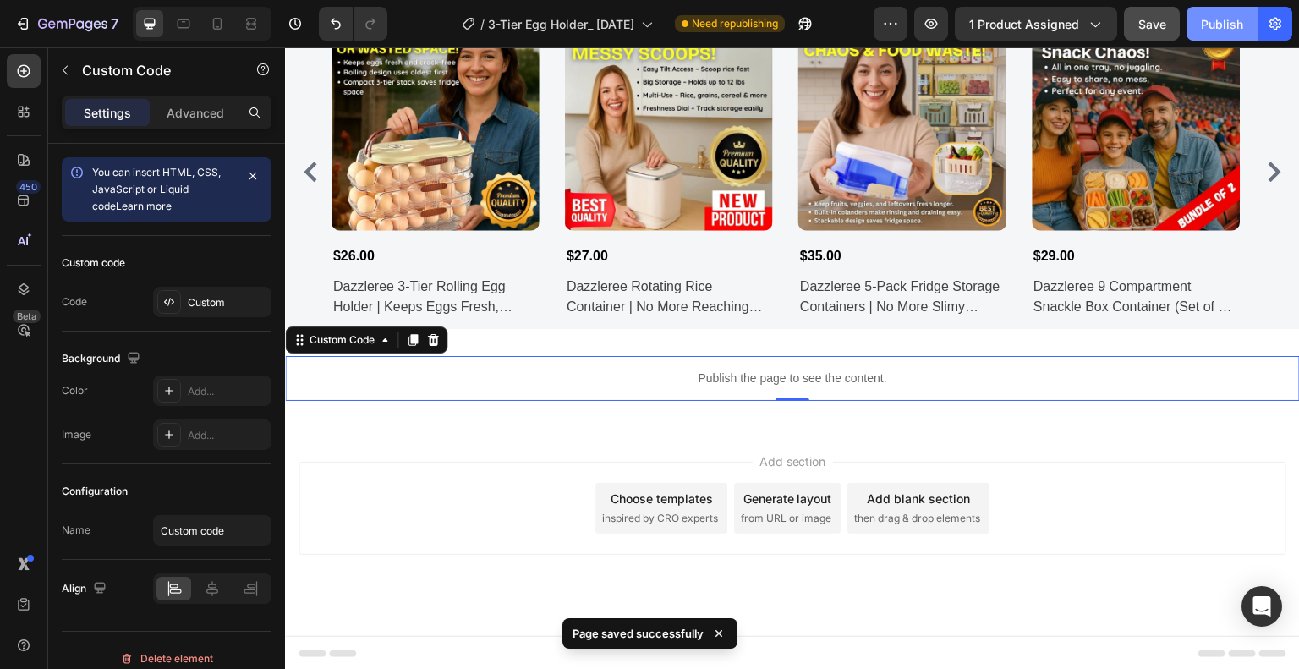
click at [1226, 20] on div "Publish" at bounding box center [1222, 24] width 42 height 18
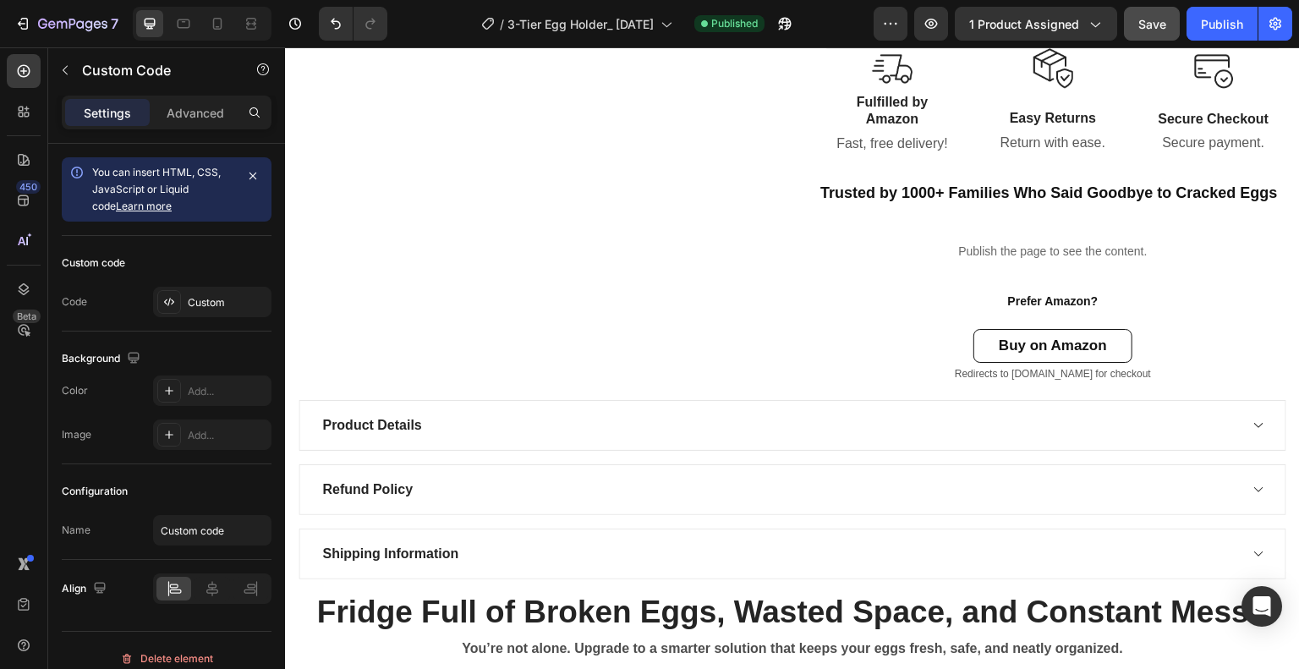
scroll to position [1072, 0]
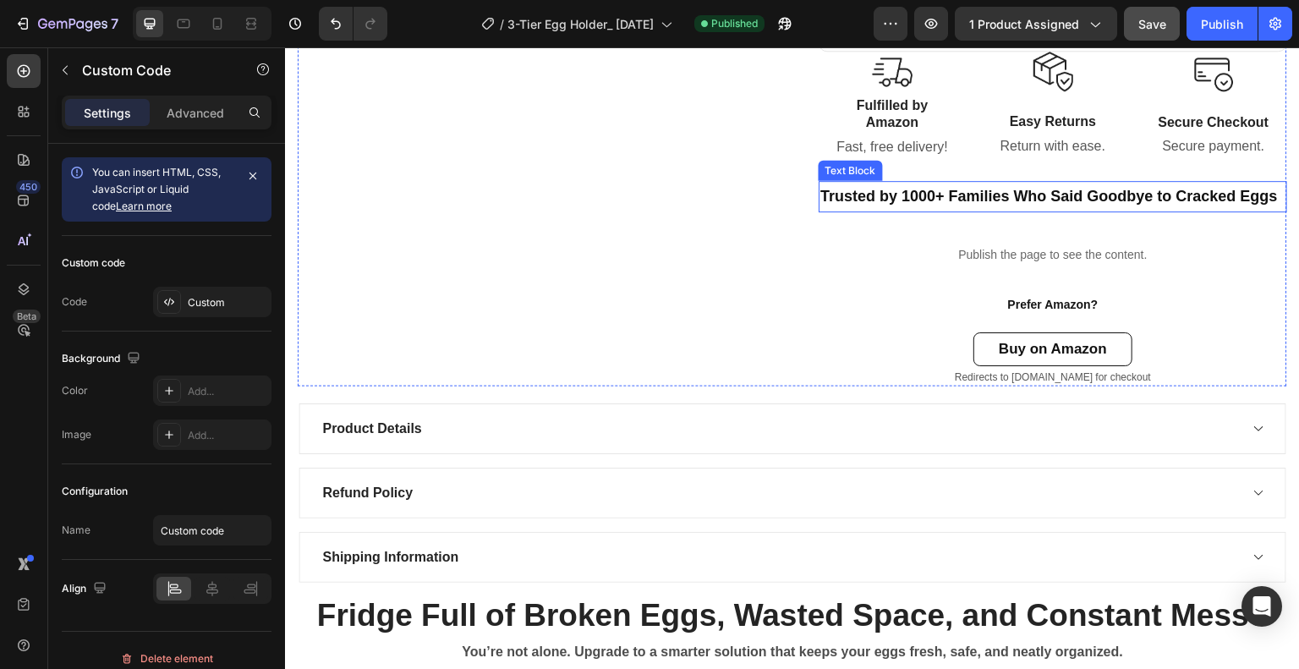
click at [960, 205] on strong "Trusted by 1000+ Families Who Said Goodbye to Cracked Eggs" at bounding box center [1049, 196] width 458 height 17
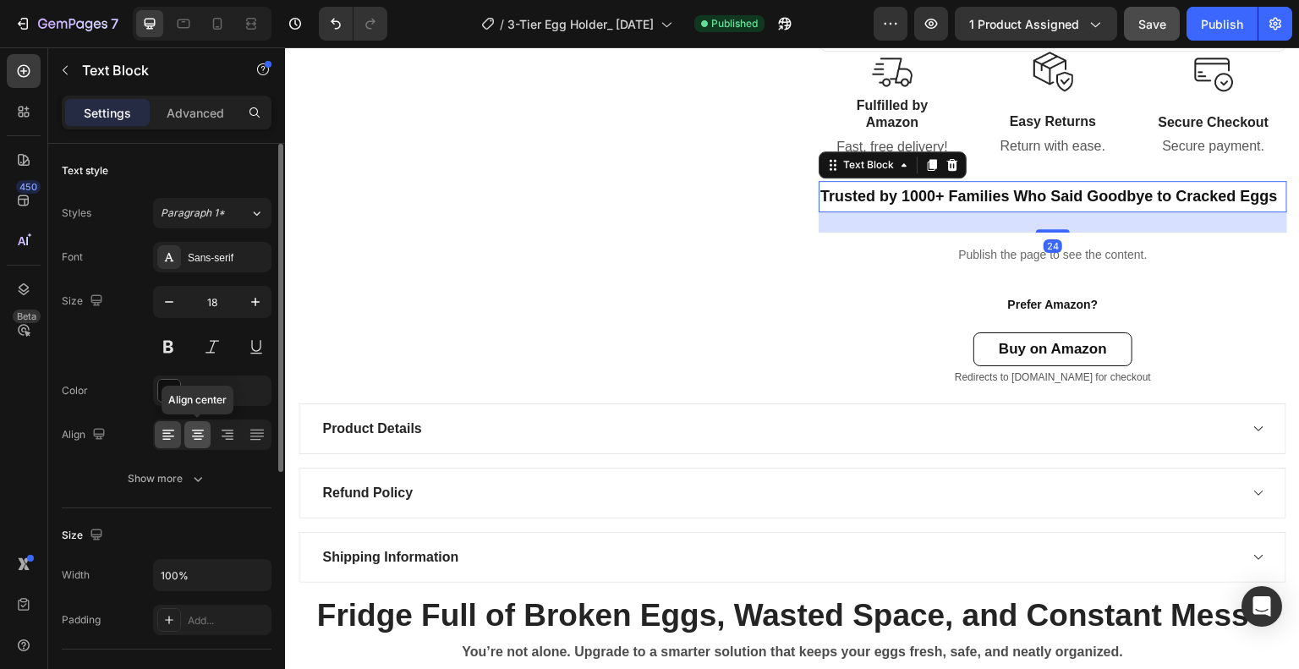
click at [201, 436] on icon at bounding box center [197, 434] width 17 height 17
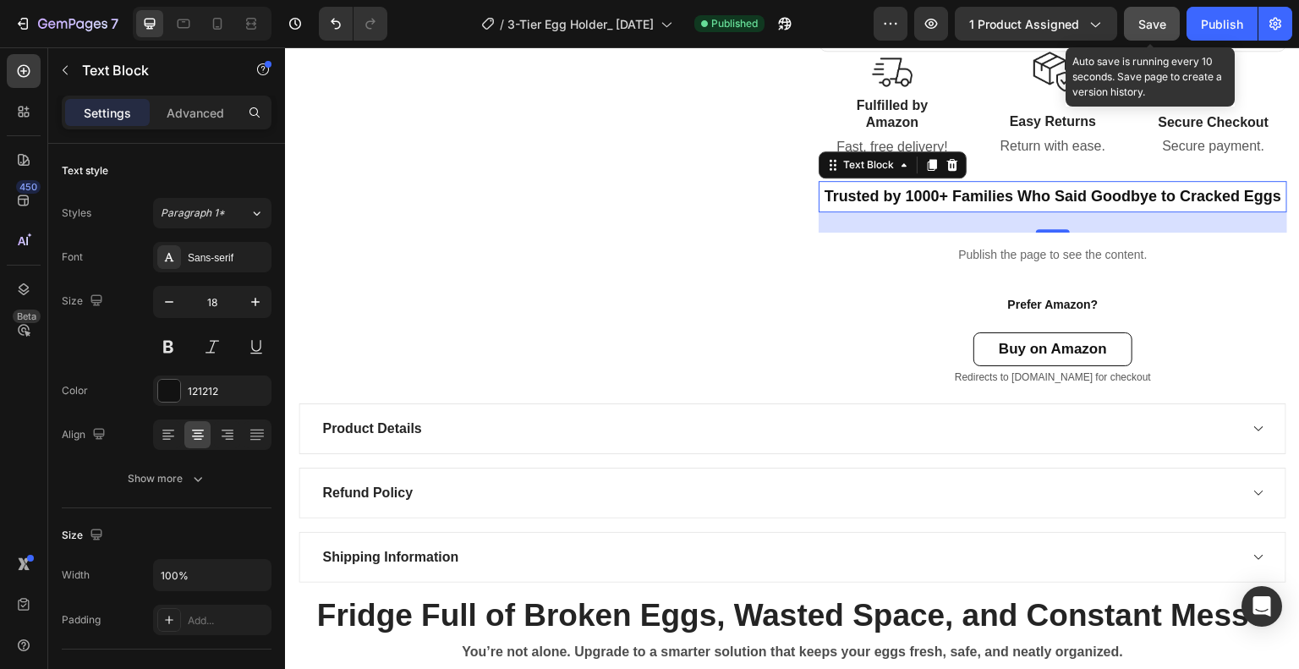
click at [1156, 19] on span "Save" at bounding box center [1152, 24] width 28 height 14
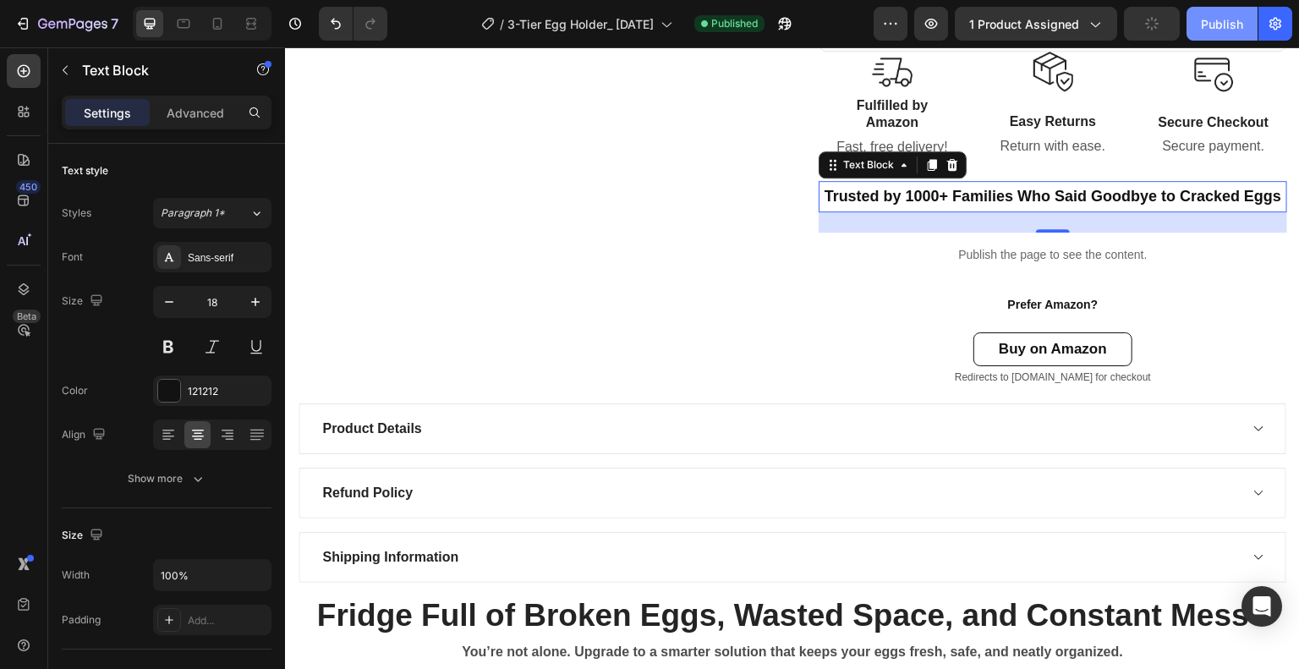
click at [1211, 21] on div "Publish" at bounding box center [1222, 24] width 42 height 18
